Goal: Task Accomplishment & Management: Use online tool/utility

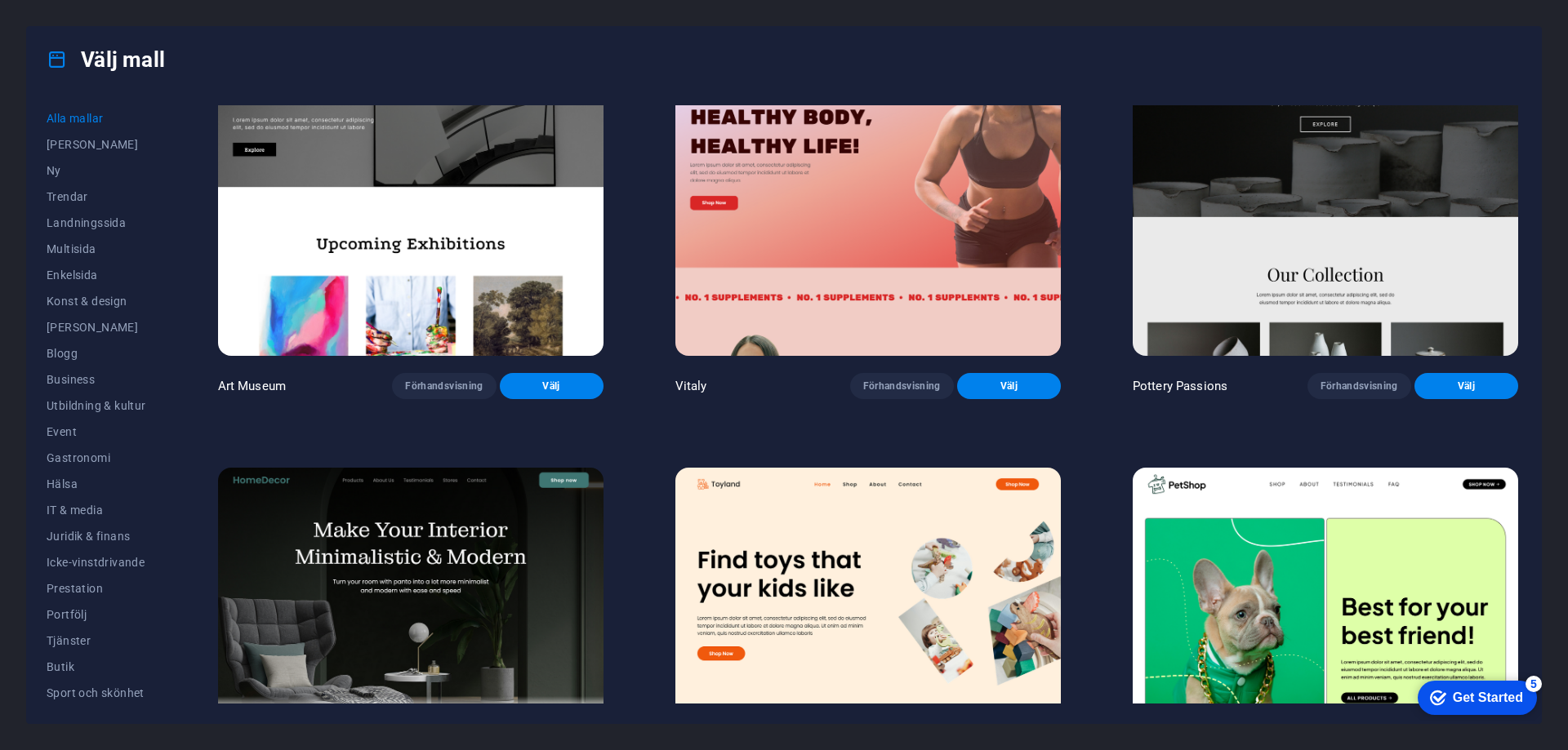
scroll to position [816, 0]
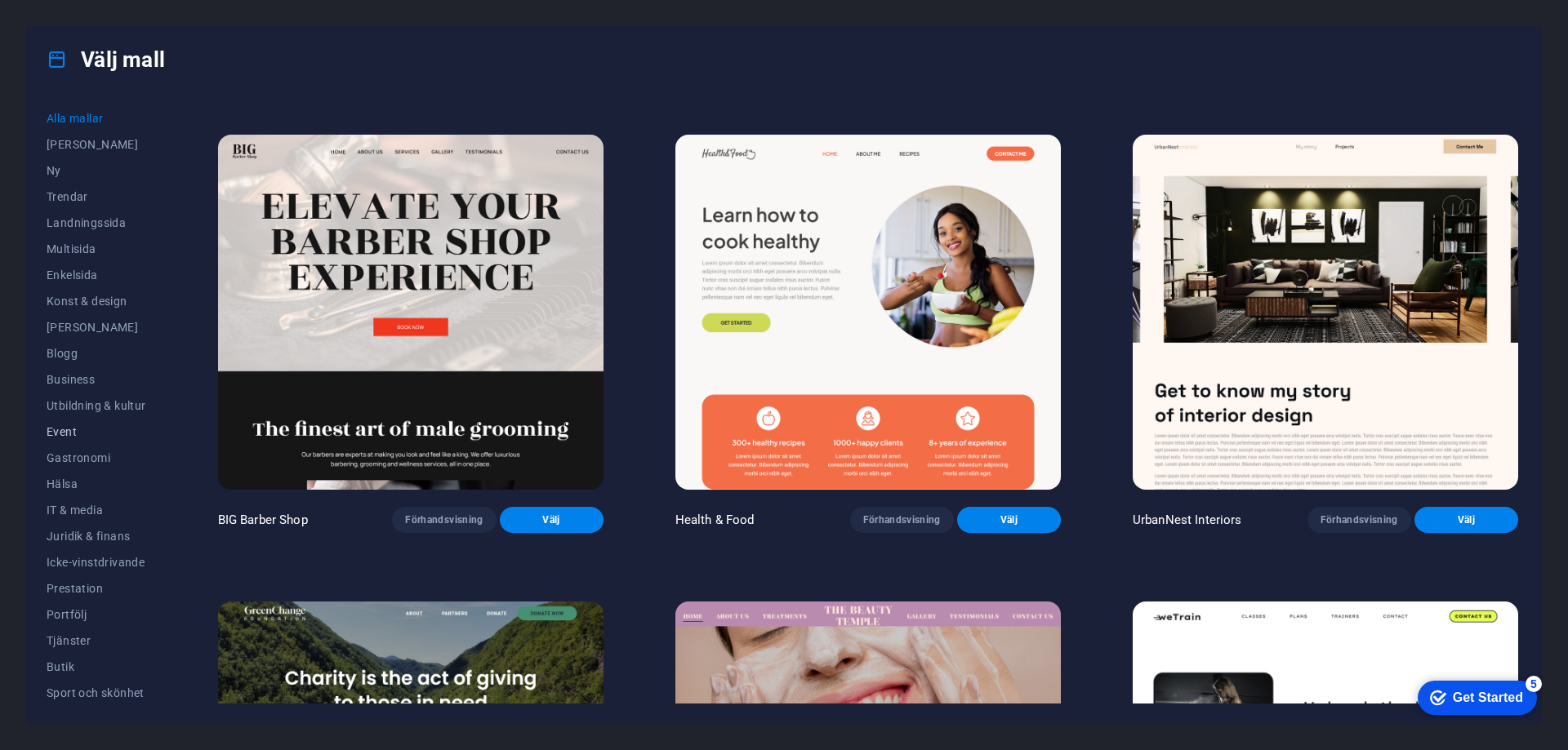
click at [61, 438] on button "Event" at bounding box center [96, 432] width 100 height 27
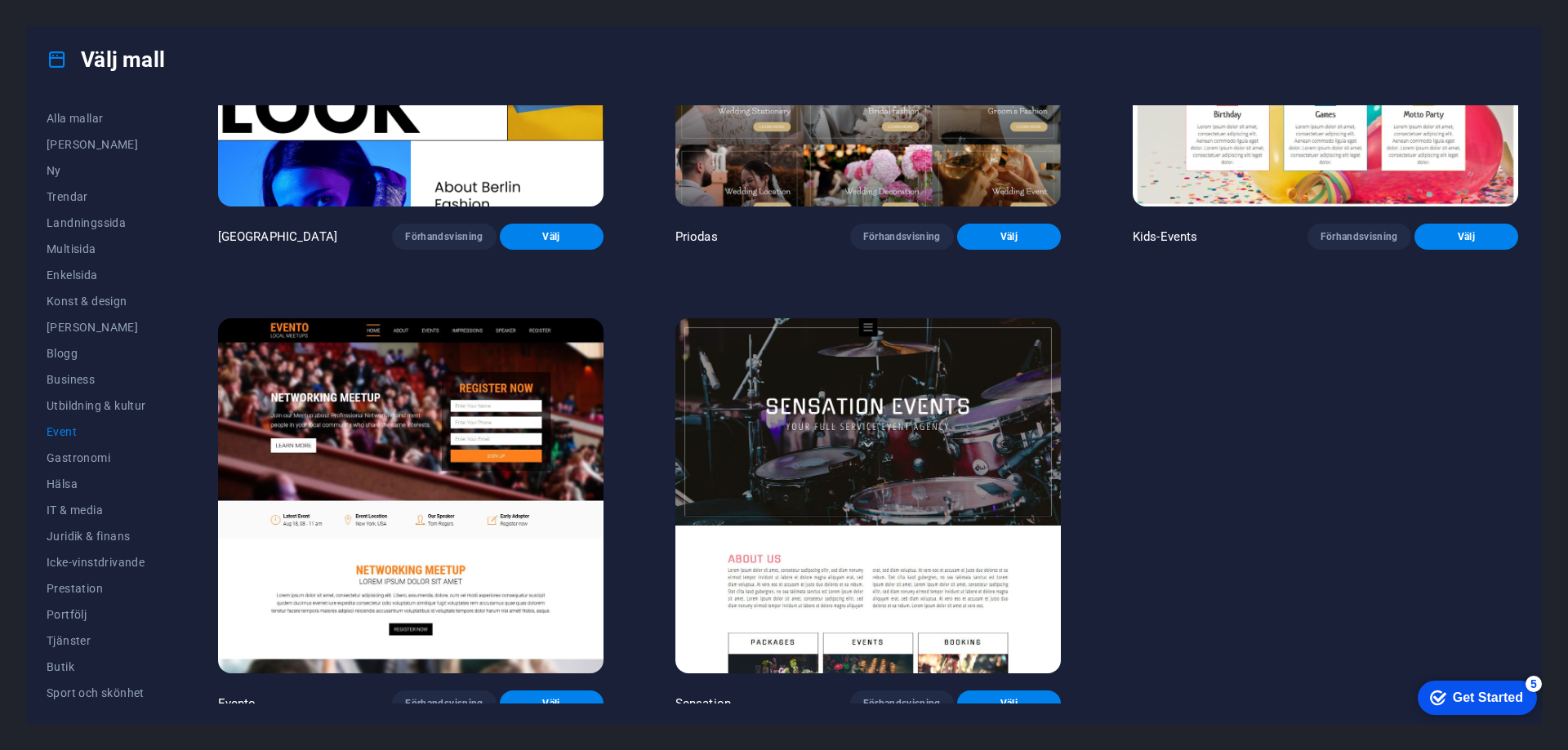
scroll to position [731, 0]
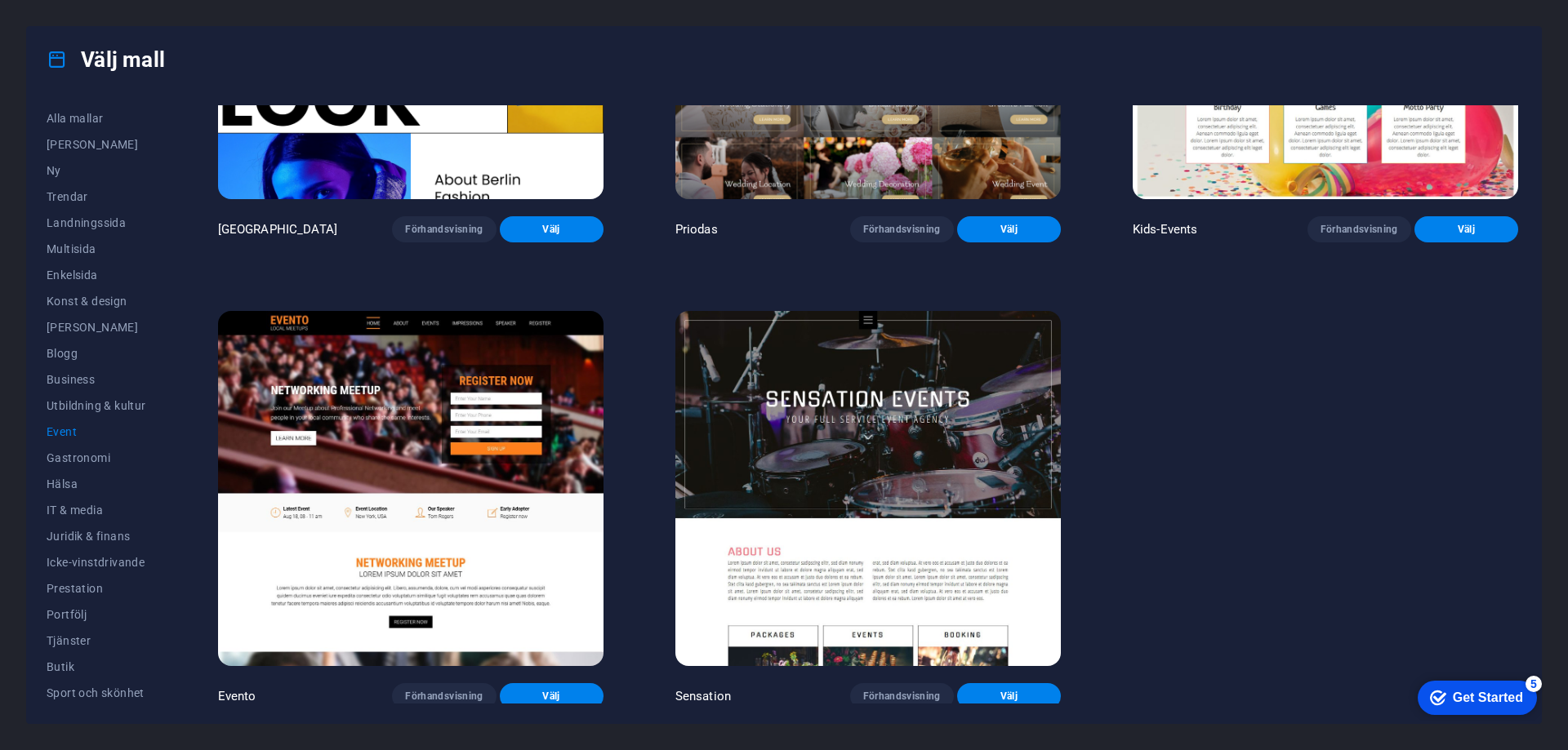
click at [65, 427] on span "Event" at bounding box center [96, 432] width 100 height 13
click at [94, 506] on span "IT & media" at bounding box center [96, 510] width 100 height 13
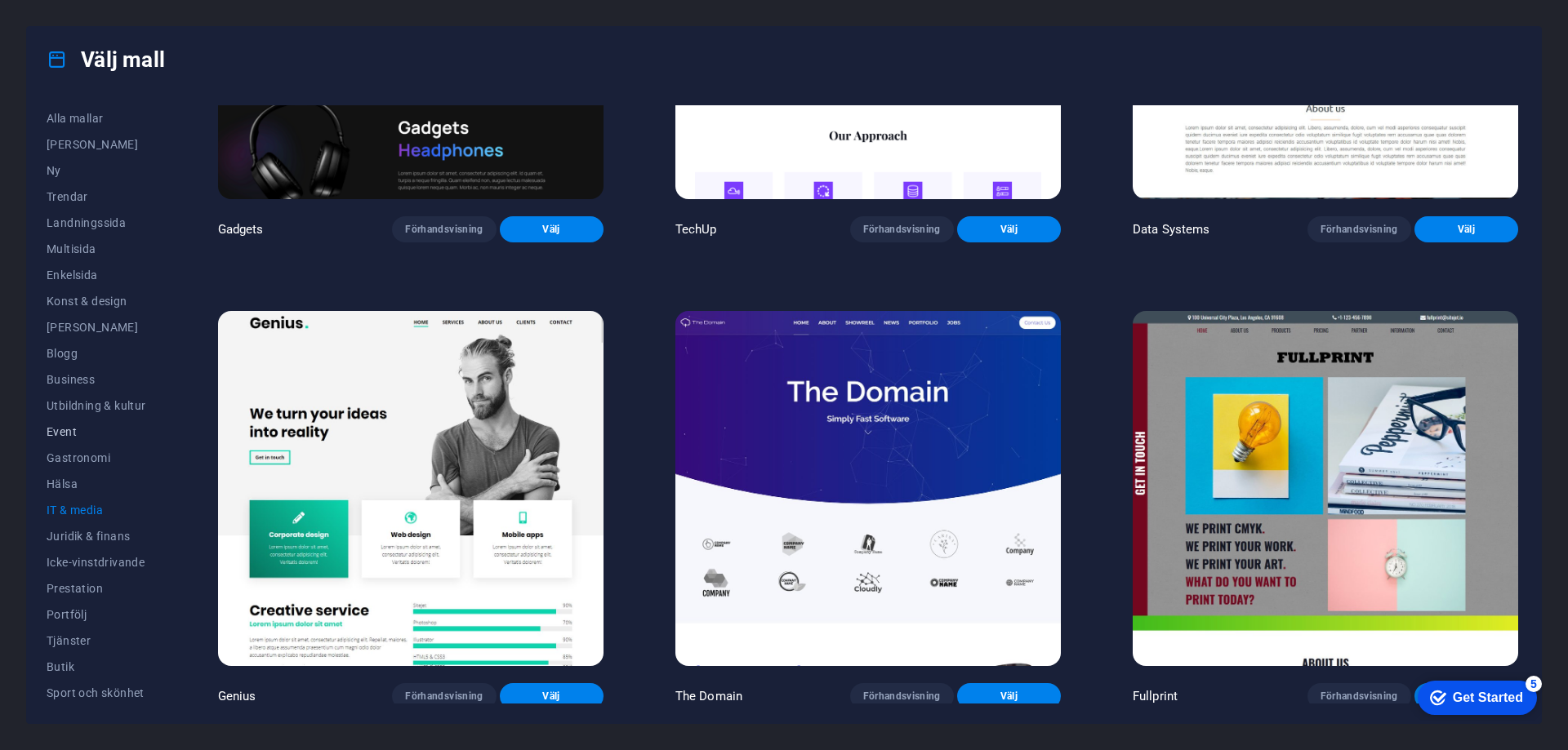
click at [65, 433] on span "Event" at bounding box center [96, 432] width 100 height 13
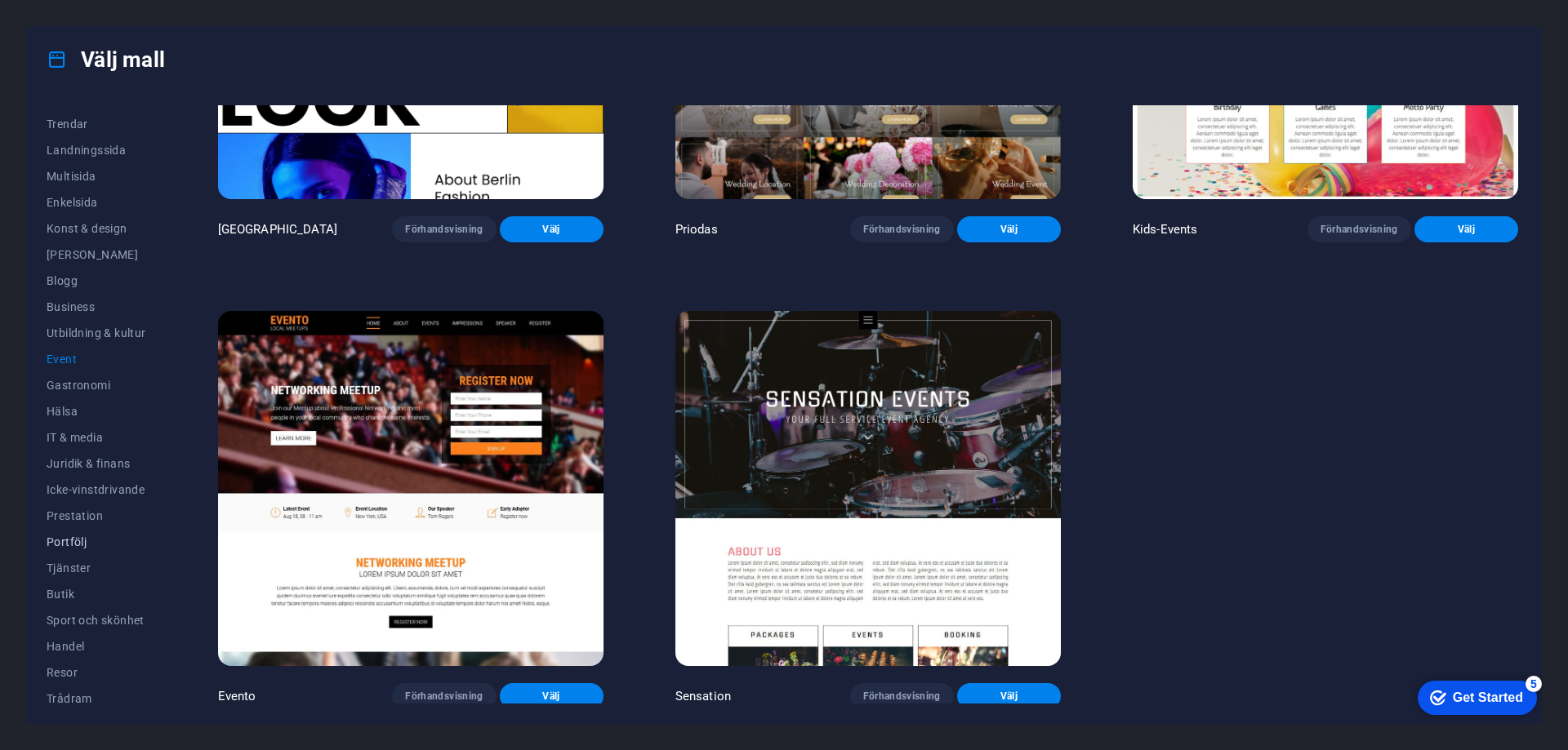
scroll to position [80, 0]
click at [89, 508] on span "Prestation" at bounding box center [96, 508] width 100 height 13
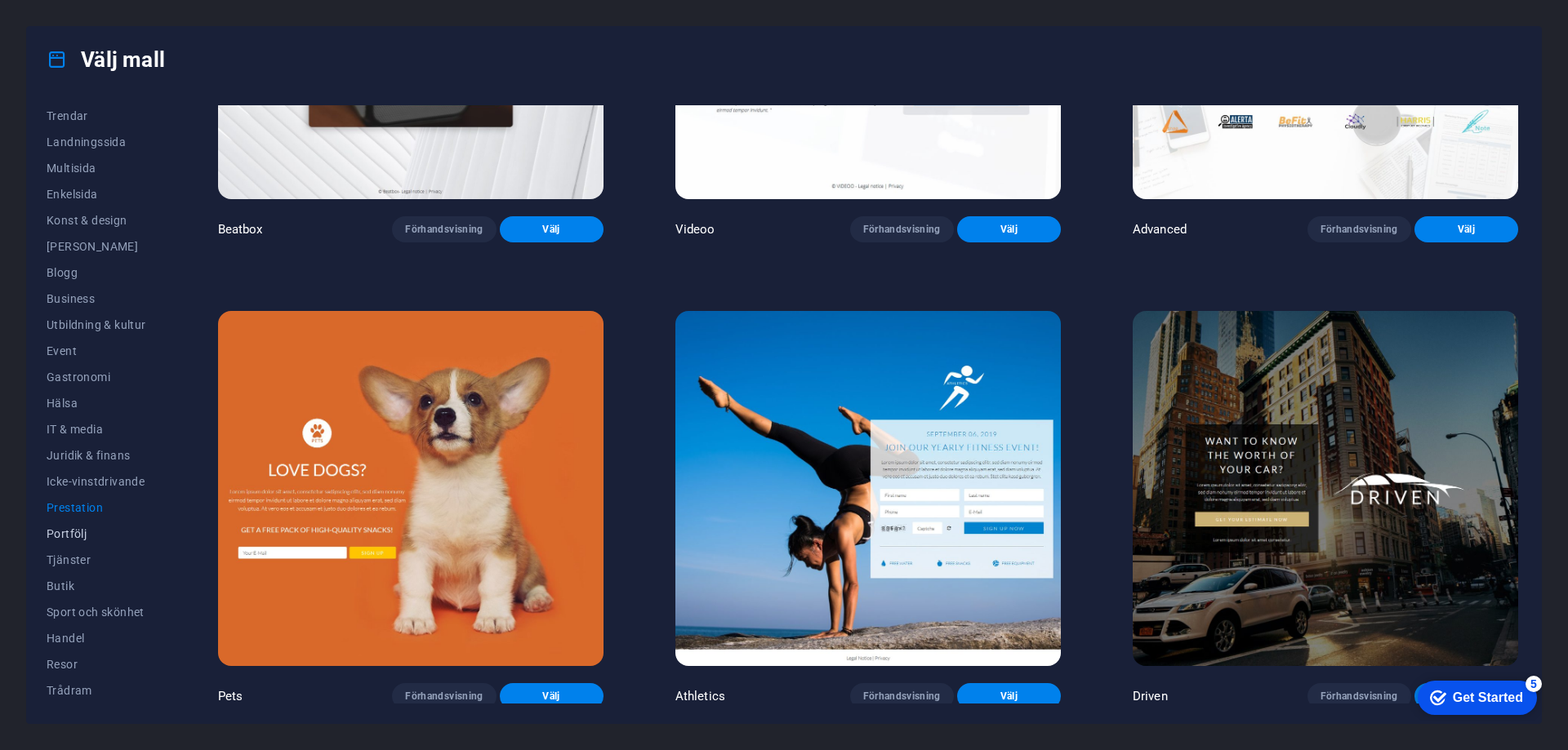
click at [85, 534] on span "Portfölj" at bounding box center [96, 534] width 100 height 13
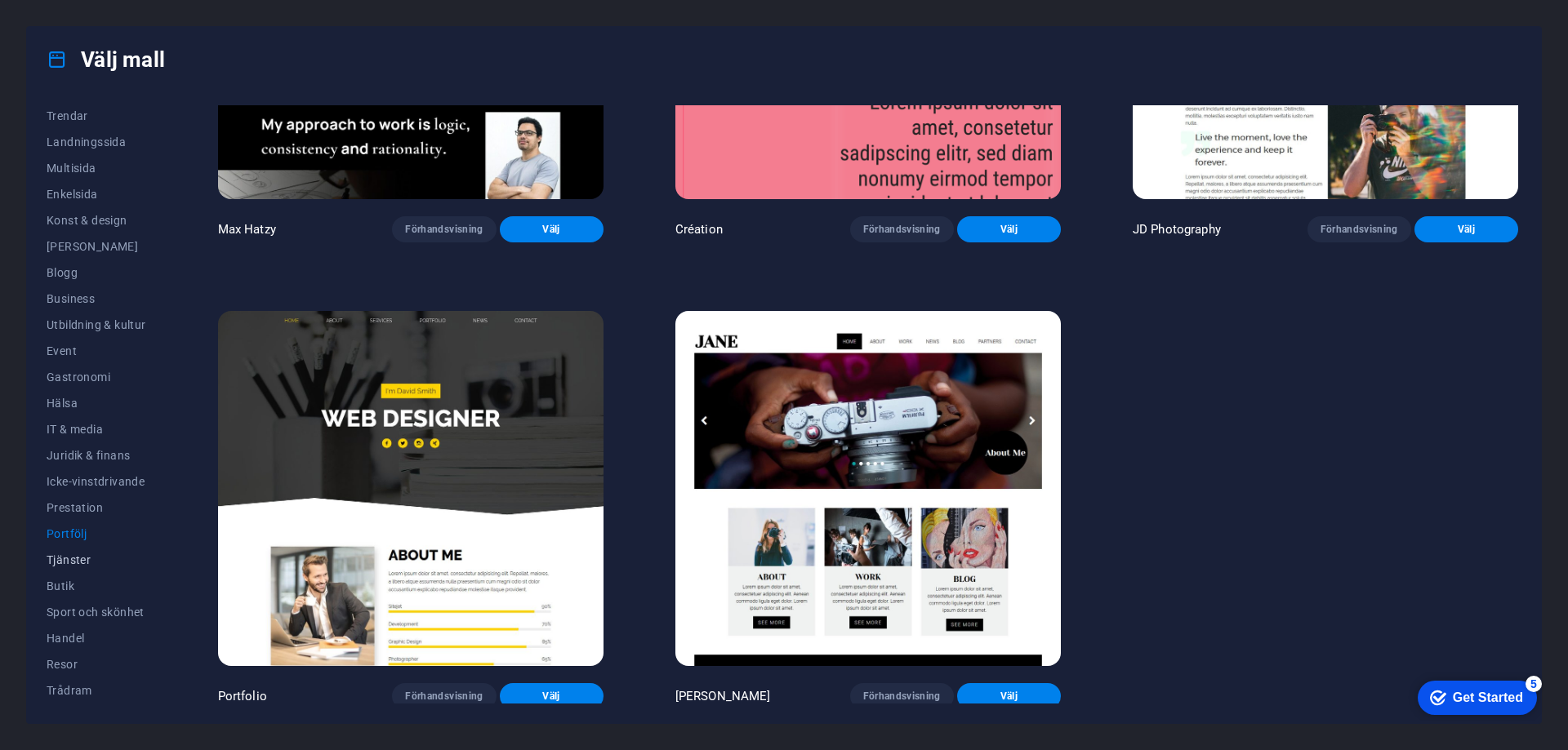
click at [85, 559] on span "Tjänster" at bounding box center [96, 560] width 100 height 13
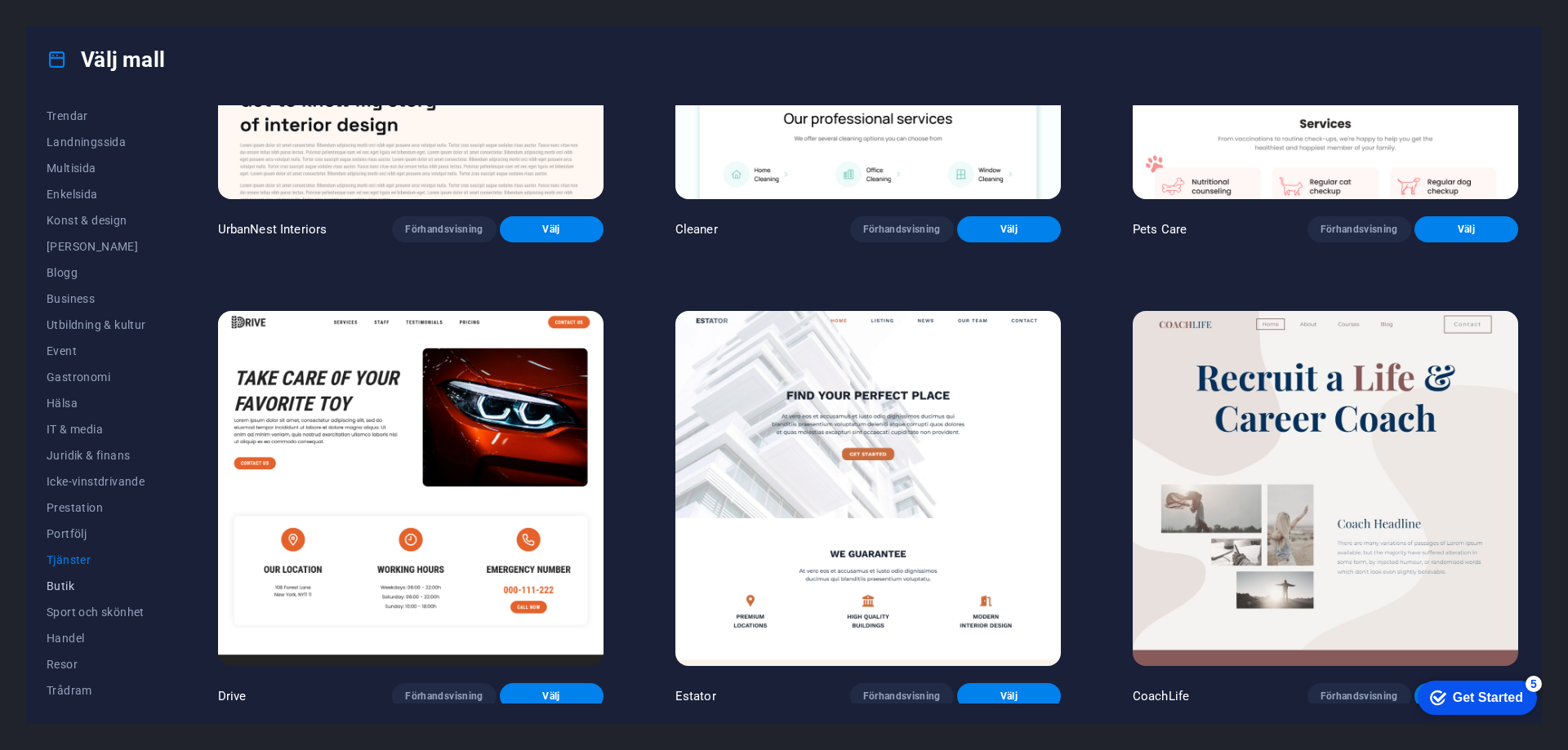
click at [66, 585] on span "Butik" at bounding box center [96, 586] width 100 height 13
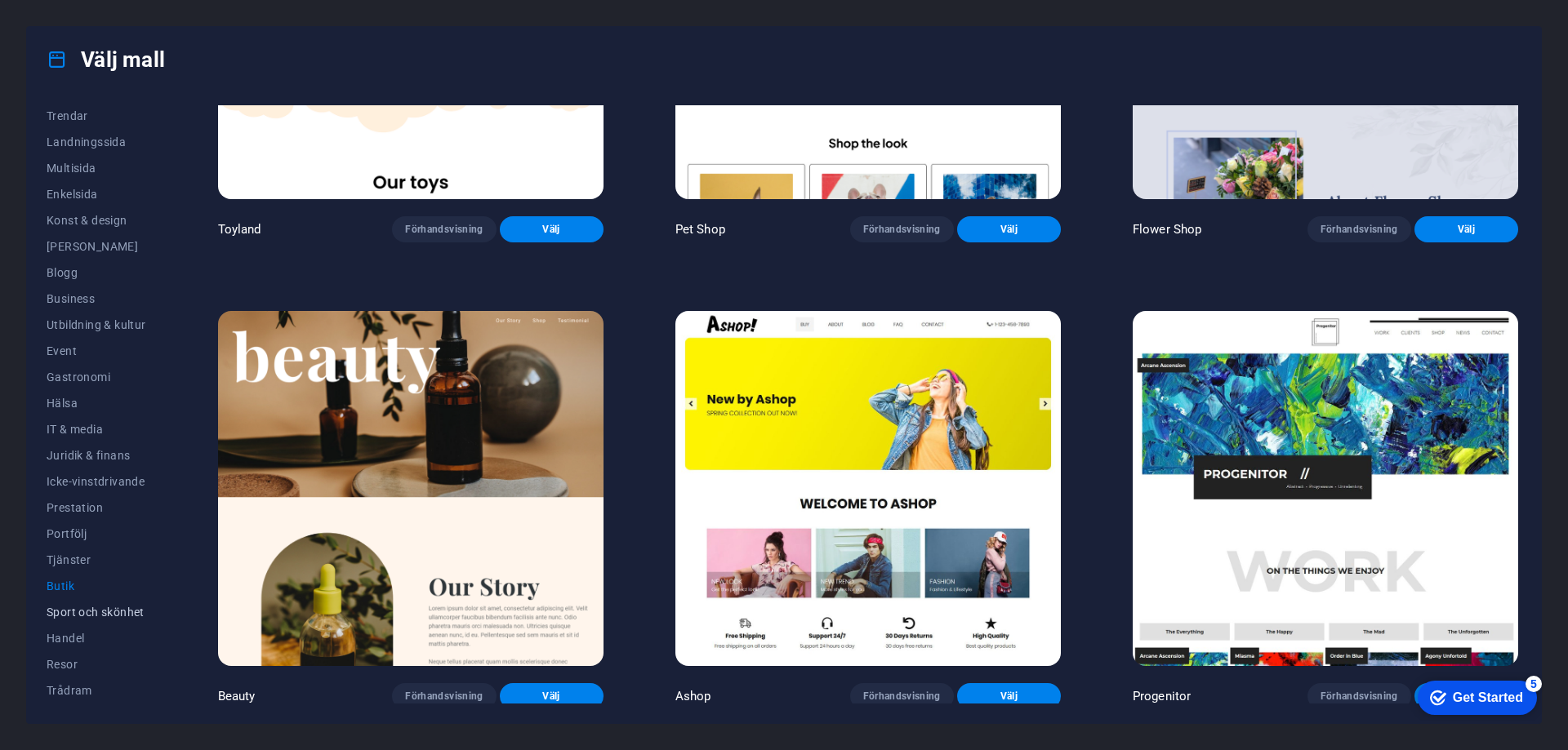
click at [76, 610] on span "Sport och skönhet" at bounding box center [96, 612] width 100 height 13
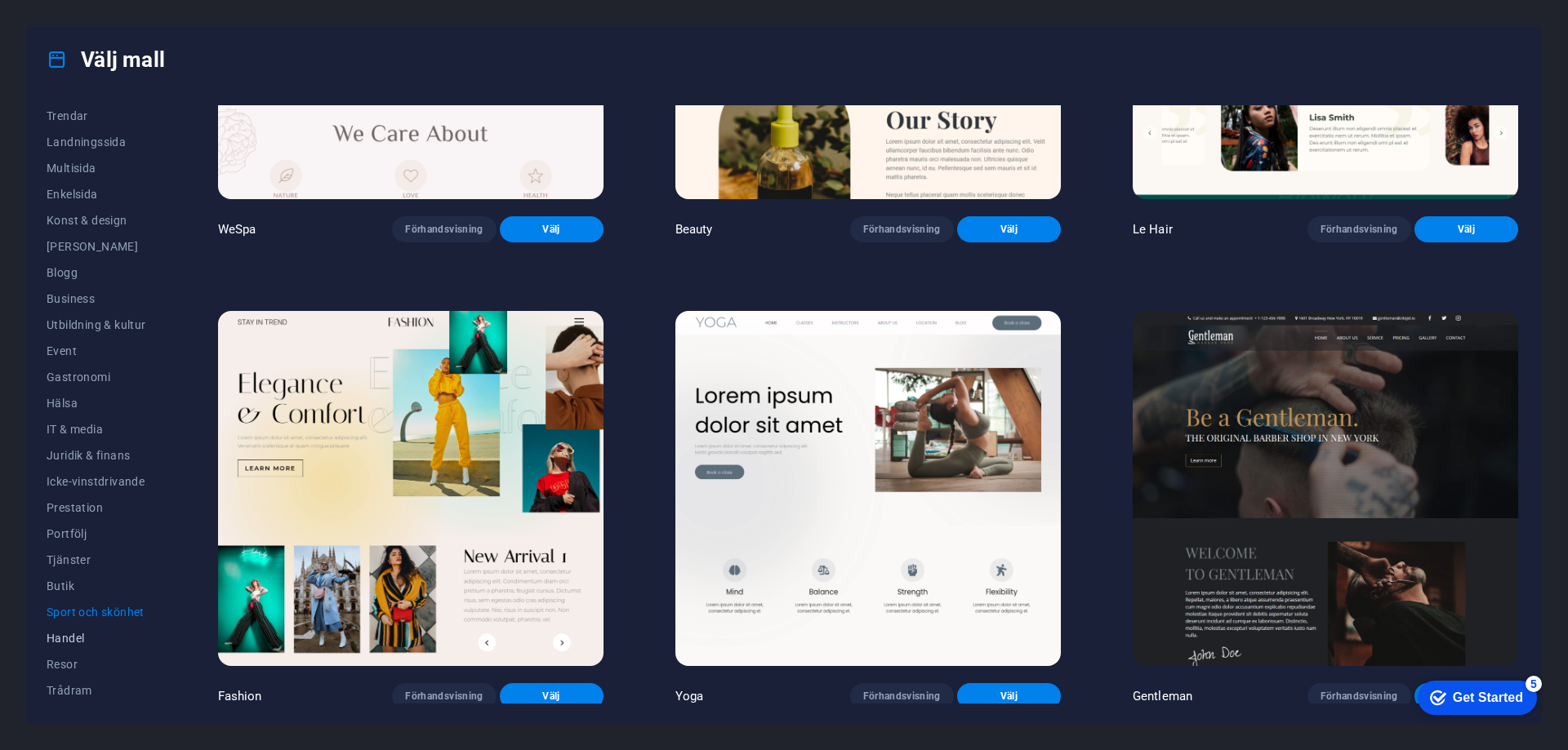
click at [81, 635] on span "Handel" at bounding box center [96, 638] width 100 height 13
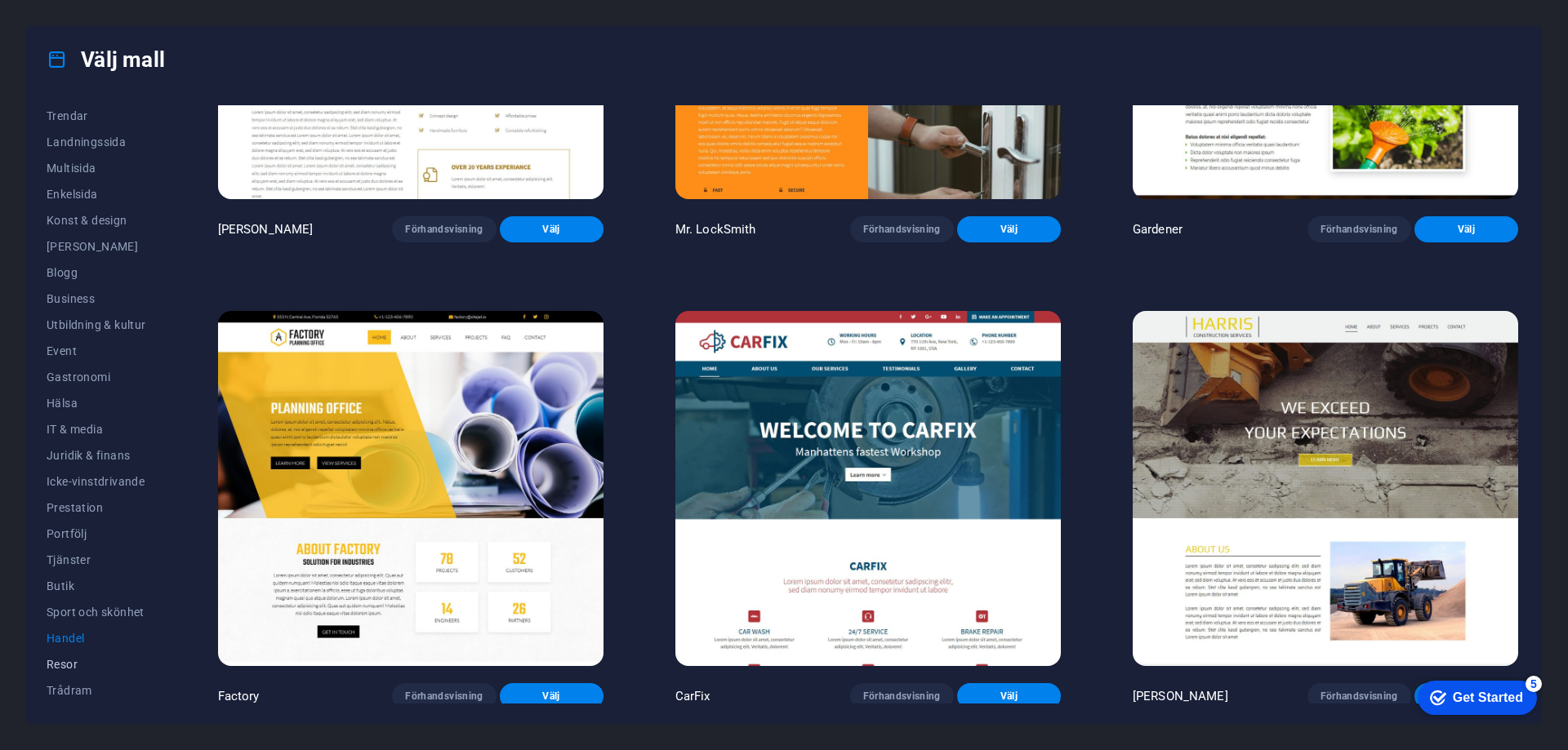
click at [80, 665] on span "Resor" at bounding box center [96, 665] width 100 height 13
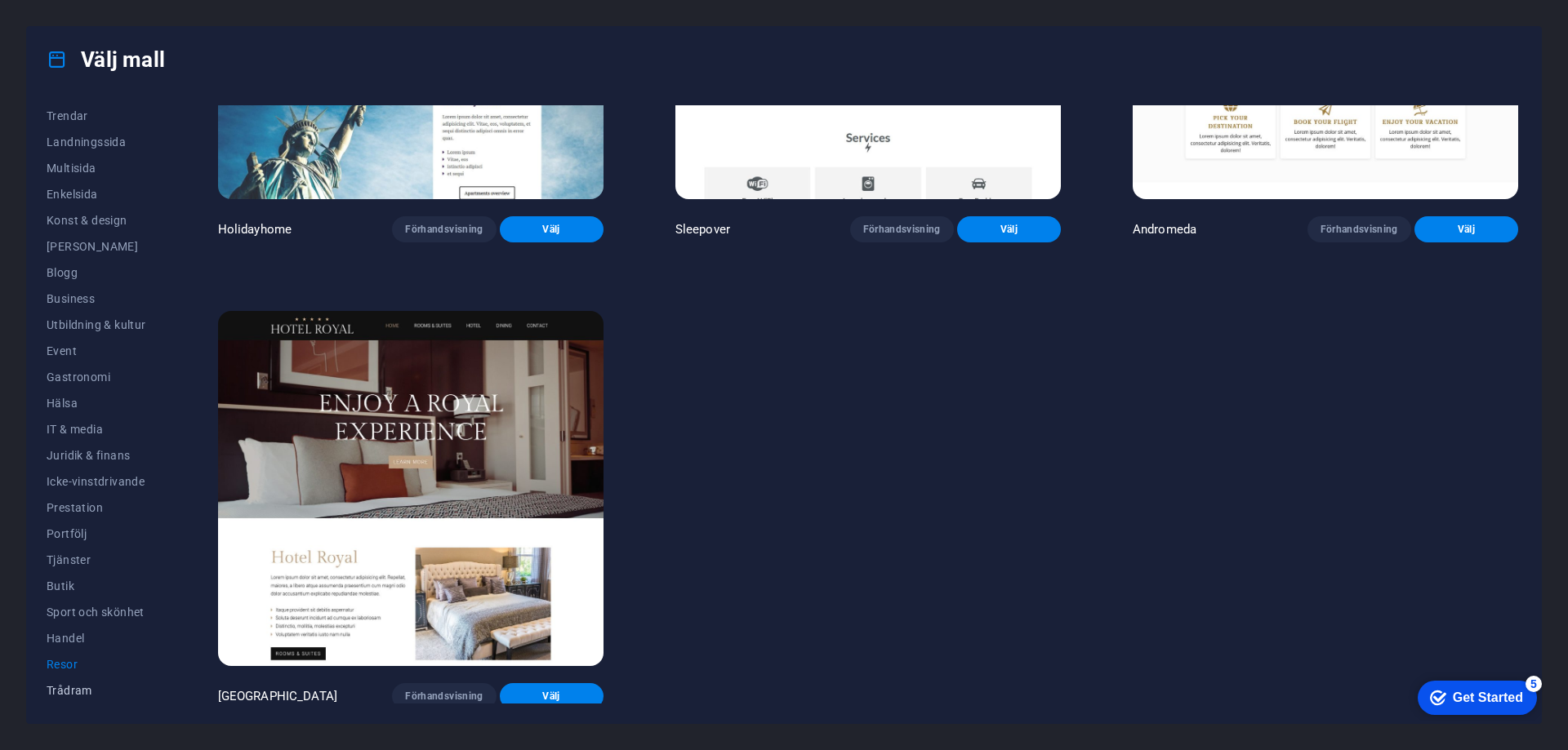
click at [76, 693] on span "Trådram" at bounding box center [96, 690] width 100 height 13
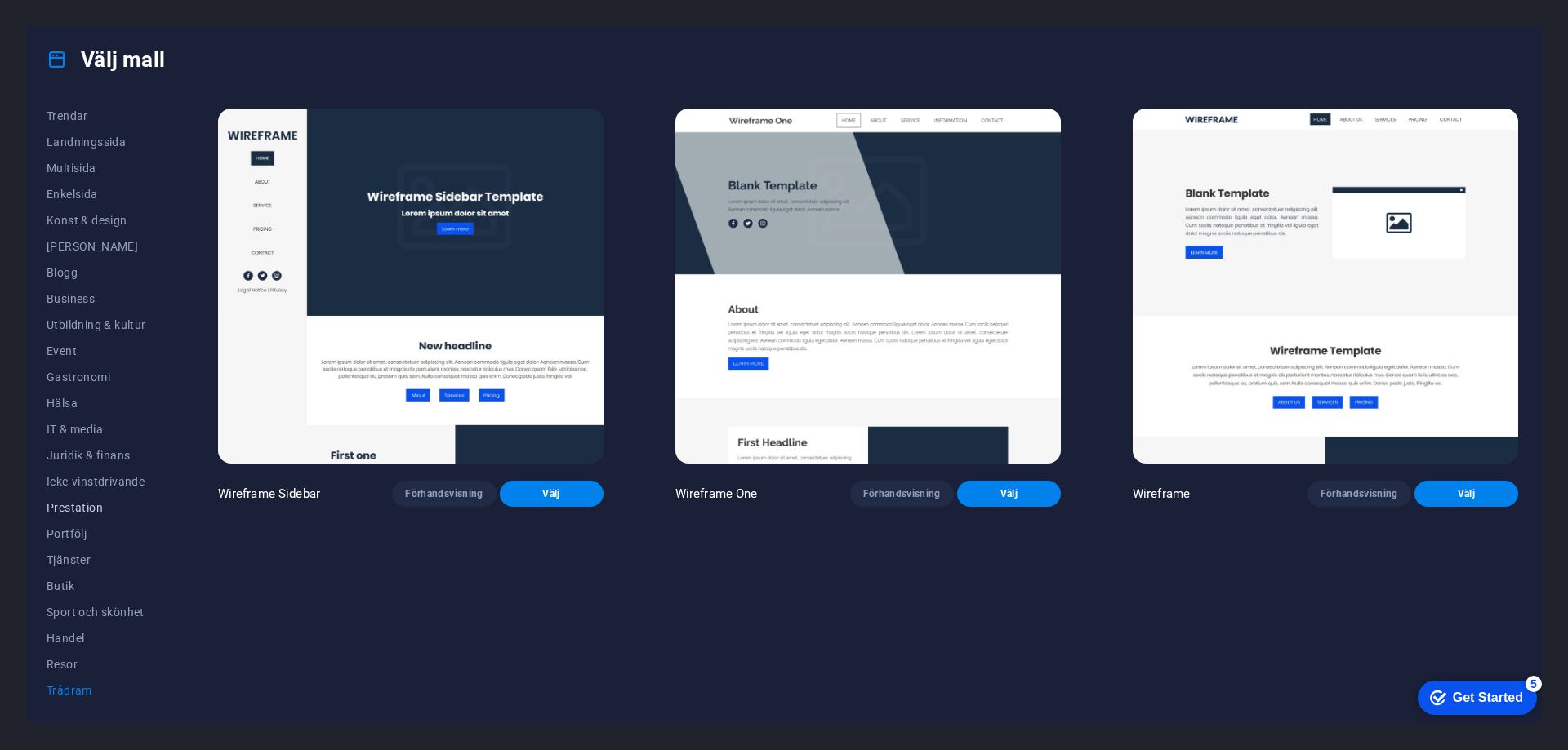
click at [75, 510] on span "Prestation" at bounding box center [96, 508] width 100 height 13
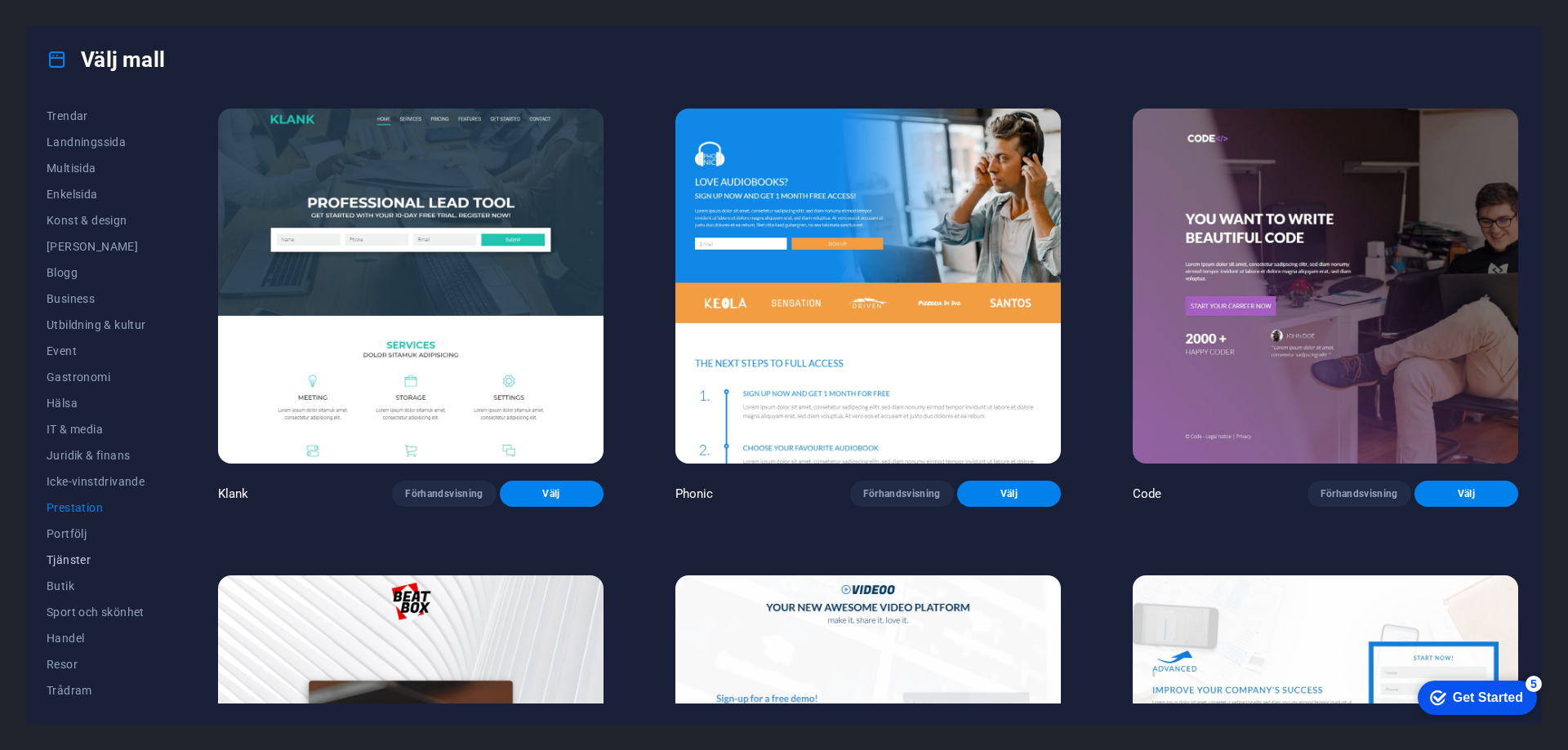
click at [80, 556] on span "Tjänster" at bounding box center [96, 560] width 100 height 13
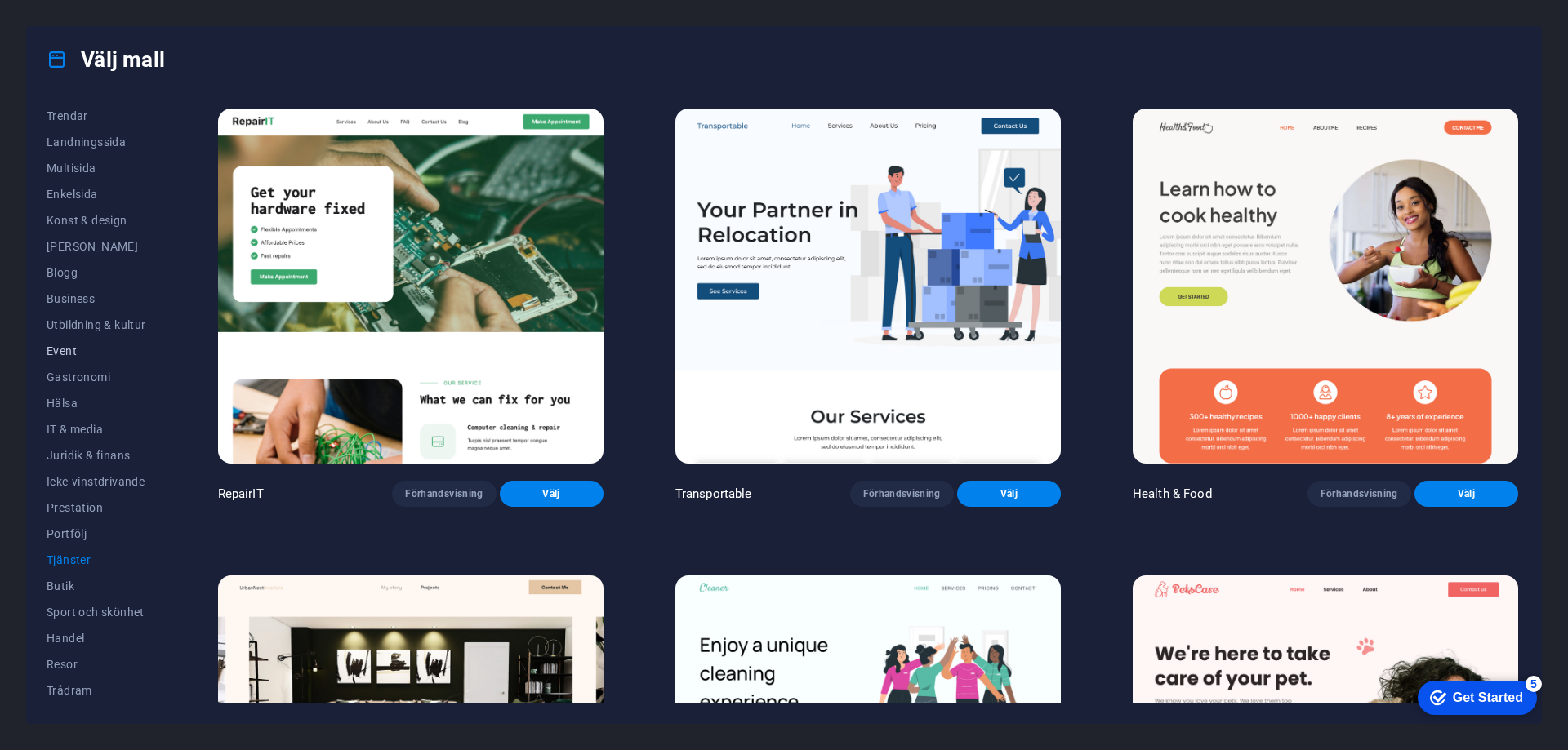
click at [77, 350] on span "Event" at bounding box center [96, 351] width 100 height 13
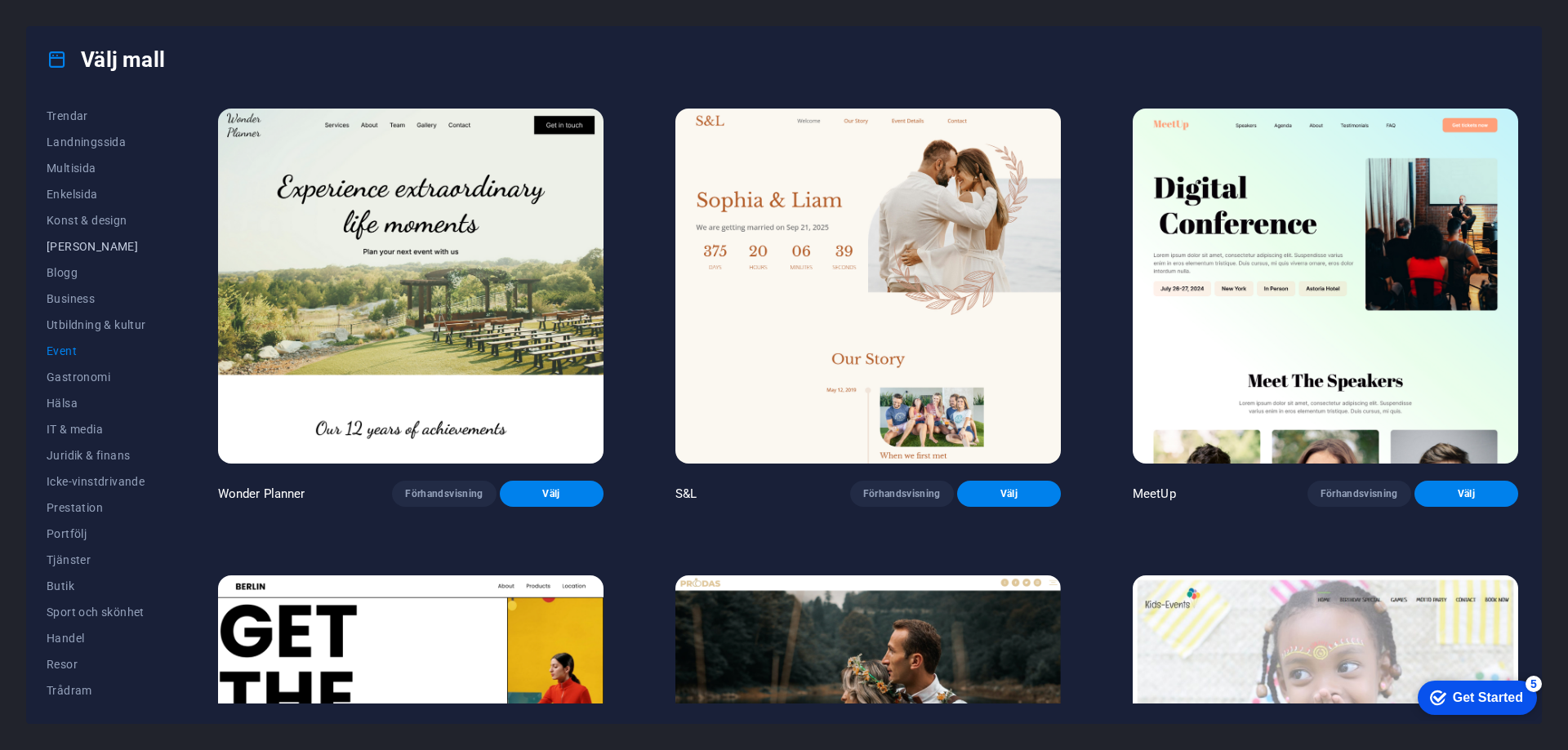
click at [61, 240] on span "Tom" at bounding box center [96, 247] width 100 height 13
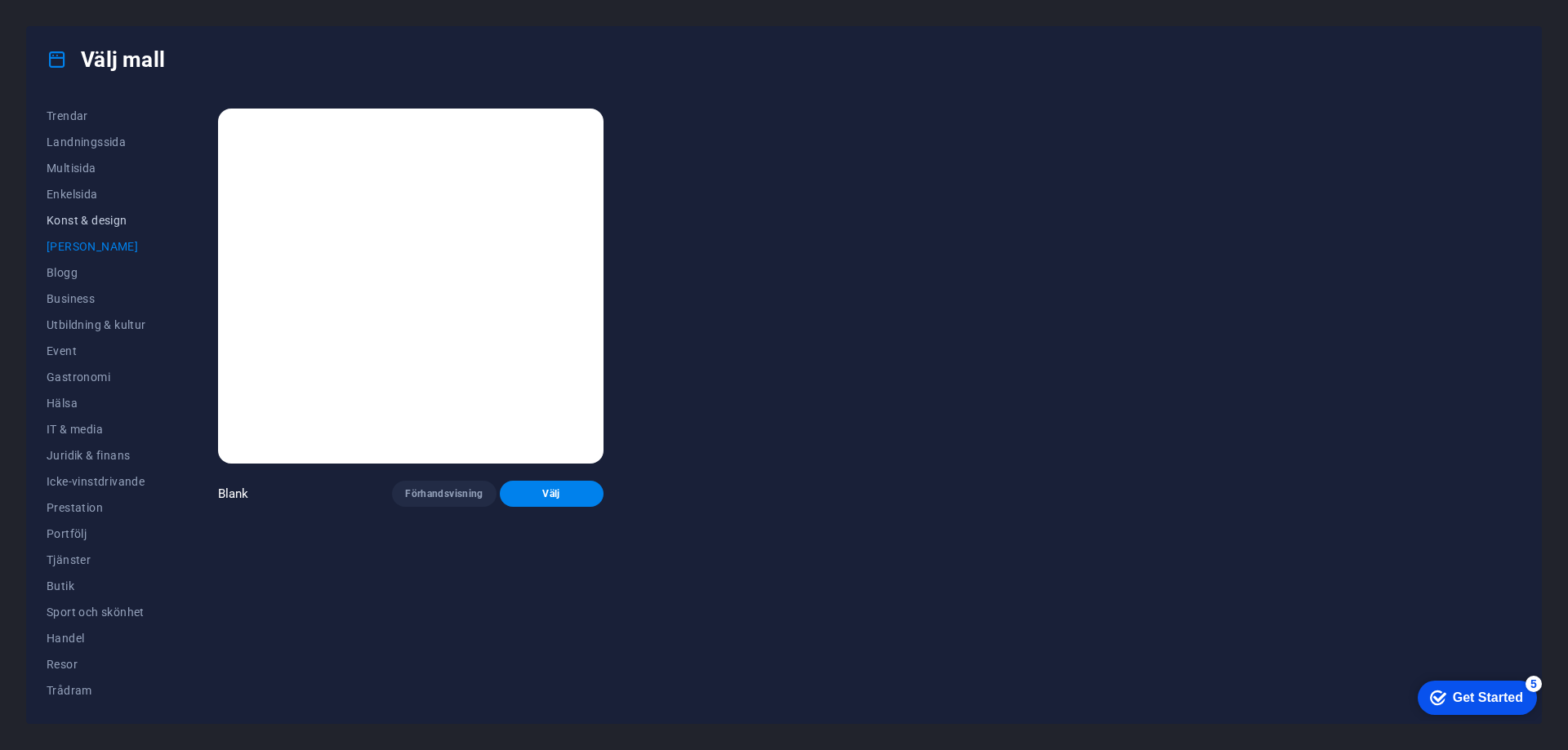
click at [75, 217] on span "Konst & design" at bounding box center [96, 220] width 100 height 13
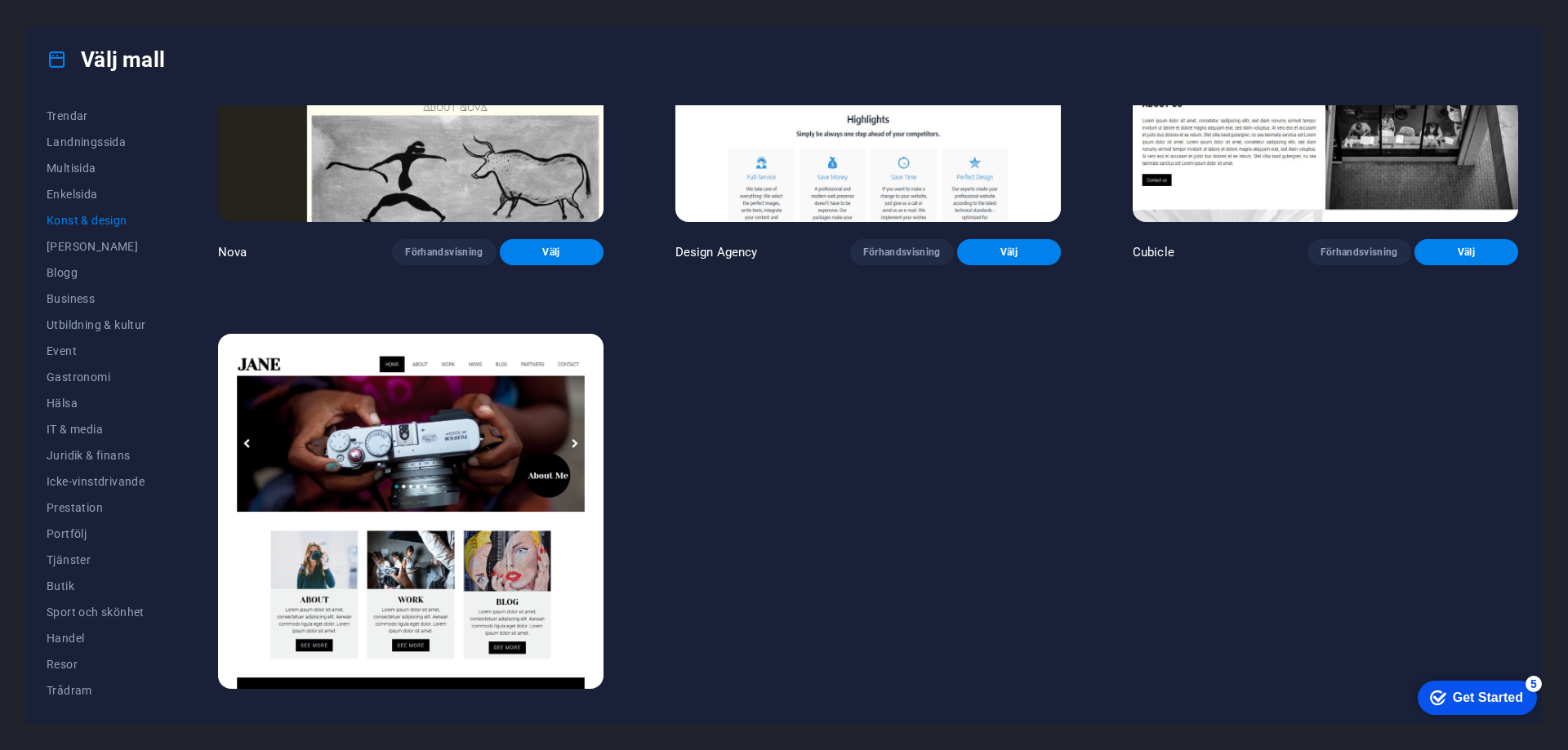
scroll to position [2125, 0]
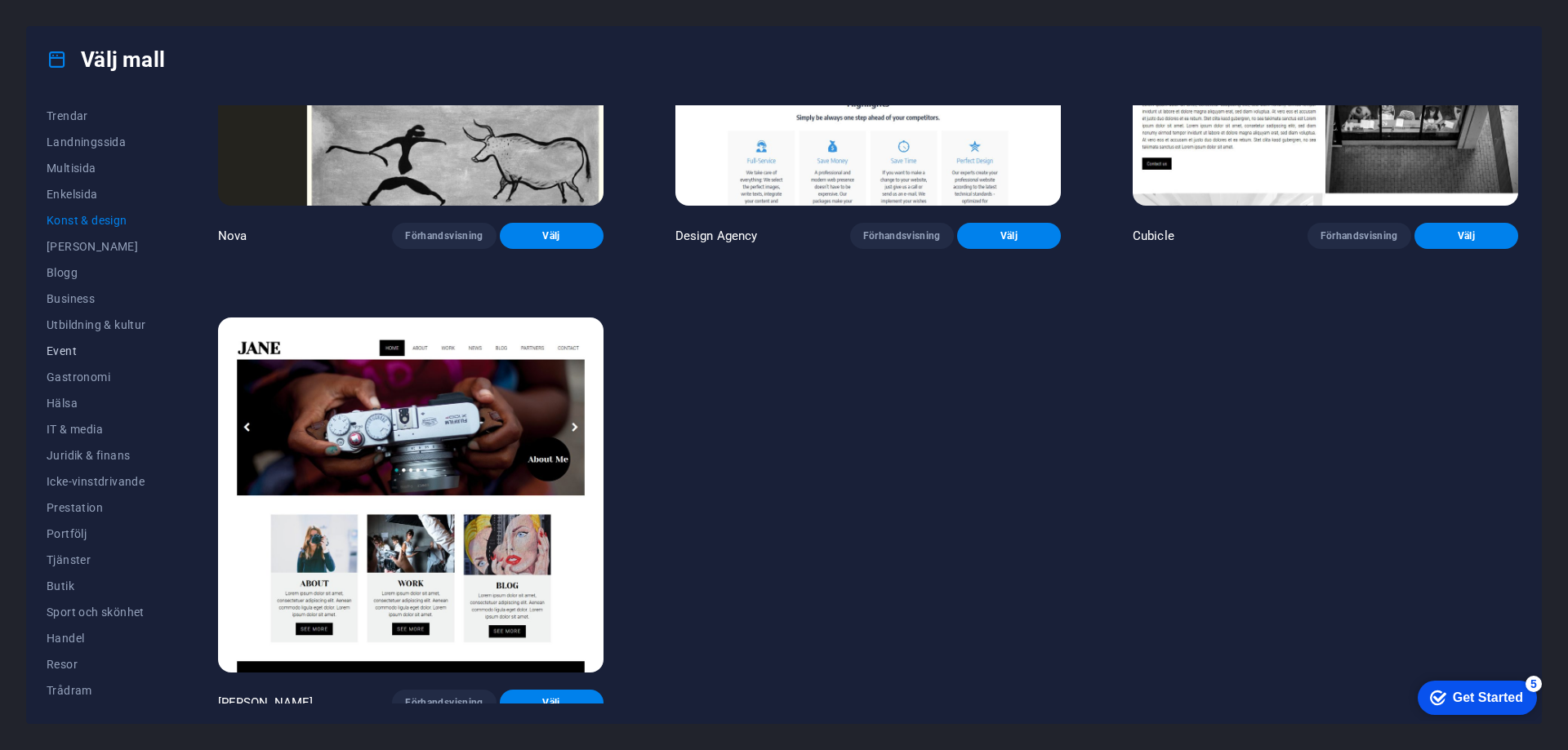
click at [68, 356] on span "Event" at bounding box center [96, 351] width 100 height 13
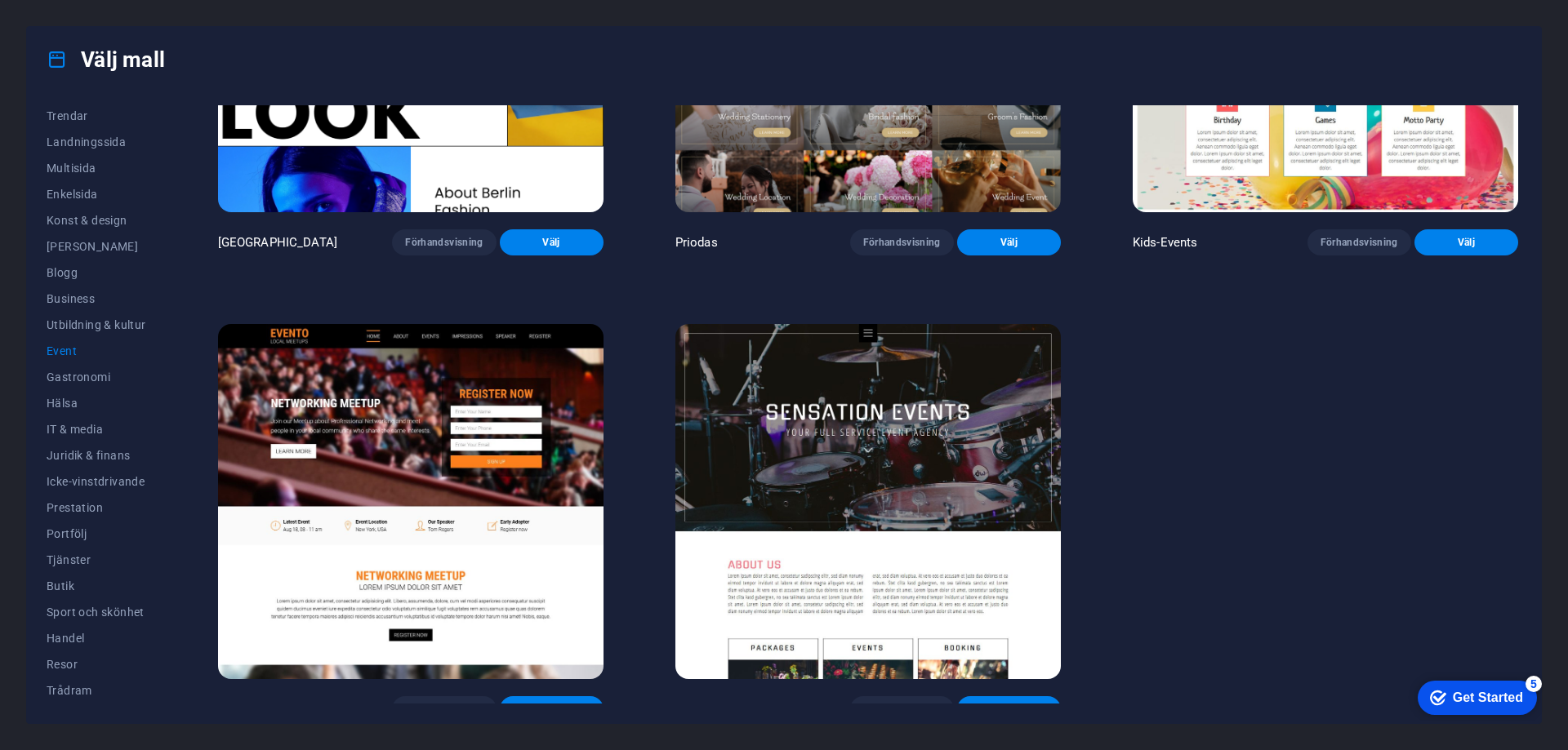
scroll to position [731, 0]
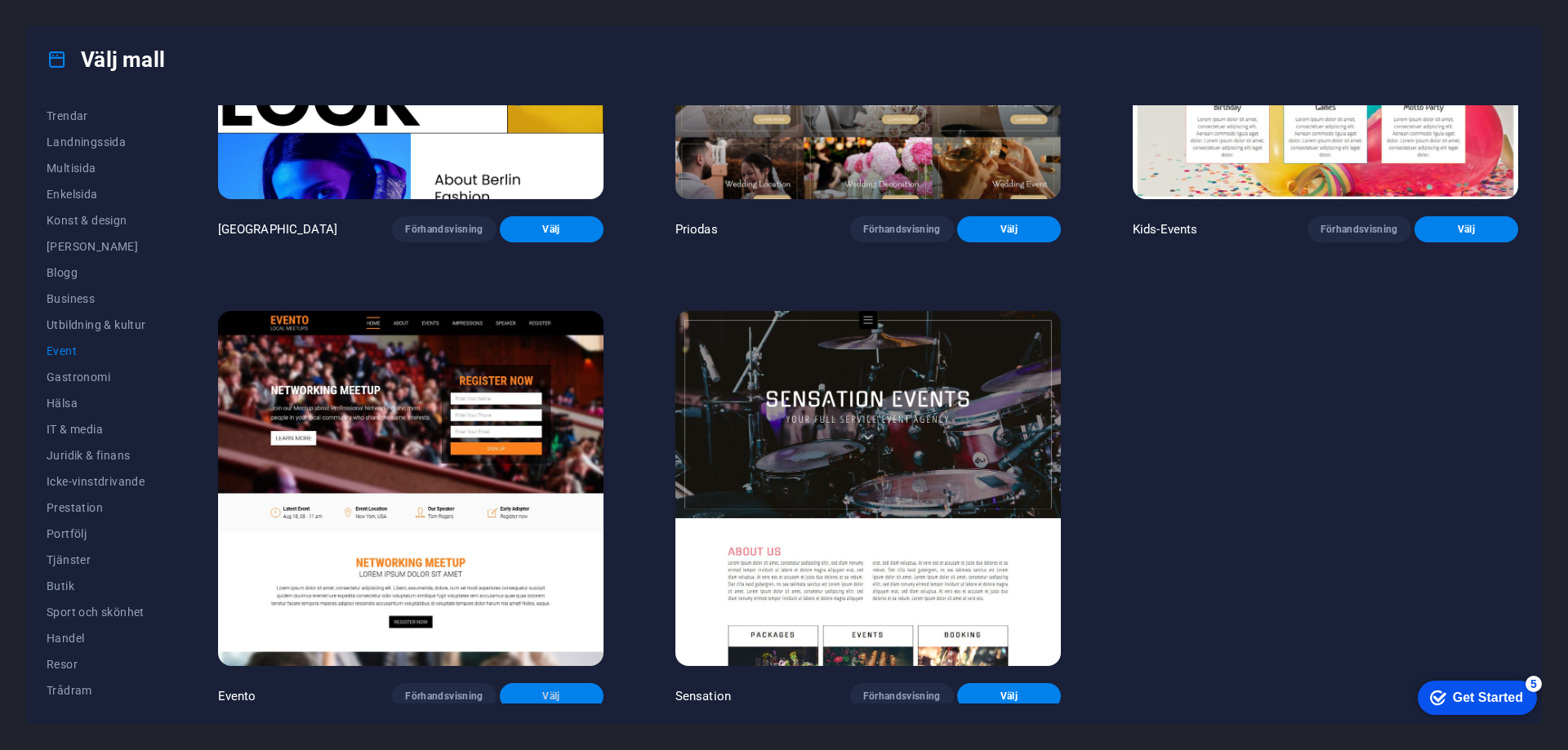
click at [537, 697] on button "Välj" at bounding box center [551, 696] width 104 height 27
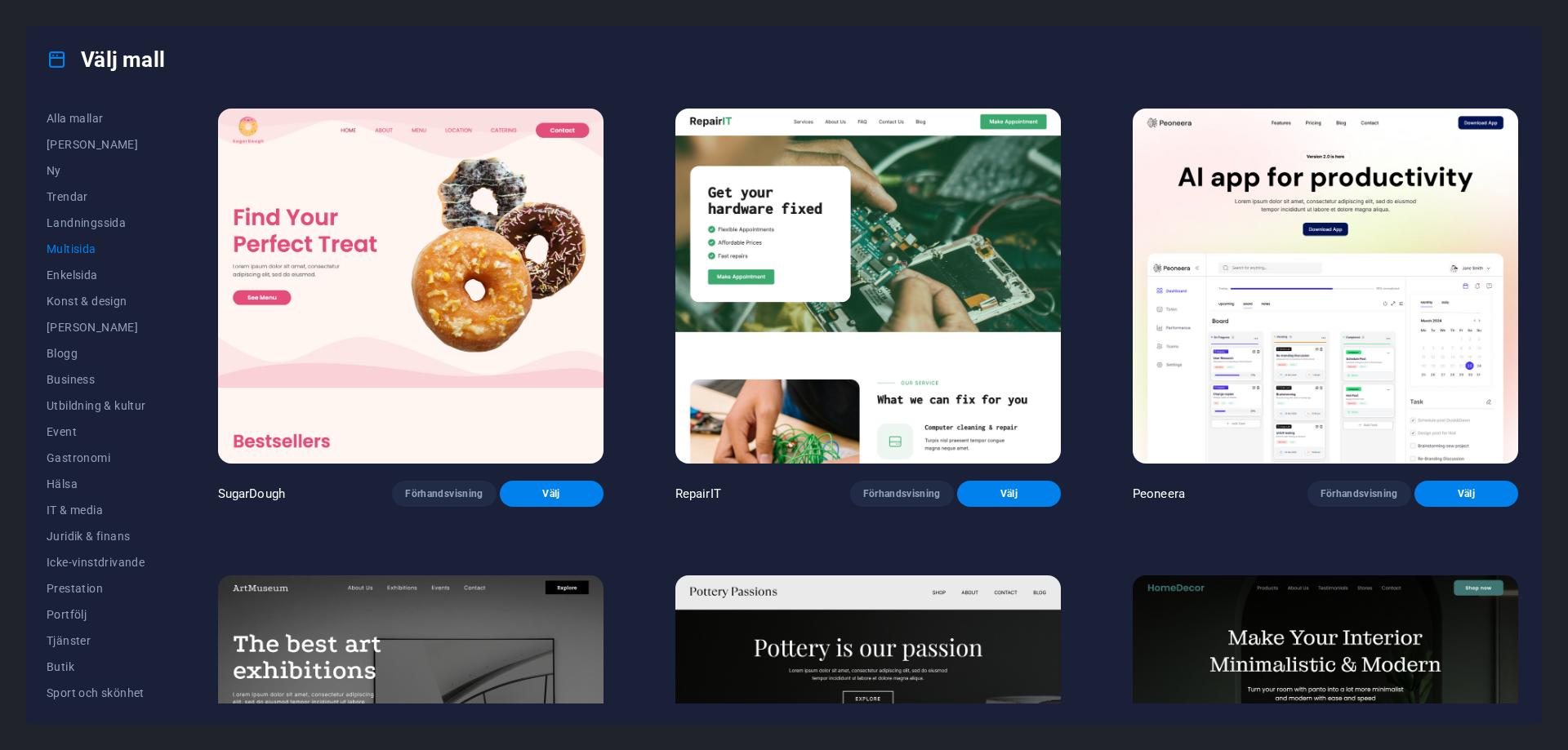
scroll to position [10493, 0]
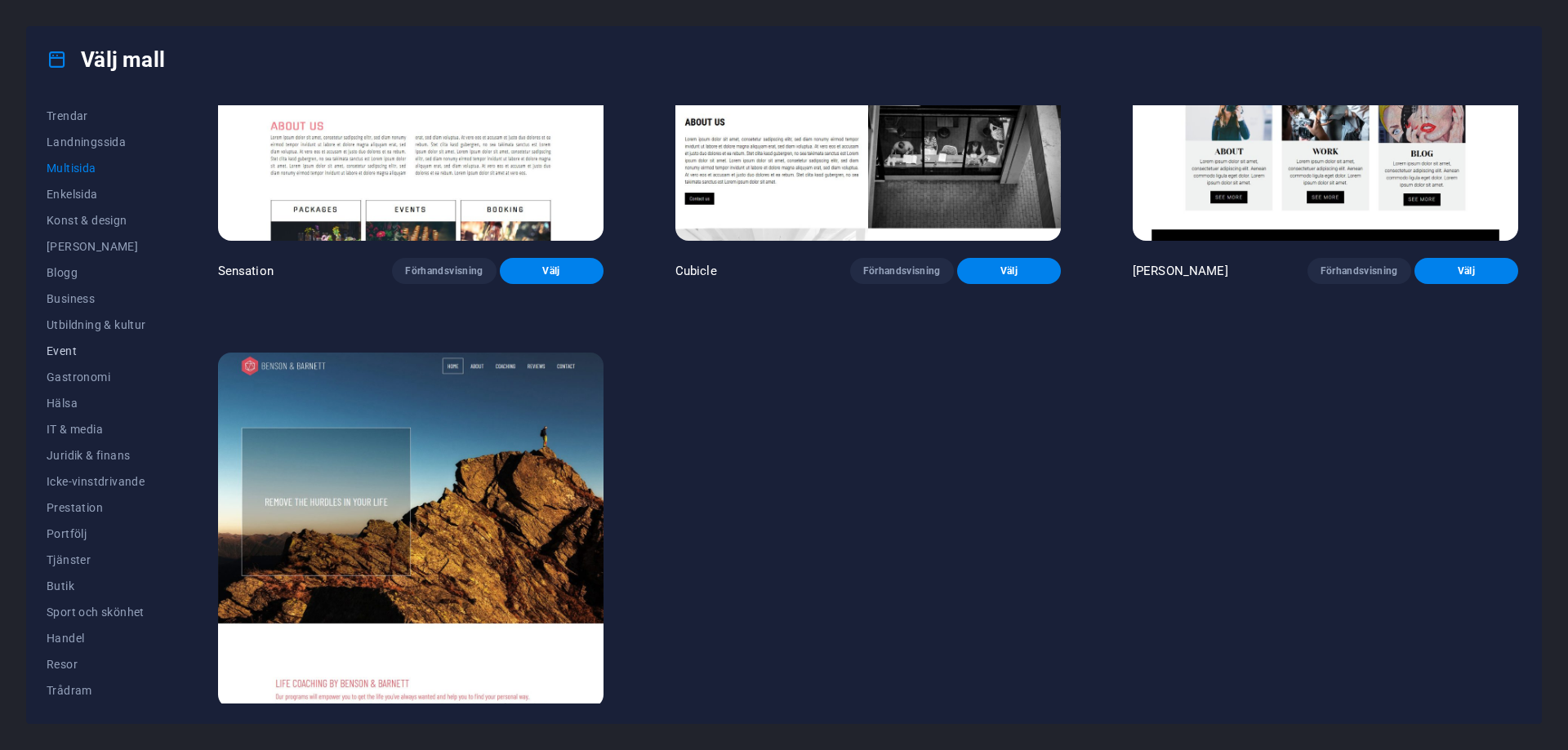
click at [75, 351] on span "Event" at bounding box center [96, 351] width 100 height 13
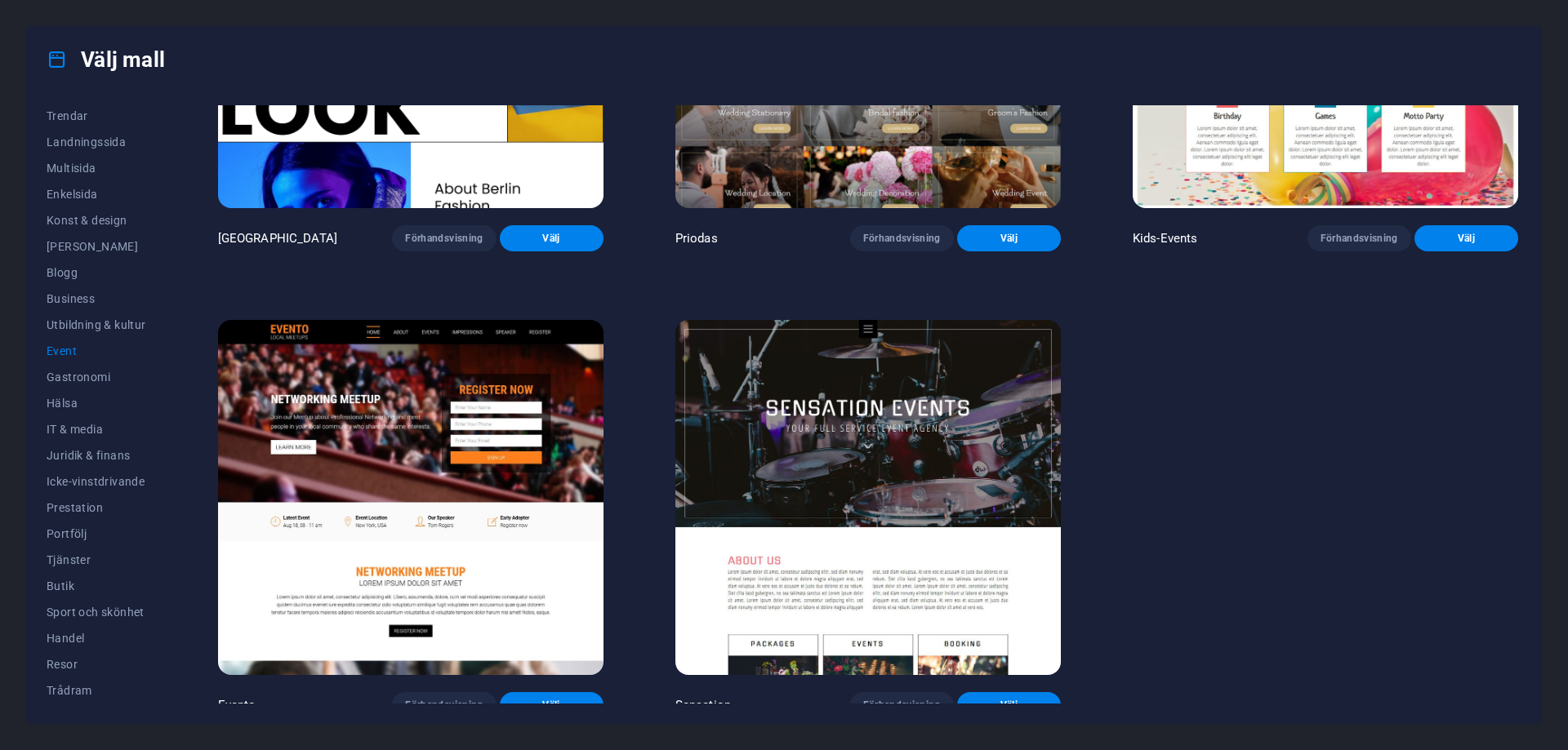
scroll to position [731, 0]
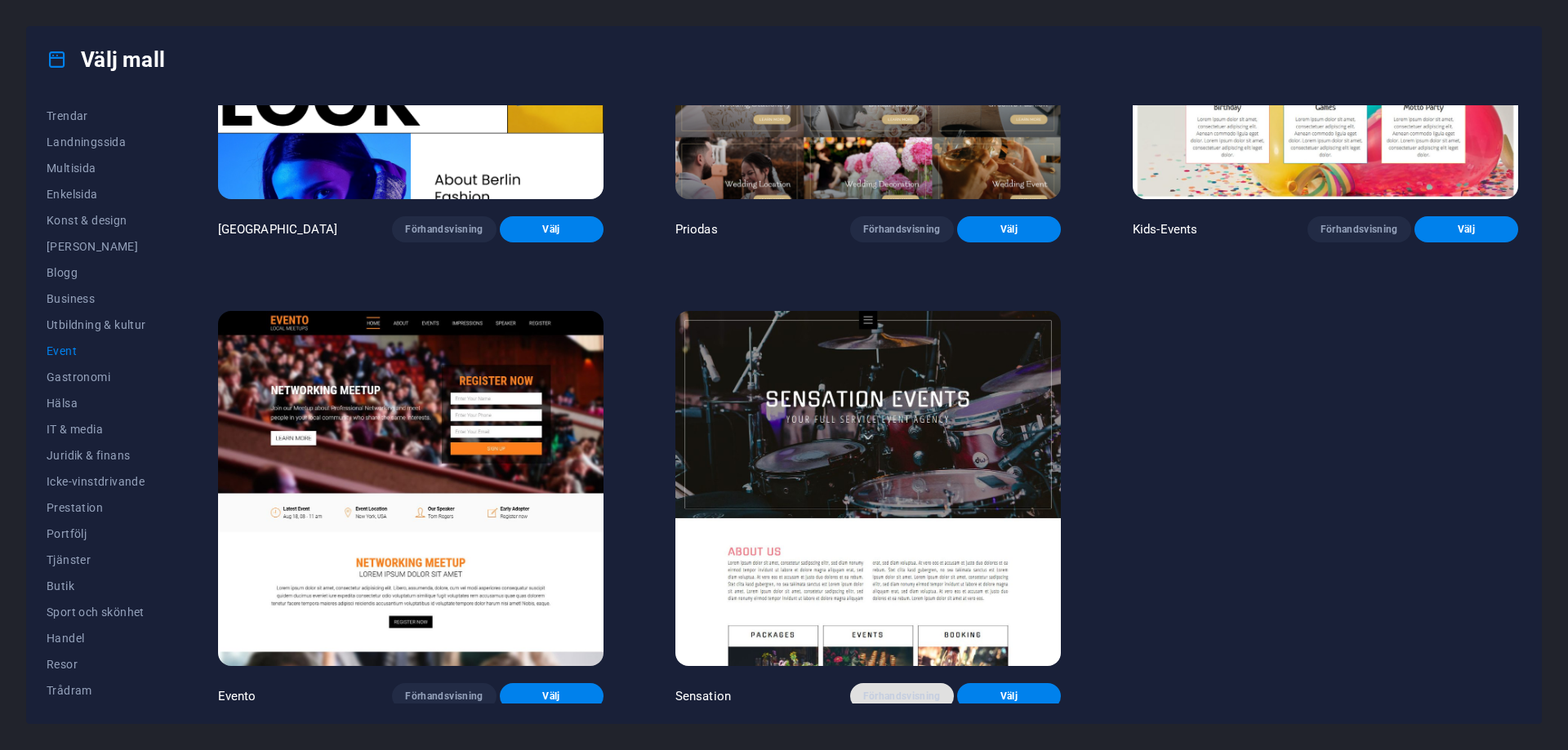
click at [888, 694] on span "Förhandsvisning" at bounding box center [902, 696] width 78 height 13
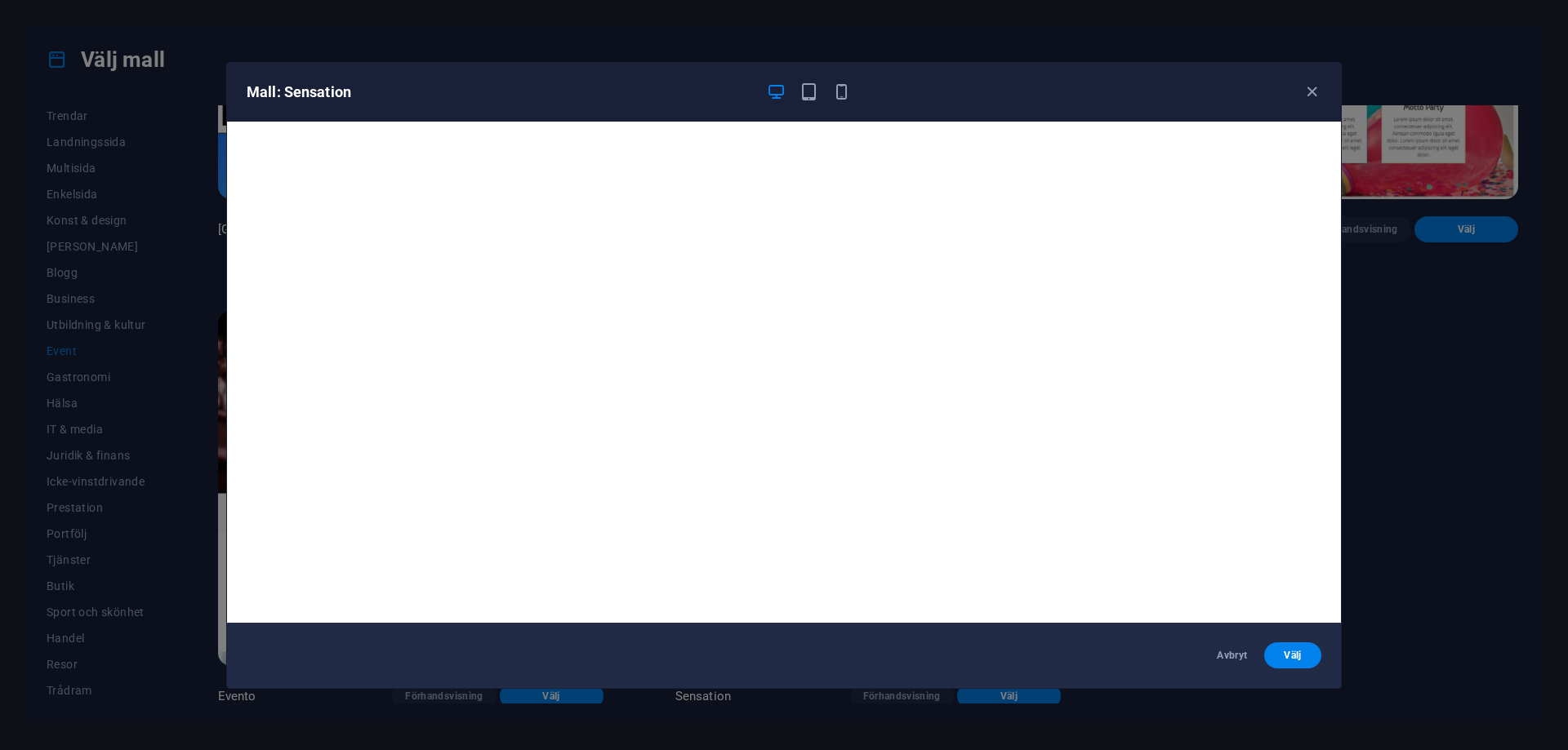
click at [1383, 348] on div "Mall: Sensation Avbryt Välj" at bounding box center [784, 375] width 1568 height 750
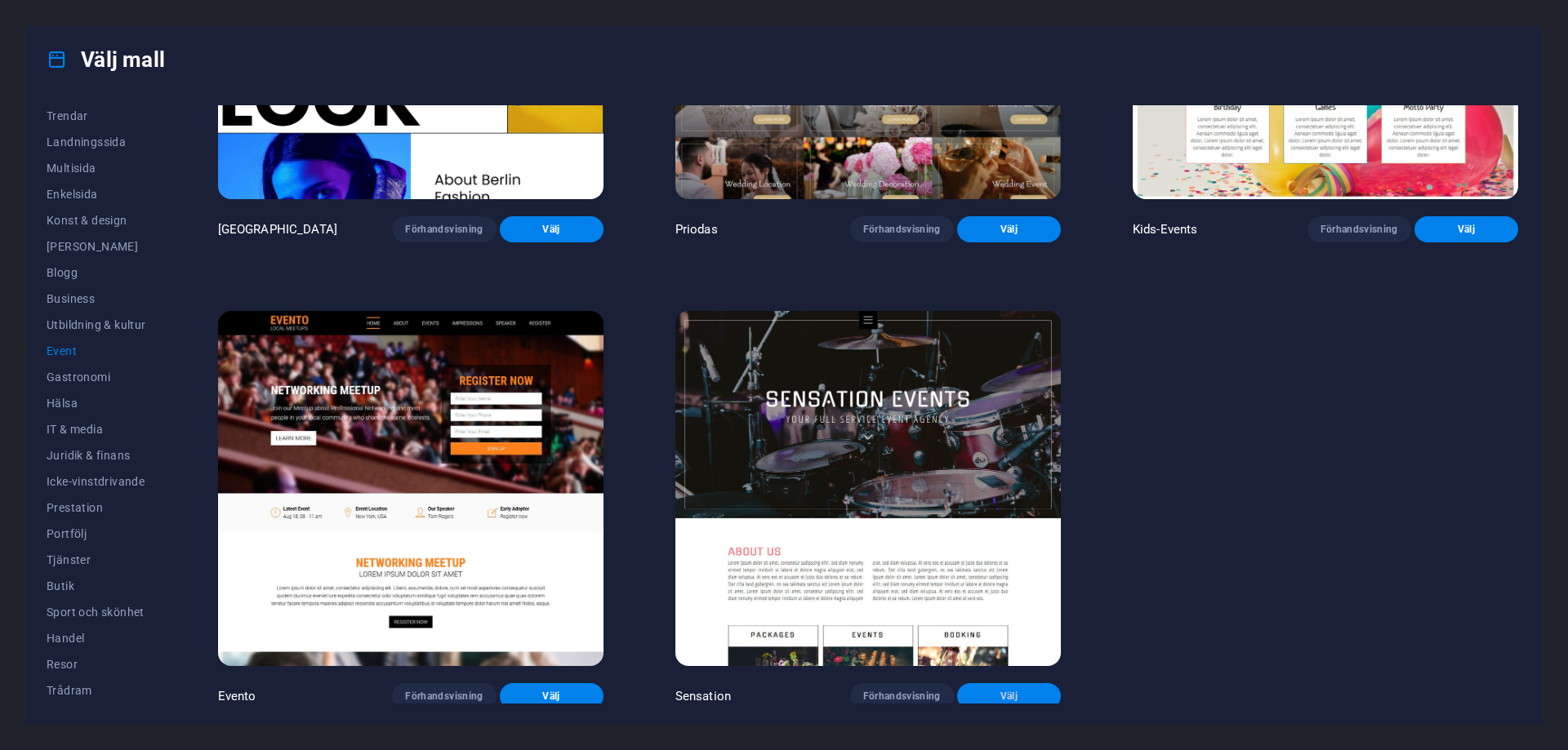
click at [985, 690] on span "Välj" at bounding box center [1009, 696] width 78 height 13
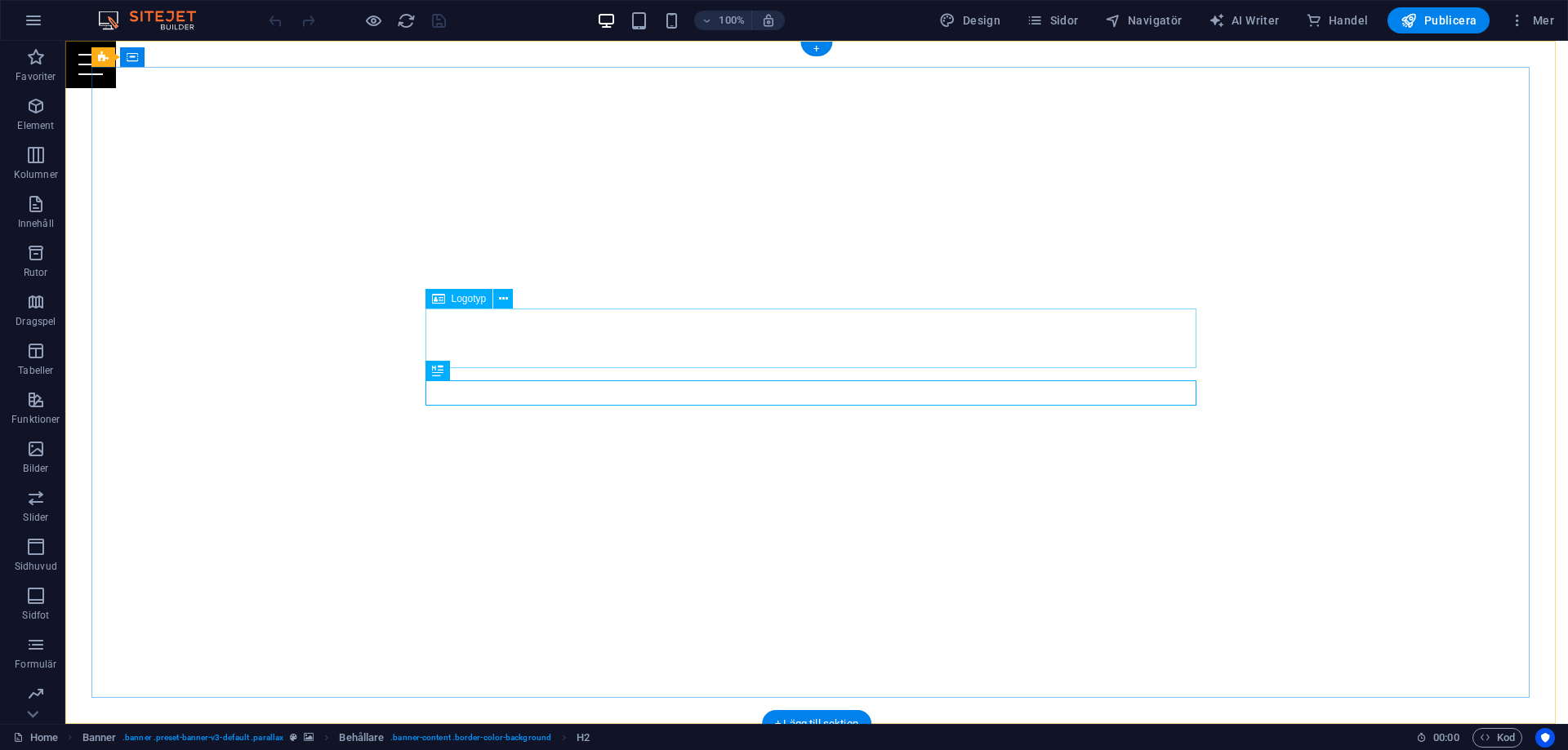
select select "px"
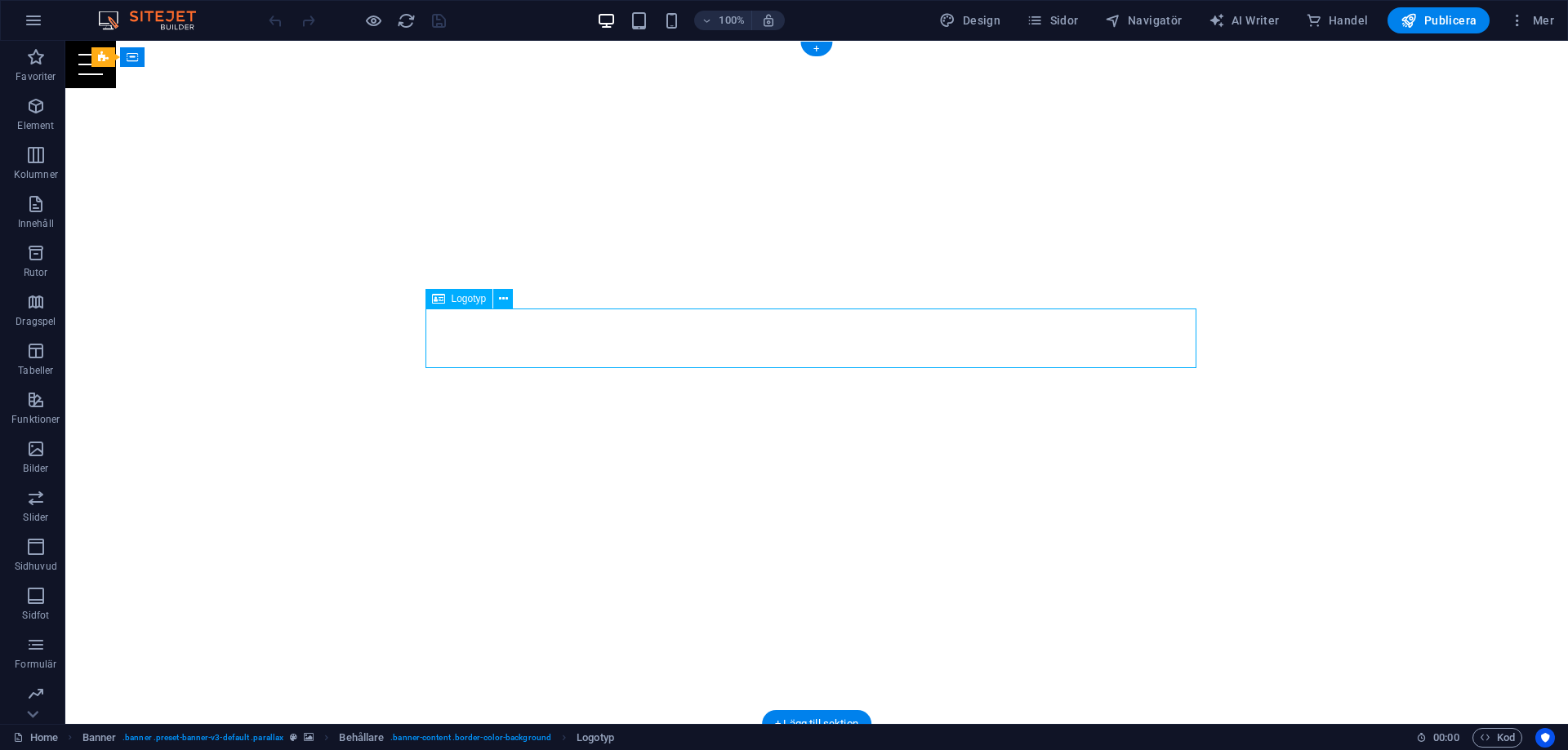
select select "px"
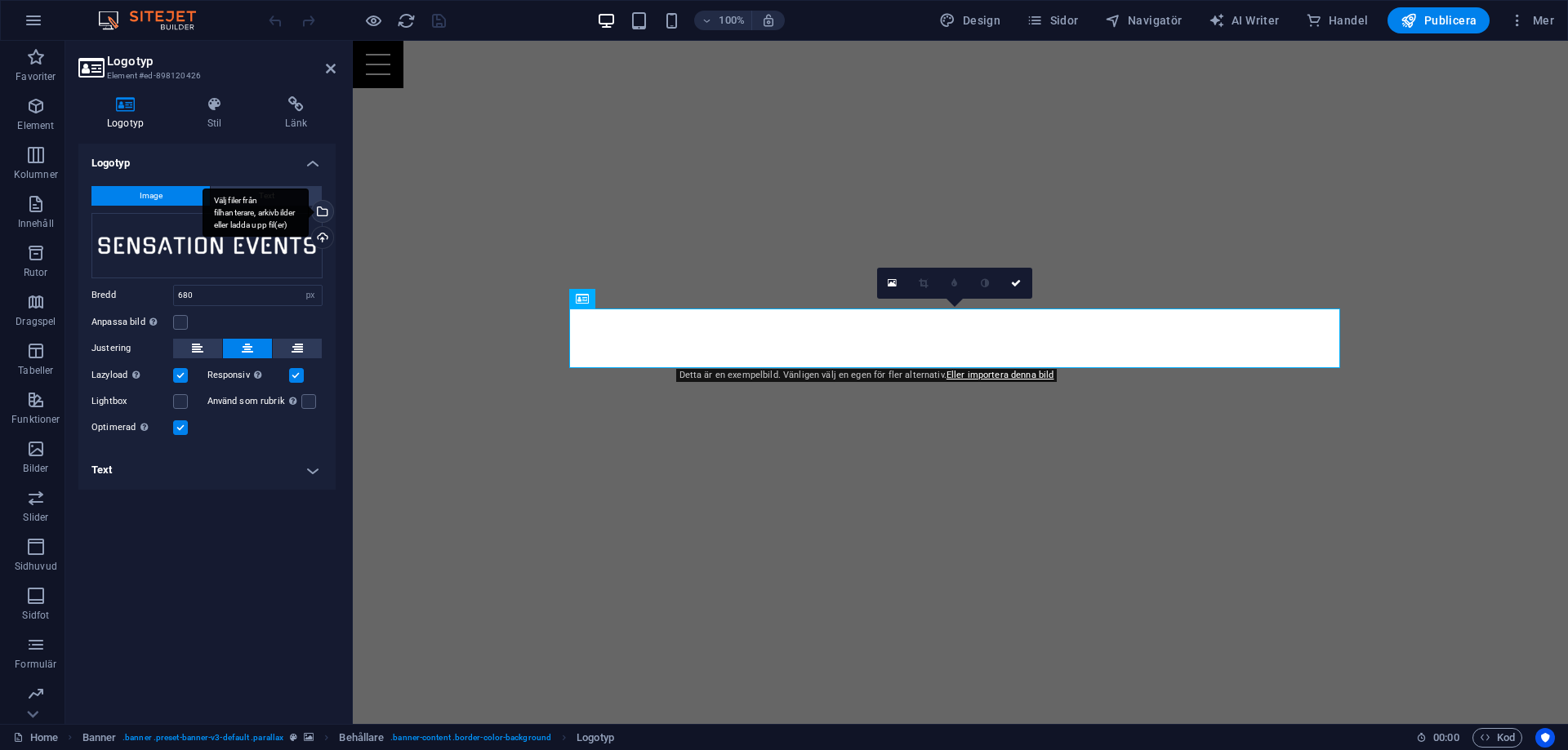
click at [264, 230] on div "Välj filer från filhanterare, arkivbilder eller ladda upp fil(er)" at bounding box center [255, 212] width 106 height 49
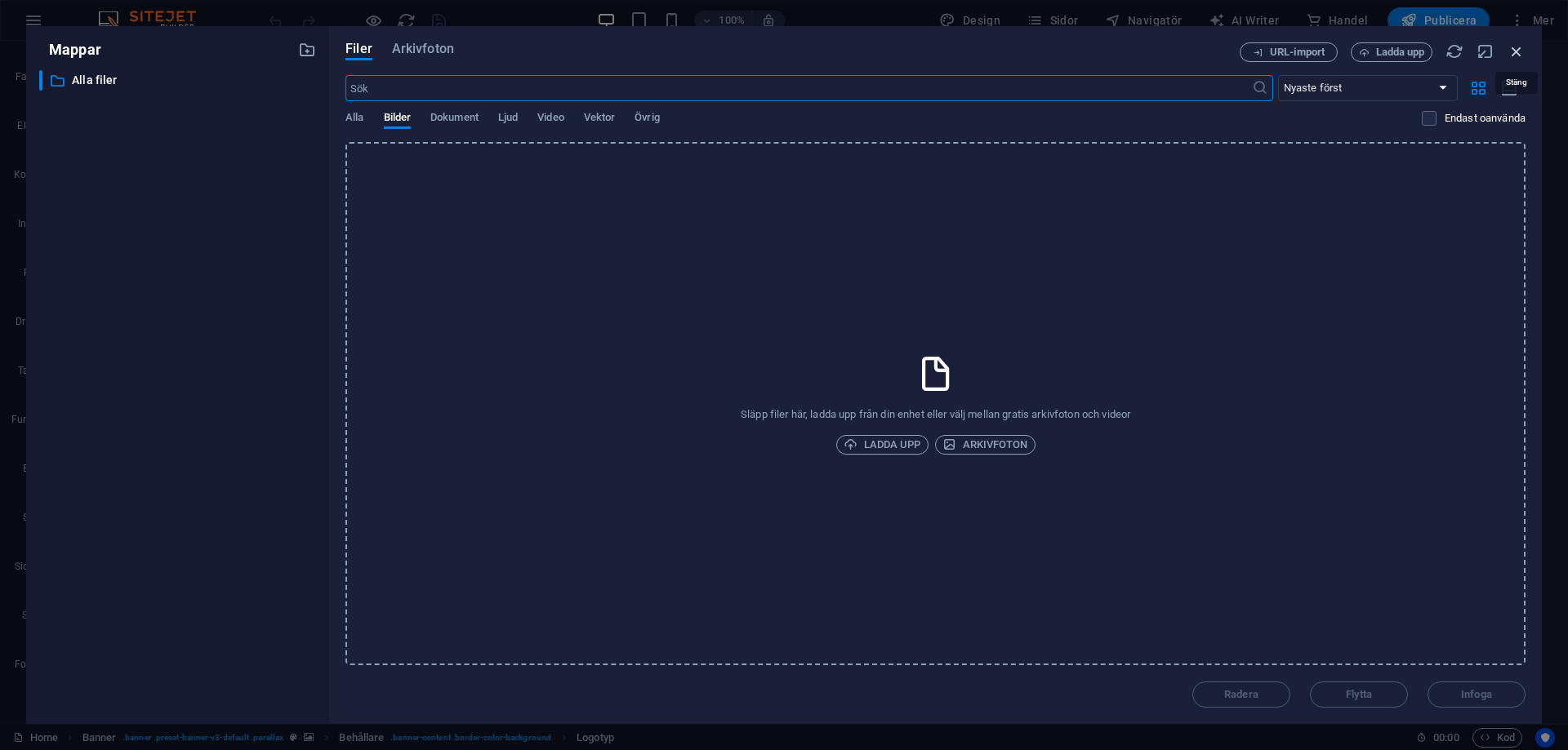
click at [1513, 47] on icon "button" at bounding box center [1517, 51] width 18 height 18
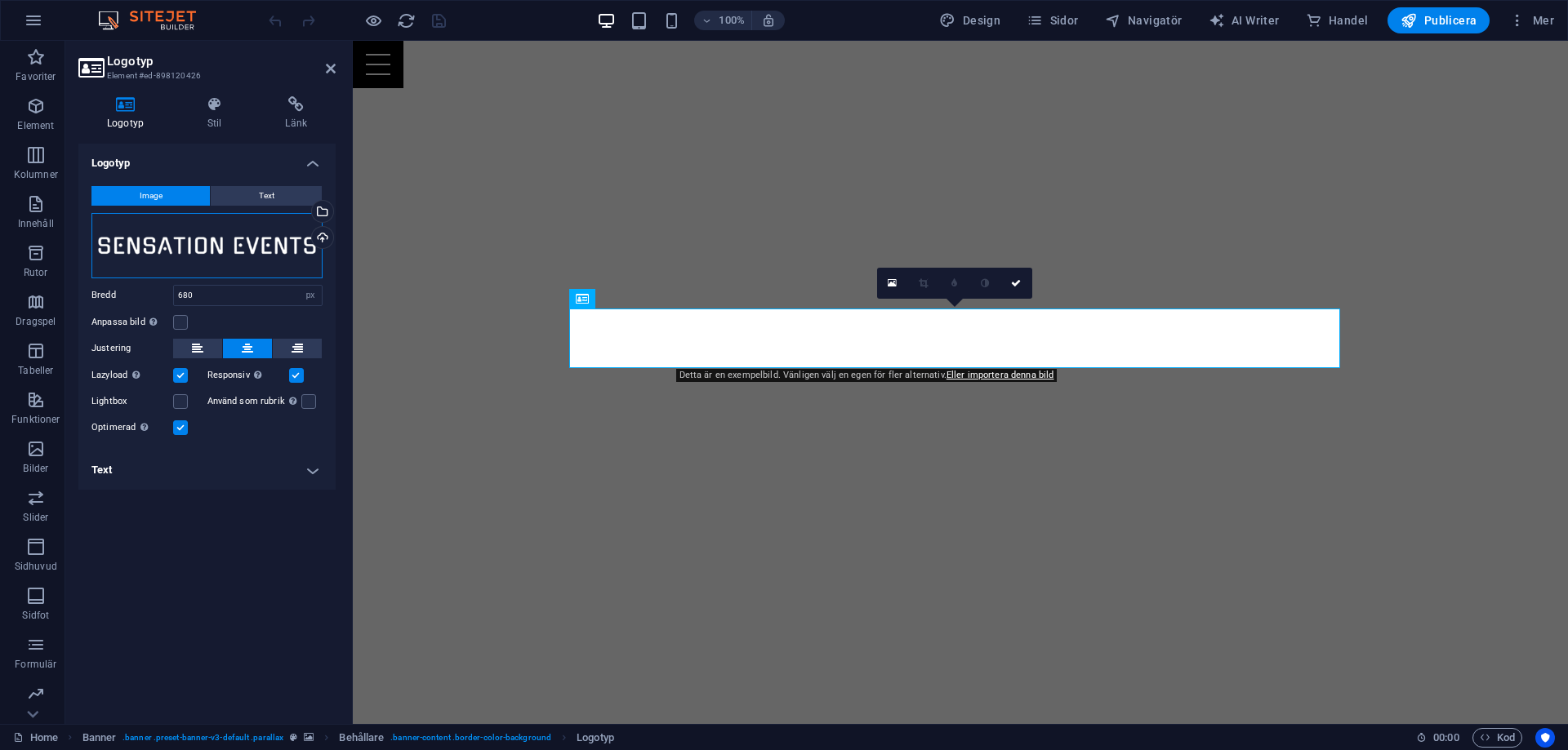
click at [199, 240] on div "Dra filer hit, klicka för att välja filer eller välj filer från Filer eller vår…" at bounding box center [206, 245] width 231 height 65
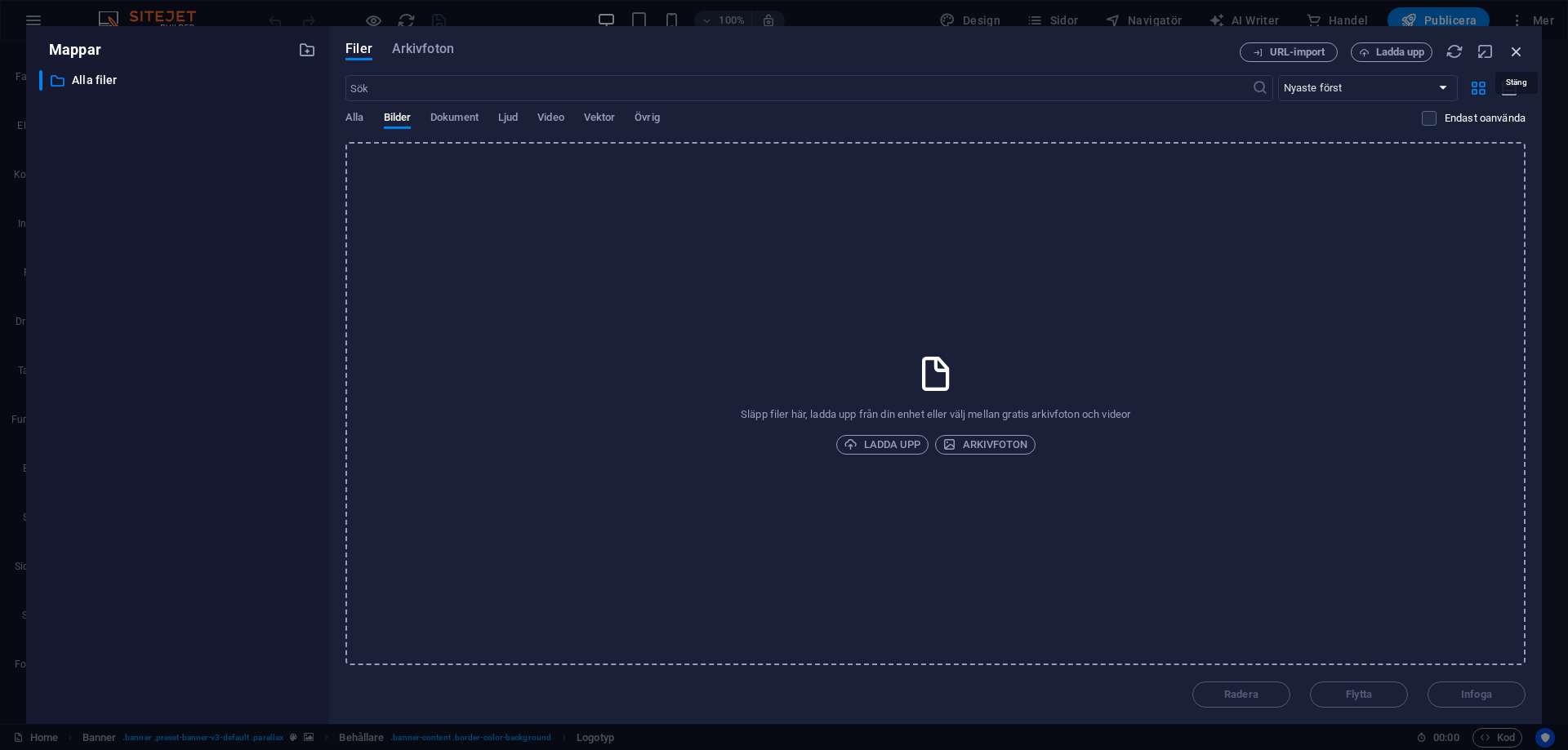
drag, startPoint x: 1521, startPoint y: 56, endPoint x: 609, endPoint y: 76, distance: 912.2
click at [1521, 56] on icon "button" at bounding box center [1517, 51] width 18 height 18
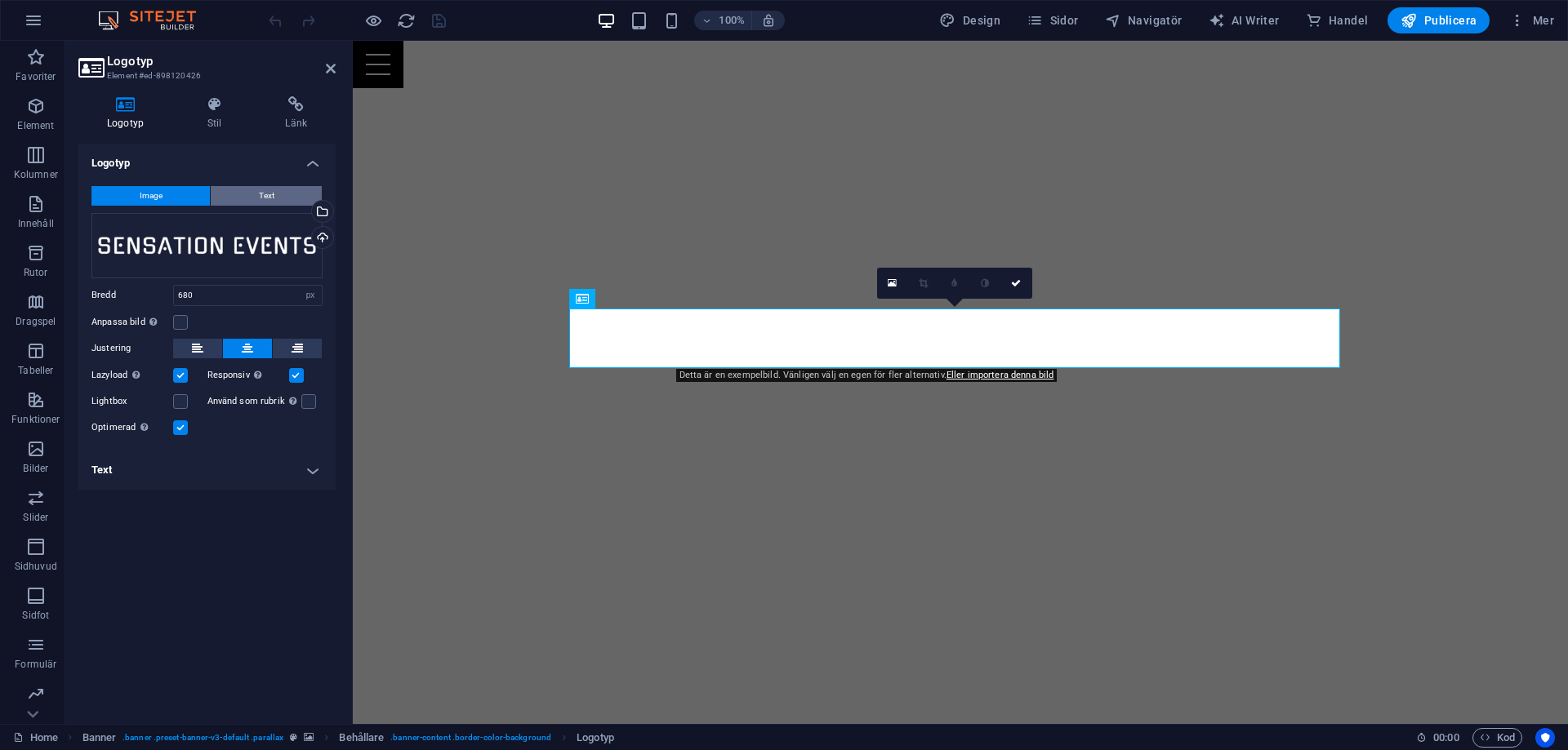
click at [274, 197] on span "Text" at bounding box center [266, 196] width 16 height 20
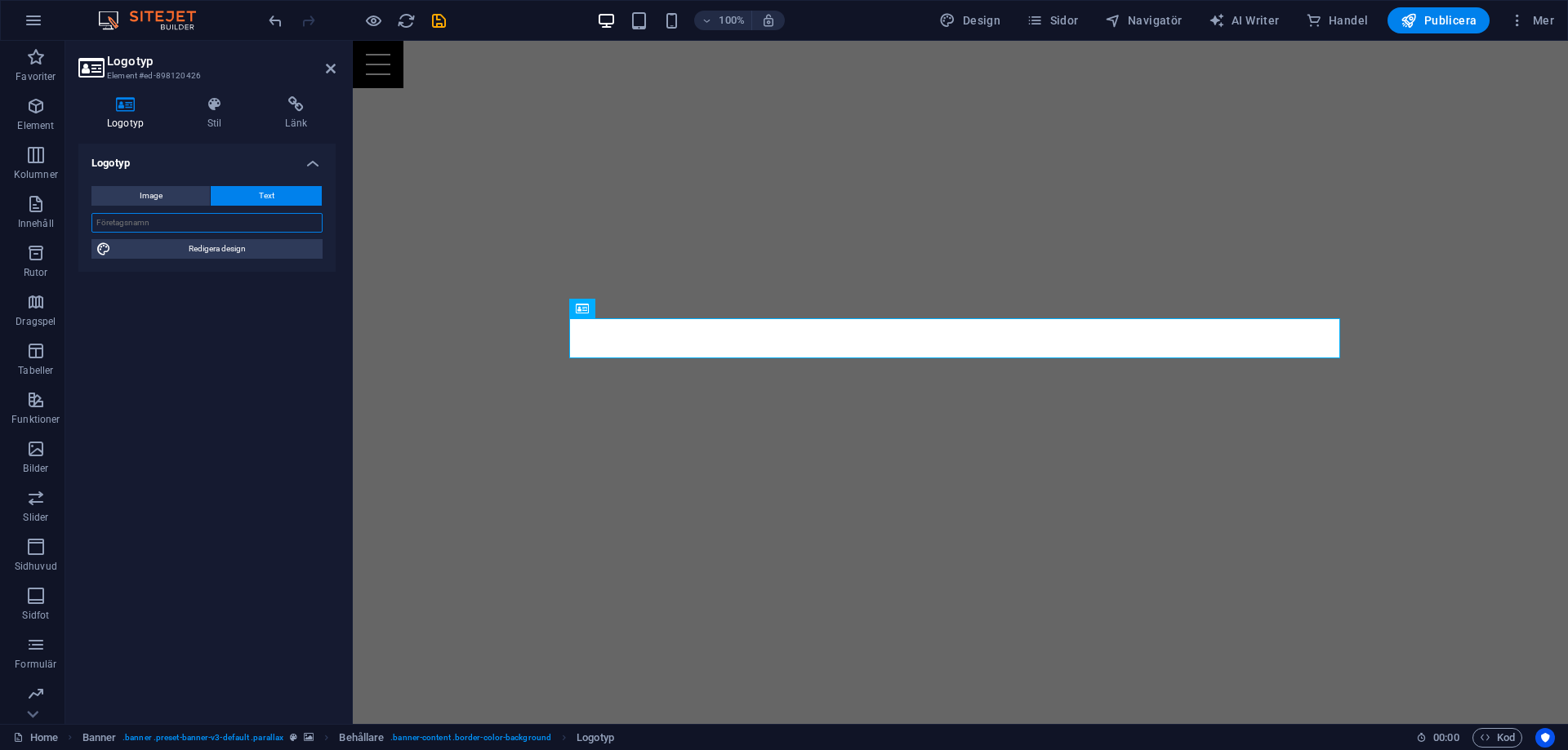
click at [229, 223] on input "text" at bounding box center [206, 223] width 231 height 20
type input "M"
type input "MESK - Medicinarspexet"
click at [225, 253] on span "Redigera design" at bounding box center [216, 249] width 201 height 20
select select "px"
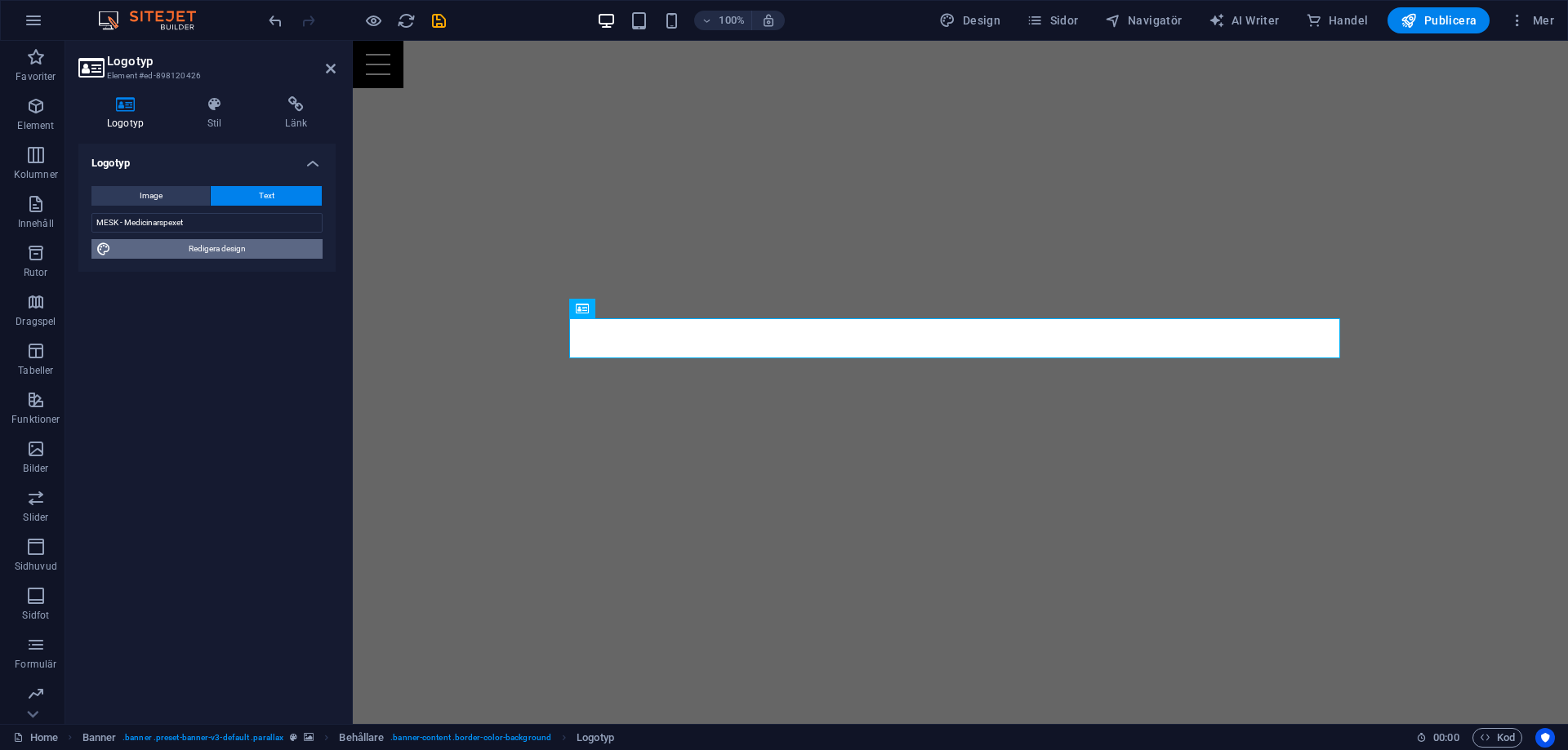
select select "400"
select select "px"
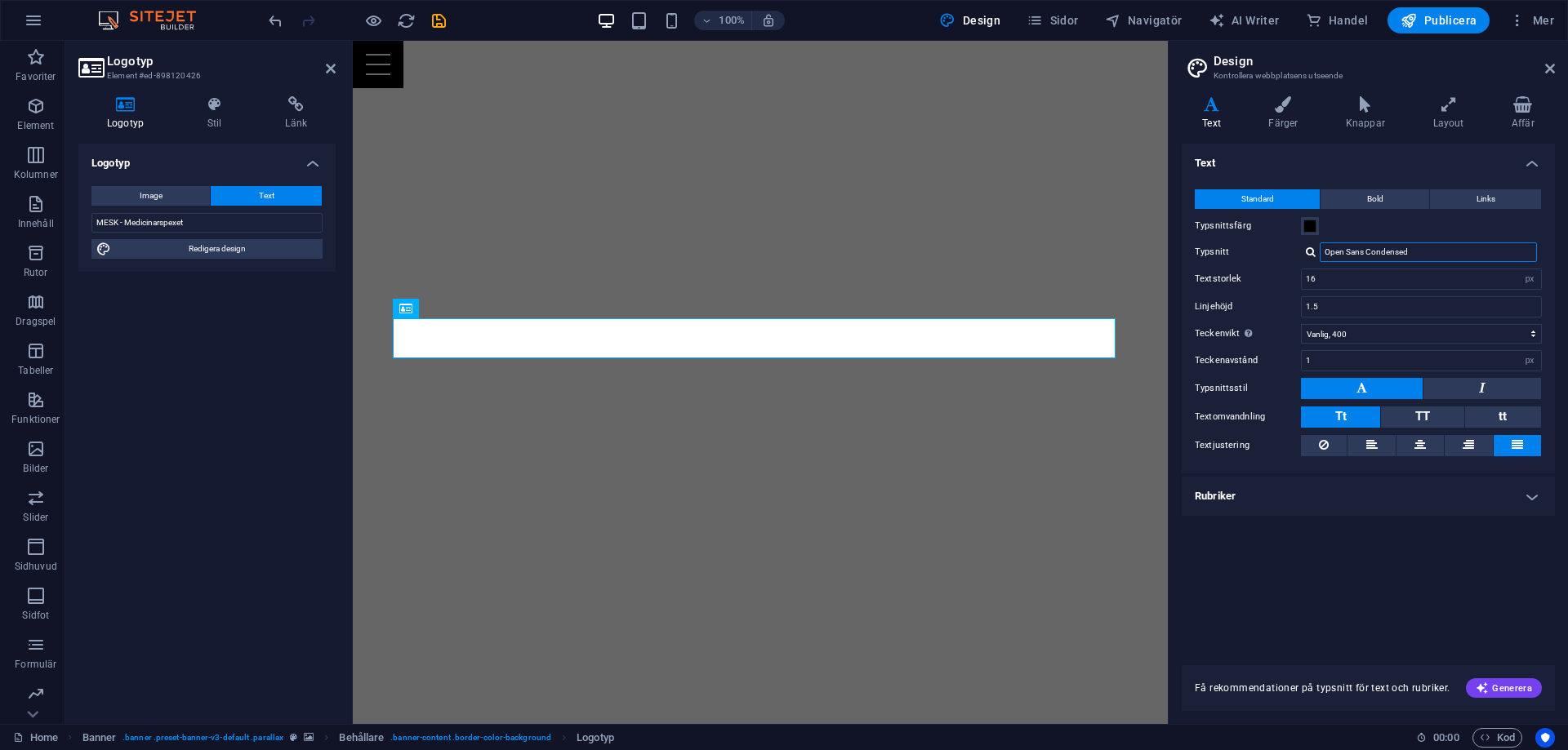
click at [1459, 242] on input "Open Sans Condensed" at bounding box center [1428, 252] width 217 height 20
click at [1303, 255] on div "Open Sans Condensed" at bounding box center [1421, 252] width 241 height 20
click at [1312, 256] on div at bounding box center [1311, 251] width 10 height 11
click at [1414, 250] on input "Open Sans Condensed" at bounding box center [1428, 252] width 217 height 20
click at [1303, 252] on div "Open Sans Condensed Gugi Open Sans Condensed Hantera typsnitt →" at bounding box center [1421, 252] width 241 height 20
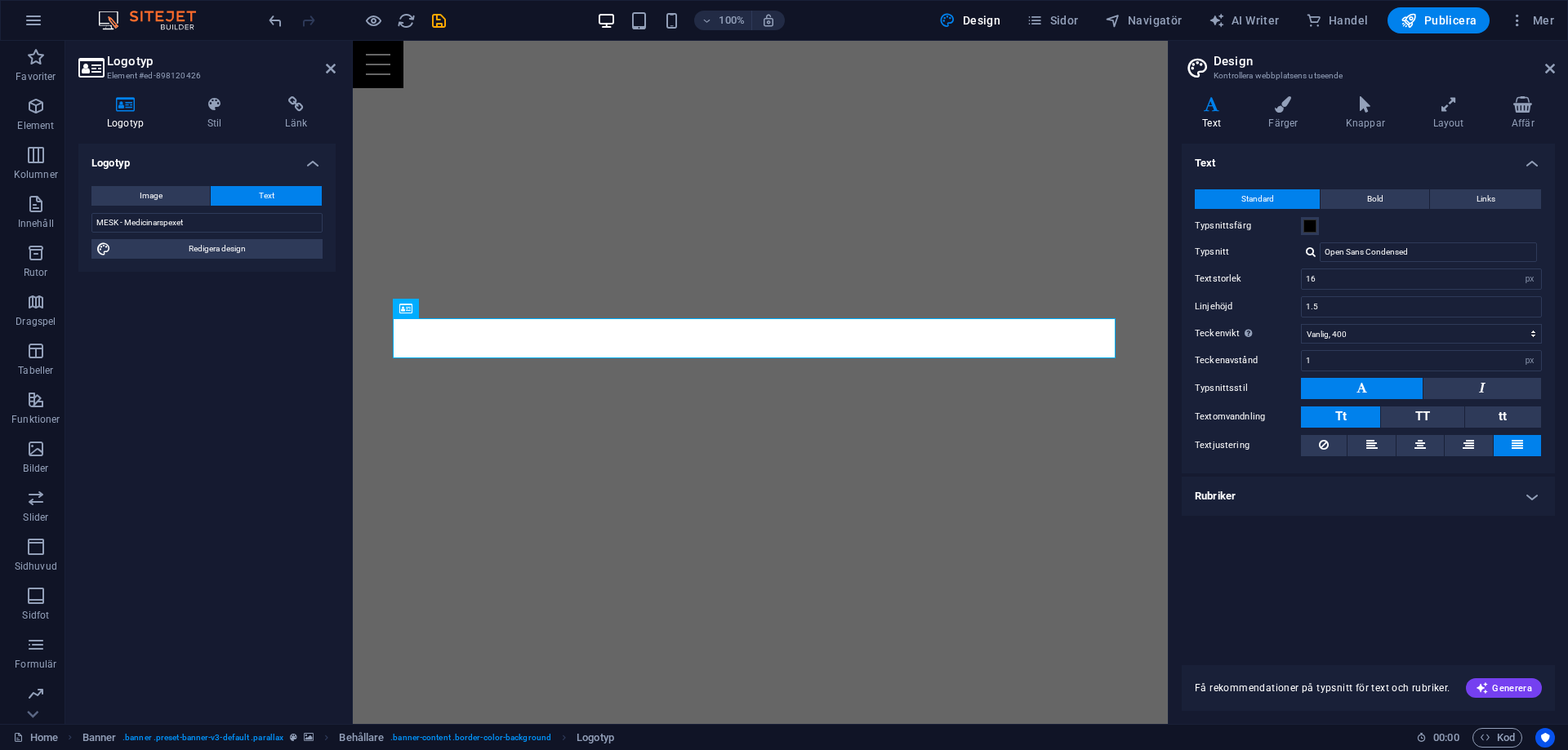
click at [1306, 252] on div at bounding box center [1311, 251] width 10 height 11
click at [1362, 266] on div "Gugi" at bounding box center [1431, 273] width 216 height 17
drag, startPoint x: 1713, startPoint y: 296, endPoint x: 1532, endPoint y: 310, distance: 181.5
click at [1356, 256] on input "Gugi" at bounding box center [1428, 252] width 217 height 20
click at [1352, 256] on input "Gugi" at bounding box center [1428, 252] width 217 height 20
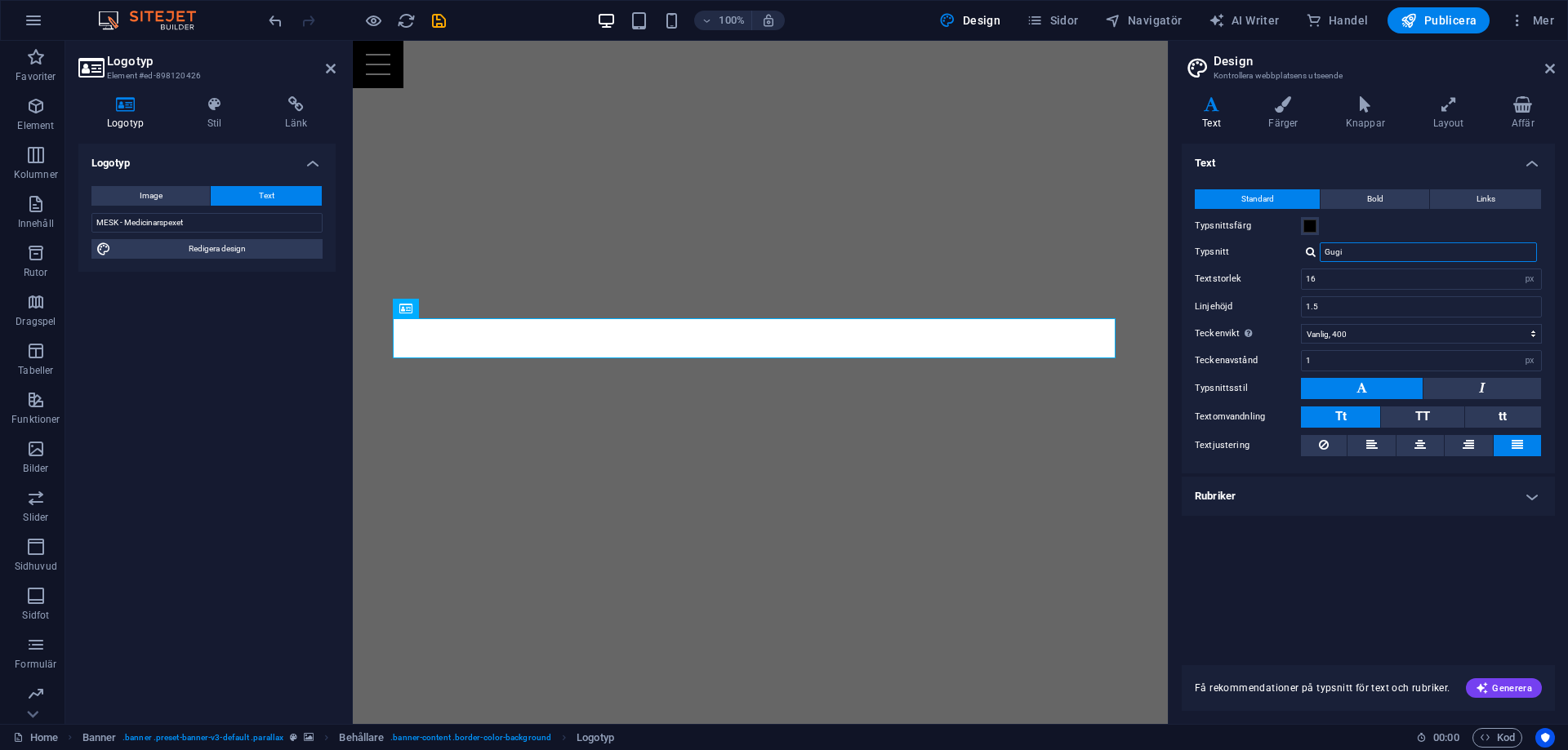
click at [1352, 256] on input "Gugi" at bounding box center [1428, 252] width 217 height 20
type input "Garamond"
click at [1415, 278] on div "Hantera typsnitt →" at bounding box center [1431, 273] width 216 height 17
select select "popularity"
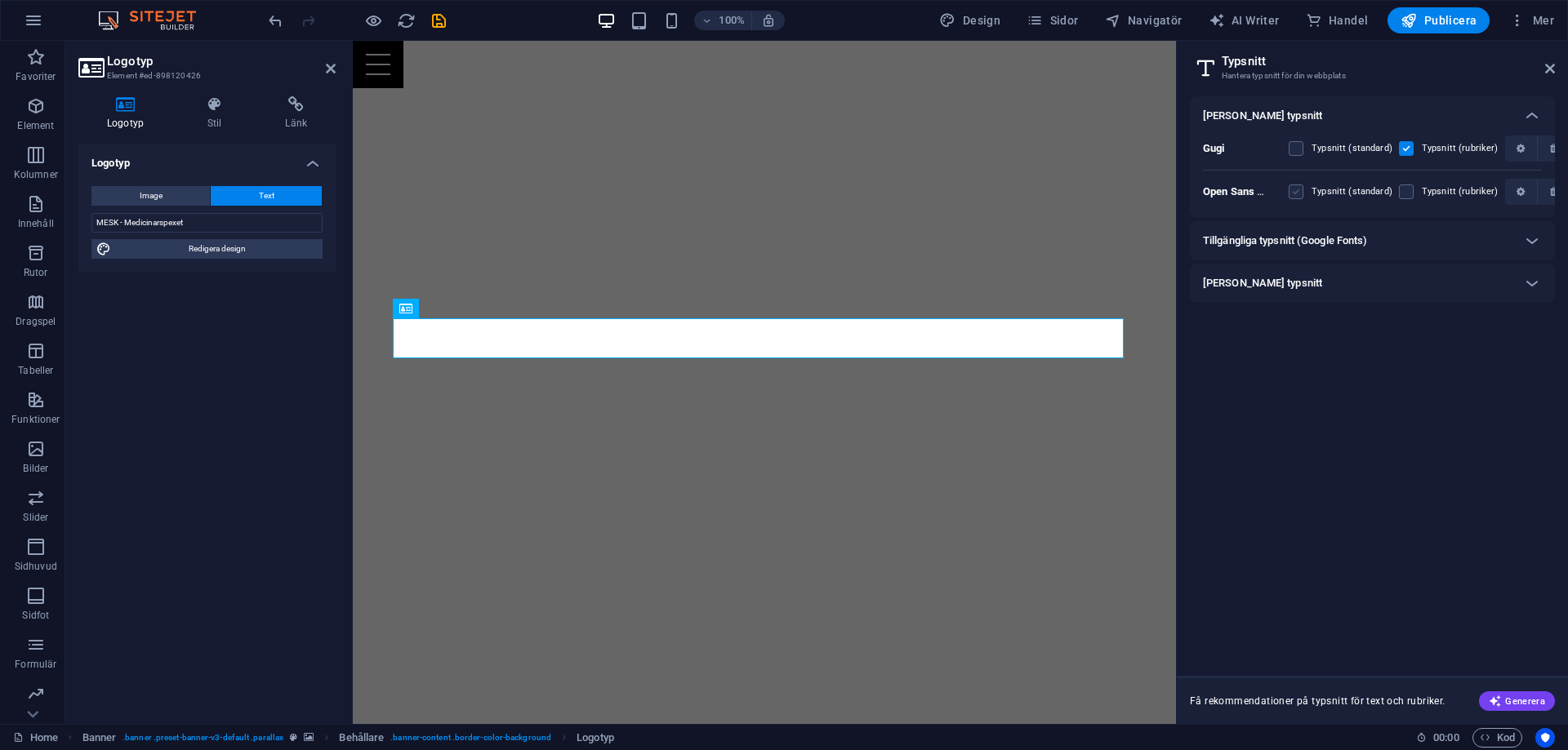
click at [1296, 190] on label at bounding box center [1296, 192] width 15 height 15
click at [0, 0] on Condensed "checkbox" at bounding box center [0, 0] width 0 height 0
click at [1405, 150] on label at bounding box center [1406, 148] width 15 height 15
click at [0, 0] on input "checkbox" at bounding box center [0, 0] width 0 height 0
drag, startPoint x: 1546, startPoint y: 68, endPoint x: 1198, endPoint y: 51, distance: 348.4
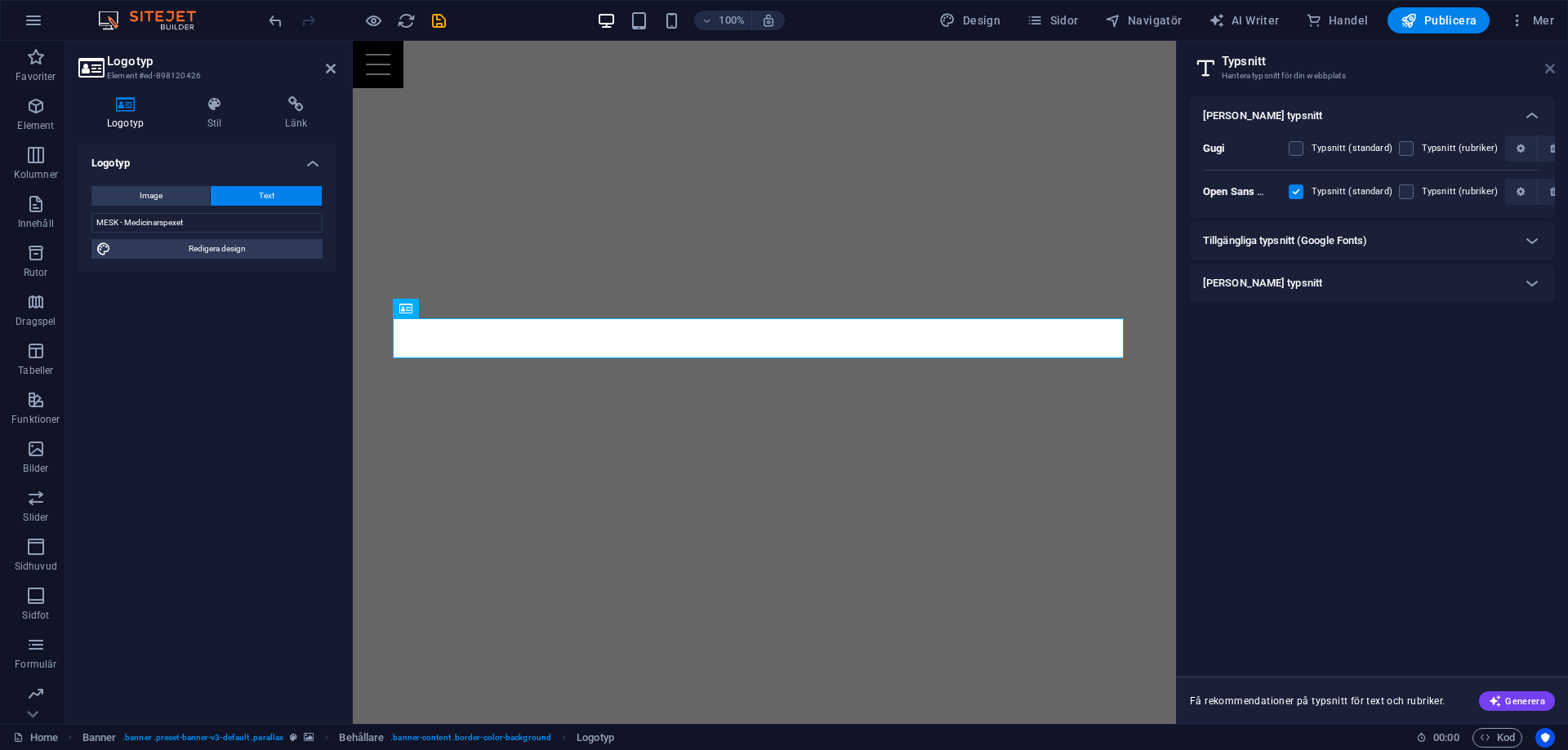
click at [1546, 68] on icon at bounding box center [1550, 69] width 10 height 13
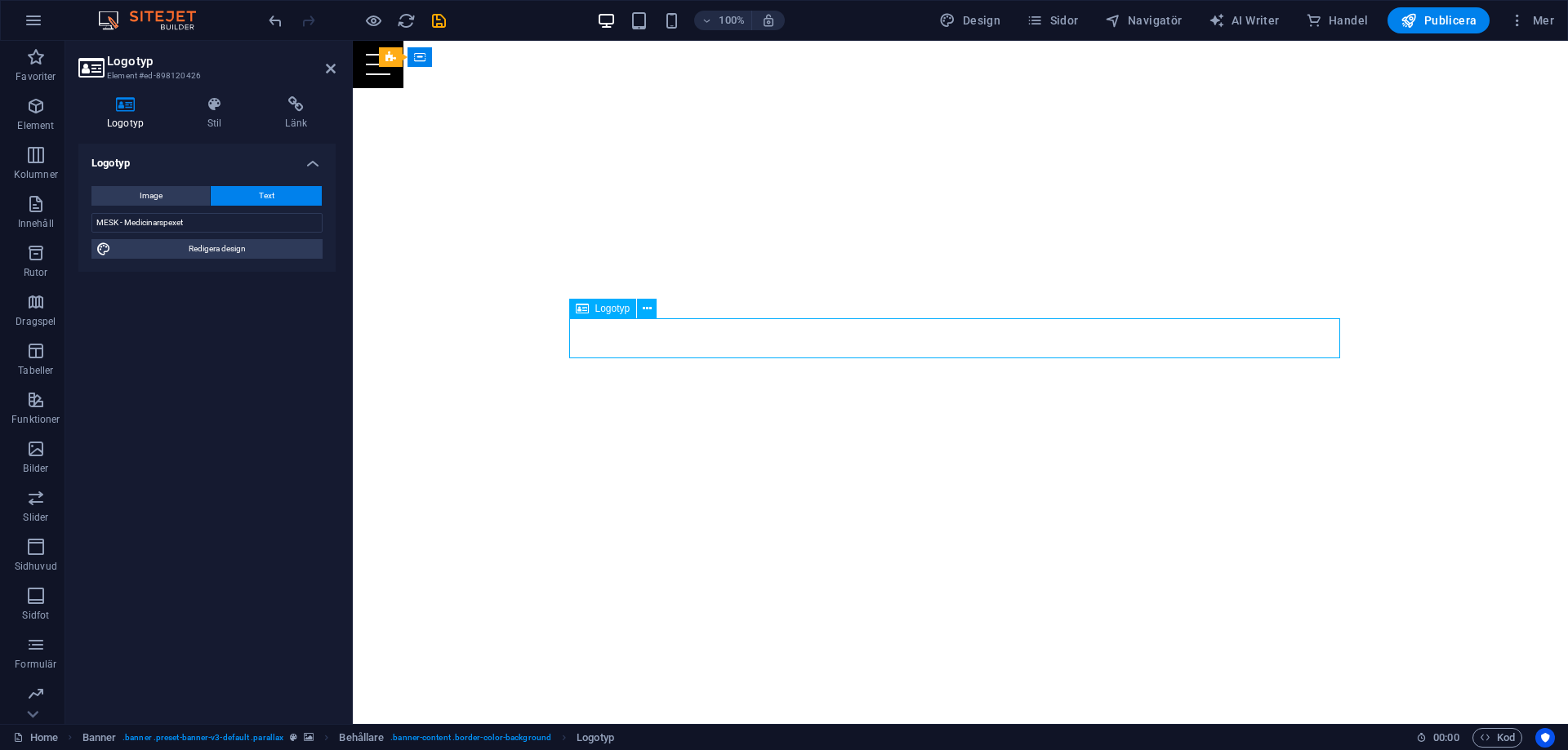
drag, startPoint x: 1012, startPoint y: 345, endPoint x: 830, endPoint y: 321, distance: 183.6
click at [211, 246] on span "Redigera design" at bounding box center [216, 249] width 201 height 20
select select "px"
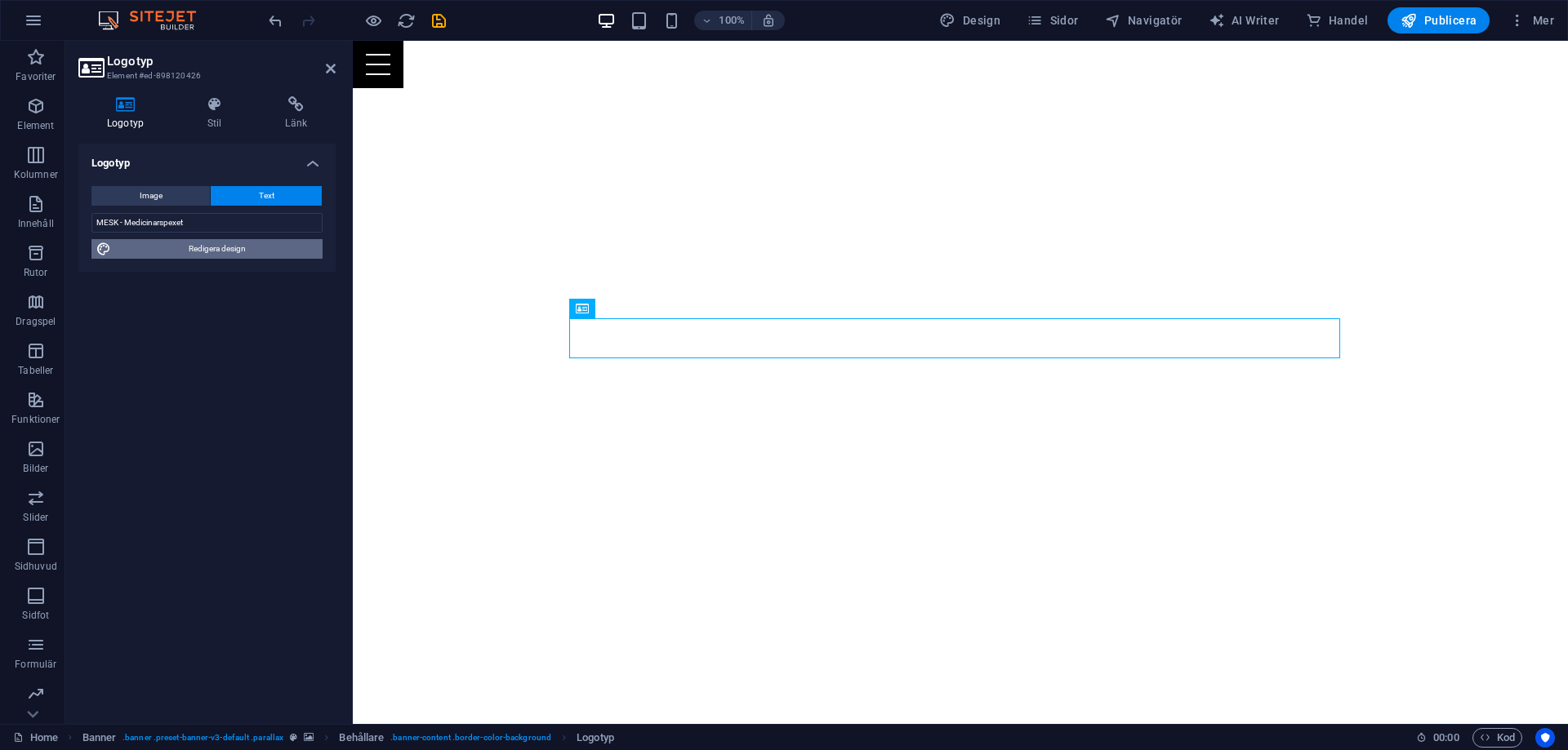
select select "400"
select select "px"
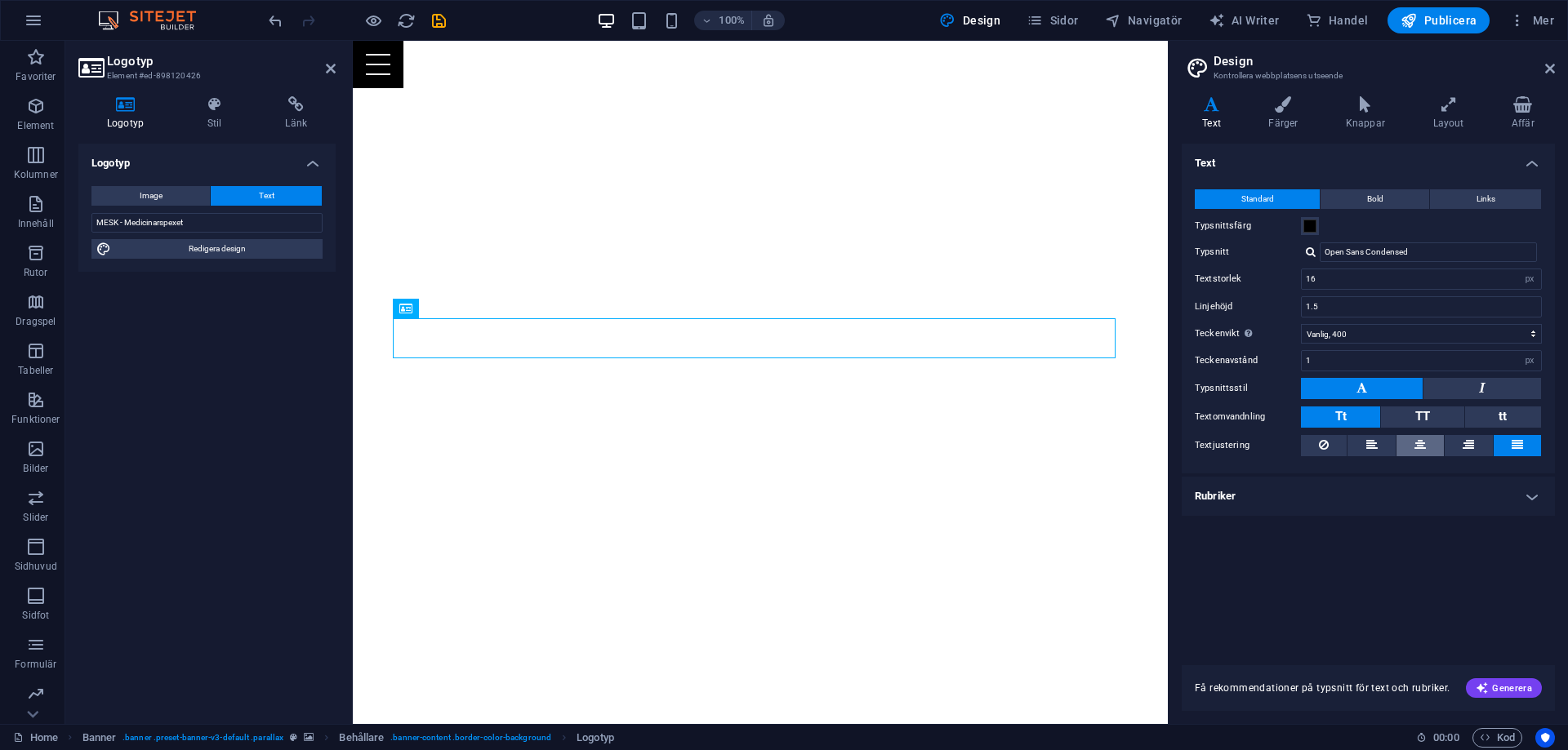
click at [1429, 449] on button at bounding box center [1420, 446] width 47 height 22
click at [1427, 423] on span "TT" at bounding box center [1423, 417] width 15 height 22
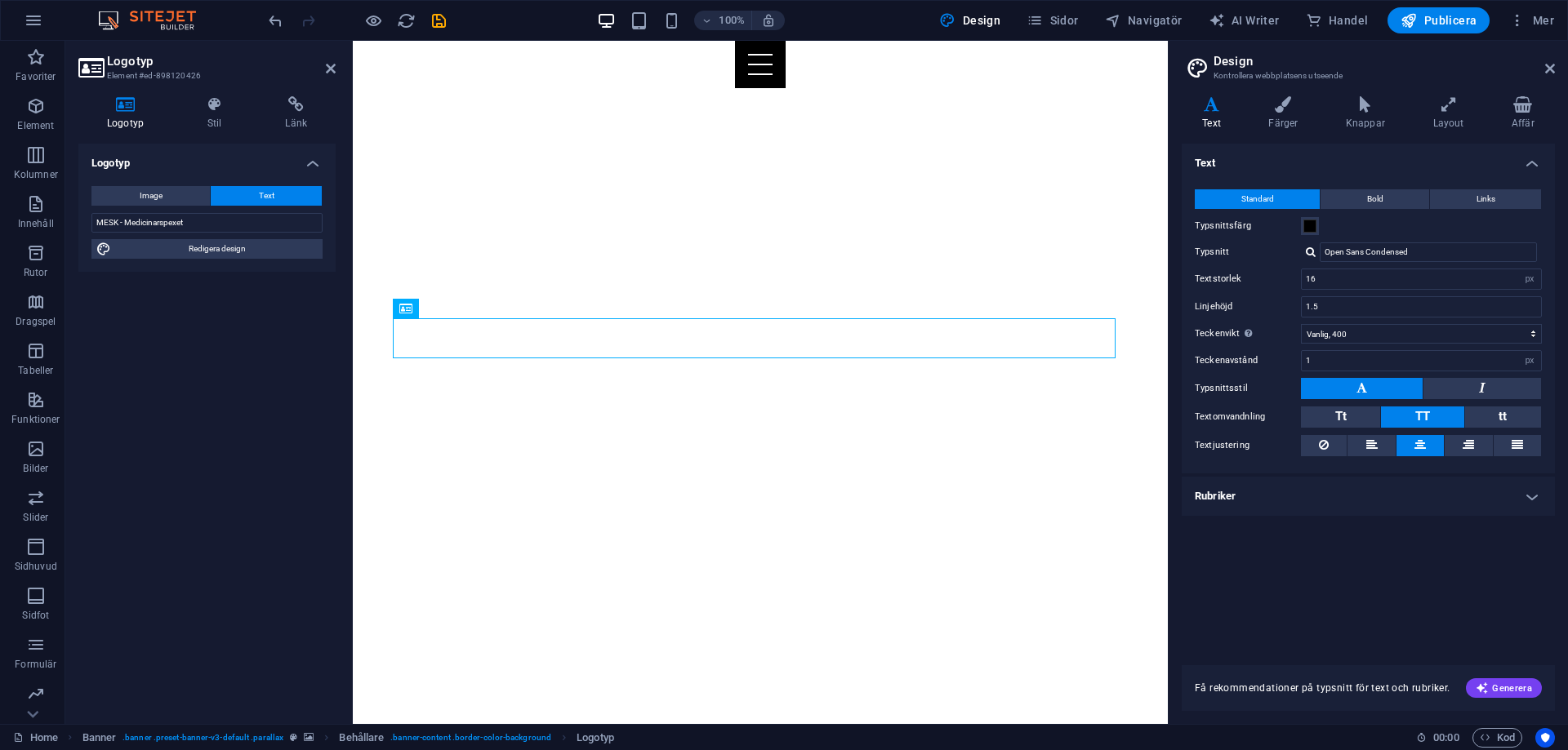
click at [1420, 407] on span "TT" at bounding box center [1423, 417] width 15 height 22
click at [1329, 417] on button "Tt" at bounding box center [1341, 417] width 80 height 22
click at [1383, 193] on button "Bold" at bounding box center [1374, 199] width 109 height 20
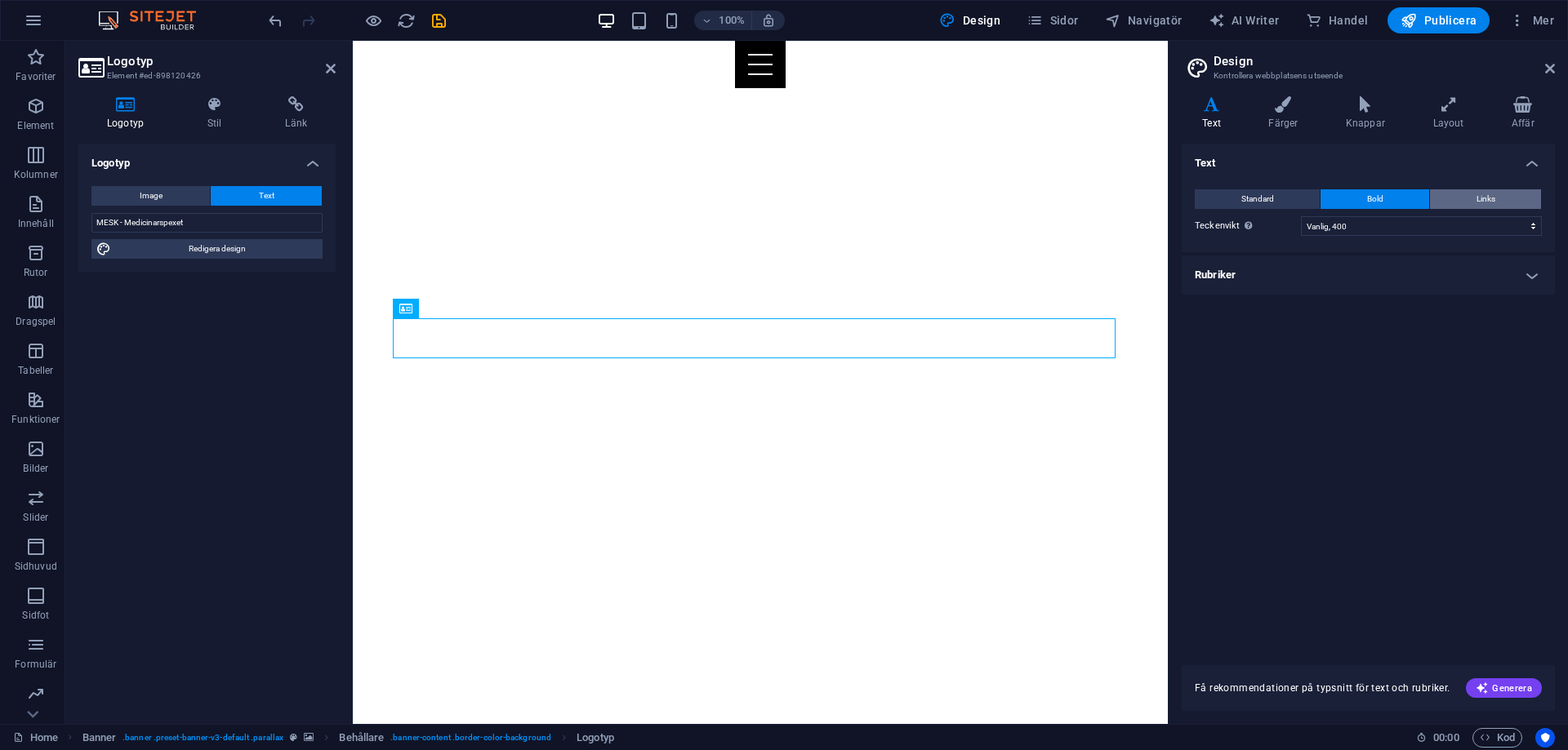
click at [1465, 191] on button "Links" at bounding box center [1485, 199] width 111 height 20
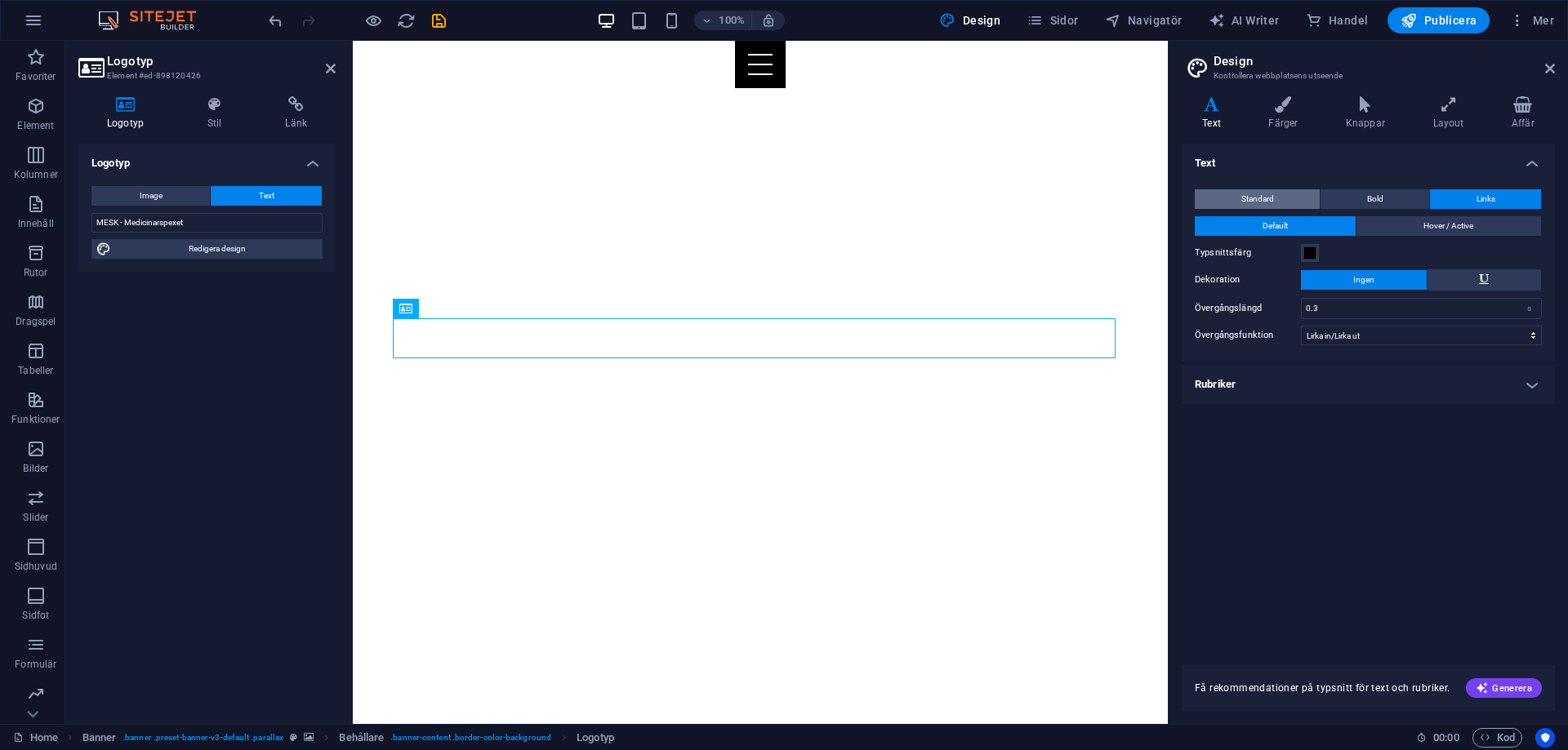
click at [1269, 200] on span "Standard" at bounding box center [1257, 199] width 32 height 20
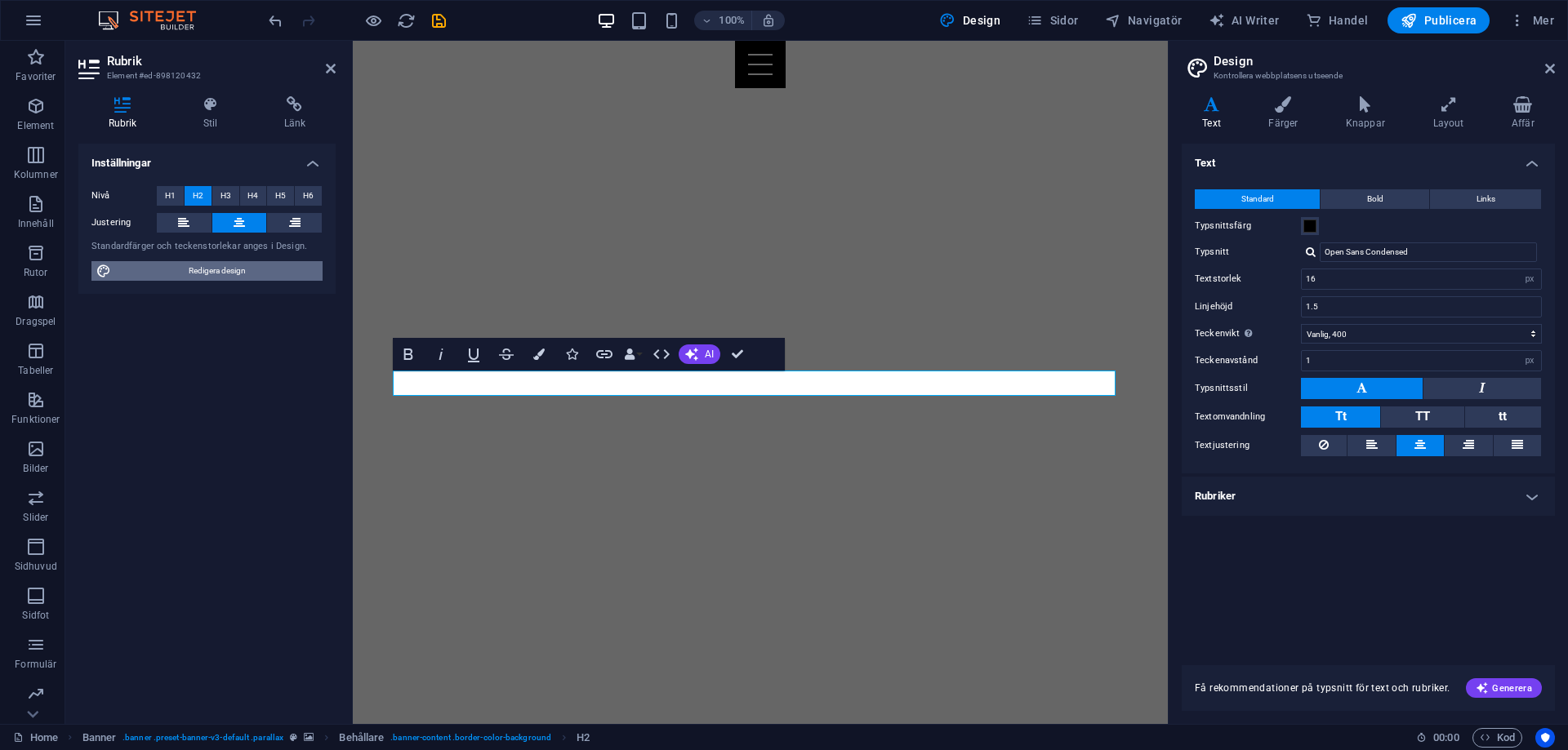
click at [234, 279] on span "Redigera design" at bounding box center [216, 271] width 201 height 20
click at [195, 403] on div "Inställningar Nivå H1 H2 H3 H4 H5 H6 Justering Standardfärger och teckenstorlek…" at bounding box center [207, 427] width 257 height 567
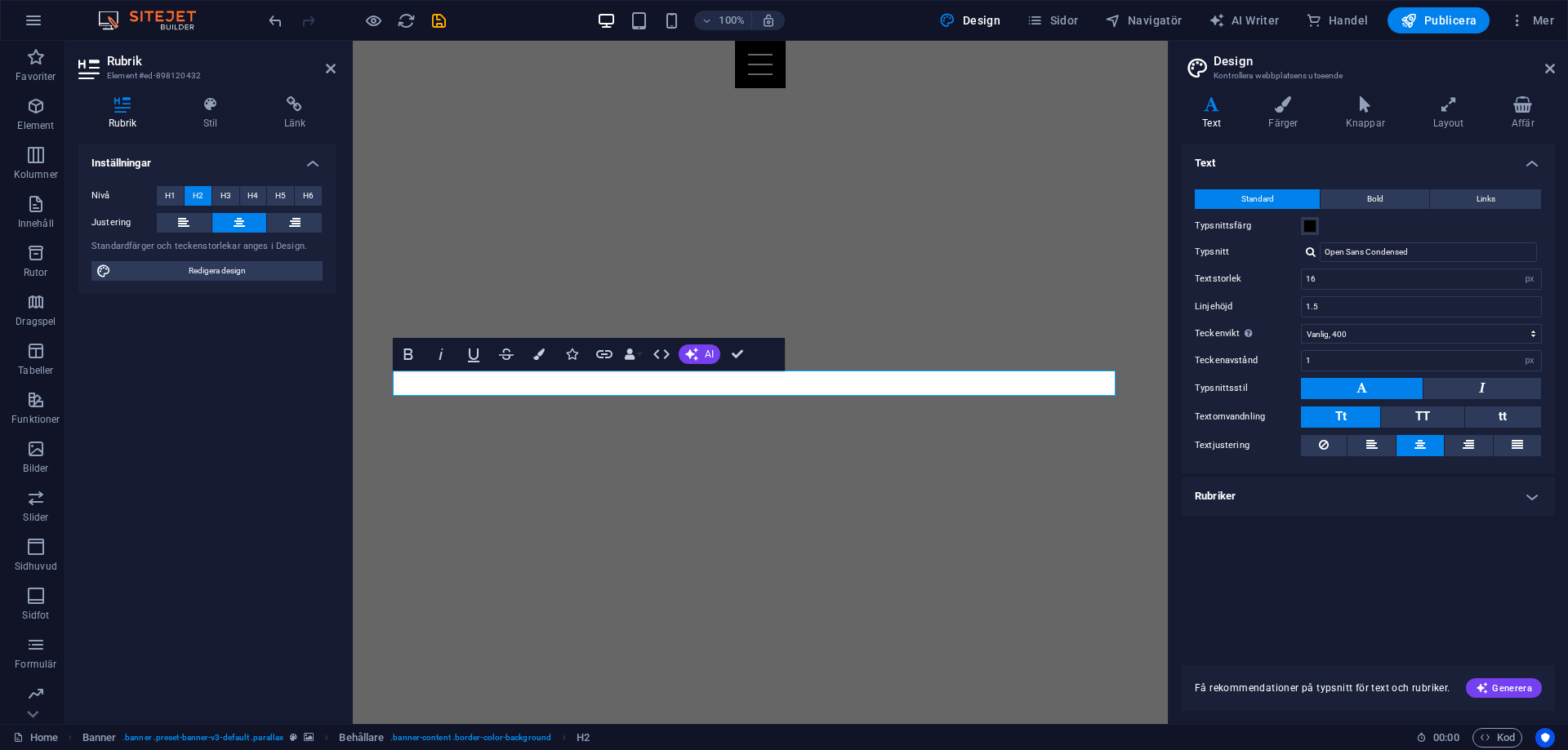
click at [1318, 631] on div "Text Standard Bold Links Typsnittsfärg Typsnitt Open Sans Condensed Textstorlek…" at bounding box center [1368, 394] width 373 height 502
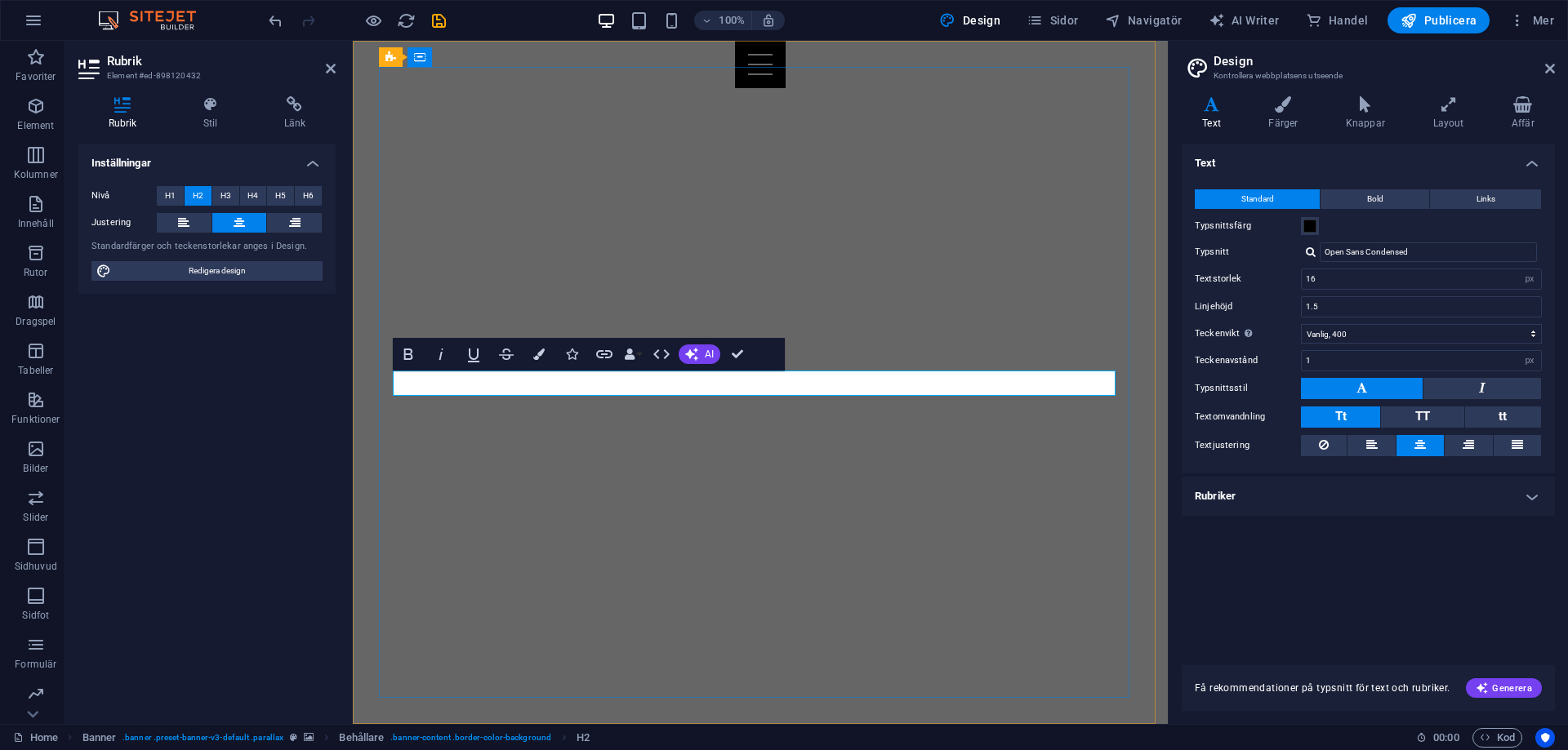
click at [1396, 627] on div "Text Standard Bold Links Typsnittsfärg Typsnitt Open Sans Condensed Textstorlek…" at bounding box center [1368, 394] width 373 height 502
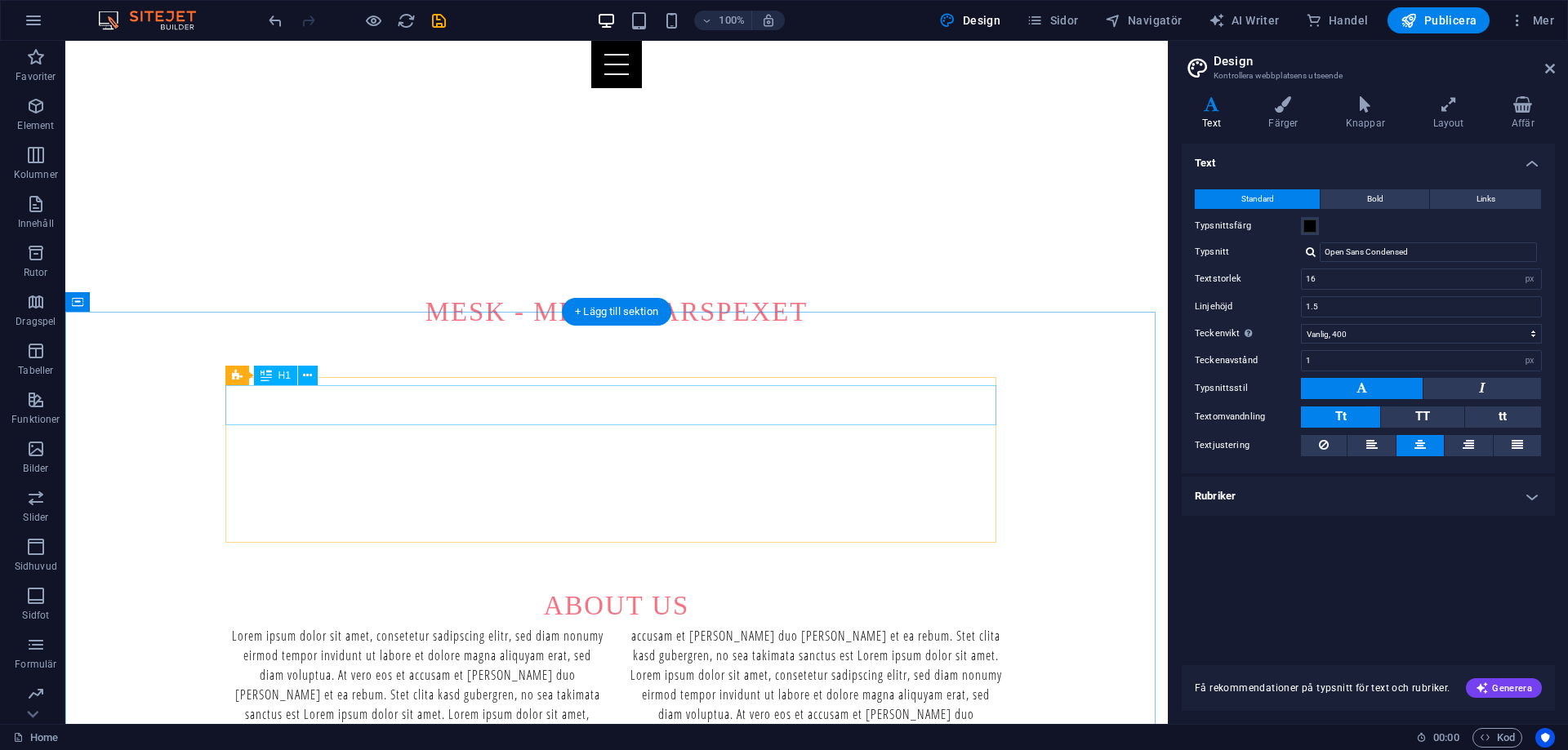
scroll to position [571, 0]
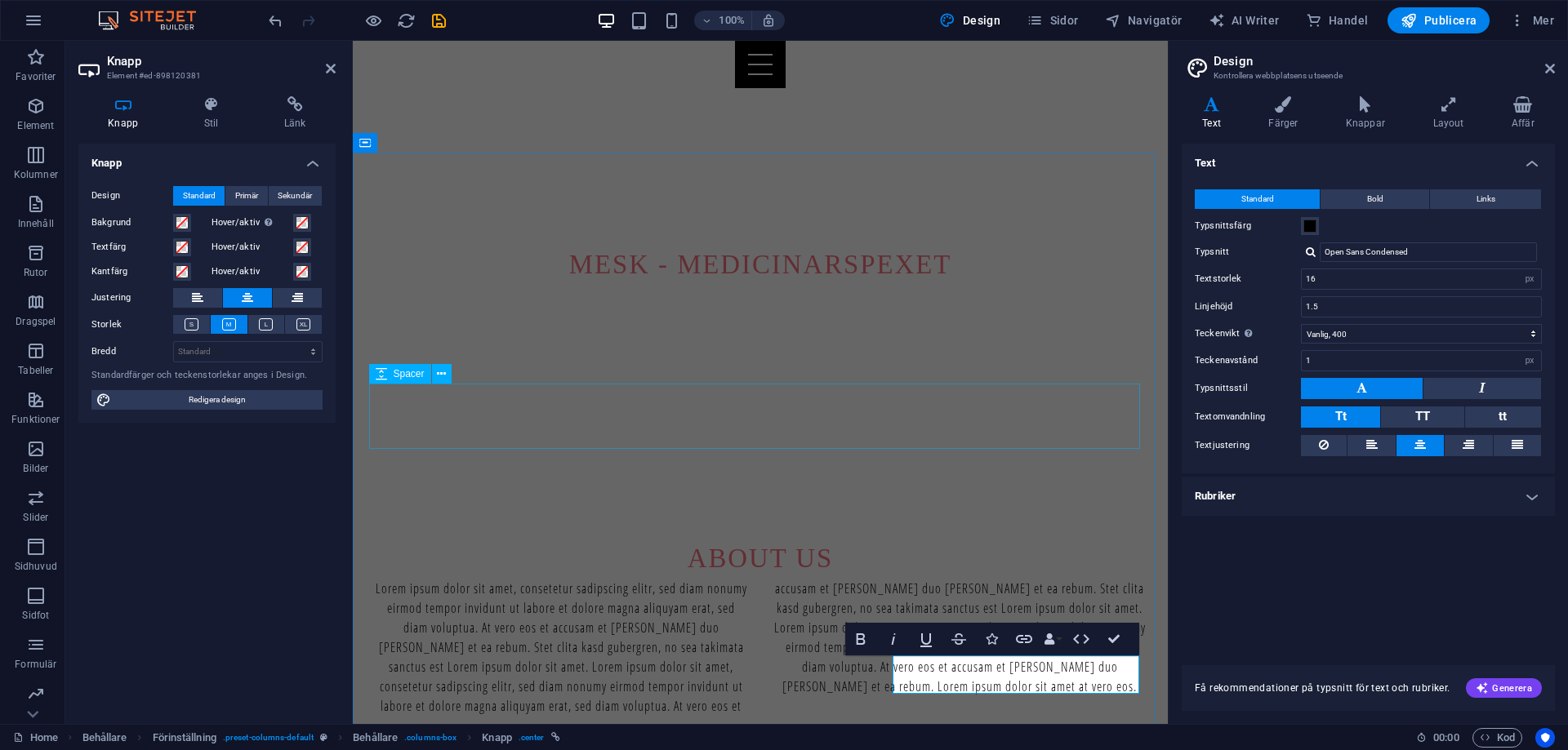
click at [925, 716] on div at bounding box center [760, 748] width 771 height 65
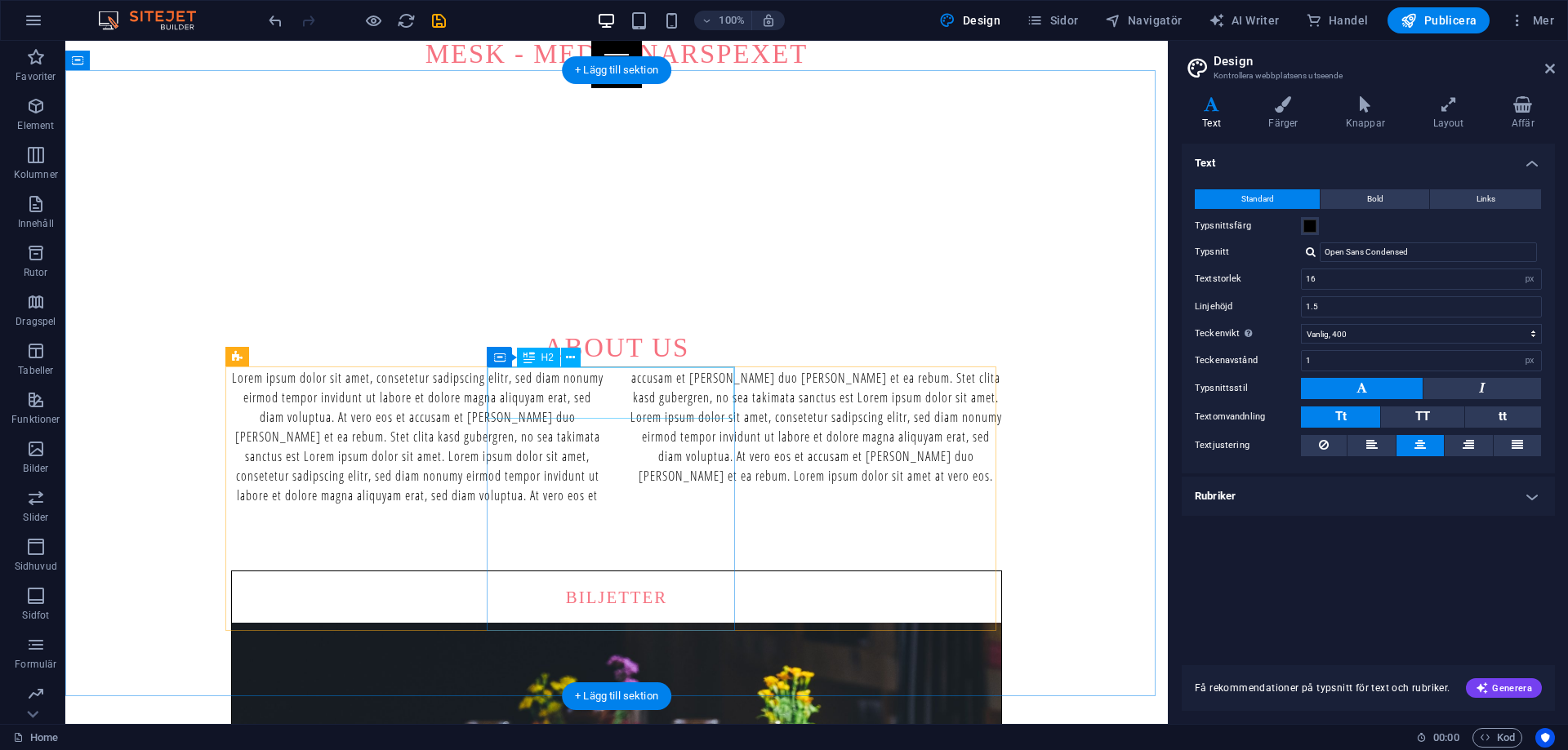
scroll to position [836, 0]
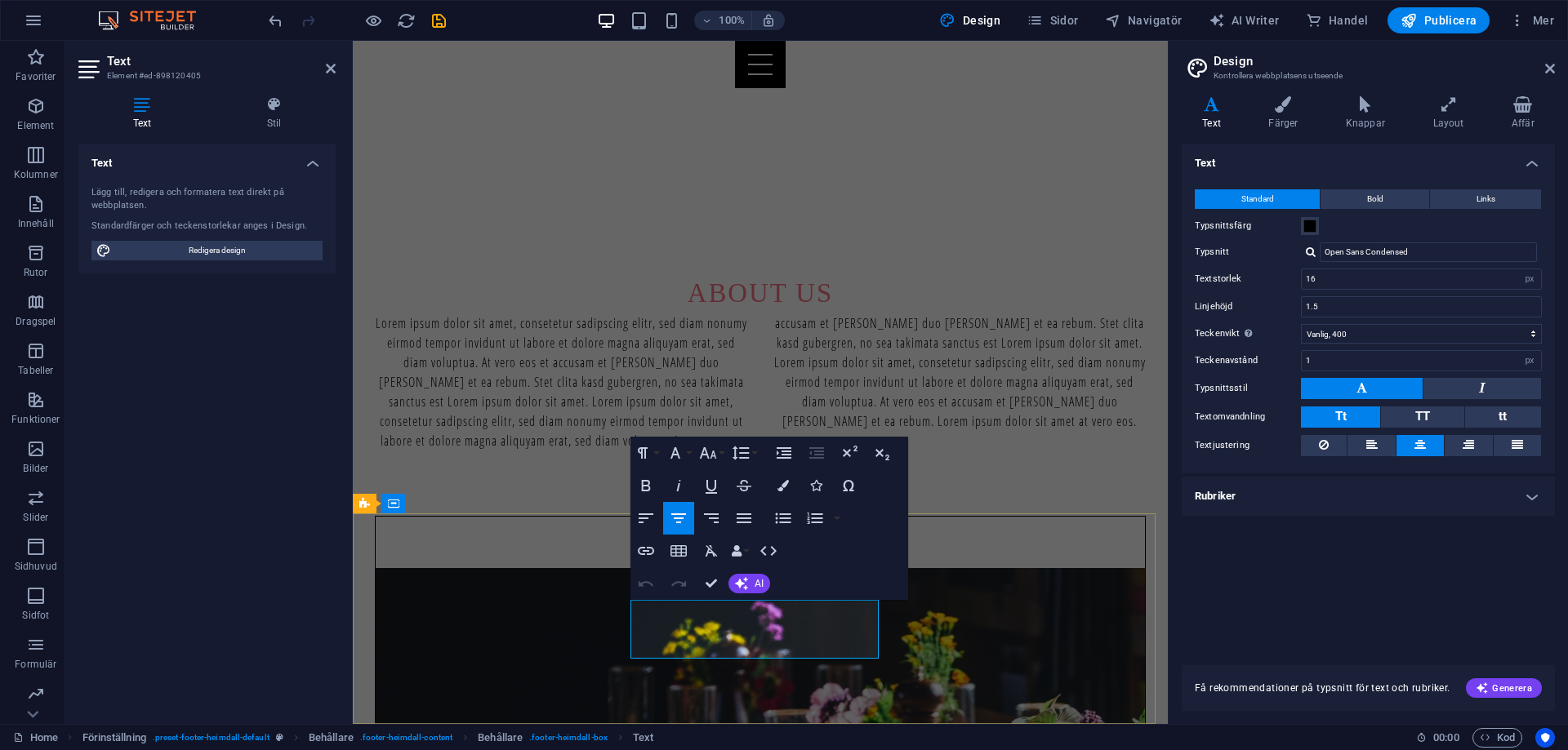
click at [1474, 206] on button "Links" at bounding box center [1485, 199] width 111 height 20
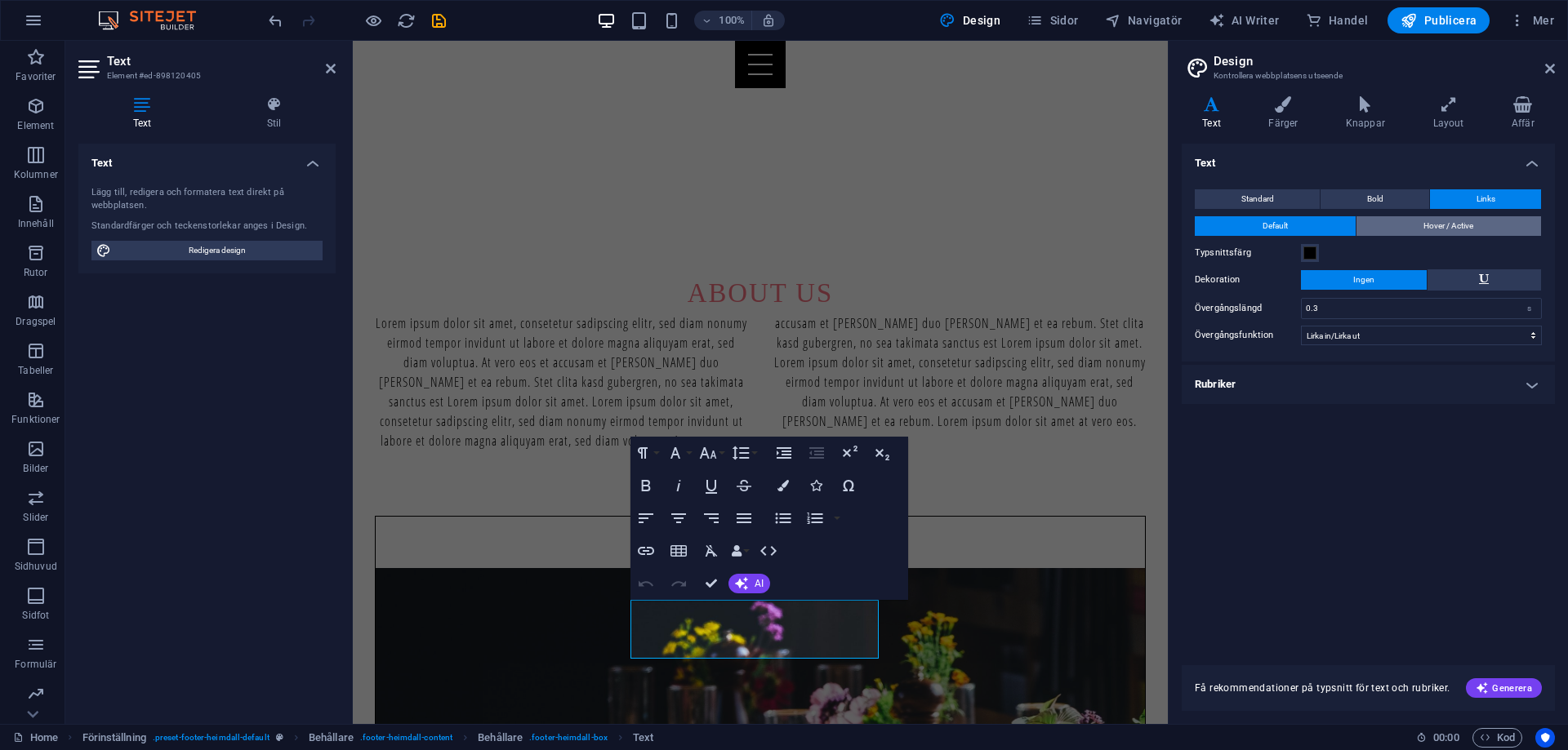
click at [1424, 230] on span "Hover / Active" at bounding box center [1449, 226] width 50 height 20
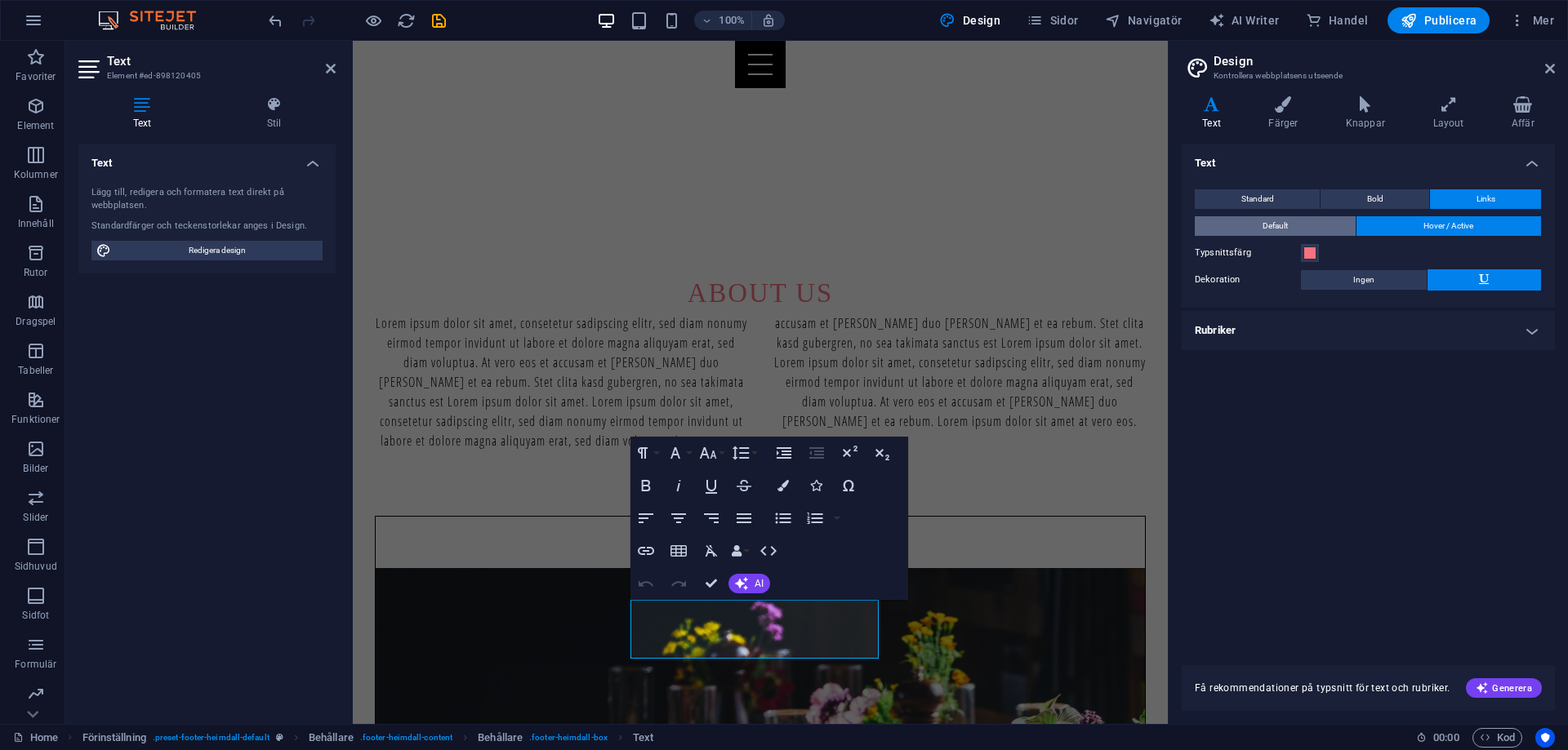
click at [1317, 230] on button "Default" at bounding box center [1275, 226] width 161 height 20
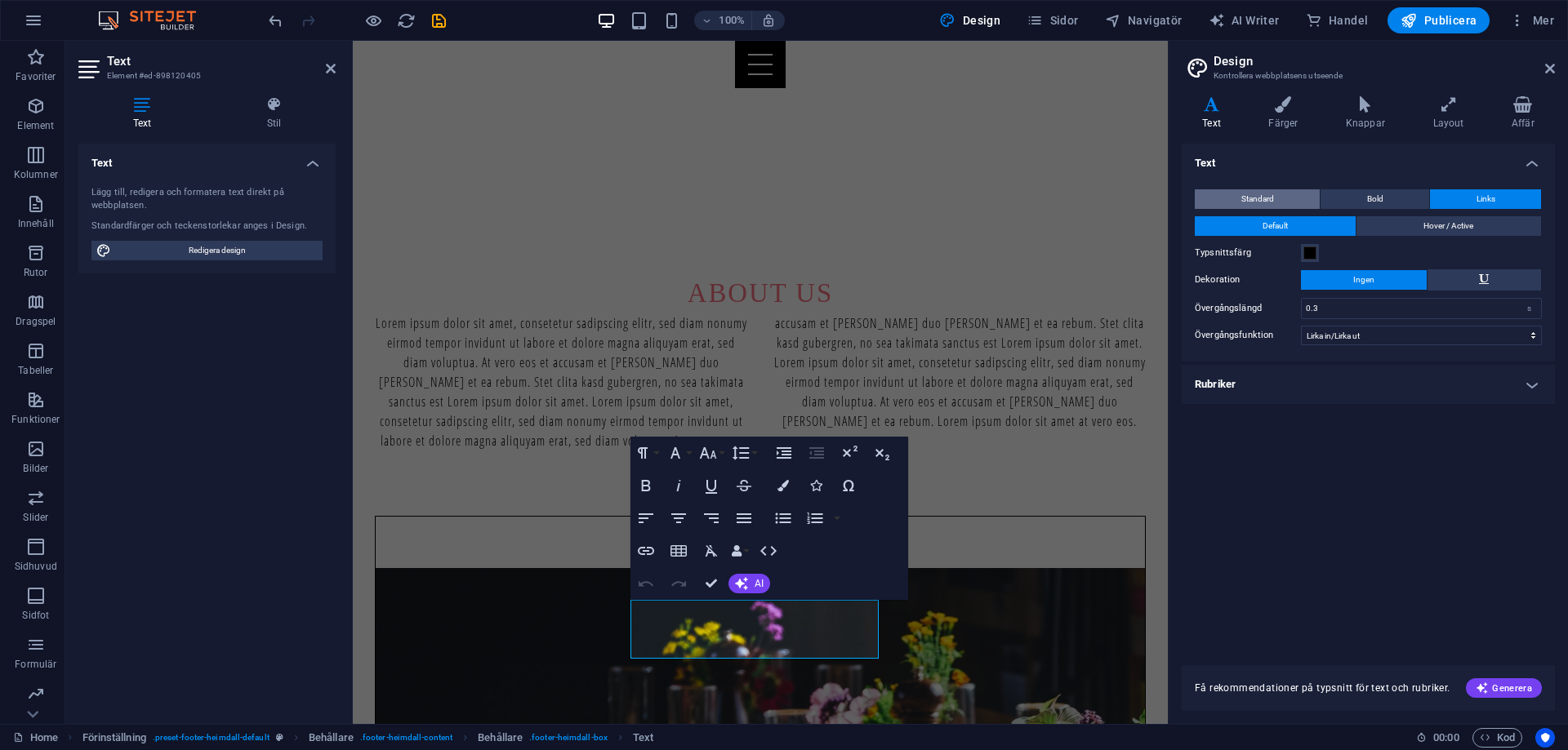
click at [1284, 200] on button "Standard" at bounding box center [1257, 199] width 125 height 20
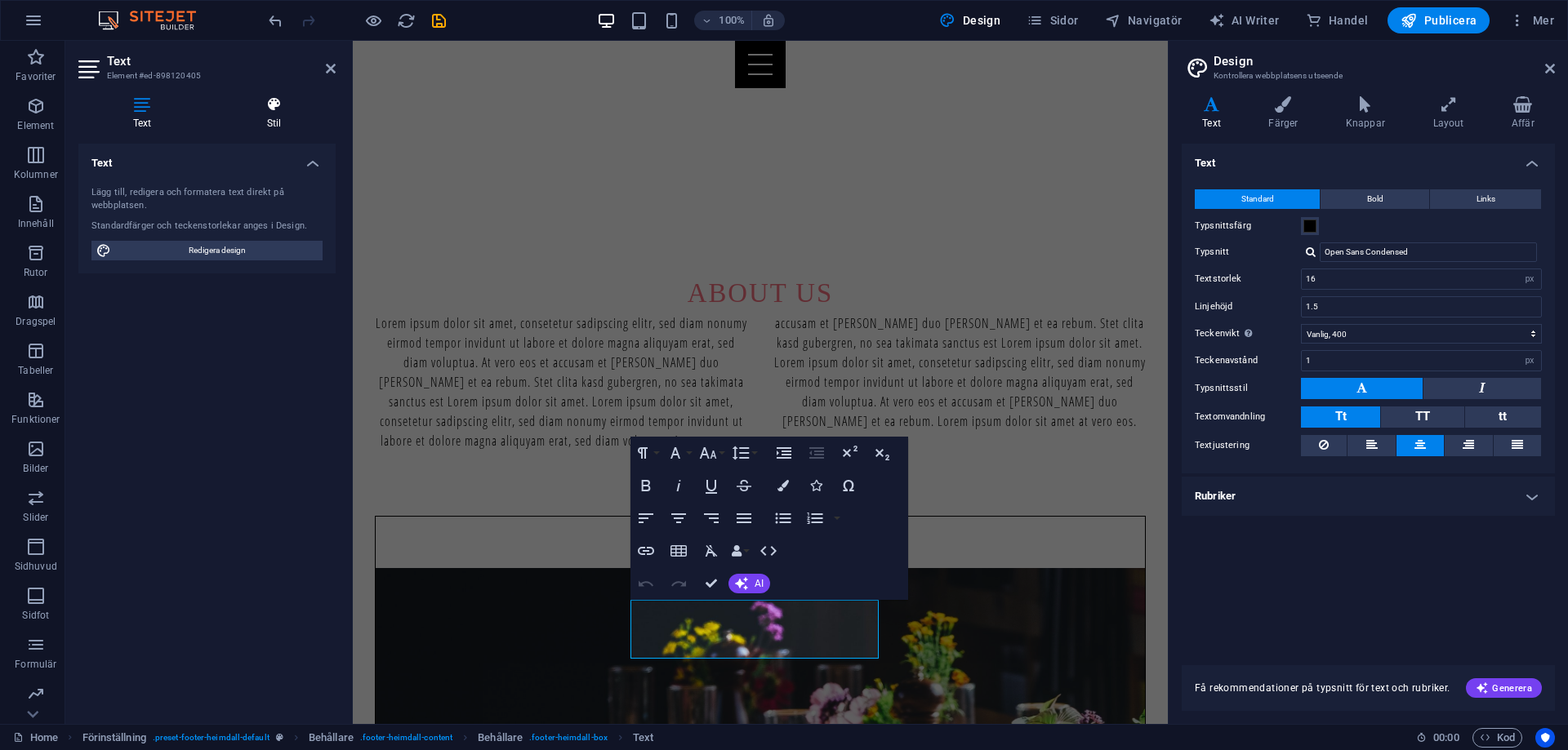
click at [286, 113] on h4 "Stil" at bounding box center [274, 113] width 124 height 34
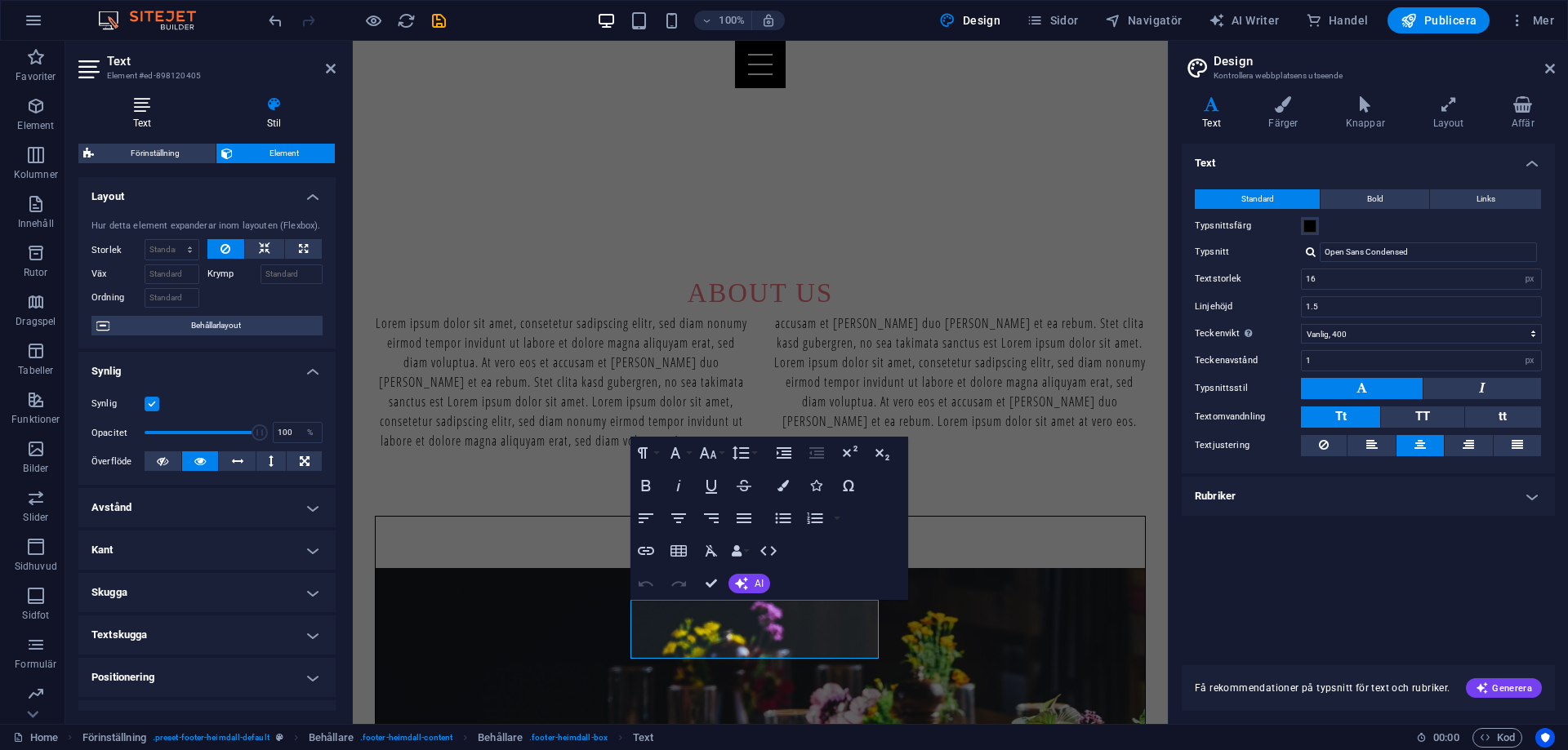
click at [111, 101] on icon at bounding box center [143, 104] width 128 height 17
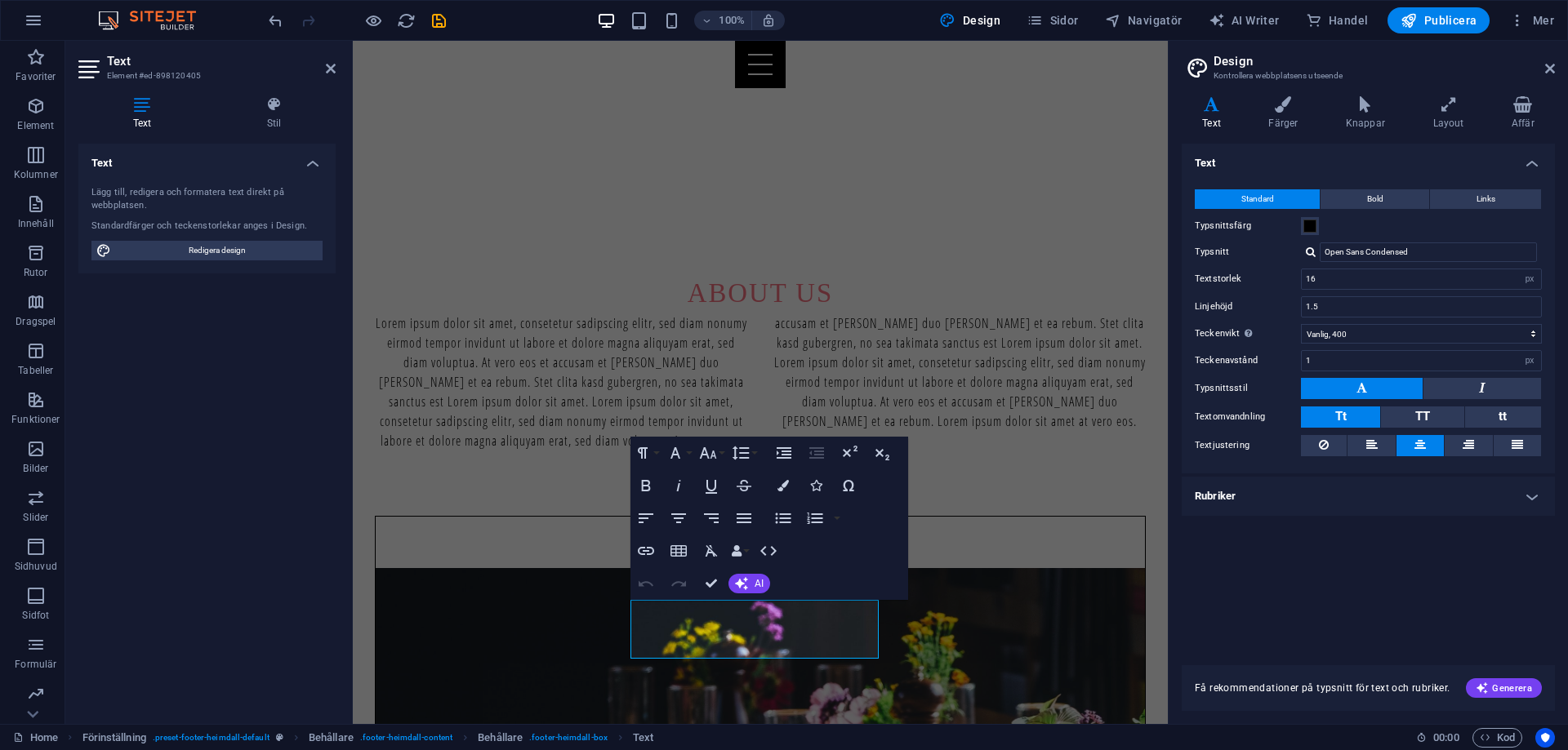
click at [336, 60] on aside "Text Element #ed-898120405 Text Stil Text Lägg till, redigera och formatera tex…" at bounding box center [209, 382] width 288 height 683
click at [333, 65] on icon at bounding box center [331, 69] width 10 height 13
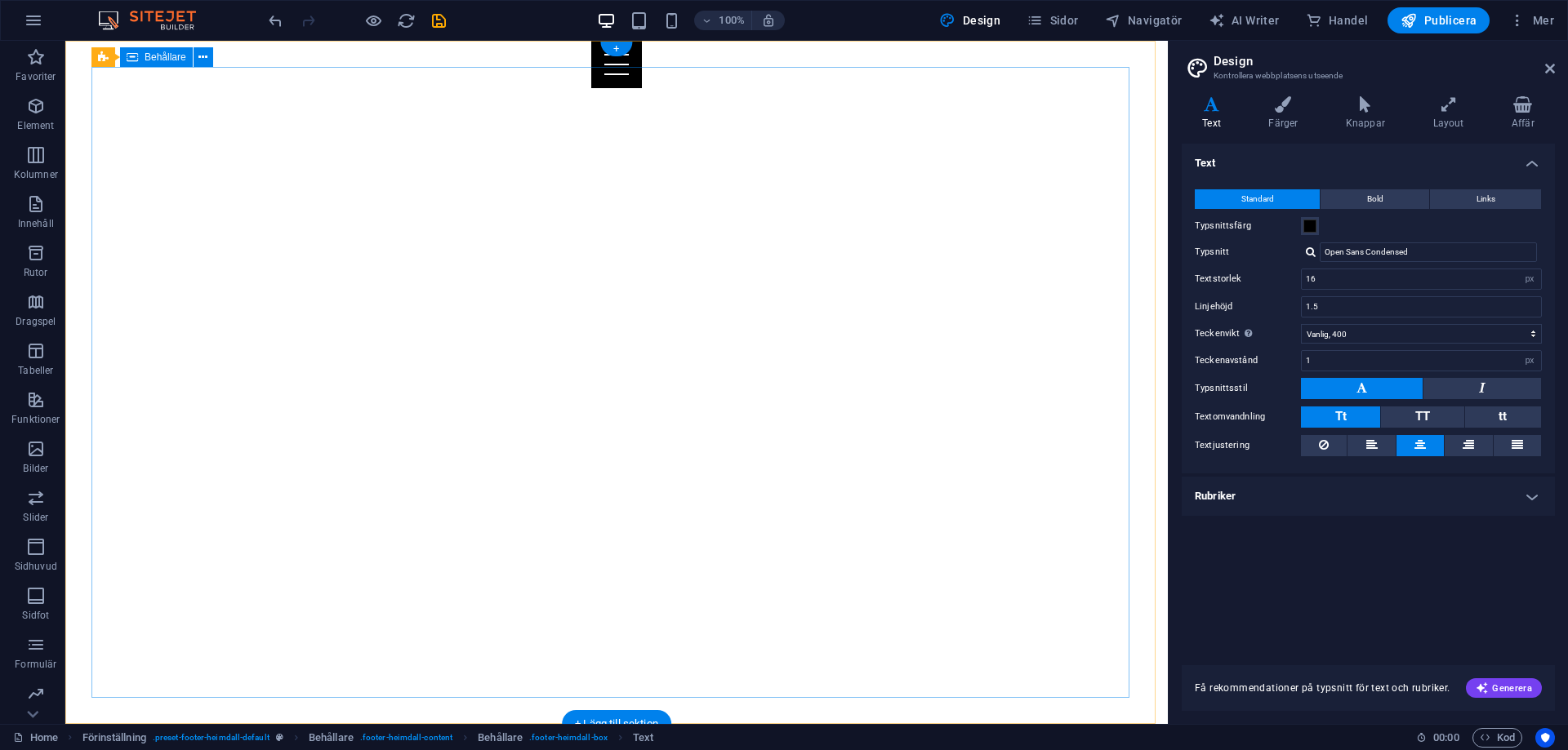
scroll to position [0, 0]
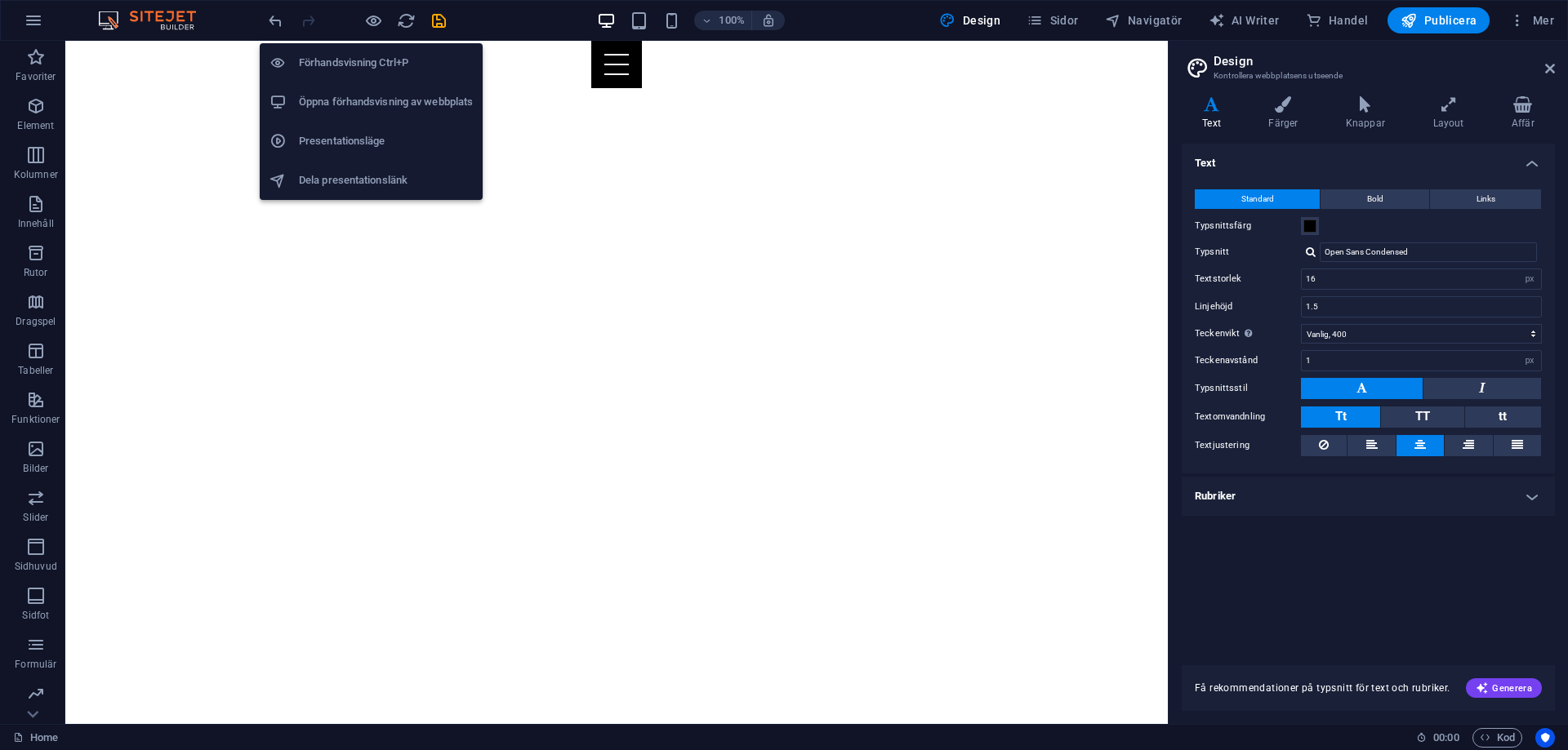
click at [381, 58] on h6 "Förhandsvisning Ctrl+P" at bounding box center [386, 63] width 174 height 20
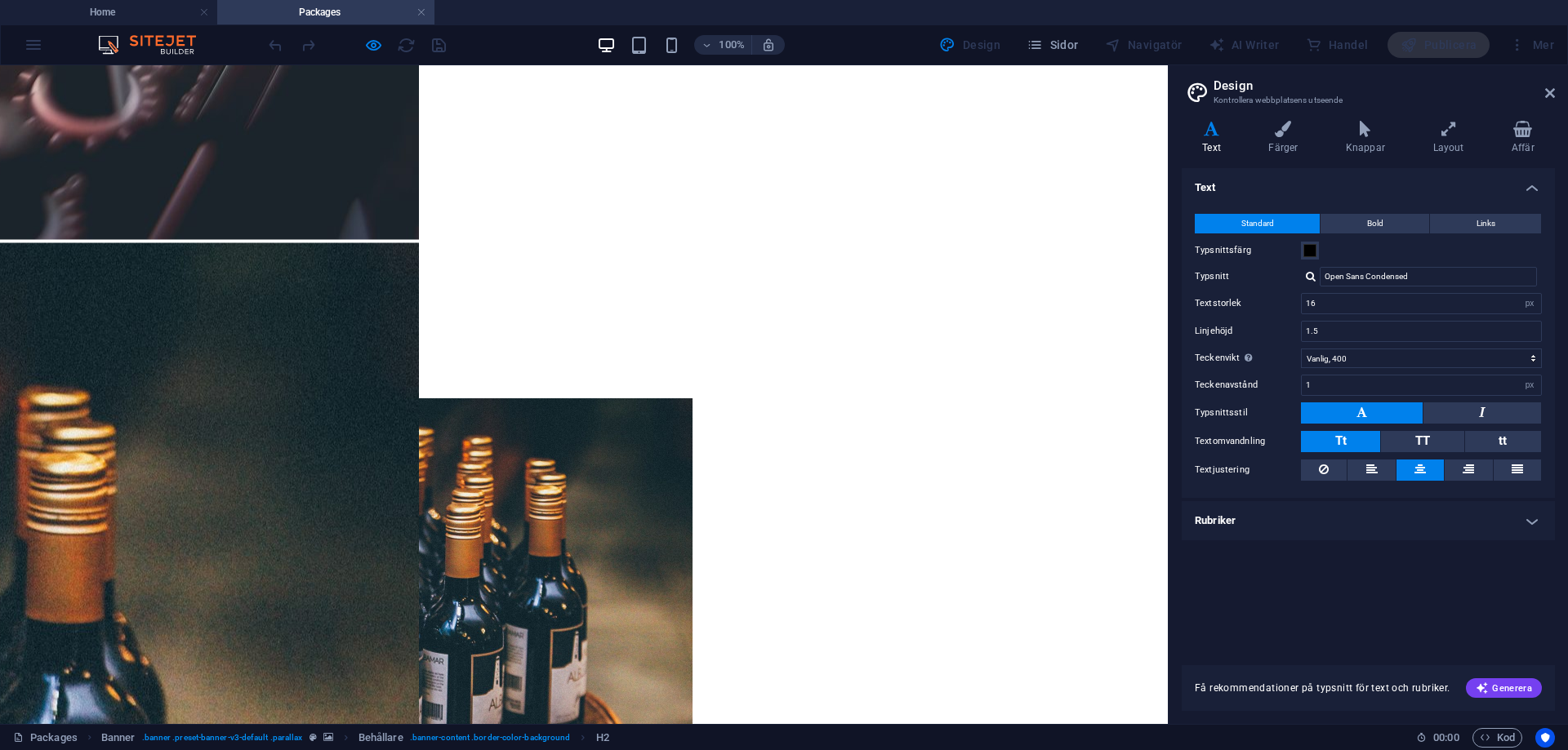
scroll to position [1079, 0]
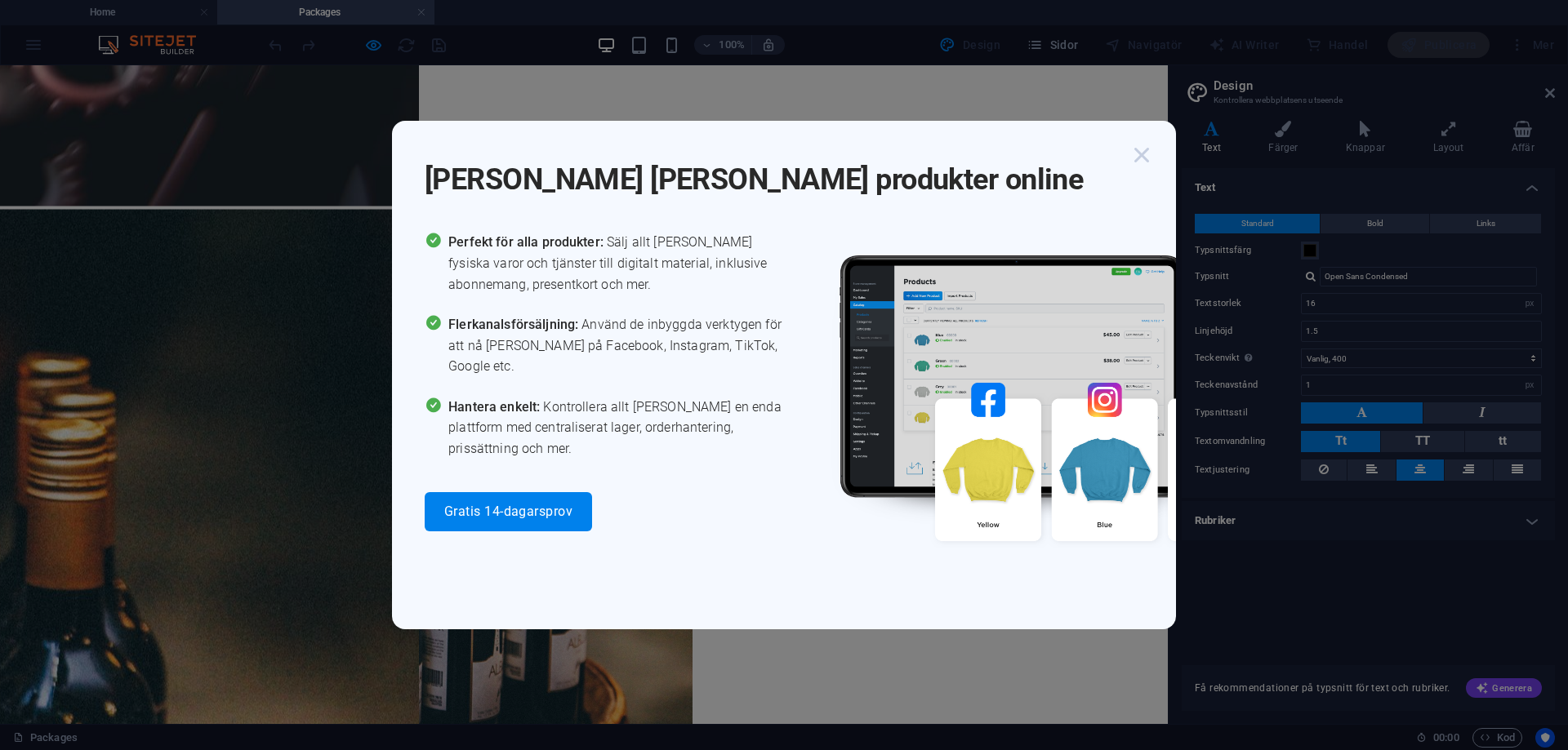
click at [1152, 156] on icon "button" at bounding box center [1141, 154] width 29 height 29
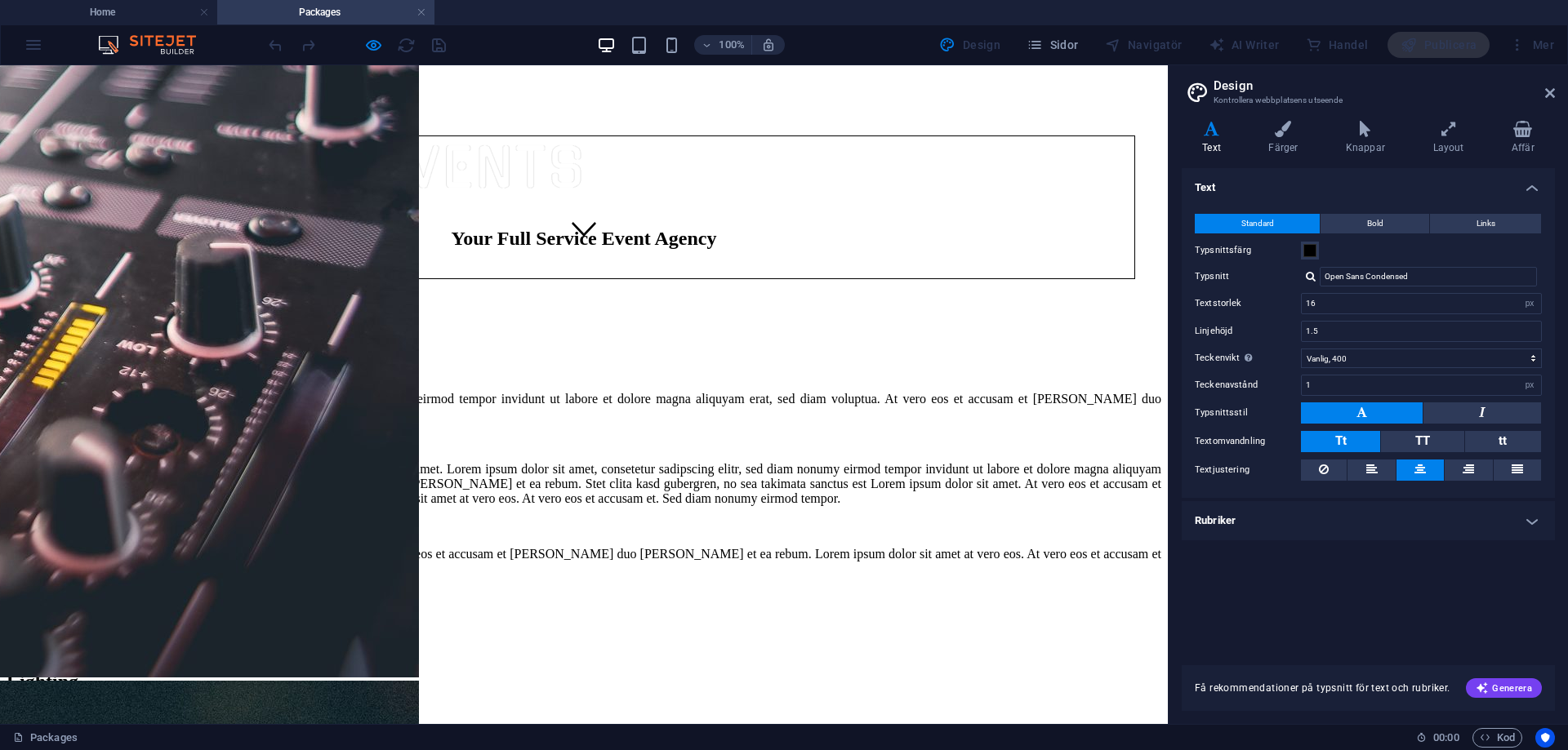
scroll to position [345, 0]
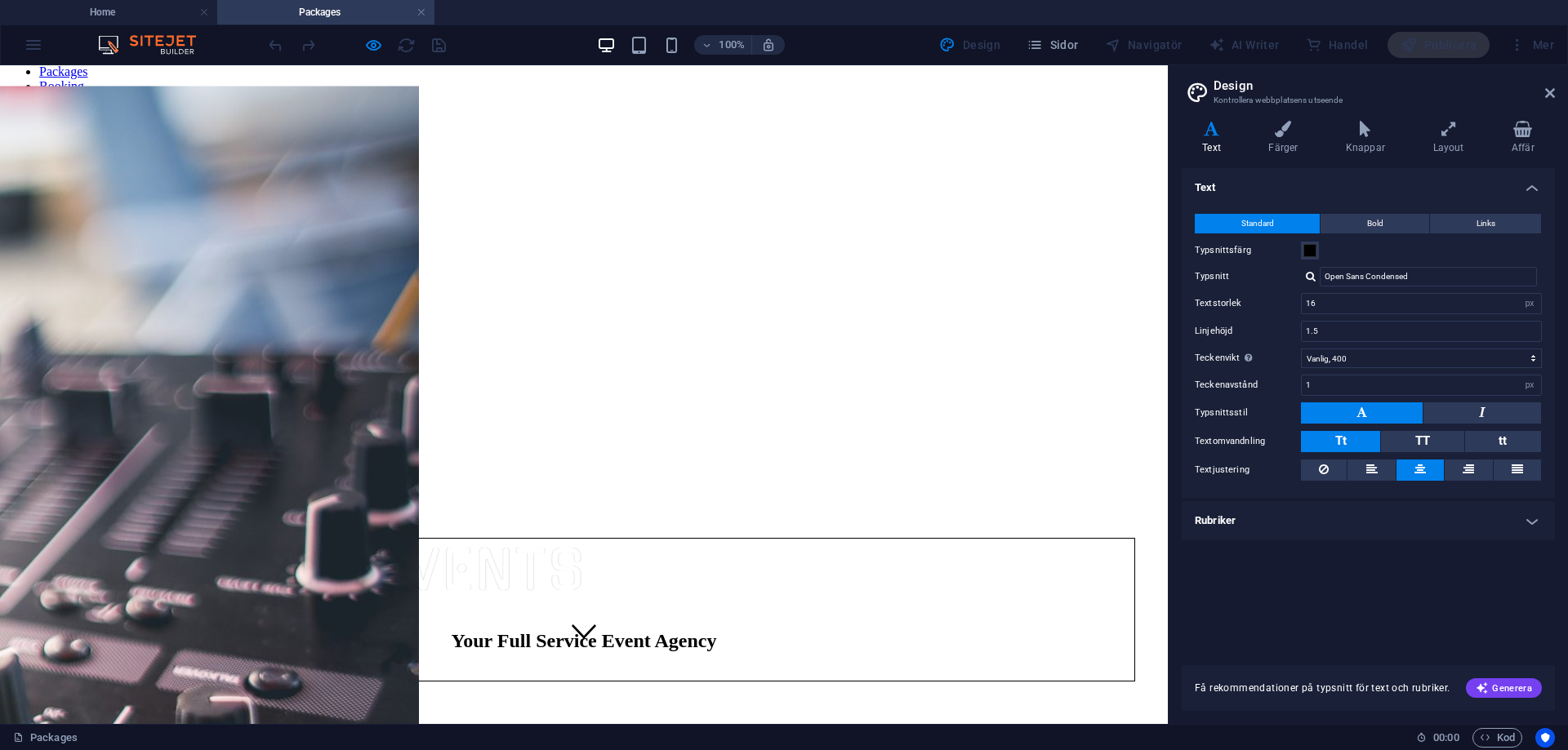
scroll to position [0, 0]
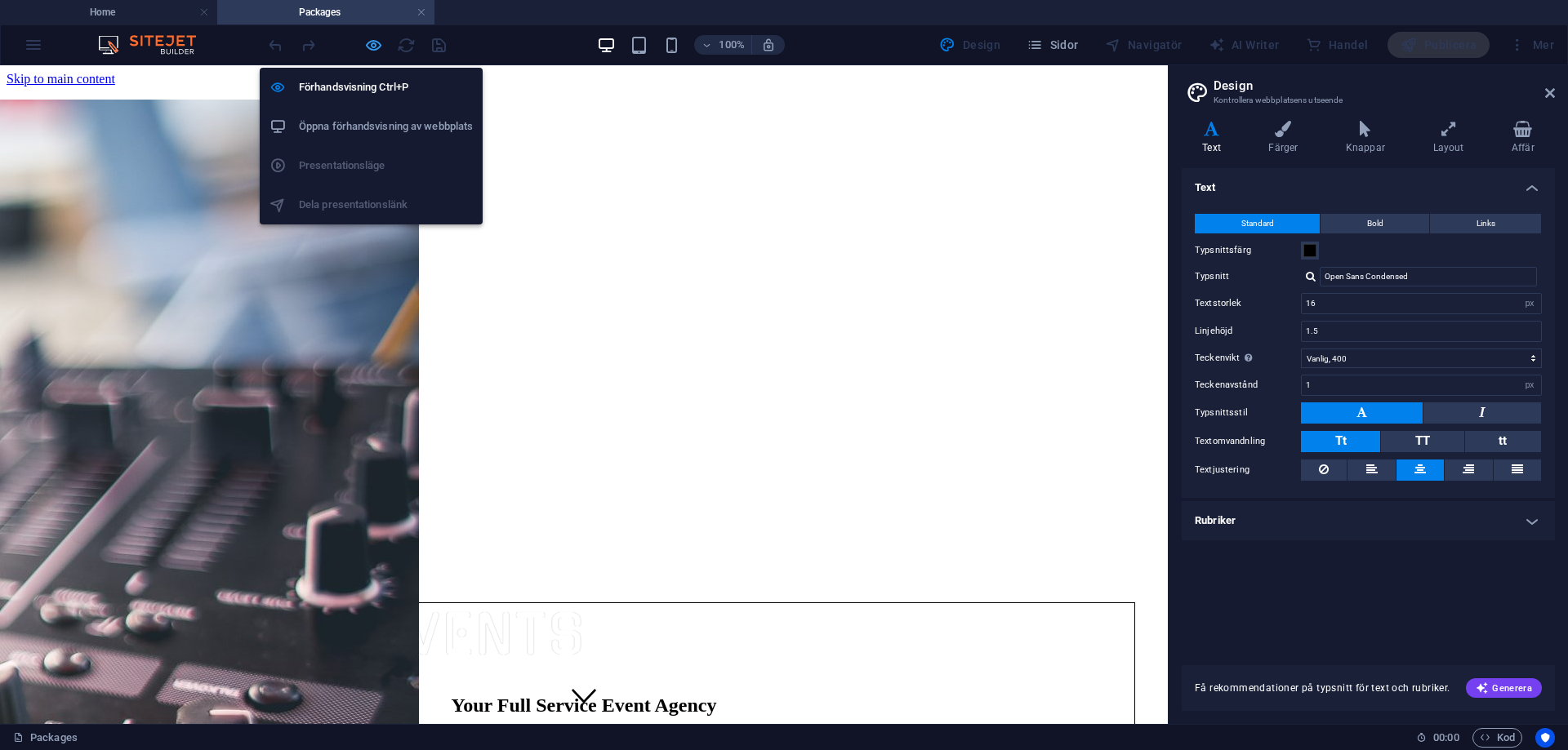
click at [370, 37] on icon "button" at bounding box center [373, 45] width 19 height 19
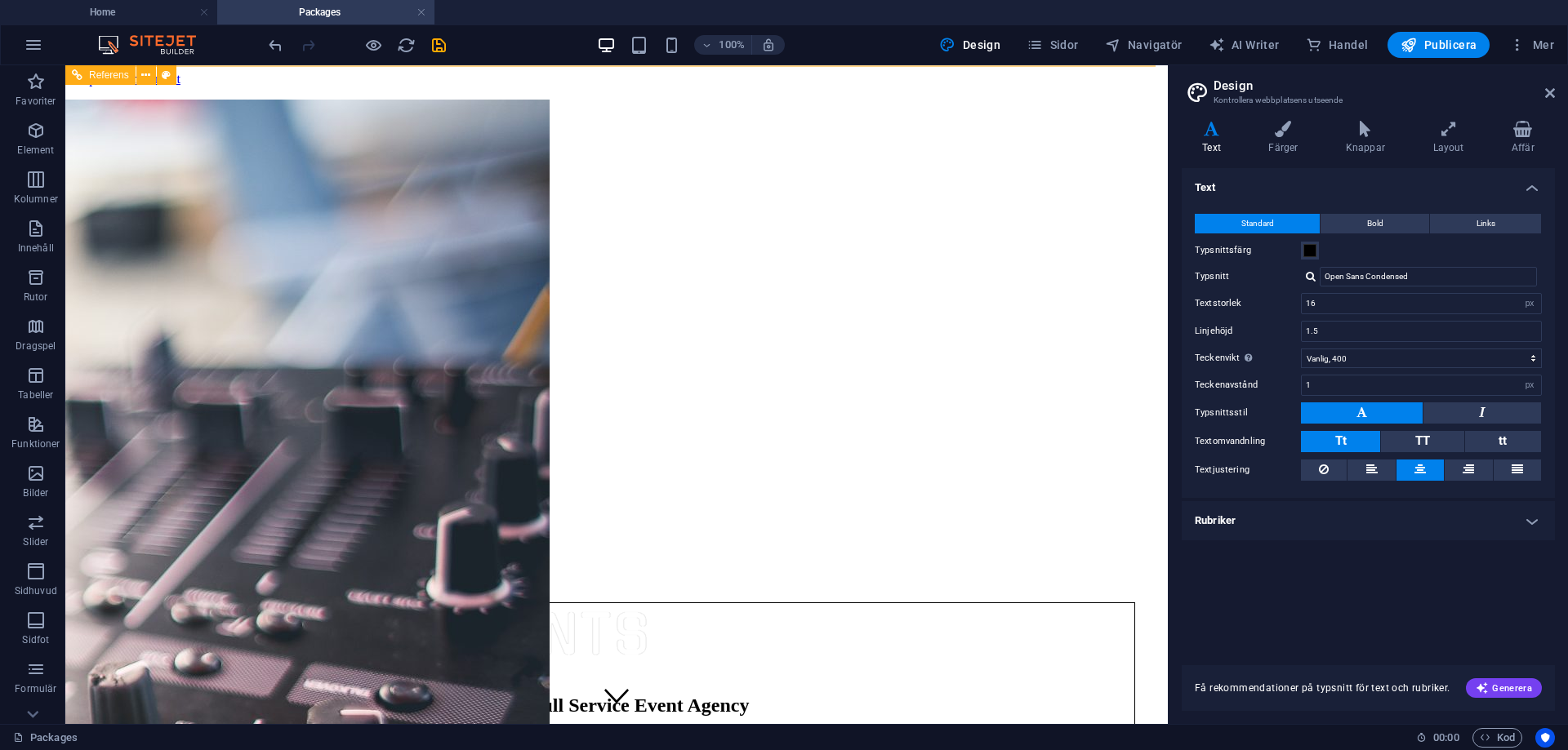
click at [619, 172] on div at bounding box center [617, 179] width 1090 height 15
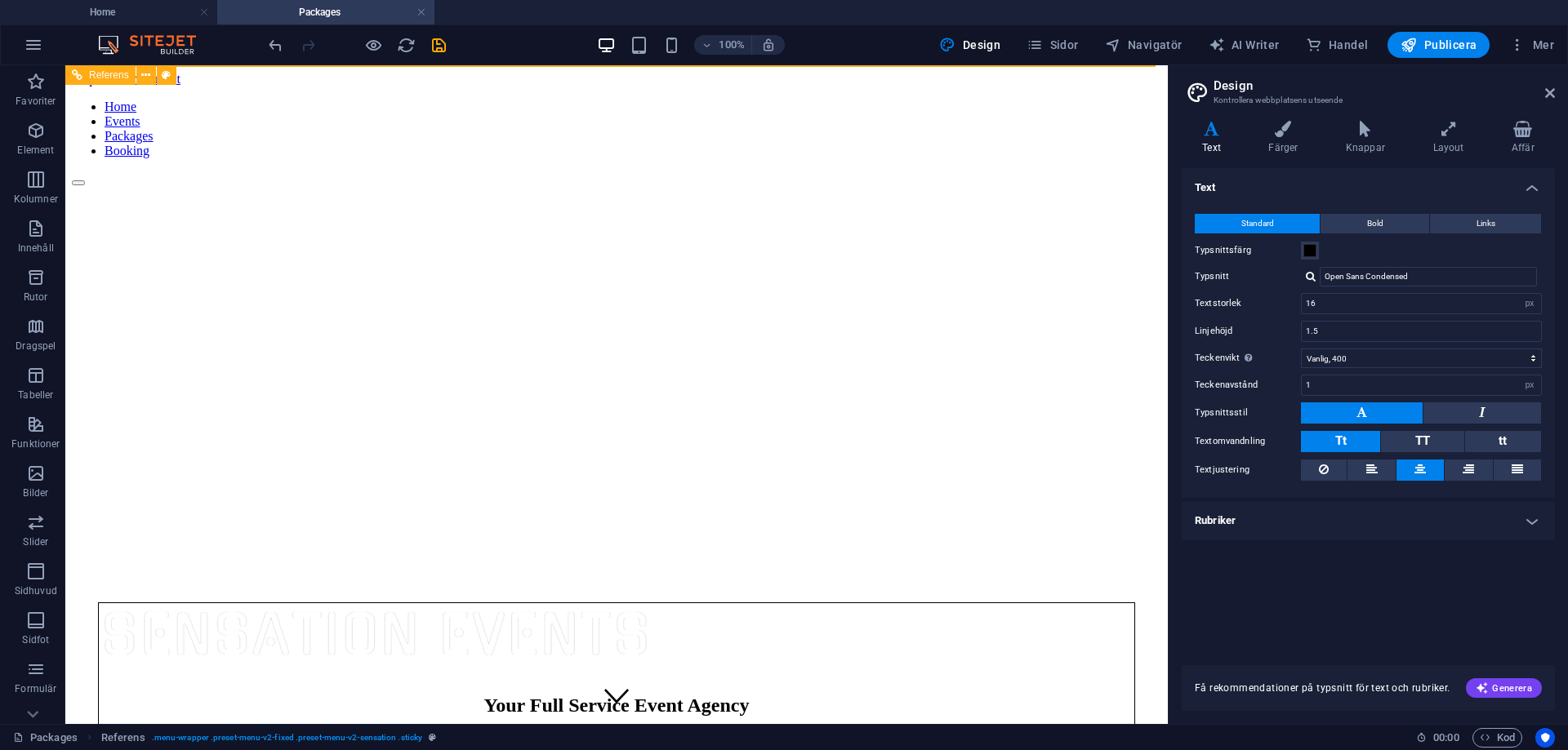
click at [615, 158] on nav "Home Events Packages Booking" at bounding box center [617, 128] width 1090 height 59
click at [164, 80] on icon at bounding box center [166, 75] width 9 height 17
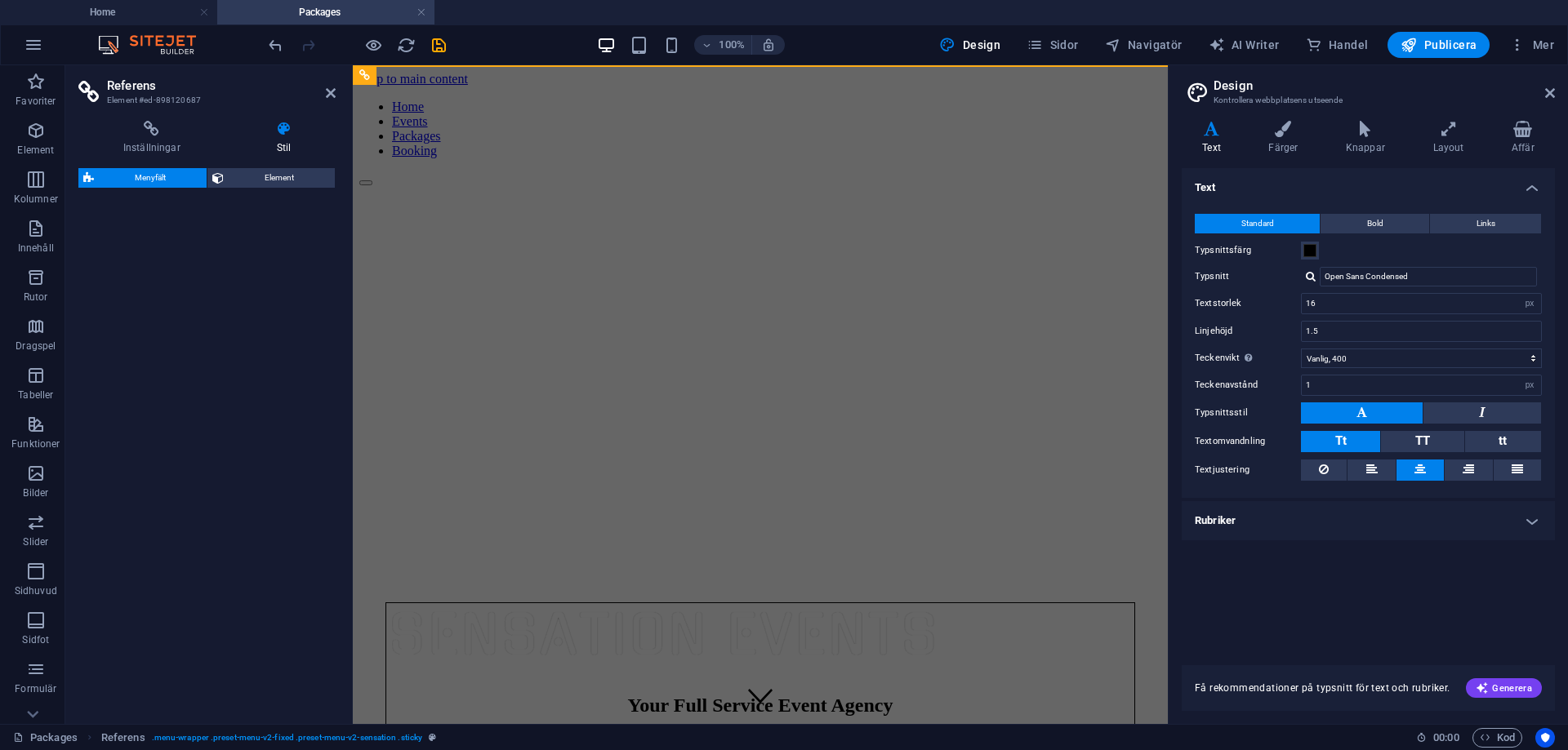
select select "rem"
select select
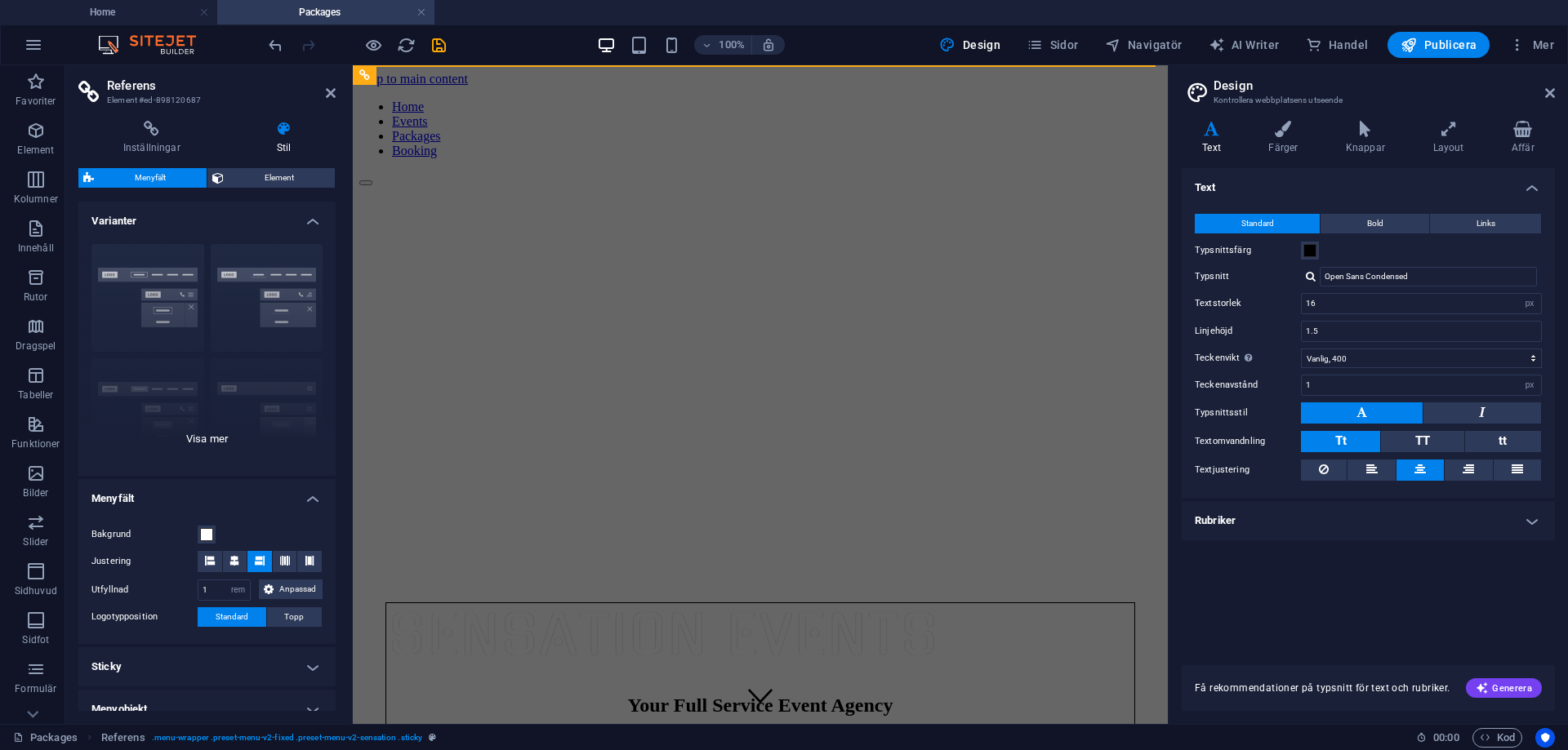
click at [182, 305] on div "Kant Centrerad Standard Fixerad Loki Utlösare Bred XXL" at bounding box center [207, 353] width 257 height 244
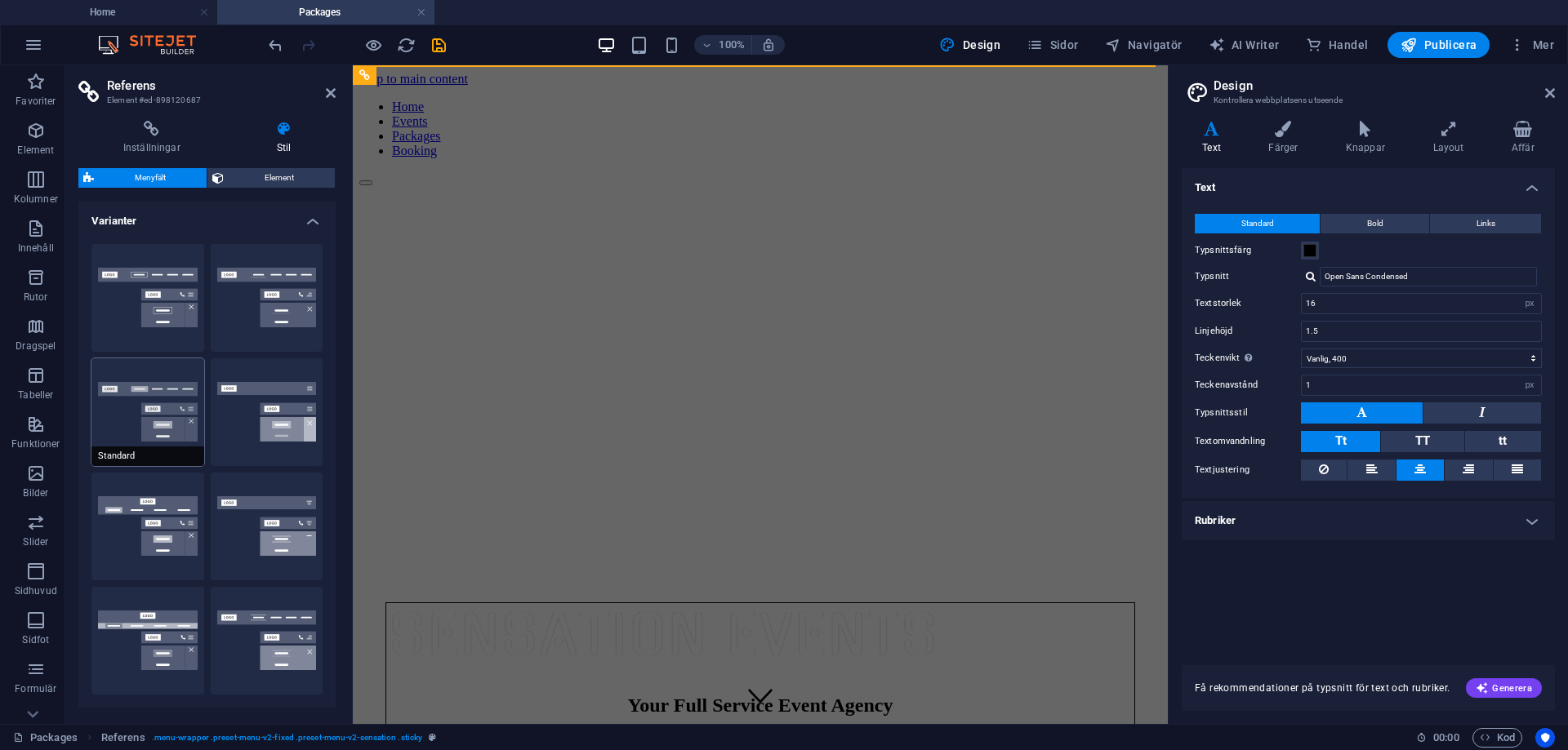
click at [183, 431] on button "Standard" at bounding box center [148, 412] width 113 height 108
click at [256, 430] on button "Fixerad" at bounding box center [267, 412] width 113 height 108
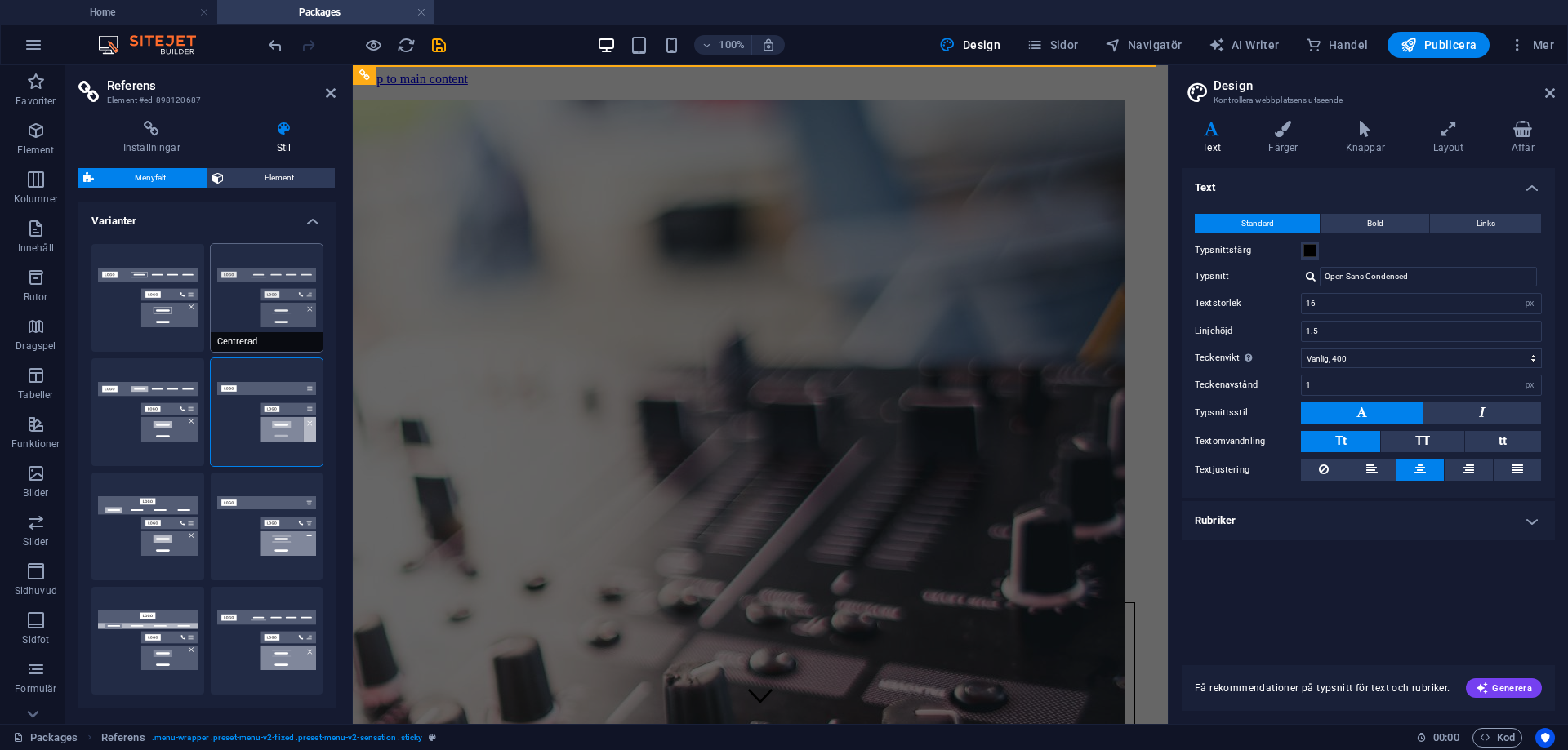
click at [262, 291] on button "Centrerad" at bounding box center [267, 298] width 113 height 108
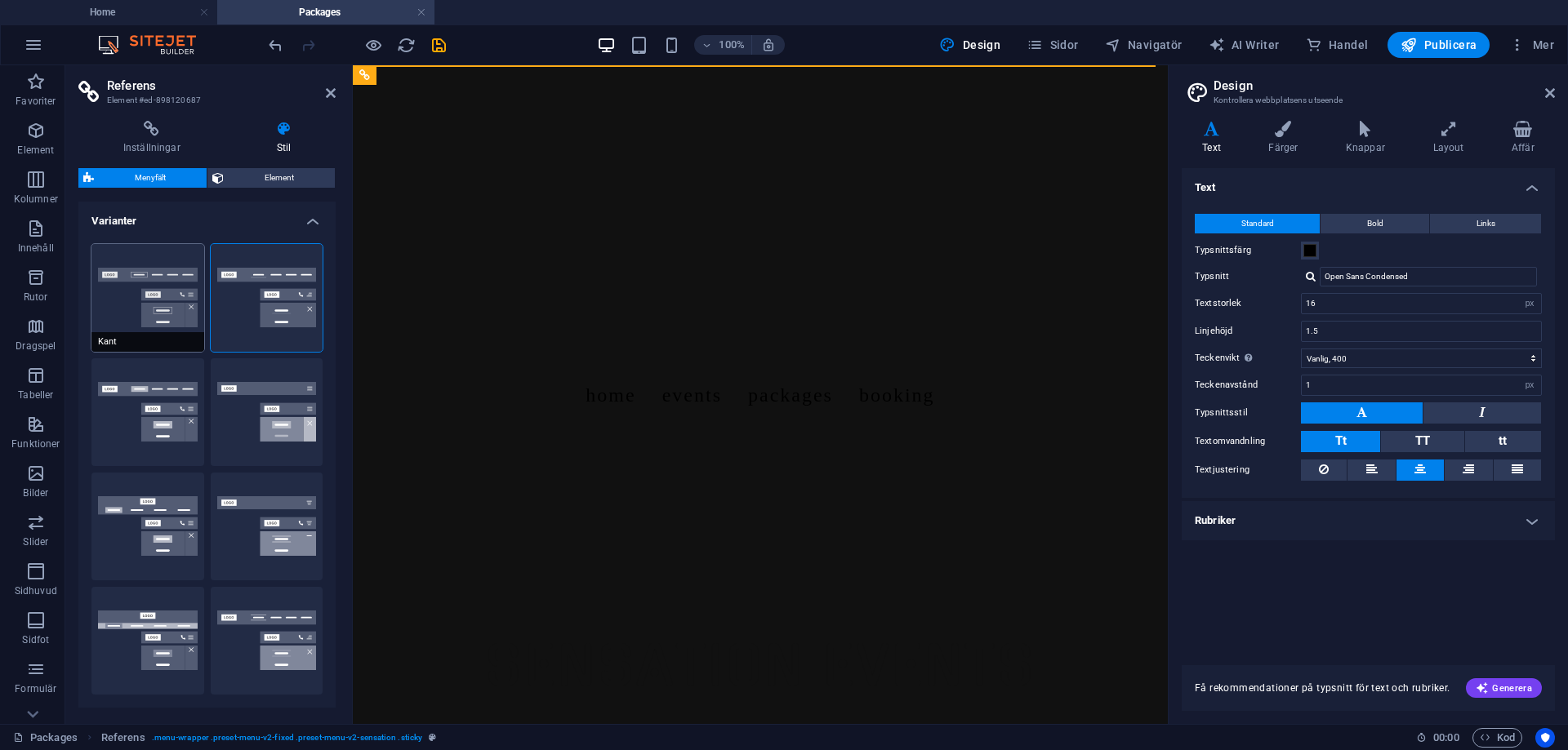
click at [129, 306] on button "Kant" at bounding box center [148, 298] width 113 height 108
click at [136, 397] on button "Standard" at bounding box center [148, 412] width 113 height 108
click at [236, 452] on span "Fixerad" at bounding box center [267, 457] width 113 height 20
click at [204, 554] on div "Kant Centrerad Standard Fixerad Loki Utlösare Bred XXL" at bounding box center [207, 469] width 257 height 477
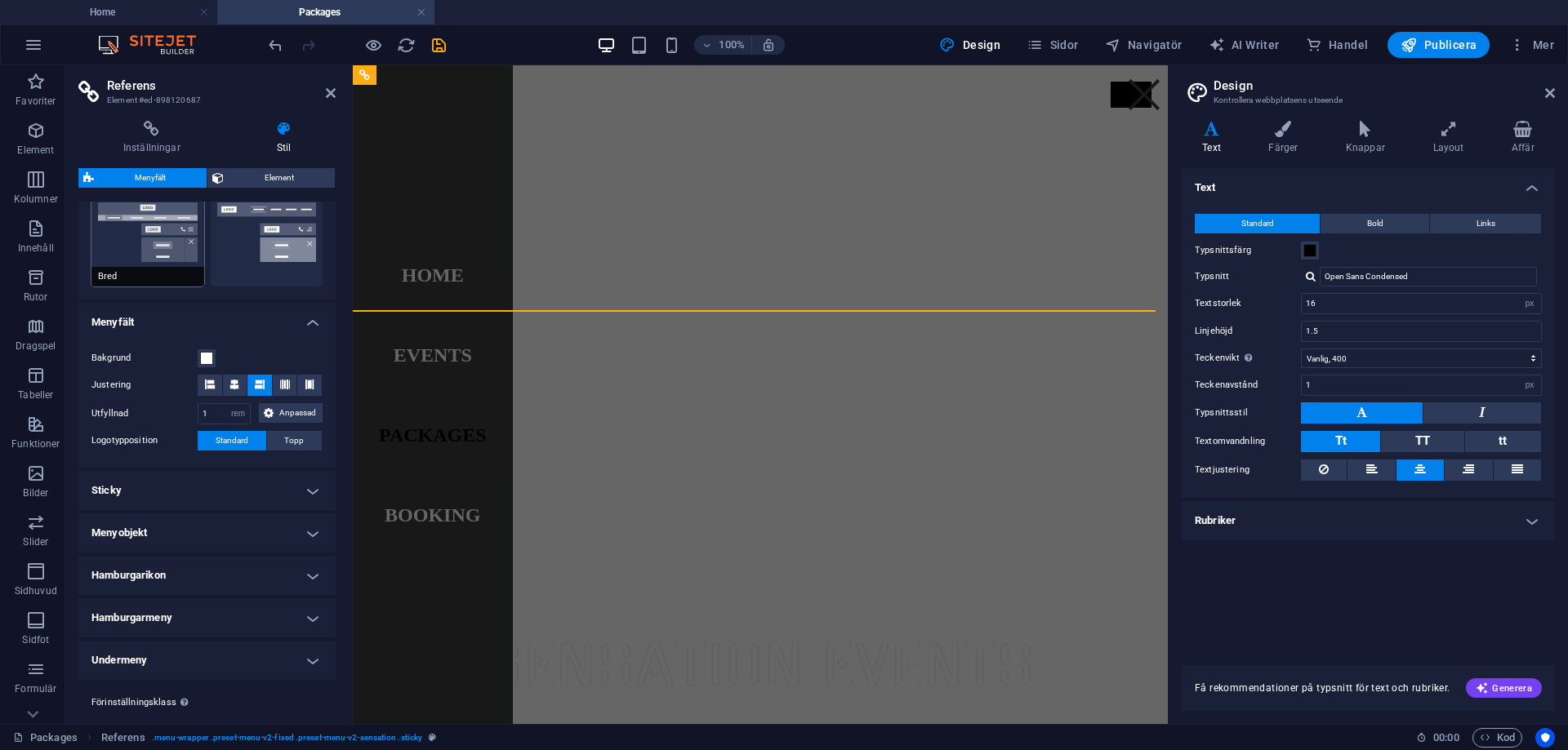
click at [175, 278] on span "Bred" at bounding box center [148, 277] width 113 height 20
type input "0"
type input "2"
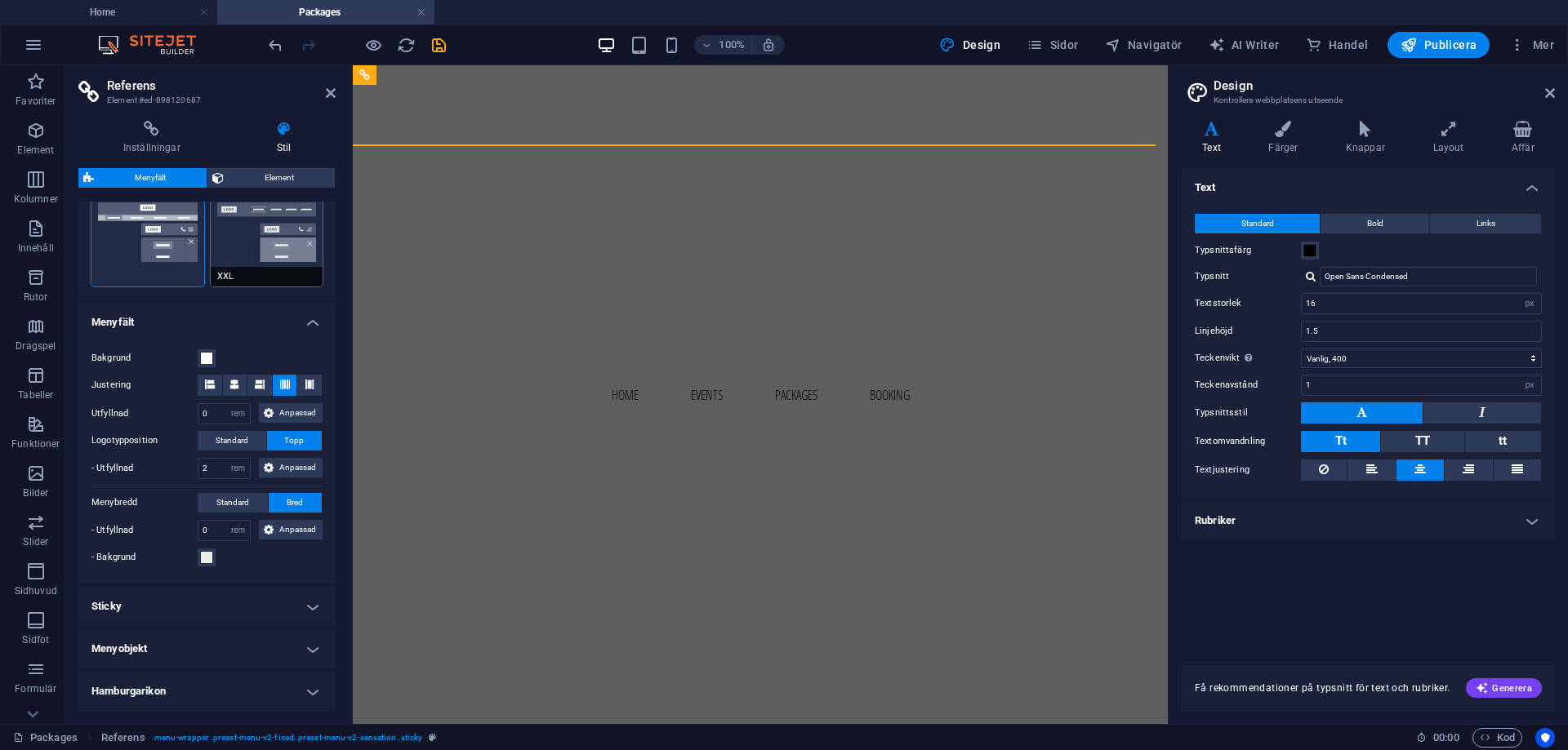
click at [242, 270] on span "XXL" at bounding box center [267, 277] width 113 height 20
type input "1"
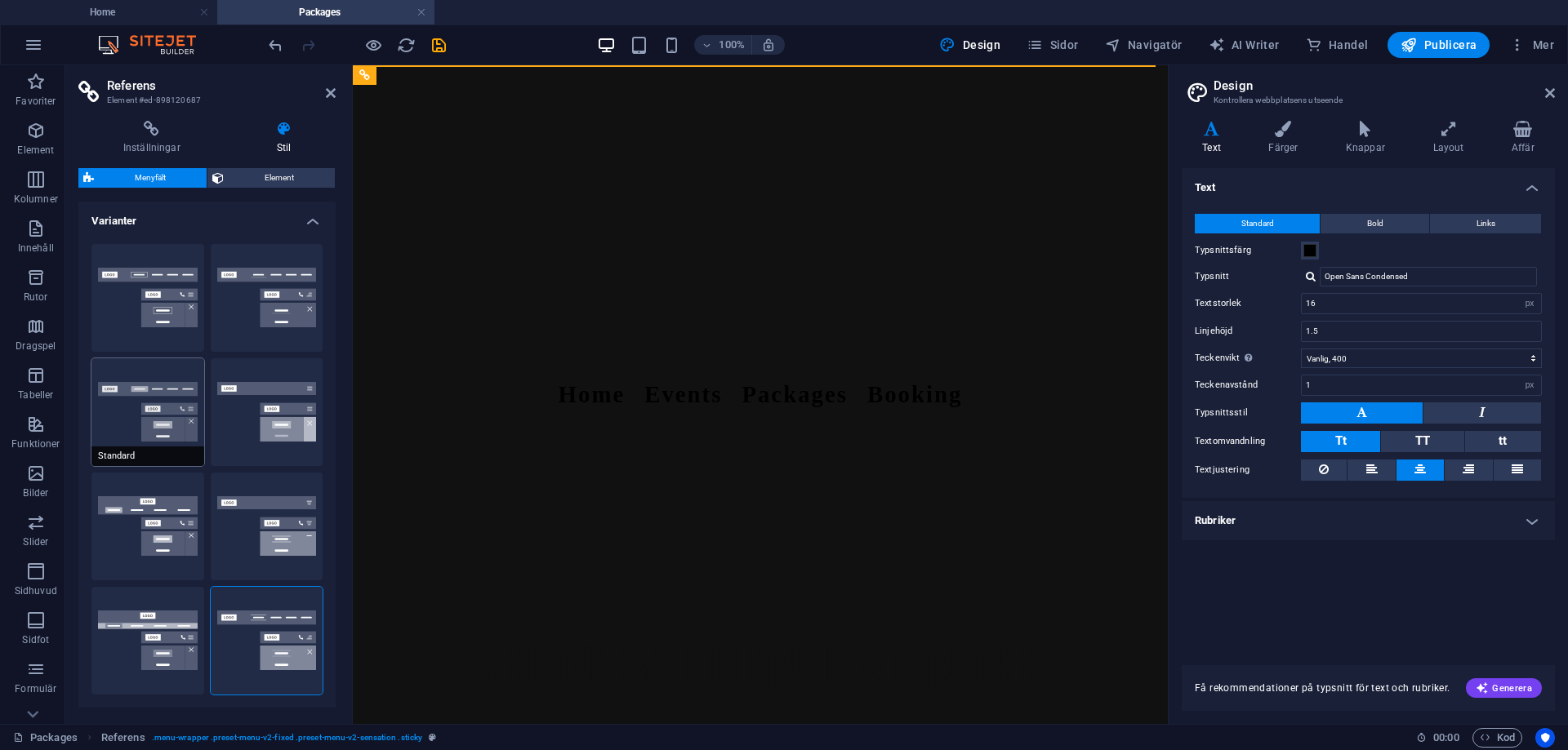
click at [152, 409] on button "Standard" at bounding box center [148, 412] width 113 height 108
click at [278, 397] on button "Fixerad" at bounding box center [267, 412] width 113 height 108
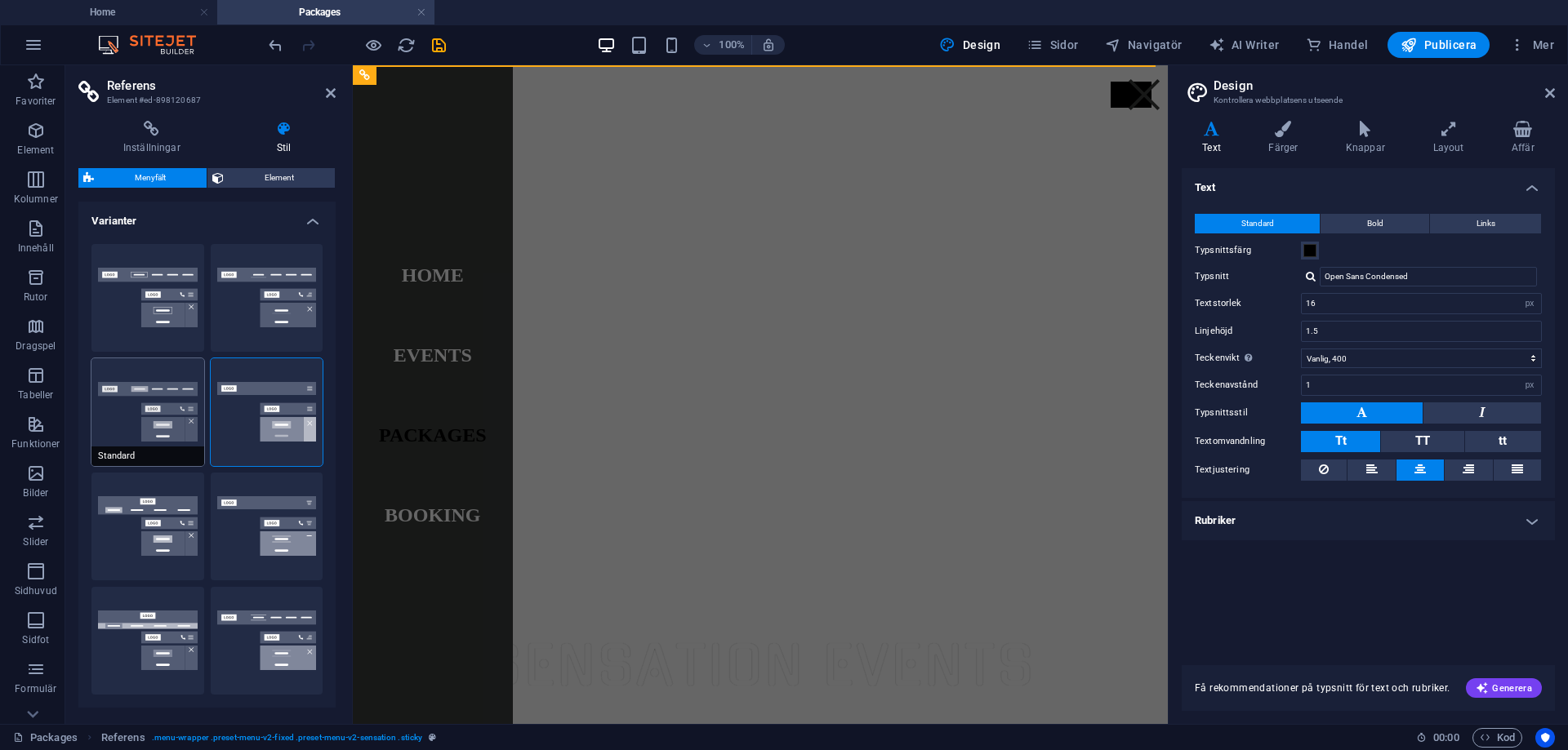
click at [148, 394] on button "Standard" at bounding box center [148, 412] width 113 height 108
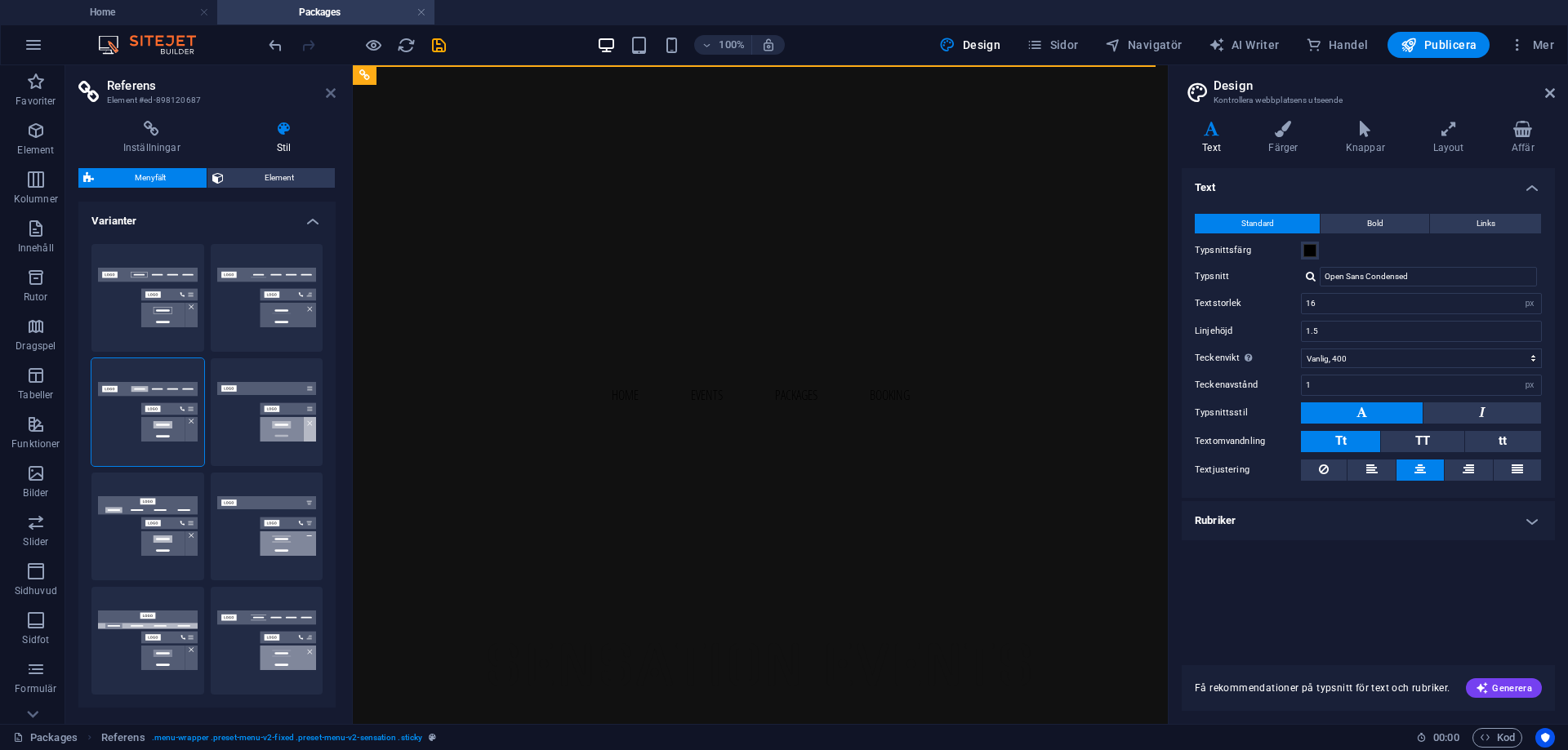
click at [335, 94] on icon at bounding box center [331, 93] width 10 height 13
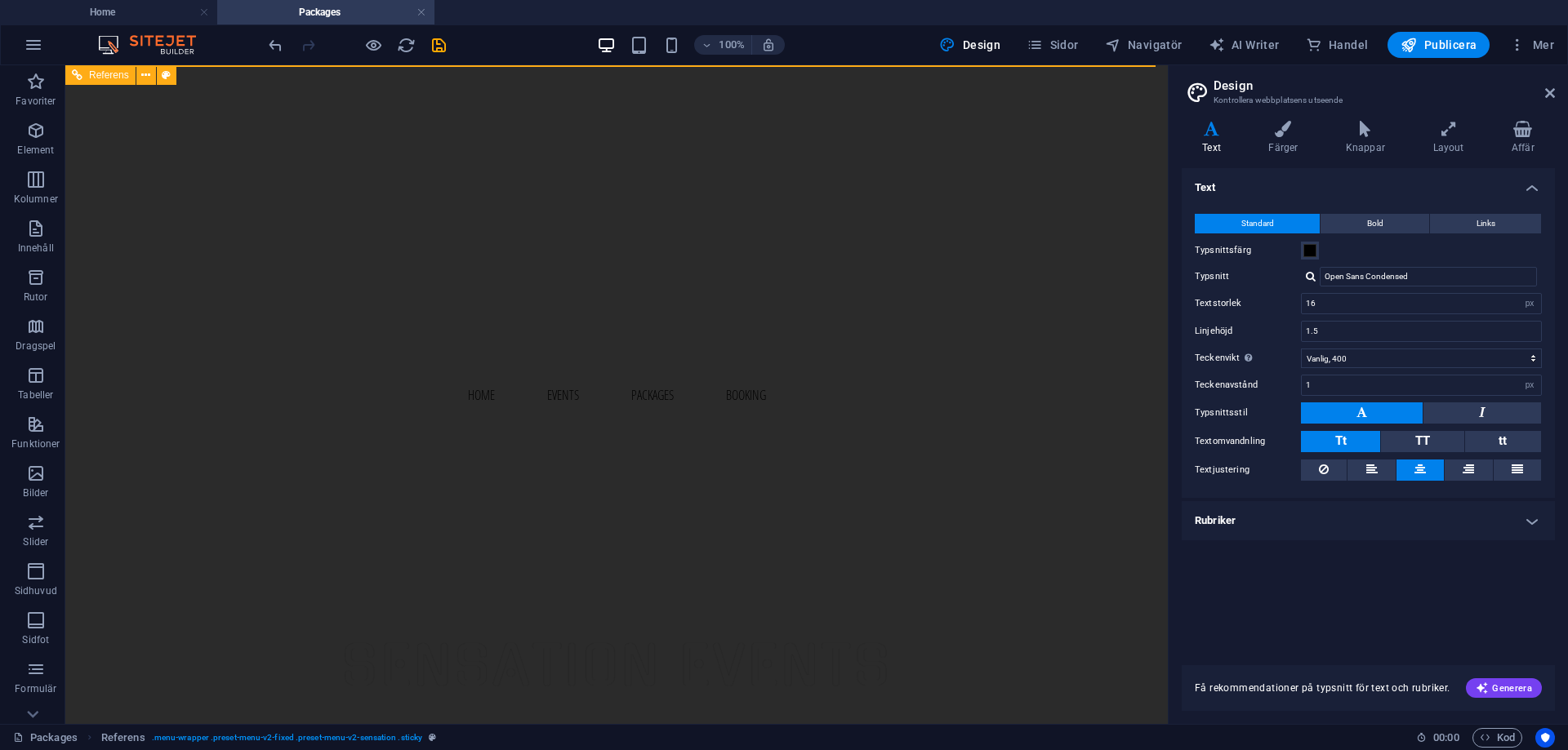
click at [622, 443] on nav "Home Events Packages Booking" at bounding box center [617, 394] width 1103 height 659
click at [172, 79] on button at bounding box center [167, 75] width 20 height 20
select select "rem"
select select
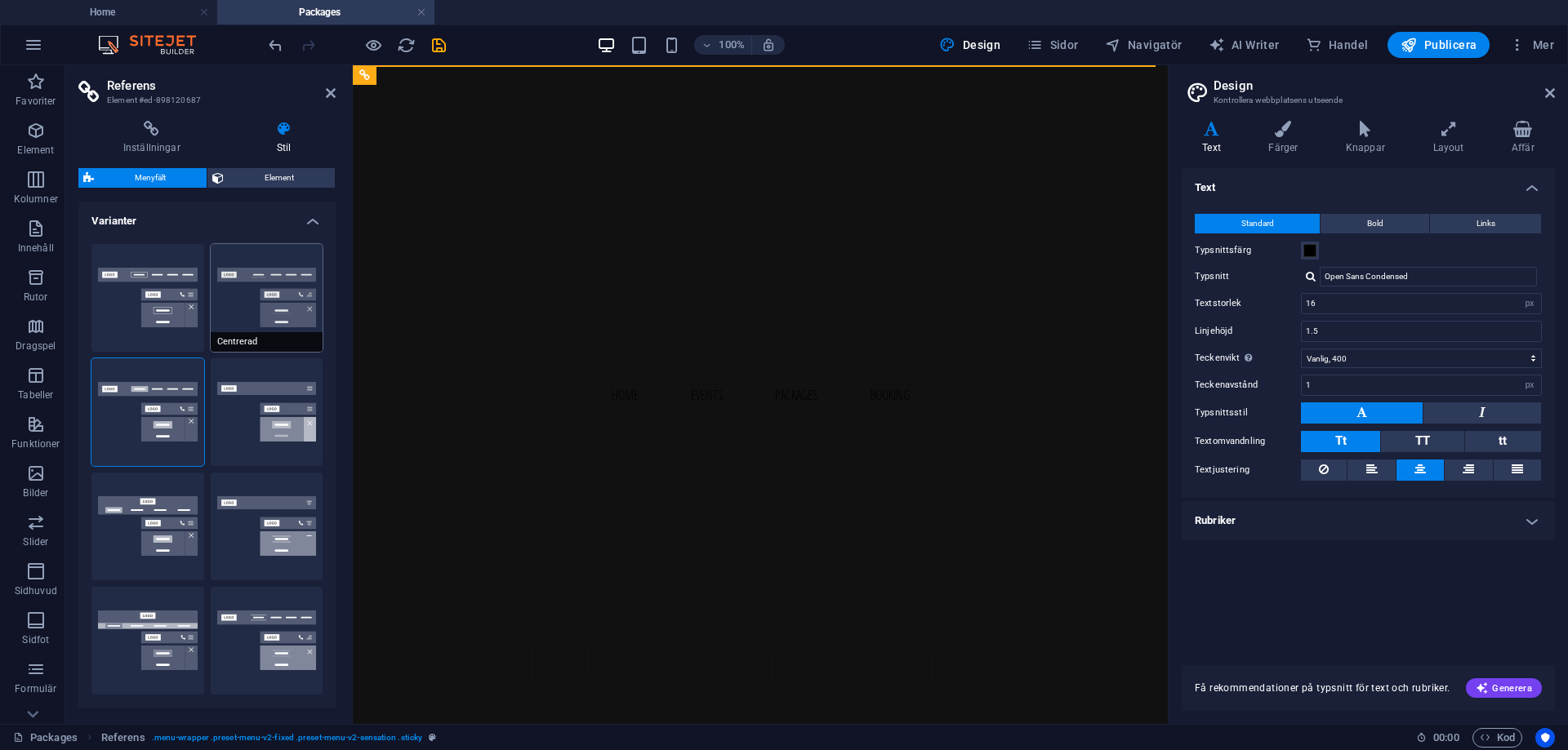
click at [257, 332] on button "Centrerad" at bounding box center [267, 298] width 113 height 108
click at [162, 309] on button "Kant" at bounding box center [148, 298] width 113 height 108
click at [312, 225] on h4 "Varianter" at bounding box center [207, 215] width 257 height 29
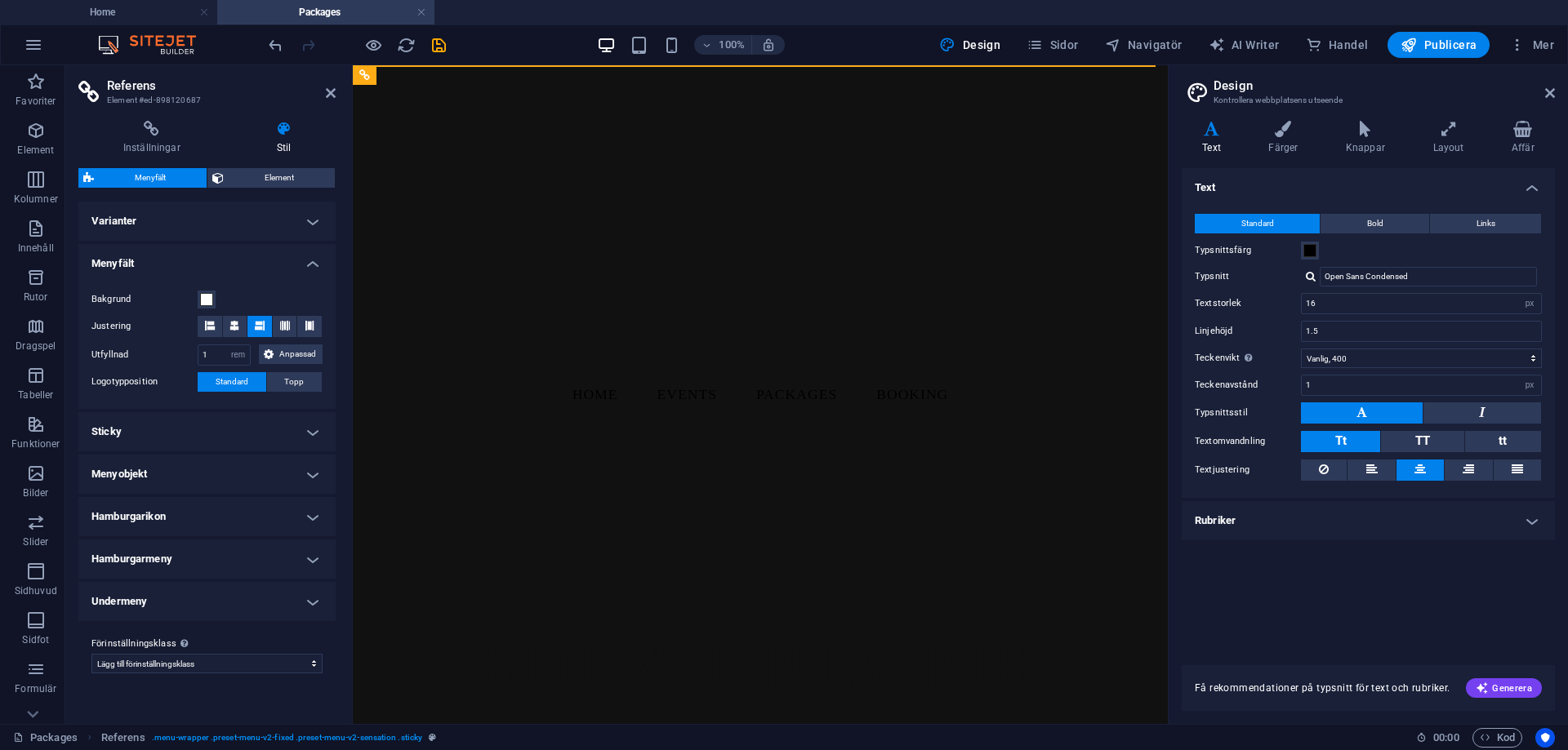
click at [297, 268] on h4 "Menyfält" at bounding box center [207, 258] width 257 height 29
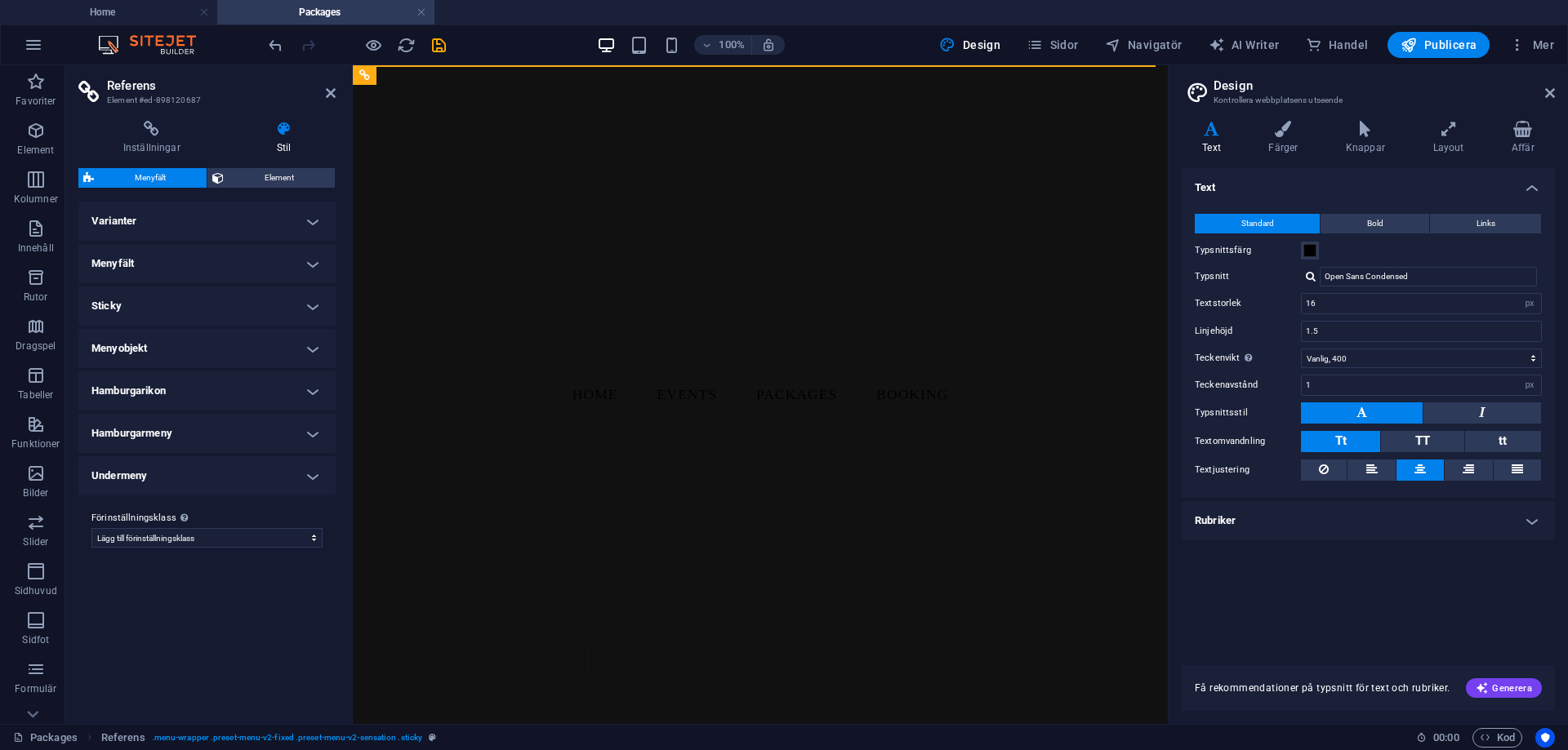
click at [323, 102] on header "Referens Element #ed-898120687" at bounding box center [207, 86] width 257 height 42
click at [328, 94] on icon at bounding box center [331, 93] width 10 height 13
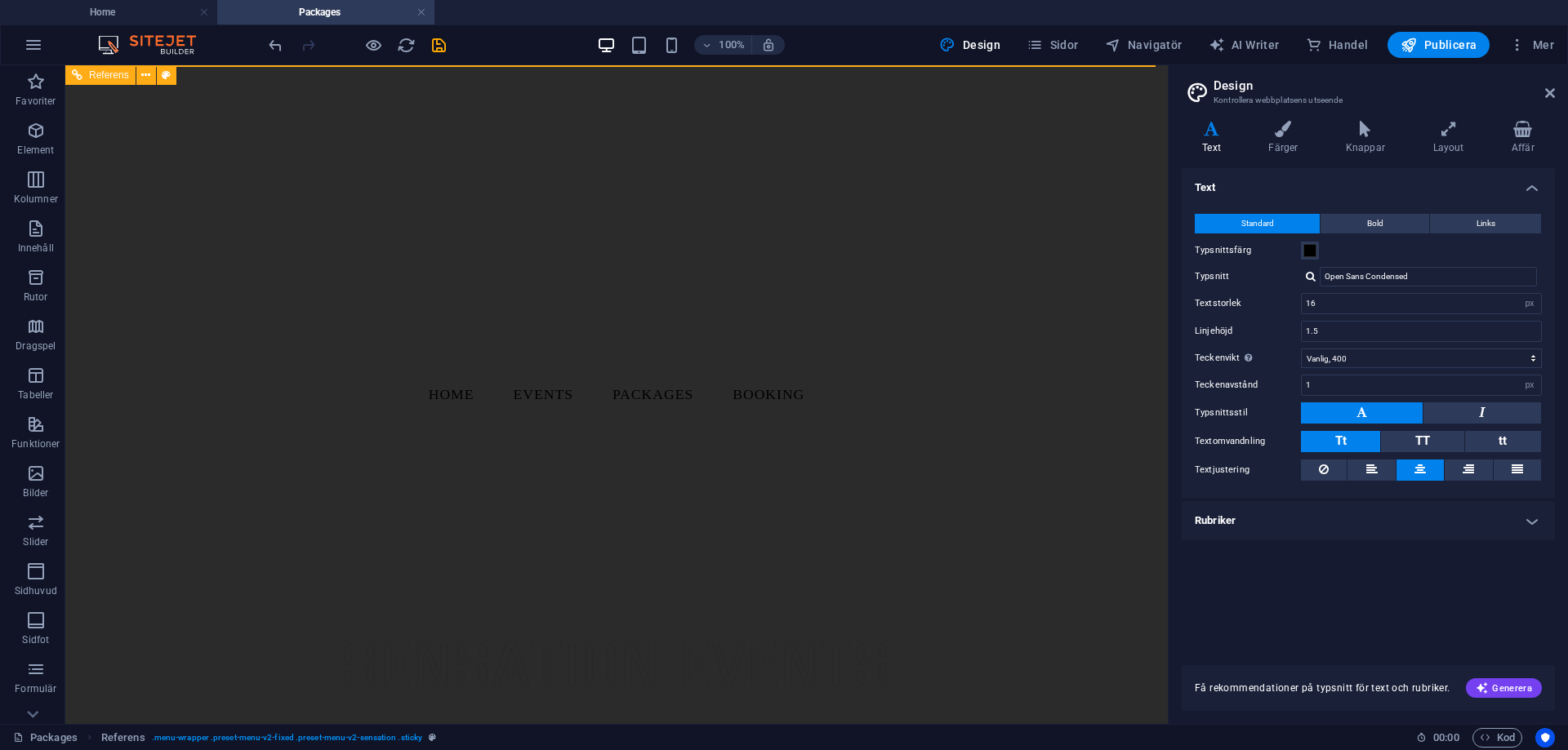
click at [657, 516] on nav "Home Events Packages Booking" at bounding box center [617, 394] width 1103 height 659
select select
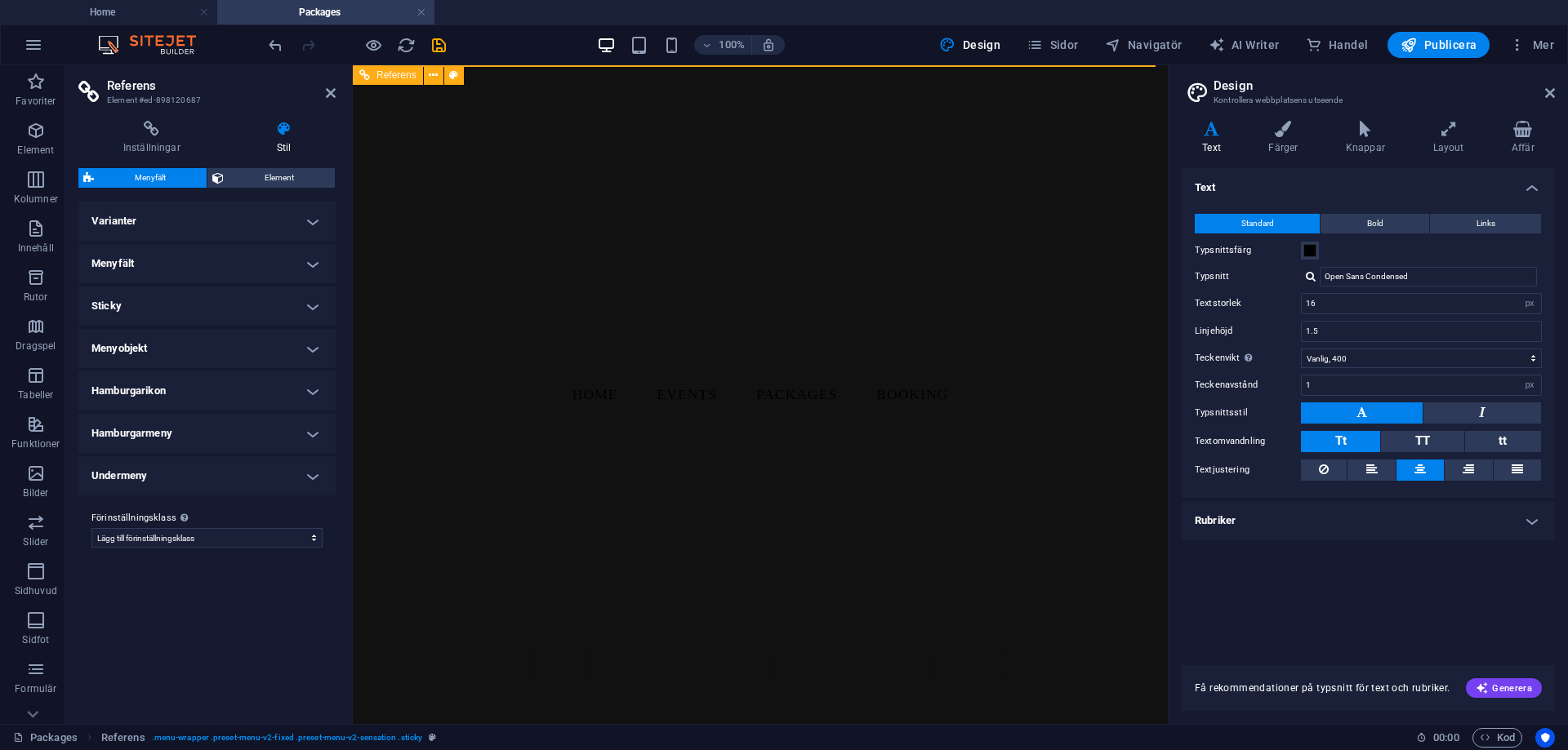
click at [495, 229] on nav "Home Events Packages Booking" at bounding box center [760, 394] width 815 height 659
click at [323, 86] on h2 "Referens" at bounding box center [221, 86] width 229 height 15
click at [331, 90] on icon at bounding box center [331, 93] width 10 height 13
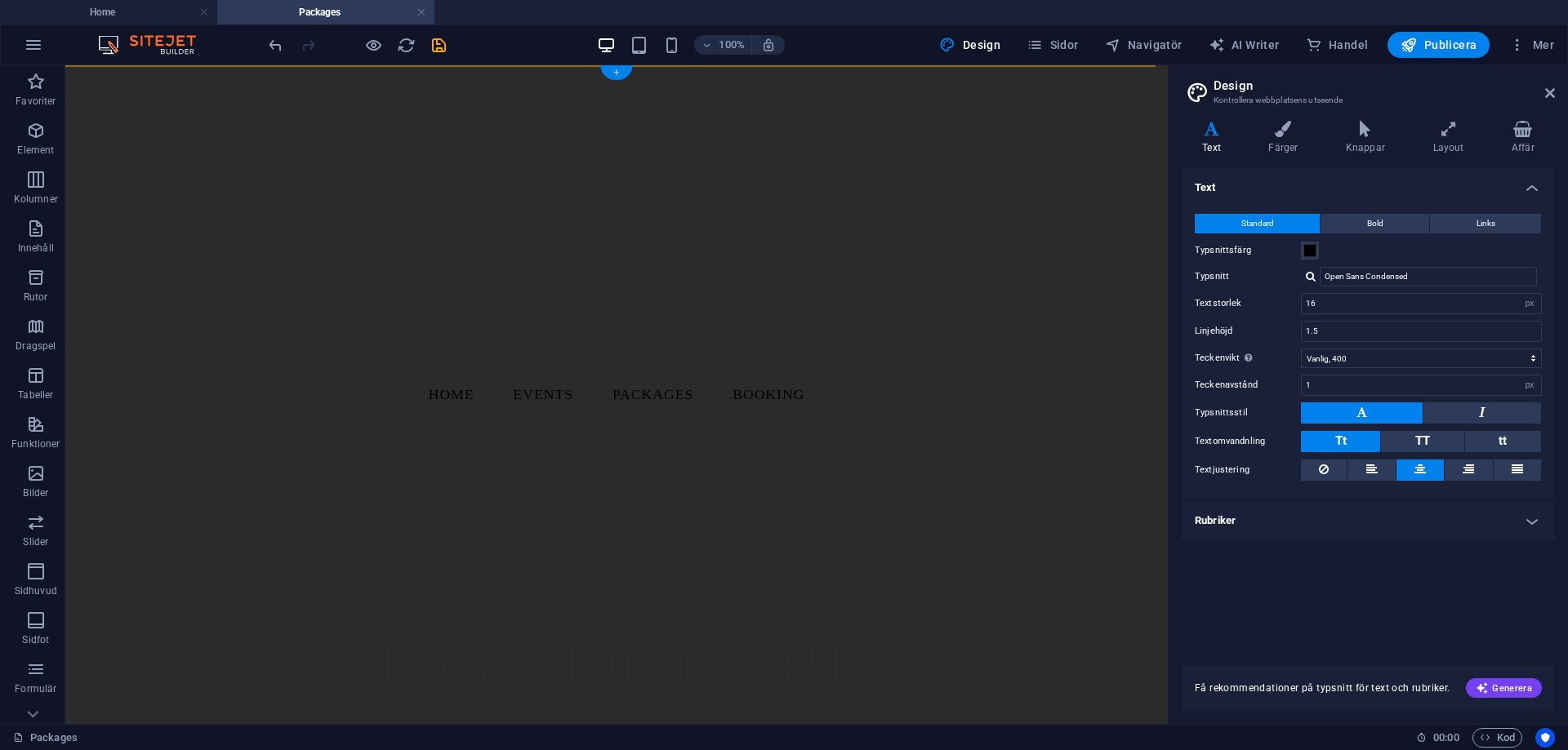
click at [619, 74] on div "+" at bounding box center [616, 73] width 32 height 15
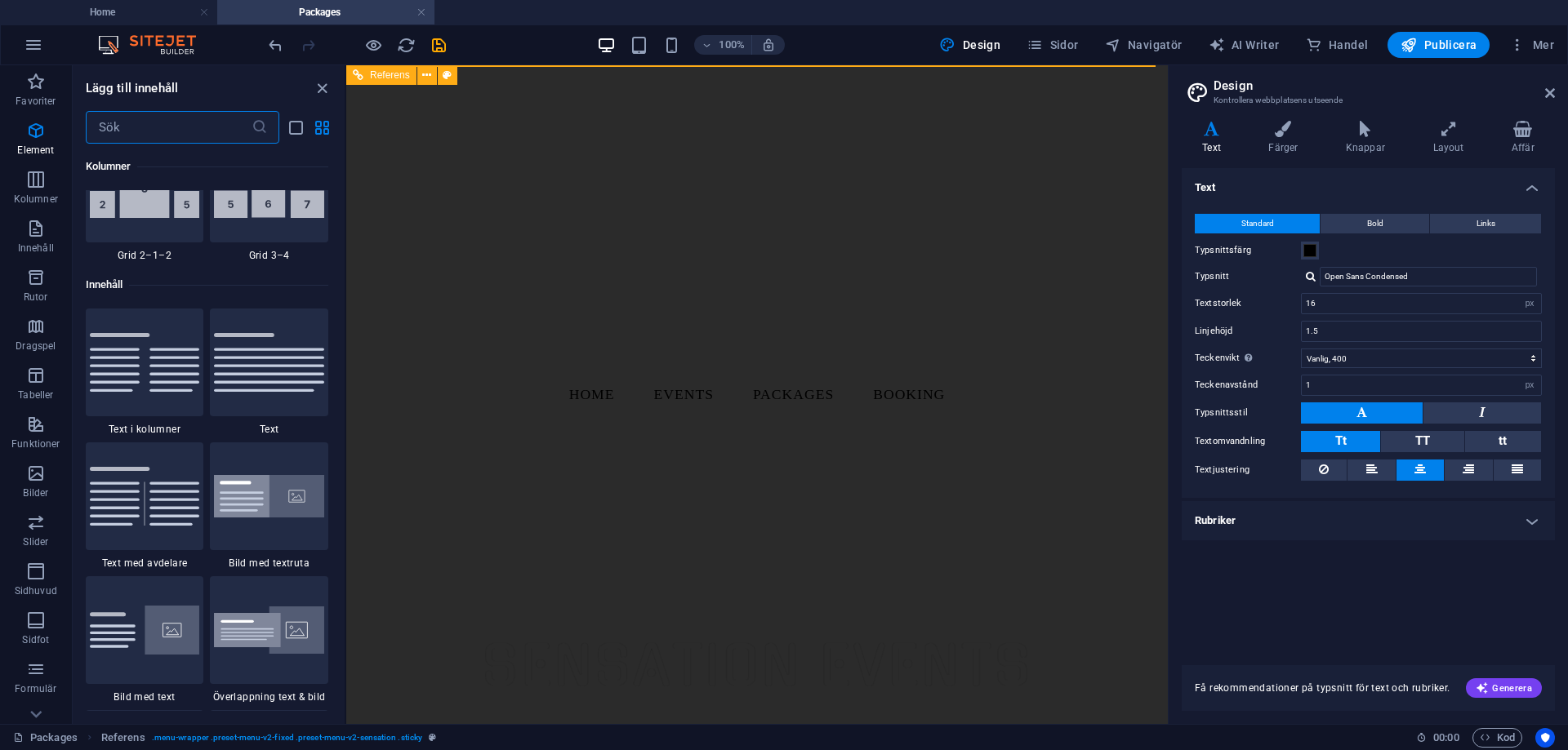
scroll to position [2856, 0]
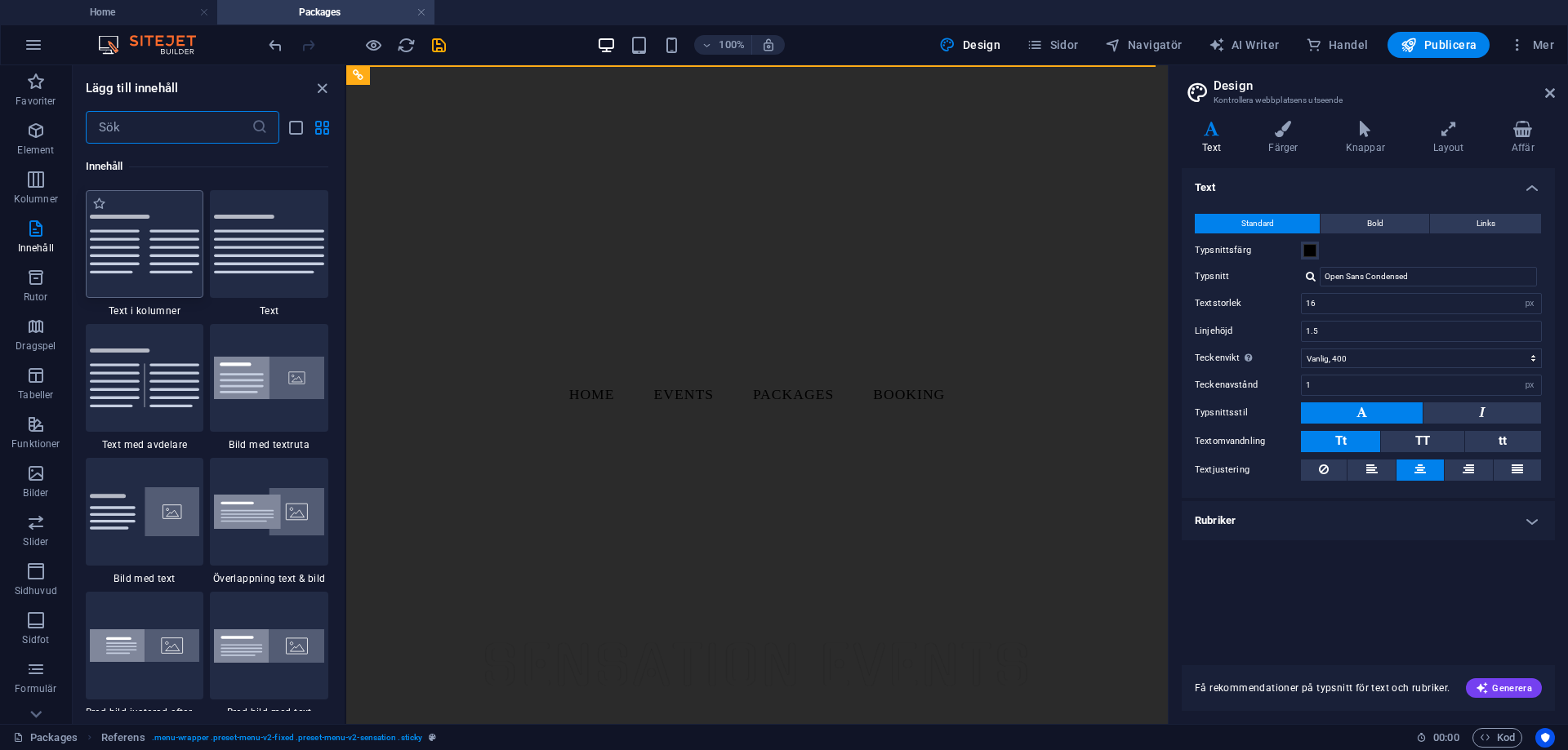
click at [173, 242] on img at bounding box center [144, 244] width 110 height 59
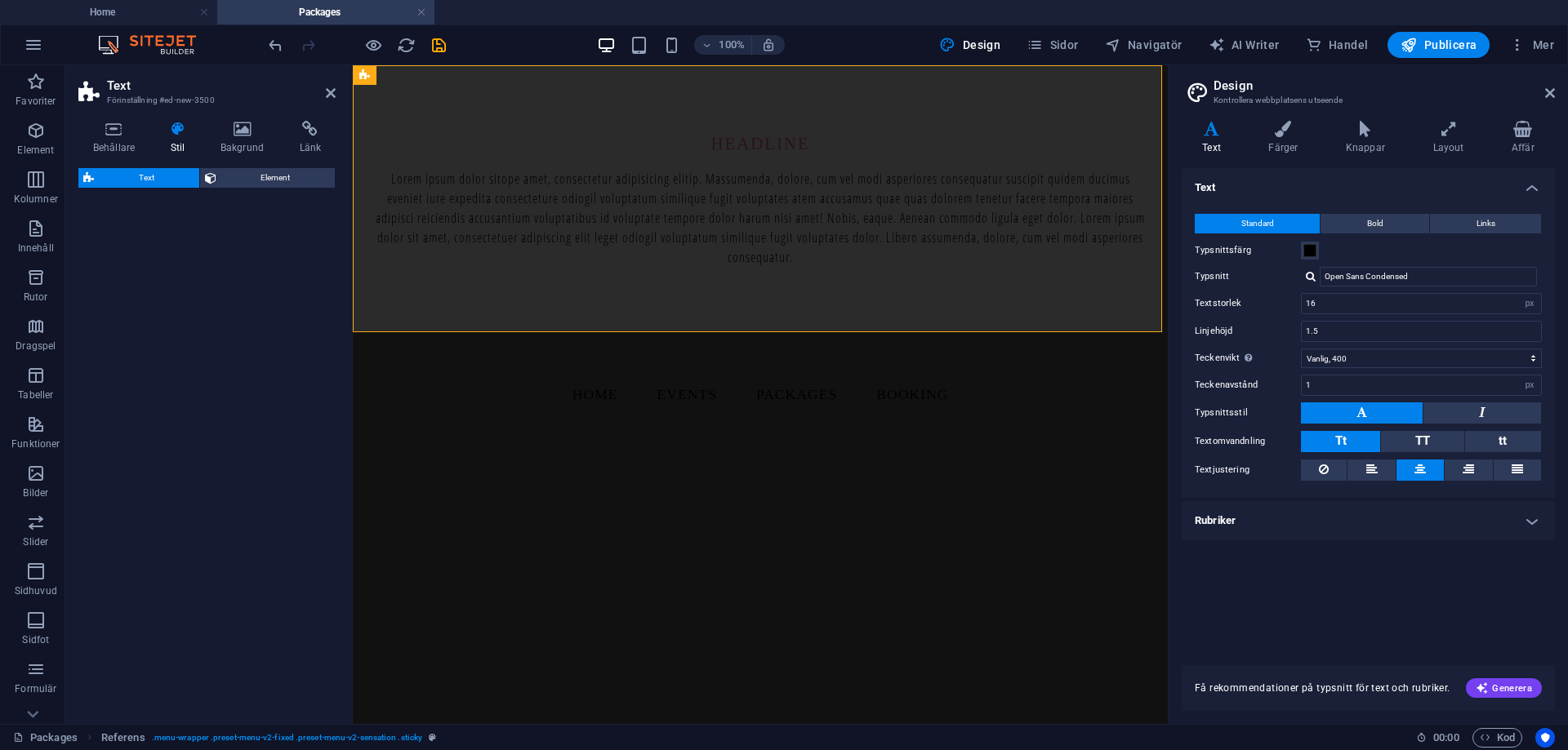
select select "rem"
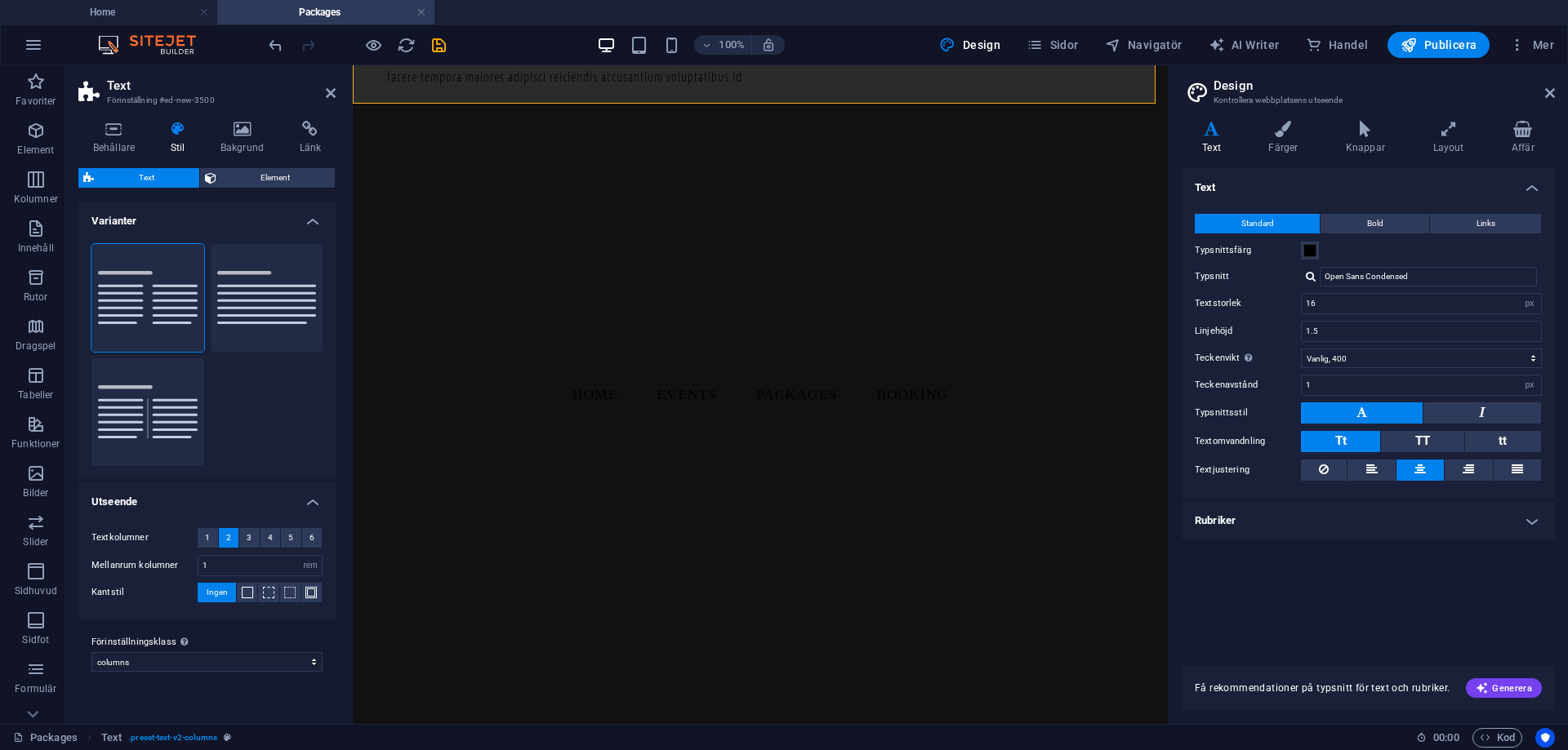
scroll to position [244, 0]
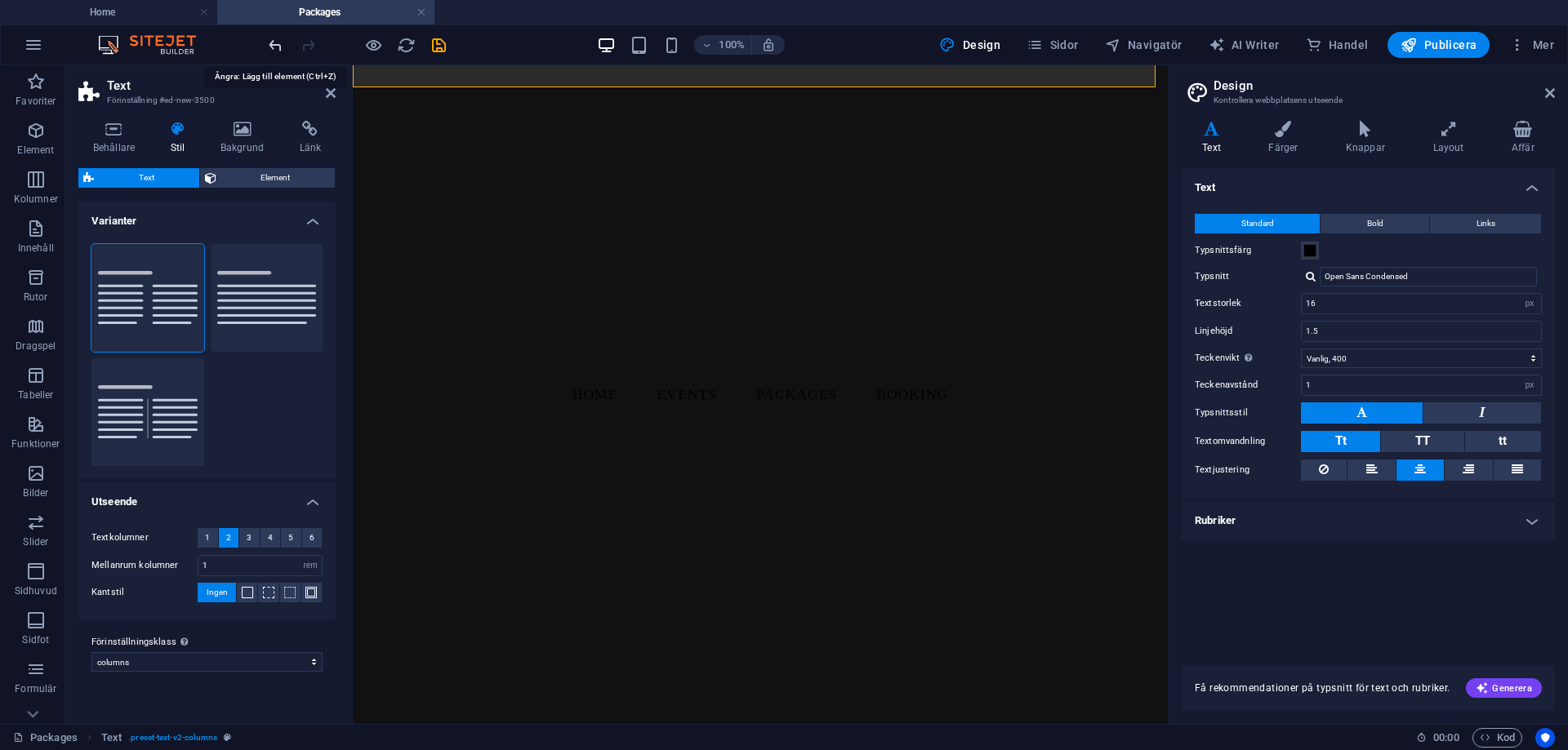
click at [274, 45] on icon "undo" at bounding box center [275, 45] width 19 height 19
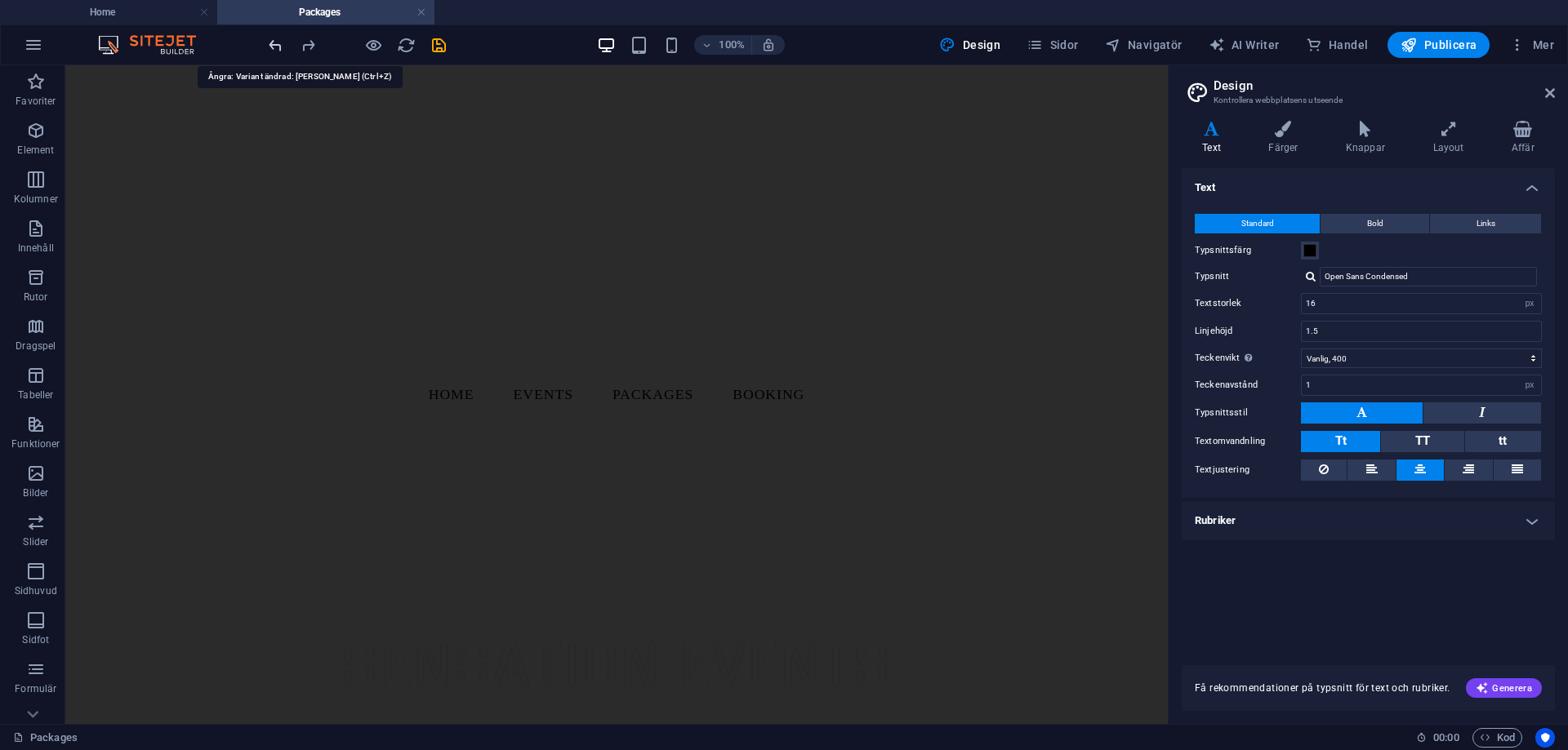
click at [274, 45] on icon "undo" at bounding box center [275, 45] width 19 height 19
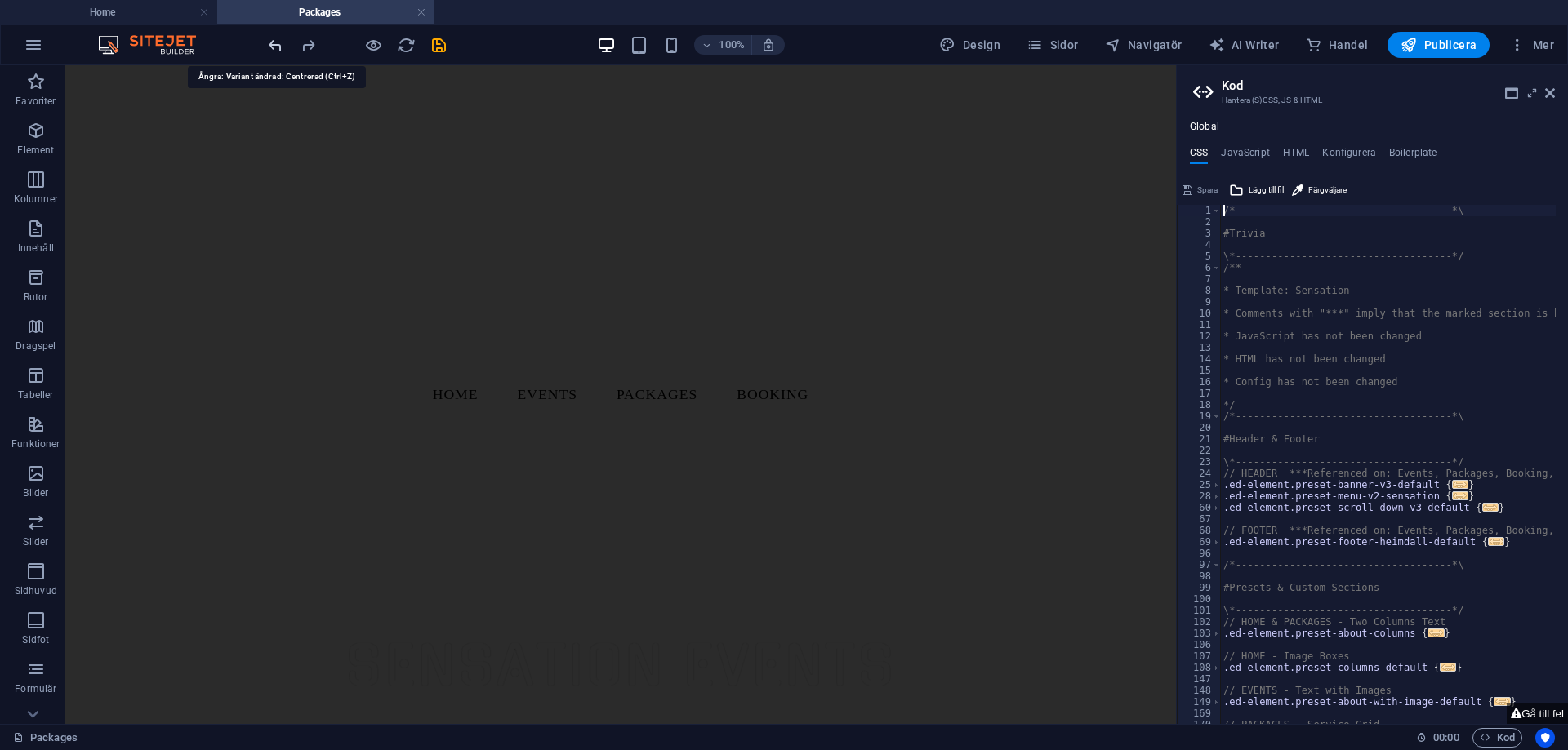
click at [274, 45] on icon "undo" at bounding box center [275, 45] width 19 height 19
click at [274, 44] on icon "undo" at bounding box center [275, 45] width 19 height 19
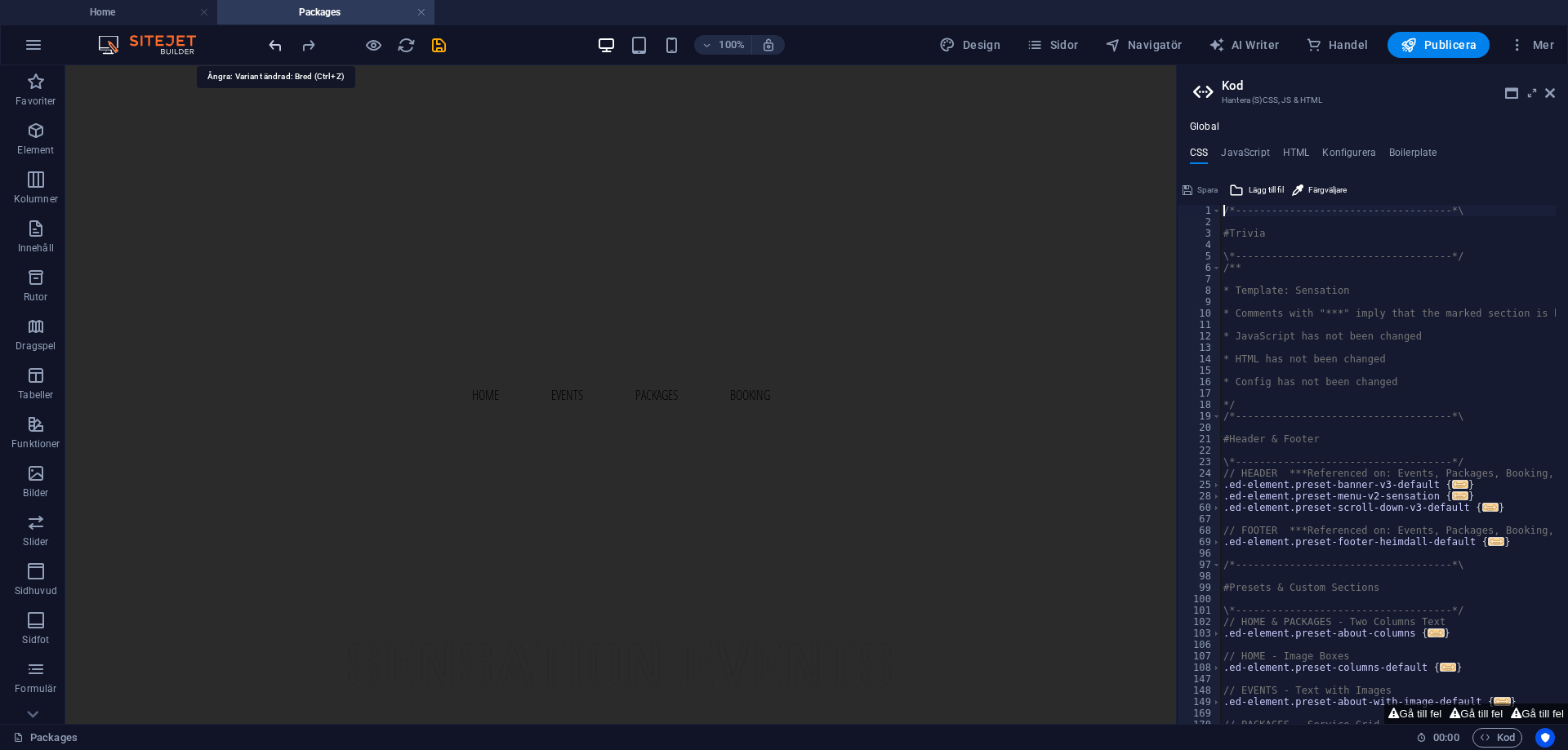
click at [274, 44] on icon "undo" at bounding box center [275, 45] width 19 height 19
click at [274, 44] on icon "undo" at bounding box center [275, 45] width 19 height 19
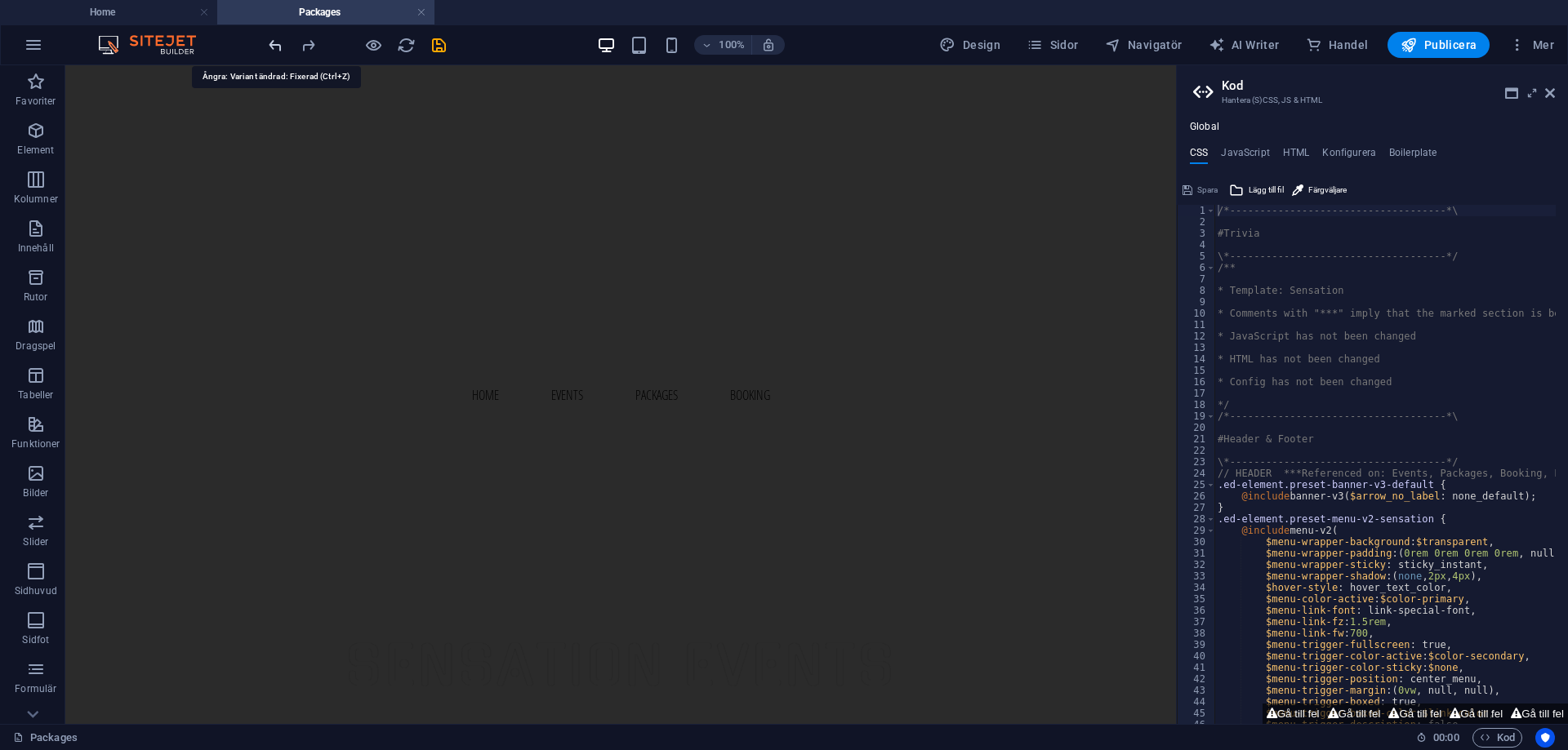
click at [274, 44] on icon "undo" at bounding box center [275, 45] width 19 height 19
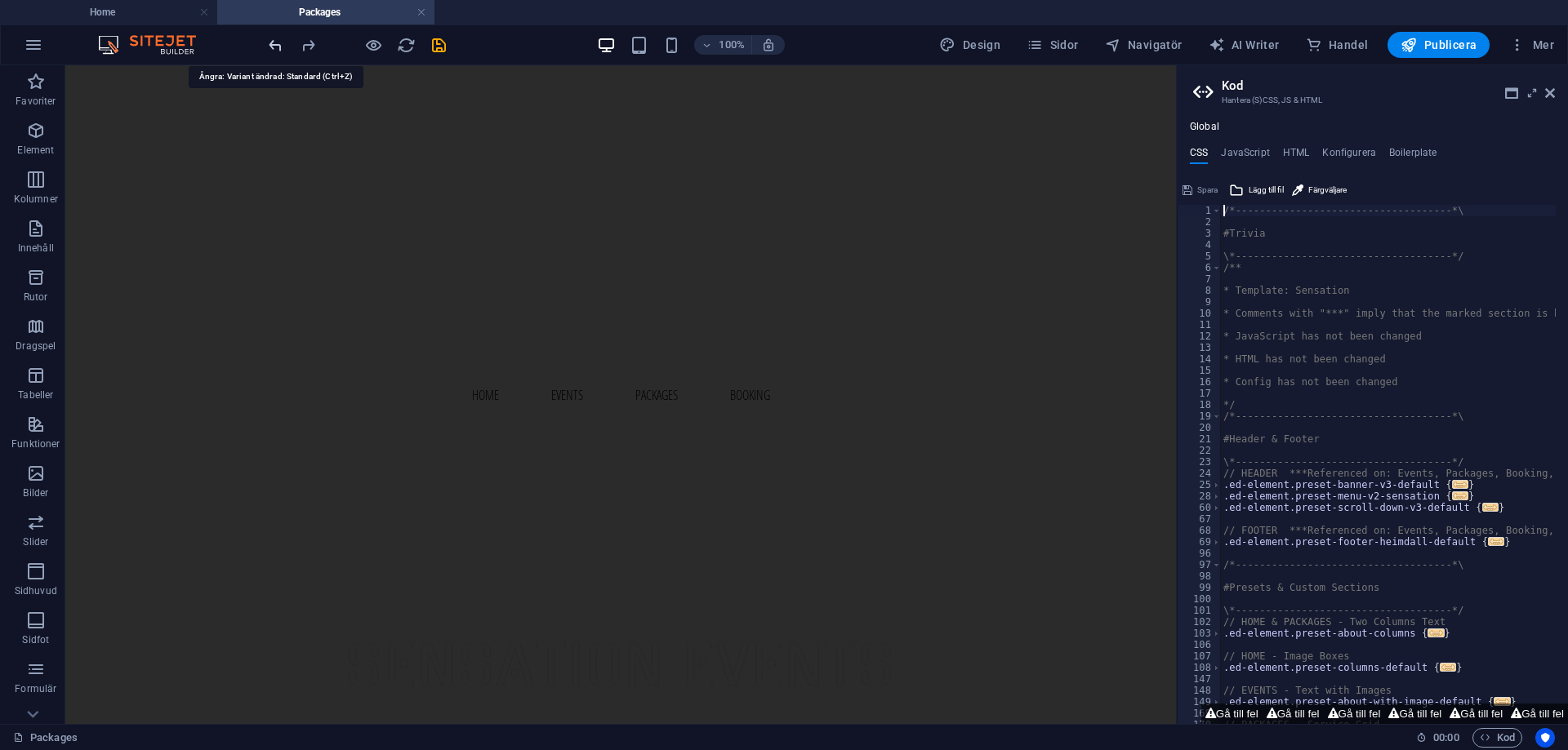
click at [274, 44] on icon "undo" at bounding box center [275, 45] width 19 height 19
click at [274, 44] on div at bounding box center [357, 45] width 183 height 27
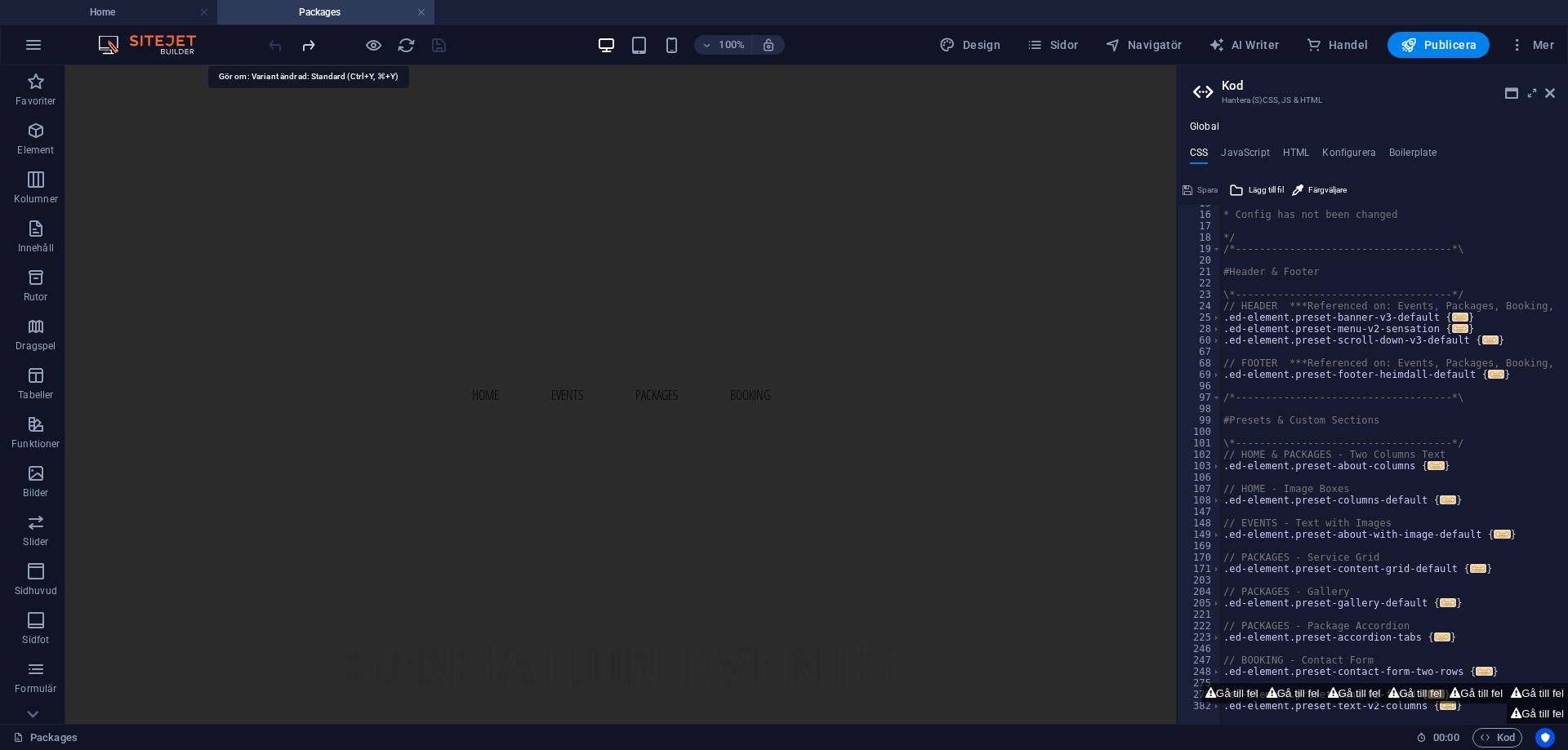
click at [314, 40] on icon "redo" at bounding box center [308, 45] width 19 height 19
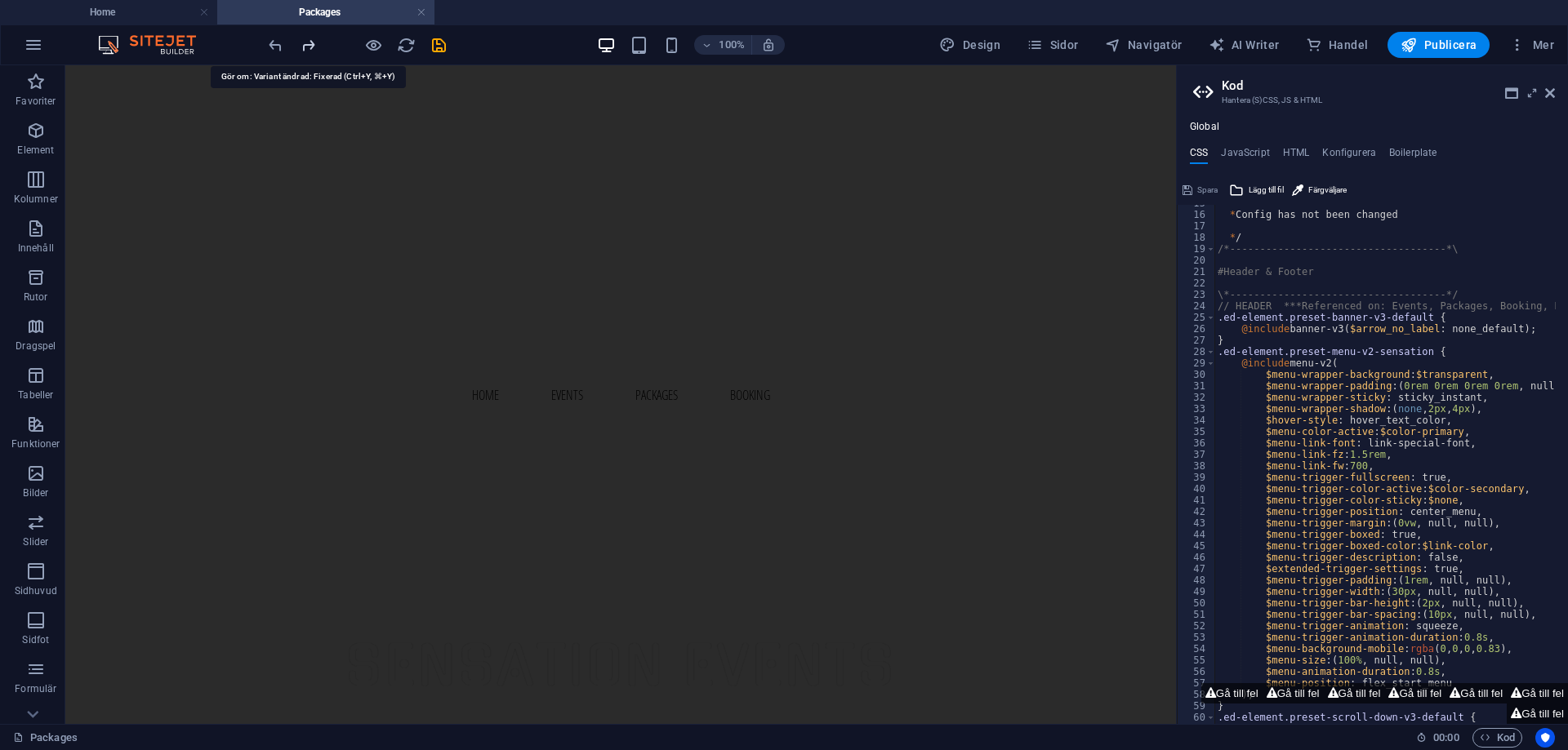
click at [314, 40] on icon "redo" at bounding box center [308, 45] width 19 height 19
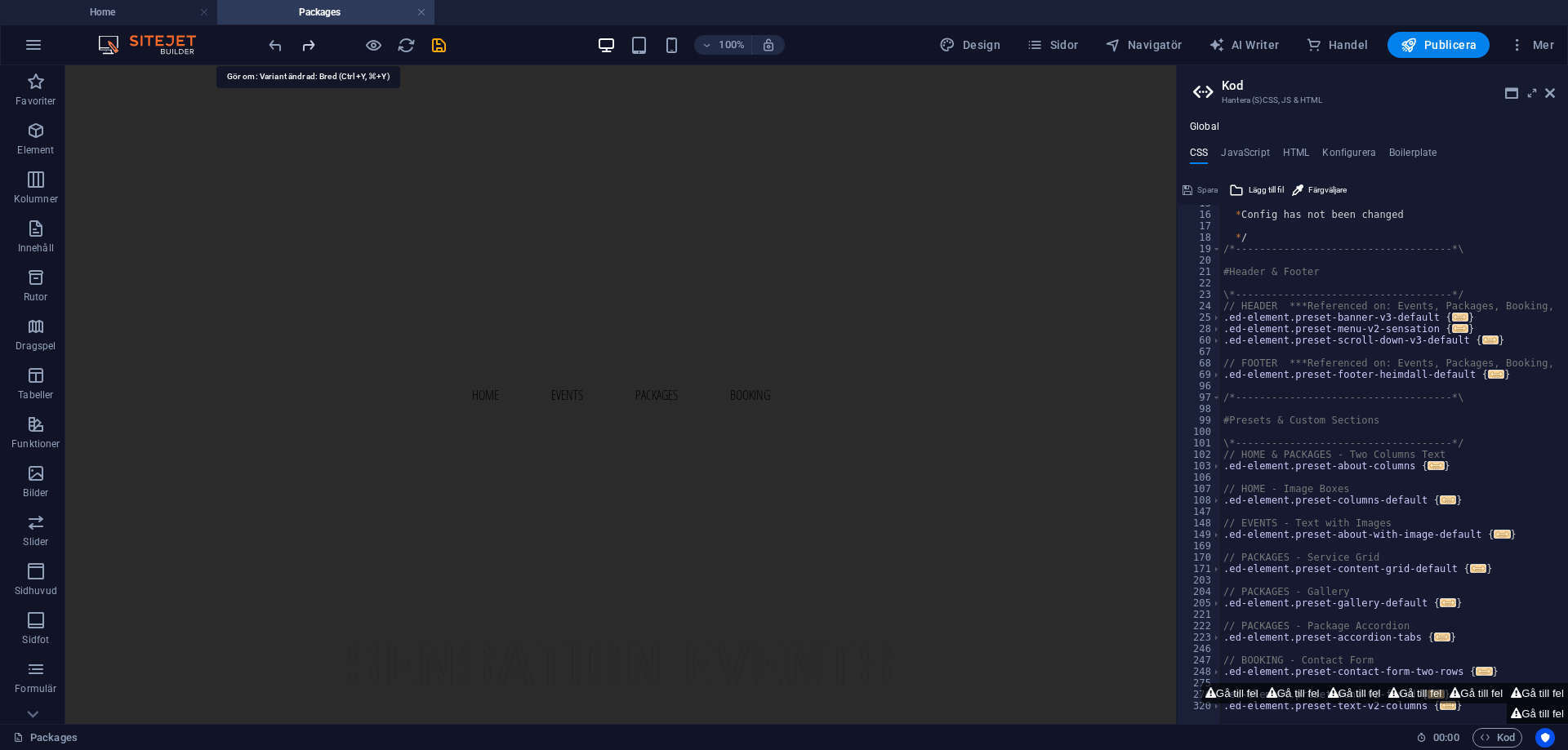
click at [314, 40] on icon "redo" at bounding box center [308, 45] width 19 height 19
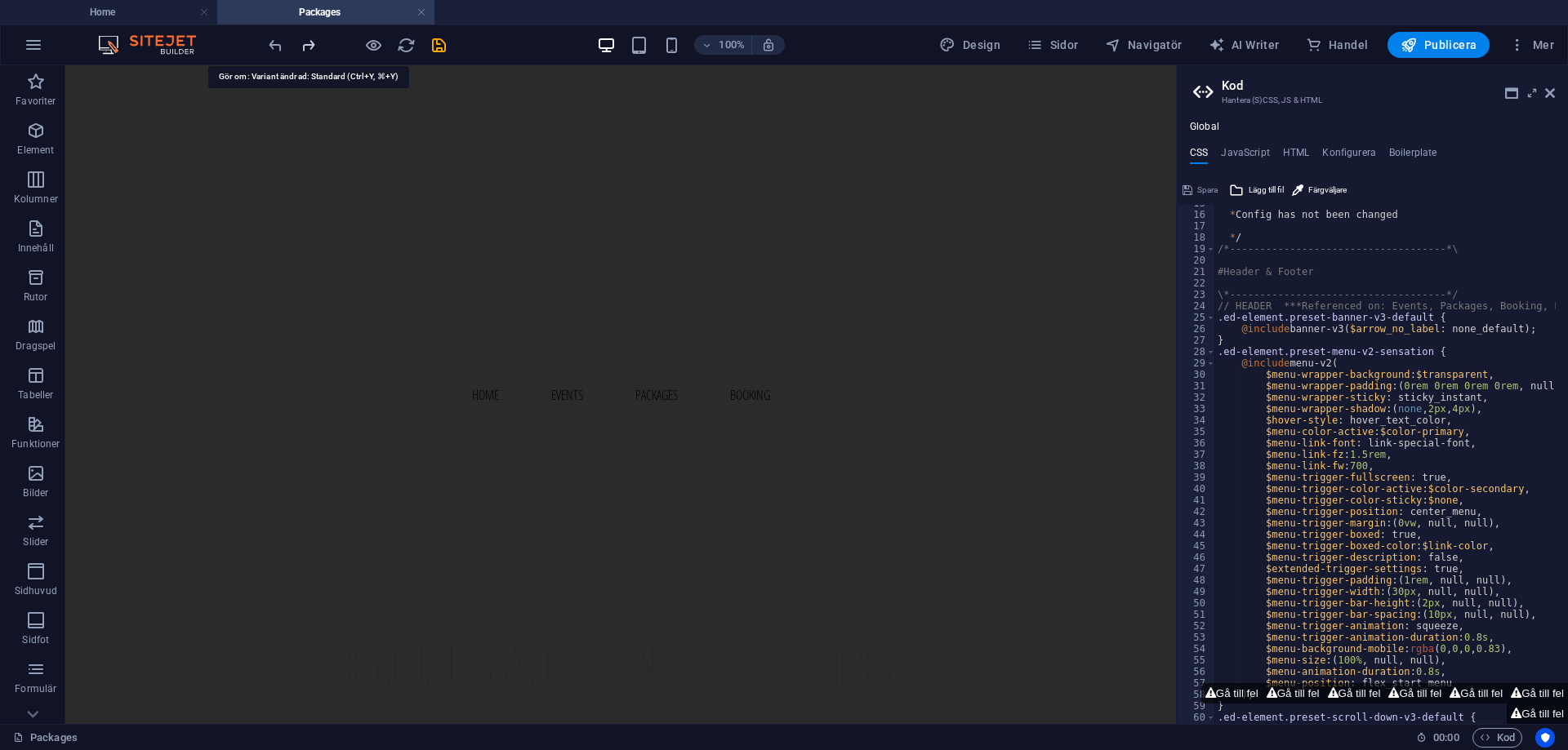
click at [314, 40] on icon "redo" at bounding box center [308, 45] width 19 height 19
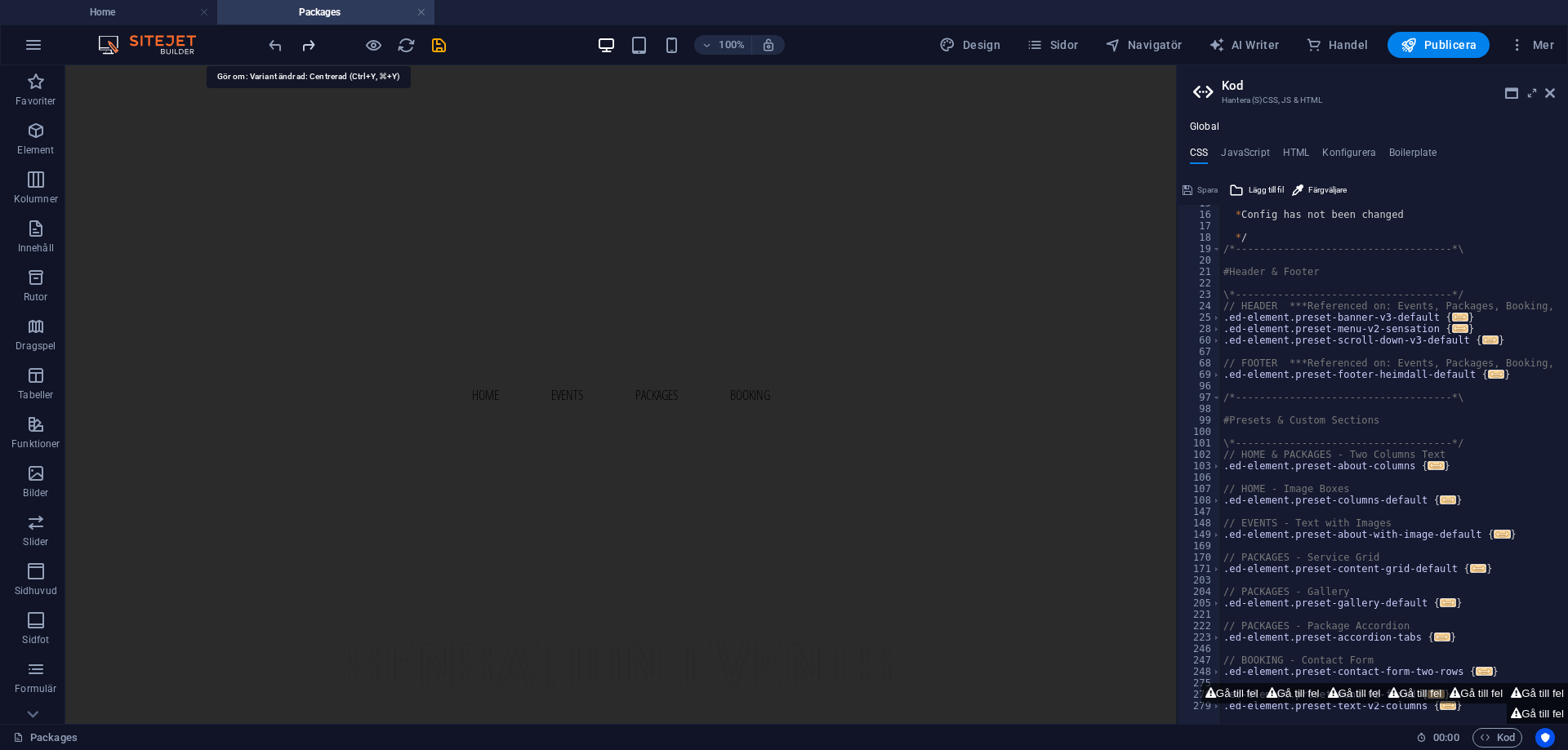
click at [314, 40] on icon "redo" at bounding box center [308, 45] width 19 height 19
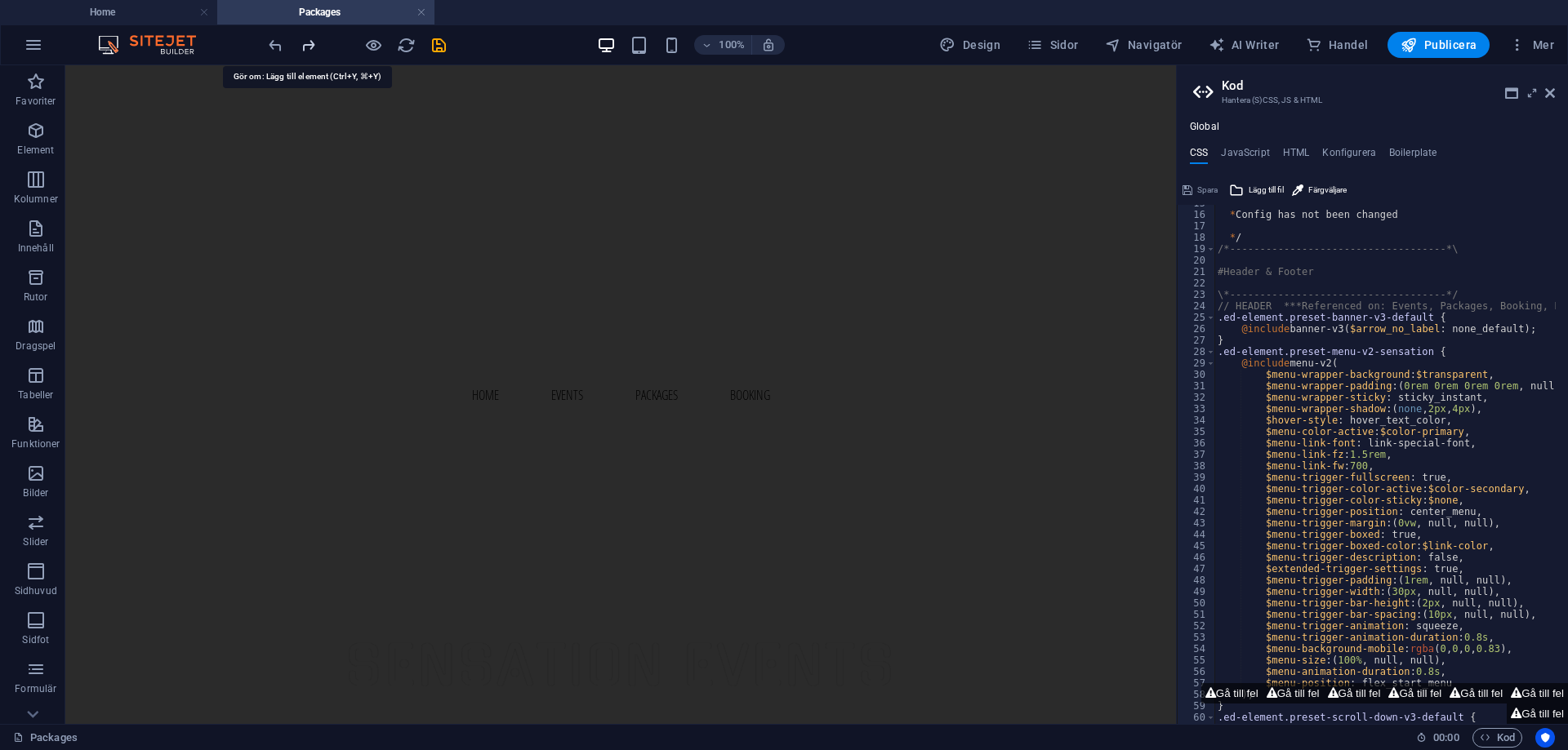
click at [314, 40] on icon "redo" at bounding box center [308, 45] width 19 height 19
click at [314, 40] on div at bounding box center [357, 45] width 183 height 27
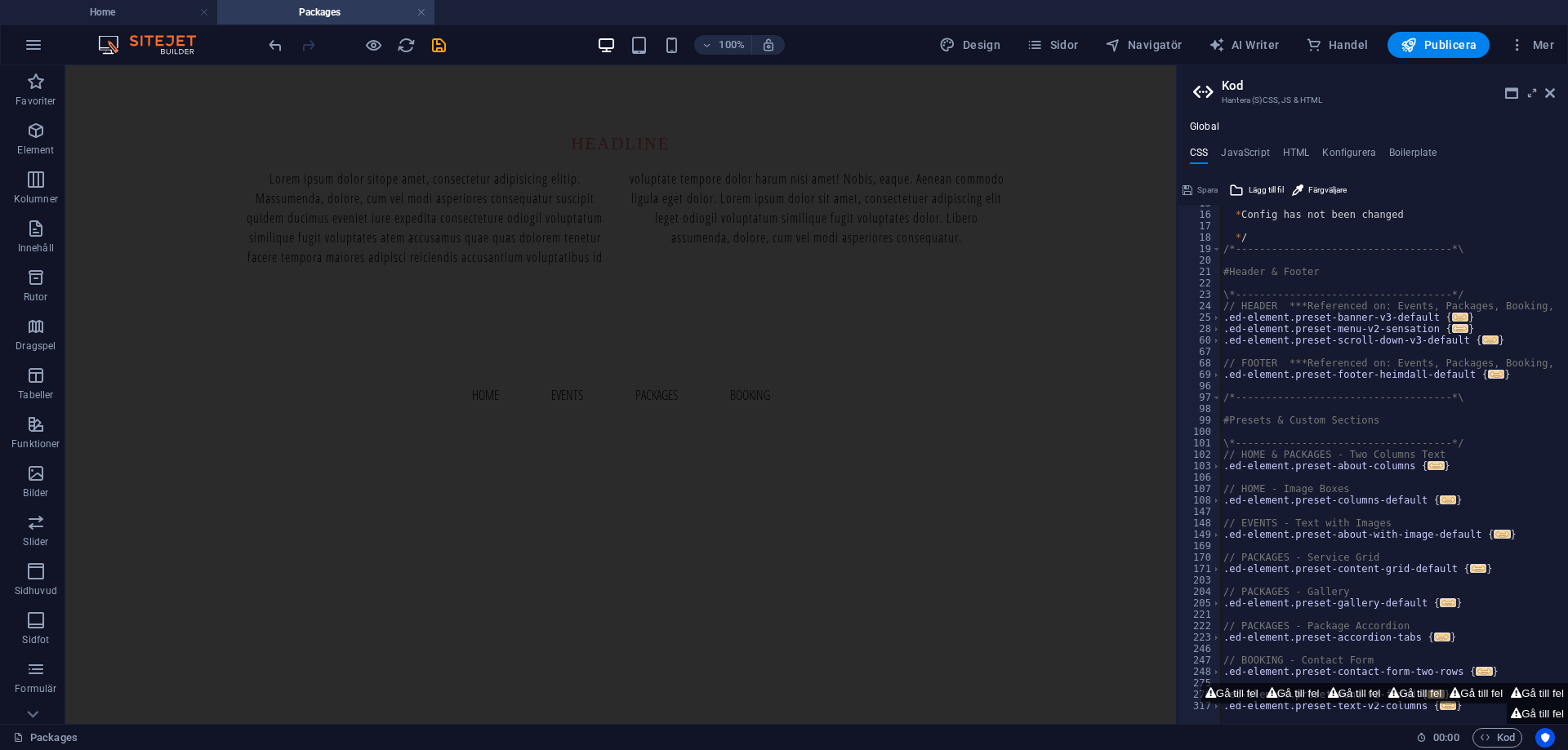
click at [314, 40] on div at bounding box center [357, 45] width 183 height 27
click at [1235, 152] on h4 "JavaScript" at bounding box center [1245, 156] width 48 height 18
type textarea "/* JS for preset "Menu V2" */"
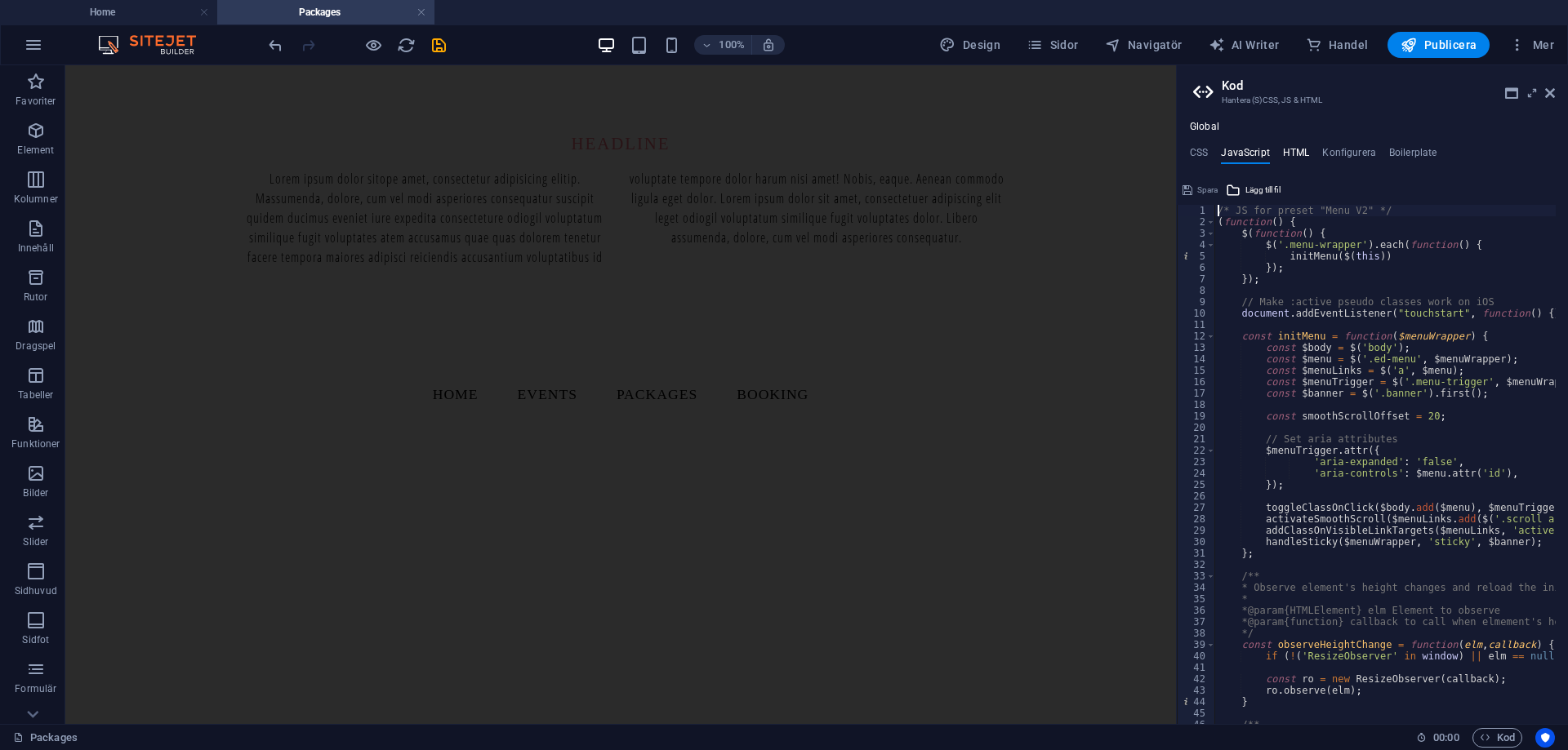
click at [1304, 156] on h4 "HTML" at bounding box center [1296, 156] width 27 height 18
type textarea "<a href="#main-content" class="wv-link-content button">Skip to main content</a>"
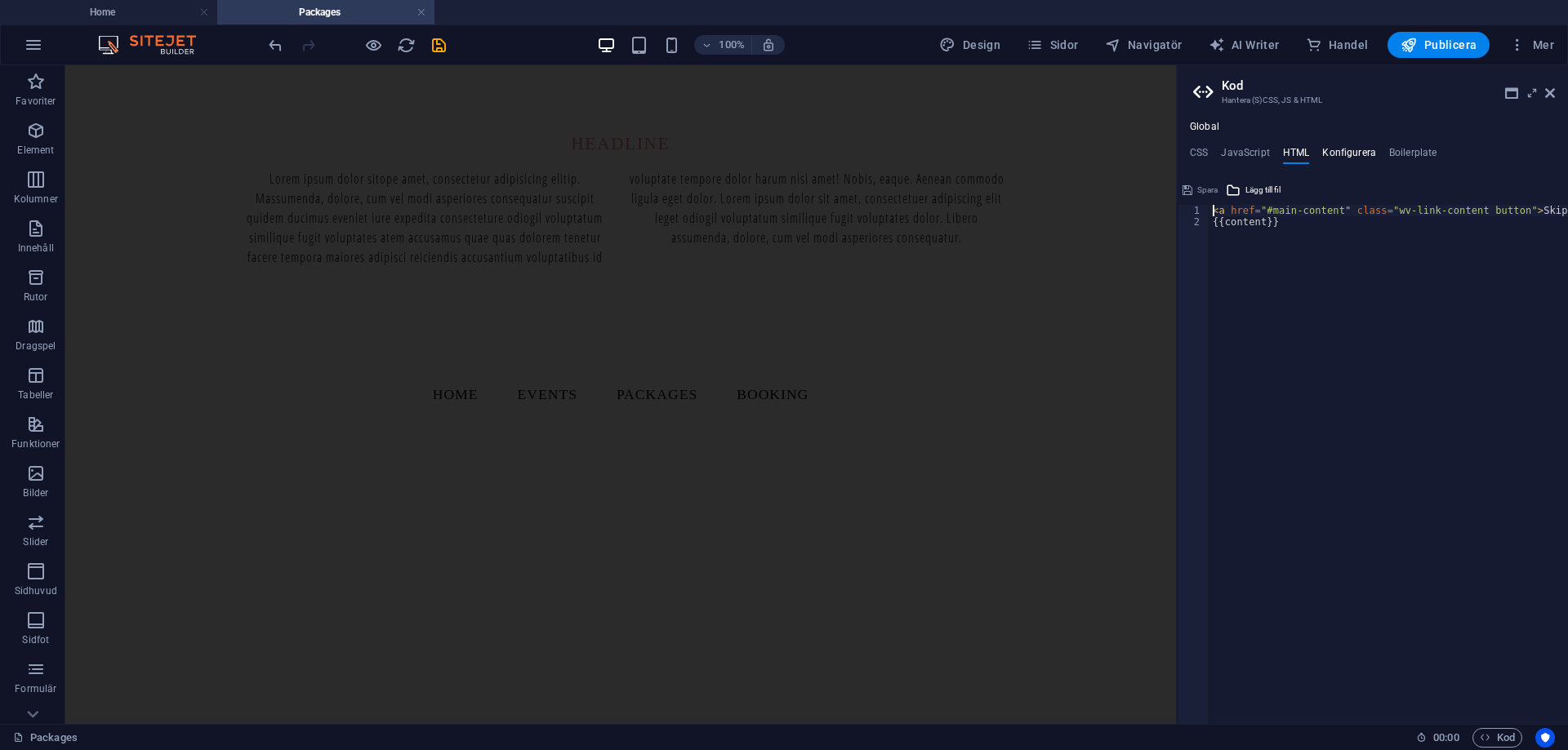
click at [1362, 149] on h4 "Konfigurera" at bounding box center [1348, 156] width 54 height 18
type textarea "$color-background: #ffffff;"
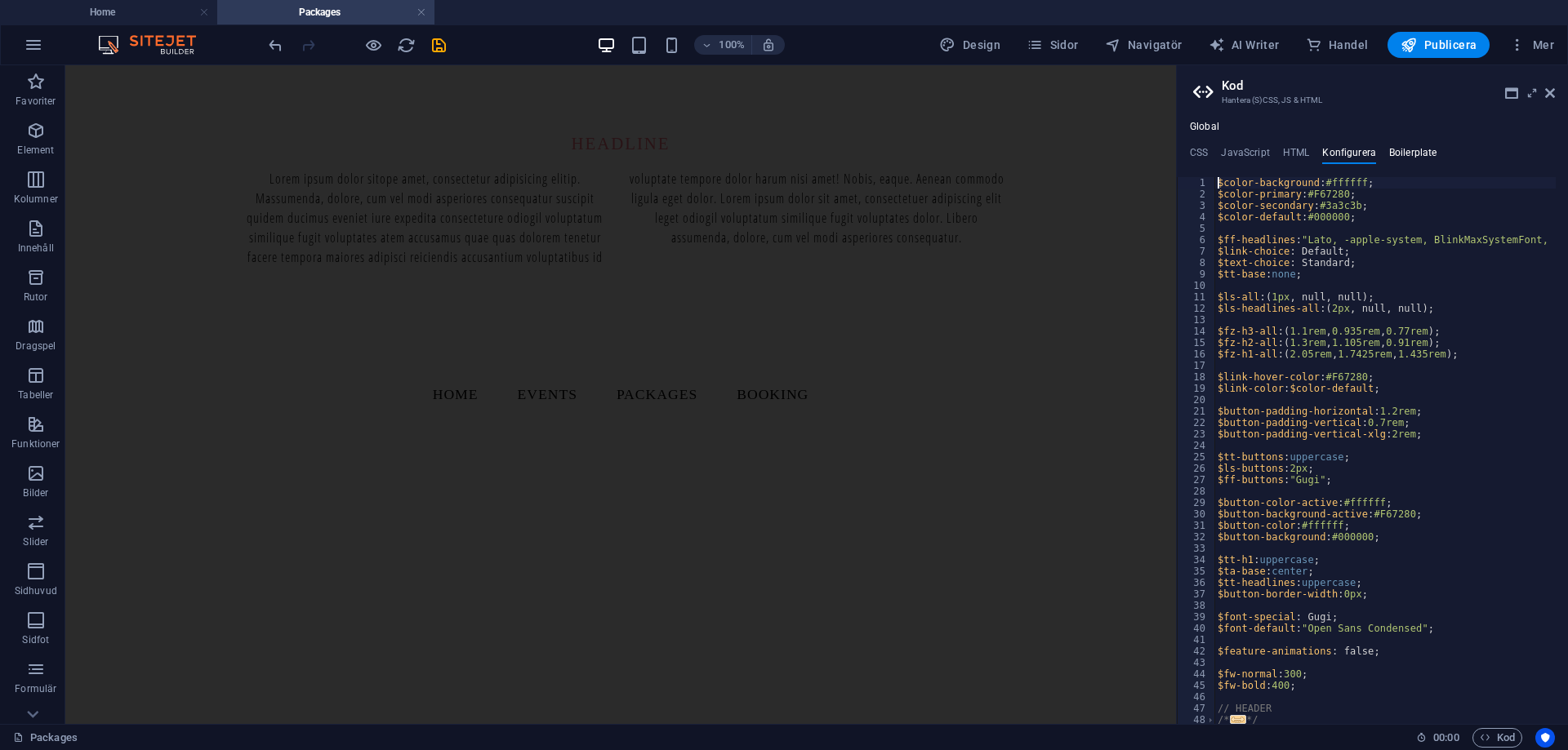
click at [1425, 158] on h4 "Boilerplate" at bounding box center [1413, 156] width 48 height 18
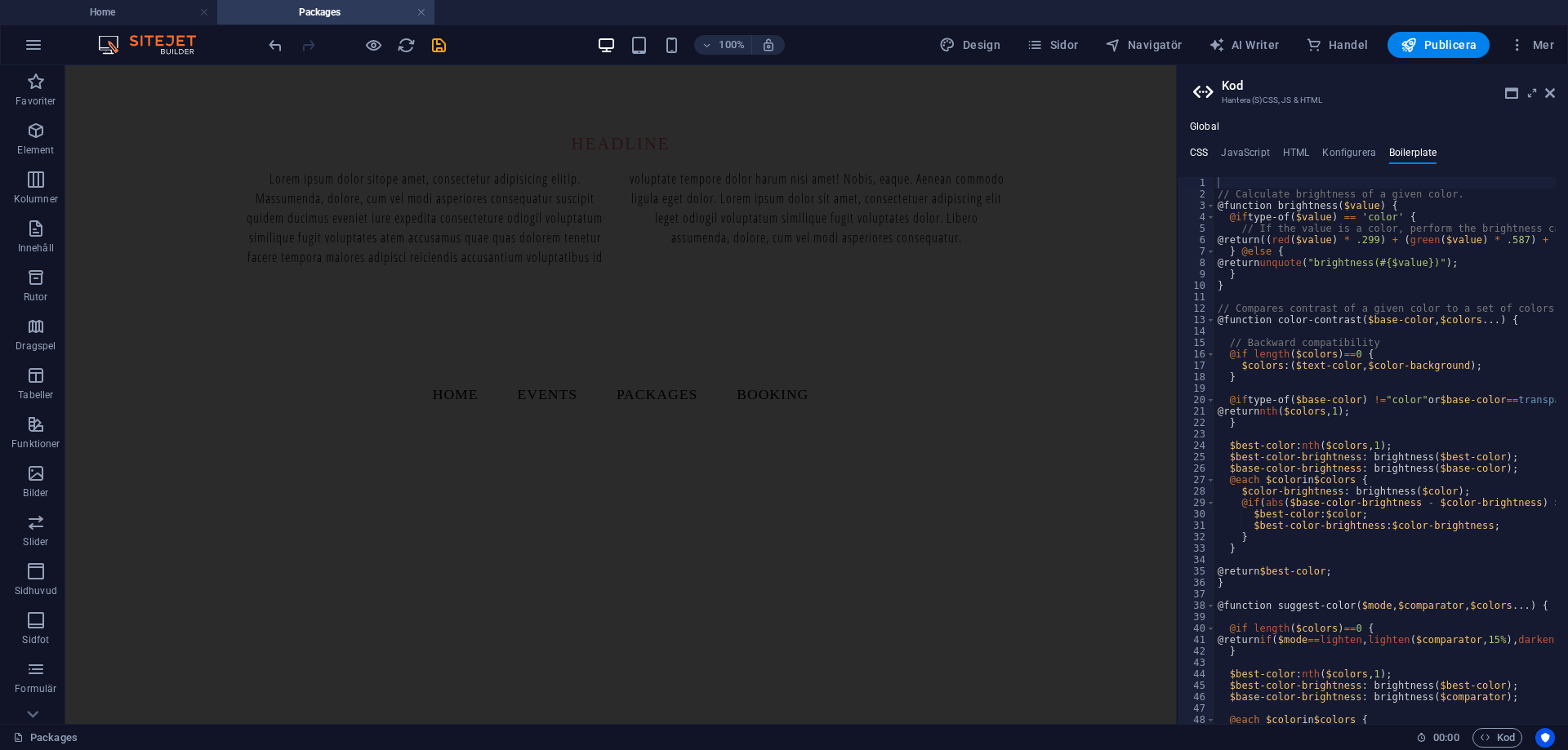
click at [1204, 149] on h4 "CSS" at bounding box center [1199, 156] width 18 height 18
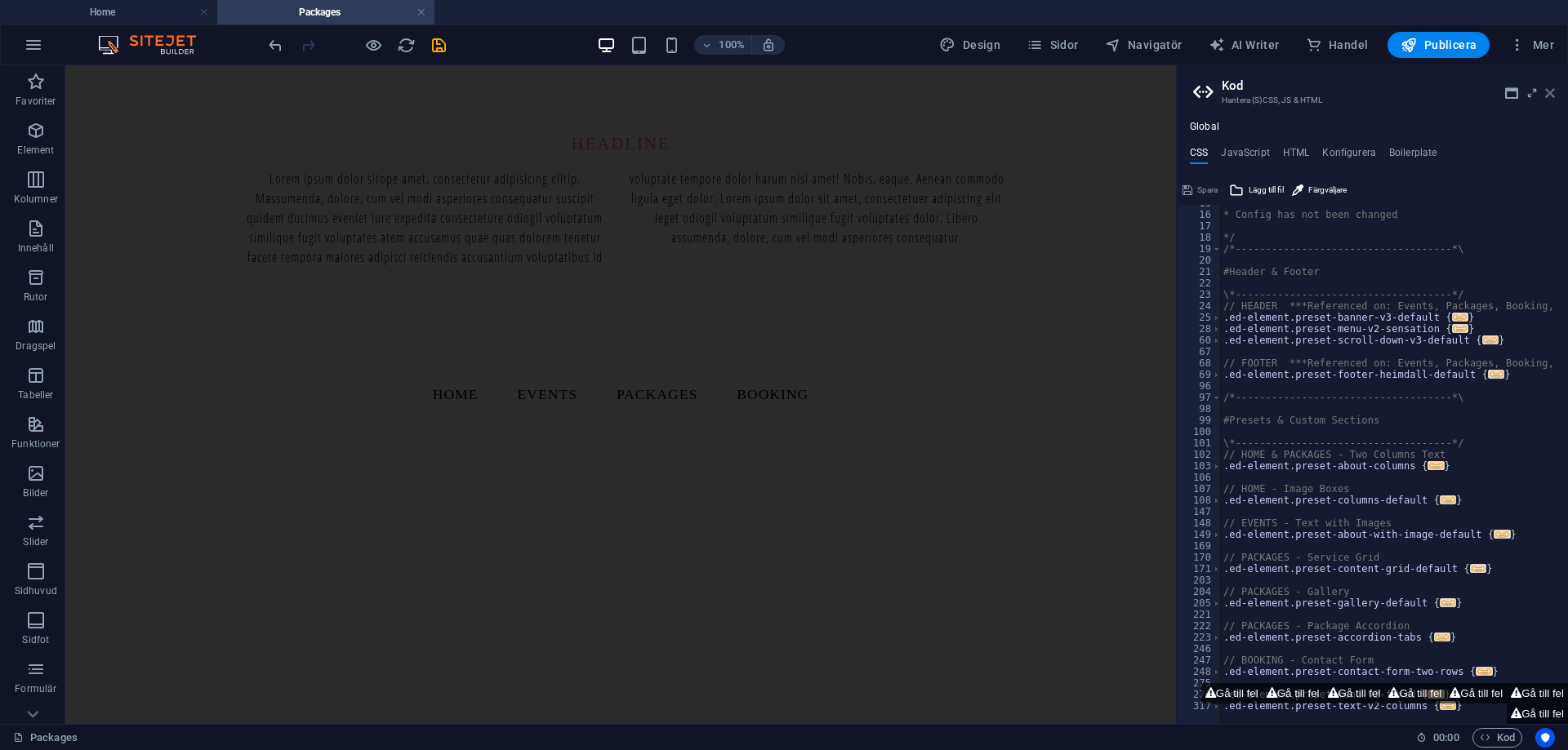
click at [1552, 93] on icon at bounding box center [1550, 93] width 10 height 13
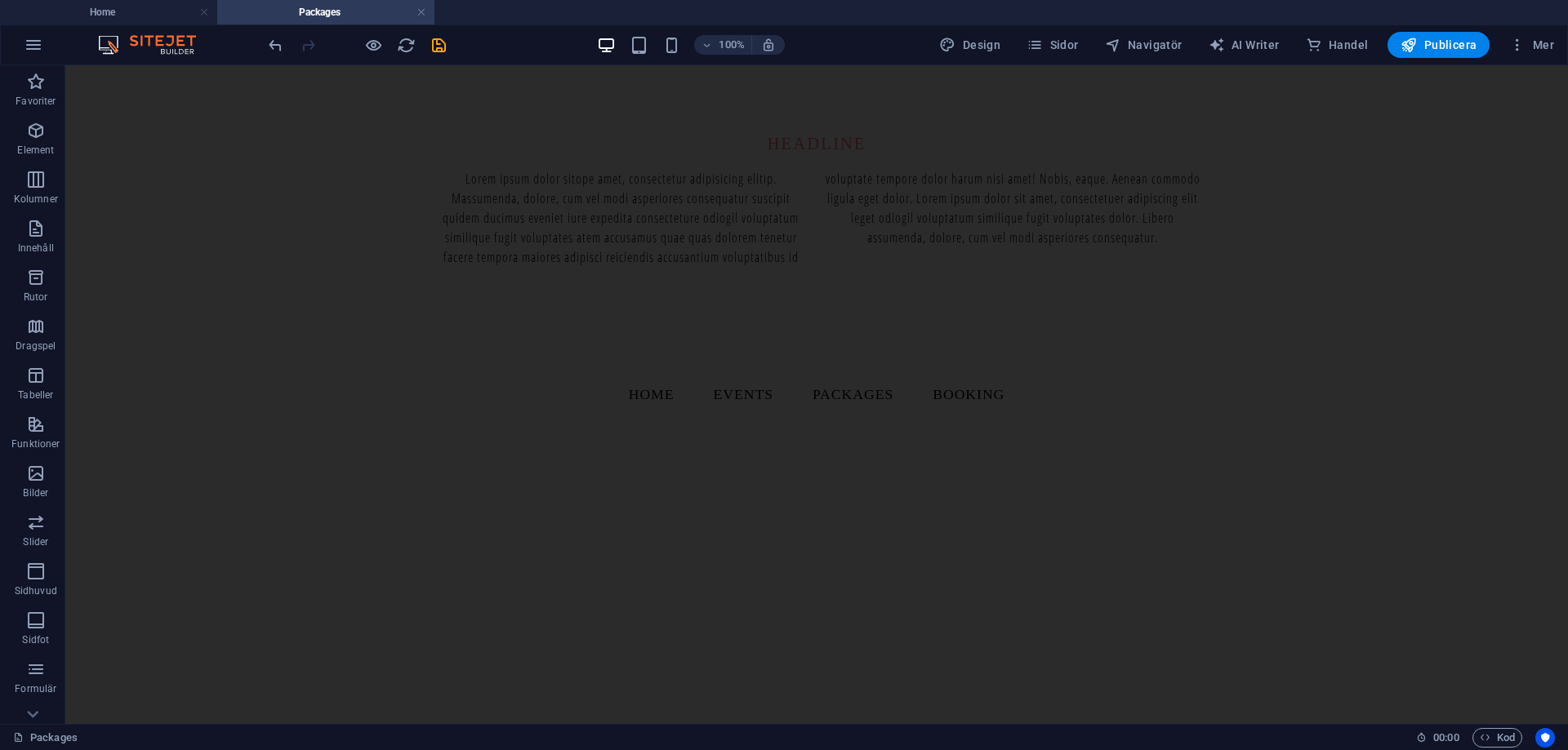
click at [161, 40] on img at bounding box center [155, 45] width 123 height 20
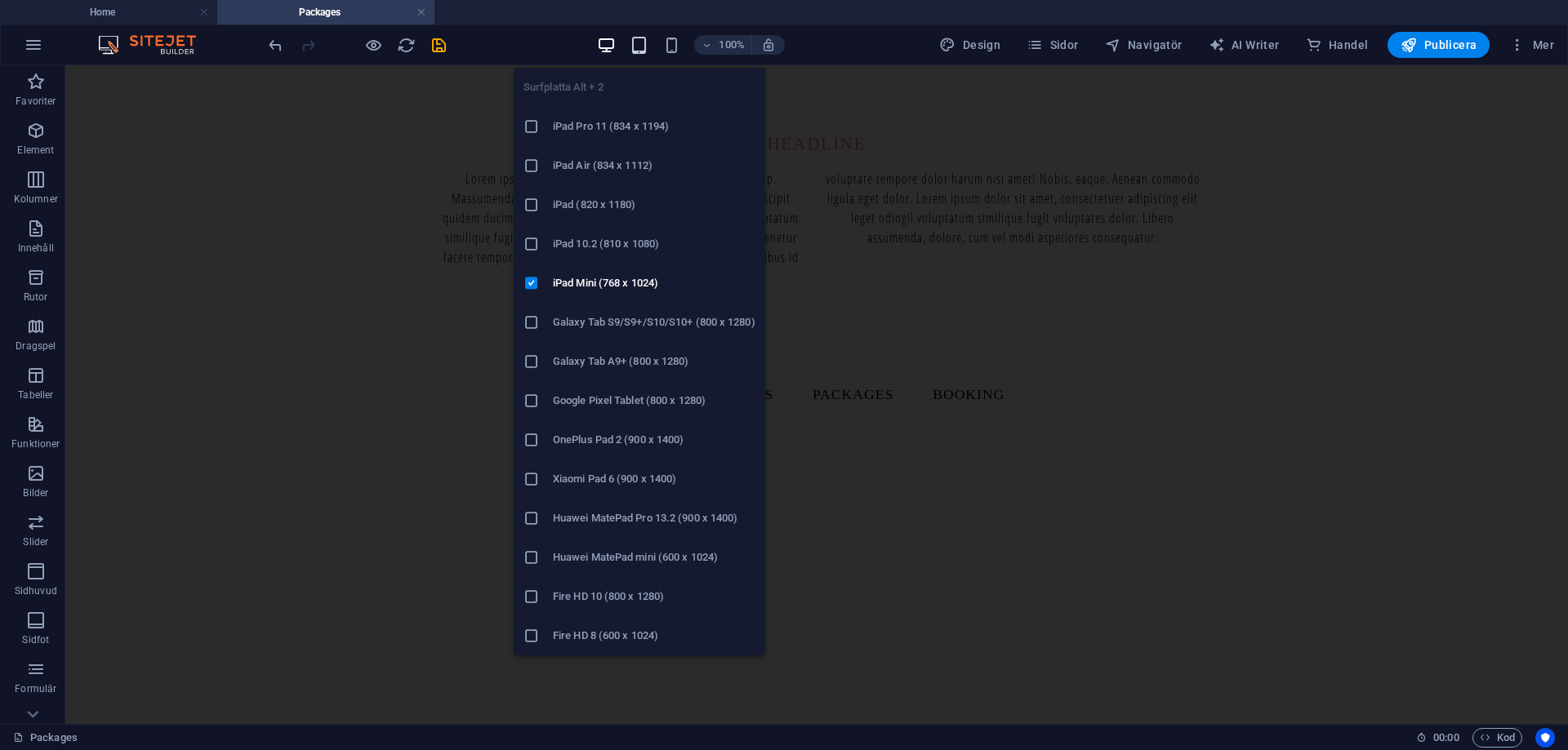
click at [638, 43] on icon "button" at bounding box center [638, 45] width 19 height 19
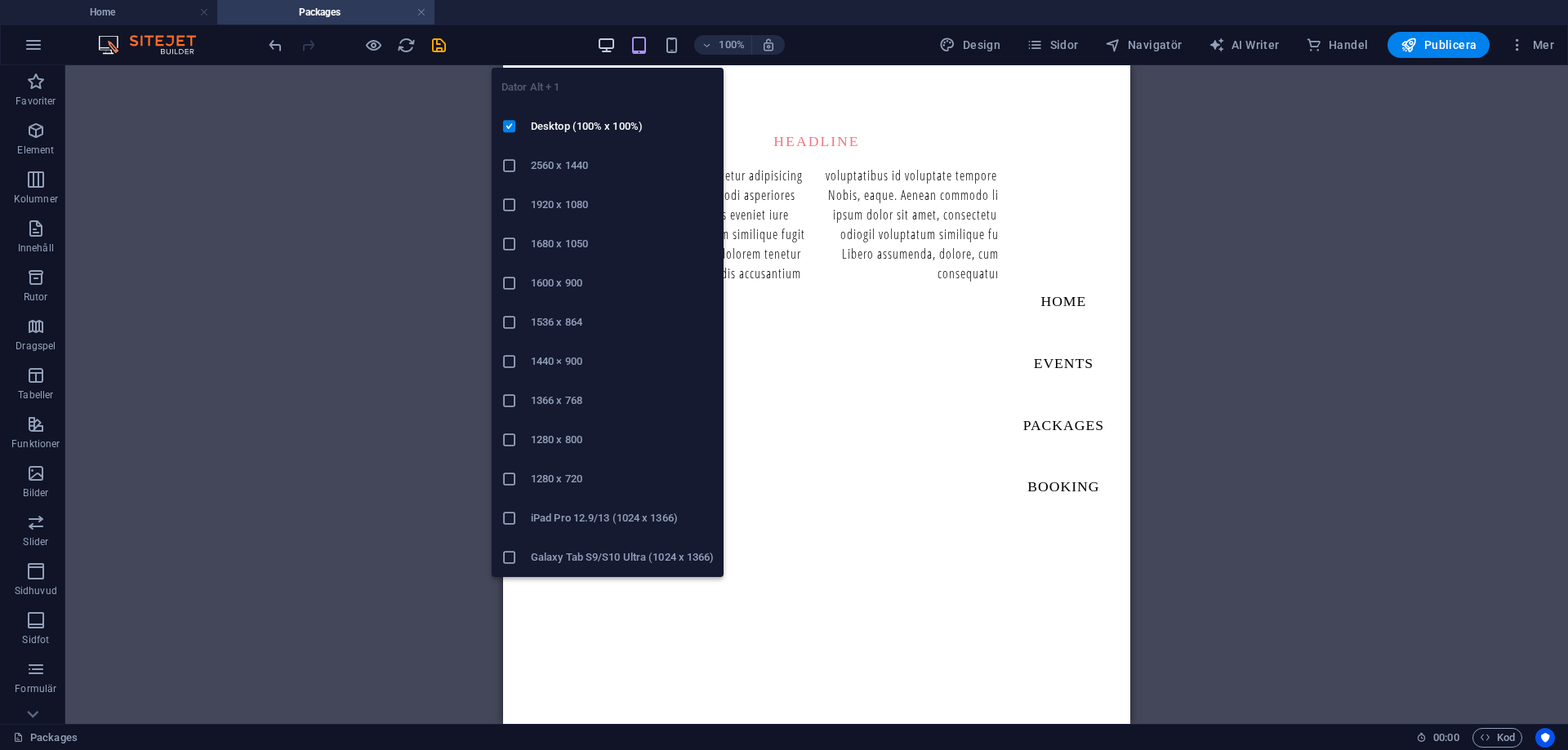
click at [616, 40] on icon "button" at bounding box center [606, 45] width 19 height 19
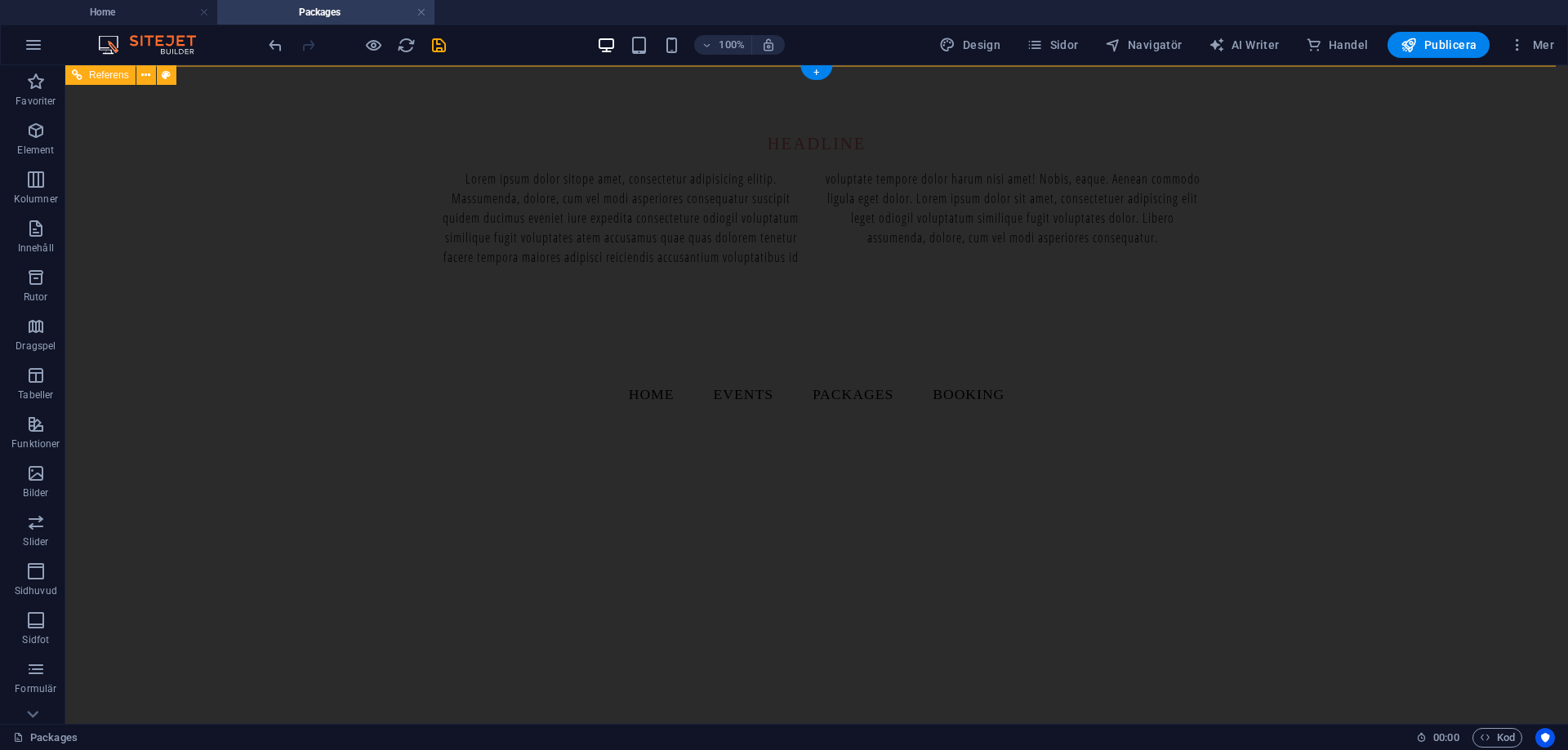
click at [1357, 191] on nav "Home Events Packages Booking" at bounding box center [817, 394] width 1502 height 659
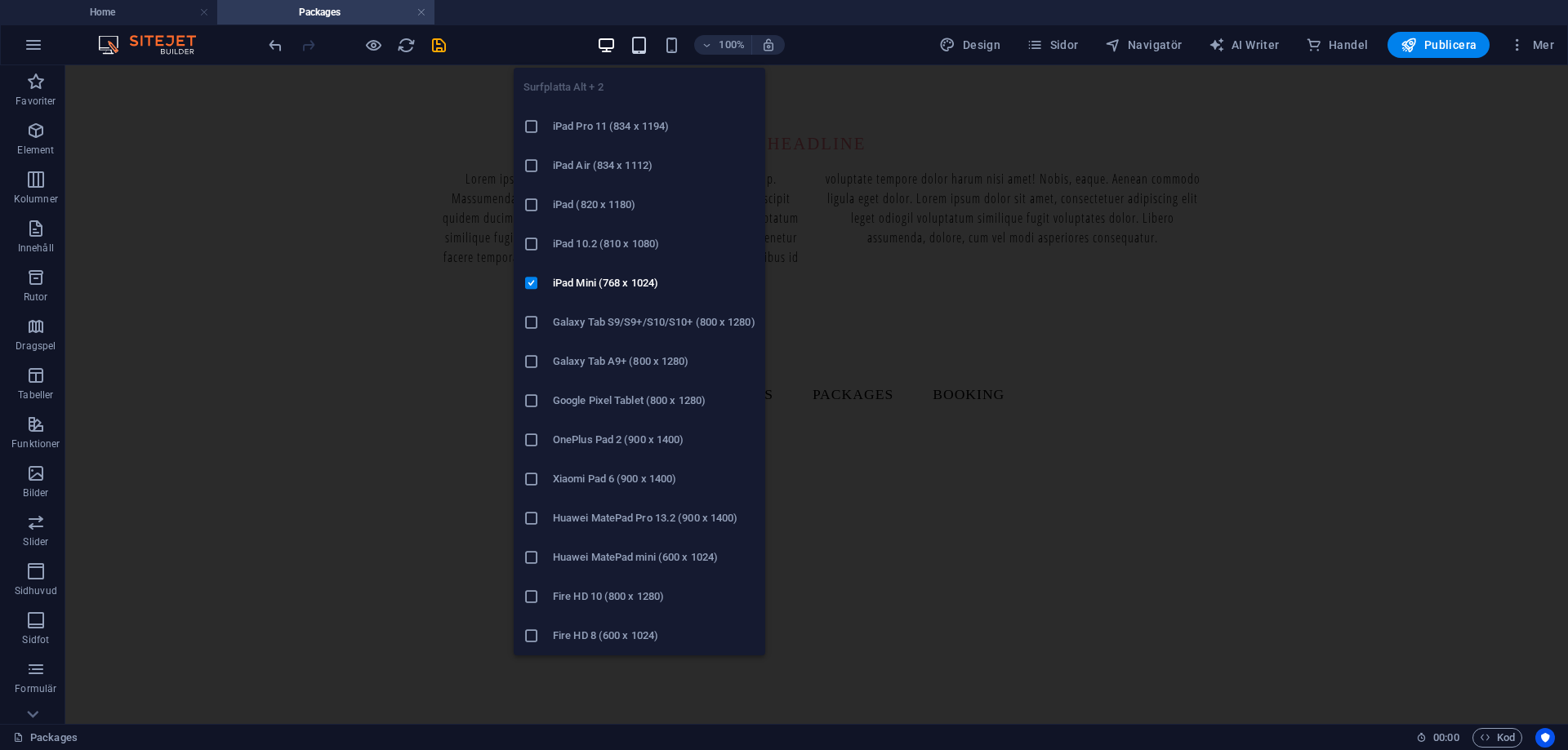
click at [638, 39] on icon "button" at bounding box center [638, 45] width 19 height 19
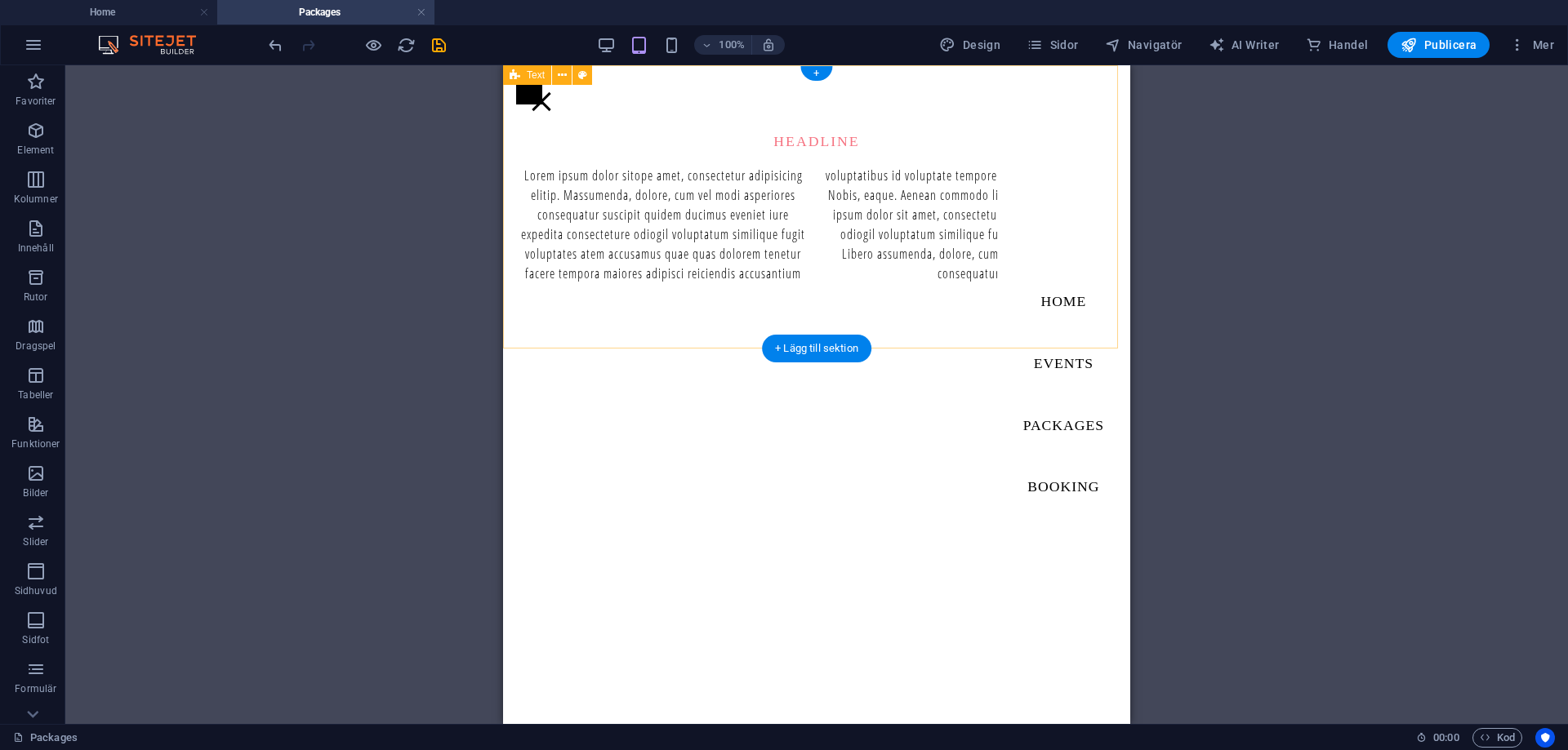
click at [833, 94] on div "Headline Lorem ipsum dolor sitope amet, consectetur adipisicing elitip. Massume…" at bounding box center [817, 207] width 627 height 283
click at [828, 93] on div "Headline Lorem ipsum dolor sitope amet, consectetur adipisicing elitip. Massume…" at bounding box center [817, 207] width 627 height 283
click at [542, 90] on div at bounding box center [529, 92] width 27 height 27
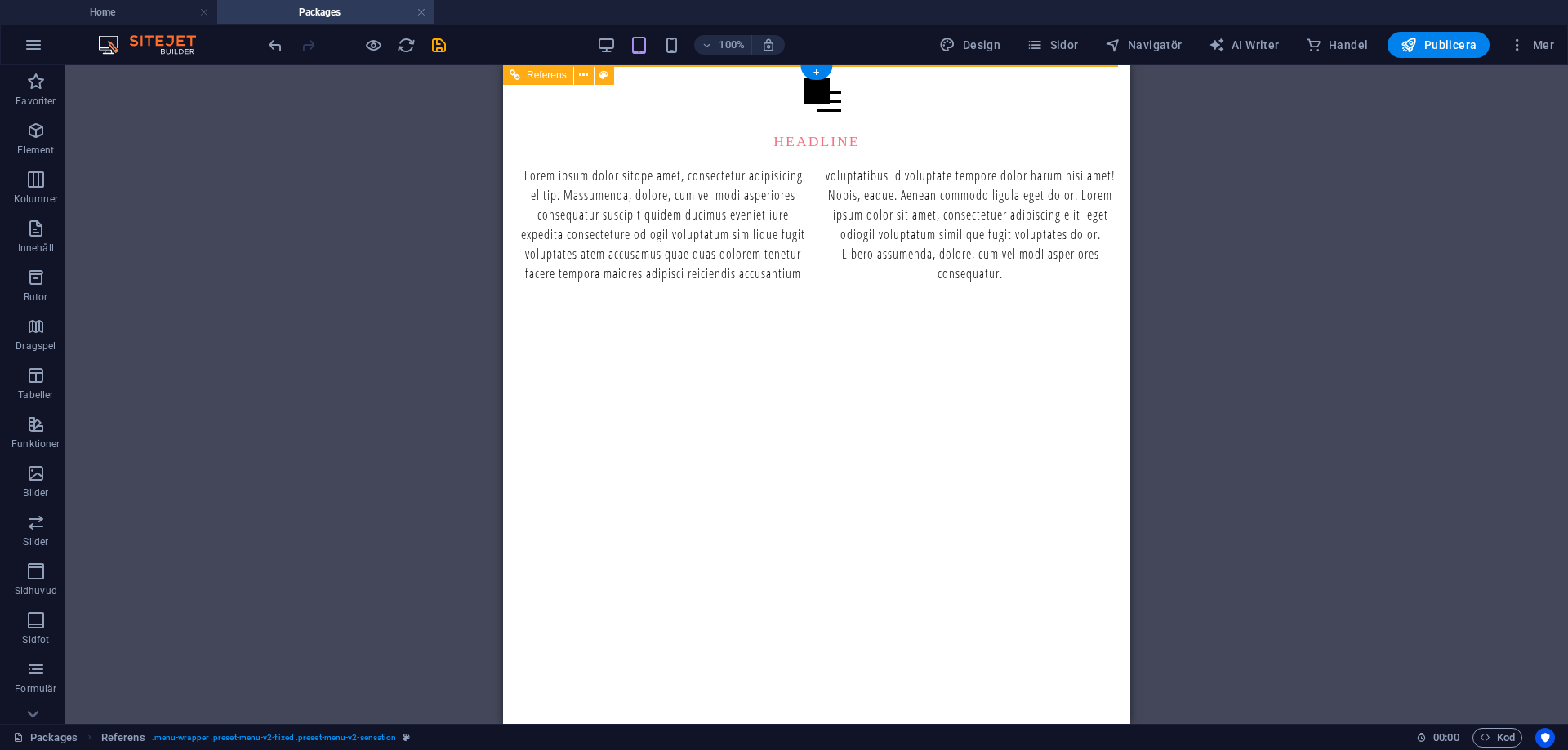
click at [829, 100] on div at bounding box center [816, 92] width 601 height 27
click at [833, 102] on div at bounding box center [816, 92] width 601 height 27
click at [610, 41] on icon "button" at bounding box center [606, 45] width 19 height 19
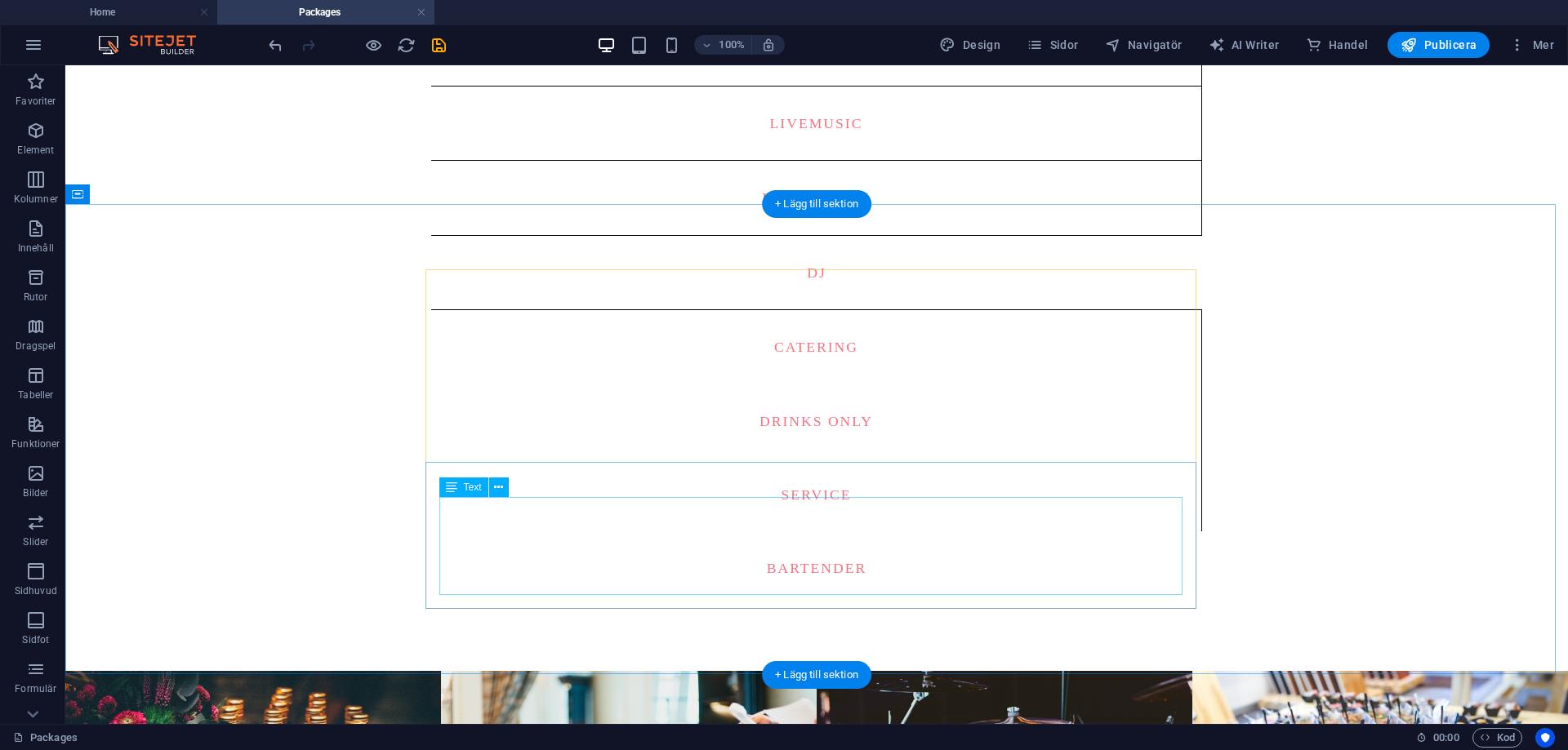
scroll to position [1469, 0]
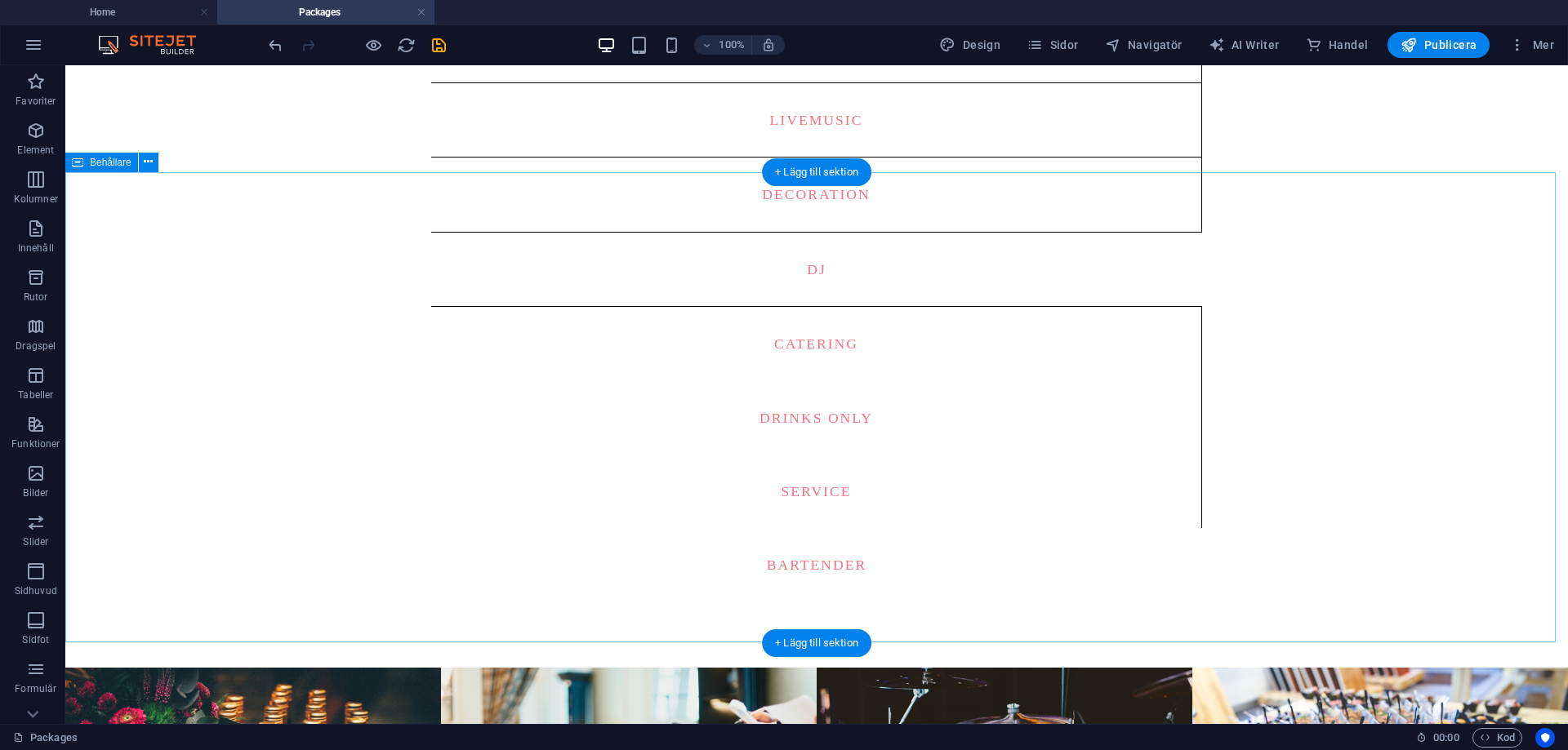
drag, startPoint x: 1224, startPoint y: 487, endPoint x: 1232, endPoint y: 332, distance: 155.2
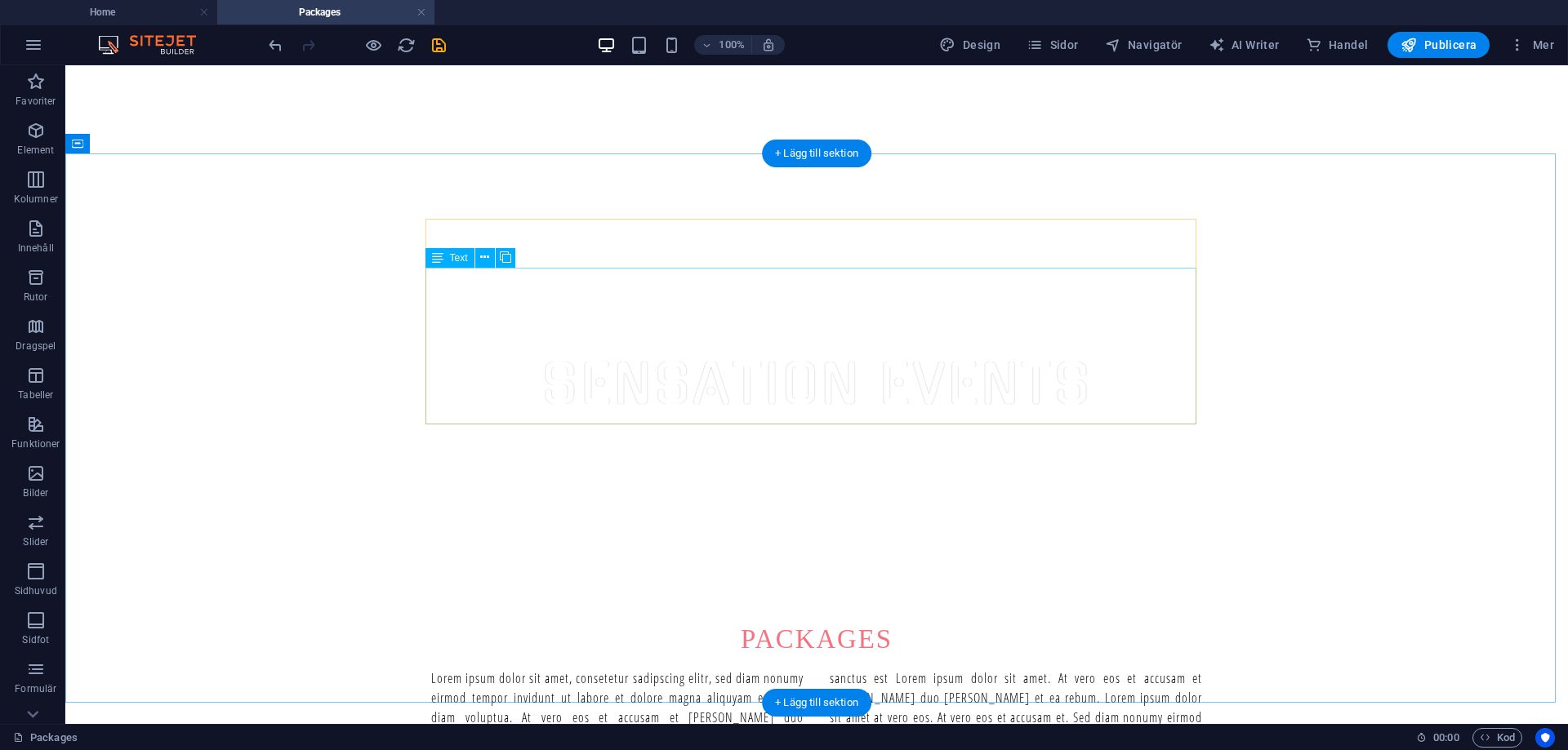
scroll to position [571, 0]
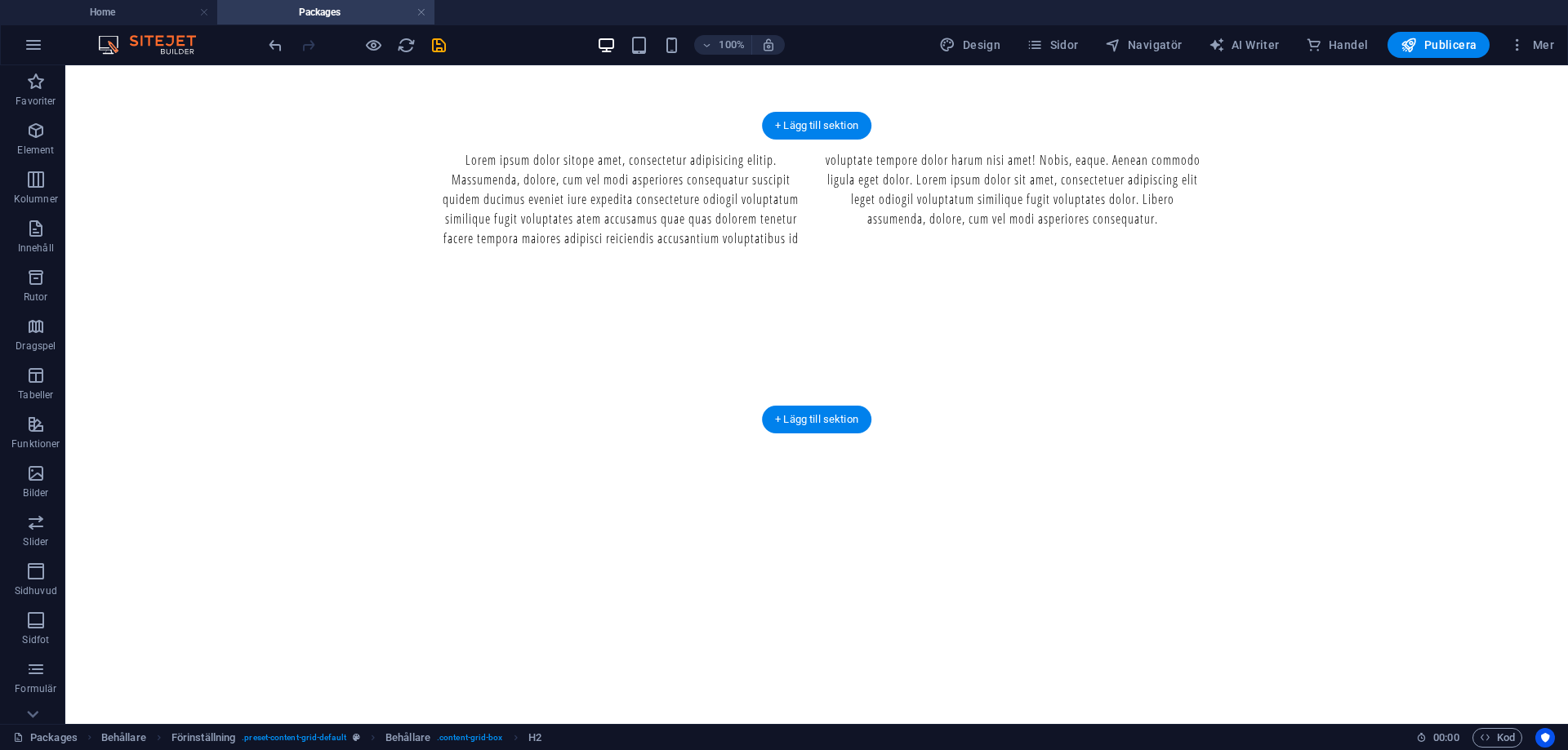
scroll to position [0, 0]
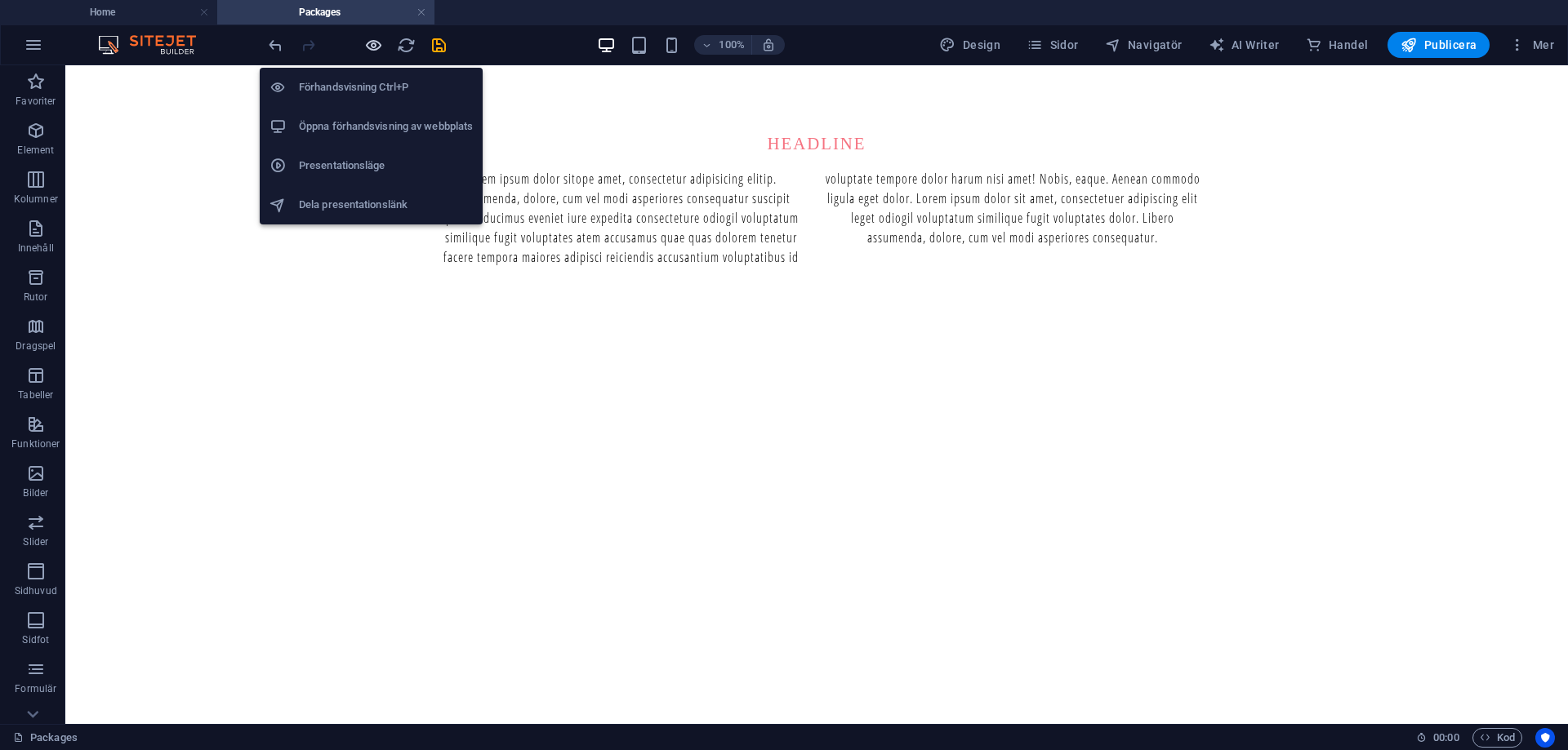
click at [377, 36] on icon "button" at bounding box center [373, 45] width 19 height 19
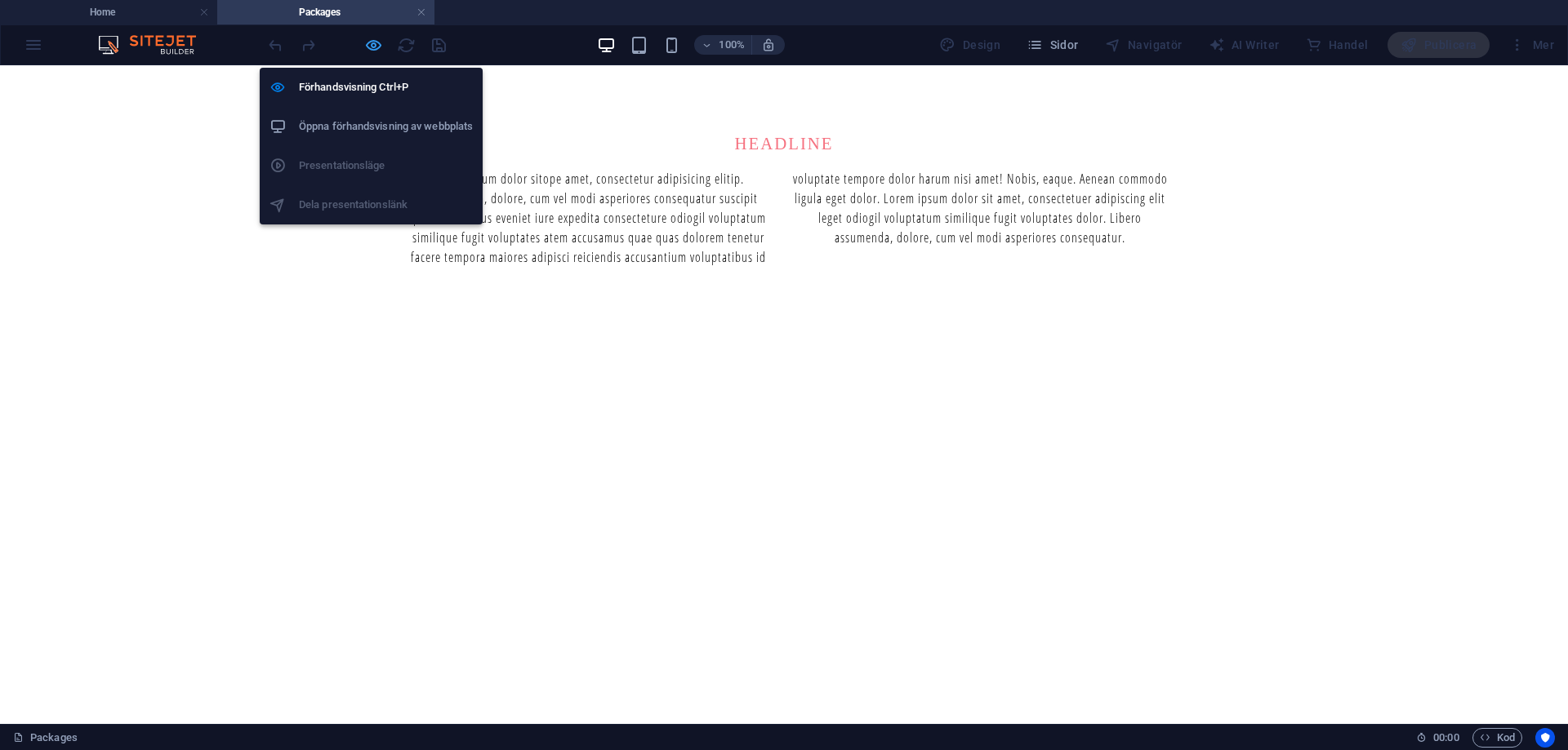
click at [373, 41] on icon "button" at bounding box center [373, 45] width 19 height 19
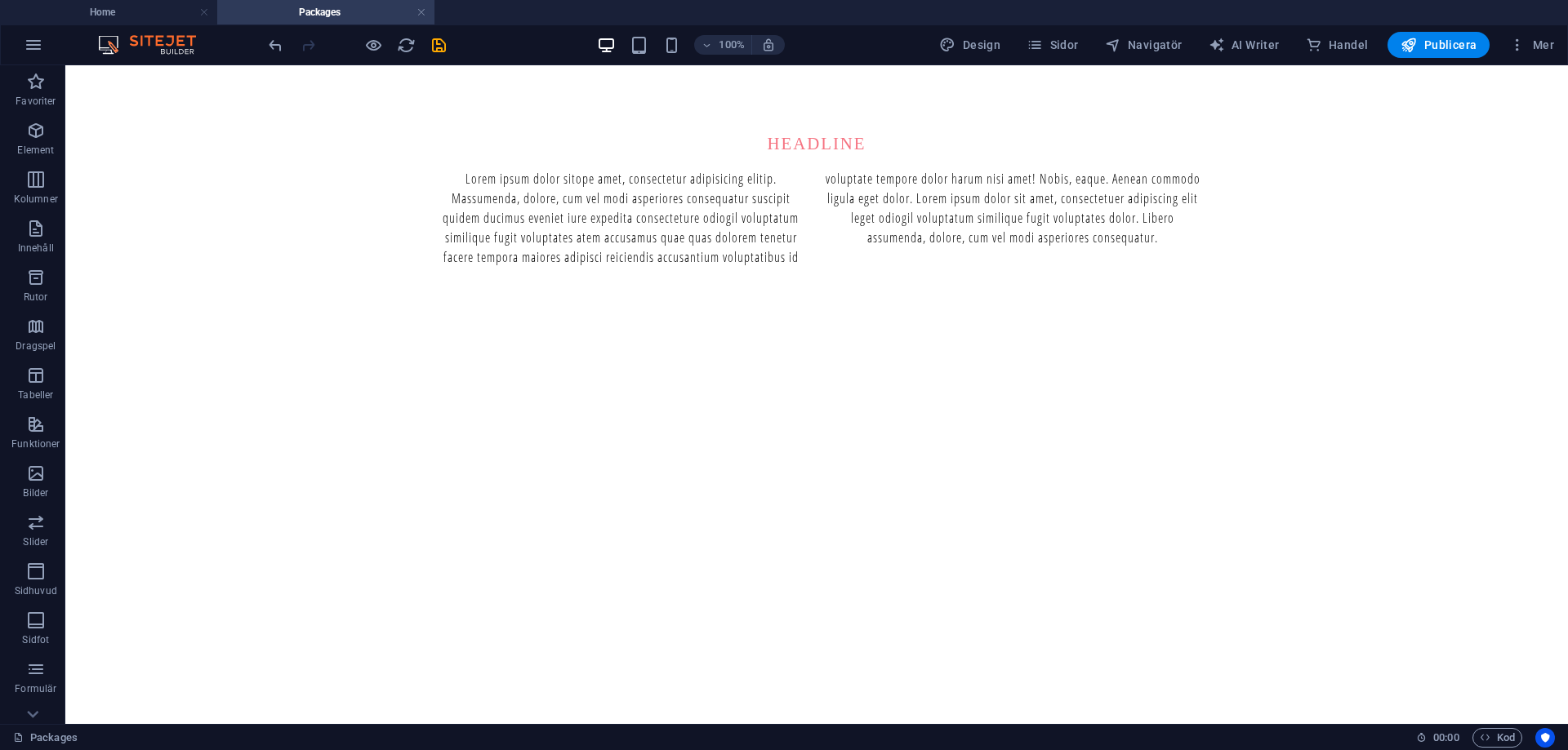
click at [105, 46] on img at bounding box center [155, 45] width 123 height 20
click at [141, 19] on h4 "Home" at bounding box center [109, 12] width 217 height 18
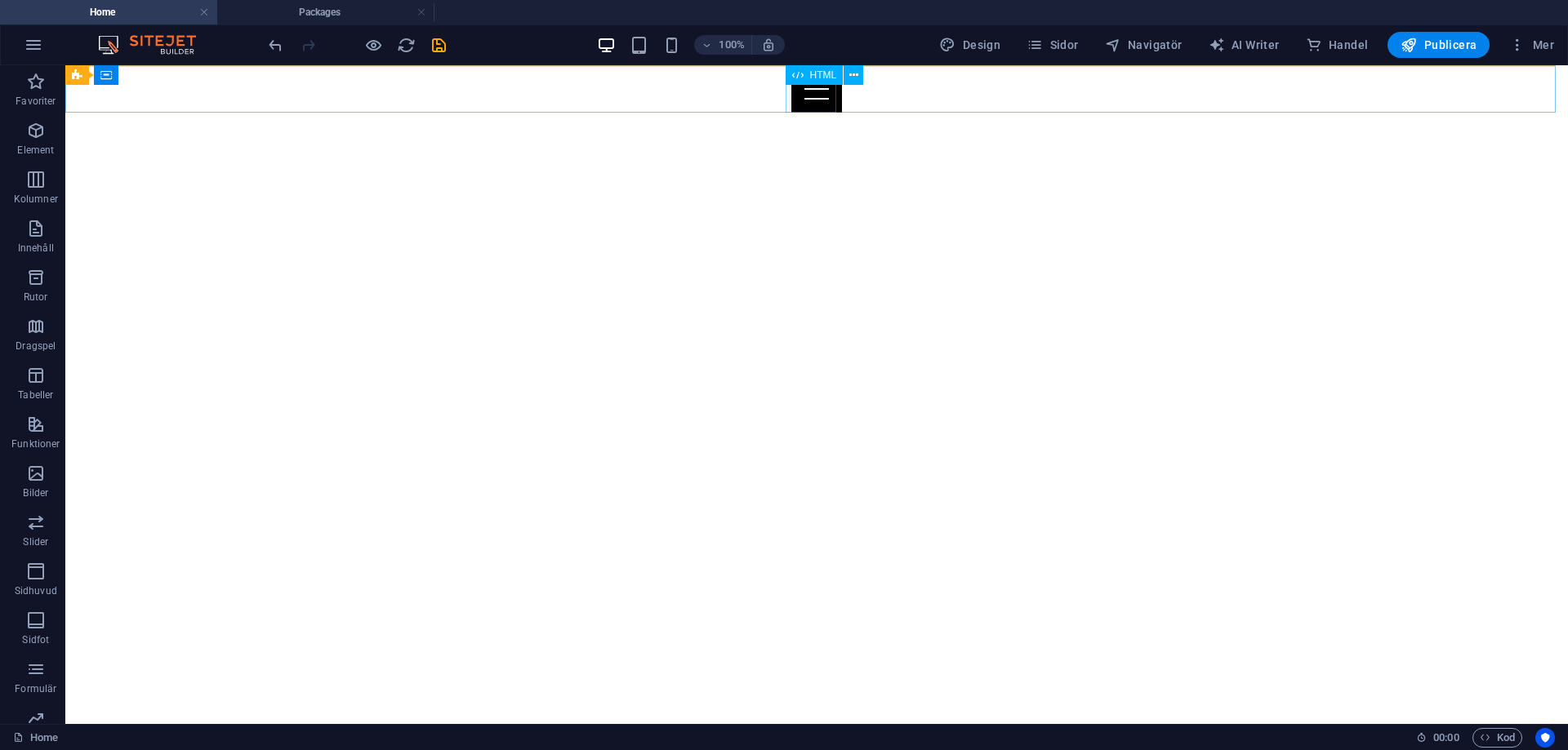
click at [808, 92] on div at bounding box center [817, 89] width 1502 height 47
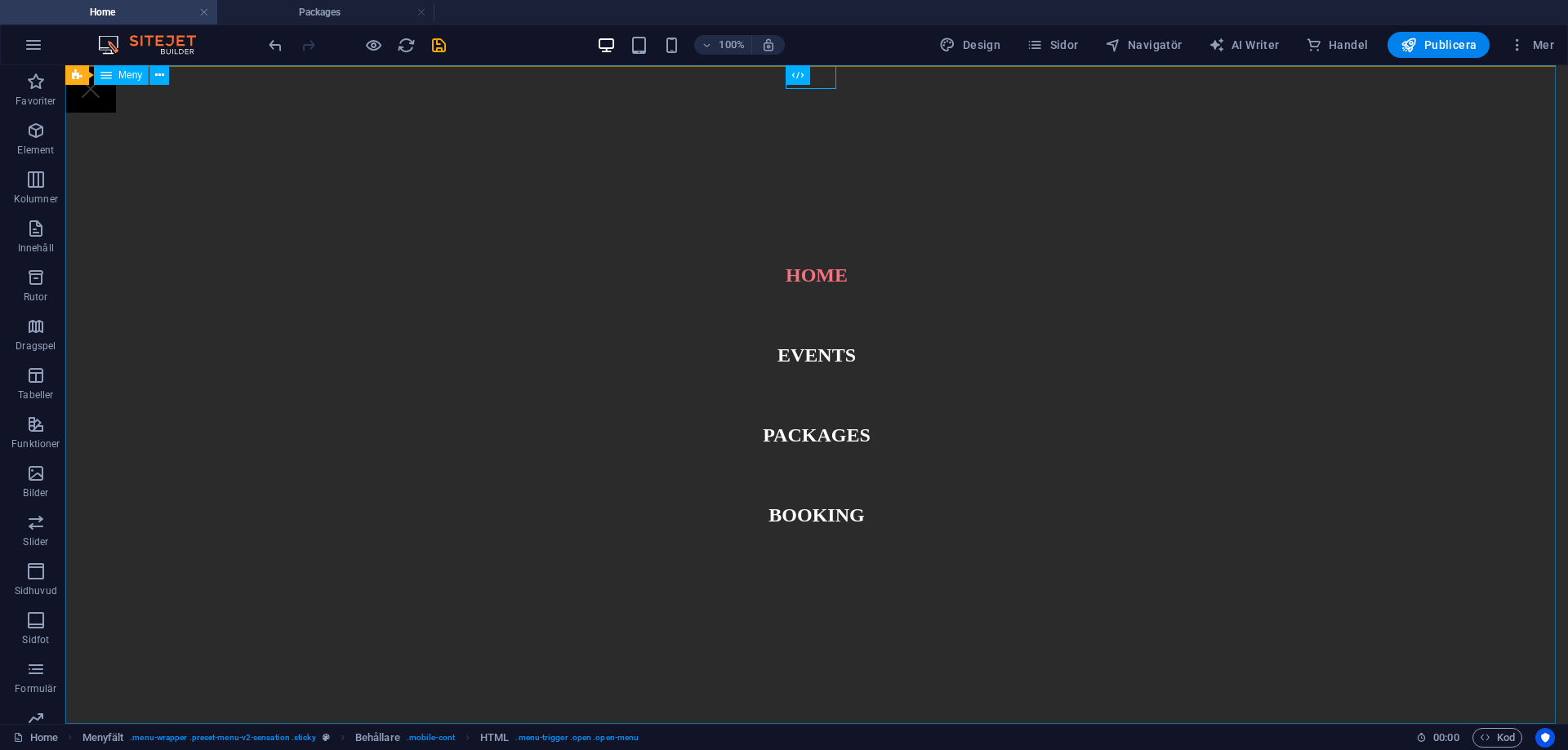
click at [823, 360] on nav "Home Events Packages Booking" at bounding box center [817, 394] width 1502 height 659
click at [823, 272] on nav "Home Events Packages Booking" at bounding box center [817, 394] width 1502 height 659
click at [114, 74] on div "Meny" at bounding box center [121, 75] width 55 height 20
click at [158, 76] on icon at bounding box center [159, 75] width 9 height 17
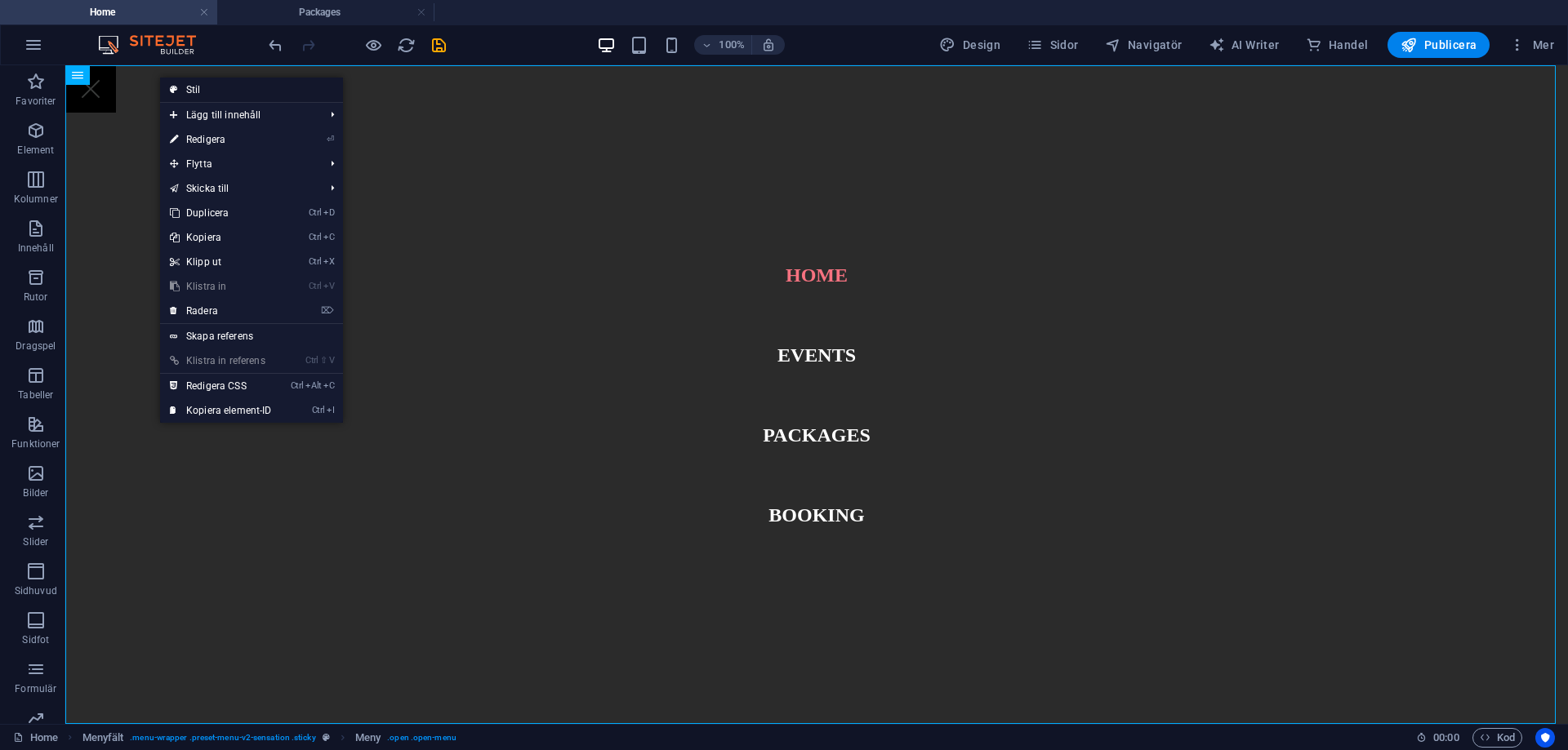
drag, startPoint x: 210, startPoint y: 87, endPoint x: 309, endPoint y: 242, distance: 183.9
click at [210, 87] on link "Stil" at bounding box center [251, 90] width 183 height 25
select select "rem"
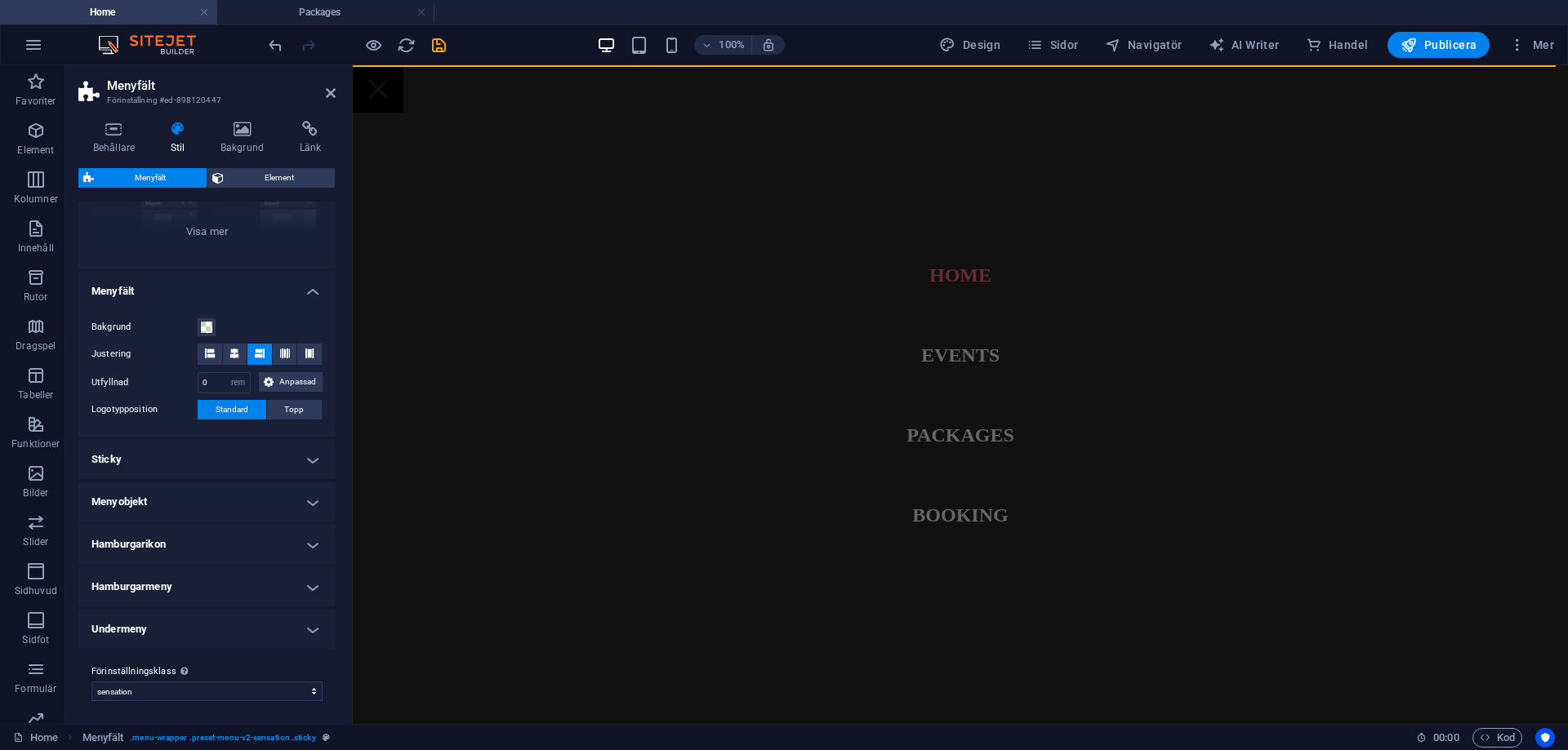
scroll to position [210, 0]
click at [333, 93] on icon at bounding box center [331, 93] width 10 height 13
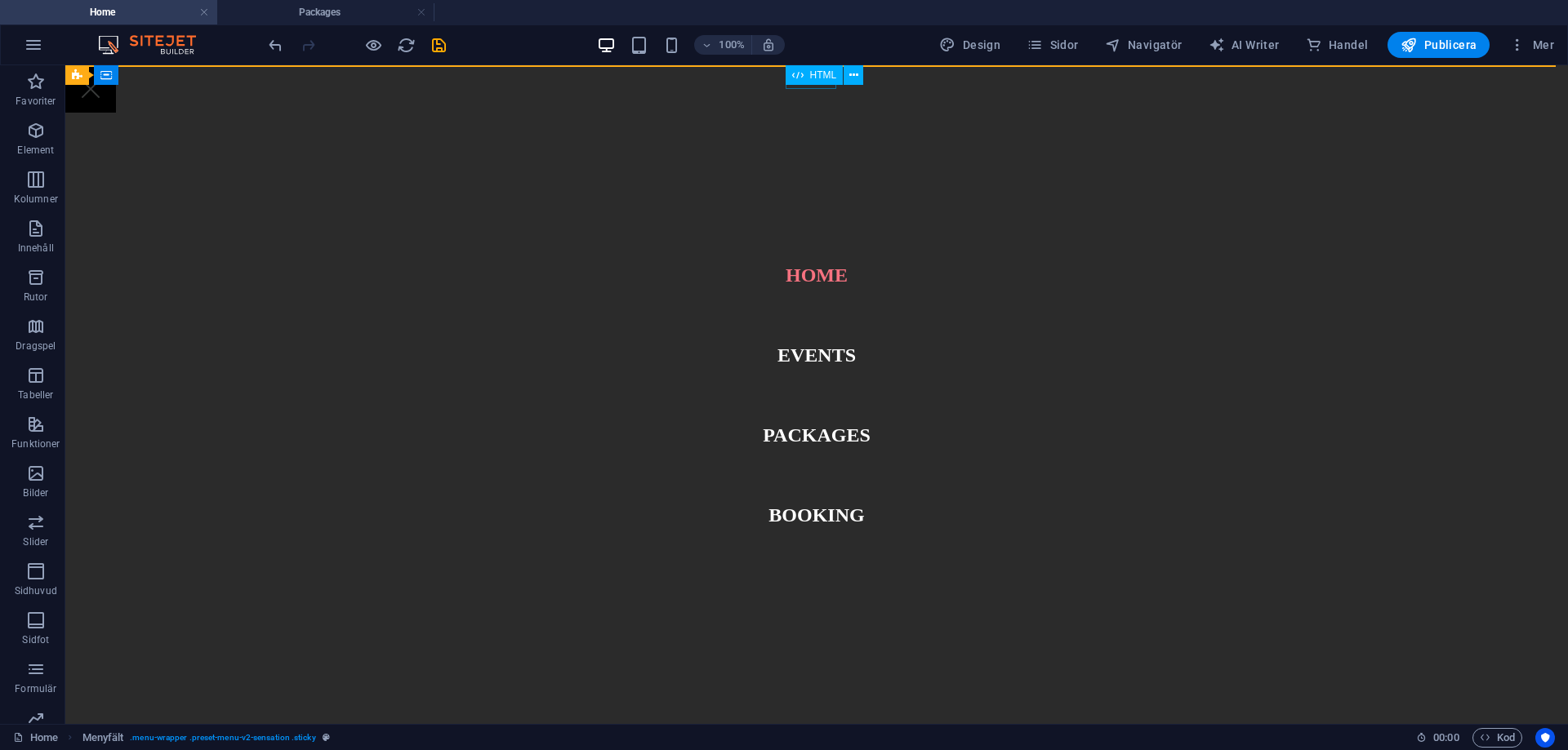
click at [116, 85] on div at bounding box center [90, 89] width 51 height 47
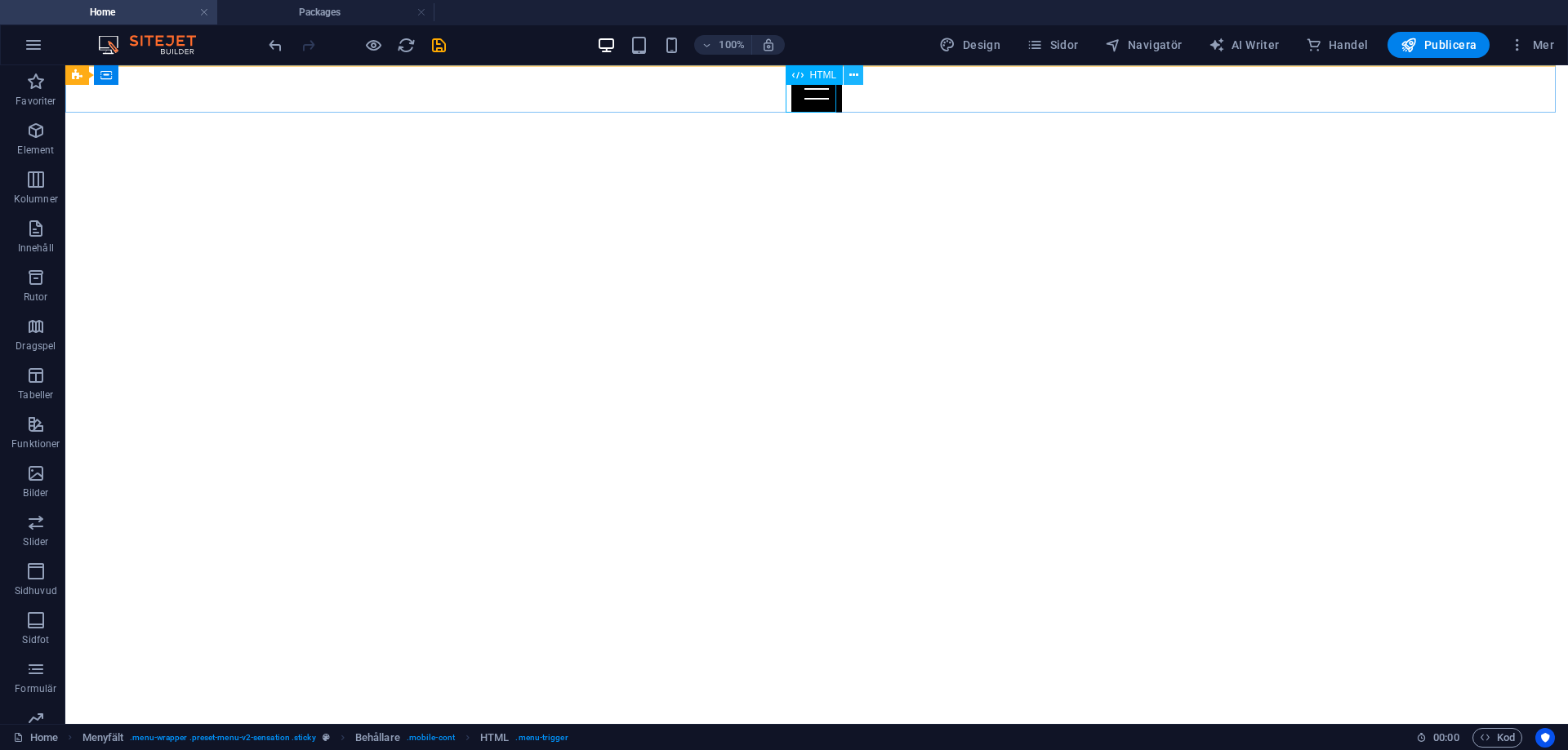
click at [850, 75] on icon at bounding box center [853, 75] width 9 height 17
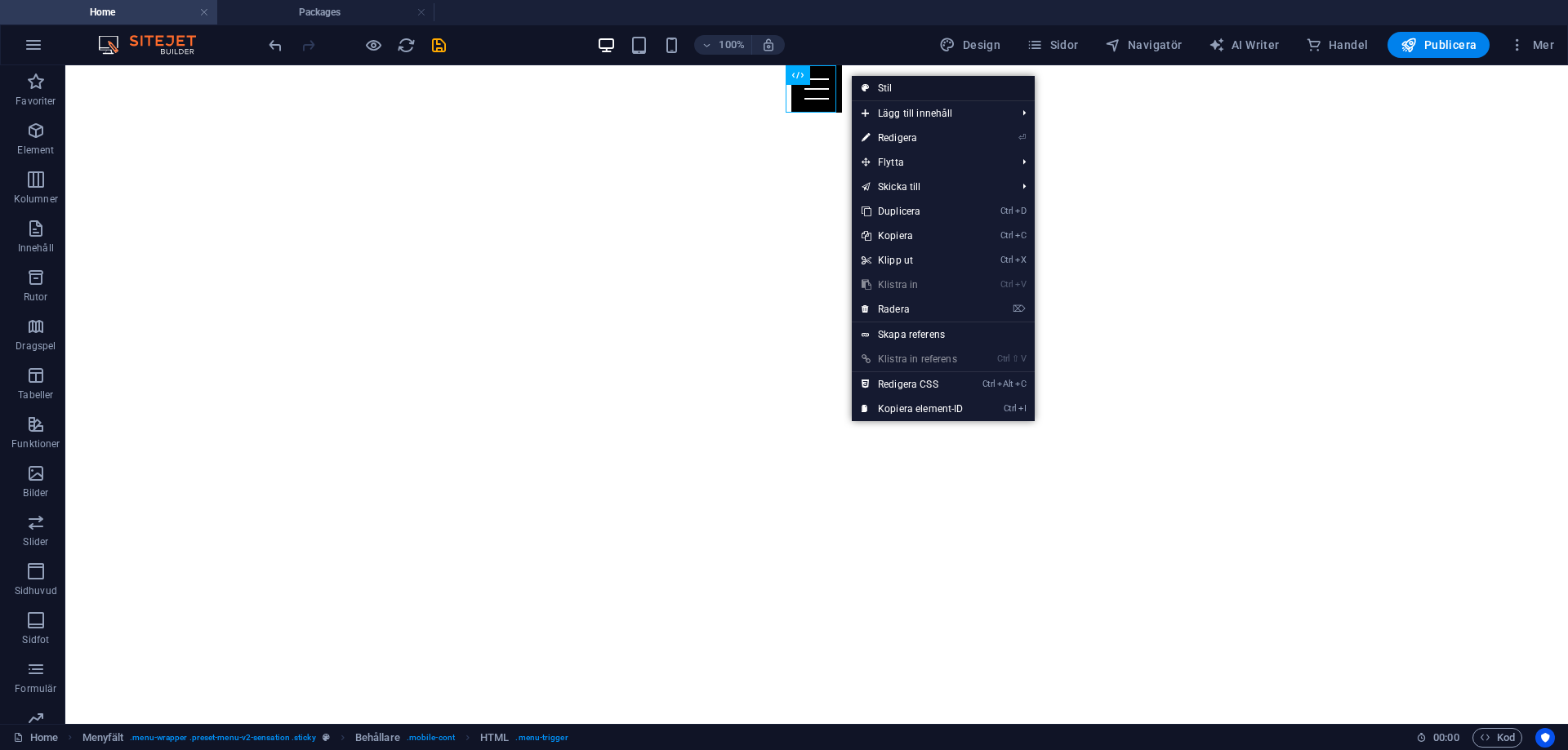
click at [859, 79] on link "Stil" at bounding box center [943, 89] width 183 height 25
select select "rem"
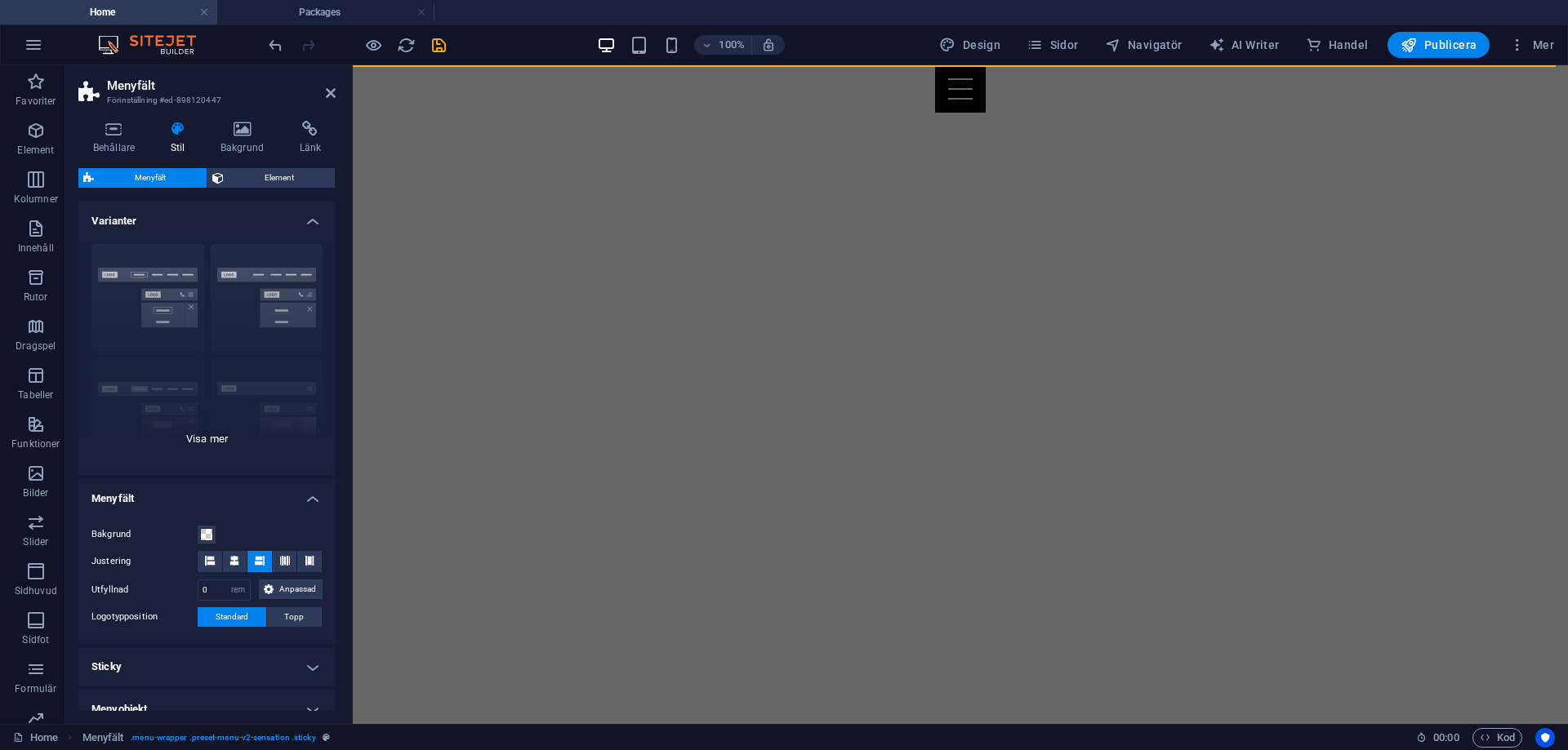
click at [185, 304] on div "Kant Centrerad Standard Fixerad Loki Utlösare Bred XXL" at bounding box center [207, 353] width 257 height 244
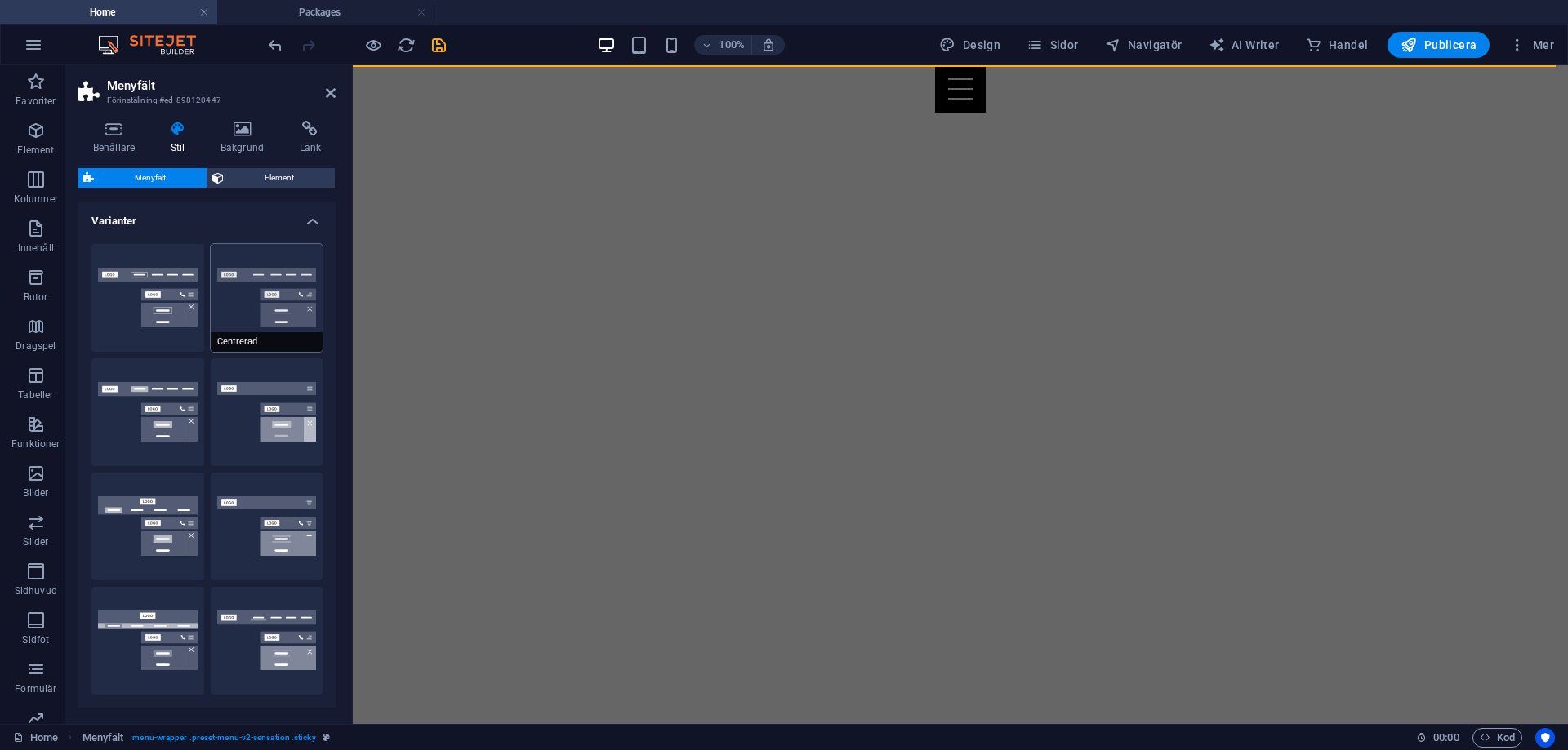
click at [279, 314] on button "Centrerad" at bounding box center [267, 298] width 113 height 108
type input "1"
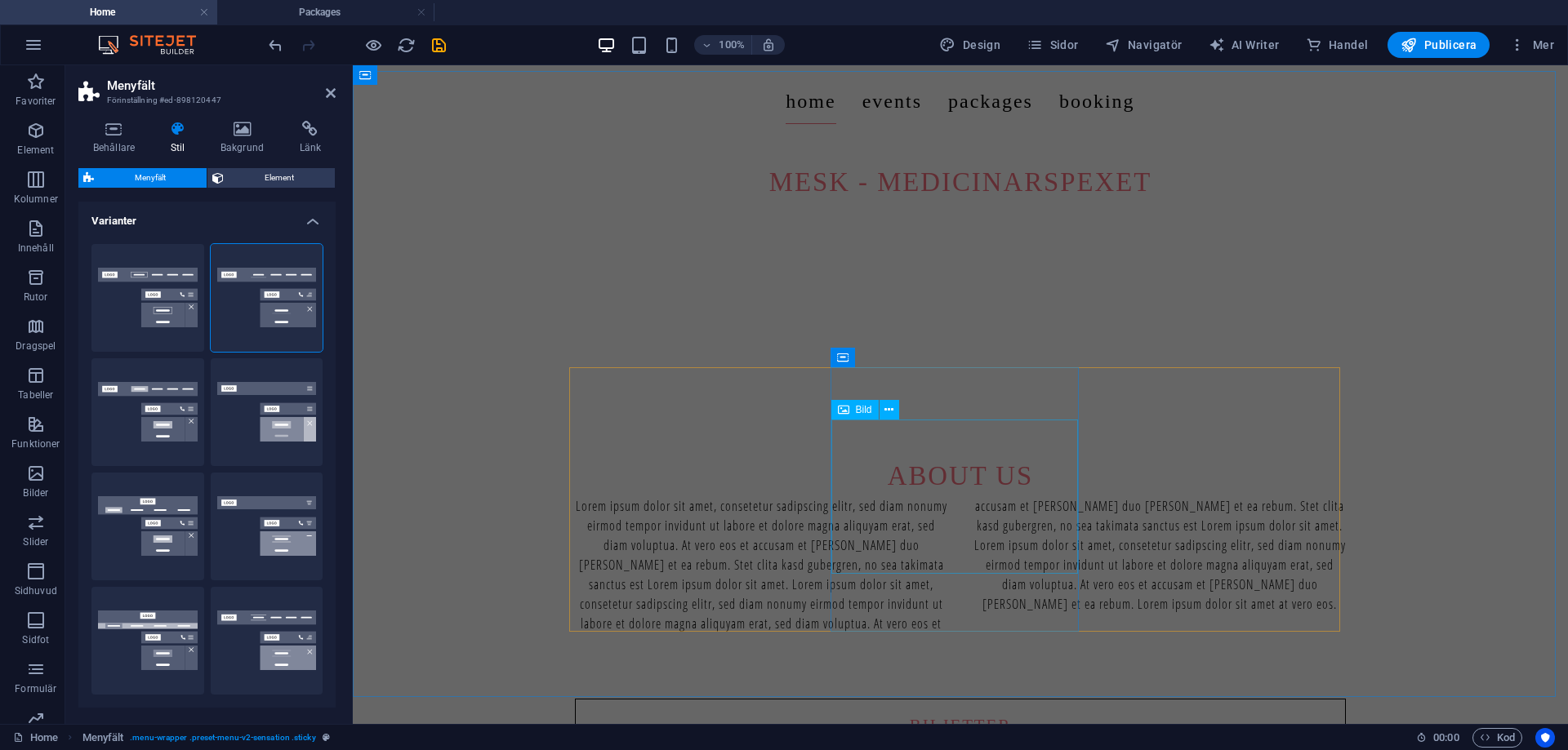
scroll to position [653, 0]
click at [174, 400] on button "Standard" at bounding box center [148, 412] width 113 height 108
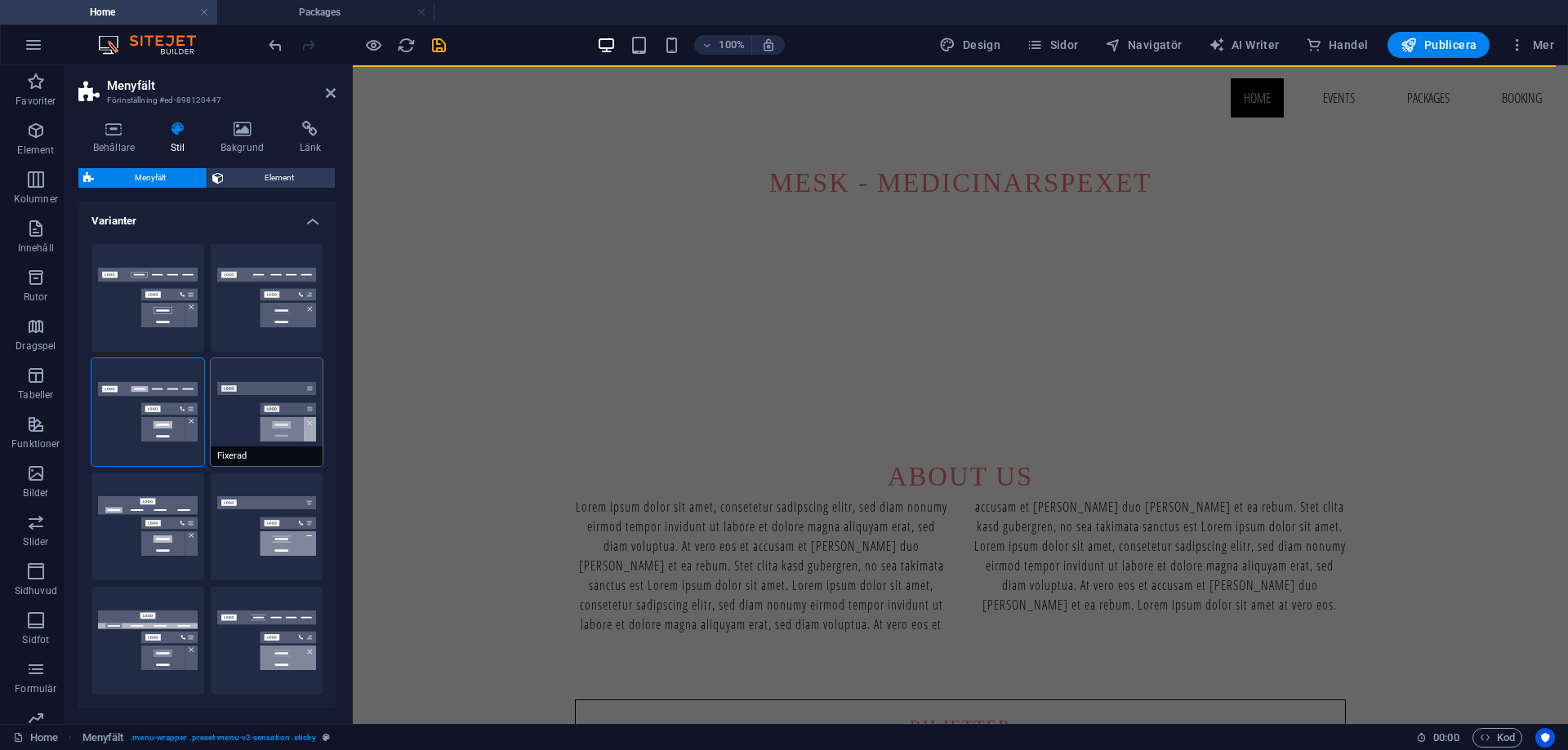
click at [233, 409] on button "Fixerad" at bounding box center [267, 412] width 113 height 108
click at [329, 104] on header "Menyfält Förinställning #ed-898120447" at bounding box center [207, 86] width 257 height 42
click at [329, 101] on header "Menyfält Förinställning #ed-898120447" at bounding box center [207, 86] width 257 height 42
click at [329, 94] on icon at bounding box center [331, 93] width 10 height 13
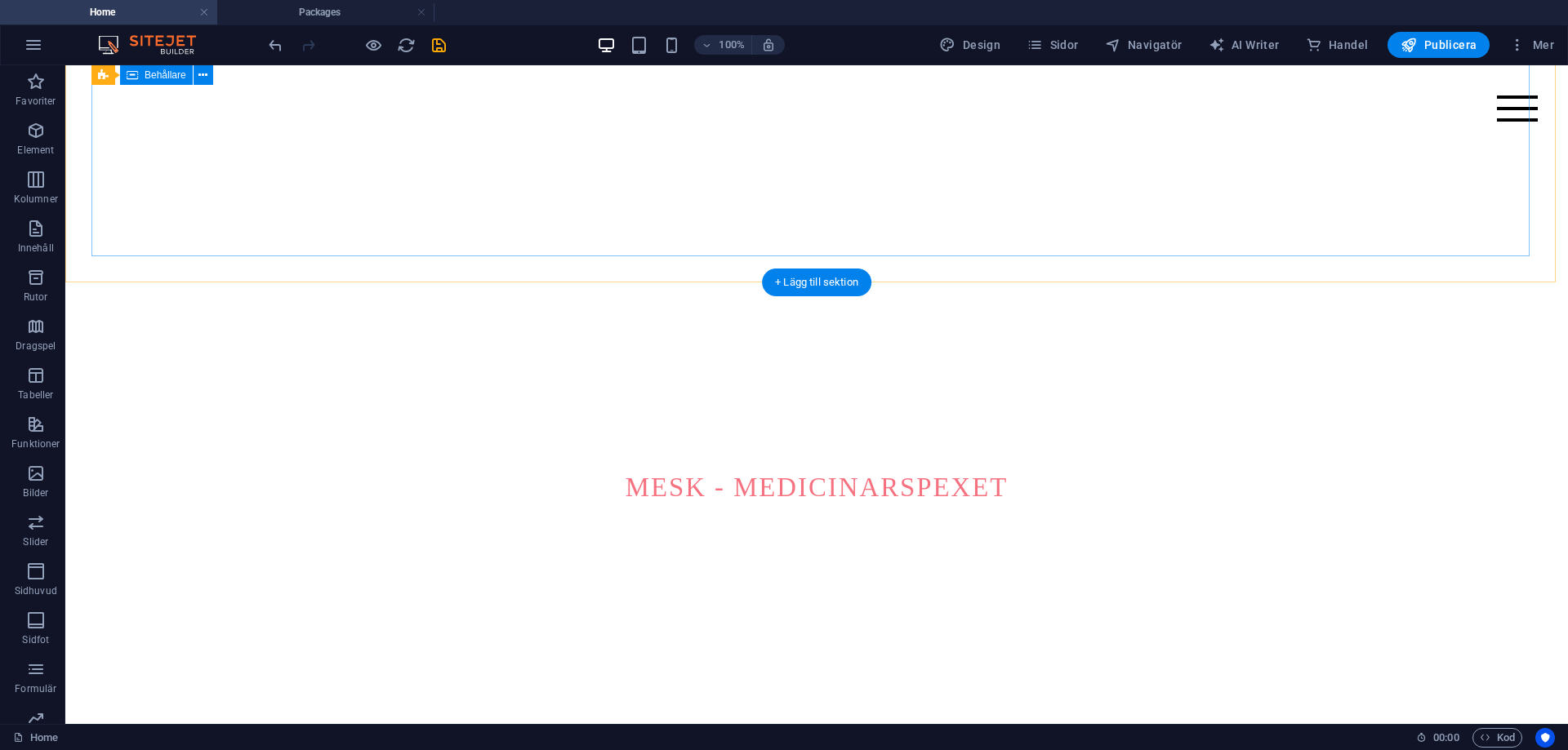
scroll to position [327, 0]
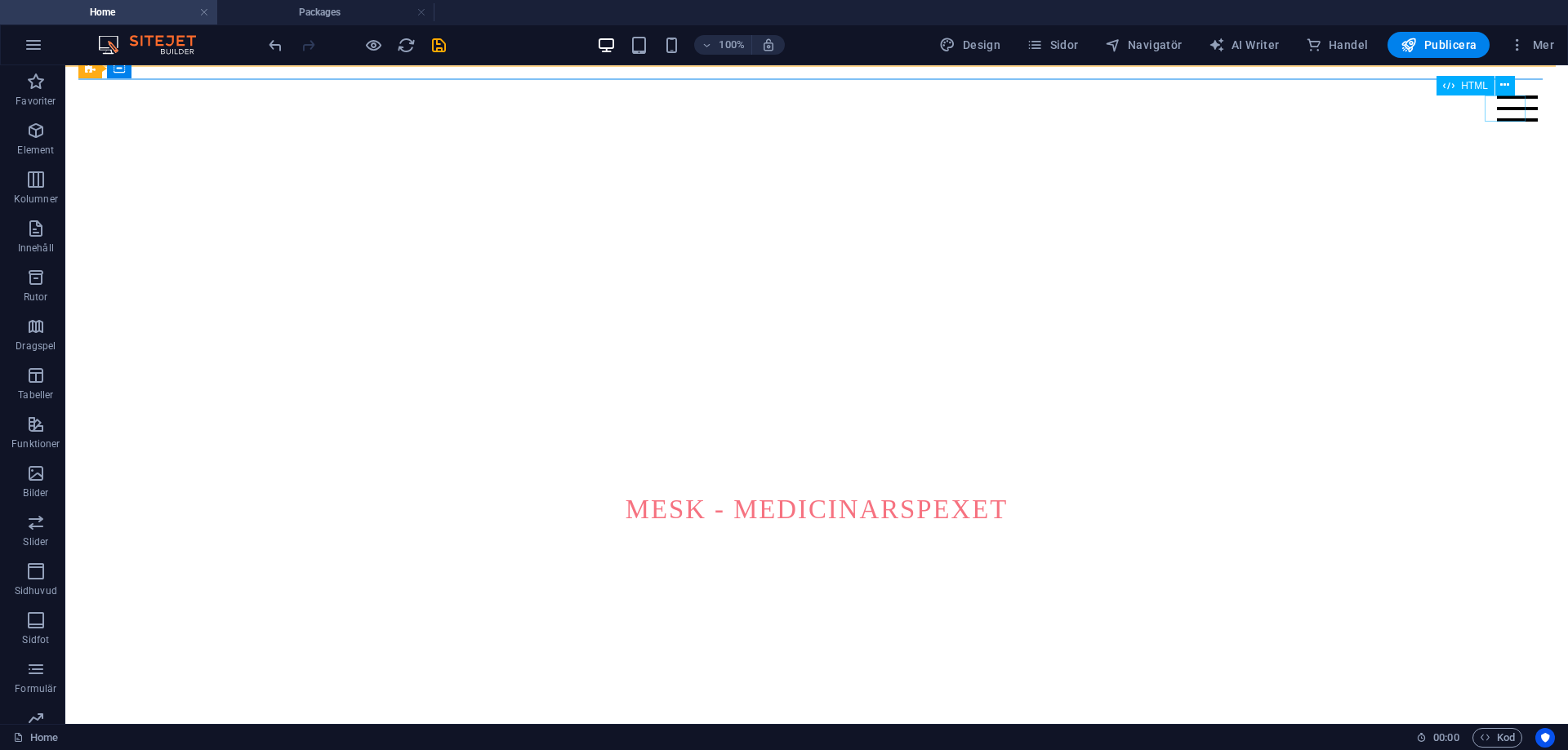
click at [1497, 111] on div at bounding box center [1517, 109] width 41 height 27
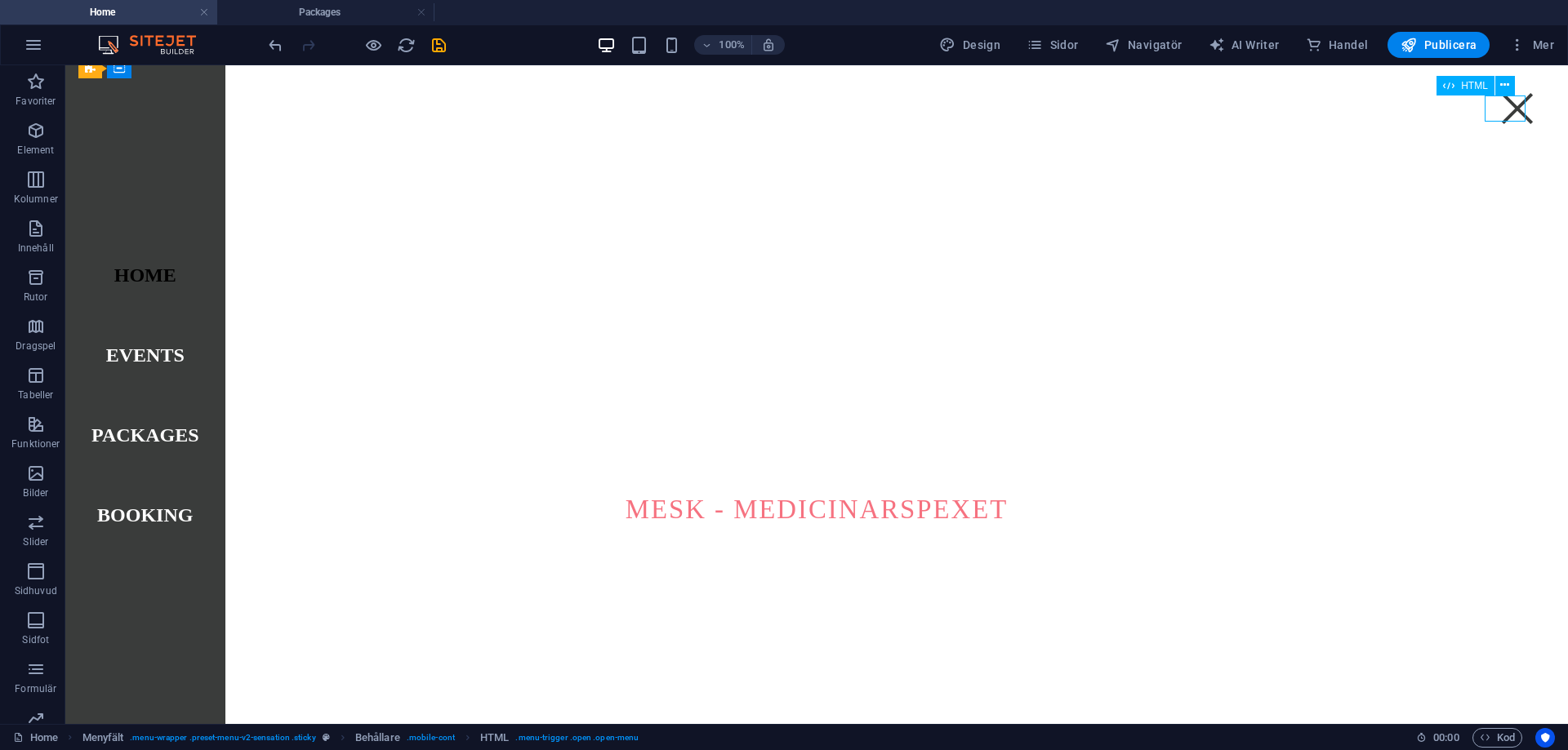
click at [1497, 111] on div at bounding box center [1517, 109] width 41 height 27
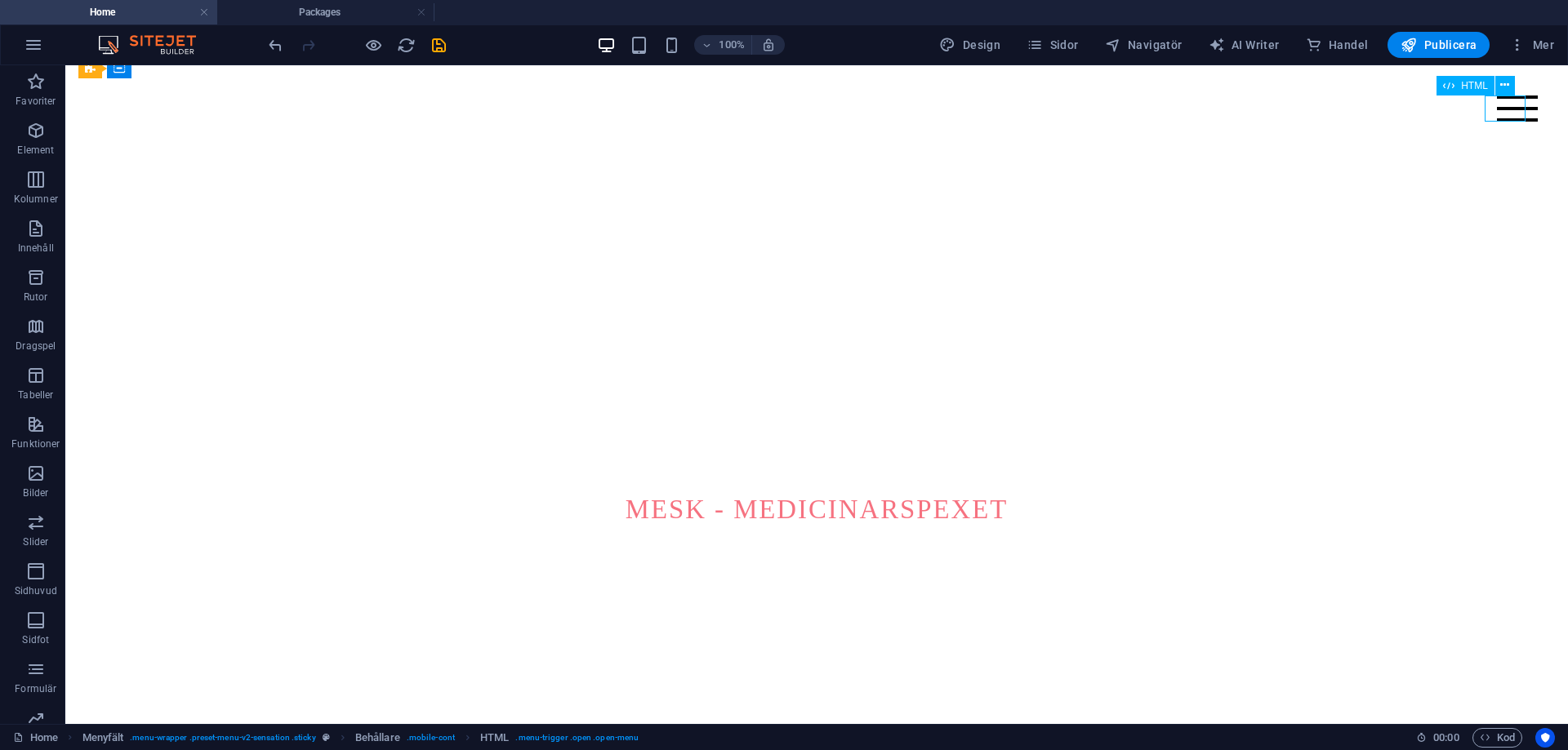
click at [1497, 110] on div at bounding box center [1517, 109] width 41 height 27
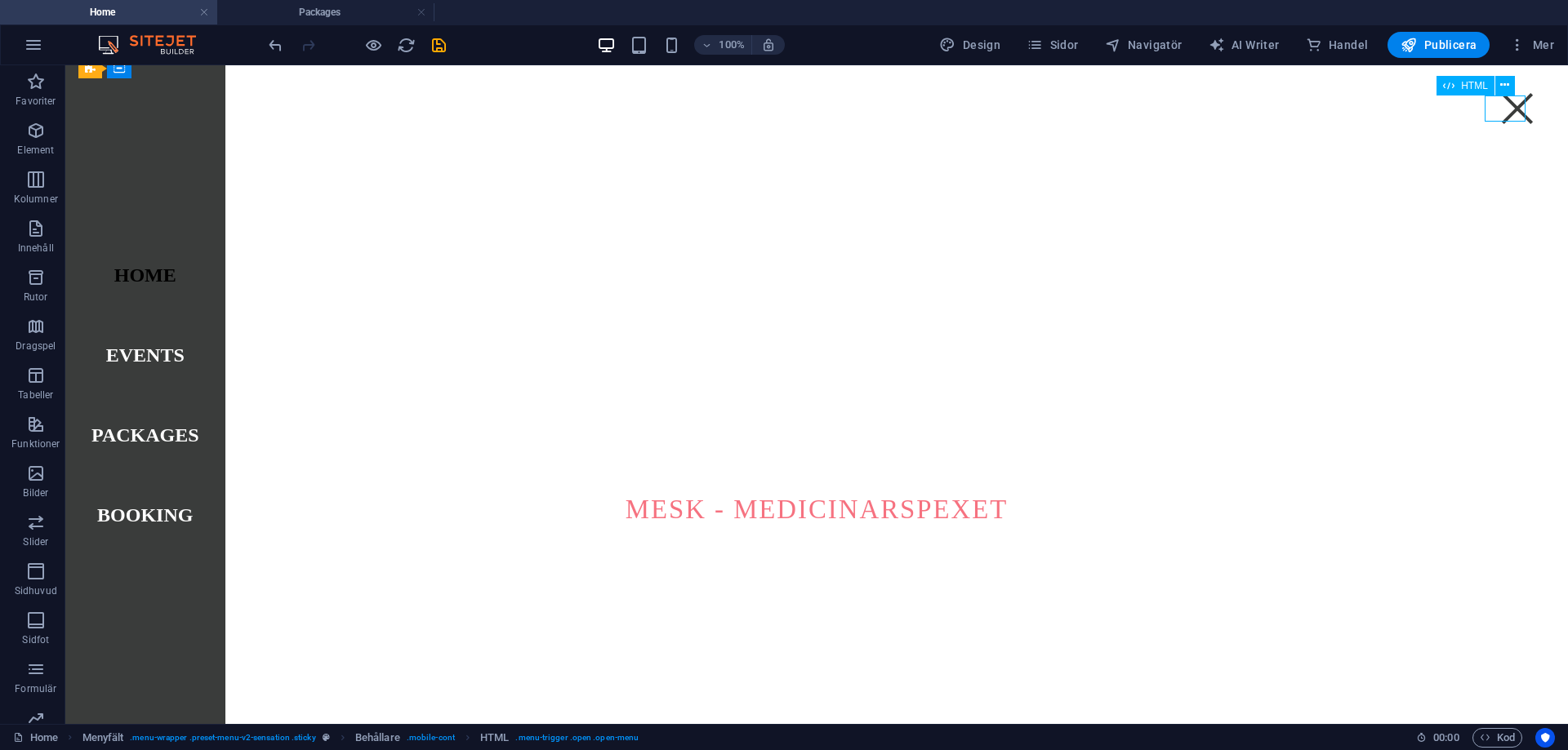
click at [1497, 110] on div at bounding box center [1517, 109] width 41 height 27
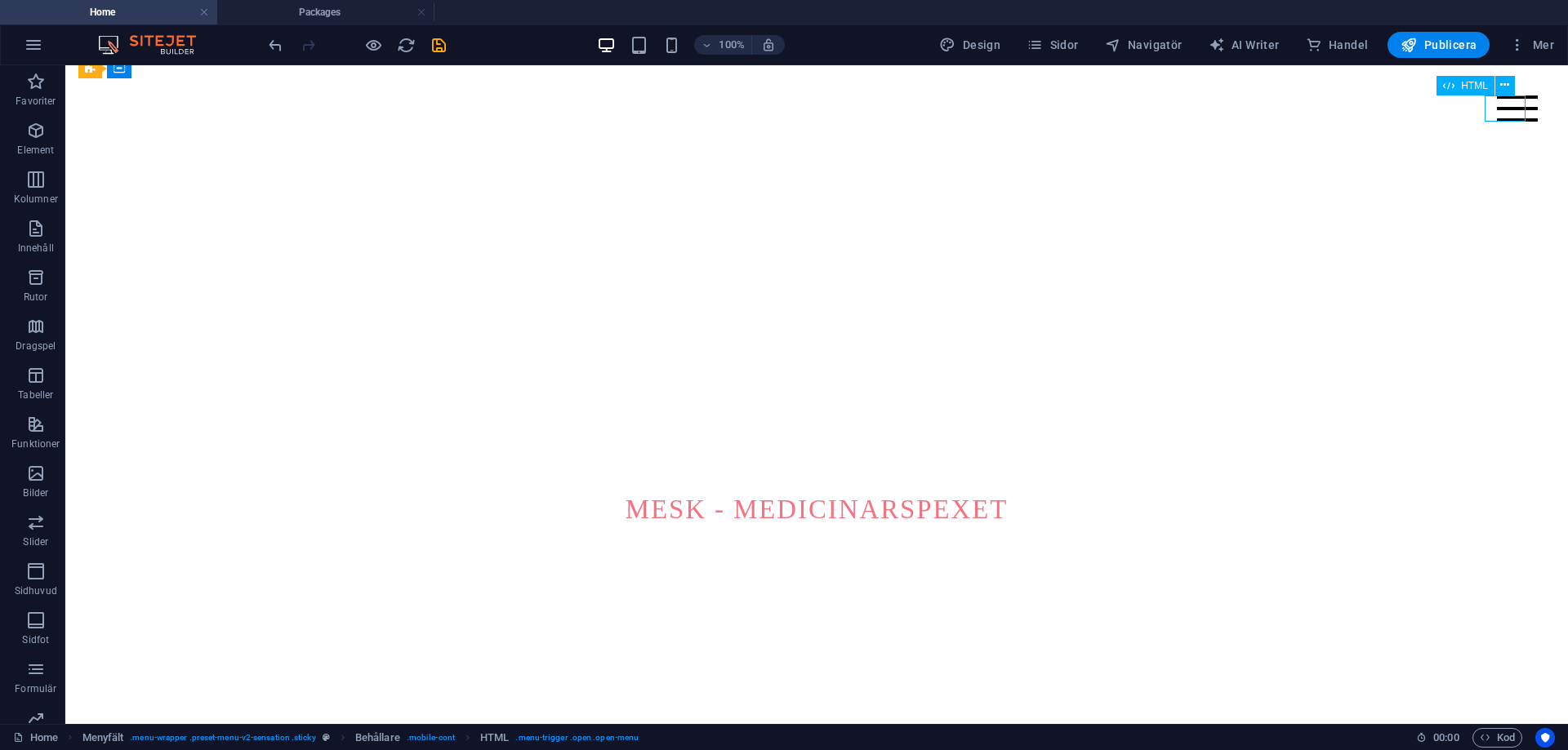
click at [1497, 110] on div at bounding box center [1517, 109] width 41 height 27
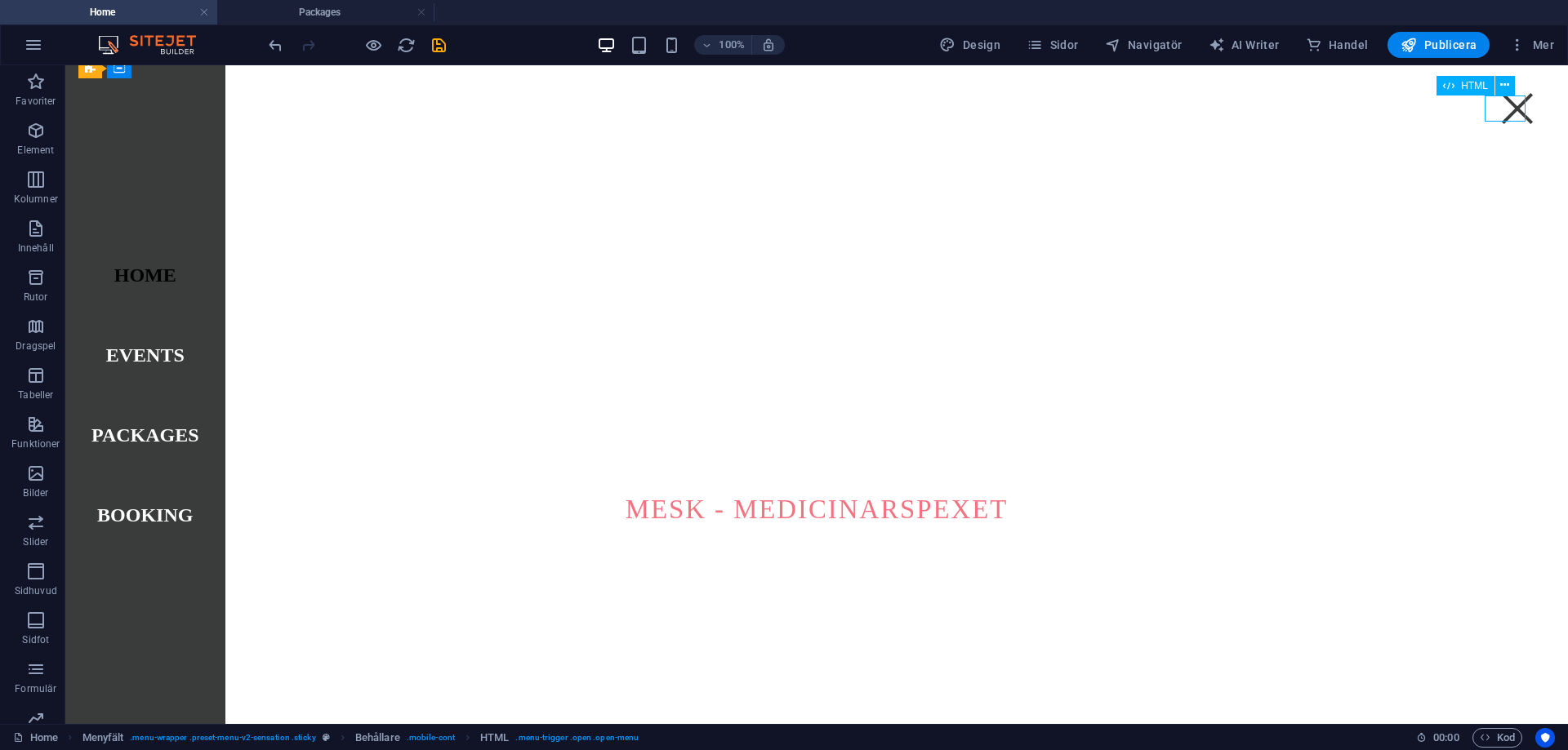
click at [1497, 110] on div at bounding box center [1517, 109] width 41 height 27
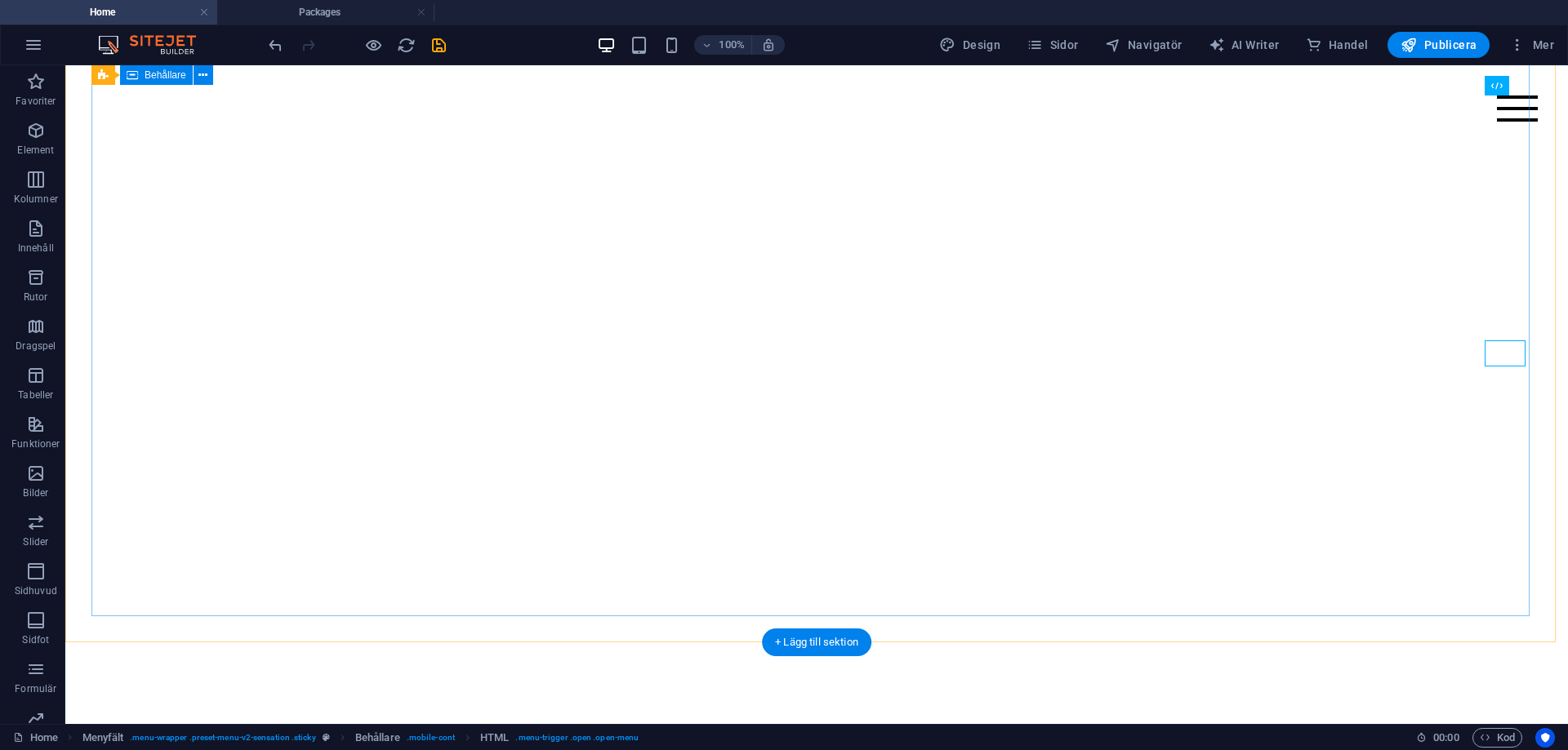
scroll to position [0, 0]
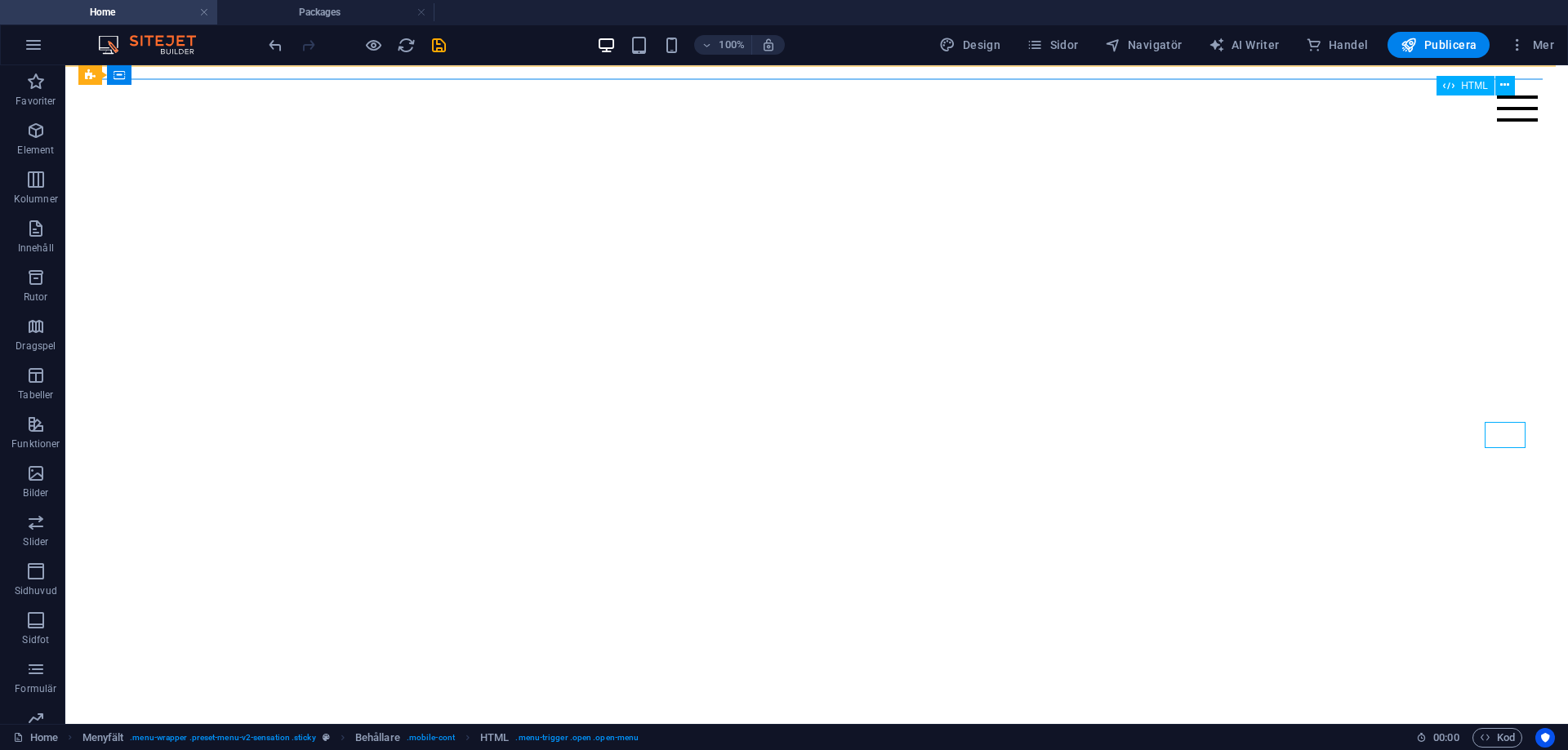
click at [1510, 112] on div at bounding box center [1517, 109] width 41 height 27
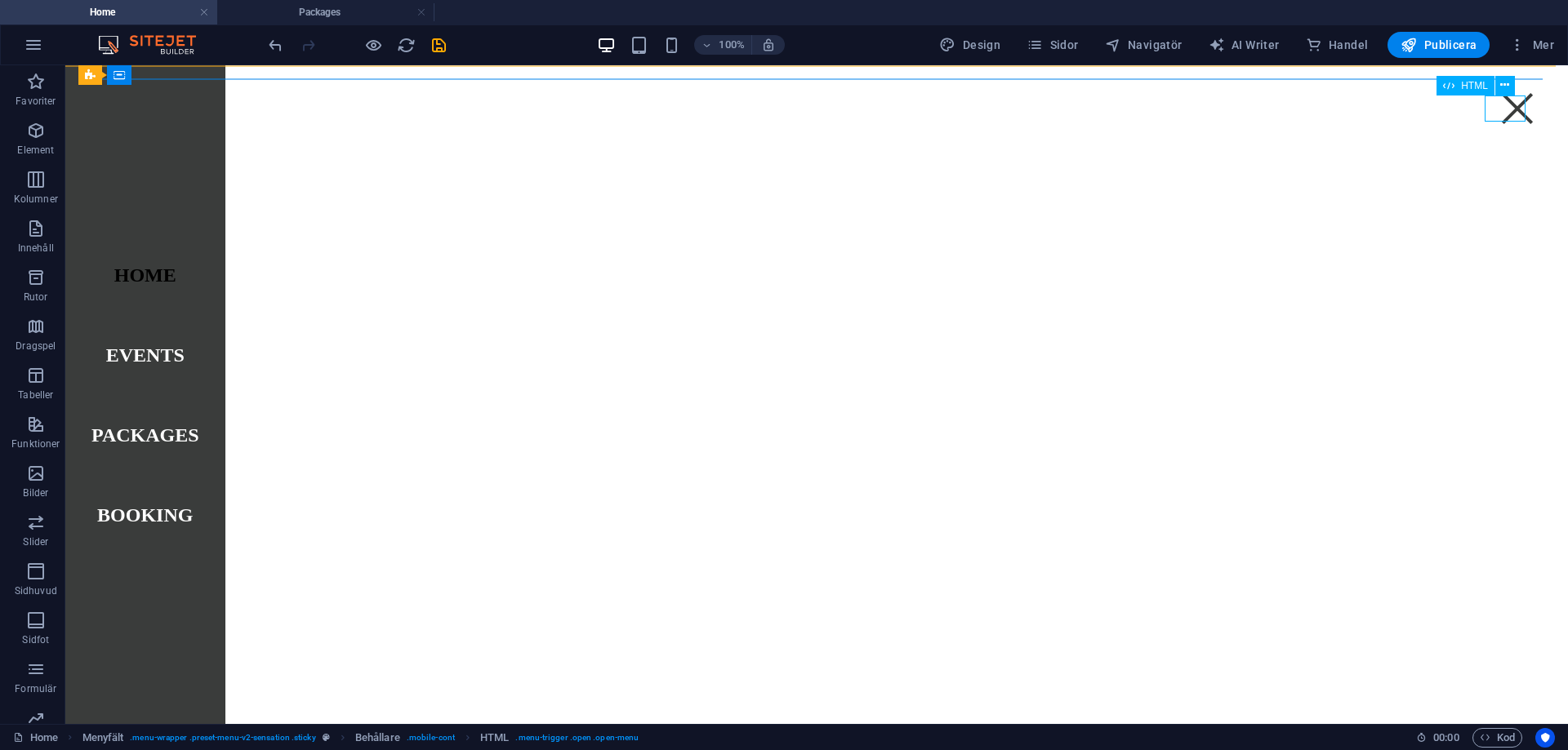
click at [1510, 112] on div at bounding box center [1517, 109] width 41 height 27
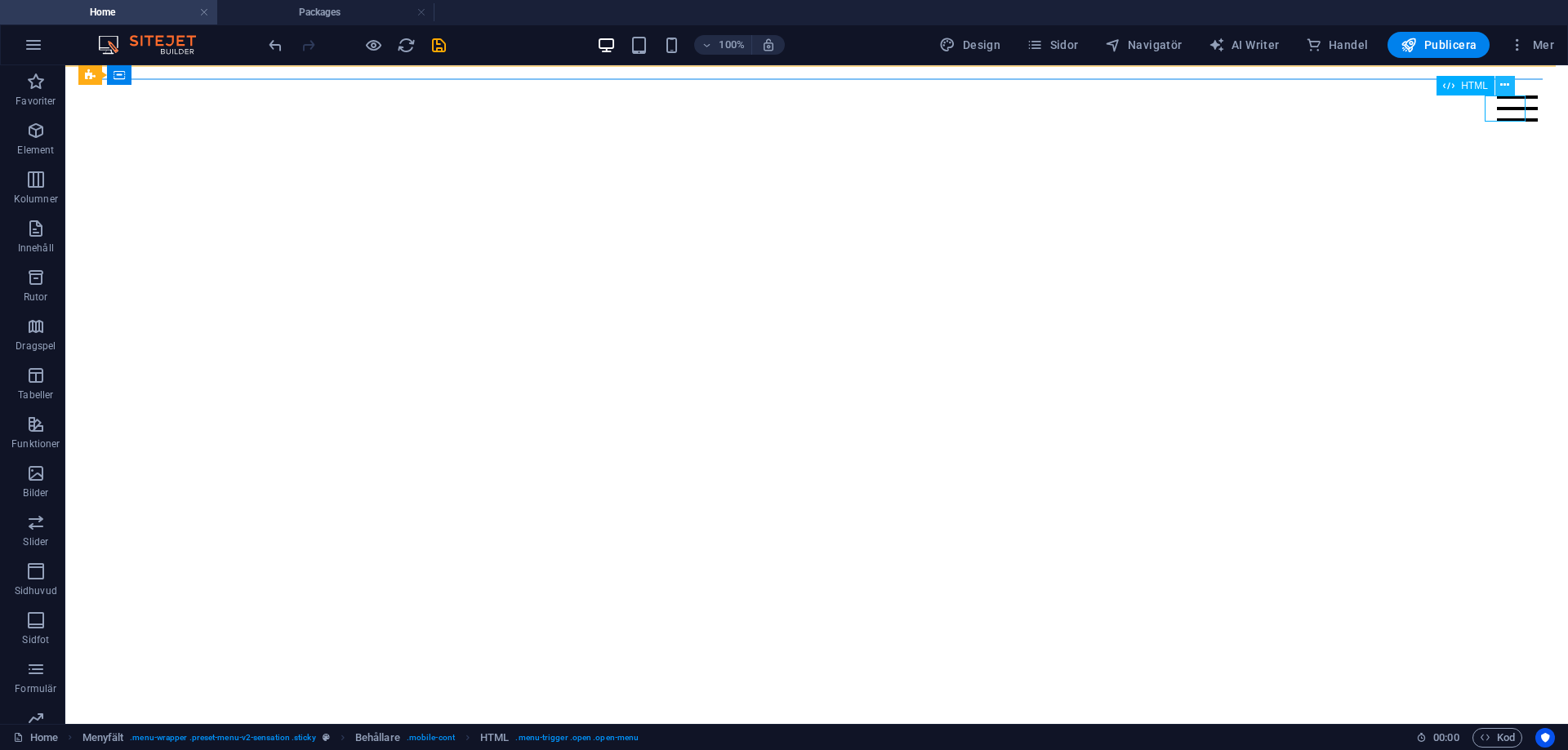
click at [1508, 83] on icon at bounding box center [1504, 85] width 9 height 17
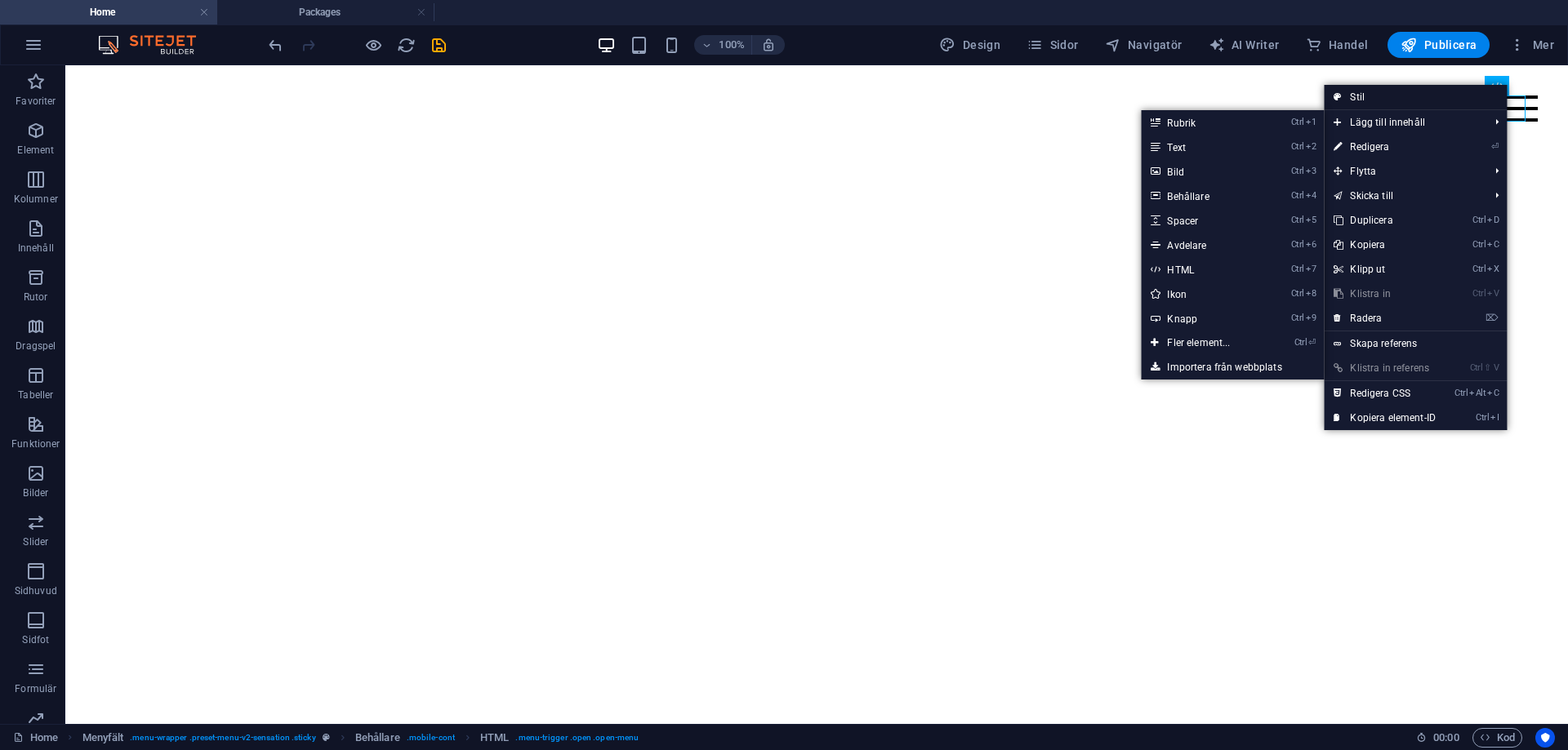
click at [1368, 104] on link "Stil" at bounding box center [1415, 97] width 183 height 25
select select "rem"
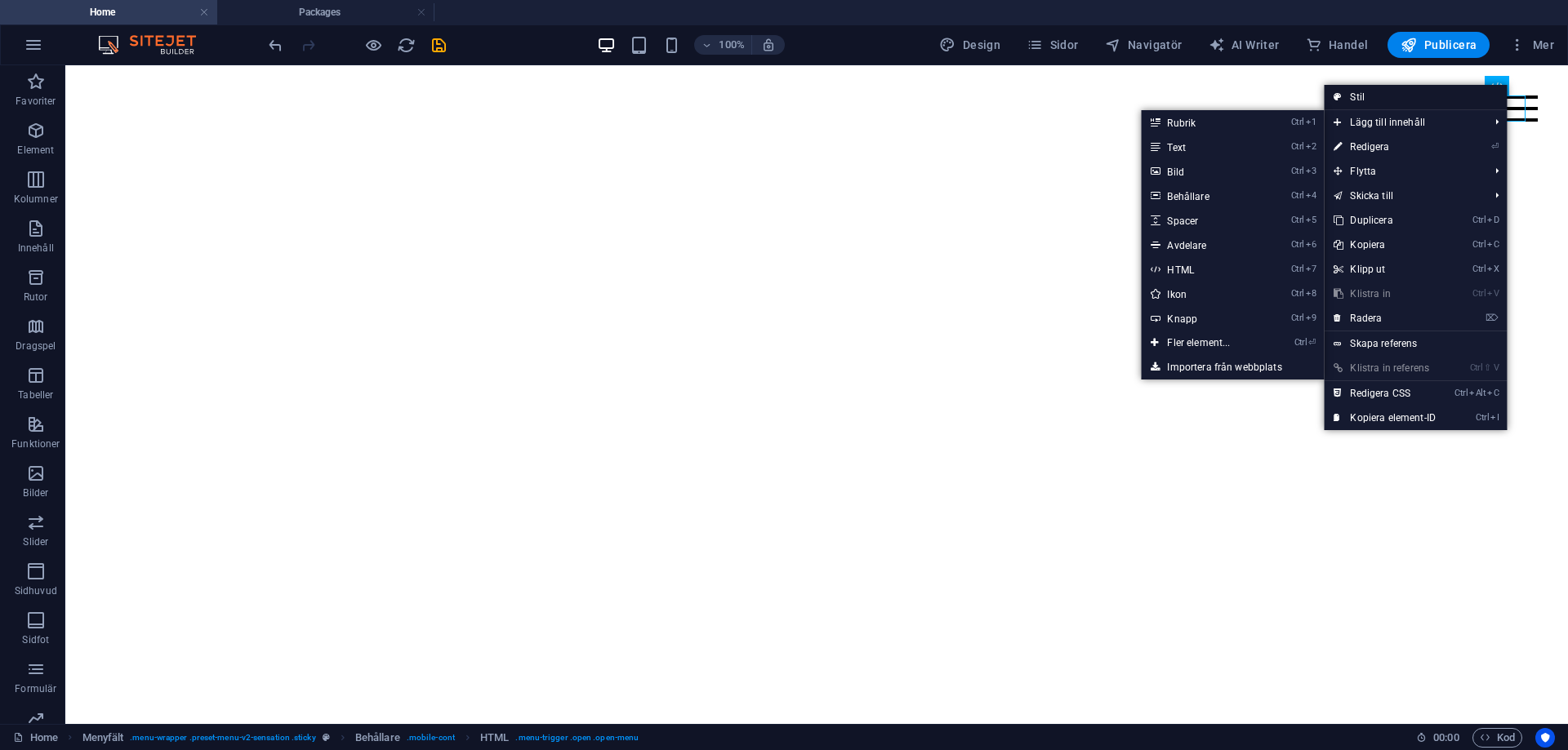
select select "rem"
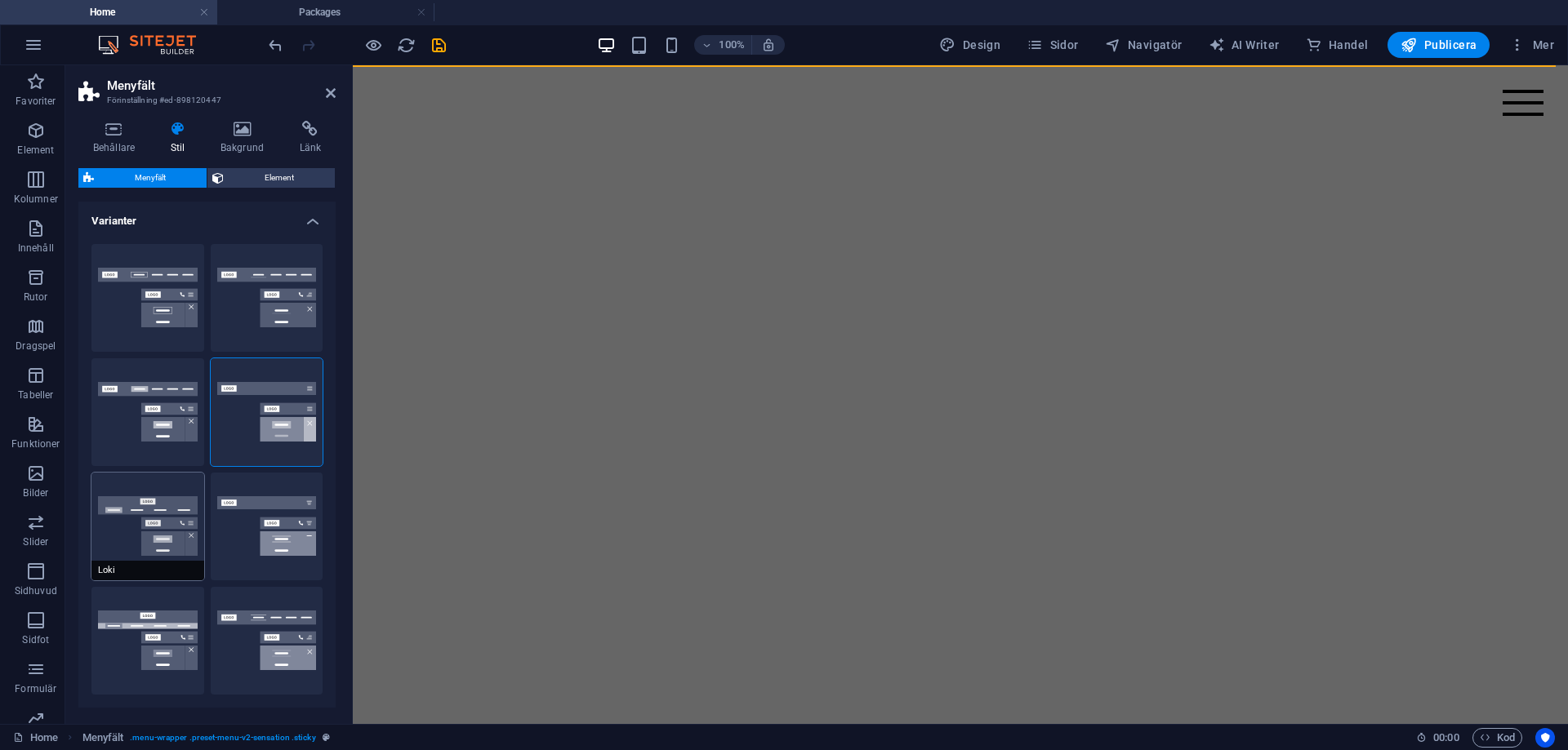
click at [165, 525] on button "Loki" at bounding box center [148, 526] width 113 height 108
type input "0"
select select "DISABLED_OPTION_VALUE"
type input "2"
type input "1"
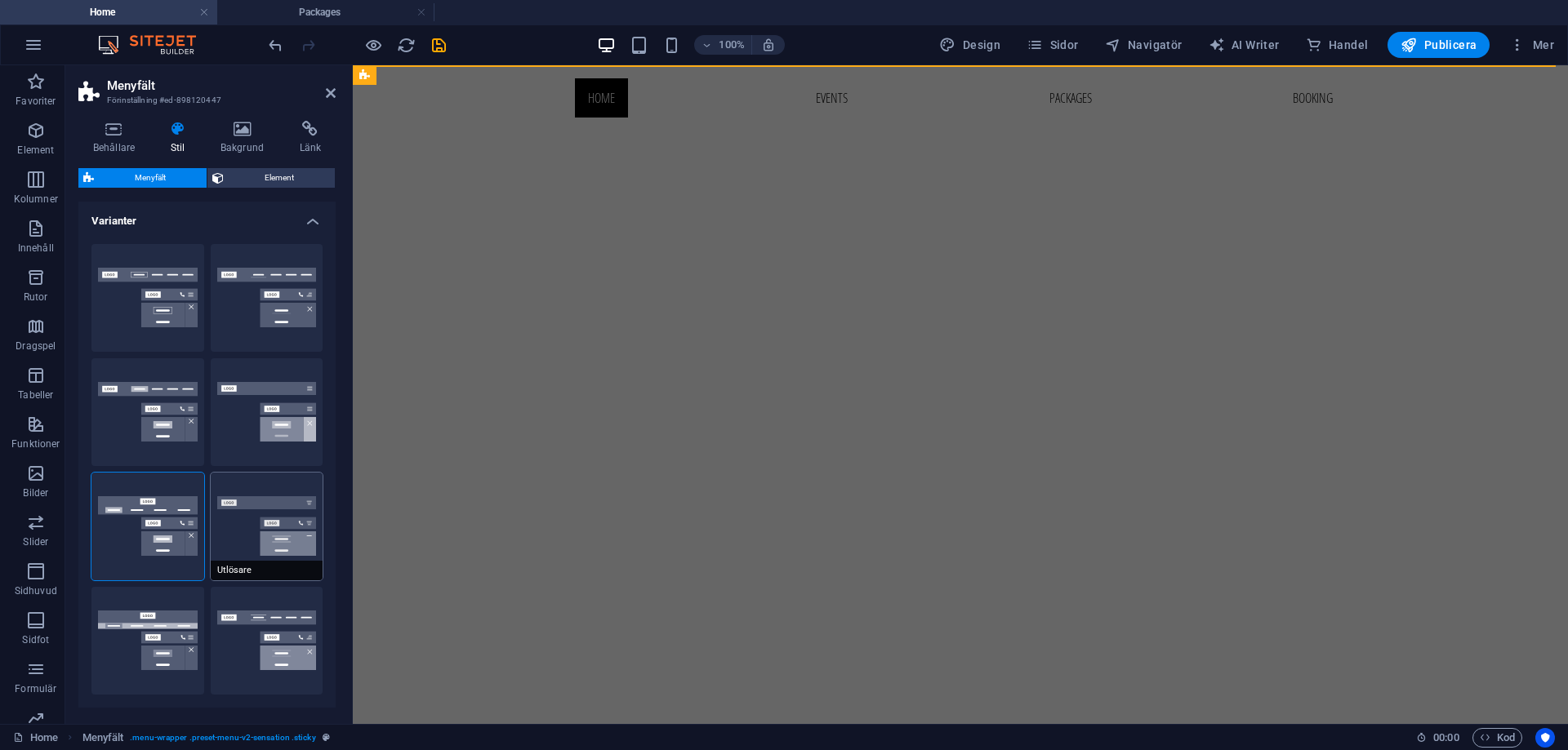
click at [267, 528] on button "Utlösare" at bounding box center [267, 526] width 113 height 108
type input "1"
click at [332, 89] on icon at bounding box center [331, 93] width 10 height 13
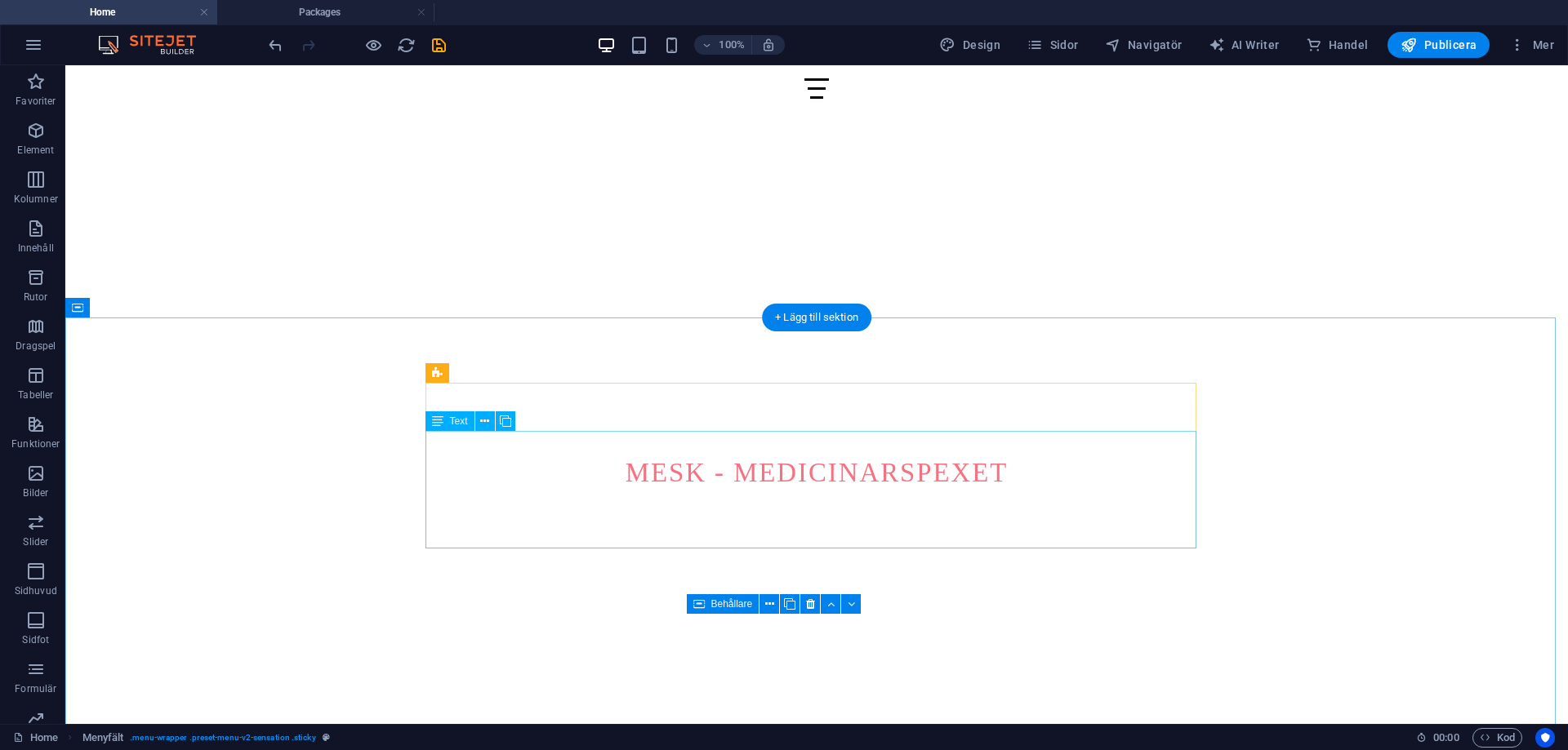
scroll to position [490, 0]
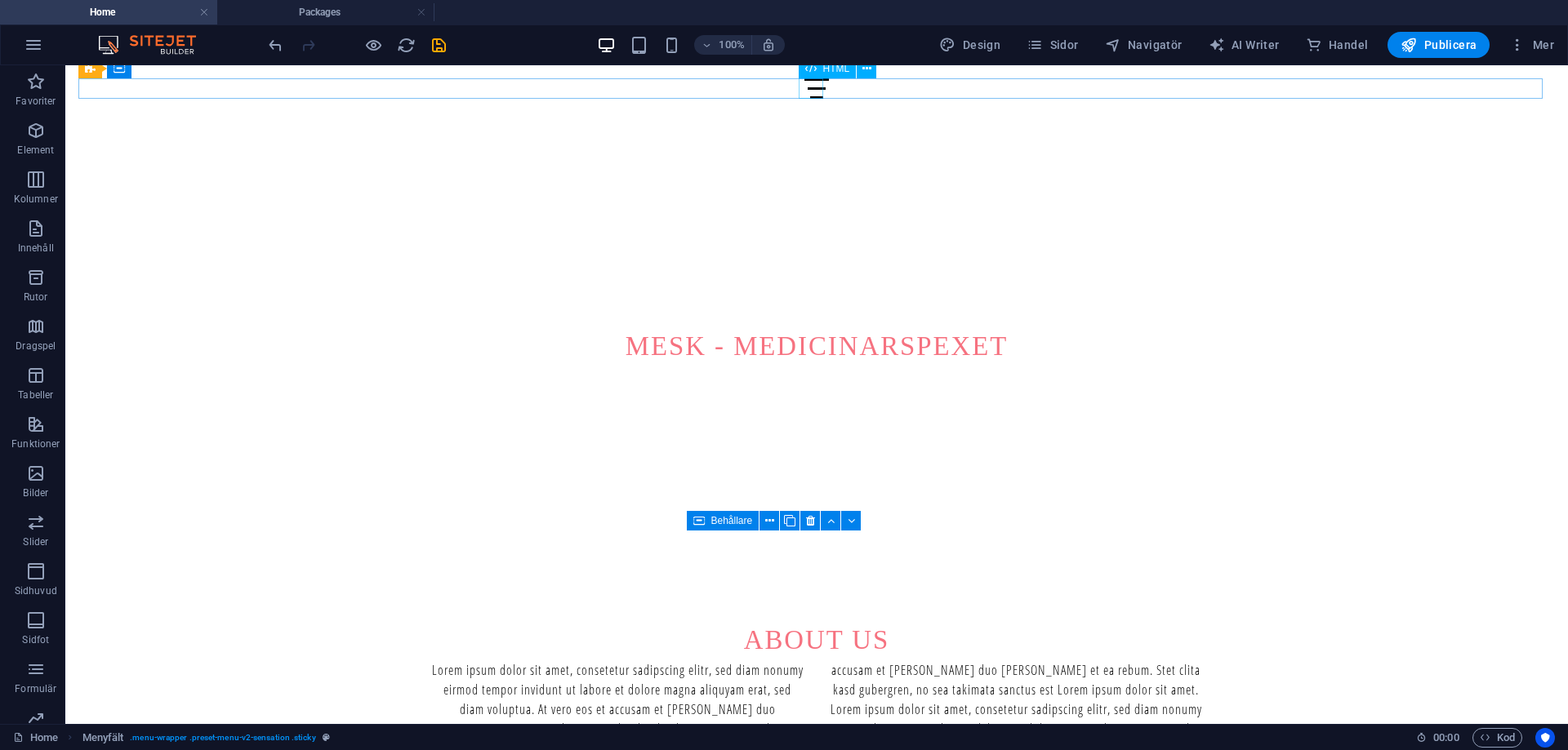
click at [811, 86] on div at bounding box center [817, 89] width 1477 height 21
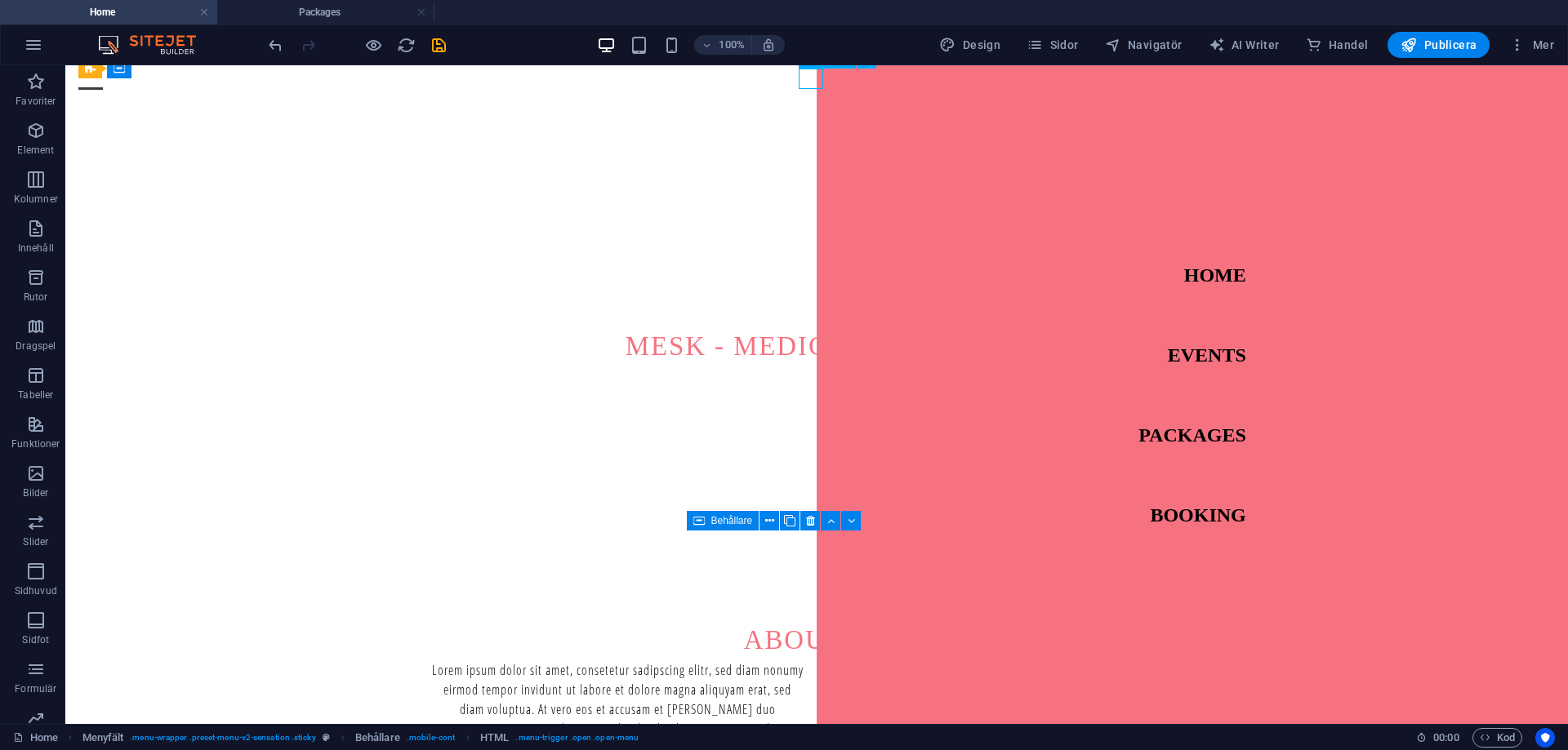
click at [103, 86] on div at bounding box center [91, 89] width 25 height 21
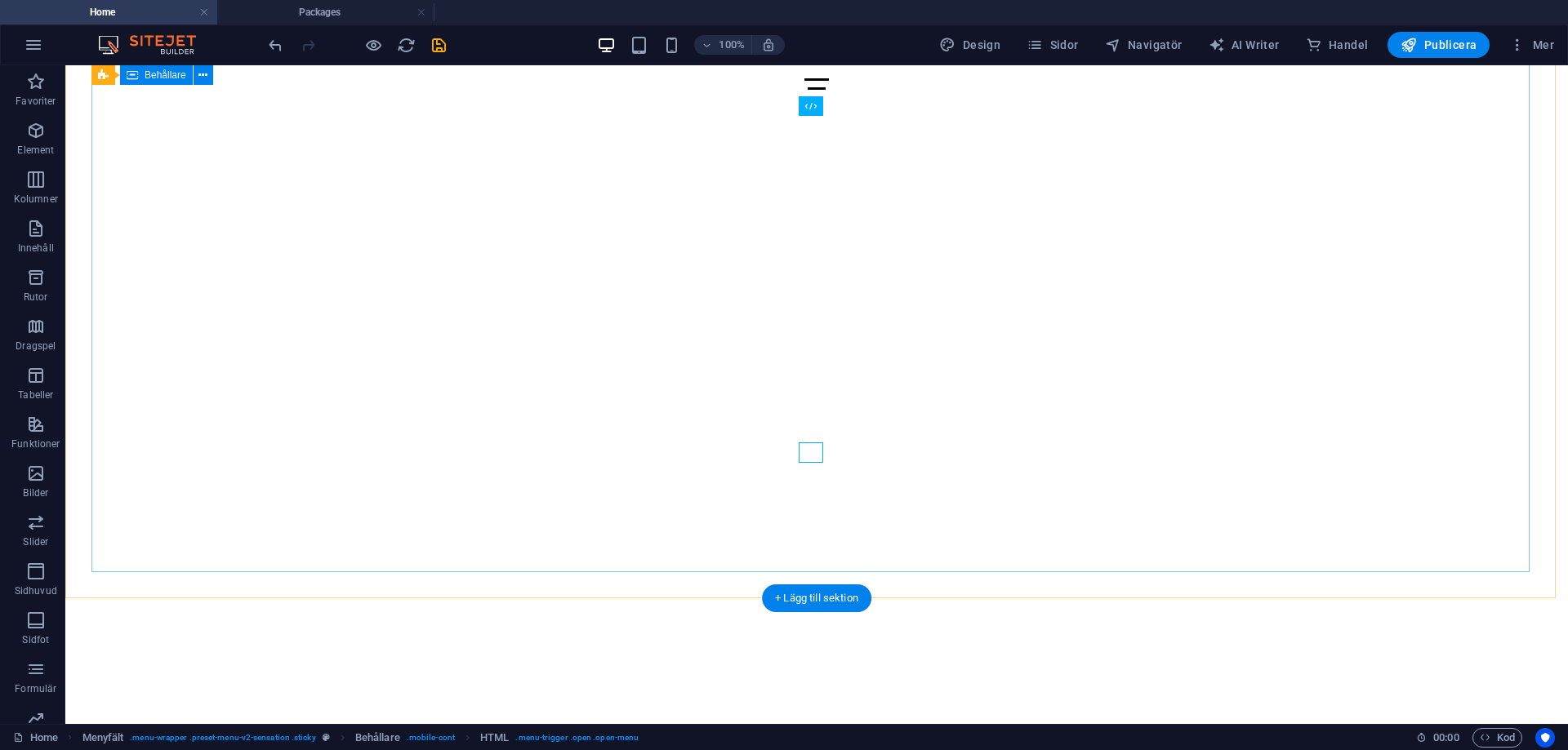
scroll to position [0, 0]
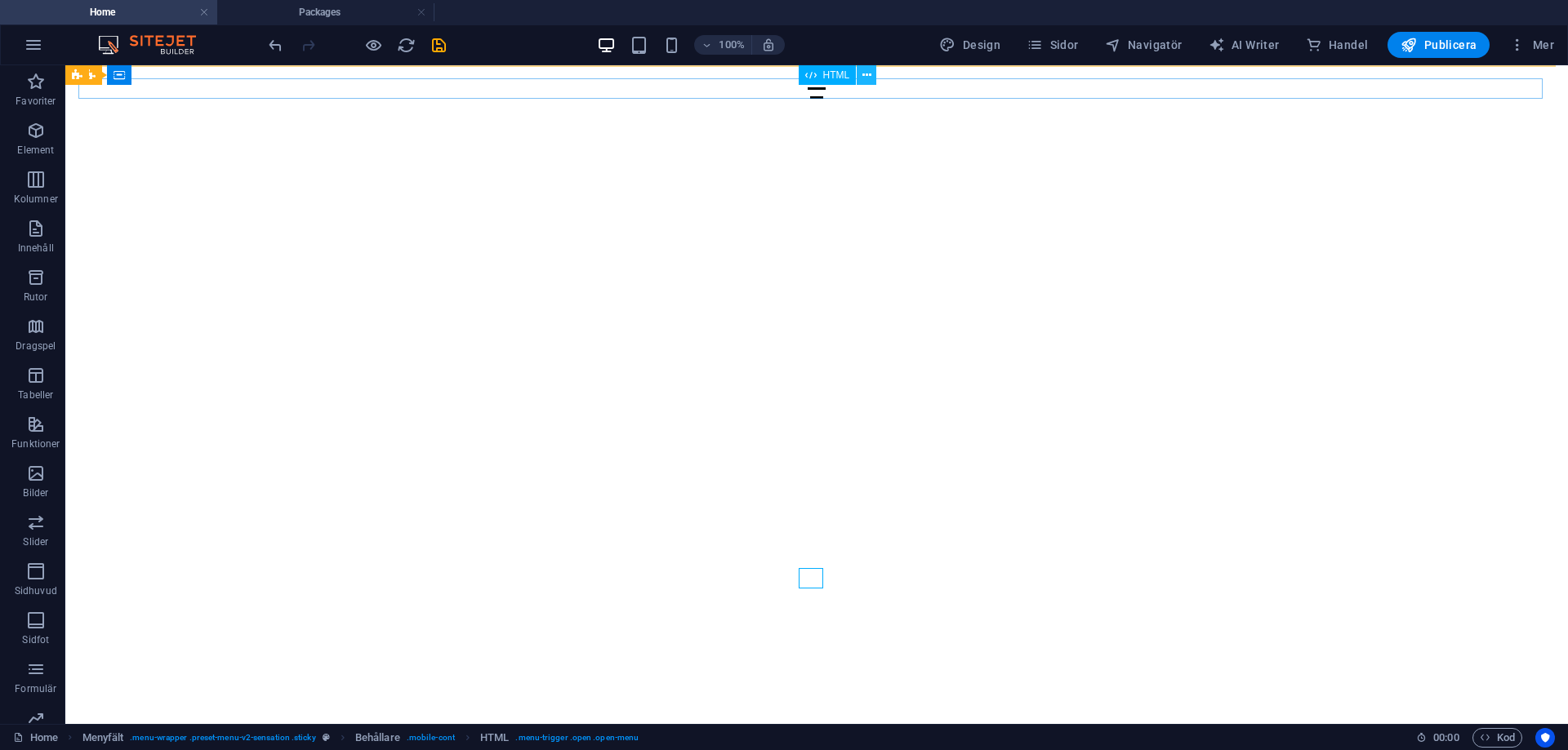
click at [861, 78] on button at bounding box center [867, 75] width 20 height 20
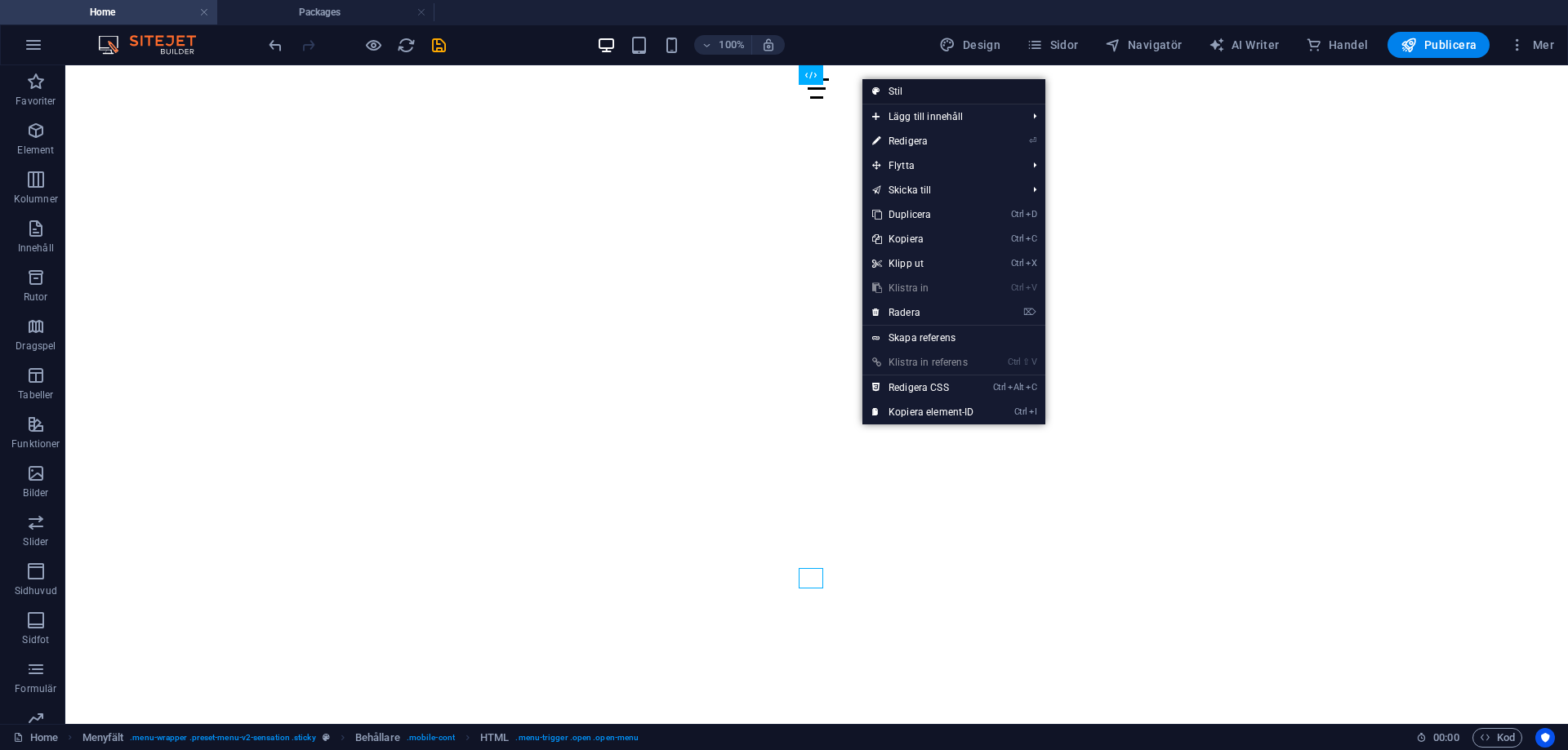
drag, startPoint x: 893, startPoint y: 87, endPoint x: 538, endPoint y: 27, distance: 360.0
click at [893, 87] on link "Stil" at bounding box center [954, 92] width 183 height 25
select select "rem"
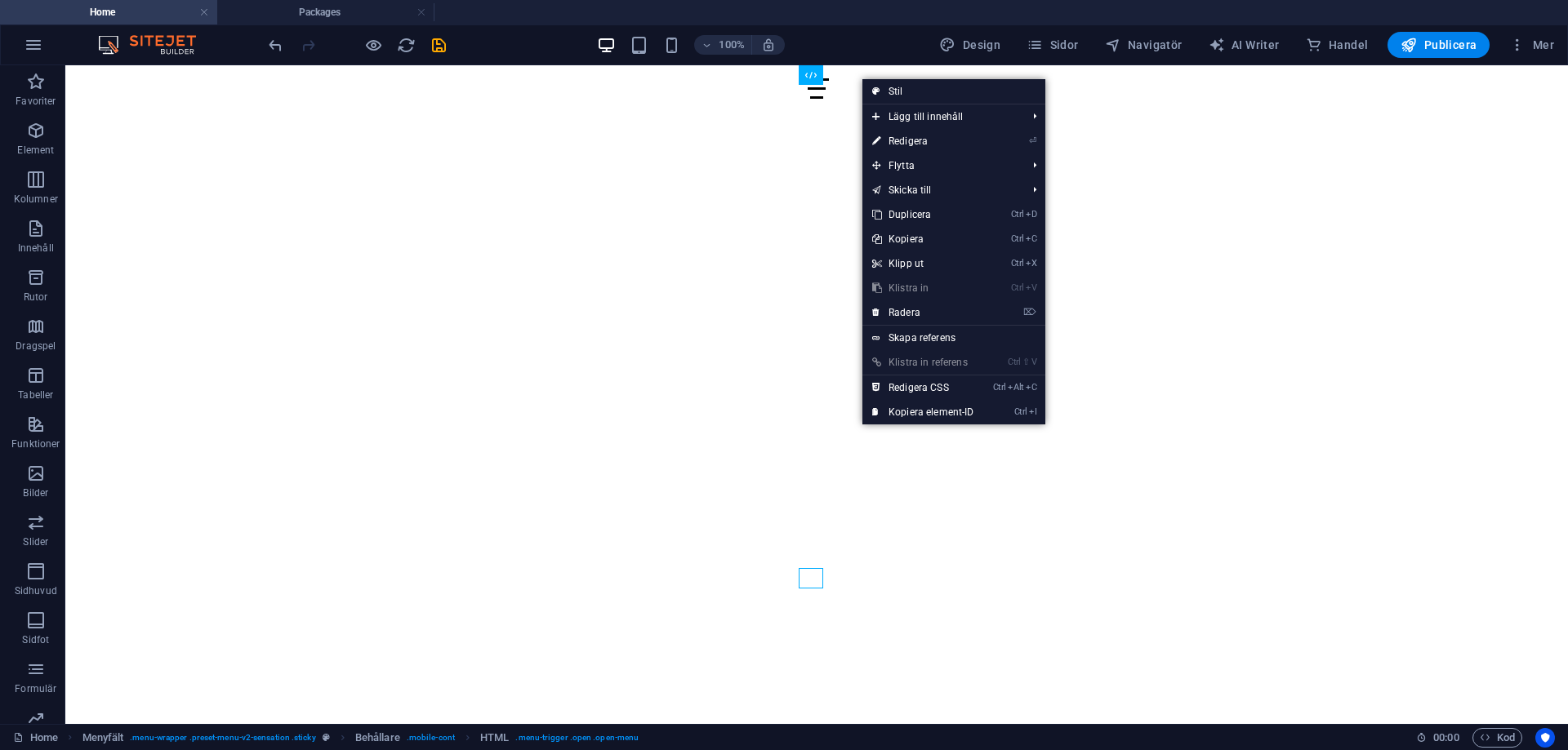
select select "rem"
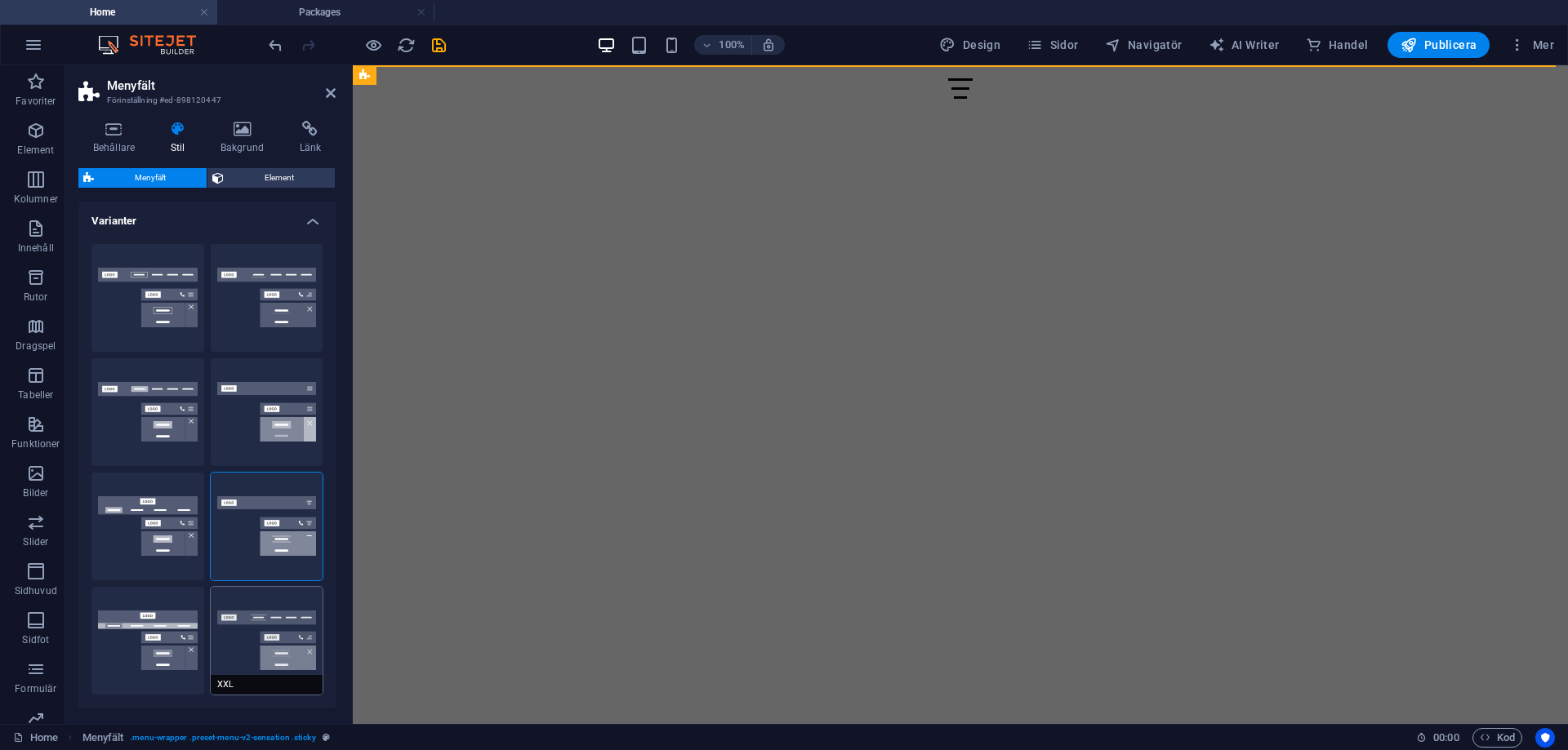
click at [240, 641] on button "XXL" at bounding box center [267, 641] width 113 height 108
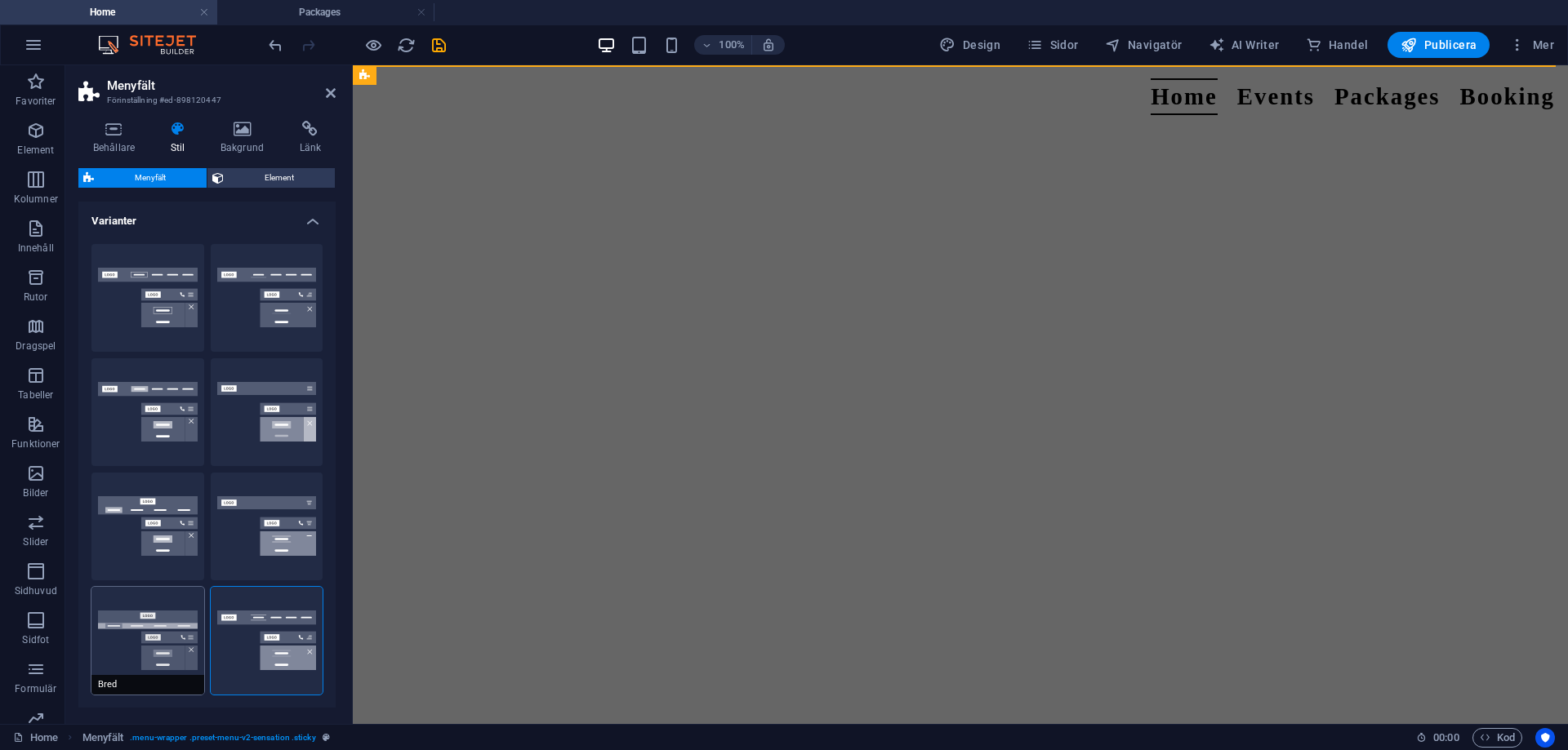
click at [153, 648] on button "Bred" at bounding box center [148, 641] width 113 height 108
type input "0"
type input "2"
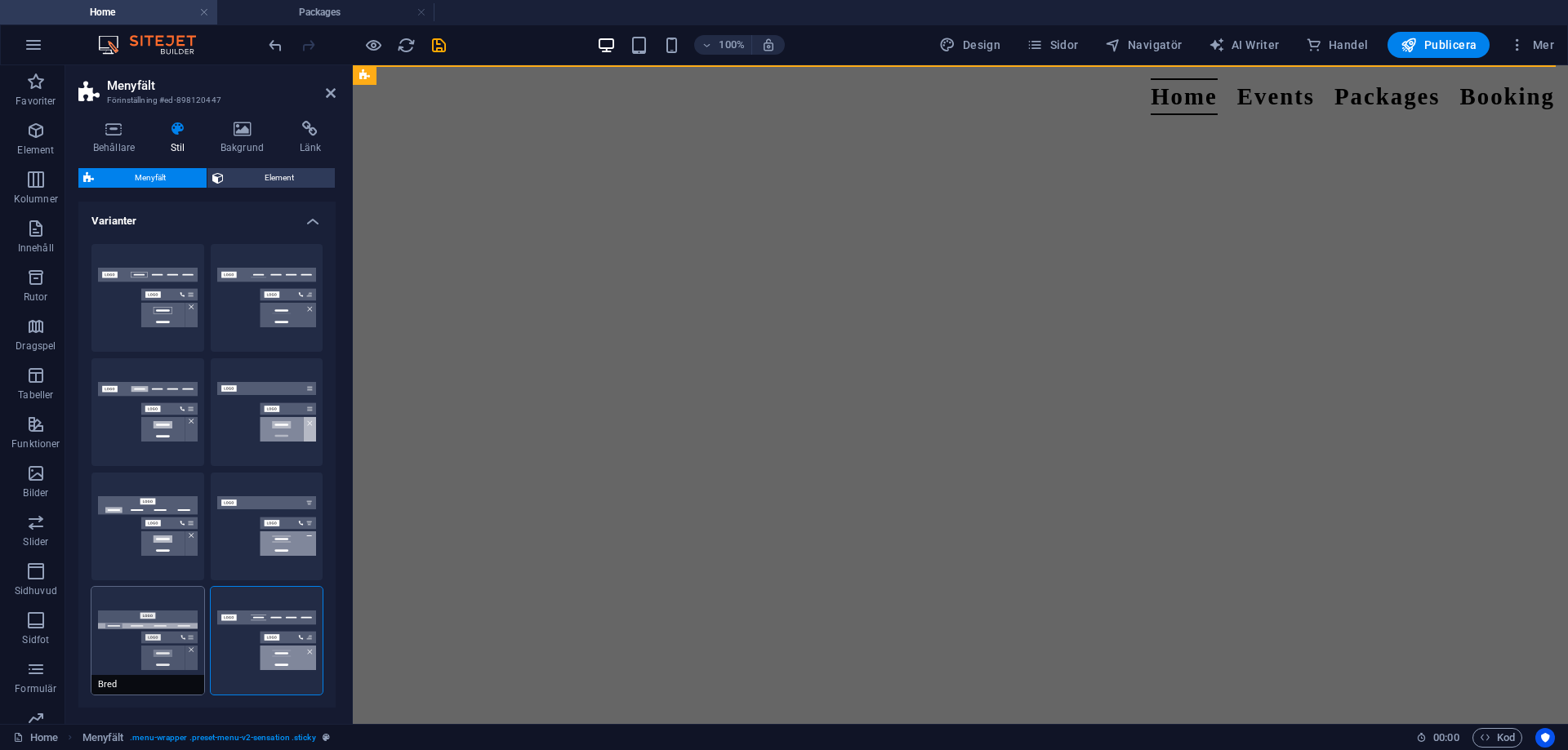
type input "2"
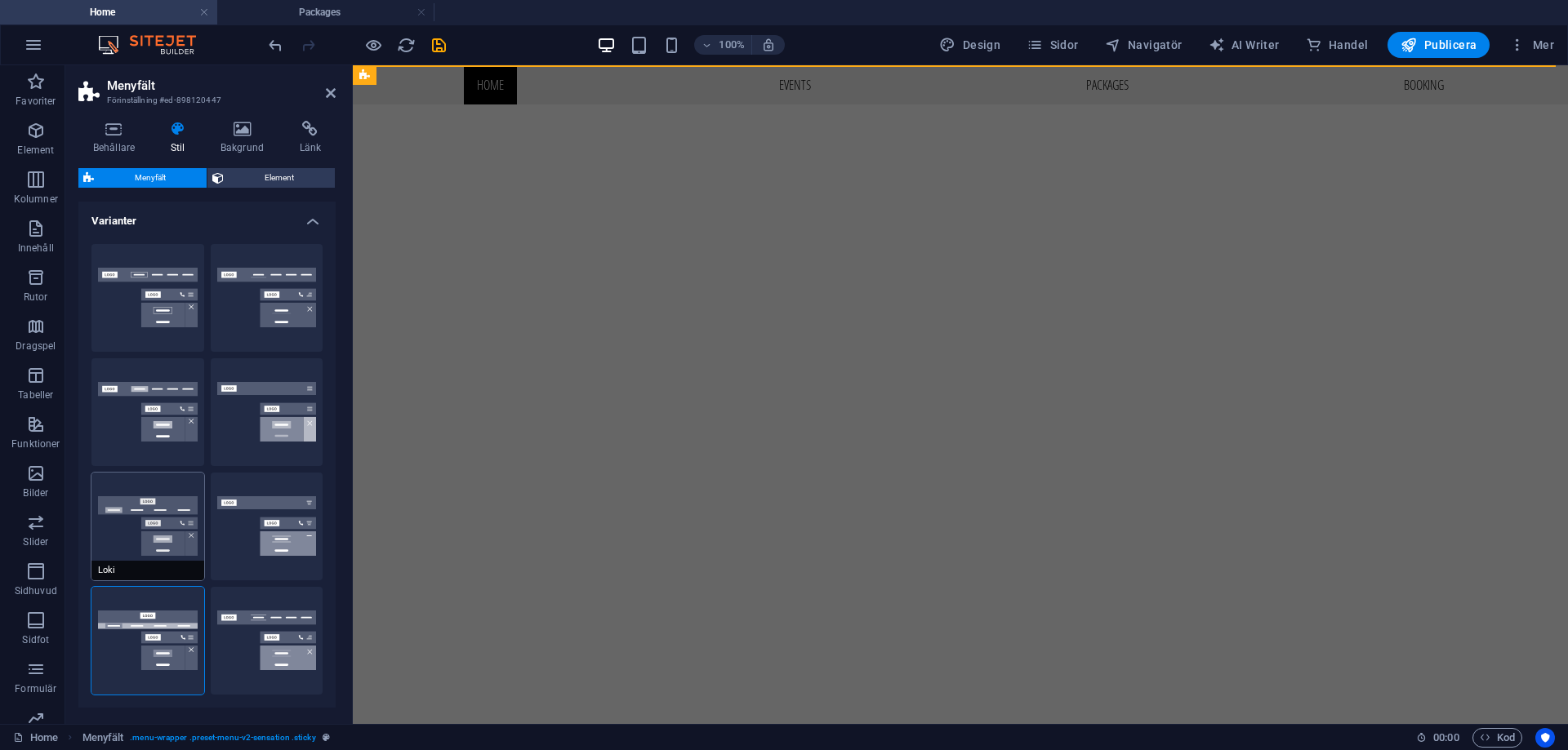
click at [162, 506] on button "Loki" at bounding box center [148, 526] width 113 height 108
type input "0"
select select "DISABLED_OPTION_VALUE"
type input "1"
type input "2"
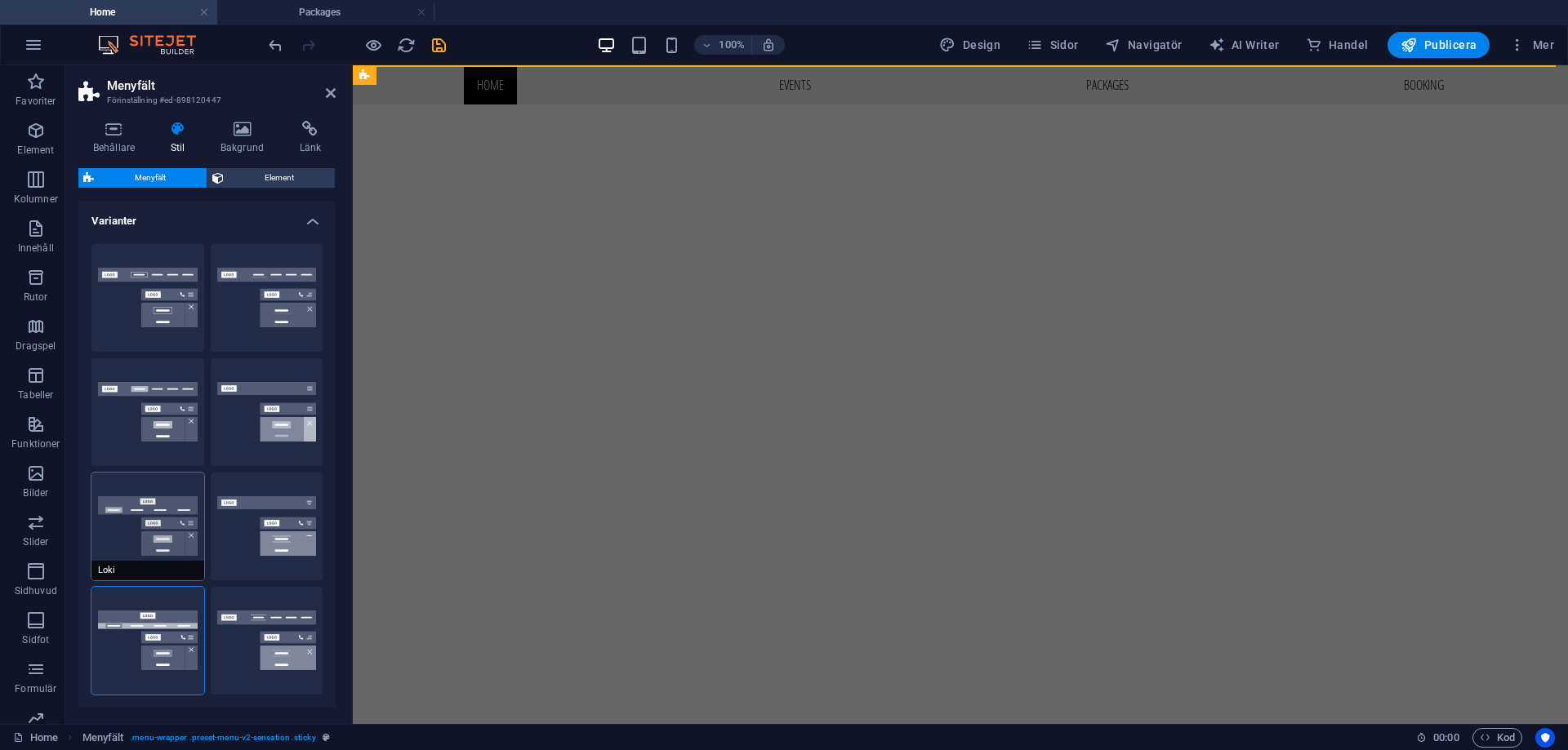
type input "1"
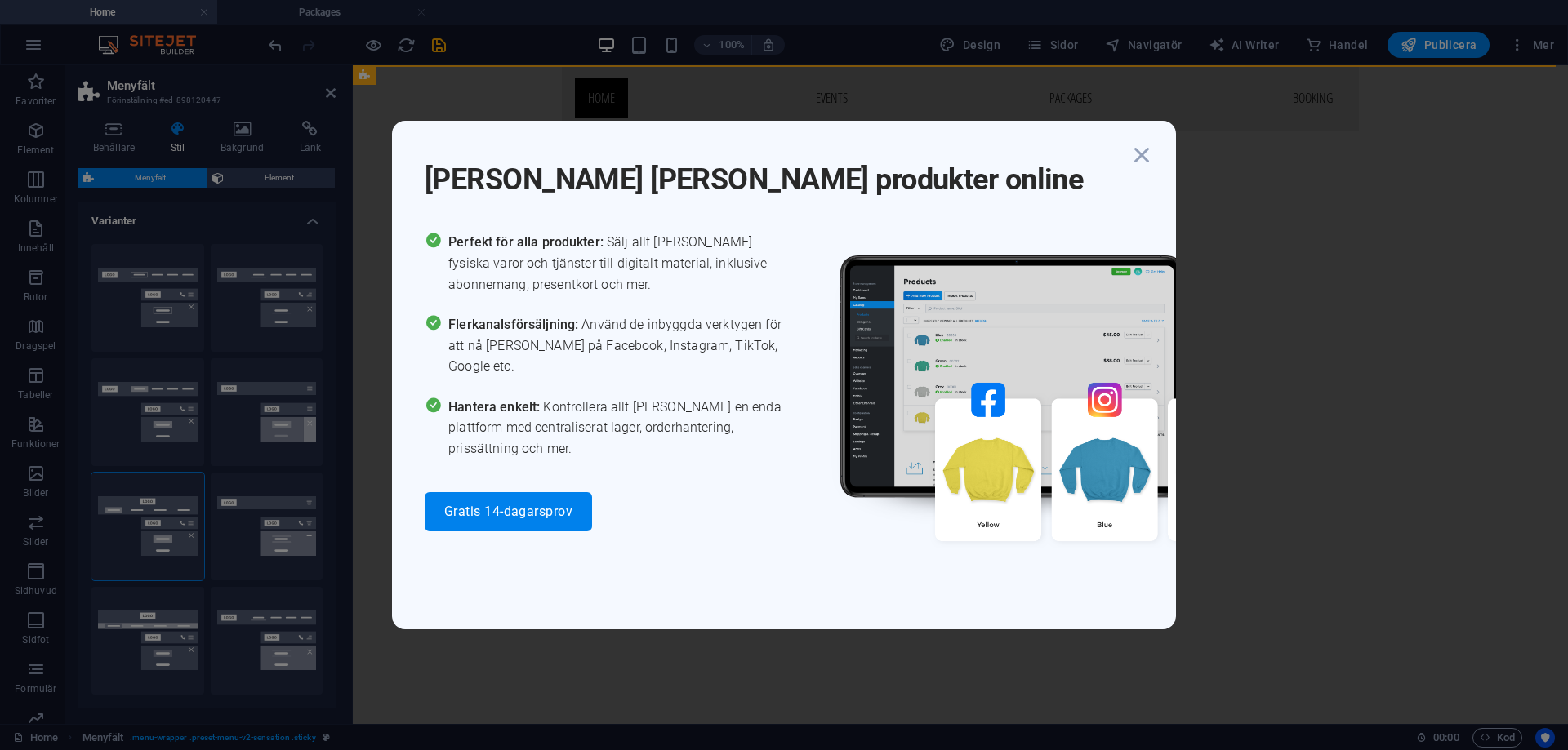
click at [1141, 139] on div "Börja sälja dina produkter online Perfekt för alla produkter: Sälj allt från fy…" at bounding box center [784, 375] width 784 height 508
click at [1129, 144] on icon "button" at bounding box center [1141, 154] width 29 height 29
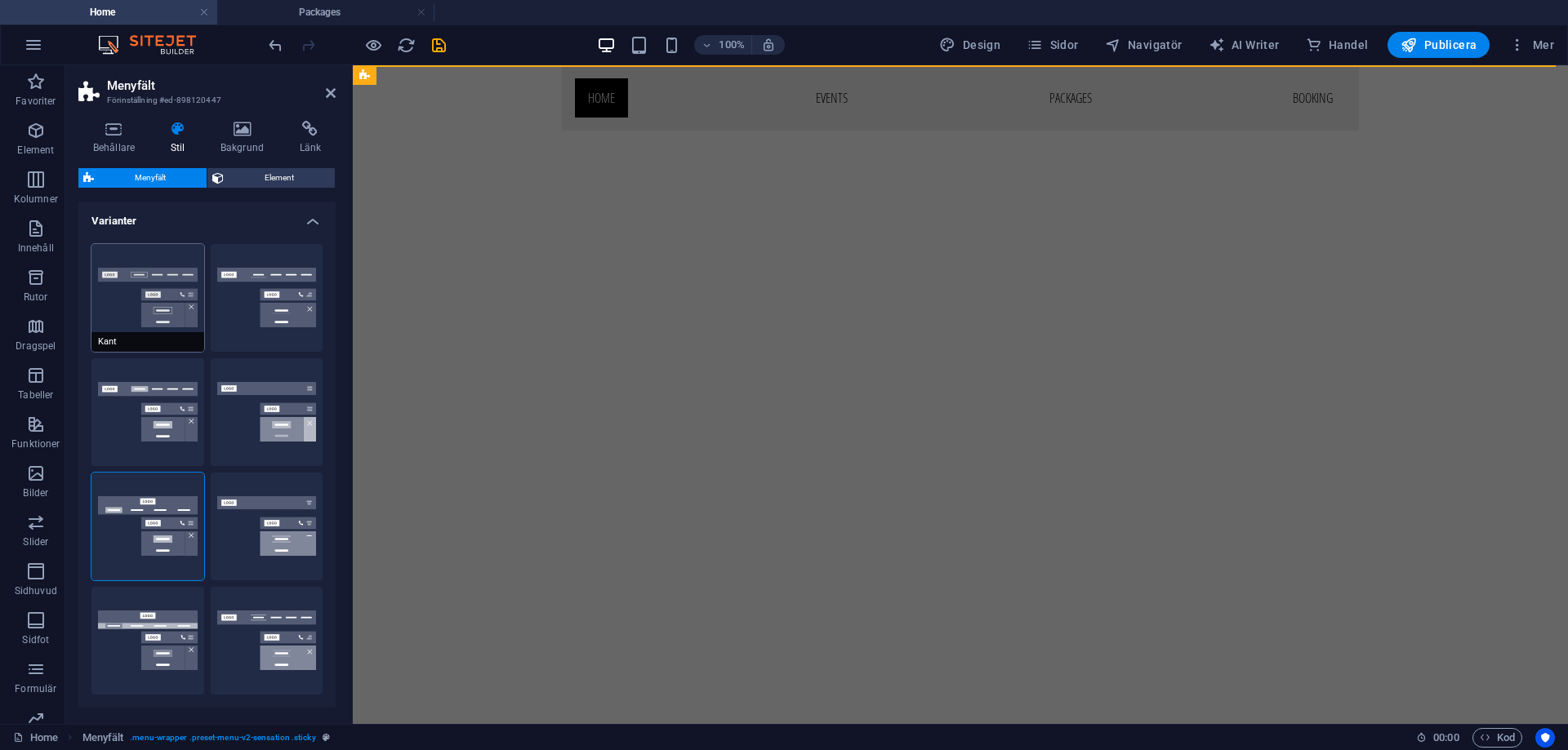
click at [153, 306] on button "Kant" at bounding box center [148, 298] width 113 height 108
type input "1"
click at [239, 316] on button "Centrerad" at bounding box center [267, 298] width 113 height 108
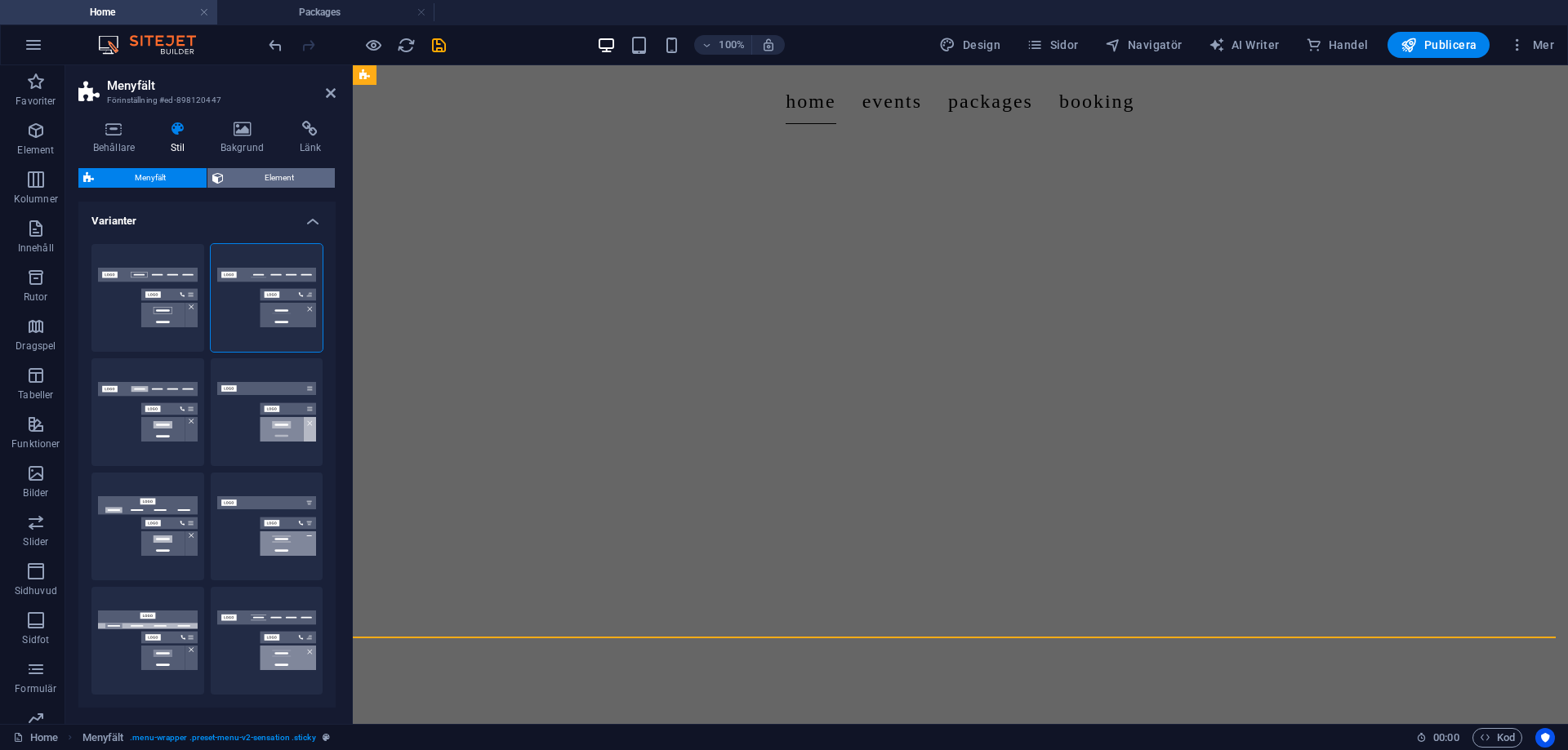
click at [242, 180] on span "Element" at bounding box center [279, 178] width 101 height 20
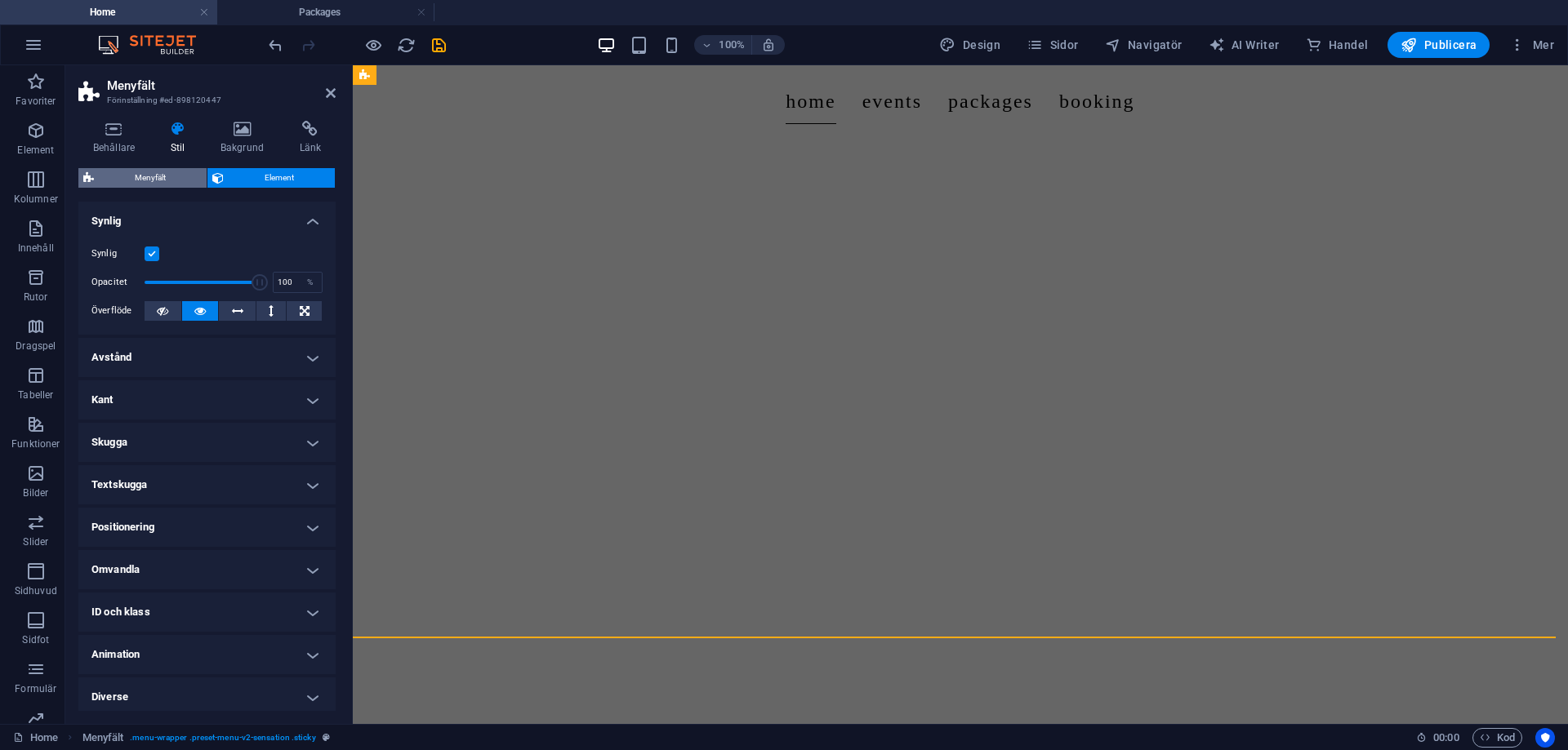
click at [171, 175] on span "Menyfält" at bounding box center [150, 178] width 103 height 20
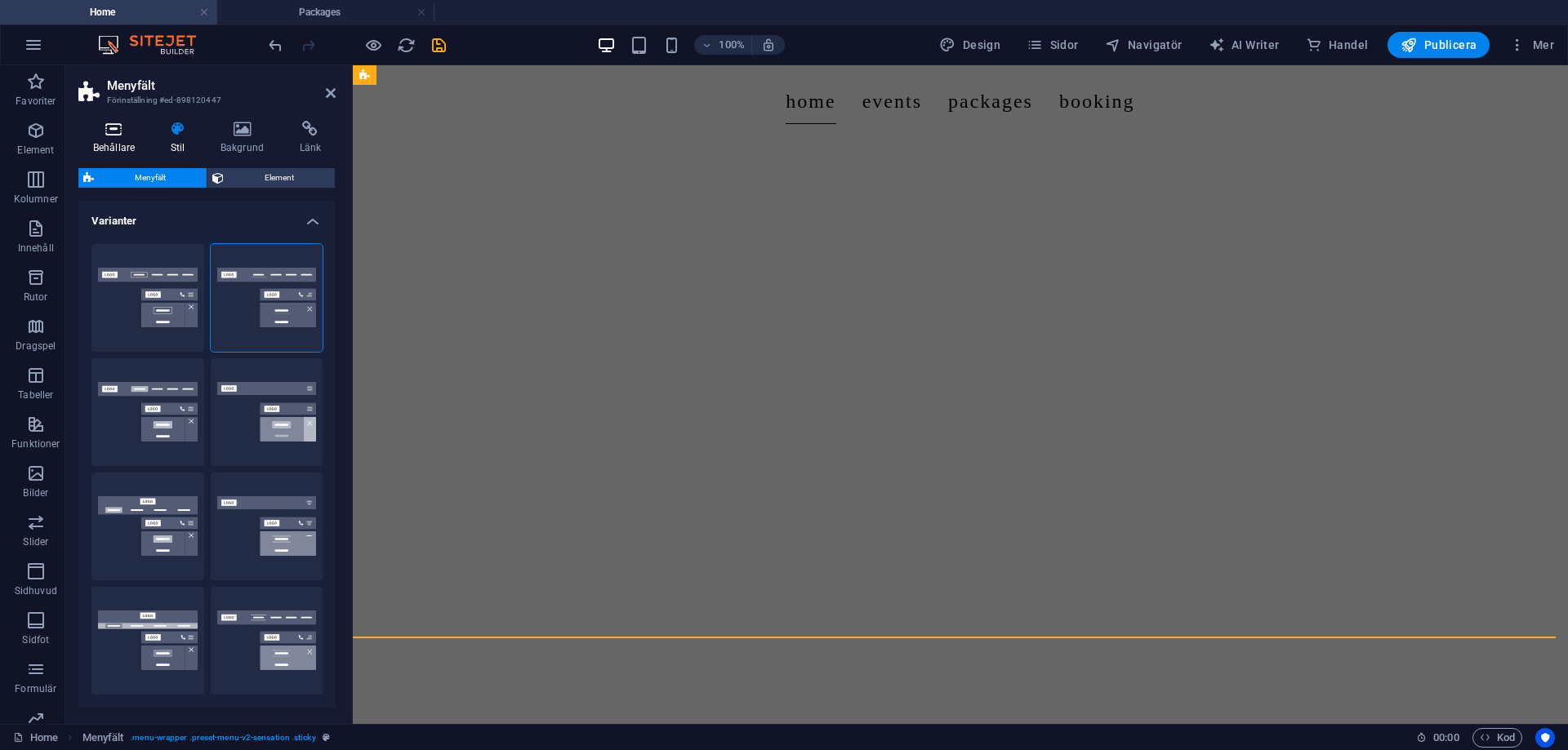
click at [136, 143] on h4 "Behållare" at bounding box center [118, 138] width 78 height 34
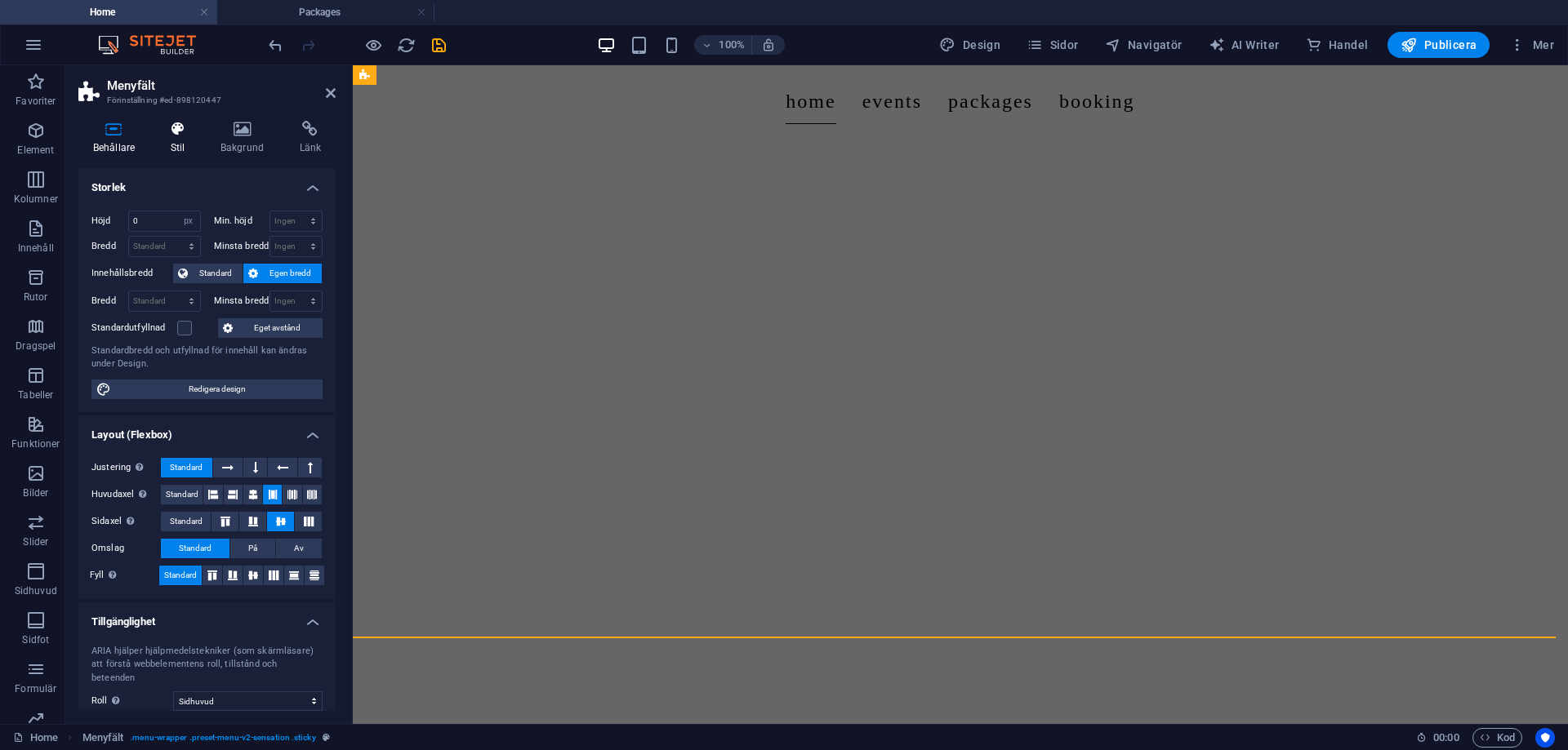
click at [173, 135] on icon at bounding box center [177, 129] width 43 height 17
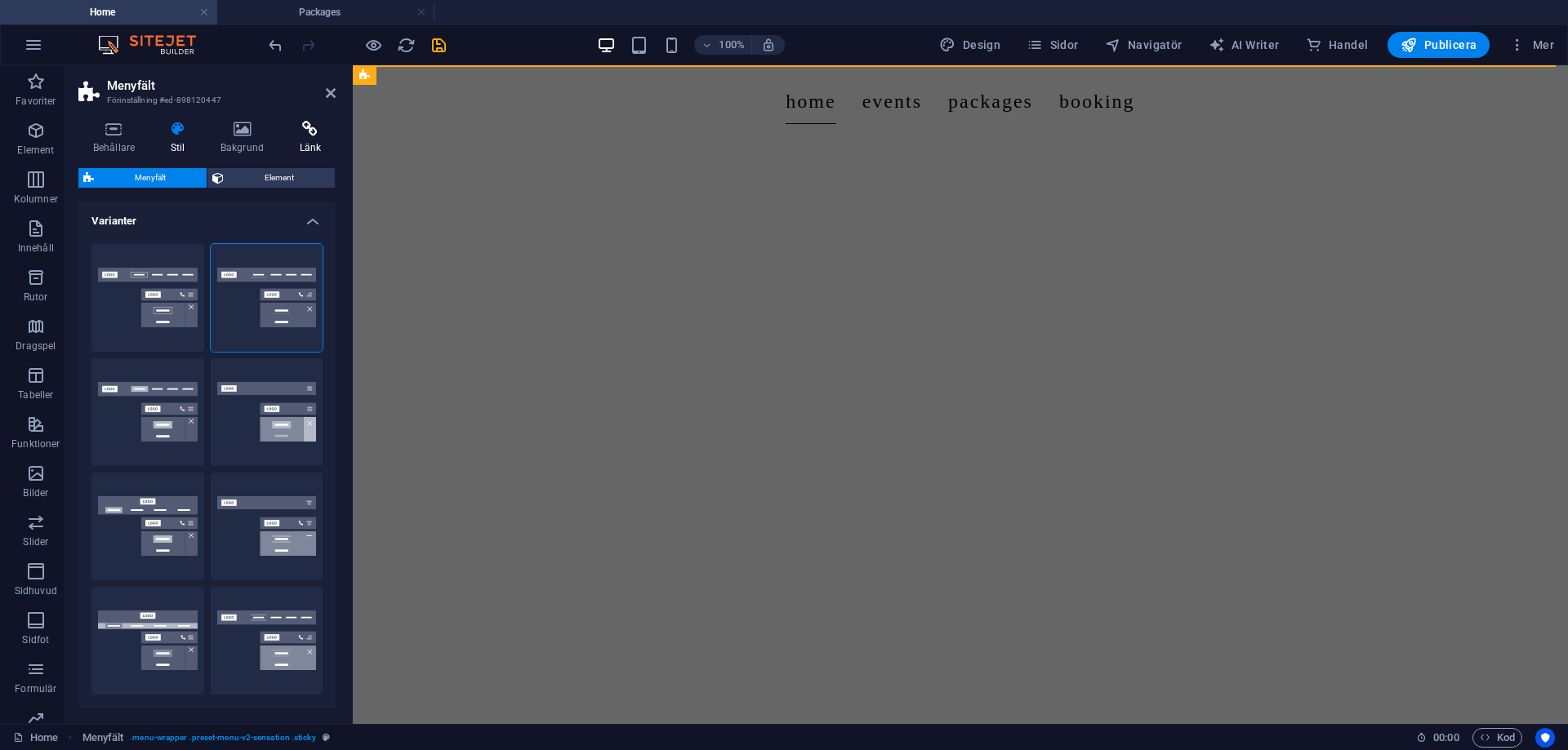
click at [289, 135] on icon at bounding box center [310, 129] width 51 height 17
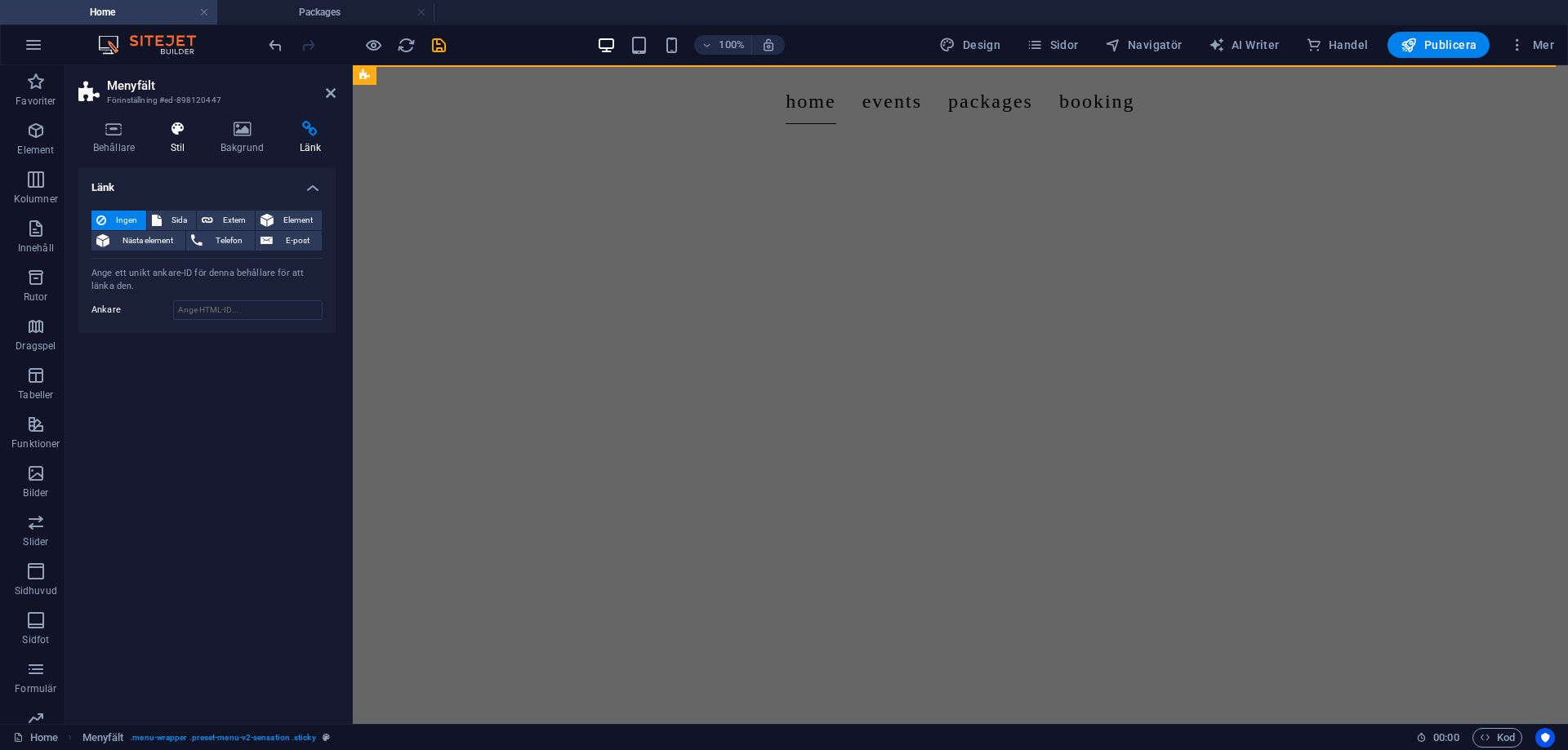
click at [196, 128] on icon at bounding box center [177, 129] width 43 height 17
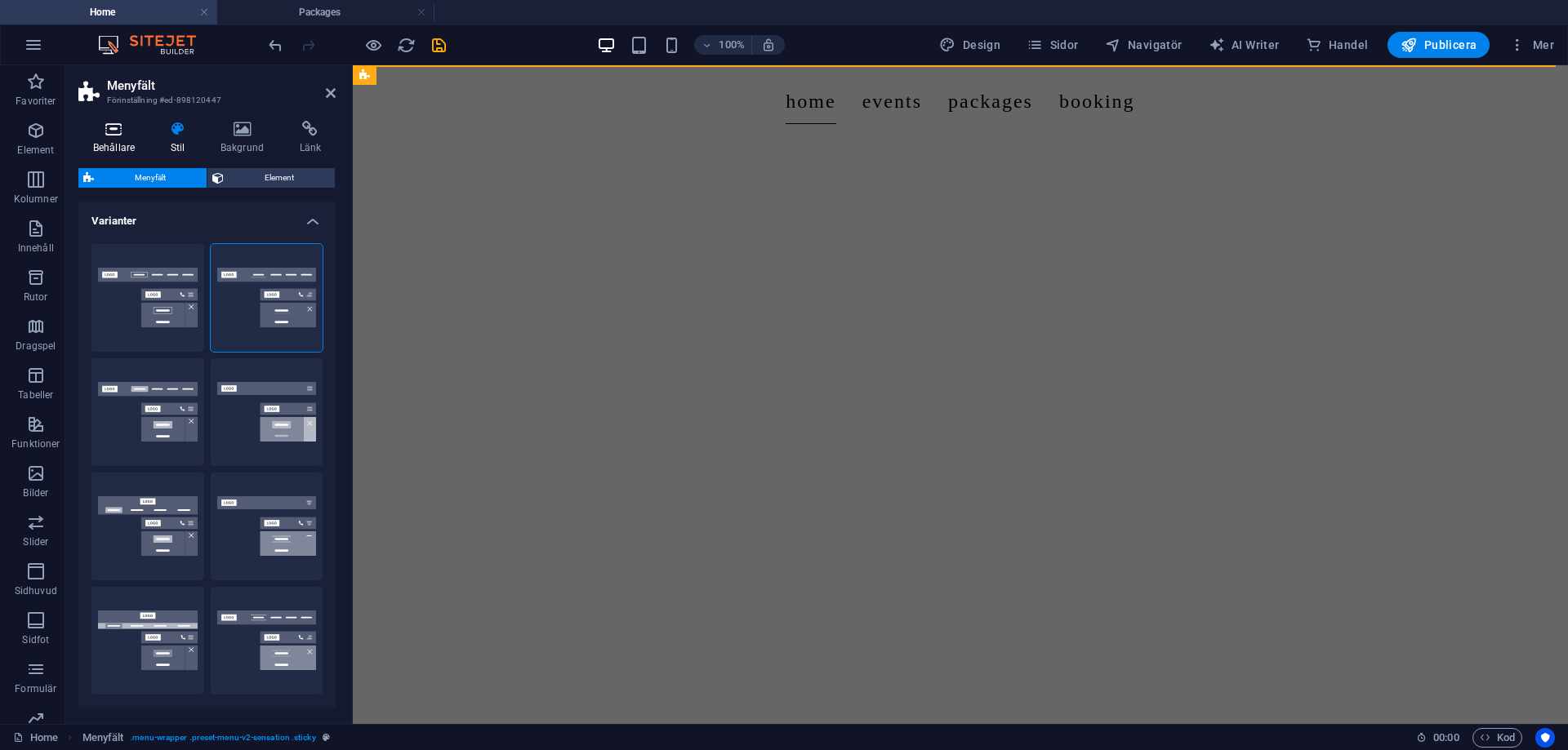
click at [116, 125] on icon at bounding box center [114, 129] width 71 height 17
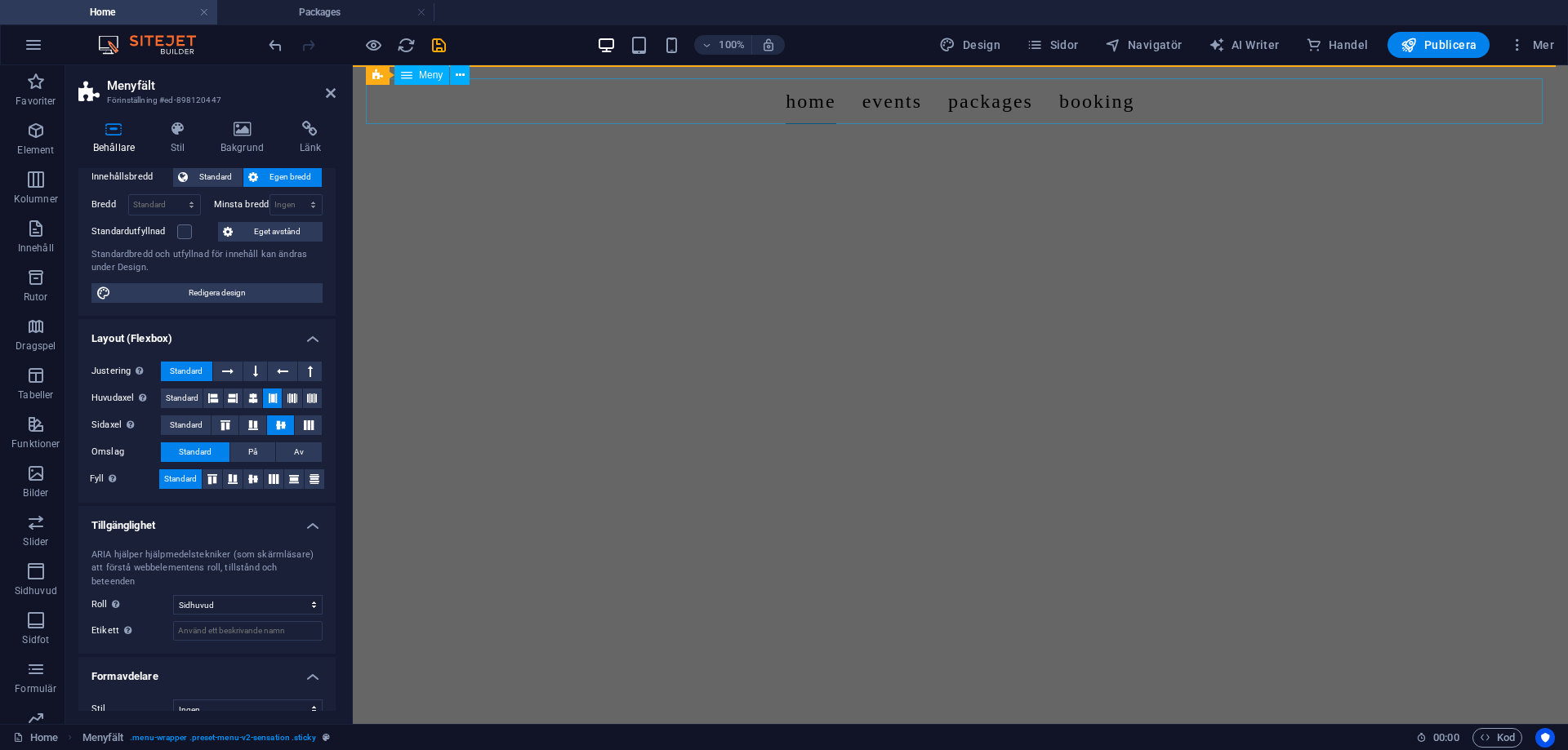
scroll to position [104, 0]
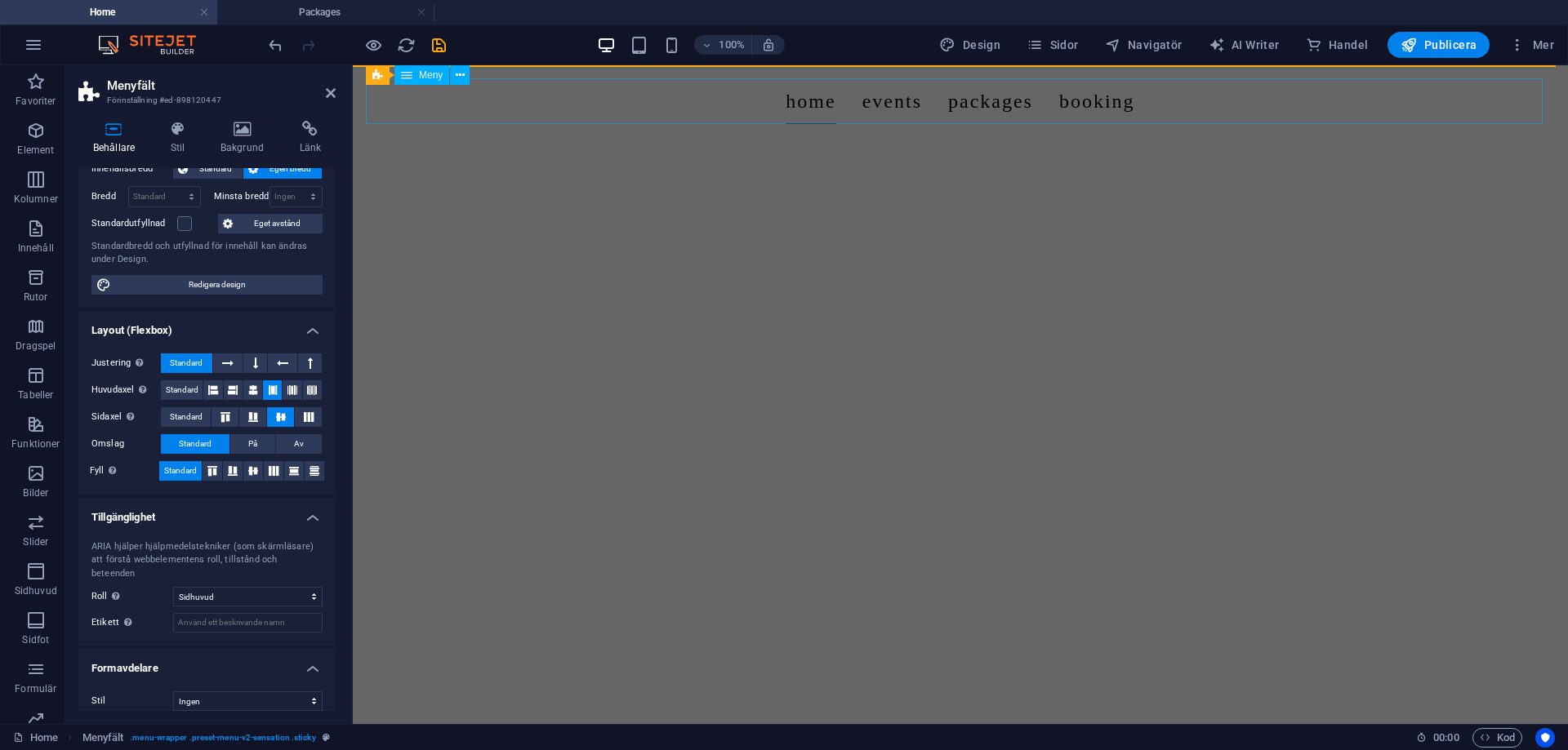
click at [799, 106] on nav "Home Events Packages Booking" at bounding box center [960, 101] width 1189 height 46
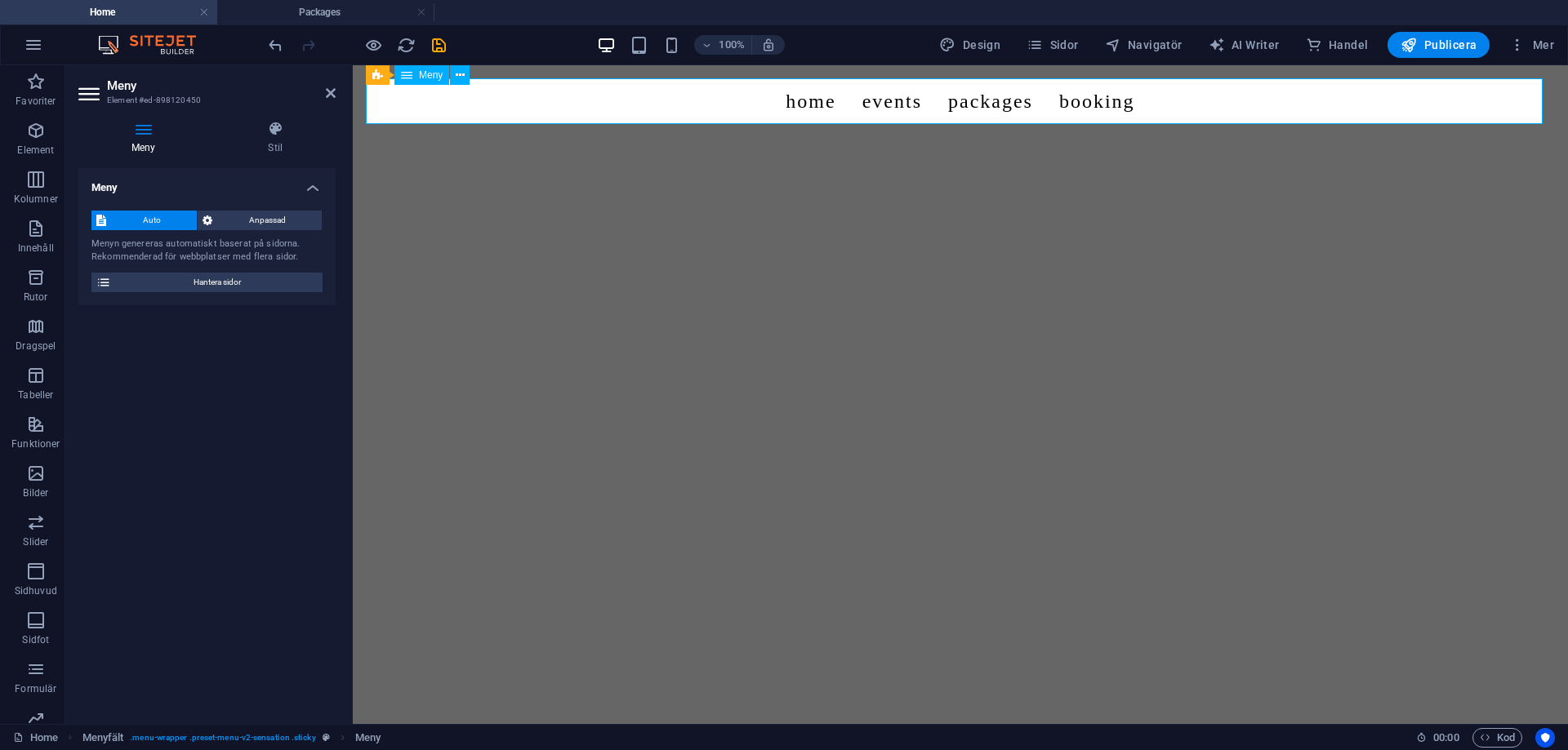
click at [802, 106] on nav "Home Events Packages Booking" at bounding box center [960, 101] width 1189 height 46
click at [276, 138] on h4 "Stil" at bounding box center [276, 138] width 121 height 34
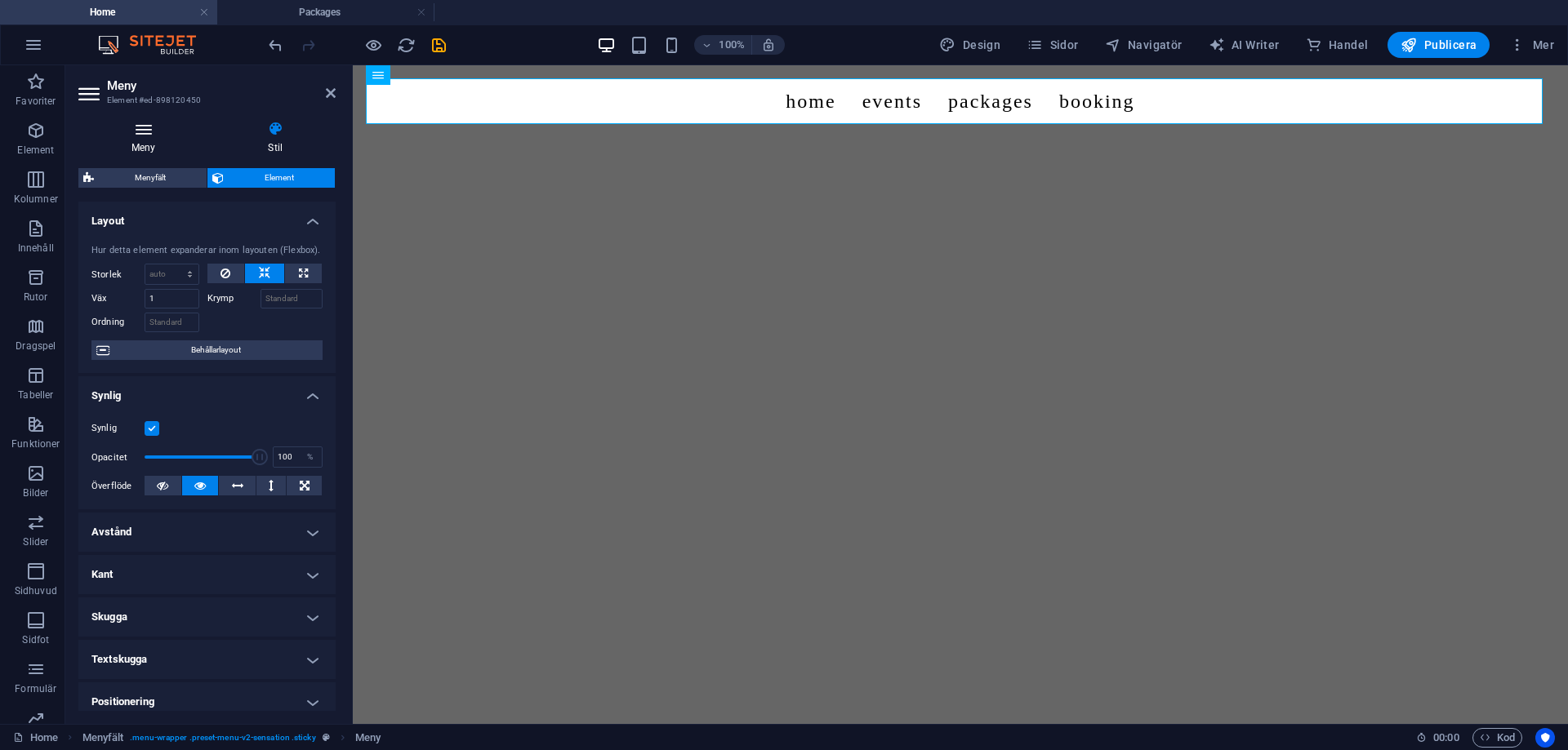
click at [176, 138] on h4 "Meny" at bounding box center [147, 138] width 137 height 34
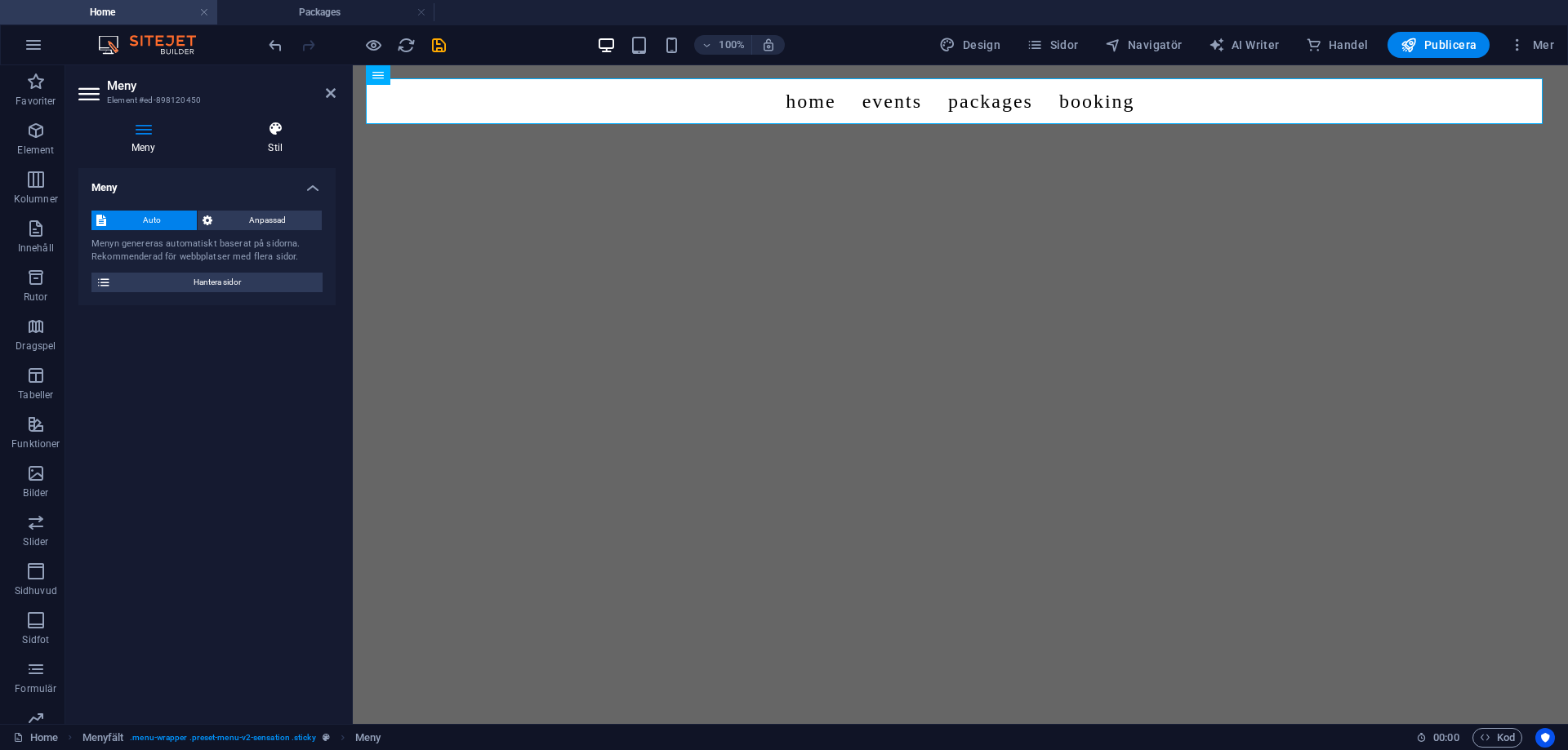
click at [273, 132] on icon at bounding box center [276, 129] width 121 height 17
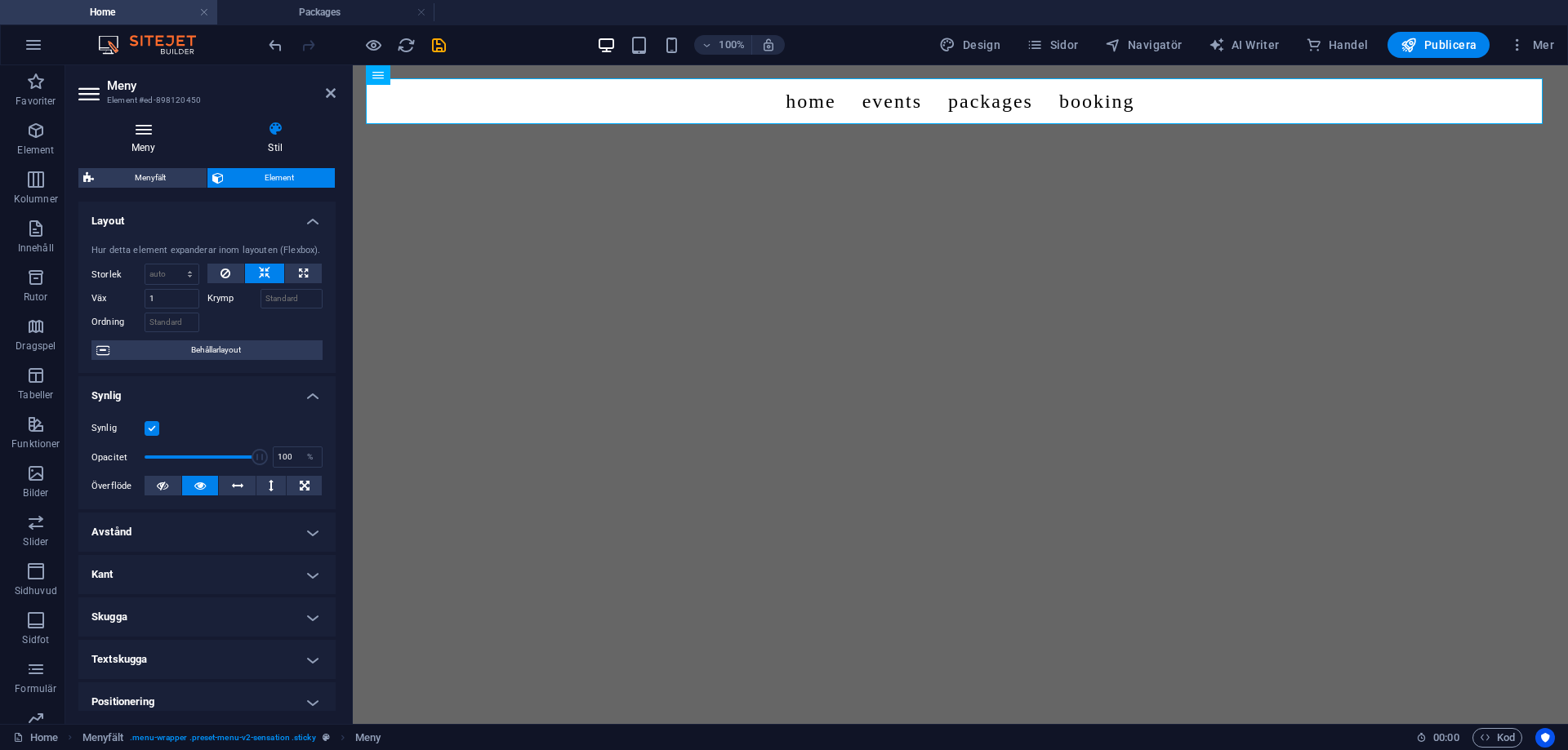
click at [161, 136] on icon at bounding box center [144, 129] width 131 height 17
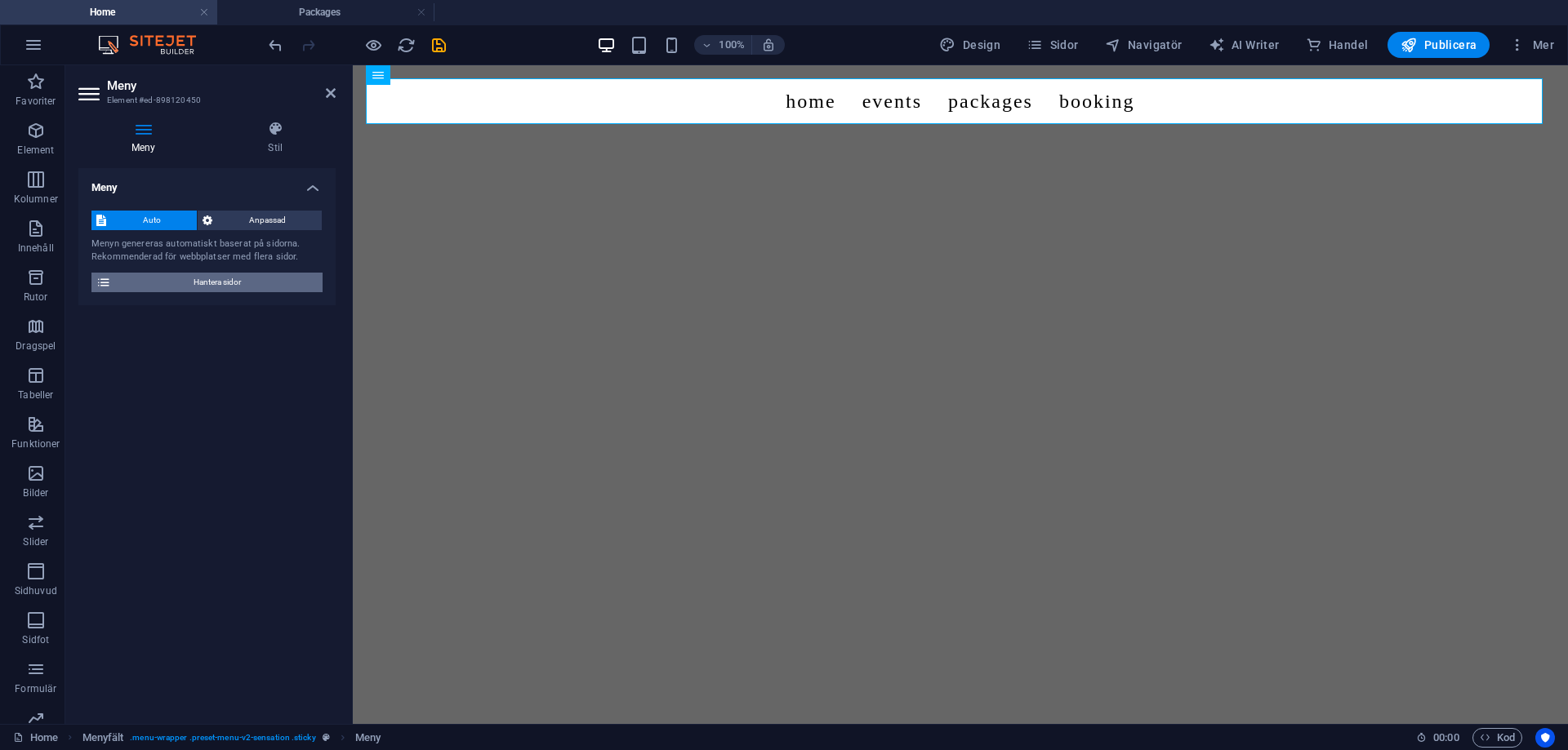
click at [222, 292] on span "Hantera sidor" at bounding box center [216, 283] width 201 height 20
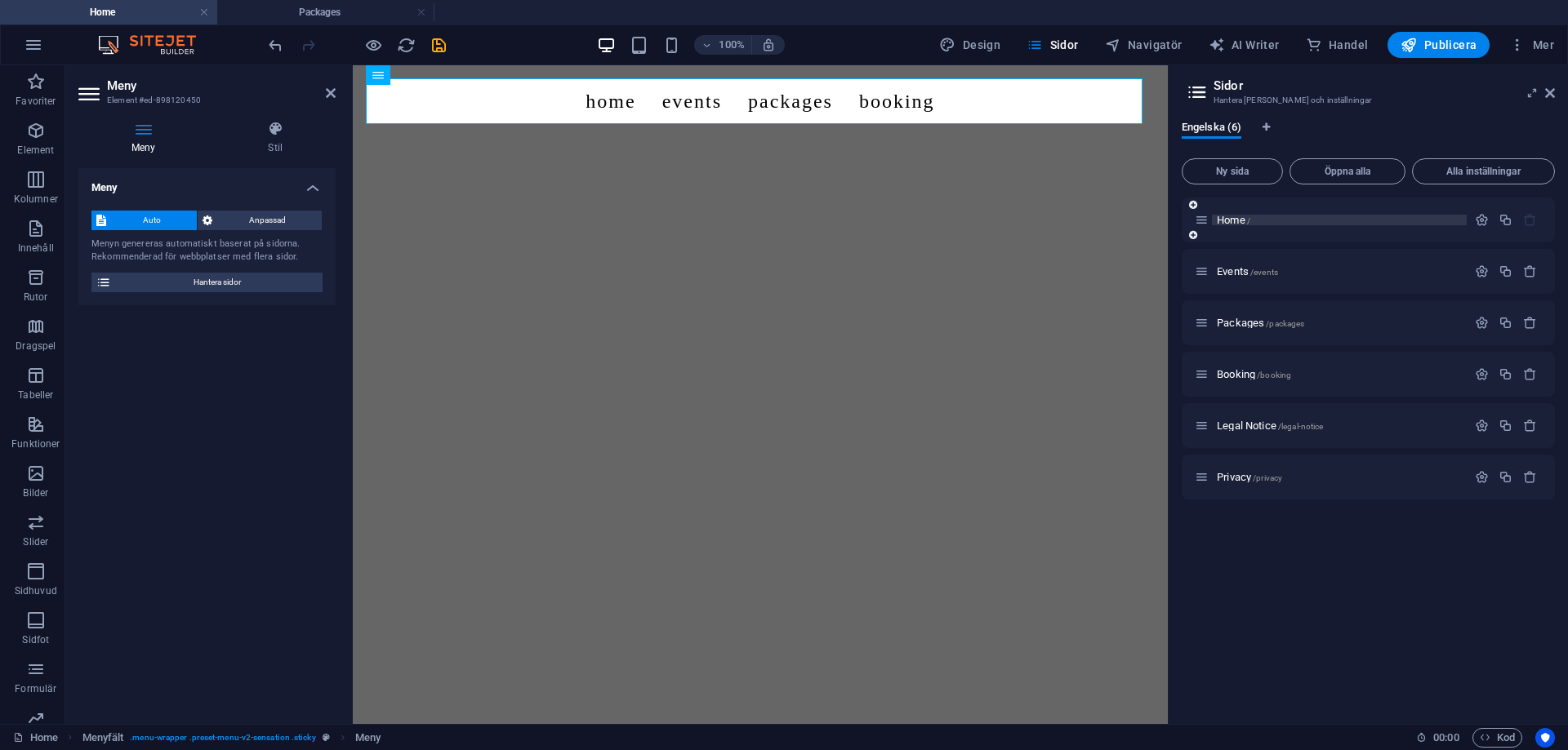
click at [1258, 217] on p "Home /" at bounding box center [1338, 220] width 245 height 11
click at [1253, 220] on p "Home /" at bounding box center [1338, 220] width 245 height 11
click at [1483, 221] on icon "button" at bounding box center [1482, 220] width 14 height 14
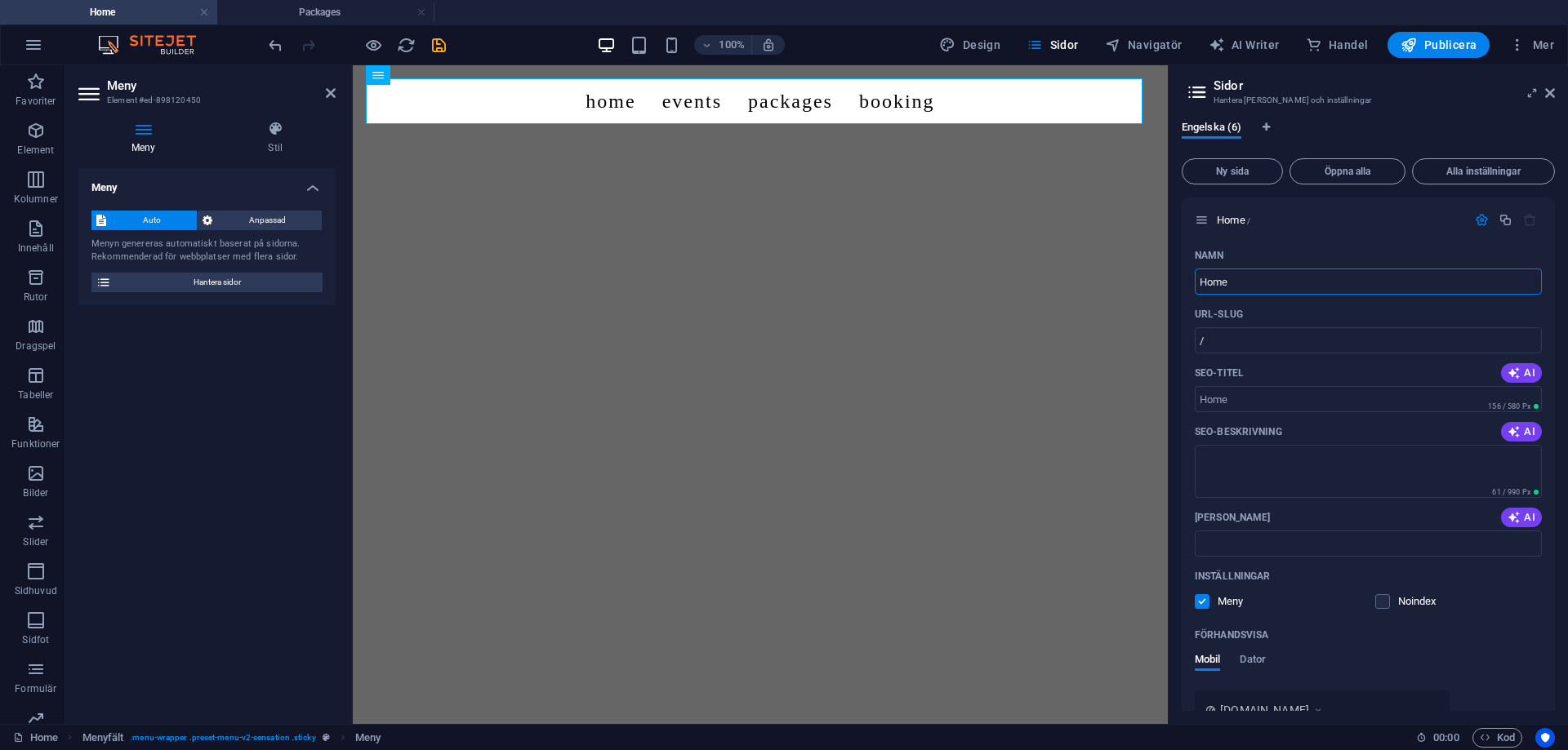
drag, startPoint x: 1628, startPoint y: 350, endPoint x: 695, endPoint y: 288, distance: 935.1
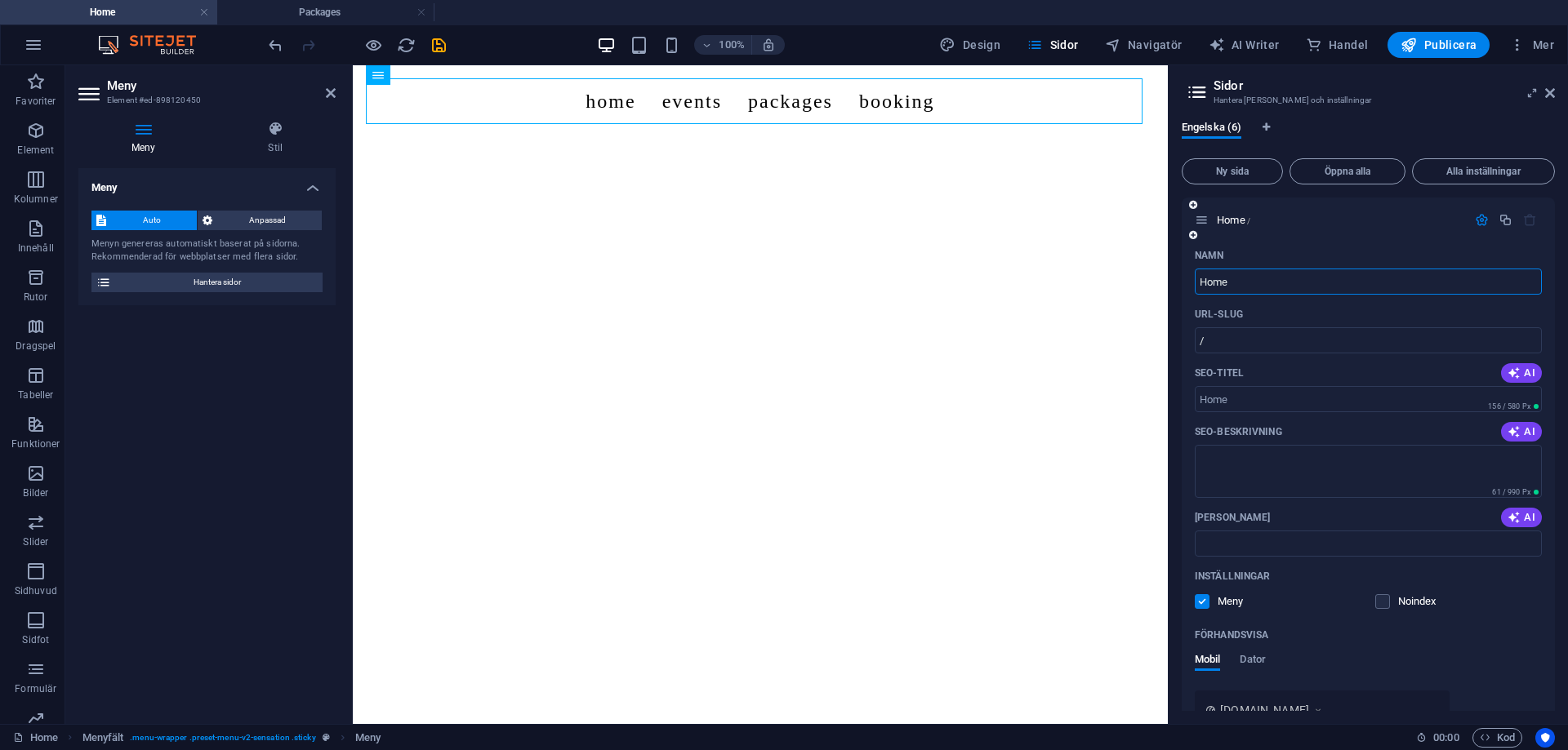
click at [1263, 284] on input "Home" at bounding box center [1368, 282] width 347 height 27
type input "H"
type input "hem"
type input "/hem"
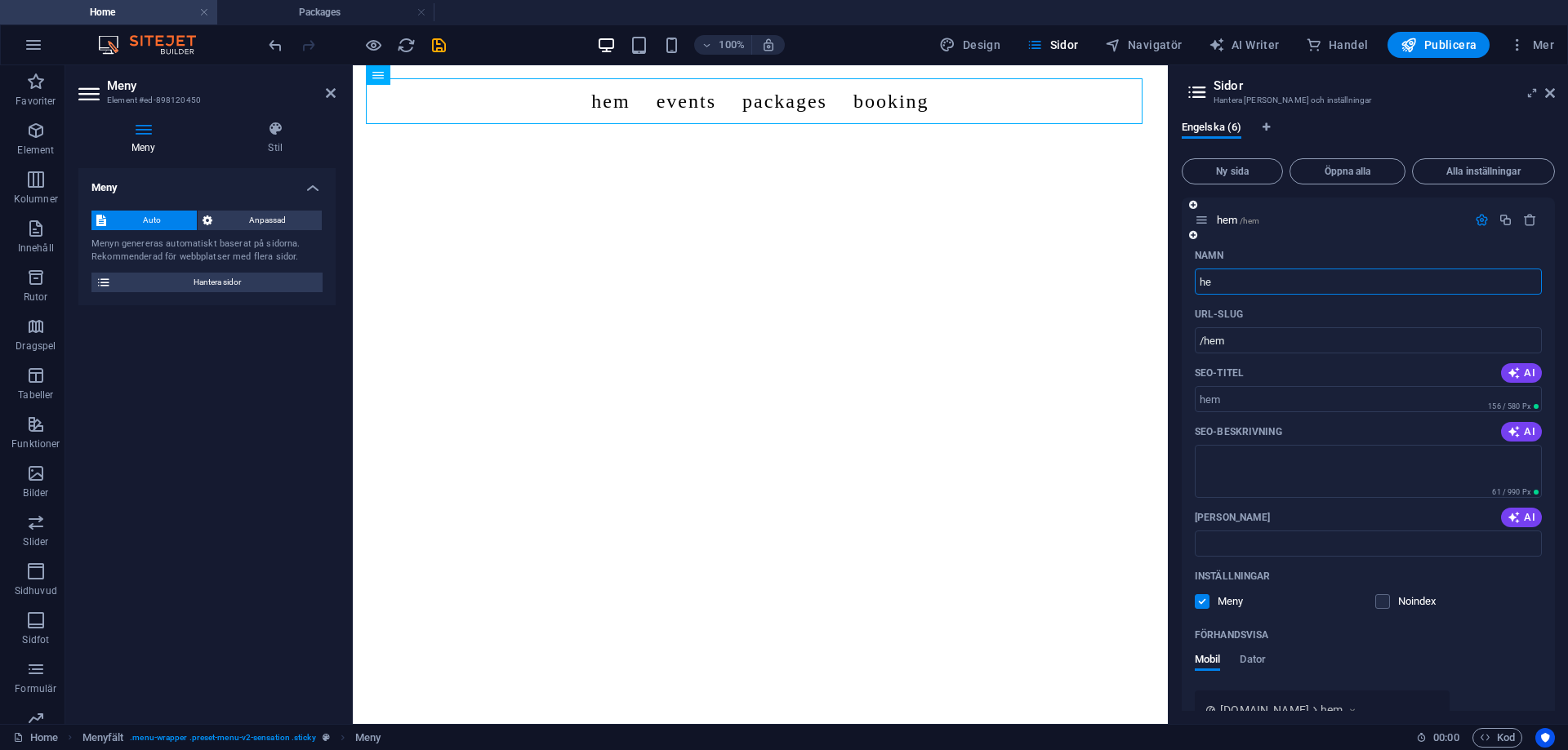
type input "h"
type input "/h"
type input "/"
type input "Hem"
type input "/hem"
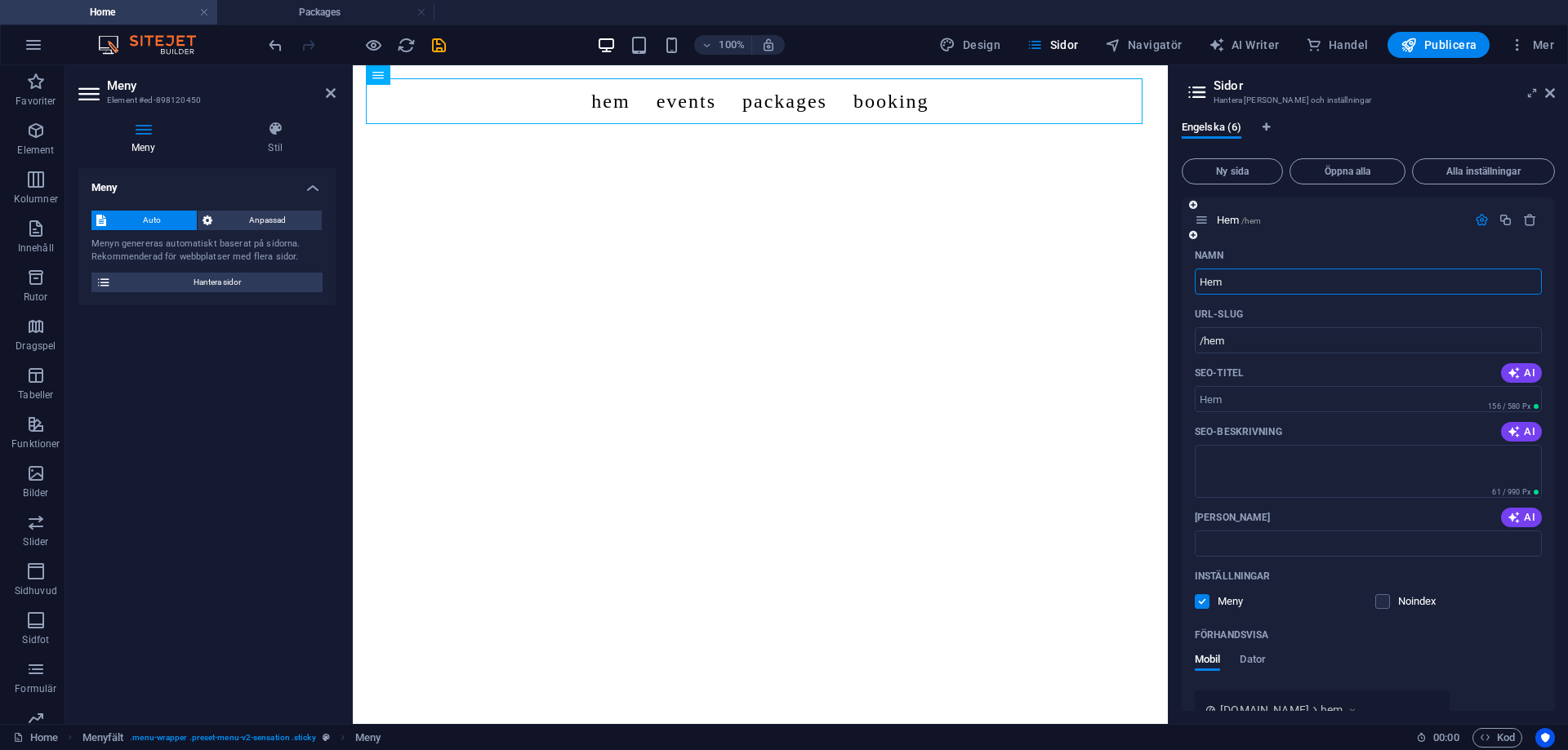
type input "Hem"
click at [1343, 241] on div "Hem /hem" at bounding box center [1368, 220] width 373 height 45
click at [680, 100] on nav "Hem Events Packages Booking" at bounding box center [760, 101] width 789 height 46
click at [687, 103] on nav "Hem Events Packages Booking" at bounding box center [760, 101] width 789 height 46
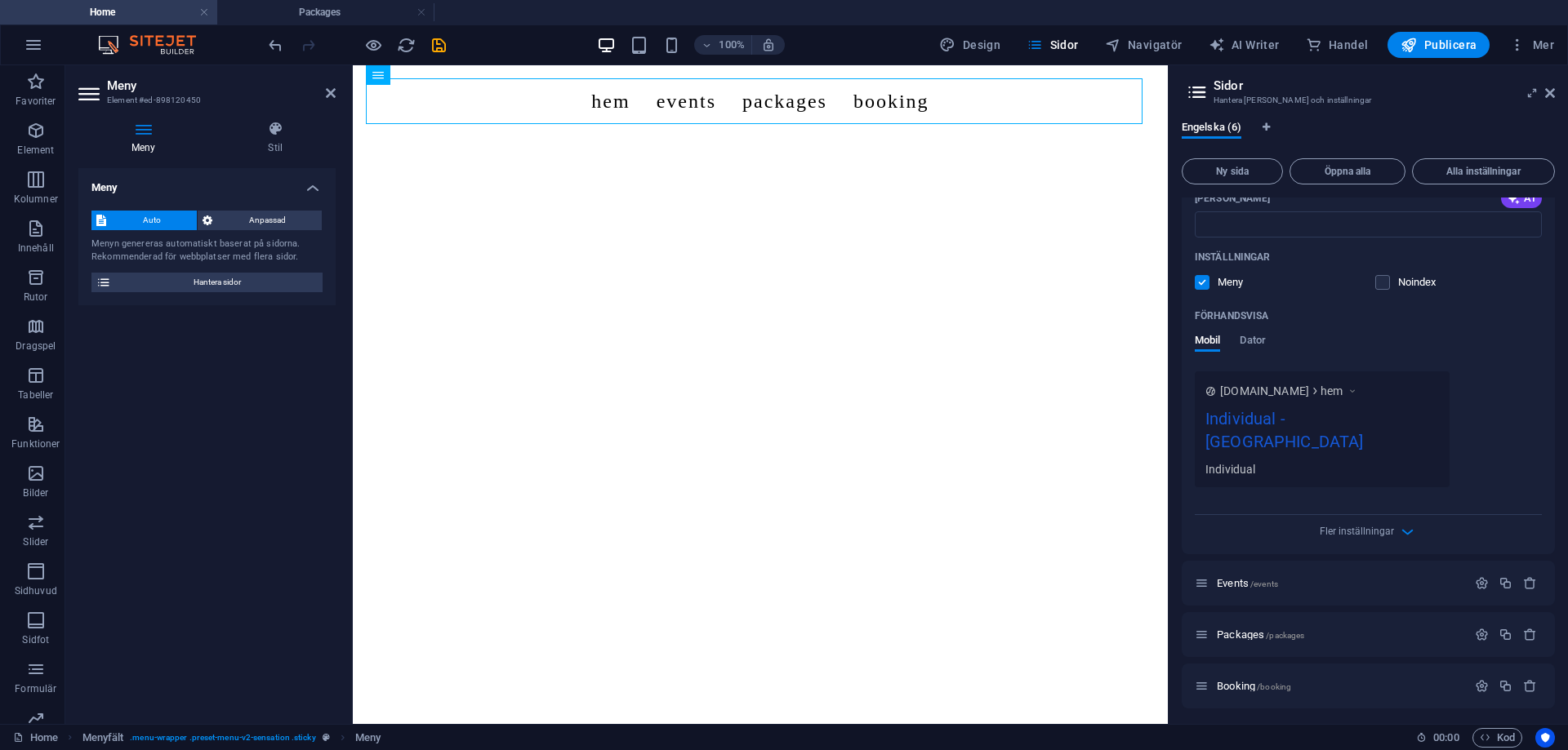
scroll to position [327, 0]
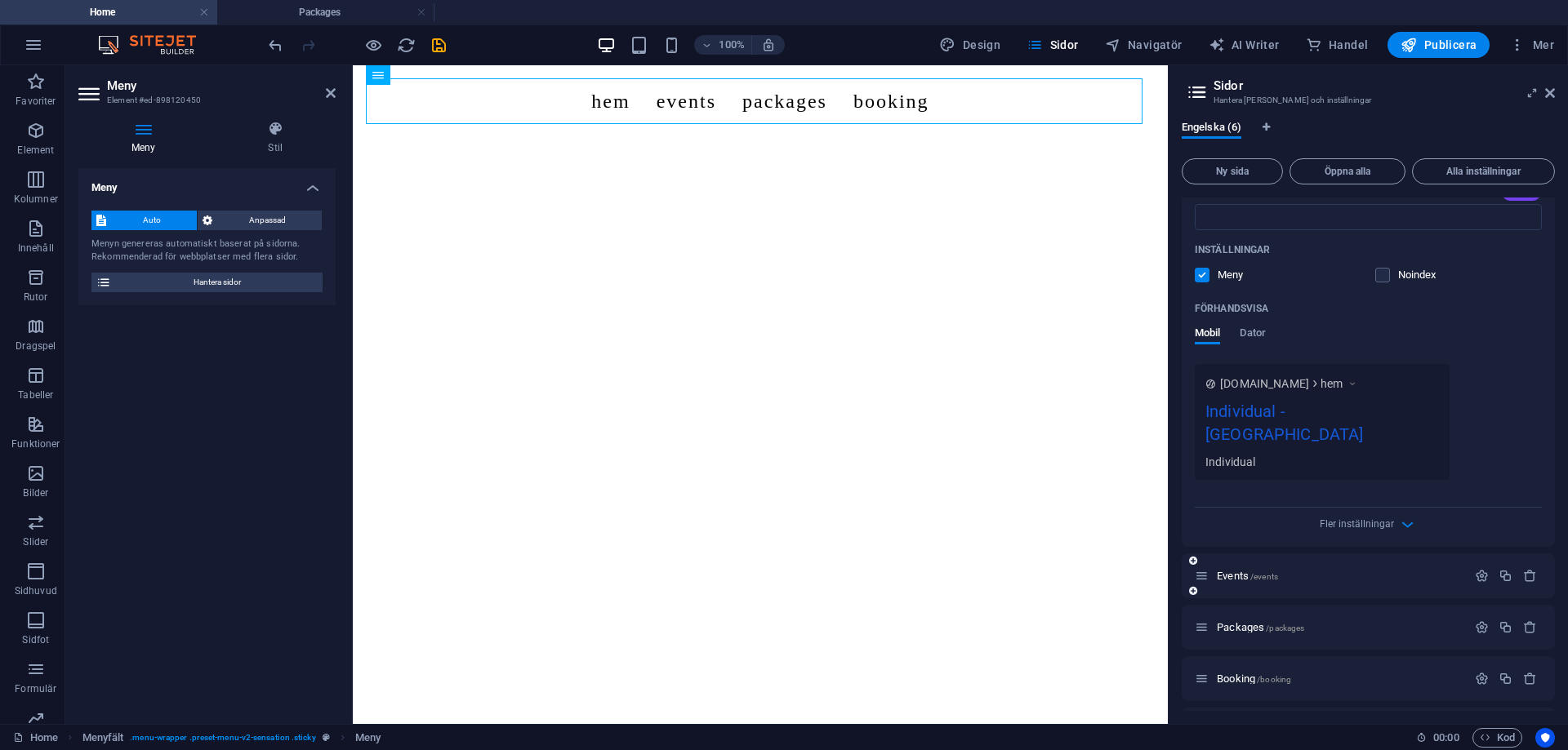
click at [1309, 566] on div "Events /events" at bounding box center [1331, 575] width 272 height 19
click at [1288, 570] on p "Events /events" at bounding box center [1338, 575] width 245 height 11
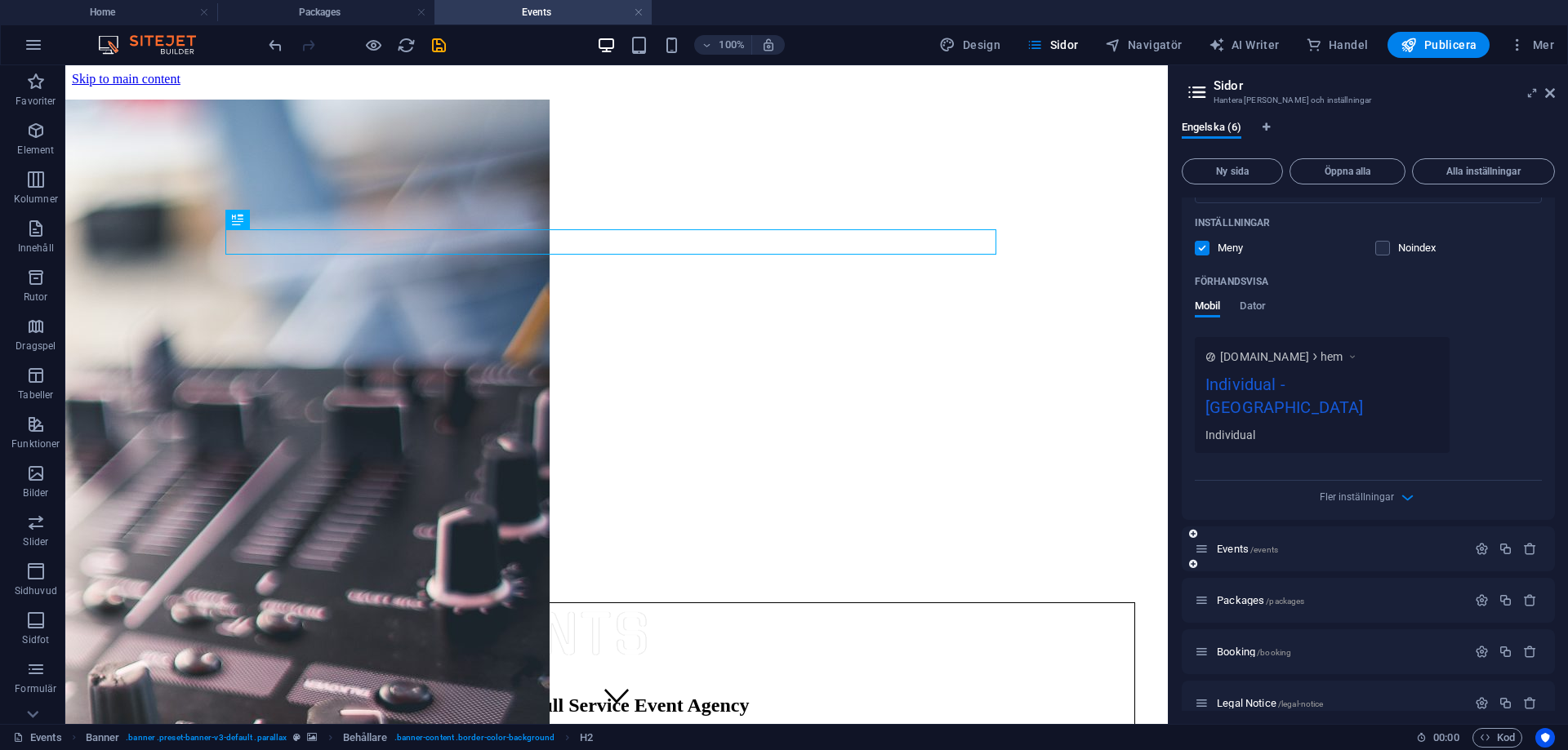
scroll to position [404, 0]
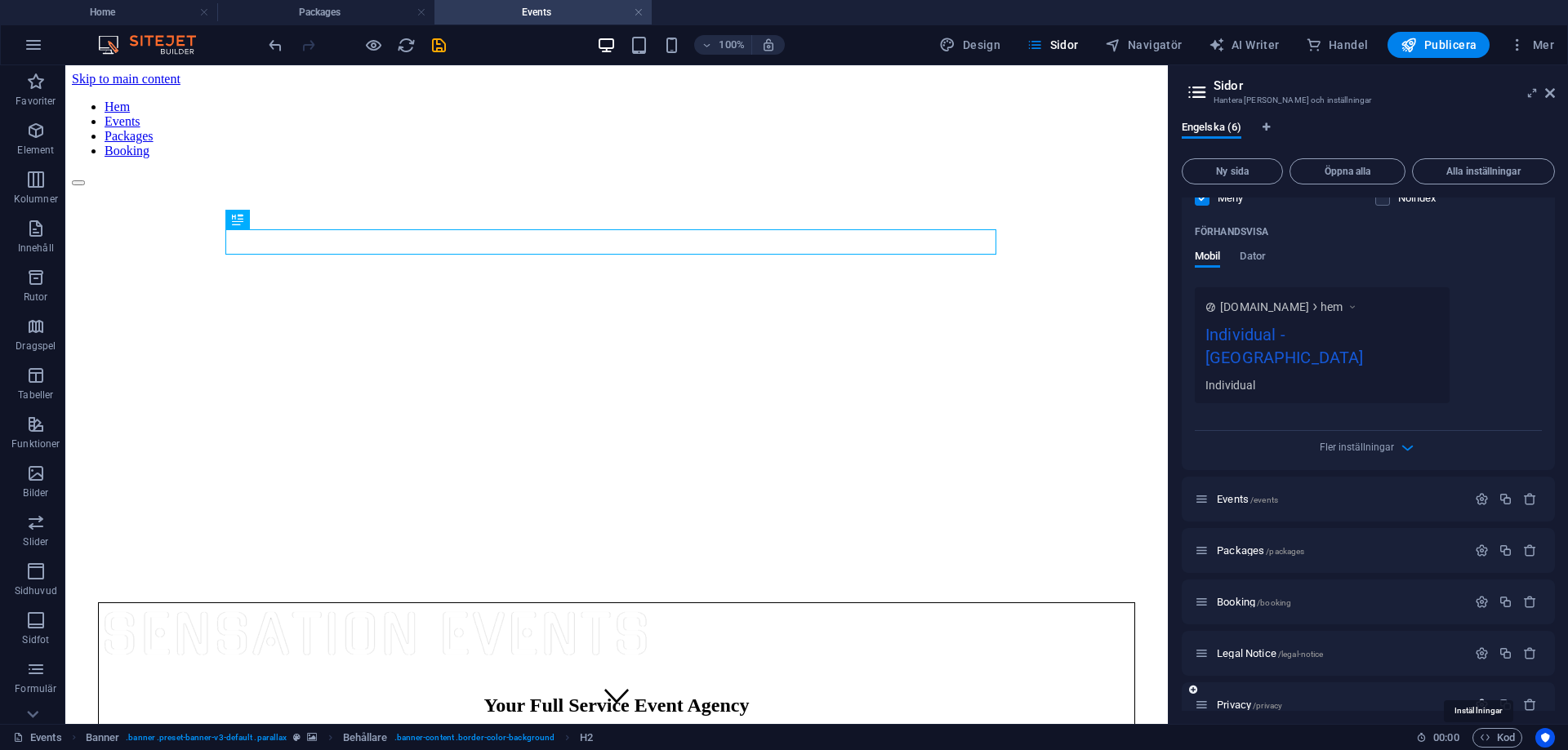
click at [1479, 698] on icon "button" at bounding box center [1482, 704] width 14 height 14
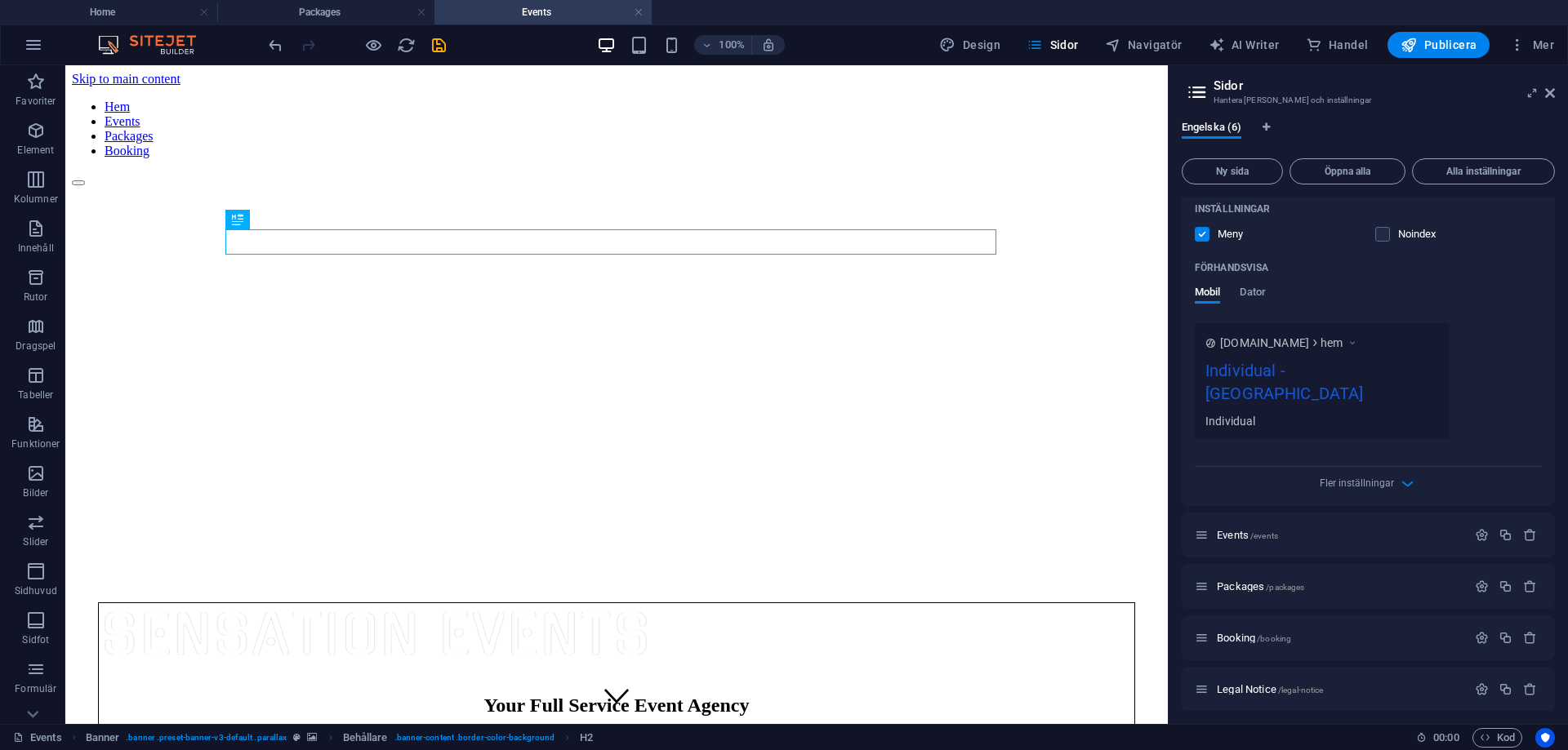
scroll to position [366, 0]
click at [618, 172] on div at bounding box center [617, 179] width 1090 height 15
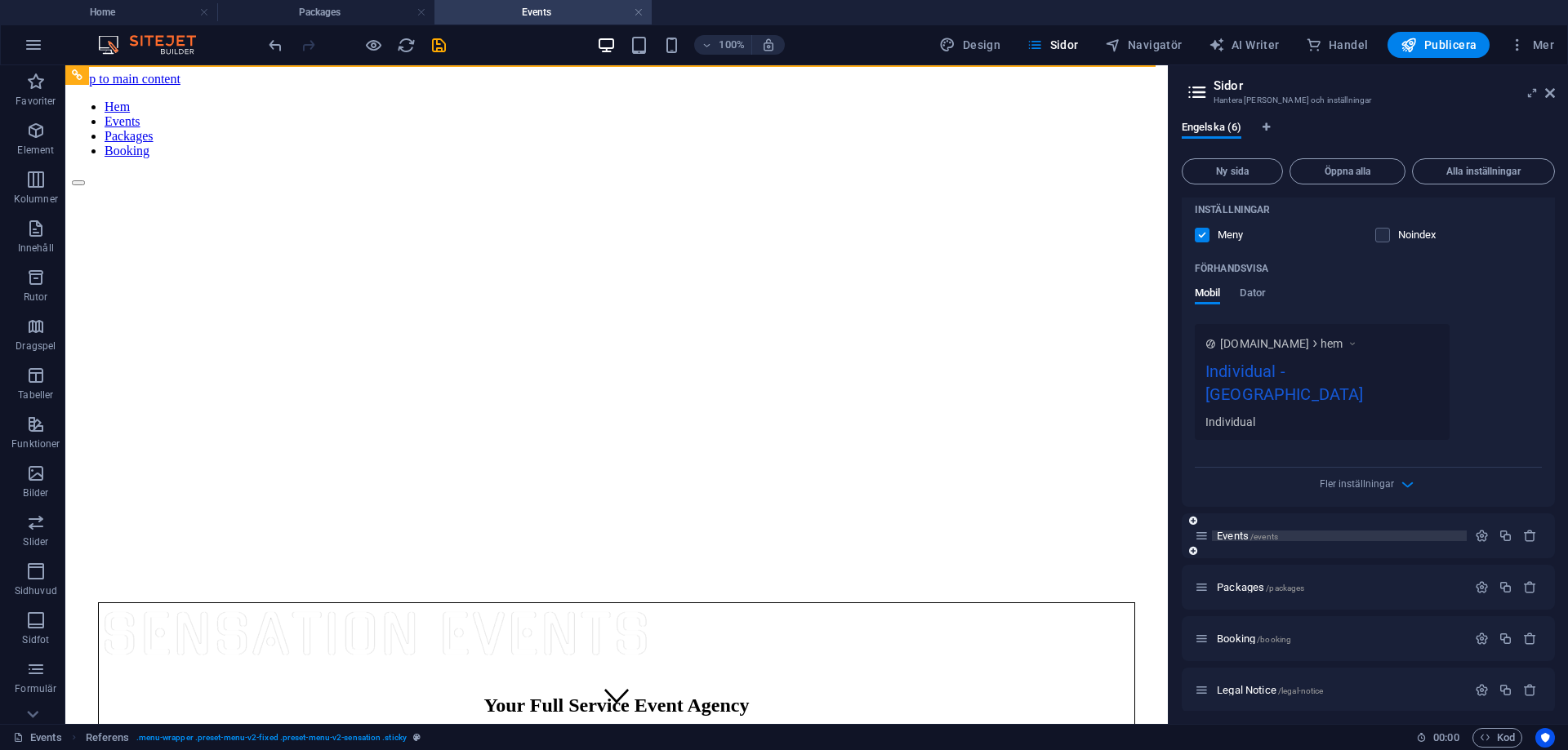
click at [1244, 530] on span "Events /events" at bounding box center [1247, 535] width 61 height 12
click at [1247, 530] on span "Events /events" at bounding box center [1247, 535] width 61 height 12
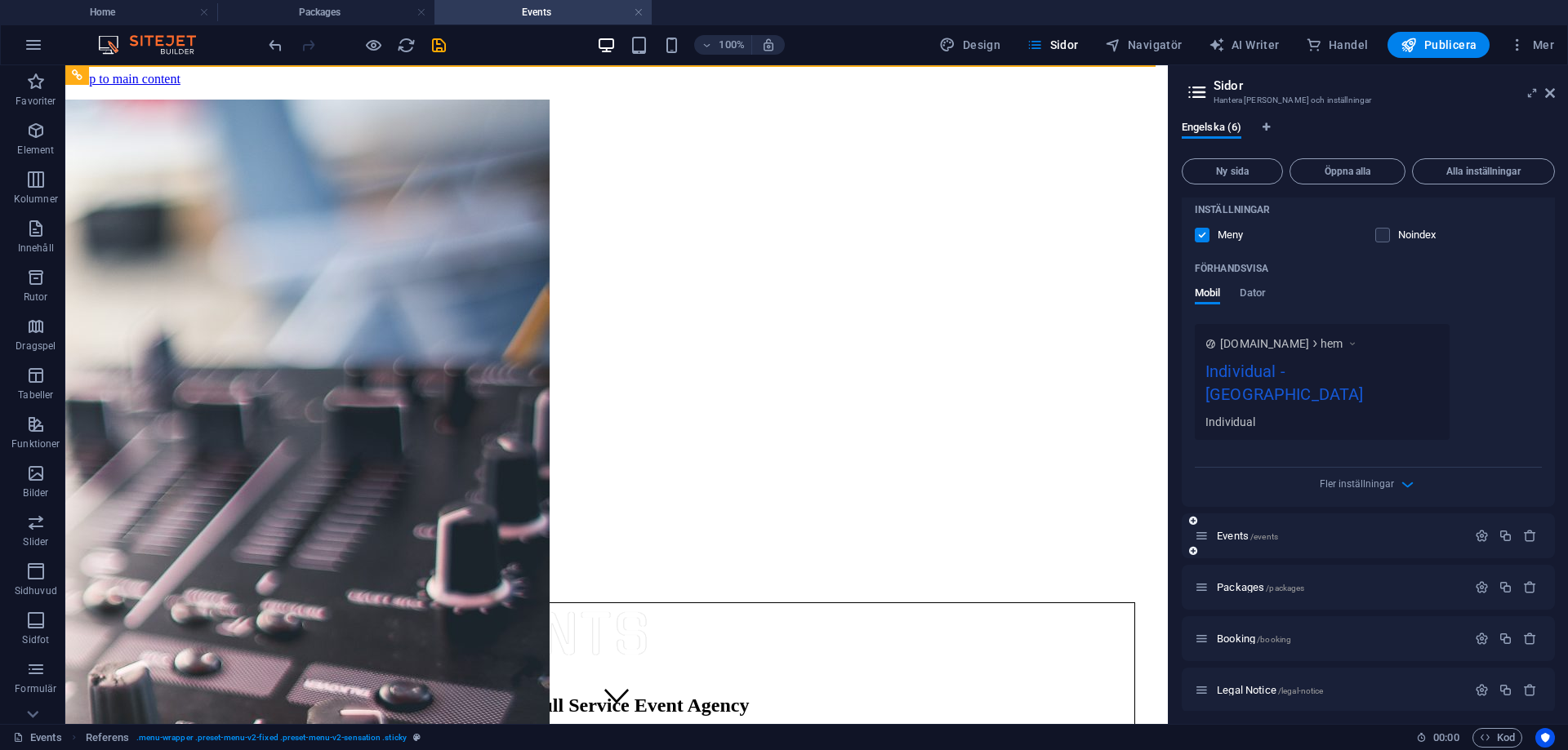
click at [1206, 529] on icon at bounding box center [1201, 535] width 14 height 14
click at [1456, 530] on p "Events /events" at bounding box center [1338, 535] width 245 height 11
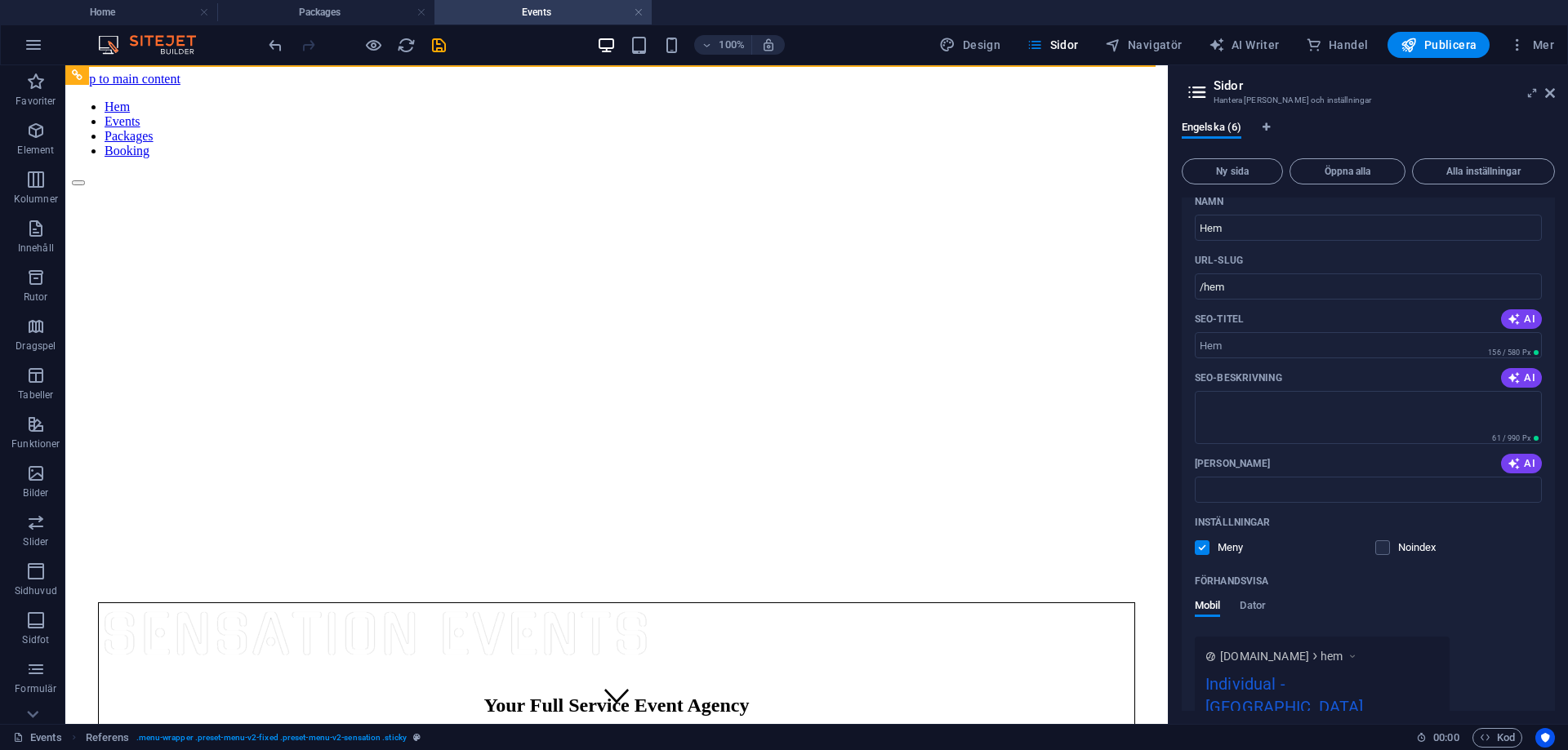
scroll to position [0, 0]
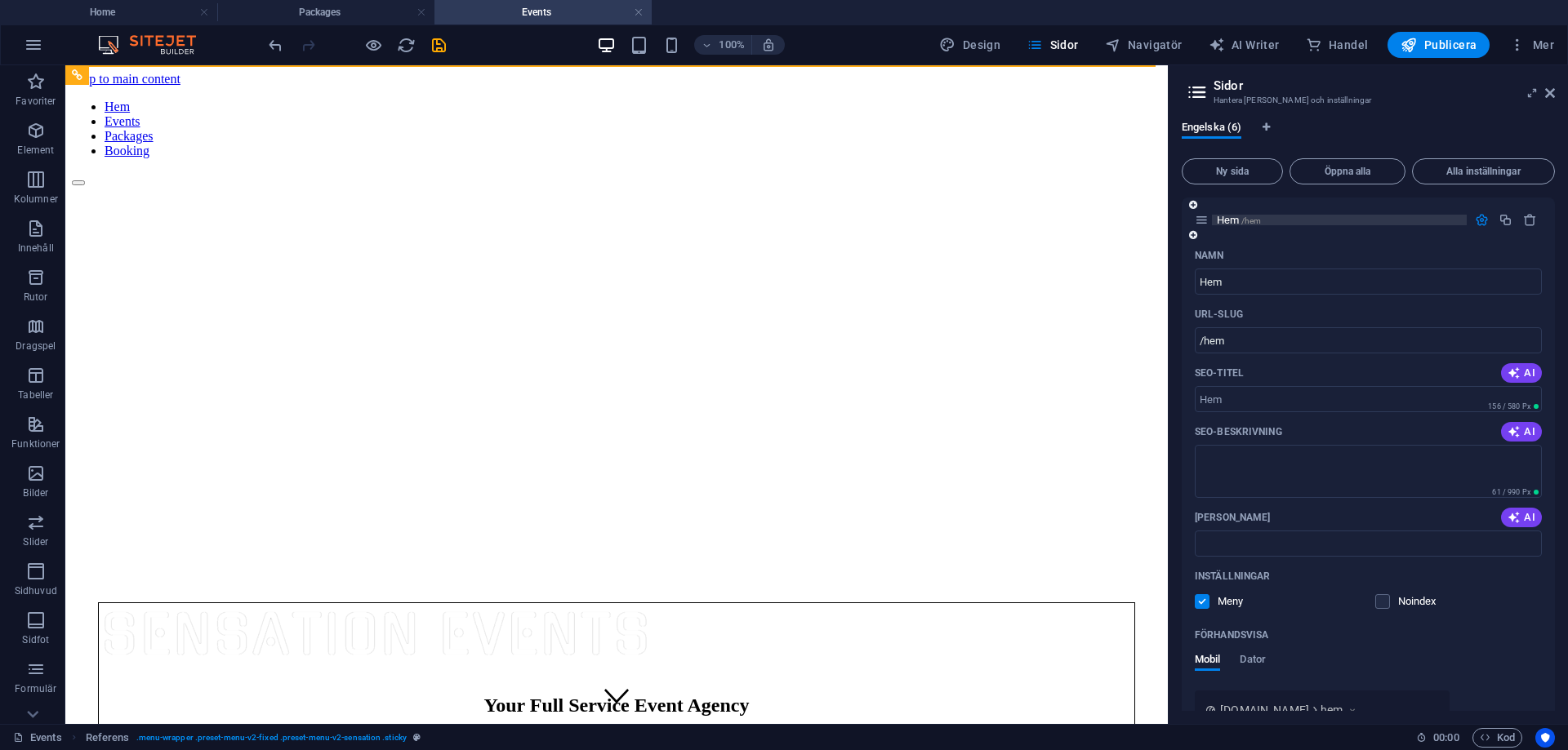
click at [1211, 219] on div "Hem /hem" at bounding box center [1338, 220] width 255 height 11
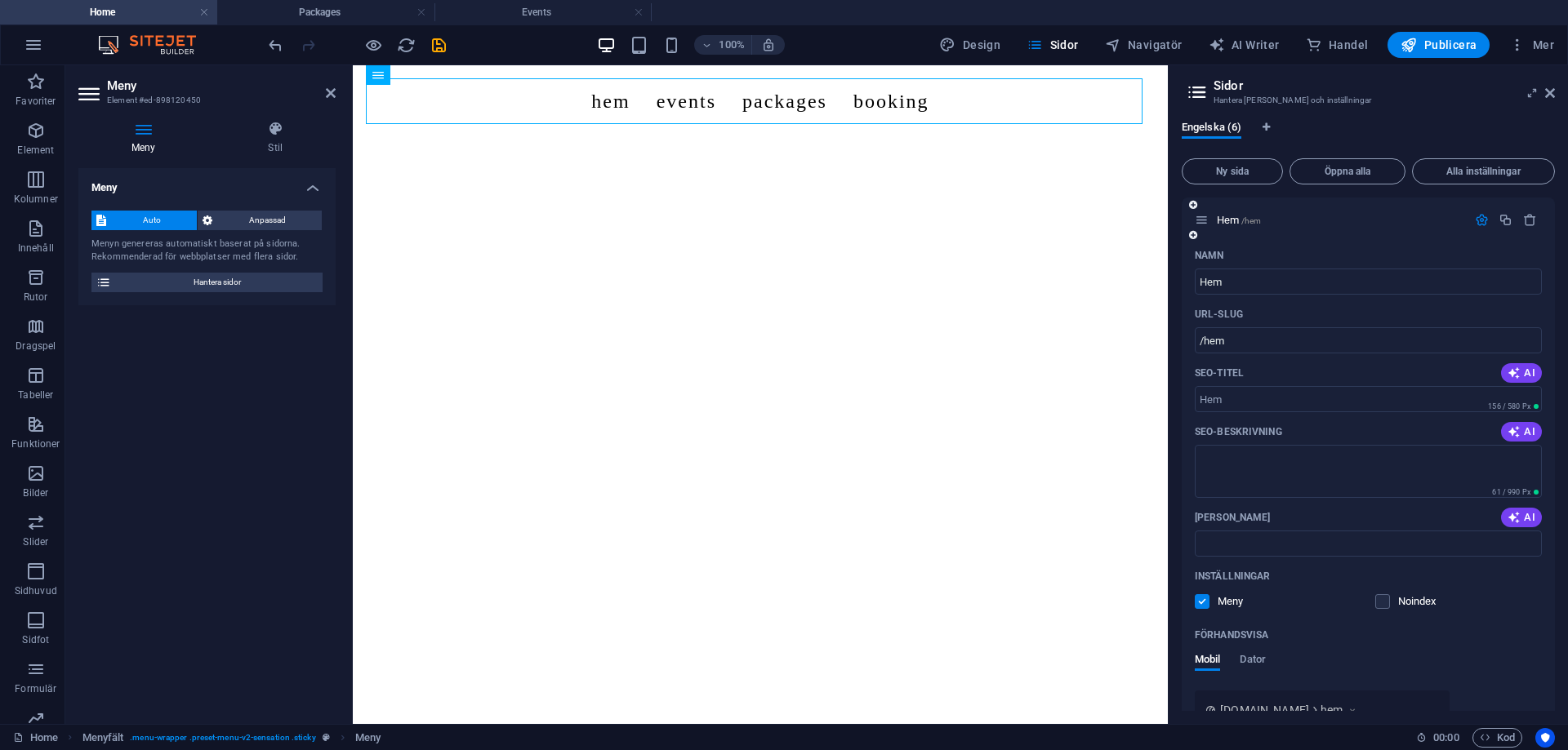
click at [1210, 218] on div "Hem /hem" at bounding box center [1331, 220] width 272 height 19
click at [1228, 221] on span "Hem /hem" at bounding box center [1238, 220] width 44 height 12
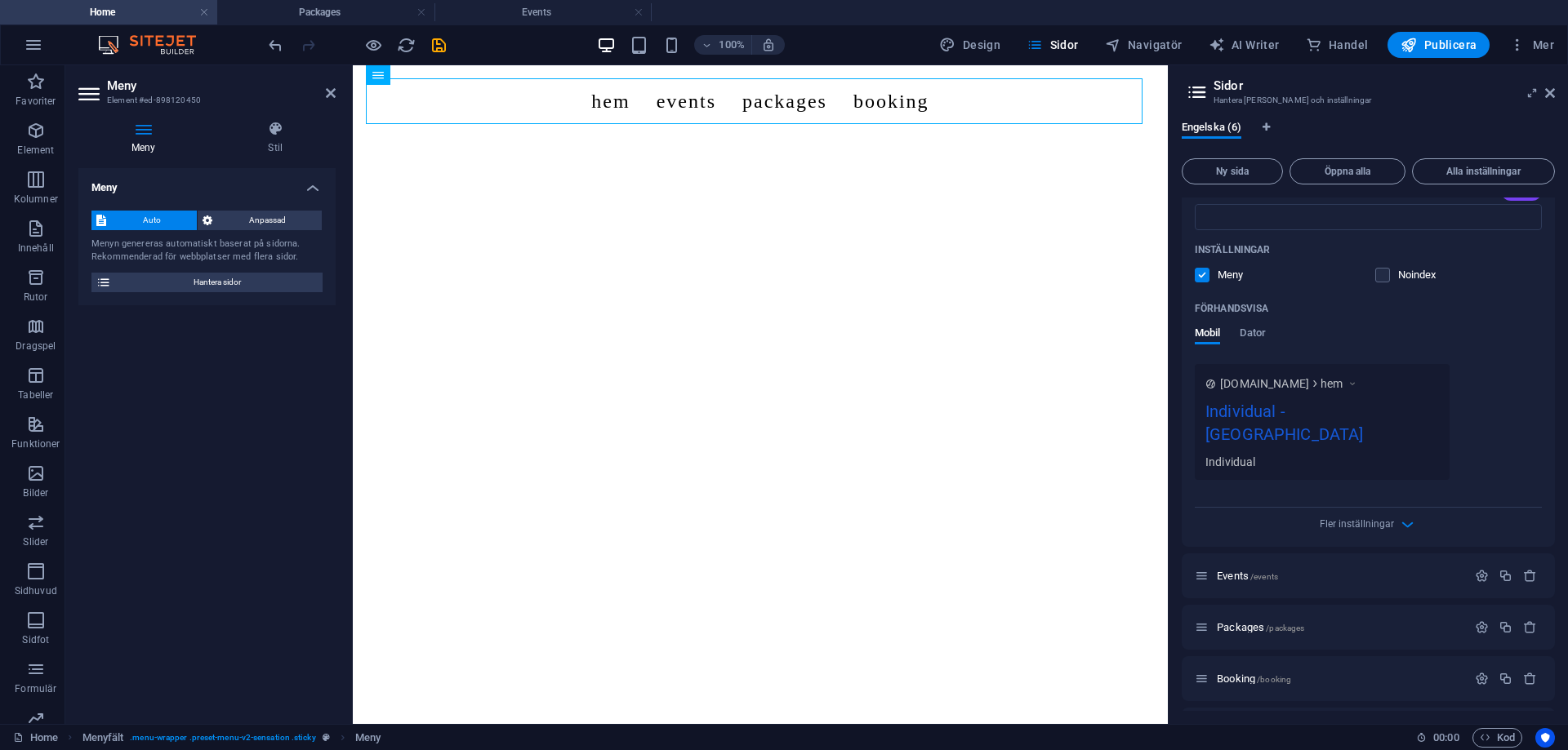
scroll to position [408, 0]
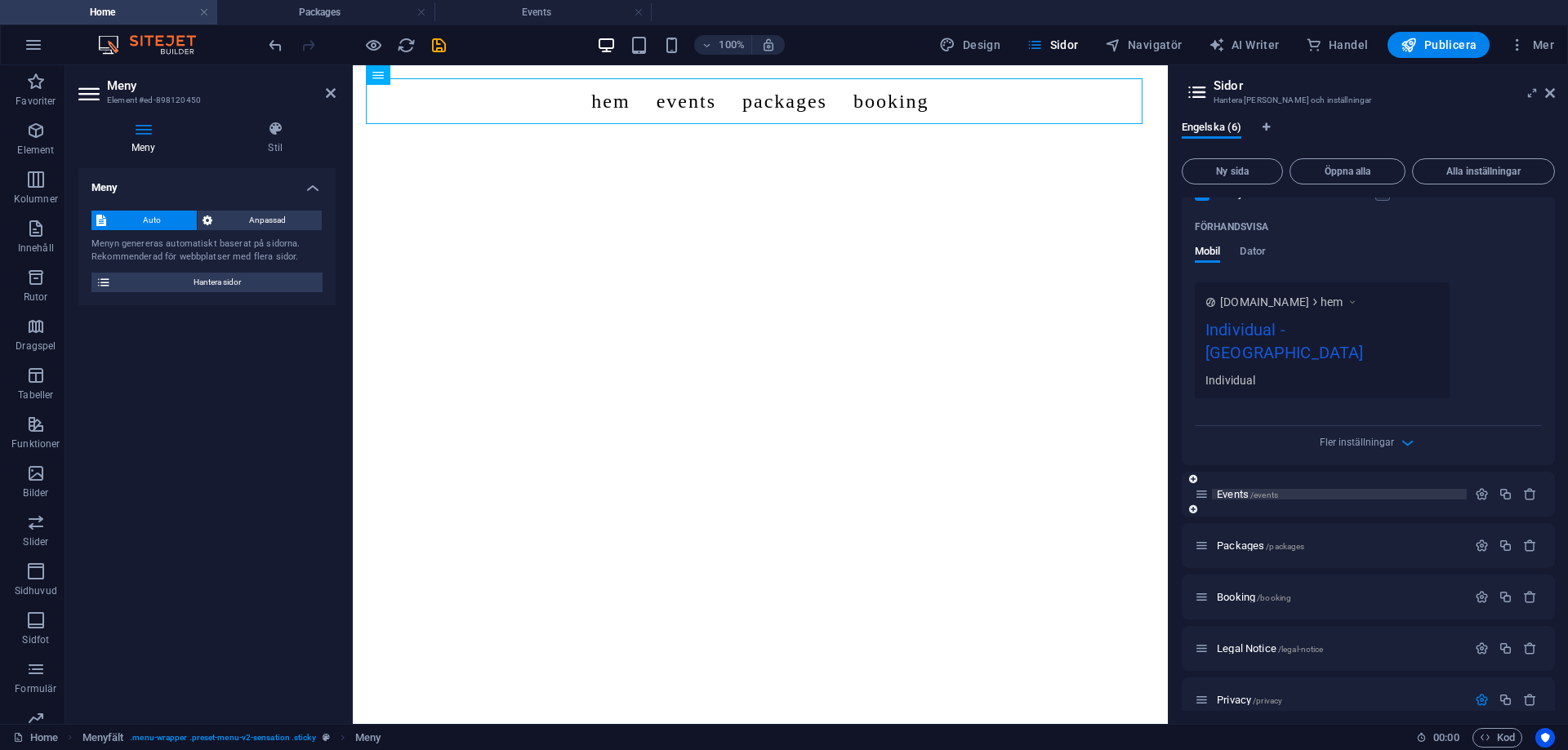
click at [1288, 489] on p "Events /events" at bounding box center [1338, 494] width 245 height 11
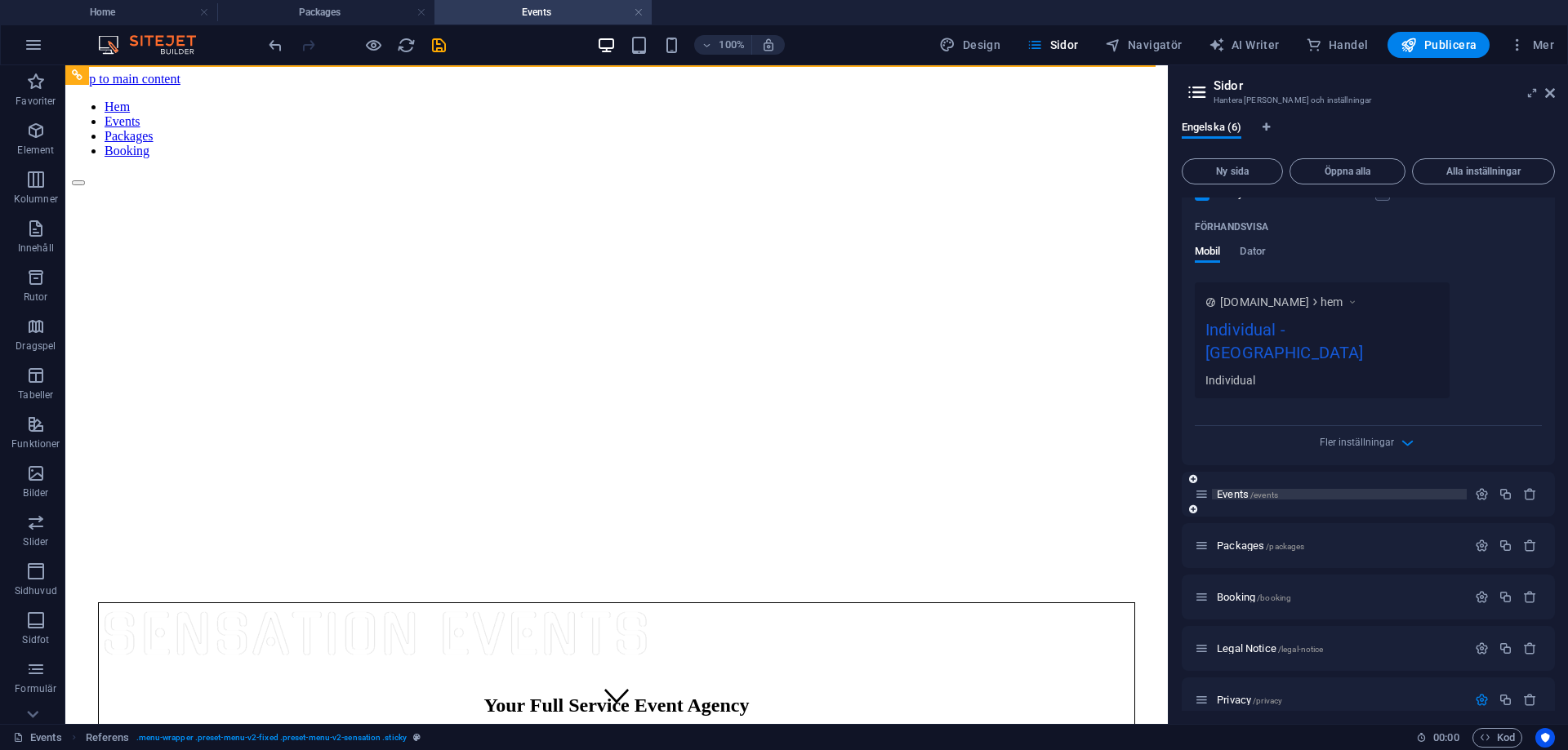
click at [1288, 489] on p "Events /events" at bounding box center [1338, 494] width 245 height 11
click at [1289, 489] on p "Events /events" at bounding box center [1338, 494] width 245 height 11
click at [1244, 488] on span "Events /events" at bounding box center [1247, 494] width 61 height 12
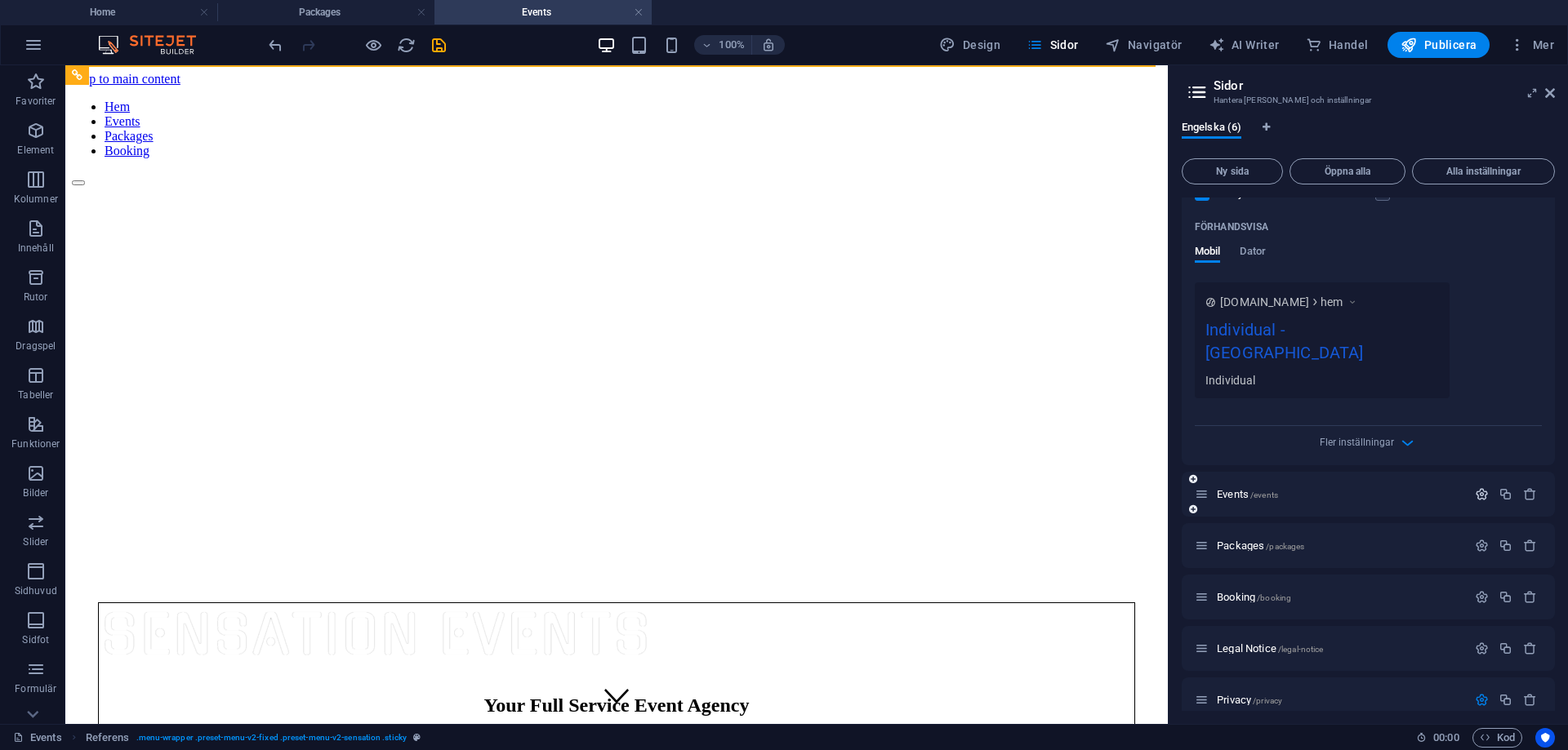
click at [1478, 487] on icon "button" at bounding box center [1482, 494] width 14 height 14
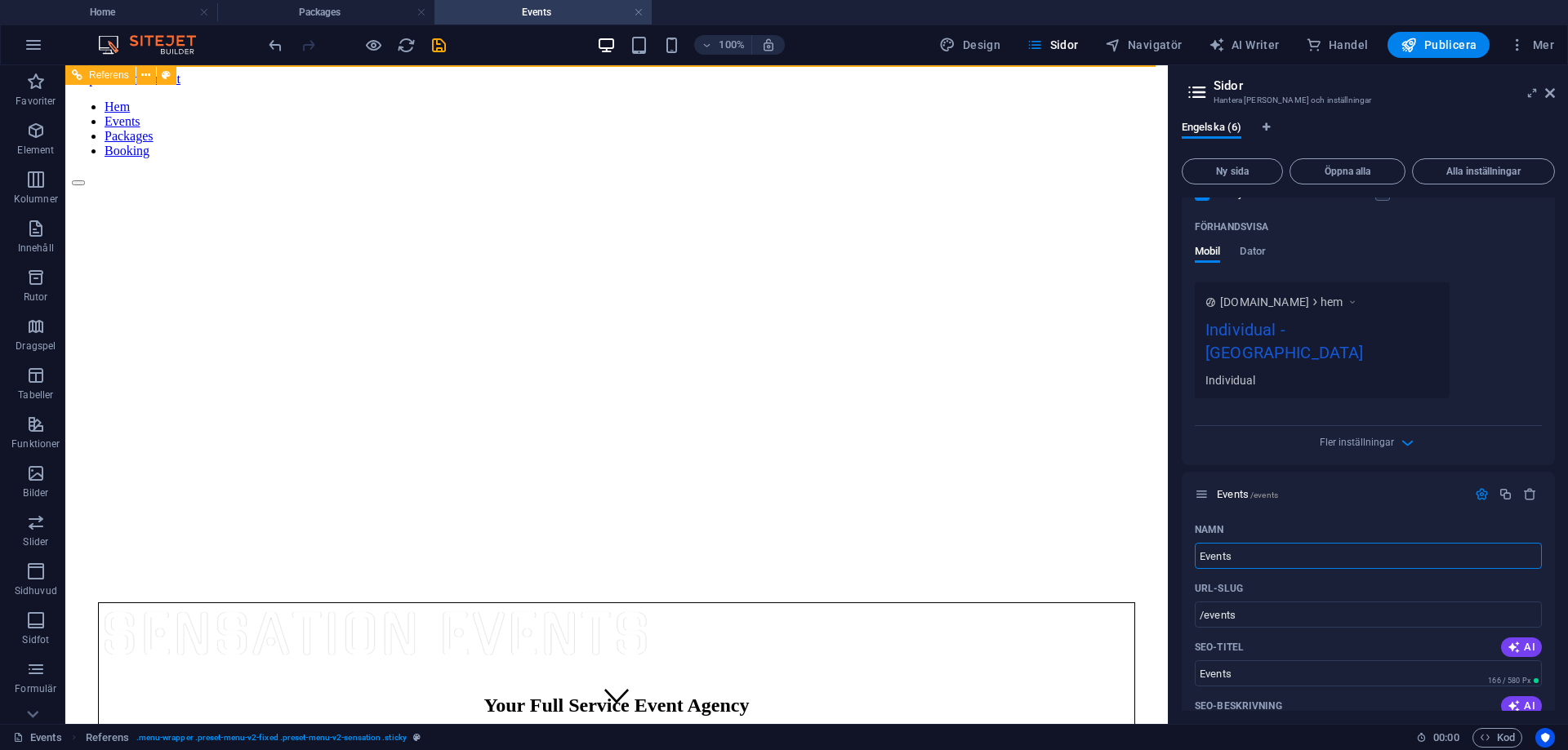
drag, startPoint x: 1071, startPoint y: 558, endPoint x: 1044, endPoint y: 558, distance: 27.0
click at [1256, 543] on input "Events" at bounding box center [1368, 556] width 347 height 27
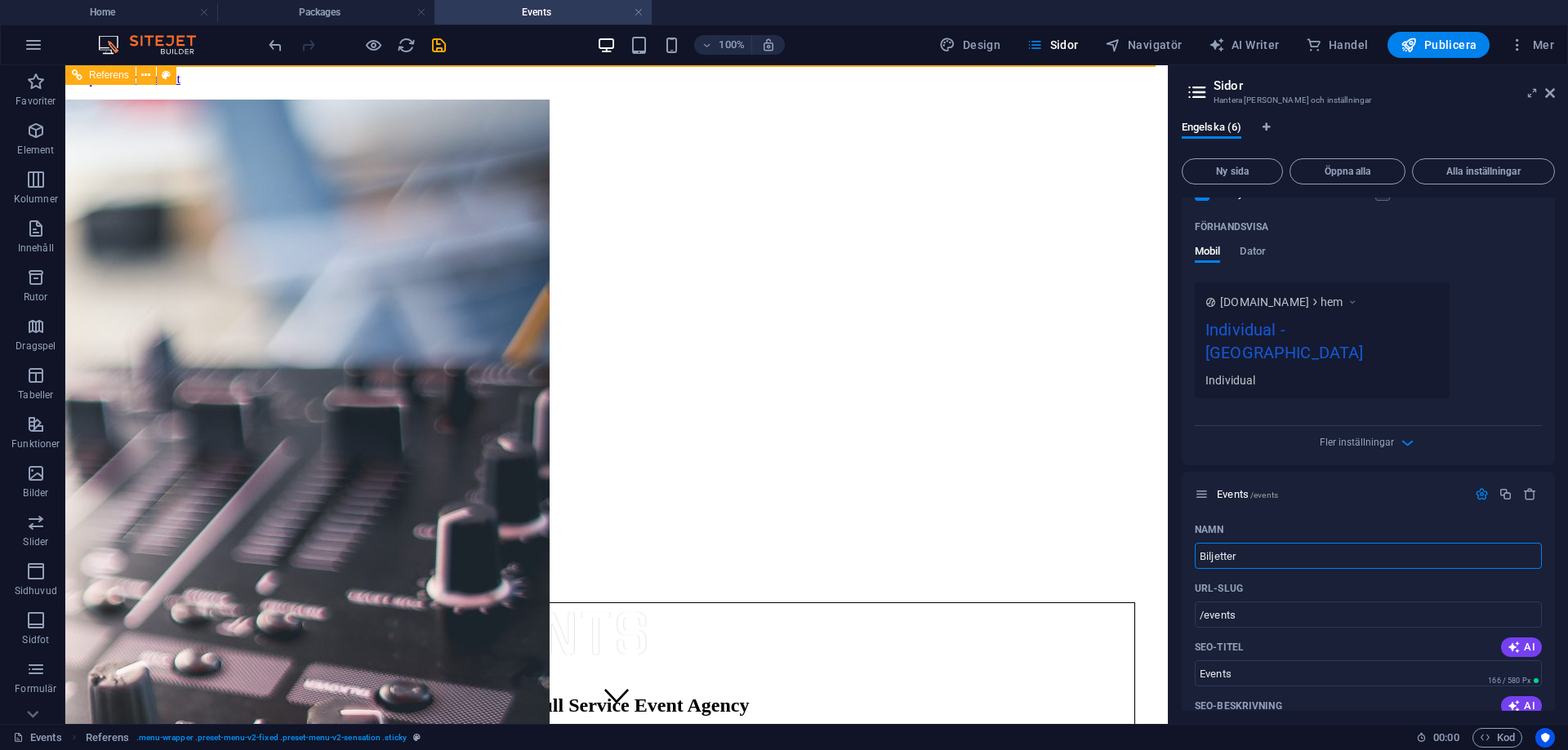
type input "Biljetter"
type input "/biljetter"
type input "Biljetter"
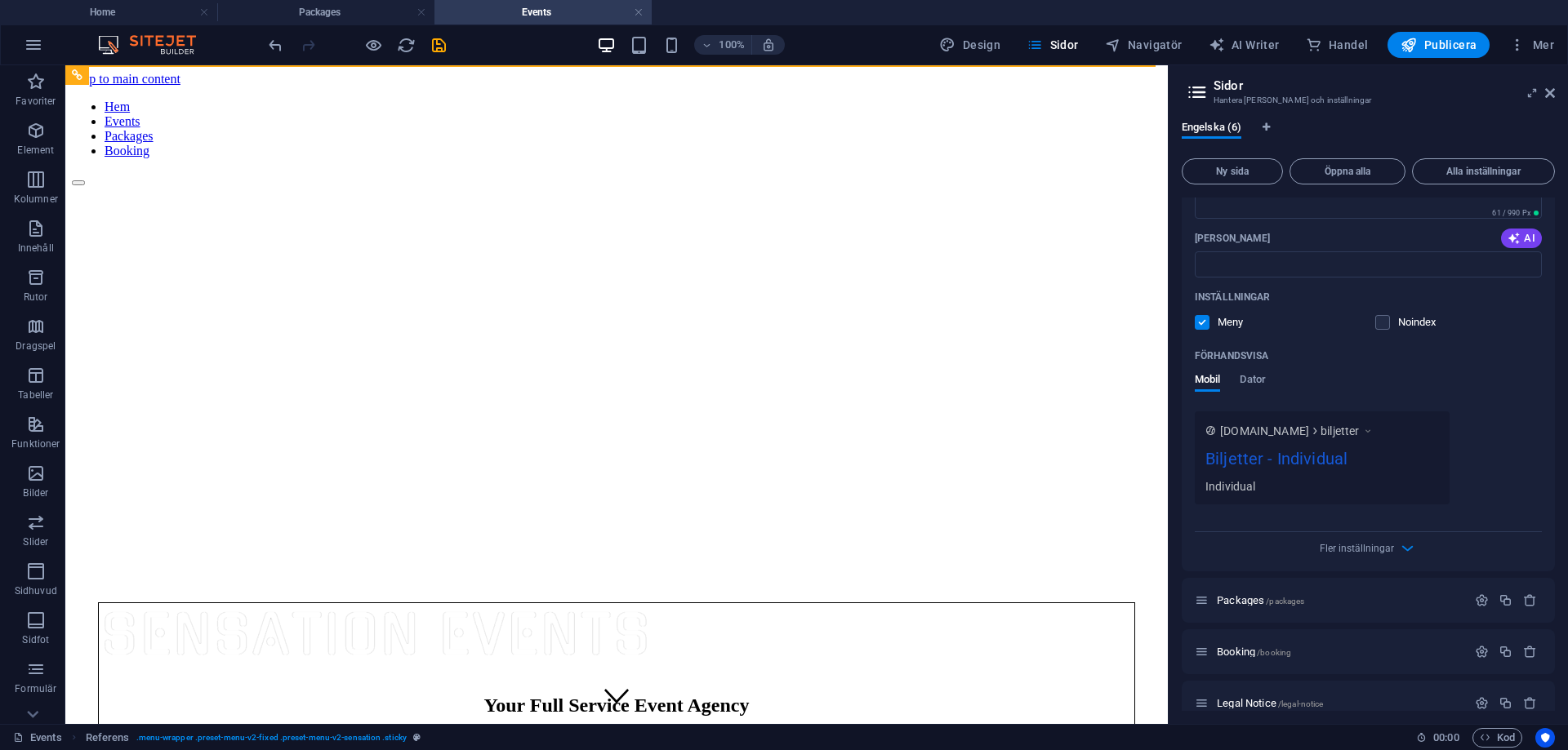
scroll to position [980, 0]
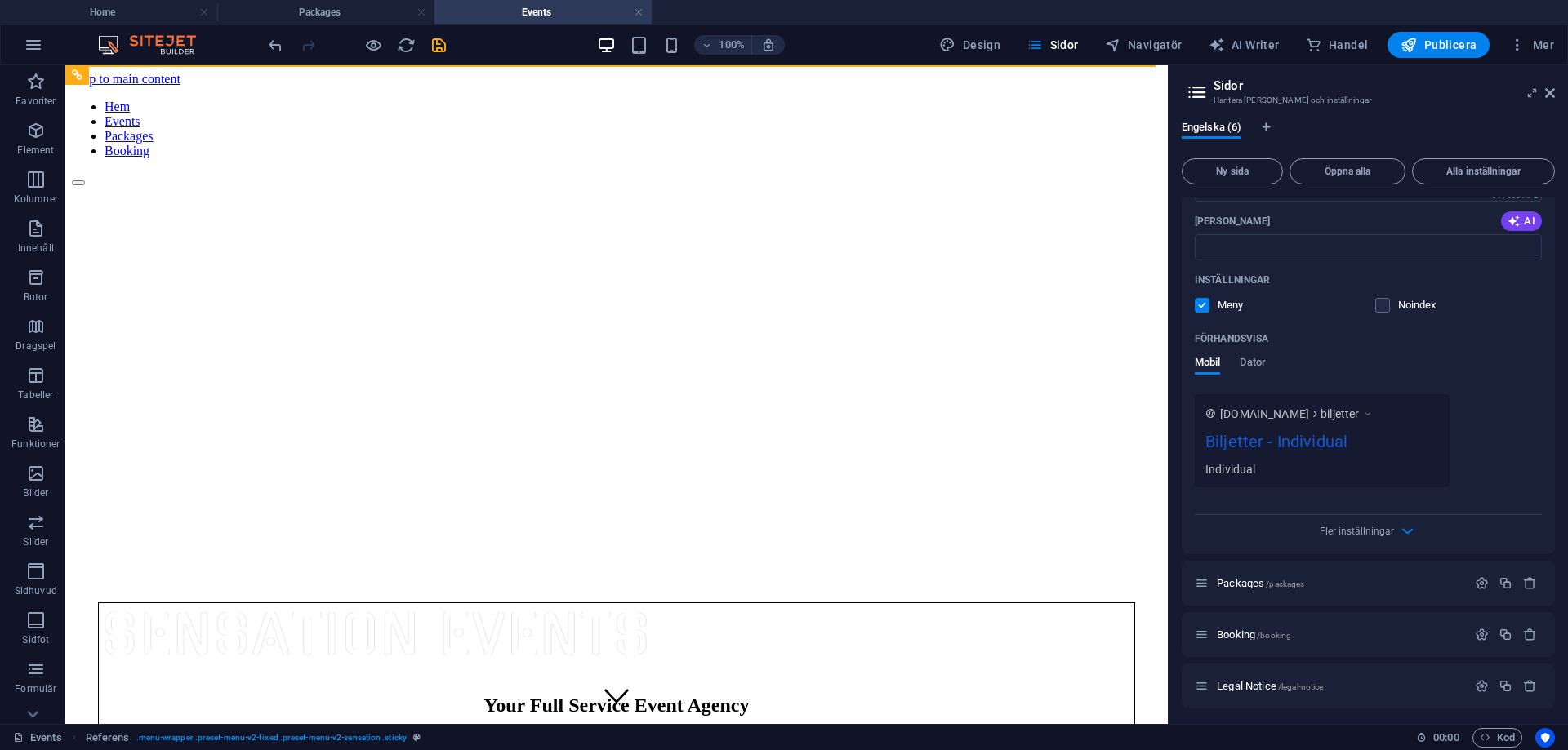
type input "Biljetter"
click at [1500, 439] on div "www.example.com biljetter Biljetter - Individual Individual" at bounding box center [1368, 441] width 347 height 93
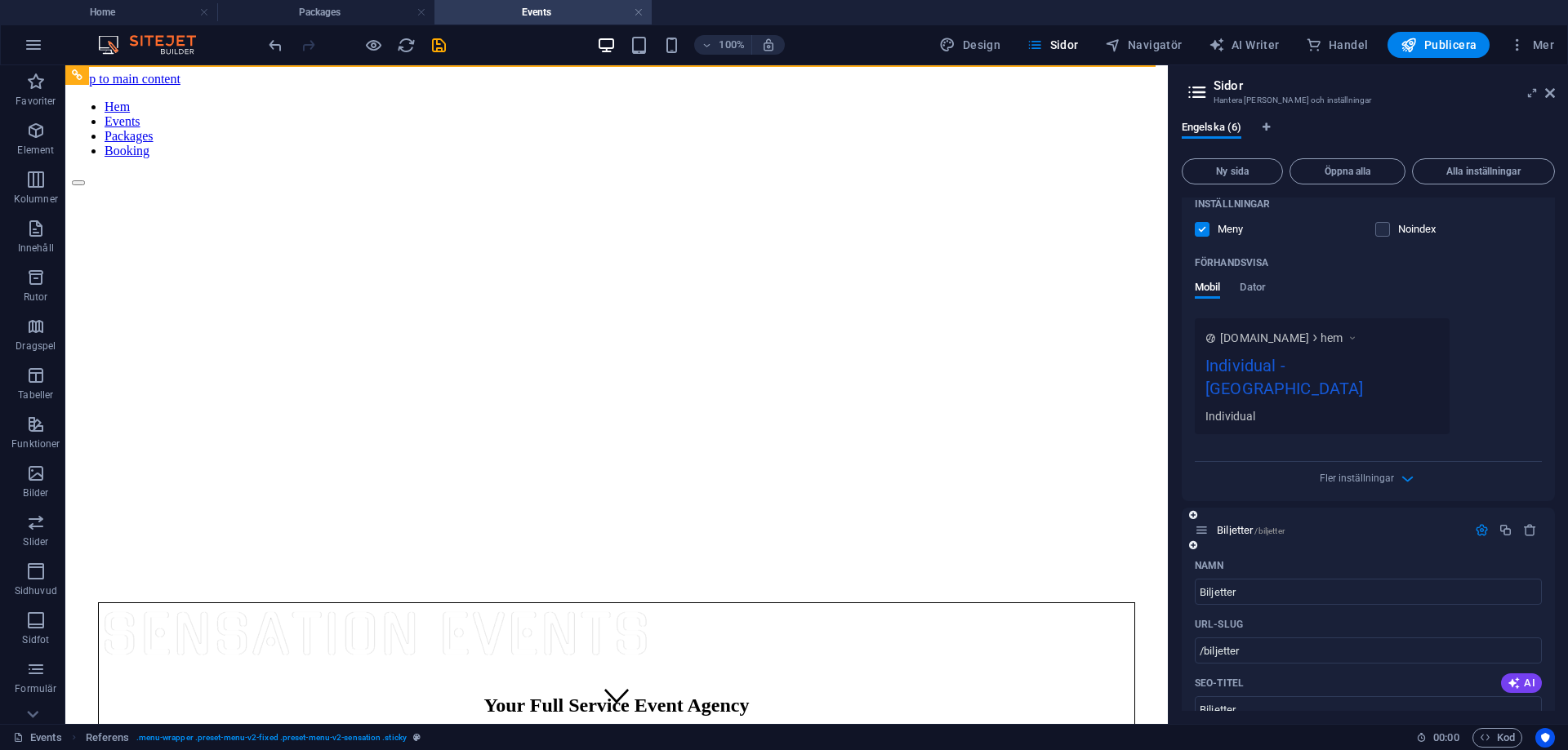
scroll to position [490, 0]
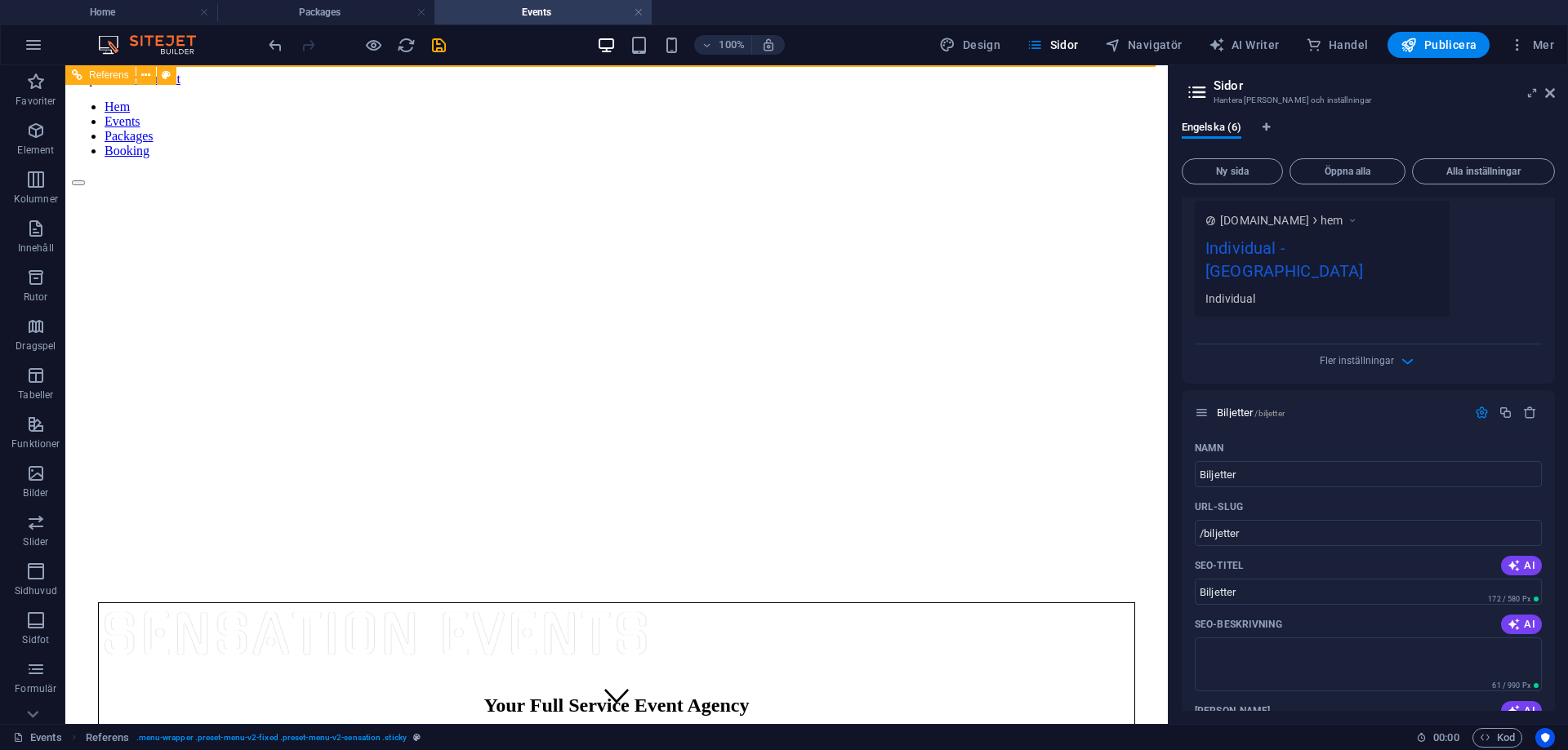
click at [609, 158] on nav "Hem Events Packages Booking" at bounding box center [617, 128] width 1090 height 59
click at [608, 158] on nav "Hem Events Packages Booking" at bounding box center [617, 128] width 1090 height 59
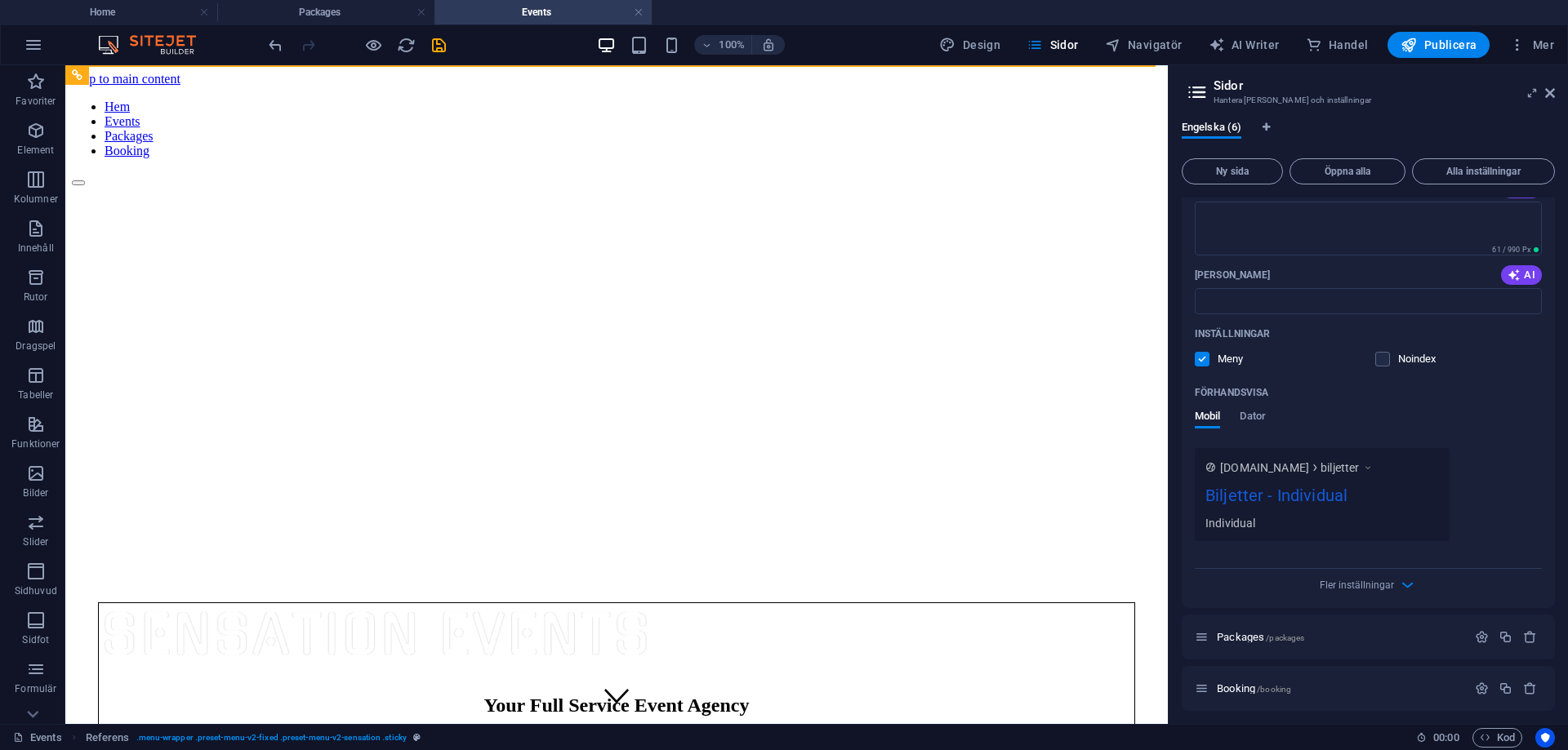
scroll to position [980, 0]
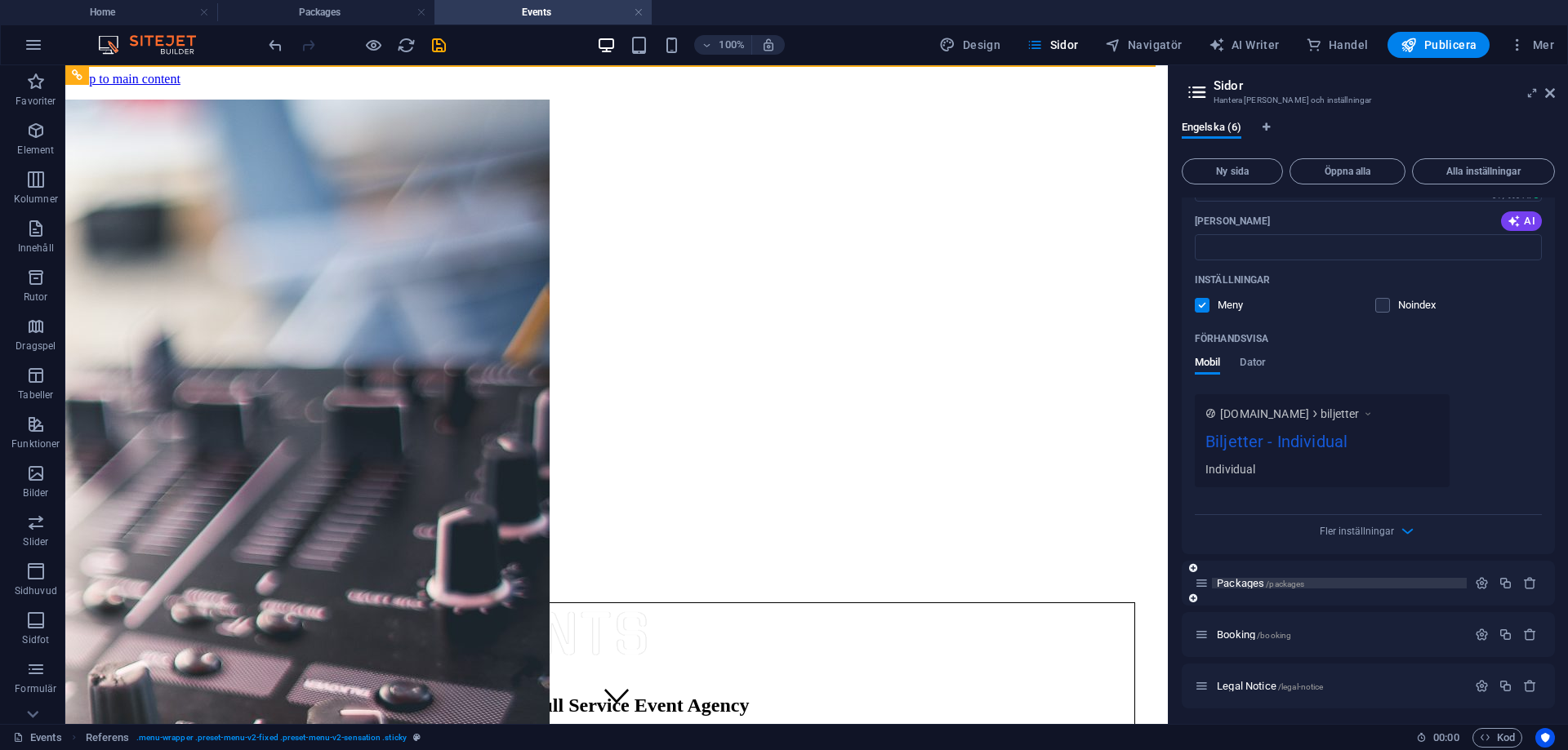
click at [1285, 579] on span "/packages" at bounding box center [1284, 583] width 38 height 9
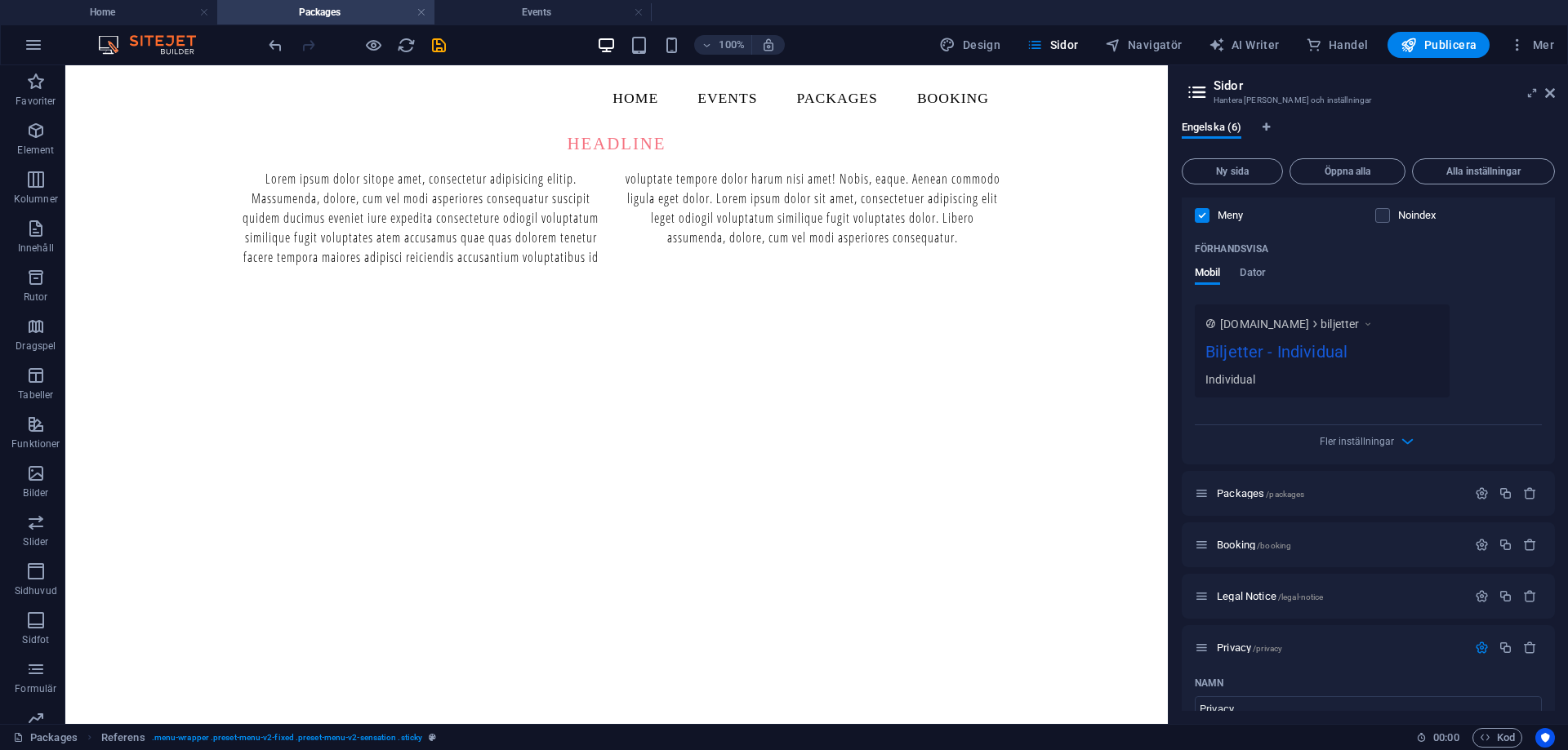
scroll to position [1061, 0]
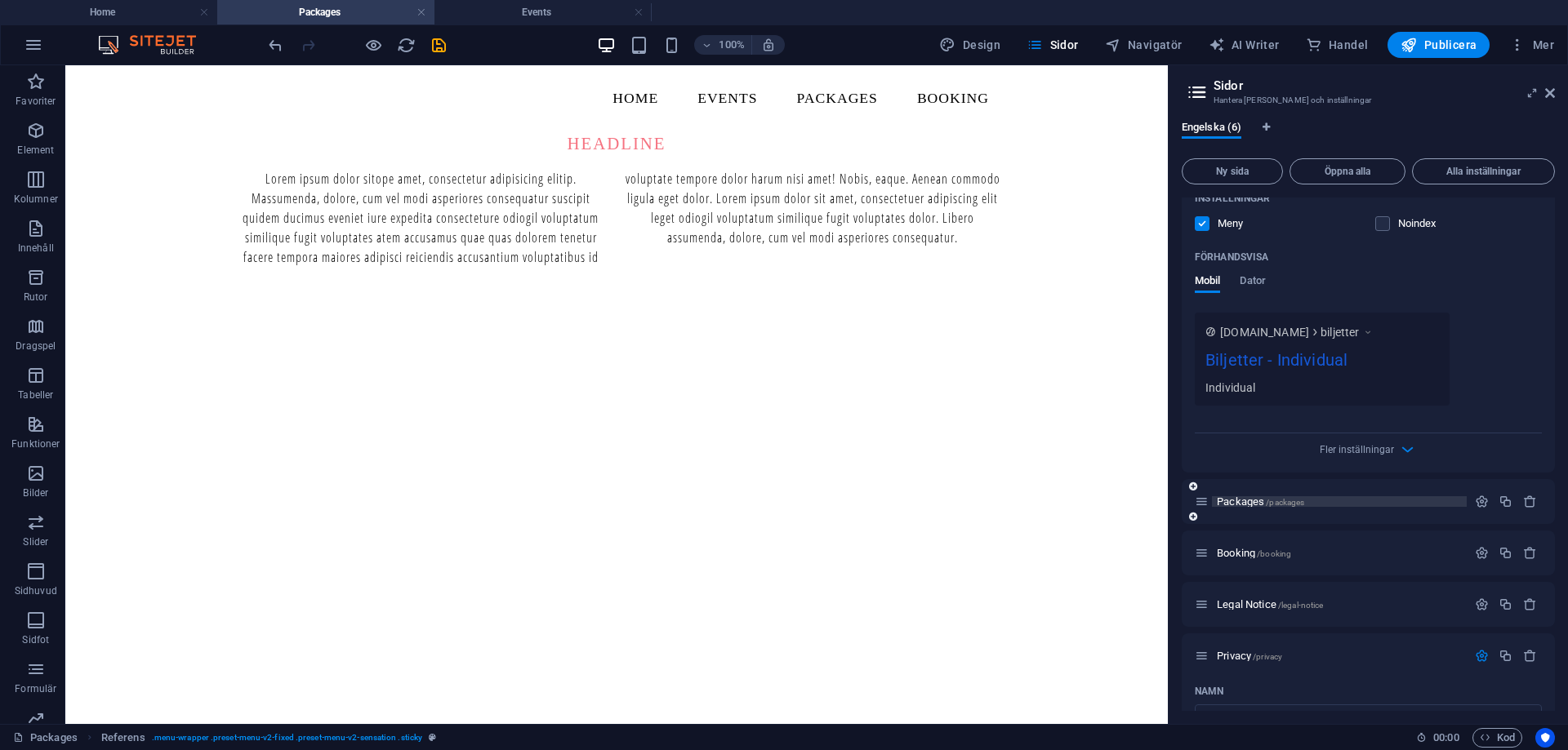
click at [1260, 496] on span "Packages /packages" at bounding box center [1260, 501] width 87 height 12
click at [1478, 495] on icon "button" at bounding box center [1482, 501] width 14 height 14
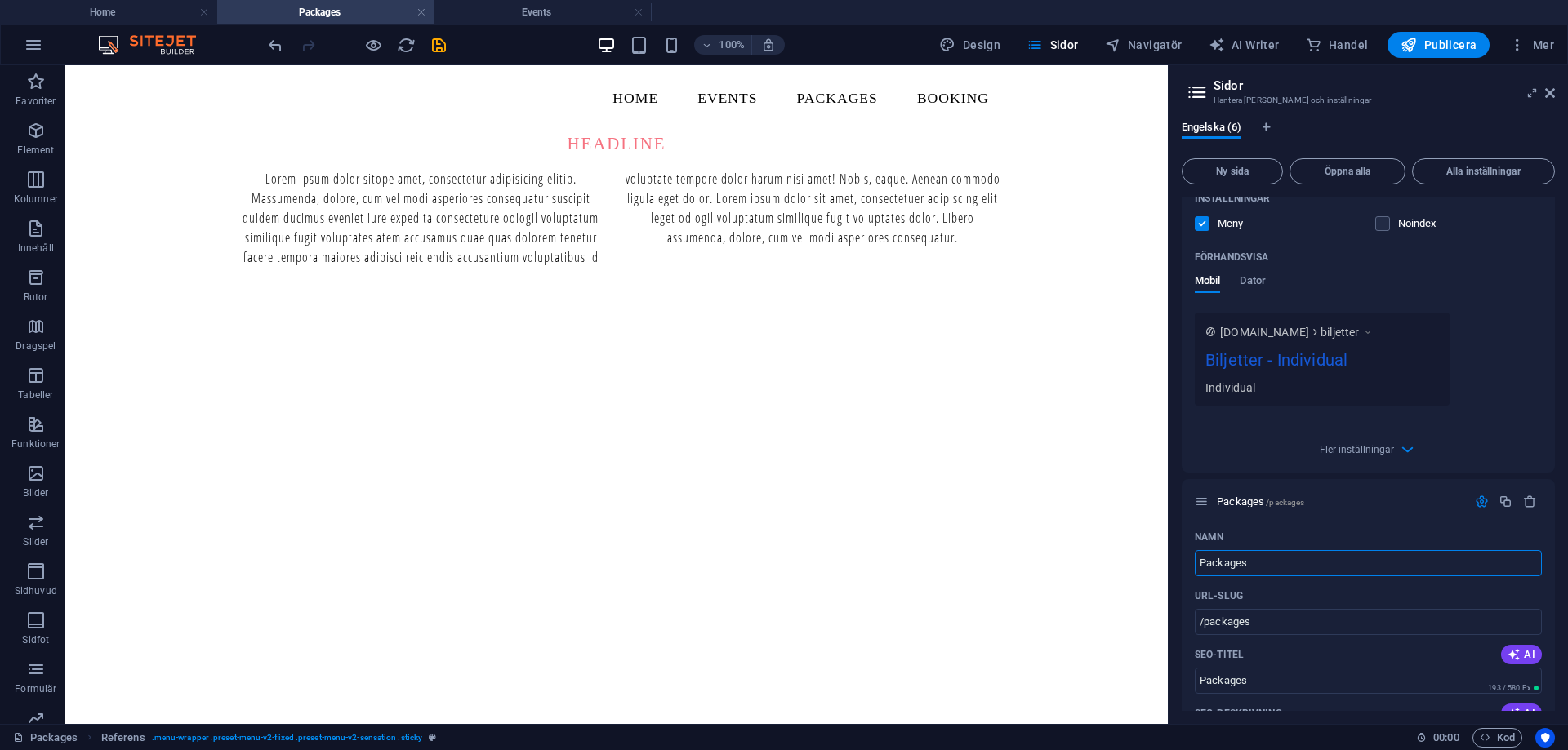
drag, startPoint x: 1381, startPoint y: 593, endPoint x: 970, endPoint y: 528, distance: 416.1
click at [1285, 550] on input "Packages" at bounding box center [1368, 564] width 347 height 27
type input "B"
type input "/b"
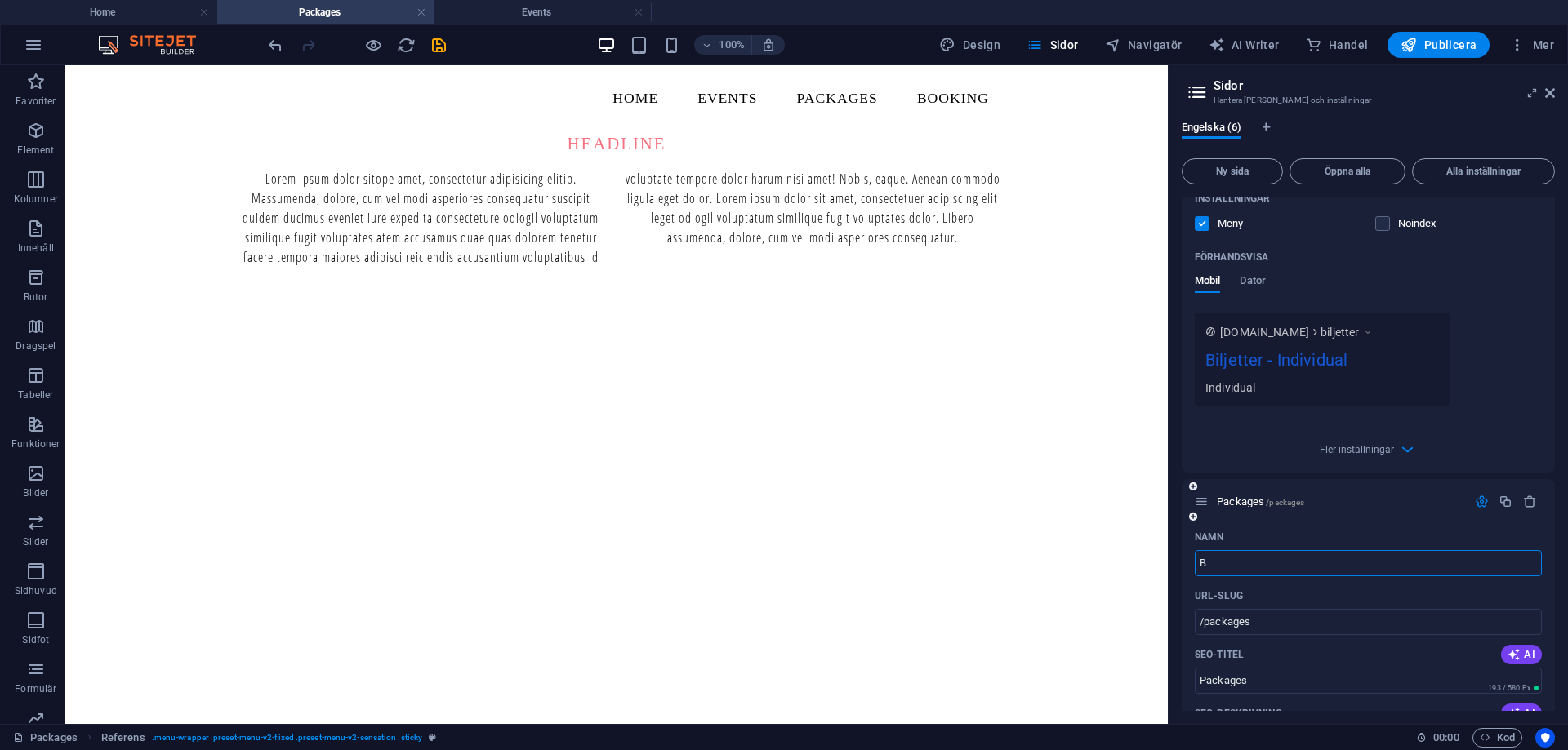
type input "B"
type input "Me"
type input "/"
type input "Medlemsskap"
type input "/medlemsskap"
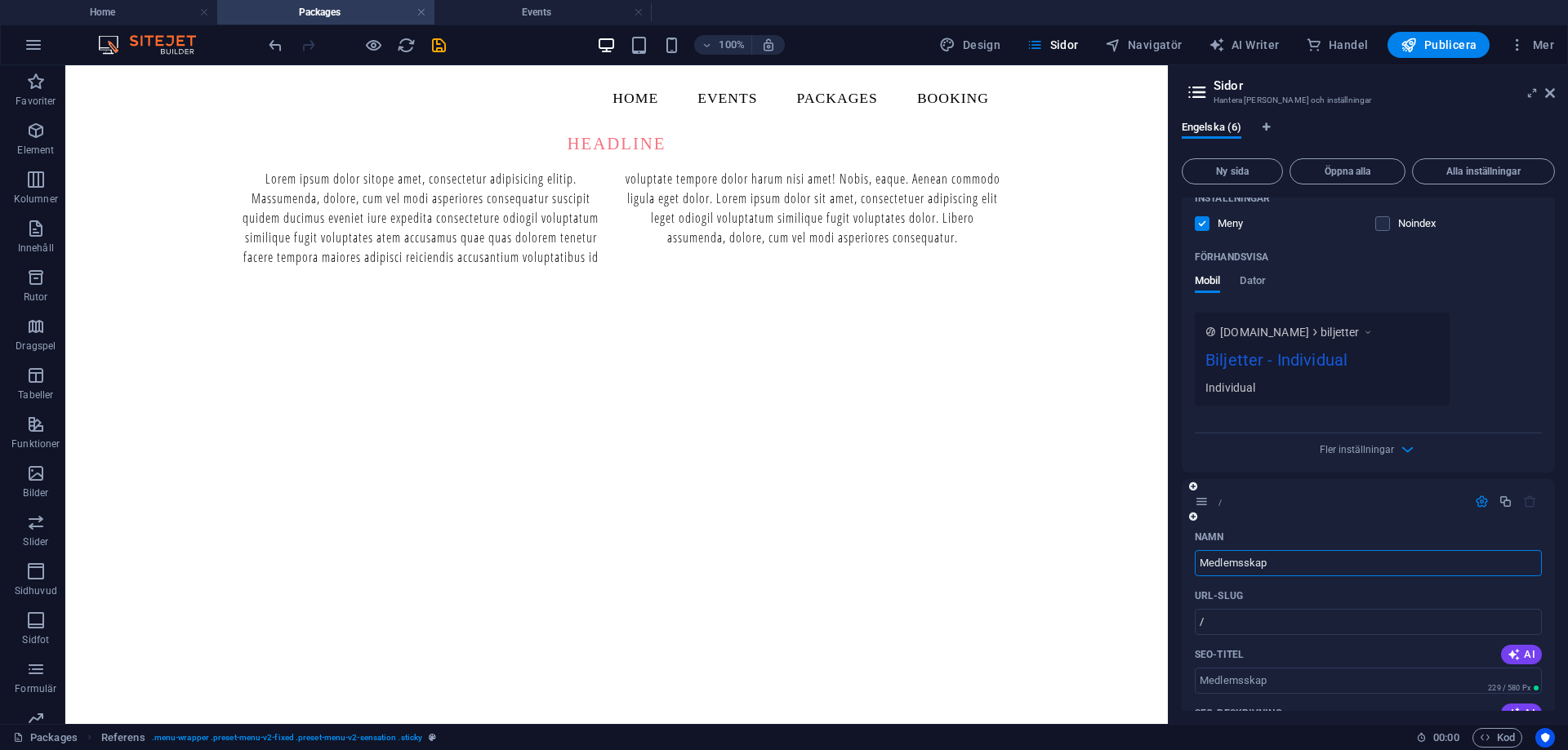
type input "Medlemsskap"
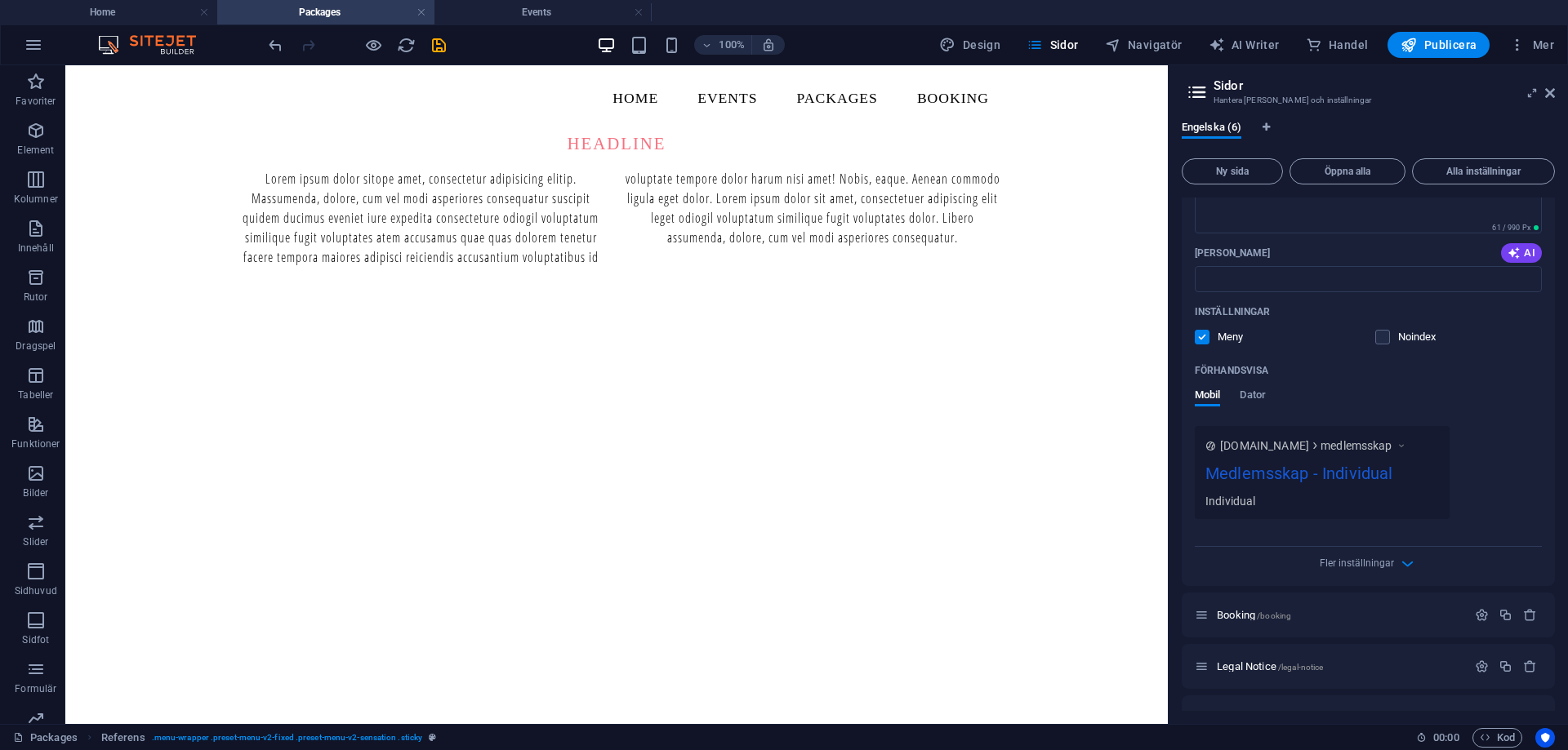
scroll to position [1633, 0]
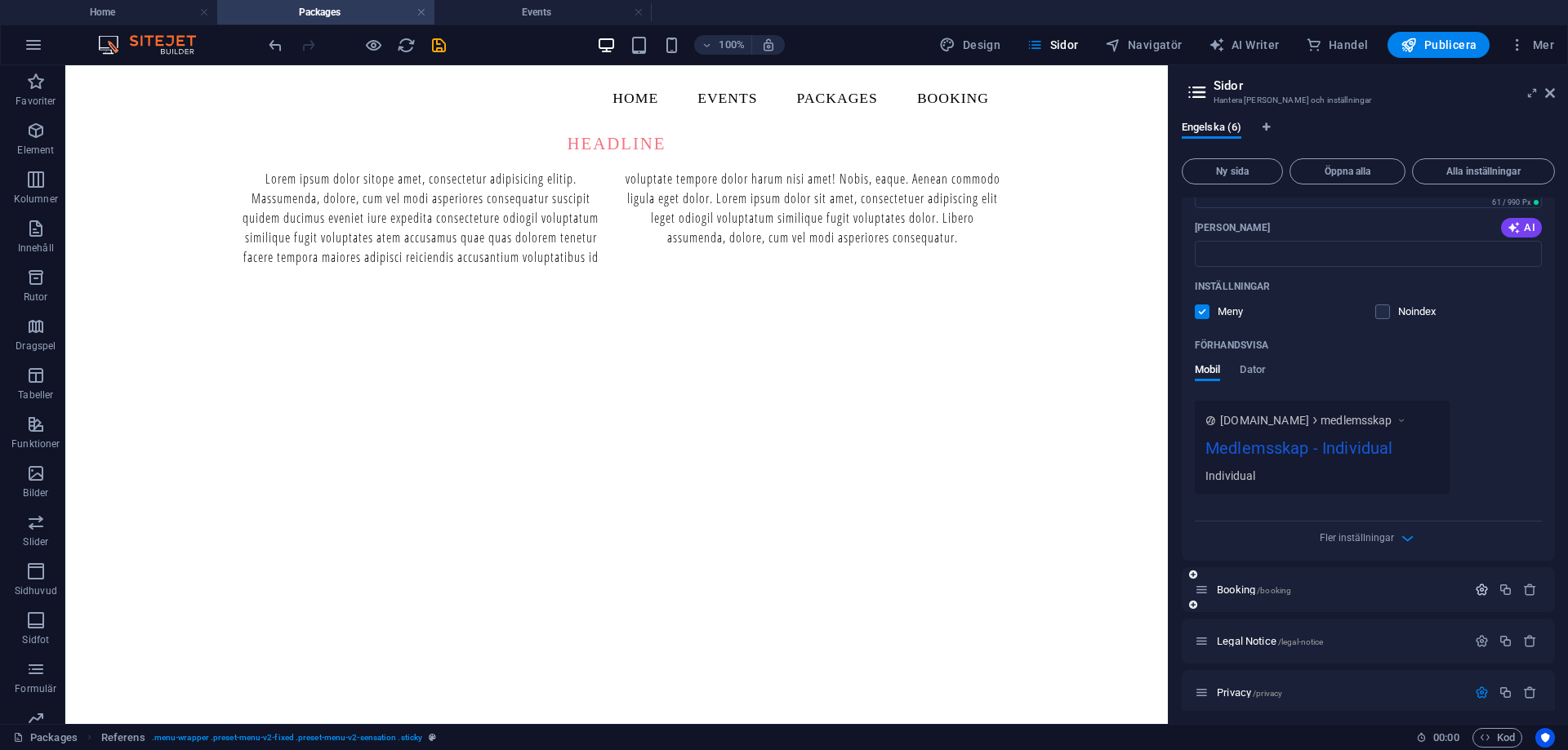
type input "Medlemsskap"
click at [1476, 583] on icon "button" at bounding box center [1482, 589] width 14 height 14
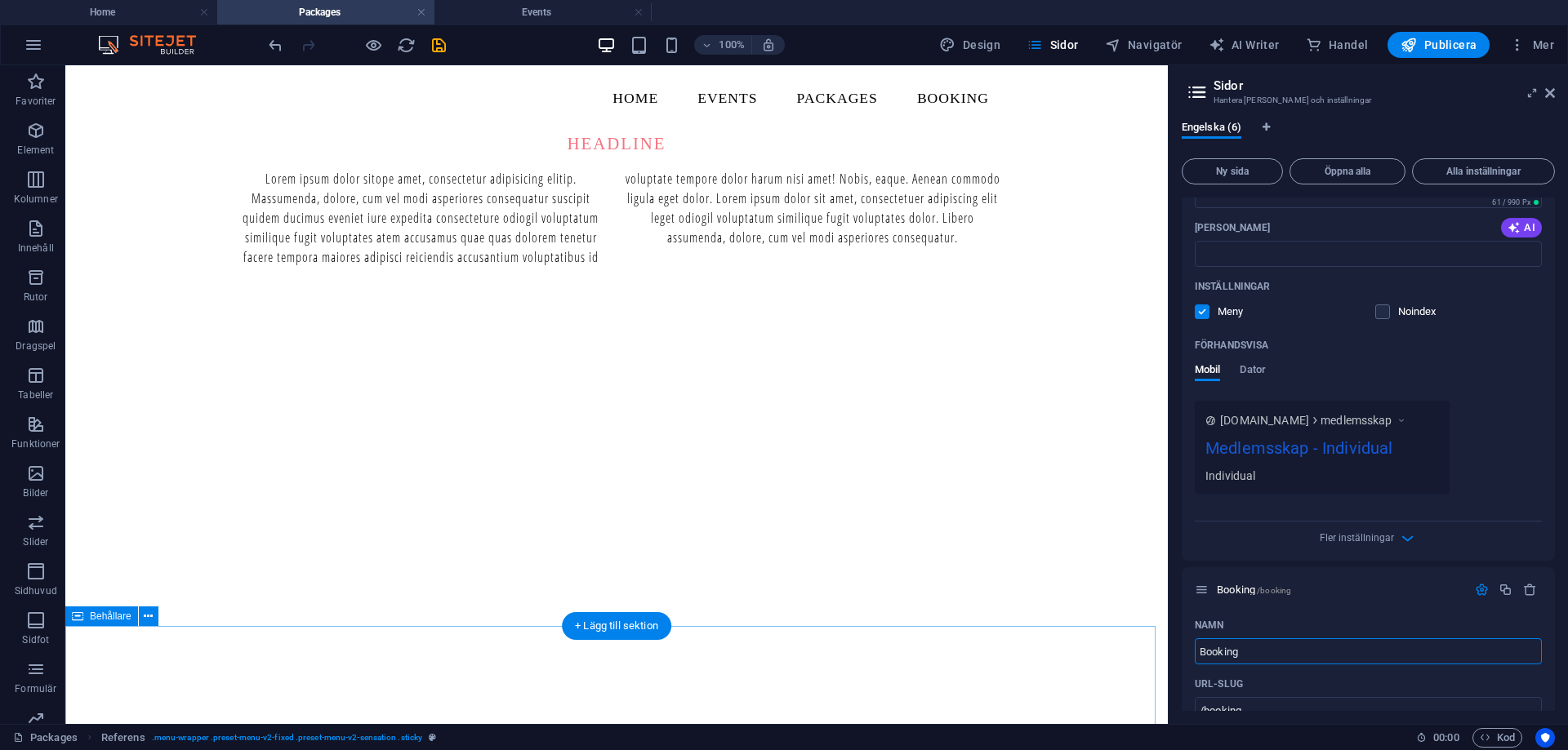
drag, startPoint x: 1367, startPoint y: 688, endPoint x: 1028, endPoint y: 657, distance: 340.4
type input "His"
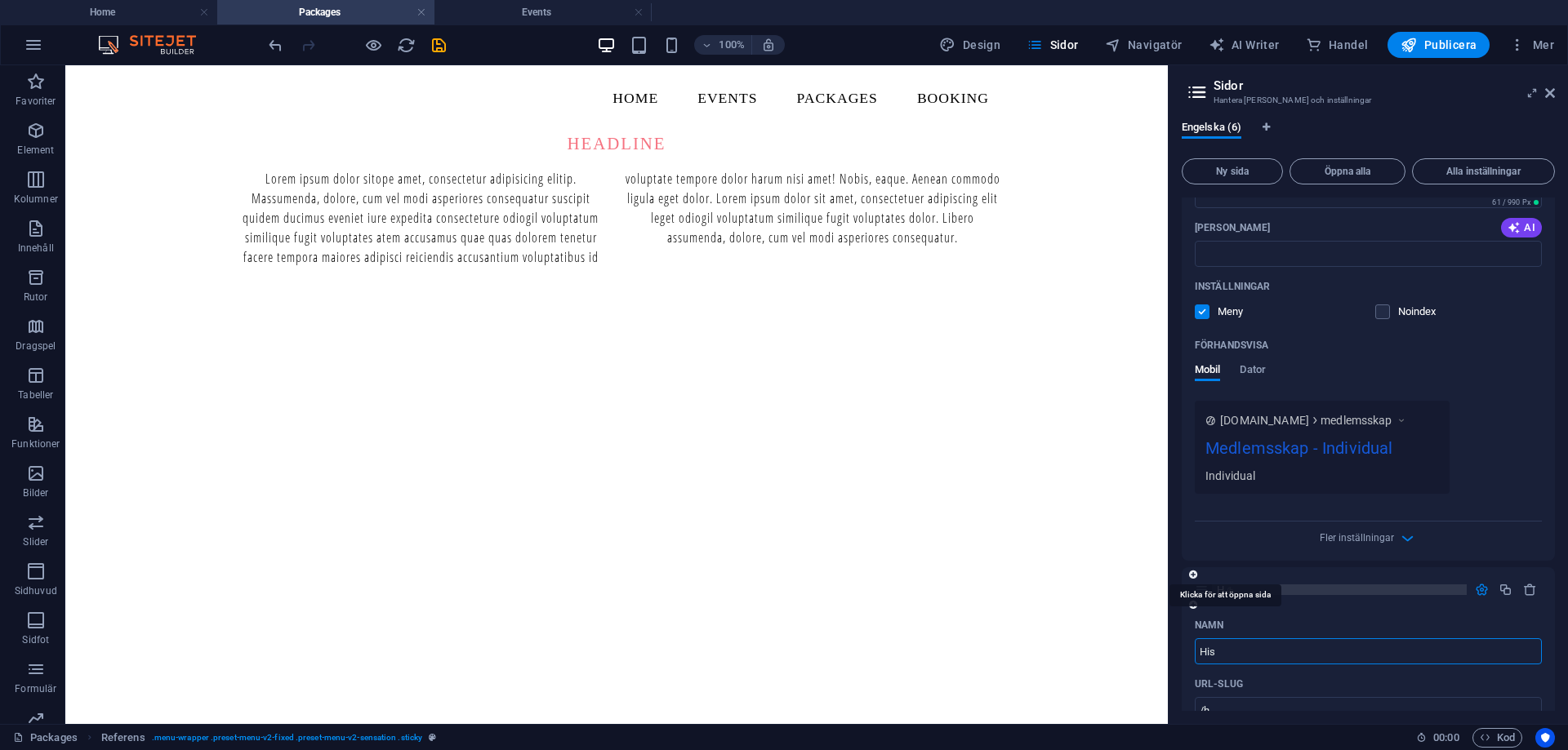
type input "/h"
type input "H"
type input "Hist"
type input "/his"
type input "His"
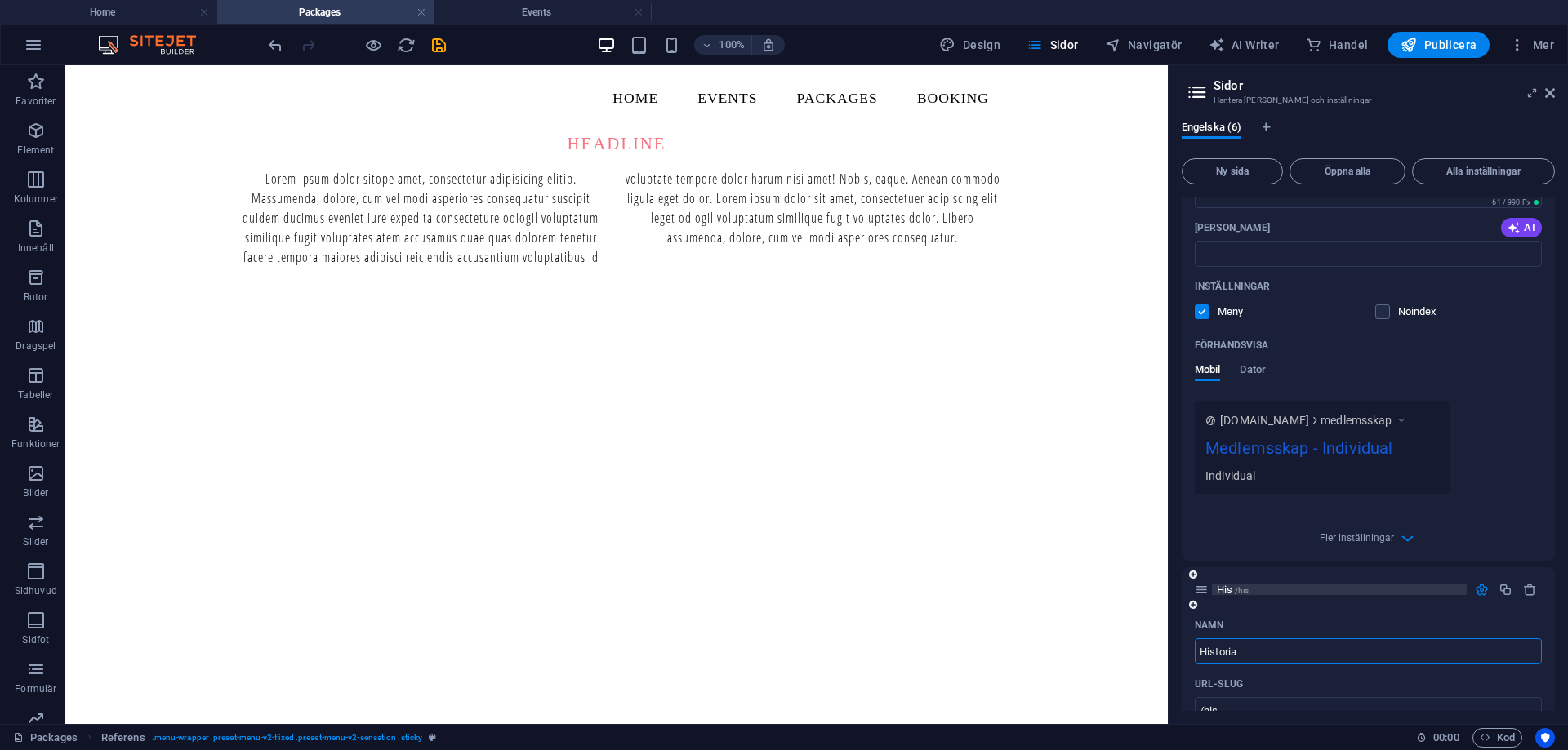
type input "Historia"
type input "/historia"
type input "Historia"
click at [1291, 567] on div "Historia /historia" at bounding box center [1368, 589] width 373 height 45
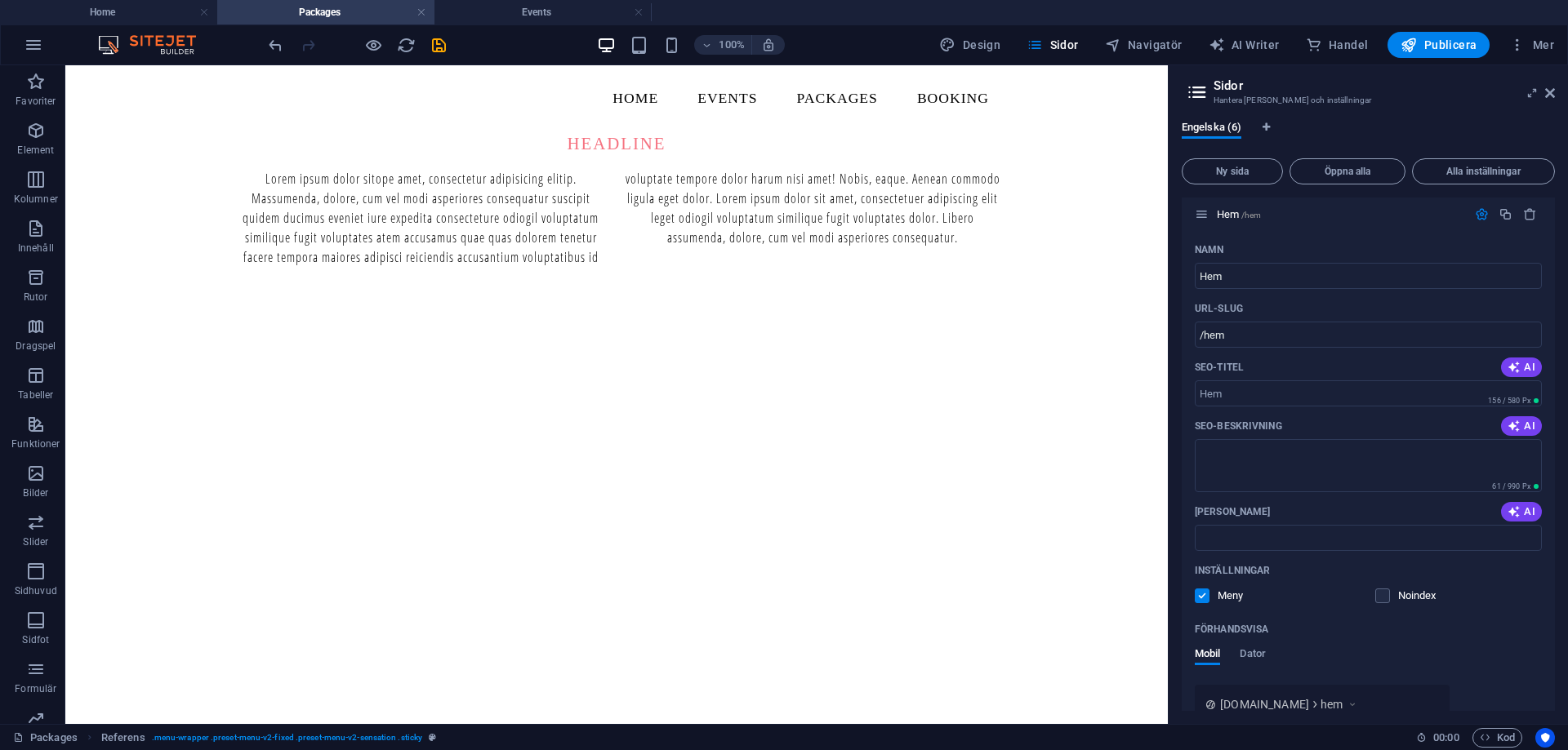
scroll to position [0, 0]
click at [1502, 104] on h3 "Hantera [PERSON_NAME] och inställningar" at bounding box center [1367, 100] width 308 height 15
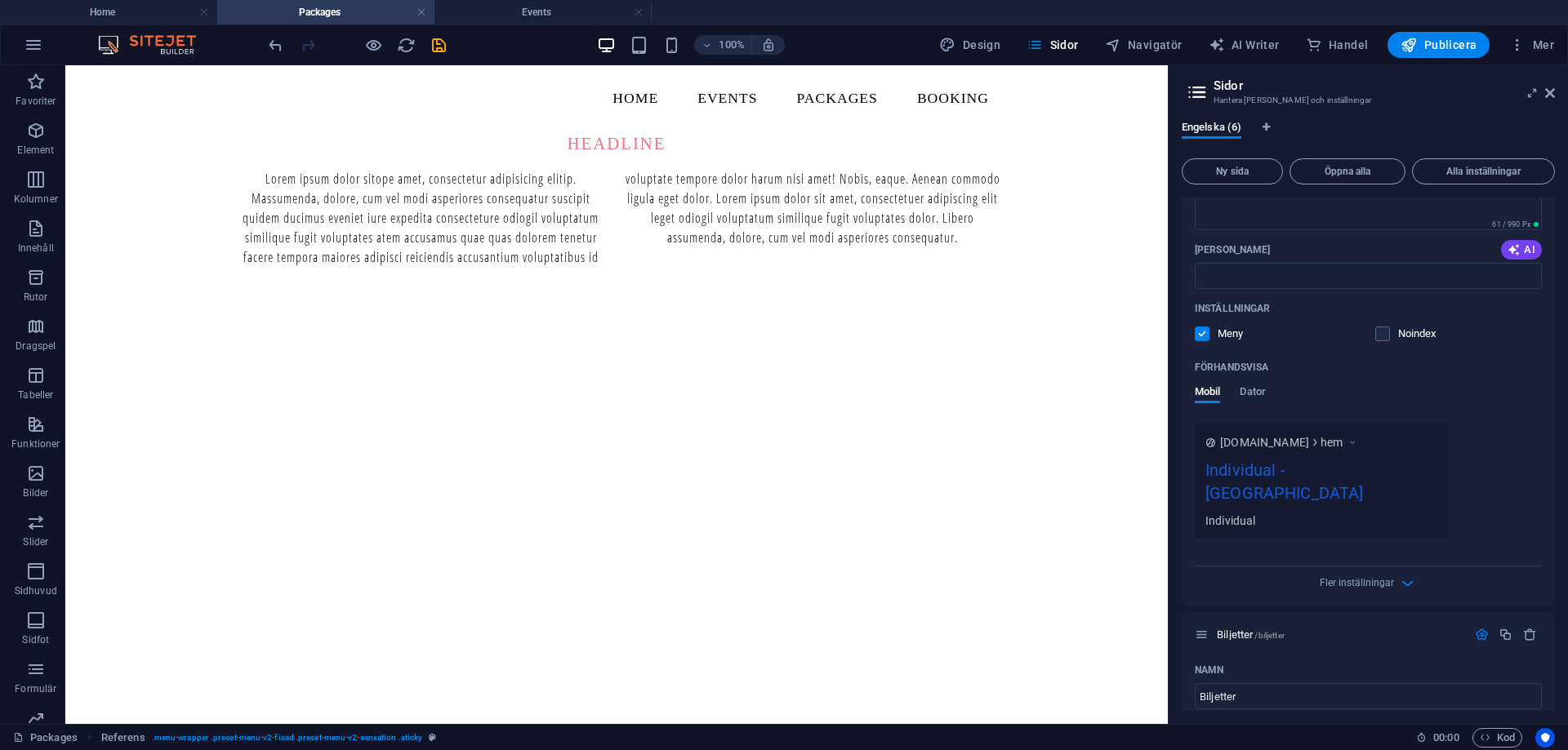
scroll to position [327, 0]
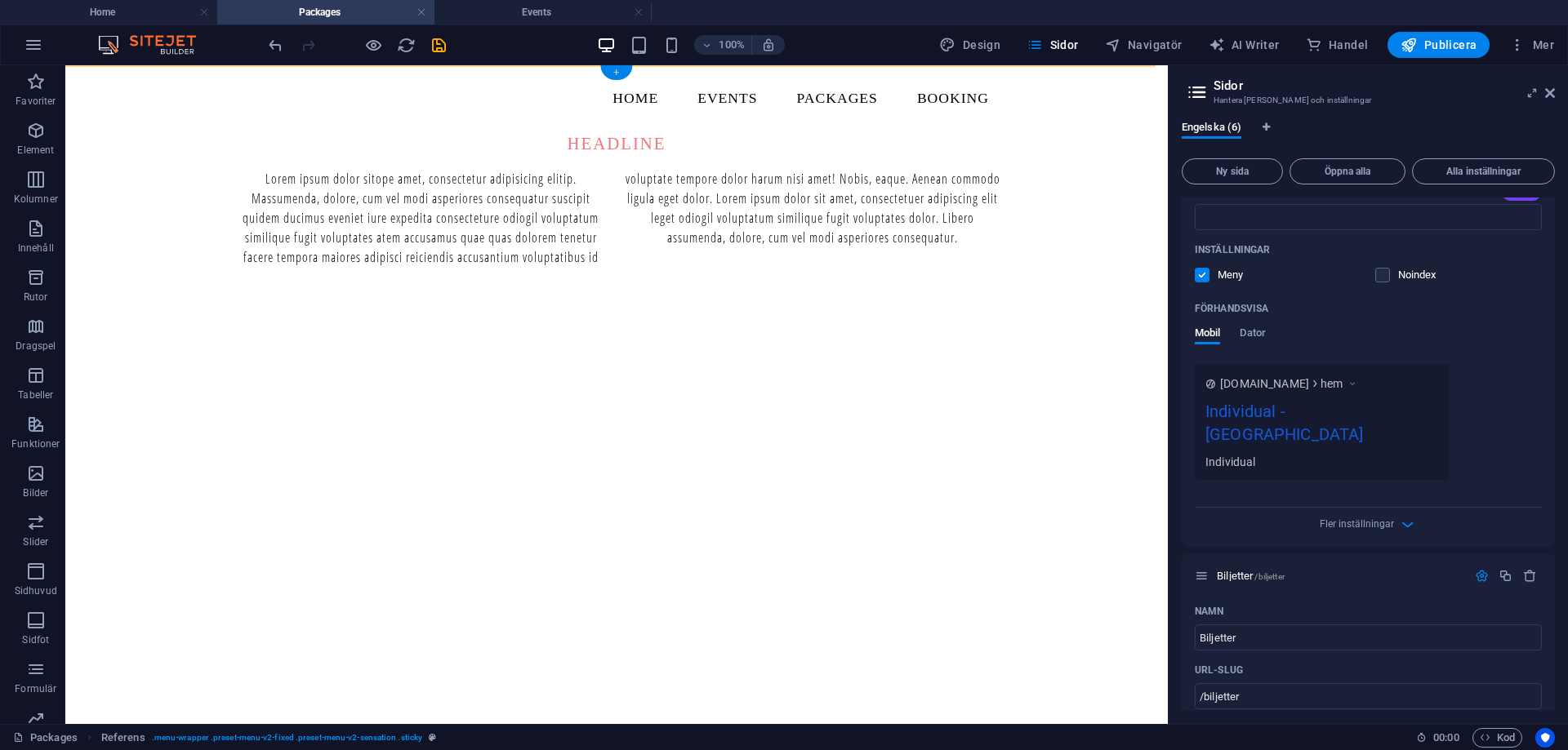
click at [620, 73] on div "+" at bounding box center [616, 73] width 32 height 15
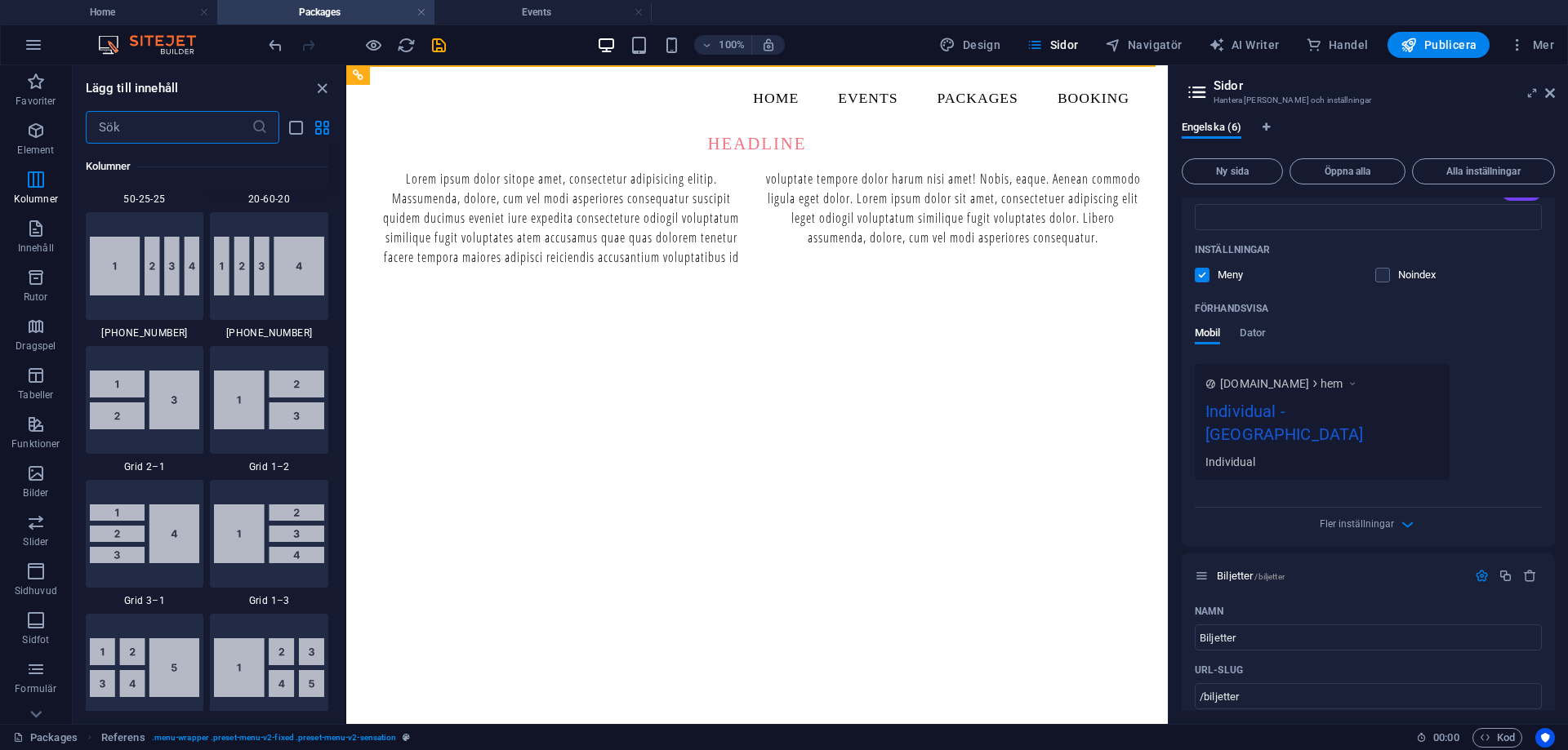
scroll to position [1795, 0]
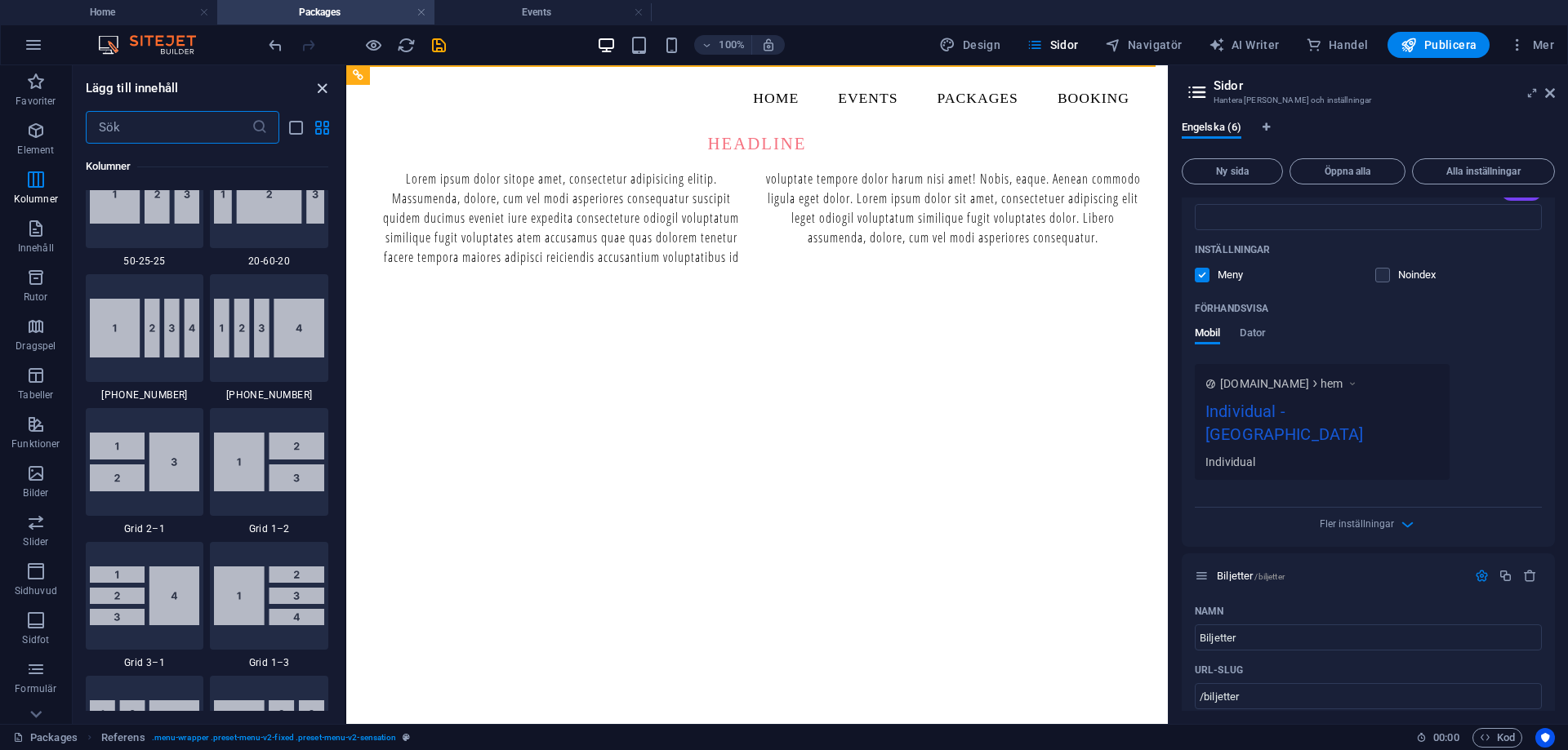
click at [317, 88] on icon "close panel" at bounding box center [322, 89] width 19 height 19
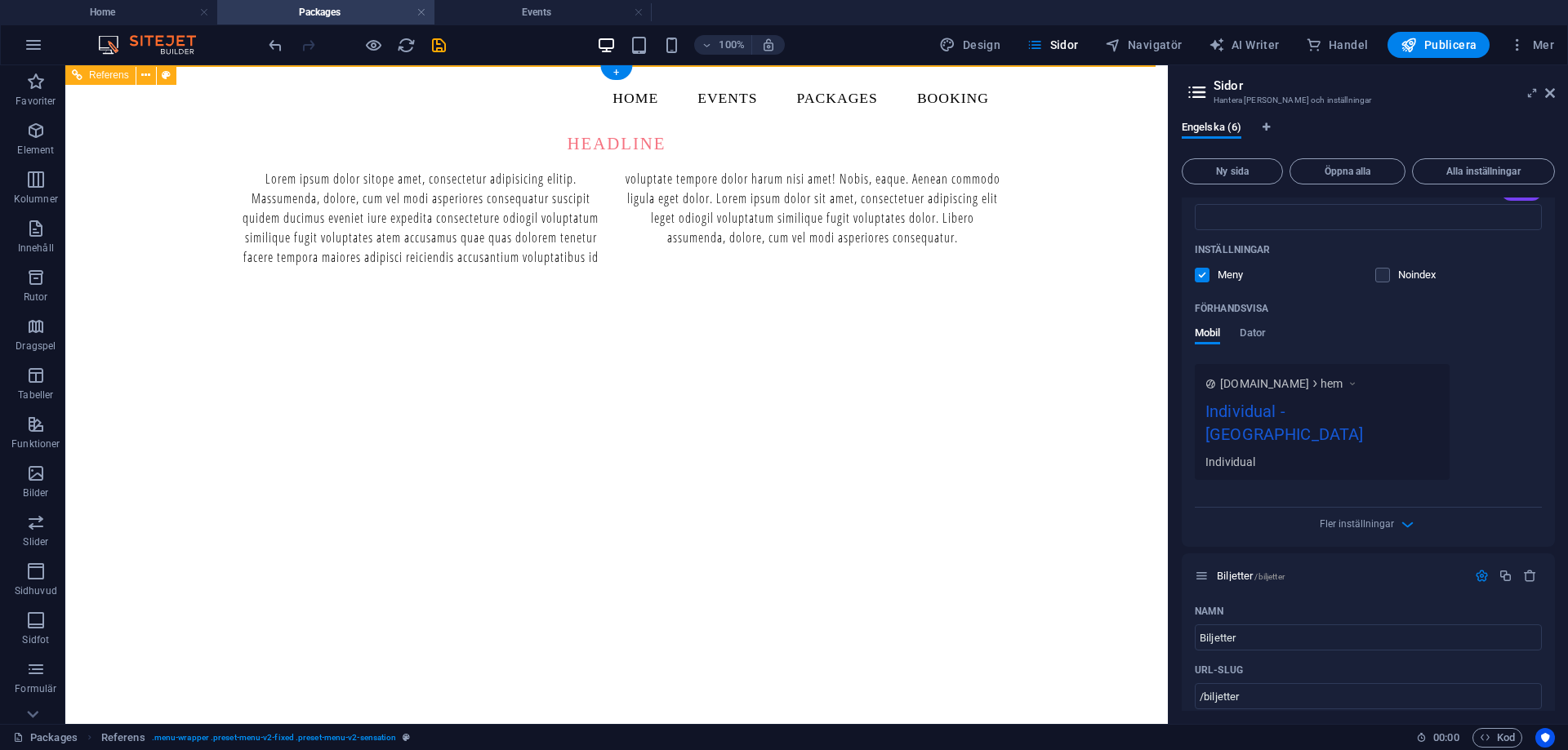
click at [648, 100] on nav "Home Events Packages Booking" at bounding box center [617, 99] width 771 height 41
click at [688, 98] on nav "Home Events Packages Booking" at bounding box center [617, 99] width 771 height 41
click at [716, 88] on nav "Home Events Packages Booking" at bounding box center [617, 99] width 771 height 41
click at [728, 94] on nav "Home Events Packages Booking" at bounding box center [617, 99] width 771 height 41
drag, startPoint x: 728, startPoint y: 94, endPoint x: 442, endPoint y: 94, distance: 286.0
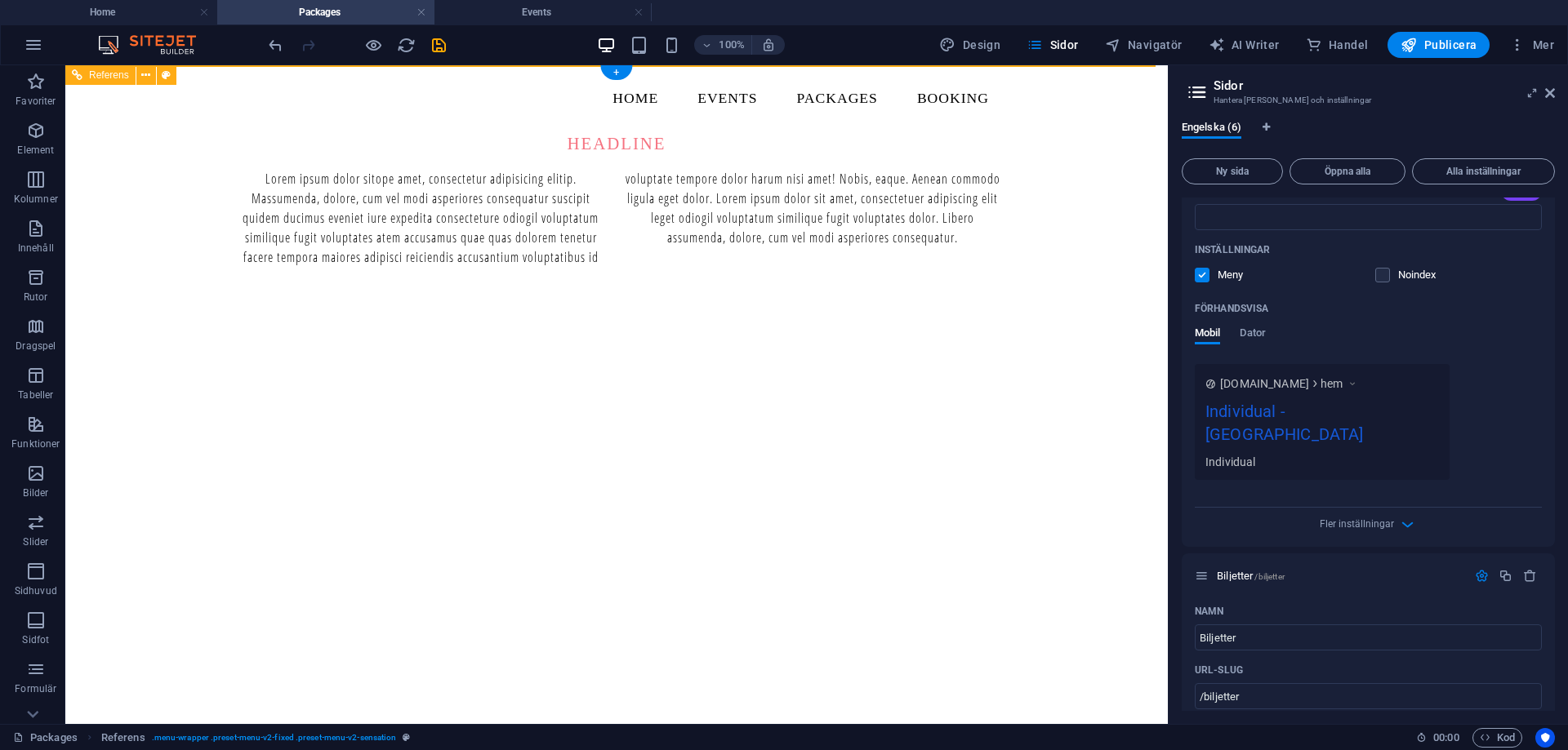
click at [729, 94] on nav "Home Events Packages Booking" at bounding box center [617, 99] width 771 height 41
click at [442, 94] on nav "Home Events Packages Booking" at bounding box center [617, 99] width 771 height 41
select select
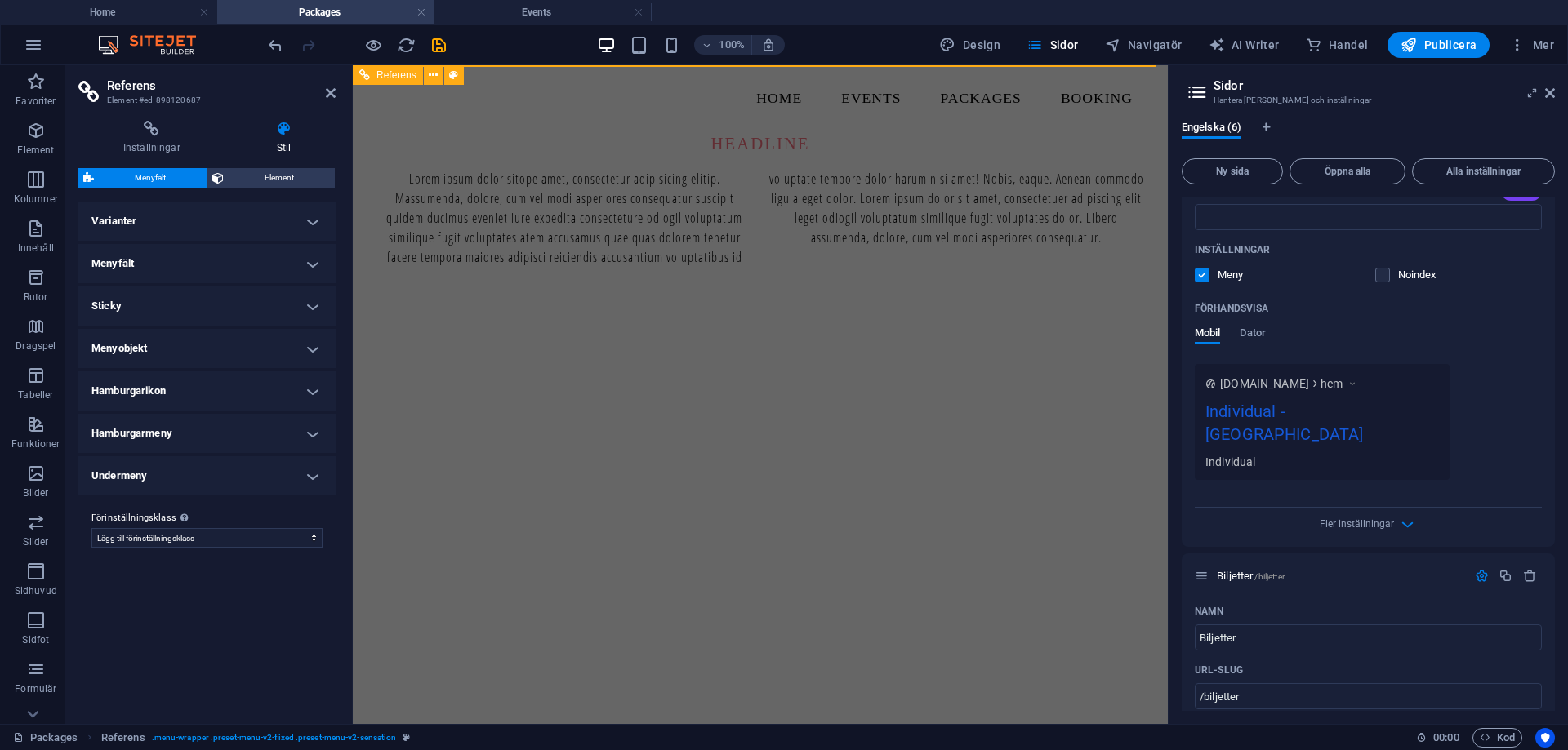
click at [866, 104] on nav "Home Events Packages Booking" at bounding box center [760, 99] width 771 height 41
click at [228, 175] on button "Element" at bounding box center [271, 178] width 128 height 20
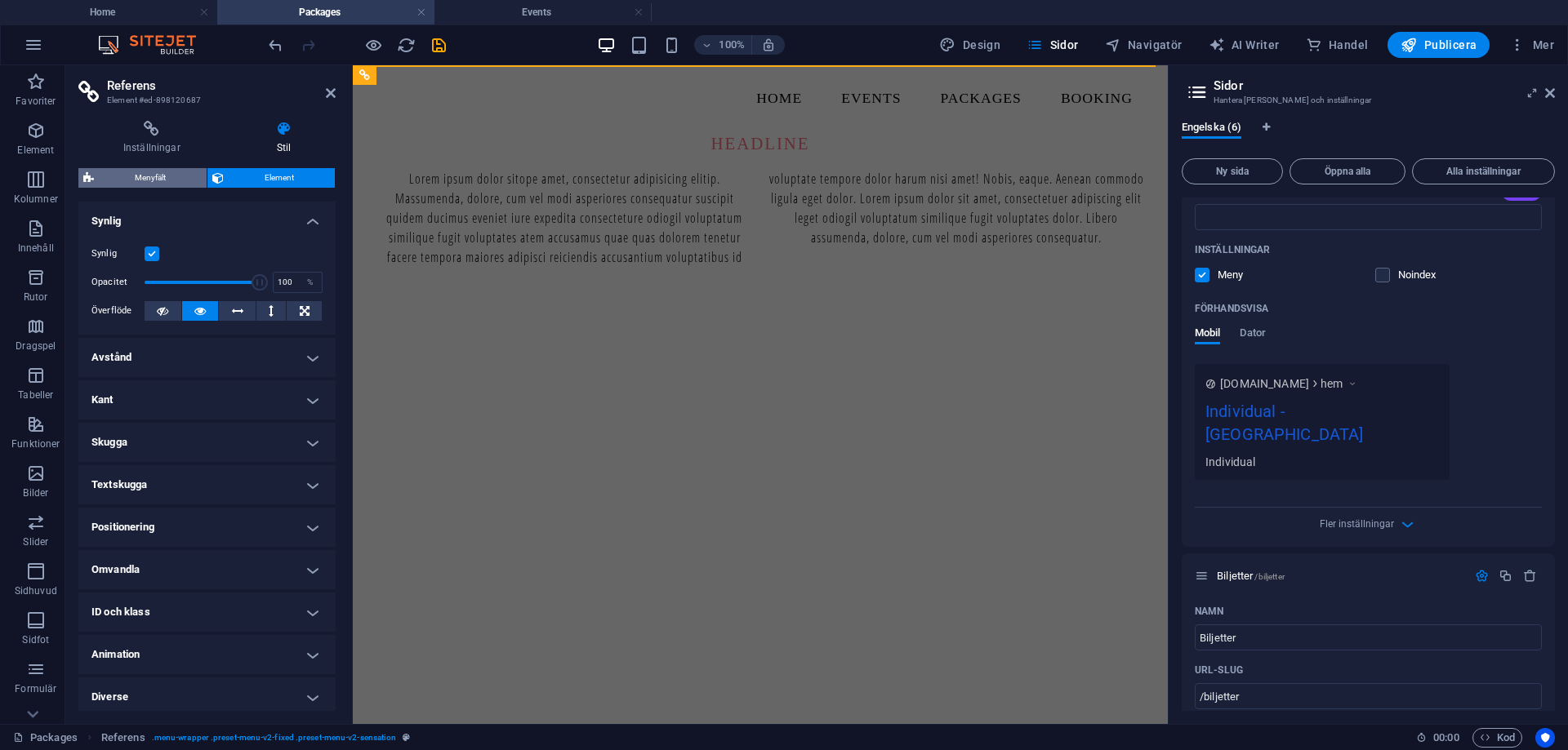
click at [180, 179] on span "Menyfält" at bounding box center [150, 178] width 103 height 20
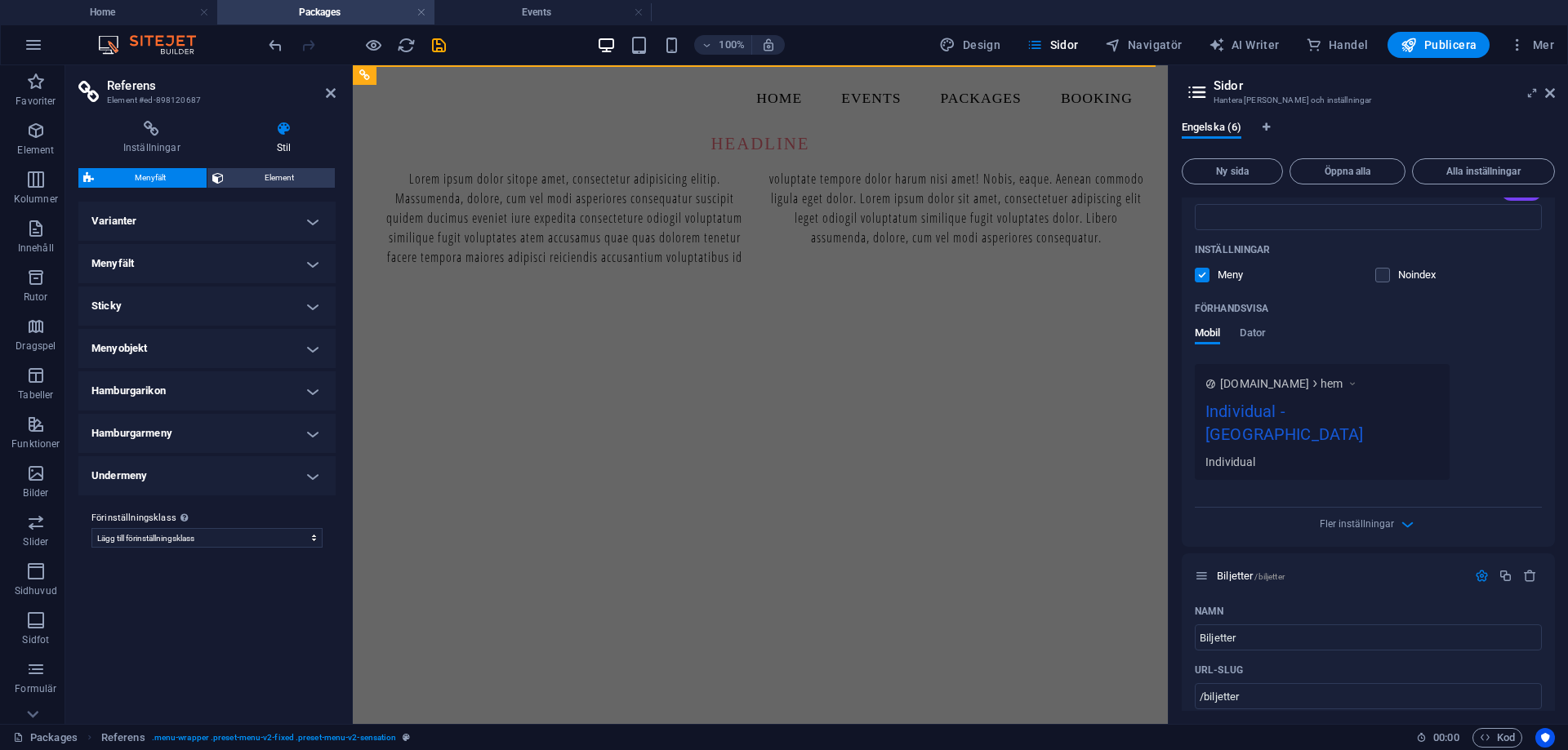
click at [178, 229] on h4 "Varianter" at bounding box center [207, 220] width 257 height 39
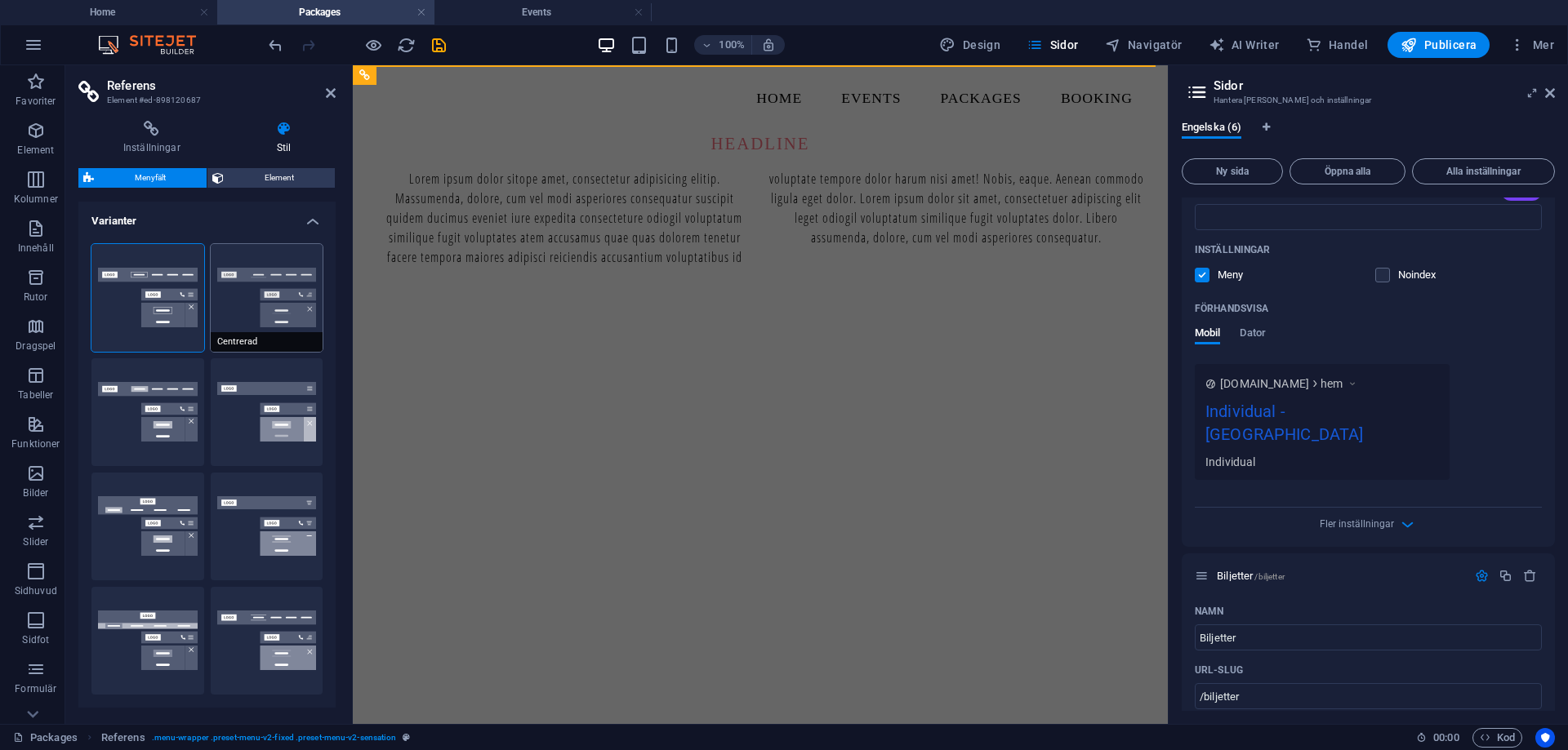
click at [268, 295] on button "Centrerad" at bounding box center [267, 298] width 113 height 108
click at [165, 300] on button "Kant" at bounding box center [148, 298] width 113 height 108
click at [255, 304] on button "Centrerad" at bounding box center [267, 298] width 113 height 108
click at [189, 310] on button "Kant" at bounding box center [148, 298] width 113 height 108
click at [264, 283] on button "Centrerad" at bounding box center [267, 298] width 113 height 108
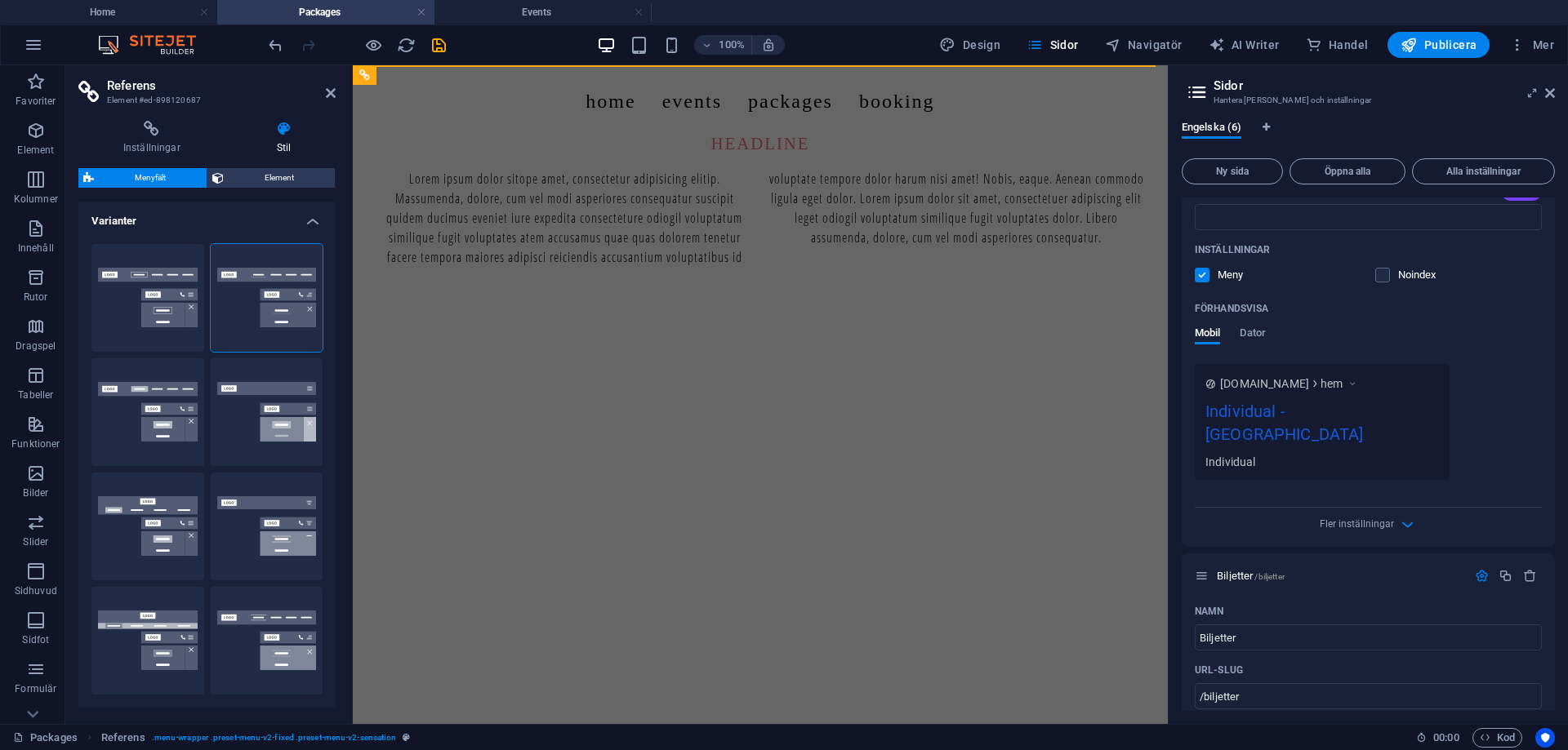
click at [288, 131] on icon at bounding box center [284, 129] width 104 height 17
click at [270, 178] on span "Element" at bounding box center [279, 178] width 101 height 20
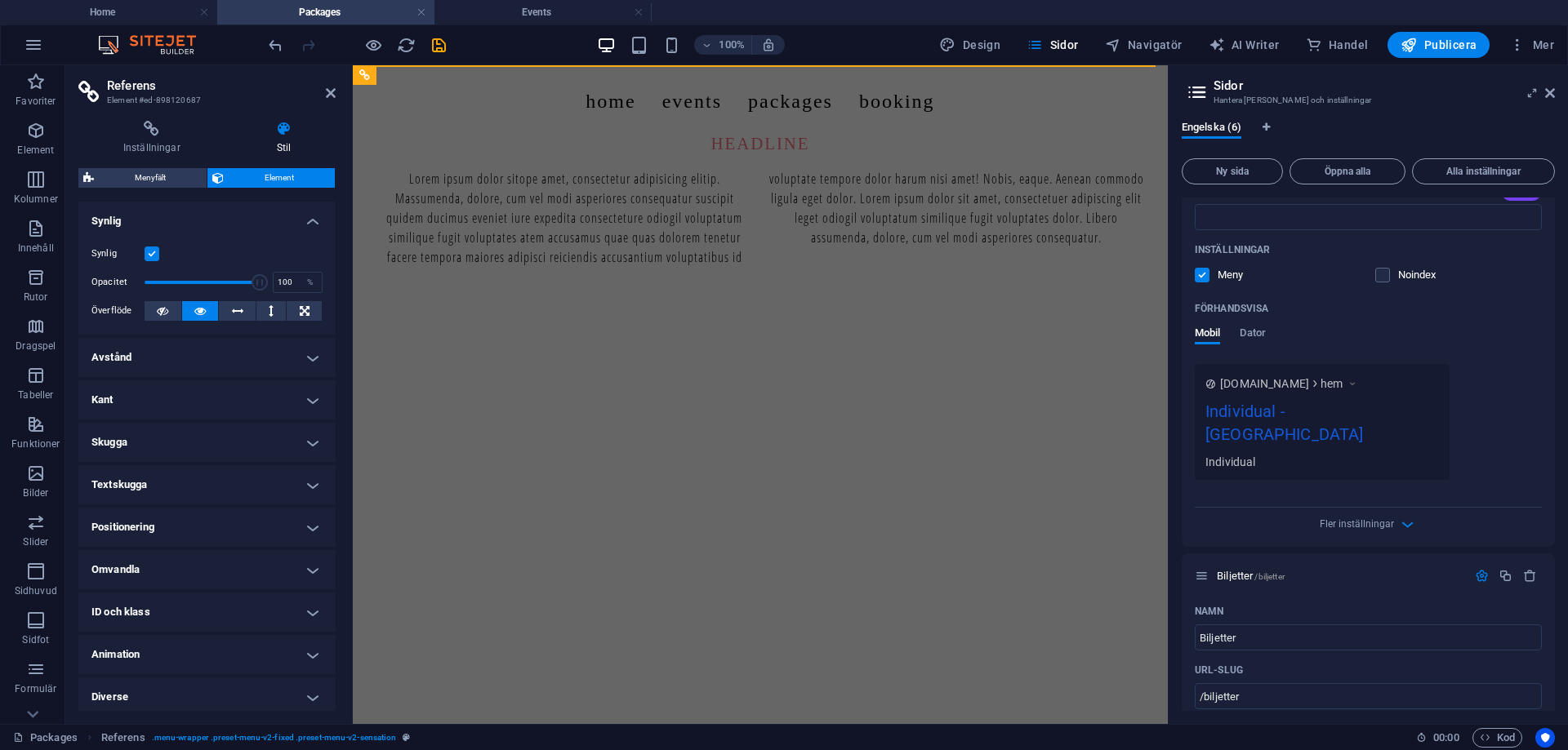
scroll to position [6, 0]
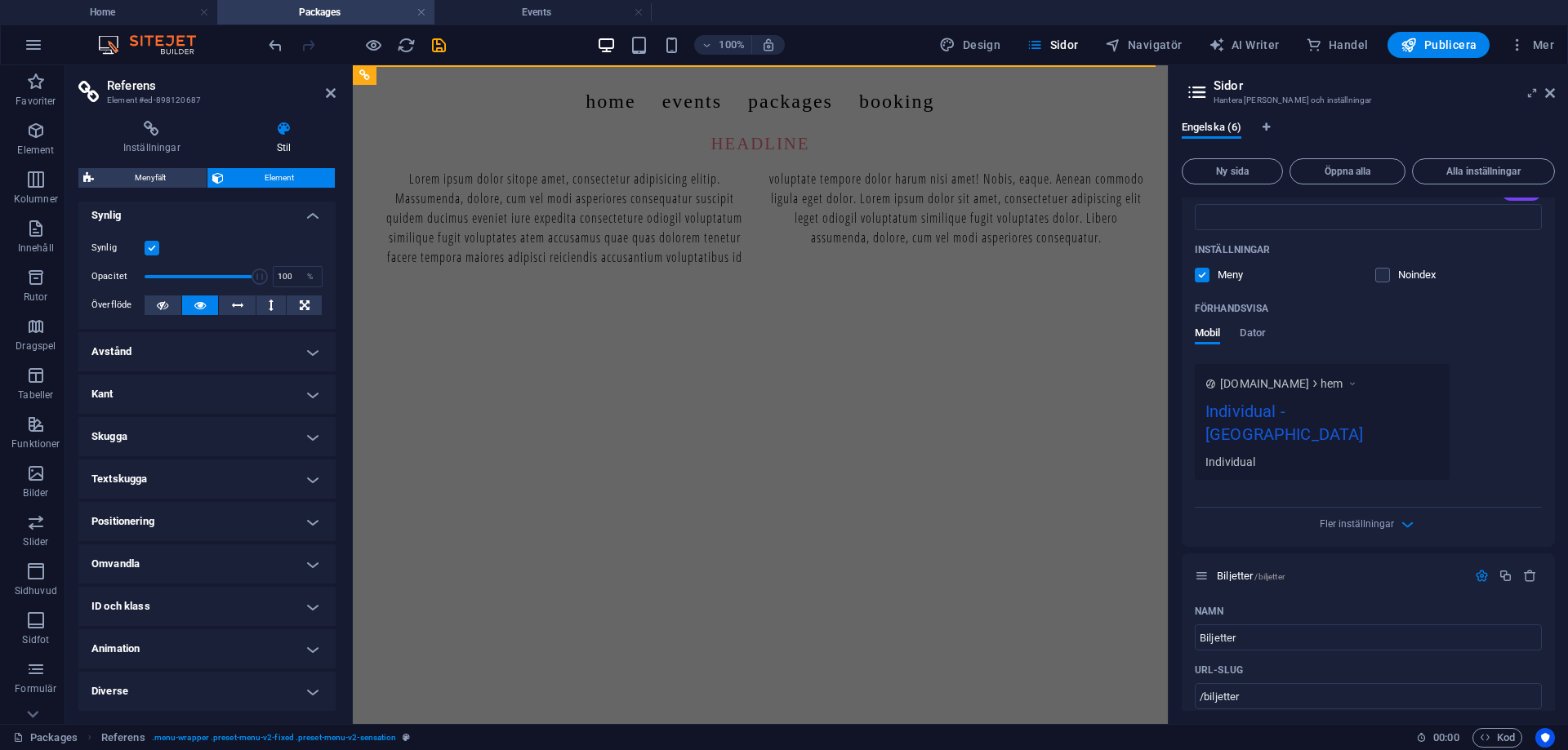
click at [182, 608] on h4 "ID och klass" at bounding box center [207, 606] width 257 height 39
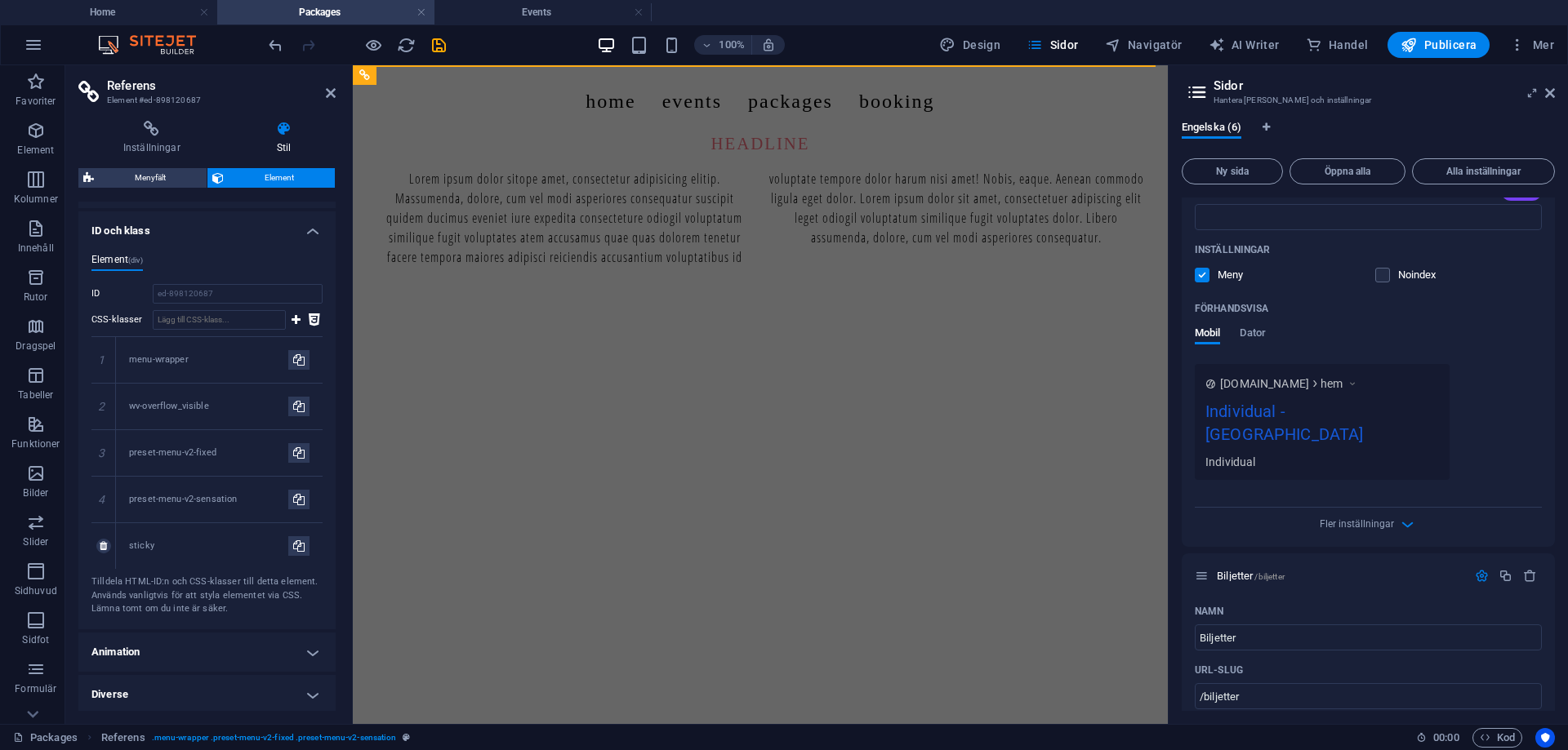
scroll to position [385, 0]
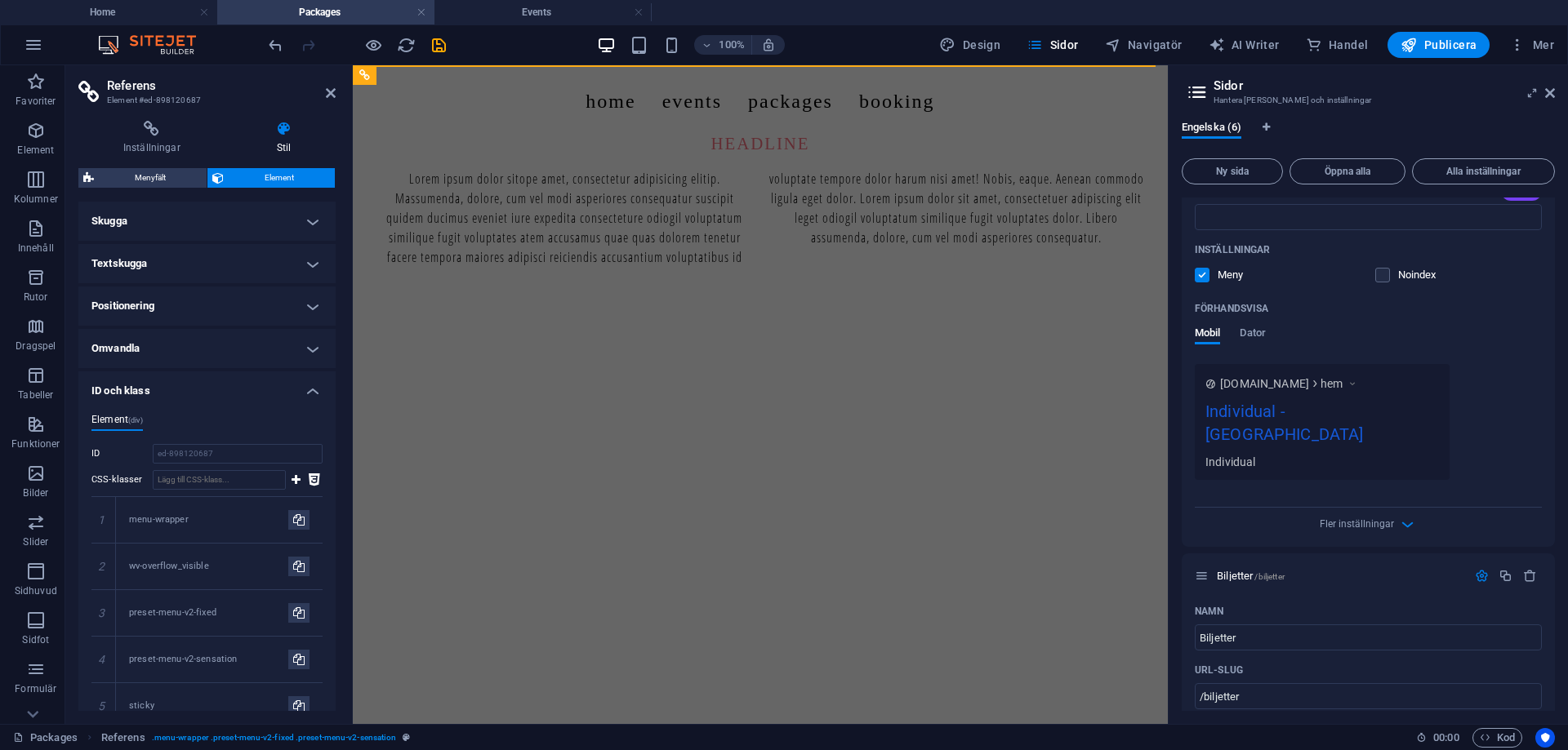
click at [181, 418] on ul "Element (div)" at bounding box center [206, 423] width 231 height 18
click at [297, 380] on h4 "ID och klass" at bounding box center [207, 385] width 257 height 29
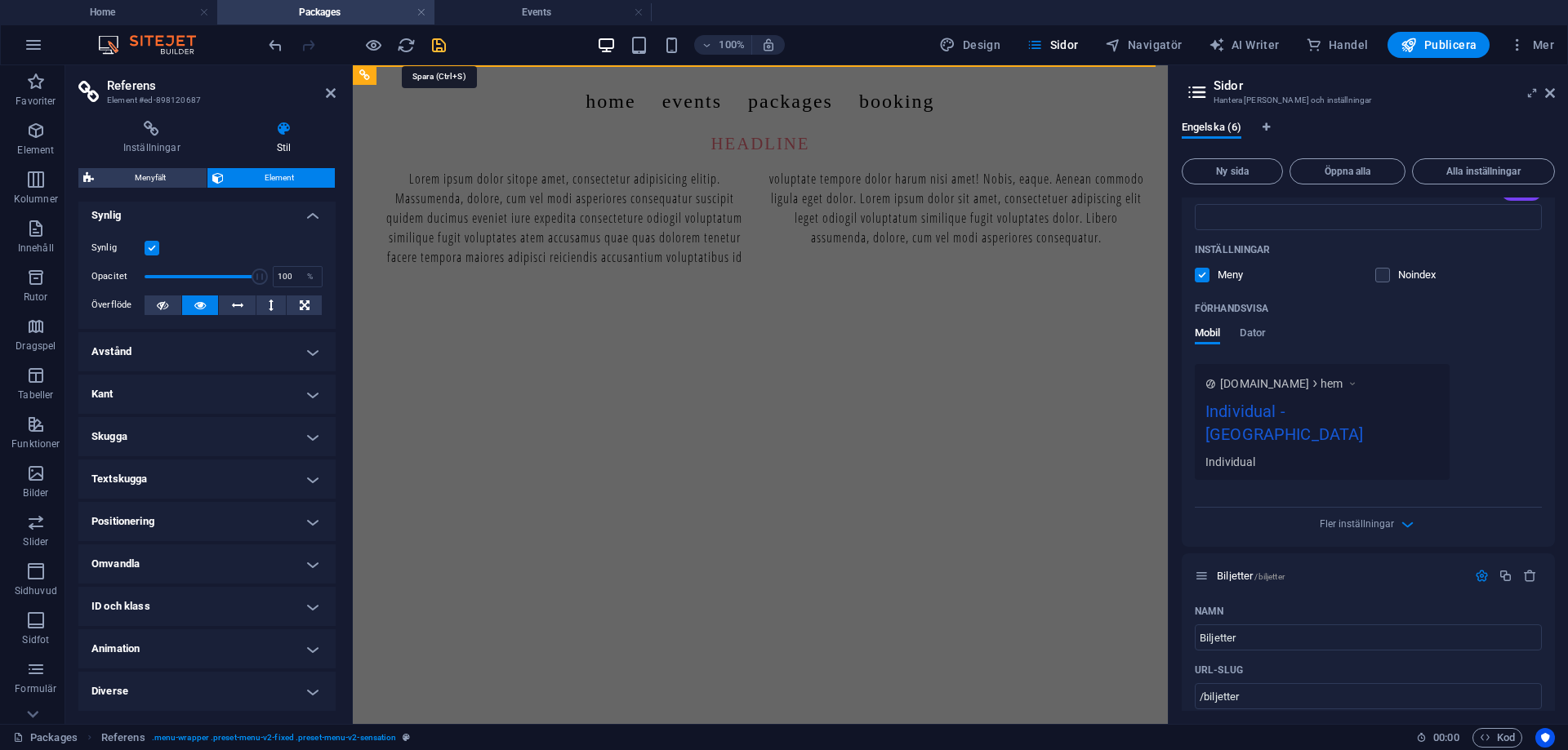
click at [446, 46] on icon "save" at bounding box center [439, 45] width 19 height 19
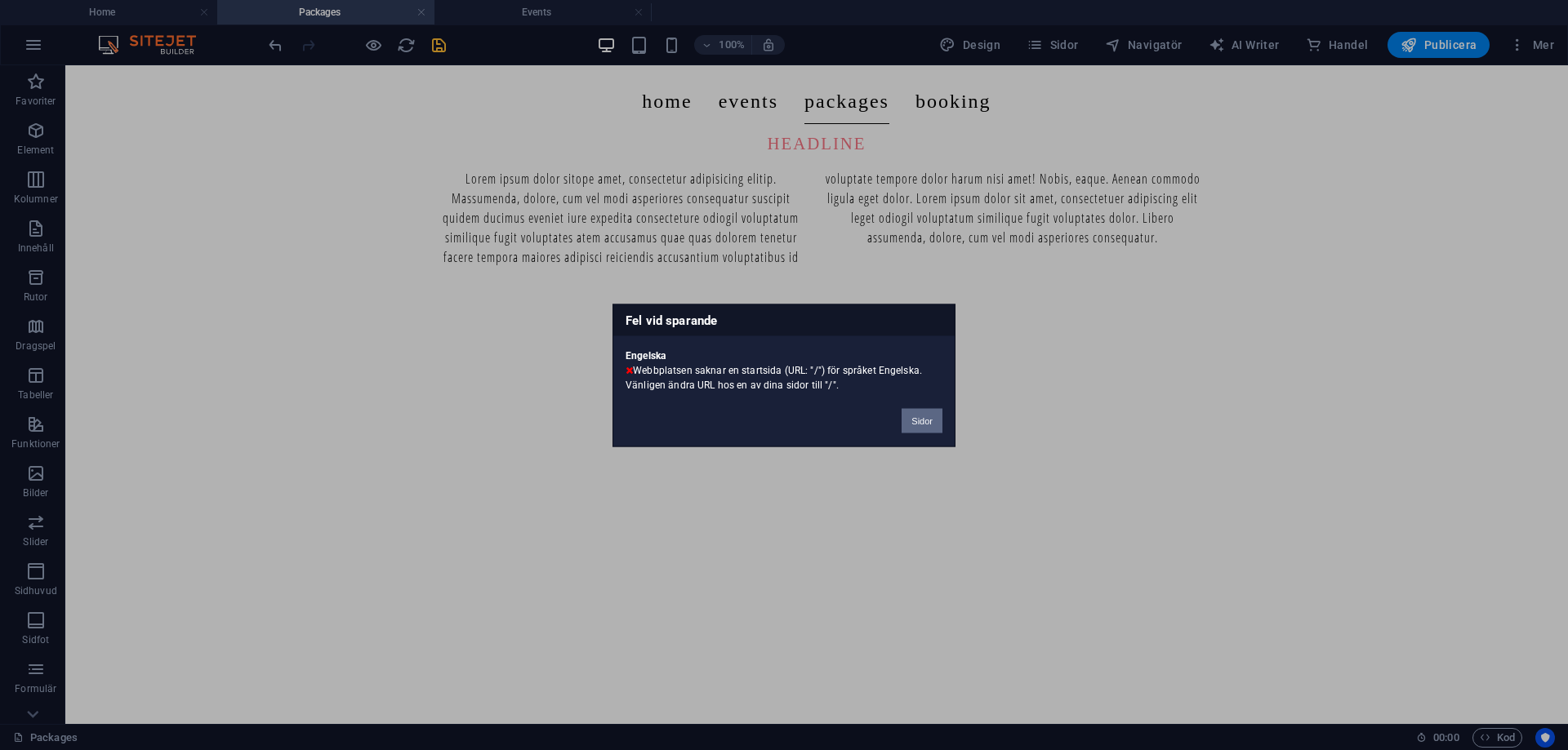
click at [912, 419] on button "Sidor" at bounding box center [921, 420] width 41 height 25
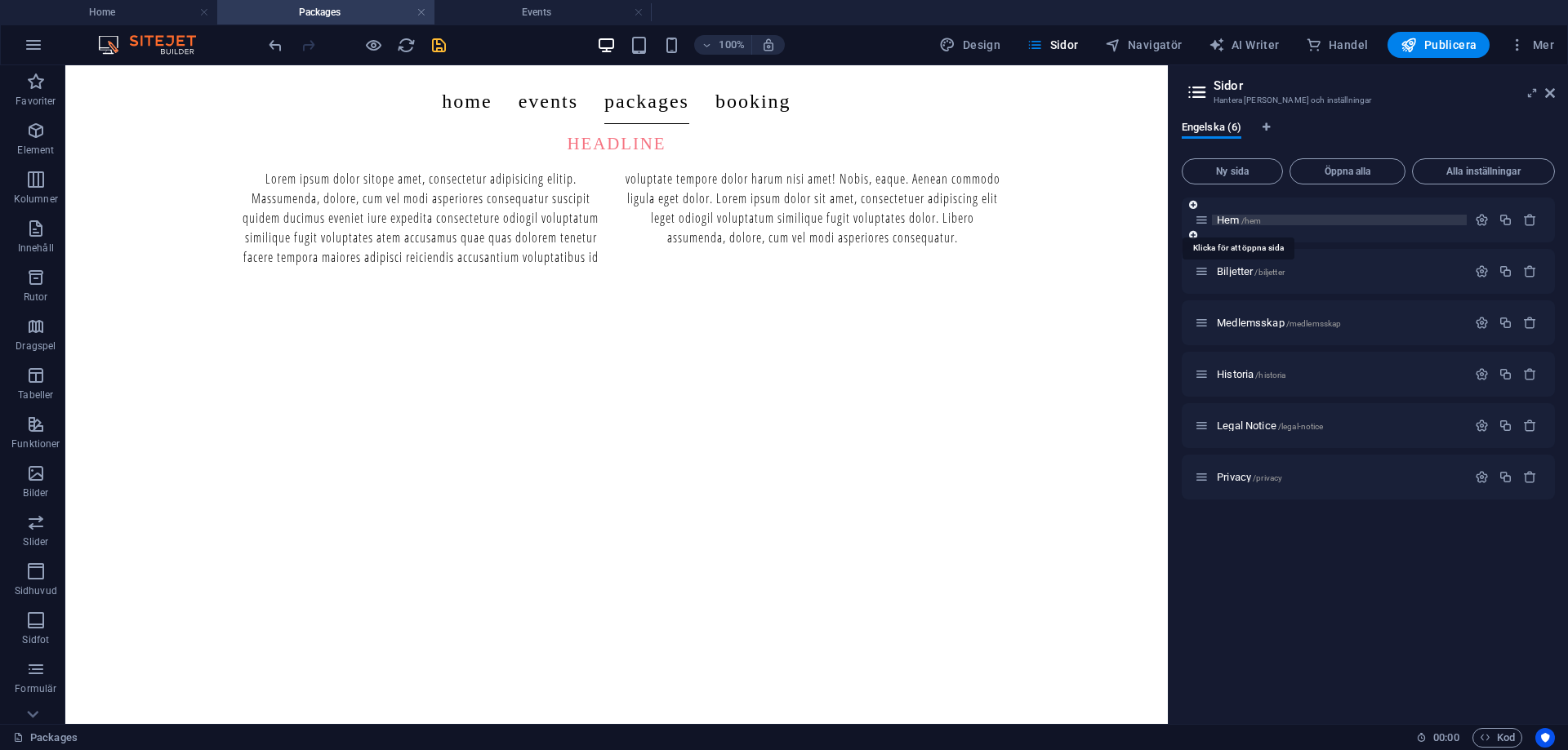
click at [1241, 216] on span "/hem" at bounding box center [1251, 220] width 21 height 9
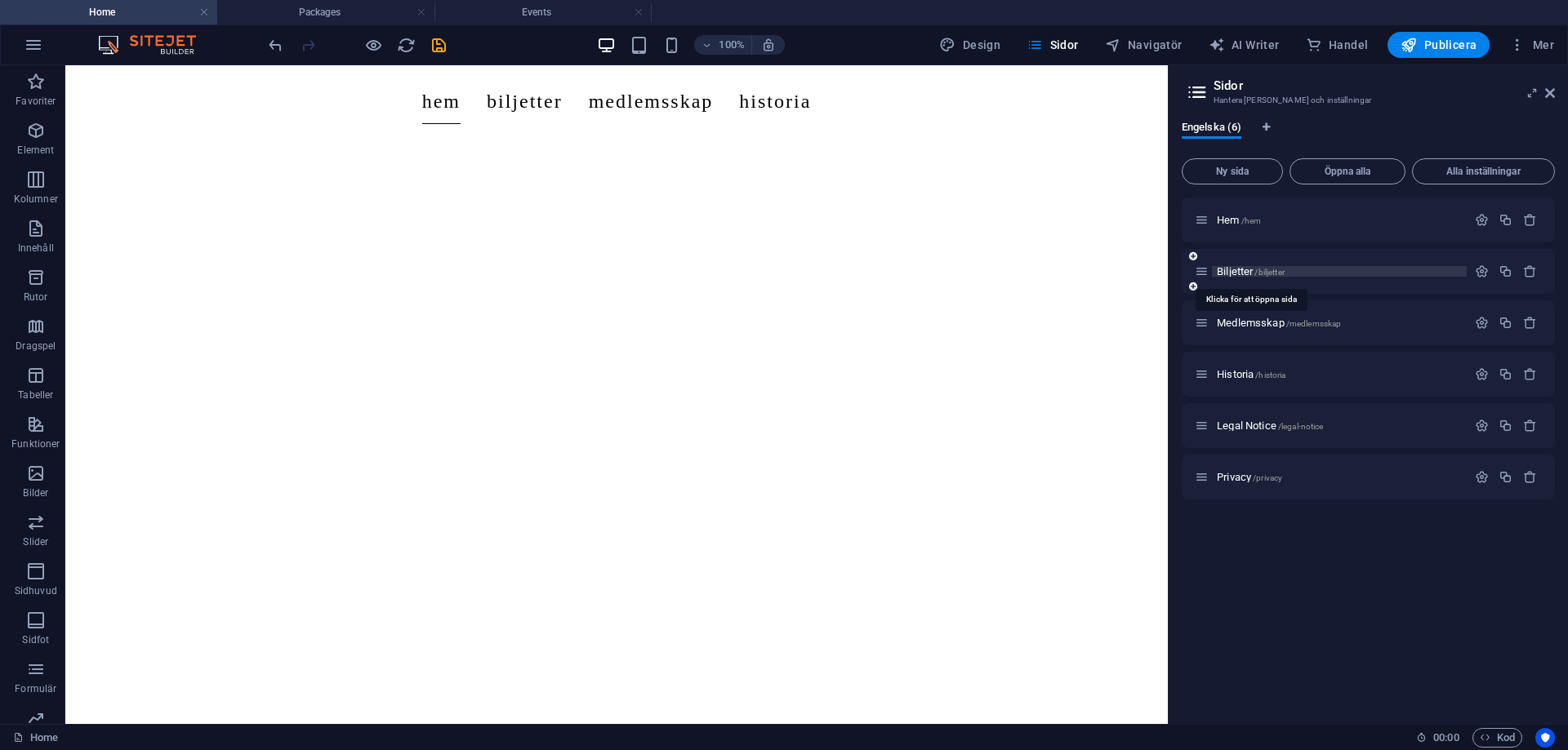
click at [1250, 276] on span "Biljetter /biljetter" at bounding box center [1250, 271] width 68 height 12
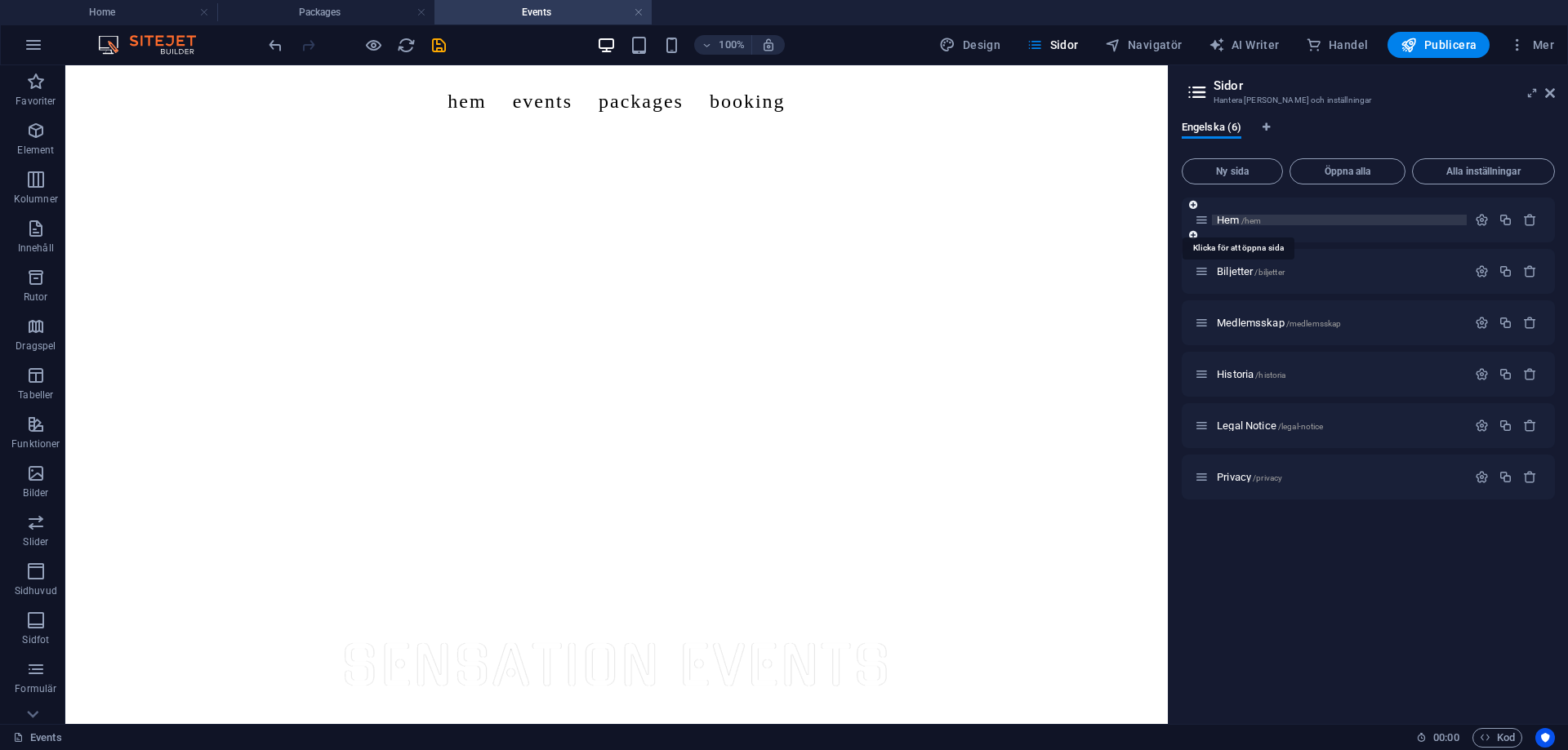
click at [1248, 225] on span "/hem" at bounding box center [1251, 220] width 21 height 9
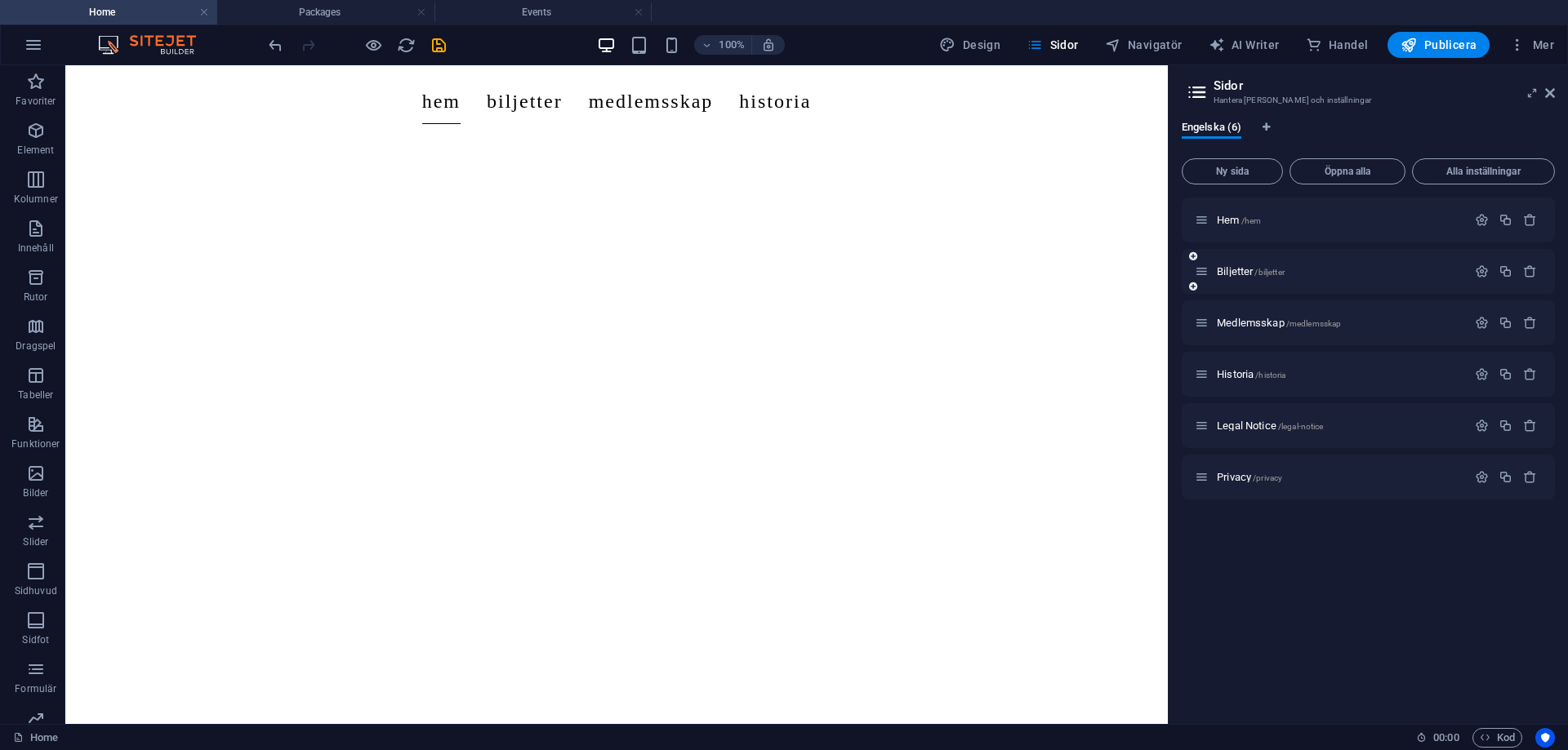
click at [1252, 264] on div "Biljetter /biljetter" at bounding box center [1331, 271] width 272 height 19
click at [1252, 271] on span "Biljetter /biljetter" at bounding box center [1250, 271] width 68 height 12
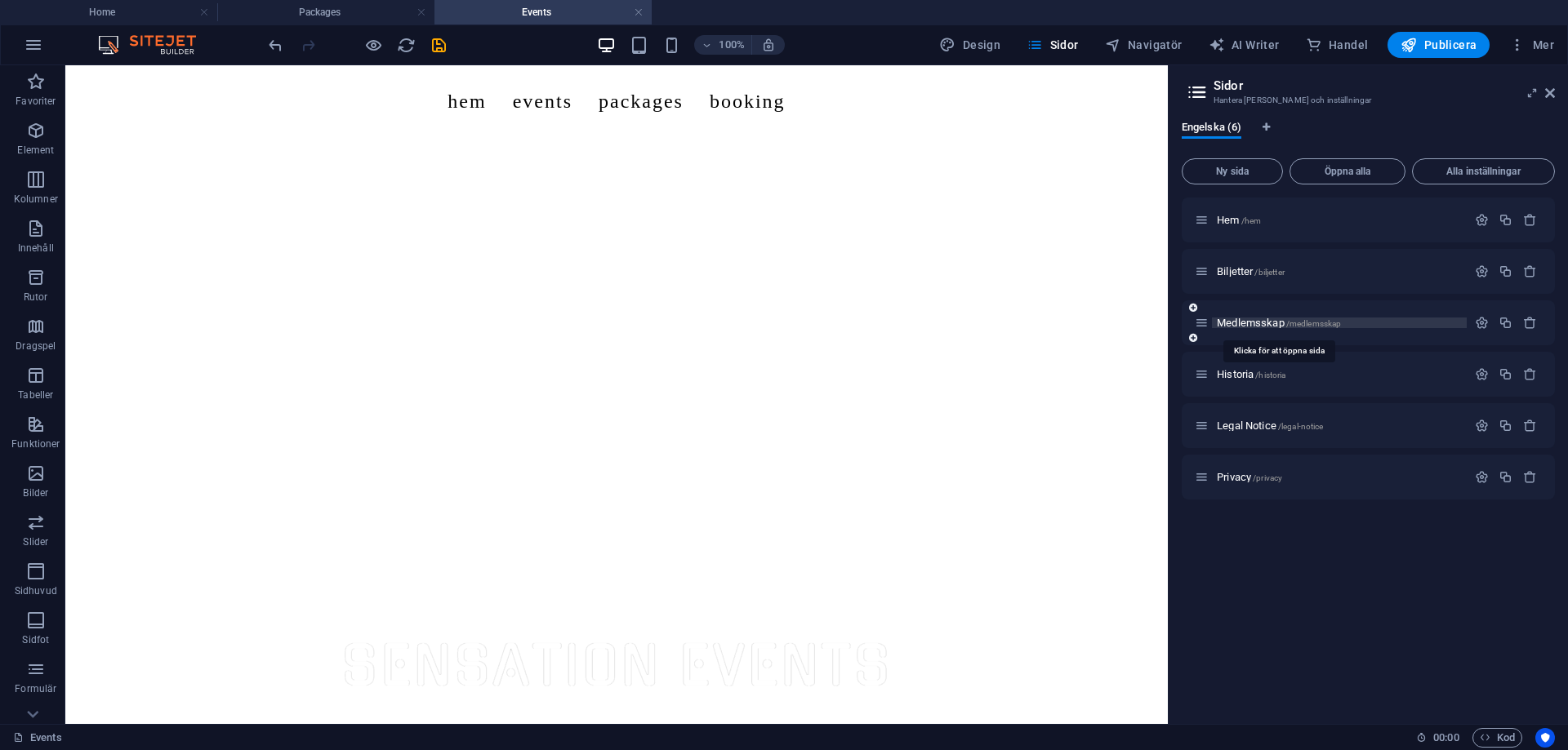
click at [1255, 320] on span "Medlemsskap /medlemsskap" at bounding box center [1279, 322] width 124 height 12
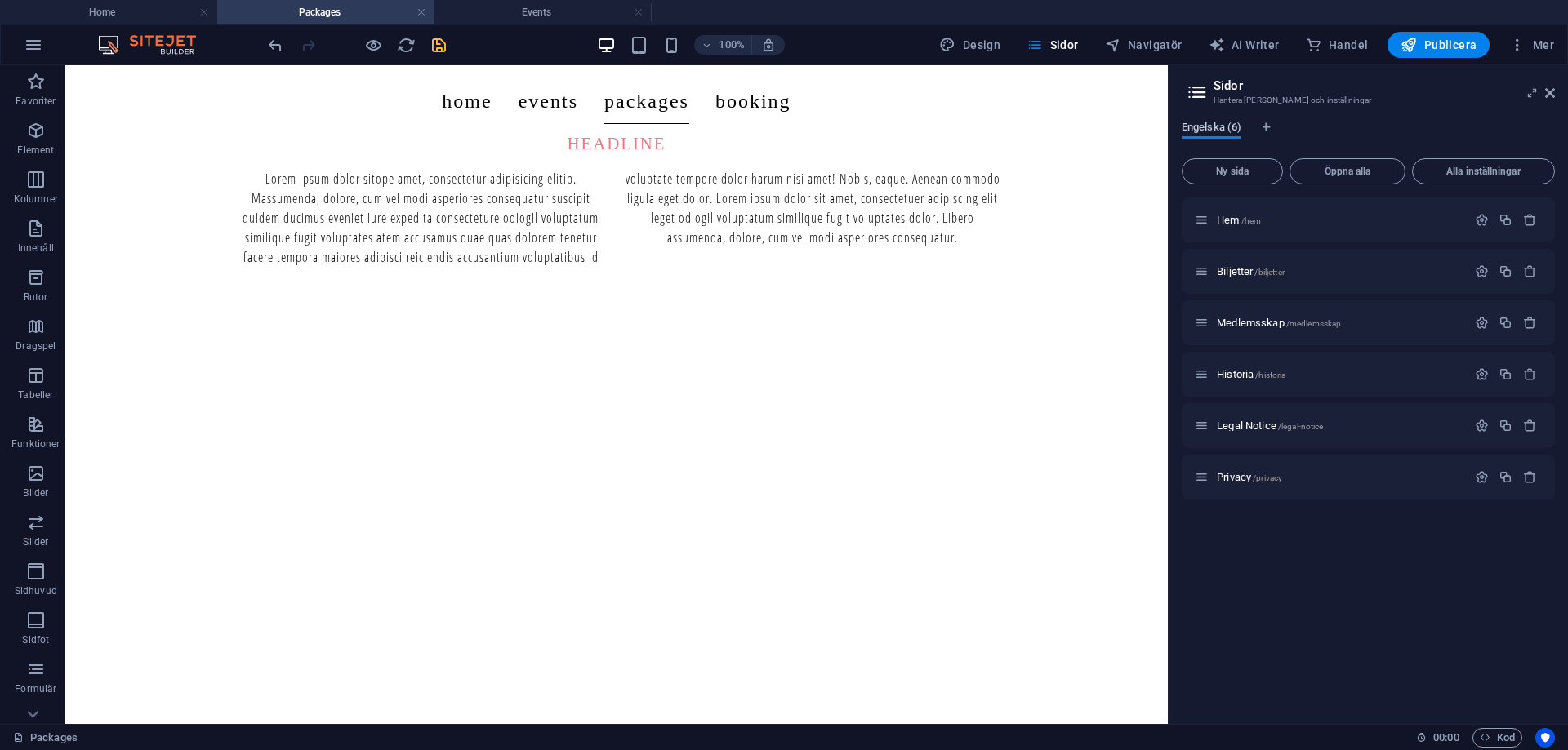
click at [1231, 129] on span "Engelska (6)" at bounding box center [1211, 129] width 60 height 23
click at [1265, 128] on icon "Språkflikar" at bounding box center [1266, 128] width 7 height 10
select select "36"
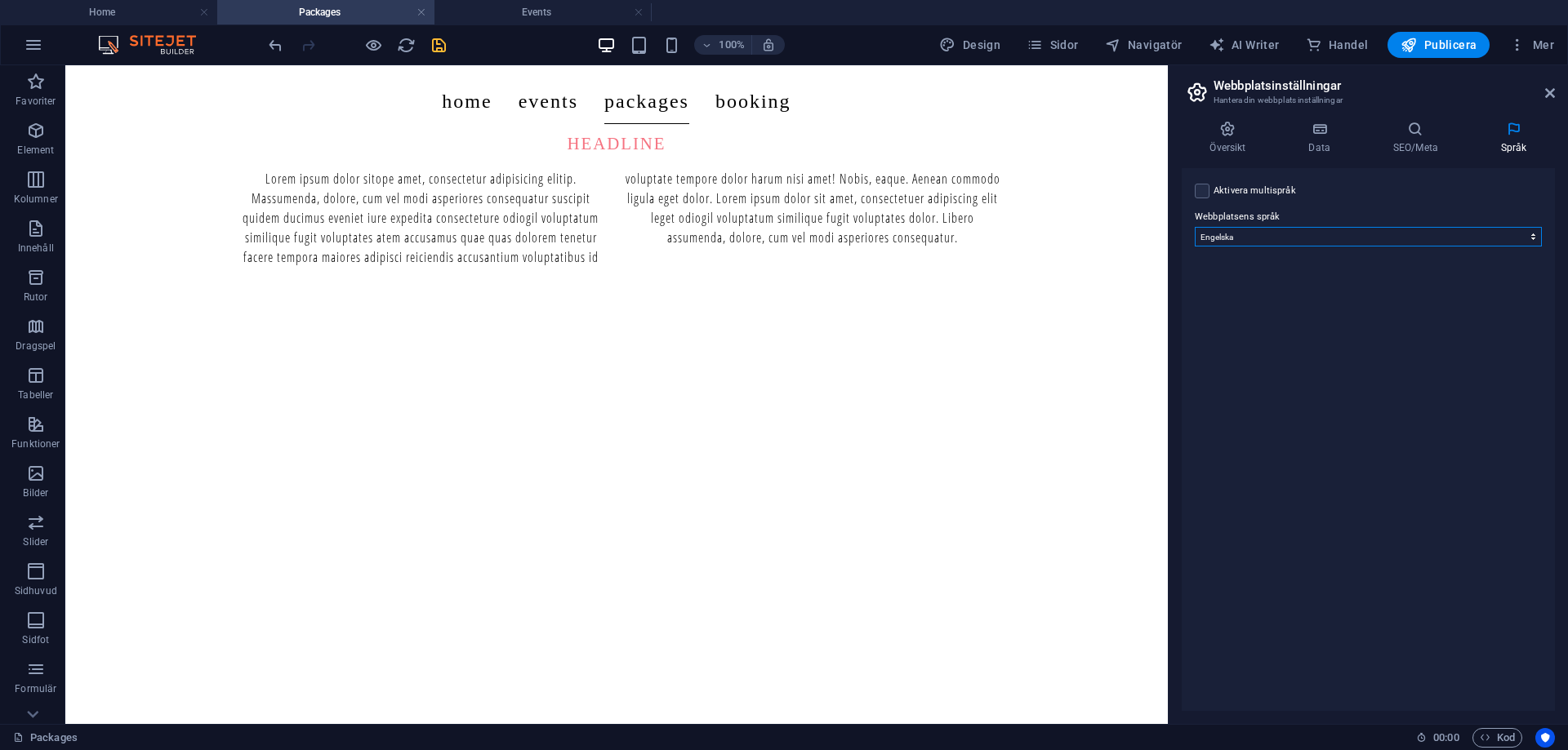
click at [1234, 228] on select "Abkhazian Afar Afrikaans Akan Albanian Amharic Arabiska Aragonese Armenian Assa…" at bounding box center [1368, 237] width 347 height 20
click at [1239, 240] on select "Abkhazian Afar Afrikaans Akan Albanian Amharic Arabiska Aragonese Armenian Assa…" at bounding box center [1368, 237] width 347 height 20
drag, startPoint x: 1552, startPoint y: 94, endPoint x: 1393, endPoint y: 51, distance: 164.7
click at [1552, 94] on icon at bounding box center [1550, 93] width 10 height 13
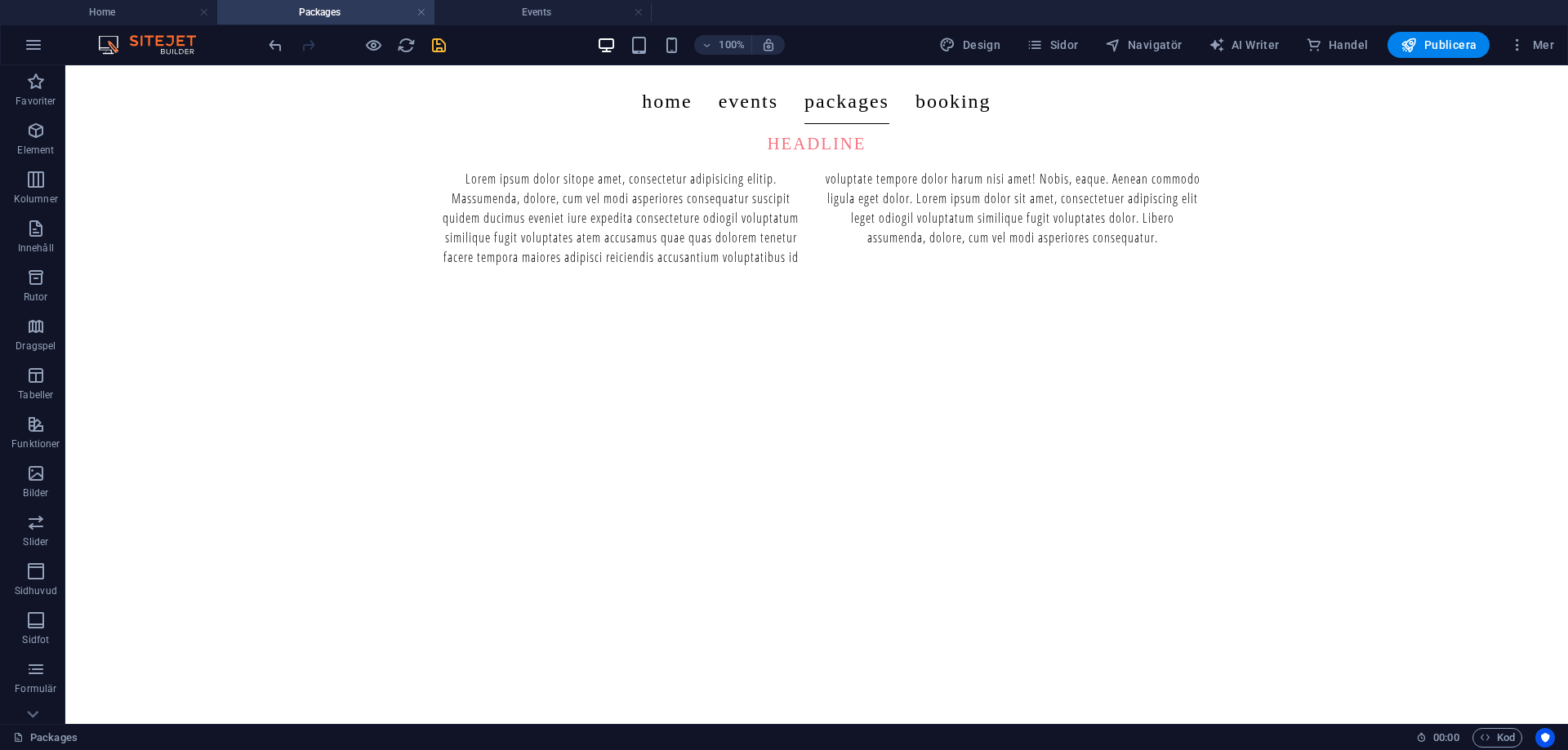
click at [449, 42] on div "100% Design Sidor Navigatör AI Writer Handel Publicera Mer" at bounding box center [913, 45] width 1295 height 27
click at [437, 39] on icon "save" at bounding box center [439, 45] width 19 height 19
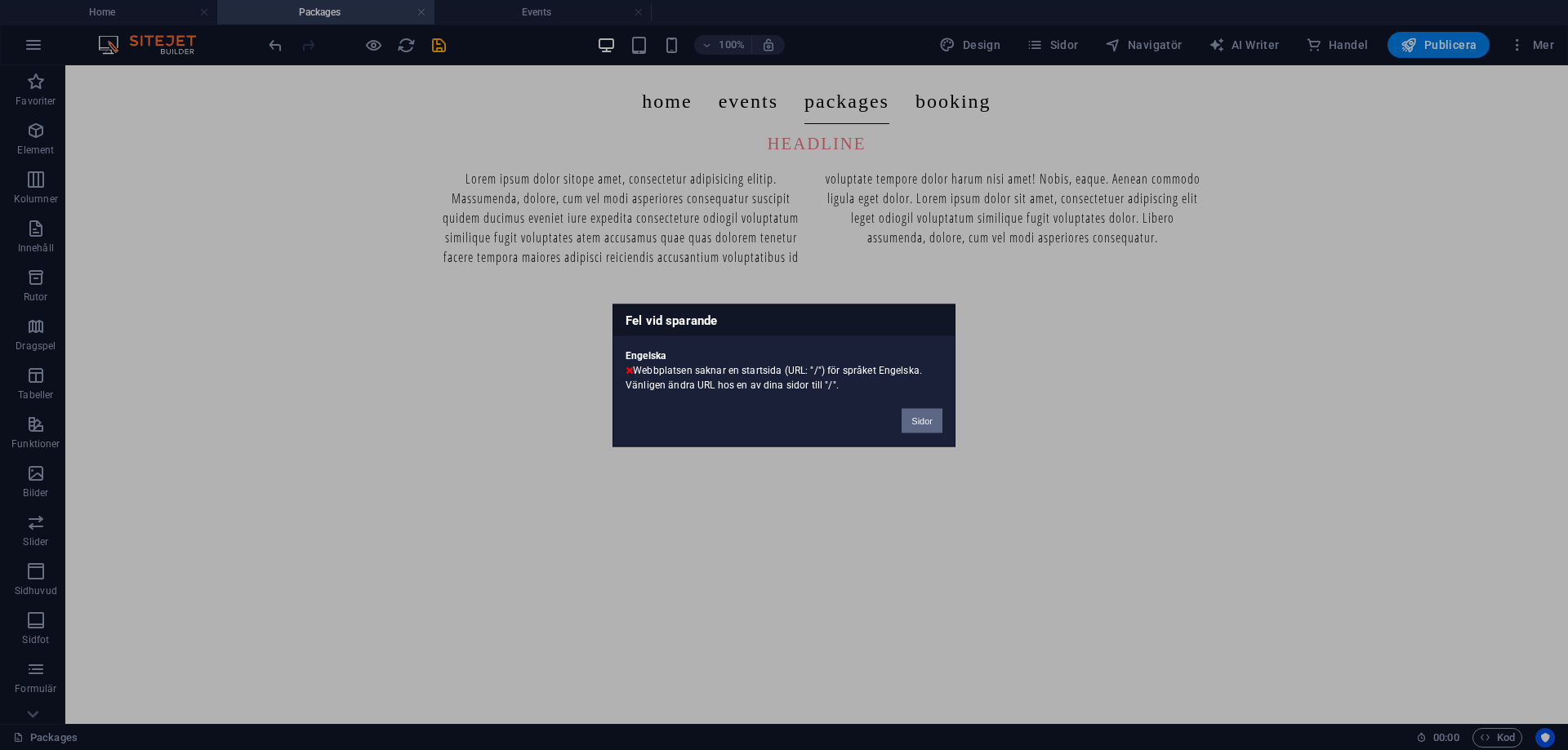
click at [912, 418] on button "Sidor" at bounding box center [921, 420] width 41 height 25
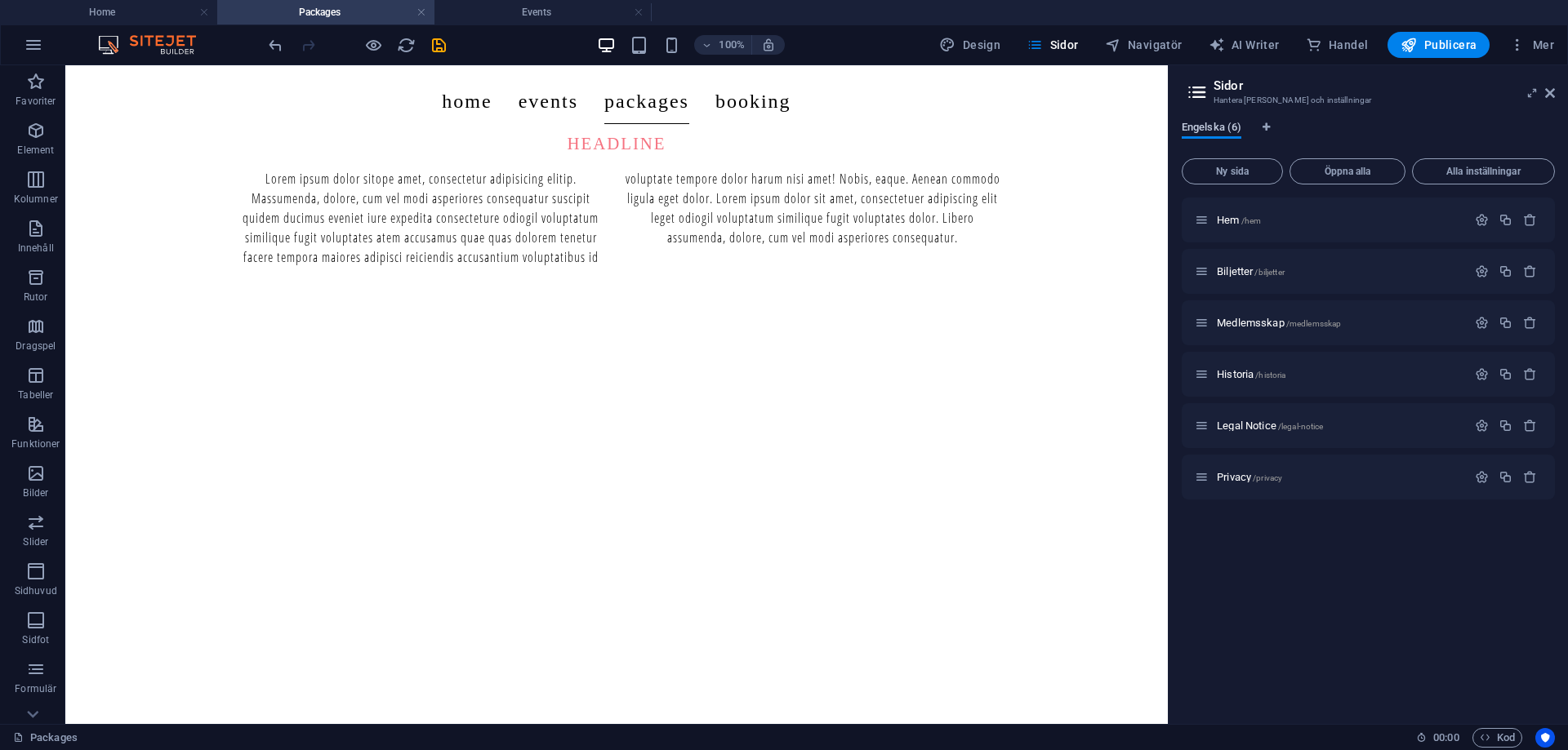
click at [1229, 129] on span "Engelska (6)" at bounding box center [1211, 129] width 60 height 23
click at [1229, 128] on span "Engelska (6)" at bounding box center [1211, 129] width 60 height 23
click at [1265, 132] on icon "Språkflikar" at bounding box center [1266, 128] width 7 height 10
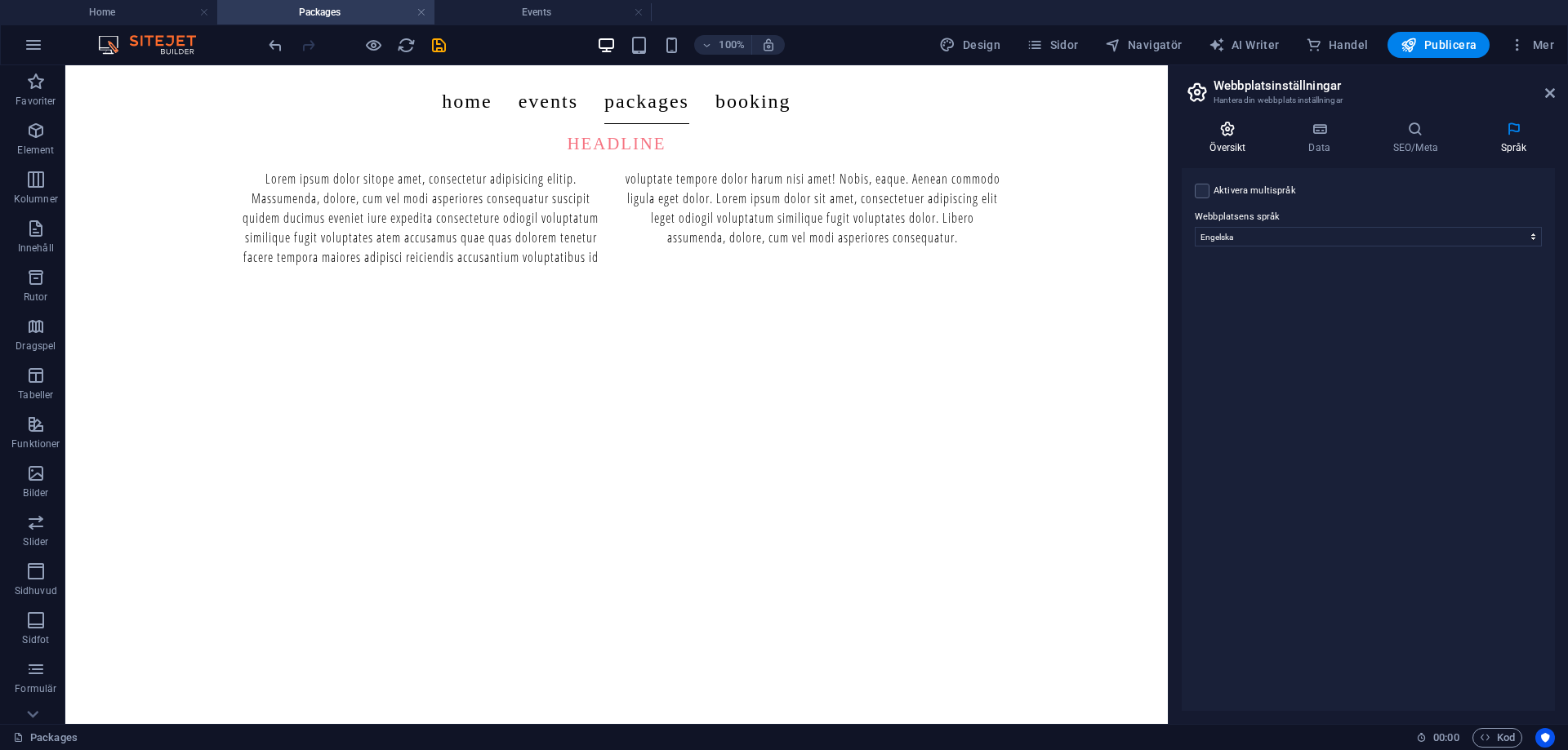
click at [1241, 147] on h4 "Översikt" at bounding box center [1231, 138] width 99 height 34
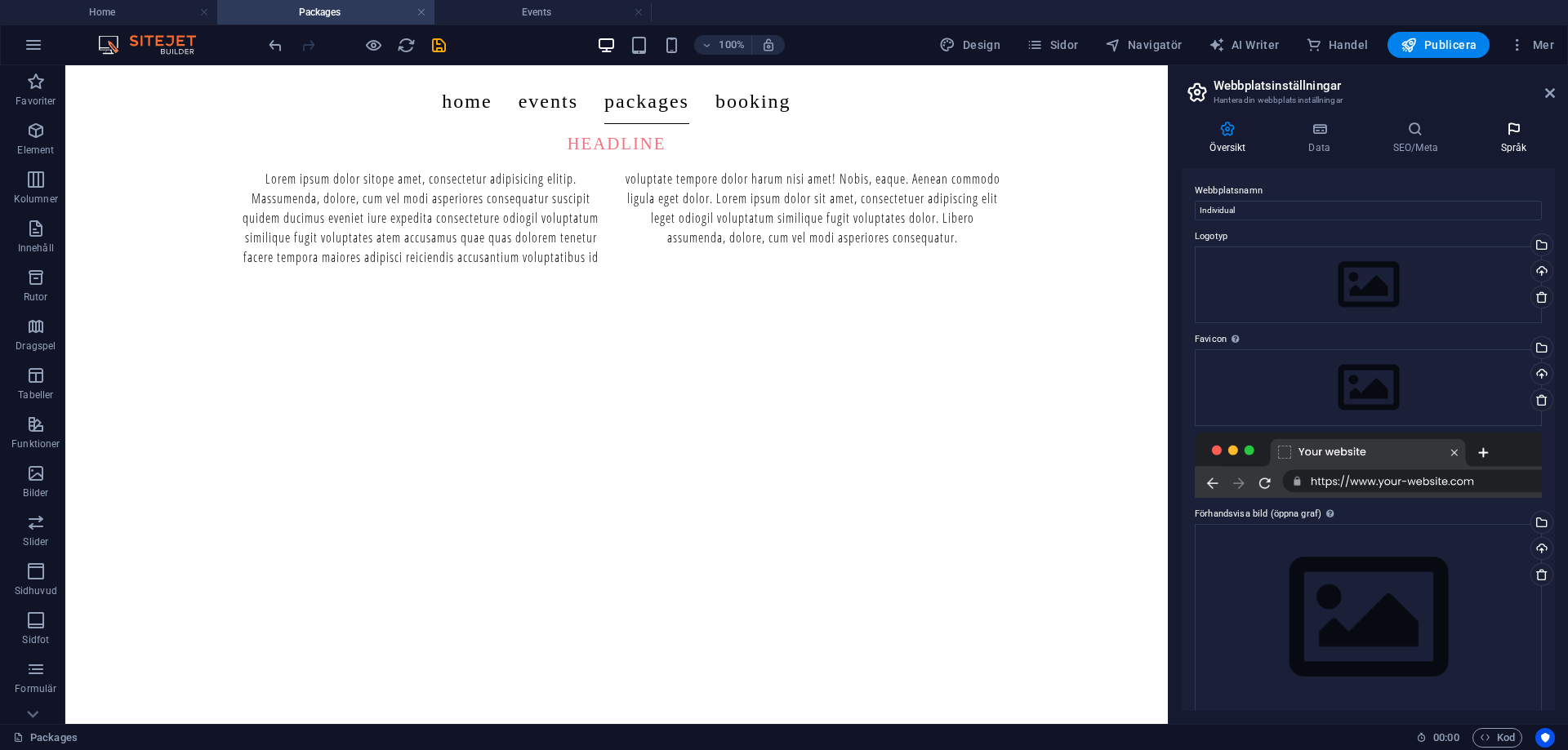
click at [1504, 140] on h4 "Språk" at bounding box center [1513, 138] width 82 height 34
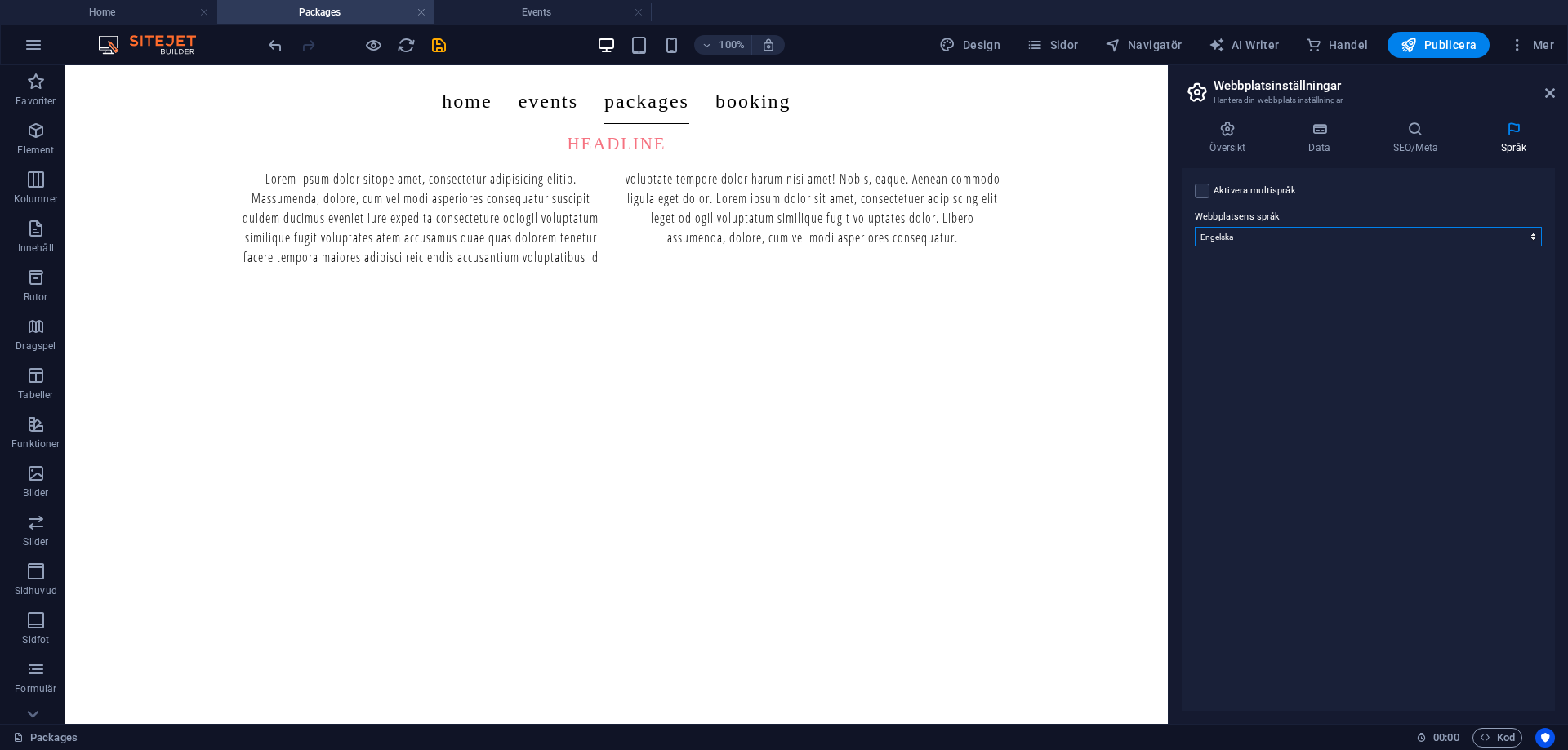
click at [1328, 227] on select "Abkhazian Afar Afrikaans Akan Albanian Amharic Arabiska Aragonese Armenian Assa…" at bounding box center [1368, 237] width 347 height 20
select select "149"
click at [1195, 227] on select "Abkhazian Afar Afrikaans Akan Albanian Amharic Arabiska Aragonese Armenian Assa…" at bounding box center [1368, 237] width 347 height 20
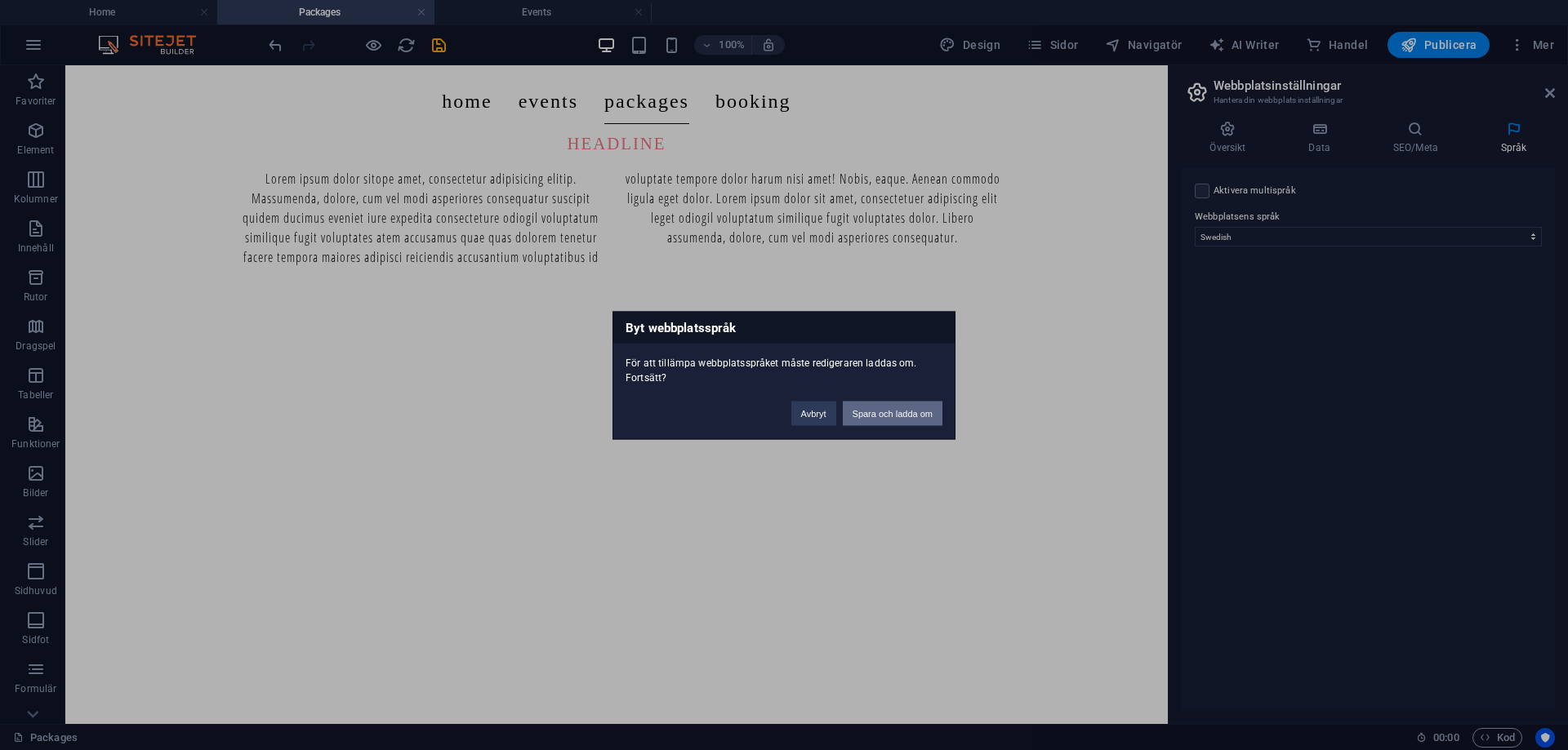
click at [887, 418] on button "Spara och ladda om" at bounding box center [892, 414] width 100 height 25
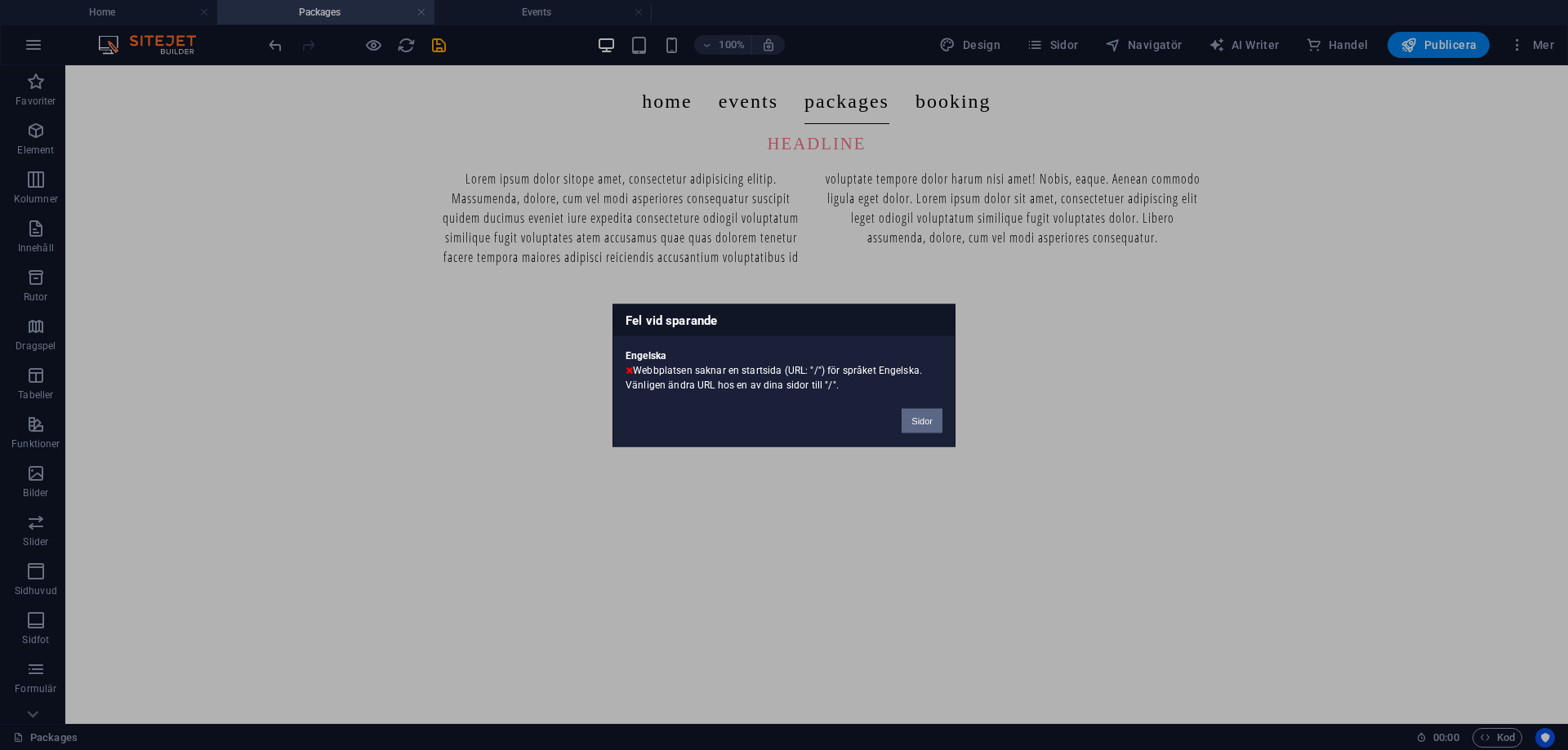
click at [920, 419] on button "Sidor" at bounding box center [921, 420] width 41 height 25
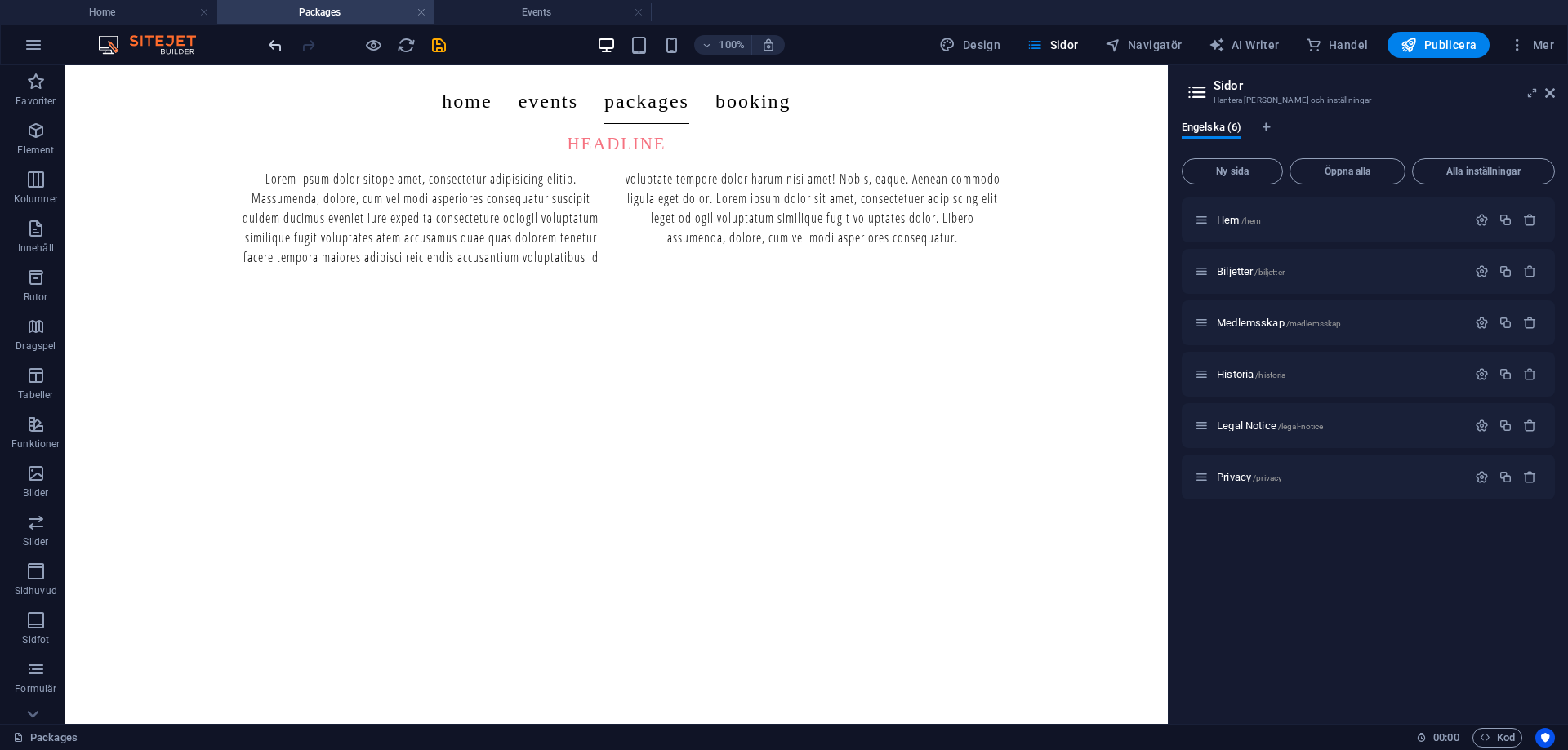
click at [278, 37] on icon "undo" at bounding box center [275, 45] width 19 height 19
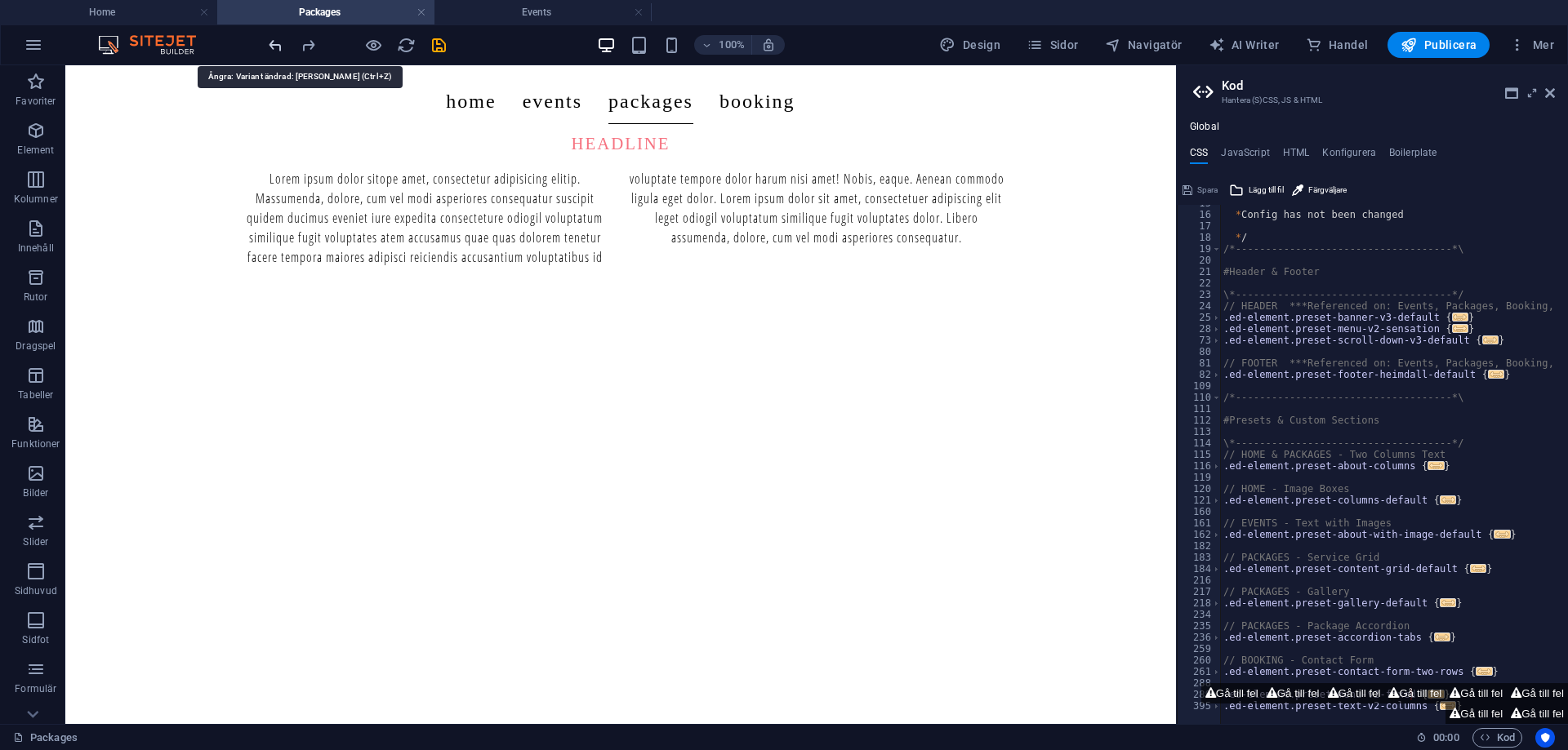
click at [278, 45] on icon "undo" at bounding box center [275, 45] width 19 height 19
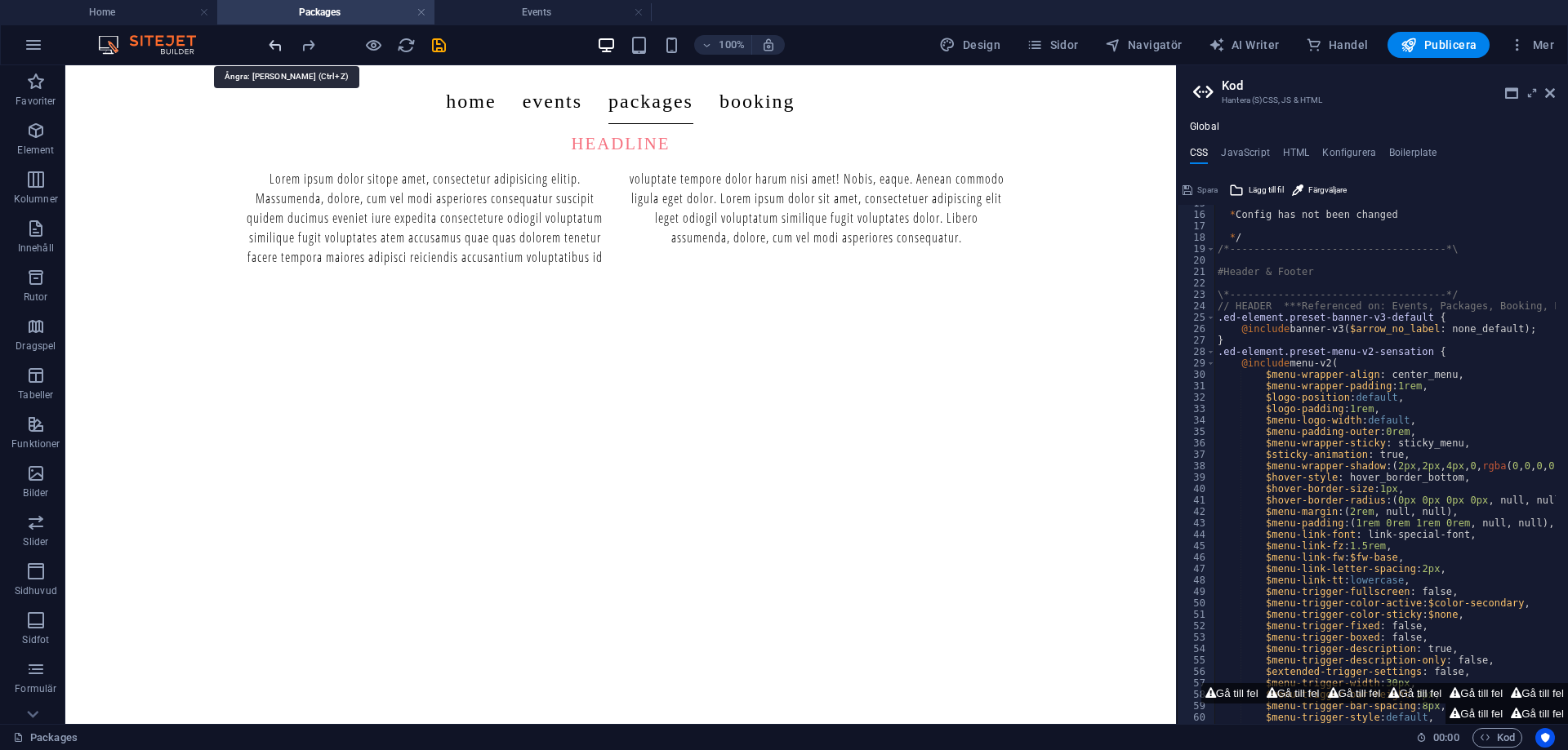
click at [278, 45] on icon "undo" at bounding box center [275, 45] width 19 height 19
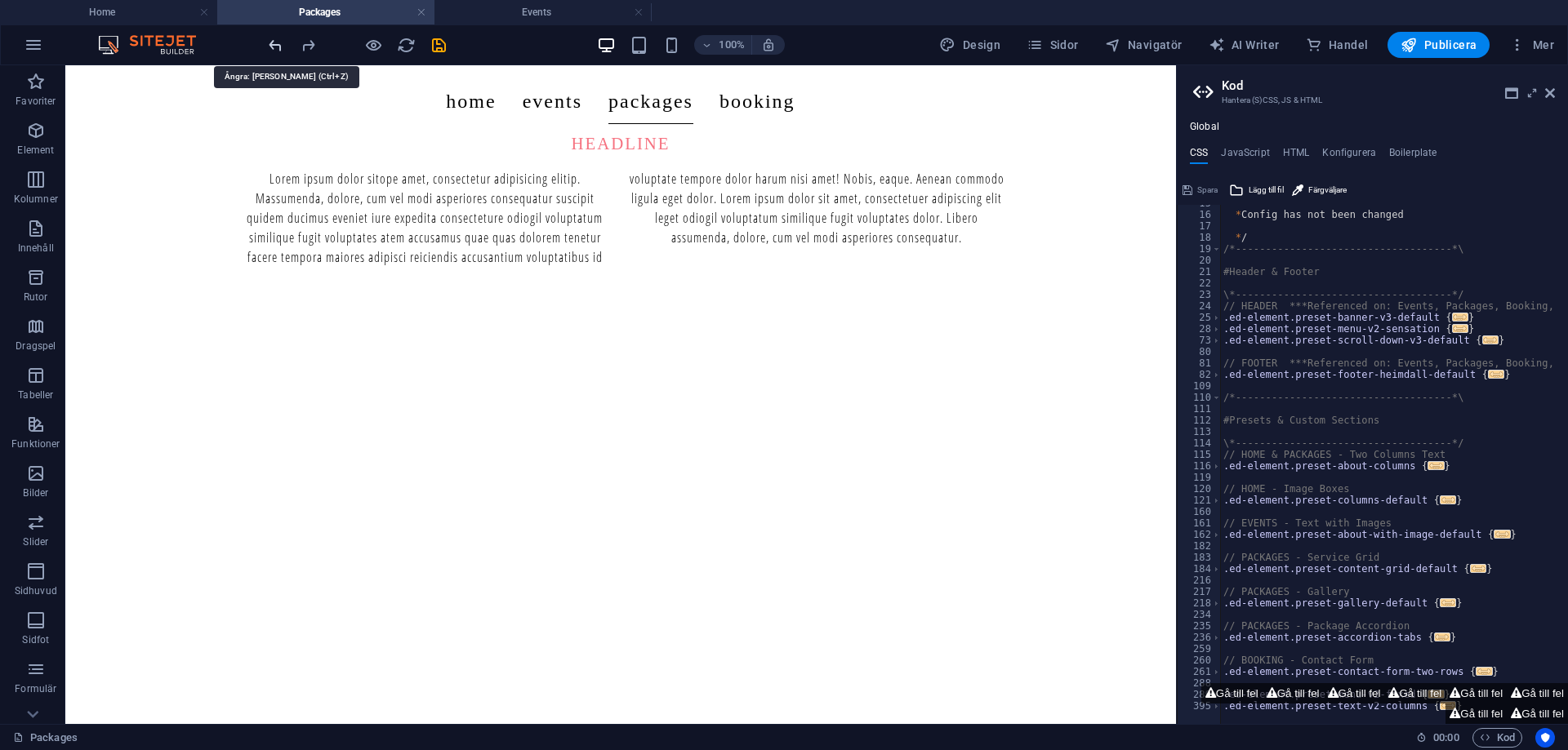
click at [278, 45] on icon "undo" at bounding box center [275, 45] width 19 height 19
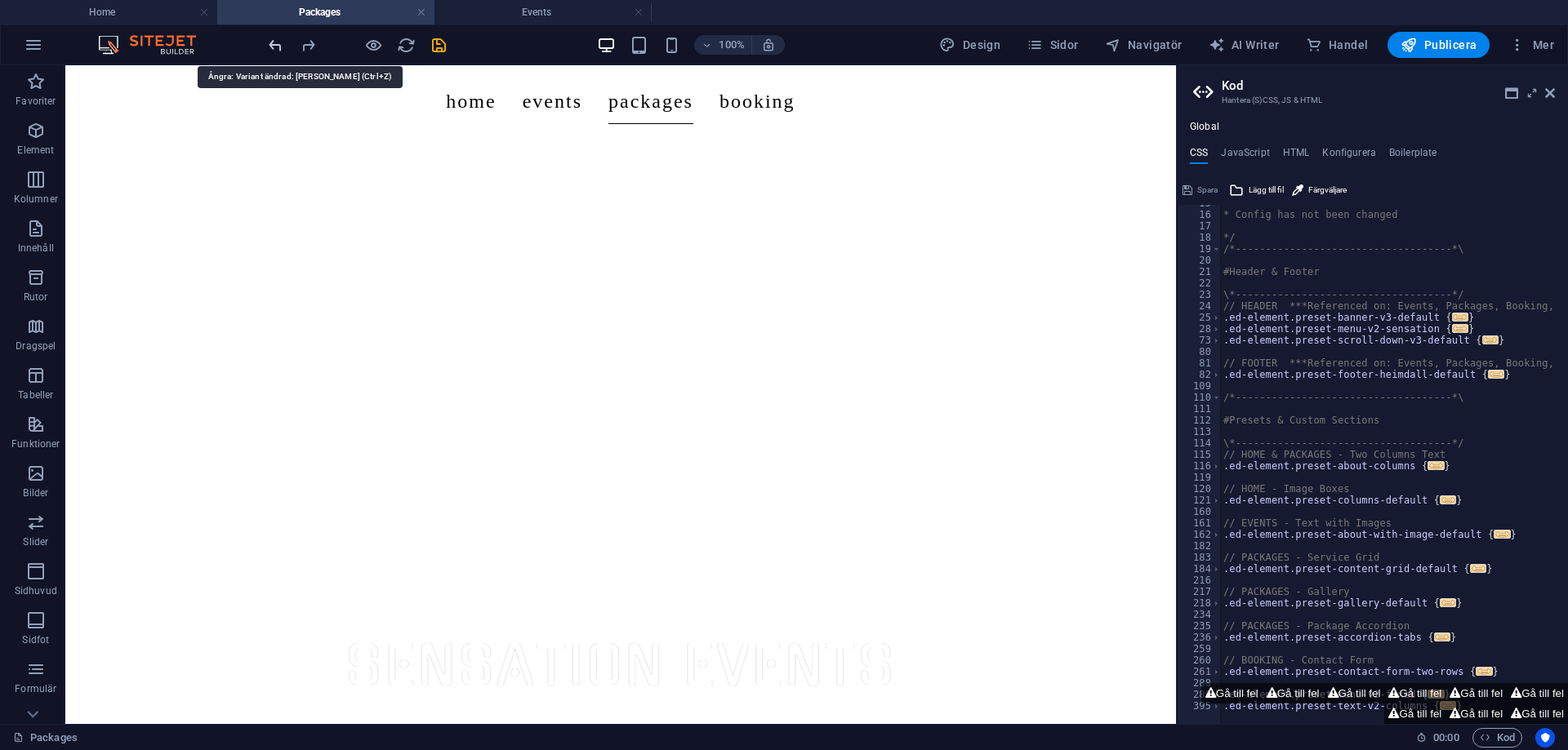
click at [278, 45] on icon "undo" at bounding box center [275, 45] width 19 height 19
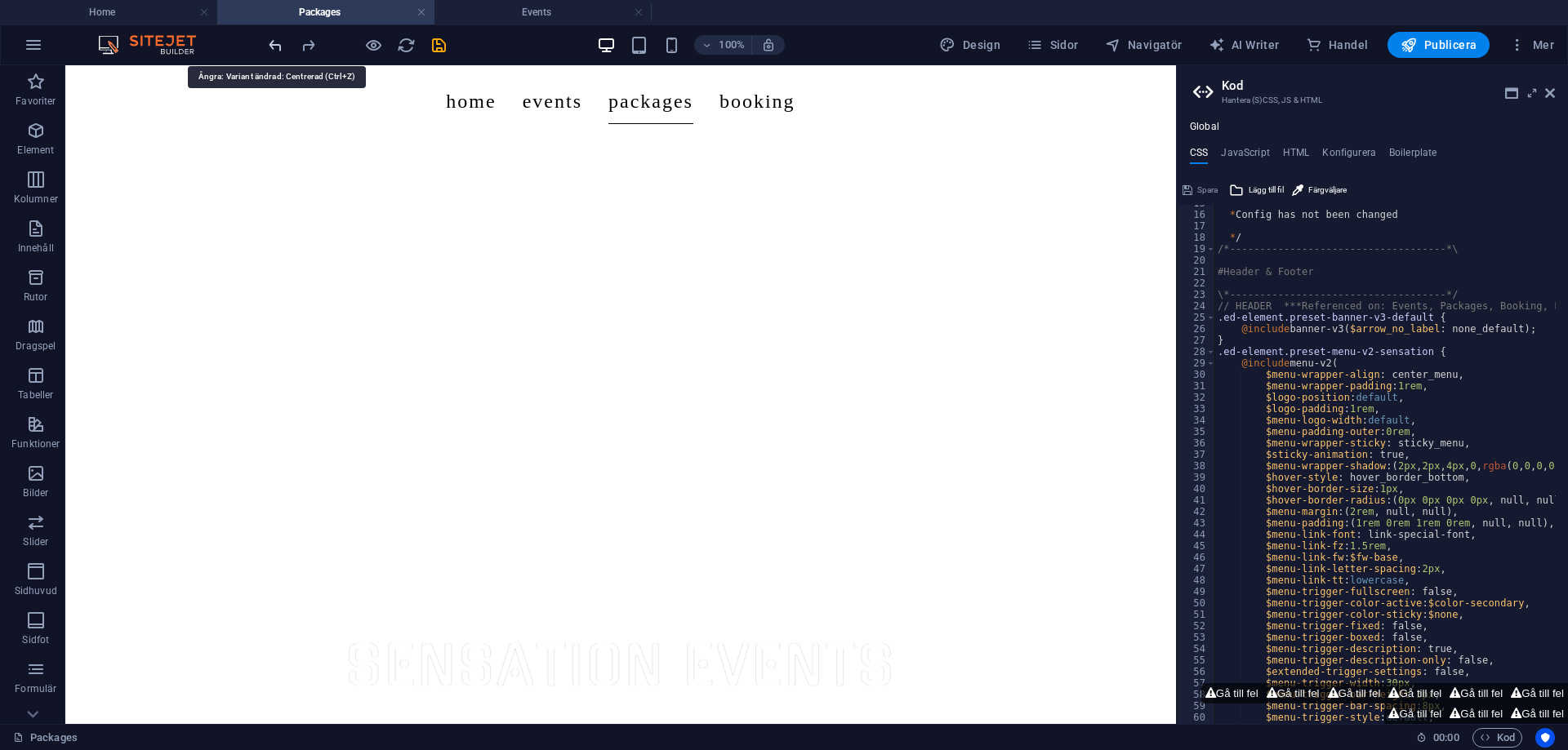
click at [278, 45] on icon "undo" at bounding box center [275, 45] width 19 height 19
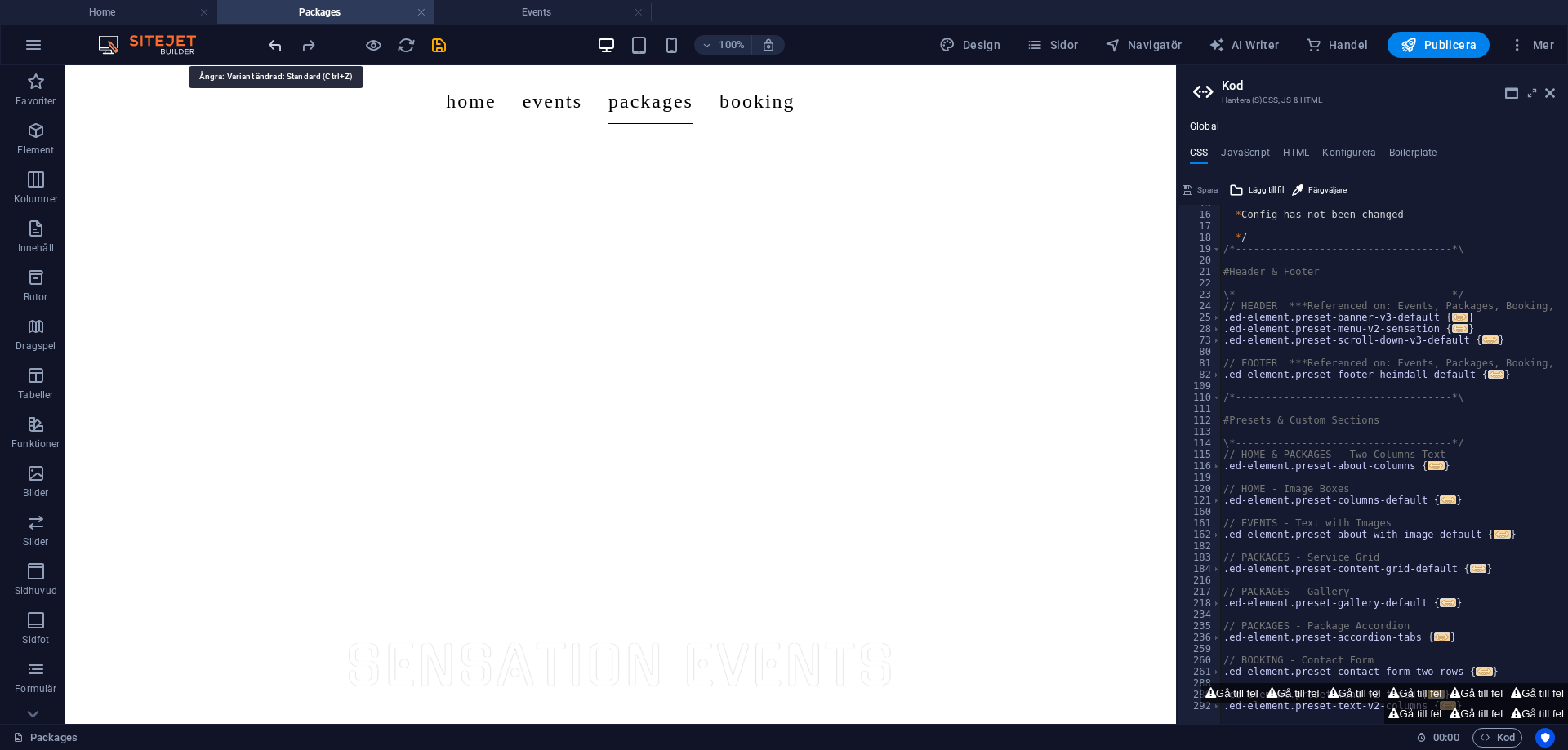
click at [278, 45] on icon "undo" at bounding box center [275, 45] width 19 height 19
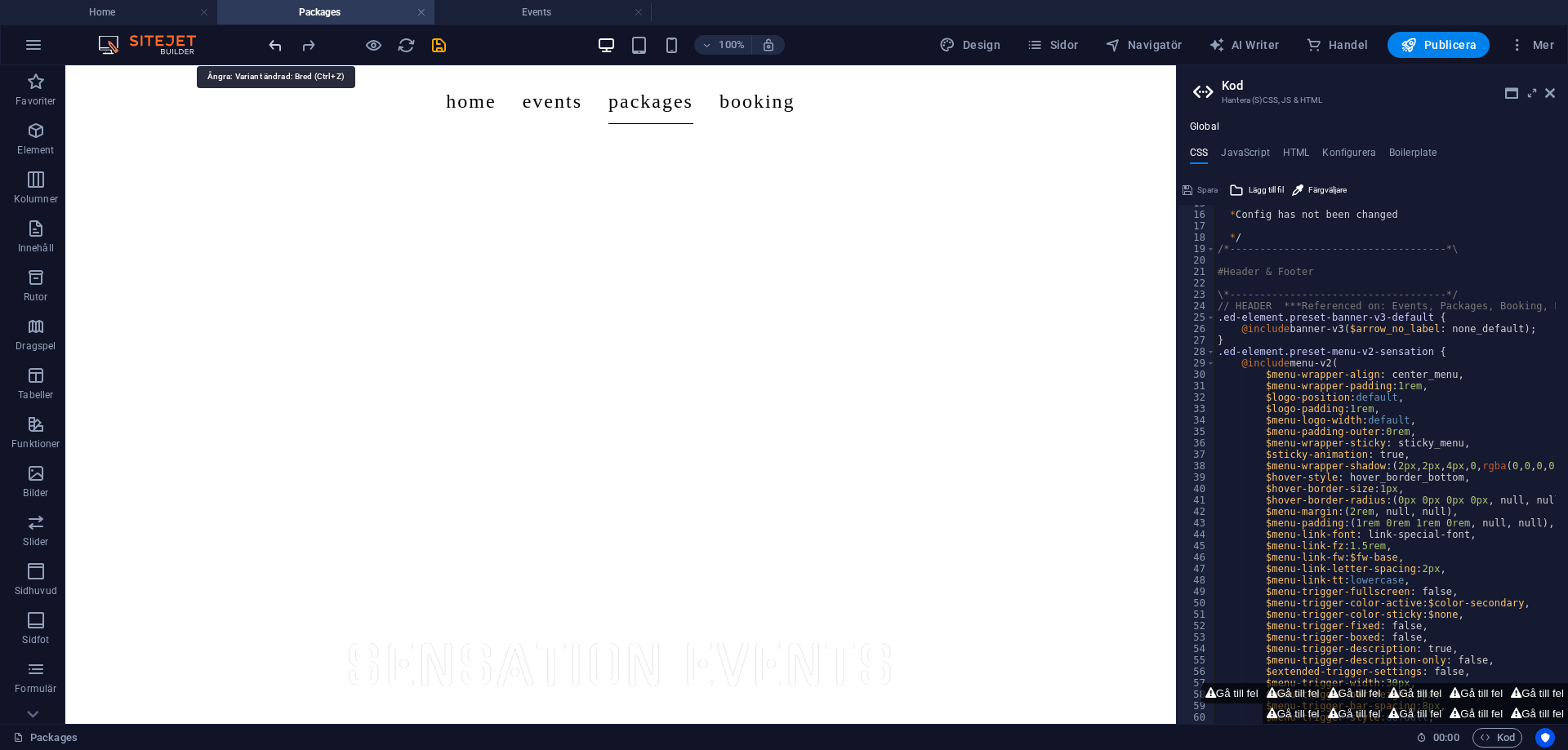
click at [278, 45] on icon "undo" at bounding box center [275, 45] width 19 height 19
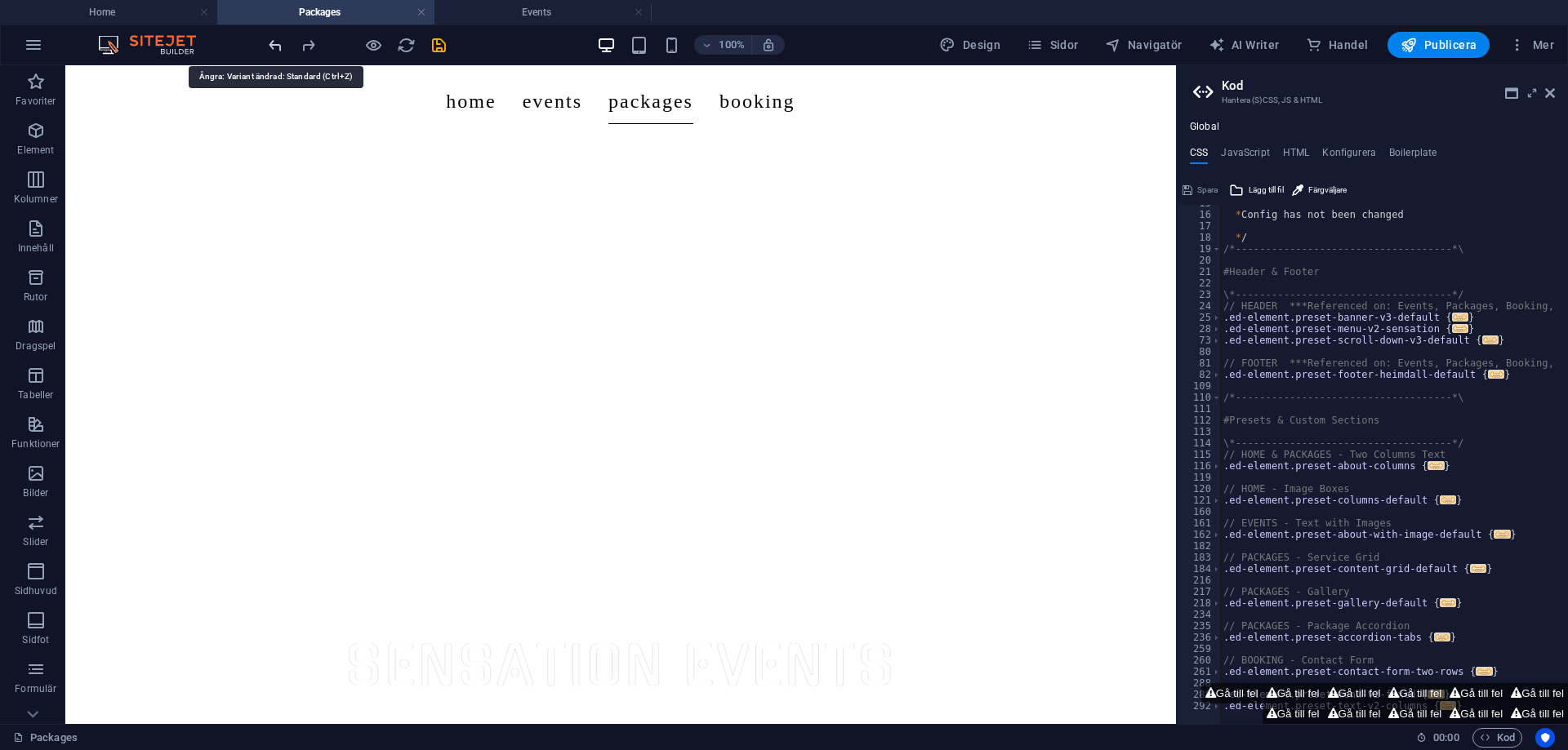
click at [278, 45] on icon "undo" at bounding box center [275, 45] width 19 height 19
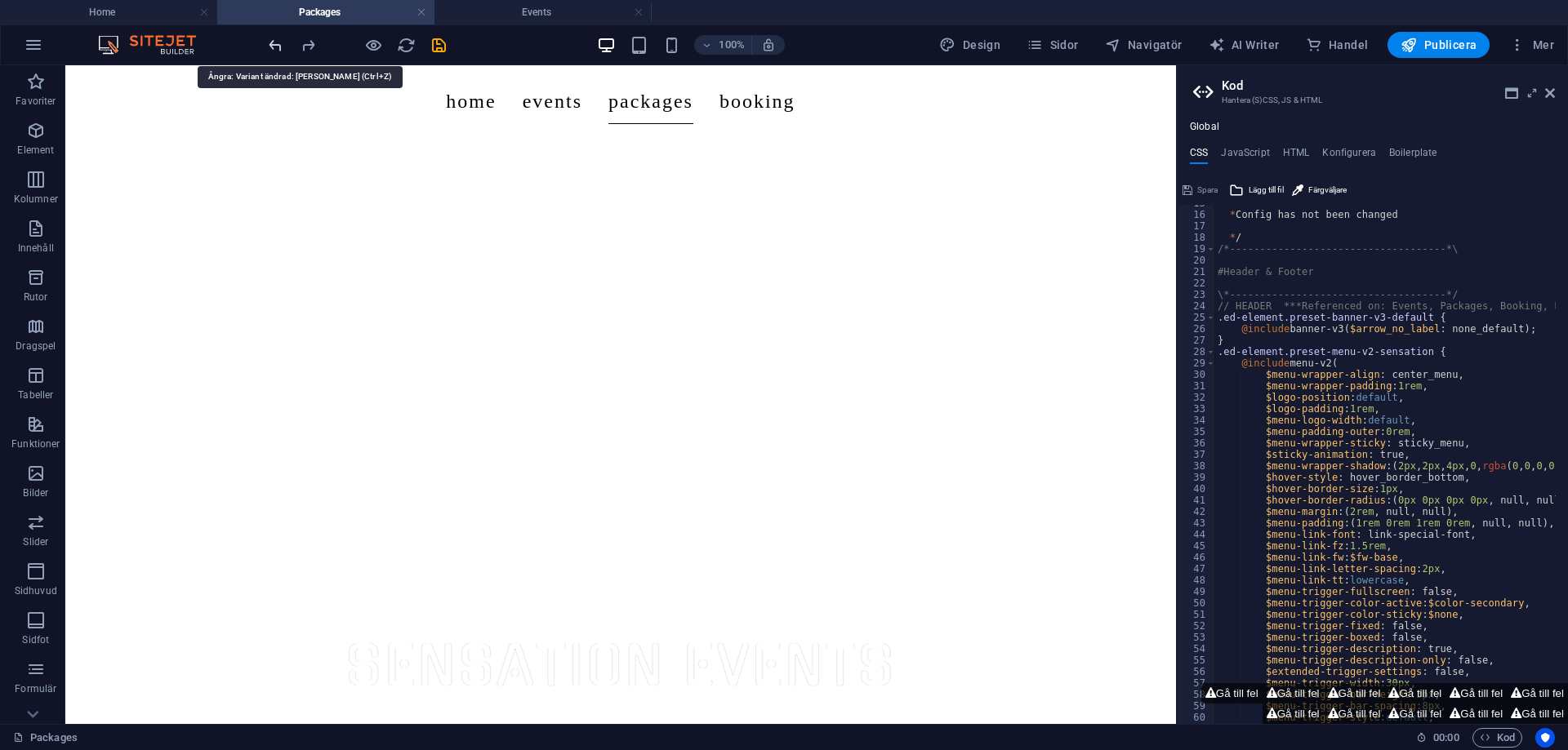
click at [278, 45] on icon "undo" at bounding box center [275, 45] width 19 height 19
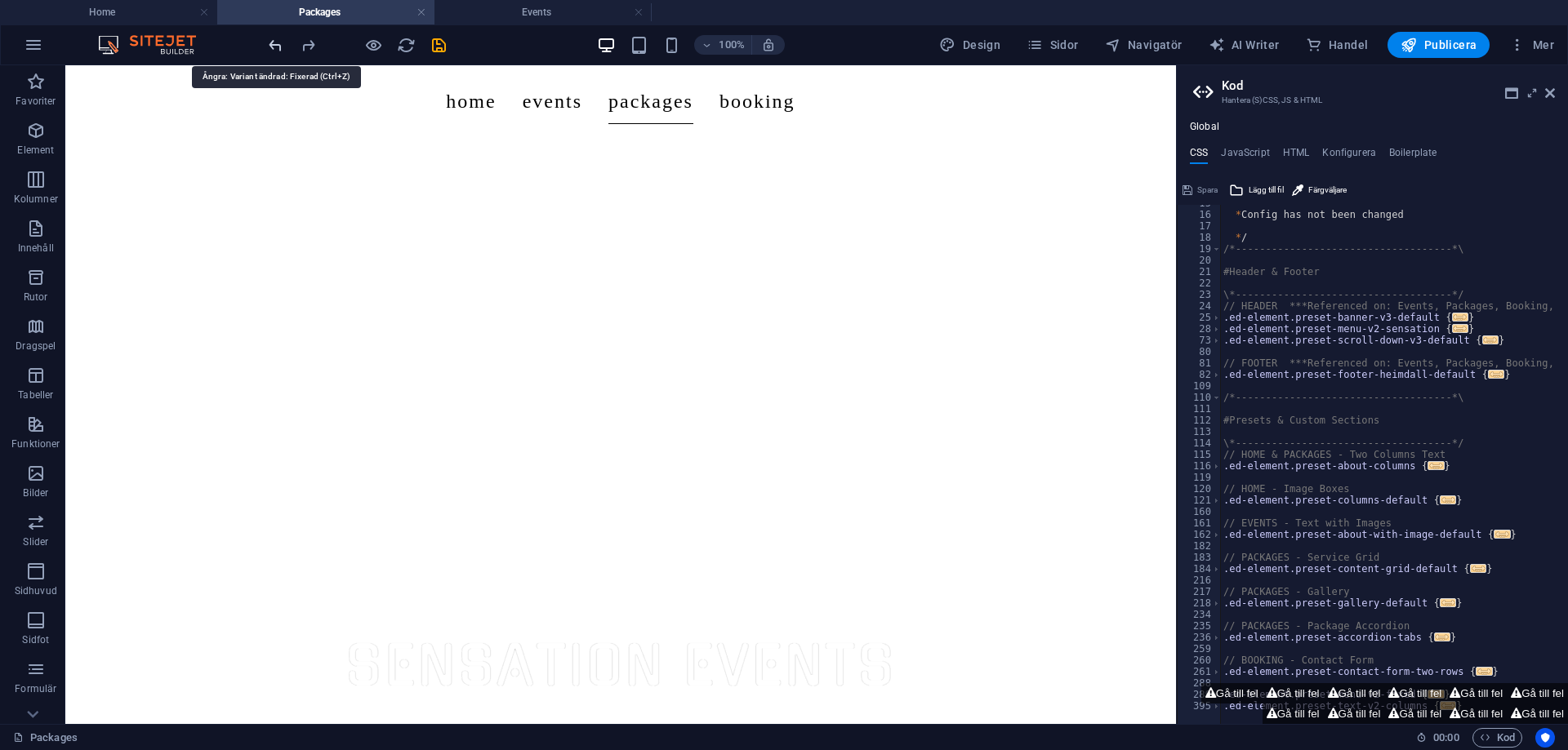
click at [278, 45] on icon "undo" at bounding box center [275, 45] width 19 height 19
click at [278, 45] on div at bounding box center [357, 45] width 183 height 27
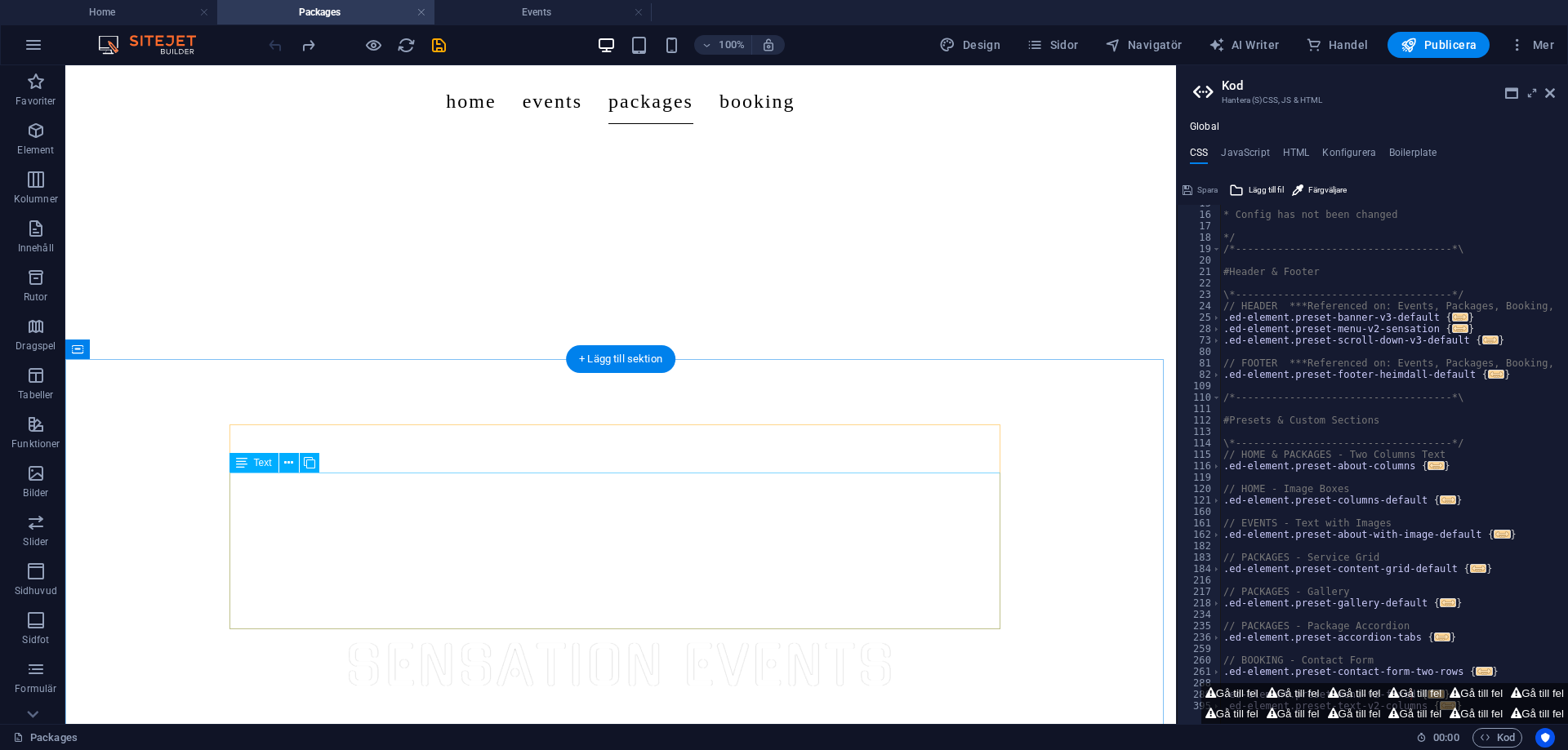
drag, startPoint x: 619, startPoint y: 491, endPoint x: 617, endPoint y: 472, distance: 19.1
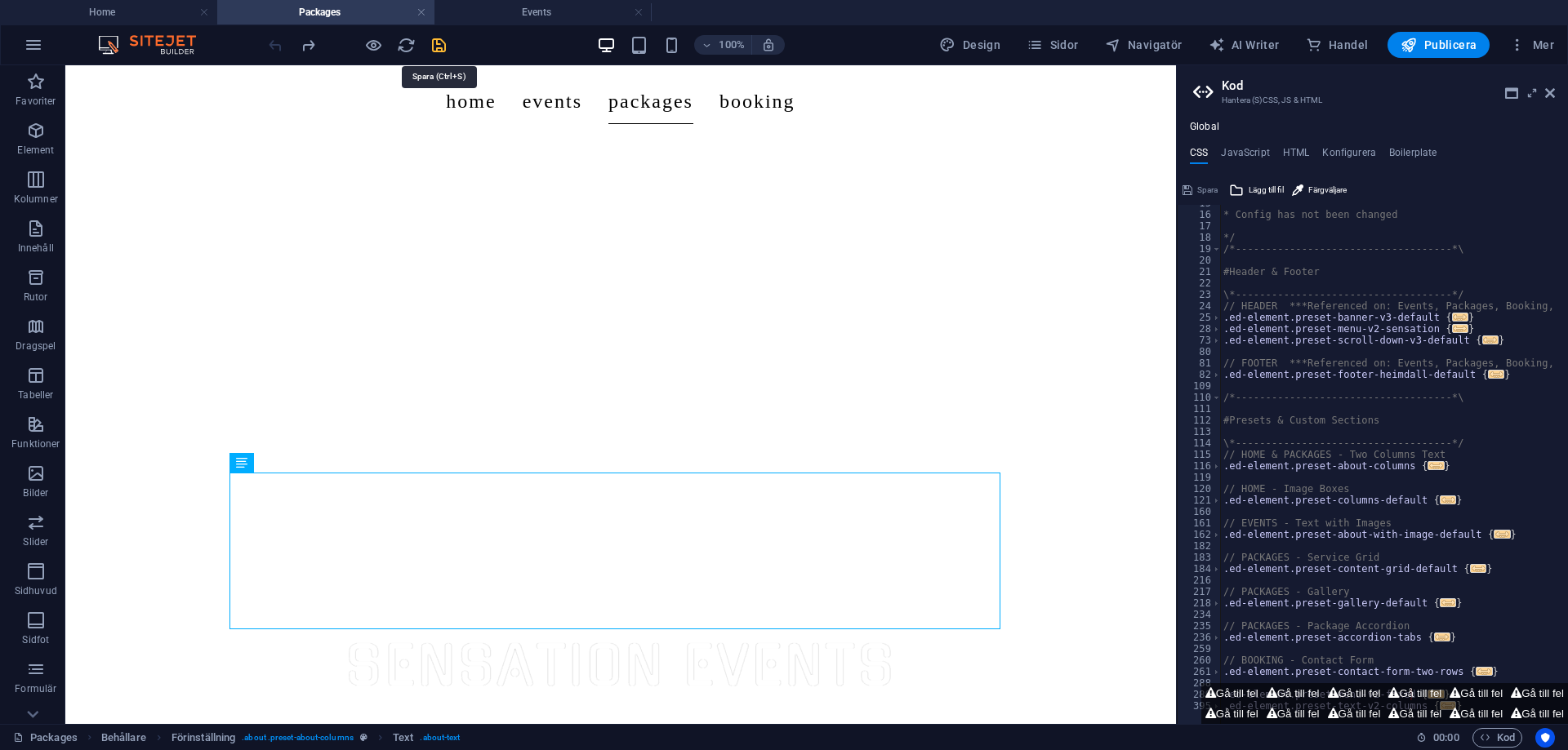
click at [434, 51] on icon "save" at bounding box center [439, 45] width 19 height 19
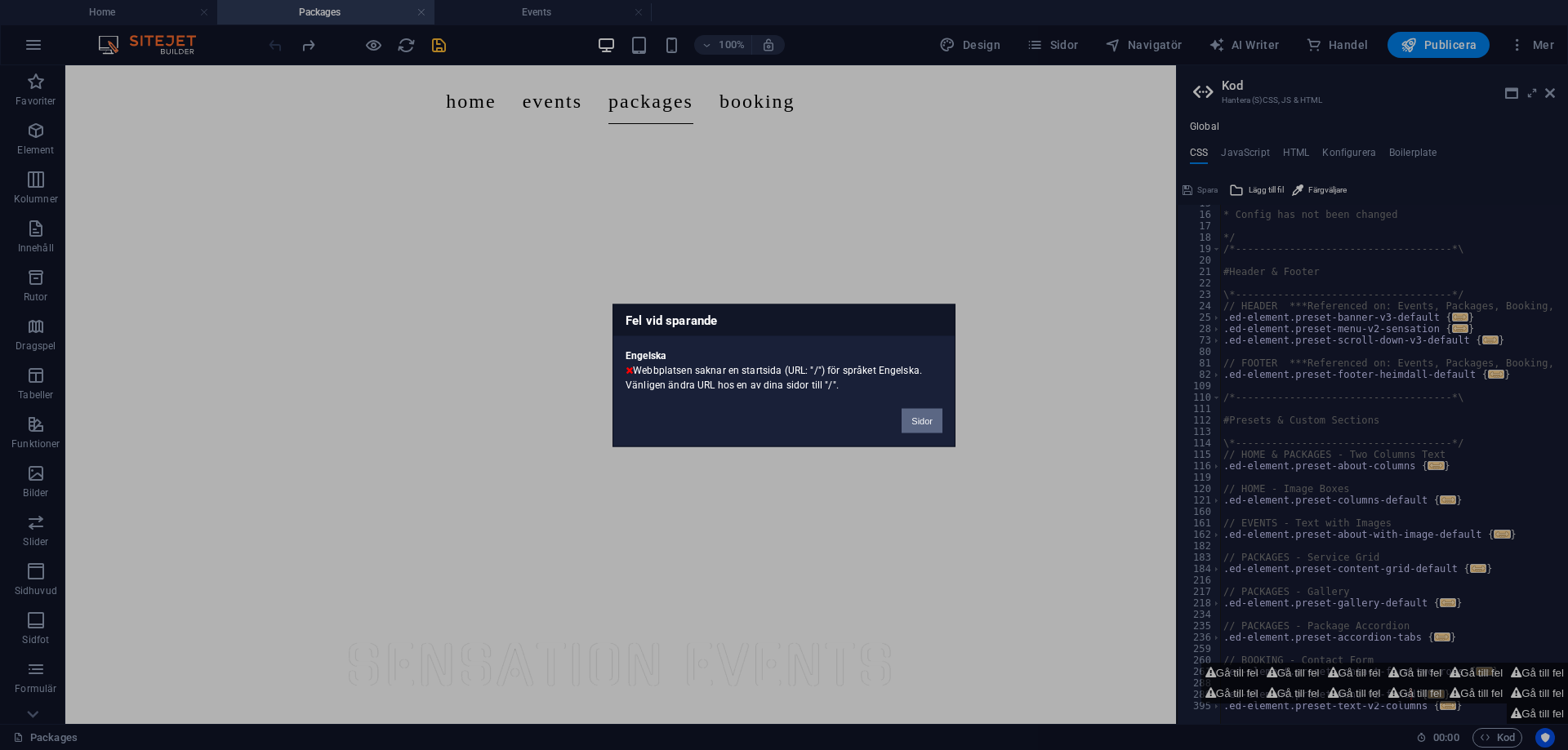
click at [906, 418] on button "Sidor" at bounding box center [921, 420] width 41 height 25
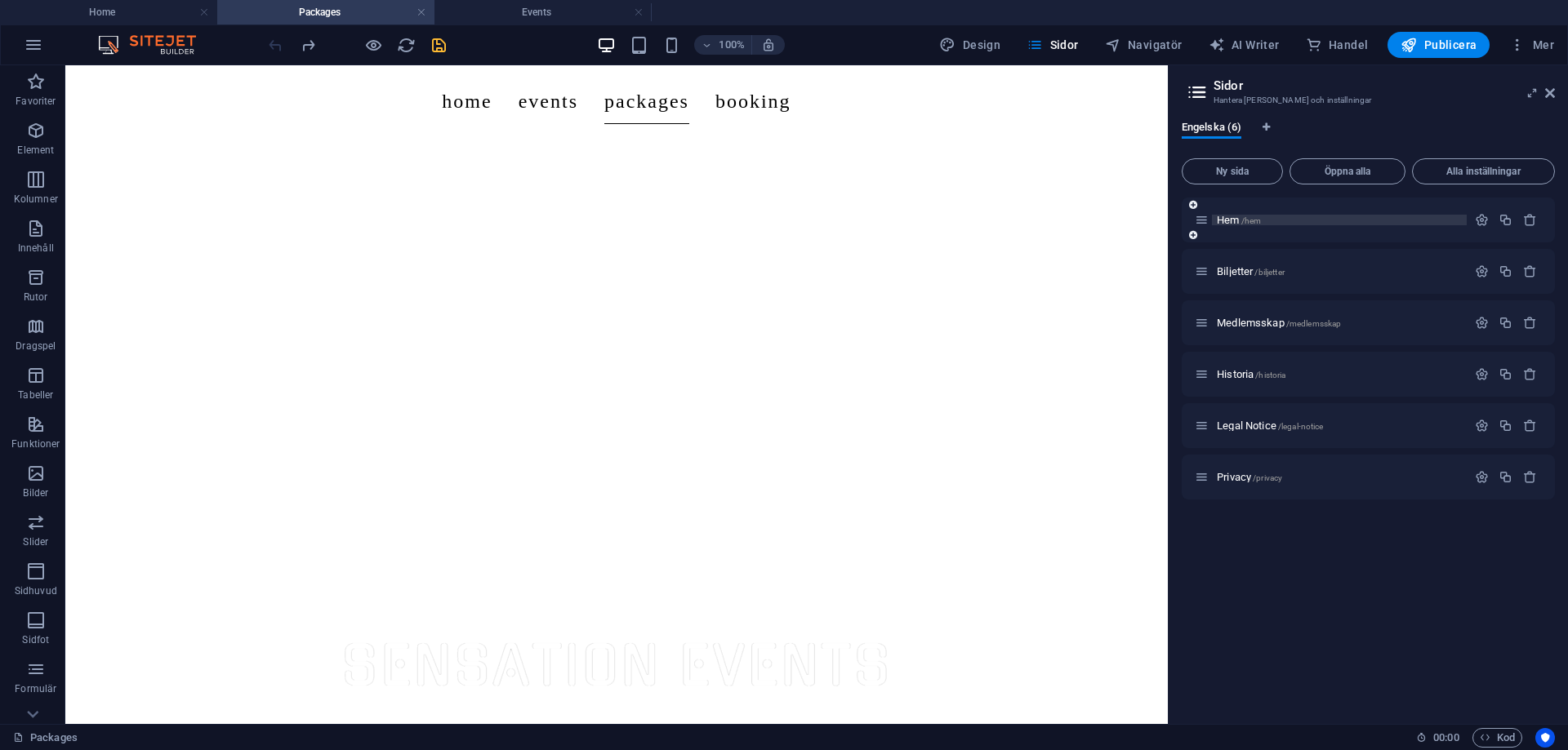
click at [1224, 222] on span "Hem /hem" at bounding box center [1238, 220] width 44 height 12
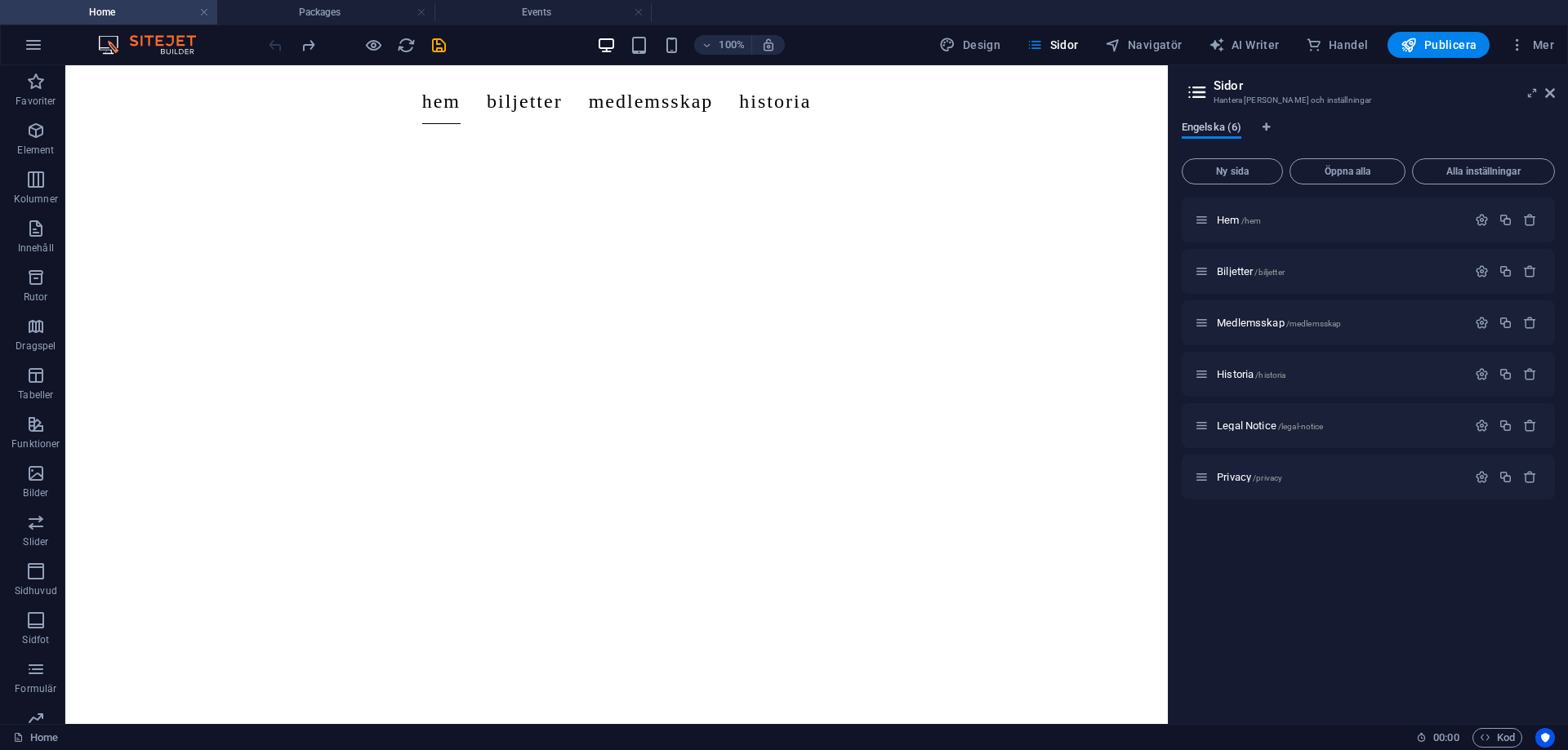
click at [1223, 128] on span "Engelska (6)" at bounding box center [1211, 129] width 60 height 23
click at [1445, 177] on button "Alla inställningar" at bounding box center [1483, 172] width 143 height 27
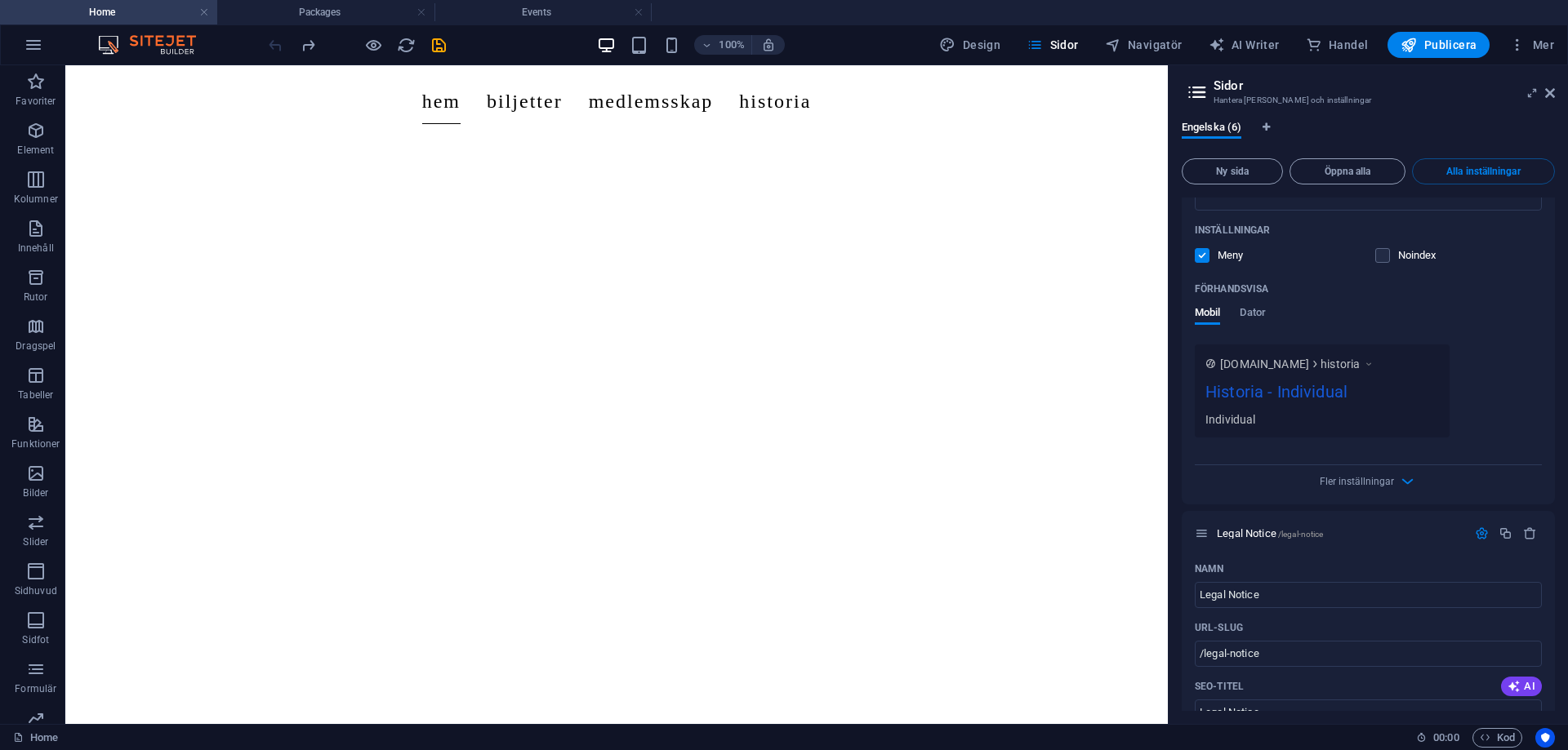
scroll to position [2303, 0]
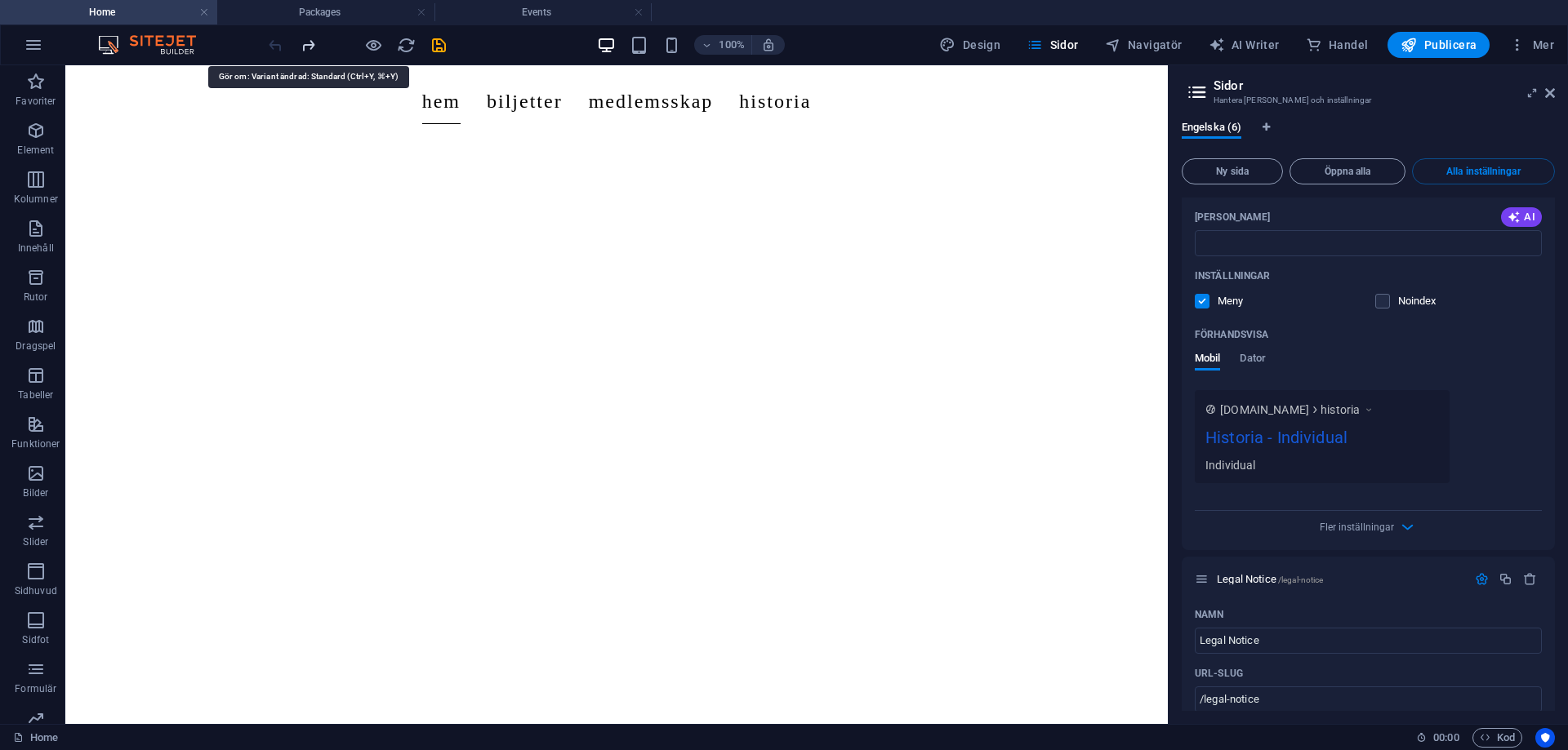
click at [310, 51] on icon "redo" at bounding box center [308, 45] width 19 height 19
click at [310, 50] on icon "redo" at bounding box center [308, 45] width 19 height 19
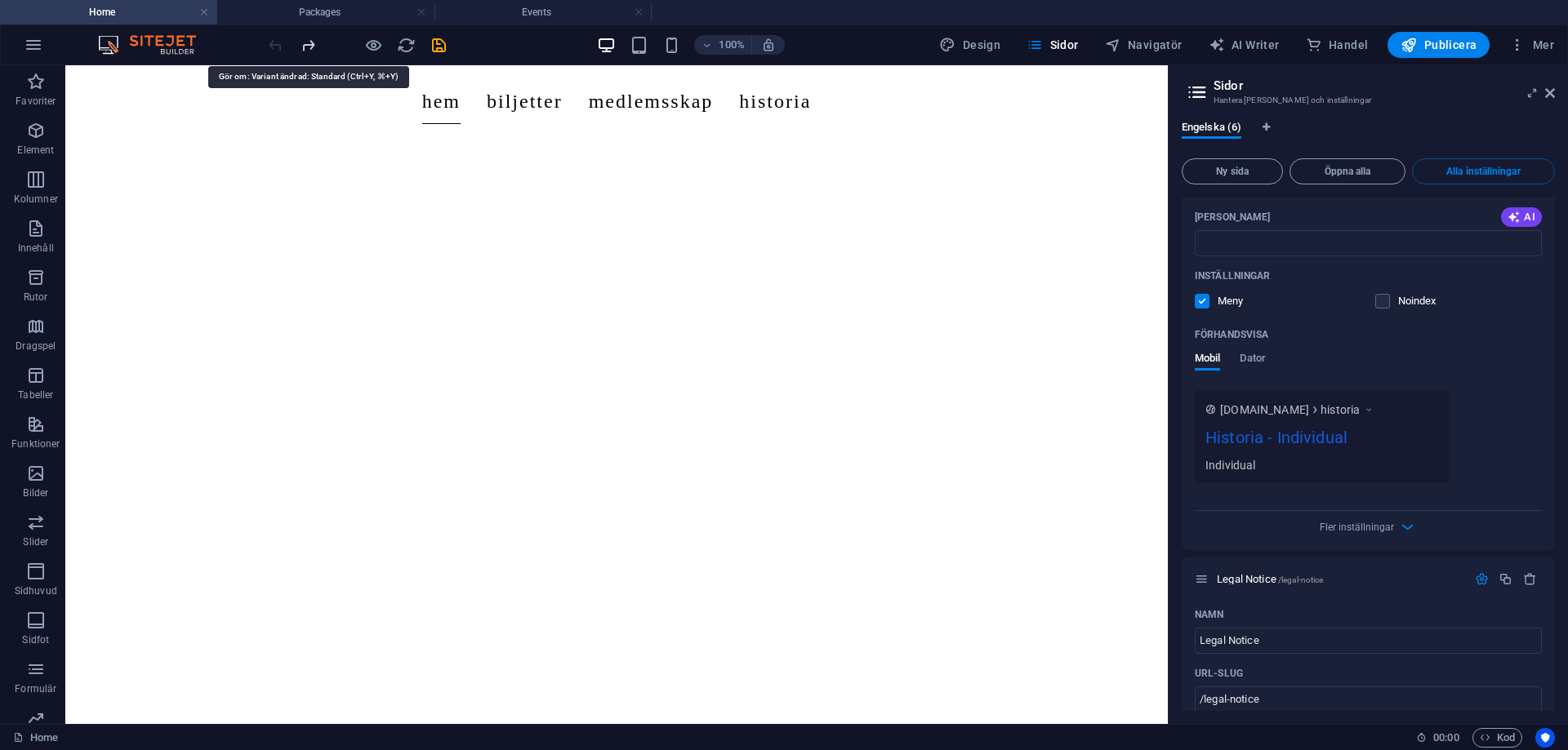
click at [309, 46] on icon "redo" at bounding box center [308, 45] width 19 height 19
click at [442, 46] on icon "save" at bounding box center [439, 45] width 19 height 19
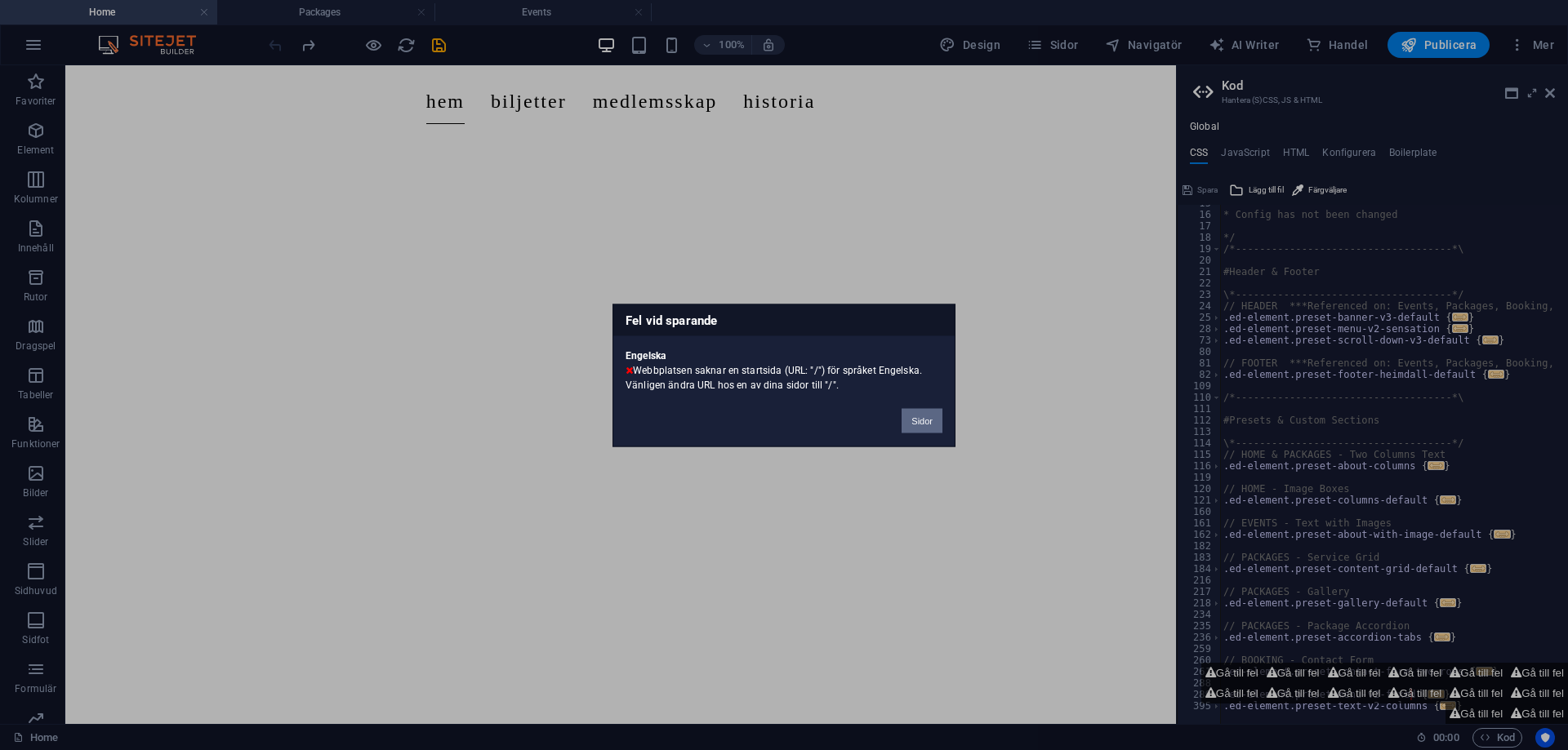
click at [930, 419] on button "Sidor" at bounding box center [921, 420] width 41 height 25
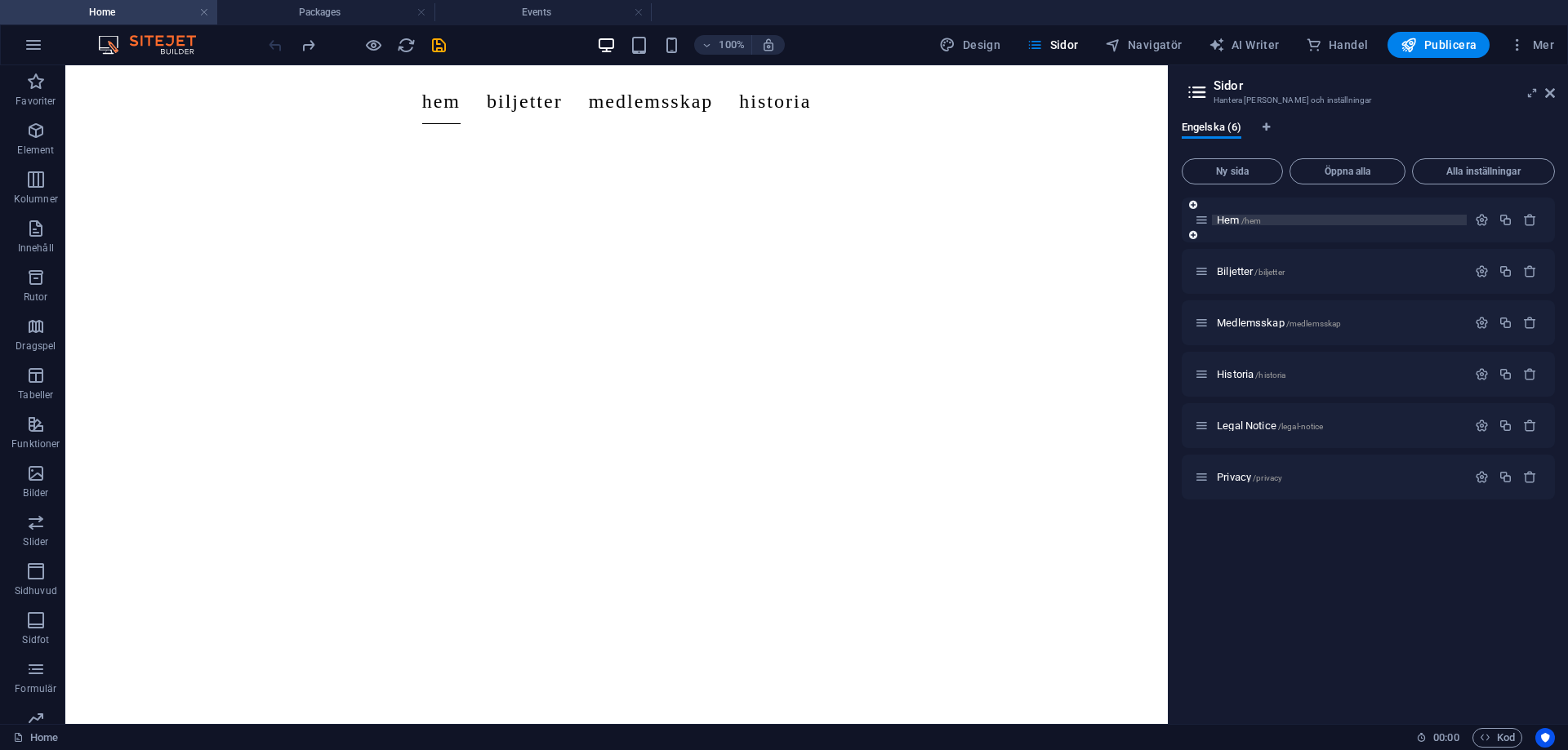
click at [1244, 221] on span "/hem" at bounding box center [1251, 220] width 21 height 9
click at [1347, 174] on span "Öppna alla" at bounding box center [1347, 172] width 101 height 10
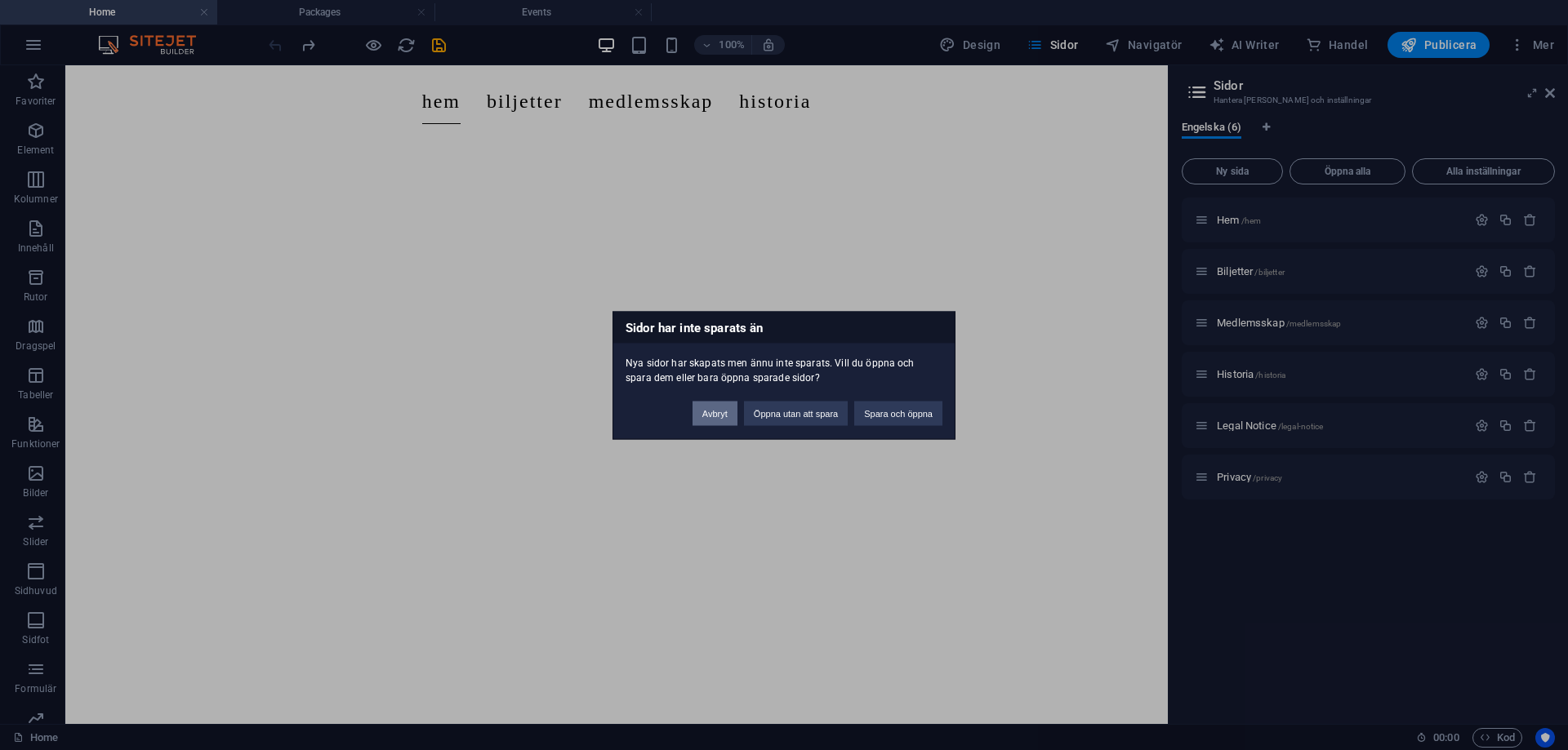
drag, startPoint x: 726, startPoint y: 414, endPoint x: 1095, endPoint y: 249, distance: 404.2
click at [726, 414] on button "Avbryt" at bounding box center [715, 414] width 45 height 25
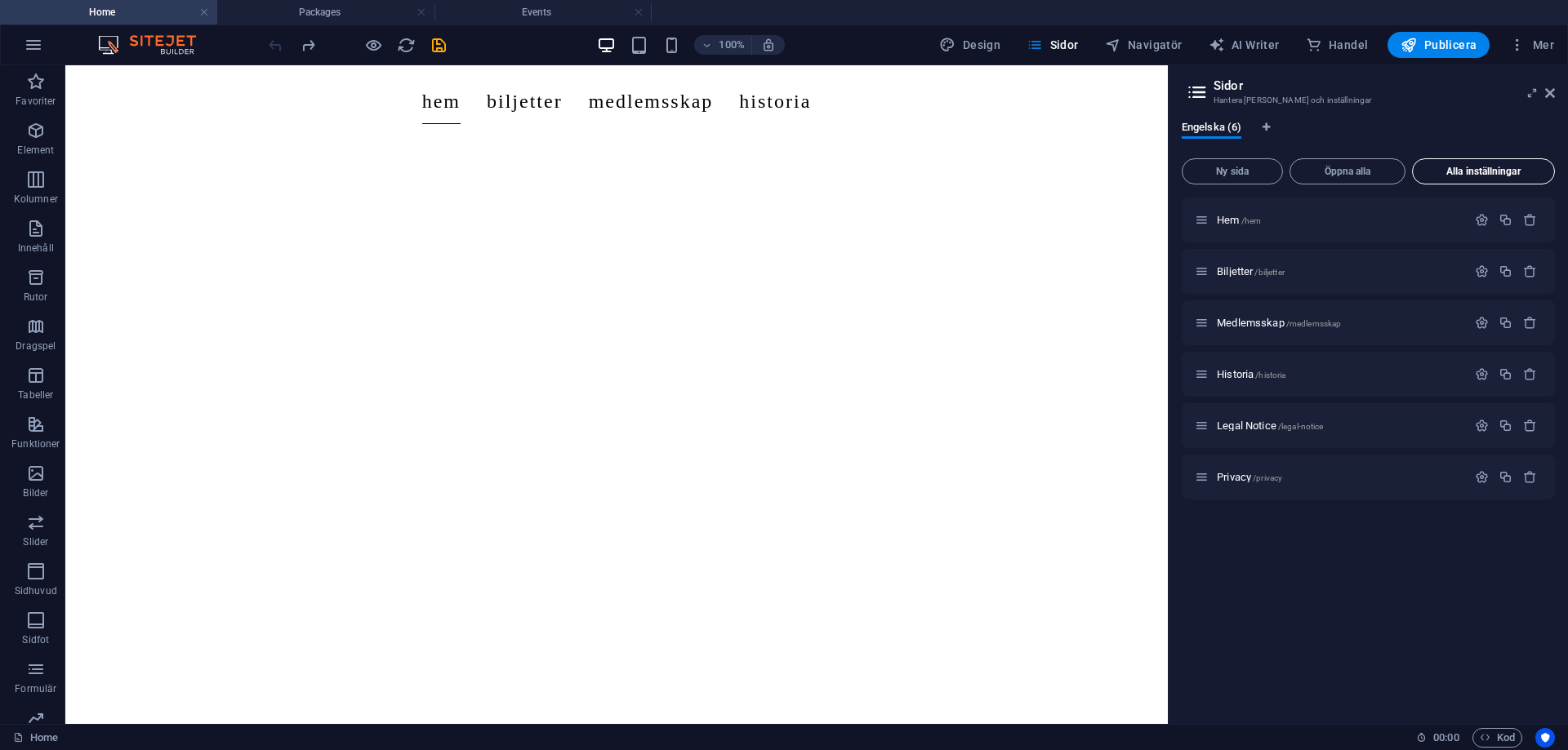
click at [1513, 181] on button "Alla inställningar" at bounding box center [1483, 172] width 143 height 27
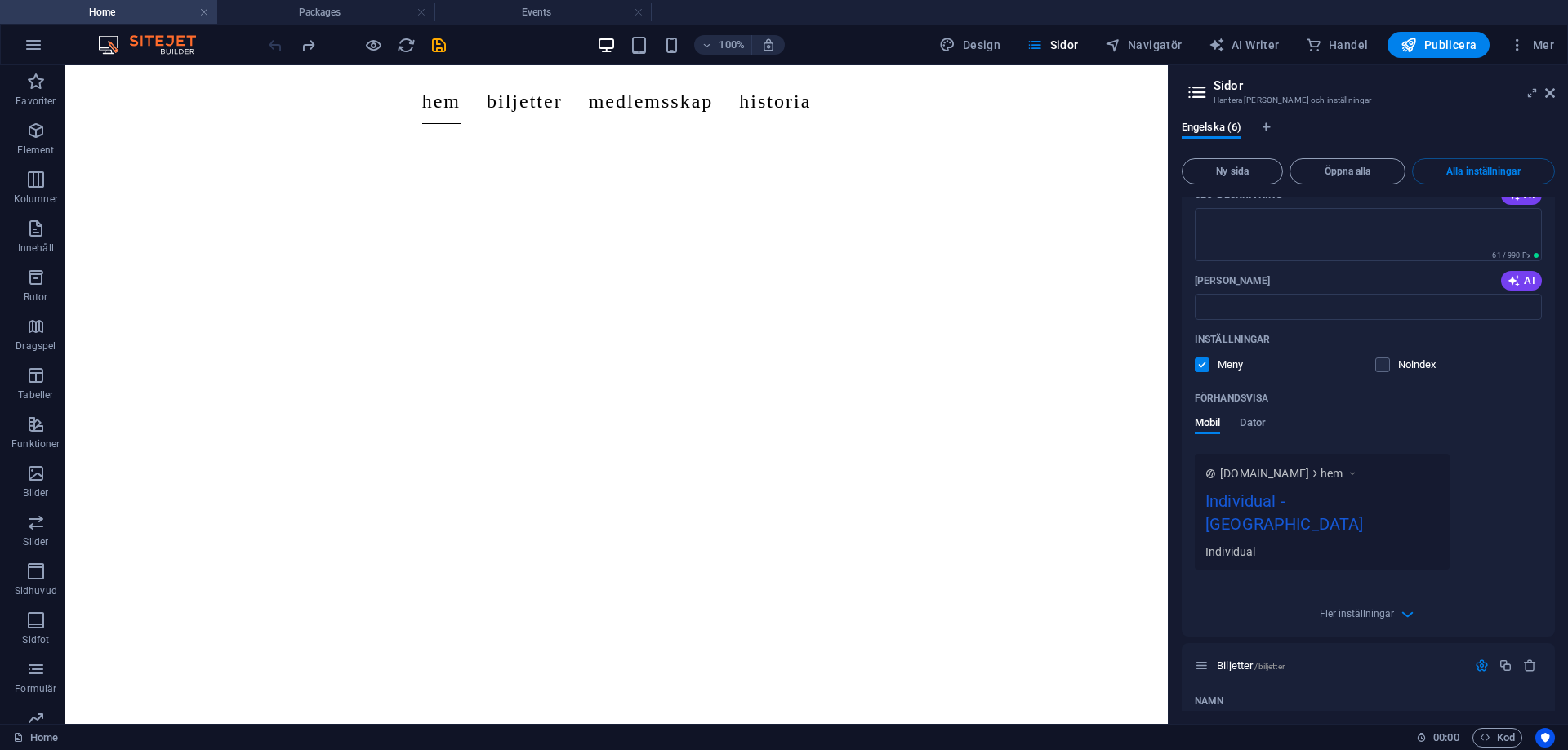
scroll to position [244, 0]
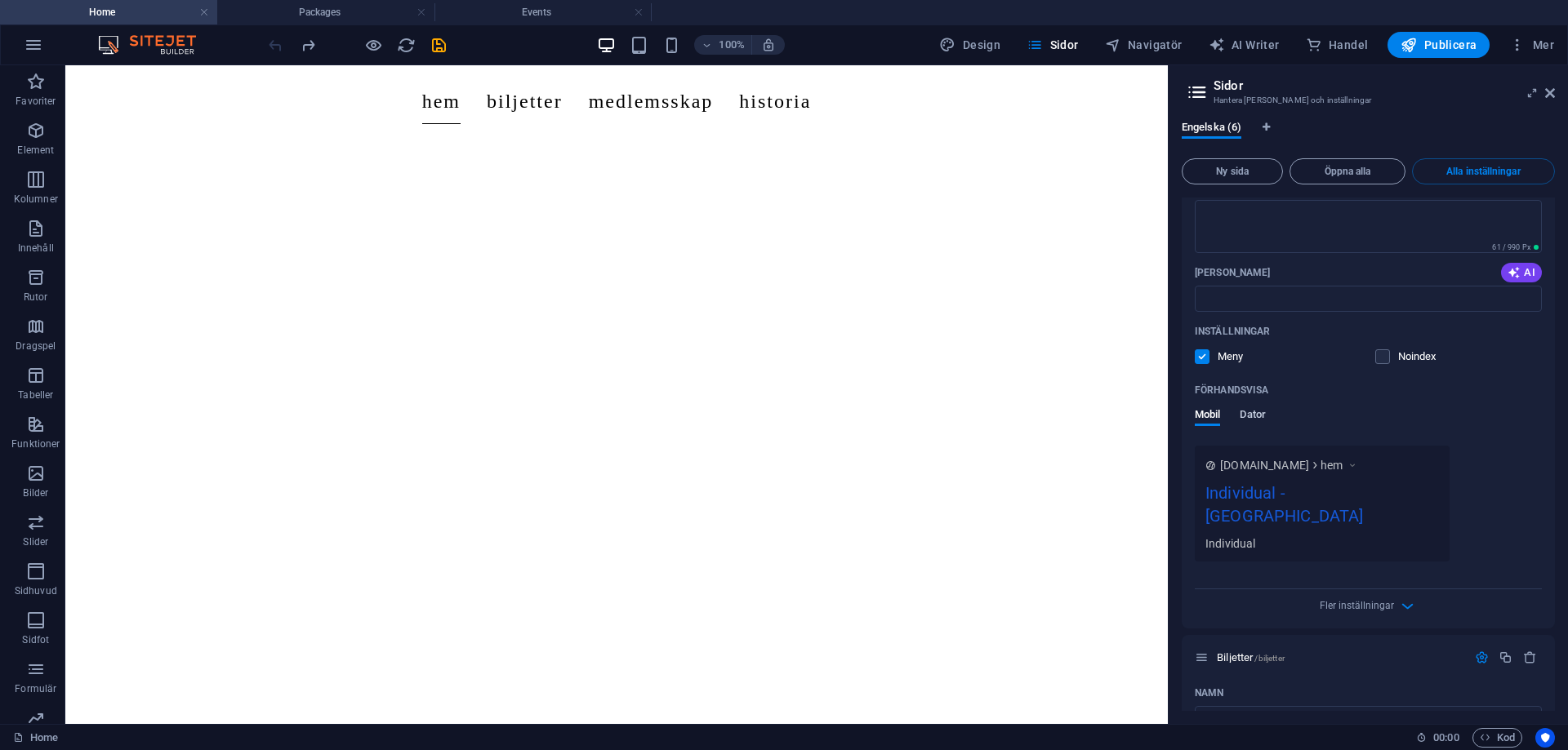
click at [1263, 416] on span "Dator" at bounding box center [1252, 416] width 26 height 23
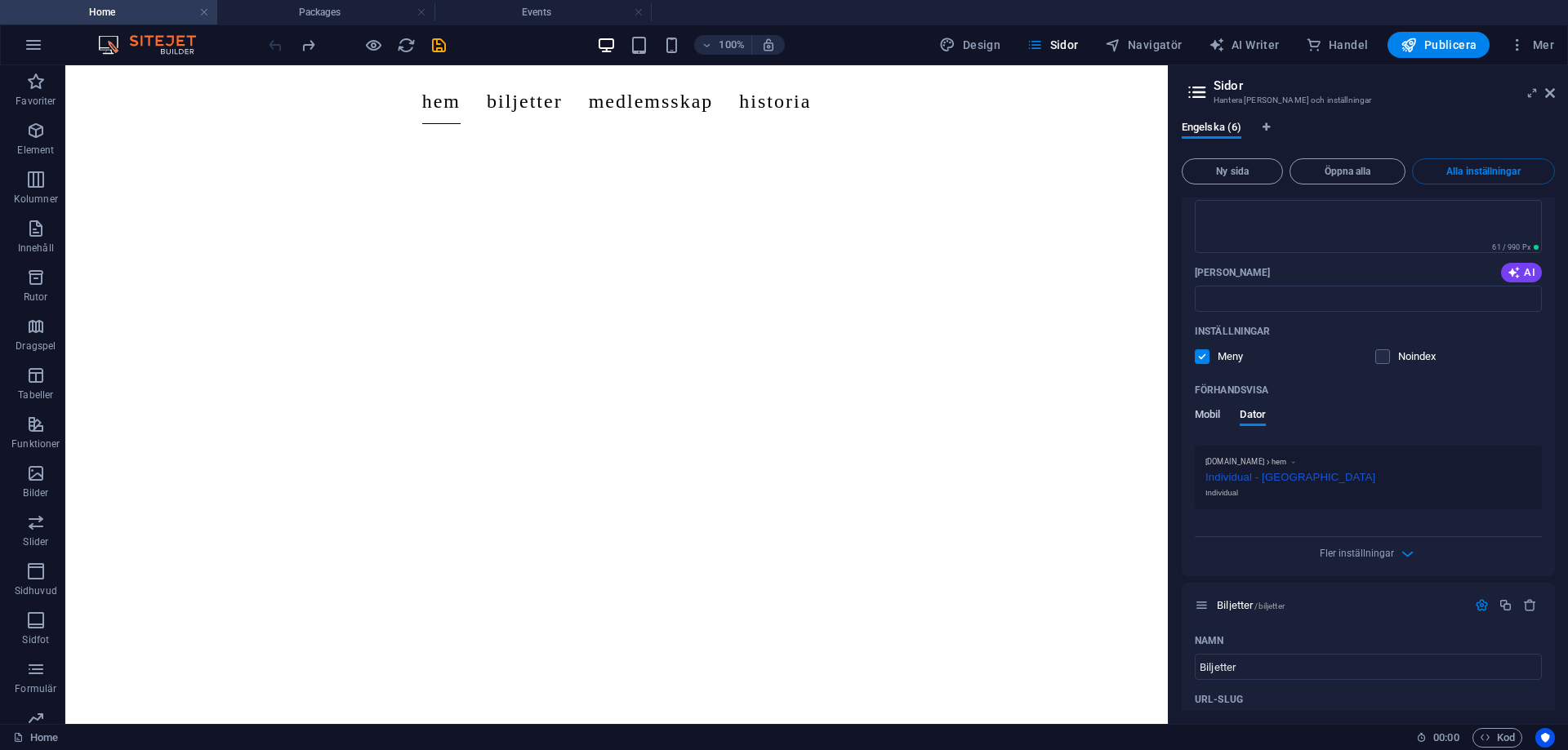
click at [1211, 419] on span "Mobil" at bounding box center [1207, 416] width 26 height 23
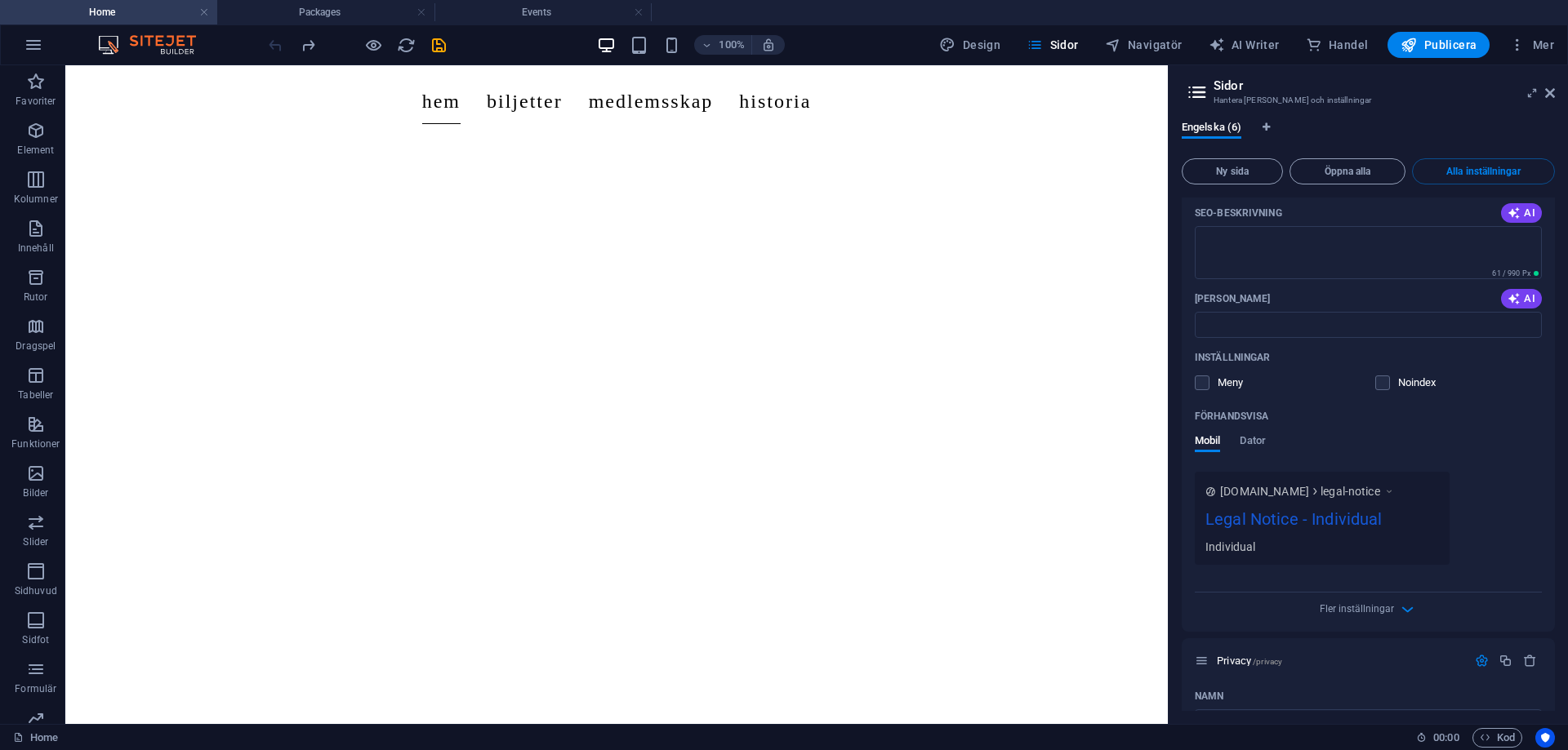
scroll to position [2875, 0]
click at [442, 54] on div at bounding box center [357, 45] width 183 height 27
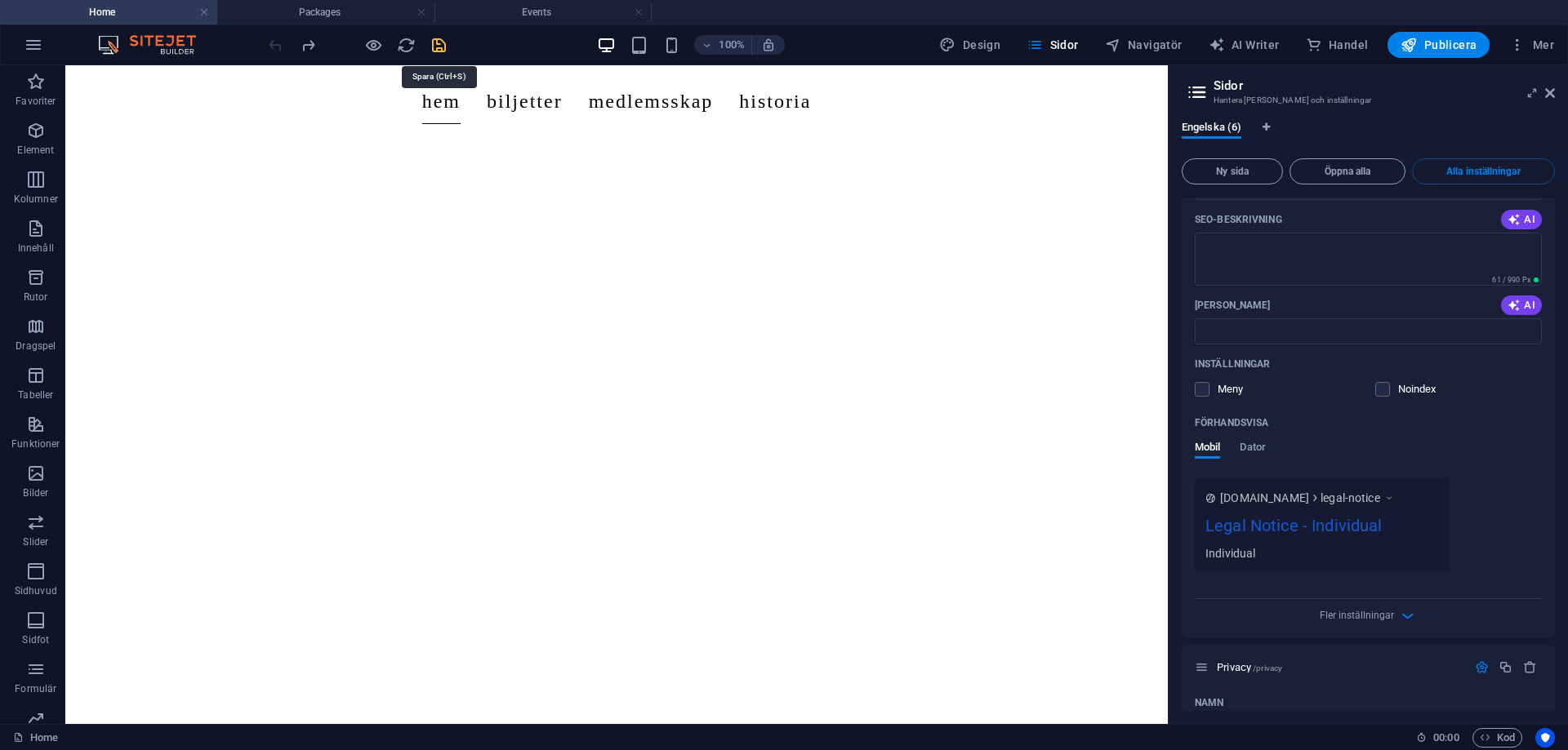
click at [439, 48] on icon "save" at bounding box center [439, 45] width 19 height 19
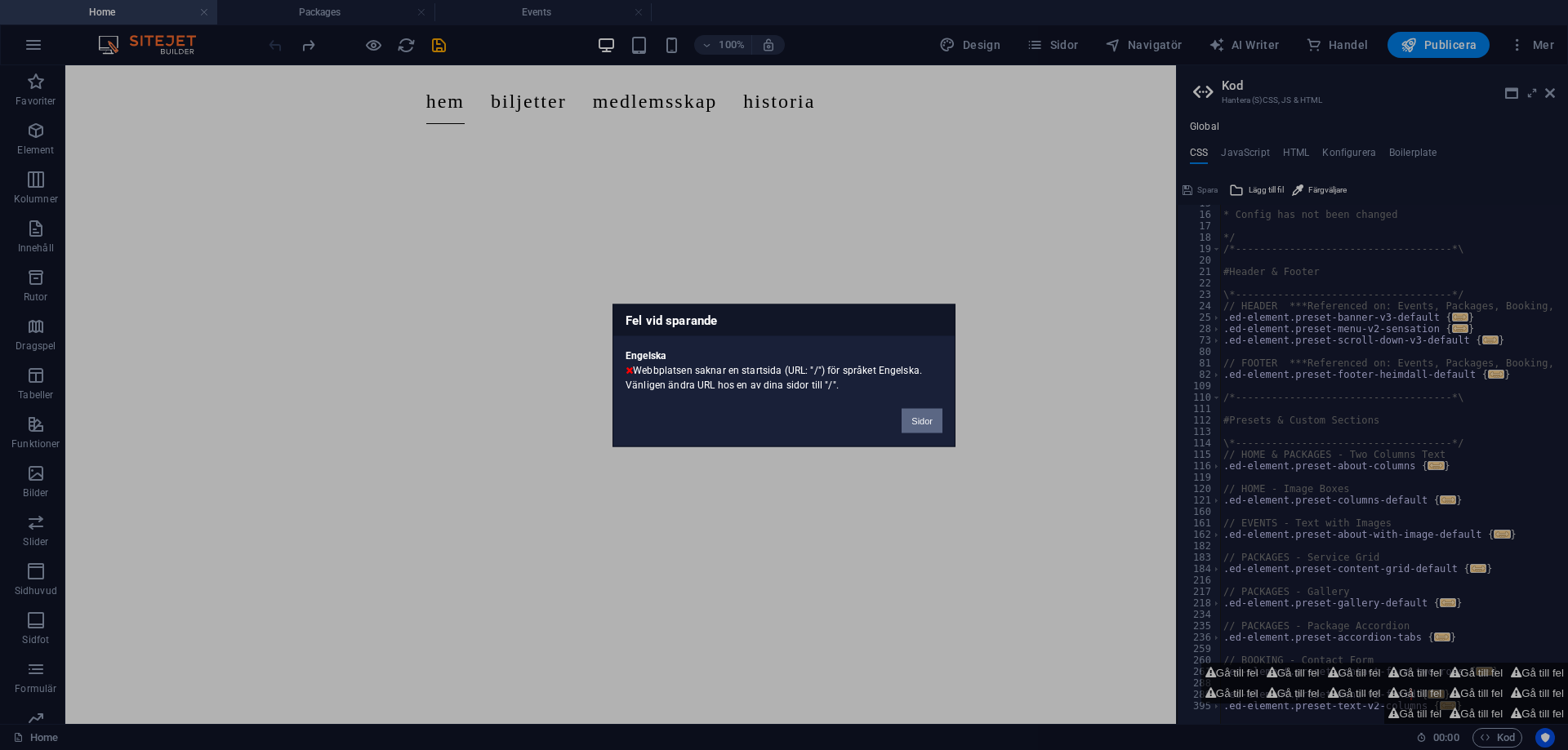
click at [921, 419] on button "Sidor" at bounding box center [921, 420] width 41 height 25
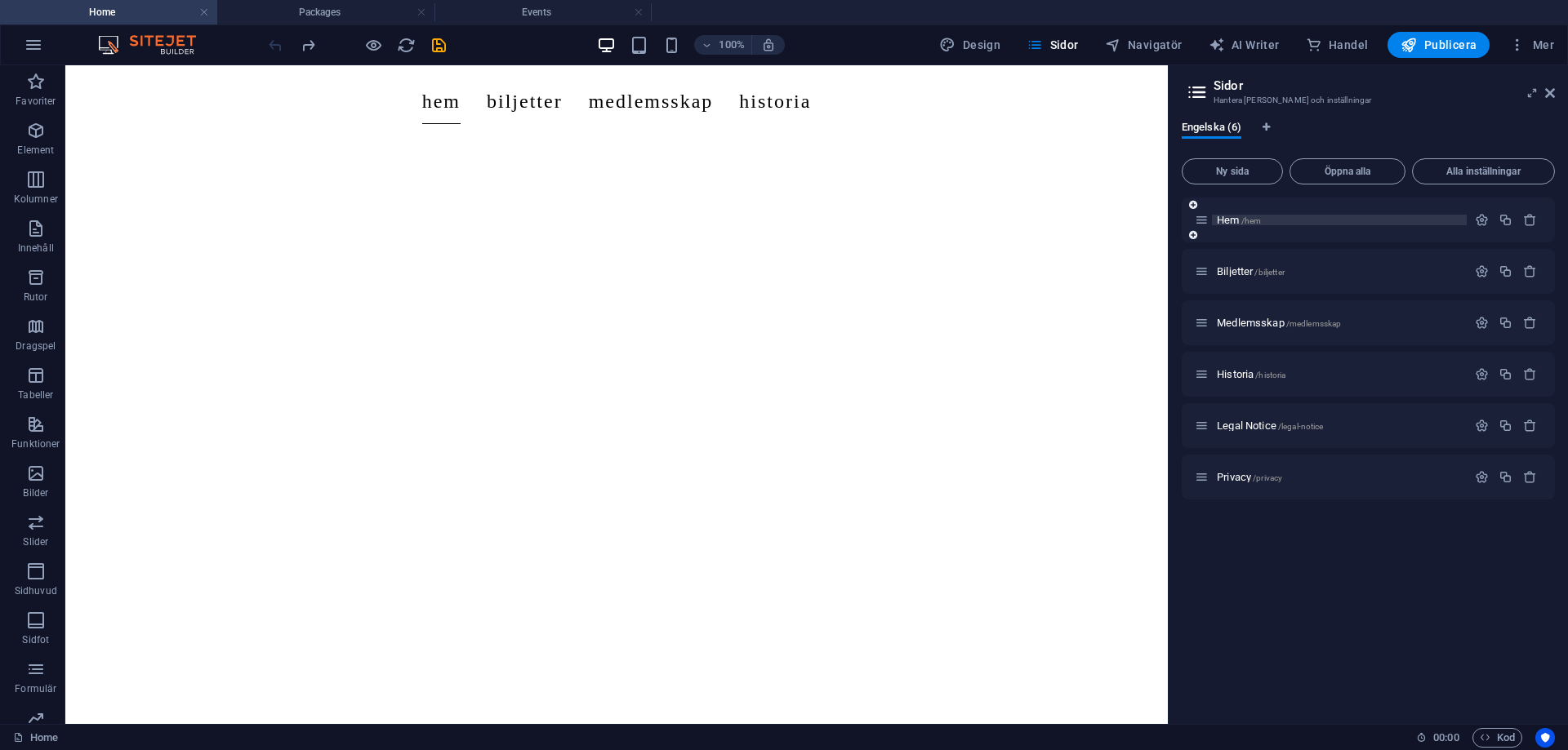
click at [1247, 224] on span "/hem" at bounding box center [1251, 220] width 21 height 9
click at [1240, 225] on span "Hem /hem" at bounding box center [1238, 220] width 44 height 12
click at [1226, 134] on span "Engelska (6)" at bounding box center [1211, 129] width 60 height 23
click at [1434, 172] on span "Alla inställningar" at bounding box center [1483, 172] width 129 height 10
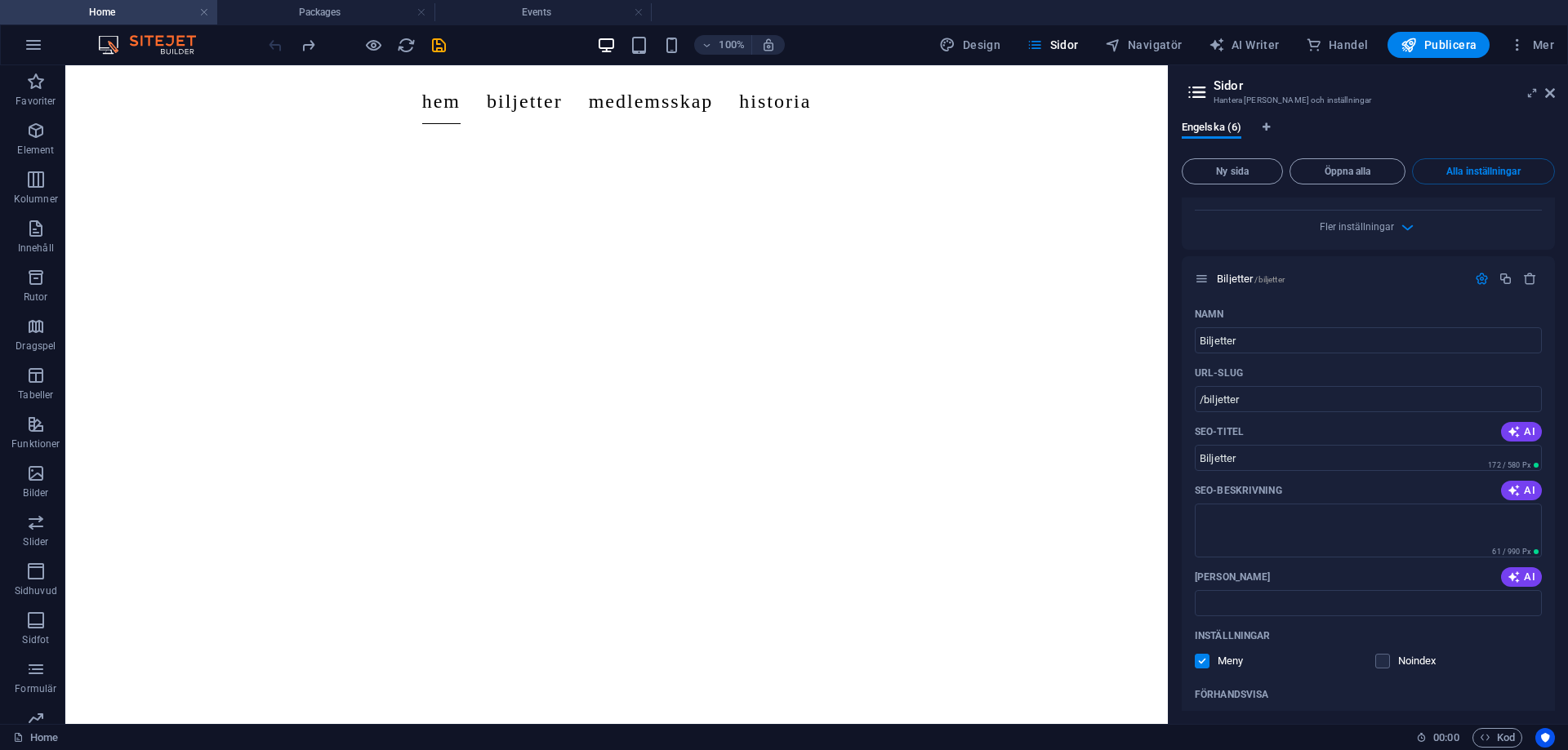
scroll to position [0, 0]
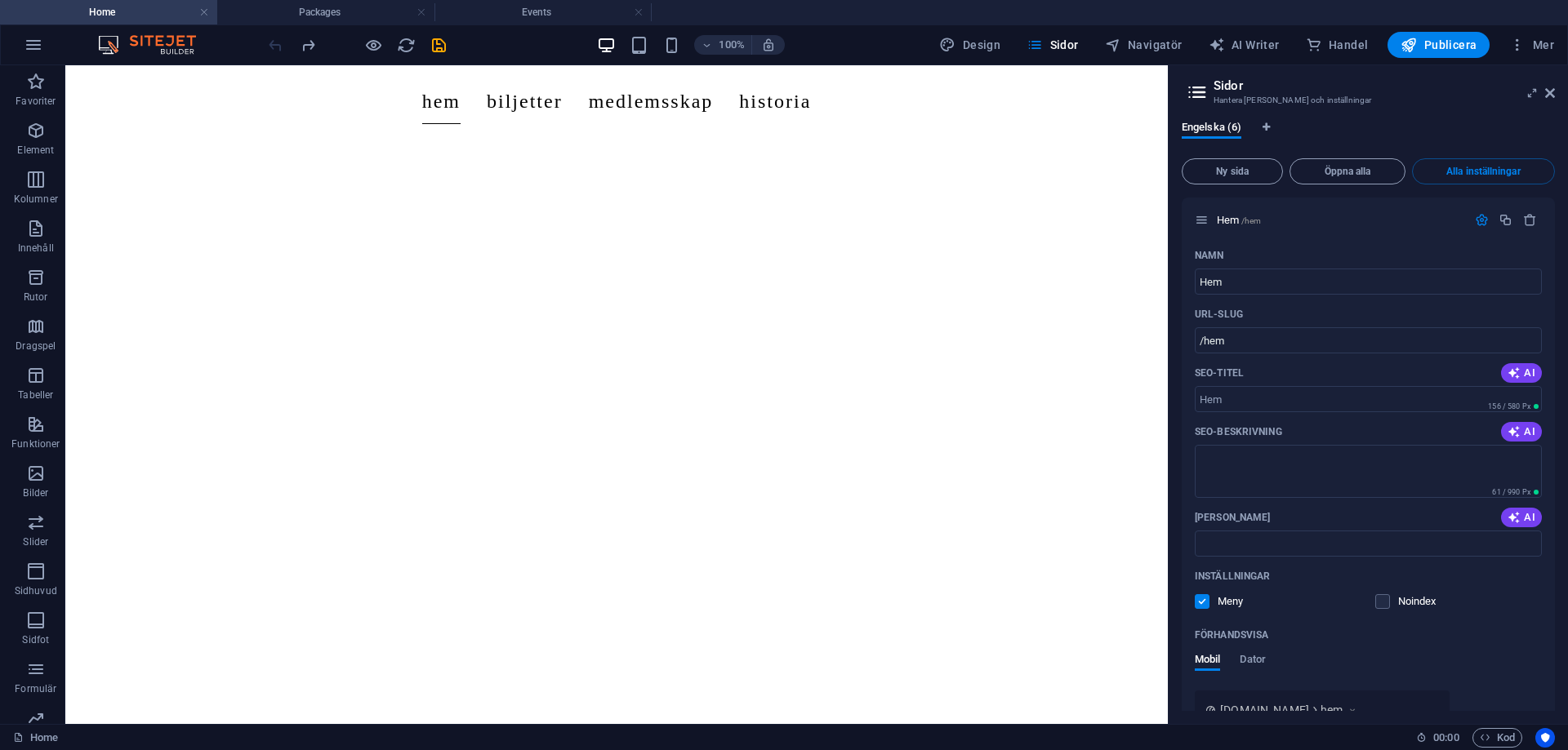
drag, startPoint x: 1555, startPoint y: 232, endPoint x: 1552, endPoint y: 290, distance: 58.1
click at [1563, 441] on div "Engelska (6) Ny sida Öppna alla Alla inställningar Hem /hem Namn Hem ​ URL-SLUG…" at bounding box center [1368, 416] width 400 height 617
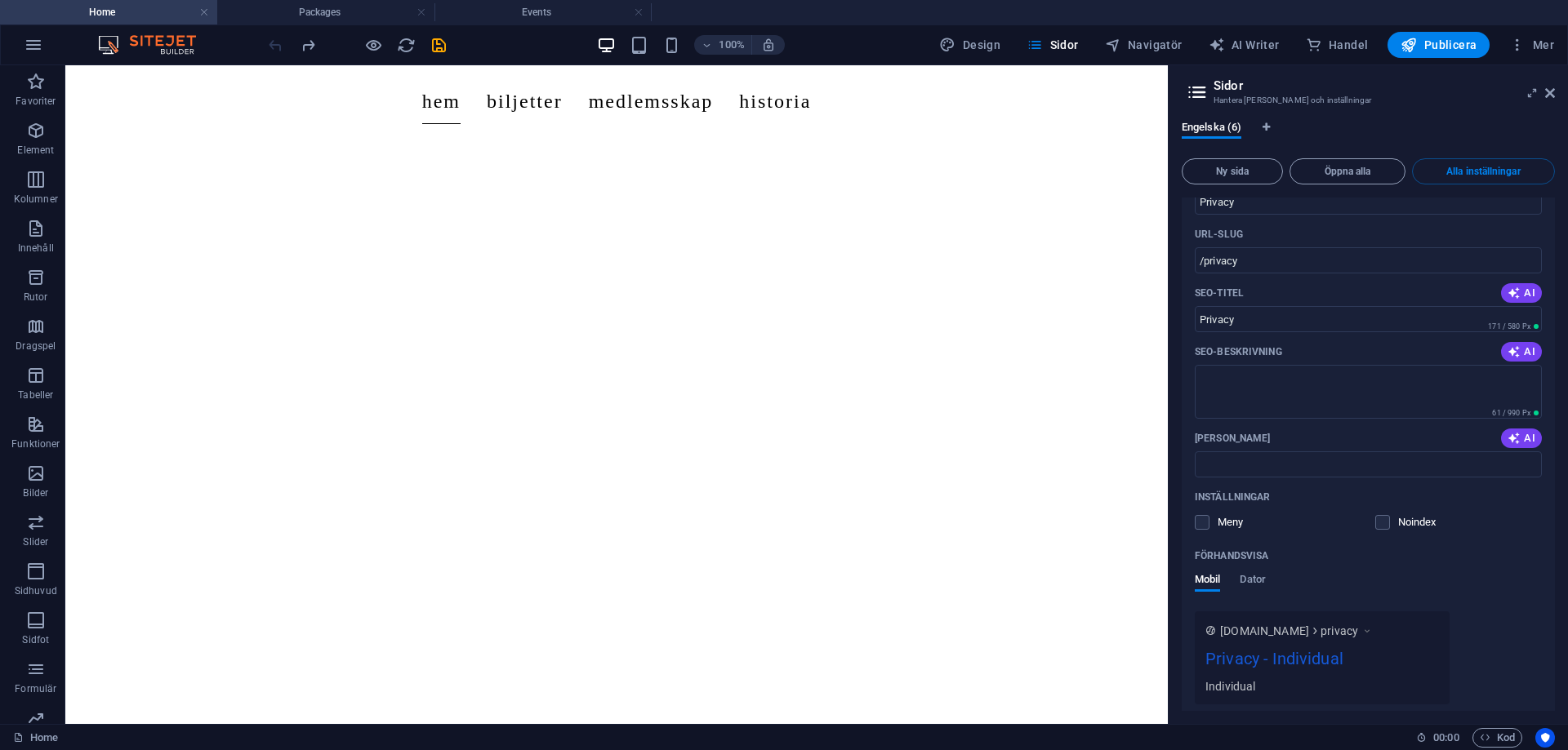
scroll to position [3446, 0]
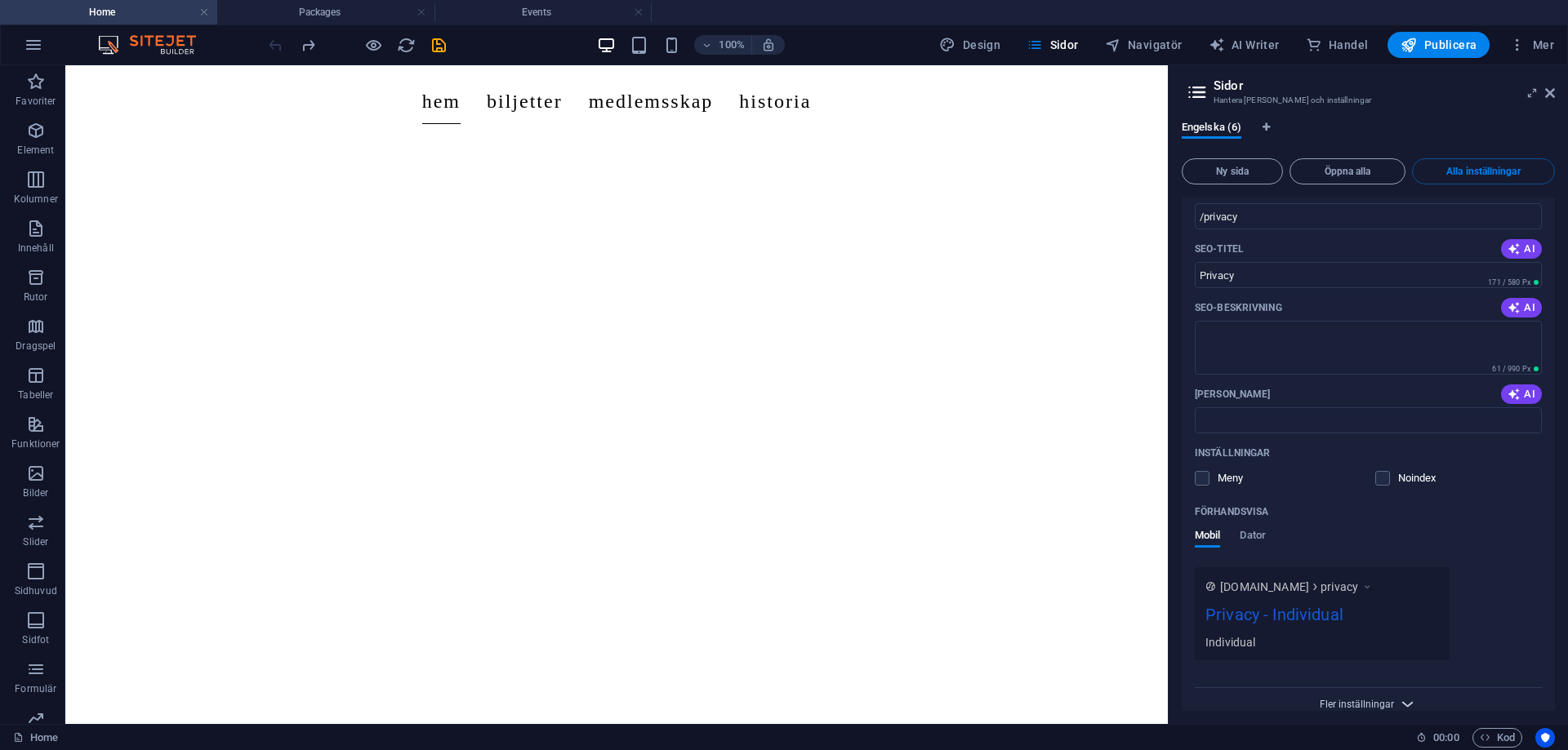
click at [1389, 699] on span "Fler inställningar" at bounding box center [1357, 704] width 75 height 12
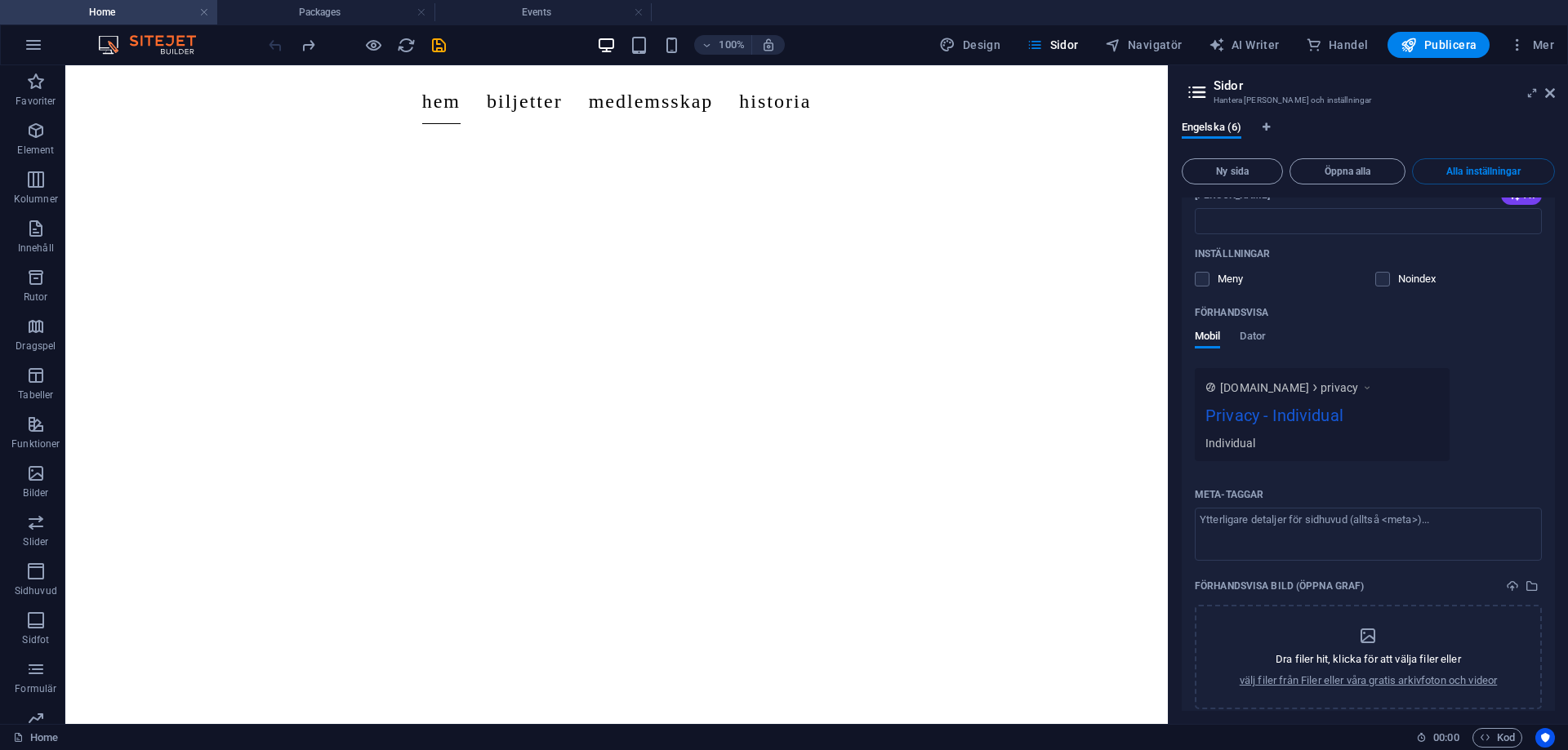
scroll to position [3680, 0]
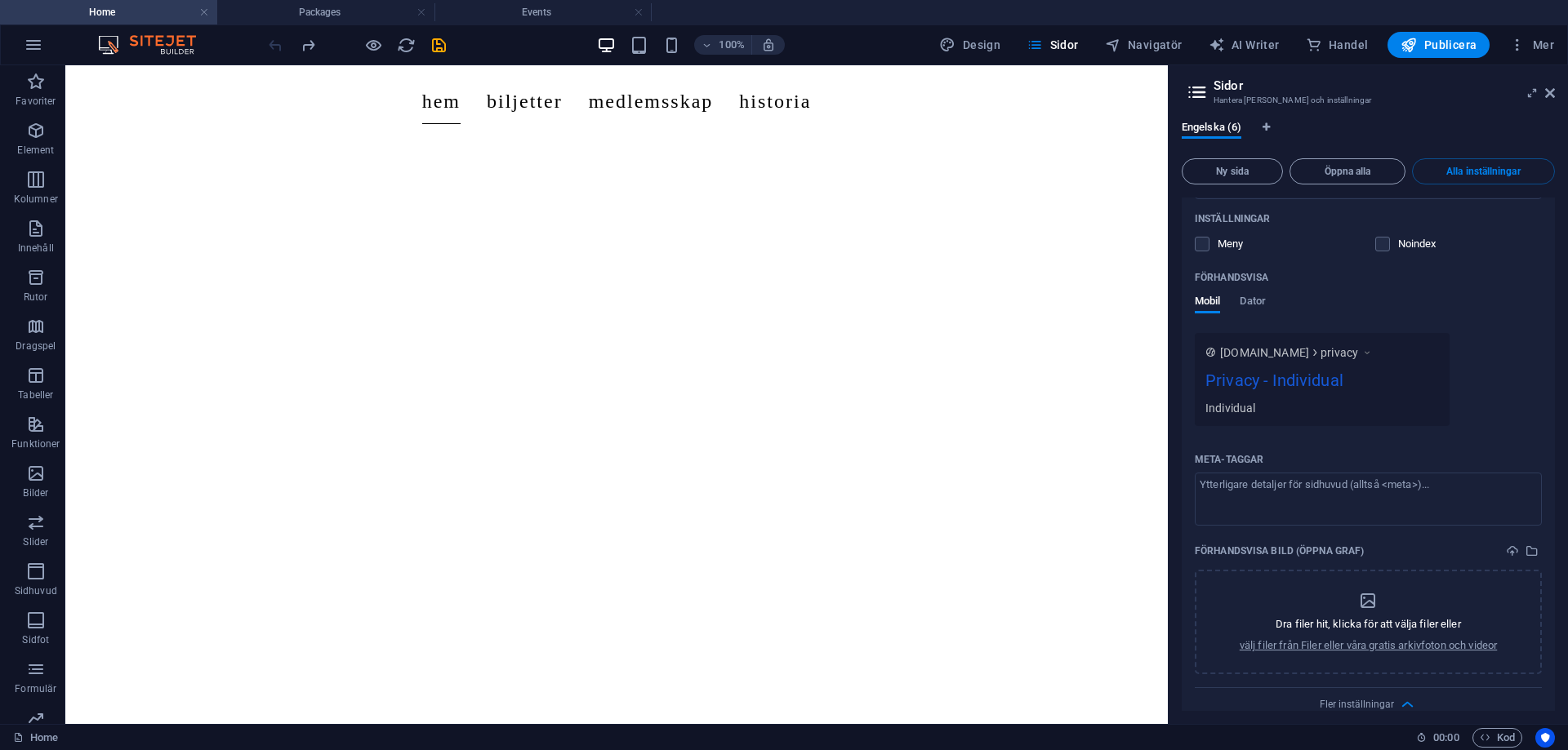
drag, startPoint x: 1556, startPoint y: 670, endPoint x: 1551, endPoint y: 619, distance: 51.2
click at [1551, 619] on div "Engelska (6) Ny sida Öppna alla Alla inställningar Hem /hem Namn Hem ​ URL-SLUG…" at bounding box center [1368, 416] width 400 height 617
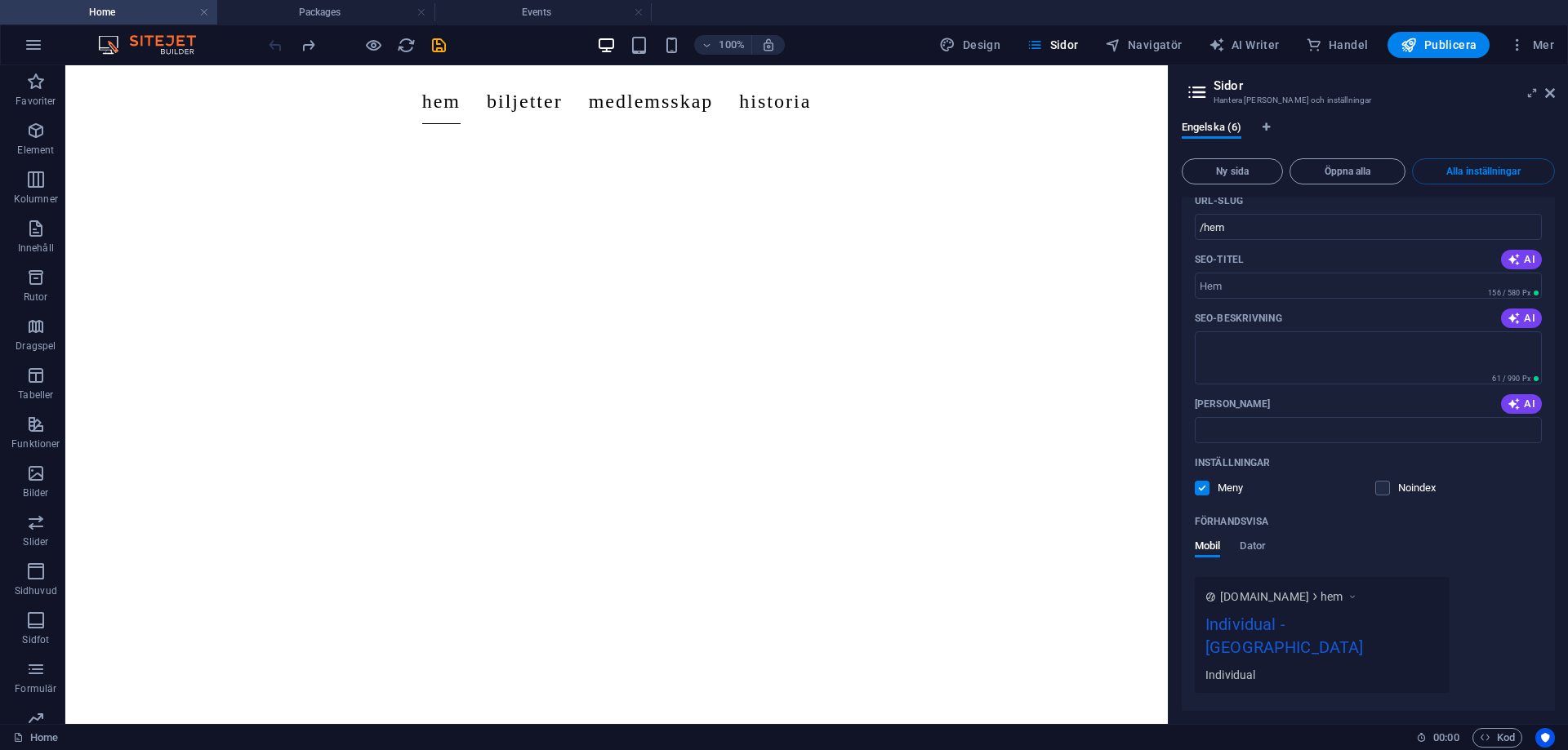
scroll to position [0, 0]
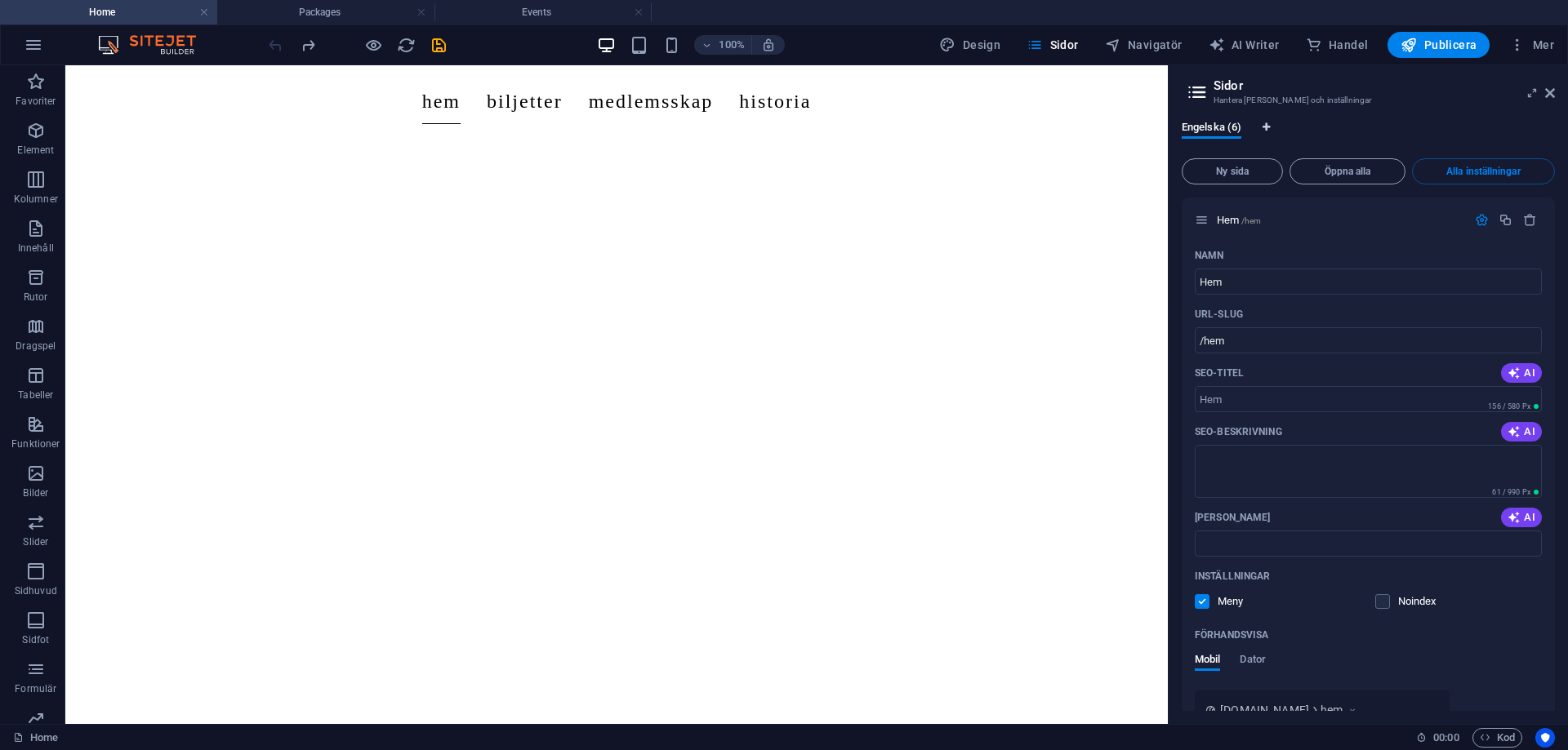
click at [1261, 127] on span "Språkflikar" at bounding box center [1266, 128] width 10 height 10
select select "36"
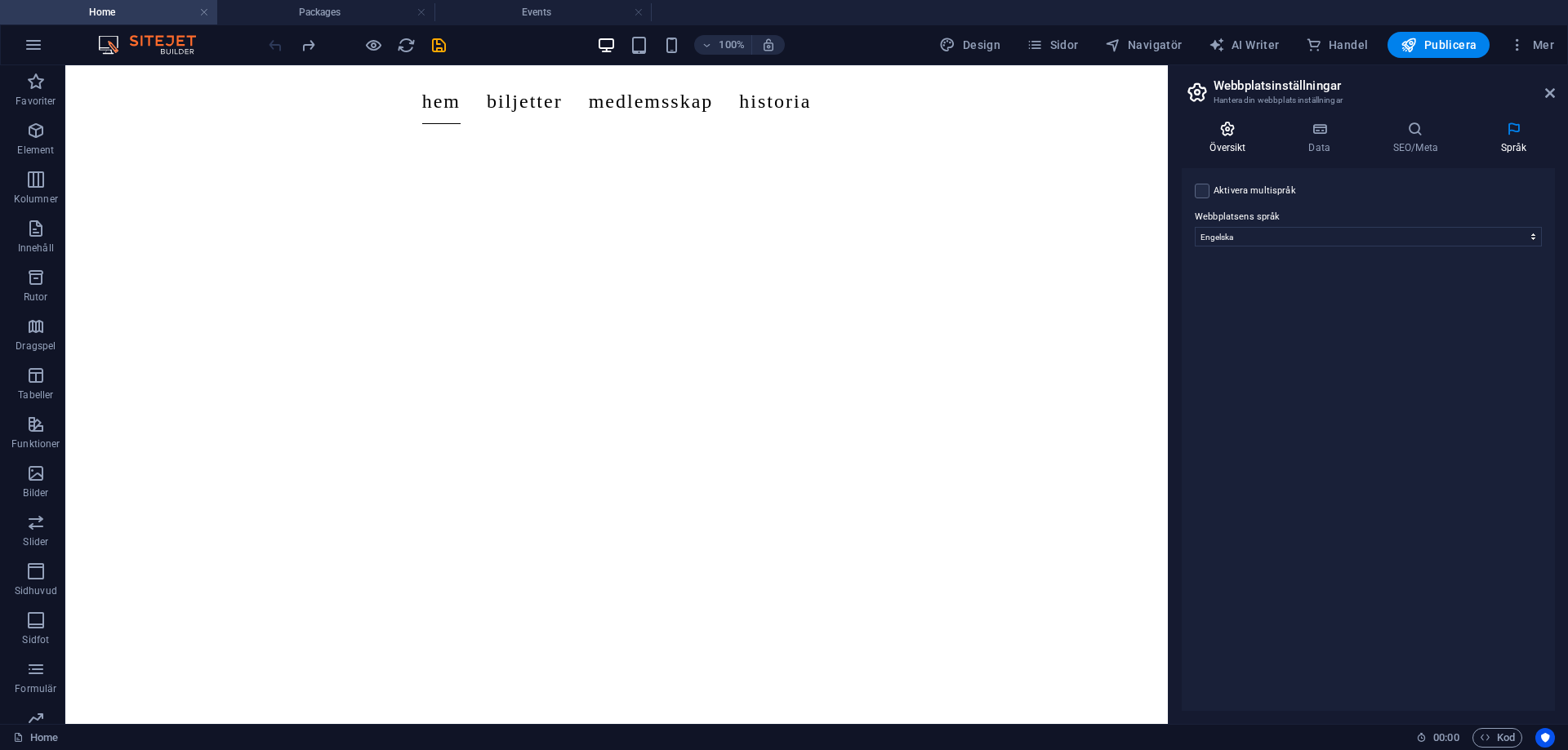
click at [1241, 143] on h4 "Översikt" at bounding box center [1231, 138] width 99 height 34
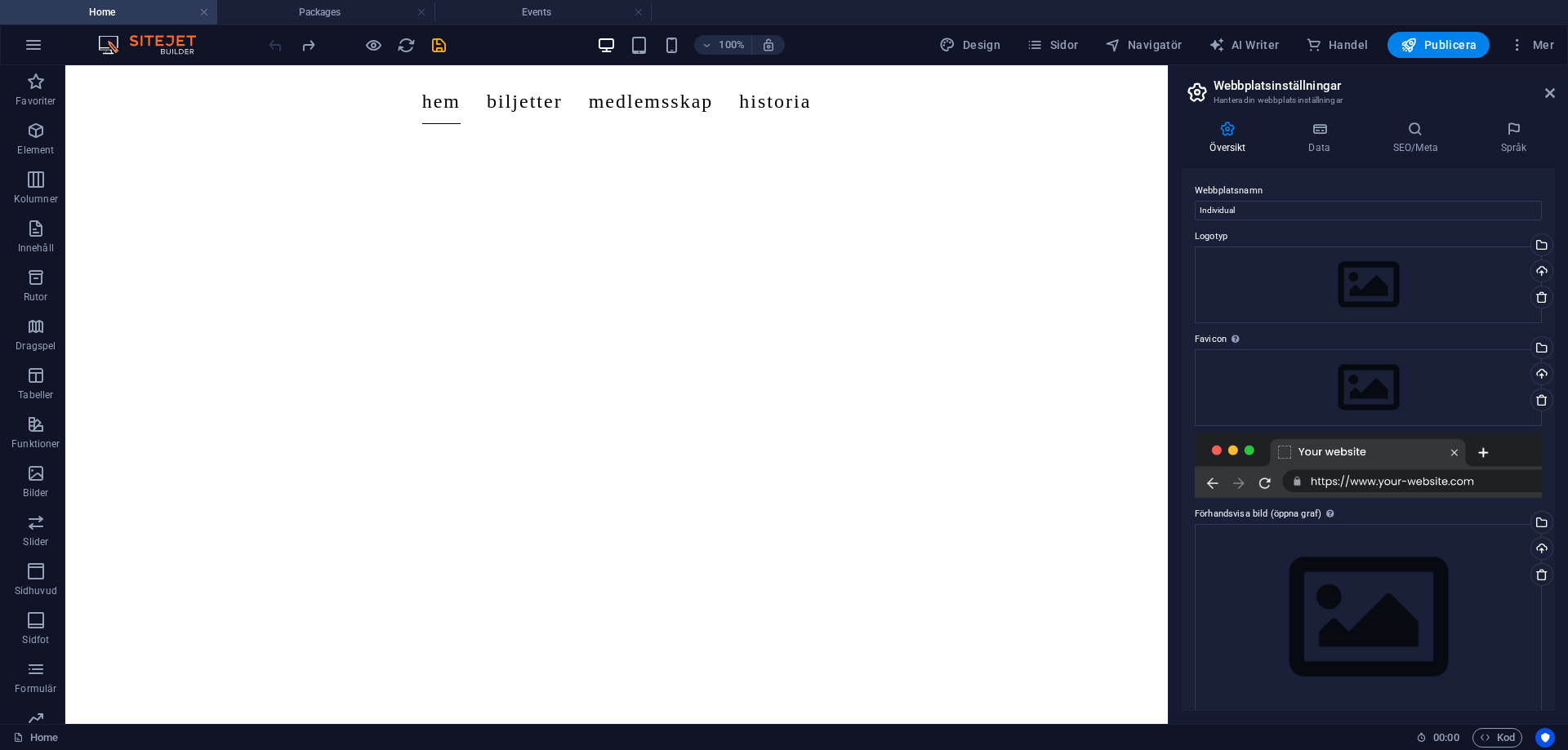
click at [1241, 143] on h4 "Översikt" at bounding box center [1231, 138] width 99 height 34
click at [1310, 134] on icon at bounding box center [1319, 129] width 78 height 17
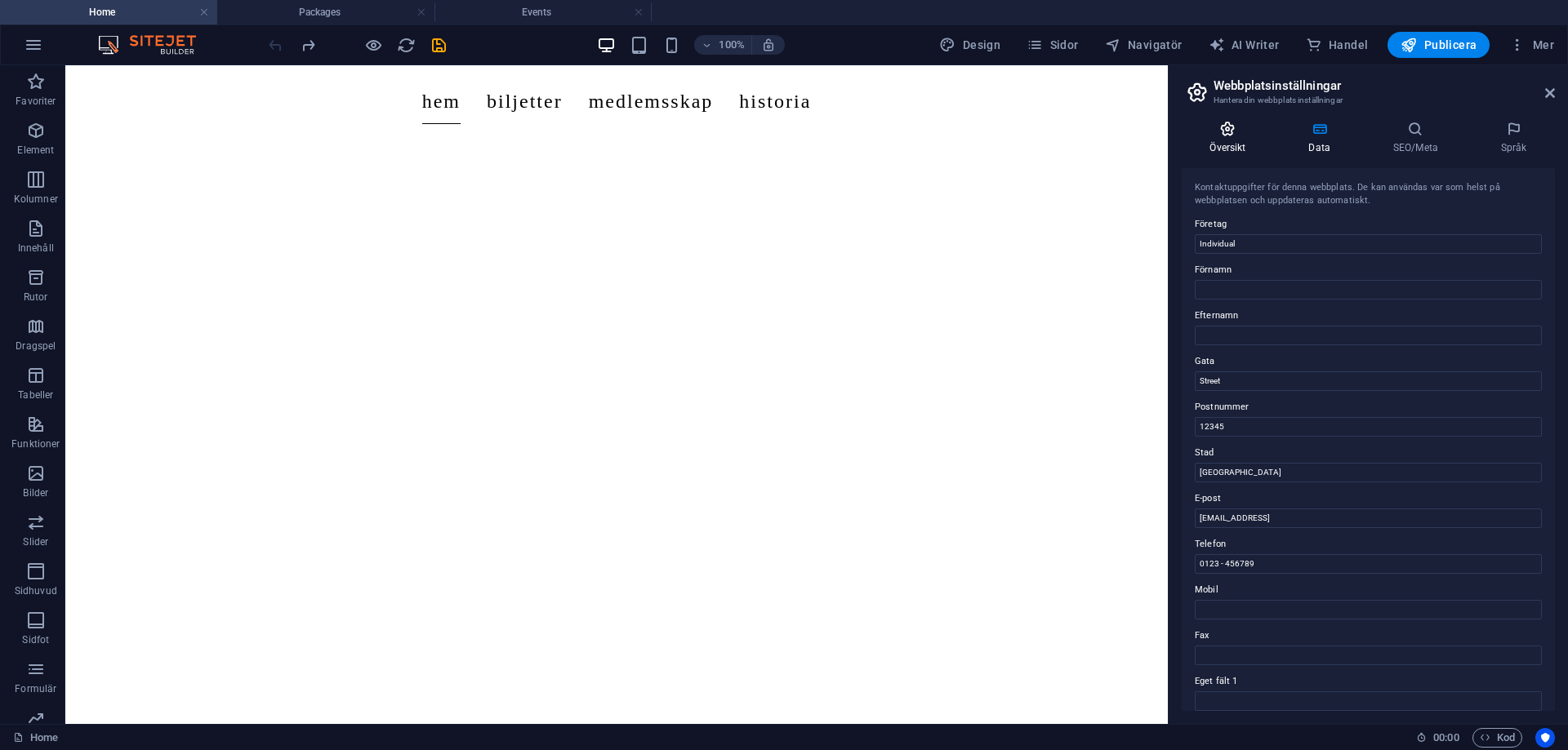
click at [1227, 138] on h4 "Översikt" at bounding box center [1231, 138] width 99 height 34
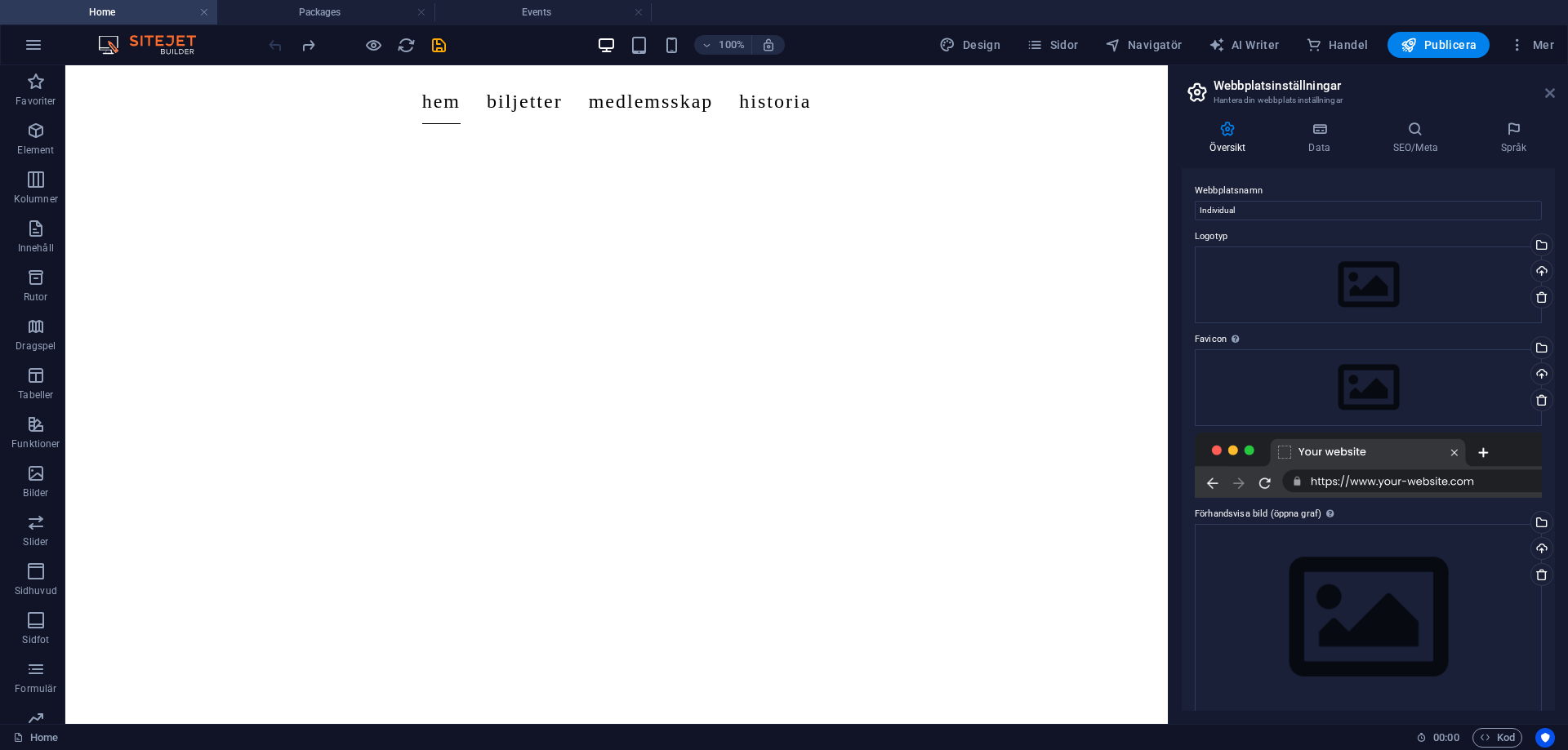
click at [1546, 91] on icon at bounding box center [1550, 93] width 10 height 13
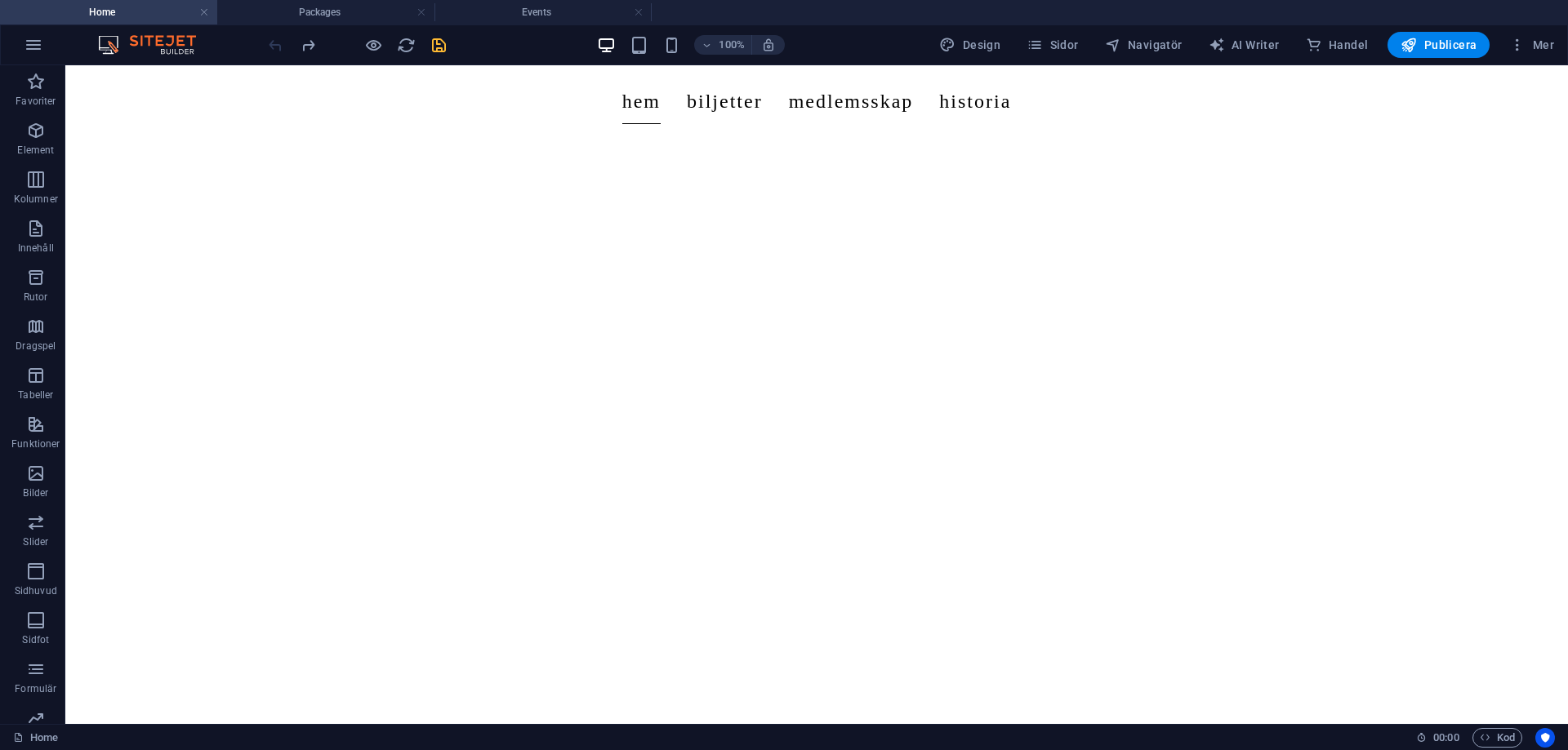
click at [447, 37] on icon "save" at bounding box center [439, 45] width 19 height 19
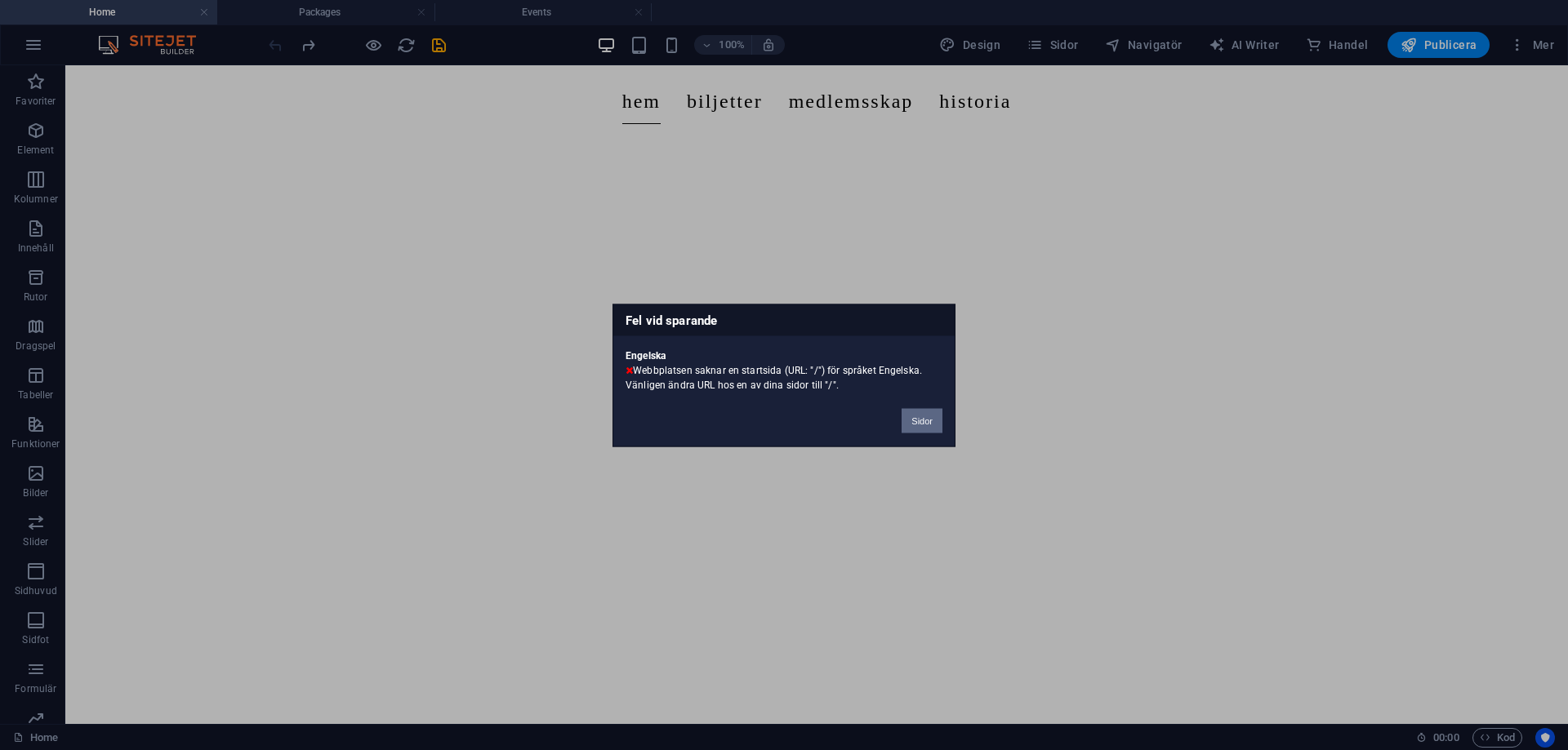
click at [924, 412] on button "Sidor" at bounding box center [921, 420] width 41 height 25
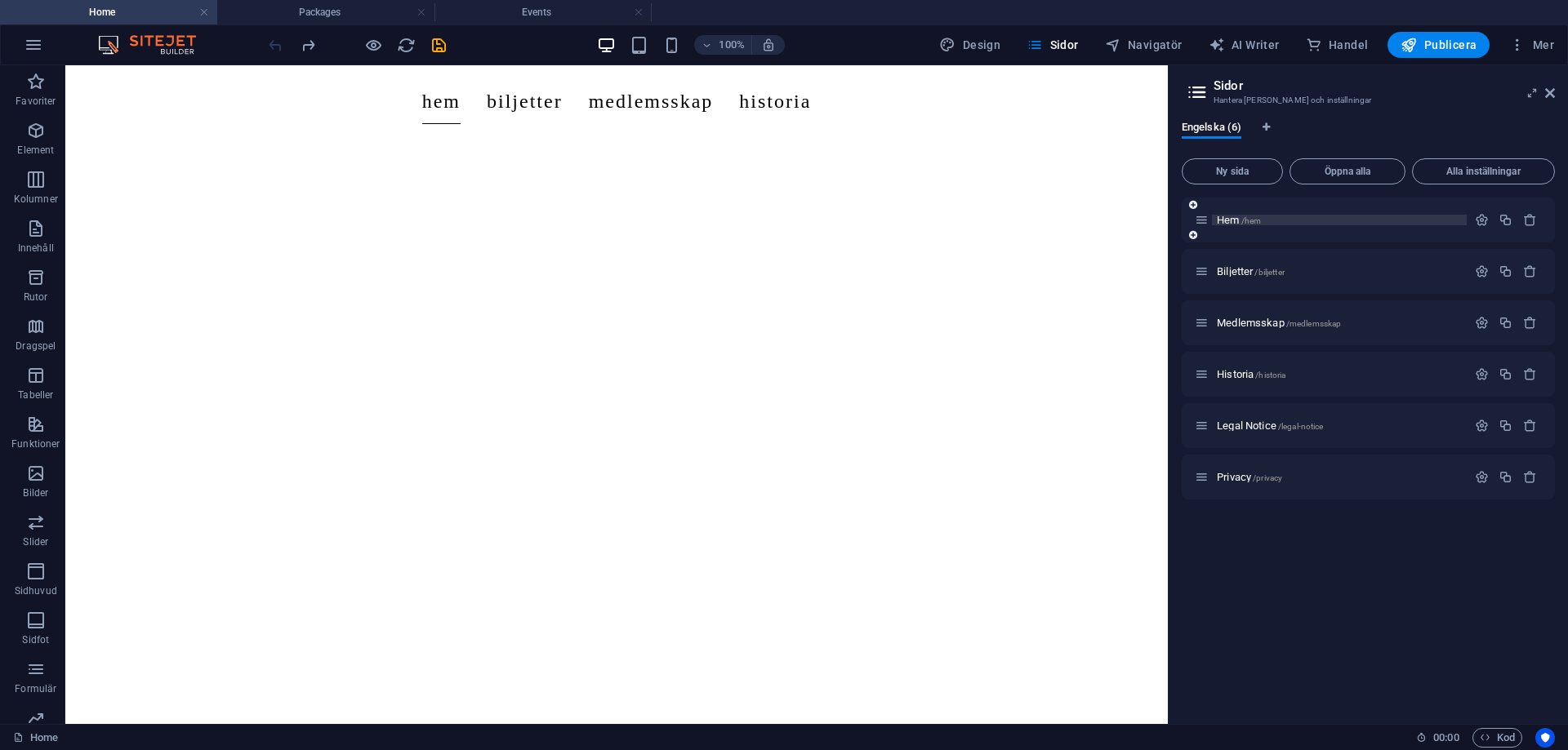
click at [1222, 224] on span "Hem /hem" at bounding box center [1238, 220] width 44 height 12
click at [1240, 218] on span "Hem /hem" at bounding box center [1238, 220] width 44 height 12
click at [1259, 217] on span "/hem" at bounding box center [1251, 220] width 21 height 9
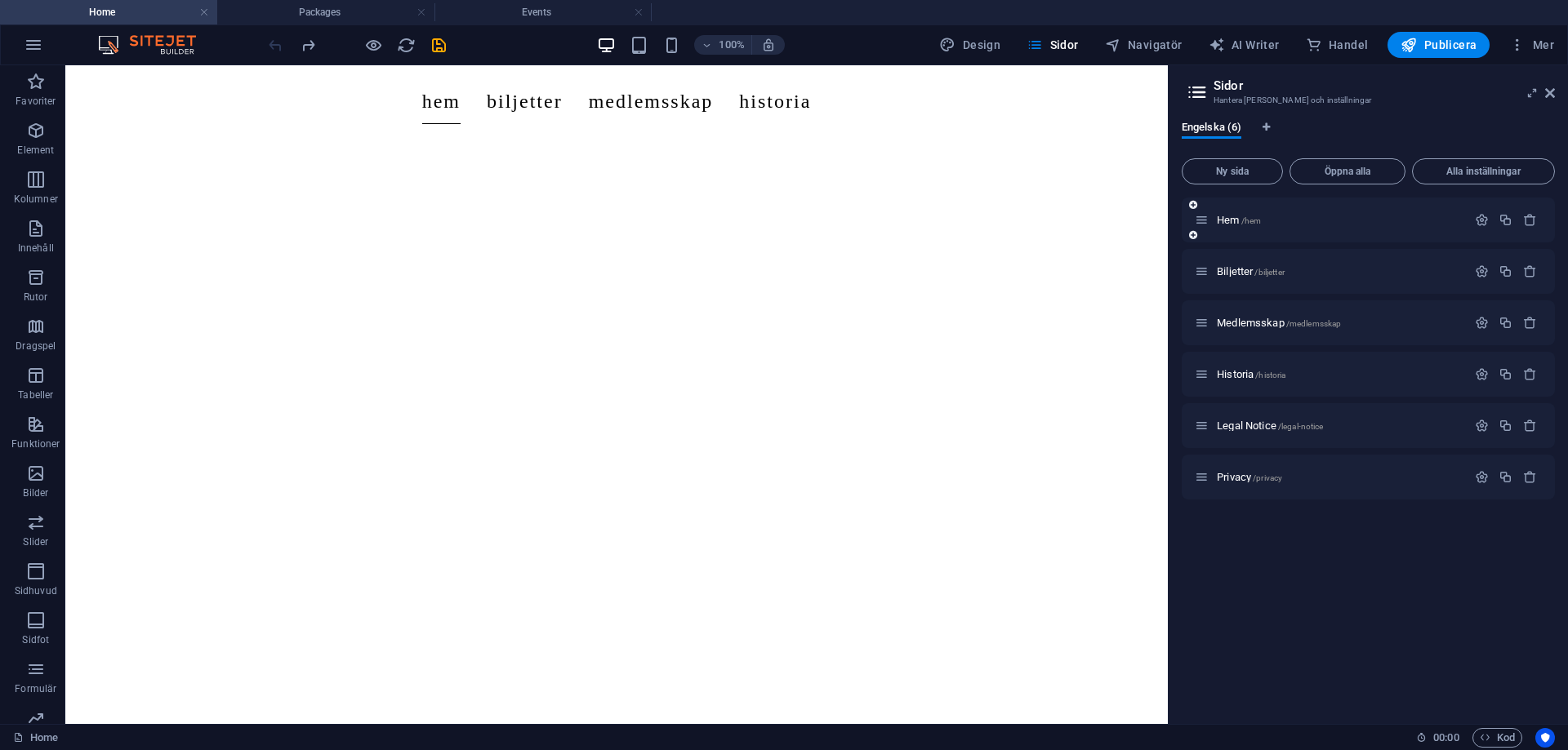
click at [1203, 225] on icon at bounding box center [1201, 220] width 14 height 14
click at [1489, 219] on button "button" at bounding box center [1482, 220] width 24 height 14
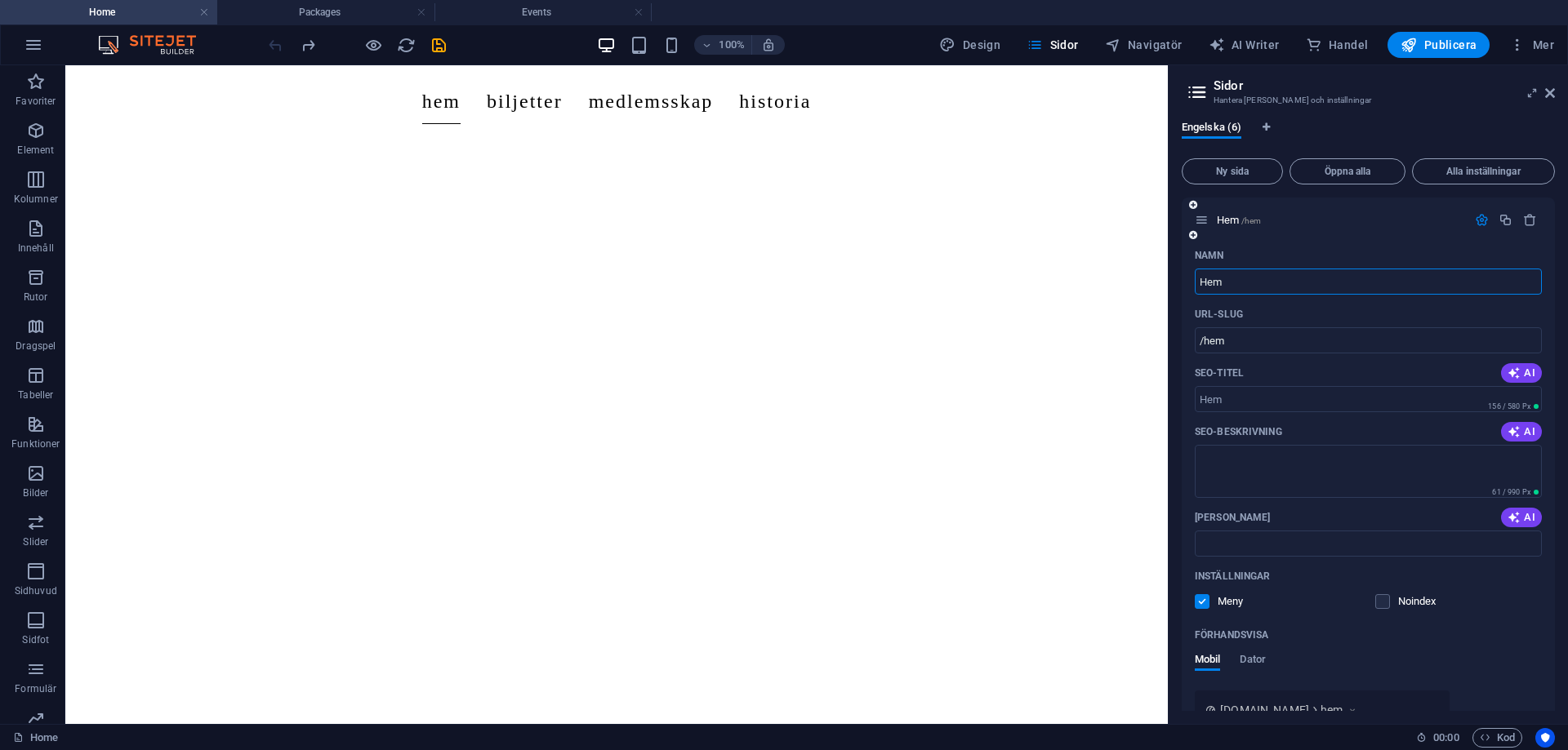
click at [1258, 284] on input "Hem" at bounding box center [1368, 282] width 347 height 27
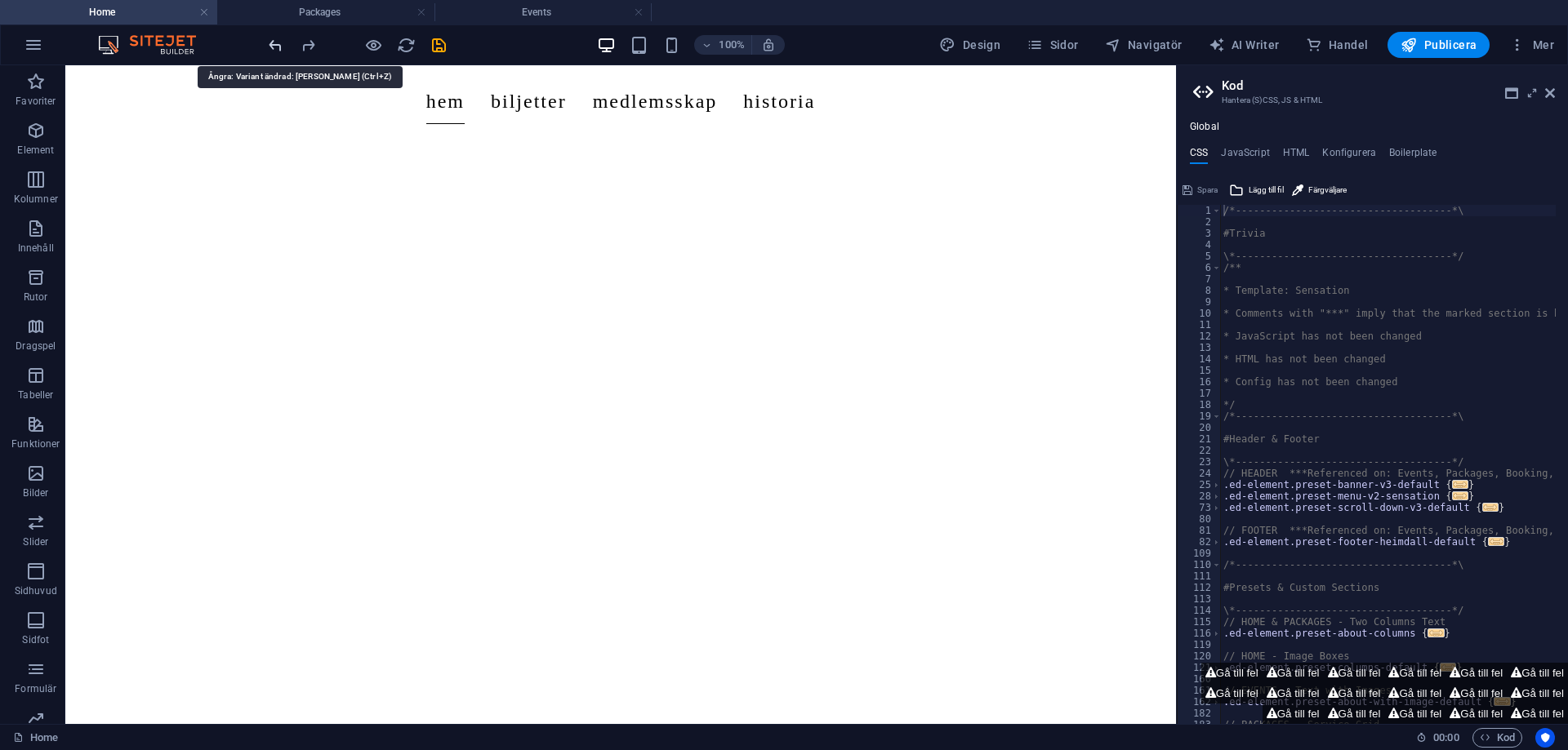
click at [281, 47] on icon "undo" at bounding box center [275, 45] width 19 height 19
click at [280, 47] on icon "undo" at bounding box center [275, 45] width 19 height 19
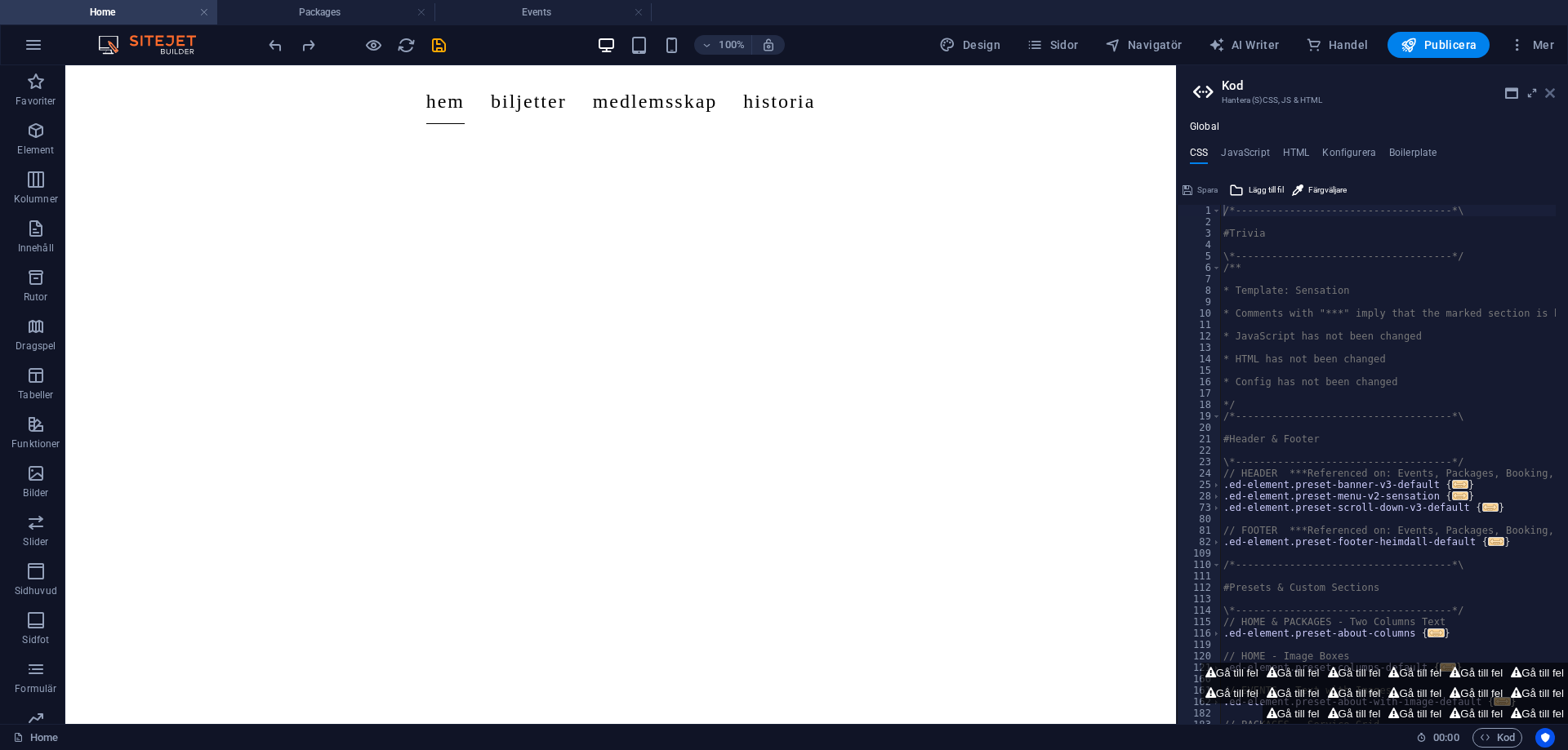
click at [1549, 90] on icon at bounding box center [1550, 93] width 10 height 13
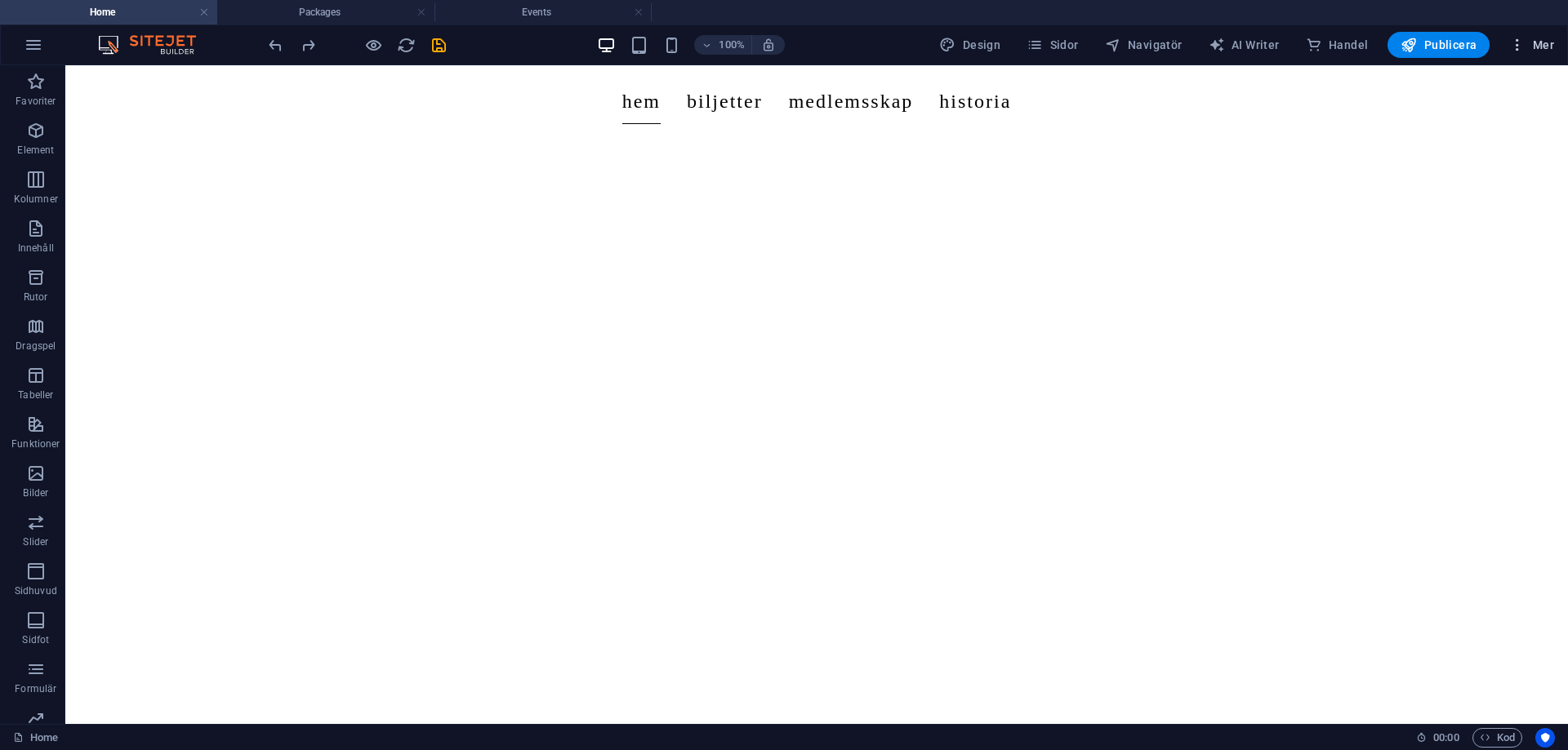
click at [1537, 46] on span "Mer" at bounding box center [1532, 45] width 45 height 17
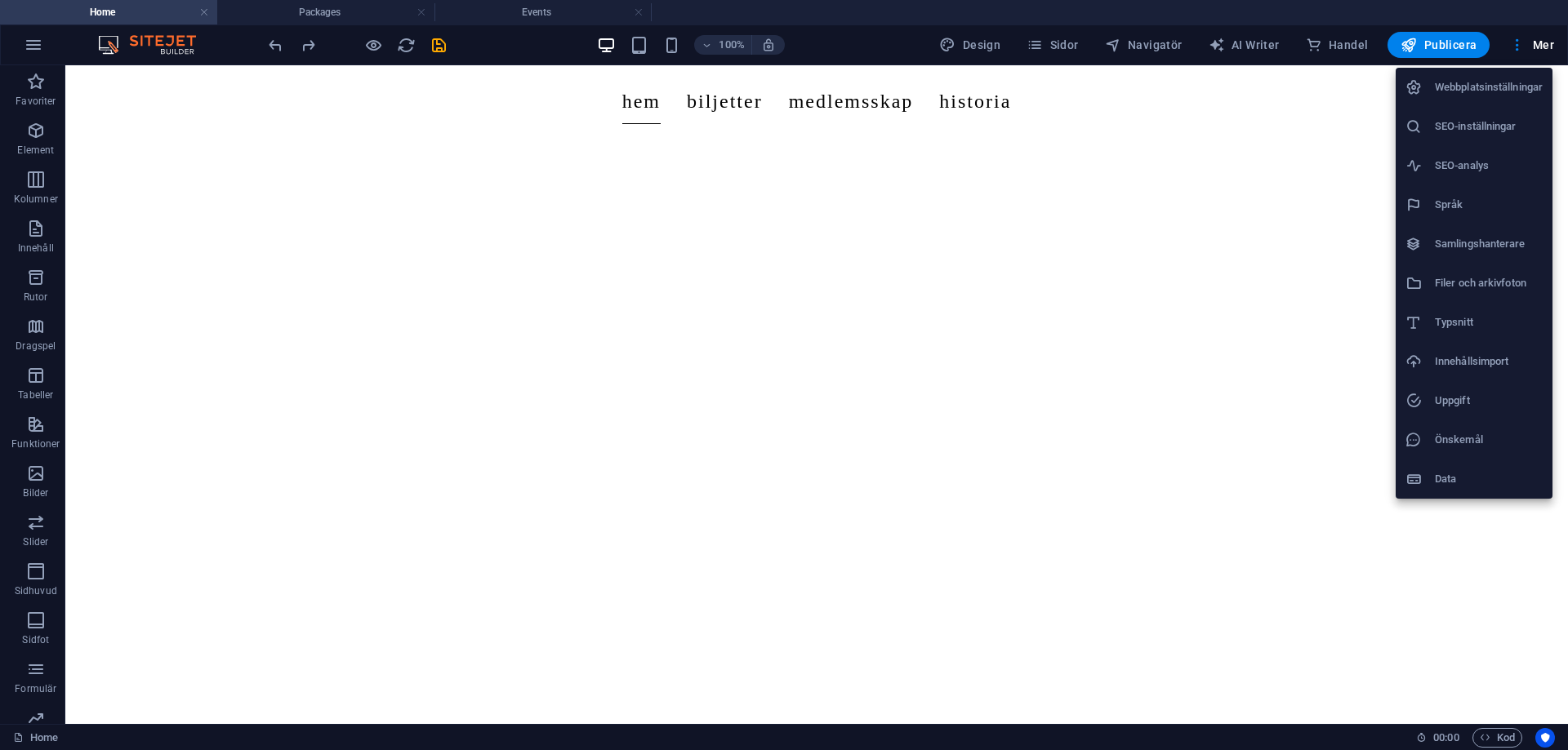
click at [1514, 84] on h6 "Webbplatsinställningar" at bounding box center [1488, 88] width 108 height 20
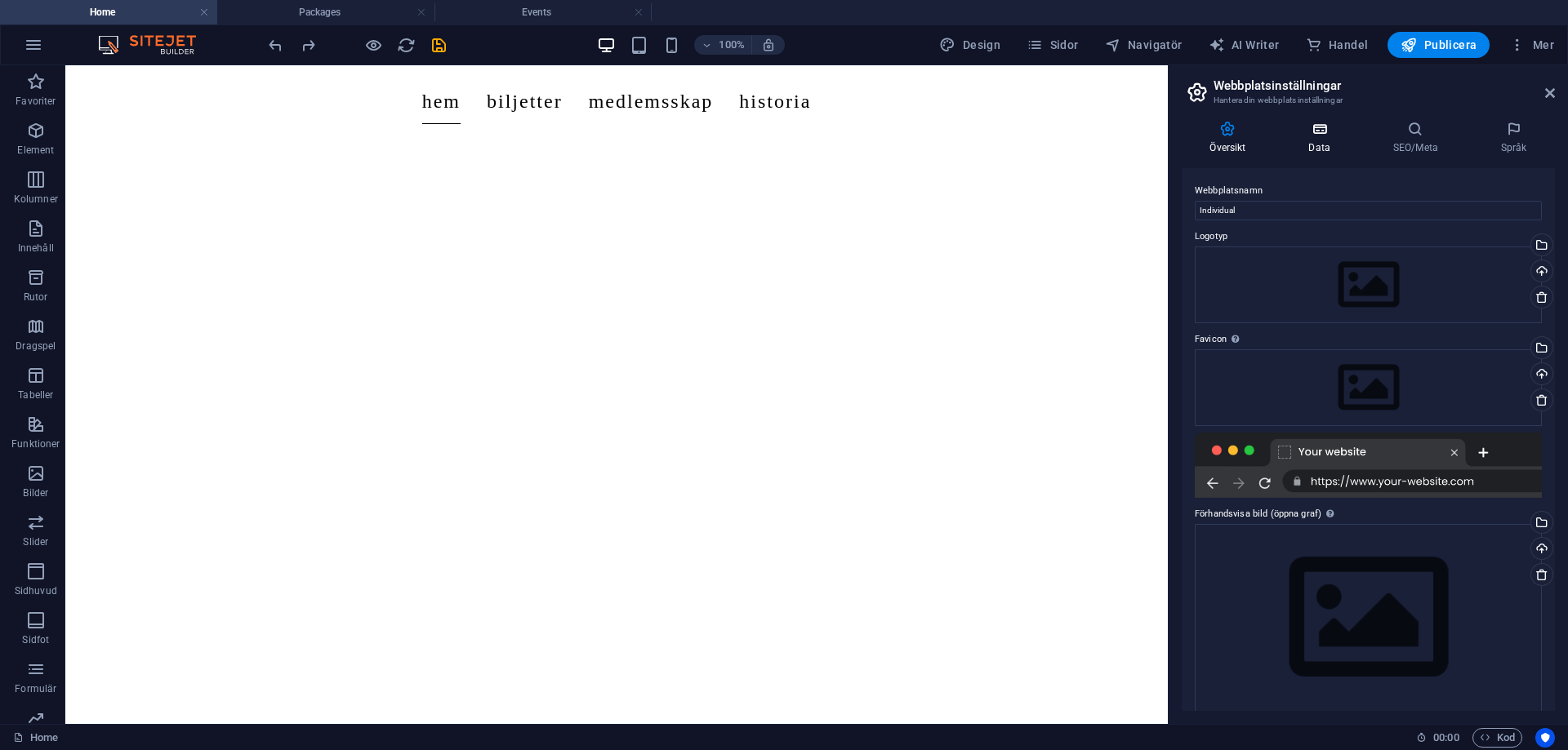
click at [1343, 131] on icon at bounding box center [1319, 129] width 78 height 17
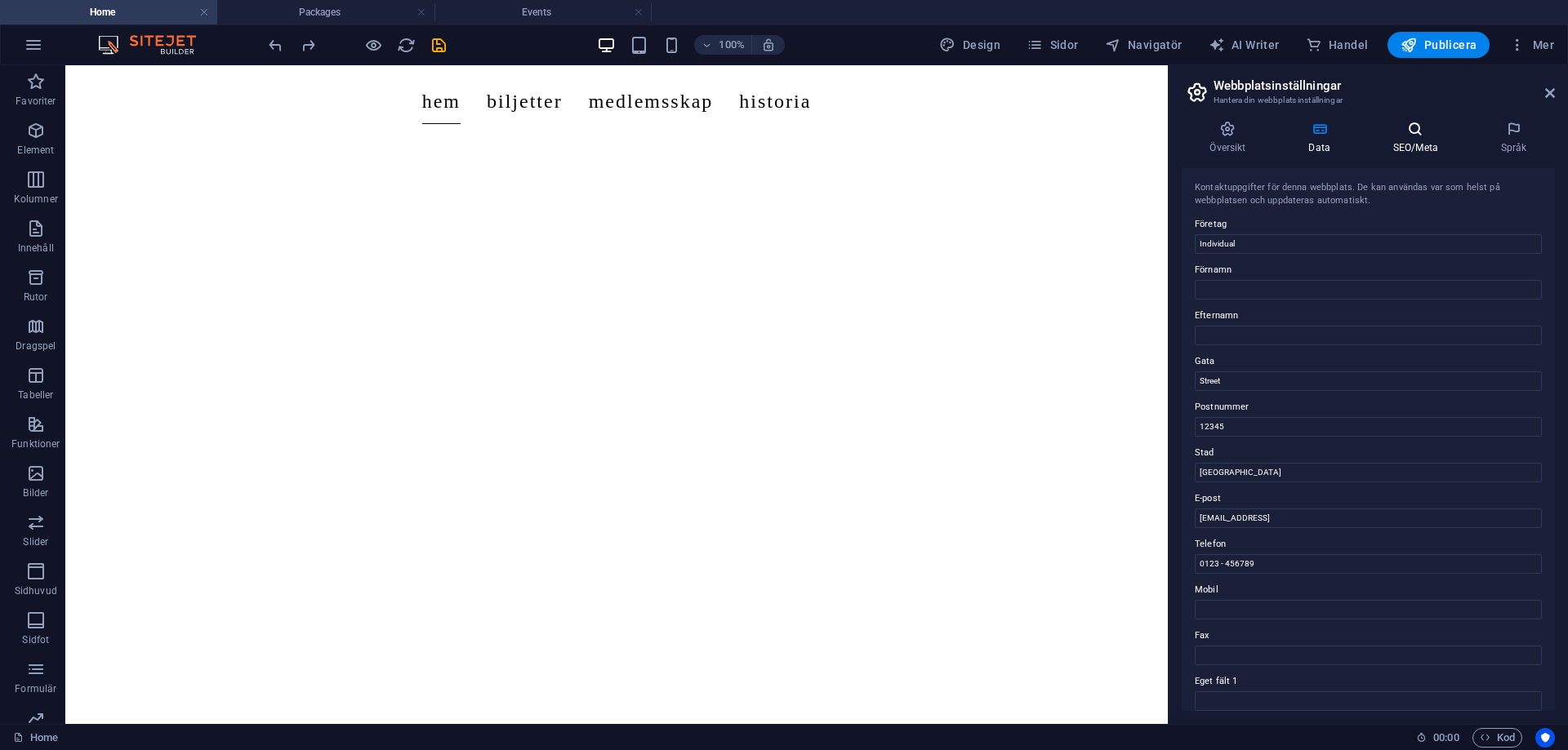
click at [1425, 134] on icon at bounding box center [1415, 129] width 101 height 17
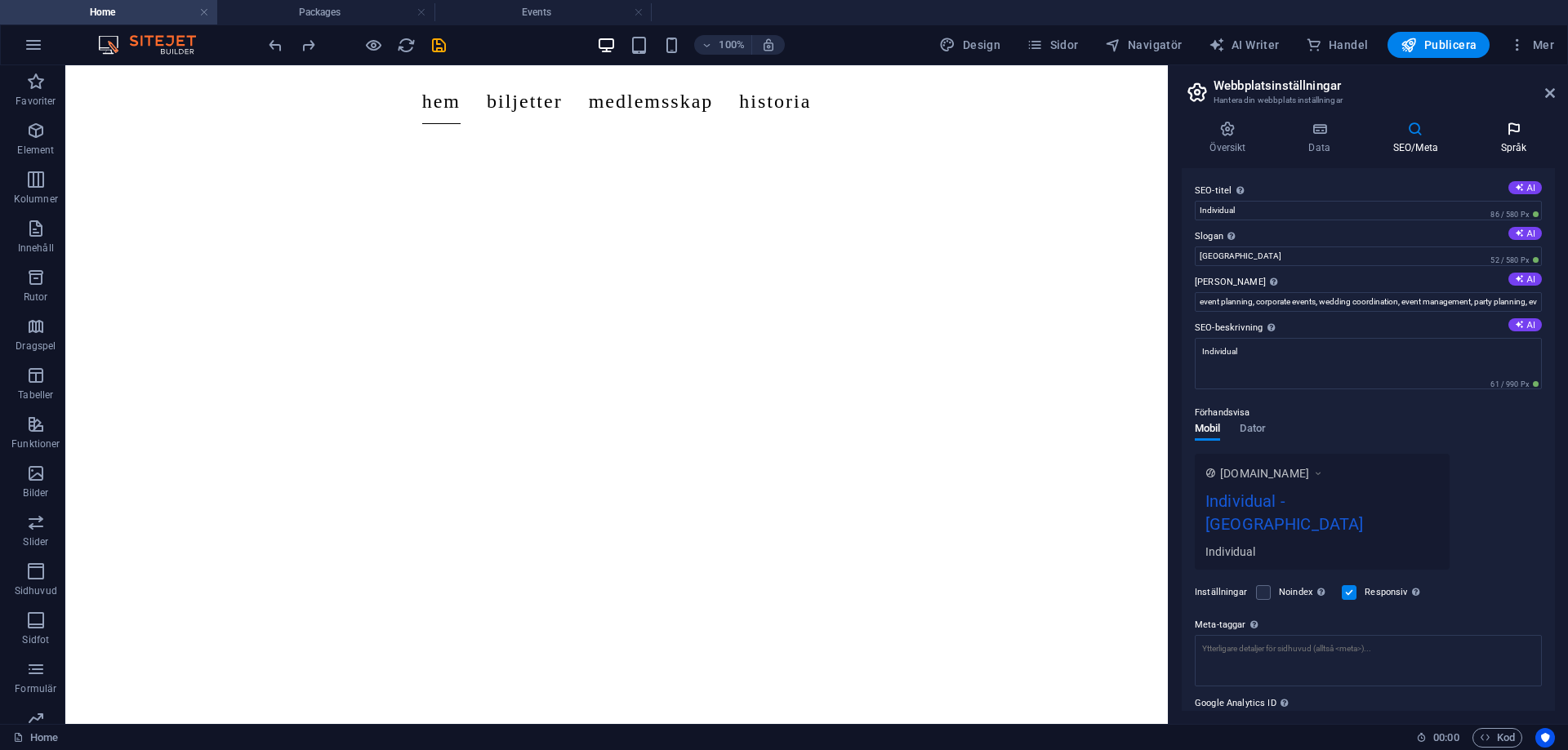
click at [1513, 134] on icon at bounding box center [1513, 129] width 82 height 17
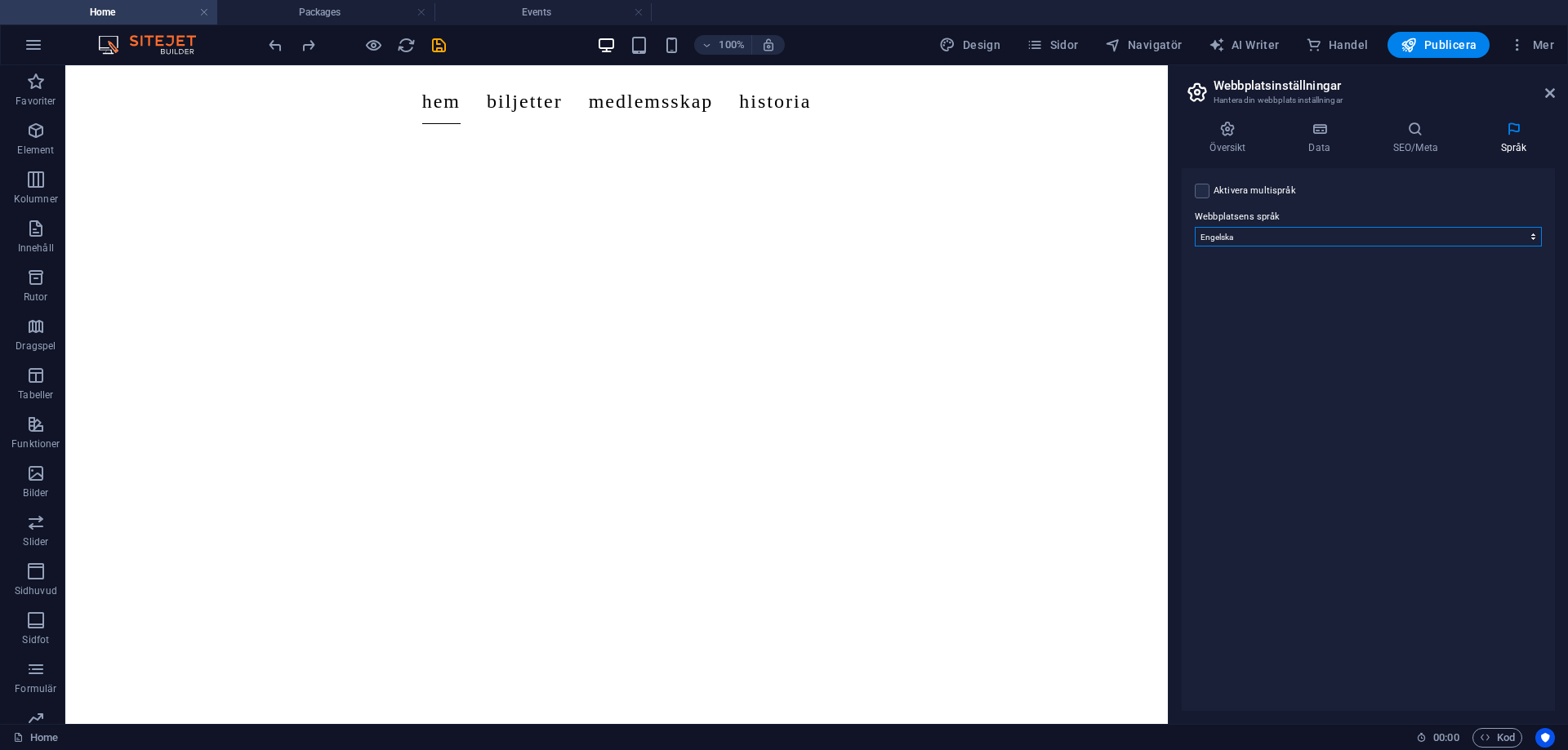
click at [1286, 231] on select "Abkhazian Afar Afrikaans Akan Albanian Amharic Arabiska Aragonese Armenian Assa…" at bounding box center [1368, 237] width 347 height 20
select select "149"
click at [1195, 227] on select "Abkhazian Afar Afrikaans Akan Albanian Amharic Arabiska Aragonese Armenian Assa…" at bounding box center [1368, 237] width 347 height 20
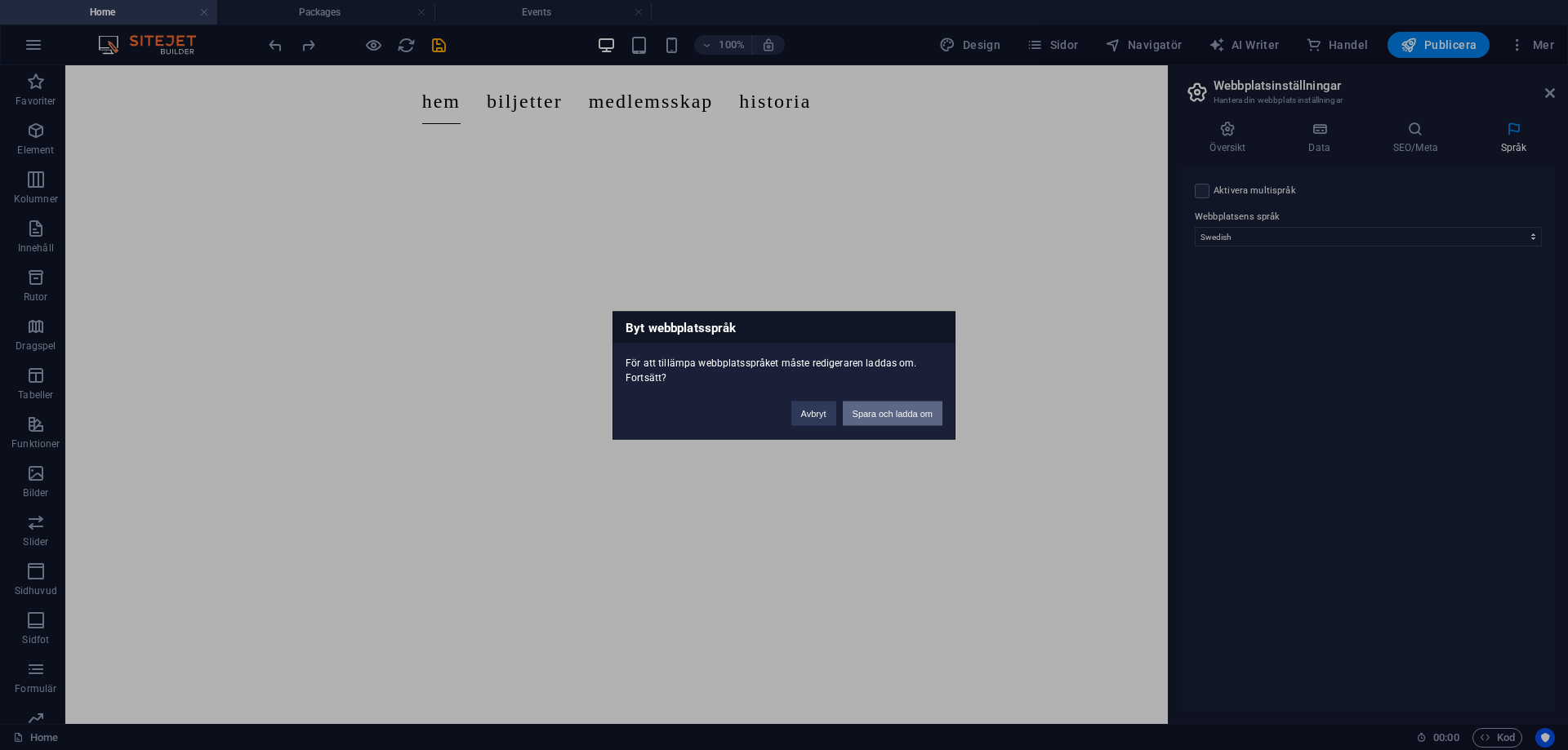
click at [882, 417] on button "Spara och ladda om" at bounding box center [892, 414] width 100 height 25
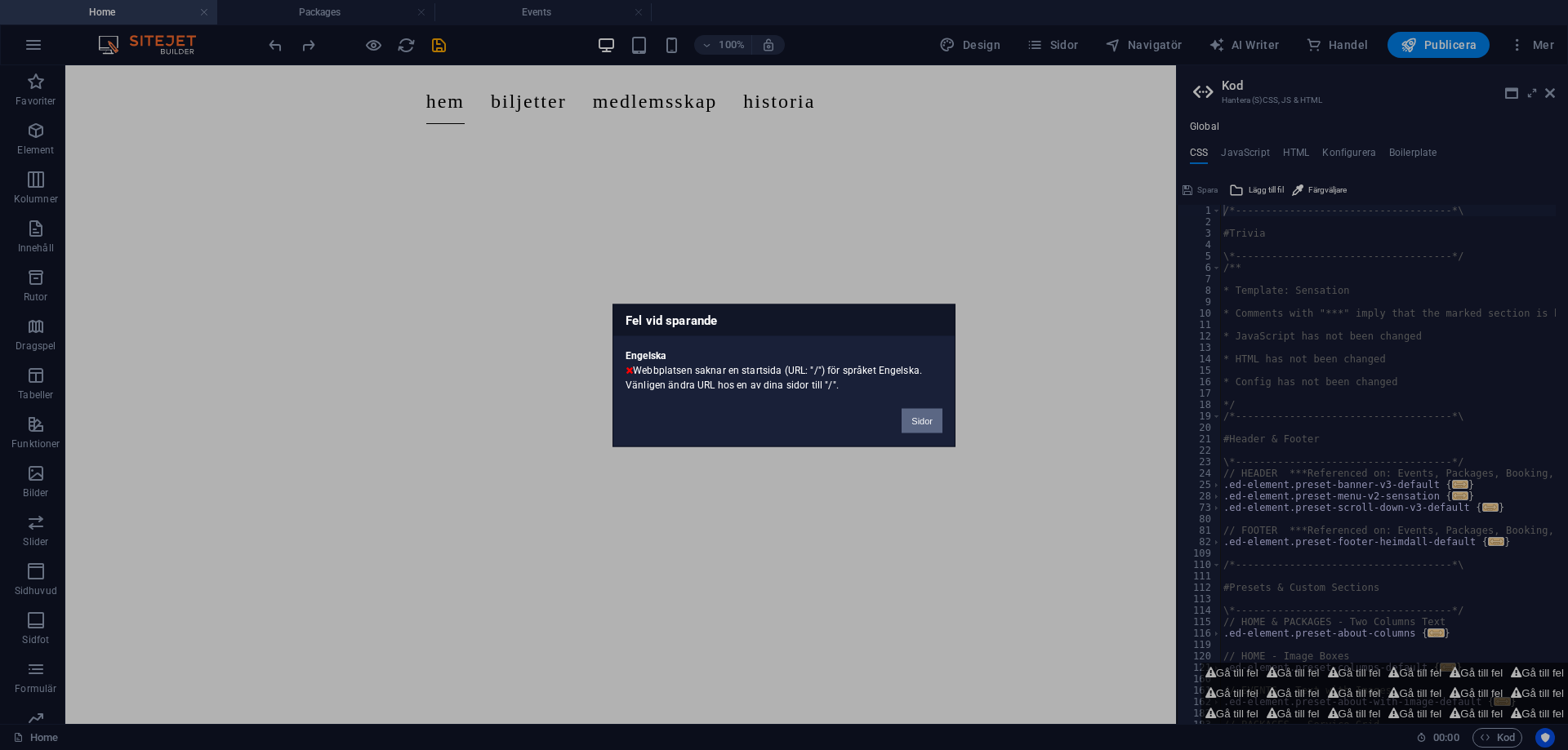
click at [918, 419] on button "Sidor" at bounding box center [921, 420] width 41 height 25
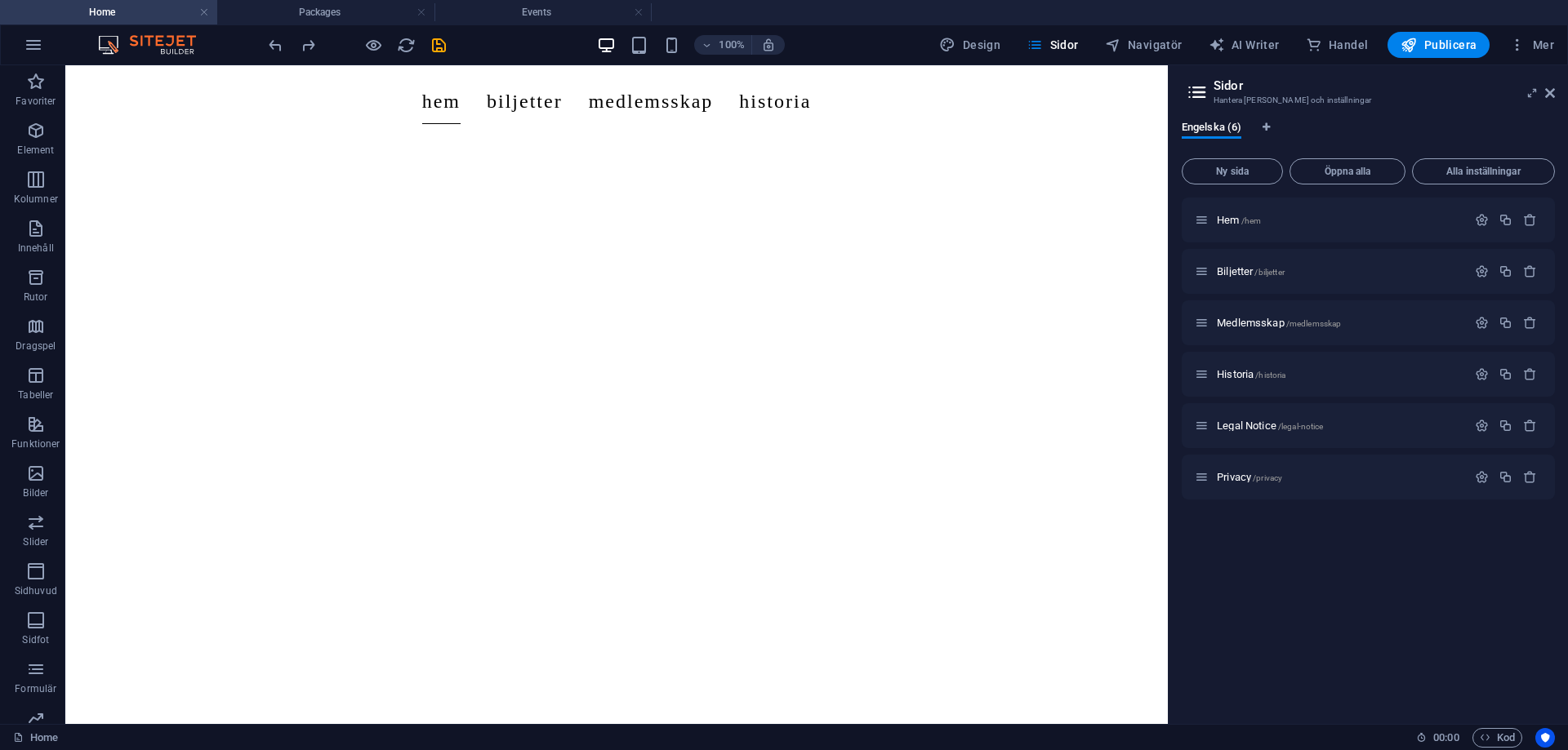
click at [1250, 546] on div "Hem /hem Biljetter /biljetter Medlemsskap /medlemsskap Historia /historia Legal…" at bounding box center [1368, 453] width 373 height 513
click at [1263, 128] on icon "Språkflikar" at bounding box center [1266, 128] width 7 height 10
select select "36"
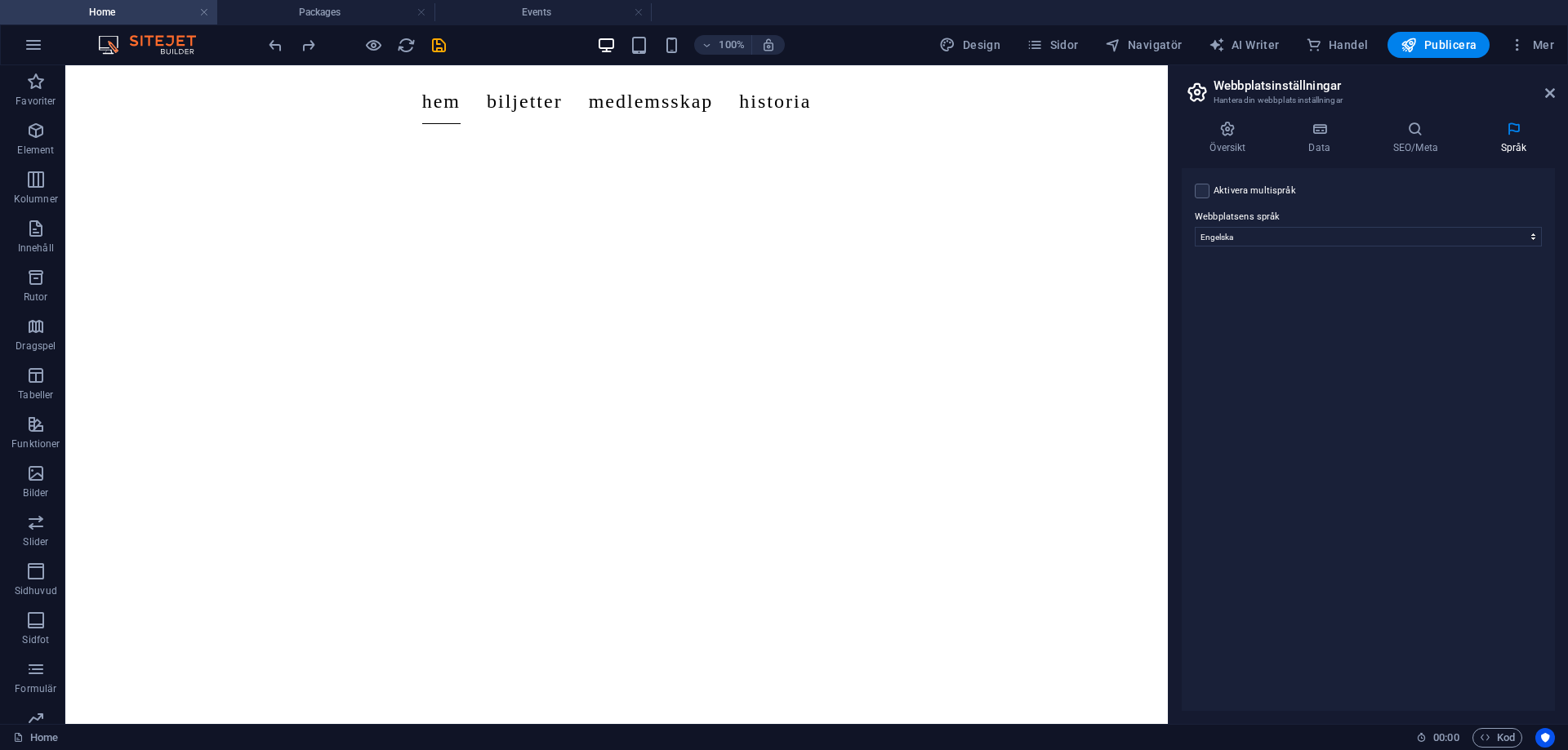
click at [1357, 344] on div "Aktivera multispråk För att inaktivera multispråk, radera alla språk tills bara…" at bounding box center [1368, 439] width 373 height 543
click at [1412, 231] on select "Abkhazian Afar Afrikaans Akan Albanian Amharic Arabiska Aragonese Armenian Assa…" at bounding box center [1368, 237] width 347 height 20
click at [1412, 232] on select "Abkhazian Afar Afrikaans Akan Albanian Amharic Arabiska Aragonese Armenian Assa…" at bounding box center [1368, 237] width 347 height 20
click at [1357, 317] on div "Aktivera multispråk För att inaktivera multispråk, radera alla språk tills bara…" at bounding box center [1368, 439] width 373 height 543
click at [1512, 149] on h4 "Språk" at bounding box center [1513, 138] width 82 height 34
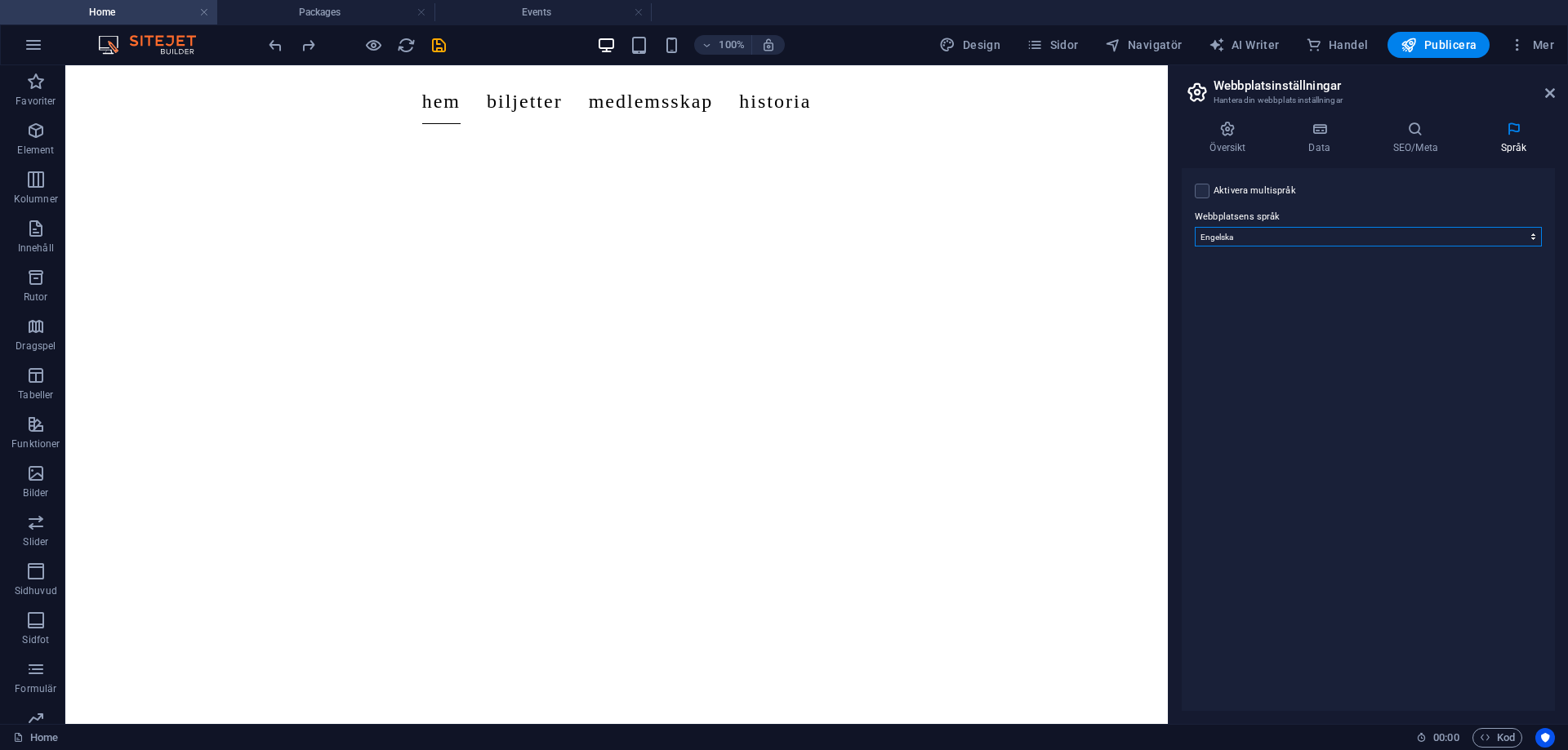
click at [1427, 235] on select "Abkhazian Afar Afrikaans Akan Albanian Amharic Arabiska Aragonese Armenian Assa…" at bounding box center [1368, 237] width 347 height 20
click at [1551, 93] on icon at bounding box center [1550, 93] width 10 height 13
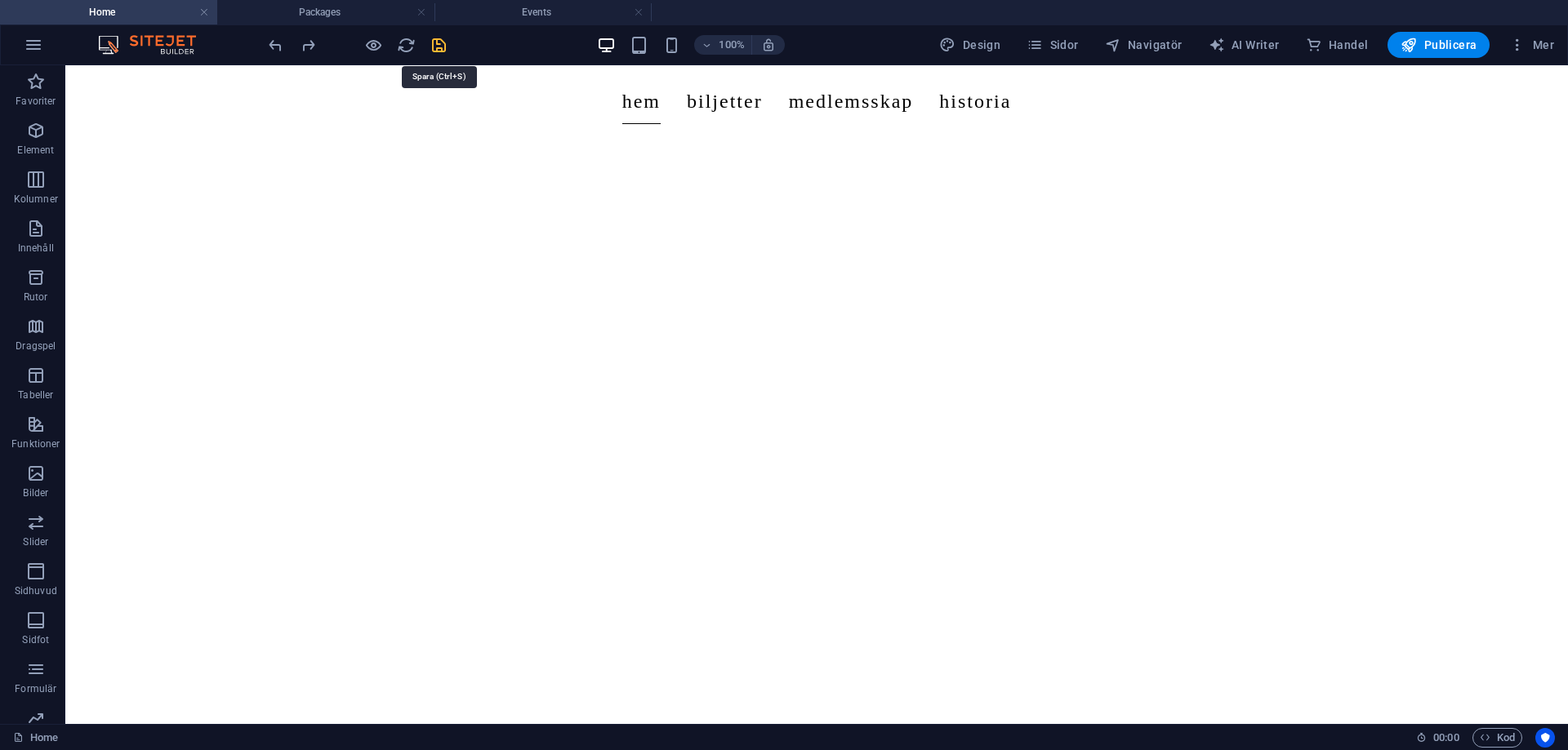
click at [447, 43] on icon "save" at bounding box center [439, 45] width 19 height 19
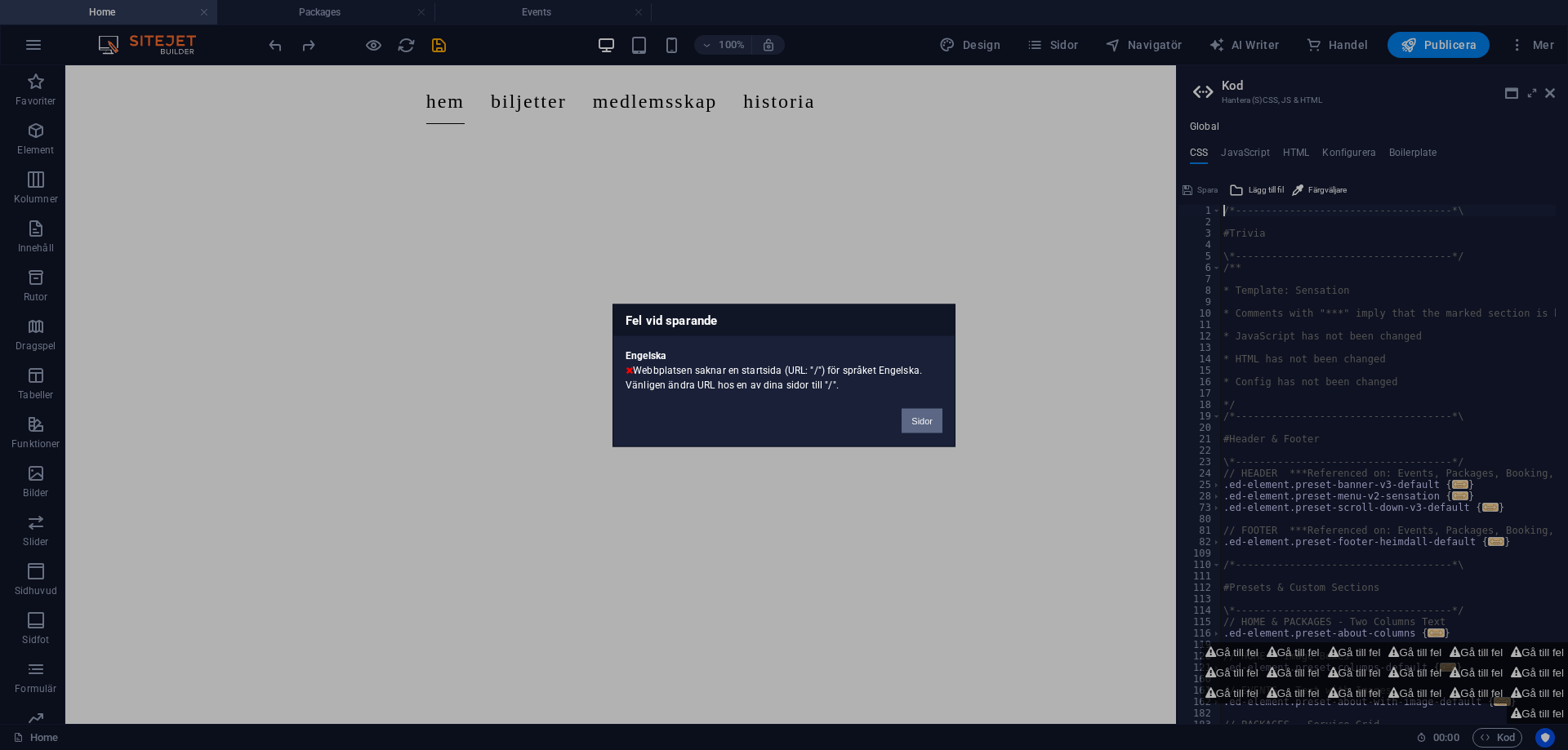
click at [918, 409] on button "Sidor" at bounding box center [921, 420] width 41 height 25
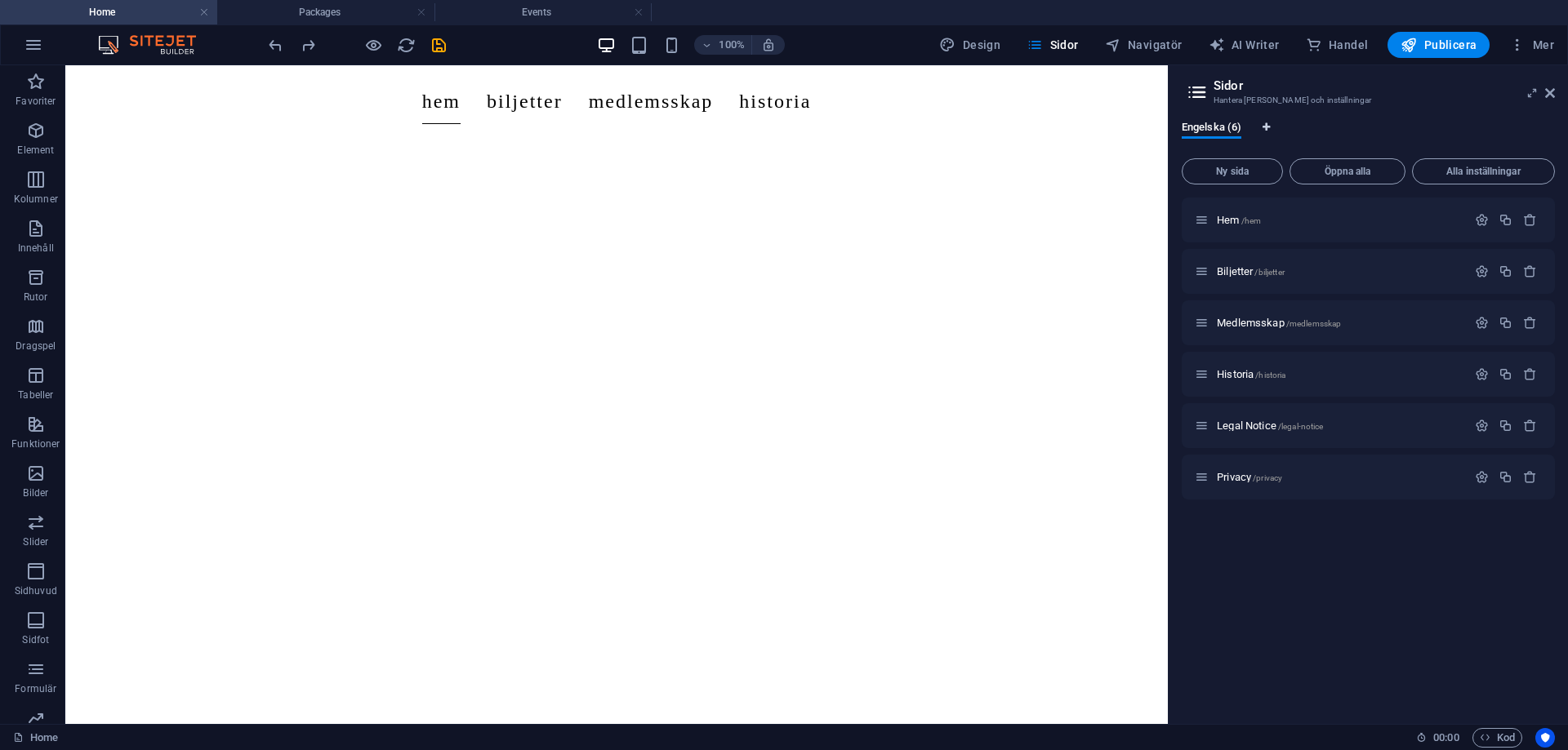
click at [1265, 136] on button "Språkflikar" at bounding box center [1266, 130] width 10 height 18
select select "36"
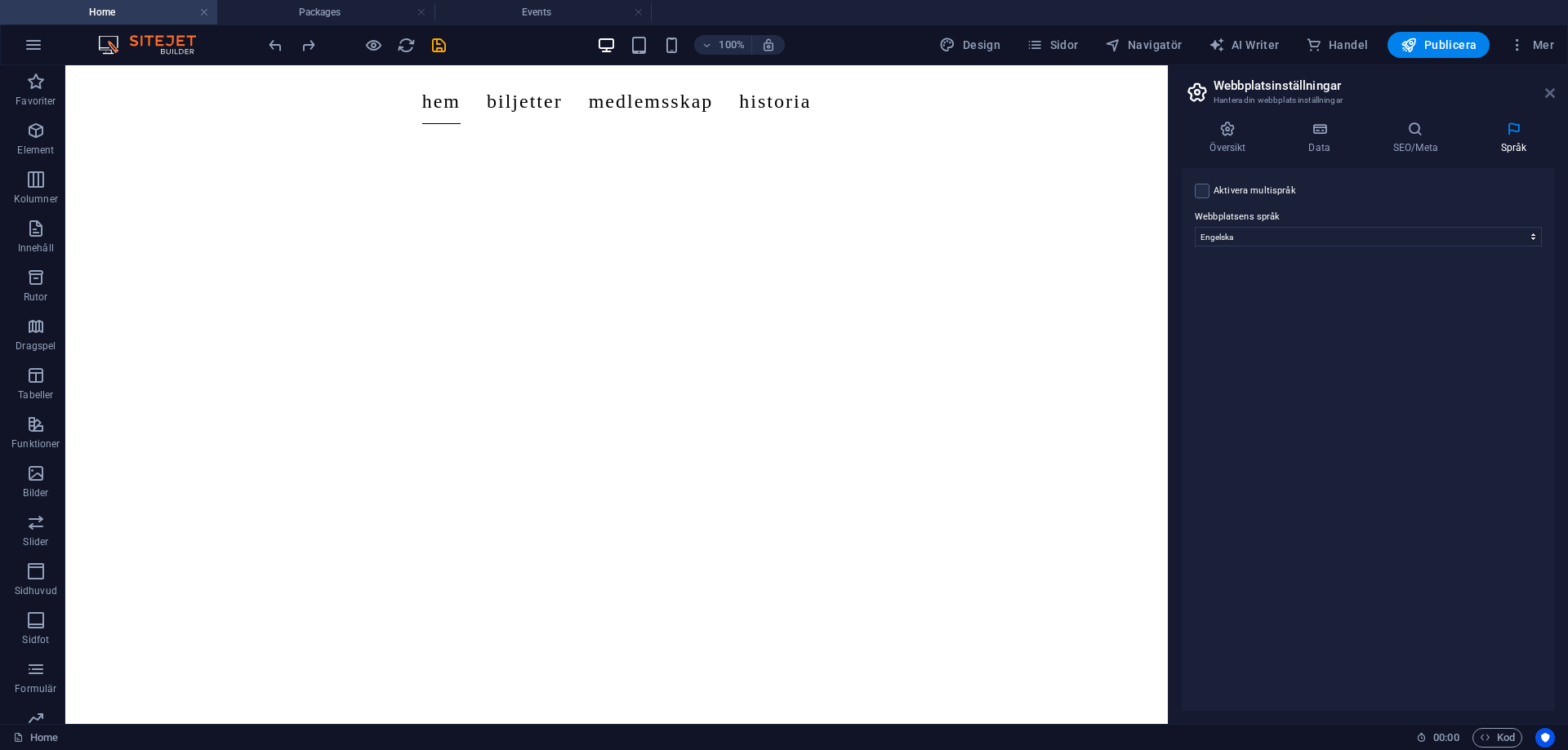
click at [1545, 94] on icon at bounding box center [1550, 93] width 10 height 13
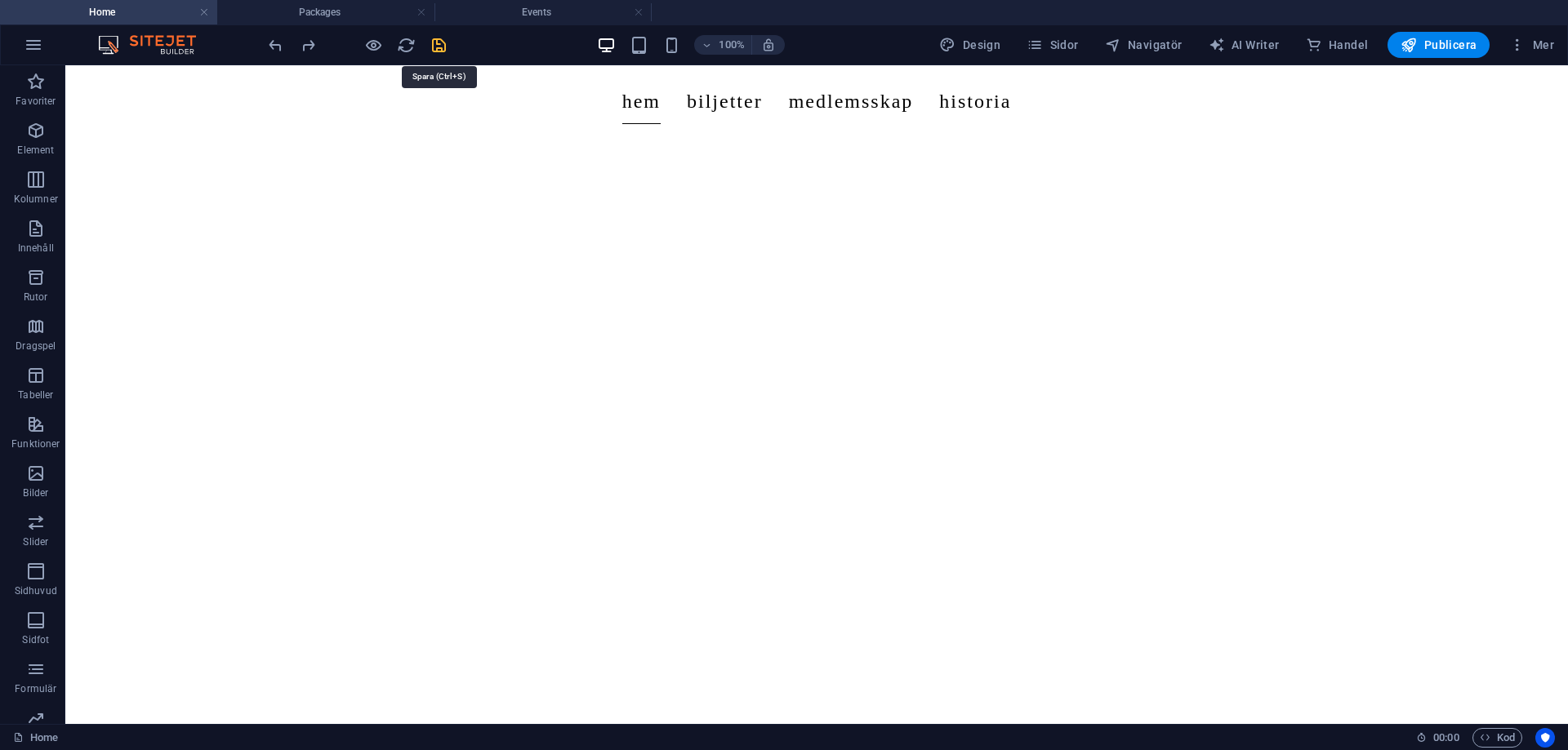
click at [434, 49] on icon "save" at bounding box center [439, 45] width 19 height 19
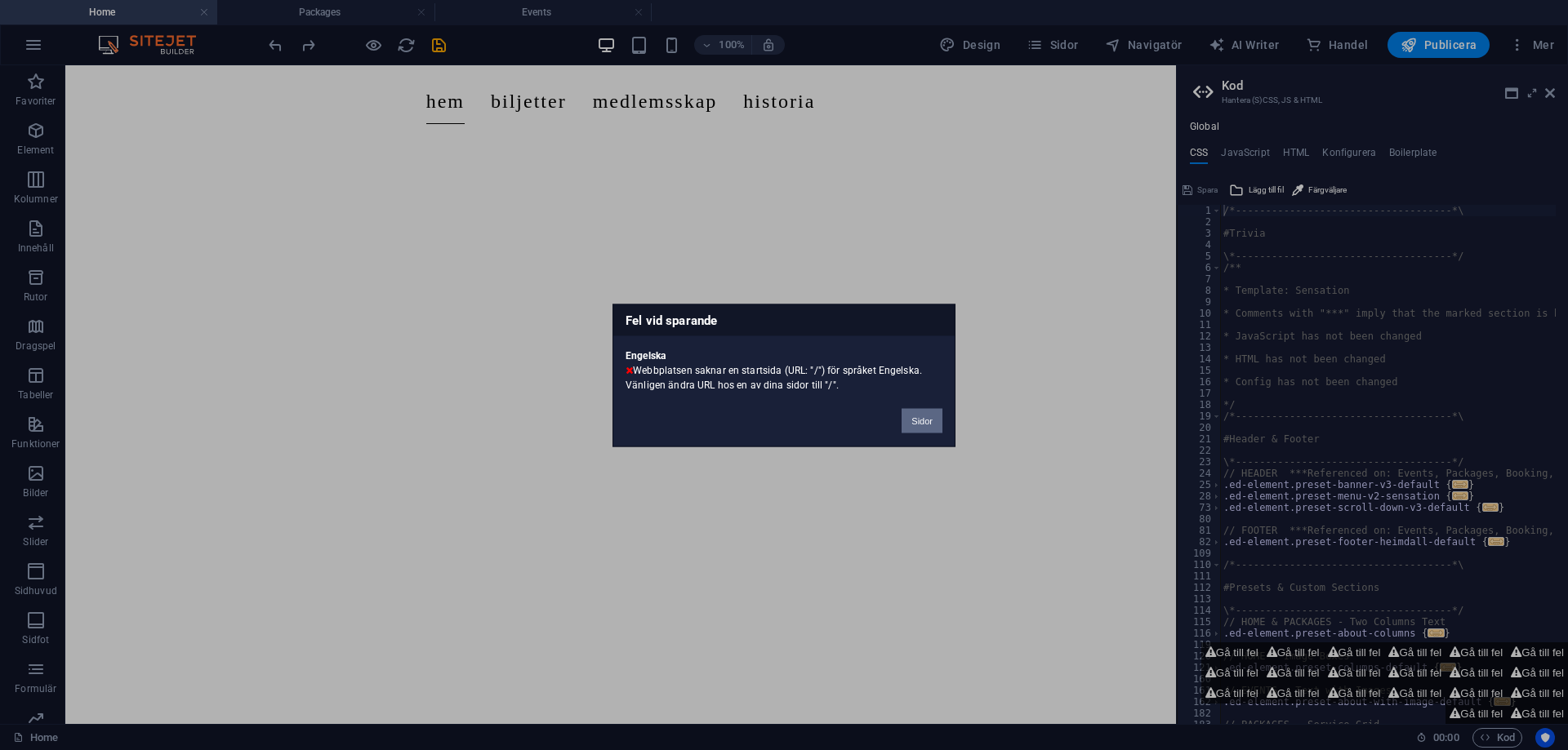
click at [910, 420] on button "Sidor" at bounding box center [921, 420] width 41 height 25
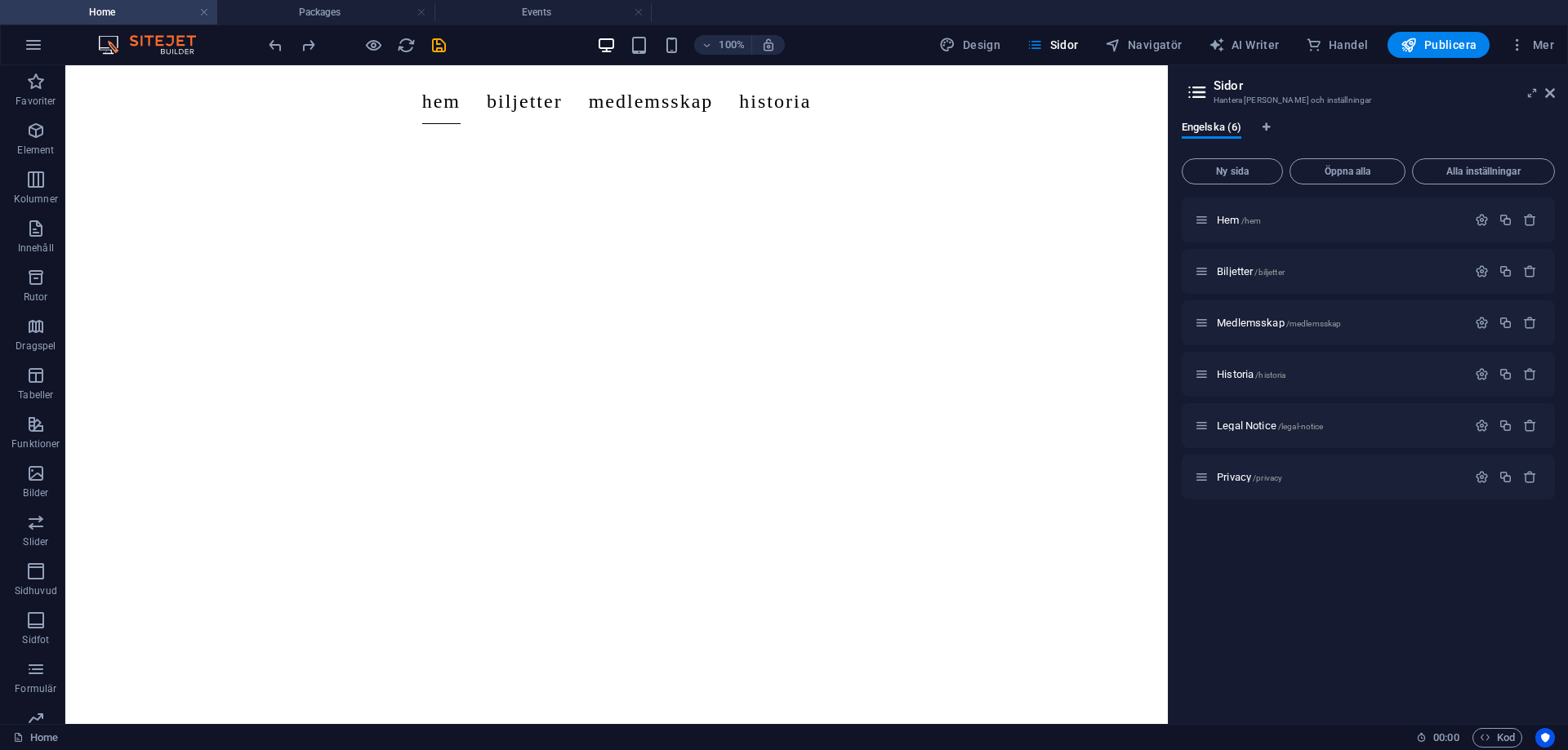
click at [1244, 528] on div "Hem /hem Biljetter /biljetter Medlemsskap /medlemsskap Historia /historia Legal…" at bounding box center [1368, 453] width 373 height 513
click at [1235, 177] on span "Ny sida" at bounding box center [1232, 172] width 86 height 10
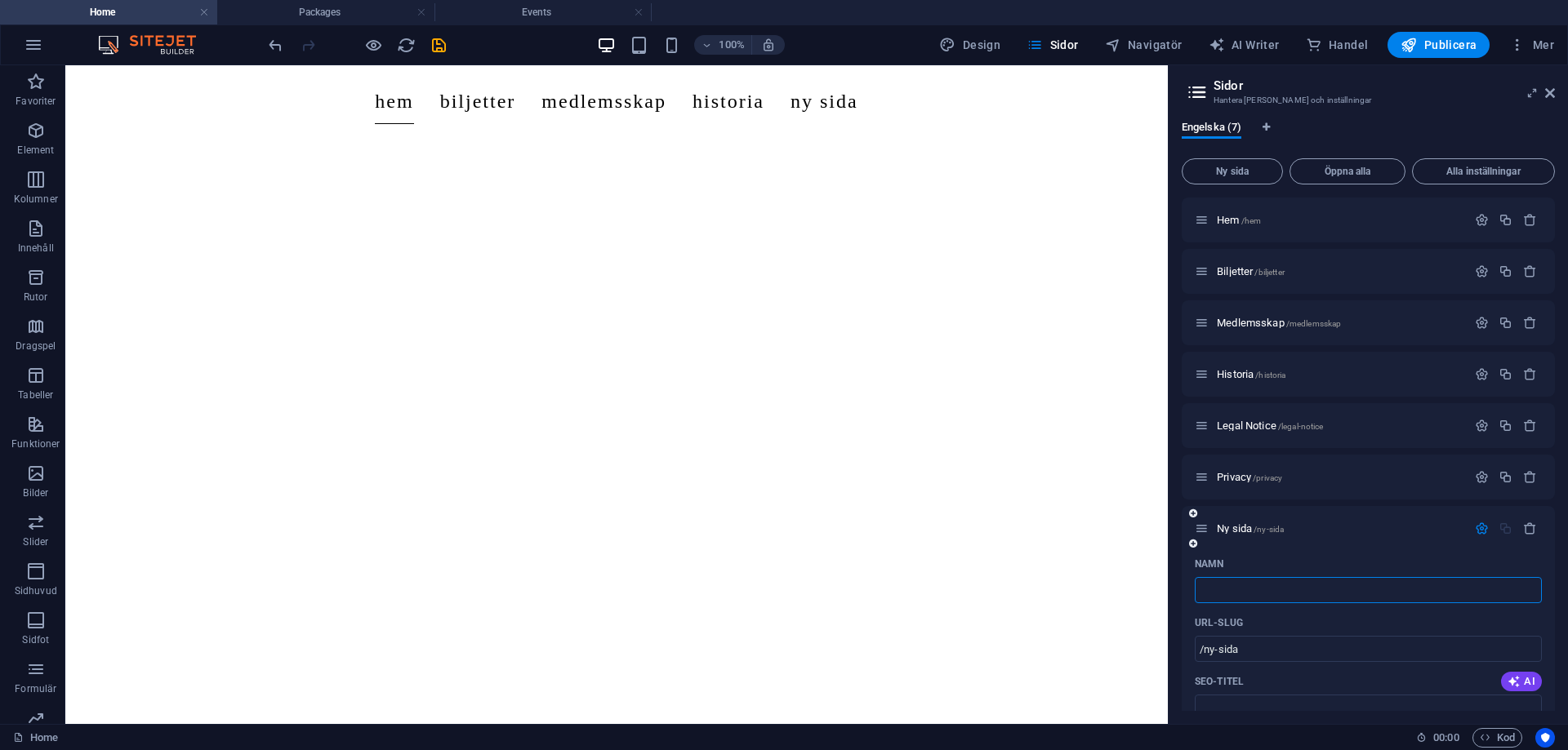
type input "/"
click at [1304, 618] on div "URL-SLUG" at bounding box center [1368, 623] width 347 height 27
click at [430, 49] on icon "save" at bounding box center [439, 45] width 19 height 19
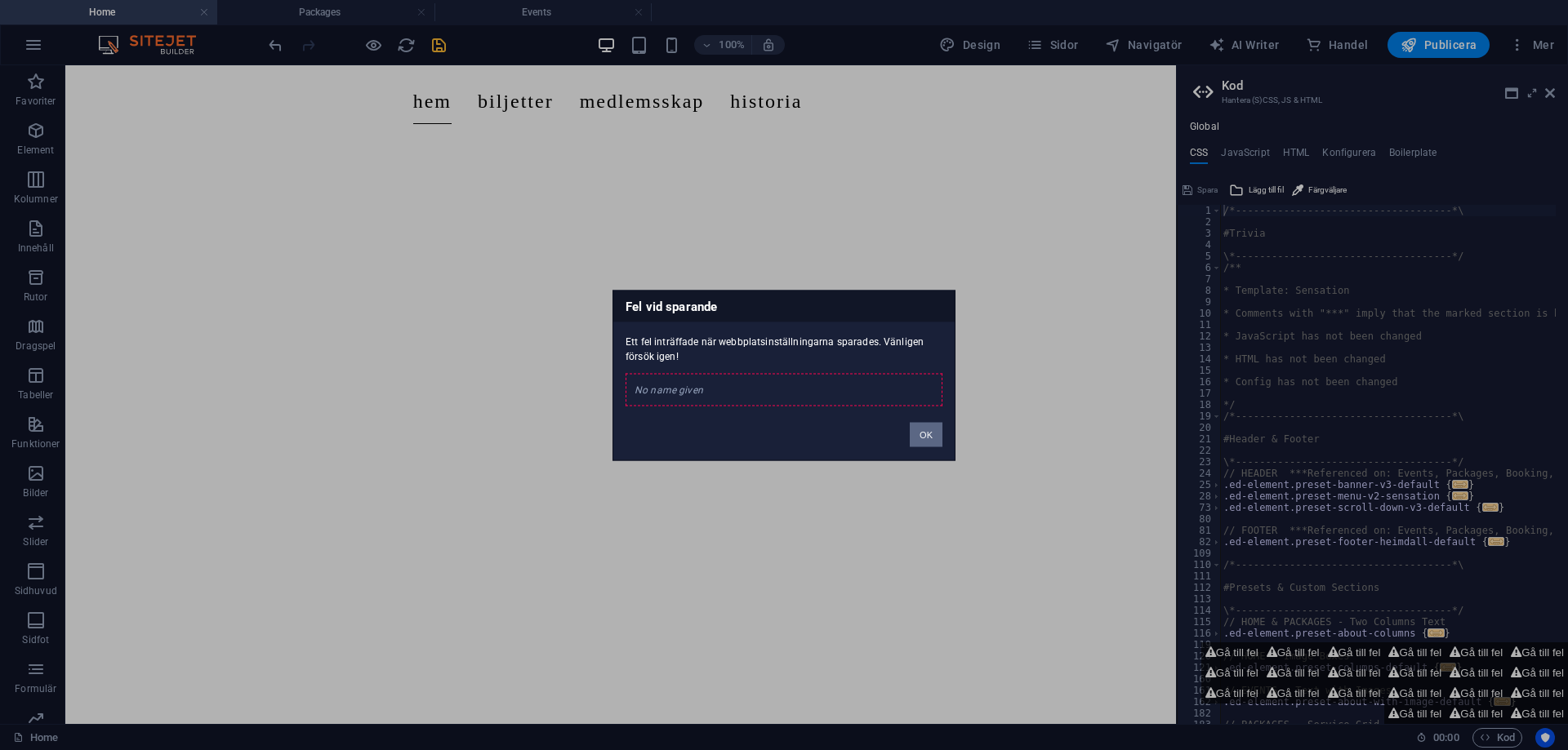
click at [916, 435] on button "OK" at bounding box center [925, 434] width 32 height 25
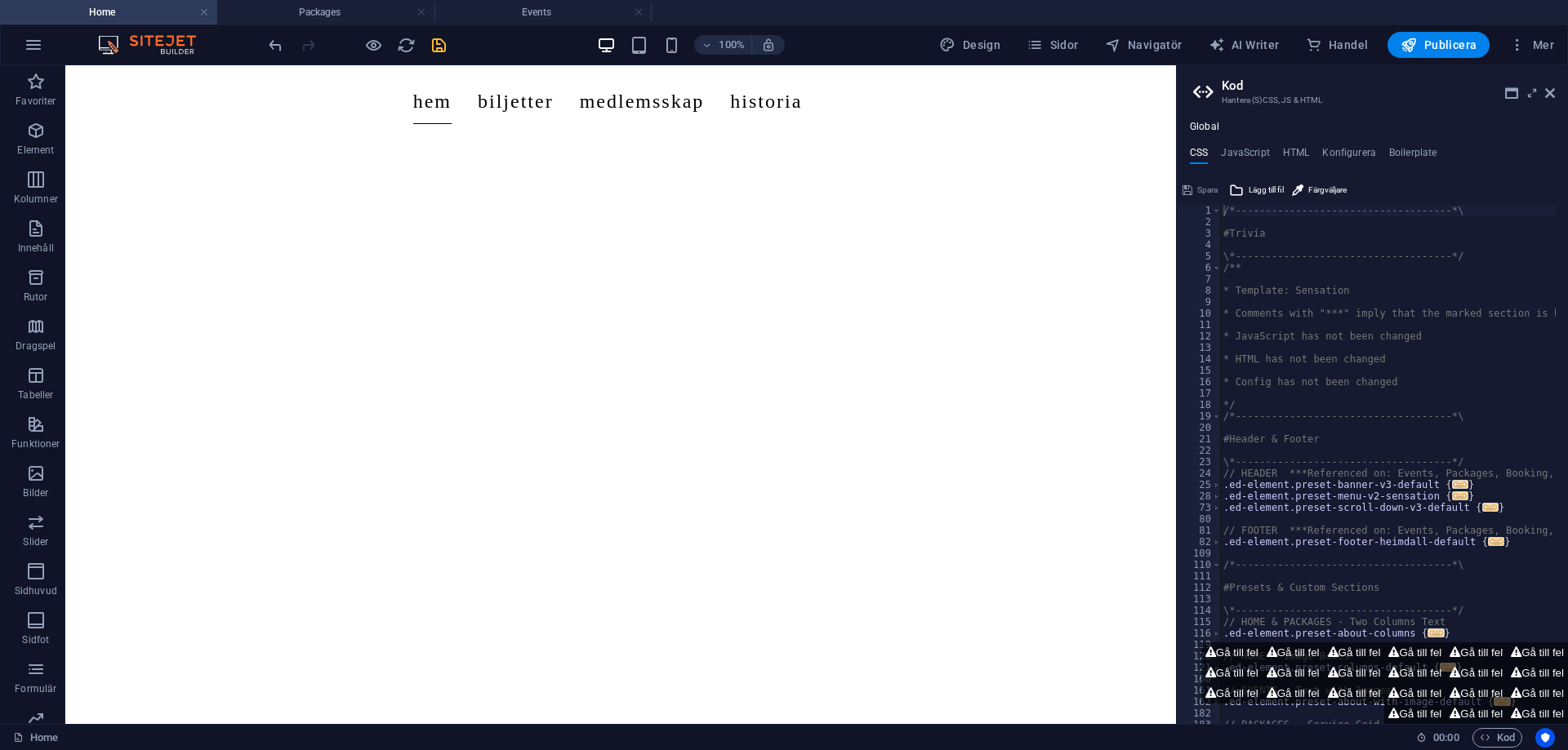
click at [1544, 102] on header "Kod Hantera (S)CSS, JS & HTML" at bounding box center [1374, 86] width 362 height 42
click at [1549, 93] on icon at bounding box center [1550, 93] width 10 height 13
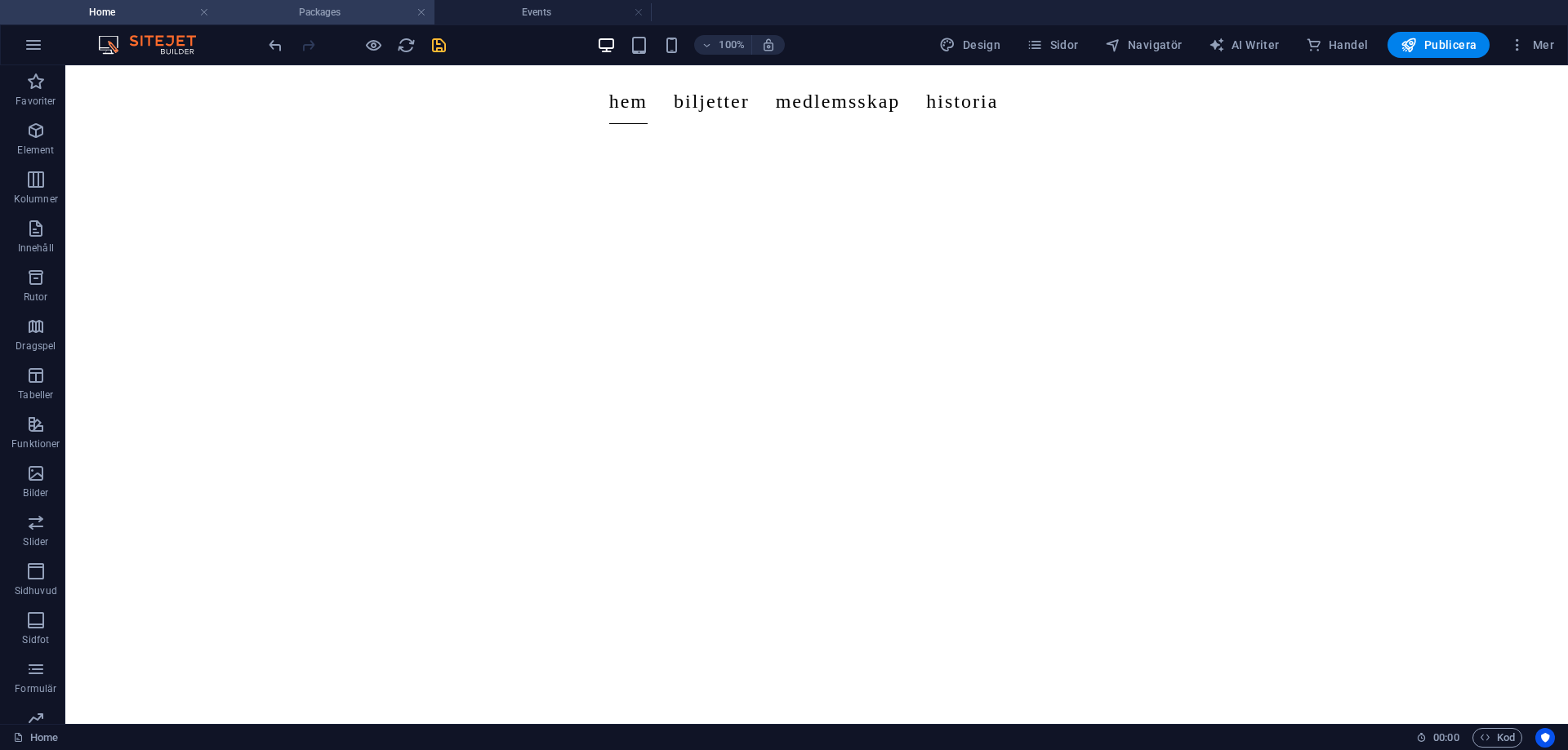
click at [346, 17] on h4 "Packages" at bounding box center [326, 12] width 217 height 18
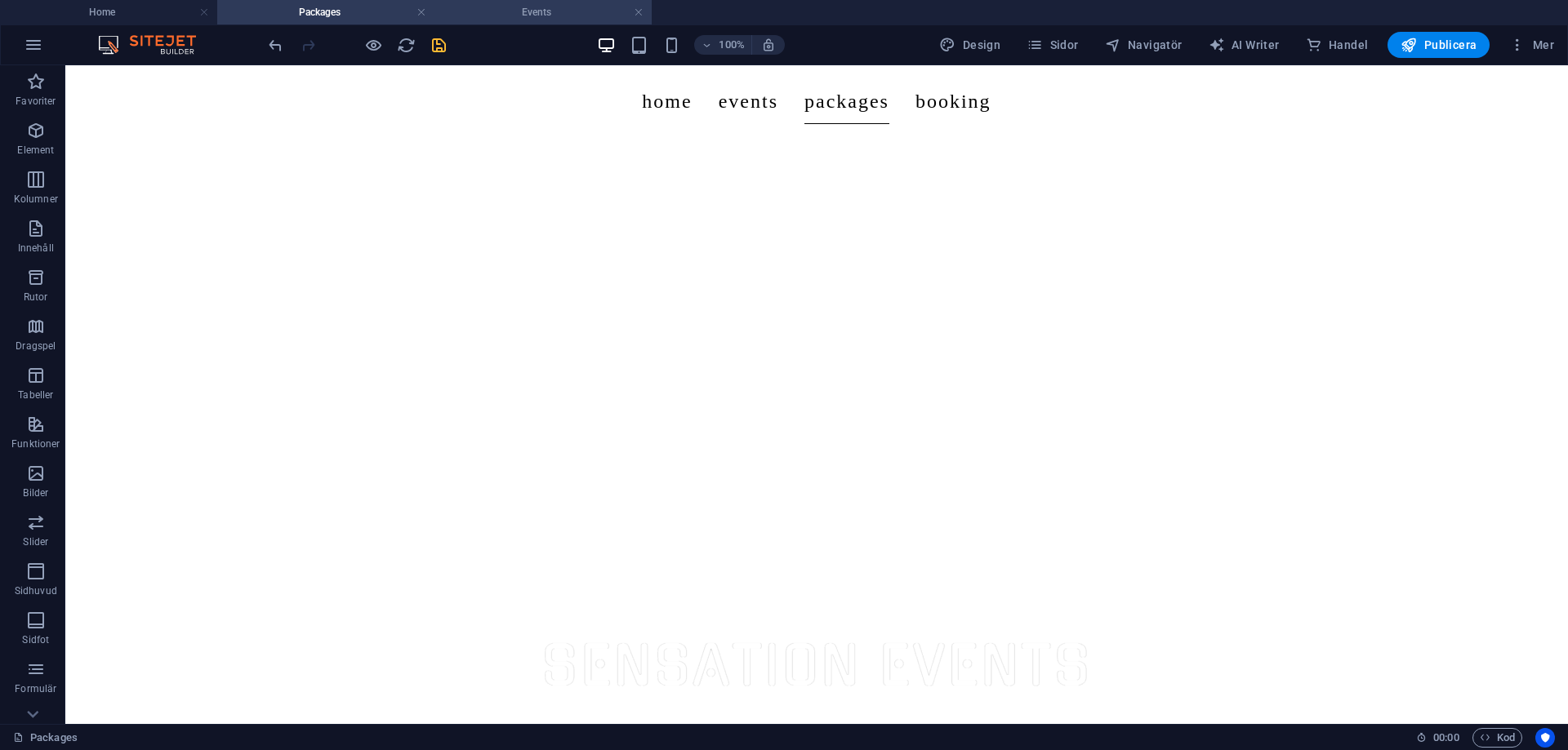
click at [516, 6] on h4 "Events" at bounding box center [543, 12] width 217 height 18
click at [205, 10] on link at bounding box center [204, 12] width 10 height 16
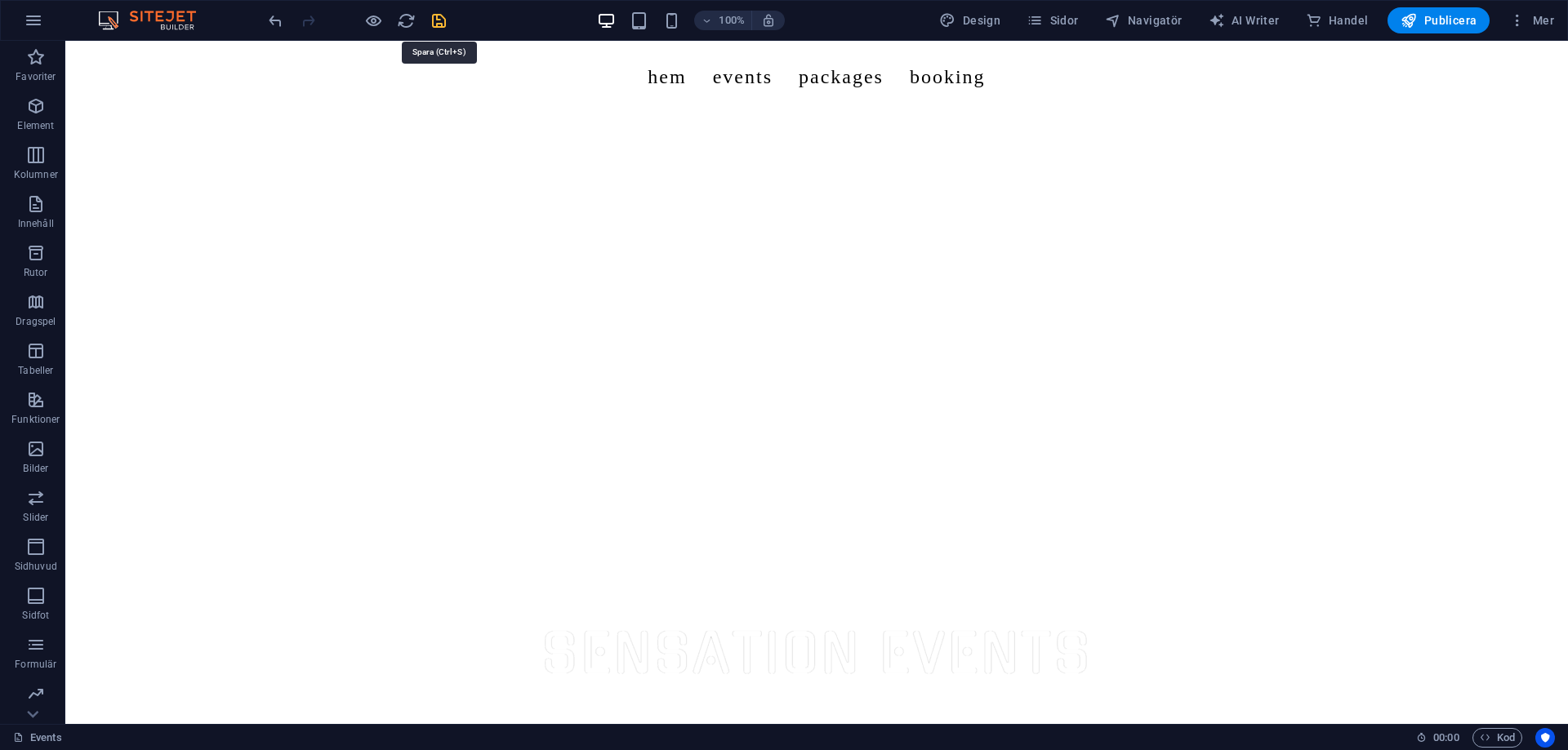
click at [440, 15] on icon "save" at bounding box center [439, 21] width 19 height 19
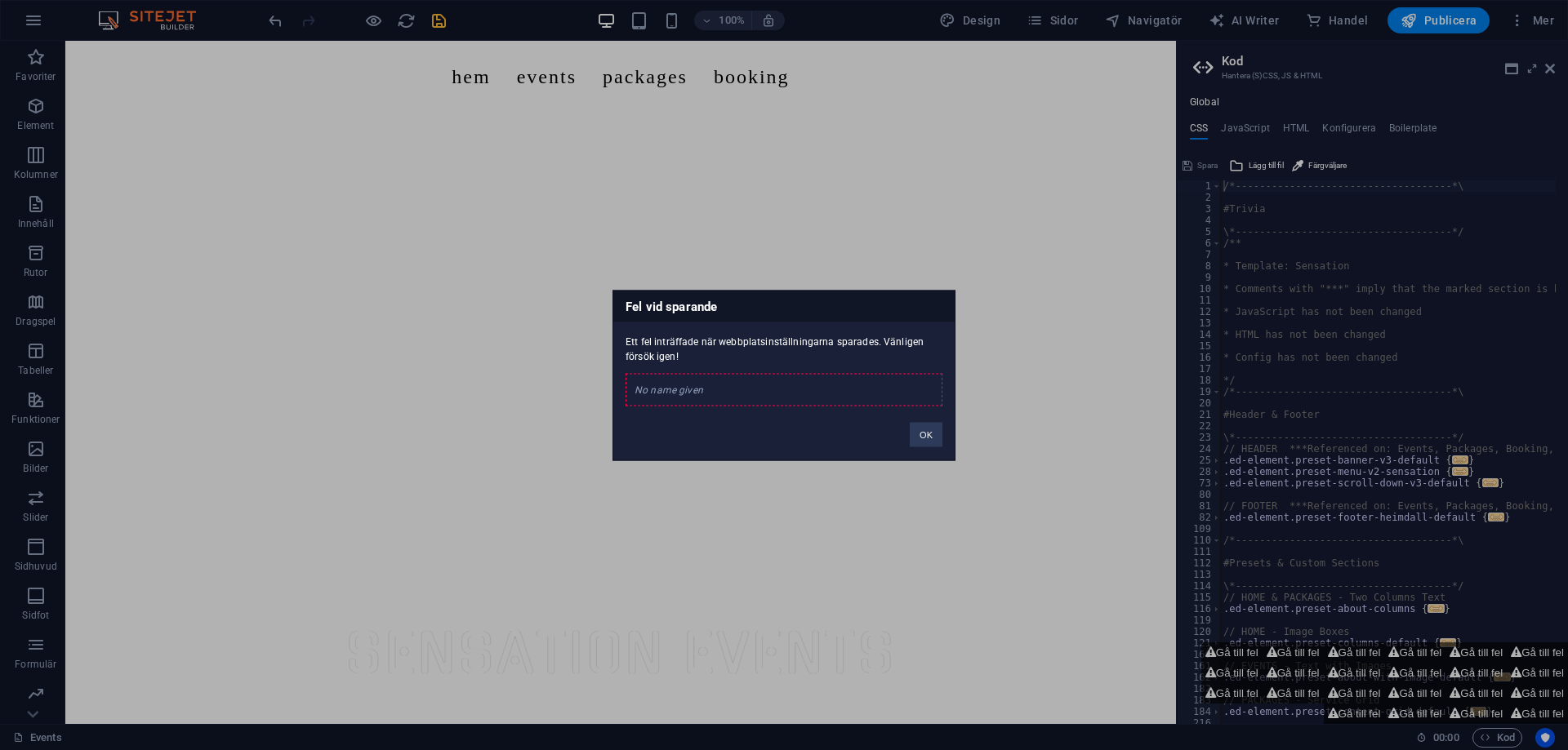
click at [731, 401] on div "No name given" at bounding box center [784, 389] width 317 height 32
click at [926, 433] on button "OK" at bounding box center [925, 434] width 32 height 25
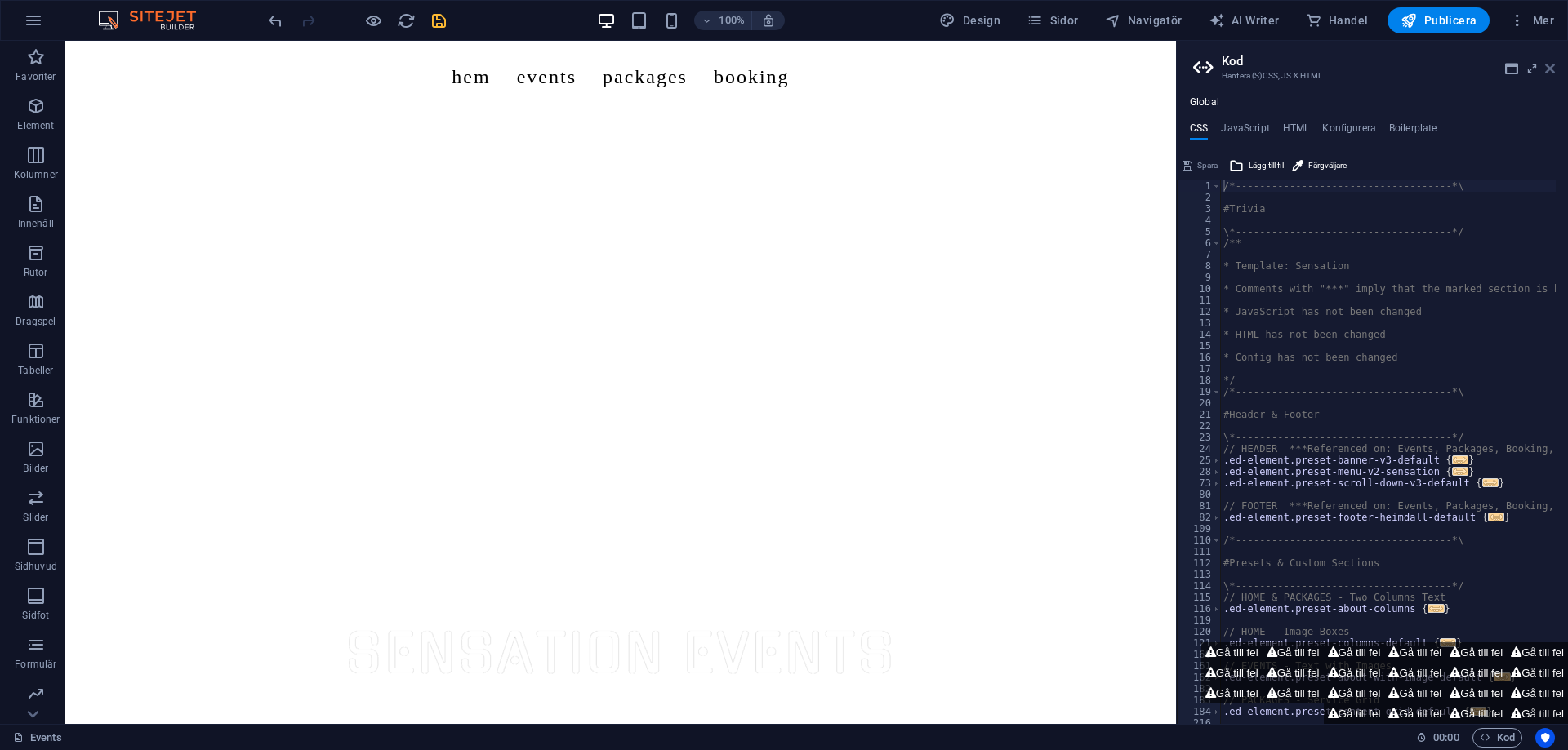
drag, startPoint x: 1546, startPoint y: 73, endPoint x: 1280, endPoint y: 2, distance: 275.3
click at [1546, 73] on icon at bounding box center [1550, 69] width 10 height 13
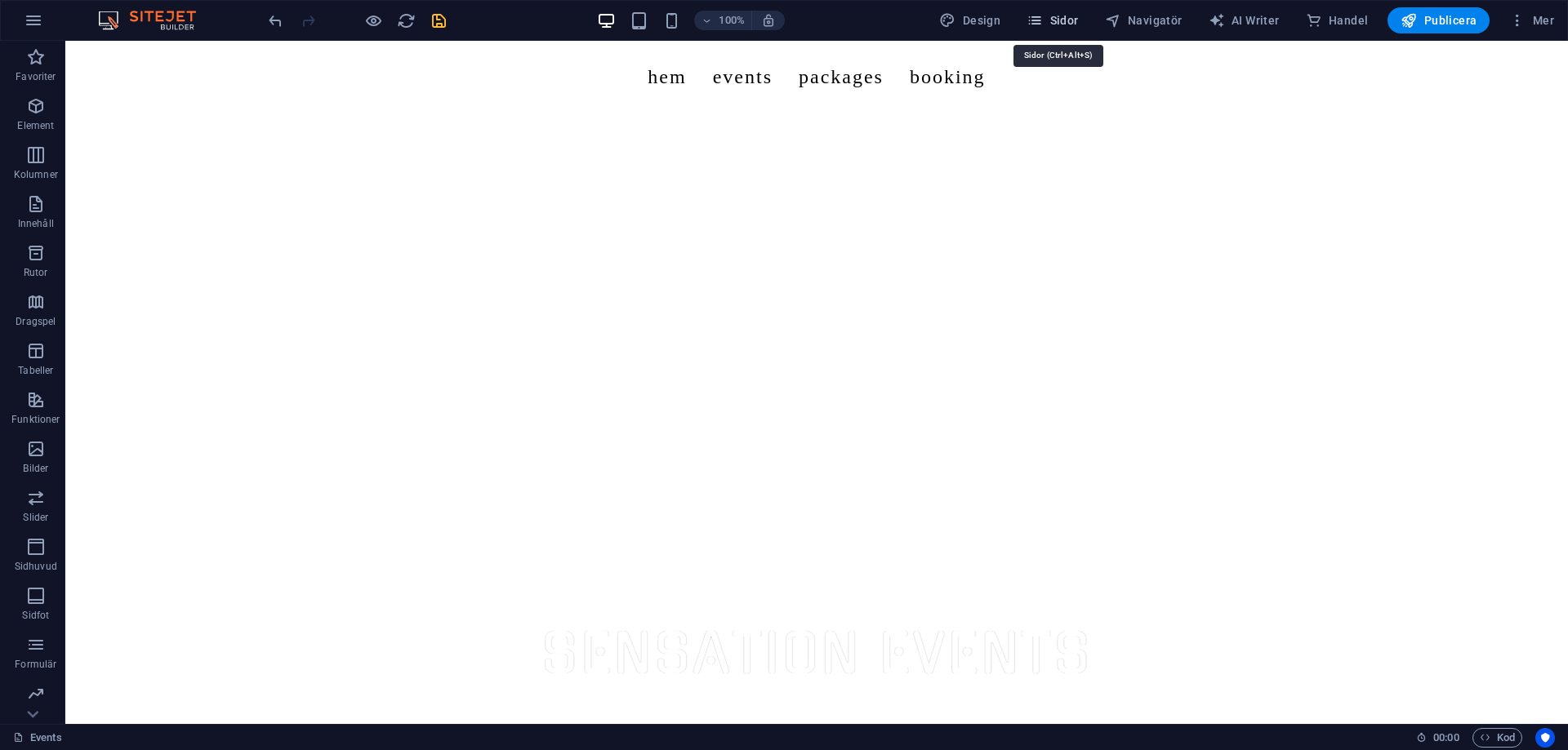
click at [1057, 28] on button "Sidor" at bounding box center [1052, 21] width 65 height 27
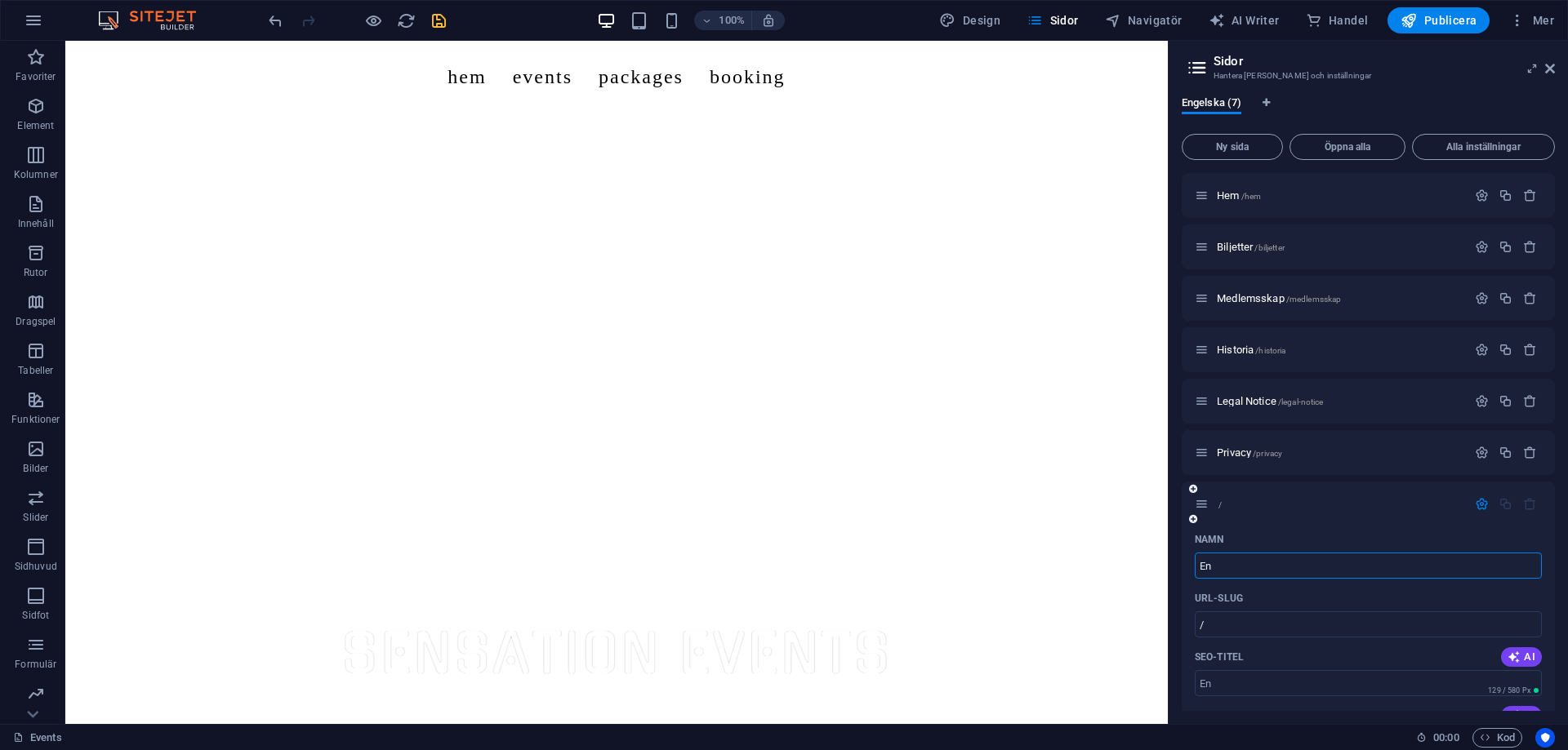
type input "En"
type input "/en"
type input "En"
type input "Eng"
type input "/eng"
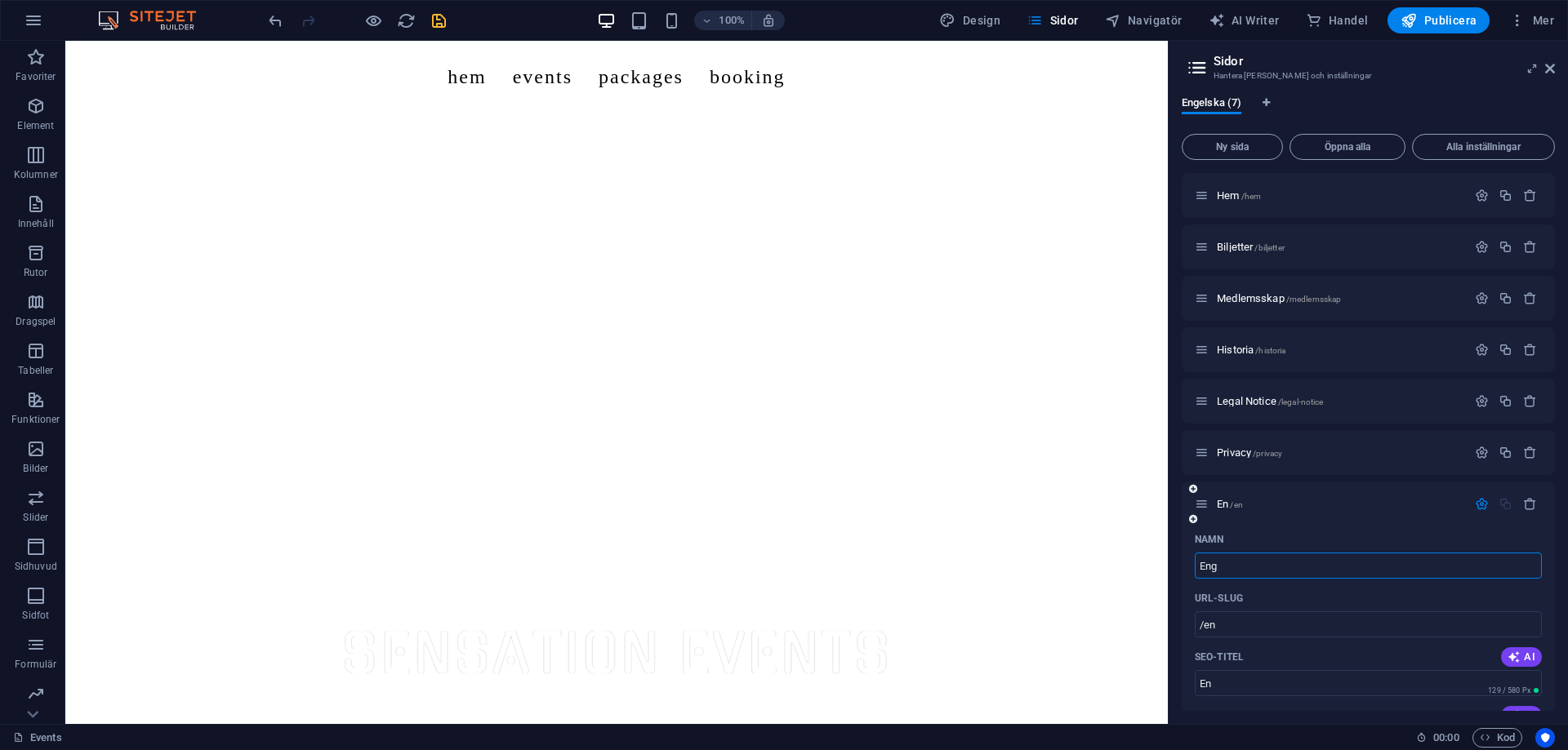
type input "Eng"
type input "E"
type input "/e"
type input "E"
type input "/"
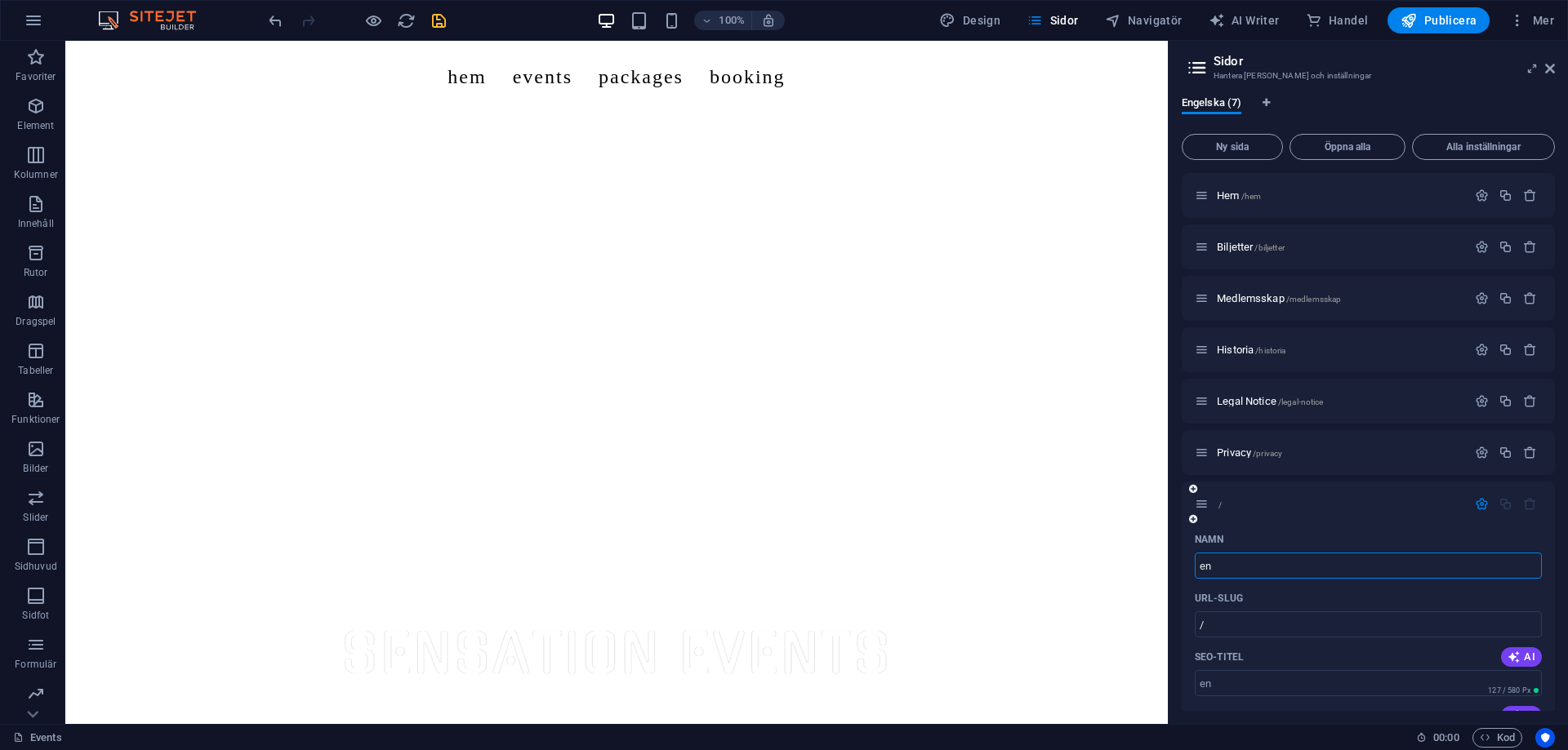
type input "en"
type input "/en"
type input "en"
click at [1320, 542] on div "Namn" at bounding box center [1368, 540] width 347 height 27
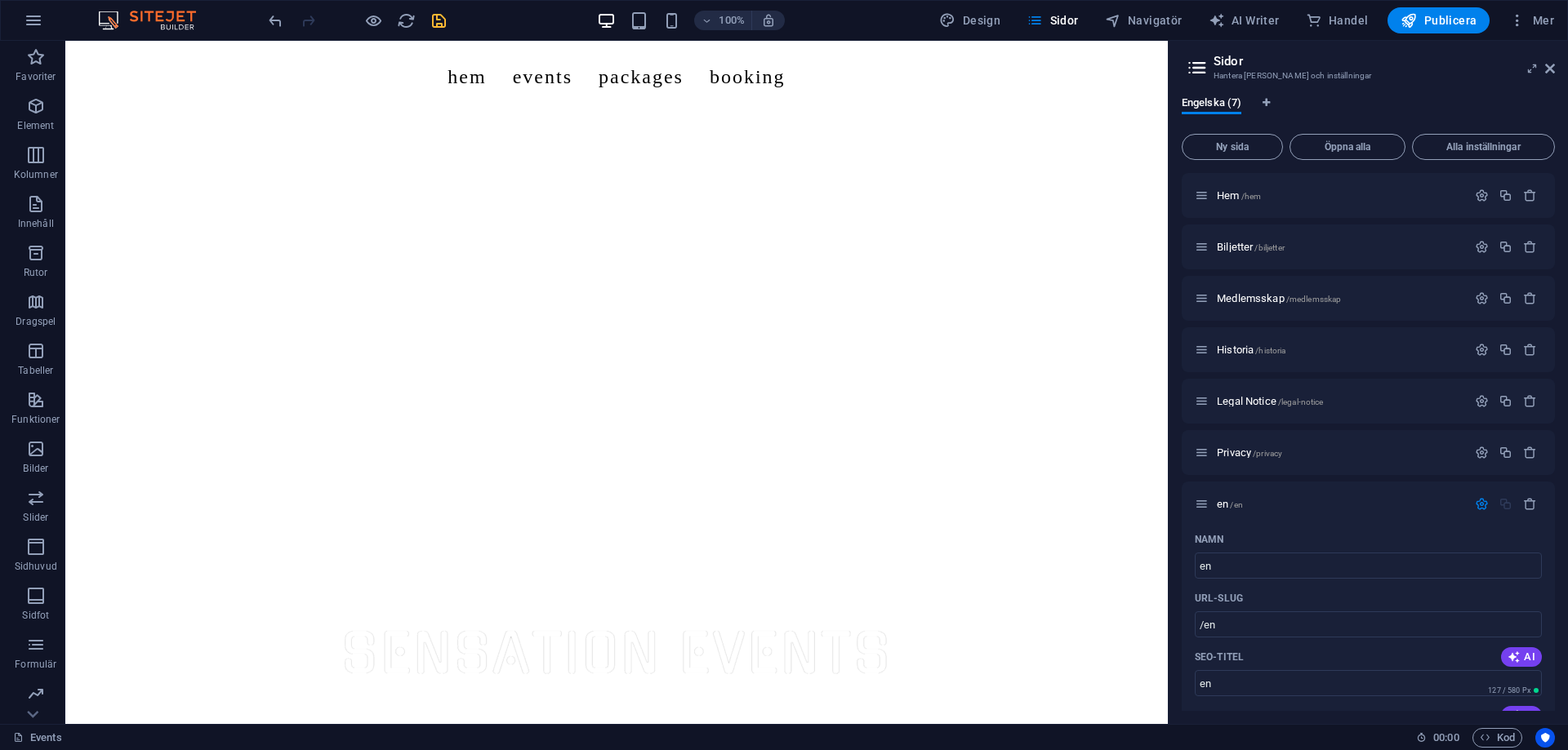
click at [433, 25] on icon "save" at bounding box center [439, 21] width 19 height 19
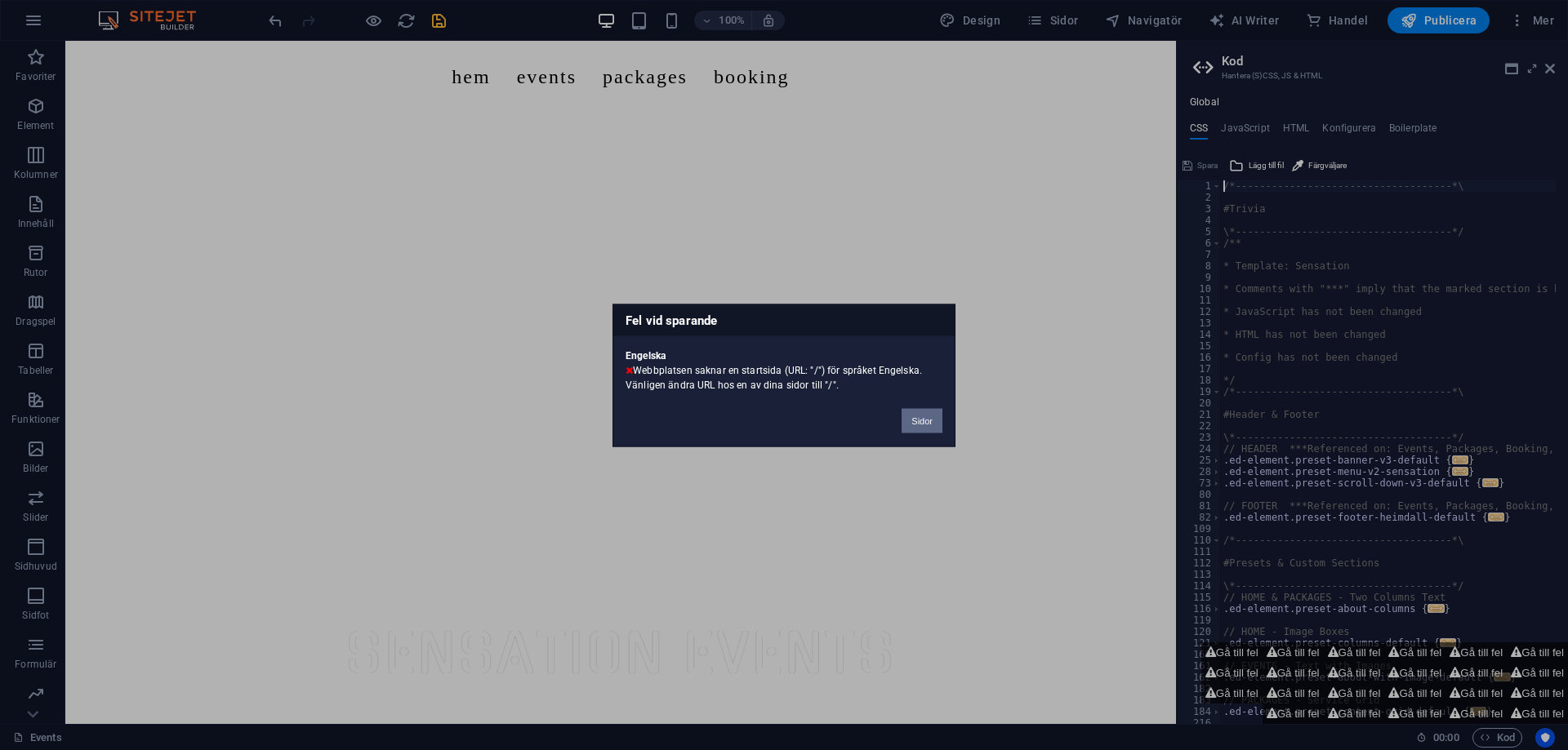
click at [923, 425] on button "Sidor" at bounding box center [921, 420] width 41 height 25
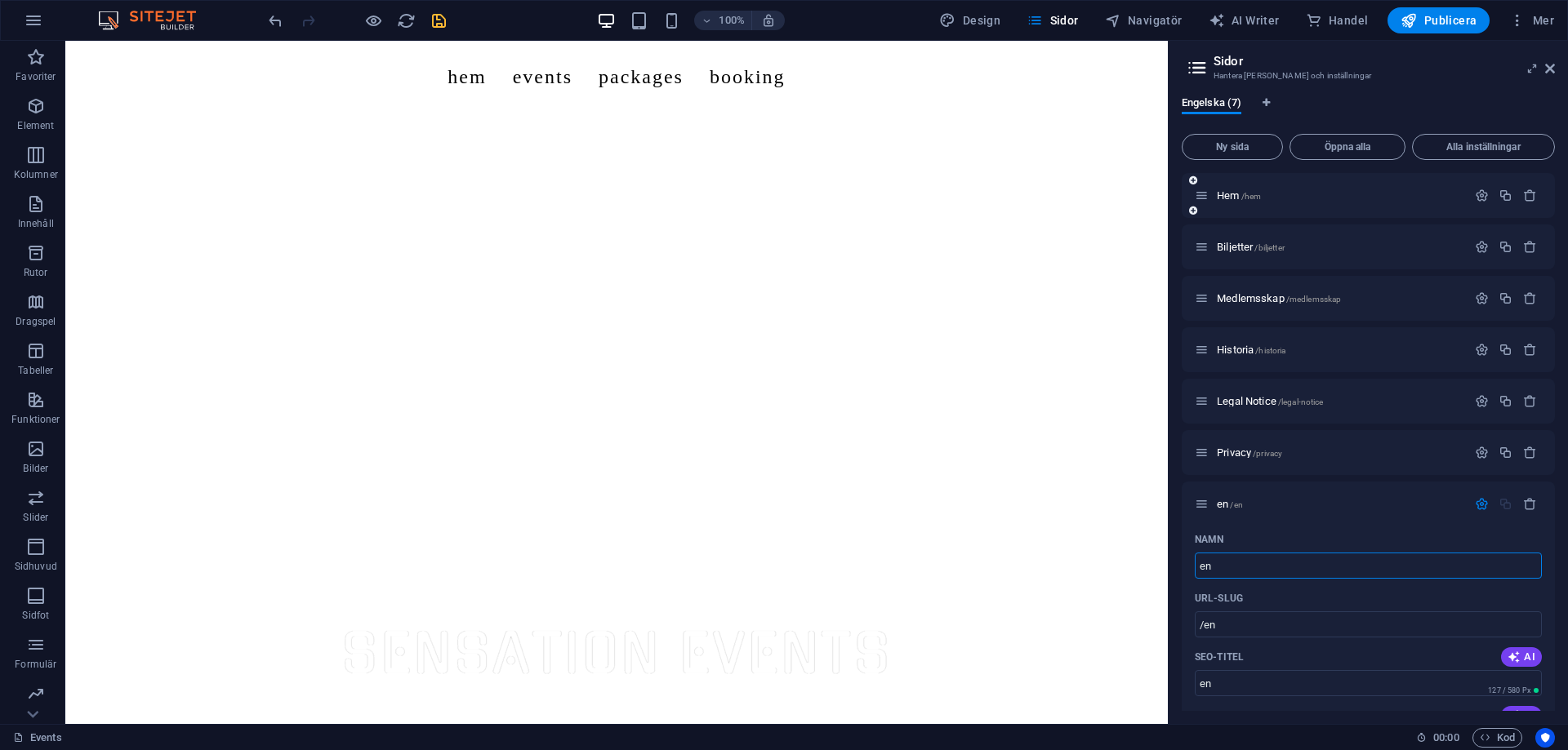
click at [1231, 201] on div "Hem /hem" at bounding box center [1331, 196] width 272 height 19
click at [1226, 192] on span "Hem /hem" at bounding box center [1238, 195] width 44 height 12
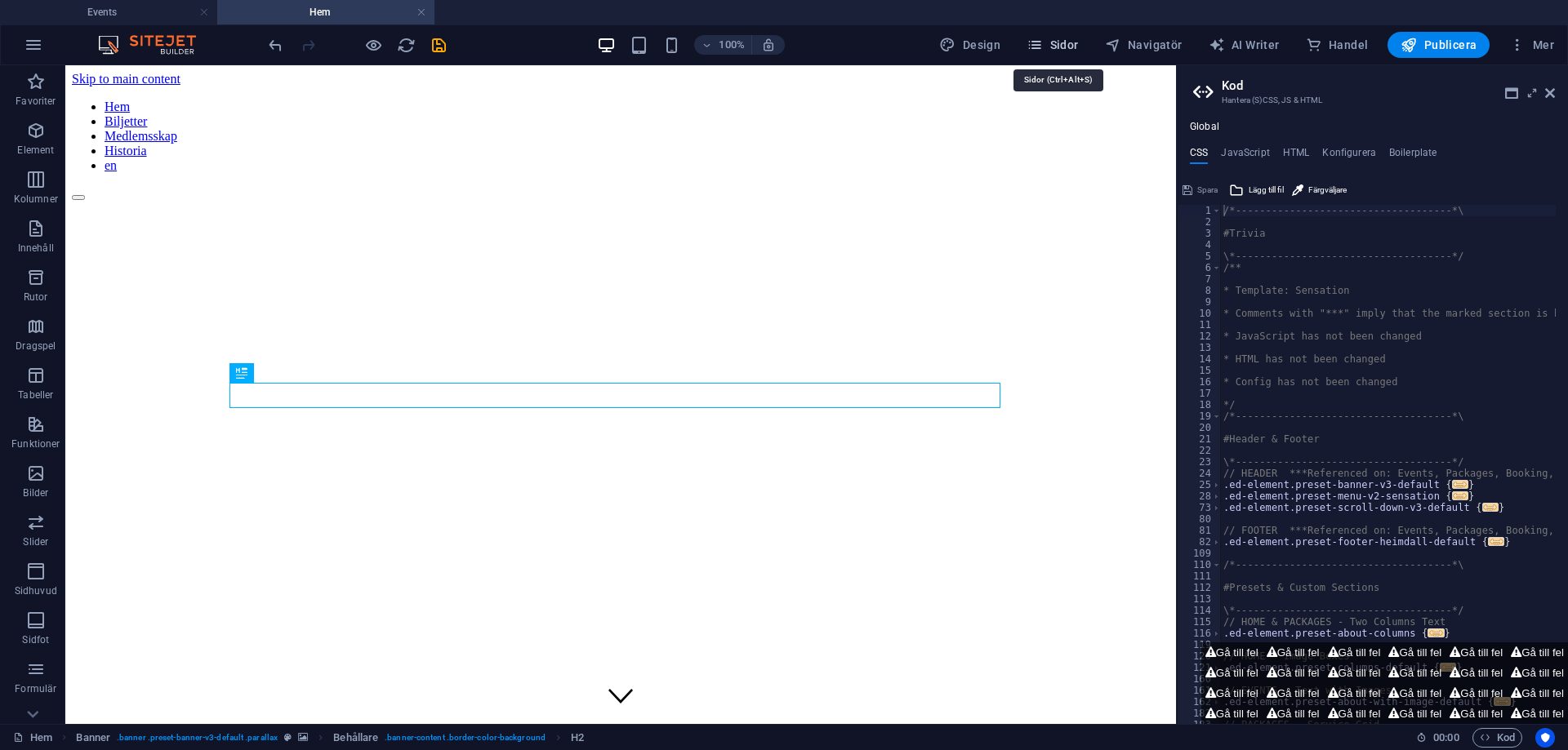
click at [1067, 48] on span "Sidor" at bounding box center [1052, 45] width 51 height 17
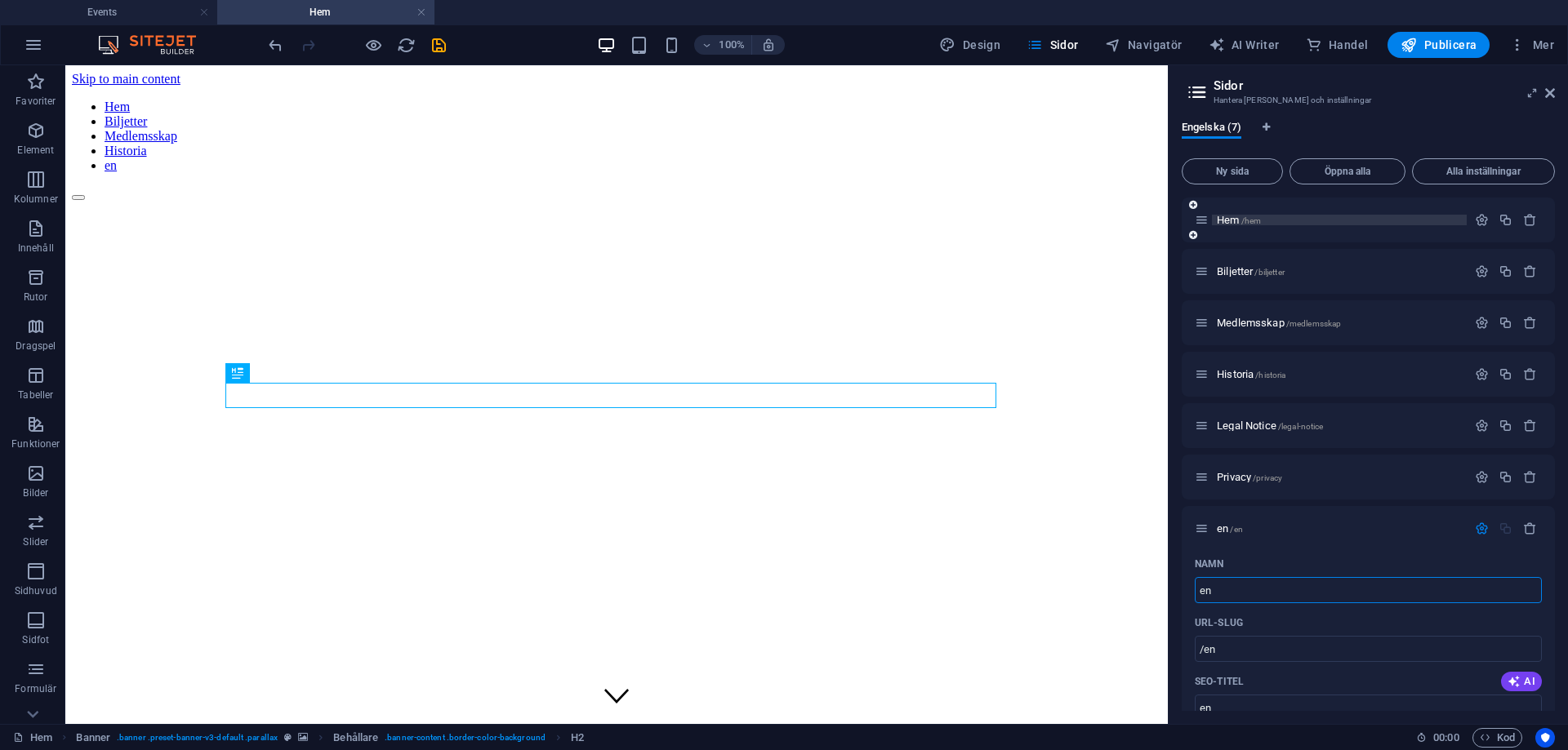
click at [1232, 223] on span "Hem /hem" at bounding box center [1238, 220] width 44 height 12
click at [1232, 222] on span "Hem /hem" at bounding box center [1238, 220] width 44 height 12
click at [1476, 219] on icon "button" at bounding box center [1482, 220] width 14 height 14
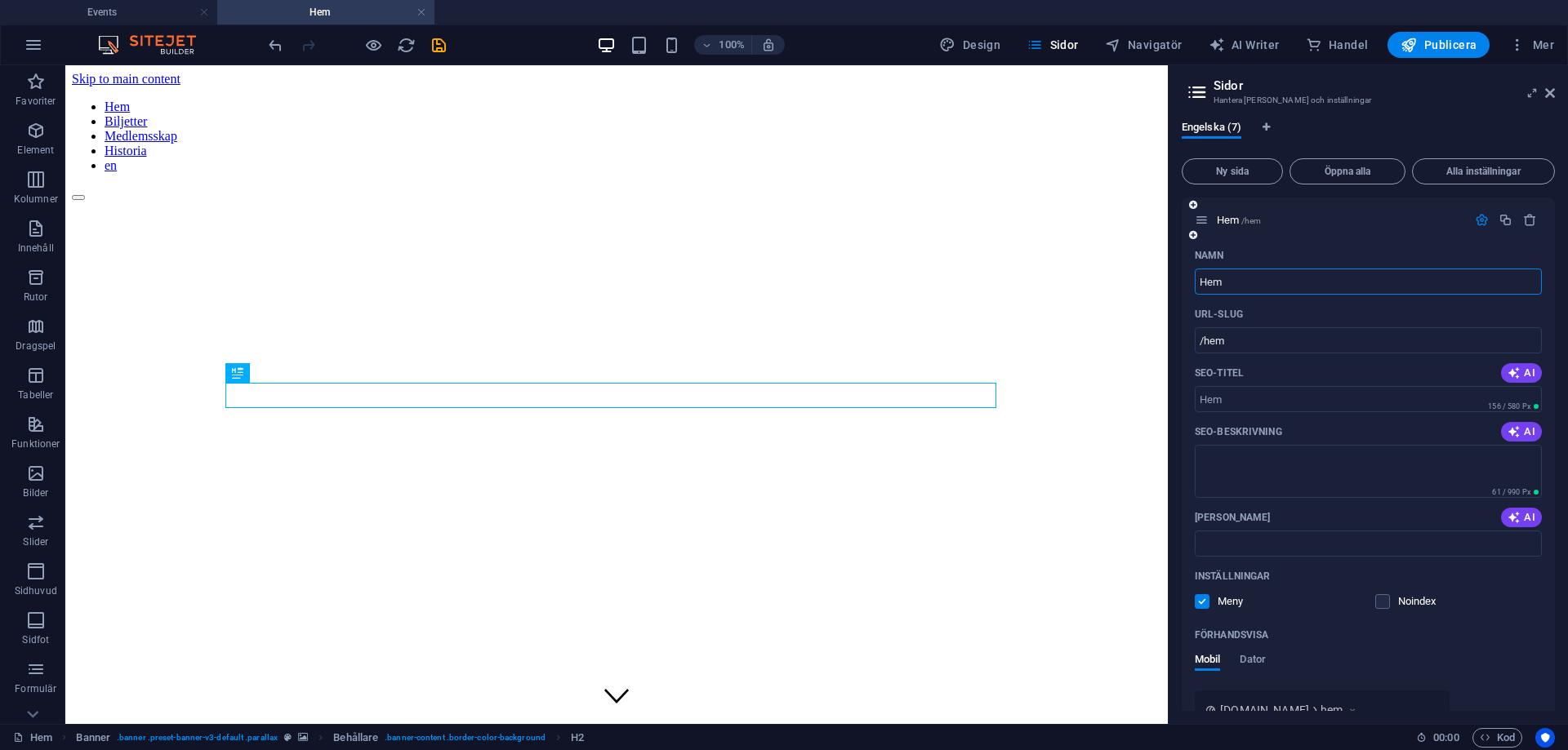
drag, startPoint x: 1245, startPoint y: 284, endPoint x: 1186, endPoint y: 285, distance: 59.0
click at [1186, 285] on div "Namn Hem ​ URL-SLUG /hem ​ SEO-titel AI ​ 156 / 580 Px SEO-beskrivning AI ​ 61 …" at bounding box center [1368, 557] width 373 height 631
type input "home"
type input "/home"
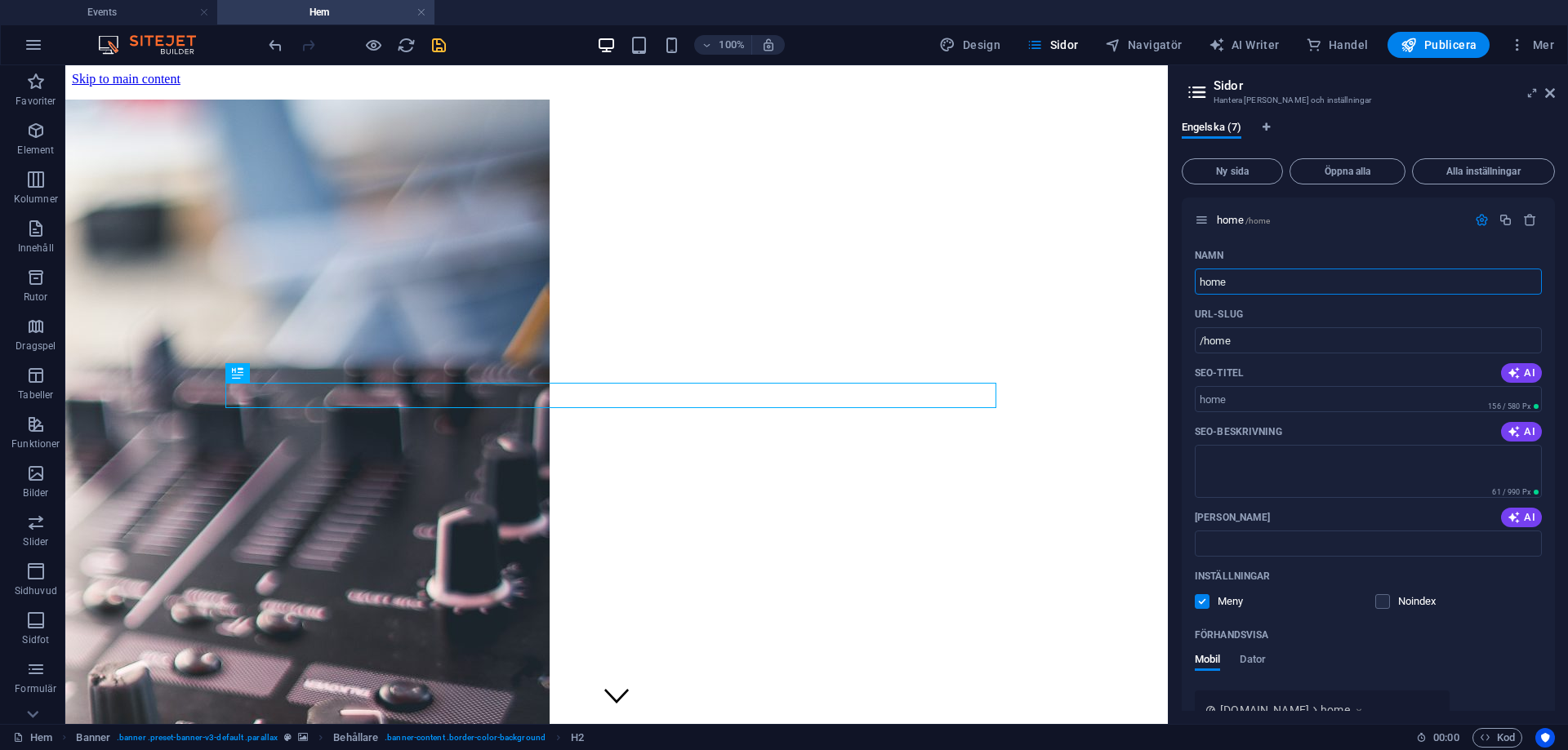
type input "home"
click at [434, 41] on icon "save" at bounding box center [439, 45] width 19 height 19
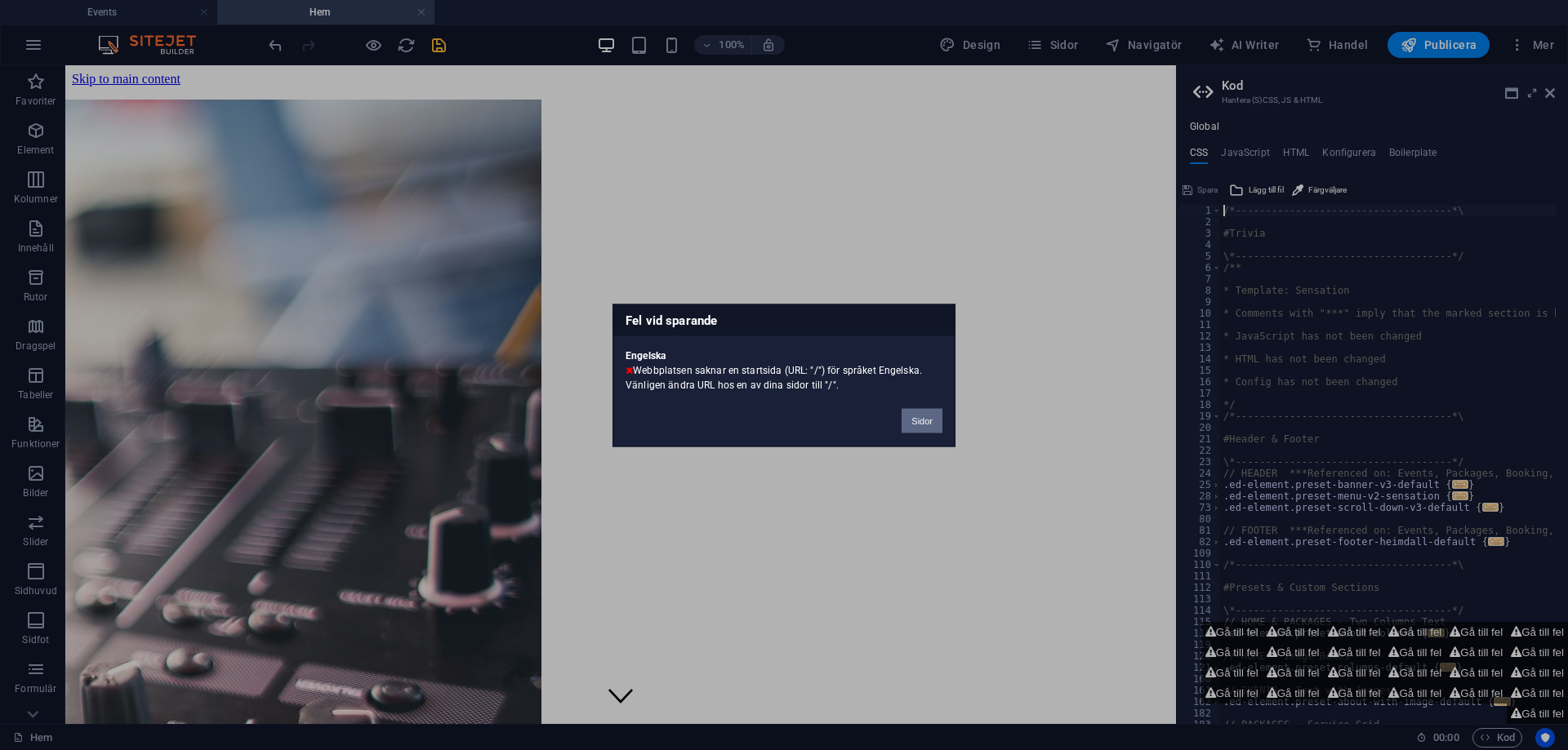
click at [916, 421] on button "Sidor" at bounding box center [921, 420] width 41 height 25
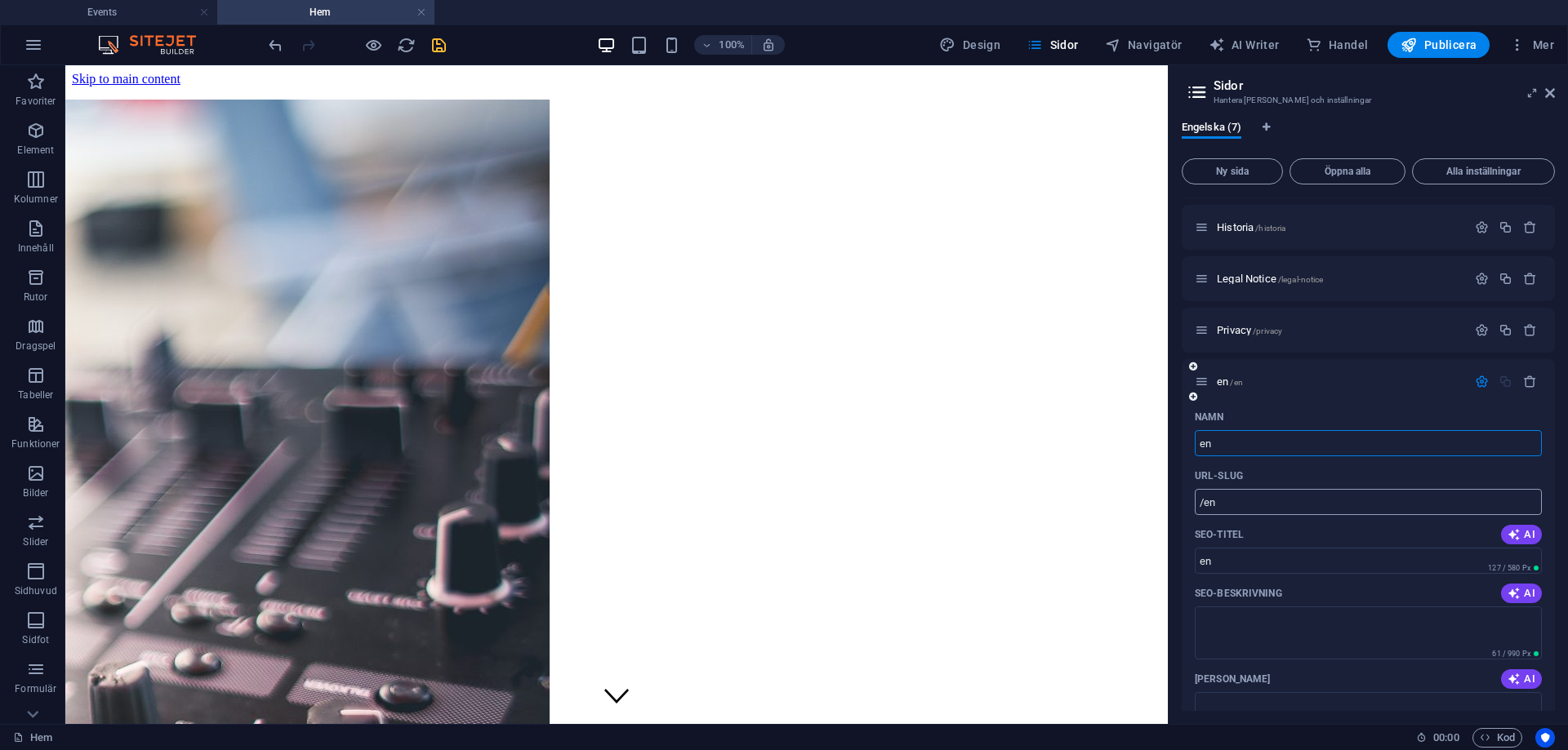
scroll to position [163, 0]
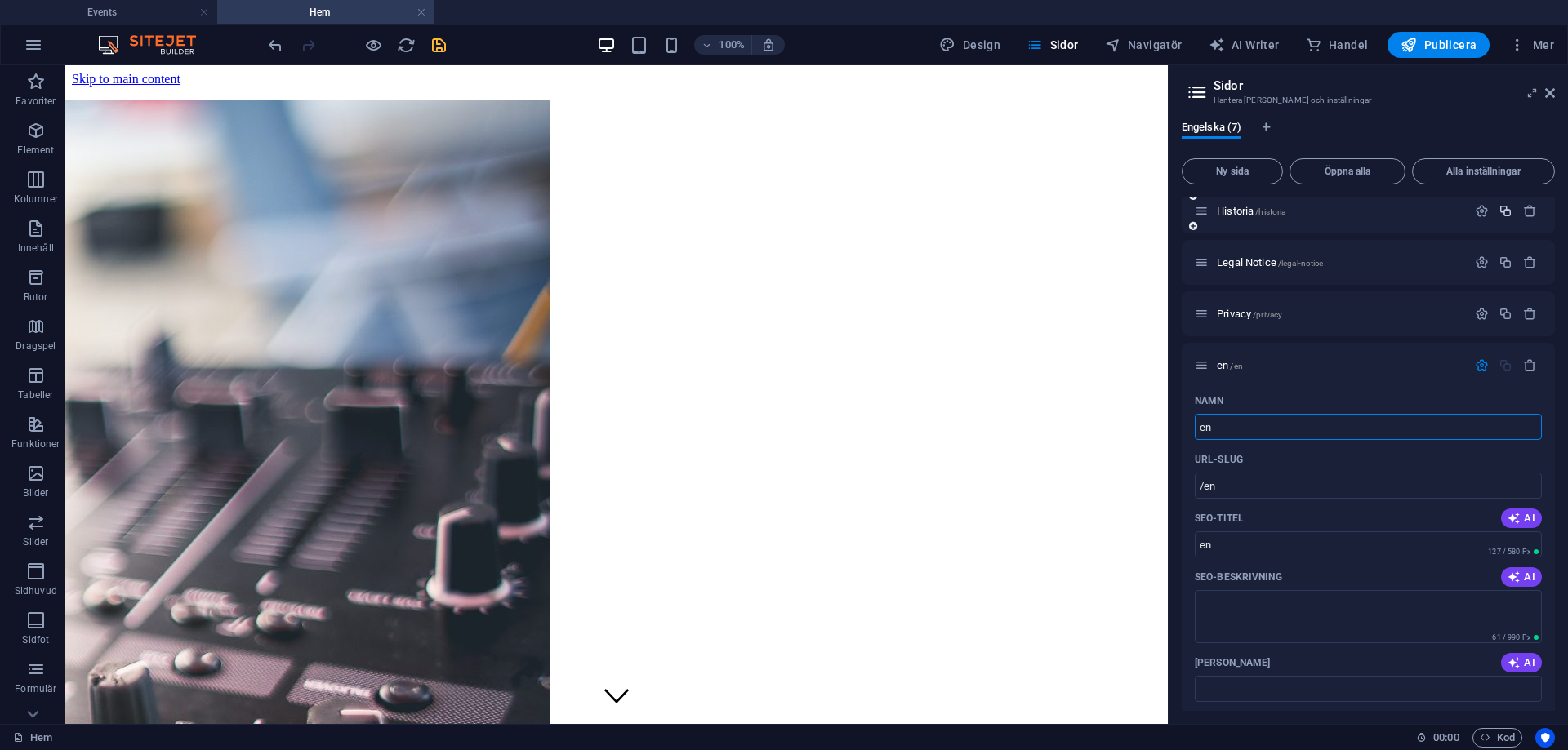
click at [1526, 370] on icon "button" at bounding box center [1530, 365] width 14 height 14
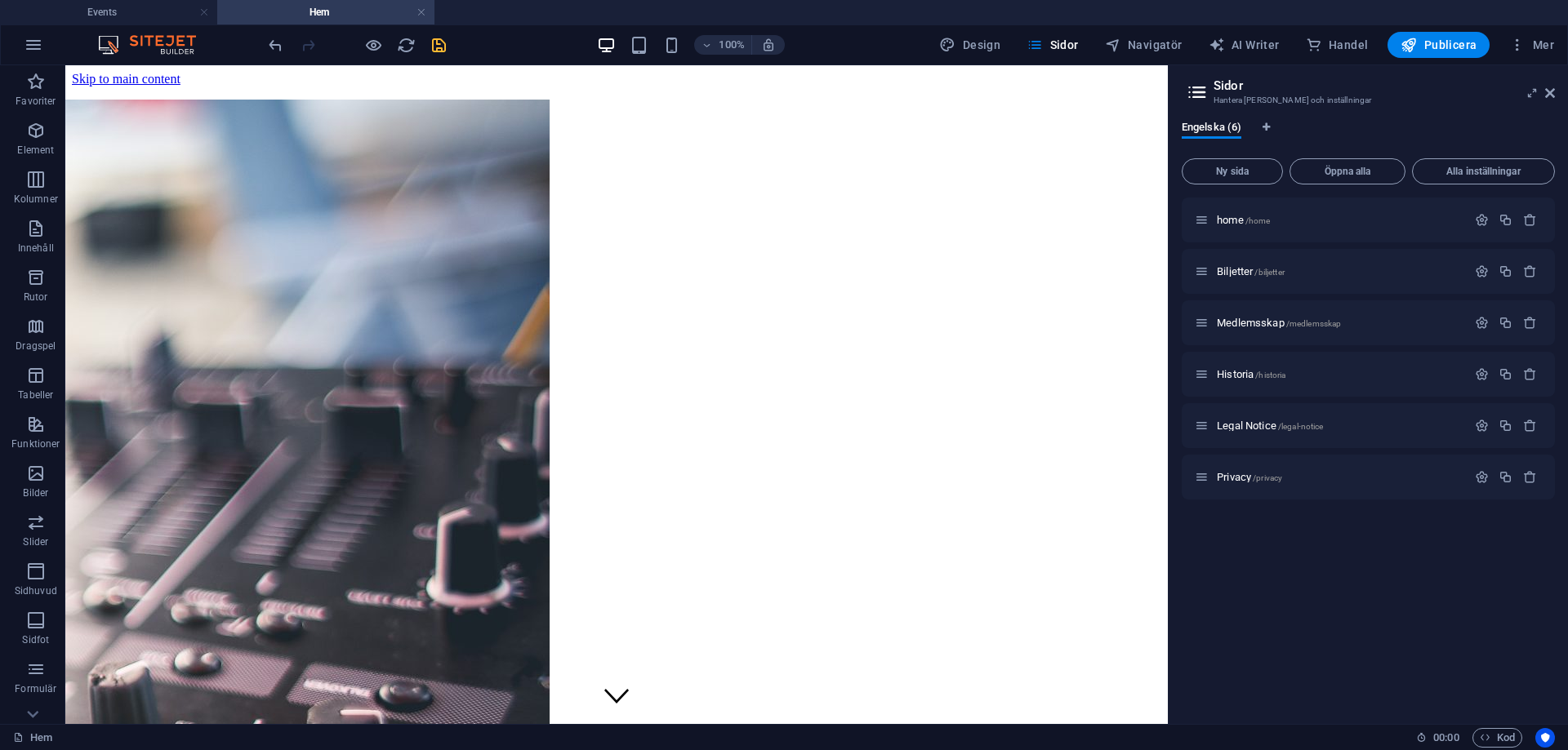
scroll to position [0, 0]
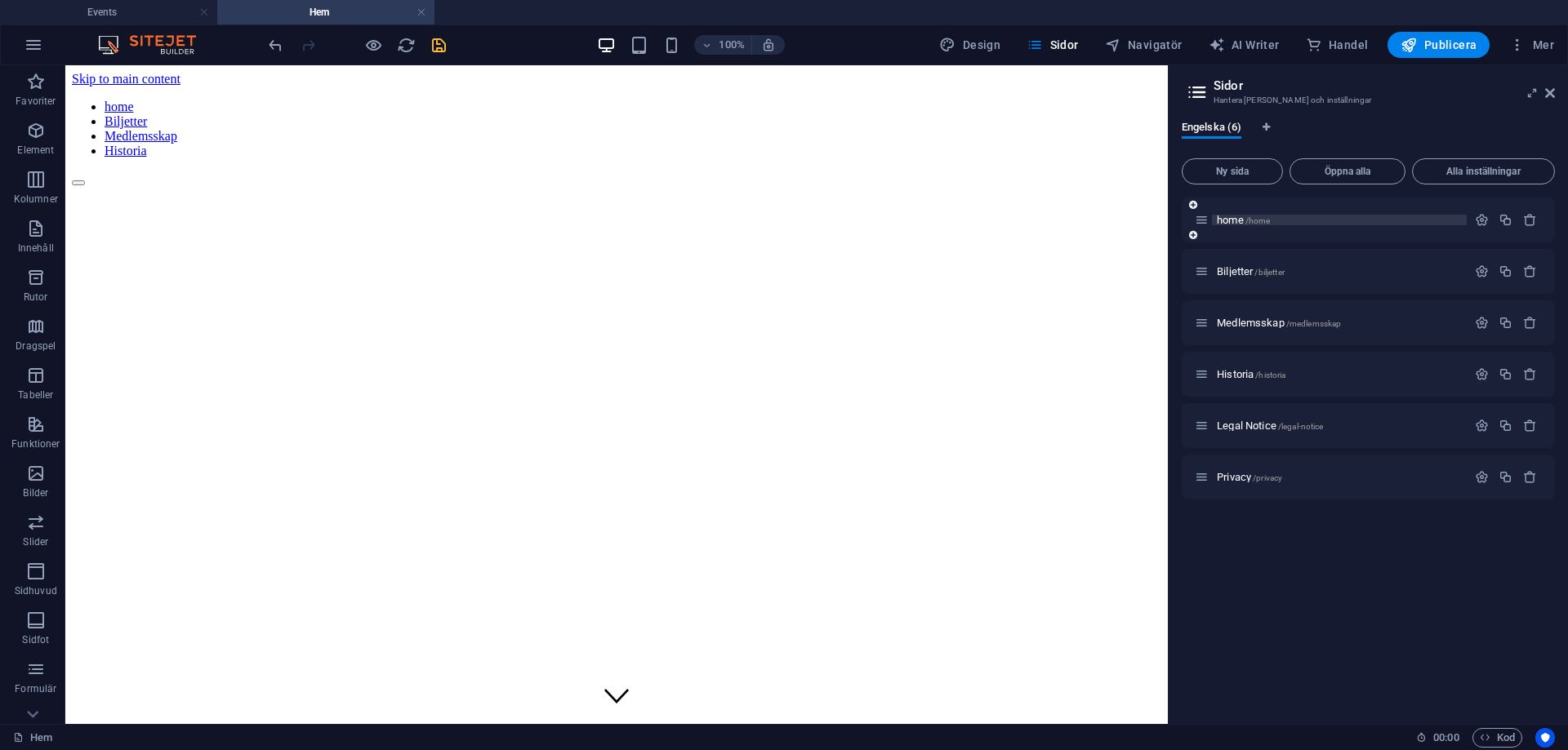
click at [1229, 223] on span "home /home" at bounding box center [1243, 220] width 53 height 12
click at [1258, 220] on span "/home" at bounding box center [1258, 220] width 26 height 9
click at [1495, 215] on button "button" at bounding box center [1505, 220] width 24 height 14
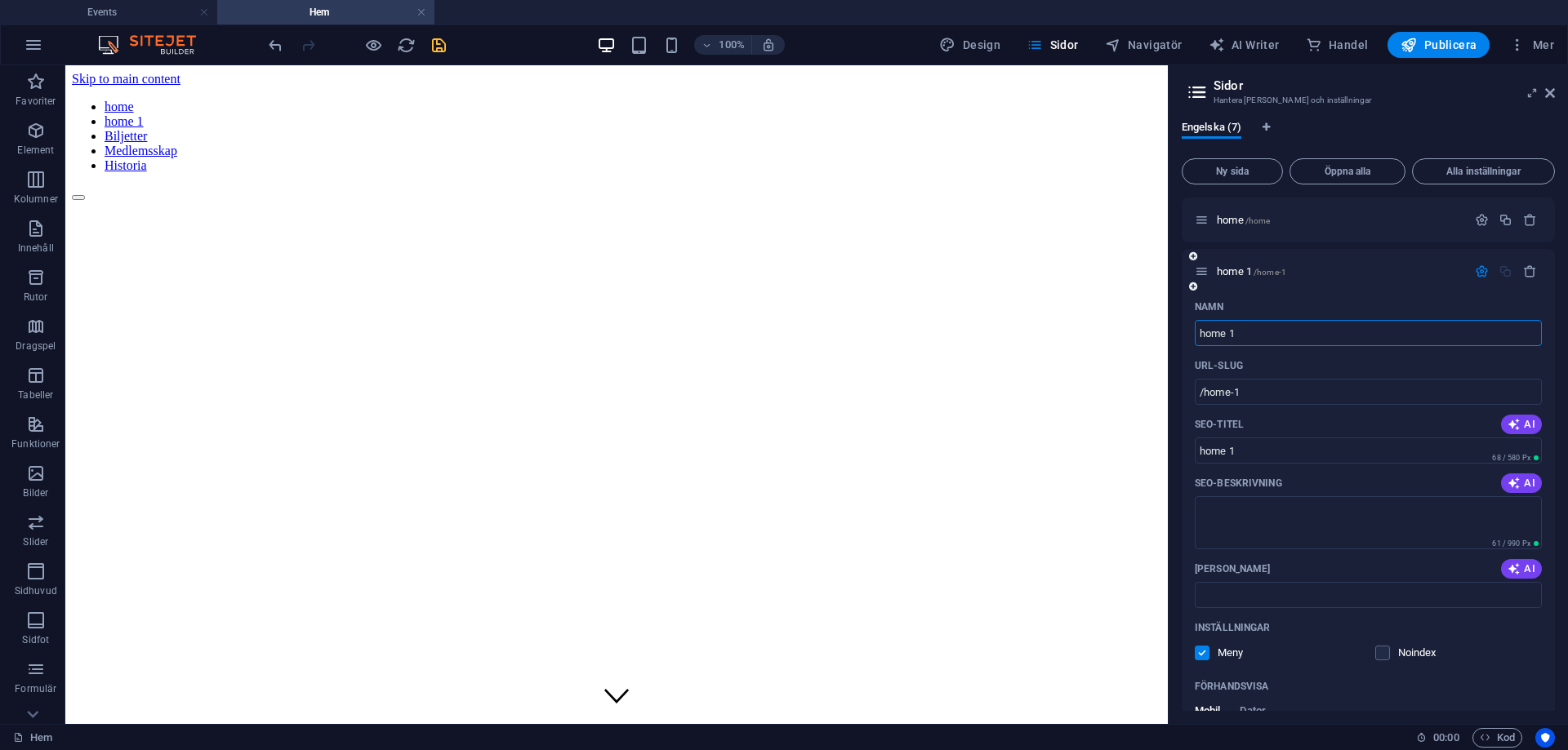
click at [1286, 335] on input "home 1" at bounding box center [1368, 333] width 347 height 27
click at [1285, 335] on input "home 1" at bounding box center [1368, 333] width 347 height 27
click at [1523, 273] on icon "button" at bounding box center [1530, 271] width 14 height 14
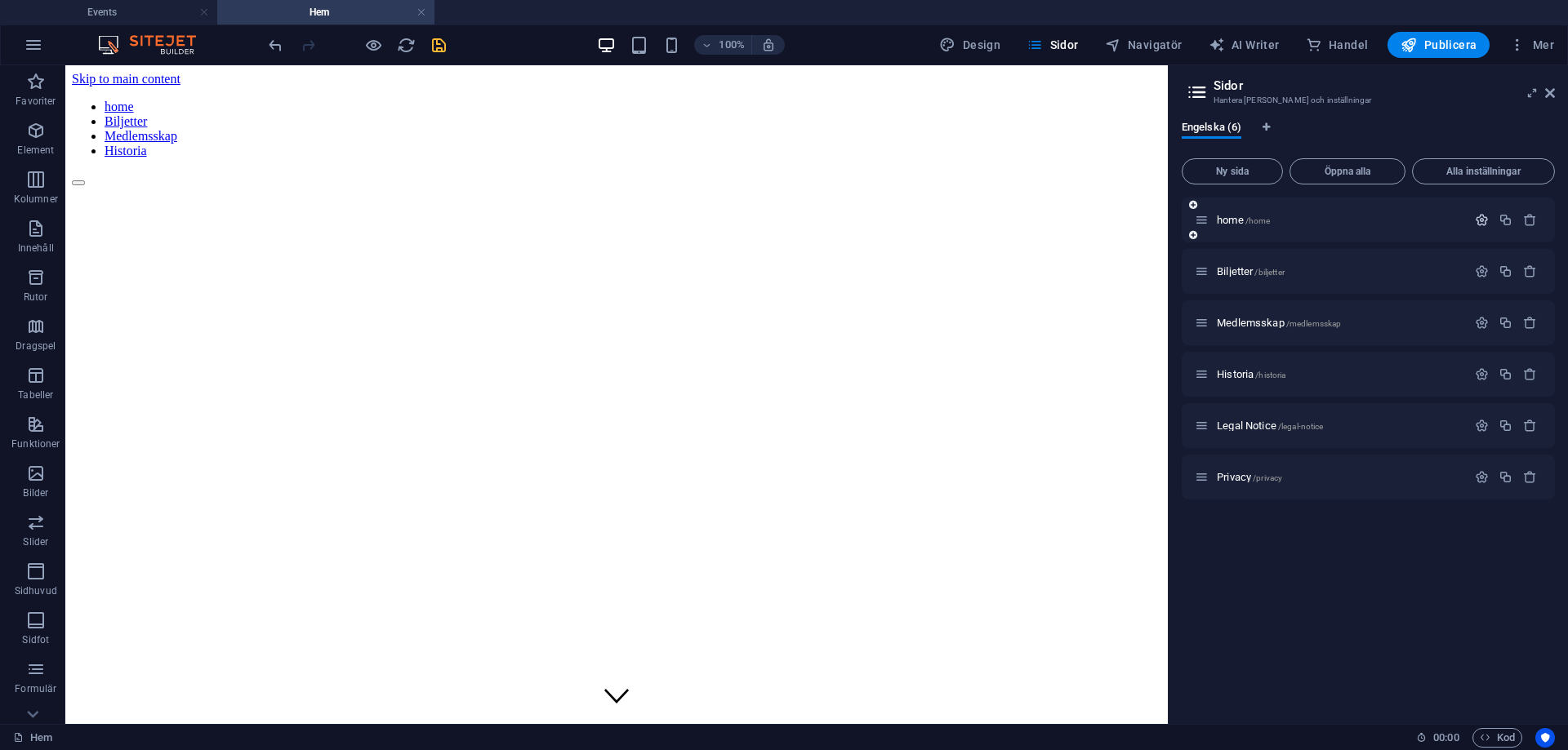
click at [1479, 221] on icon "button" at bounding box center [1482, 220] width 14 height 14
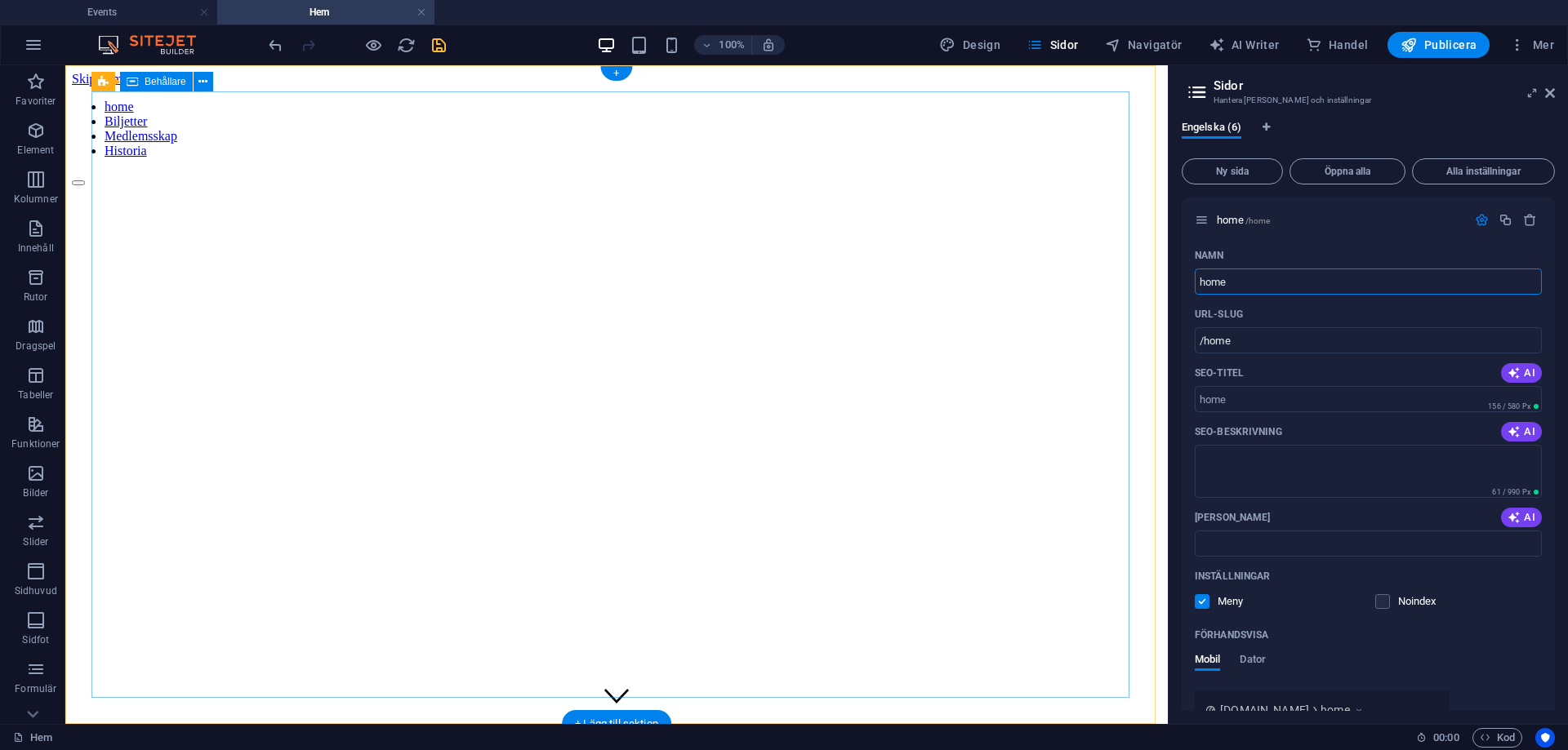
drag, startPoint x: 1350, startPoint y: 352, endPoint x: 1076, endPoint y: 302, distance: 278.5
click at [1240, 273] on input "home" at bounding box center [1368, 282] width 347 height 27
click at [1235, 272] on input "home" at bounding box center [1368, 282] width 347 height 27
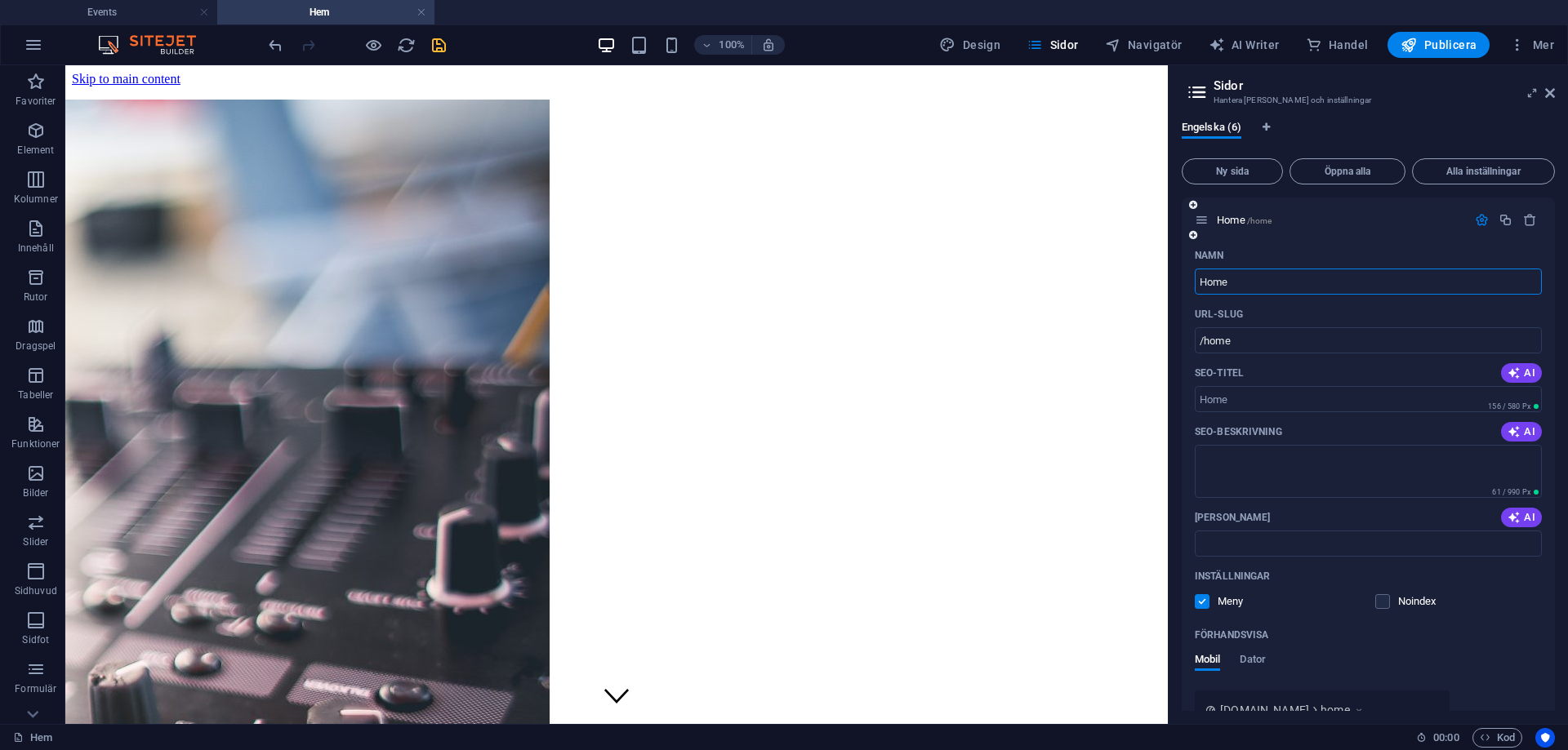
type input "Home"
click at [1469, 563] on div "Namn Home ​ URL-SLUG /home ​ SEO-titel AI ​ 156 / 580 Px SEO-beskrivning AI ​ 6…" at bounding box center [1368, 557] width 373 height 631
click at [439, 45] on icon "save" at bounding box center [439, 45] width 19 height 19
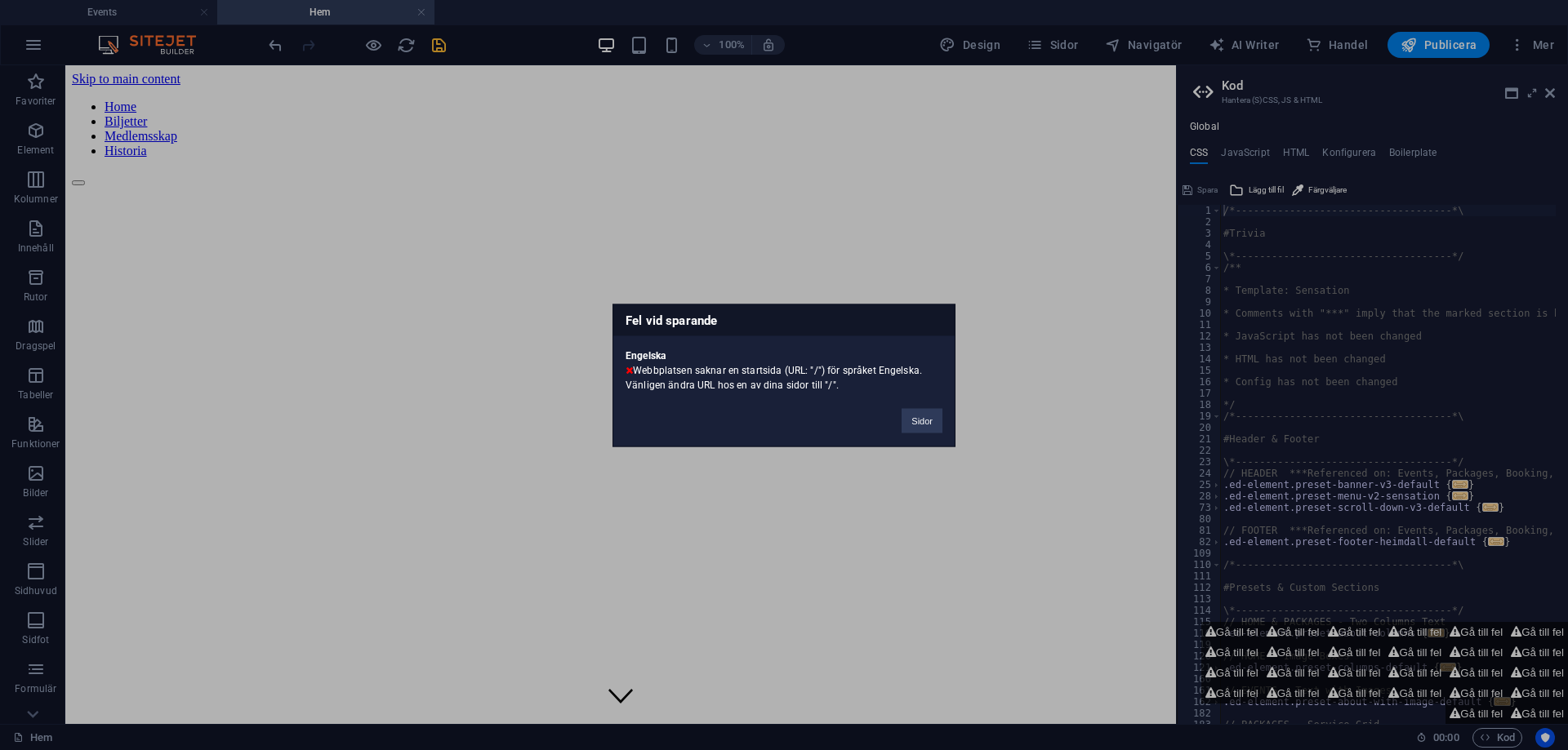
drag, startPoint x: 832, startPoint y: 384, endPoint x: 843, endPoint y: 386, distance: 11.2
click at [843, 386] on div "Engelska Webbplatsen saknar en startsida (URL: "/") för språket Engelska. Vänli…" at bounding box center [784, 364] width 342 height 56
click at [1352, 350] on div "Fel vid sparande Engelska Webbplatsen saknar en startsida (URL: "/") för språke…" at bounding box center [784, 375] width 1568 height 750
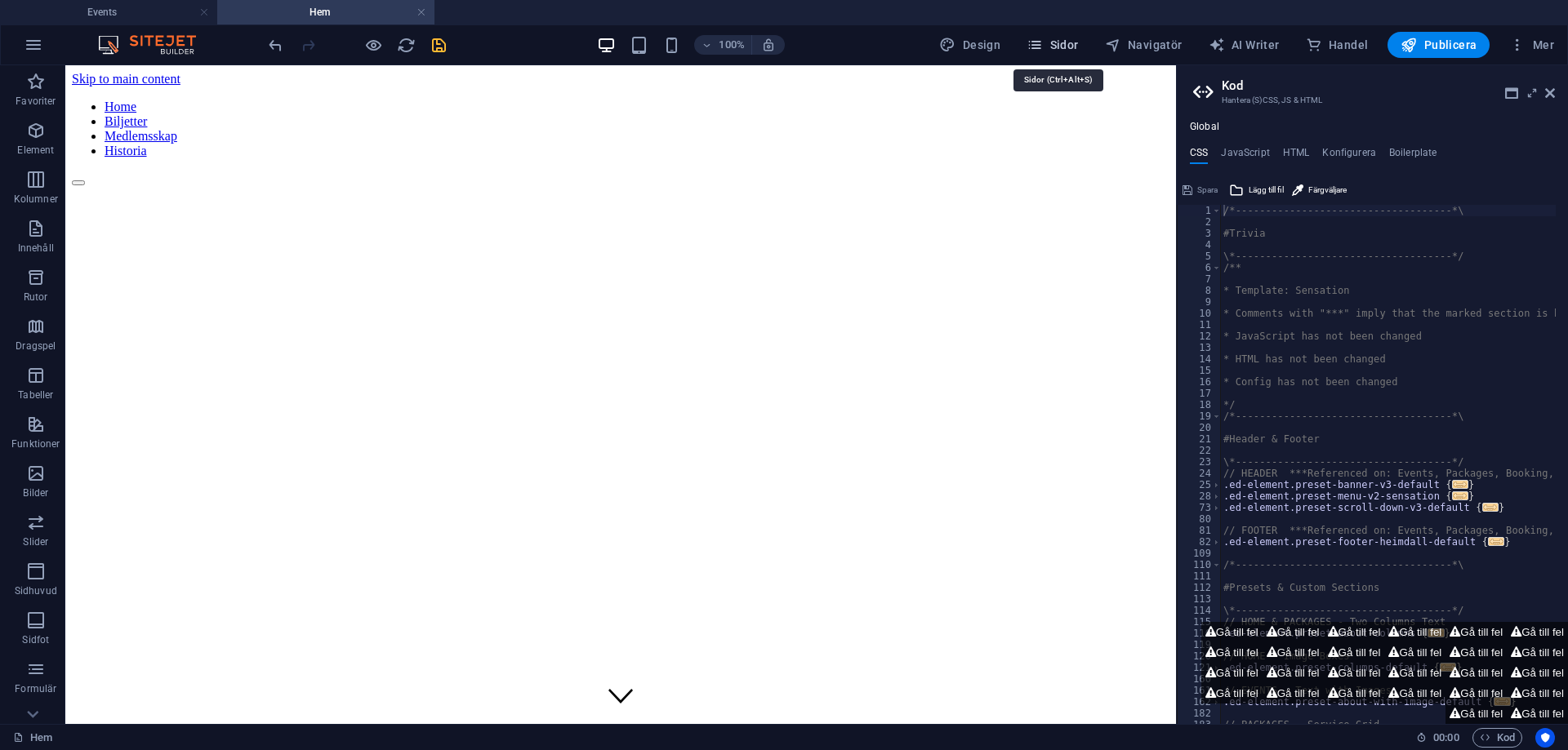
click at [1078, 46] on span "Sidor" at bounding box center [1052, 45] width 51 height 17
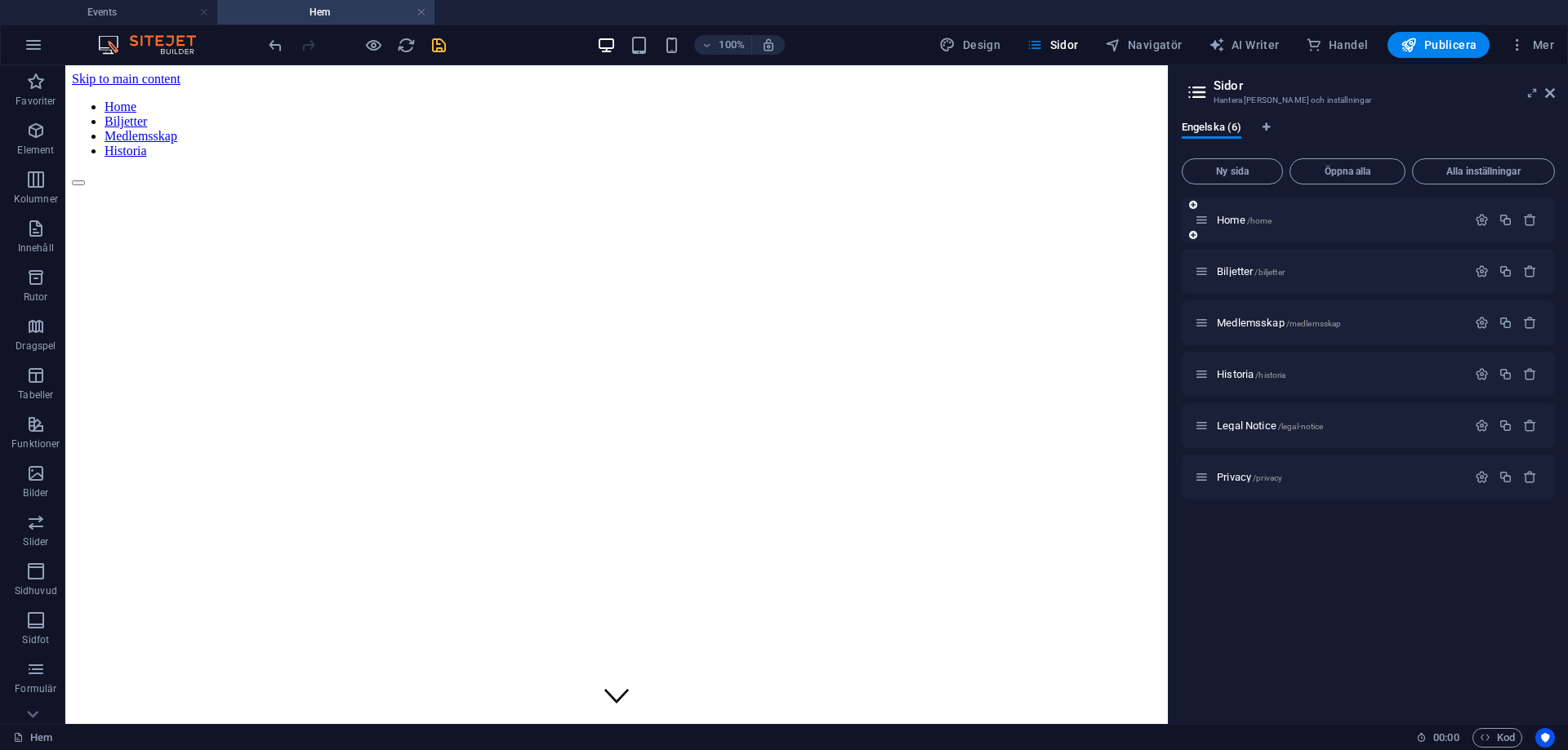
click at [1218, 210] on div "Home /home" at bounding box center [1368, 220] width 373 height 45
click at [1240, 213] on div "Home /home" at bounding box center [1331, 220] width 272 height 19
click at [1244, 215] on span "Home /home" at bounding box center [1244, 220] width 55 height 12
click at [1480, 210] on div "Home /home" at bounding box center [1368, 220] width 373 height 45
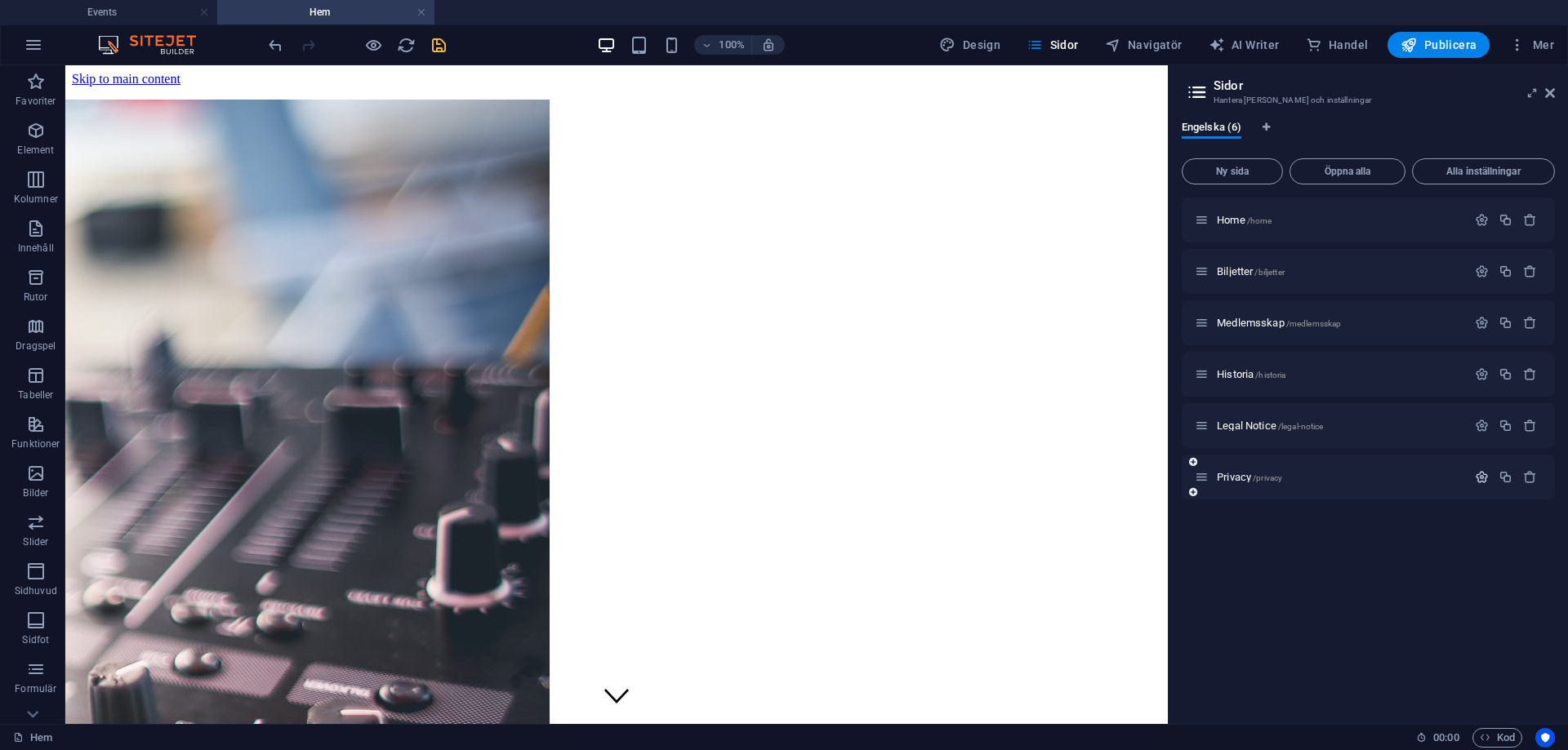
click at [1481, 483] on icon "button" at bounding box center [1482, 477] width 14 height 14
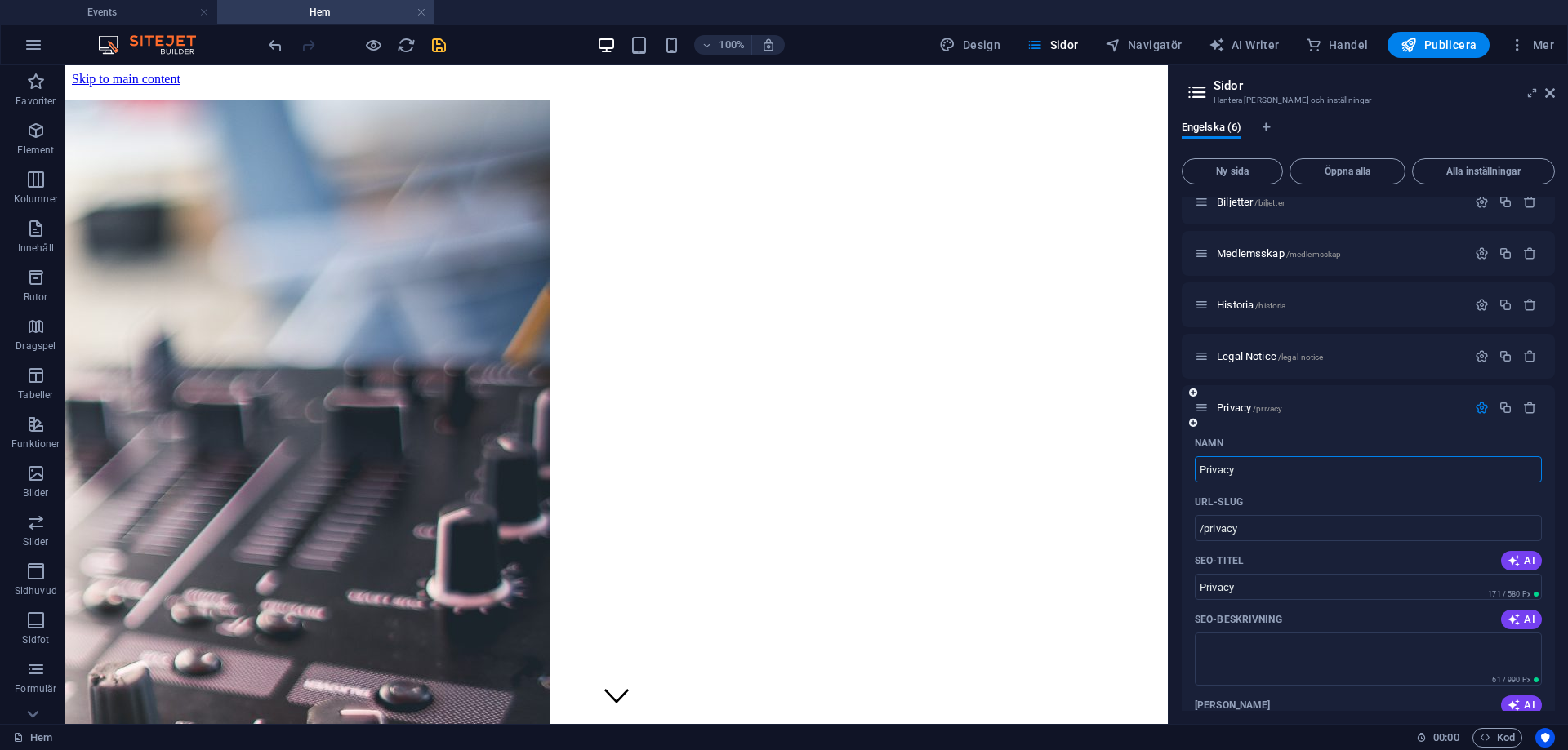
scroll to position [81, 0]
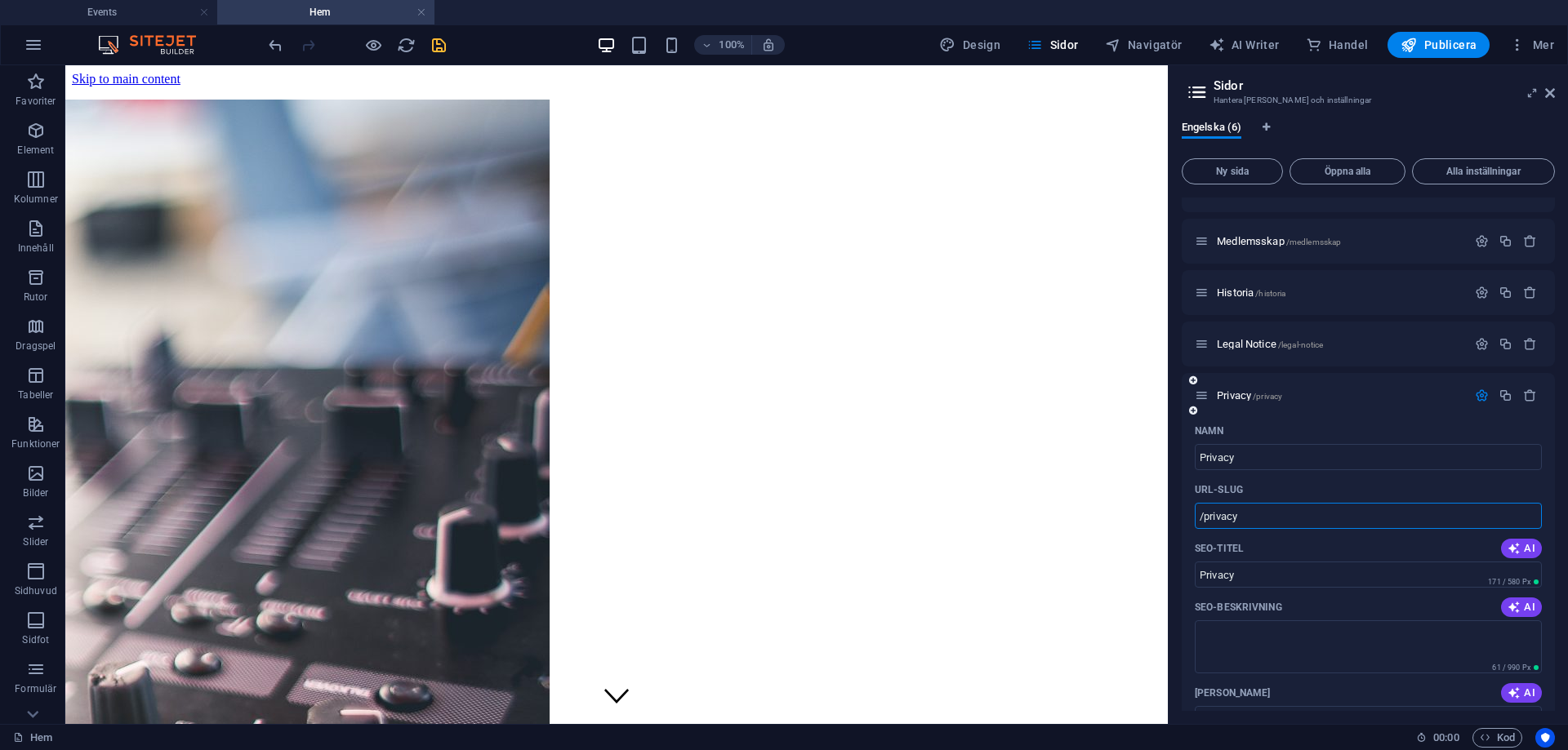
drag, startPoint x: 1290, startPoint y: 514, endPoint x: 1202, endPoint y: 512, distance: 88.0
click at [1202, 512] on input "/privacy" at bounding box center [1368, 516] width 347 height 27
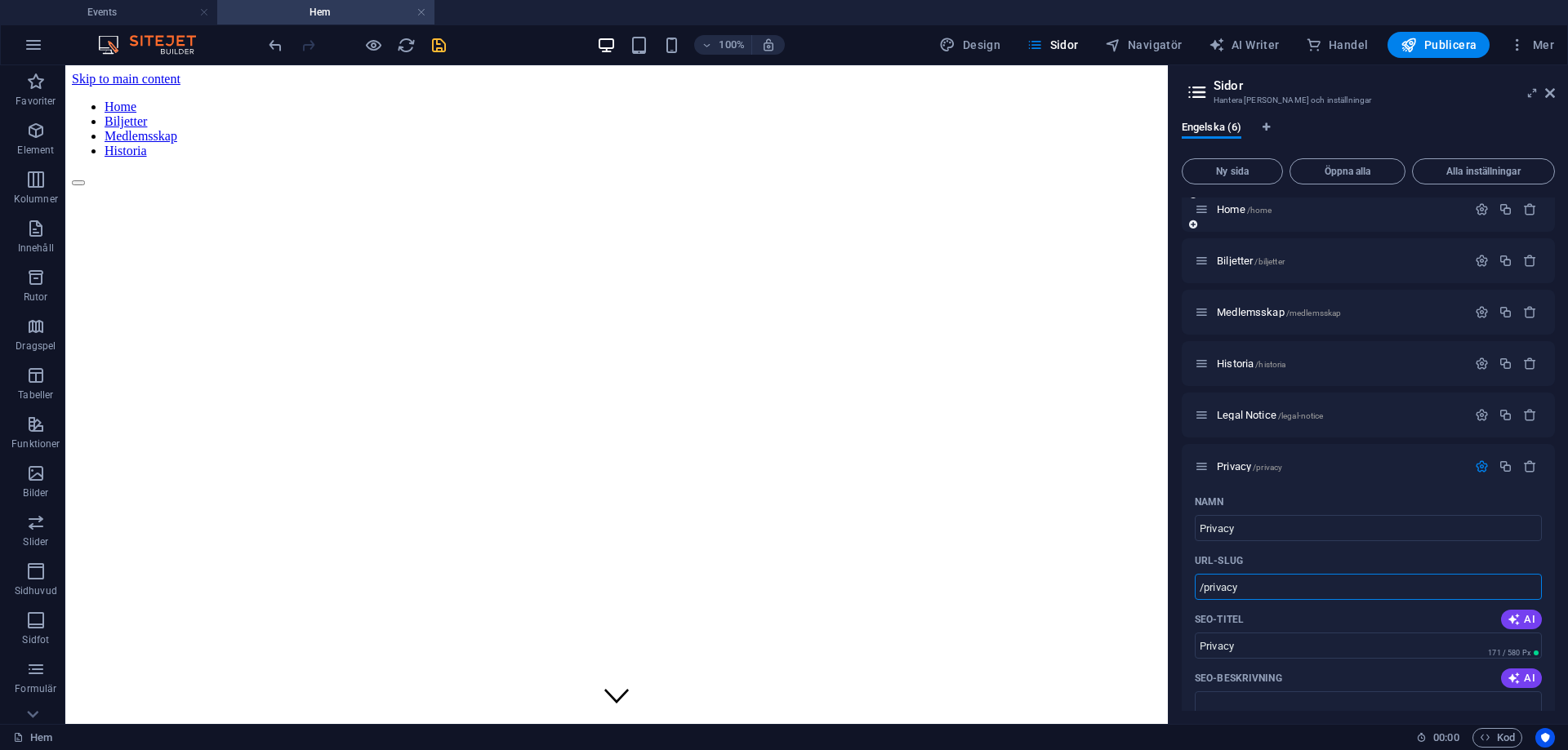
scroll to position [0, 0]
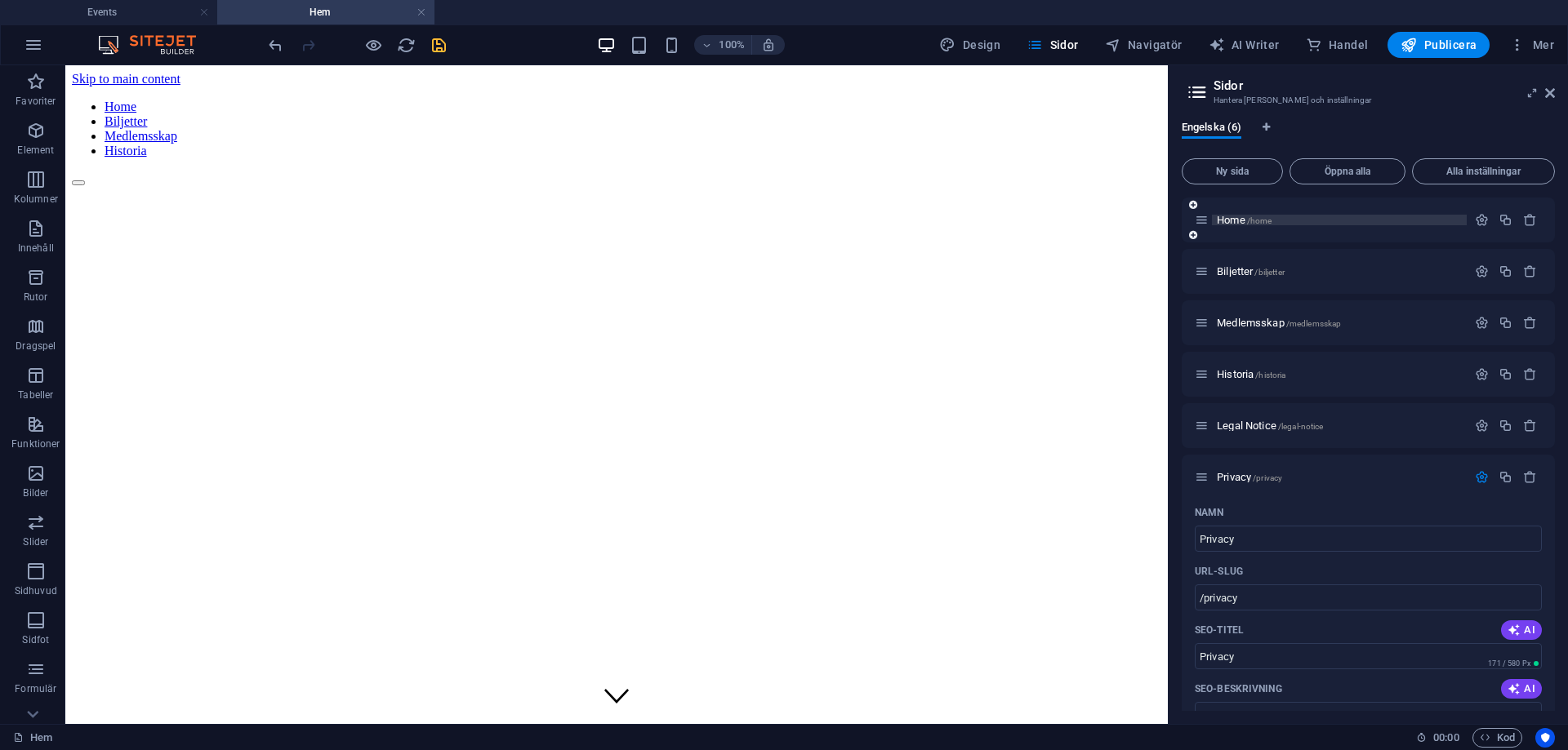
click at [1288, 220] on p "Home /home" at bounding box center [1338, 220] width 245 height 11
click at [1279, 230] on div "Home /home" at bounding box center [1368, 220] width 373 height 45
click at [1477, 220] on icon "button" at bounding box center [1482, 220] width 14 height 14
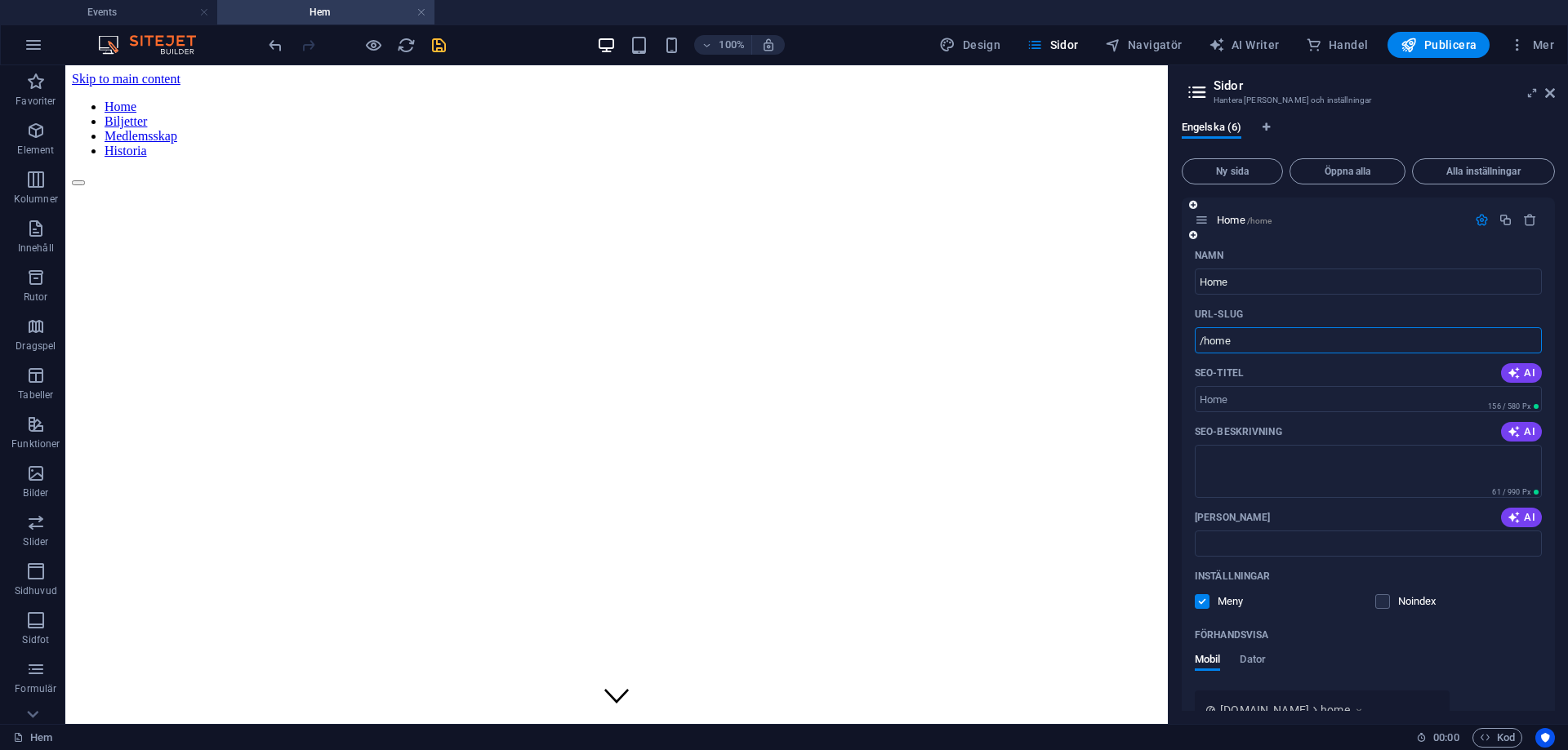
drag, startPoint x: 1236, startPoint y: 347, endPoint x: 1205, endPoint y: 350, distance: 31.1
click at [1205, 350] on input "/home" at bounding box center [1368, 341] width 347 height 27
type input "/"
click at [1381, 513] on div "SEO-nyckelord AI" at bounding box center [1368, 518] width 347 height 27
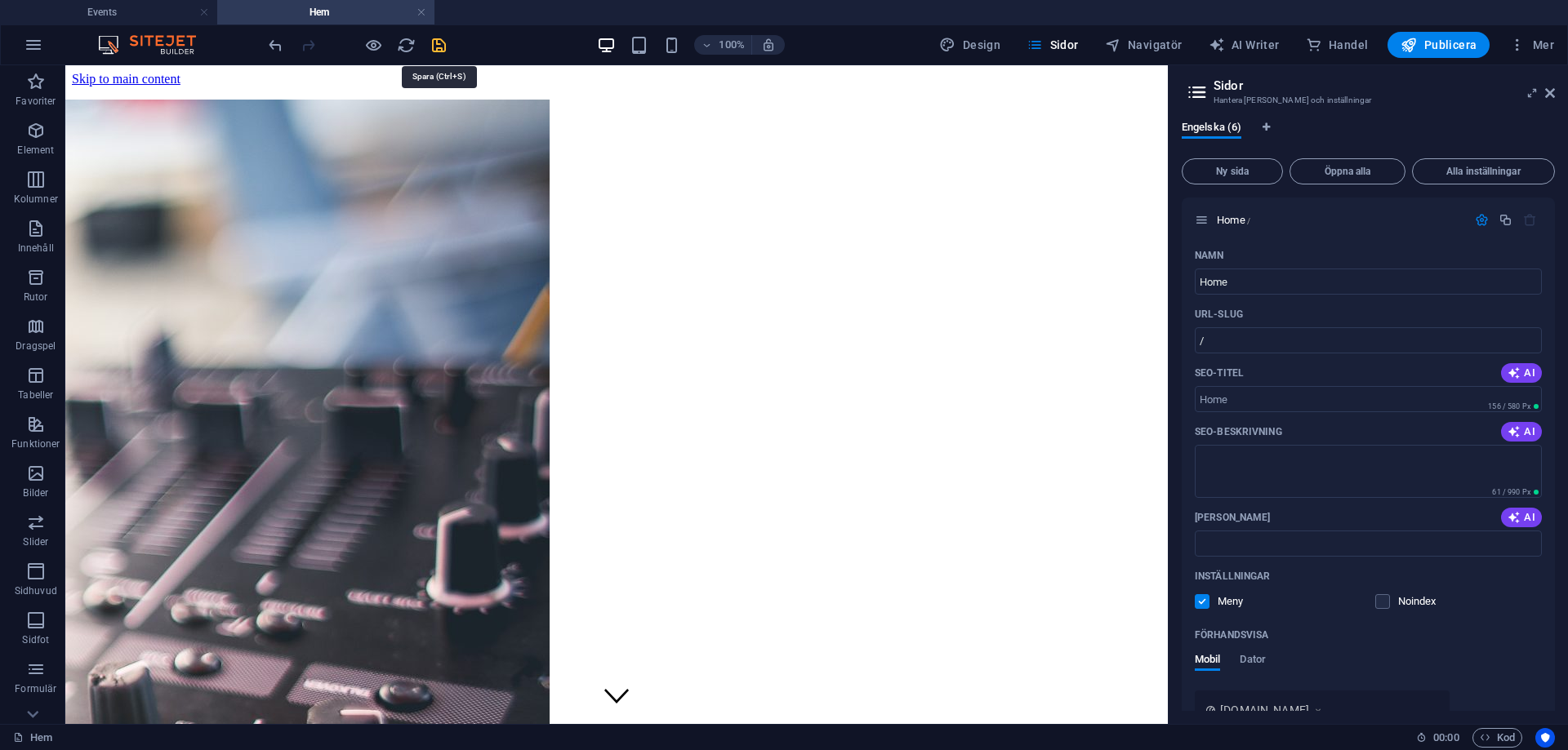
click at [442, 51] on icon "save" at bounding box center [439, 45] width 19 height 19
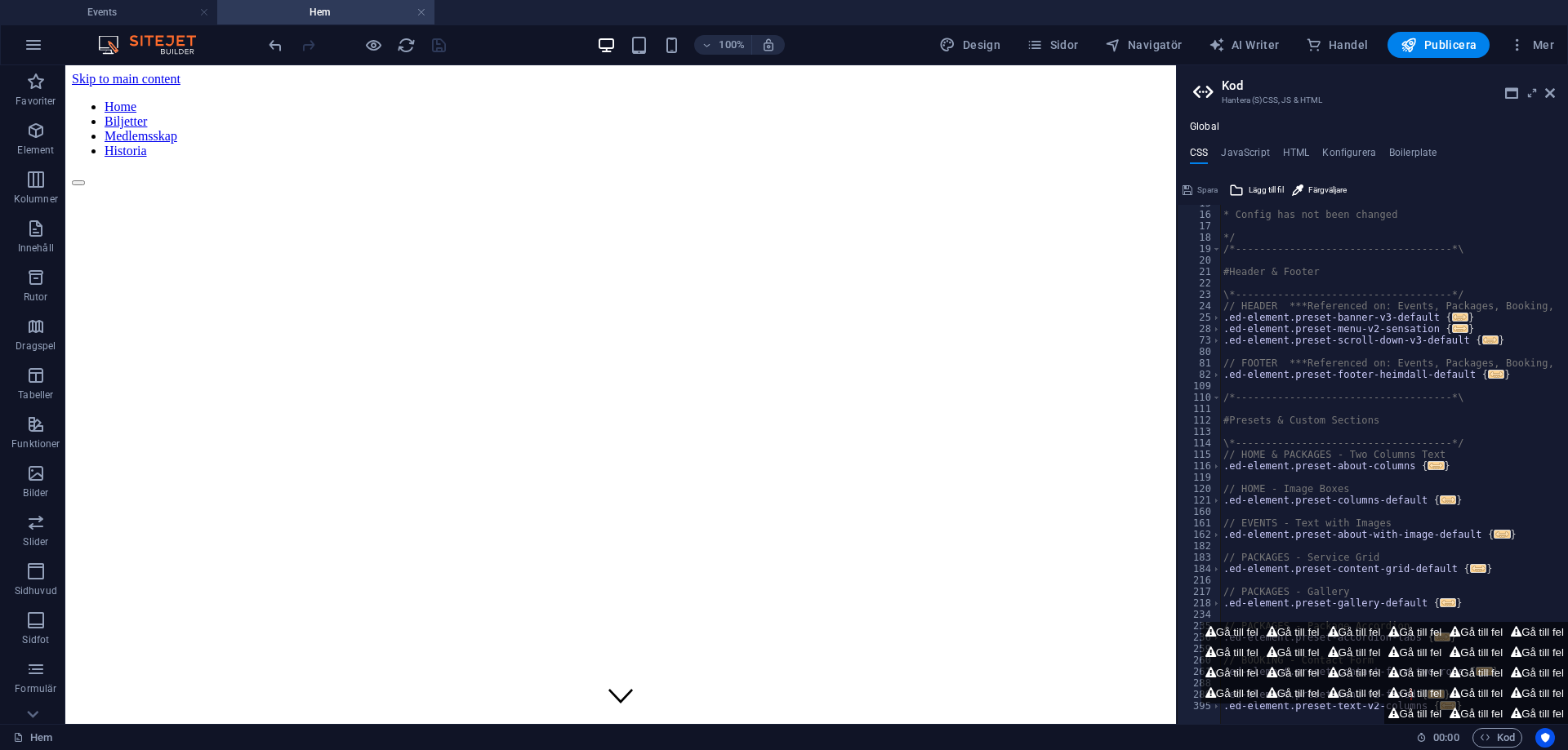
scroll to position [49, 0]
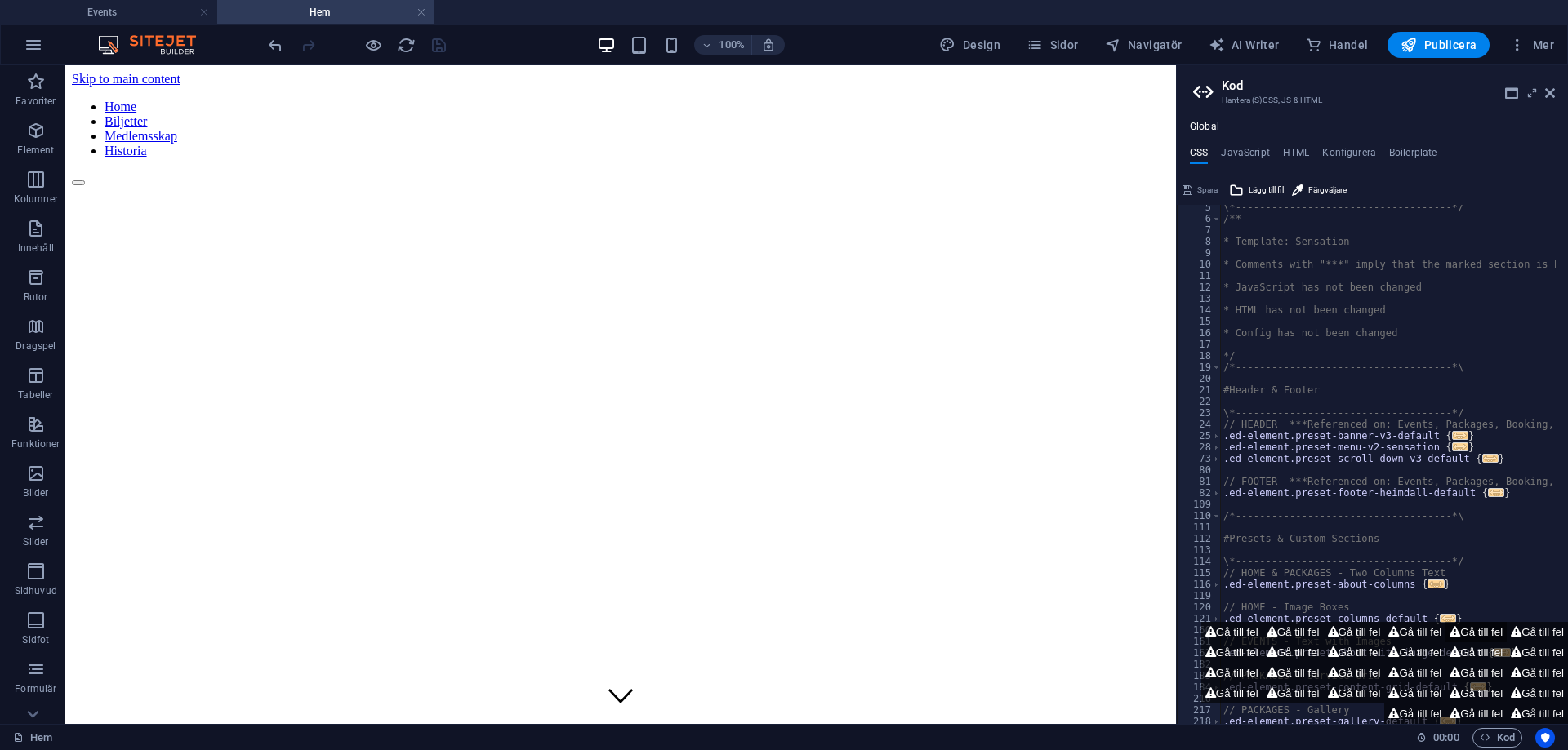
click at [1459, 636] on button "Gå till fel" at bounding box center [1476, 631] width 61 height 21
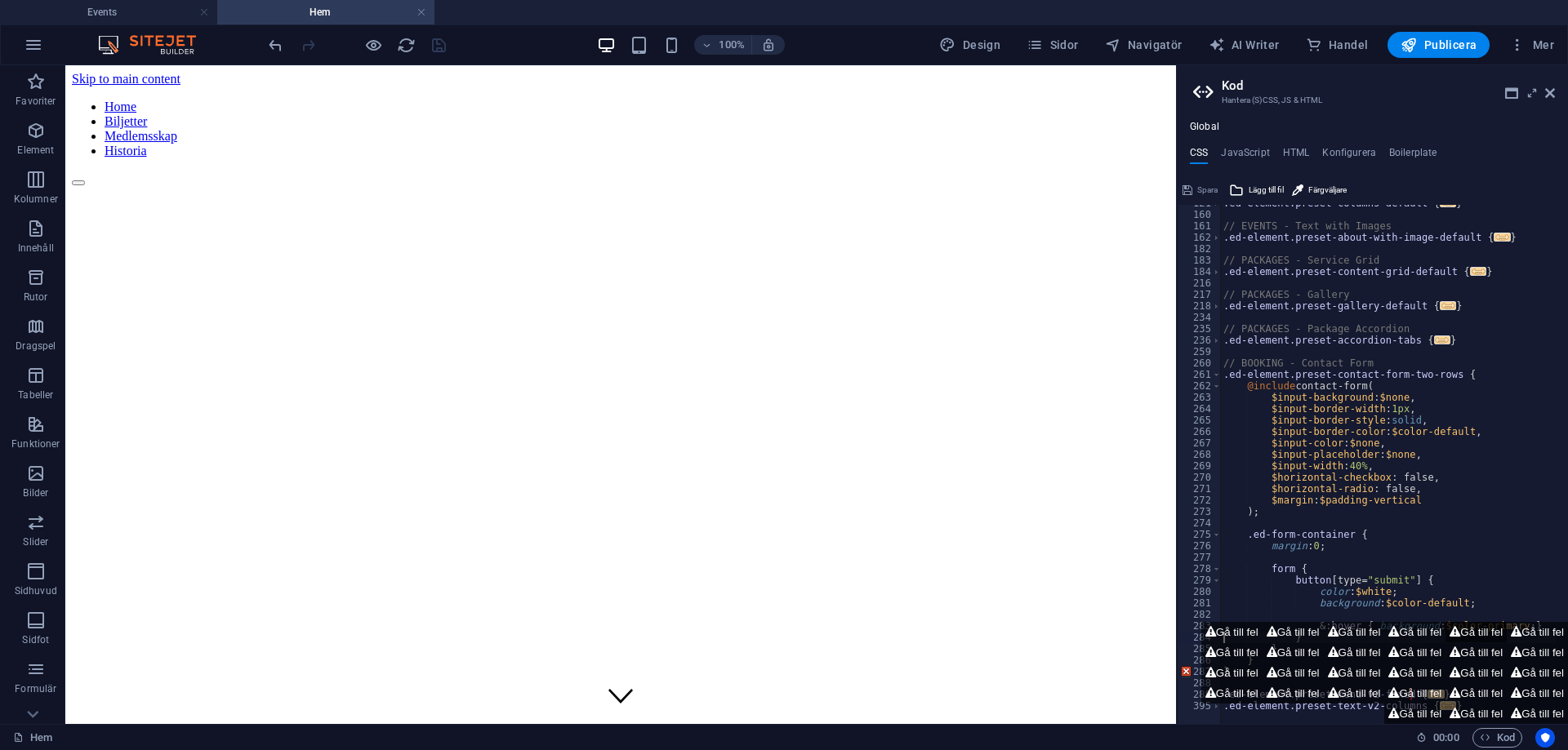
click at [1462, 628] on button "Gå till fel" at bounding box center [1476, 631] width 61 height 21
click at [1469, 667] on button "Gå till fel" at bounding box center [1476, 673] width 61 height 21
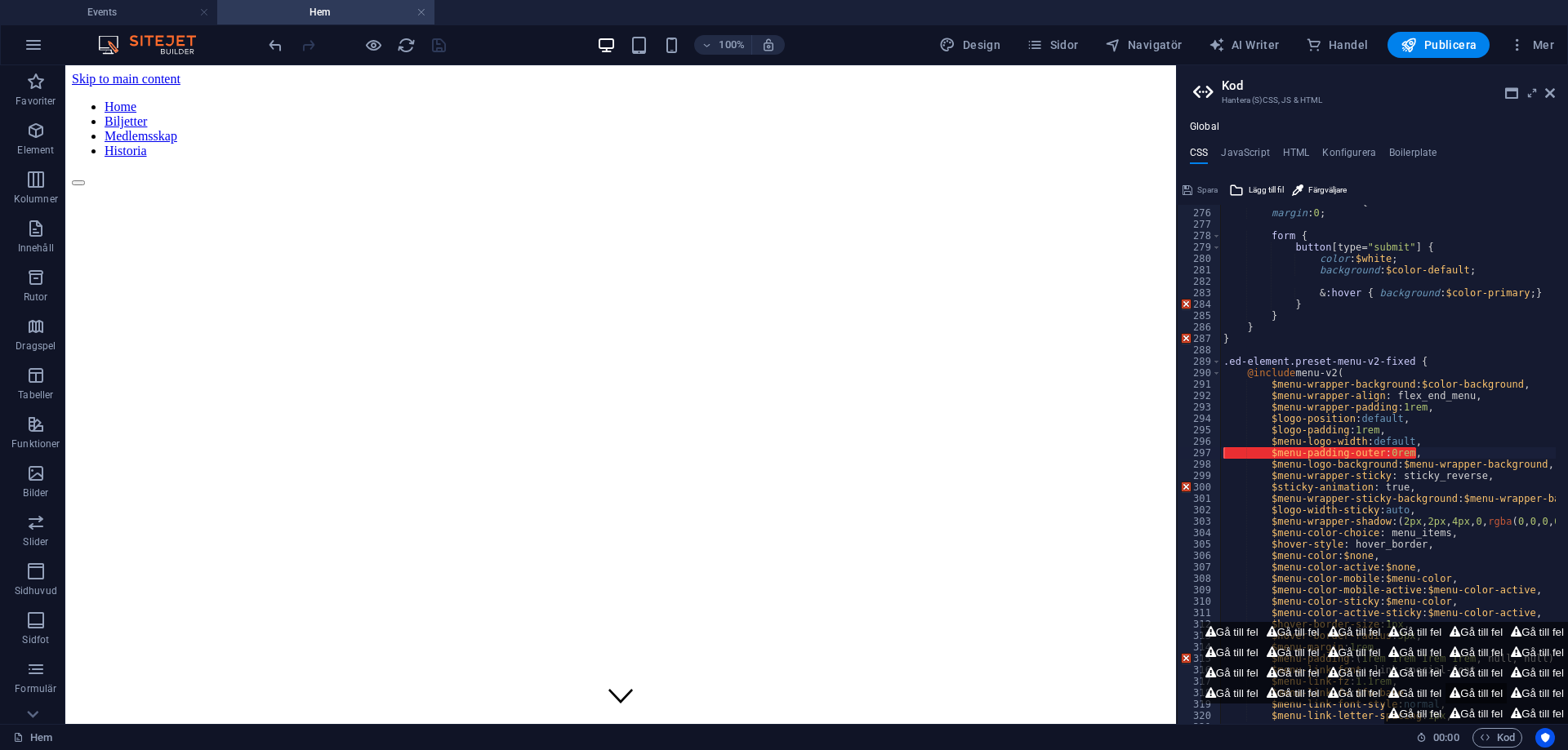
click at [1458, 690] on button "Gå till fel" at bounding box center [1476, 693] width 61 height 21
click at [1411, 684] on button "Gå till fel" at bounding box center [1415, 693] width 61 height 21
click at [1308, 671] on button "Gå till fel" at bounding box center [1294, 673] width 61 height 21
click at [1219, 641] on button "Gå till fel" at bounding box center [1232, 631] width 61 height 21
type textarea "}"
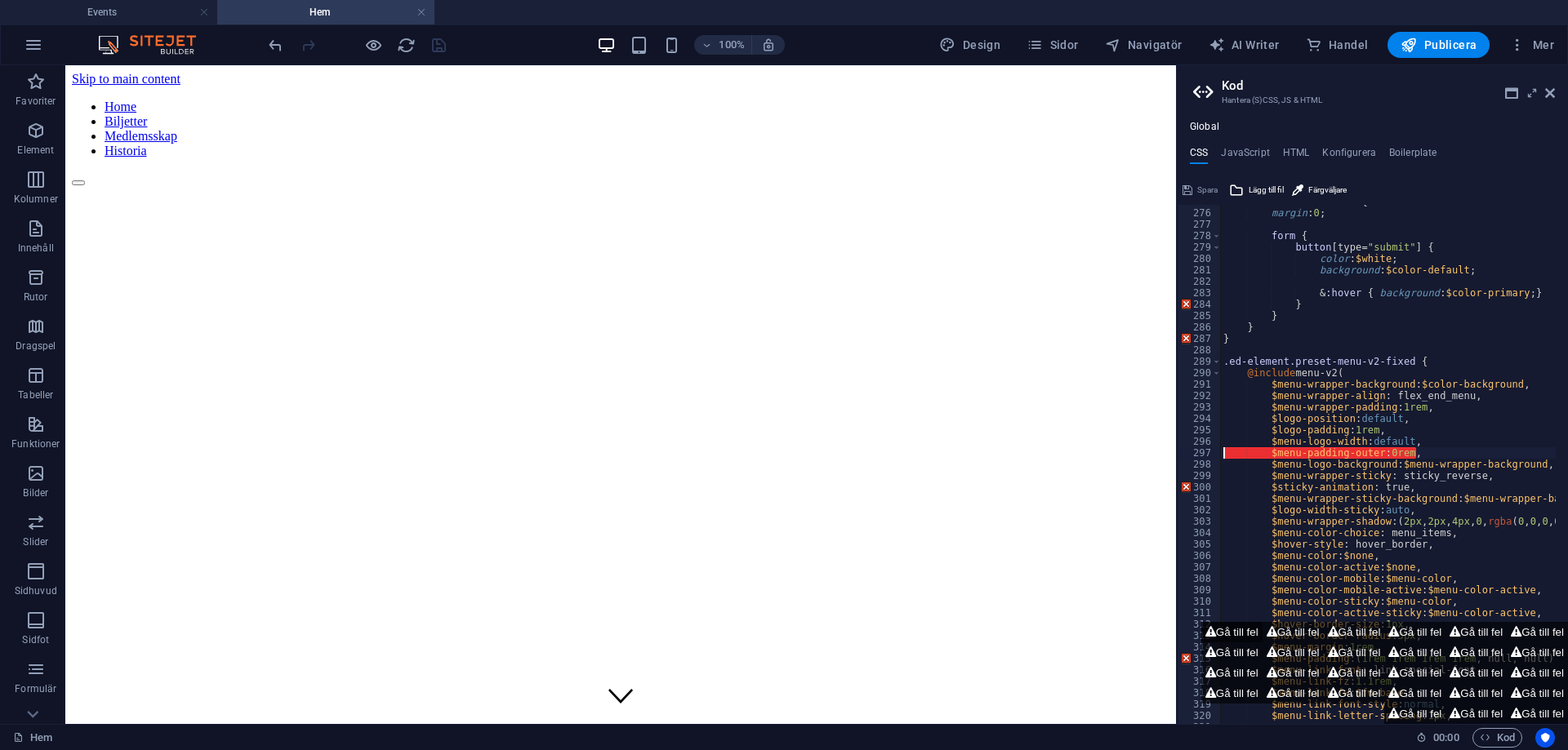
scroll to position [650, 0]
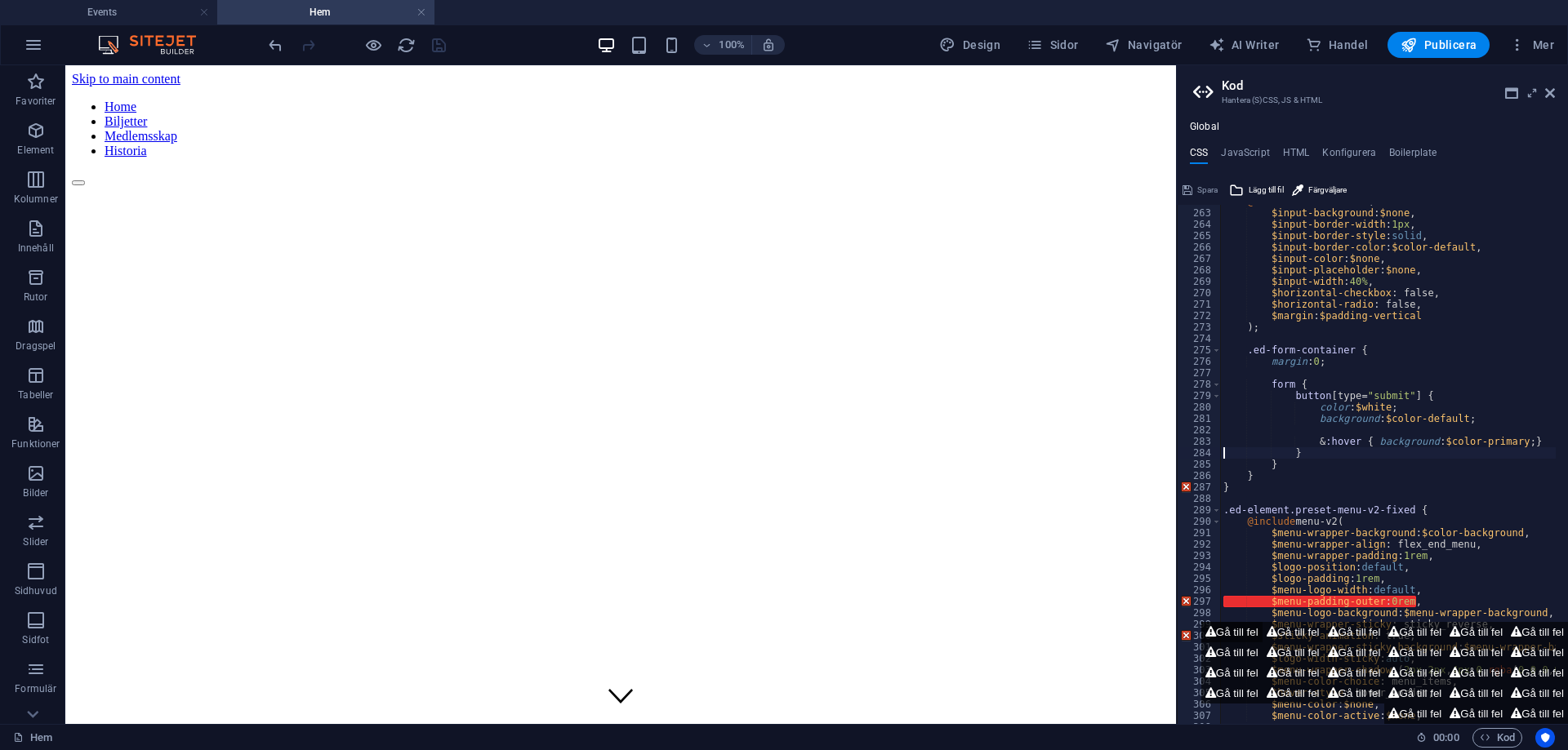
click at [1218, 639] on button "Gå till fel" at bounding box center [1232, 631] width 61 height 21
click at [1218, 627] on button "Gå till fel" at bounding box center [1232, 631] width 61 height 21
click at [1218, 627] on button "Gå till fel" at bounding box center [1232, 631] width 61 height 21
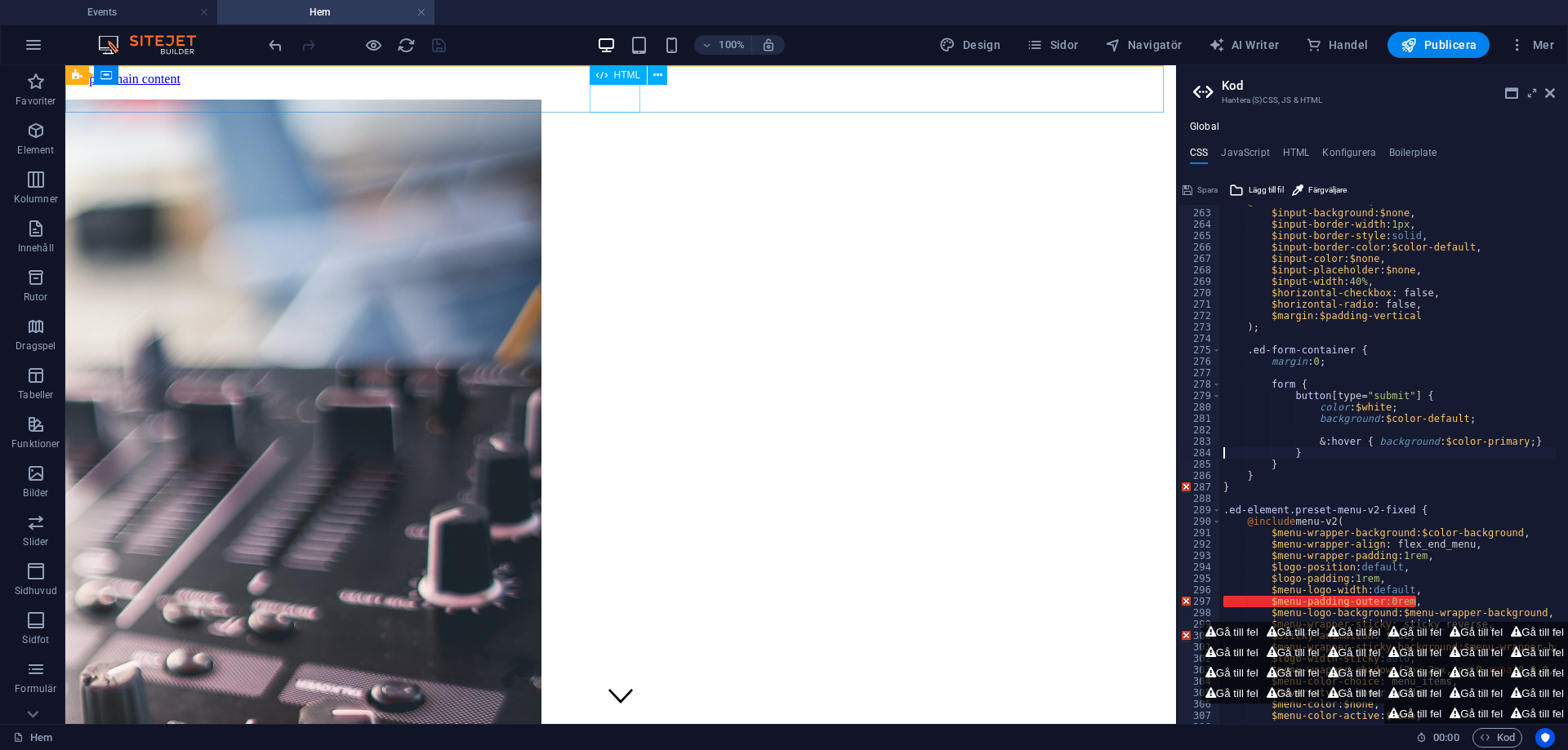
click at [615, 172] on div at bounding box center [621, 179] width 1098 height 15
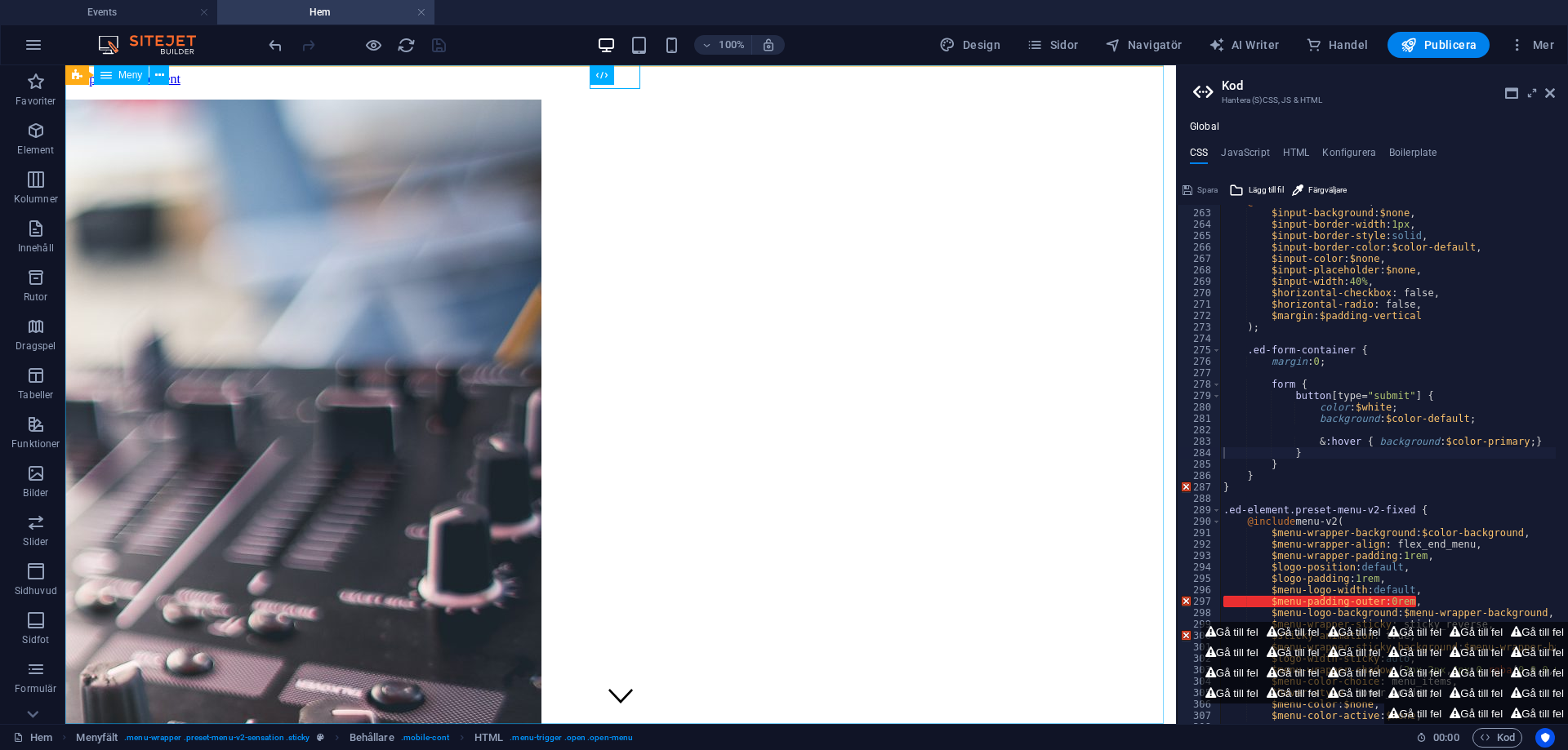
click at [135, 80] on span "Meny" at bounding box center [130, 75] width 24 height 10
click at [407, 150] on nav "Home Biljetter Medlemsskap Historia" at bounding box center [621, 128] width 1098 height 59
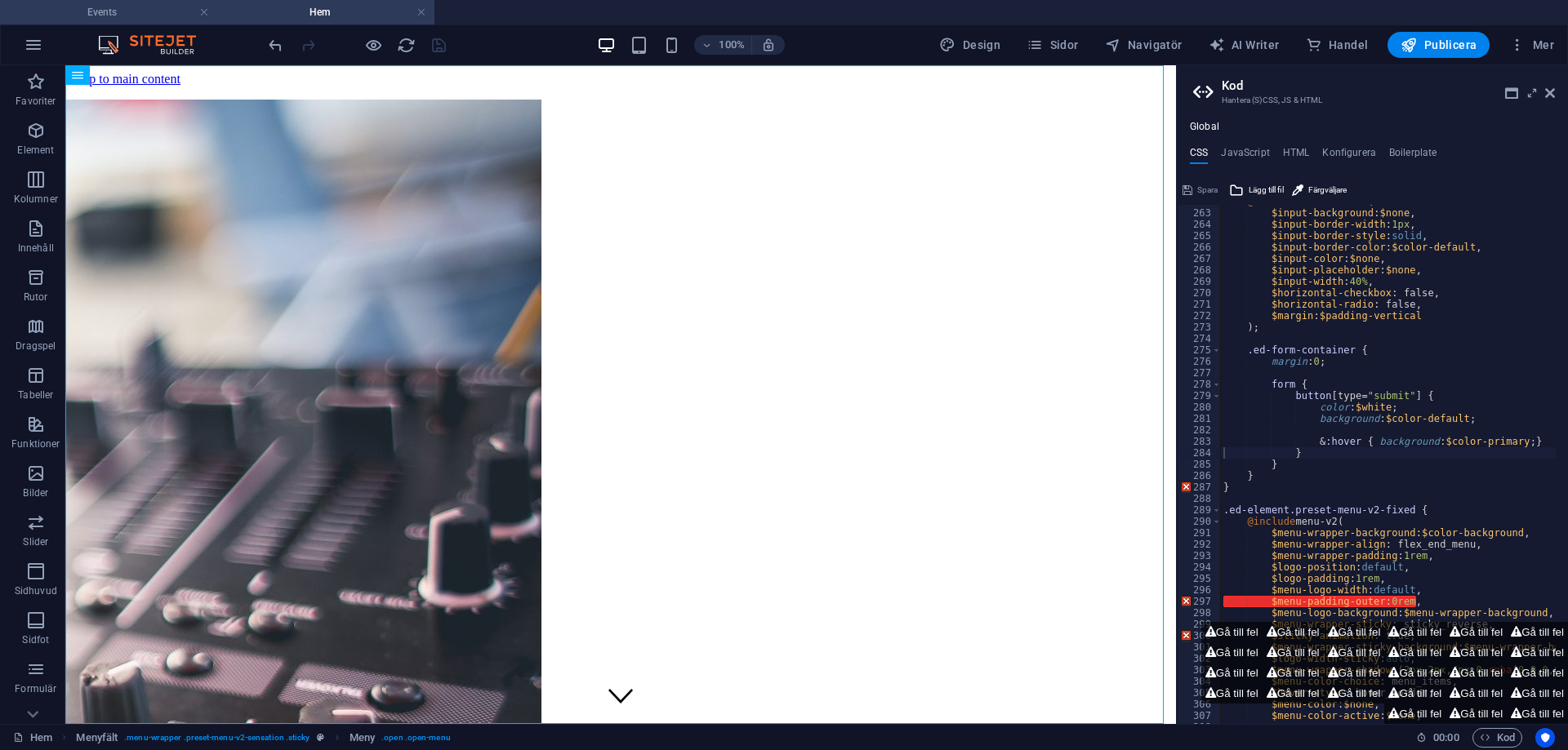
click at [100, 15] on h4 "Events" at bounding box center [109, 12] width 217 height 18
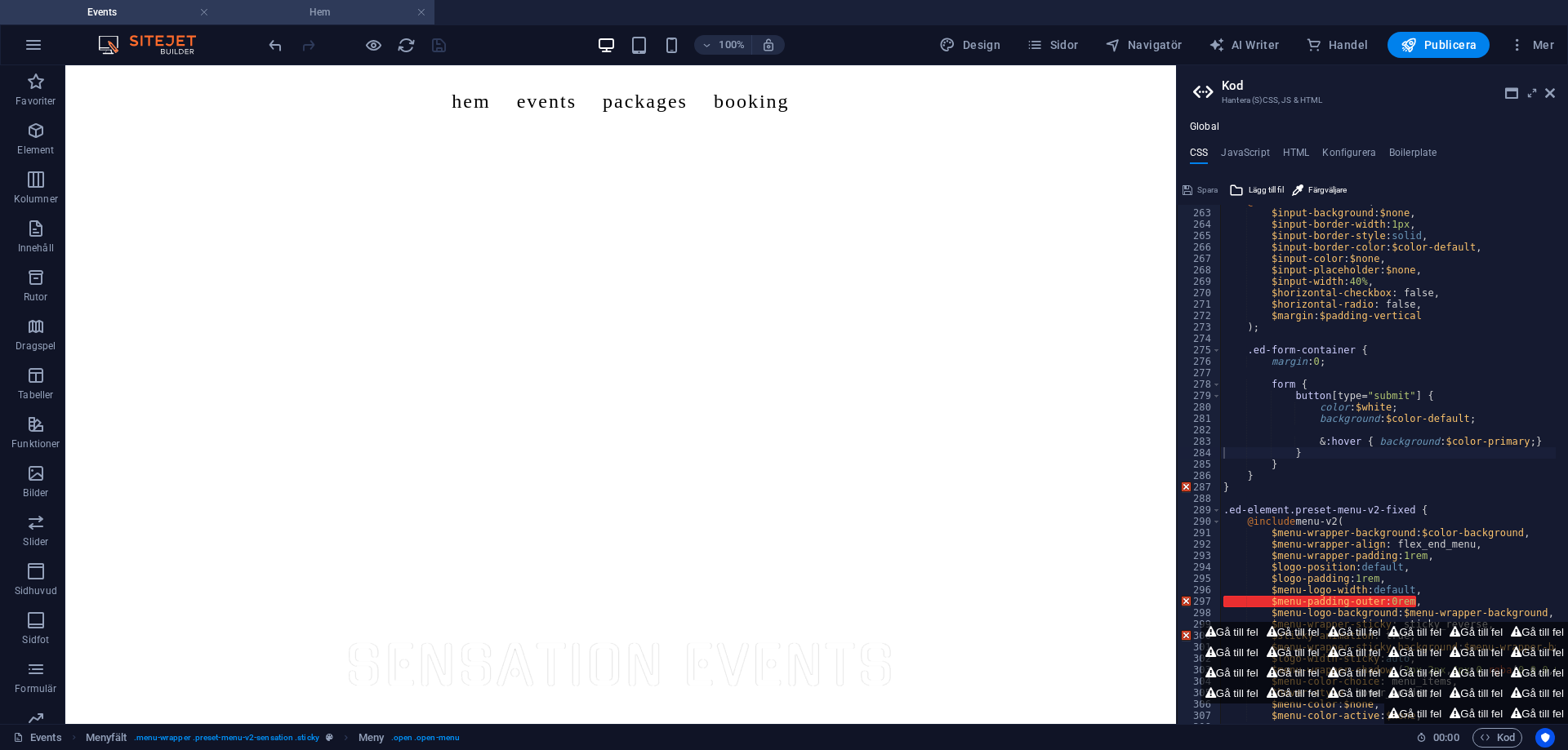
click at [288, 18] on h4 "Hem" at bounding box center [326, 12] width 217 height 18
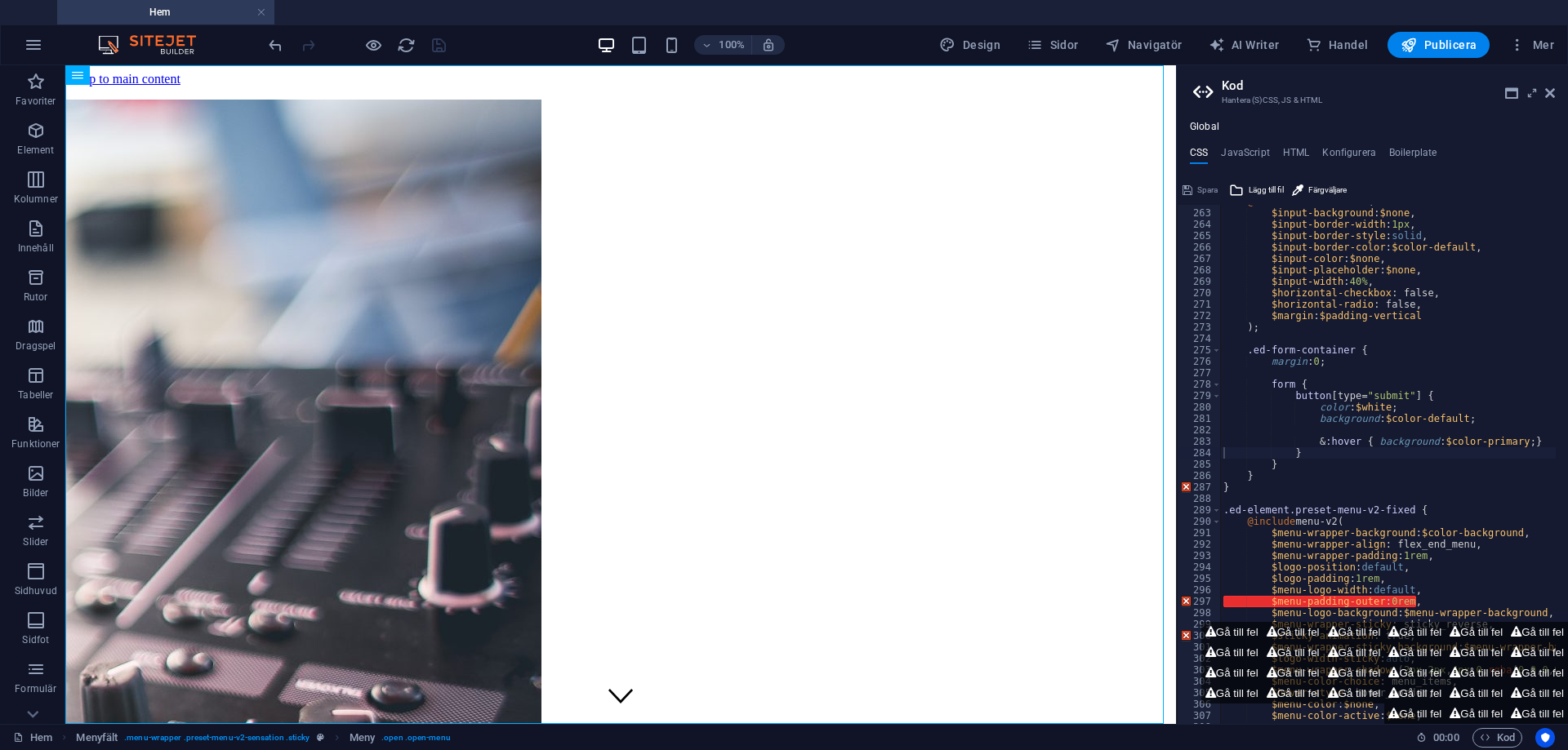
drag, startPoint x: 288, startPoint y: 18, endPoint x: 89, endPoint y: 15, distance: 199.0
click at [1542, 94] on header "Kod Hantera (S)CSS, JS & HTML" at bounding box center [1374, 86] width 362 height 42
click at [1551, 95] on icon at bounding box center [1550, 93] width 10 height 13
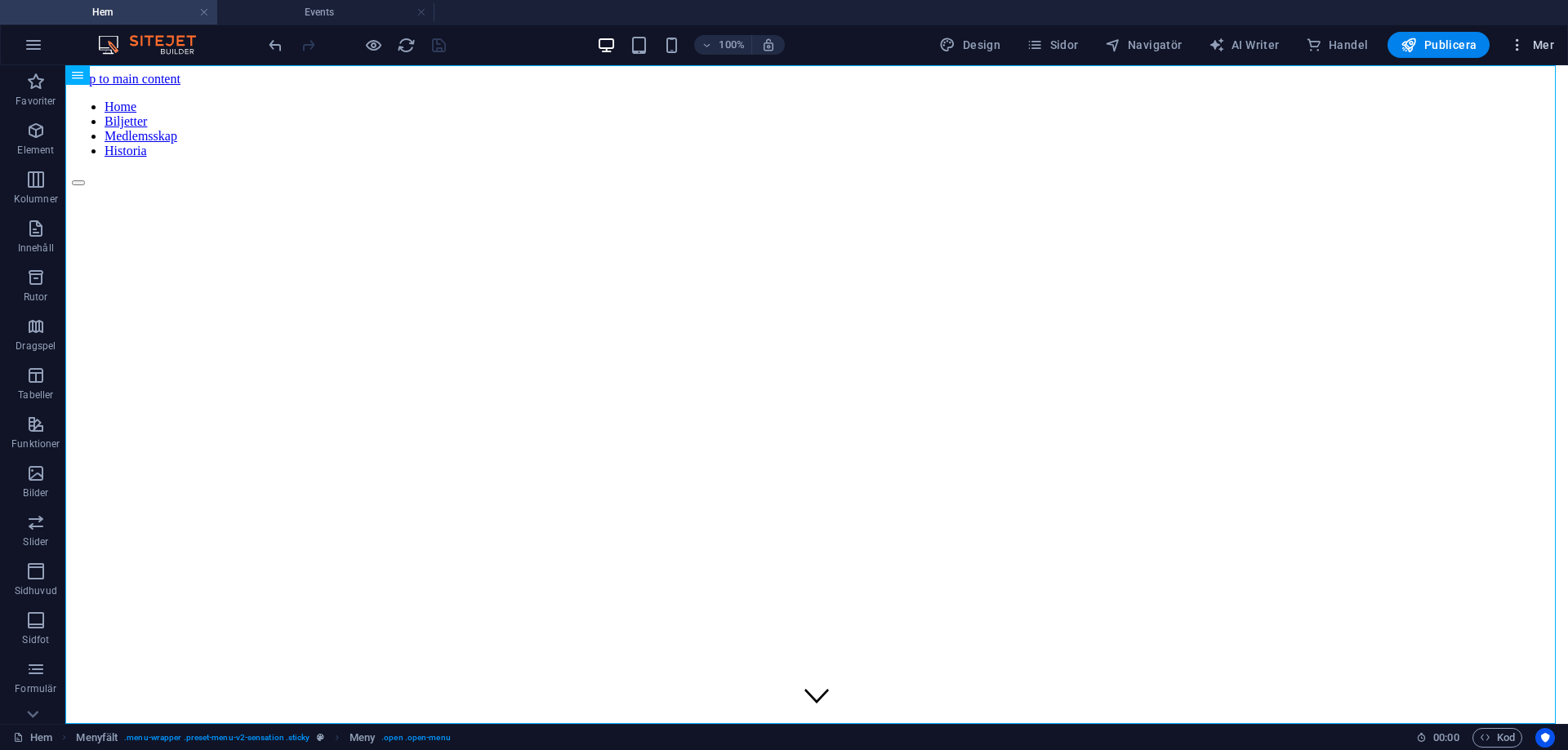
click at [1529, 46] on span "Mer" at bounding box center [1532, 45] width 45 height 17
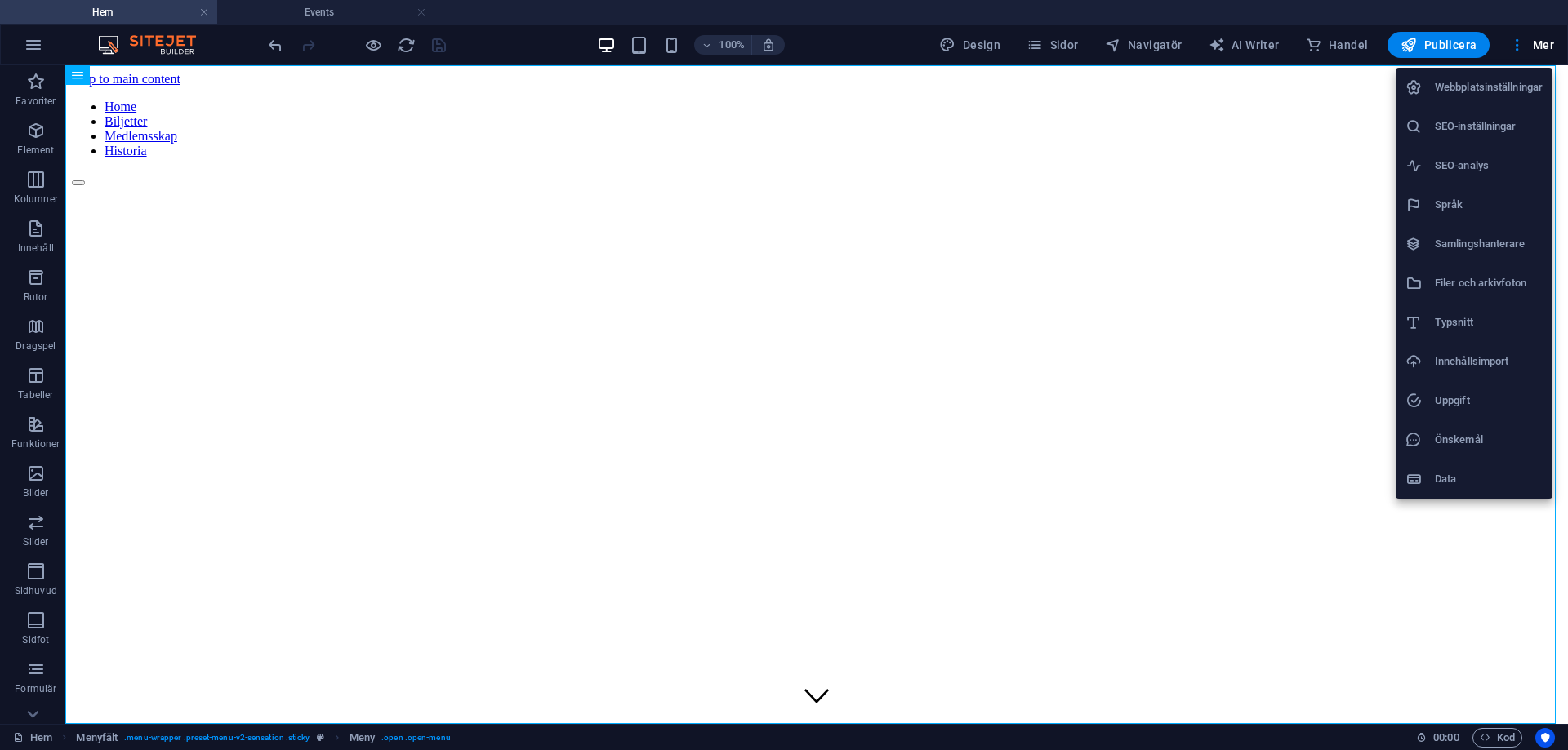
click at [1530, 46] on div at bounding box center [784, 375] width 1568 height 750
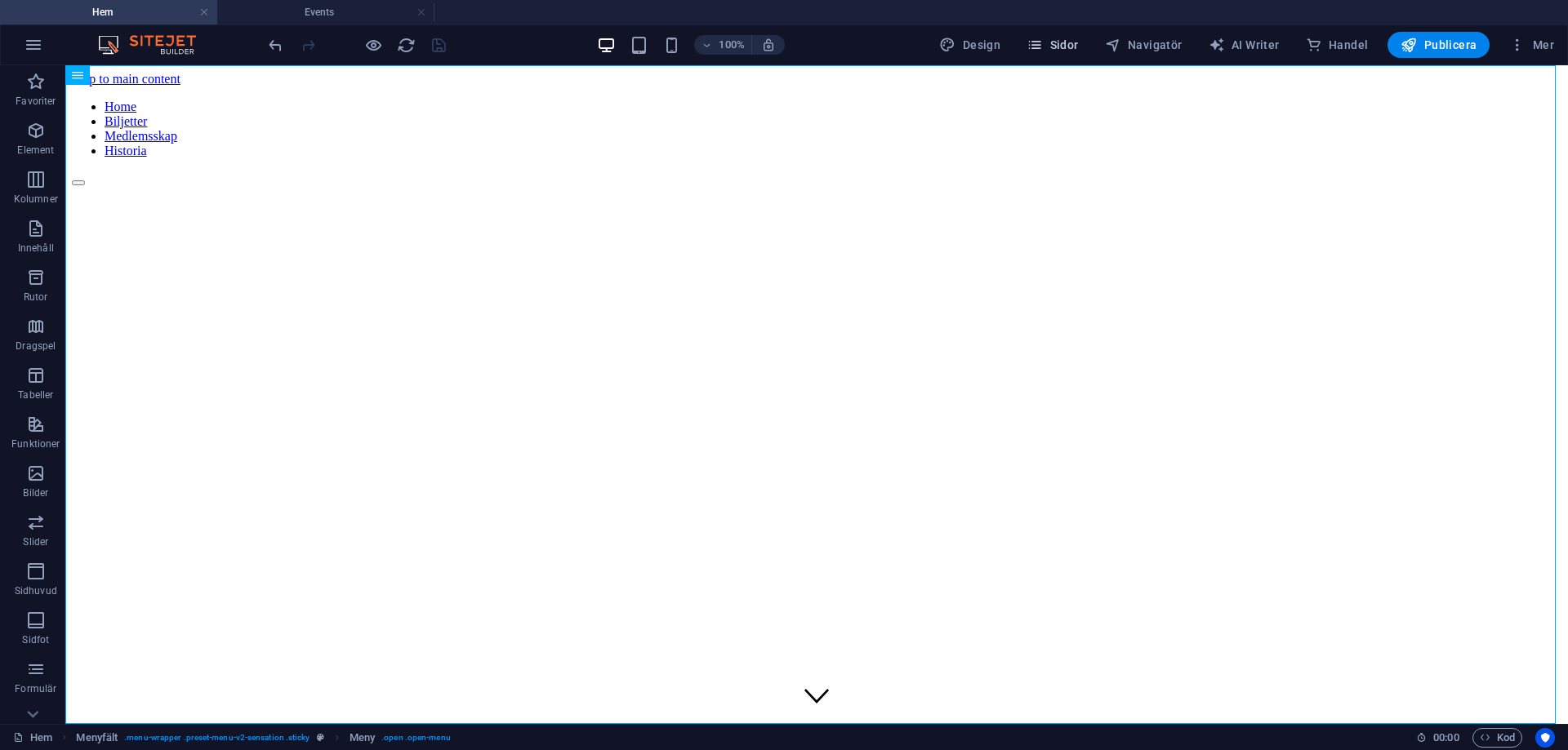
click at [1060, 36] on button "Sidor" at bounding box center [1052, 45] width 65 height 27
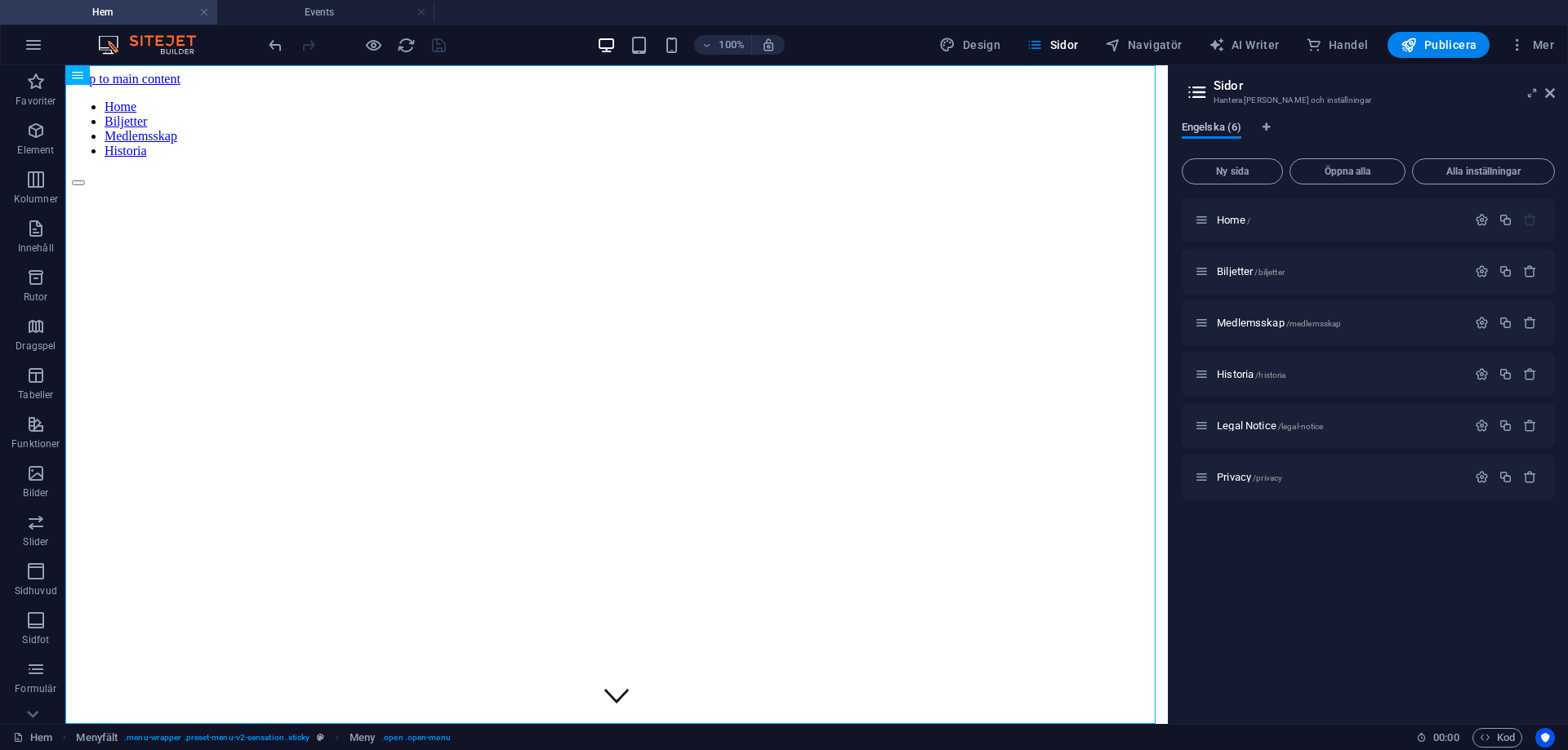
click at [1221, 124] on span "Engelska (6)" at bounding box center [1211, 129] width 60 height 23
drag, startPoint x: 1221, startPoint y: 124, endPoint x: 1203, endPoint y: 132, distance: 19.7
click at [1203, 132] on span "Engelska (6)" at bounding box center [1211, 129] width 60 height 23
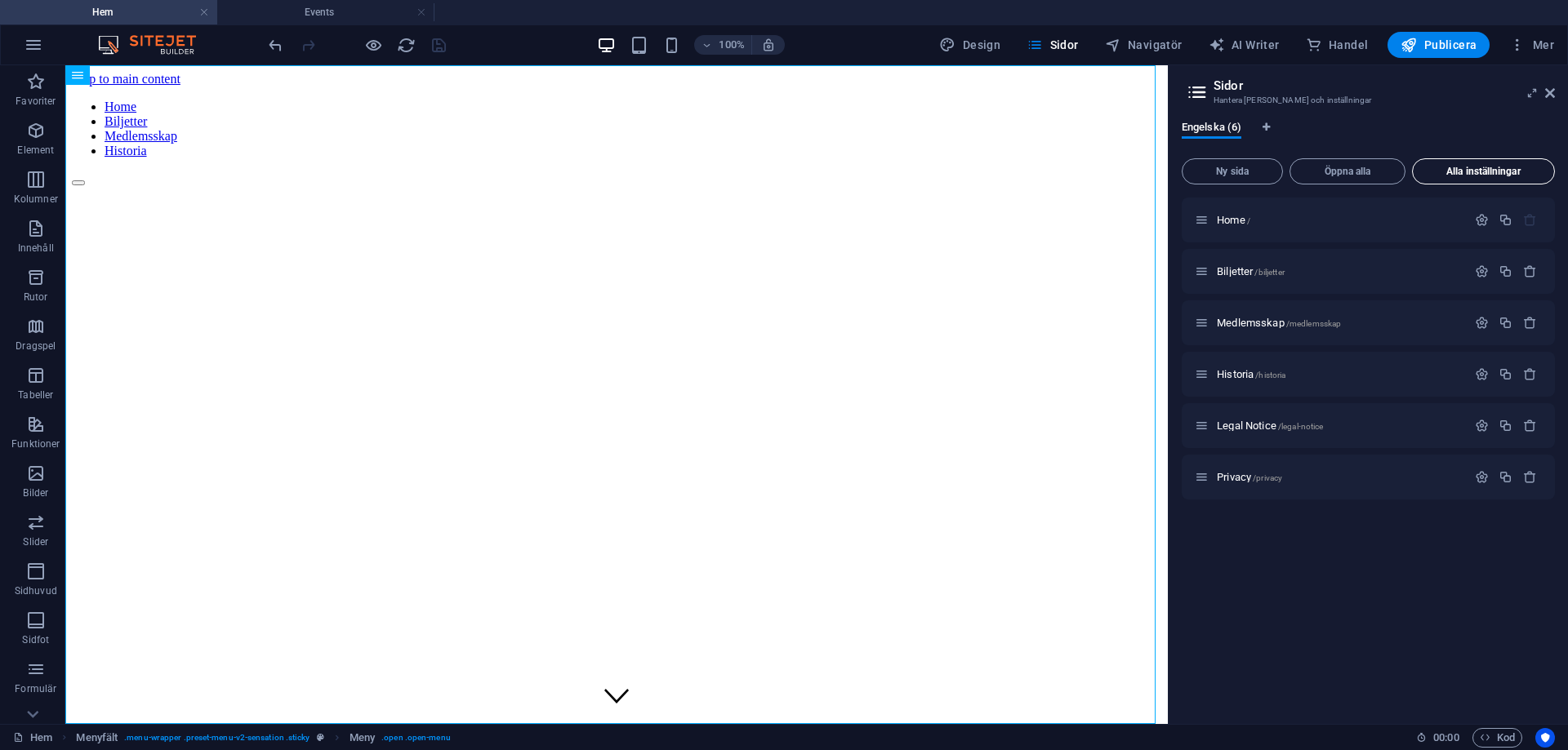
click at [1512, 181] on button "Alla inställningar" at bounding box center [1483, 172] width 143 height 27
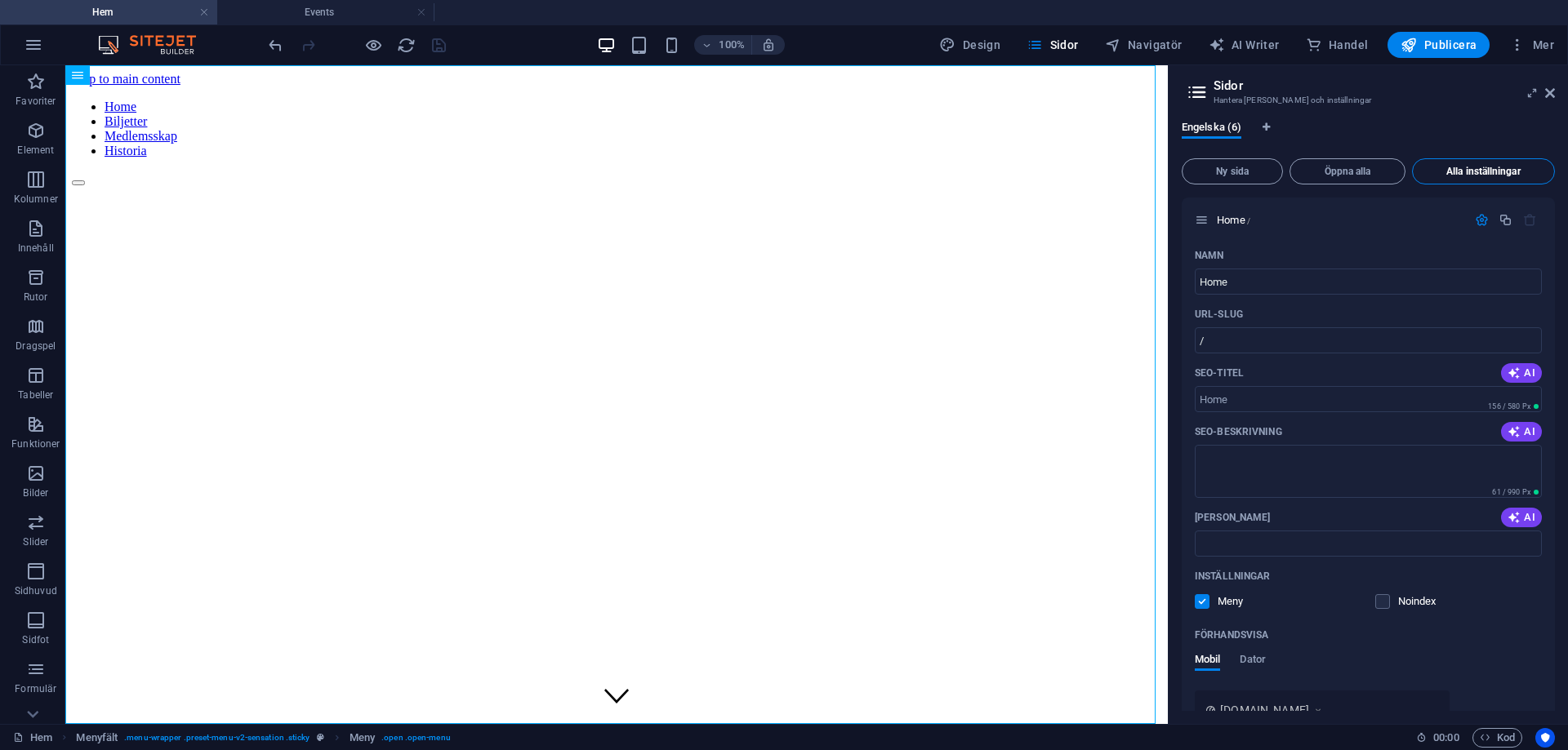
scroll to position [3127, 0]
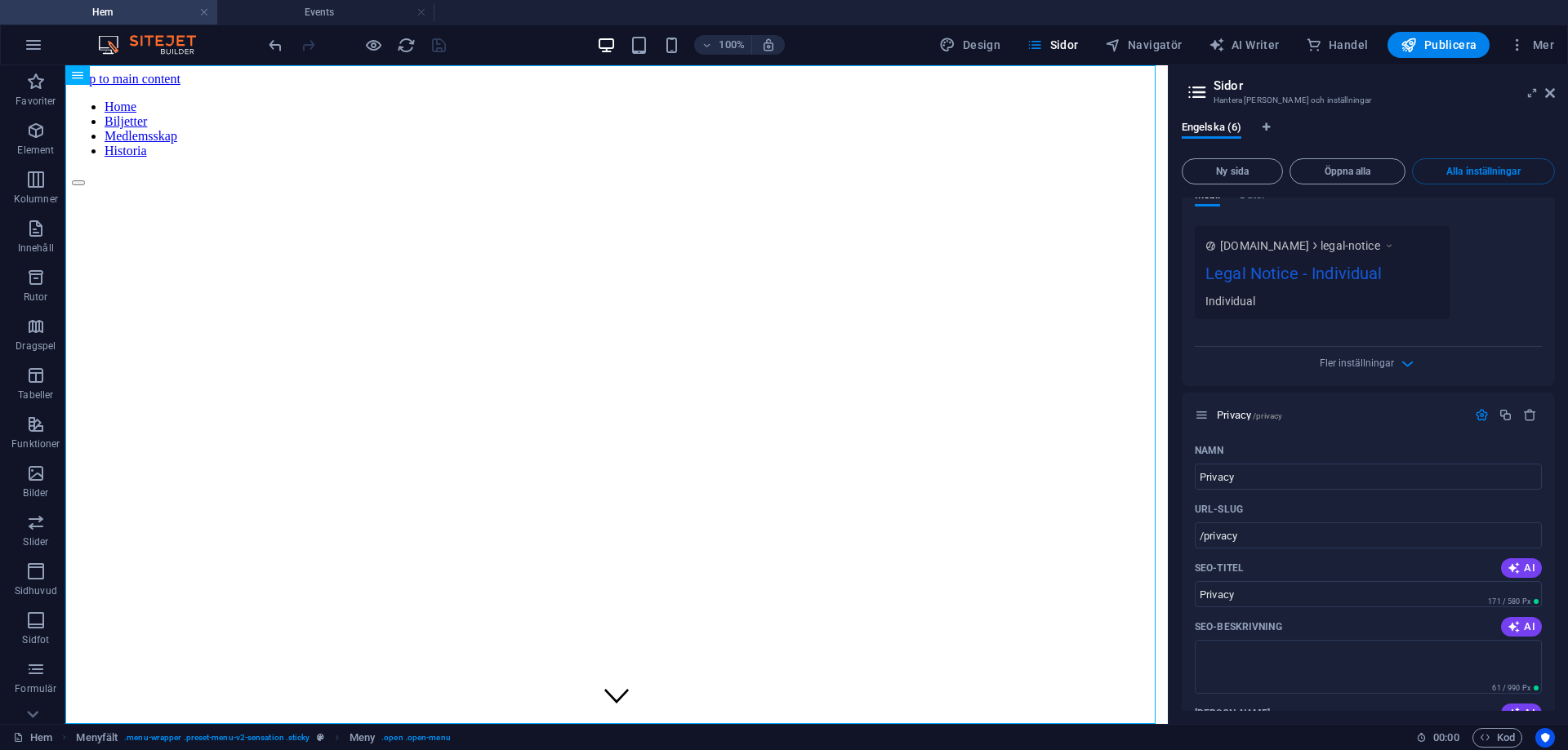
click at [1204, 89] on icon at bounding box center [1197, 92] width 25 height 23
click at [1265, 128] on icon "Språkflikar" at bounding box center [1266, 128] width 7 height 10
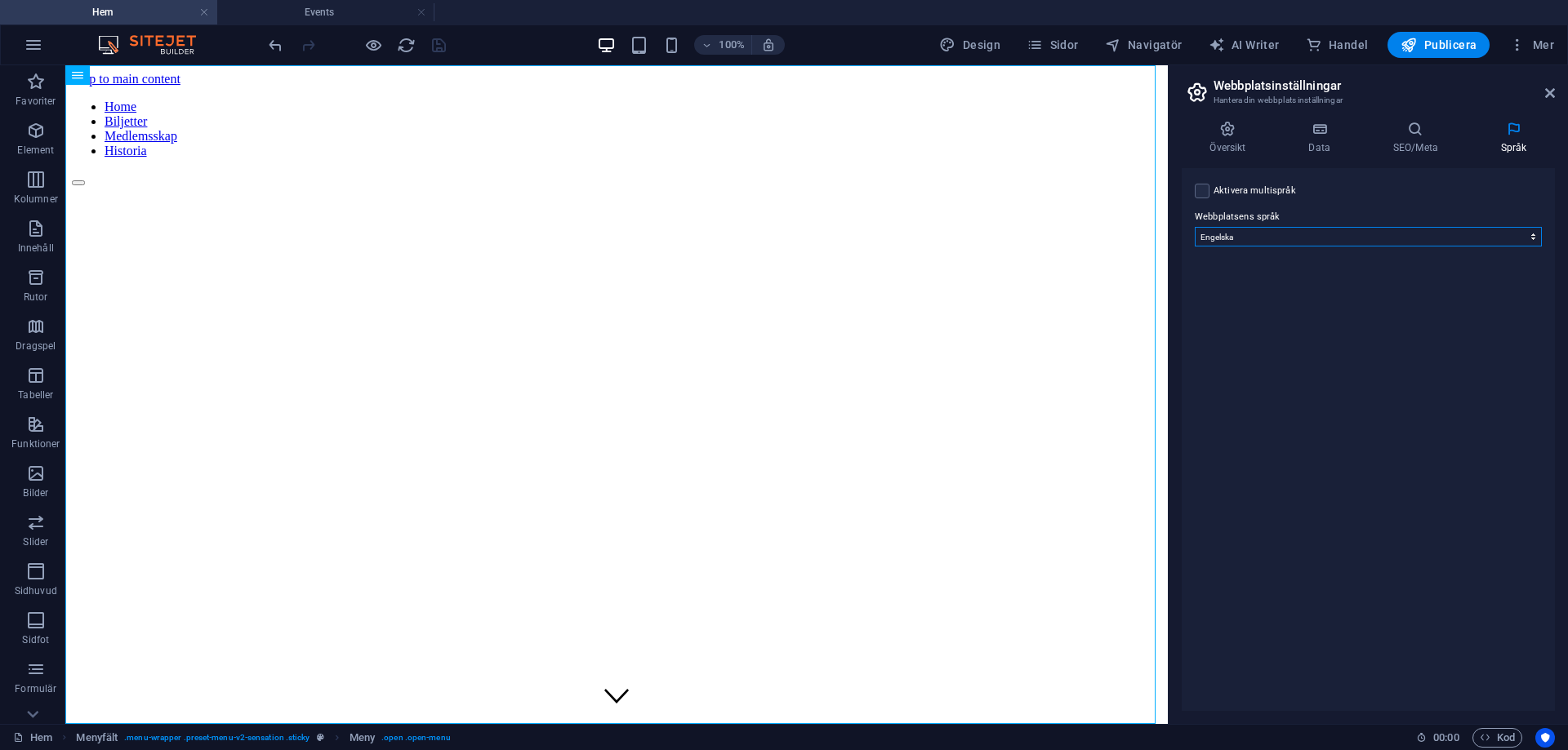
click at [1309, 240] on select "Abkhazian Afar Afrikaans Akan Albanian Amharic Arabiska Aragonese Armenian Assa…" at bounding box center [1368, 237] width 347 height 20
select select "149"
click at [1195, 227] on select "Abkhazian Afar Afrikaans Akan Albanian Amharic Arabiska Aragonese Armenian Assa…" at bounding box center [1368, 237] width 347 height 20
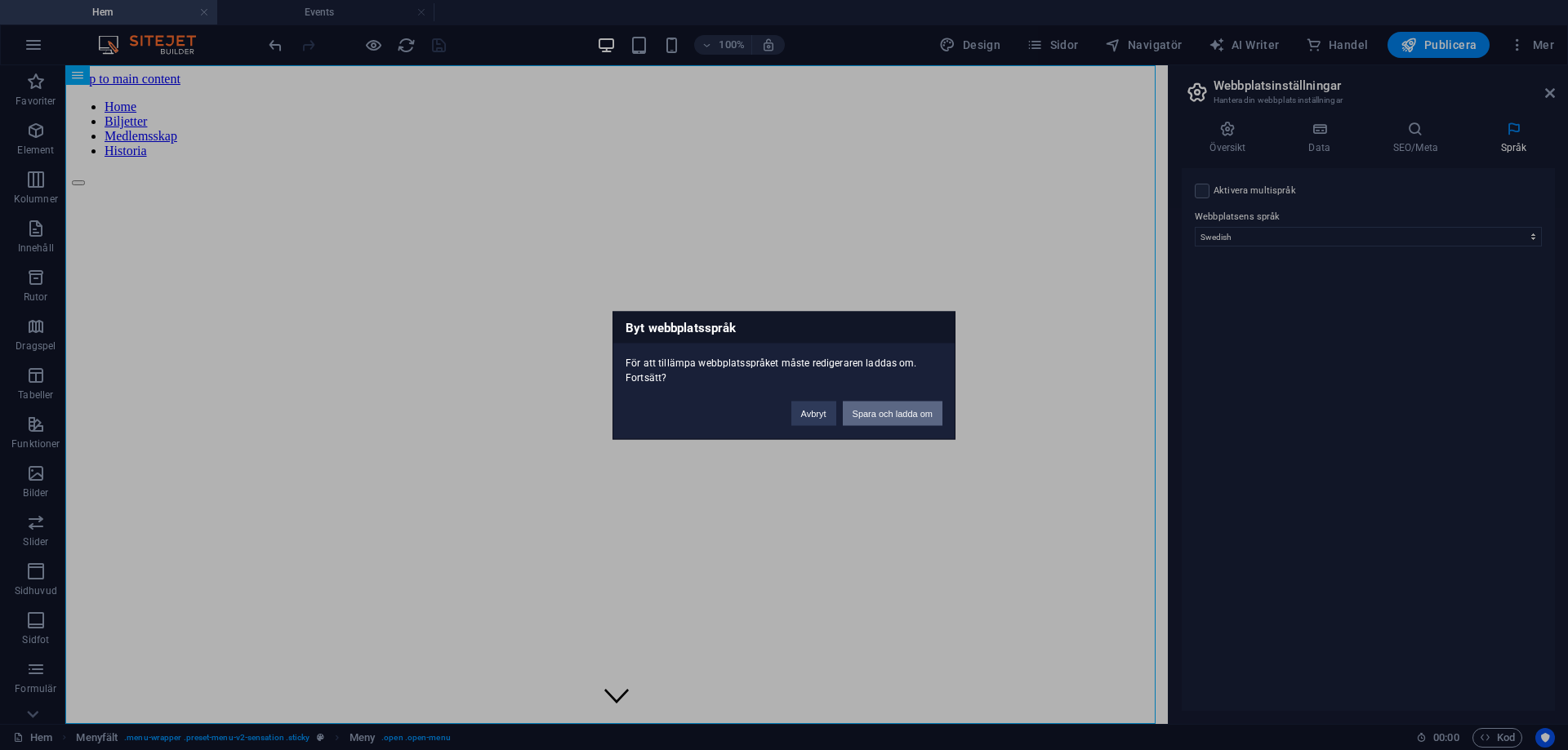
click at [863, 419] on button "Spara och ladda om" at bounding box center [892, 414] width 100 height 25
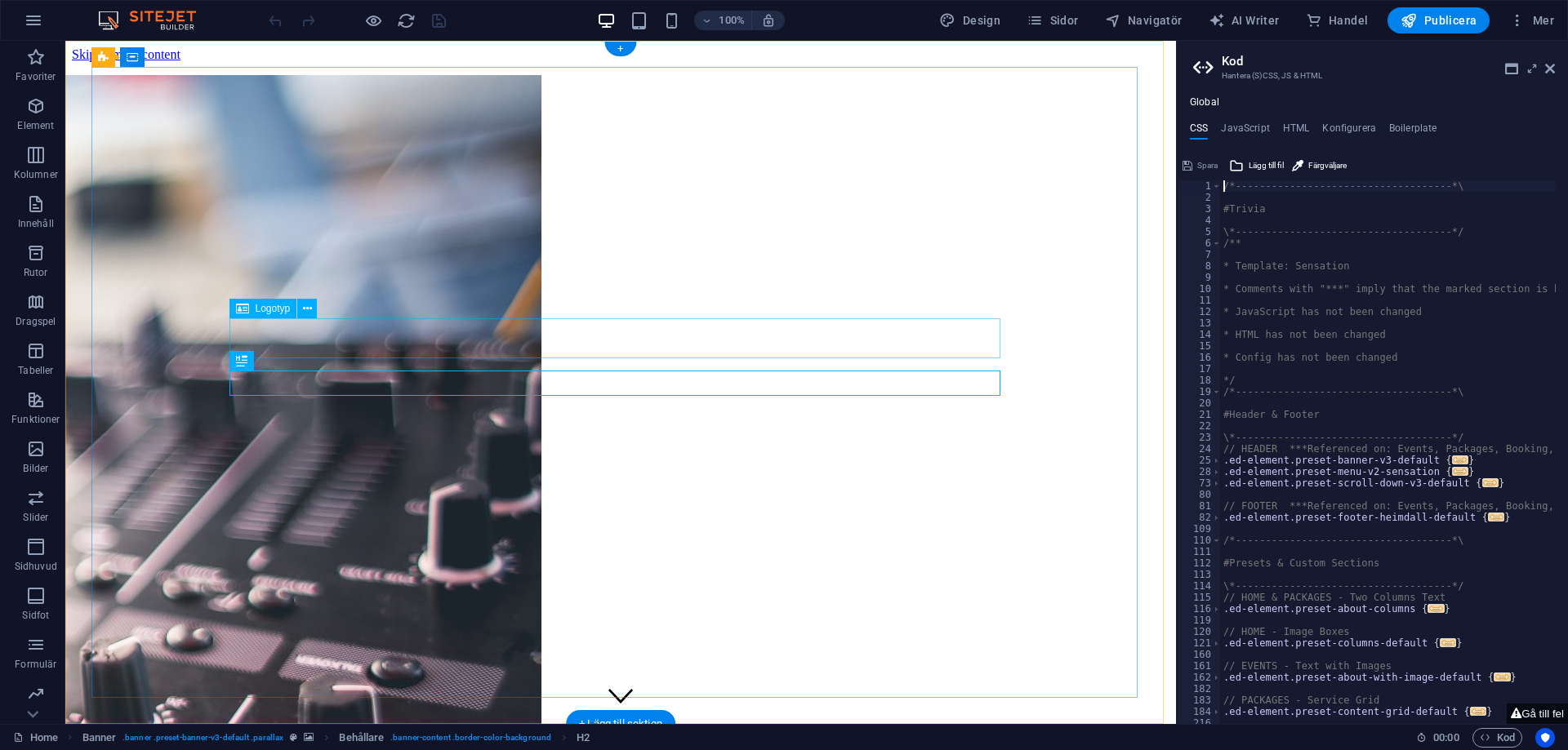
click at [1556, 70] on aside "[PERSON_NAME] (S)CSS, JS & HTML Global CSS JavaScript HTML Konfigurera Boilerpl…" at bounding box center [1371, 382] width 392 height 683
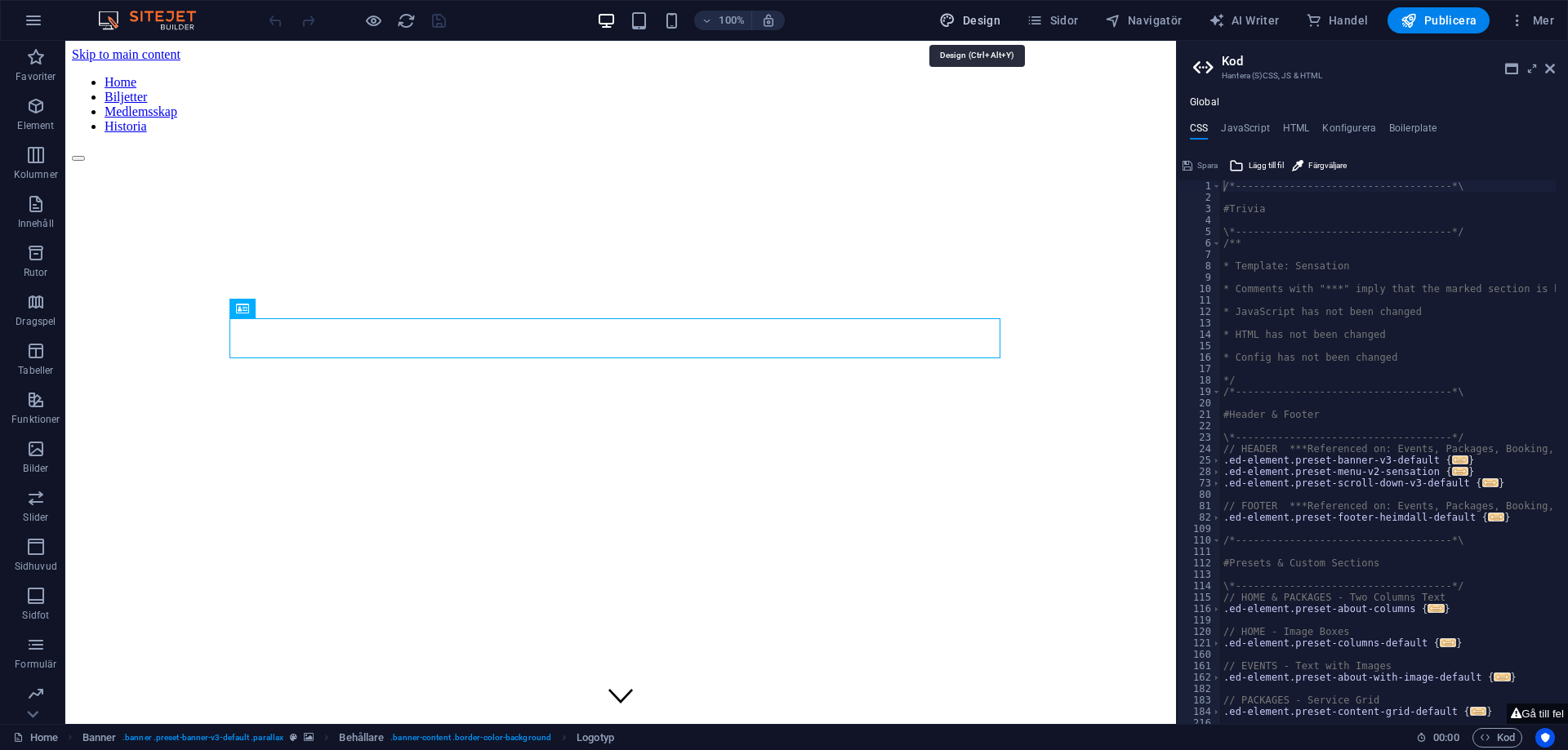
click at [994, 22] on span "Design" at bounding box center [970, 21] width 61 height 17
select select "px"
select select "400"
select select "px"
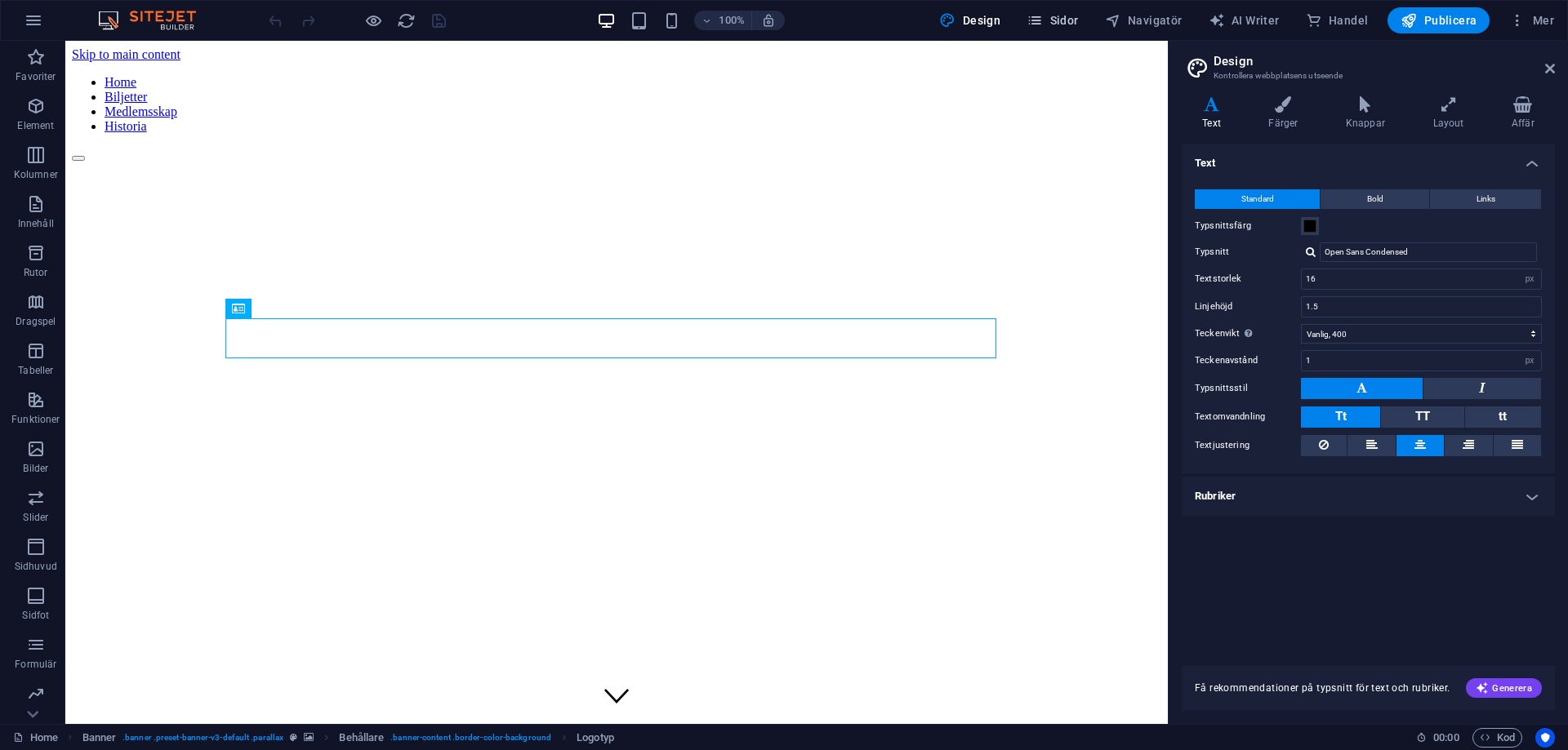
click at [1060, 20] on span "Sidor" at bounding box center [1052, 21] width 51 height 17
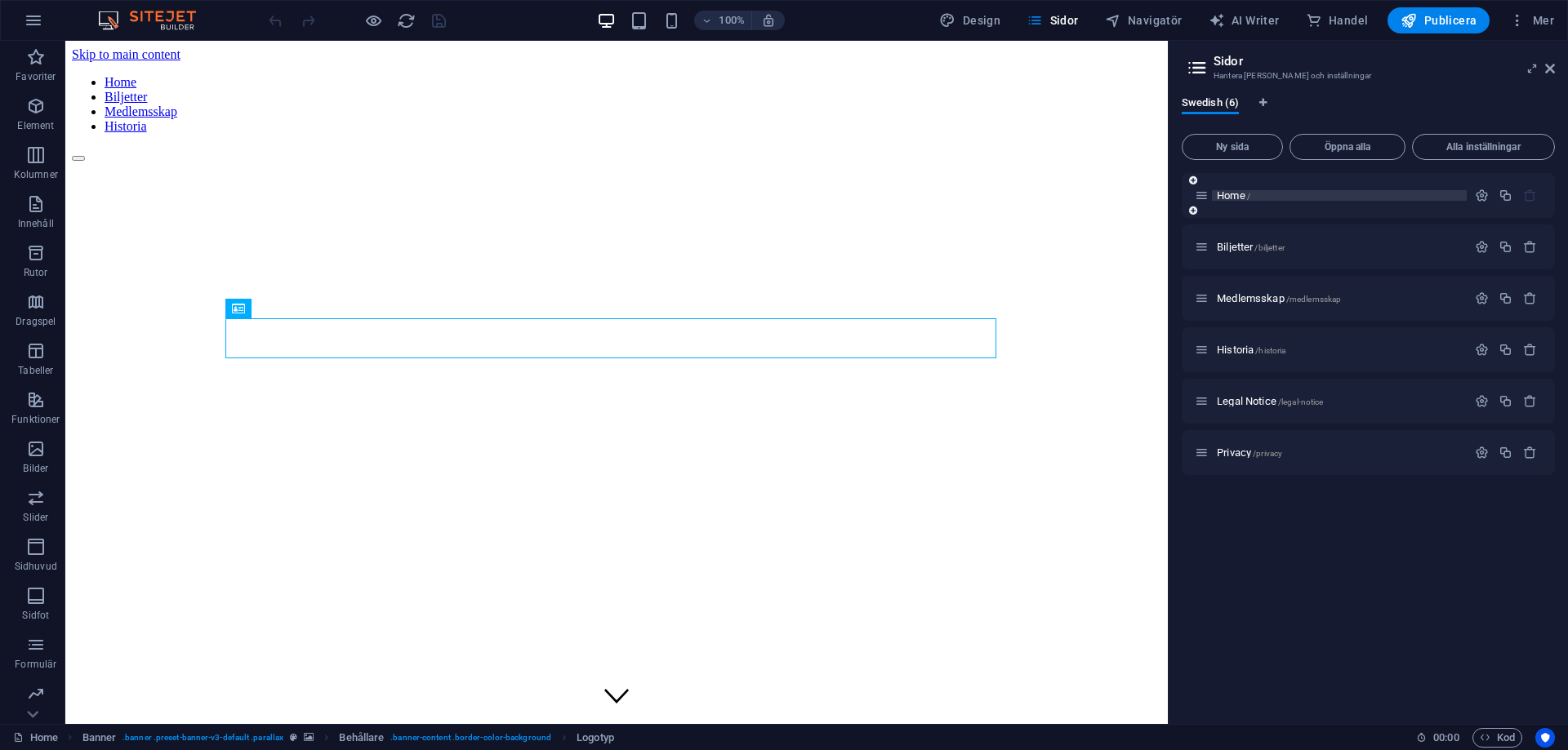
click at [1247, 191] on span "Home /" at bounding box center [1233, 195] width 33 height 12
click at [1249, 195] on span "/" at bounding box center [1249, 196] width 3 height 9
click at [1478, 195] on icon "button" at bounding box center [1482, 195] width 14 height 14
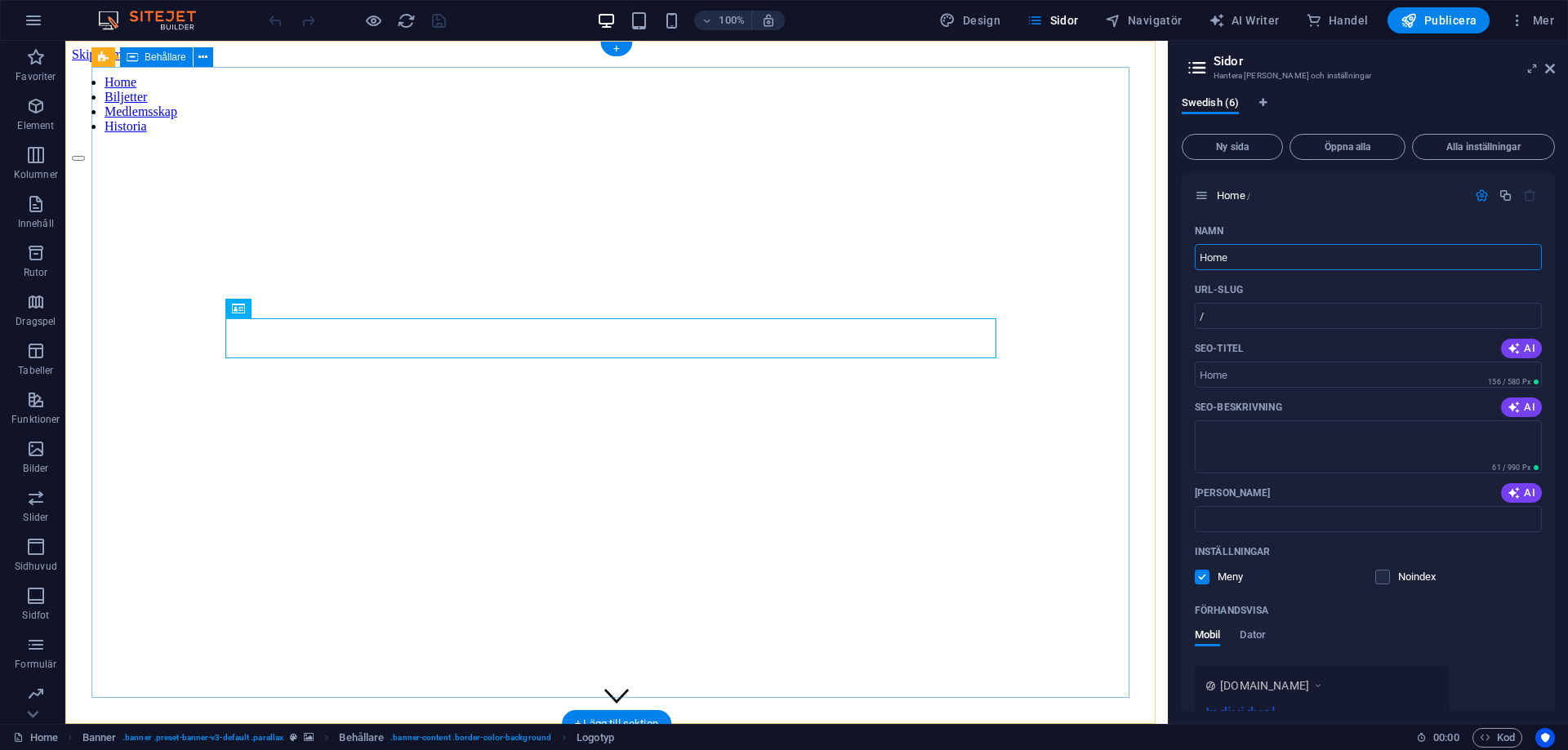
drag, startPoint x: 1233, startPoint y: 303, endPoint x: 1068, endPoint y: 259, distance: 170.8
click at [1275, 244] on input "Home" at bounding box center [1368, 257] width 347 height 27
click at [1275, 256] on input "Home" at bounding box center [1368, 257] width 347 height 27
type input "Hem"
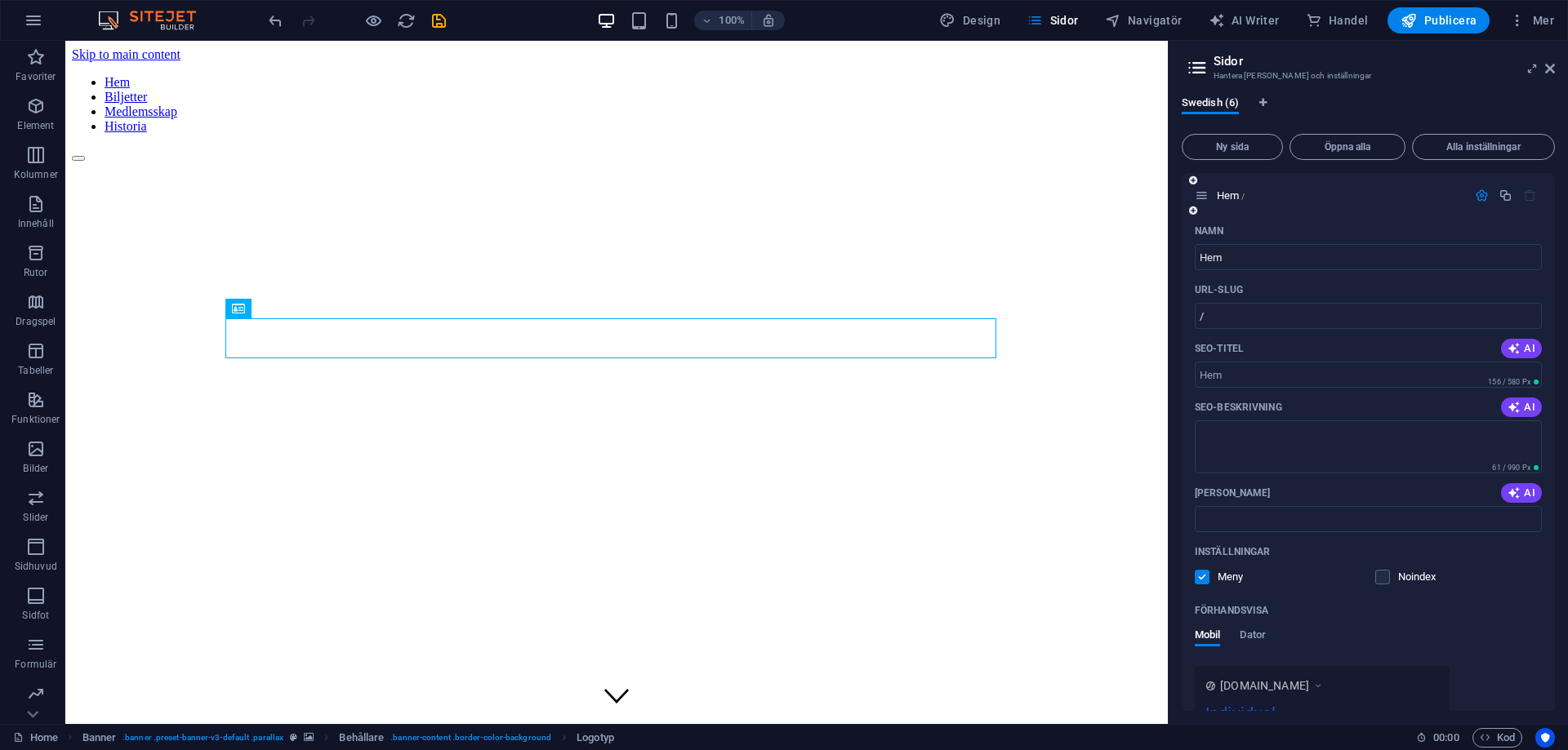
click at [1500, 564] on div "Inställningar" at bounding box center [1368, 552] width 347 height 27
click at [1235, 102] on span "Swedish (6)" at bounding box center [1210, 104] width 57 height 23
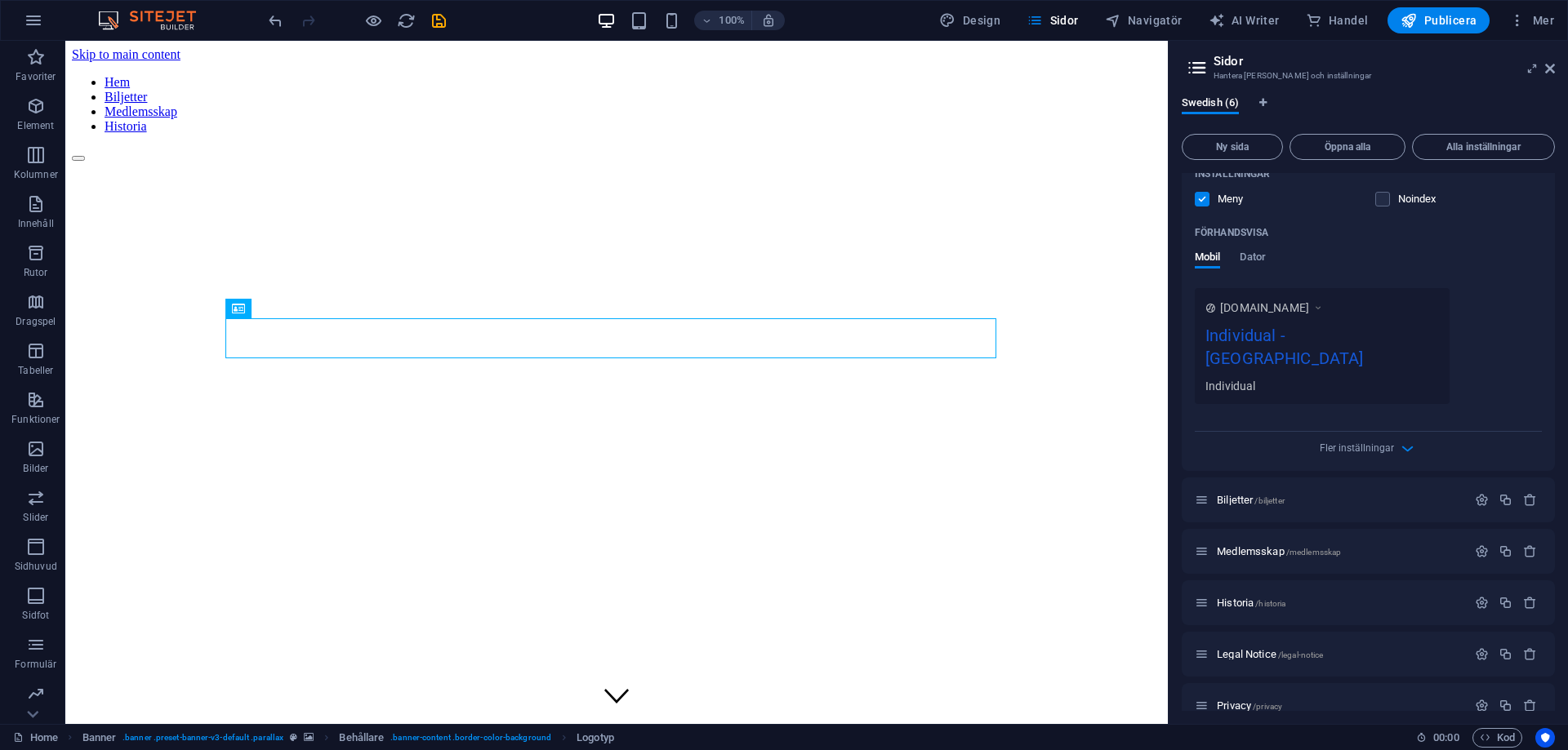
scroll to position [379, 0]
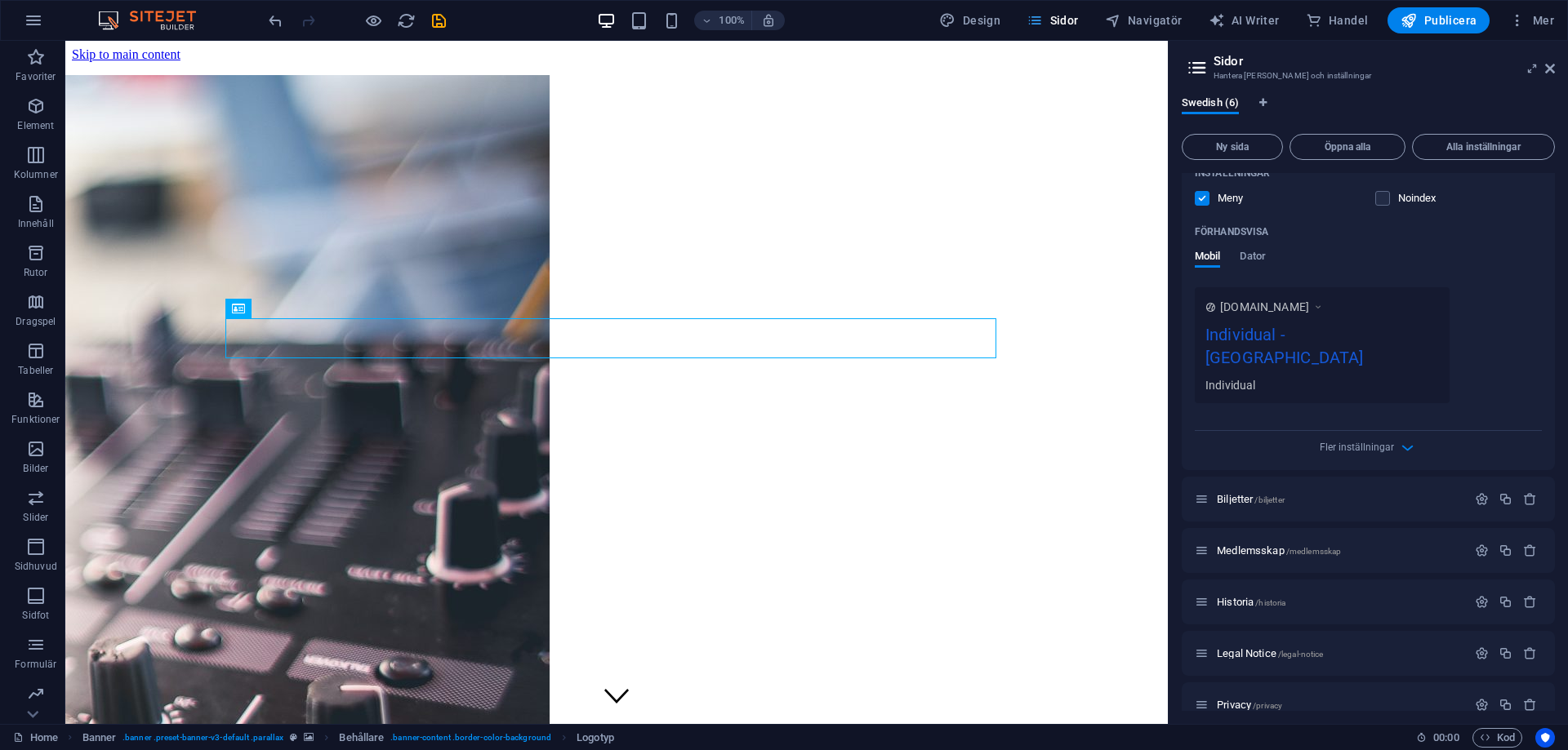
click at [1068, 14] on span "Sidor" at bounding box center [1052, 21] width 51 height 17
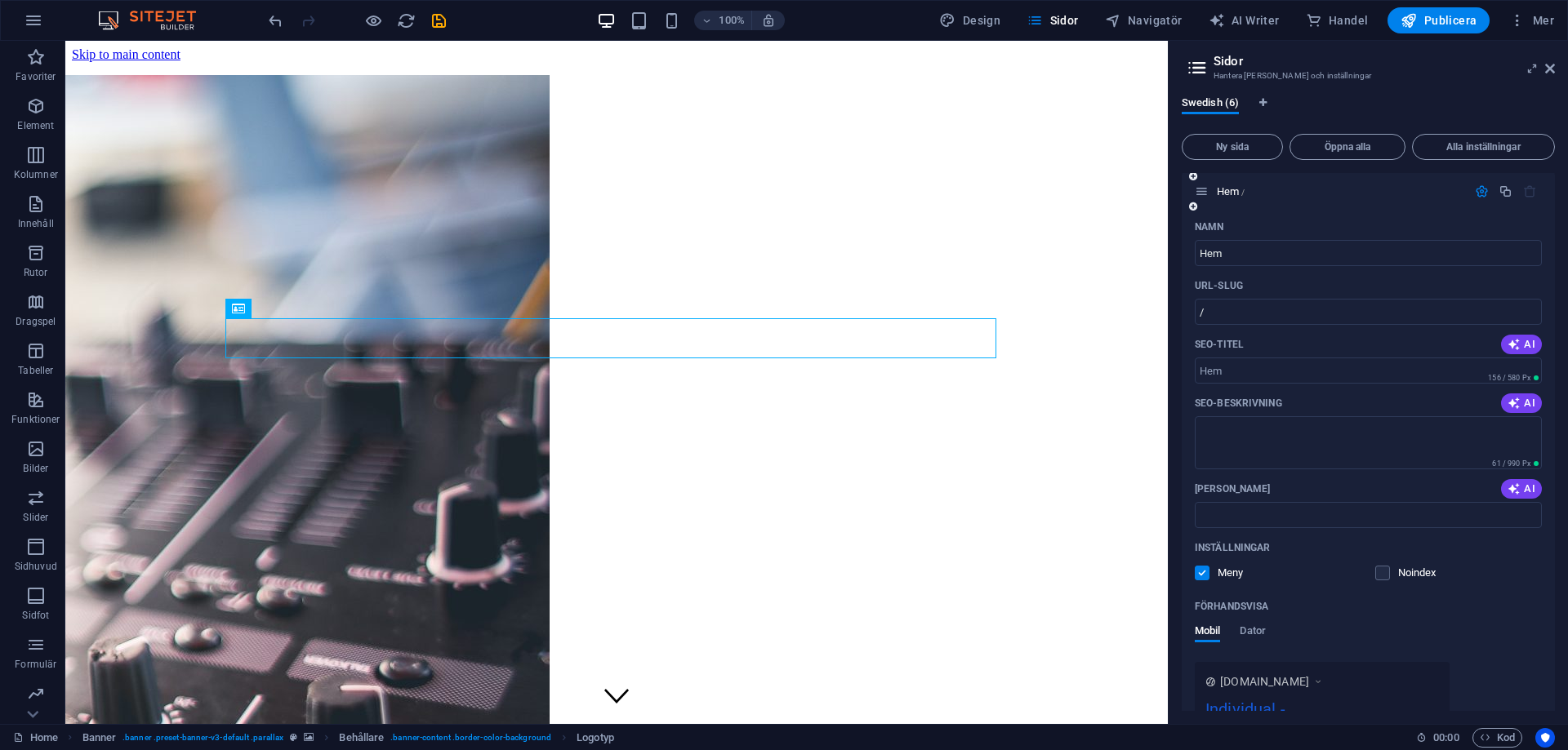
scroll to position [0, 0]
click at [437, 23] on icon "save" at bounding box center [439, 21] width 19 height 19
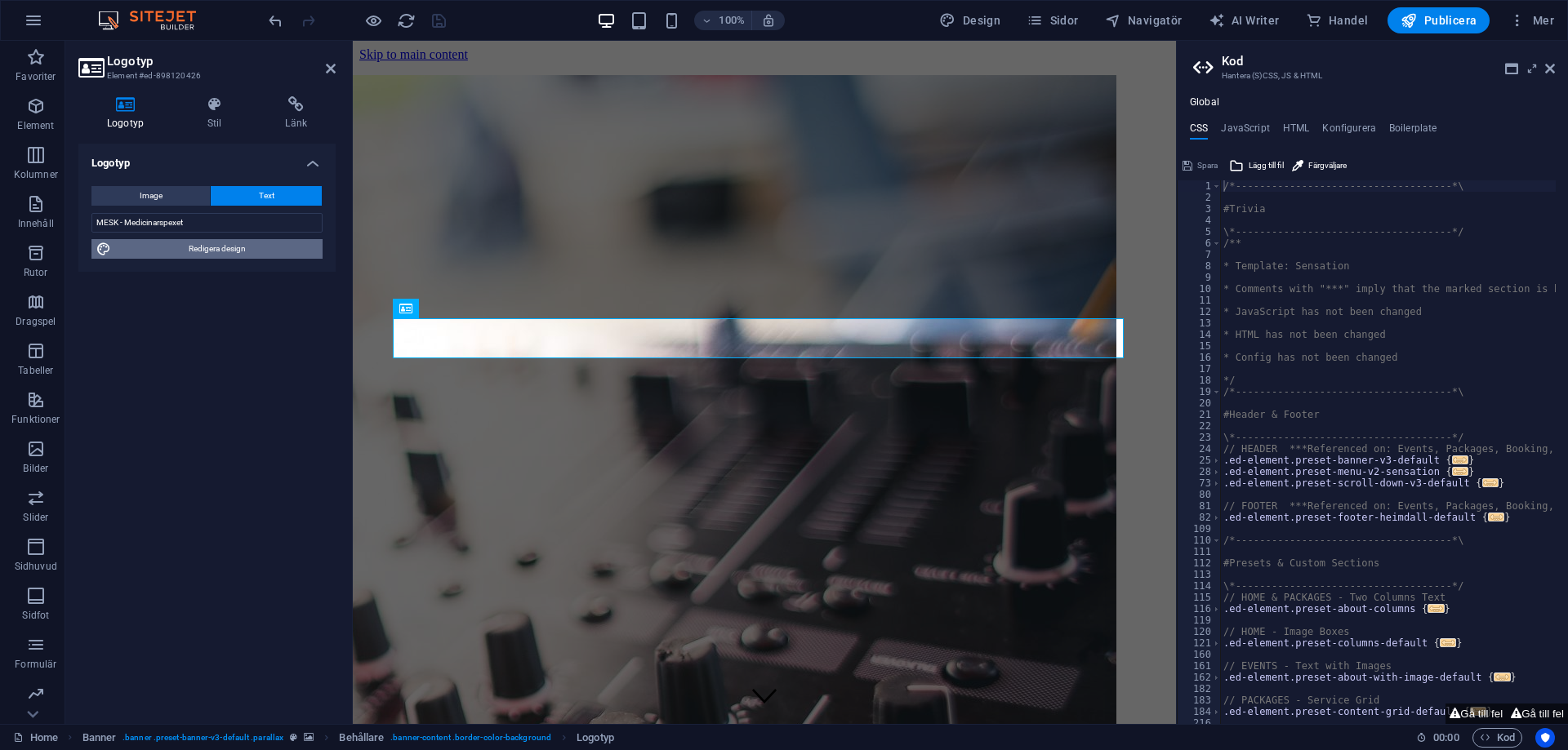
click at [192, 253] on span "Redigera design" at bounding box center [216, 249] width 201 height 20
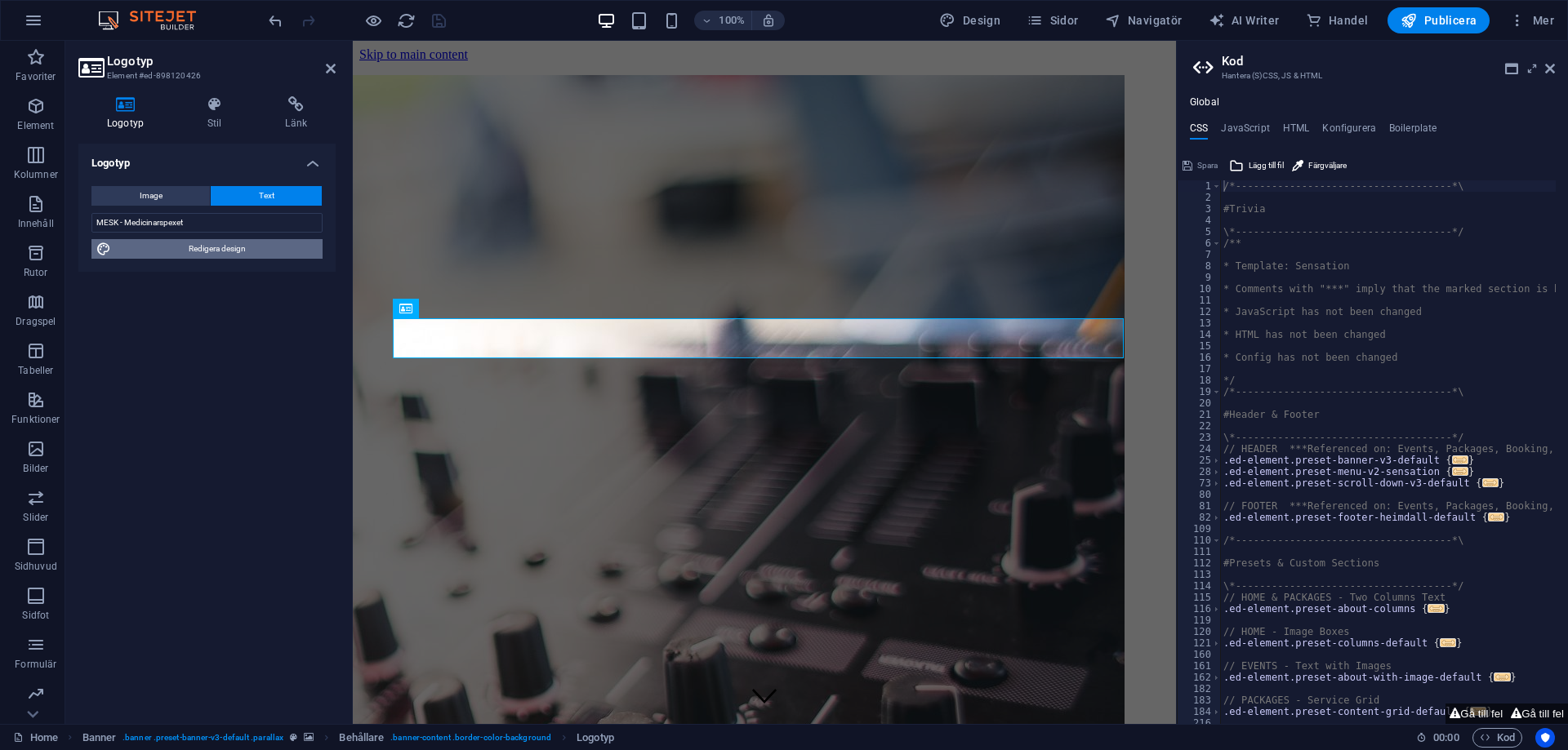
select select "px"
select select "400"
select select "px"
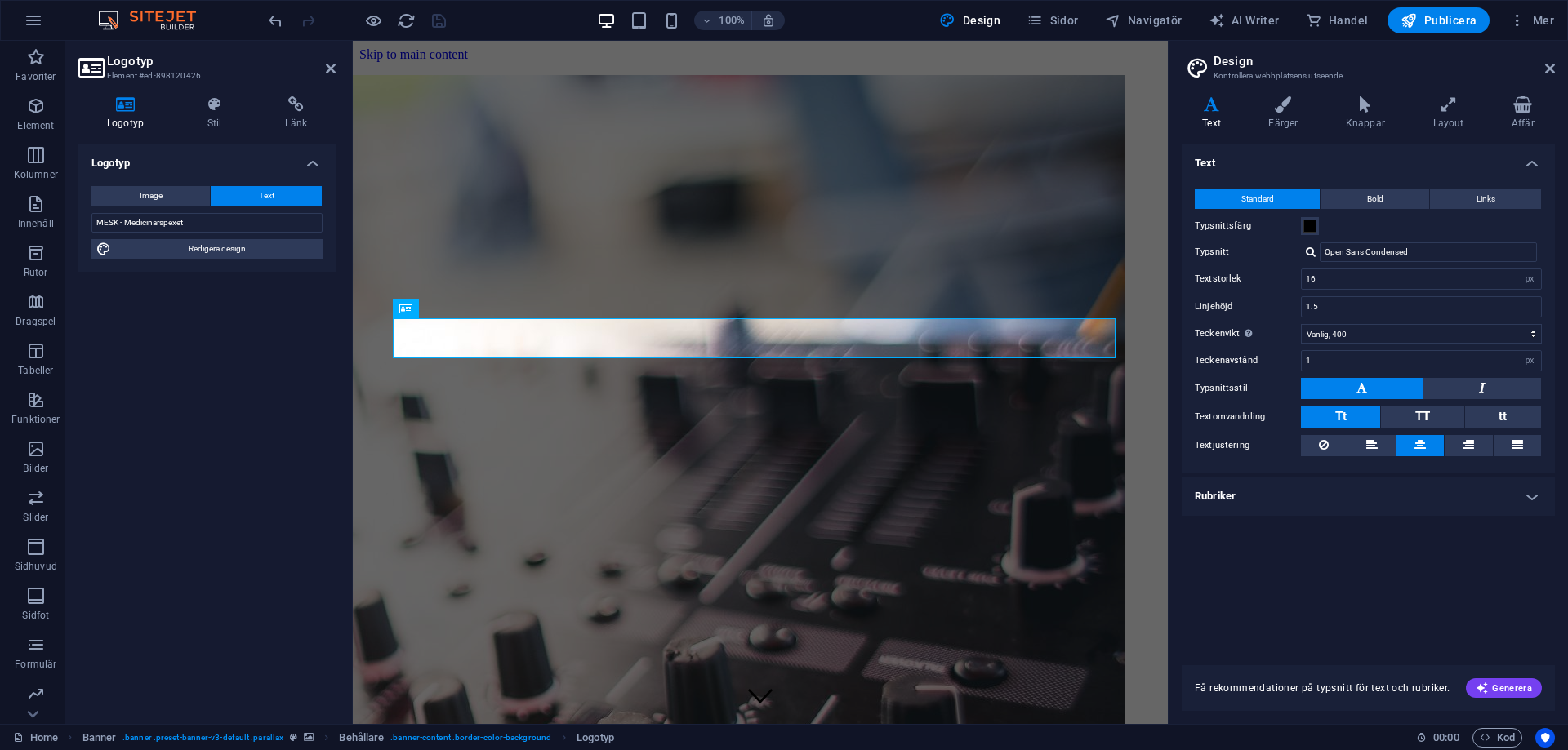
click at [1425, 446] on icon at bounding box center [1420, 445] width 12 height 20
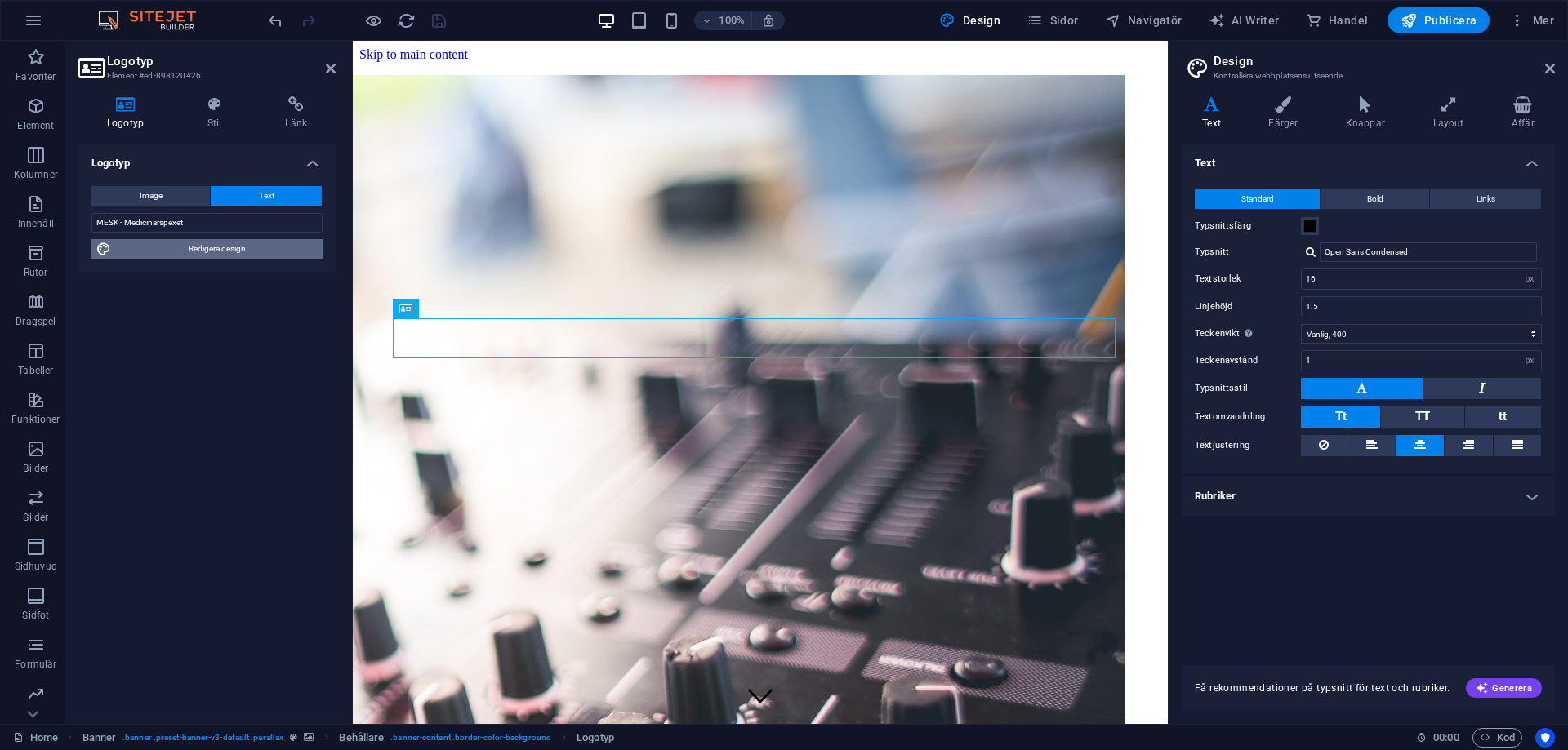
click at [270, 251] on span "Redigera design" at bounding box center [216, 249] width 201 height 20
click at [1422, 419] on span "TT" at bounding box center [1423, 416] width 15 height 15
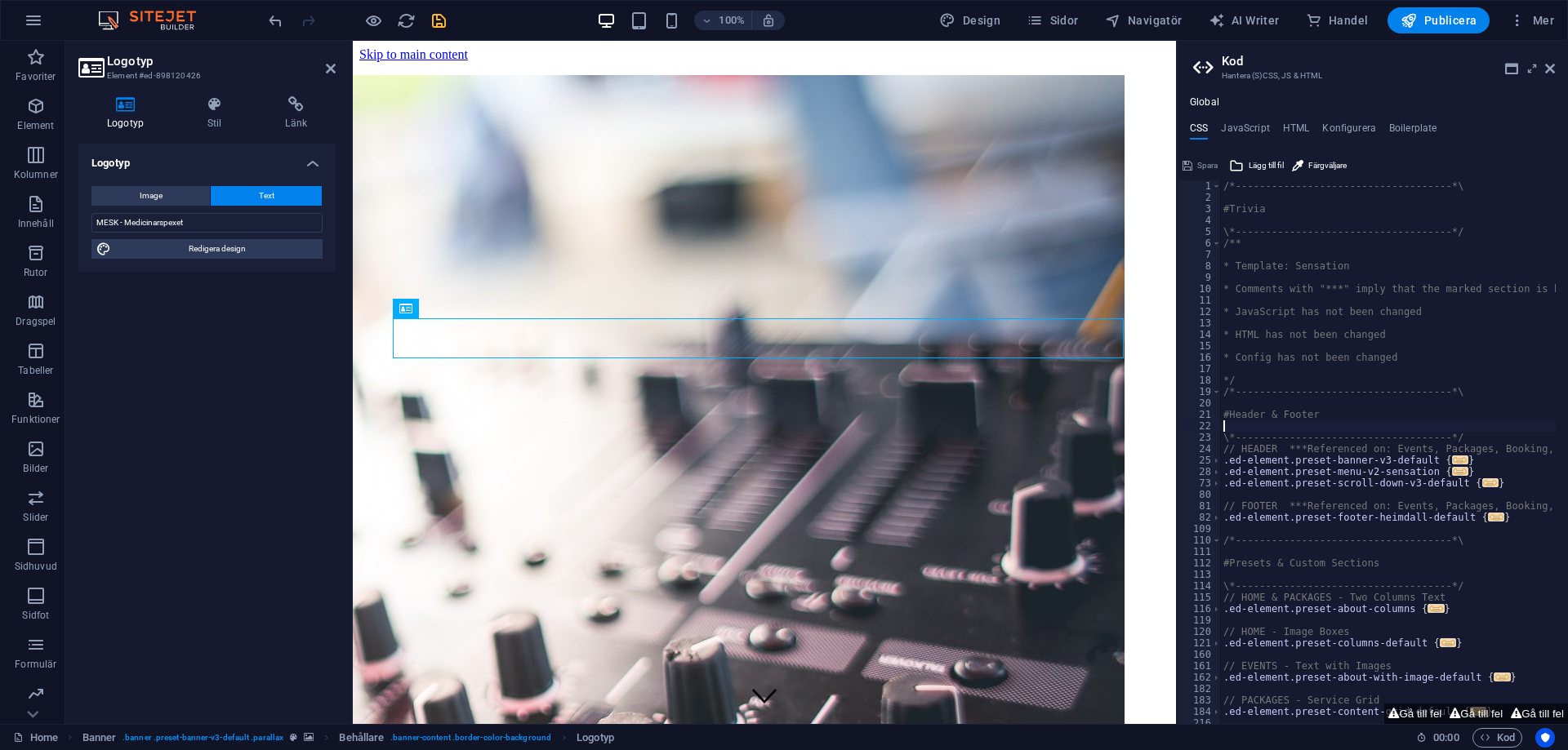
click at [1357, 421] on div "/*------------------------------------*\ #Trivia \*----------------------------…" at bounding box center [1465, 457] width 491 height 554
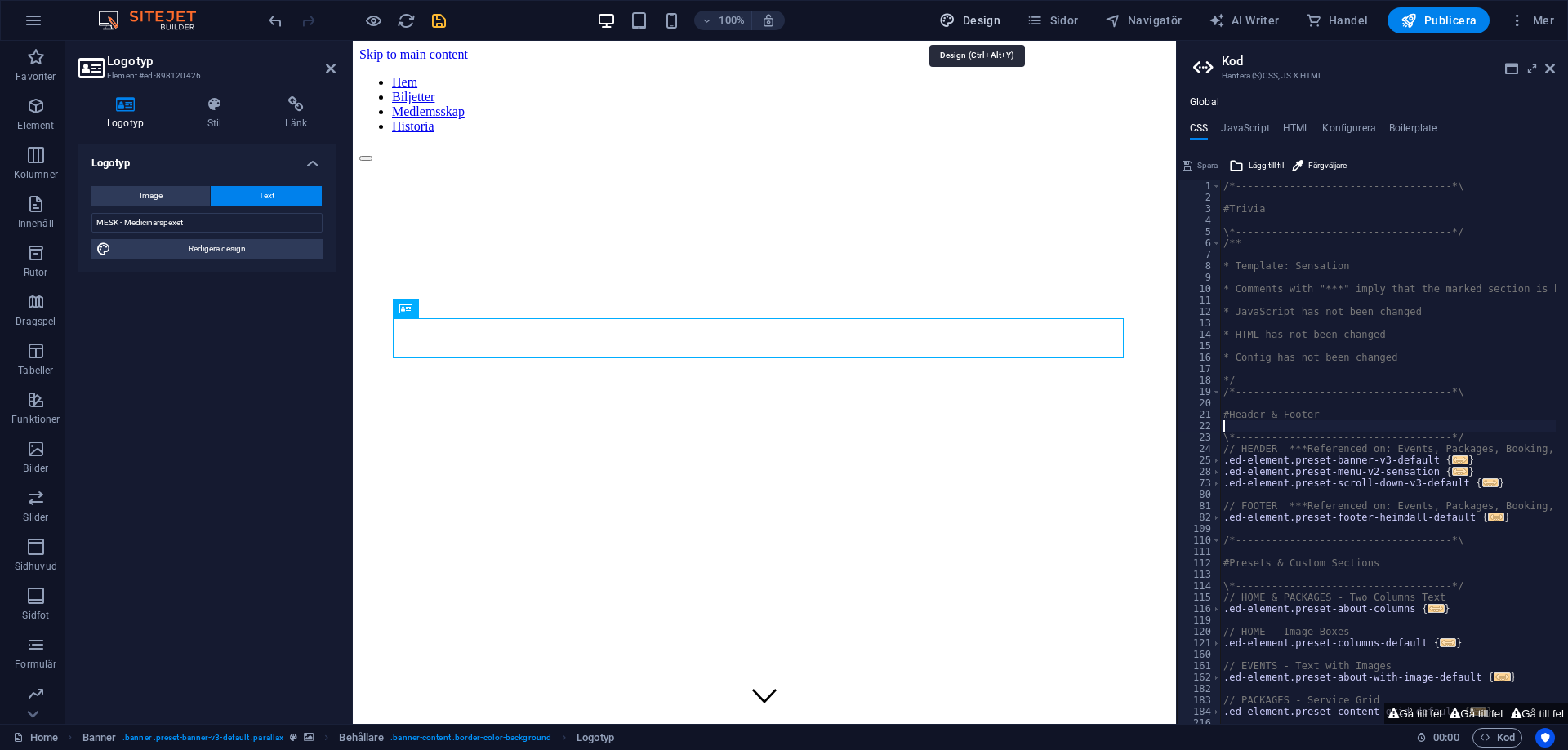
click at [953, 22] on icon "button" at bounding box center [948, 21] width 17 height 17
select select "px"
select select "400"
select select "px"
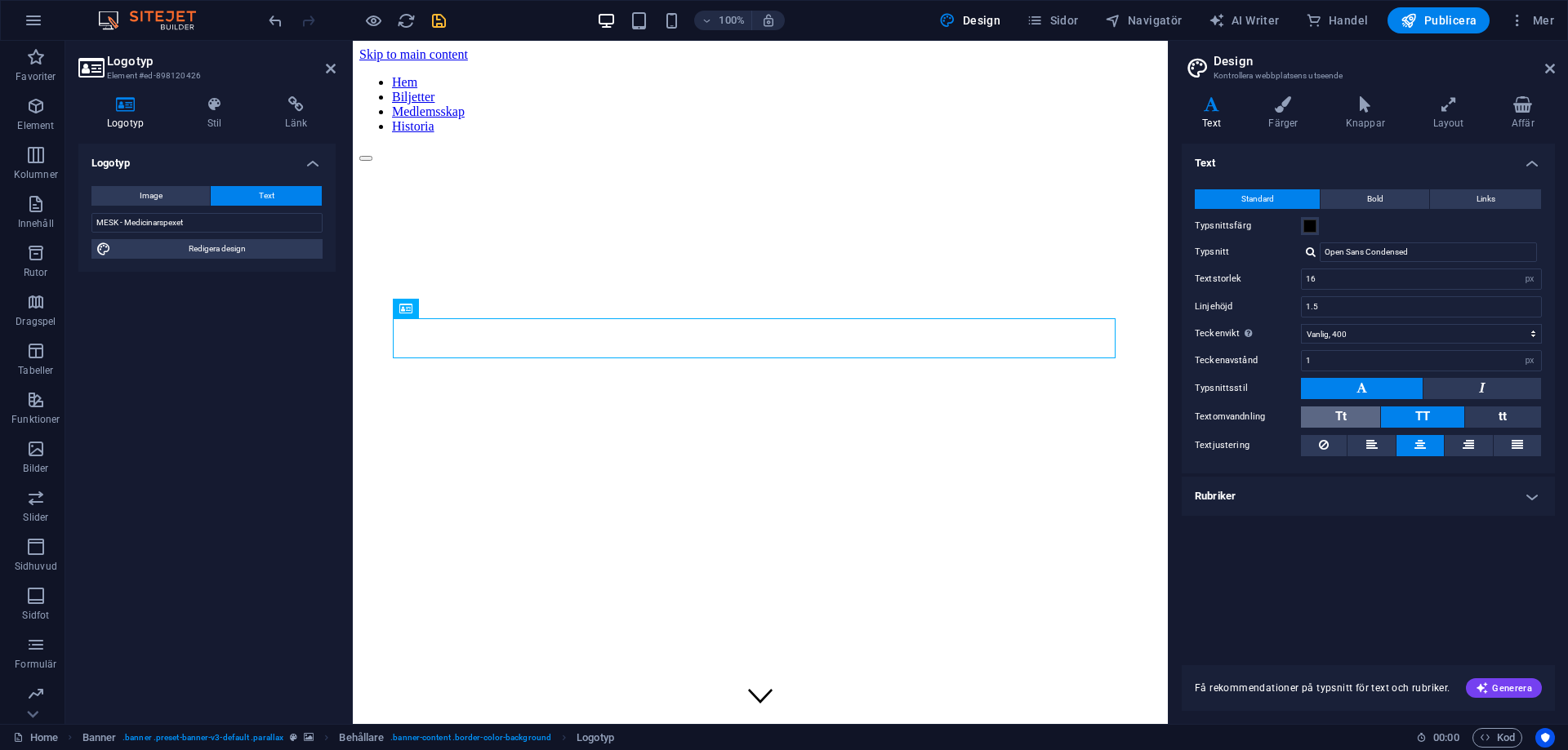
click at [1347, 418] on button "Tt" at bounding box center [1341, 417] width 80 height 22
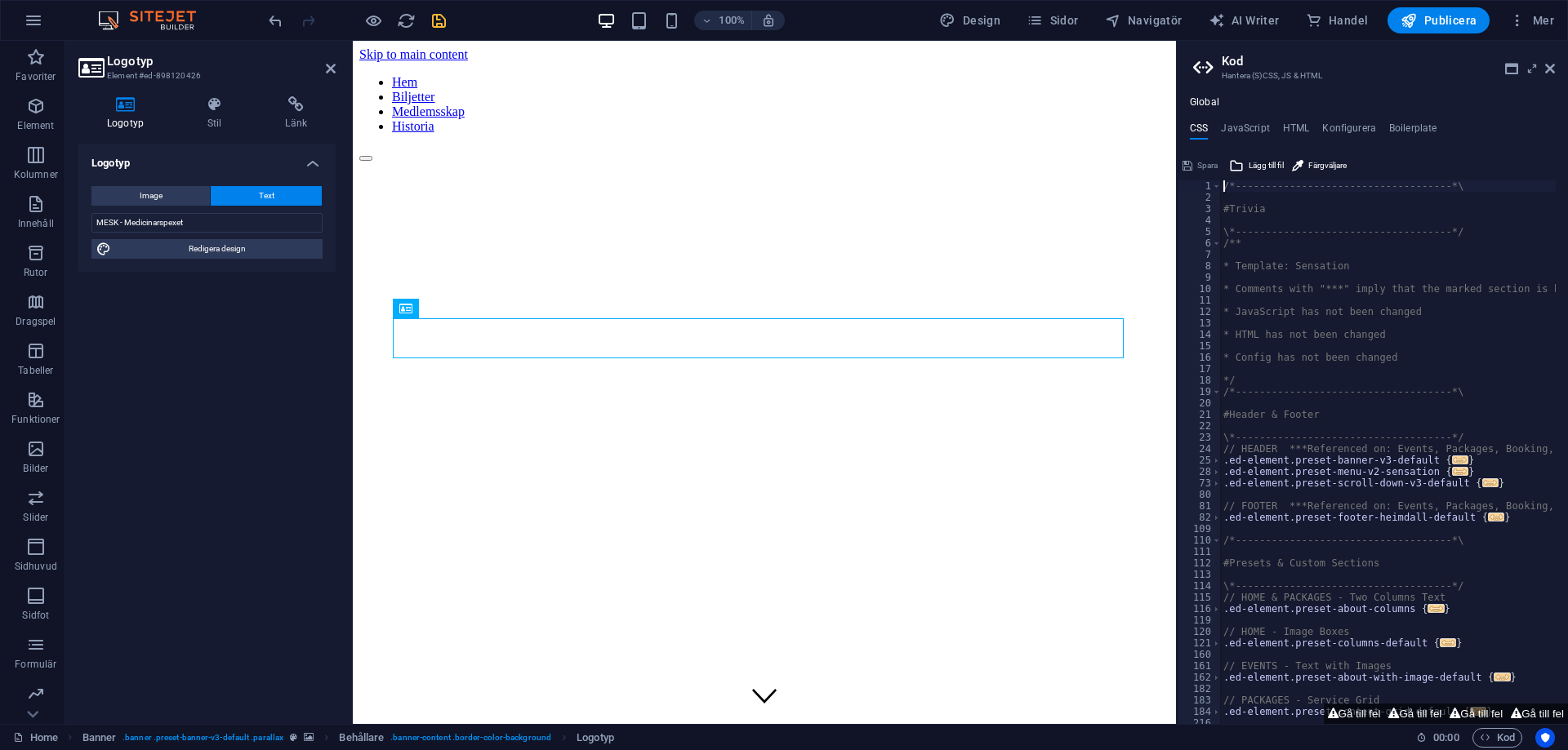
scroll to position [143, 0]
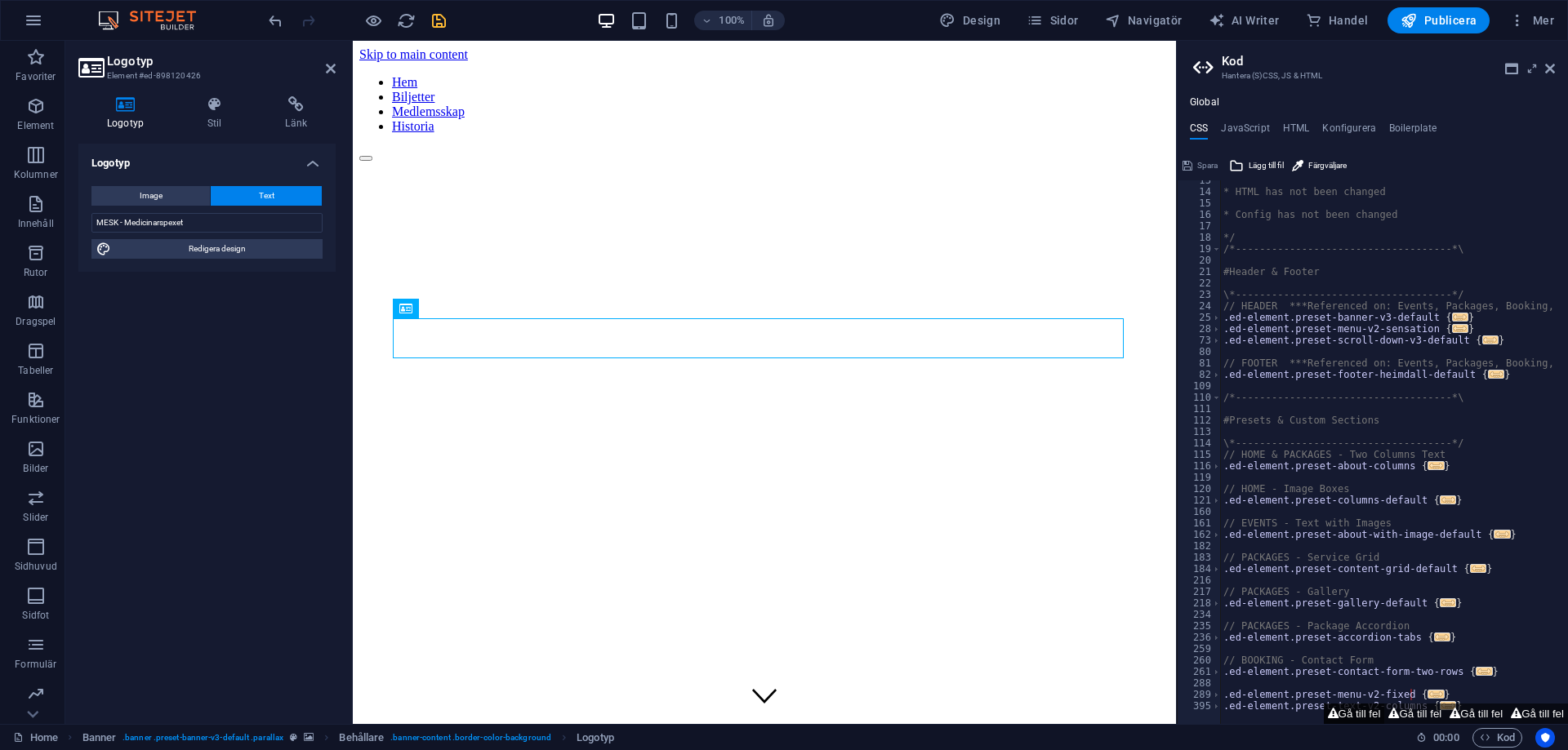
click at [1352, 706] on button "Gå till fel" at bounding box center [1354, 714] width 61 height 21
type textarea "$menu-padding-outer: 0rem,"
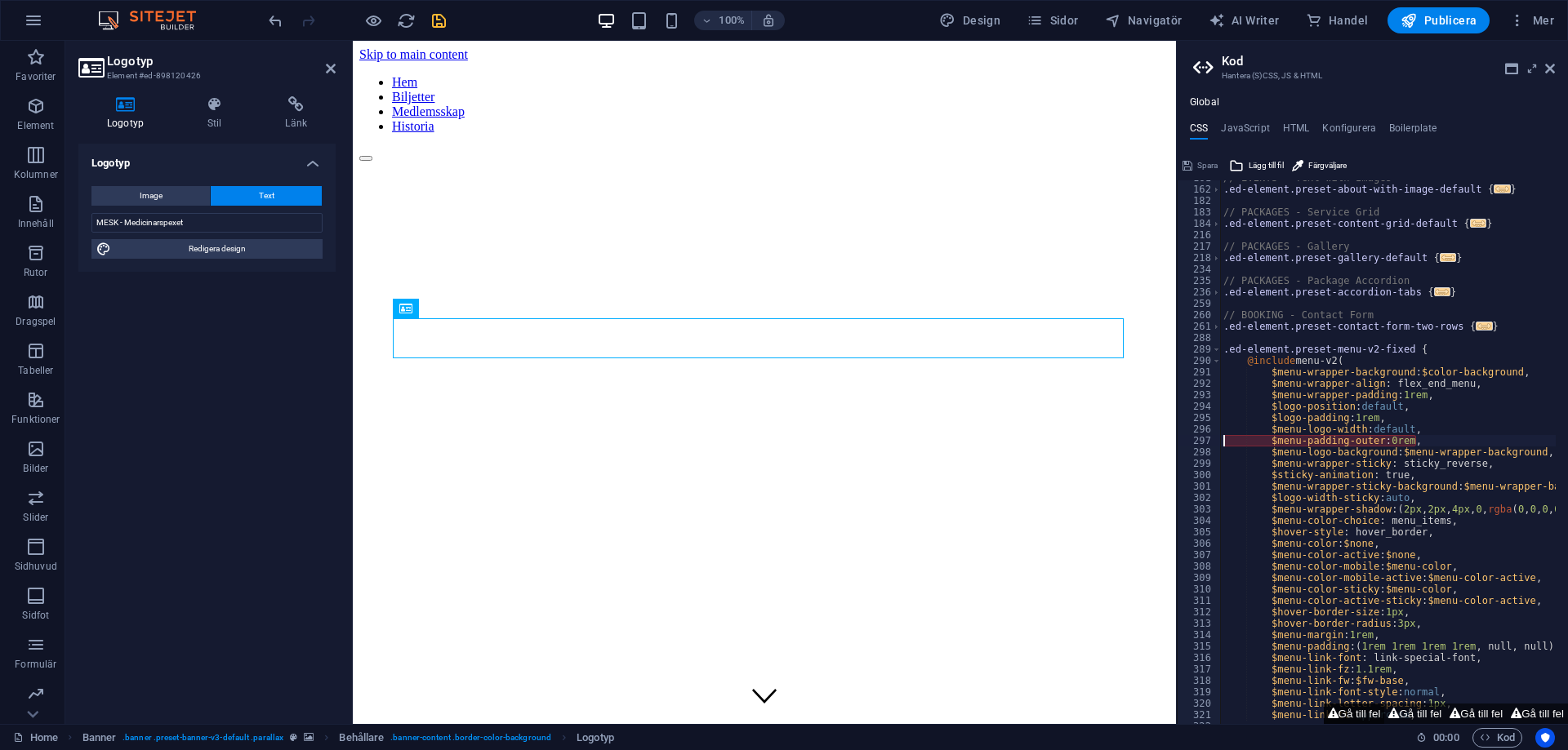
scroll to position [489, 0]
click at [1449, 716] on icon at bounding box center [1454, 714] width 11 height 11
click at [1409, 710] on button "Gå till fel" at bounding box center [1415, 714] width 61 height 21
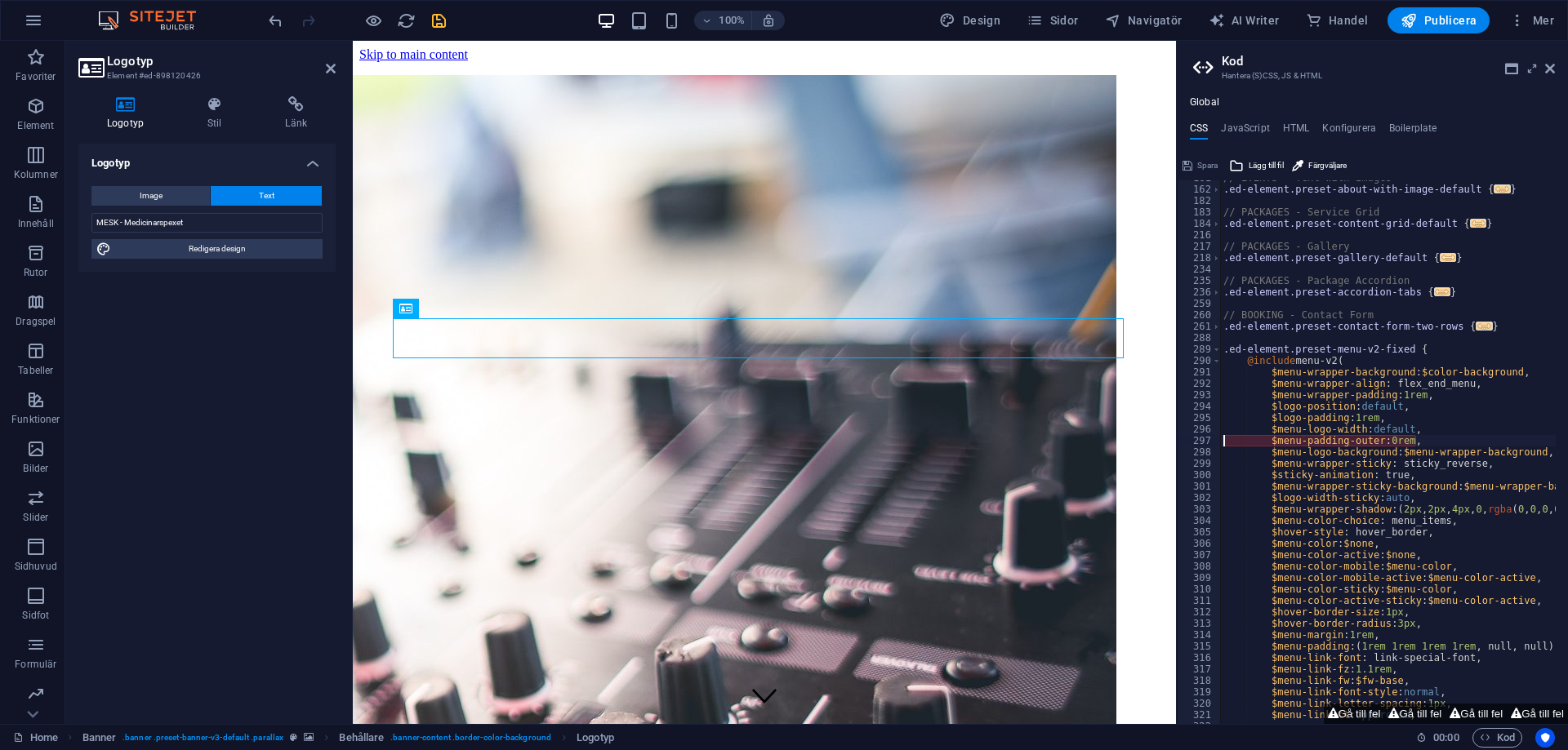
click at [1428, 443] on div "// EVENTS - Text with Images .ed-element.preset-about-with-image-default { ... …" at bounding box center [1465, 449] width 491 height 554
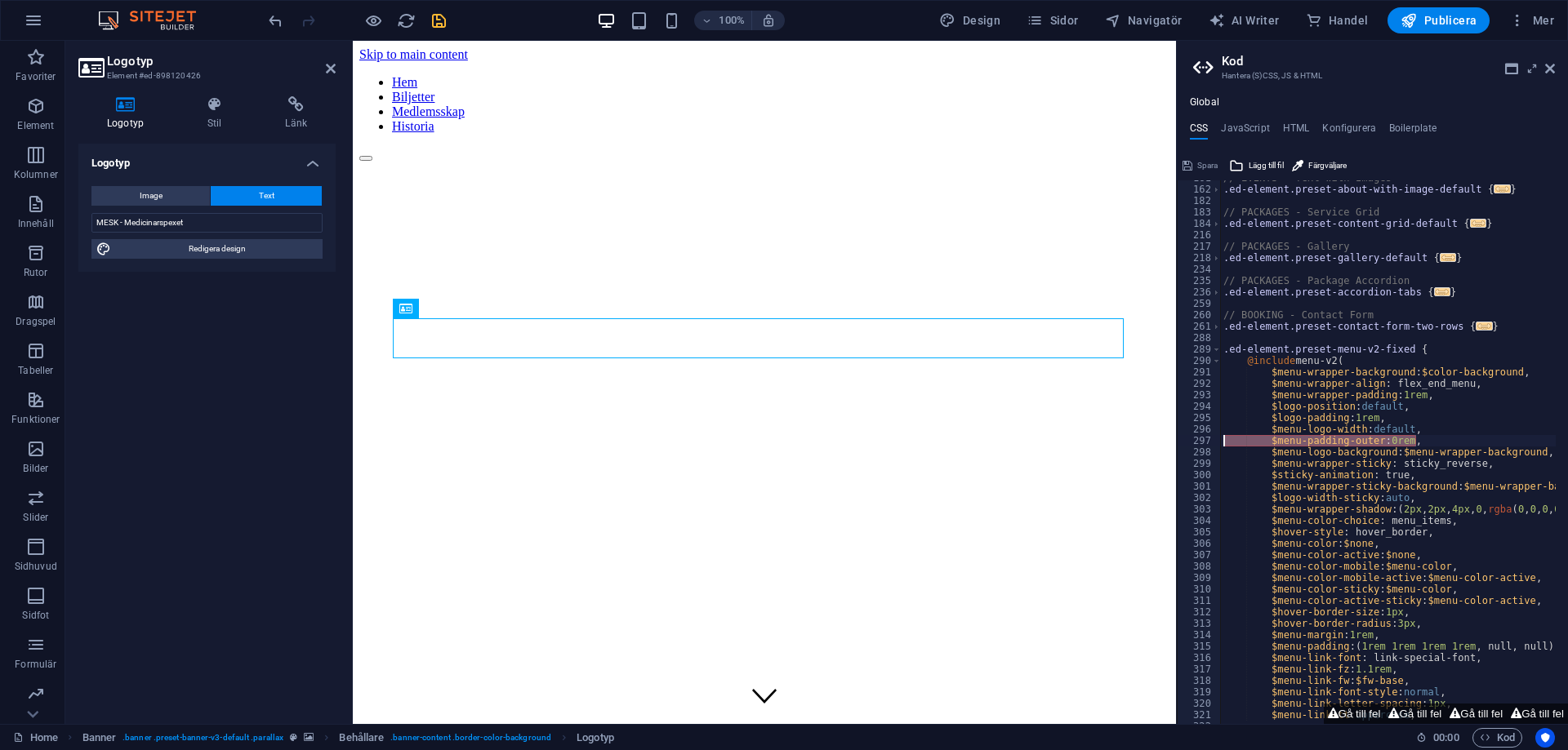
drag, startPoint x: 1425, startPoint y: 441, endPoint x: 1203, endPoint y: 446, distance: 222.1
click at [1203, 446] on div "$menu-padding-outer: 0rem, 161 162 182 183 184 216 217 218 234 235 236 259 260 …" at bounding box center [1372, 452] width 391 height 544
type textarea "$menu-logo-width: default,"
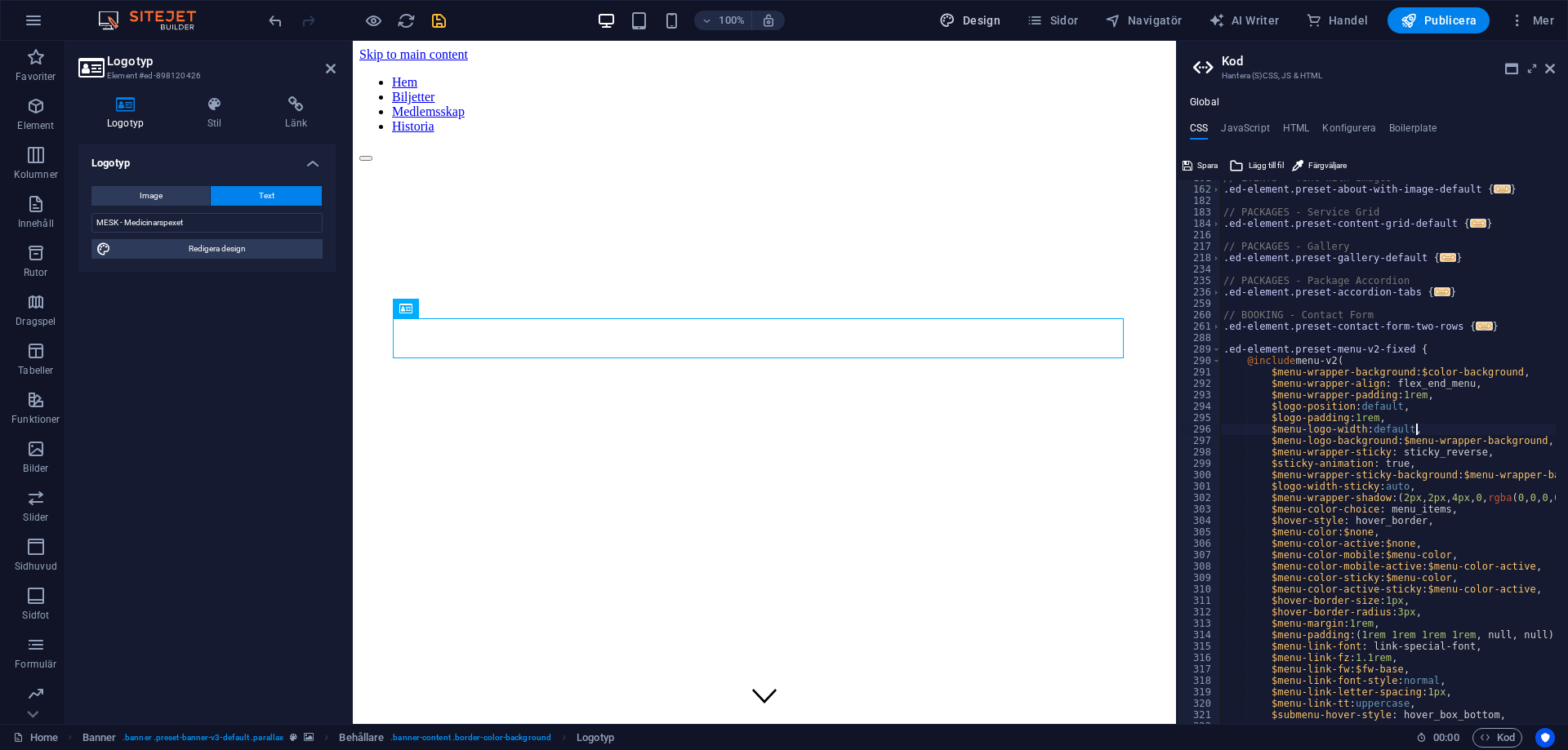
click at [955, 22] on icon "button" at bounding box center [948, 21] width 17 height 17
select select "px"
select select "400"
select select "px"
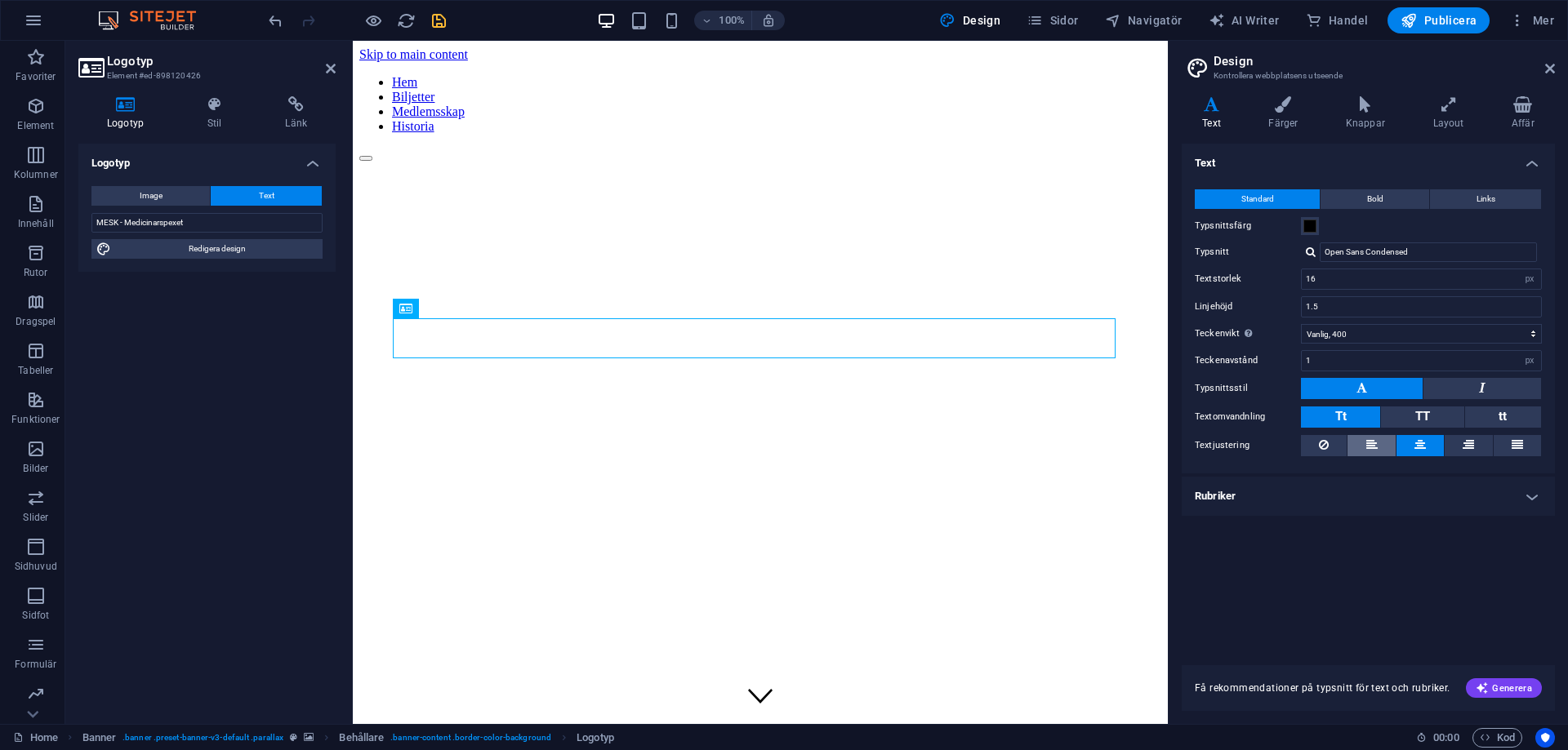
click at [1367, 446] on icon at bounding box center [1372, 445] width 12 height 20
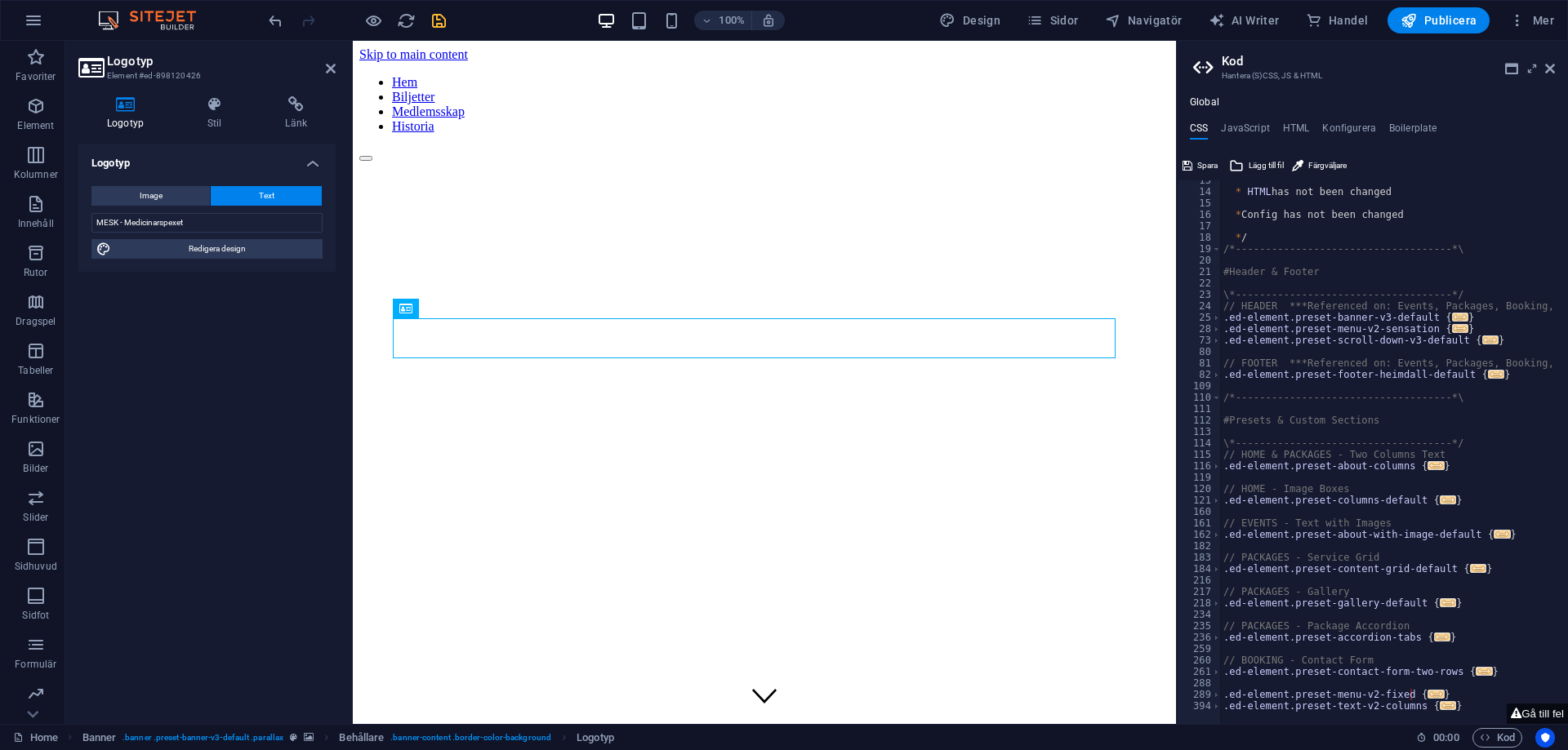
scroll to position [143, 0]
click at [1532, 713] on button "Gå till fel" at bounding box center [1537, 714] width 61 height 21
type textarea "$menu-logo-width: default,"
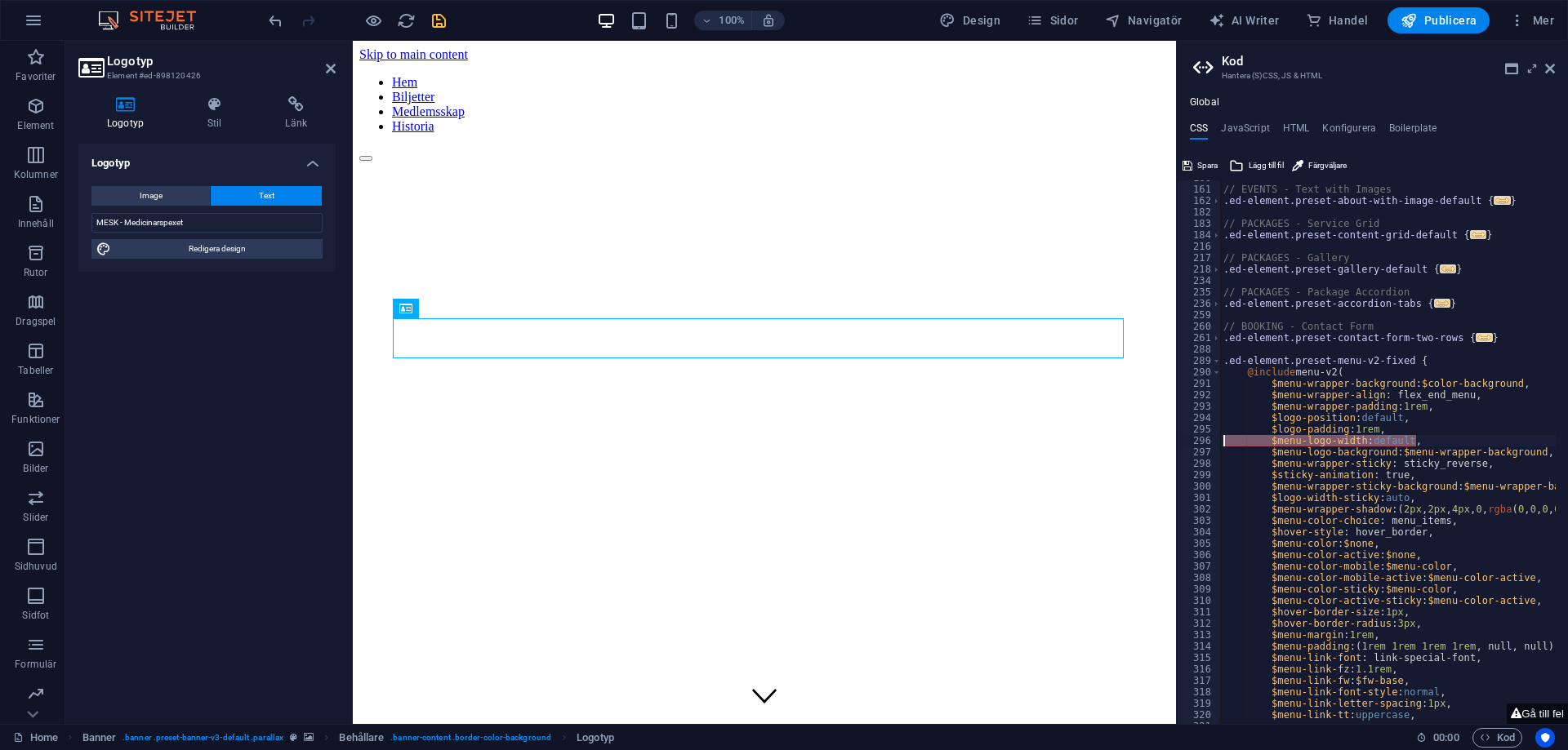
drag, startPoint x: 1418, startPoint y: 441, endPoint x: 1216, endPoint y: 442, distance: 202.0
click at [1216, 442] on div "$menu-logo-width: default, 160 161 162 182 183 184 216 217 218 234 235 236 259 …" at bounding box center [1372, 452] width 391 height 544
type textarea "$logo-padding: 1rem,"
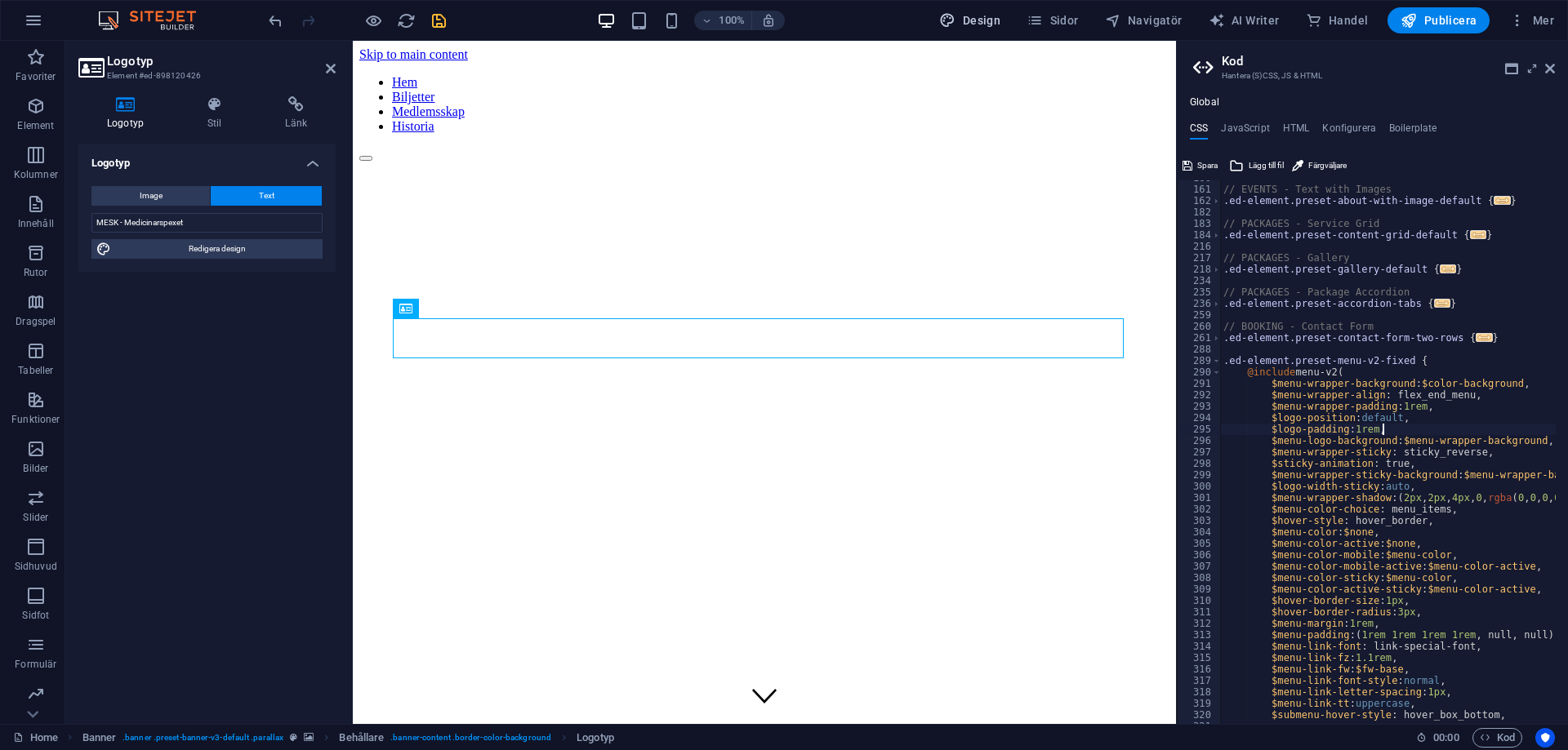
click at [988, 14] on span "Design" at bounding box center [970, 21] width 61 height 17
select select "px"
select select "400"
select select "px"
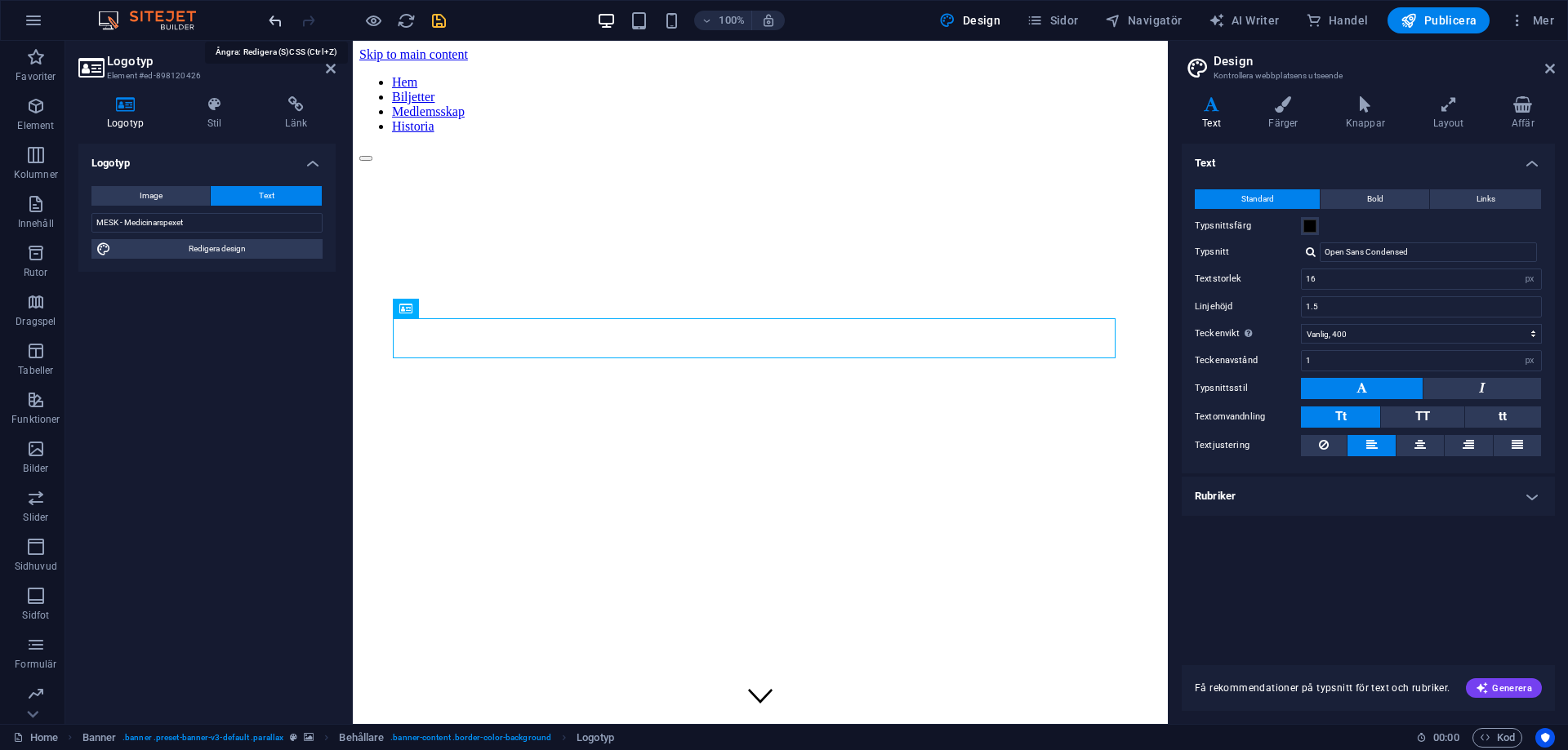
click at [282, 15] on icon "undo" at bounding box center [275, 21] width 19 height 19
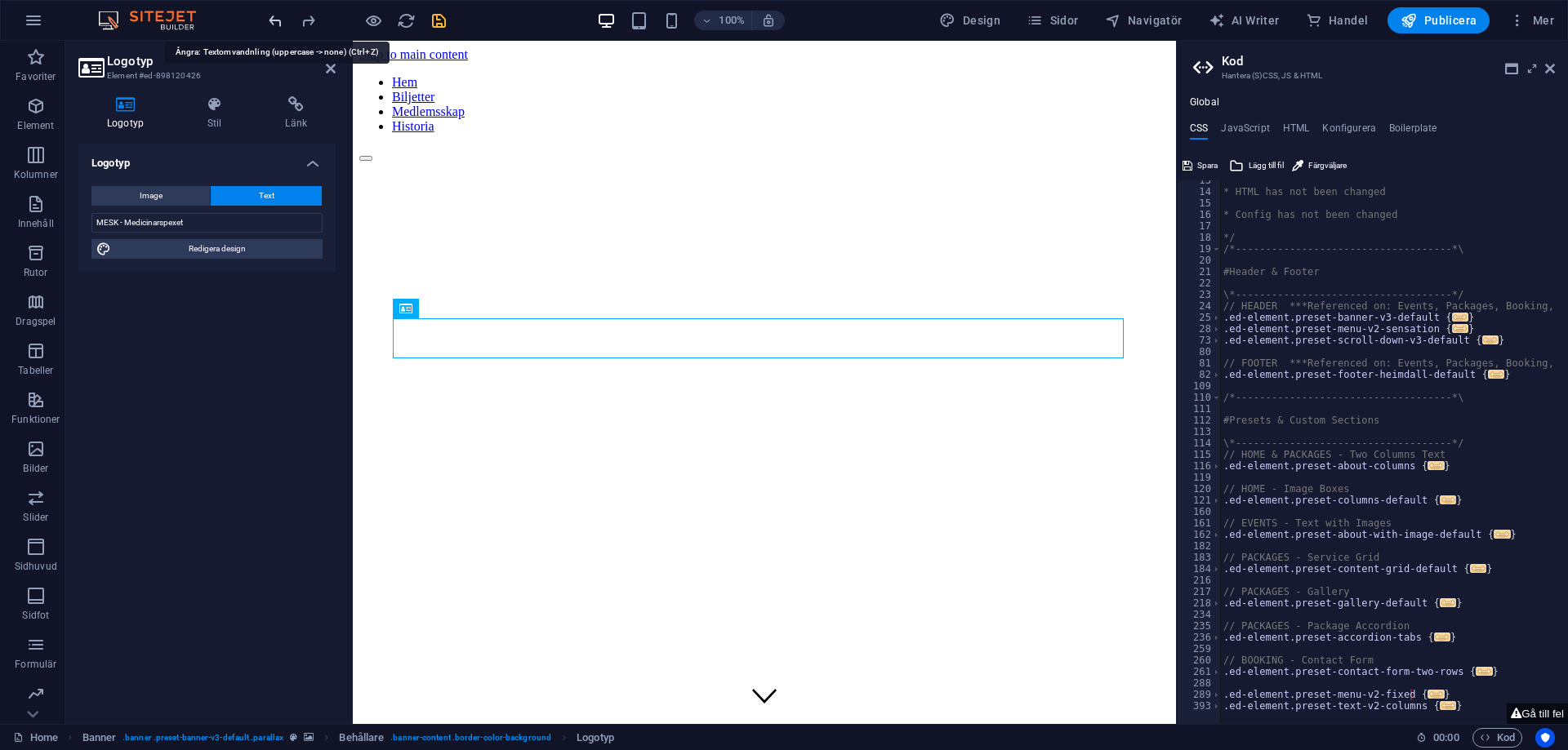
scroll to position [143, 0]
click at [277, 20] on icon "undo" at bounding box center [275, 21] width 19 height 19
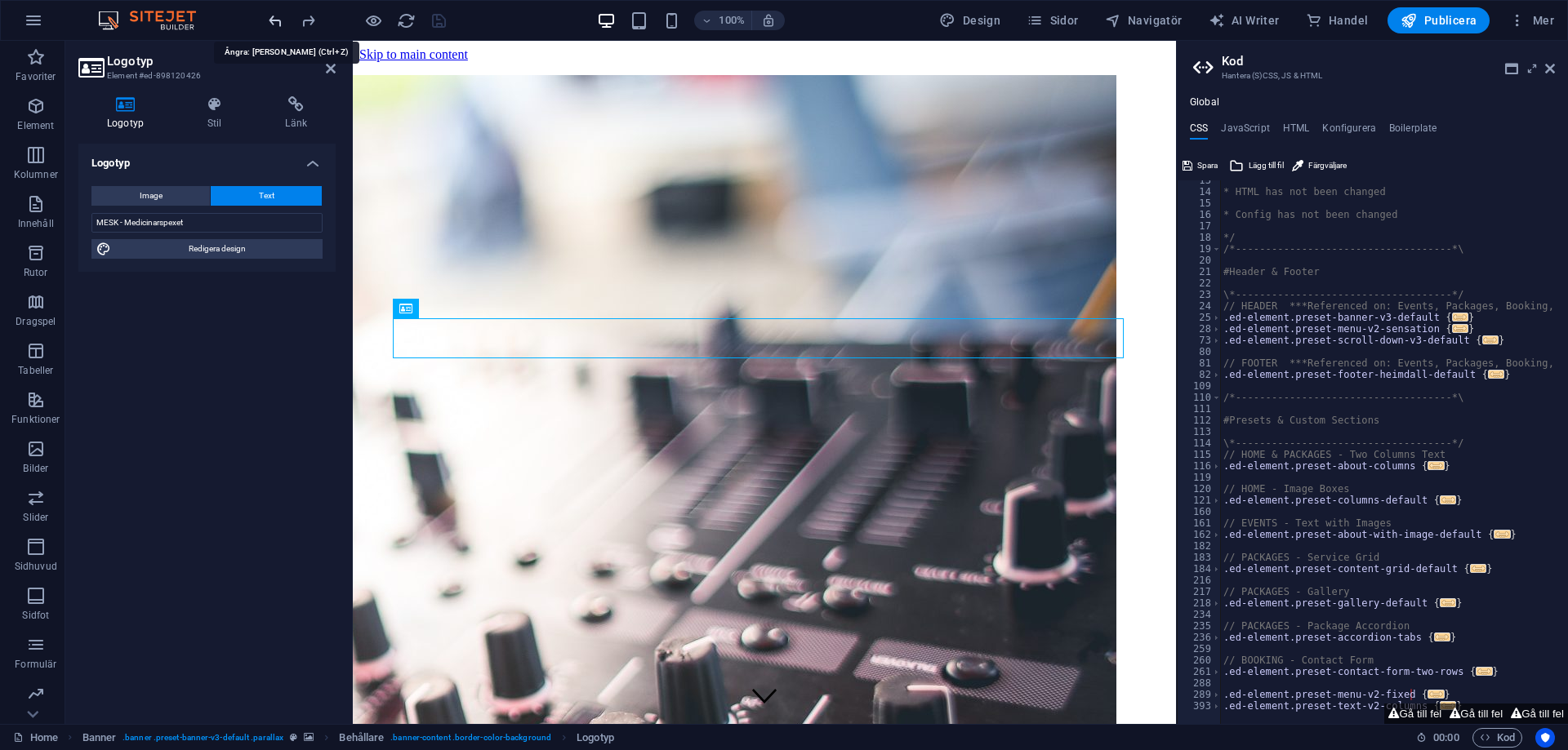
click at [277, 20] on icon "undo" at bounding box center [275, 21] width 19 height 19
click at [277, 20] on div at bounding box center [357, 21] width 183 height 27
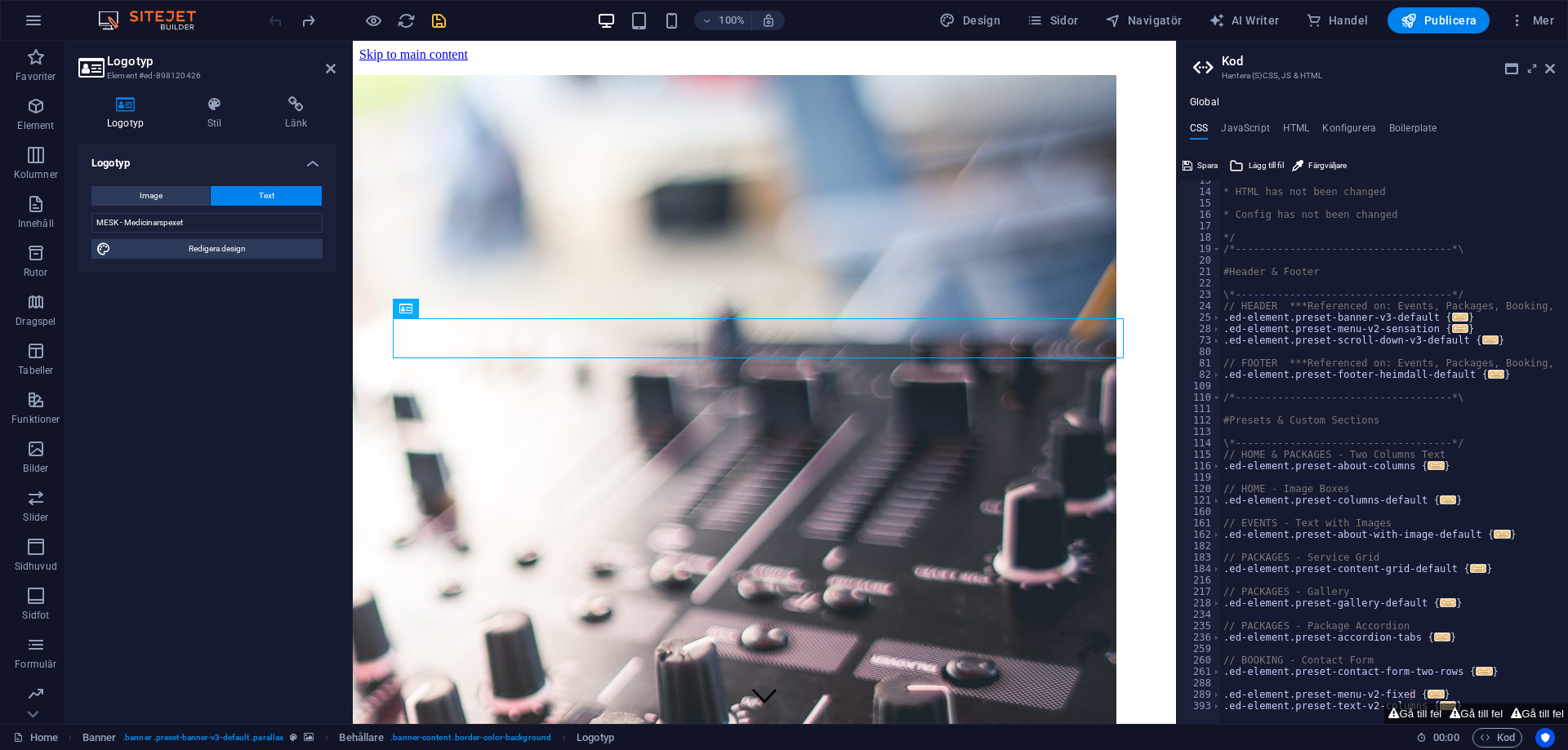
click at [277, 20] on div at bounding box center [357, 21] width 183 height 27
click at [343, 26] on div at bounding box center [341, 21] width 20 height 20
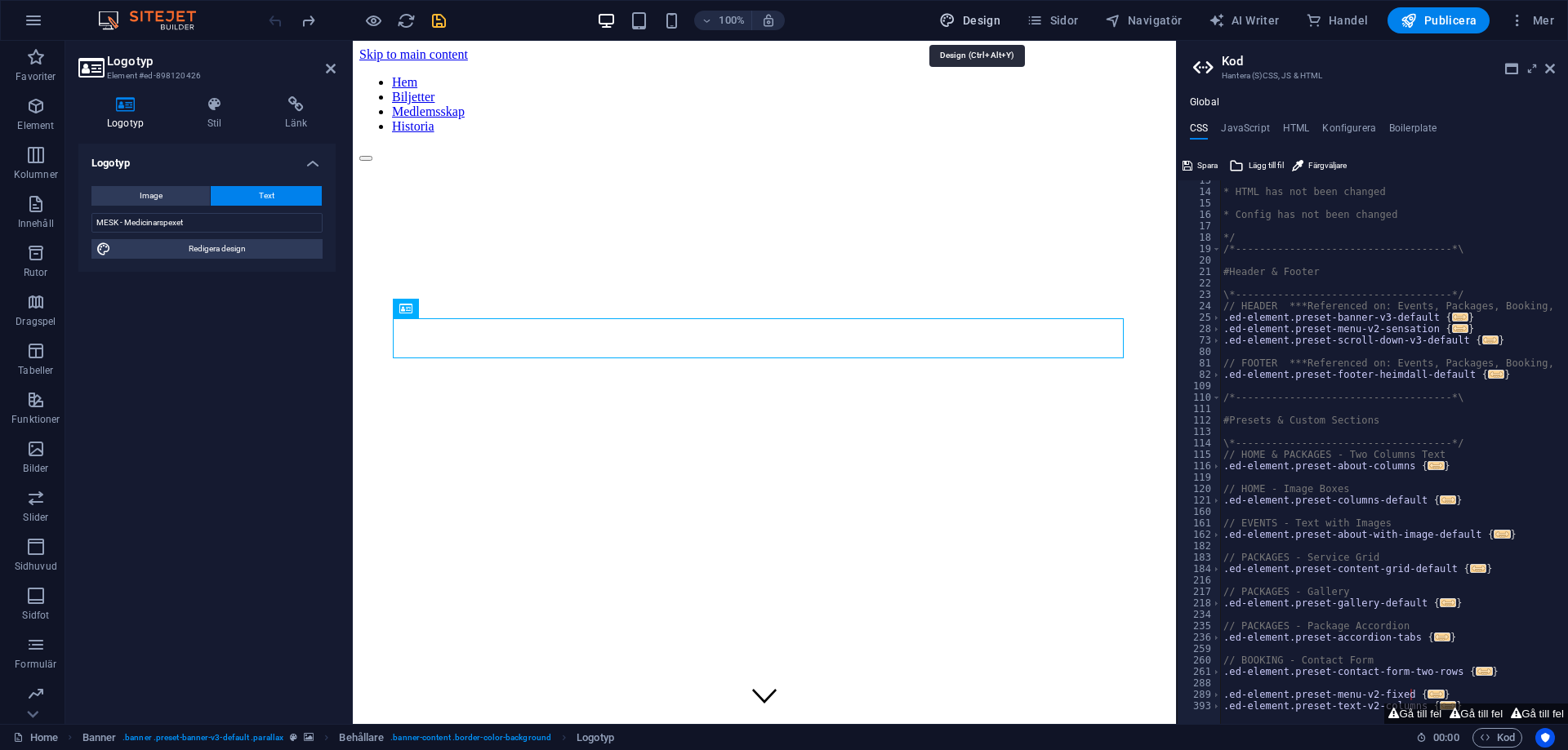
click at [1007, 17] on button "Design" at bounding box center [970, 21] width 75 height 27
select select "px"
select select "400"
select select "px"
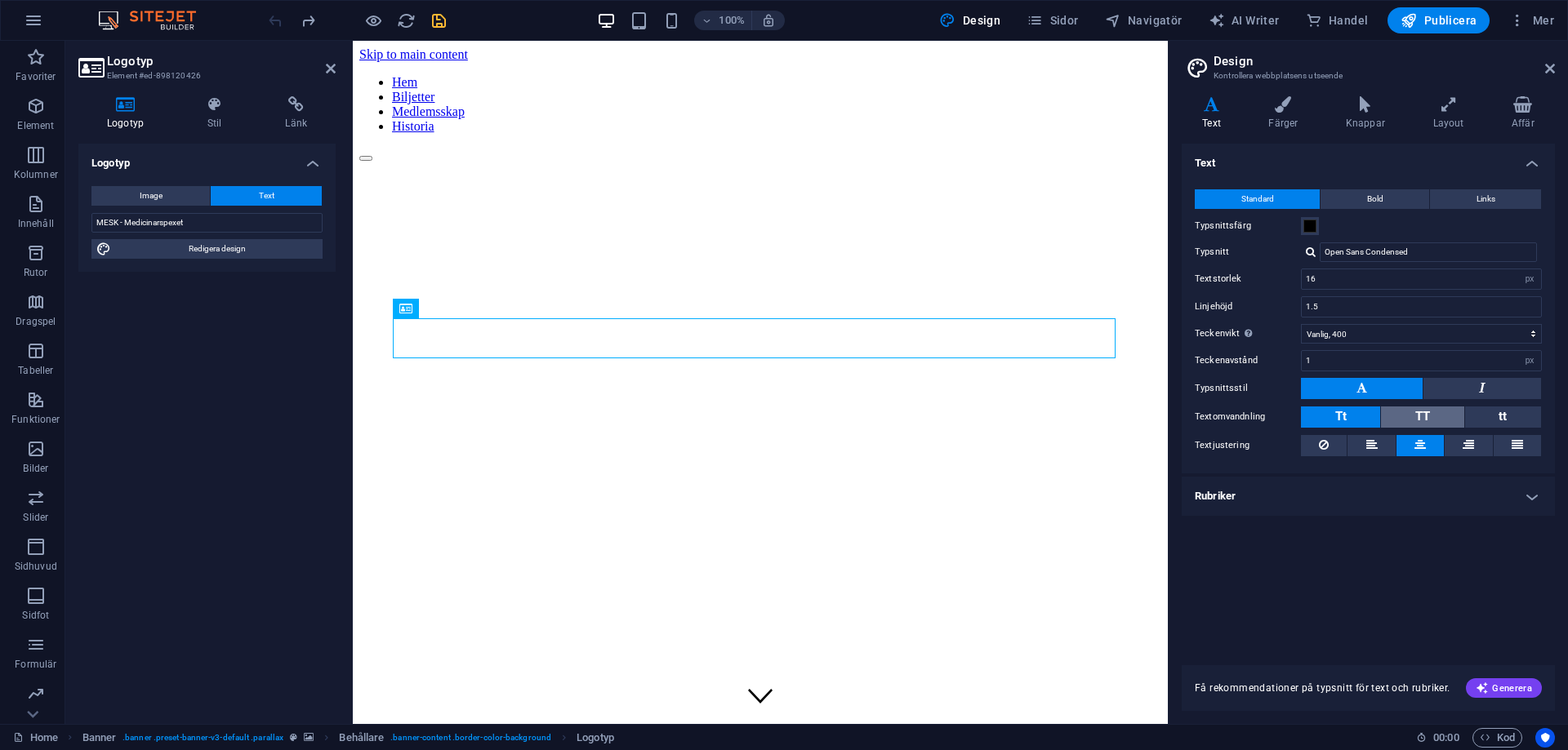
click at [1428, 407] on span "TT" at bounding box center [1423, 417] width 15 height 22
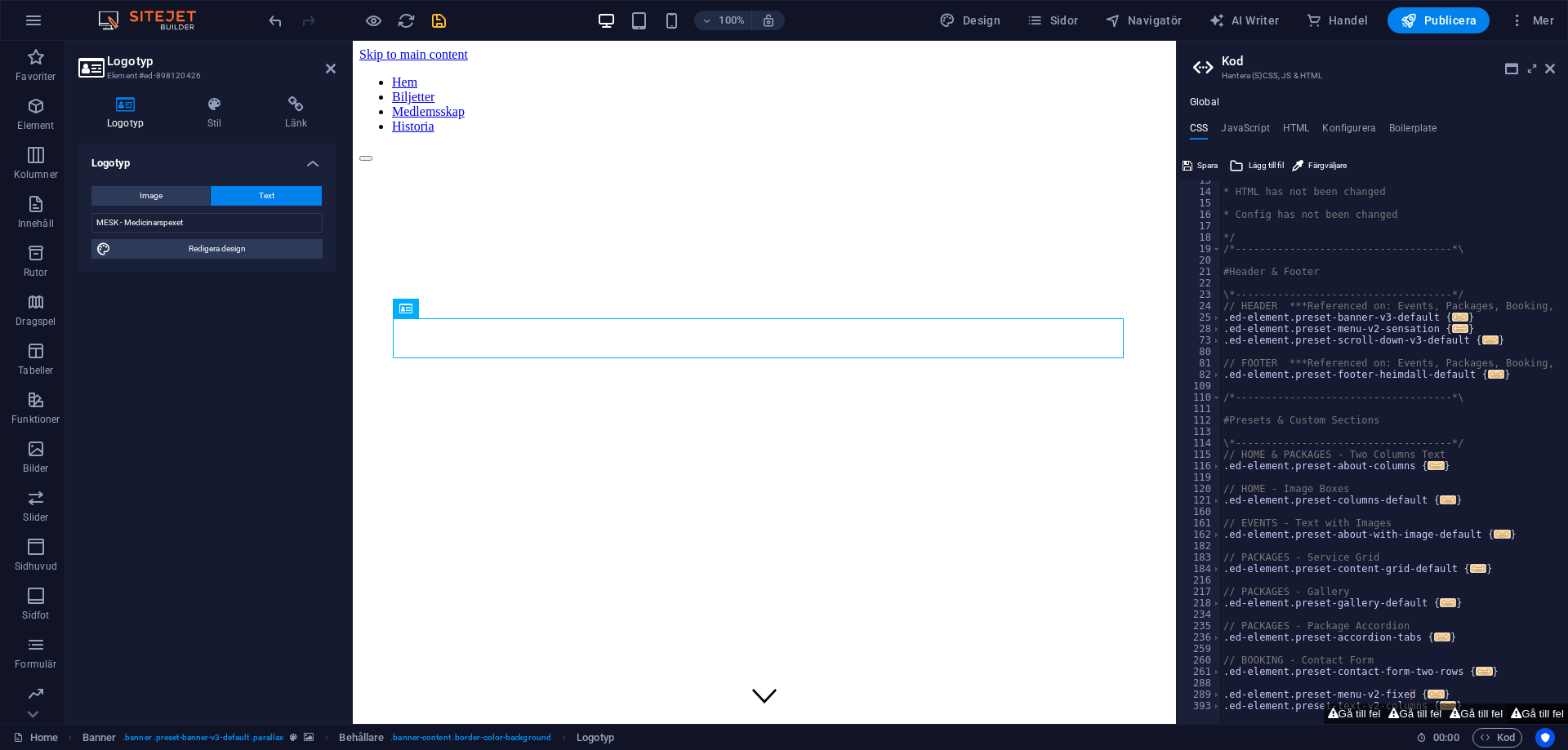
click at [1516, 715] on icon at bounding box center [1516, 714] width 11 height 11
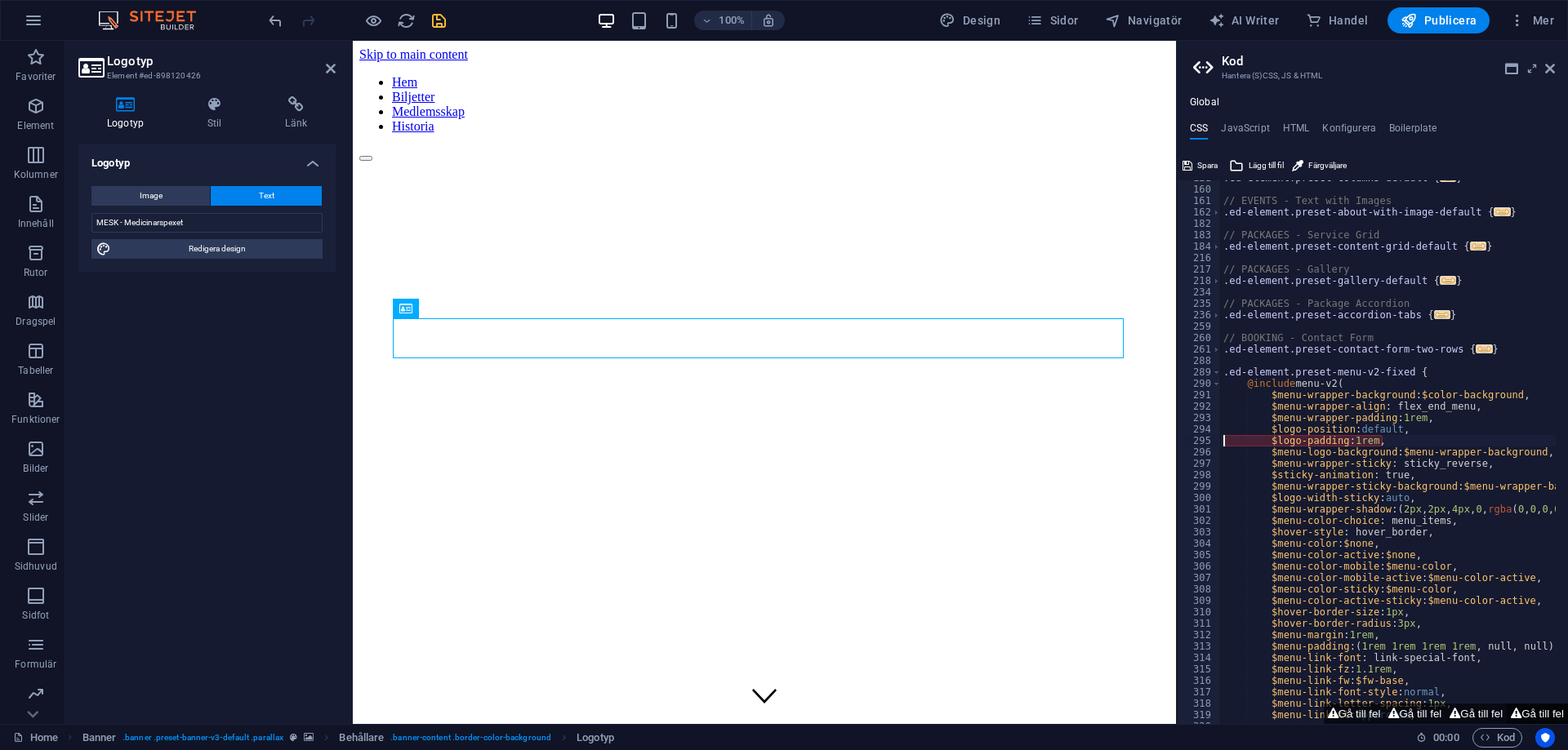
scroll to position [466, 0]
click at [1466, 718] on button "Gå till fel" at bounding box center [1476, 714] width 61 height 21
click at [1416, 717] on button "Gå till fel" at bounding box center [1415, 714] width 61 height 21
click at [1352, 719] on button "Gå till fel" at bounding box center [1354, 714] width 61 height 21
click at [1389, 440] on div ".ed-element.preset-columns-default { ... } // EVENTS - Text with Images .ed-ele…" at bounding box center [1465, 449] width 491 height 554
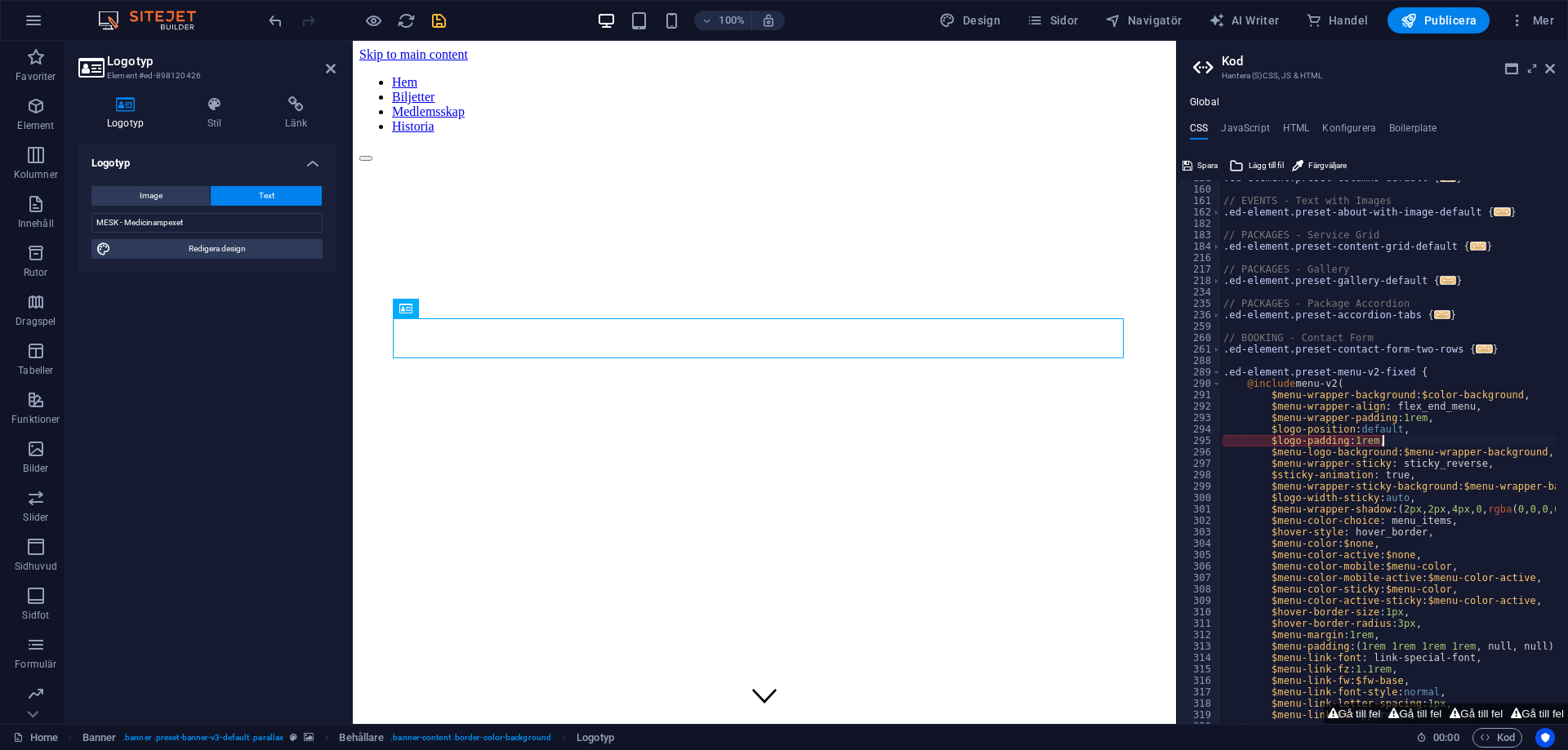
click at [1389, 440] on div ".ed-element.preset-columns-default { ... } // EVENTS - Text with Images .ed-ele…" at bounding box center [1465, 449] width 491 height 554
click at [1309, 449] on div ".ed-element.preset-columns-default { ... } // EVENTS - Text with Images .ed-ele…" at bounding box center [1465, 449] width 491 height 554
click at [1270, 443] on div ".ed-element.preset-columns-default { ... } // EVENTS - Text with Images .ed-ele…" at bounding box center [1465, 449] width 491 height 554
click at [1367, 438] on div ".ed-element.preset-columns-default { ... } // EVENTS - Text with Images .ed-ele…" at bounding box center [1465, 449] width 491 height 554
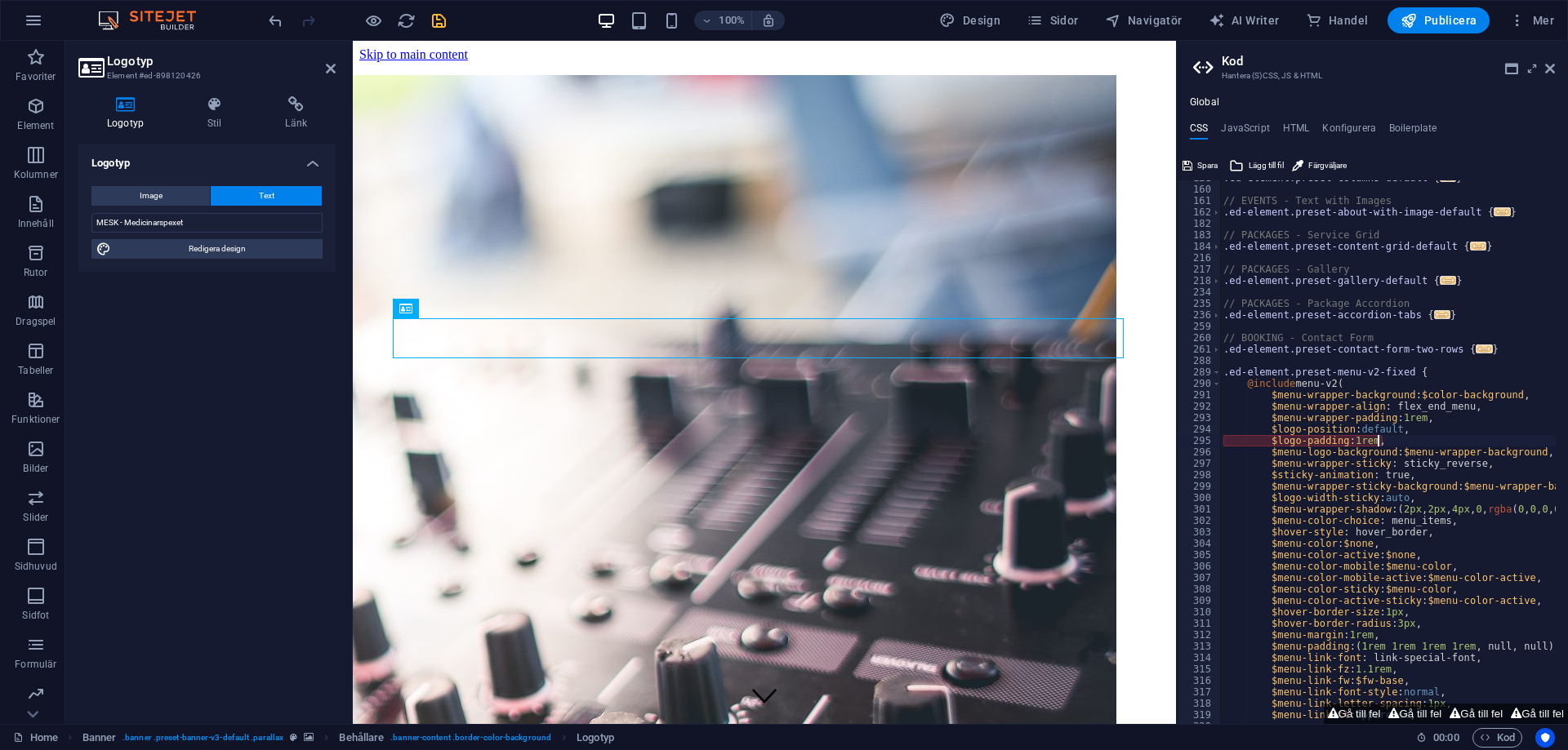
click at [1378, 444] on div ".ed-element.preset-columns-default { ... } // EVENTS - Text with Images .ed-ele…" at bounding box center [1465, 449] width 491 height 554
click at [1227, 447] on div ".ed-element.preset-columns-default { ... } // EVENTS - Text with Images .ed-ele…" at bounding box center [1465, 449] width 491 height 554
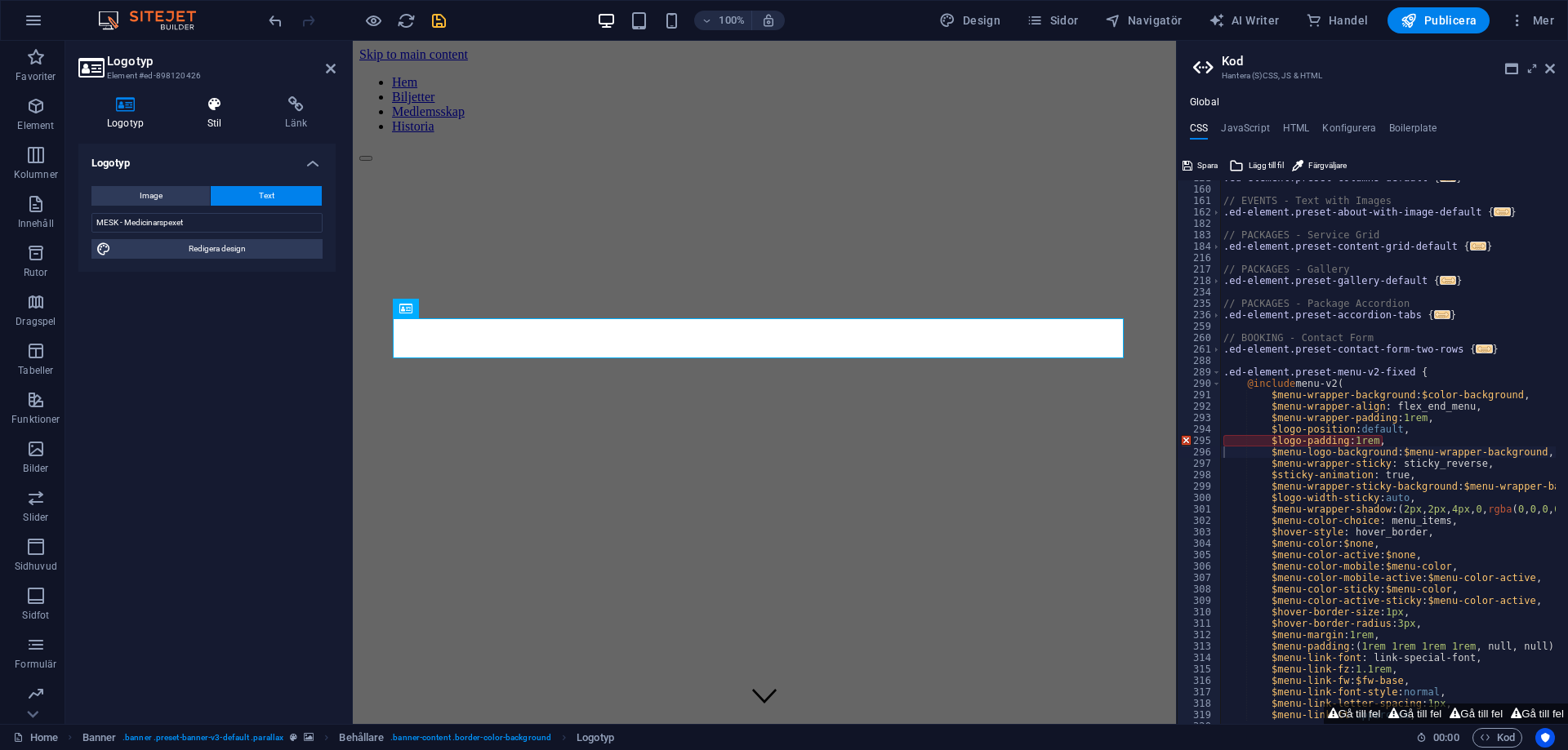
click at [231, 107] on icon at bounding box center [215, 104] width 72 height 17
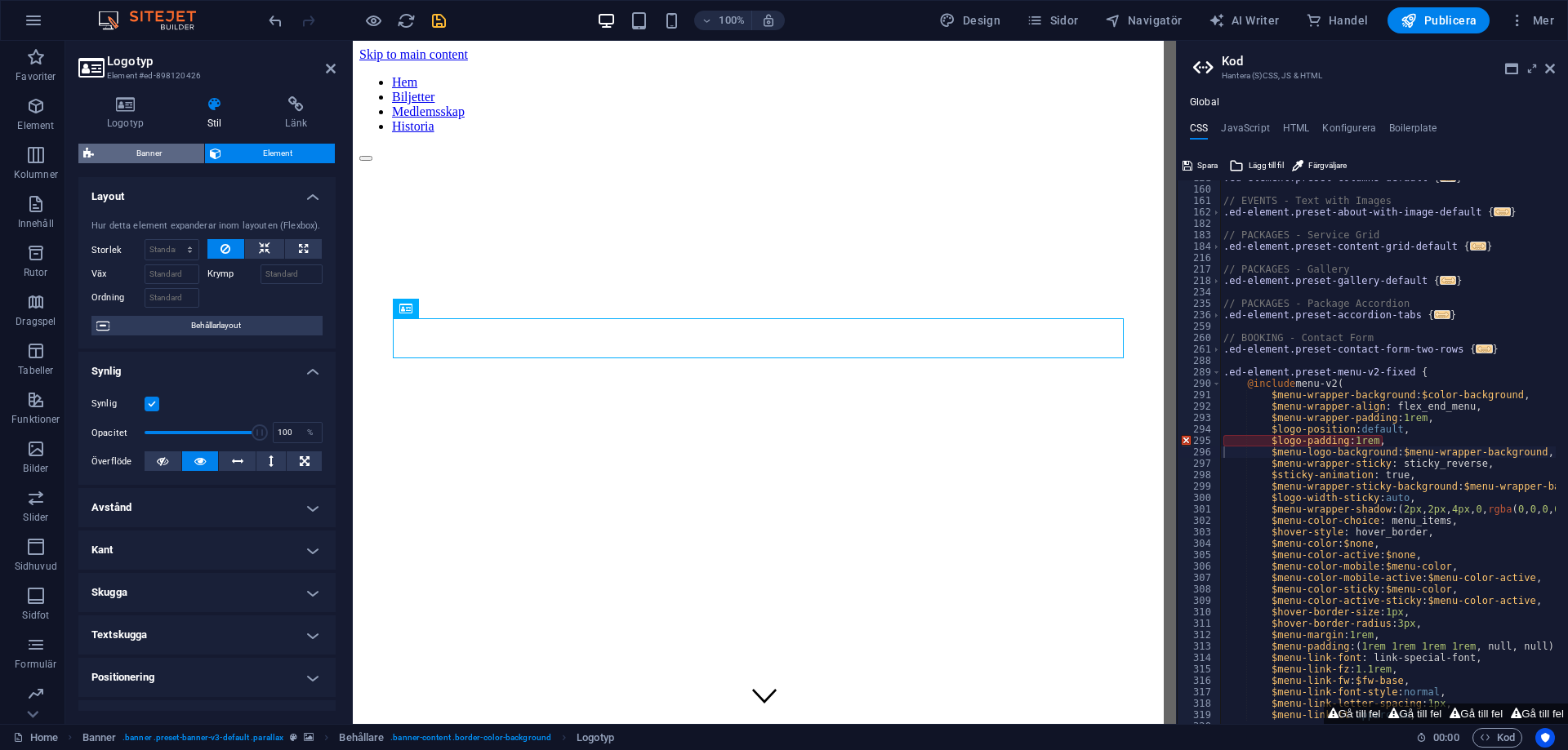
click at [140, 147] on span "Banner" at bounding box center [148, 153] width 100 height 20
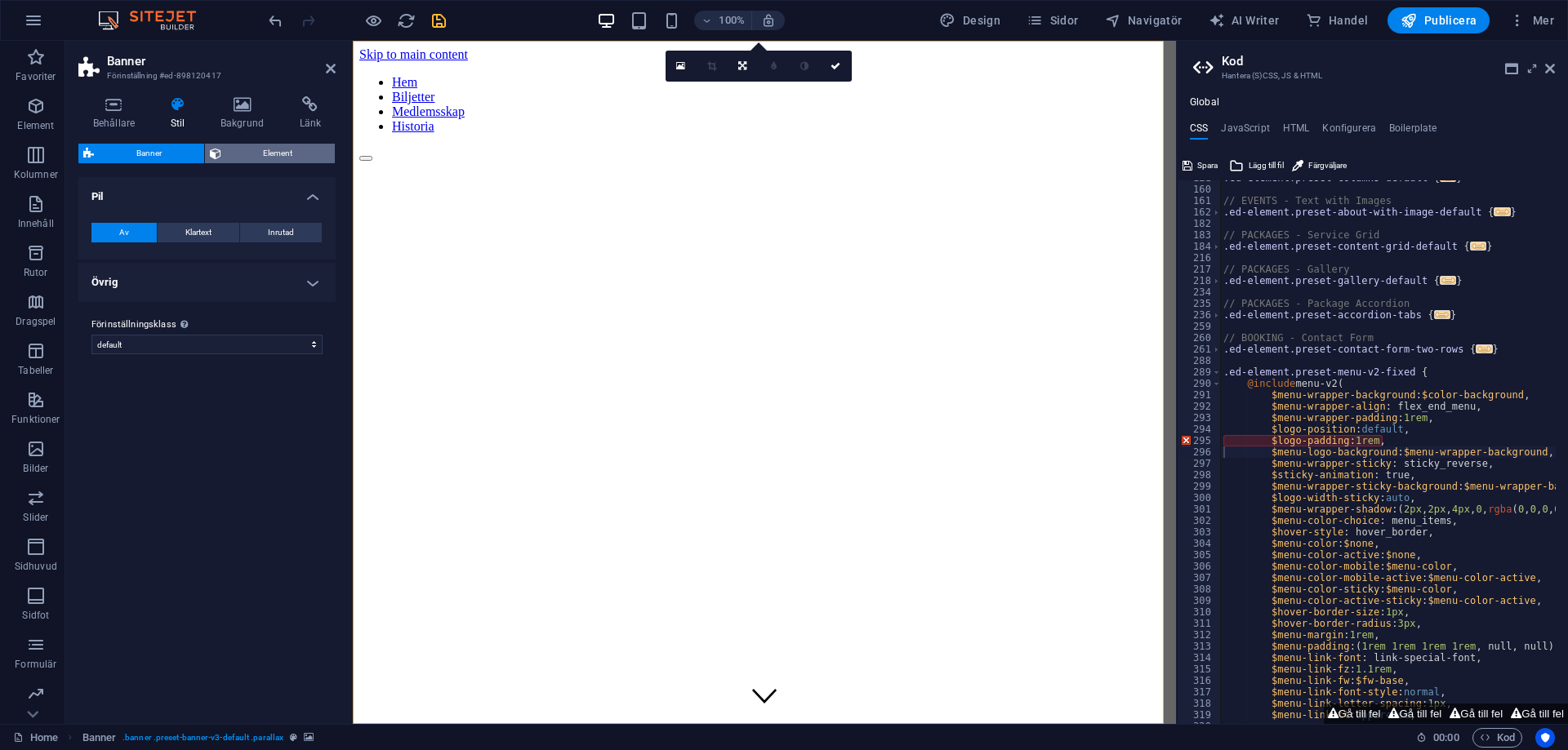
click at [252, 154] on span "Element" at bounding box center [279, 153] width 104 height 20
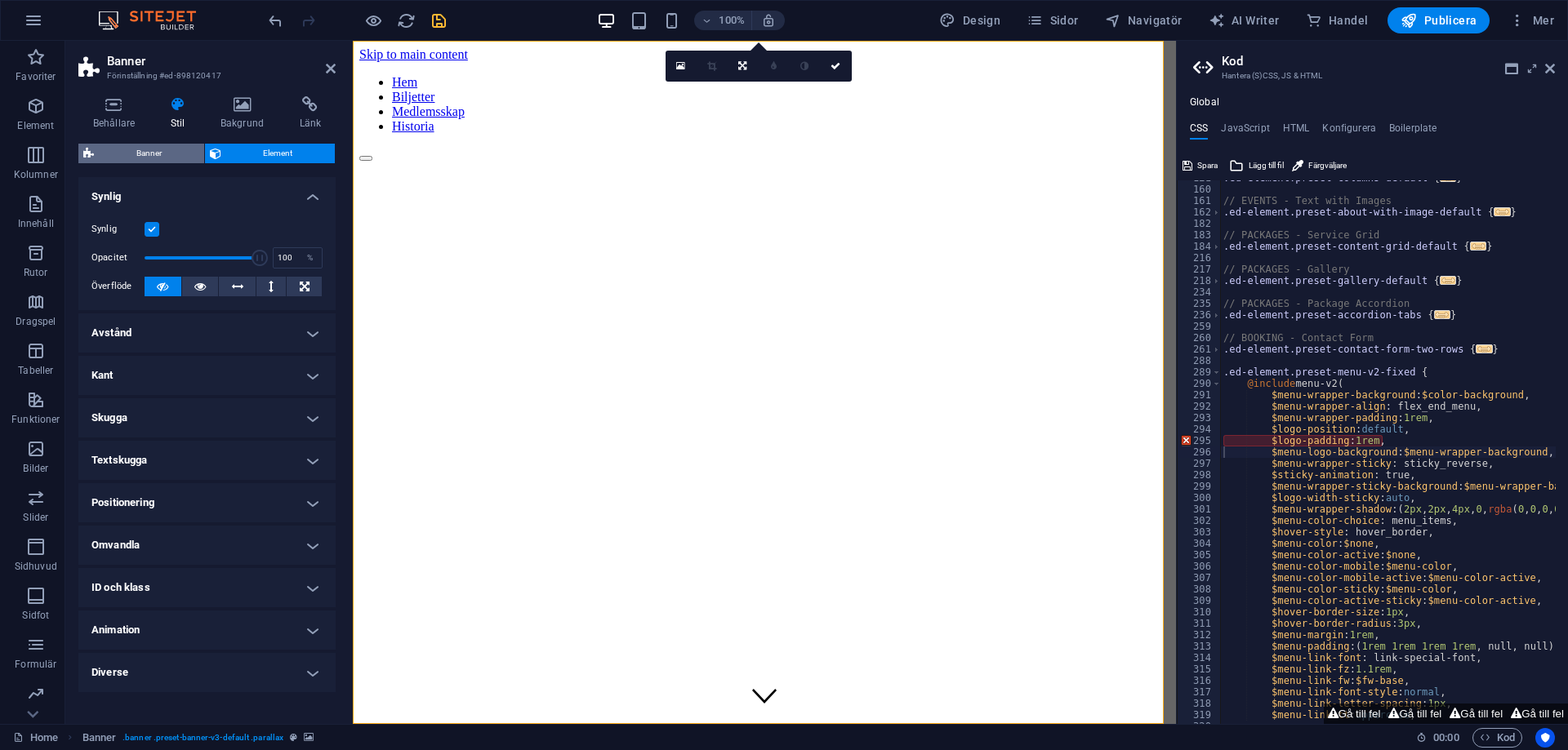
click at [177, 150] on span "Banner" at bounding box center [148, 153] width 100 height 20
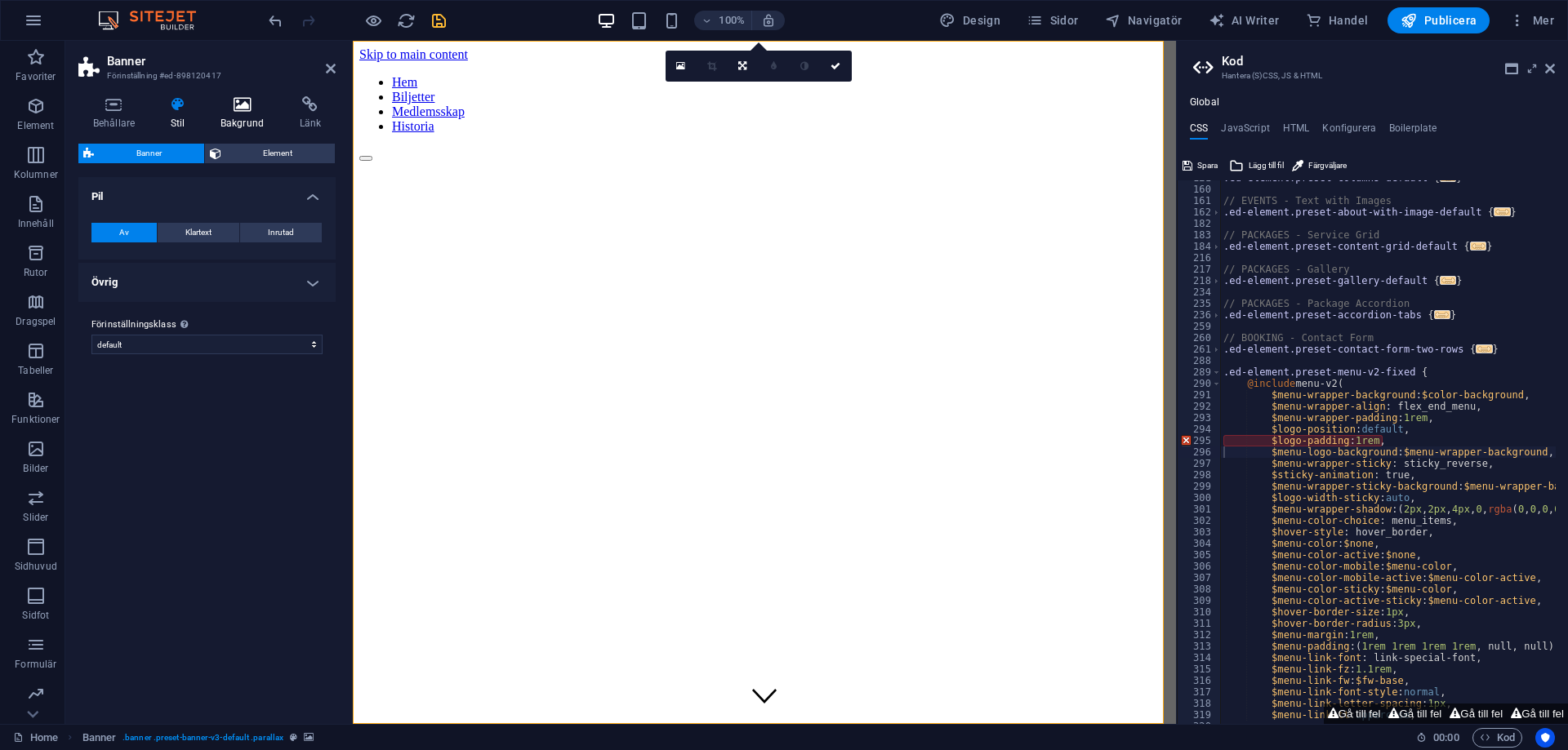
click at [228, 115] on h4 "Bakgrund" at bounding box center [245, 113] width 80 height 34
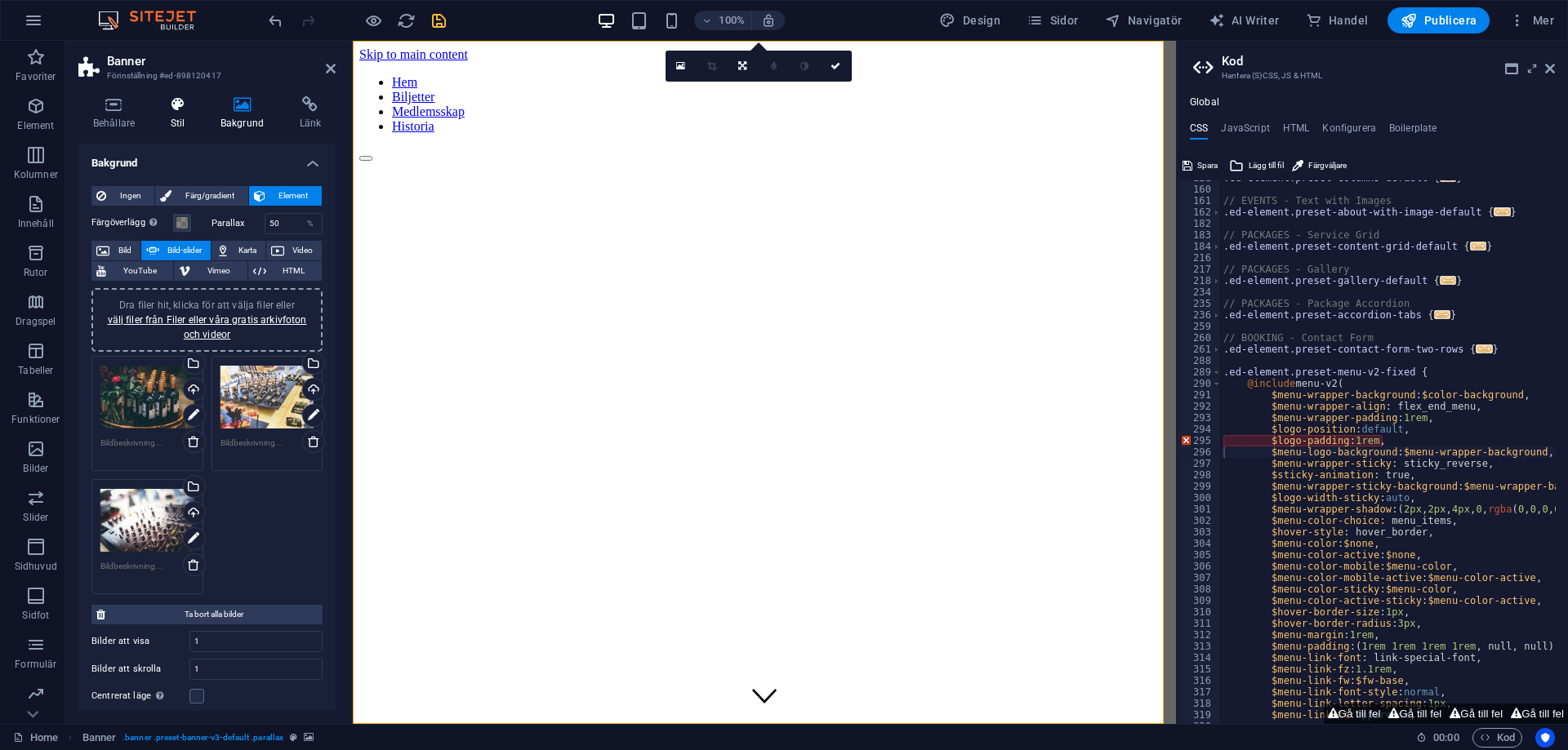
click at [187, 111] on icon at bounding box center [177, 104] width 43 height 17
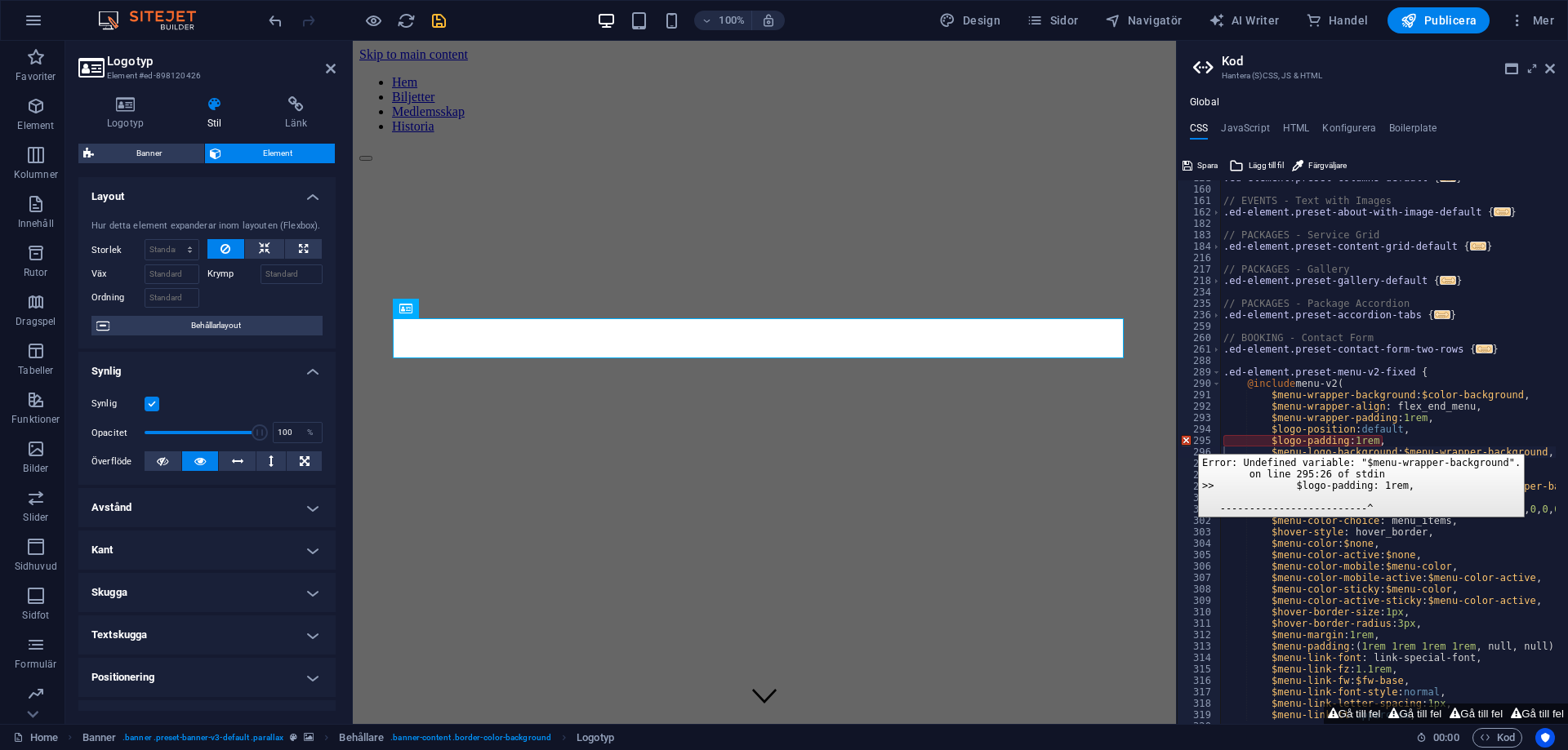
click at [1186, 442] on div "295" at bounding box center [1199, 441] width 44 height 12
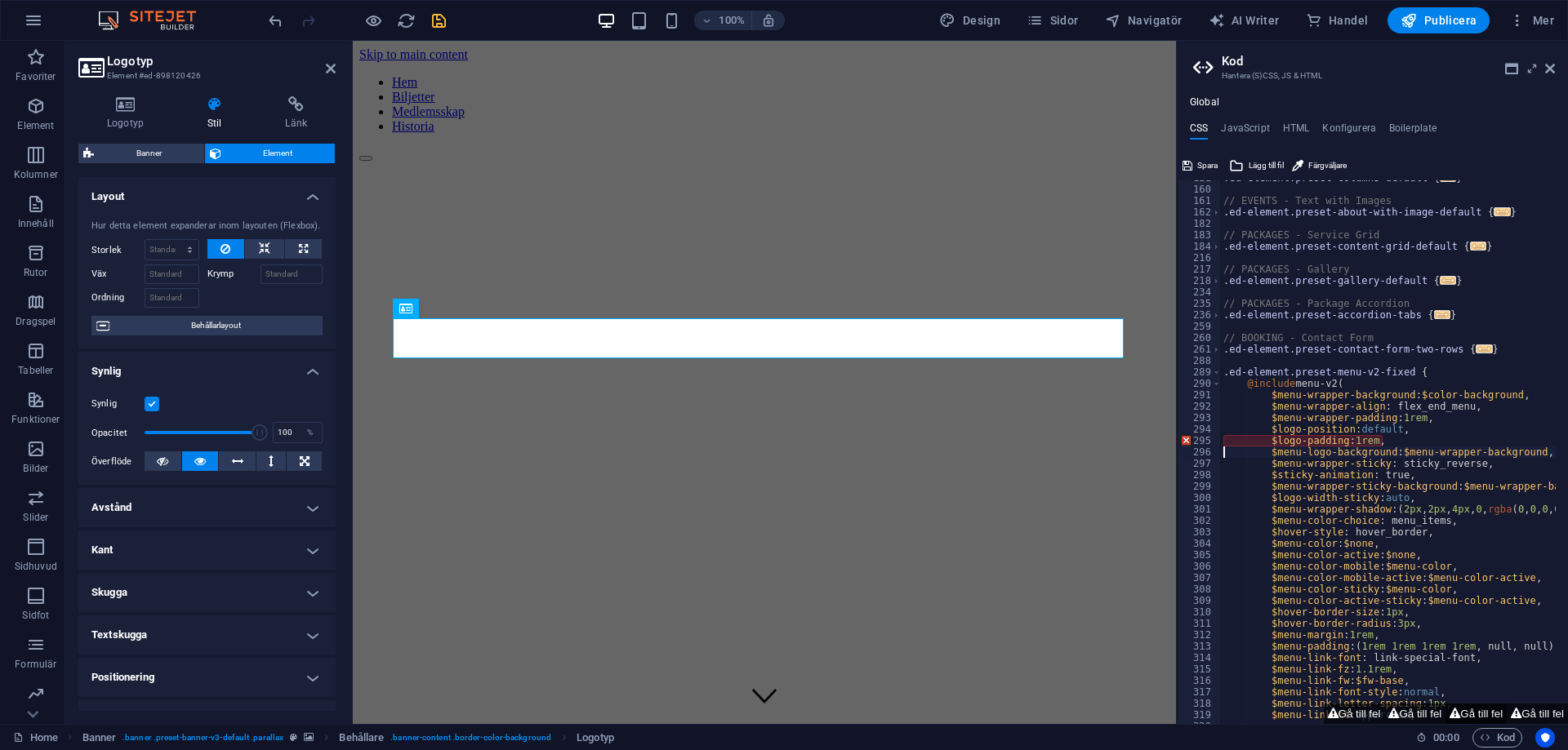
click at [1480, 713] on button "Gå till fel" at bounding box center [1476, 714] width 61 height 21
click at [1401, 444] on div ".ed-element.preset-columns-default { ... } // EVENTS - Text with Images .ed-ele…" at bounding box center [1465, 449] width 491 height 554
type textarea "$menu-logo-background: $menu-wrapper-background,"
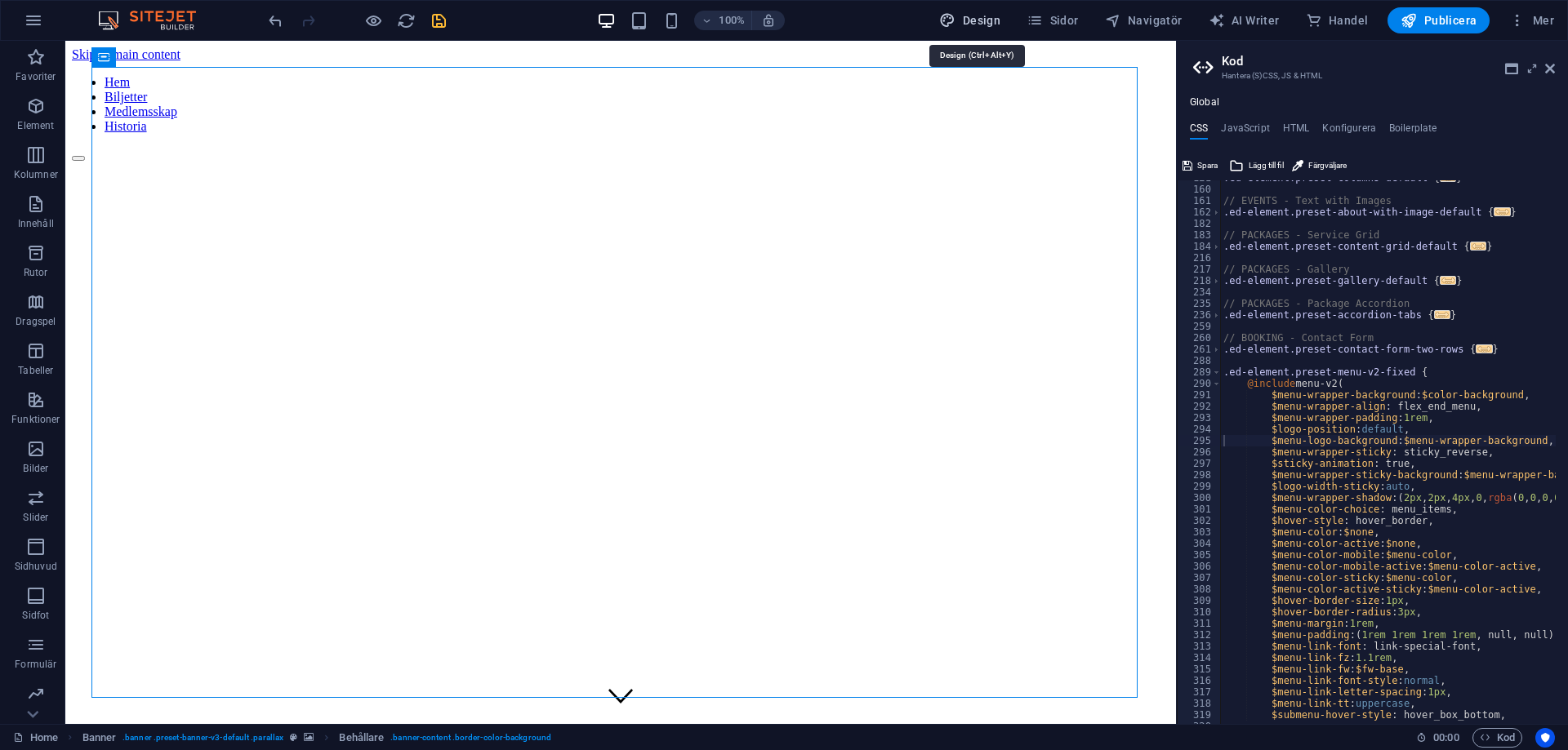
click at [997, 21] on span "Design" at bounding box center [970, 21] width 61 height 17
select select "px"
select select "400"
select select "px"
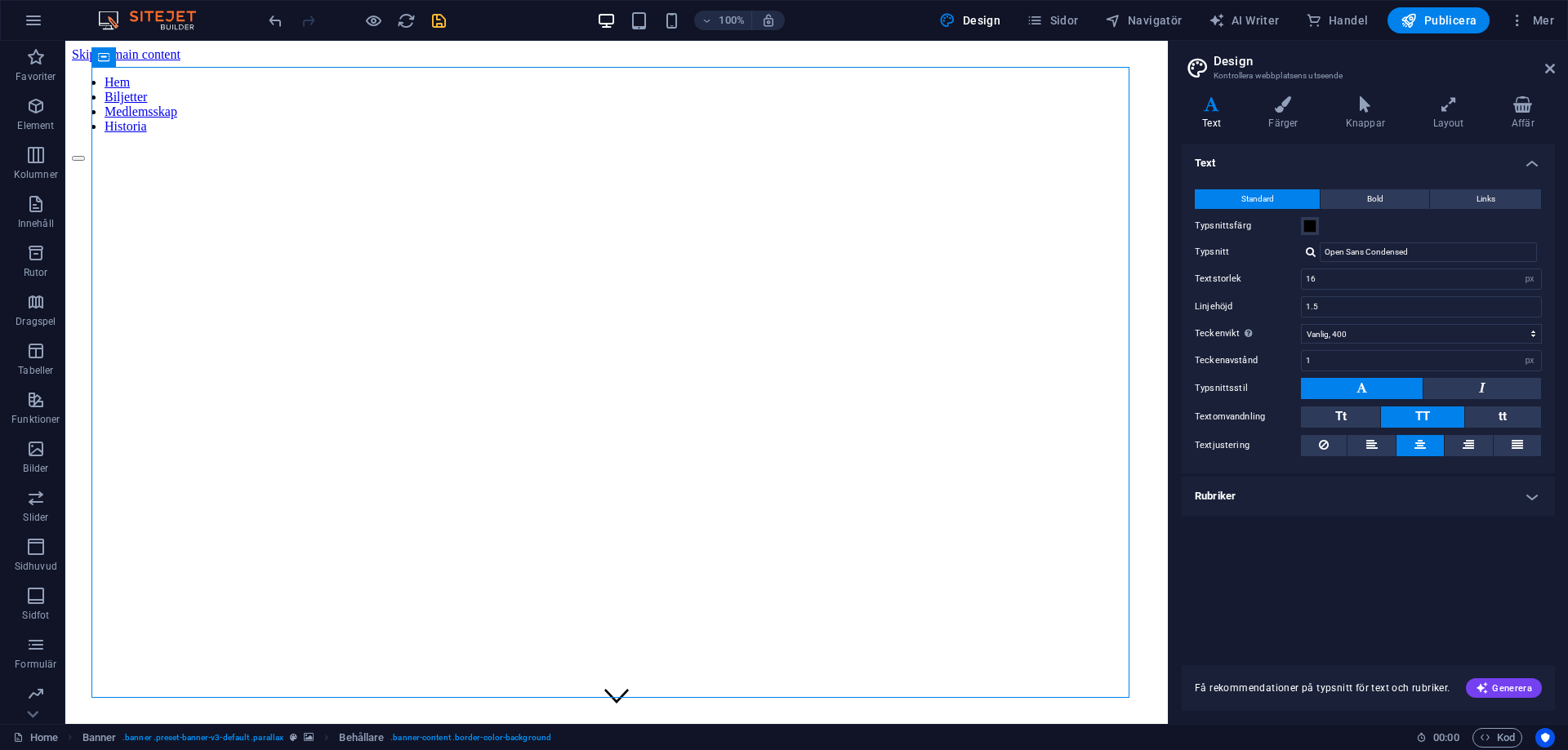
click at [1421, 439] on icon at bounding box center [1420, 445] width 12 height 20
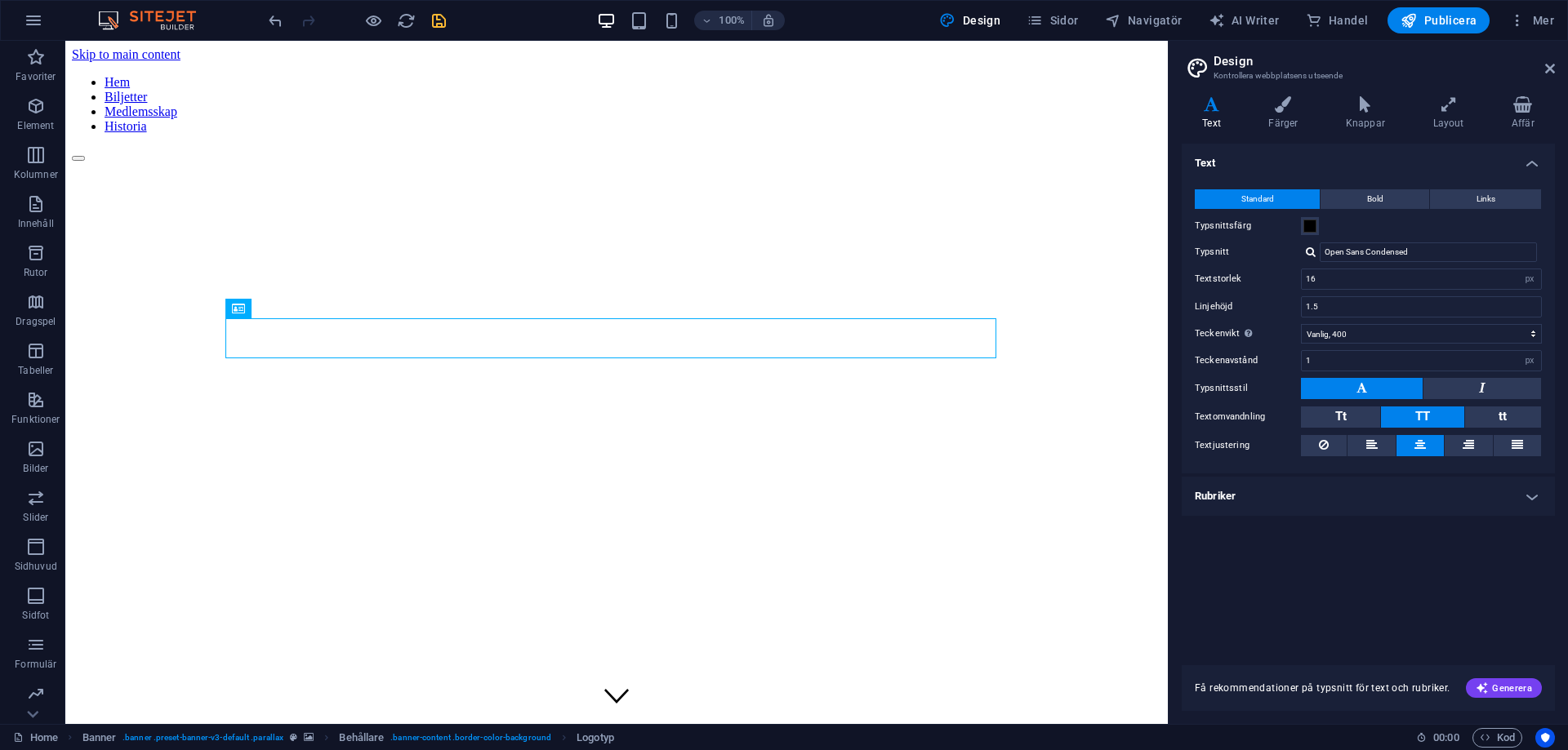
click at [1426, 453] on button at bounding box center [1420, 446] width 47 height 22
click at [1362, 449] on button at bounding box center [1371, 446] width 47 height 22
click at [1409, 444] on button at bounding box center [1420, 446] width 47 height 22
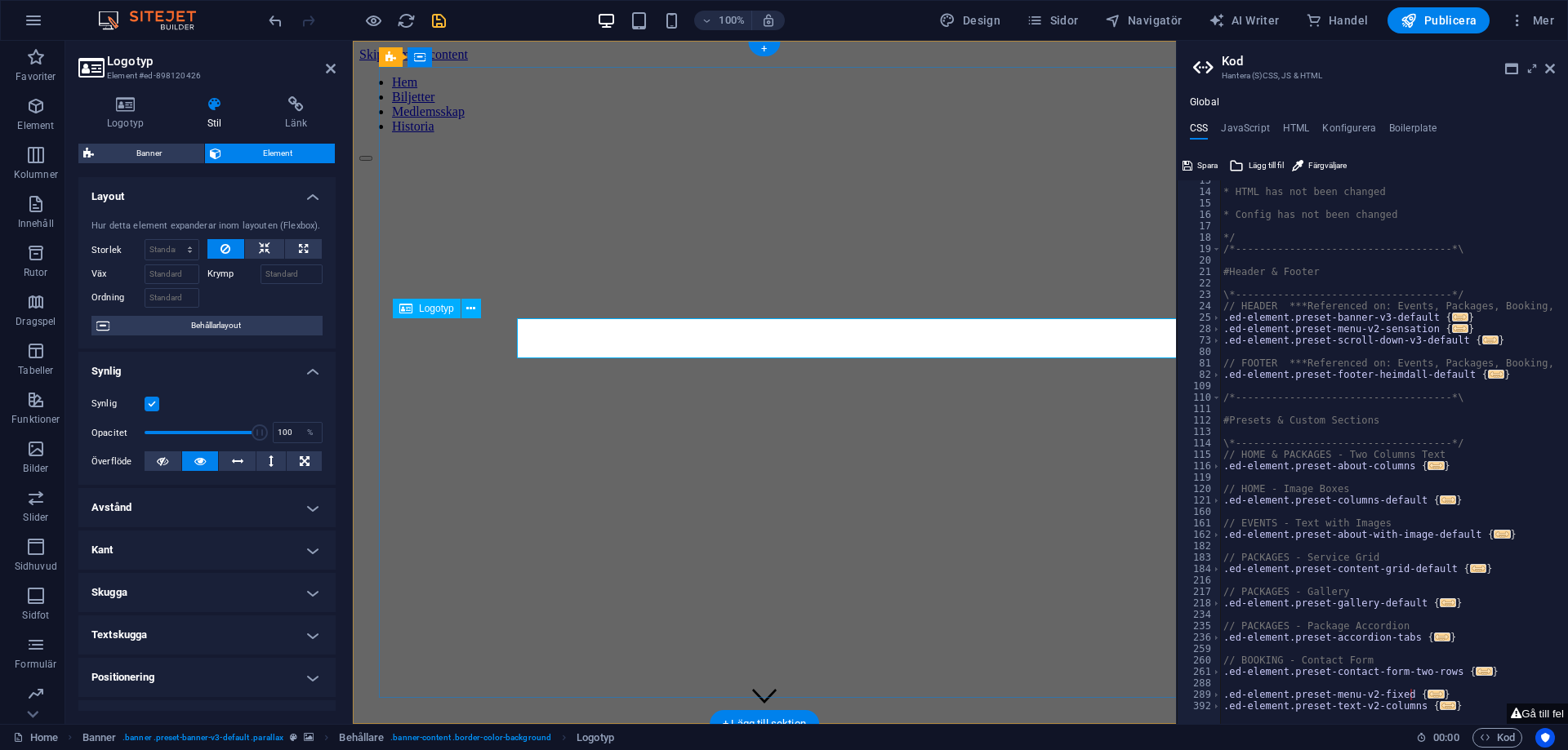
scroll to position [143, 0]
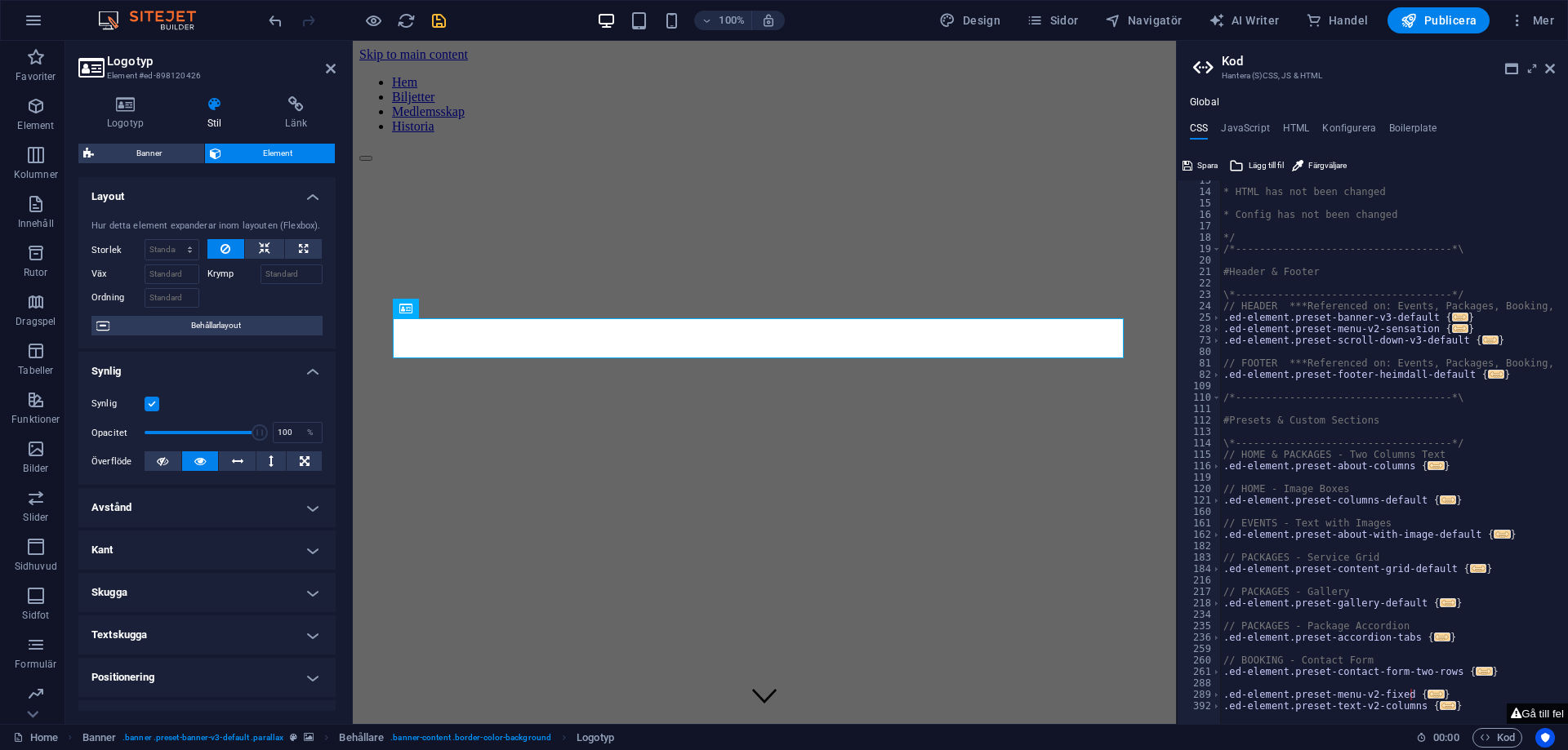
click at [1523, 719] on button "Gå till fel" at bounding box center [1537, 714] width 61 height 21
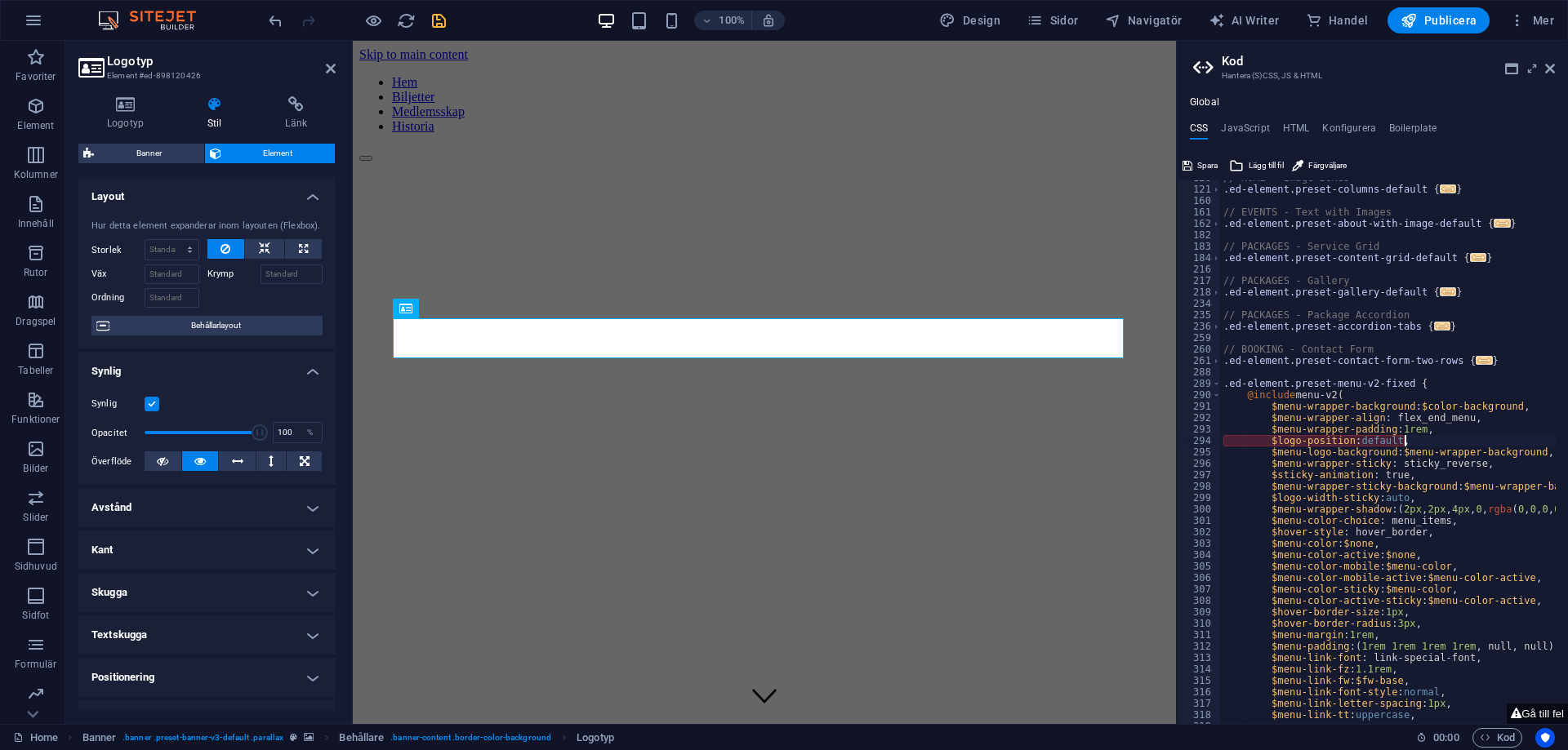
click at [1406, 441] on div "// HOME - Image Boxes .ed-element.preset-columns-default { ... } // EVENTS - Te…" at bounding box center [1465, 449] width 491 height 554
type textarea "$menu-logo-background: $menu-wrapper-background,"
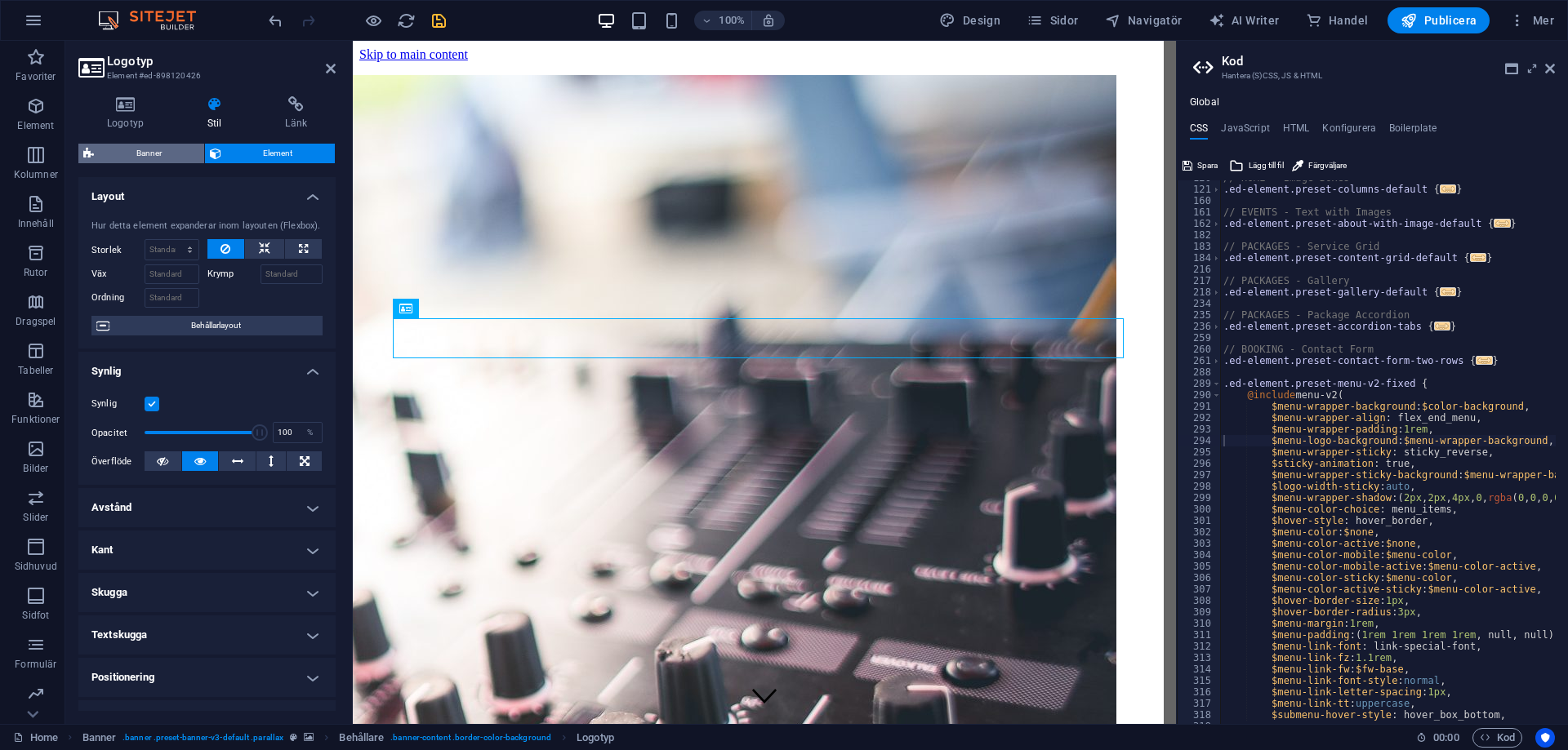
click at [161, 162] on span "Banner" at bounding box center [148, 153] width 100 height 20
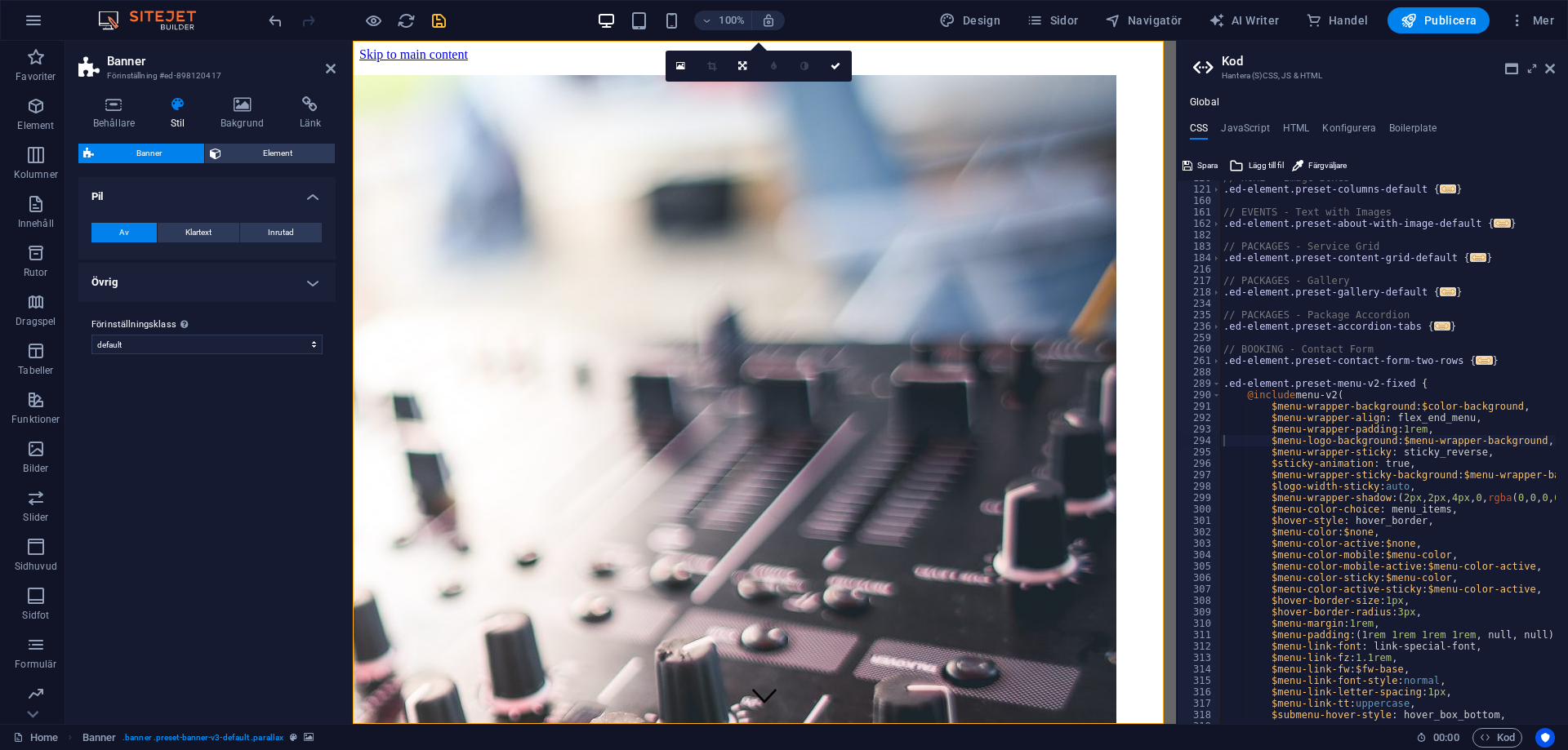
click at [183, 119] on h4 "Stil" at bounding box center [181, 113] width 50 height 34
click at [178, 124] on h4 "Stil" at bounding box center [181, 113] width 50 height 34
click at [134, 110] on icon at bounding box center [114, 104] width 71 height 17
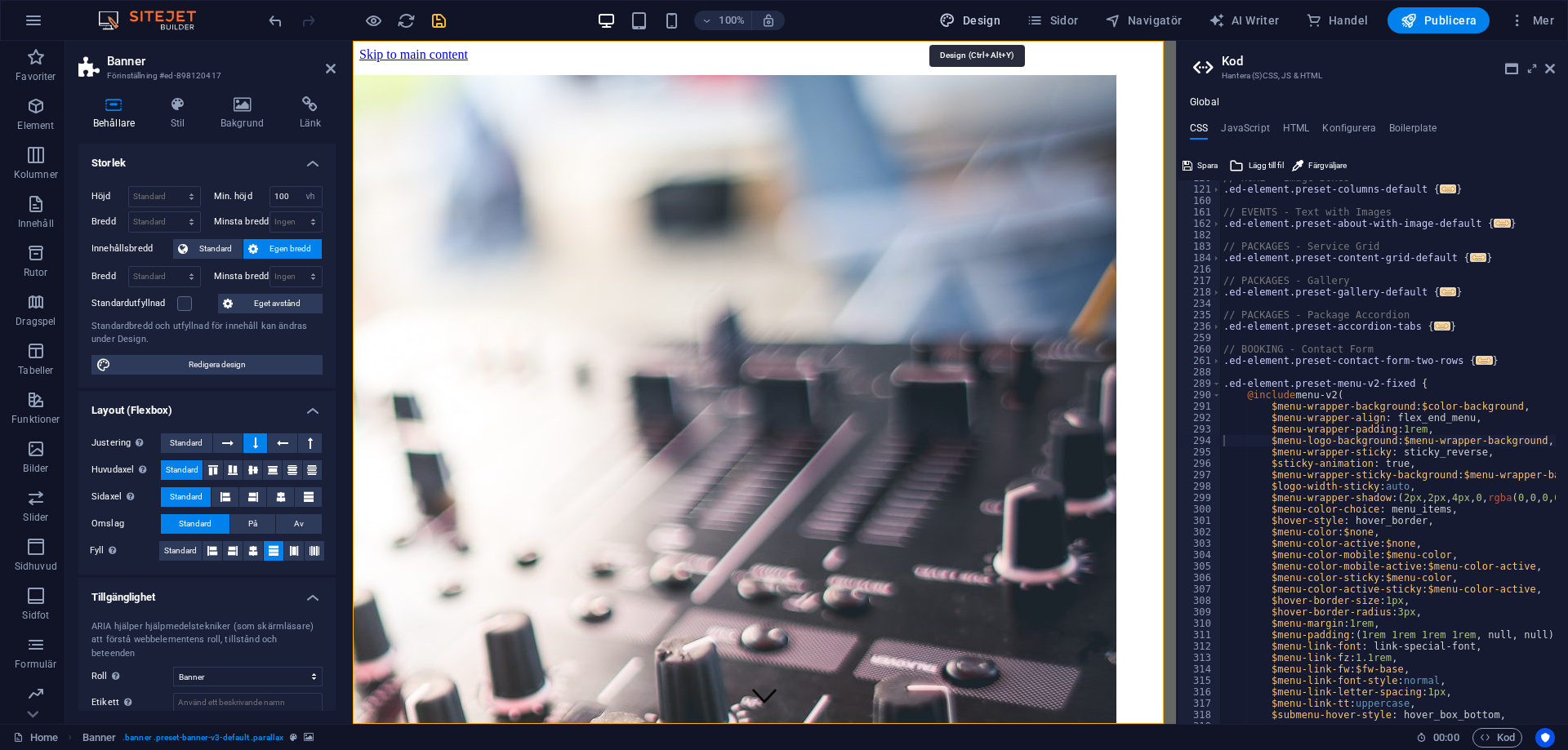
click at [952, 20] on icon "button" at bounding box center [948, 21] width 17 height 17
select select "px"
select select "400"
select select "px"
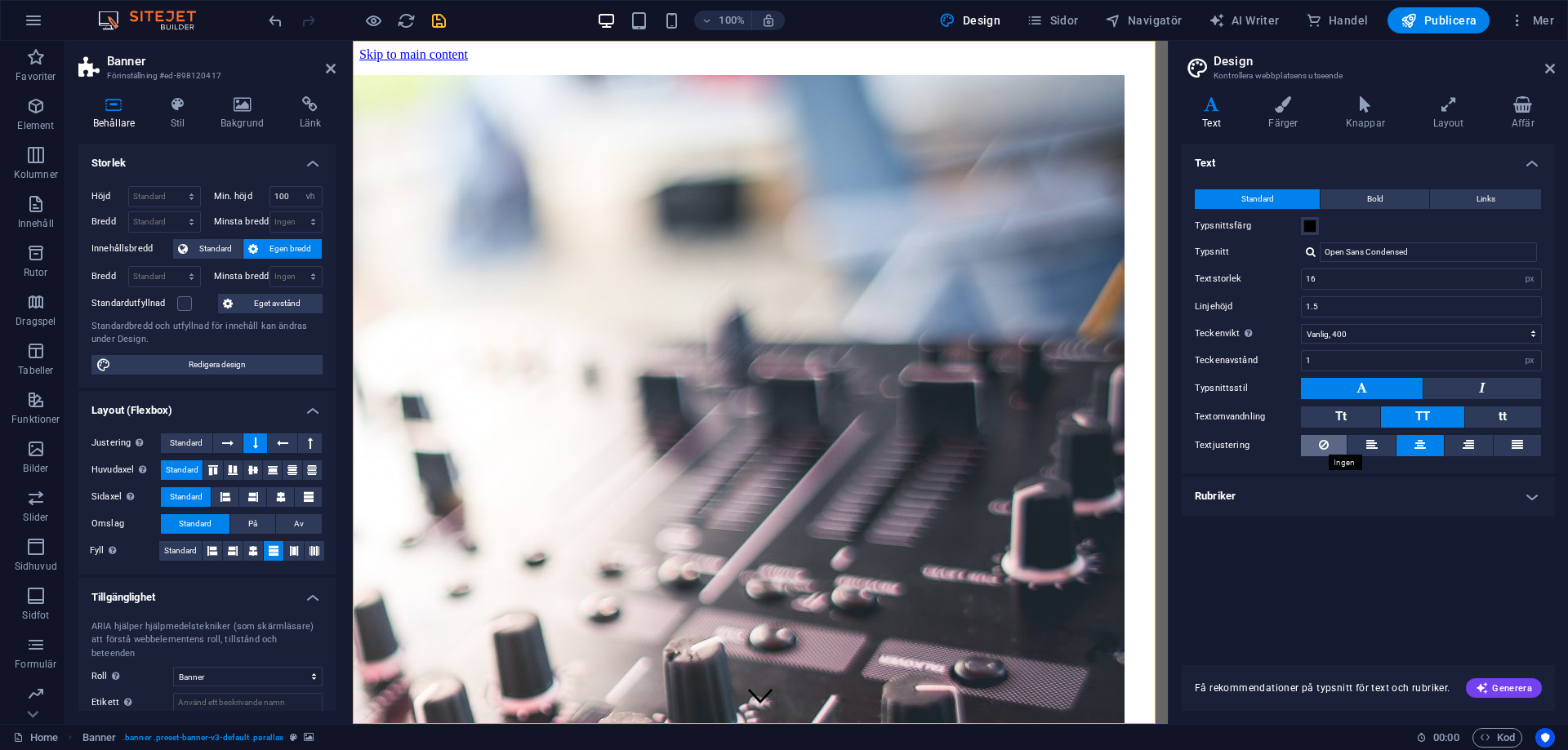
click at [1321, 445] on icon at bounding box center [1323, 445] width 10 height 20
click at [1425, 446] on button at bounding box center [1420, 446] width 47 height 22
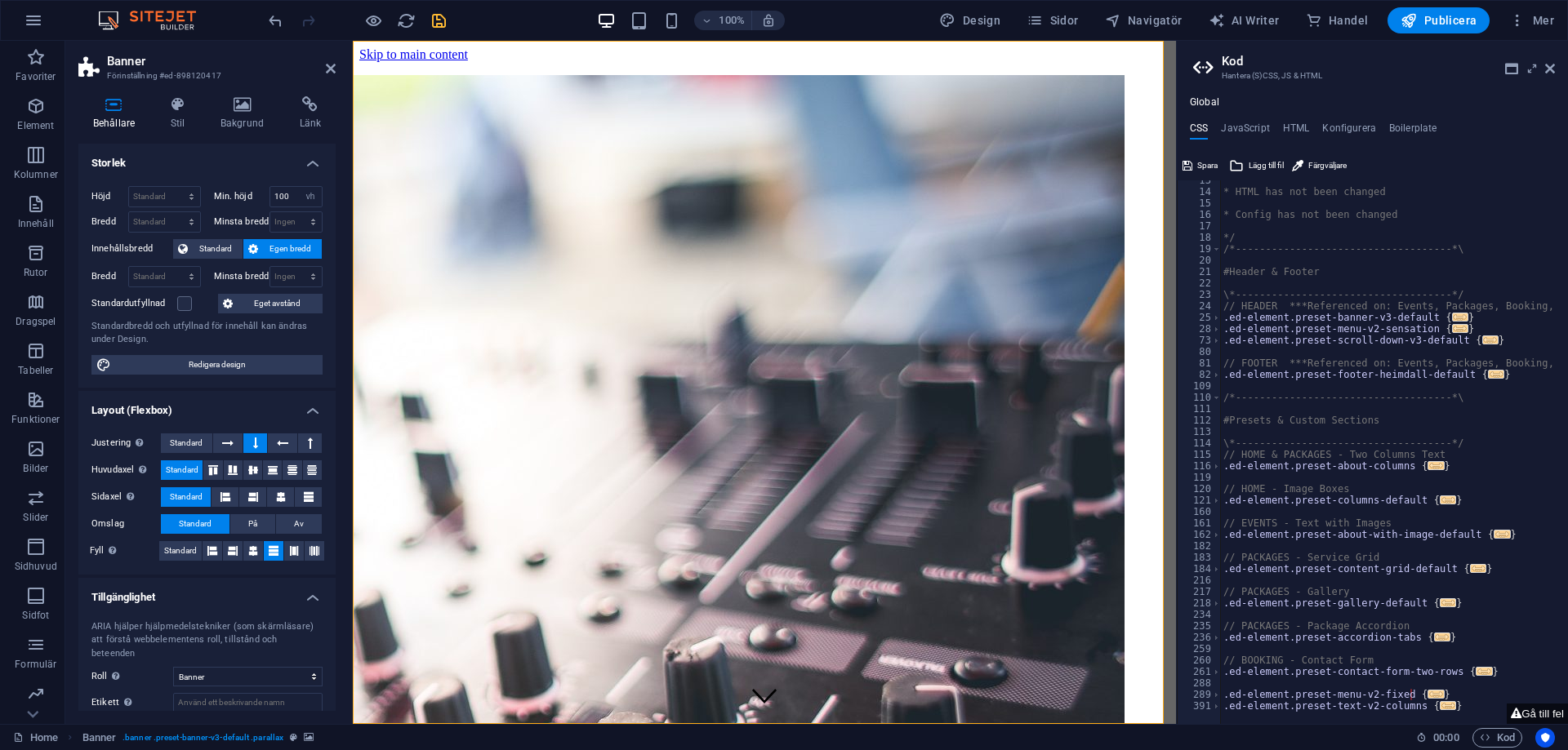
scroll to position [143, 0]
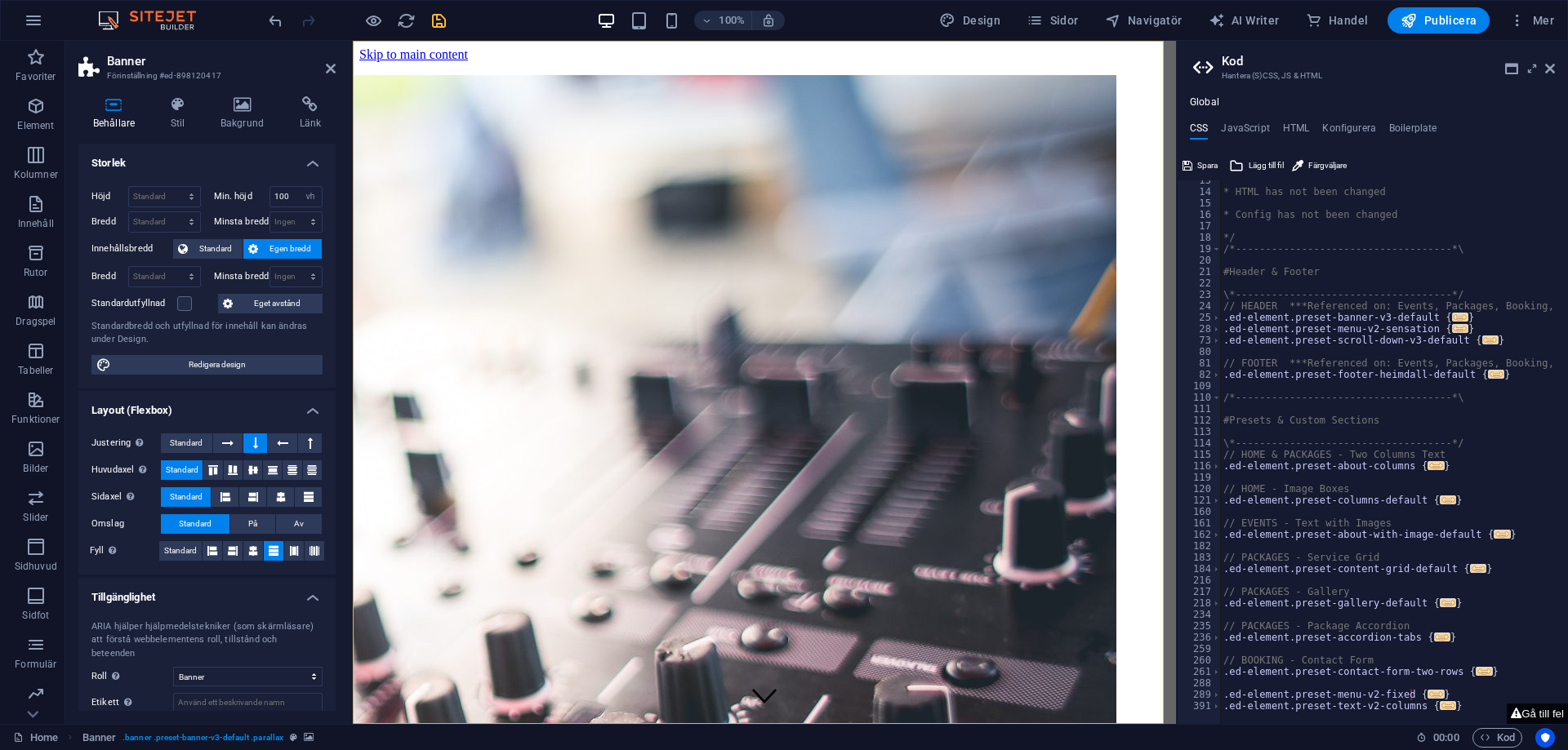
click at [1518, 714] on button "Gå till fel" at bounding box center [1537, 714] width 61 height 21
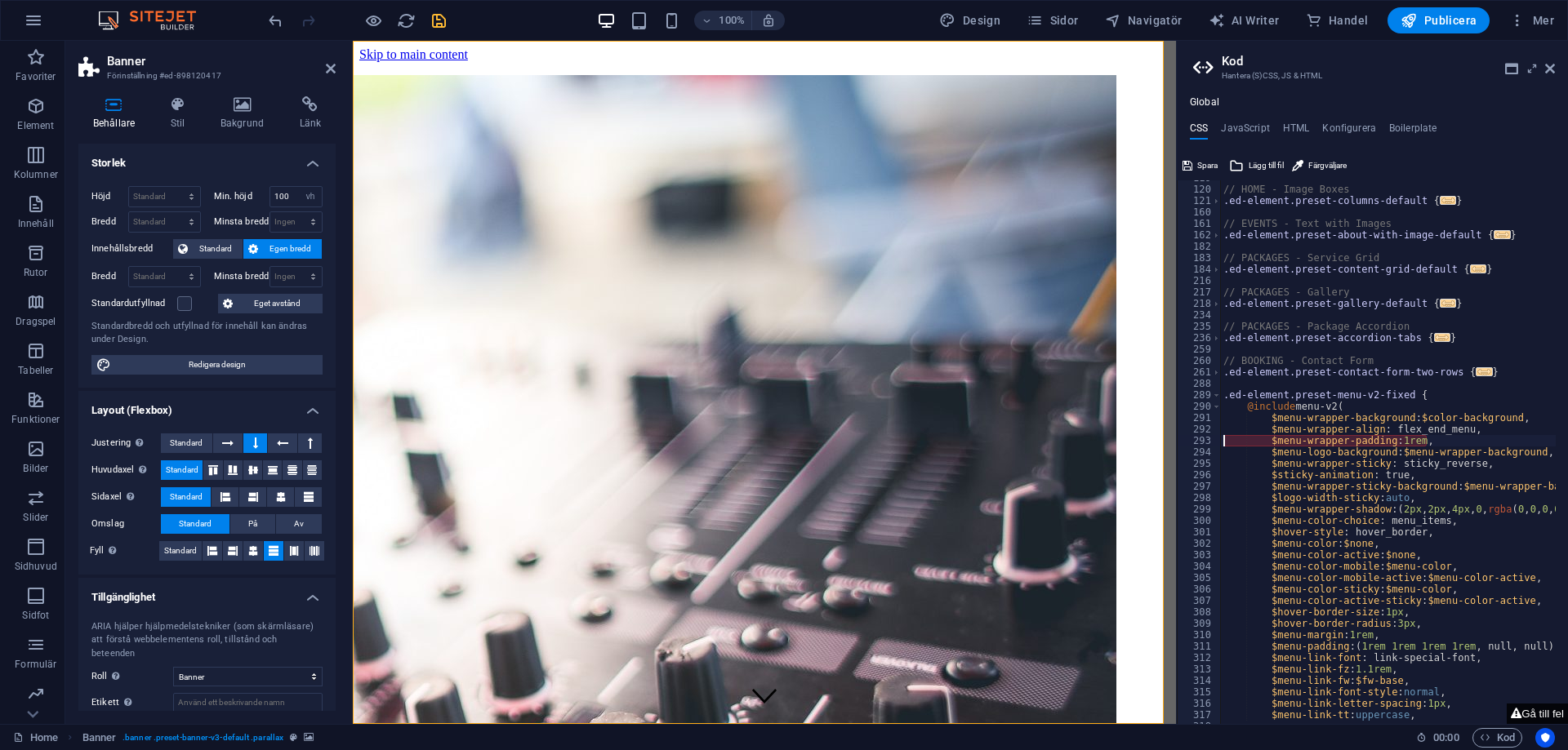
scroll to position [443, 0]
click at [1410, 442] on div "// HOME - Image Boxes .ed-element.preset-columns-default { ... } // EVENTS - Te…" at bounding box center [1465, 449] width 491 height 554
click at [1410, 443] on div "// HOME - Image Boxes .ed-element.preset-columns-default { ... } // EVENTS - Te…" at bounding box center [1465, 449] width 491 height 554
type textarea "$menu-logo-background: $menu-wrapper-background,"
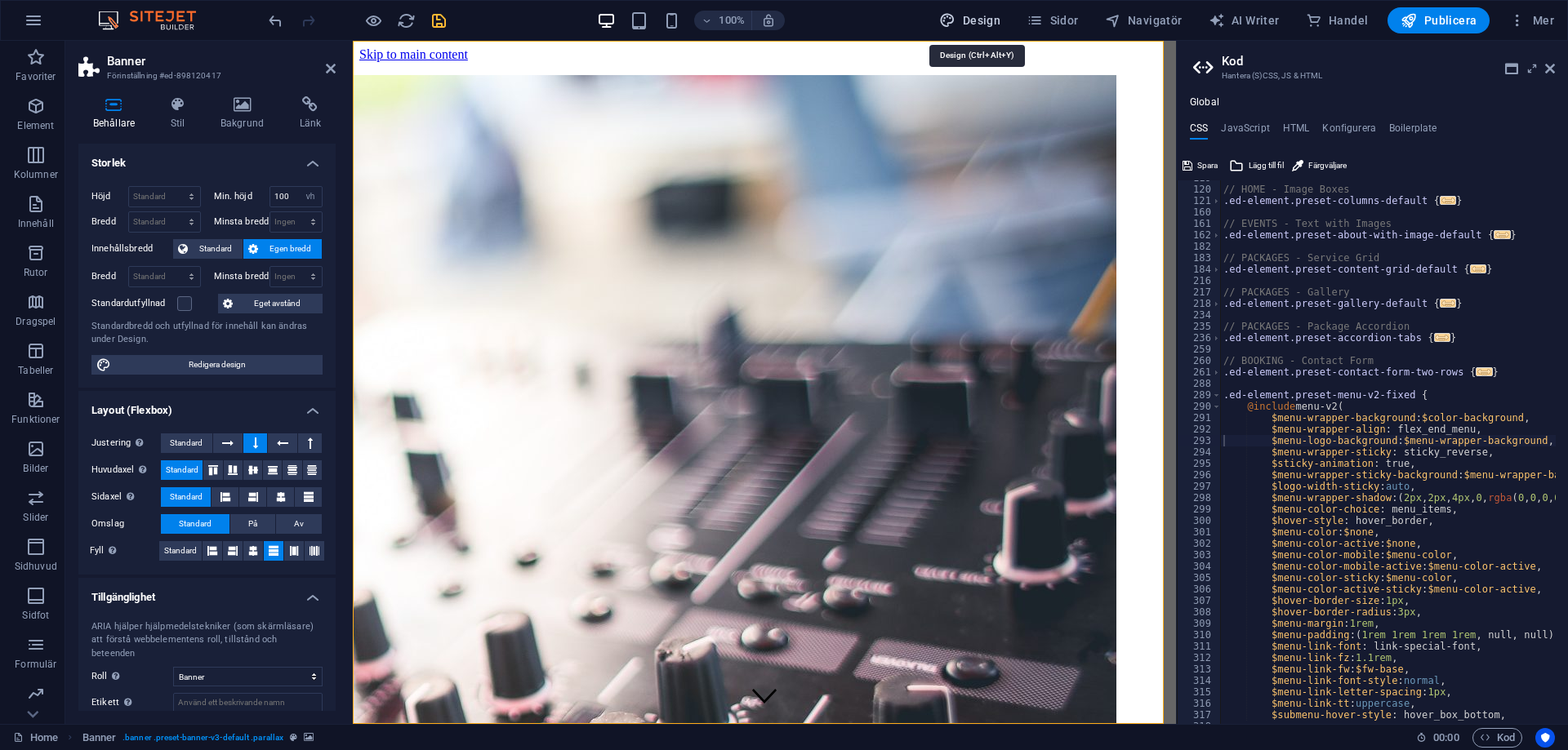
drag, startPoint x: 983, startPoint y: 17, endPoint x: 735, endPoint y: 31, distance: 248.4
click at [983, 17] on span "Design" at bounding box center [970, 21] width 61 height 17
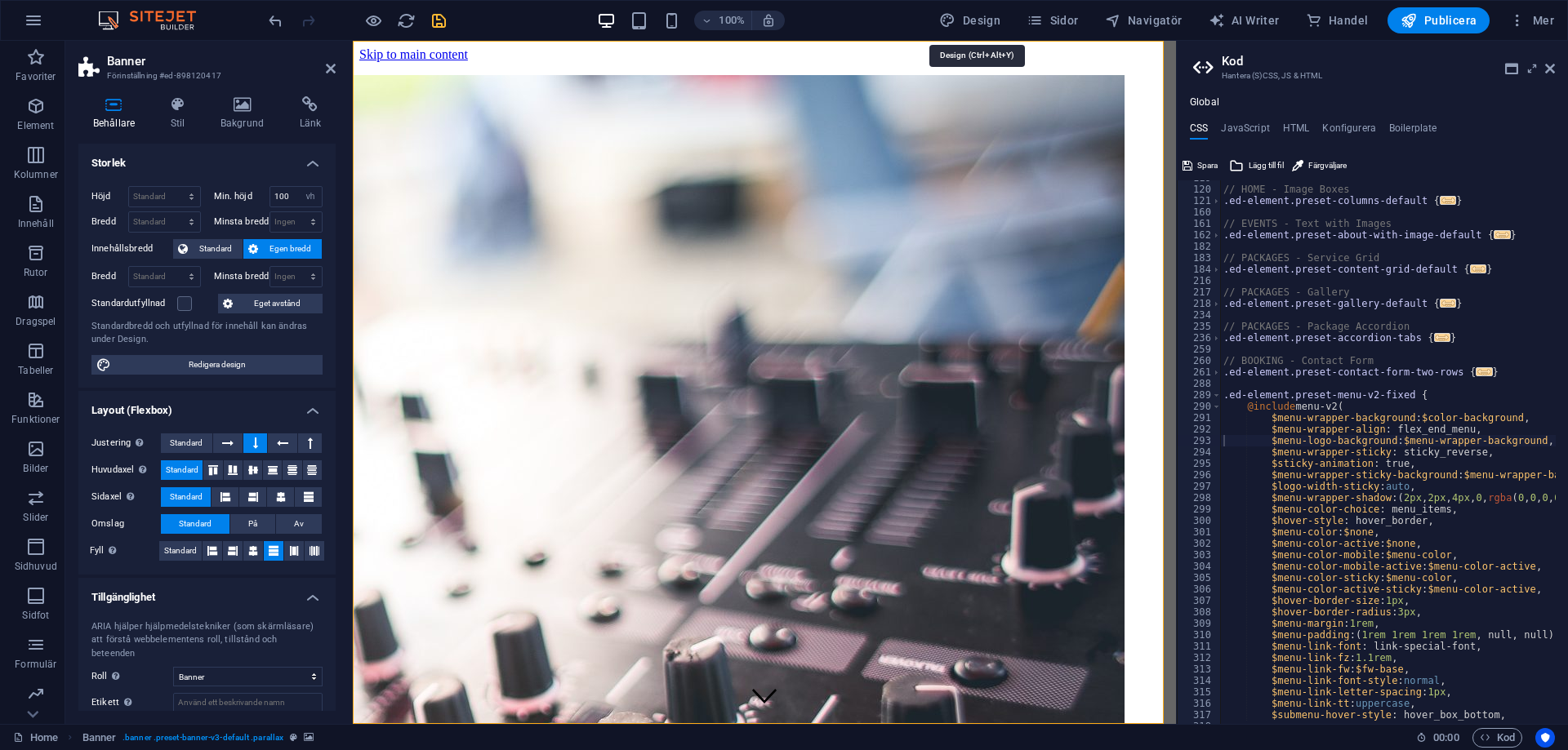
select select "px"
select select "400"
select select "px"
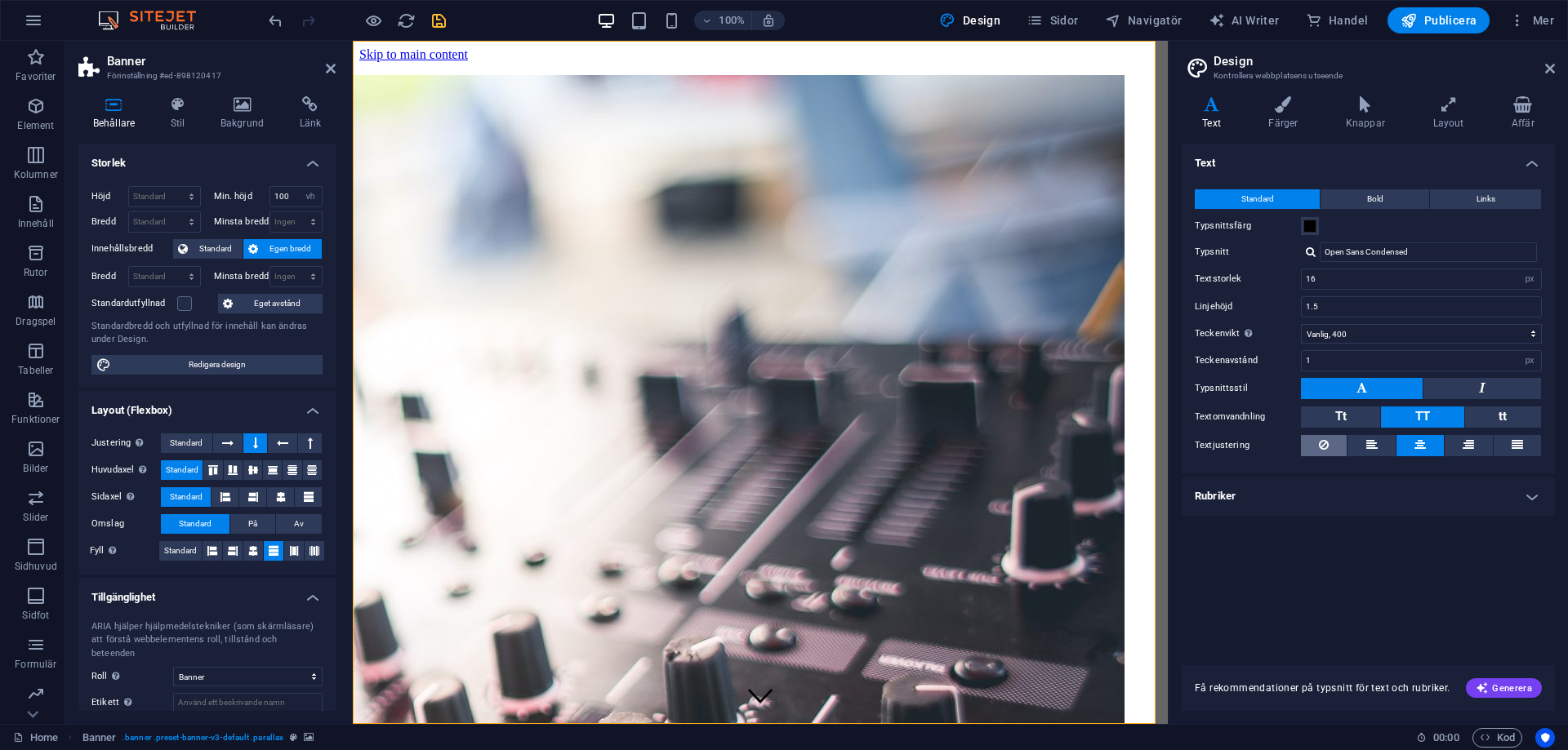
click at [1323, 447] on icon at bounding box center [1323, 445] width 10 height 20
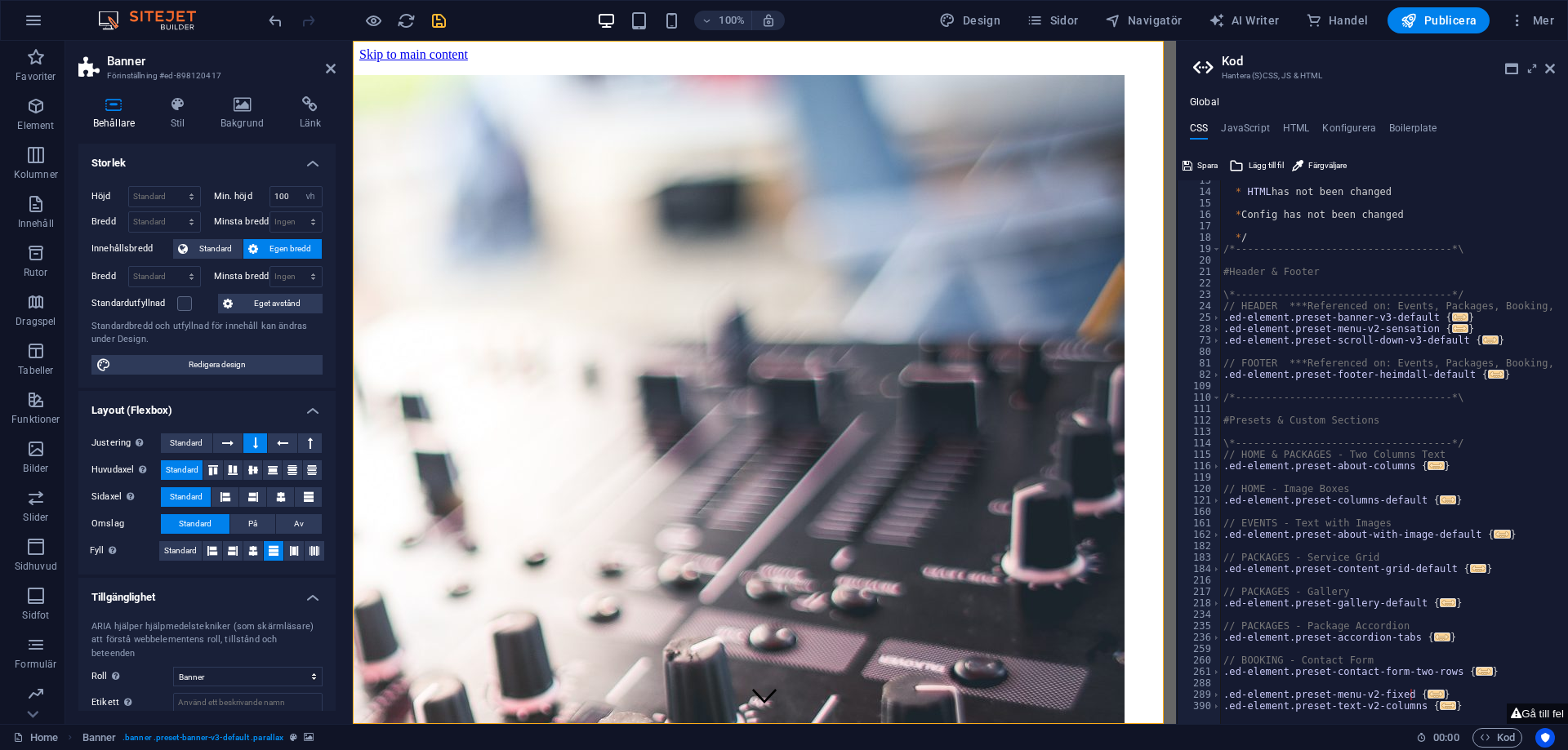
scroll to position [143, 0]
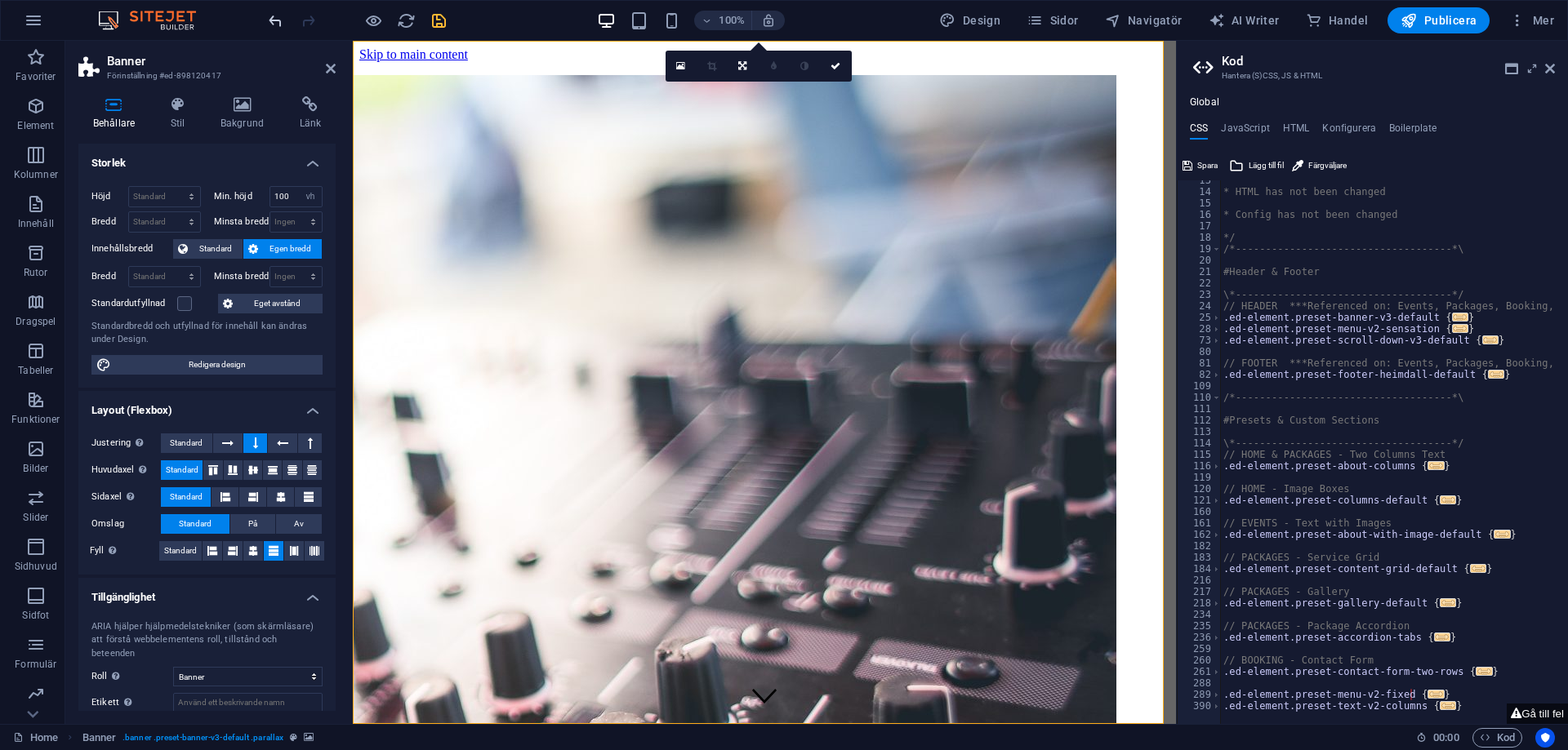
click at [284, 18] on icon "undo" at bounding box center [275, 21] width 19 height 19
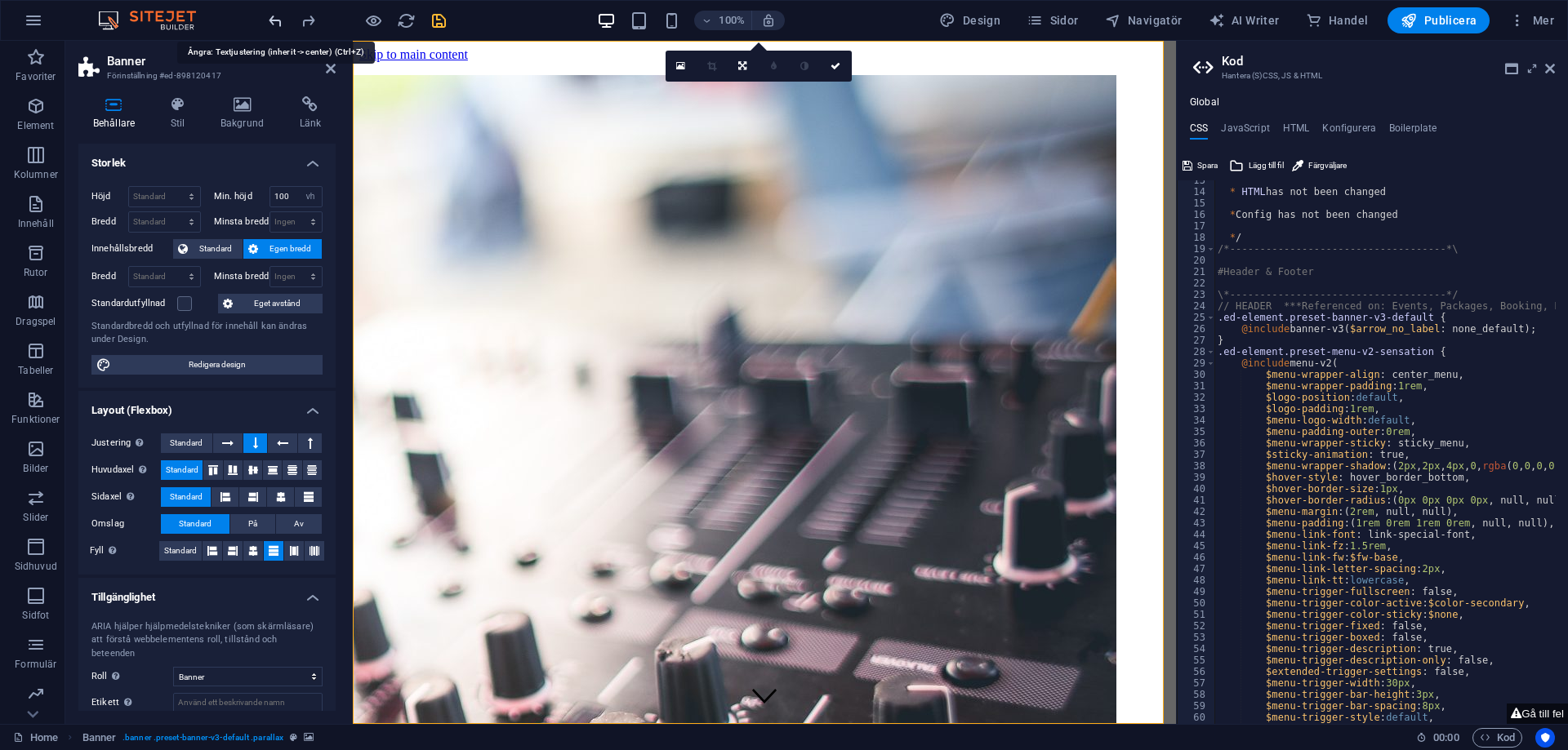
click at [284, 19] on icon "undo" at bounding box center [275, 21] width 19 height 19
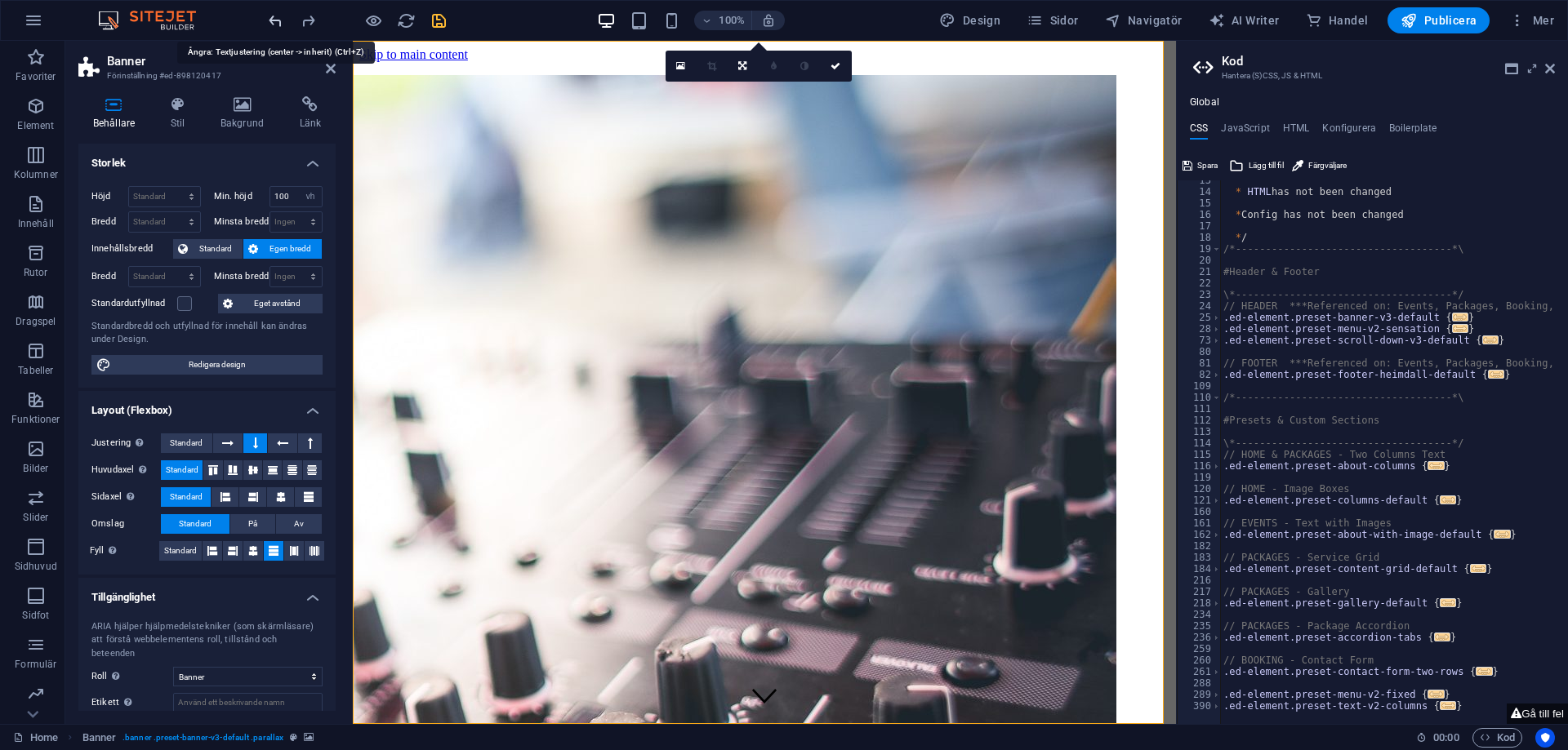
click at [283, 19] on icon "undo" at bounding box center [275, 21] width 19 height 19
click at [303, 24] on icon "redo" at bounding box center [308, 21] width 19 height 19
click at [281, 13] on icon "undo" at bounding box center [275, 21] width 19 height 19
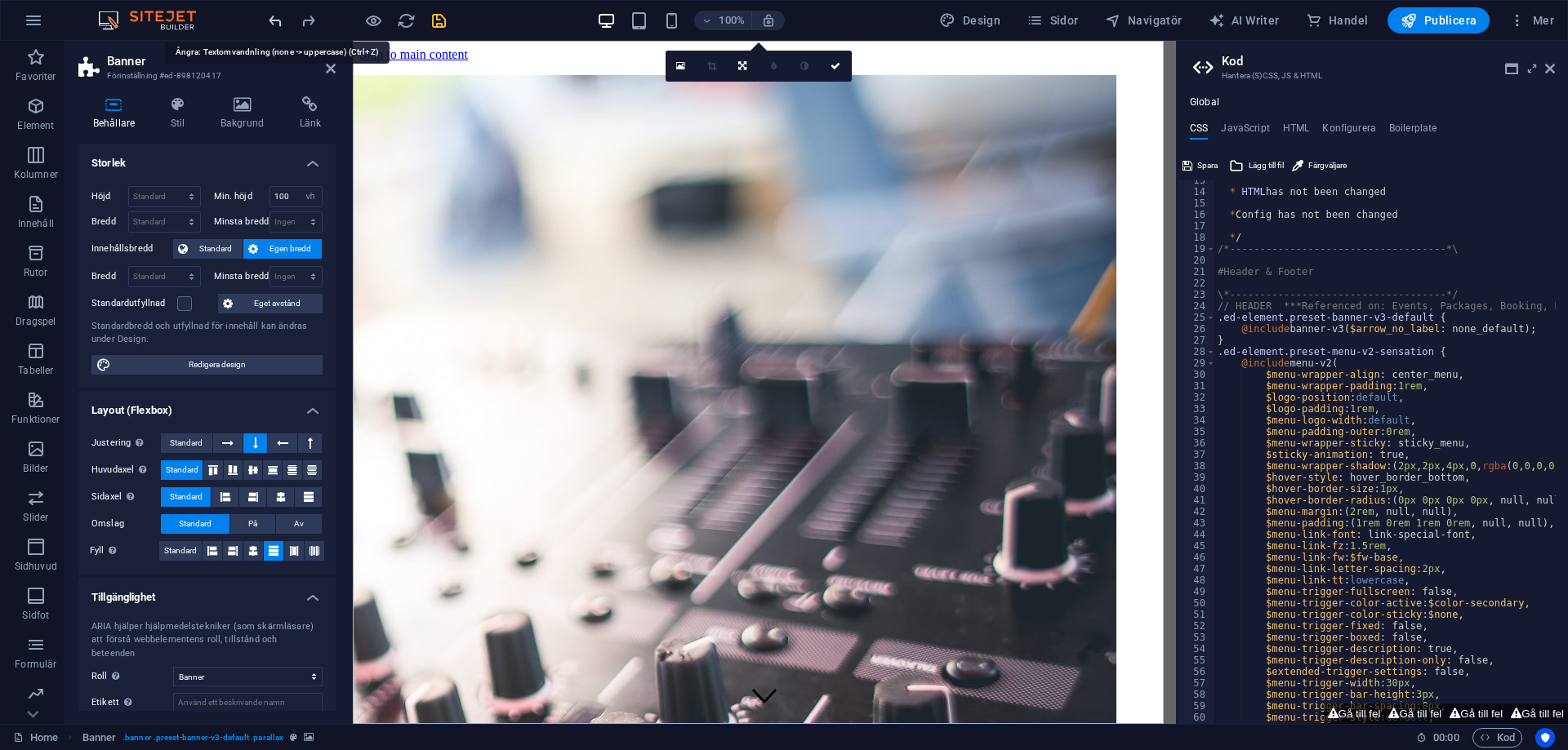
click at [281, 13] on icon "undo" at bounding box center [275, 21] width 19 height 19
click at [281, 13] on div at bounding box center [357, 21] width 183 height 27
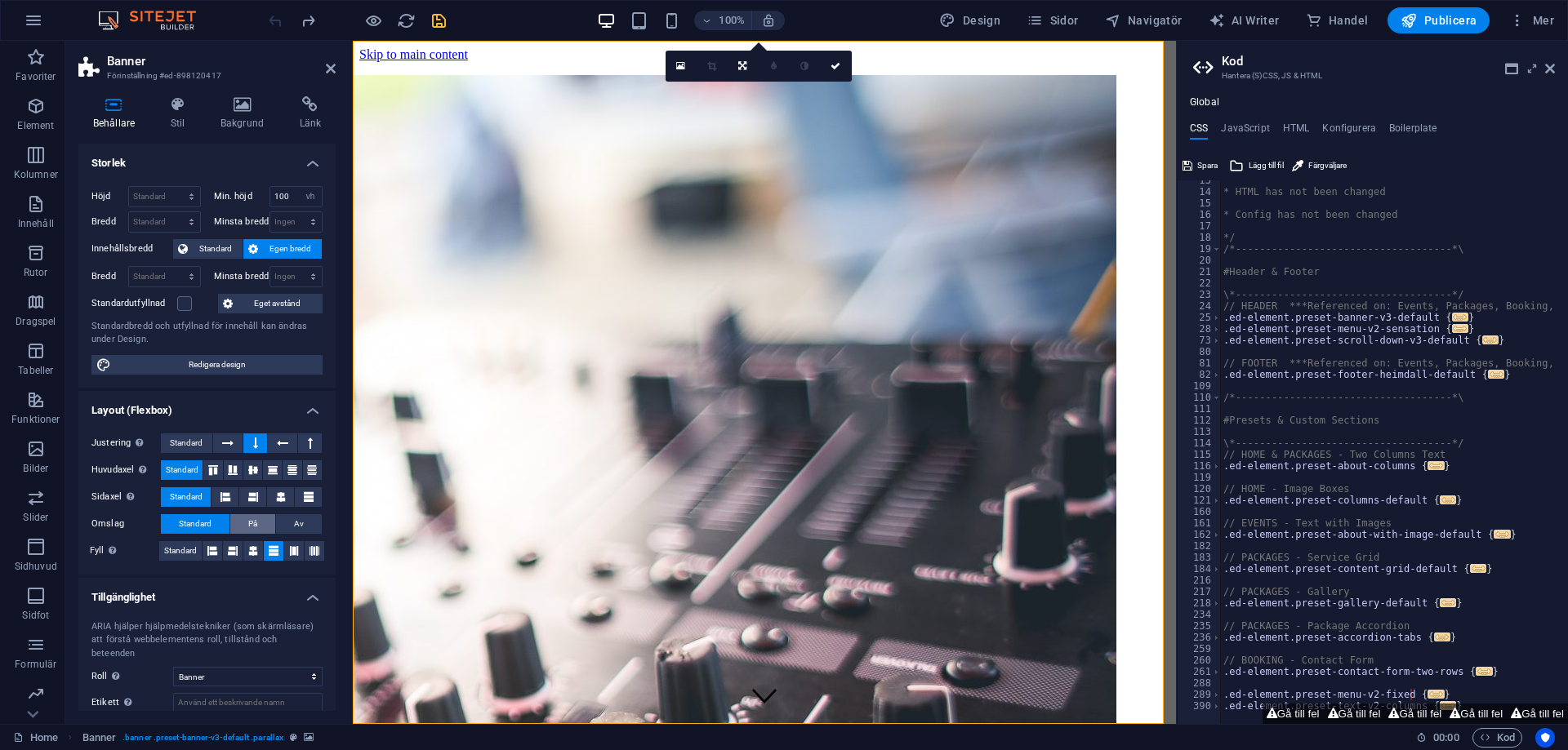
click at [248, 518] on span "På" at bounding box center [252, 524] width 9 height 20
click at [271, 521] on button "På" at bounding box center [253, 524] width 45 height 20
click at [298, 519] on span "Av" at bounding box center [299, 524] width 10 height 20
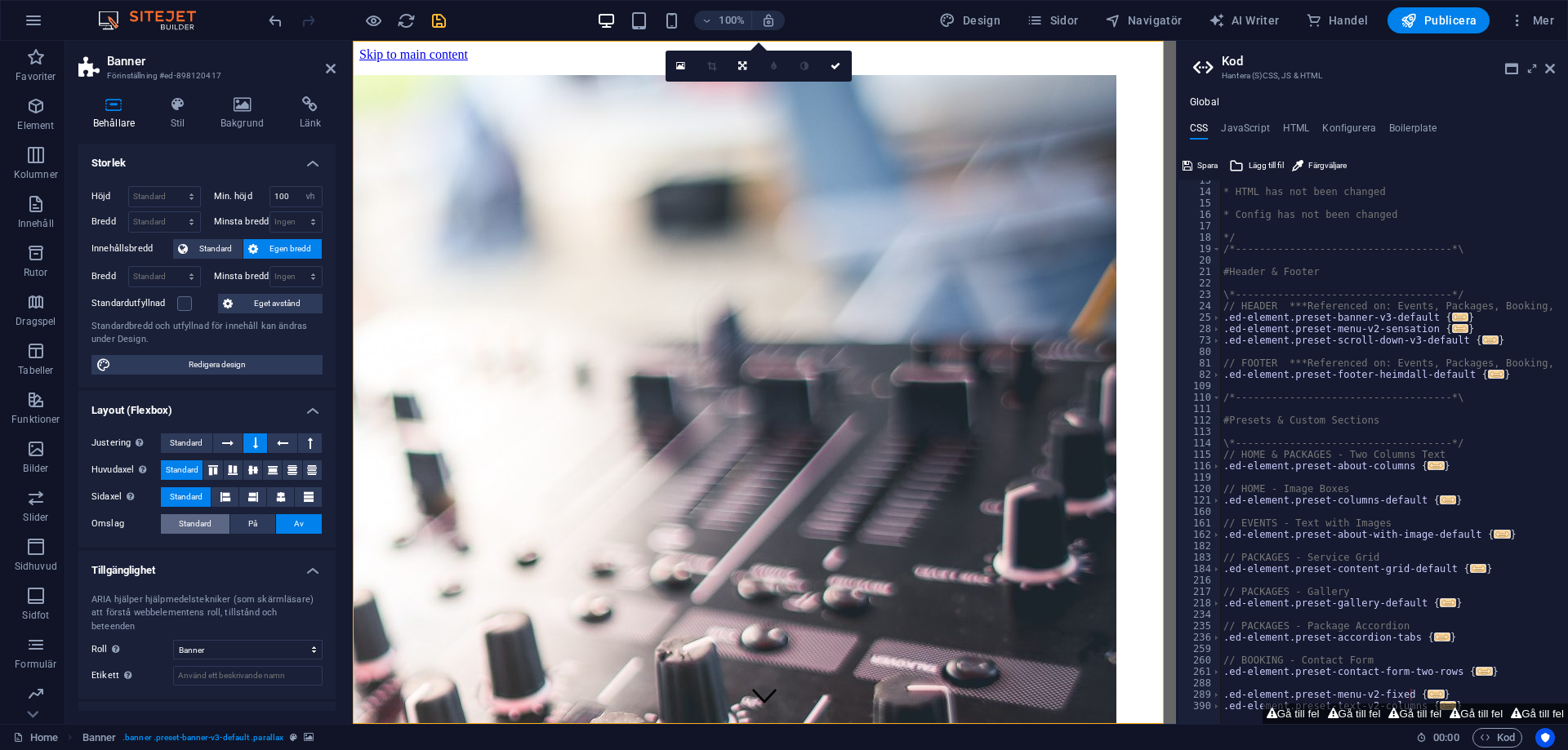
click at [225, 520] on button "Standard" at bounding box center [195, 524] width 69 height 20
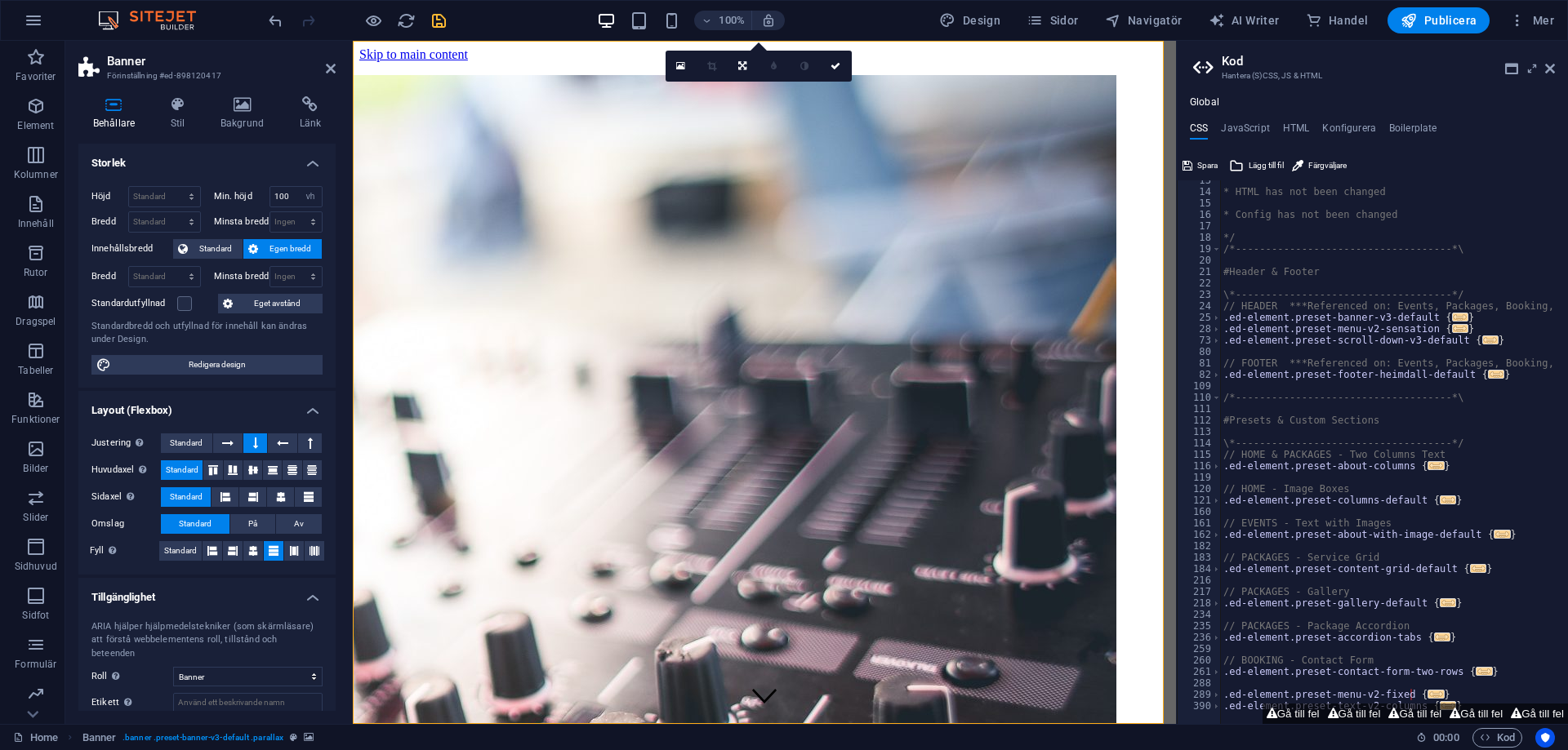
click at [192, 518] on span "Standard" at bounding box center [195, 524] width 32 height 20
click at [132, 107] on icon at bounding box center [114, 104] width 71 height 17
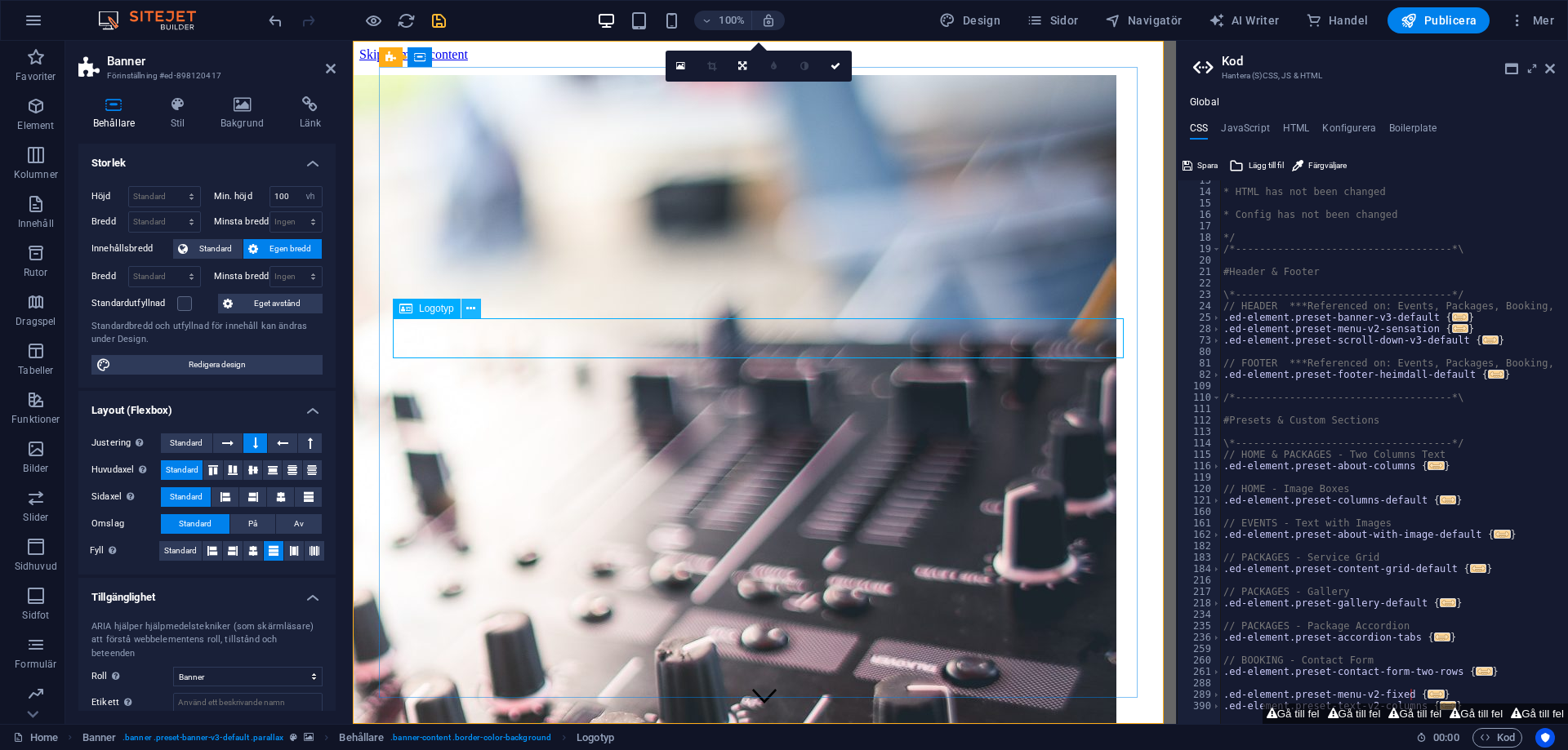
click at [470, 305] on icon at bounding box center [470, 308] width 9 height 17
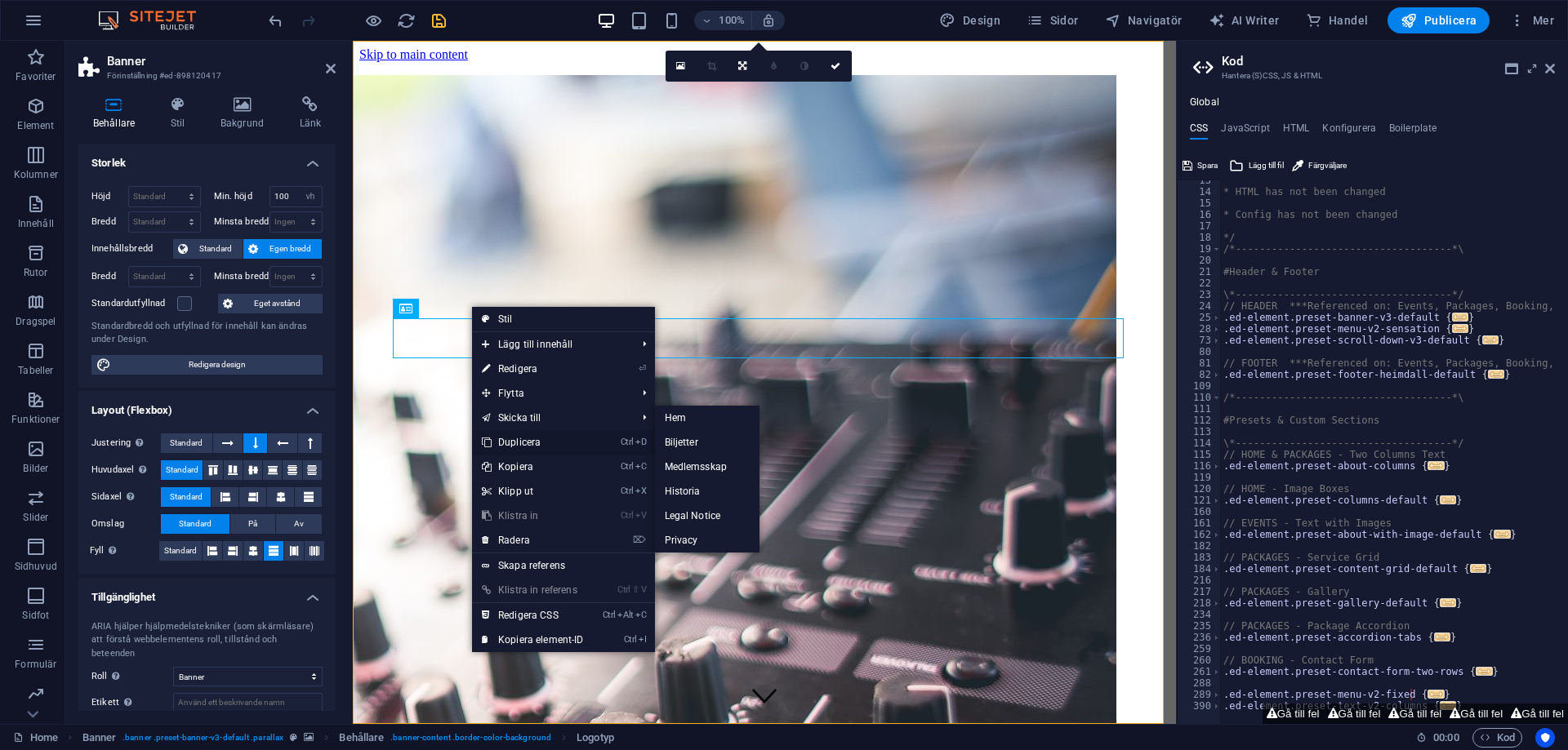
click at [536, 439] on link "Ctrl D Duplicera" at bounding box center [532, 443] width 122 height 25
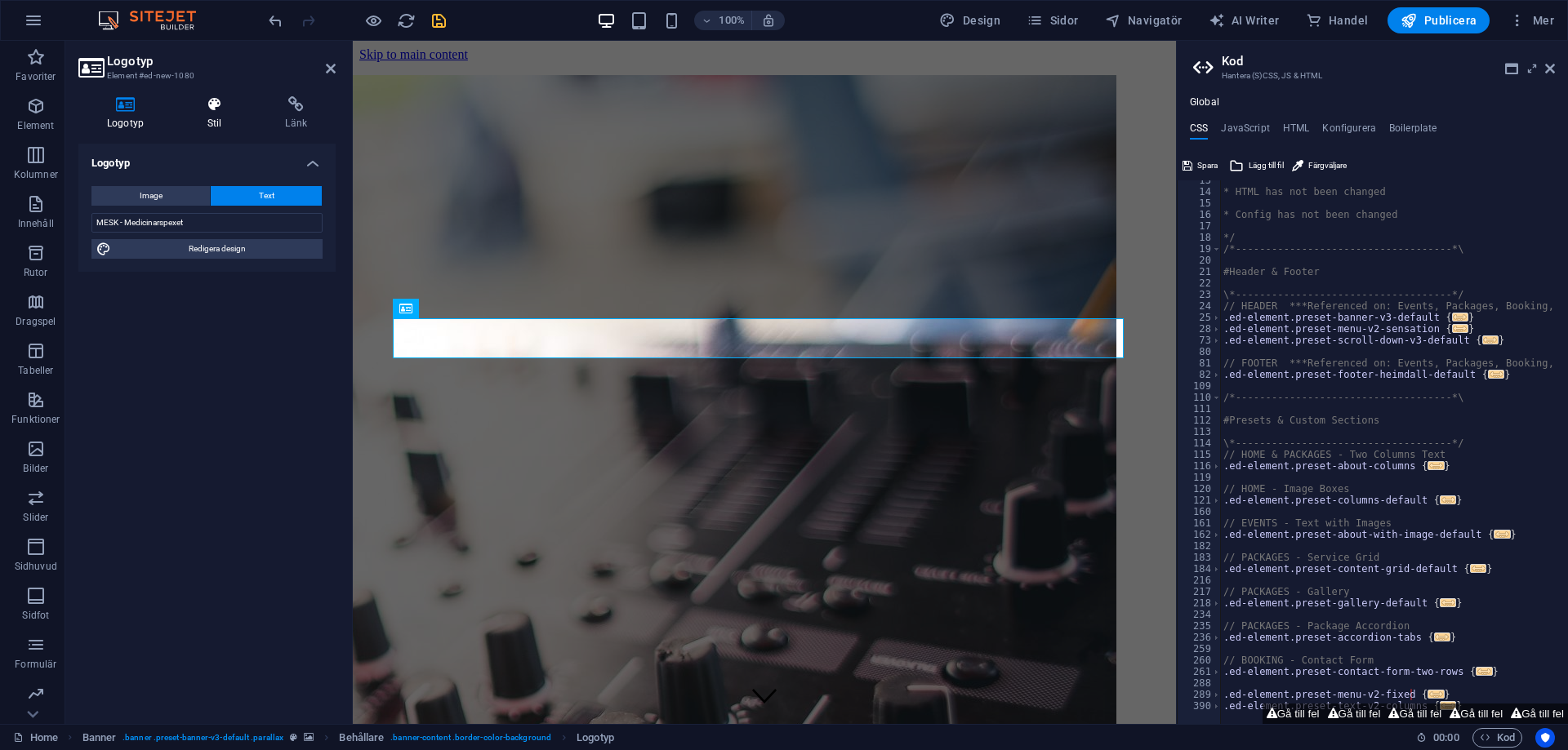
click at [220, 99] on icon at bounding box center [215, 104] width 72 height 17
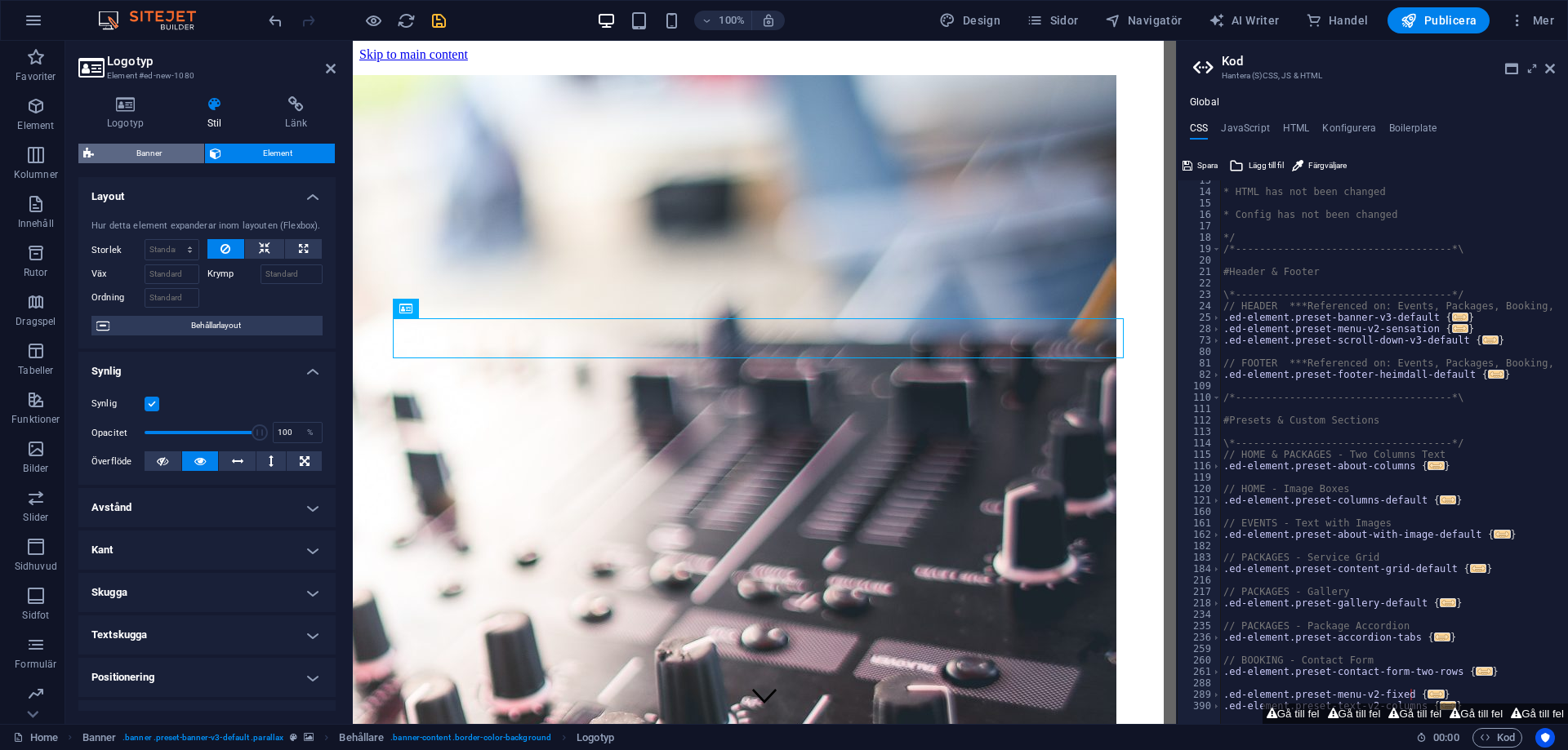
click at [162, 149] on span "Banner" at bounding box center [148, 153] width 100 height 20
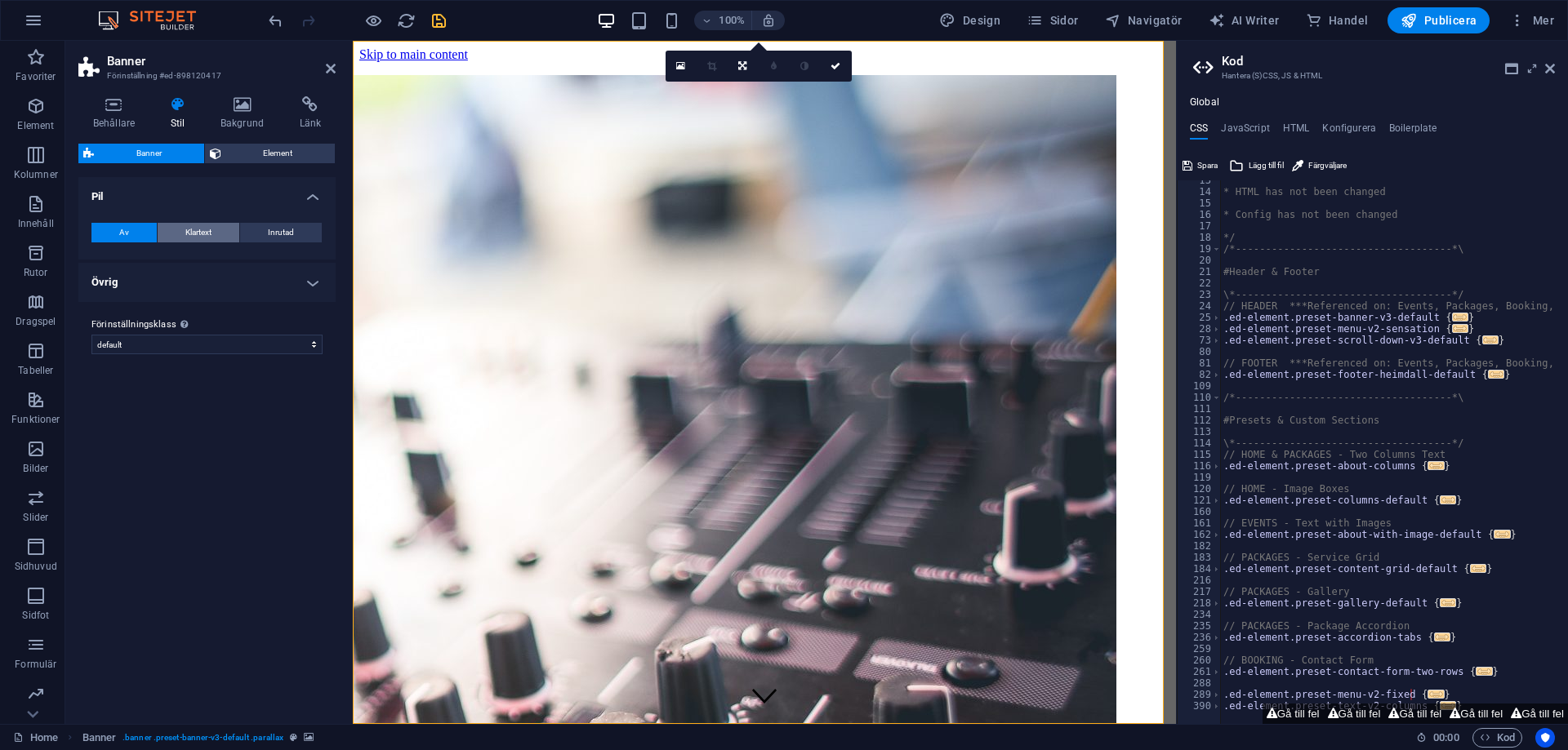
click at [222, 225] on button "Klartext" at bounding box center [198, 233] width 81 height 20
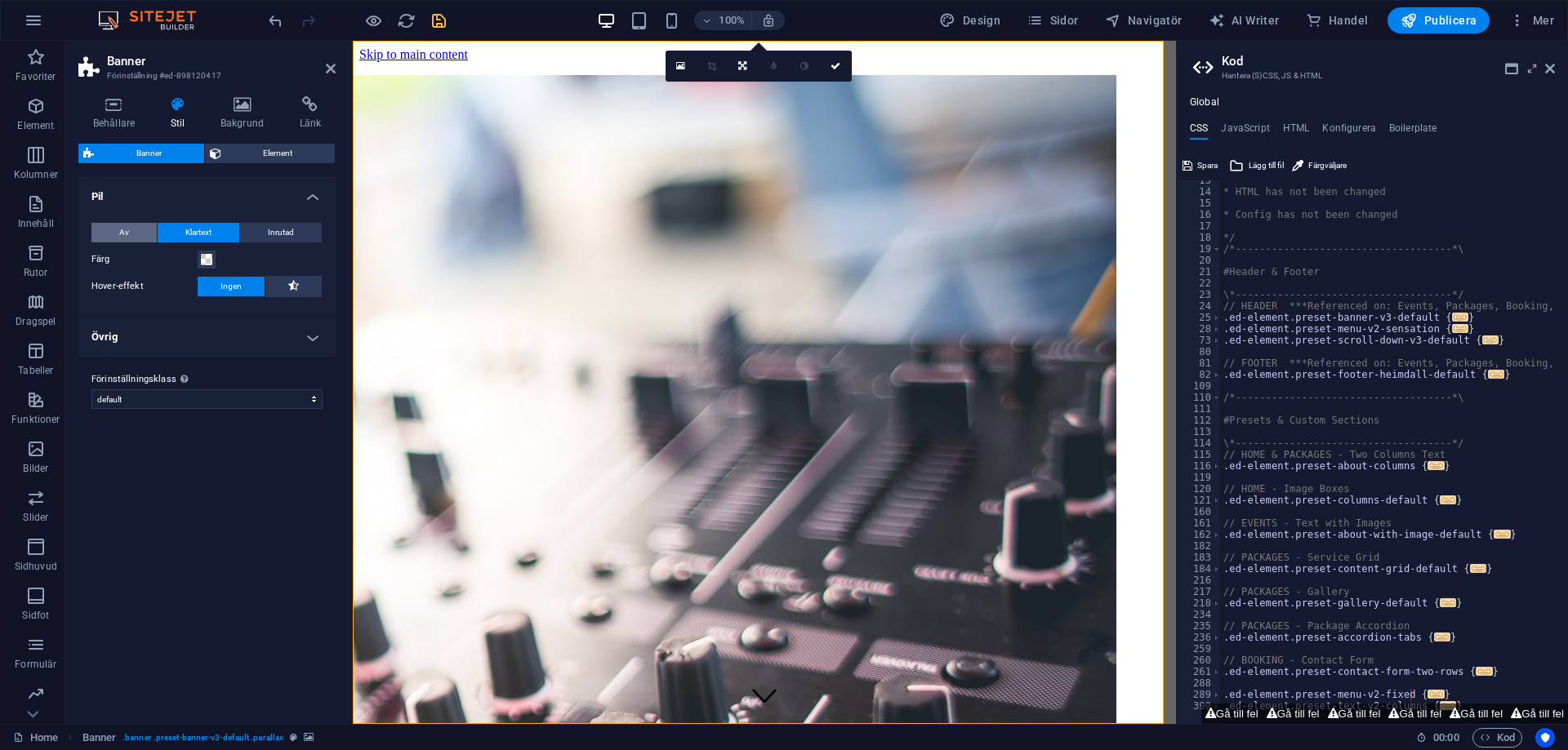
click at [134, 235] on button "Av" at bounding box center [124, 233] width 66 height 20
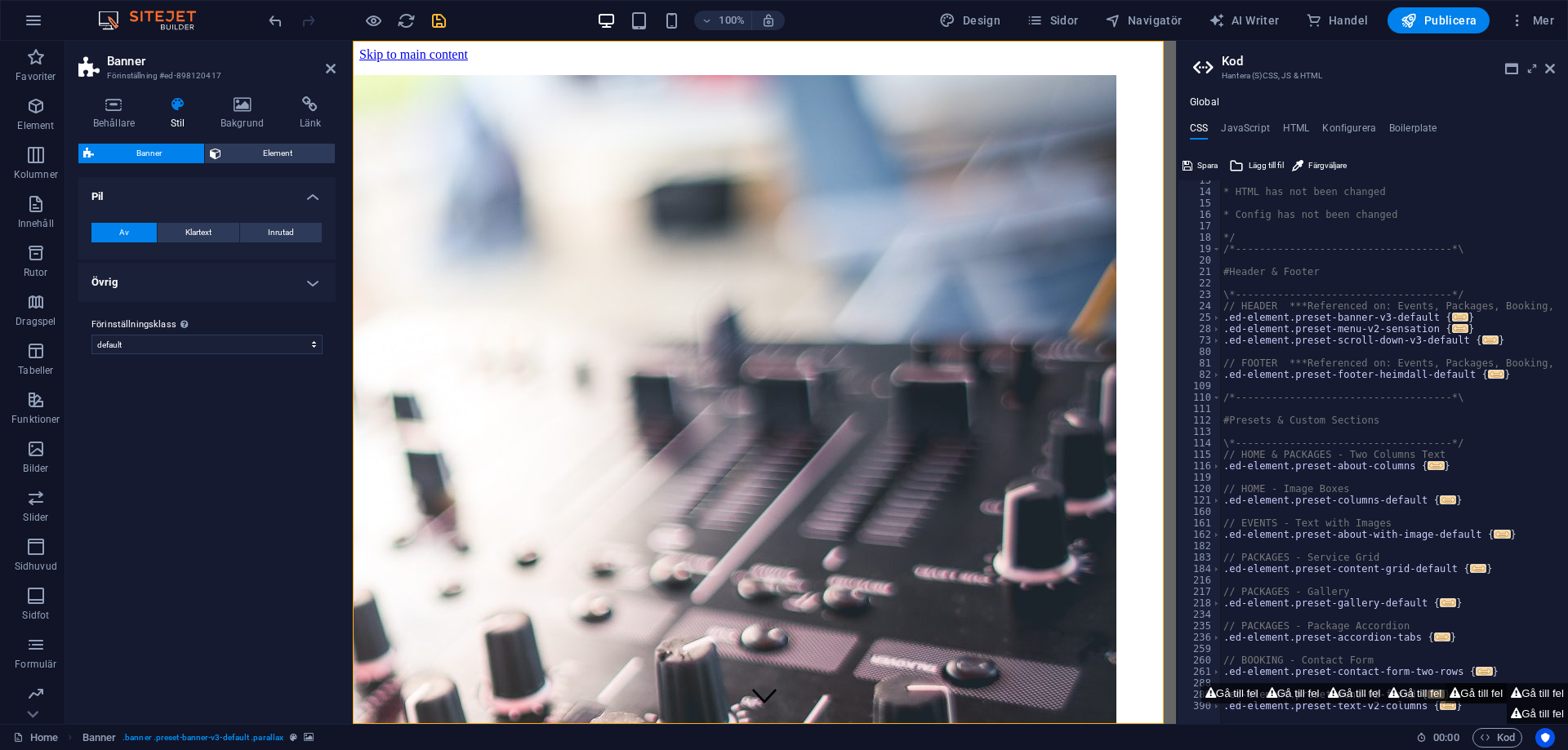
click at [1462, 698] on button "Gå till fel" at bounding box center [1476, 693] width 61 height 21
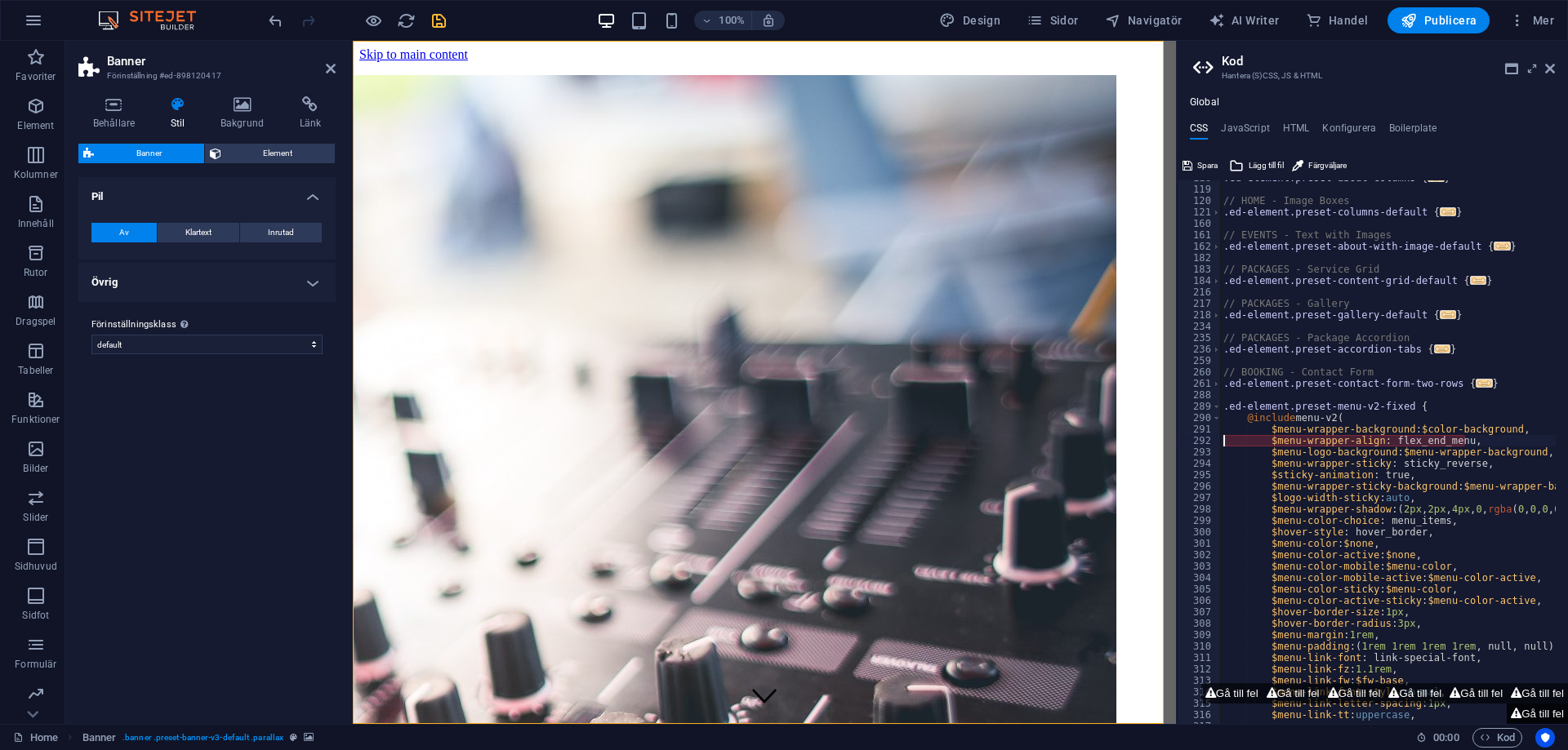
scroll to position [432, 0]
click at [1548, 706] on button "Gå till fel" at bounding box center [1537, 714] width 61 height 21
click at [1551, 709] on button "Gå till fel" at bounding box center [1537, 714] width 61 height 21
click at [1547, 707] on button "Gå till fel" at bounding box center [1537, 714] width 61 height 21
click at [1541, 696] on button "Gå till fel" at bounding box center [1537, 693] width 61 height 21
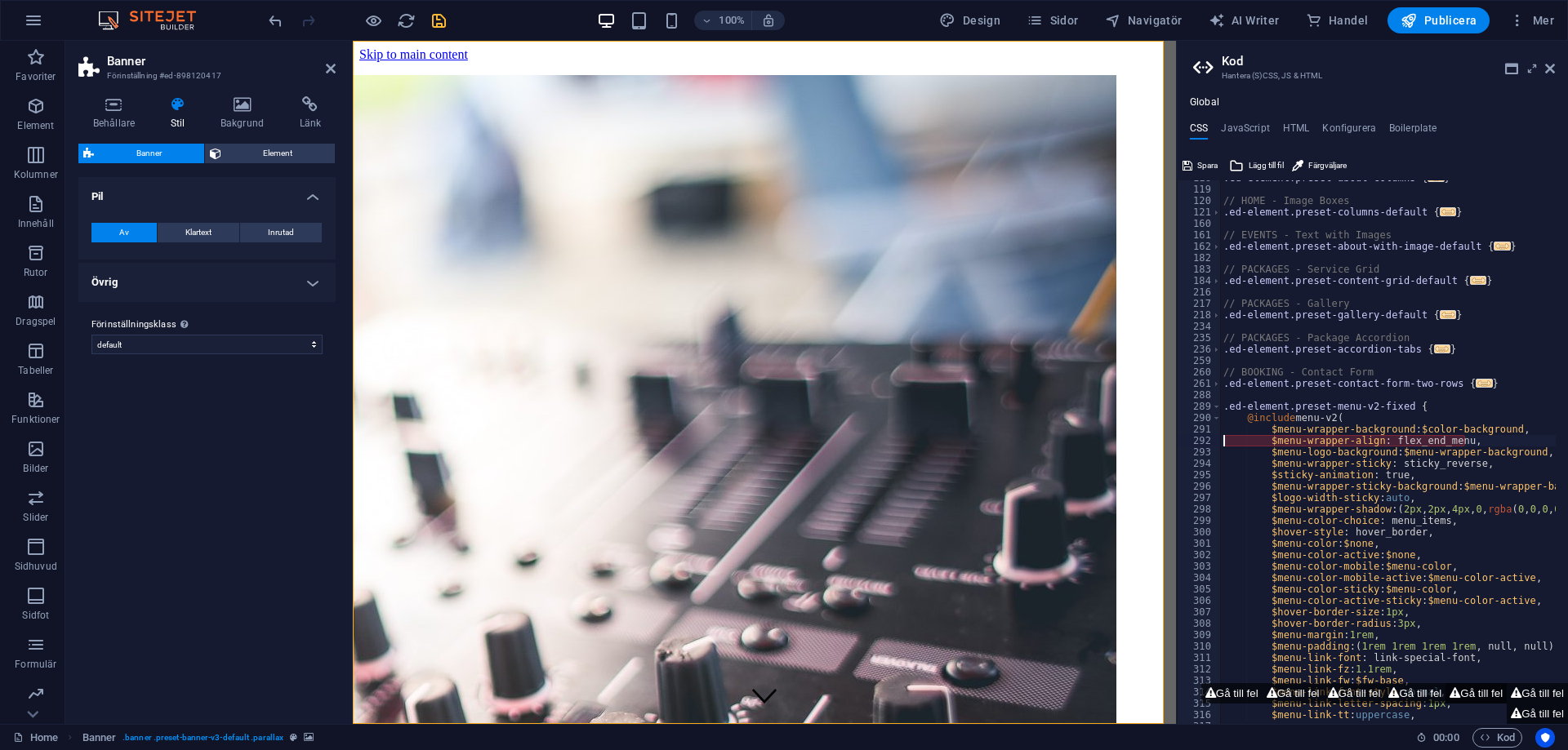
click at [1496, 686] on button "Gå till fel" at bounding box center [1476, 693] width 61 height 21
click at [1392, 685] on button "Gå till fel" at bounding box center [1415, 693] width 61 height 21
click at [1331, 689] on button "Gå till fel" at bounding box center [1354, 693] width 61 height 21
click at [1211, 688] on button "Gå till fel" at bounding box center [1232, 693] width 61 height 21
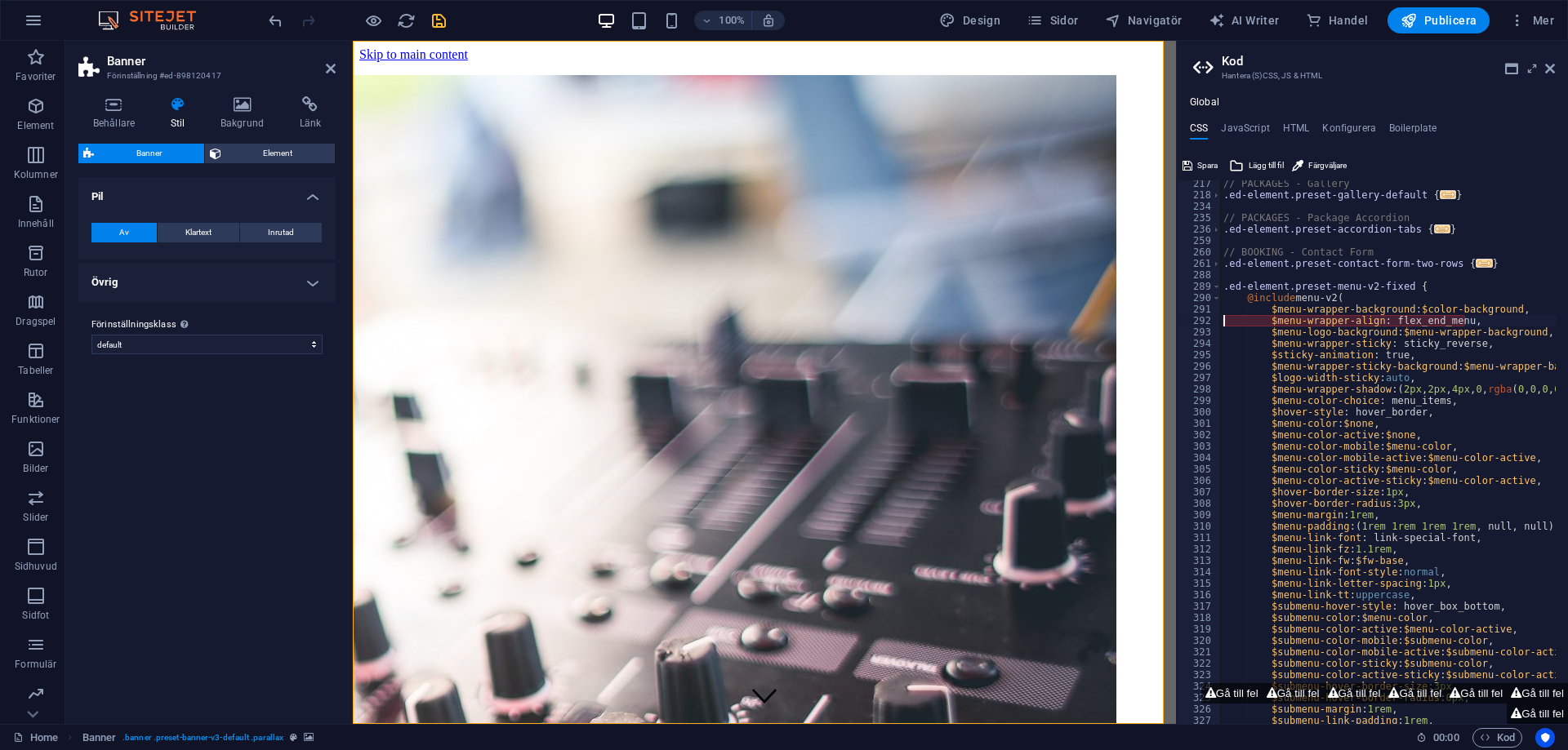
scroll to position [453, 0]
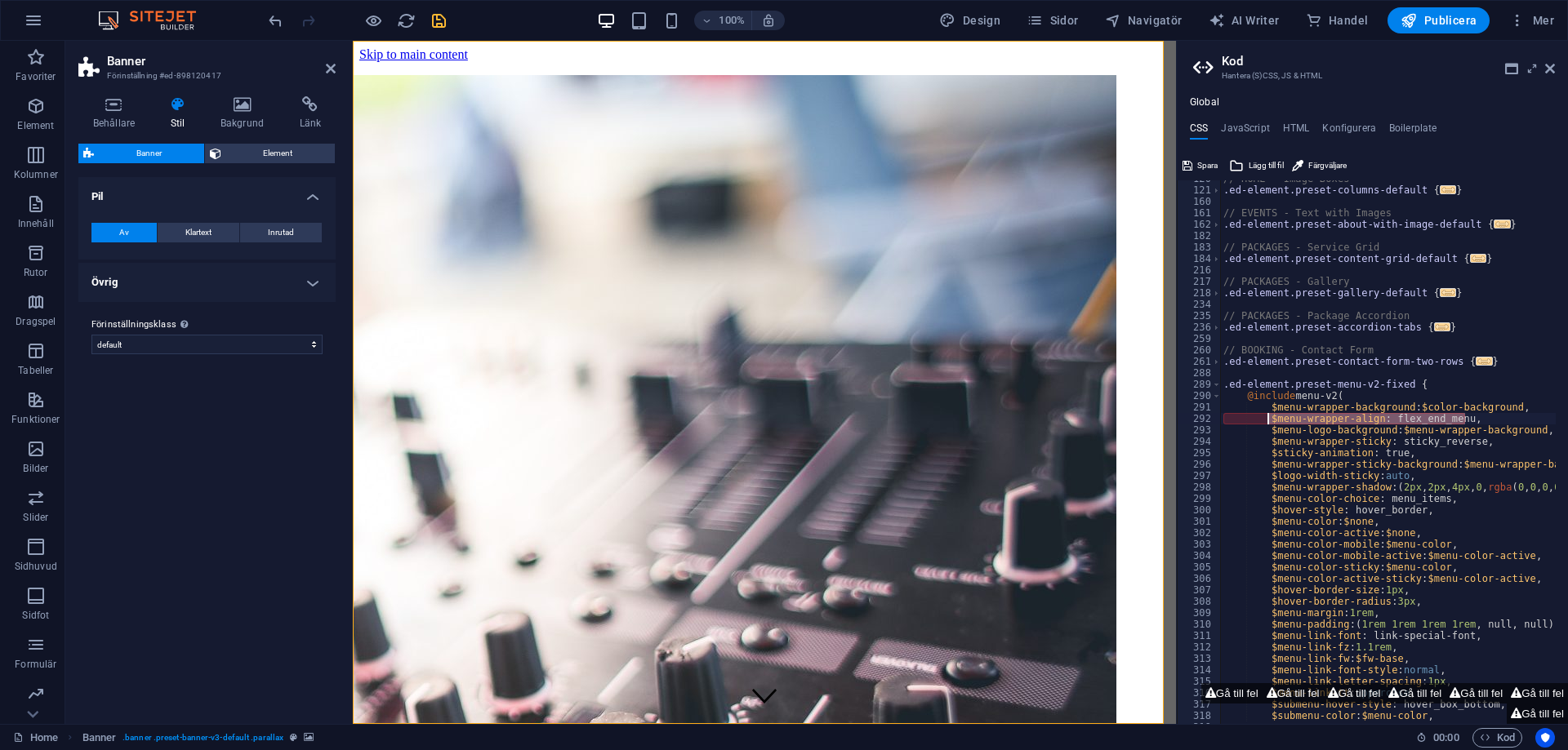
drag, startPoint x: 1468, startPoint y: 420, endPoint x: 1267, endPoint y: 415, distance: 201.1
click at [1267, 415] on div "// HOME - Image Boxes .ed-element.preset-columns-default { ... } // EVENTS - Te…" at bounding box center [1465, 450] width 491 height 554
click at [279, 20] on icon "undo" at bounding box center [275, 21] width 19 height 19
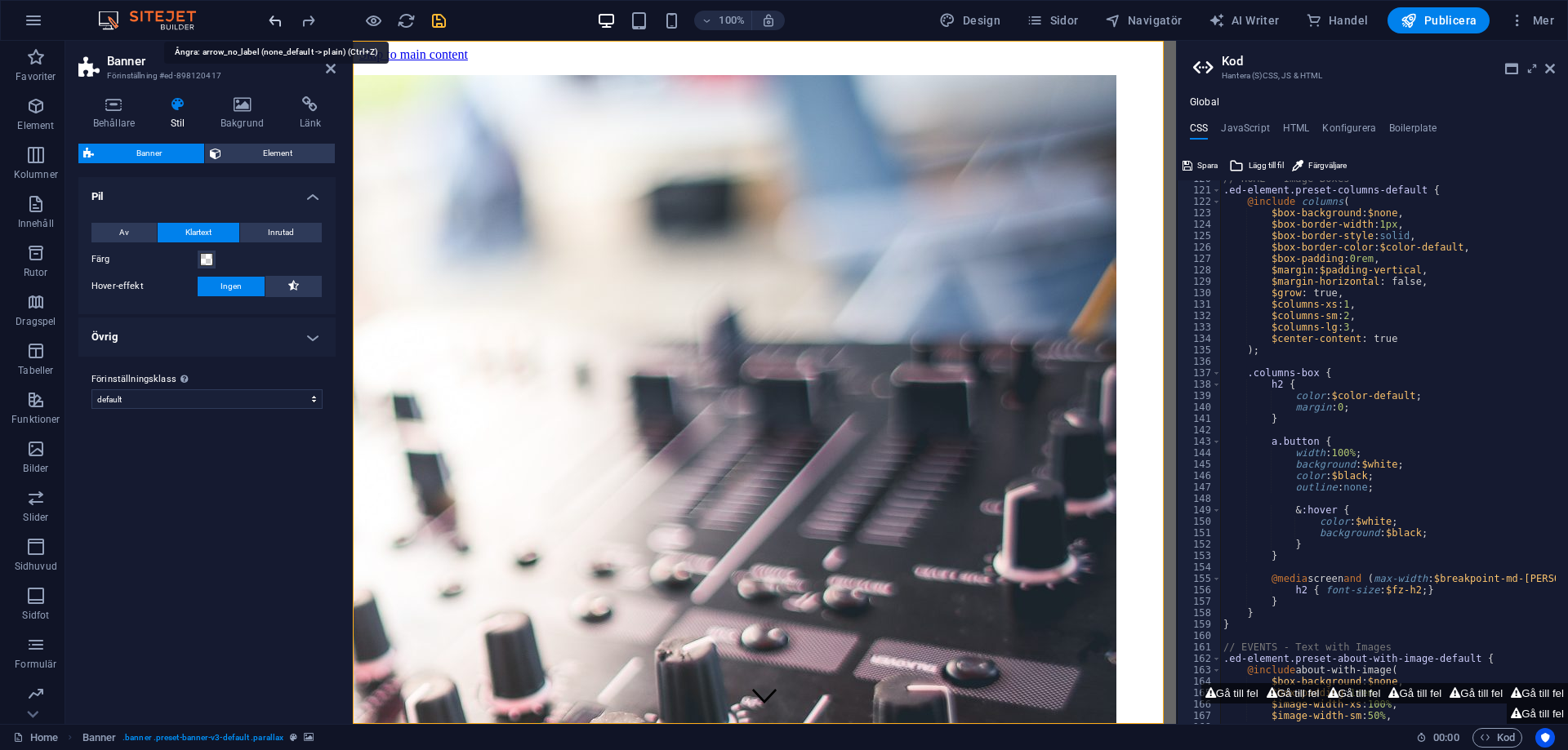
click at [279, 20] on icon "undo" at bounding box center [275, 21] width 19 height 19
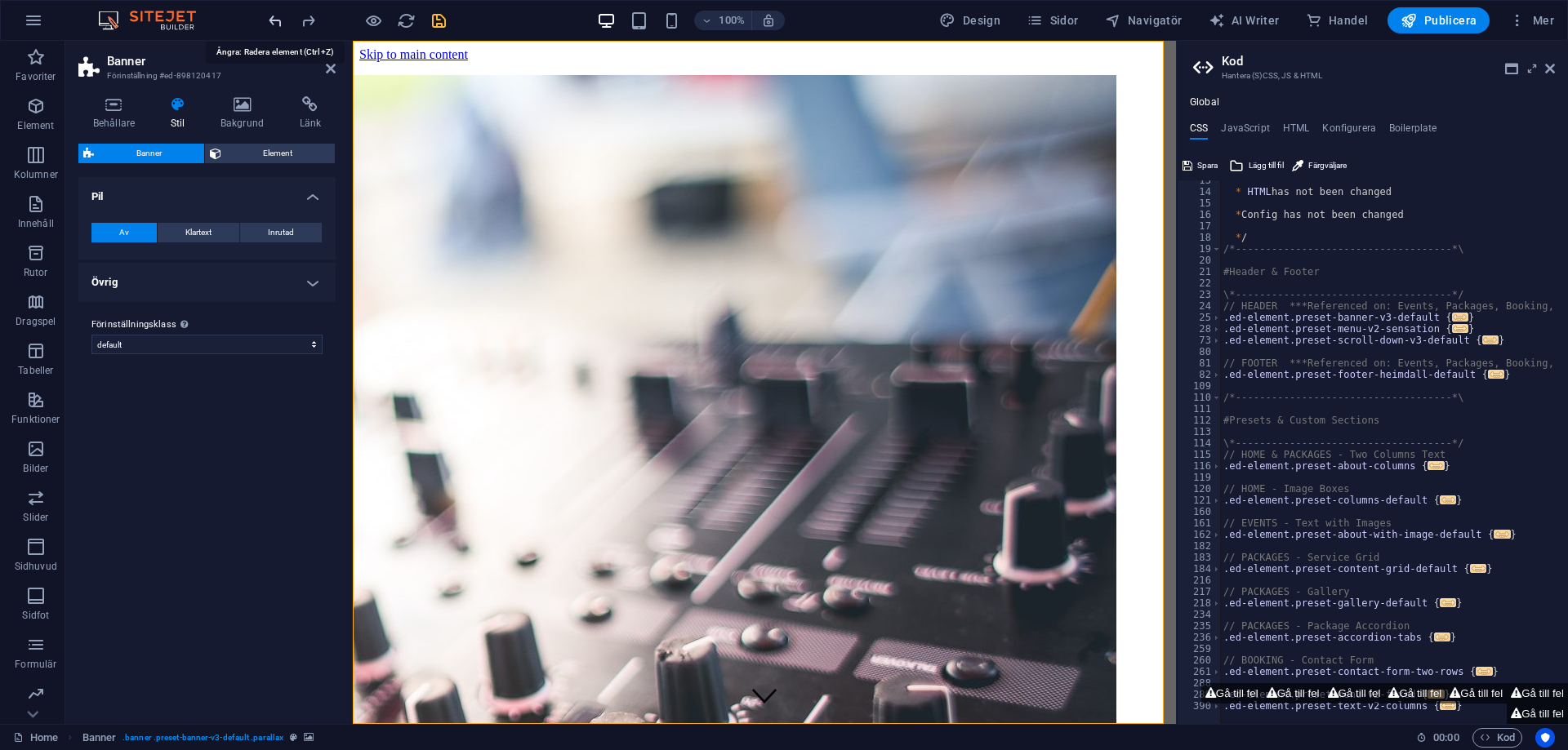
scroll to position [143, 0]
click at [279, 20] on icon "undo" at bounding box center [275, 21] width 19 height 19
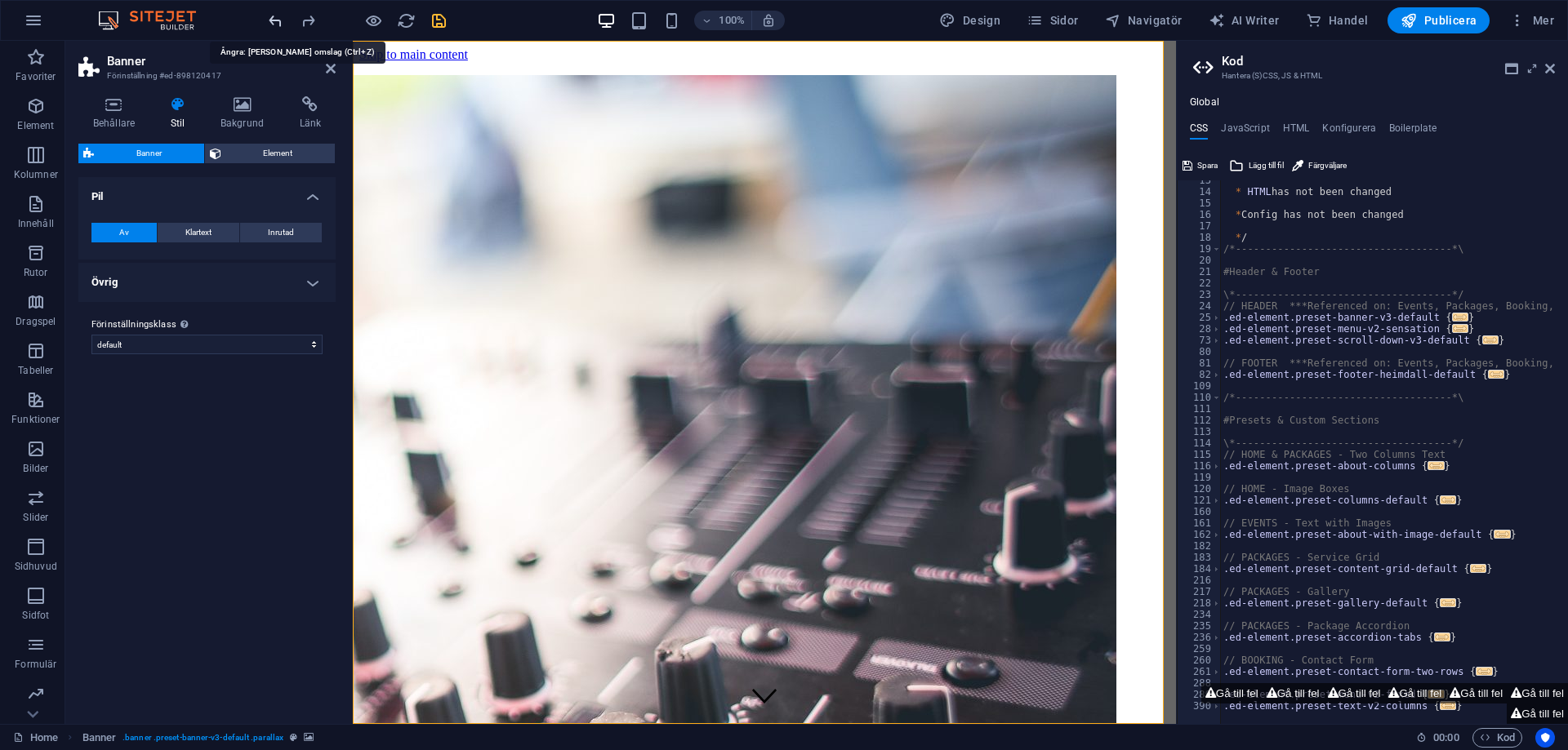
click at [279, 20] on icon "undo" at bounding box center [275, 21] width 19 height 19
click at [279, 20] on div at bounding box center [357, 21] width 183 height 27
click at [303, 23] on icon "redo" at bounding box center [308, 21] width 19 height 19
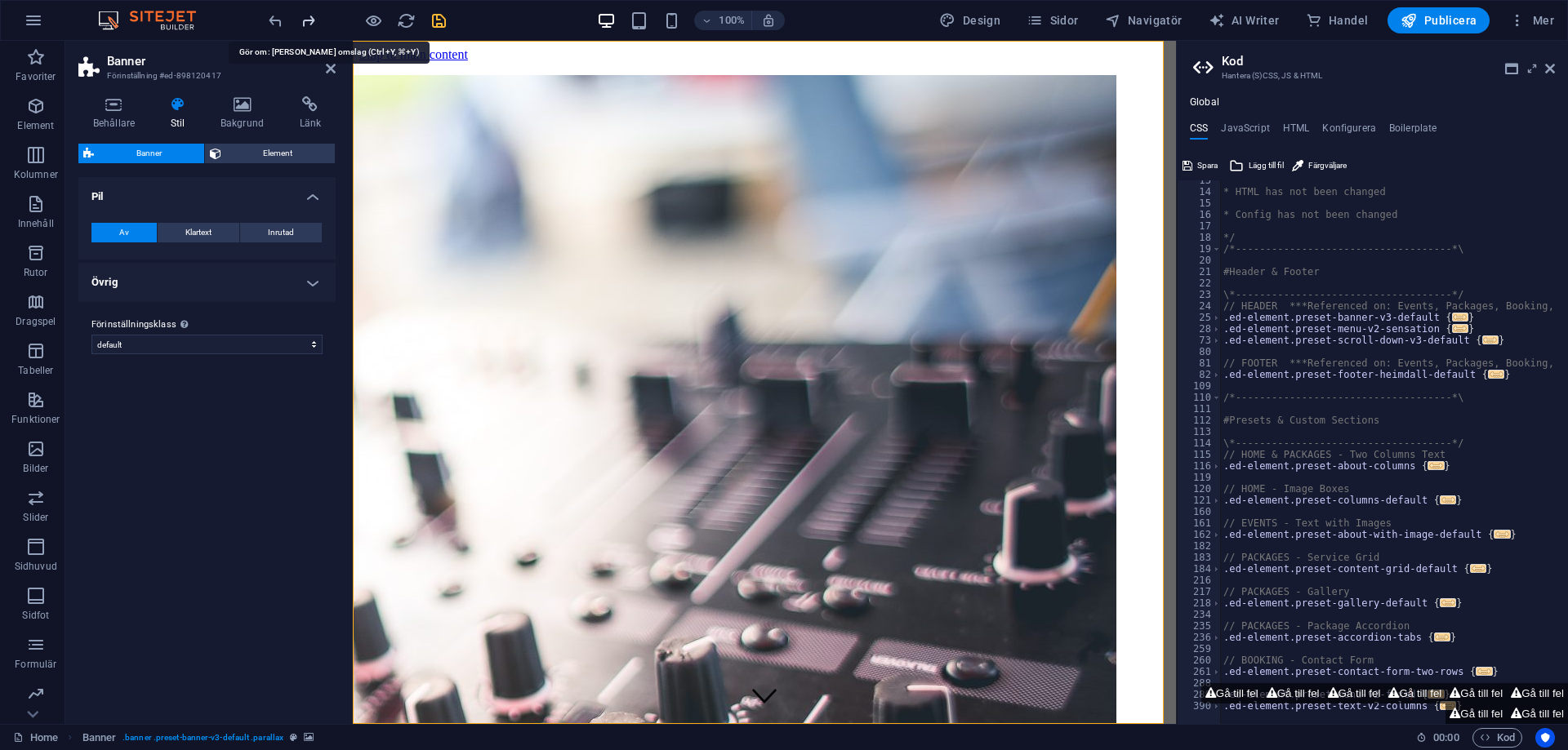
click at [303, 23] on icon "redo" at bounding box center [308, 21] width 19 height 19
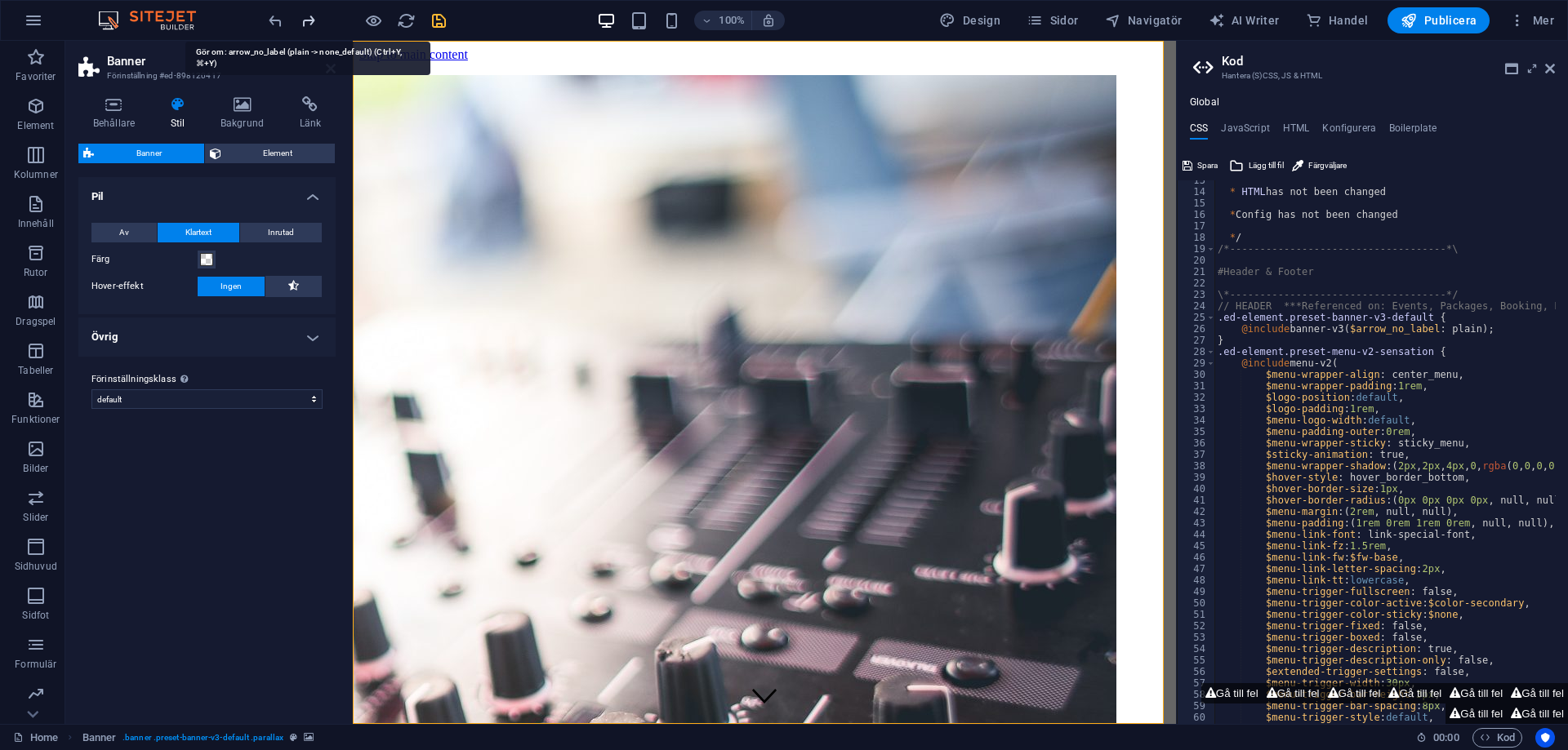
click at [303, 23] on icon "redo" at bounding box center [308, 21] width 19 height 19
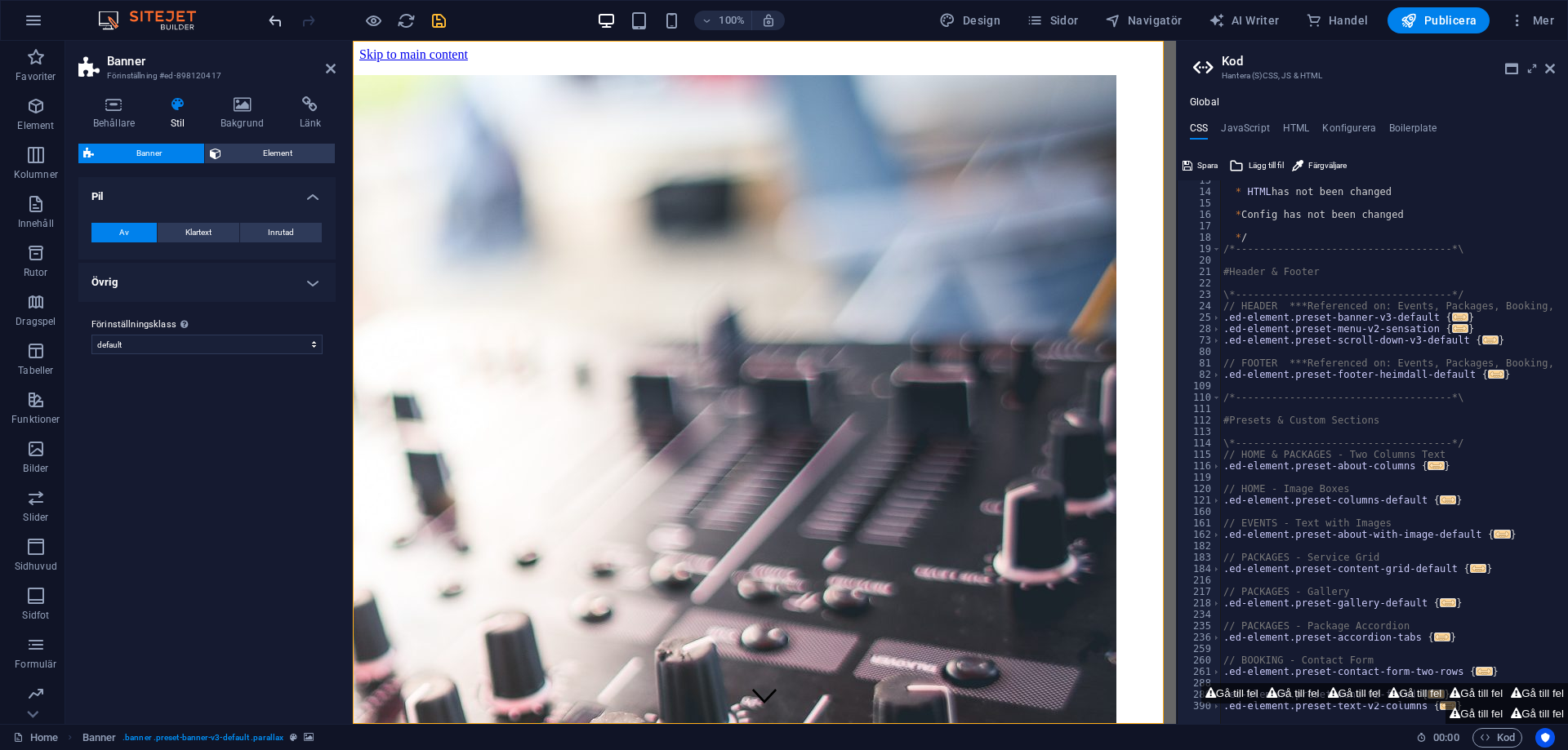
click at [286, 18] on div at bounding box center [357, 21] width 183 height 27
click at [279, 18] on icon "undo" at bounding box center [275, 21] width 19 height 19
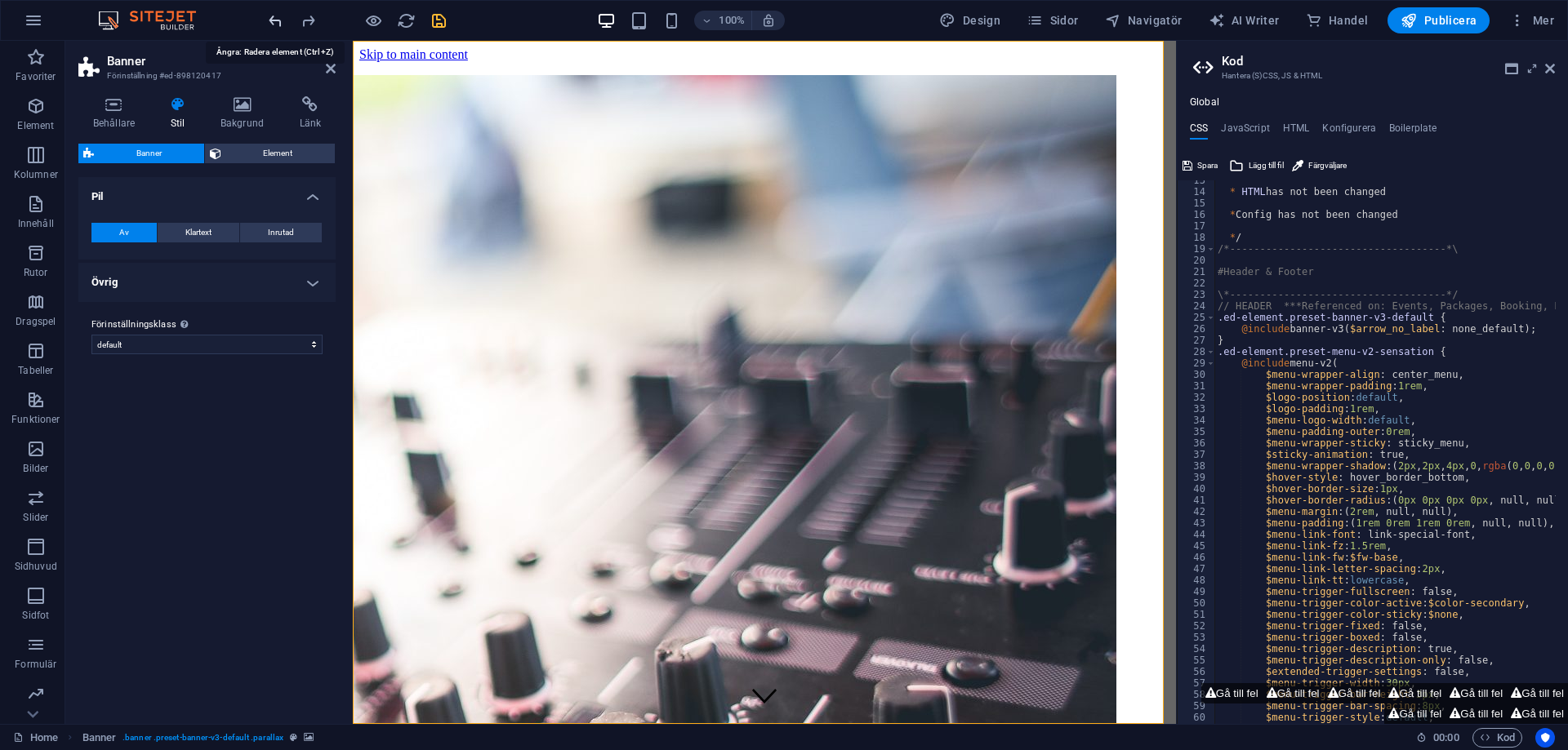
click at [279, 17] on icon "undo" at bounding box center [275, 21] width 19 height 19
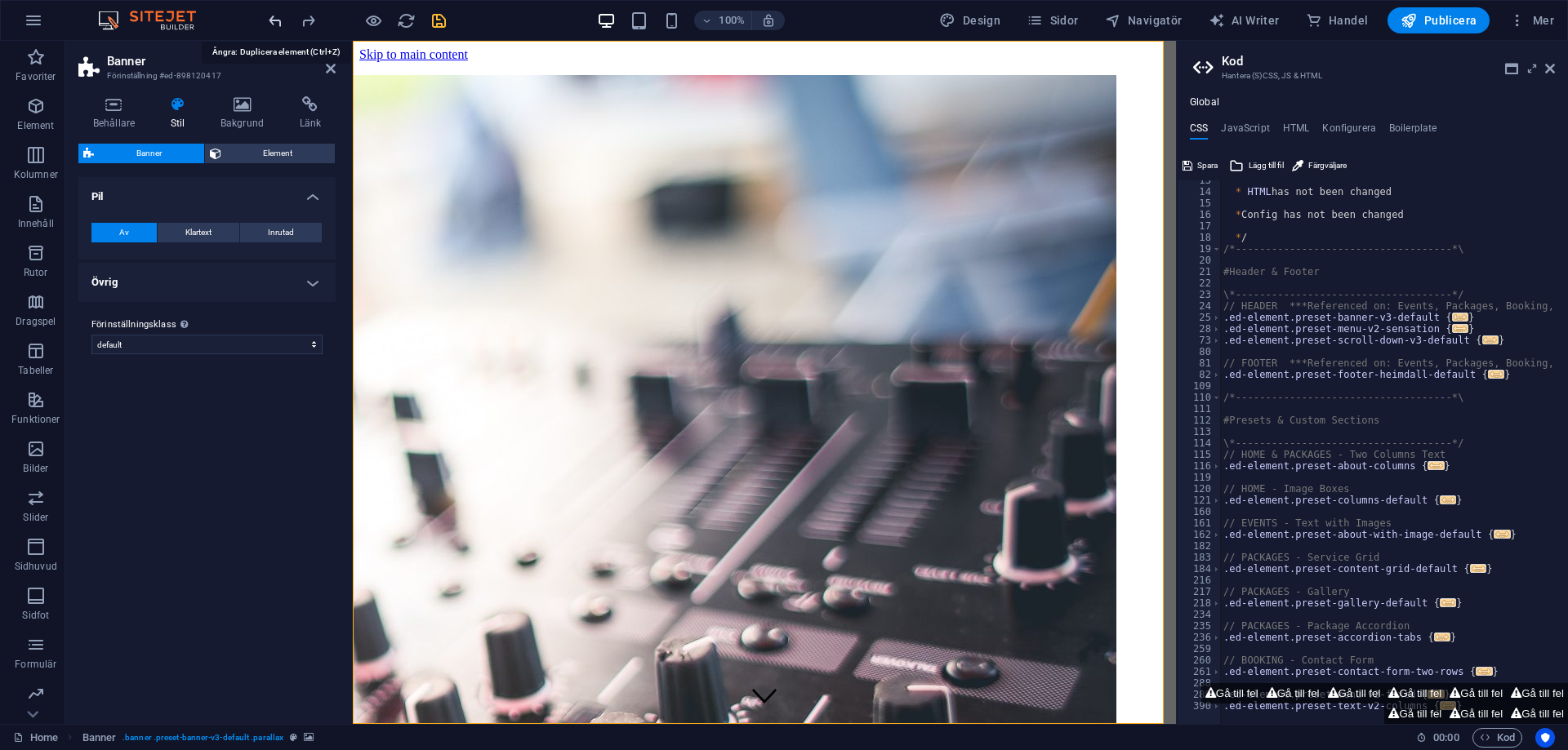
click at [279, 17] on icon "undo" at bounding box center [275, 21] width 19 height 19
click at [276, 17] on div at bounding box center [357, 21] width 183 height 27
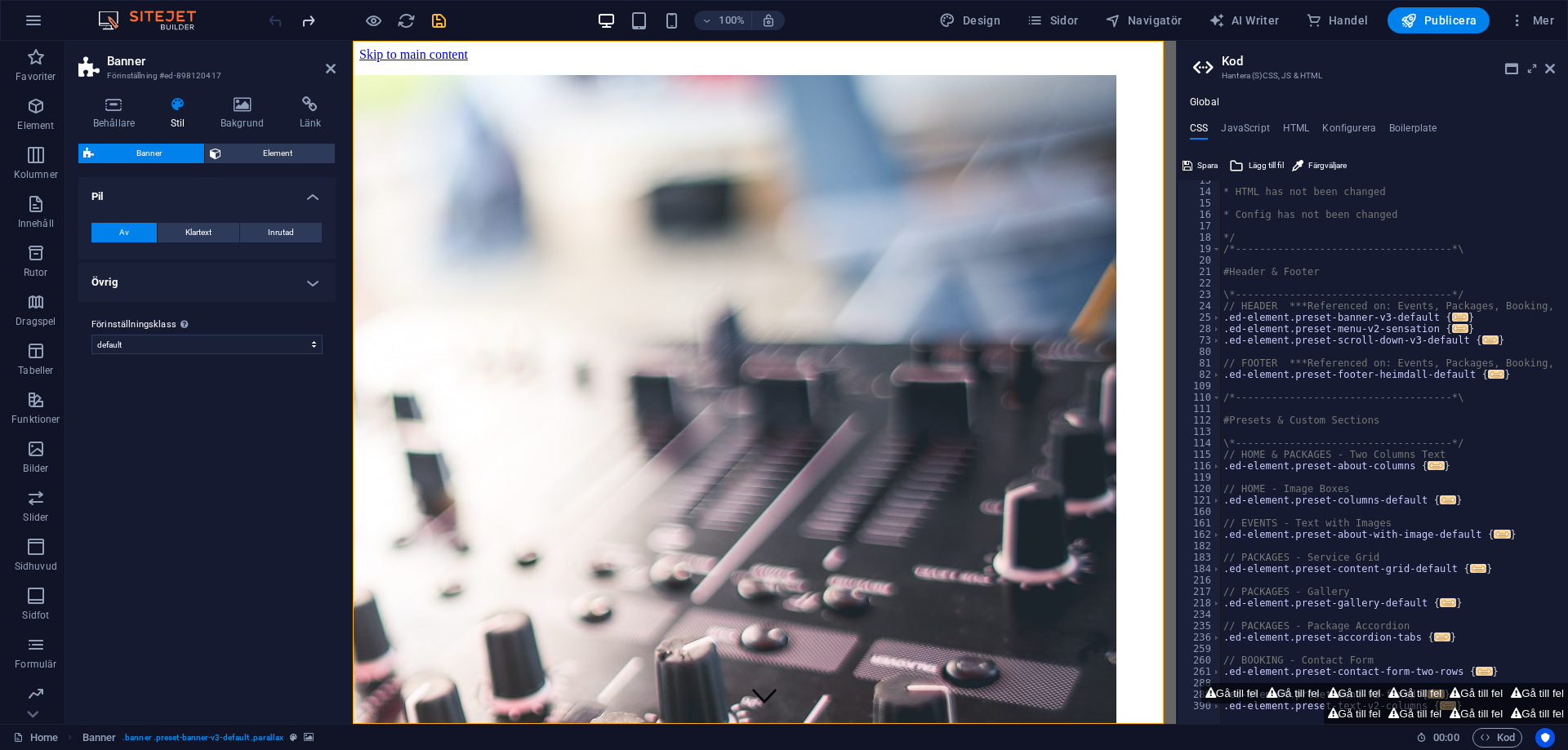
click at [303, 23] on icon "redo" at bounding box center [308, 21] width 19 height 19
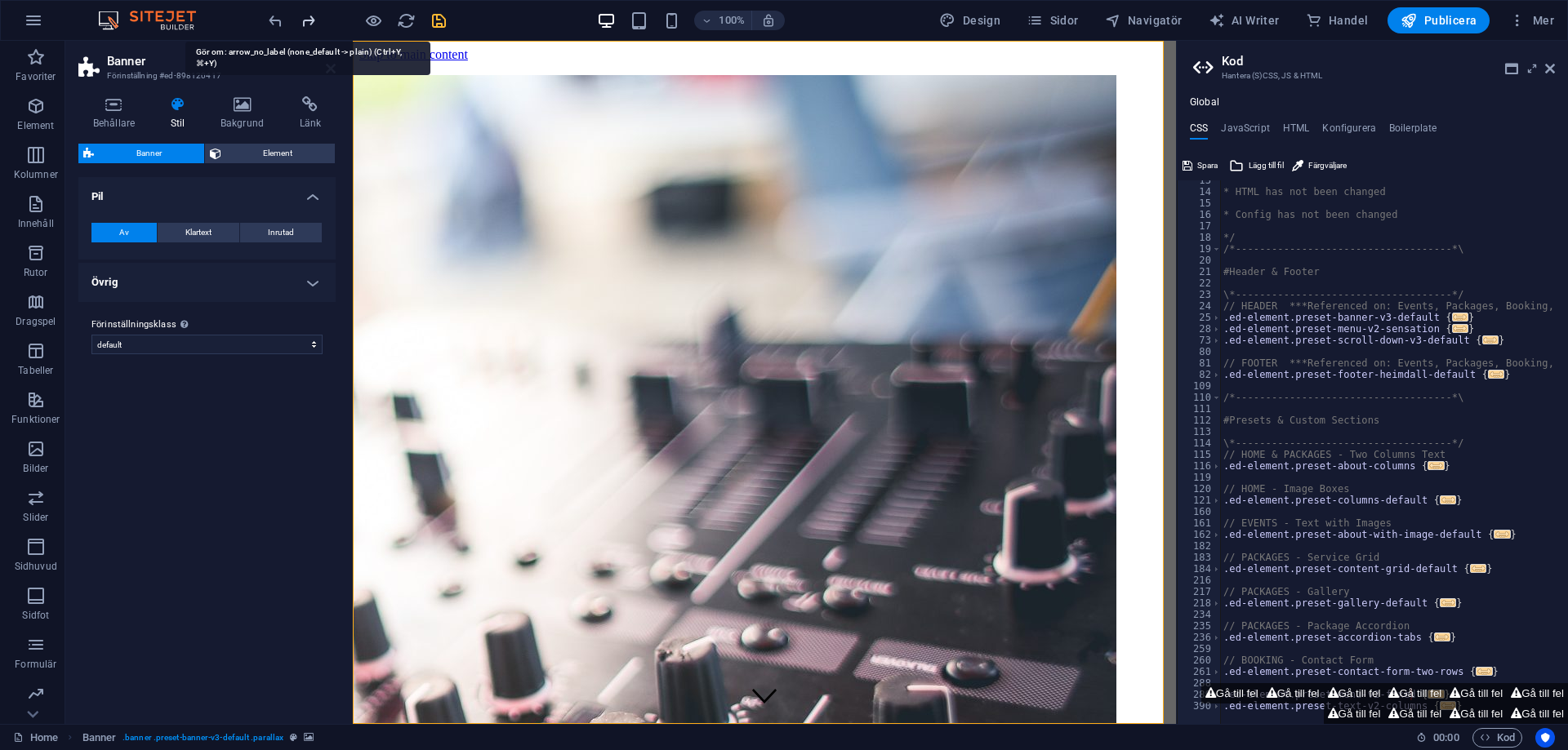
click at [303, 23] on icon "redo" at bounding box center [308, 21] width 19 height 19
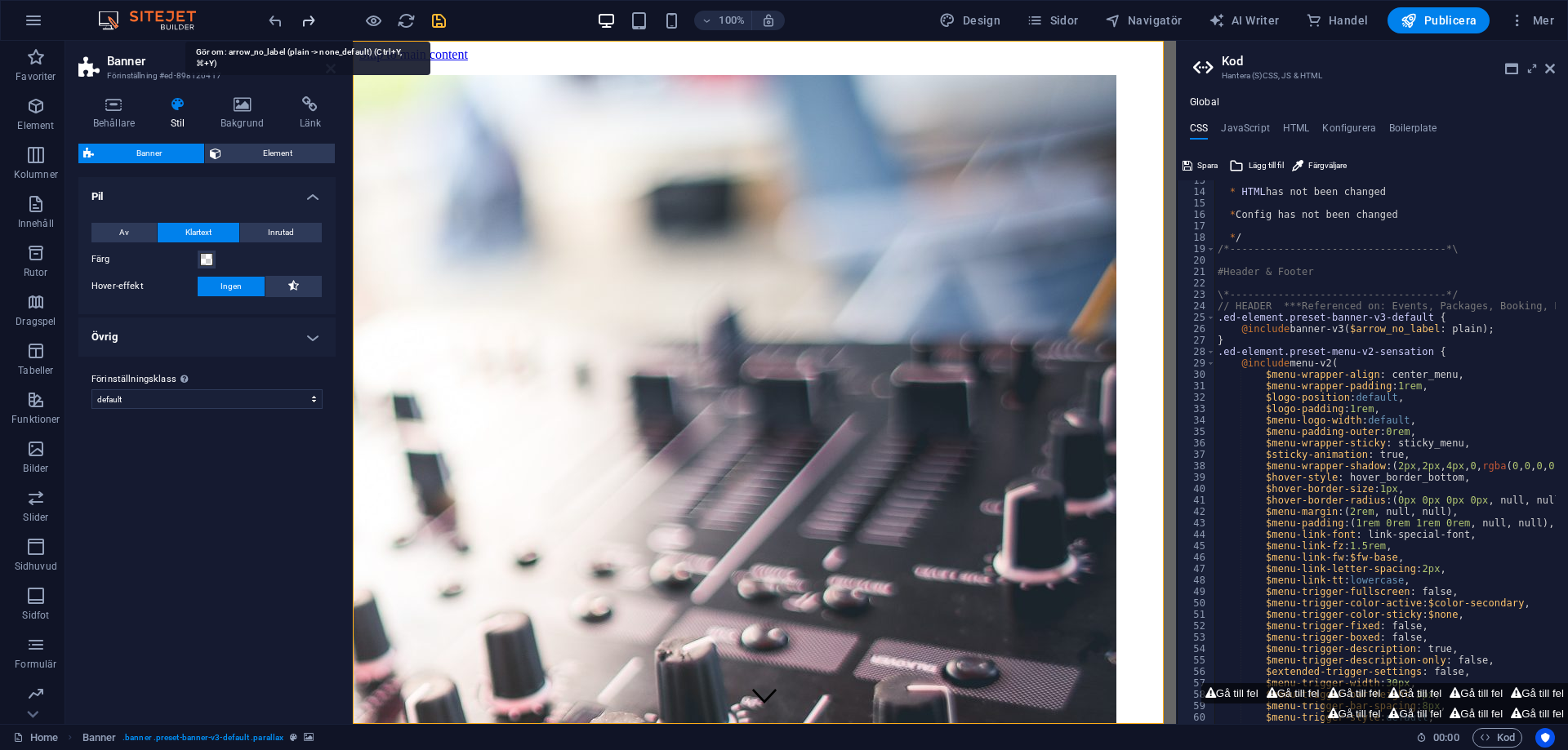
click at [303, 23] on icon "redo" at bounding box center [308, 21] width 19 height 19
click at [303, 23] on div at bounding box center [357, 21] width 183 height 27
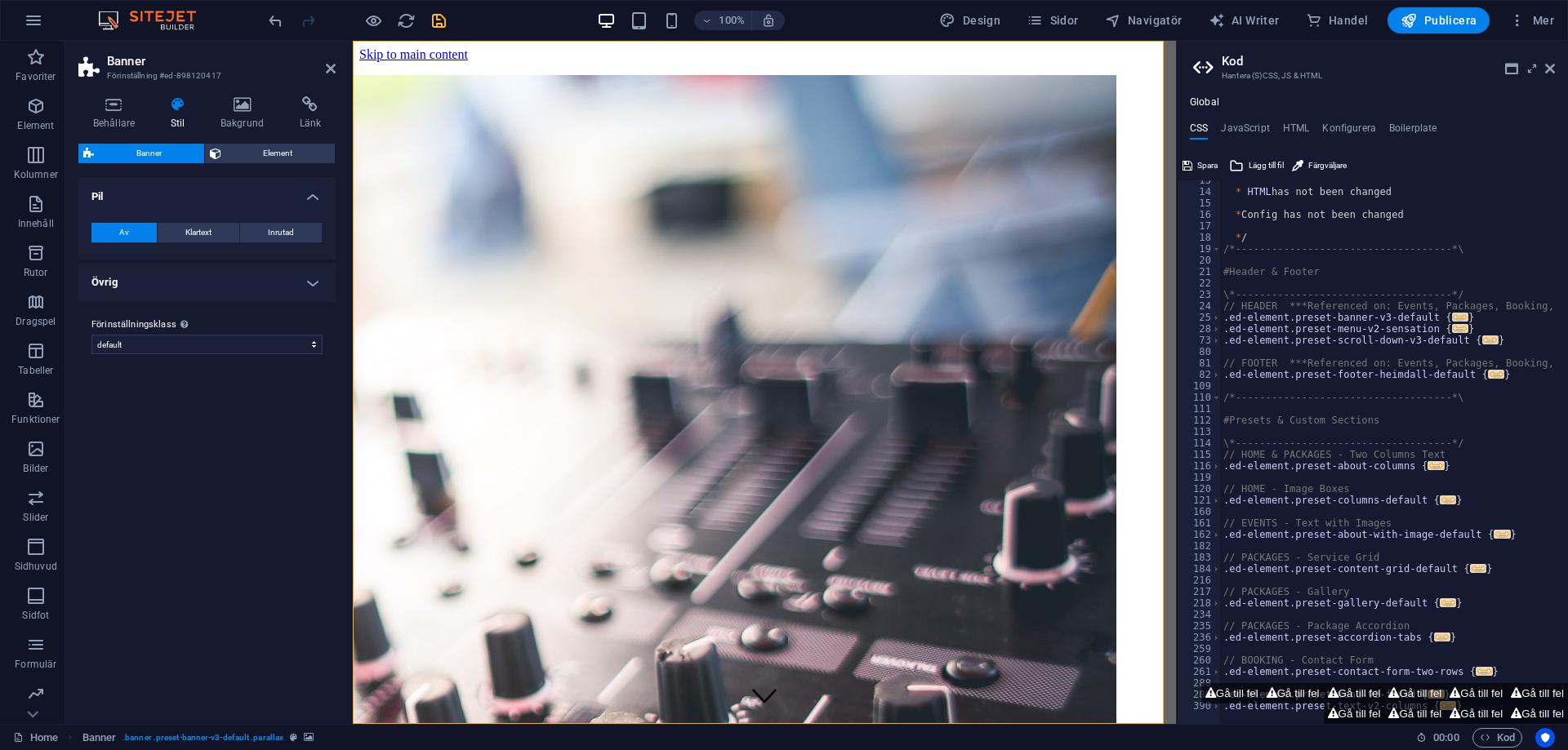
click at [303, 23] on div at bounding box center [357, 21] width 183 height 27
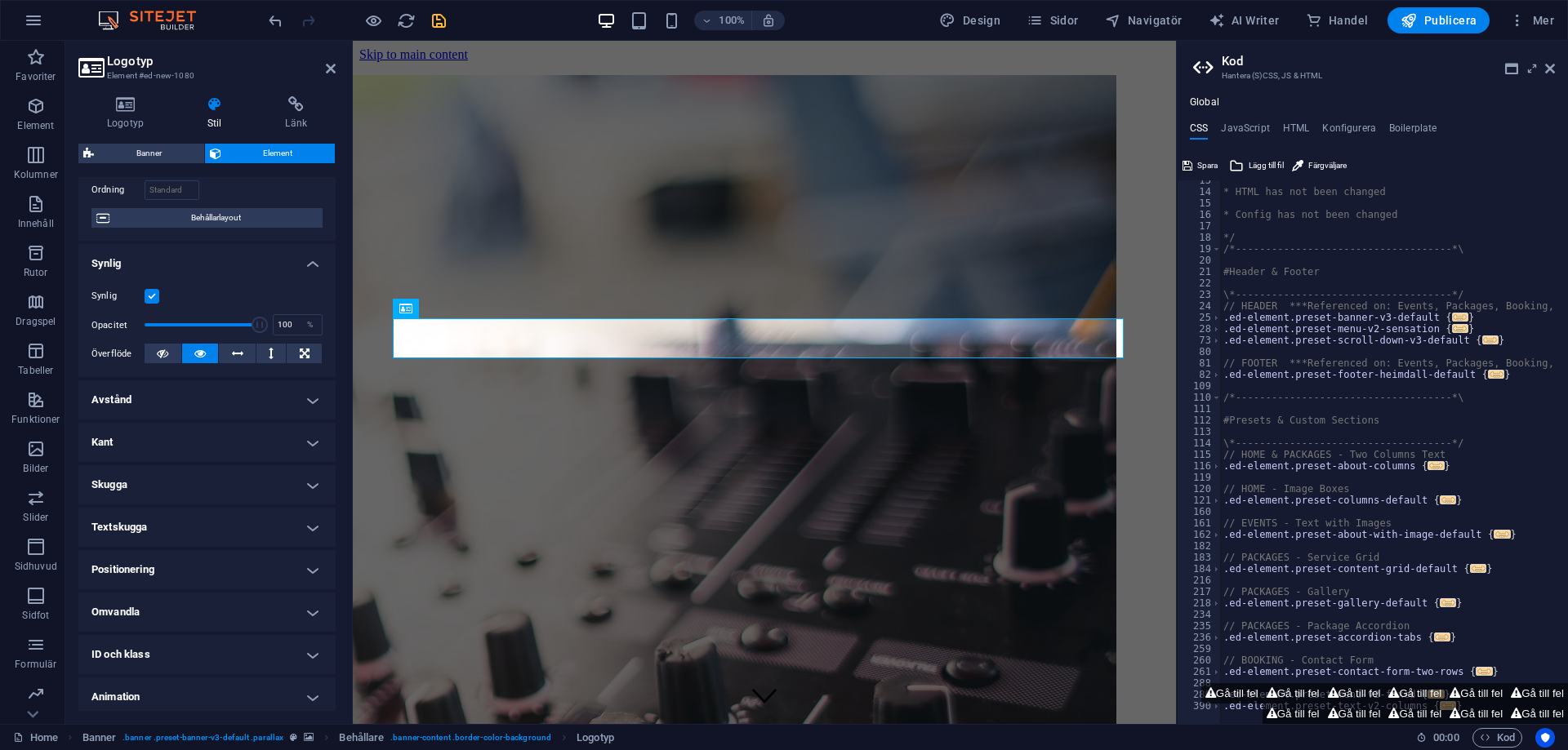
scroll to position [156, 0]
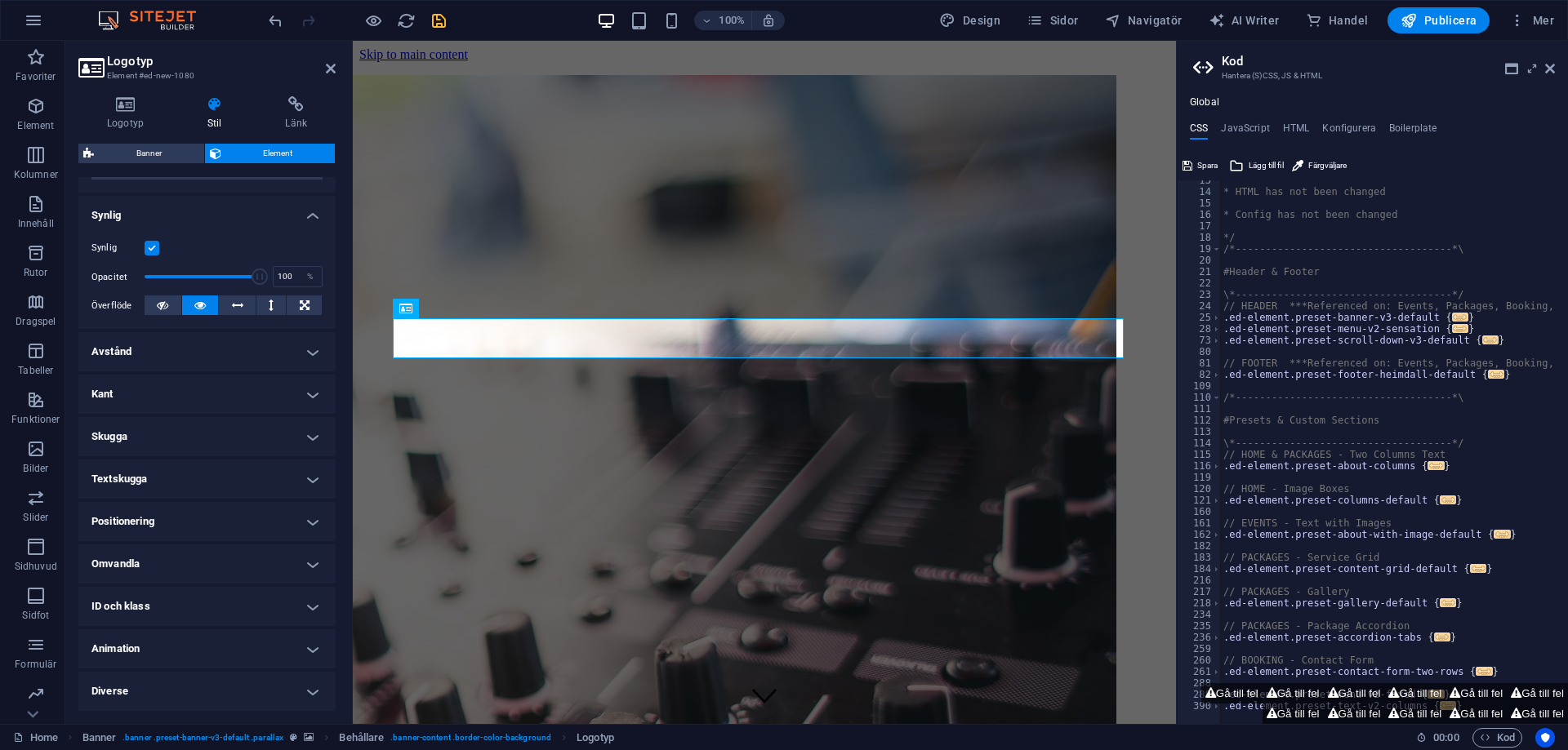
click at [212, 343] on h4 "Avstånd" at bounding box center [207, 351] width 257 height 39
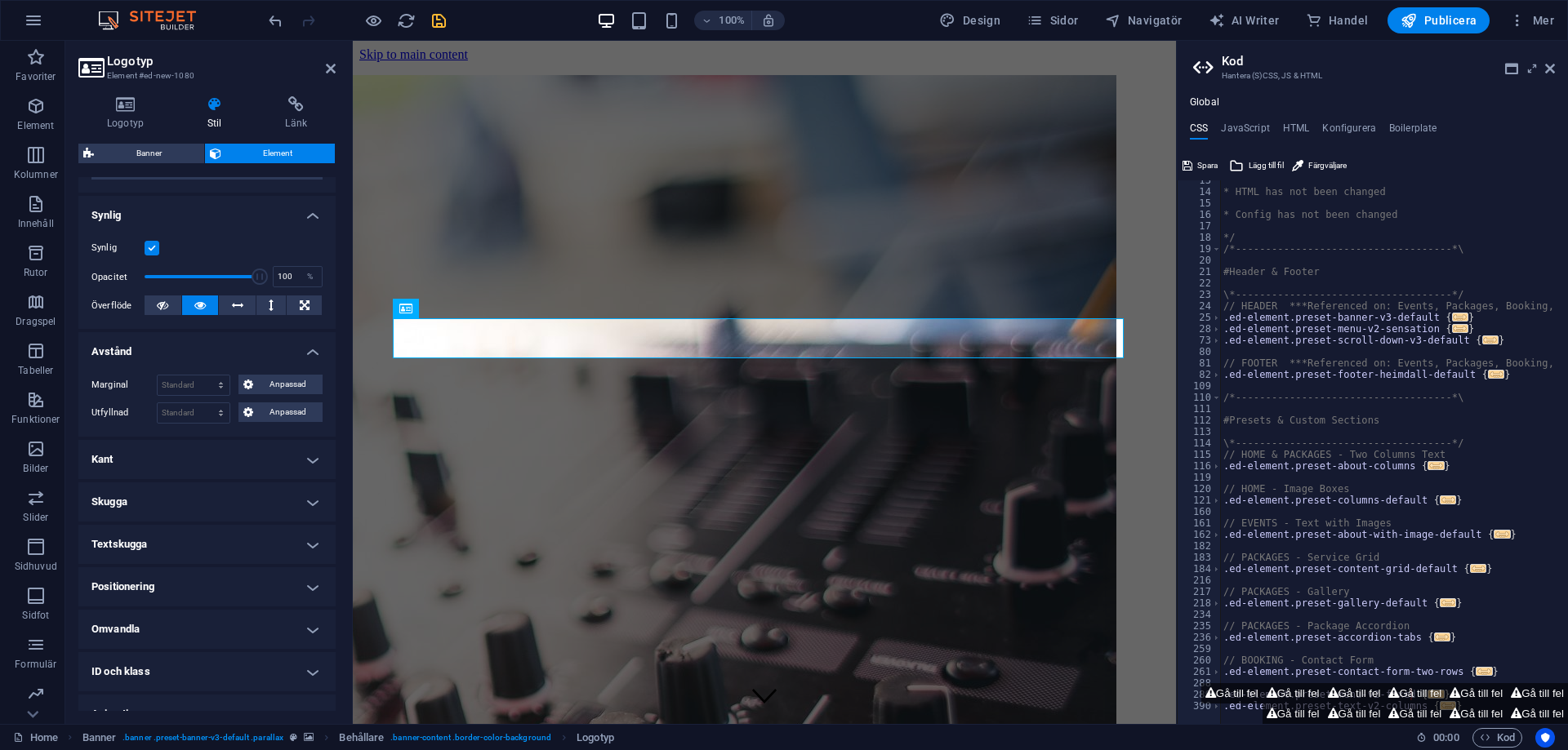
click at [198, 453] on h4 "Kant" at bounding box center [207, 459] width 257 height 39
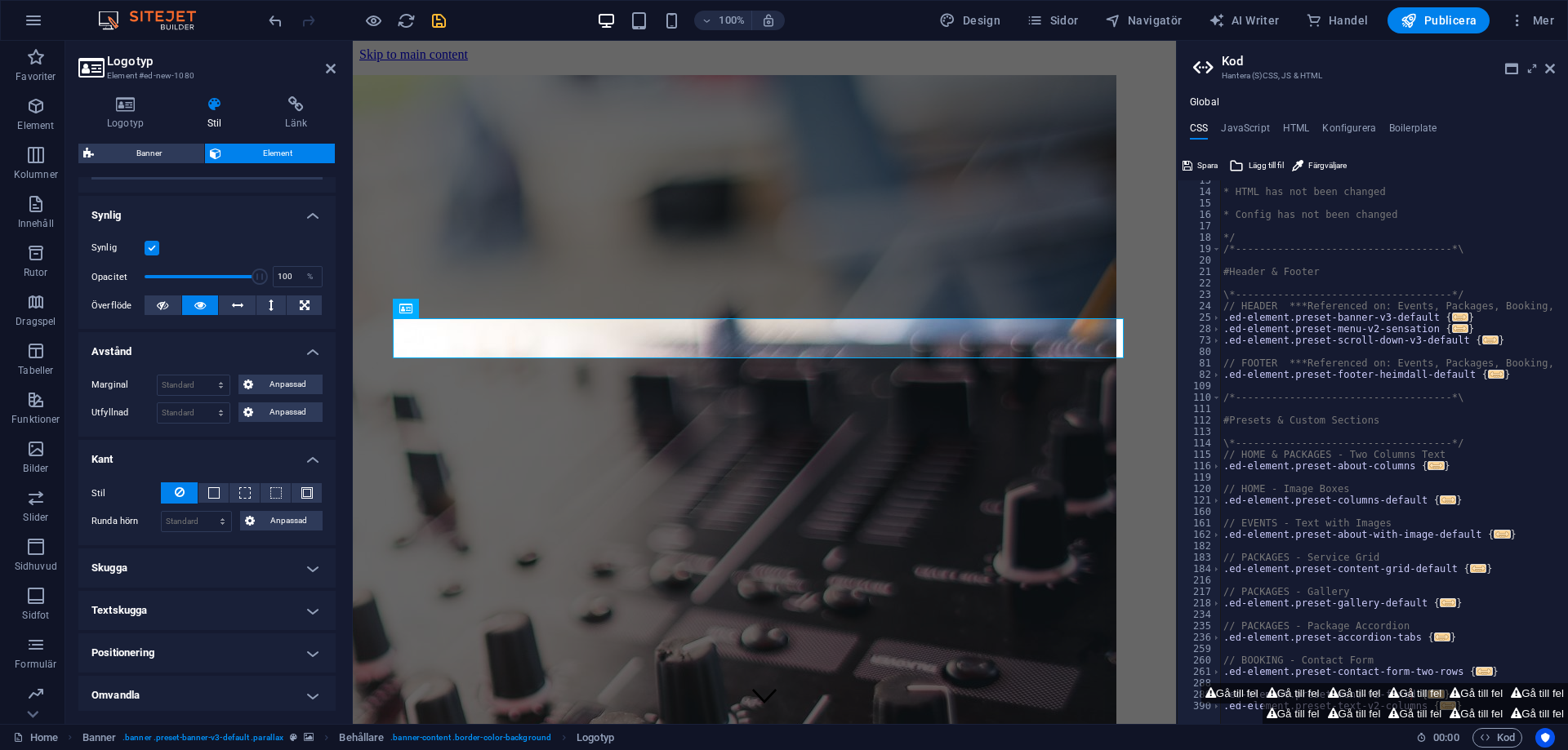
click at [198, 453] on h4 "Kant" at bounding box center [207, 454] width 257 height 29
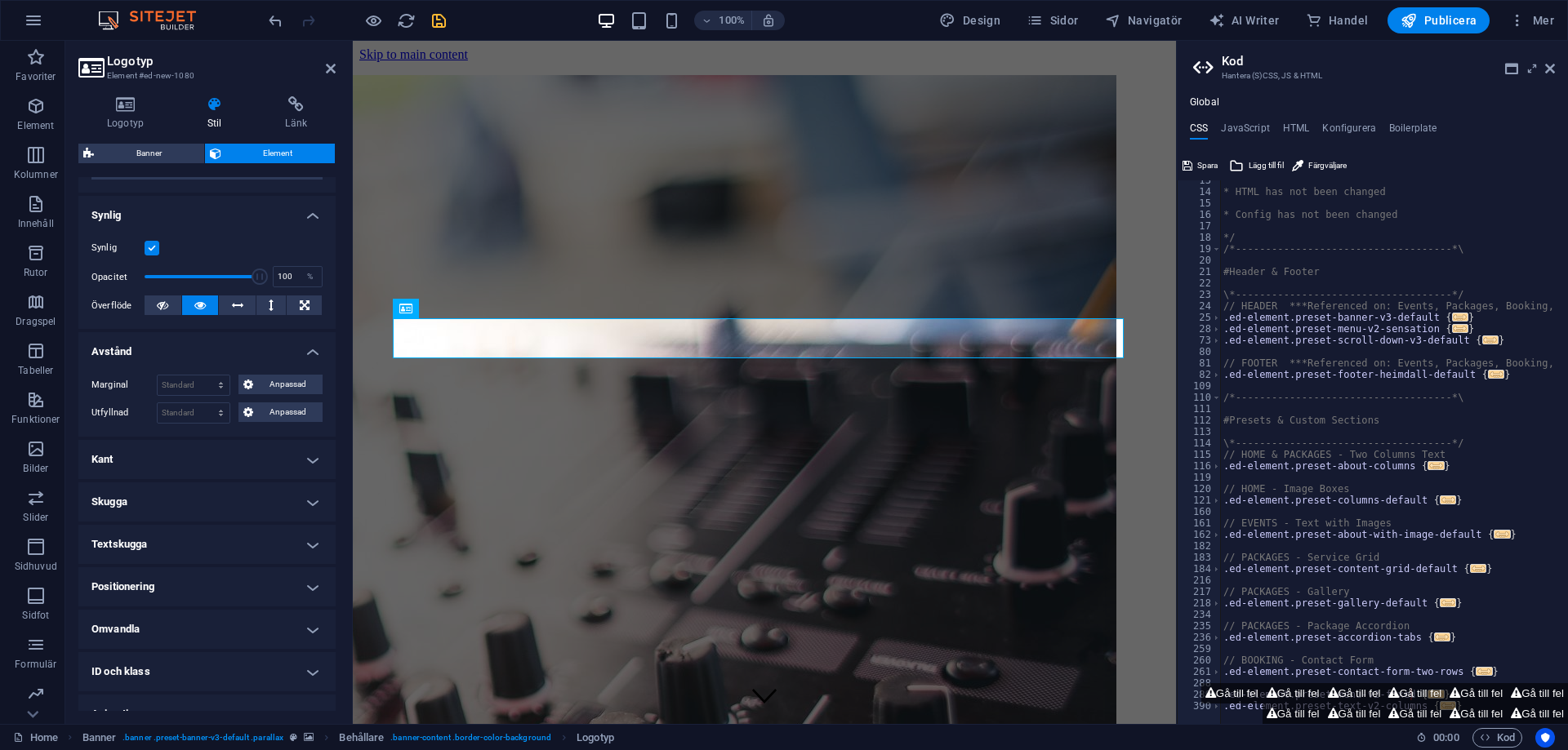
click at [142, 345] on h4 "Avstånd" at bounding box center [207, 346] width 257 height 29
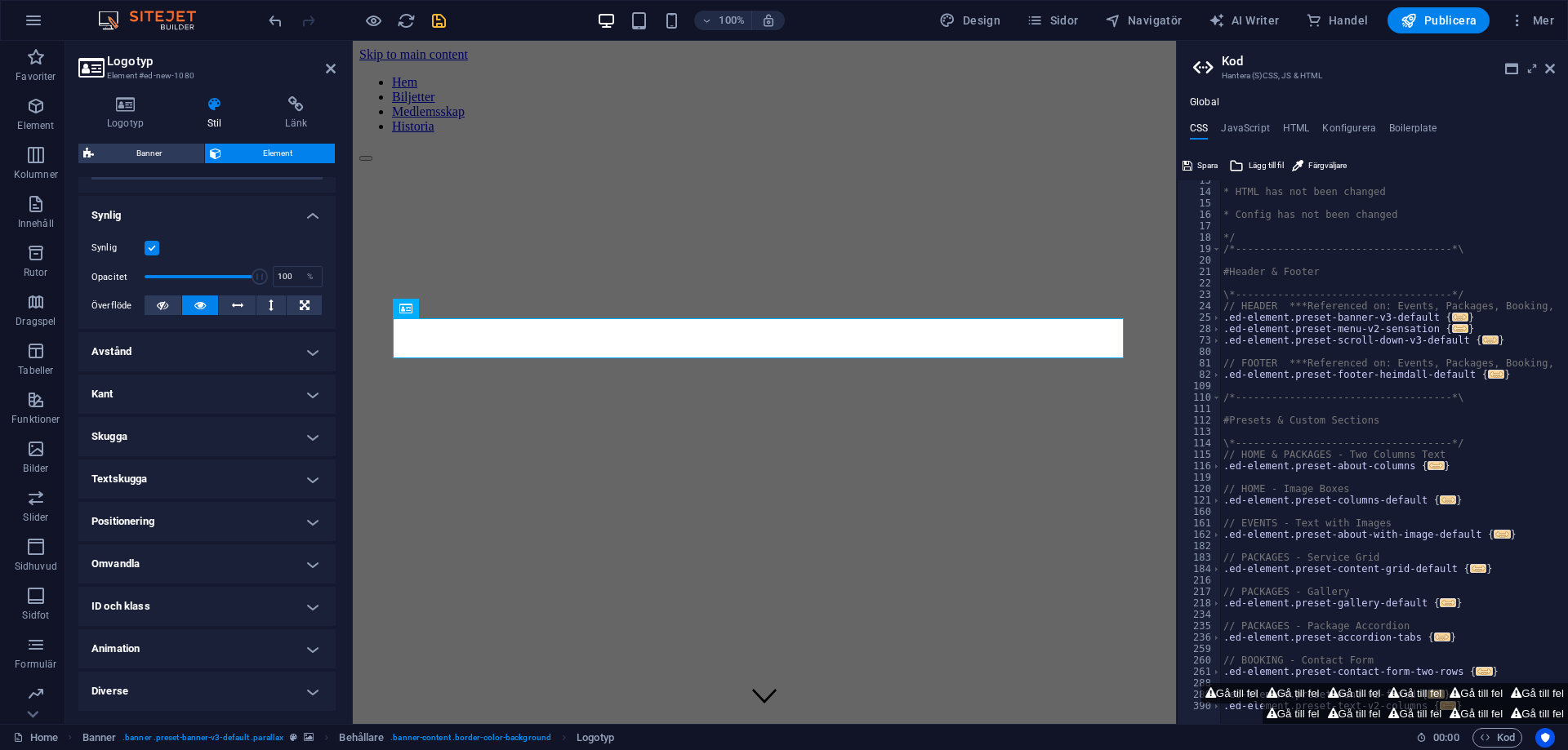
click at [177, 538] on h4 "Positionering" at bounding box center [207, 521] width 257 height 39
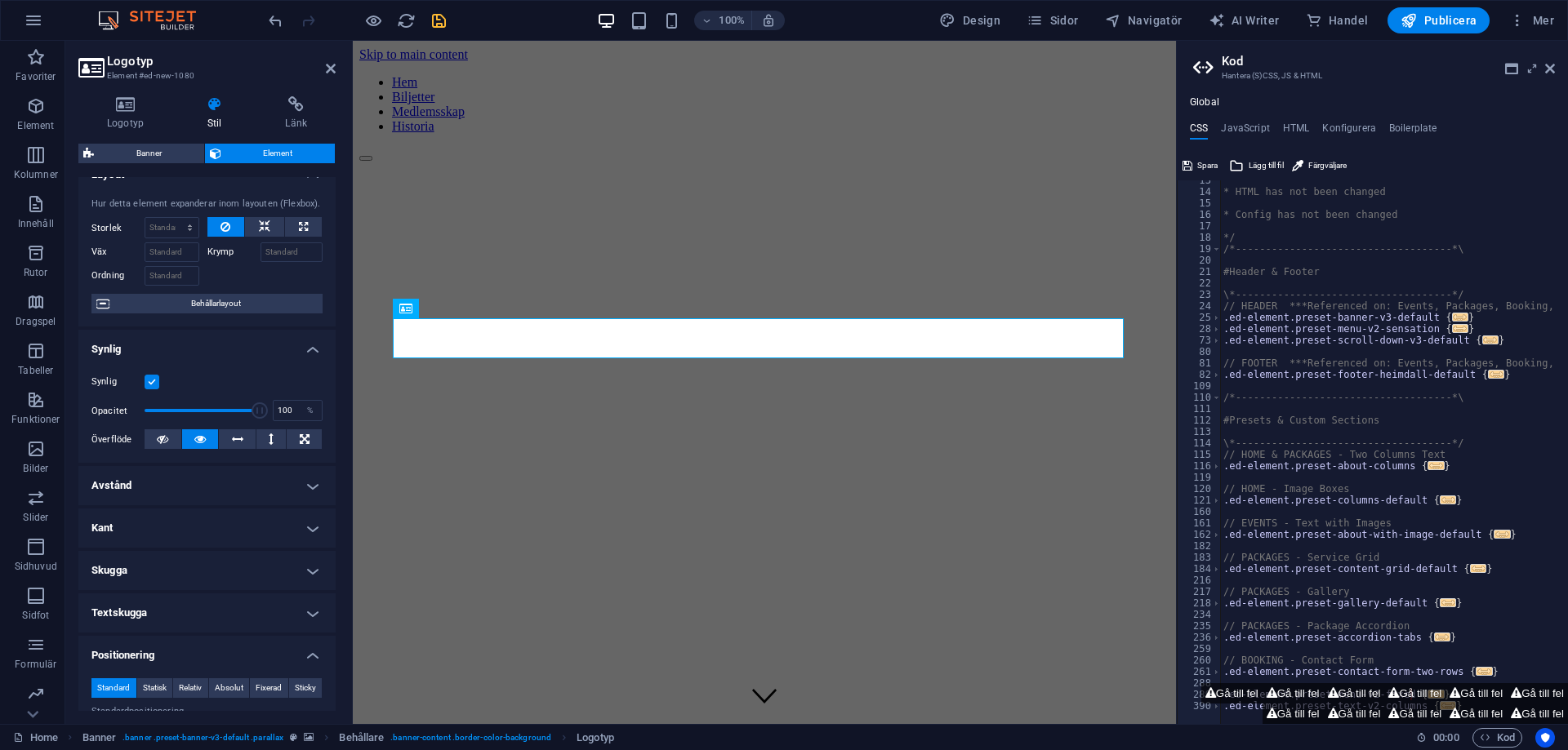
scroll to position [0, 0]
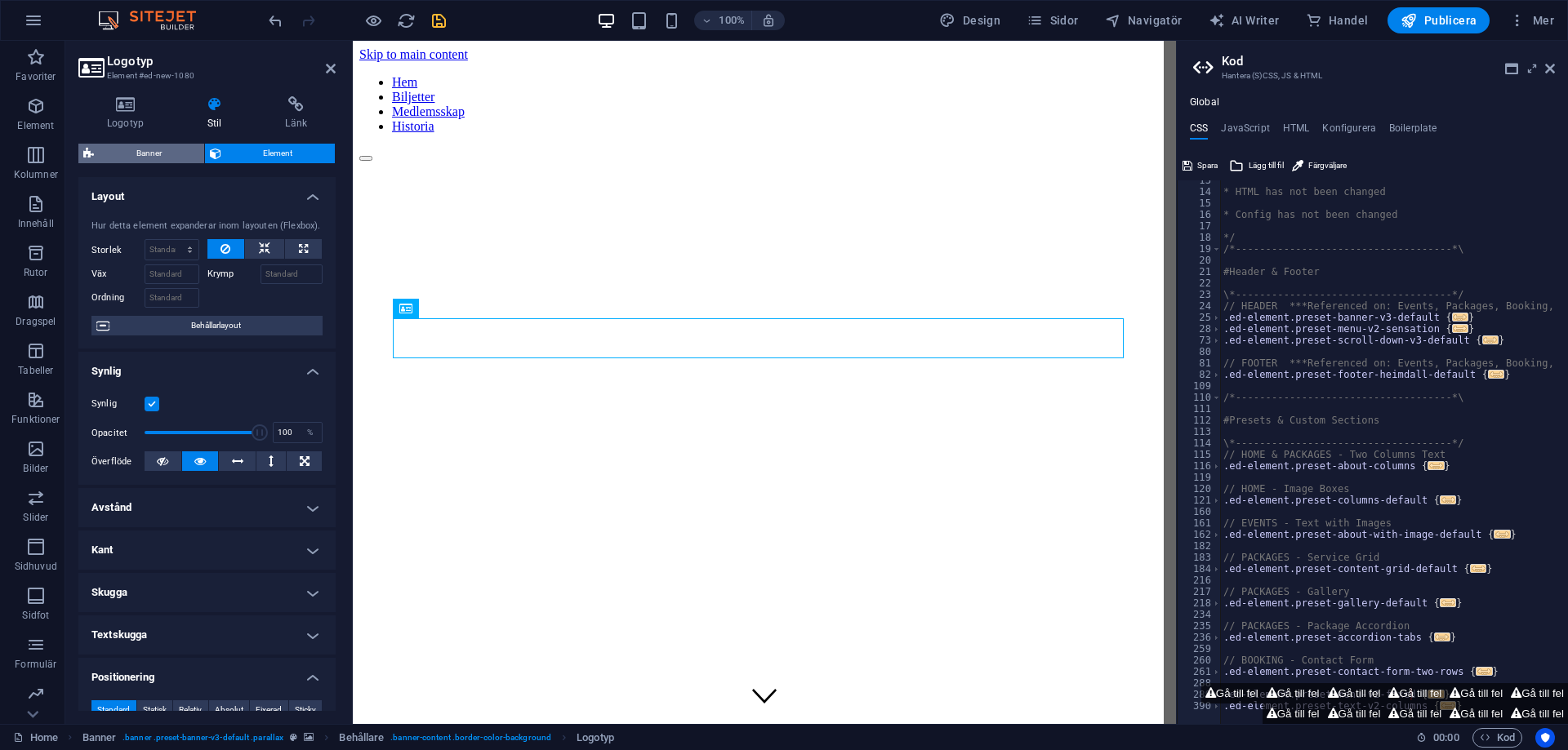
click at [169, 159] on span "Banner" at bounding box center [148, 153] width 100 height 20
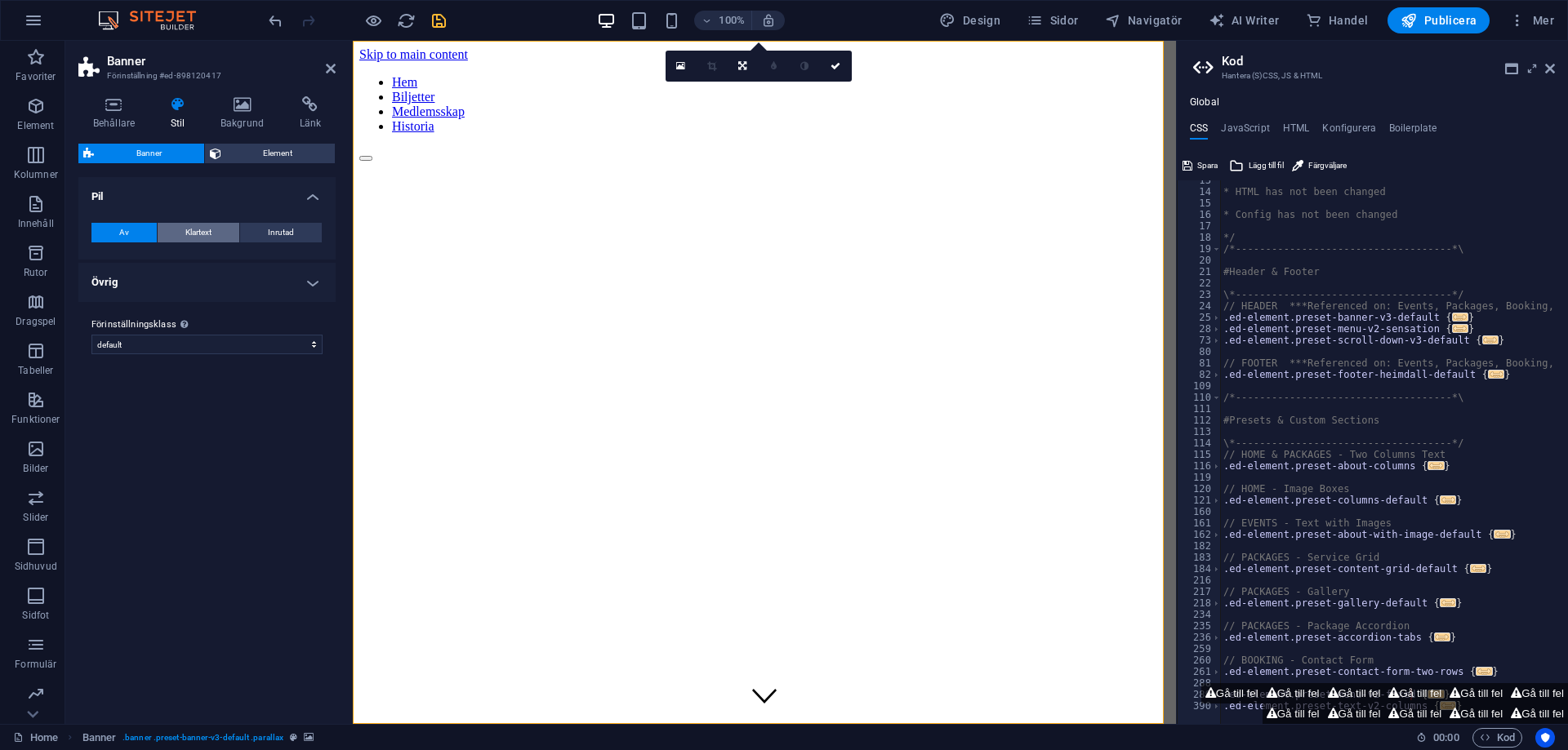
click at [203, 227] on span "Klartext" at bounding box center [199, 233] width 27 height 20
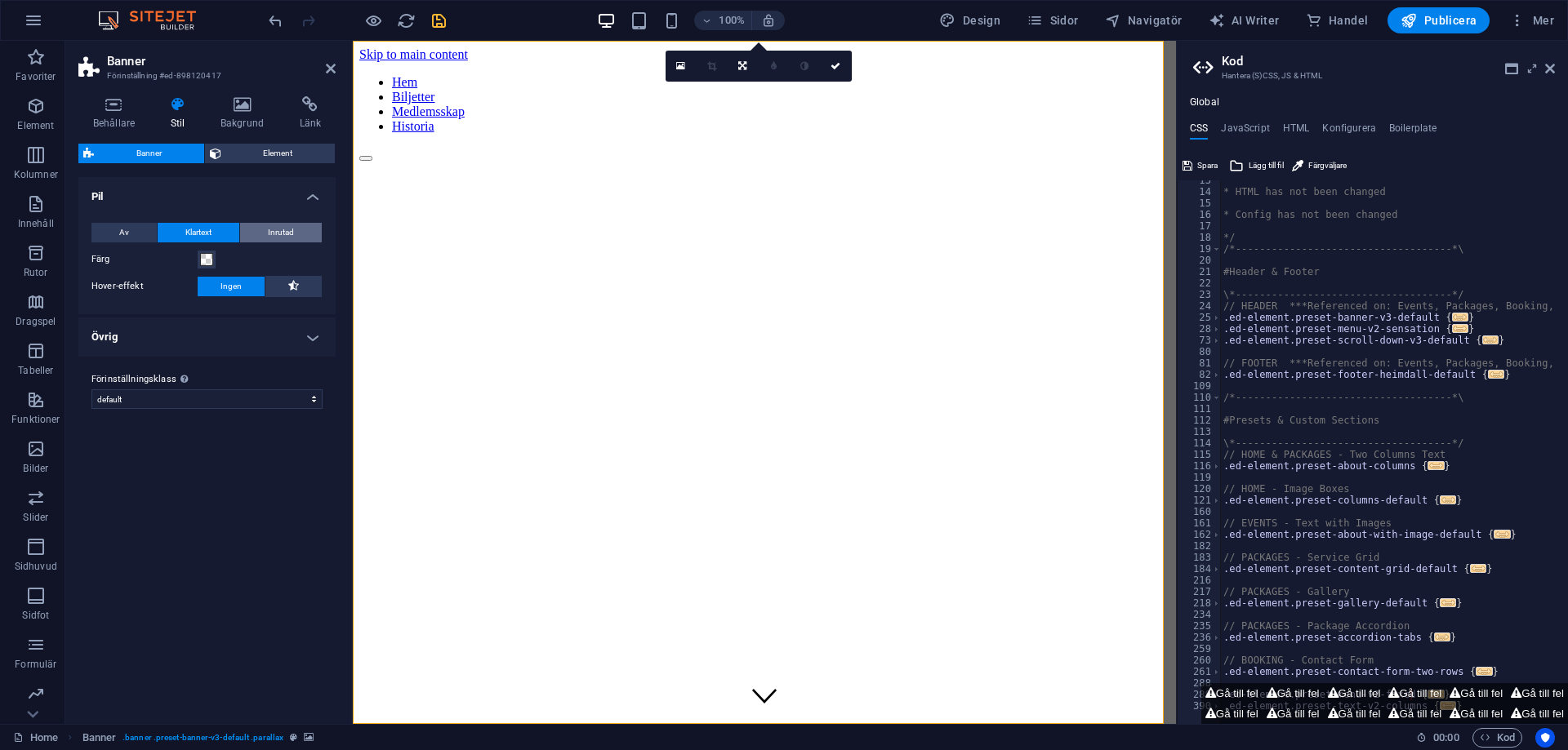
click at [260, 226] on button "Inrutad" at bounding box center [281, 233] width 81 height 20
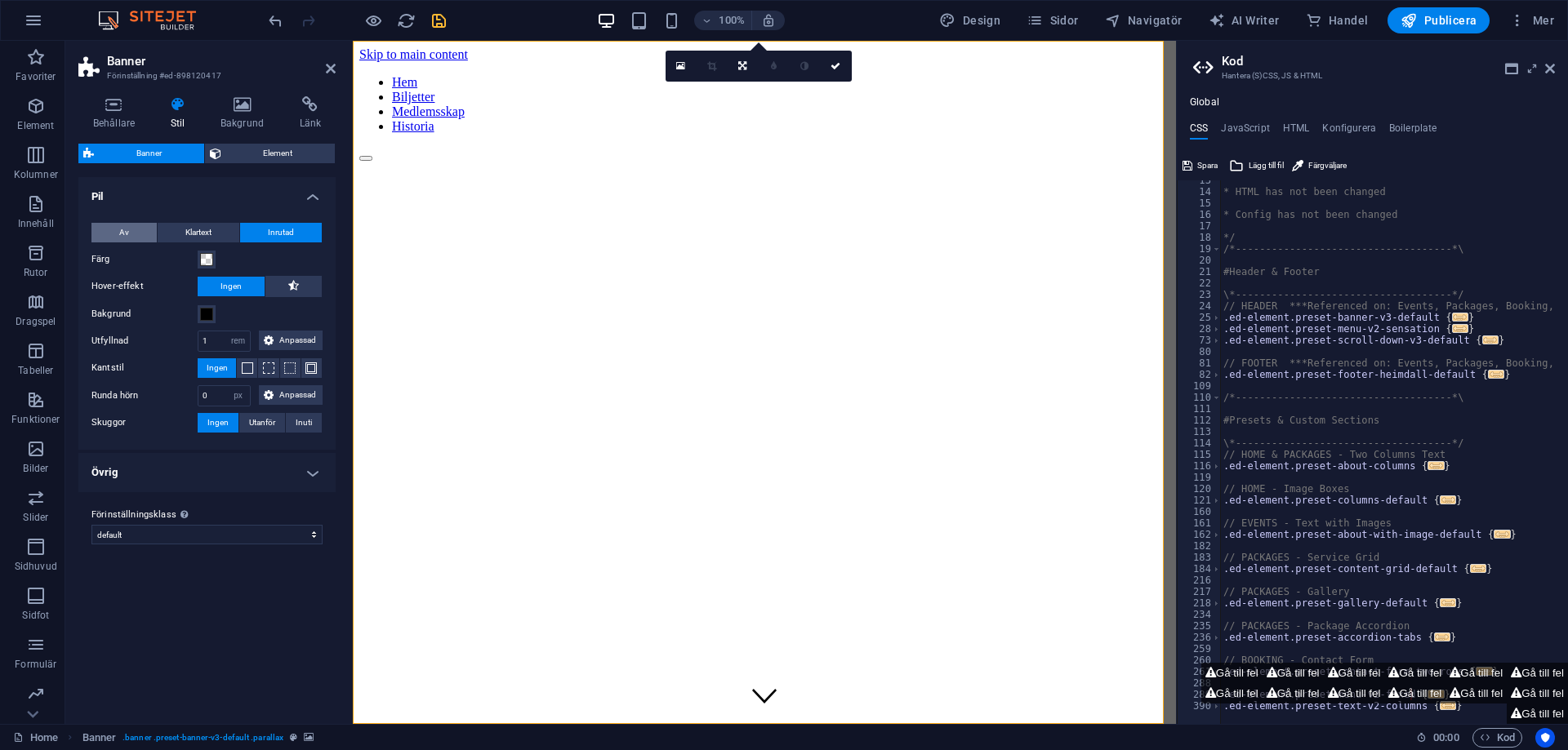
click at [124, 233] on span "Av" at bounding box center [124, 233] width 10 height 20
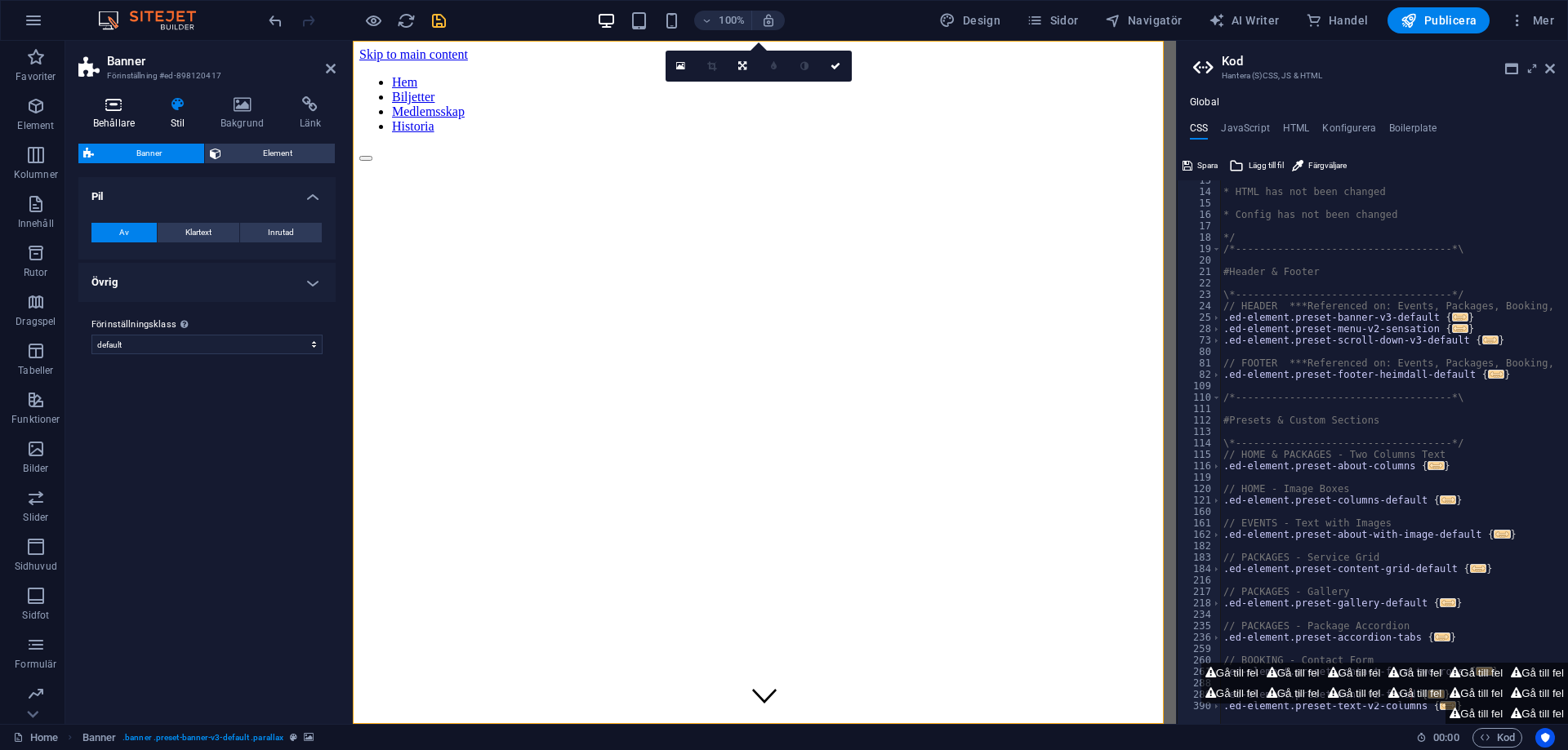
click at [122, 111] on icon at bounding box center [114, 104] width 71 height 17
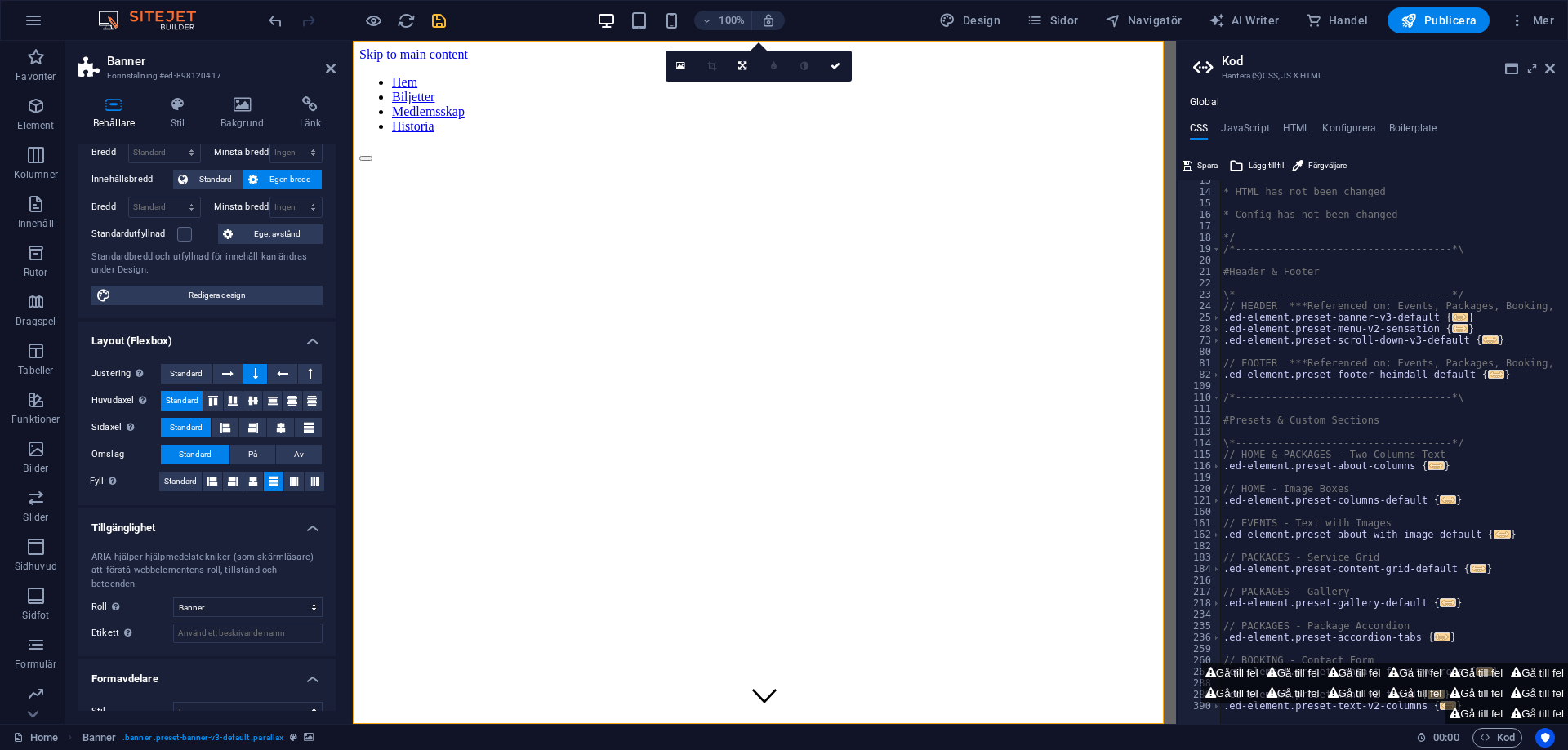
scroll to position [80, 0]
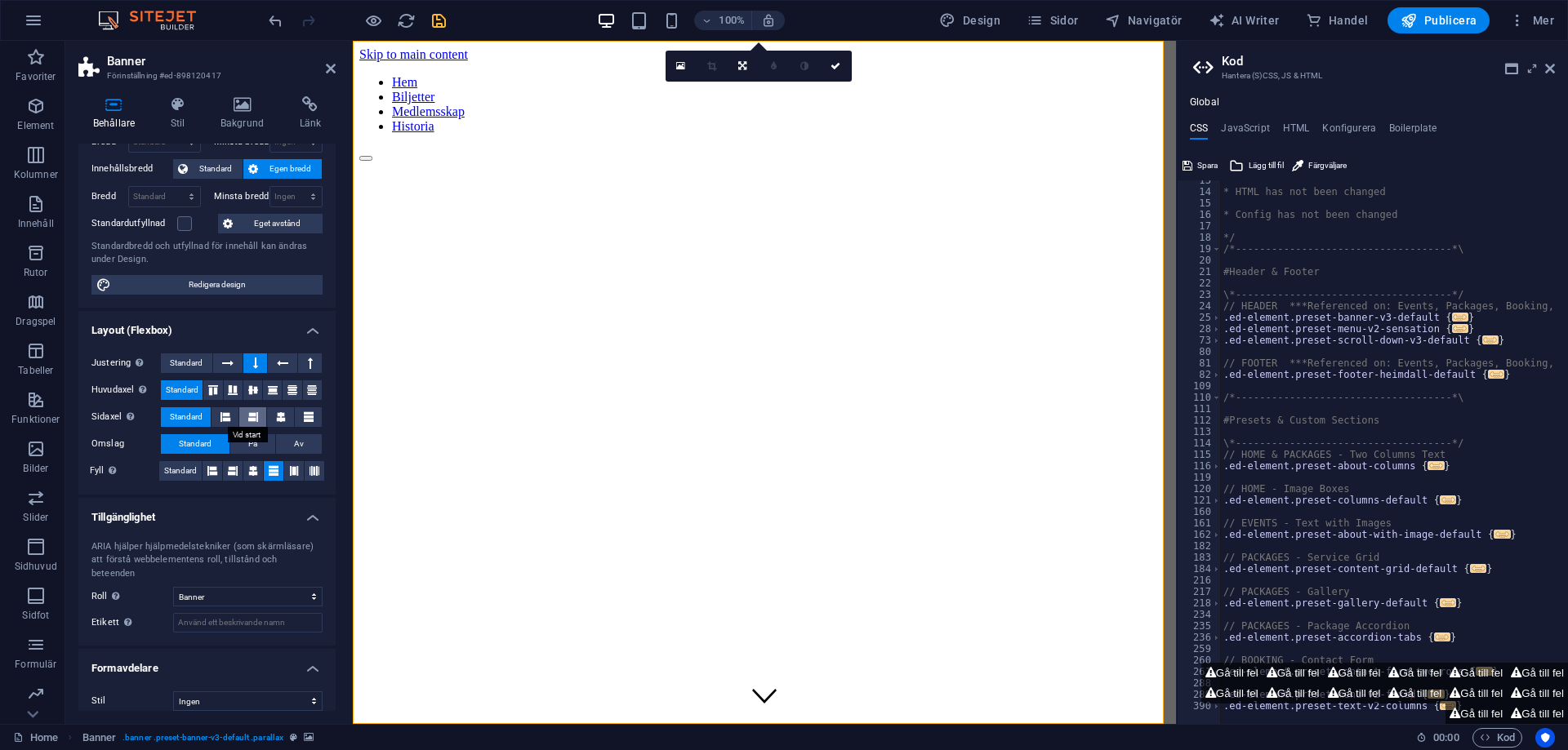
click at [240, 414] on button at bounding box center [253, 417] width 27 height 20
click at [261, 415] on button at bounding box center [253, 417] width 27 height 20
click at [270, 417] on button at bounding box center [280, 417] width 27 height 20
click at [276, 418] on icon at bounding box center [281, 417] width 10 height 20
click at [207, 414] on button "Standard" at bounding box center [186, 417] width 50 height 20
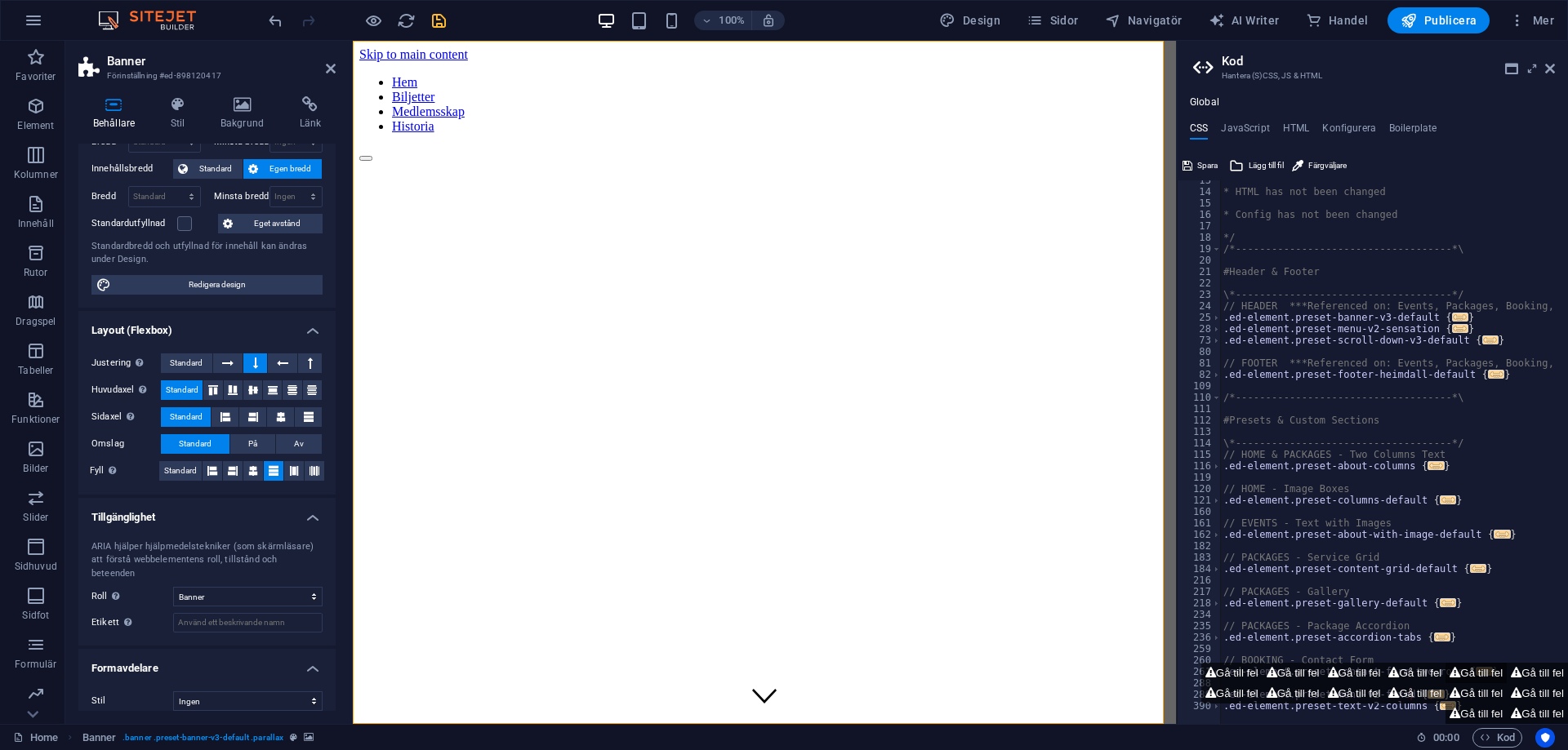
click at [1454, 677] on button "Gå till fel" at bounding box center [1476, 673] width 61 height 21
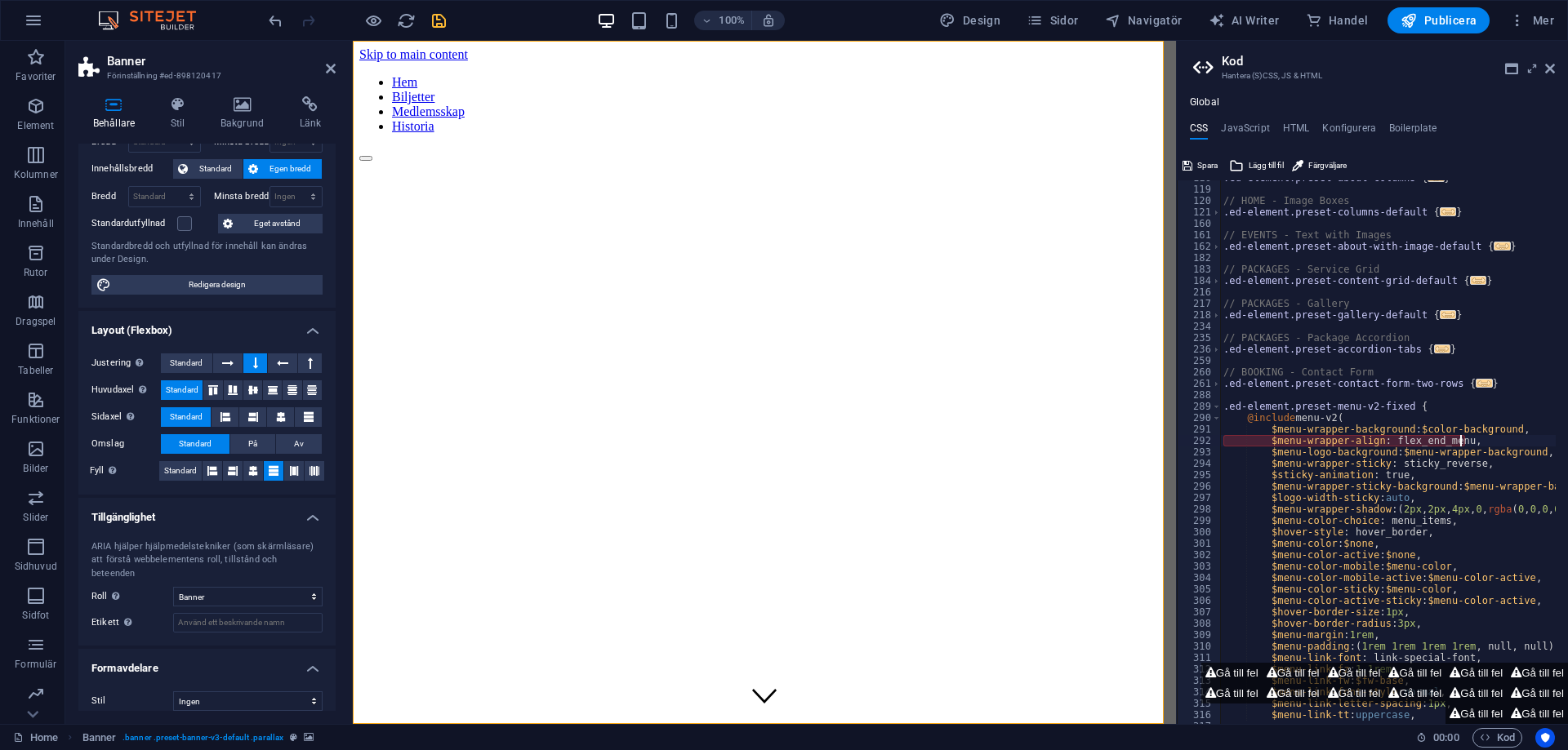
click at [1462, 445] on div ".ed-element.preset-about-columns { ... } // HOME - Image Boxes .ed-element.pres…" at bounding box center [1465, 449] width 491 height 554
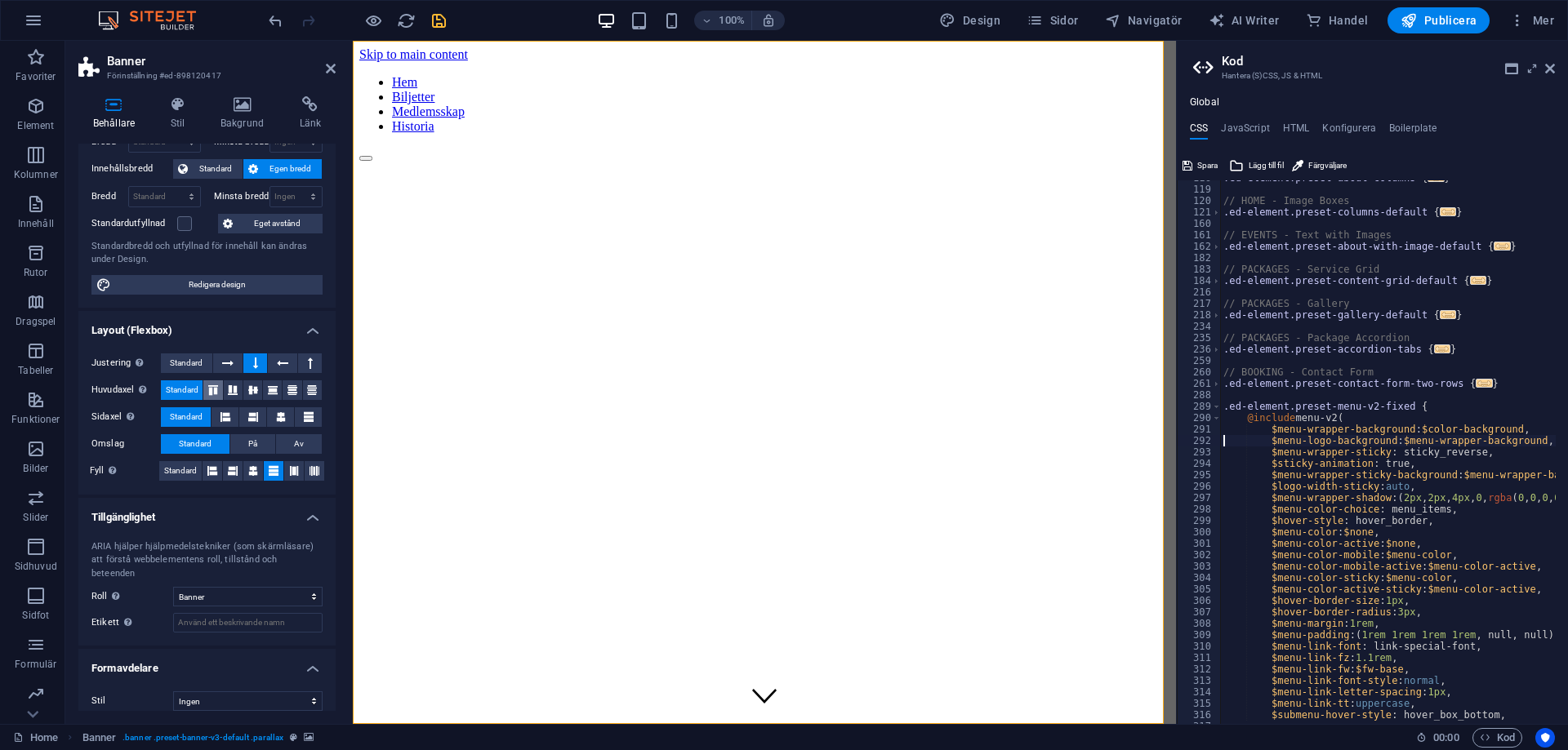
drag, startPoint x: 218, startPoint y: 392, endPoint x: 213, endPoint y: 399, distance: 8.6
click at [217, 394] on icon at bounding box center [213, 390] width 20 height 10
click at [182, 392] on span "Standard" at bounding box center [182, 390] width 32 height 20
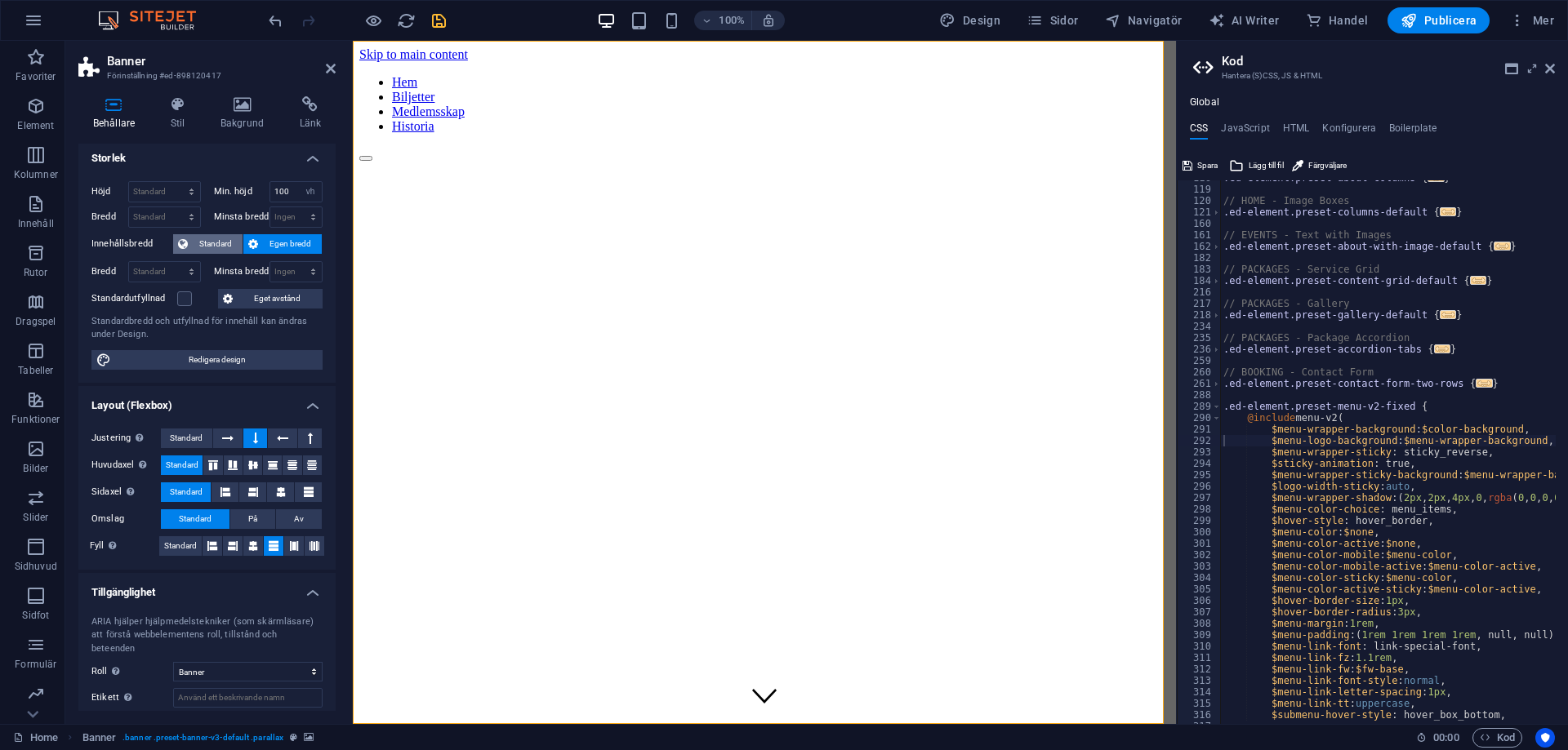
scroll to position [0, 0]
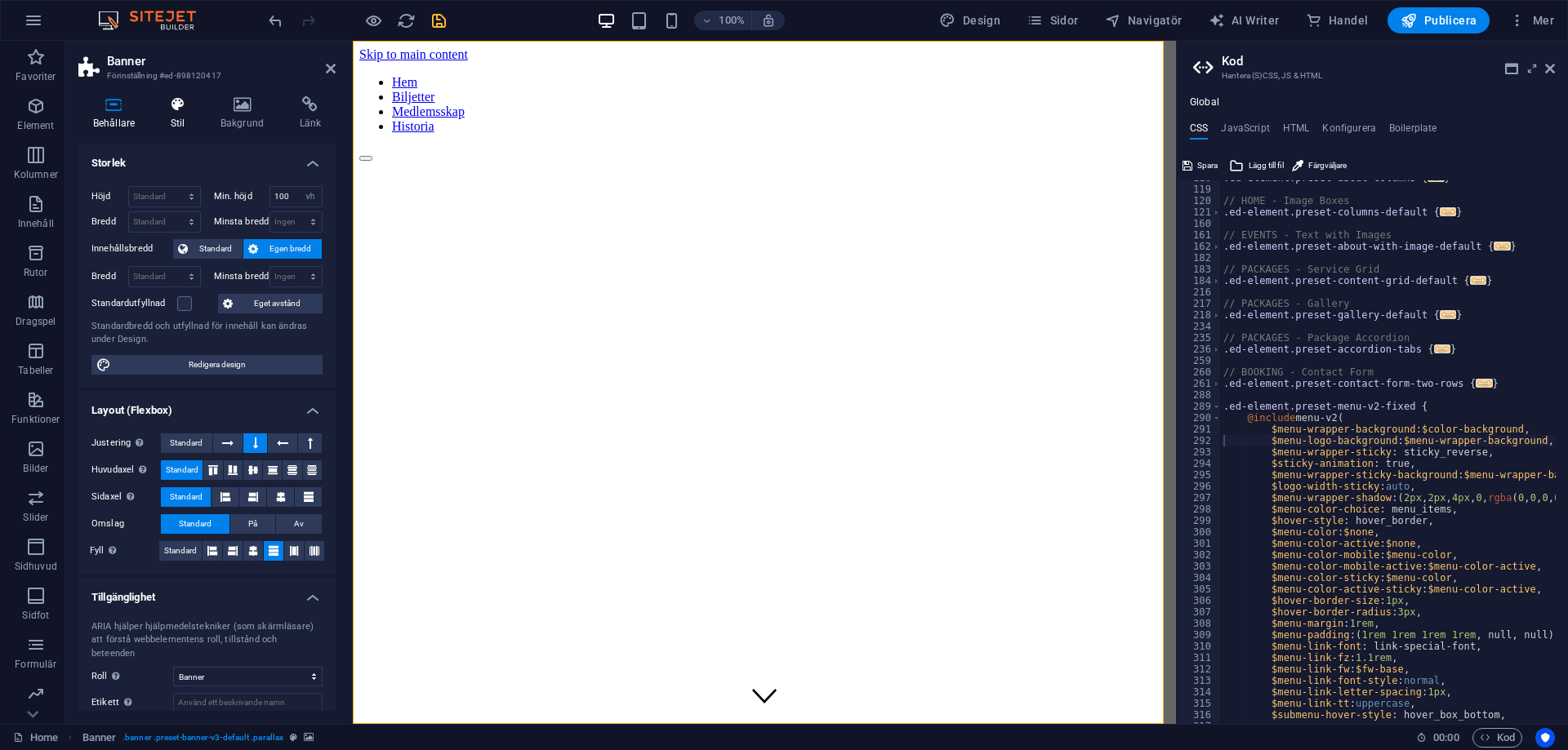
click at [196, 108] on icon at bounding box center [177, 104] width 43 height 17
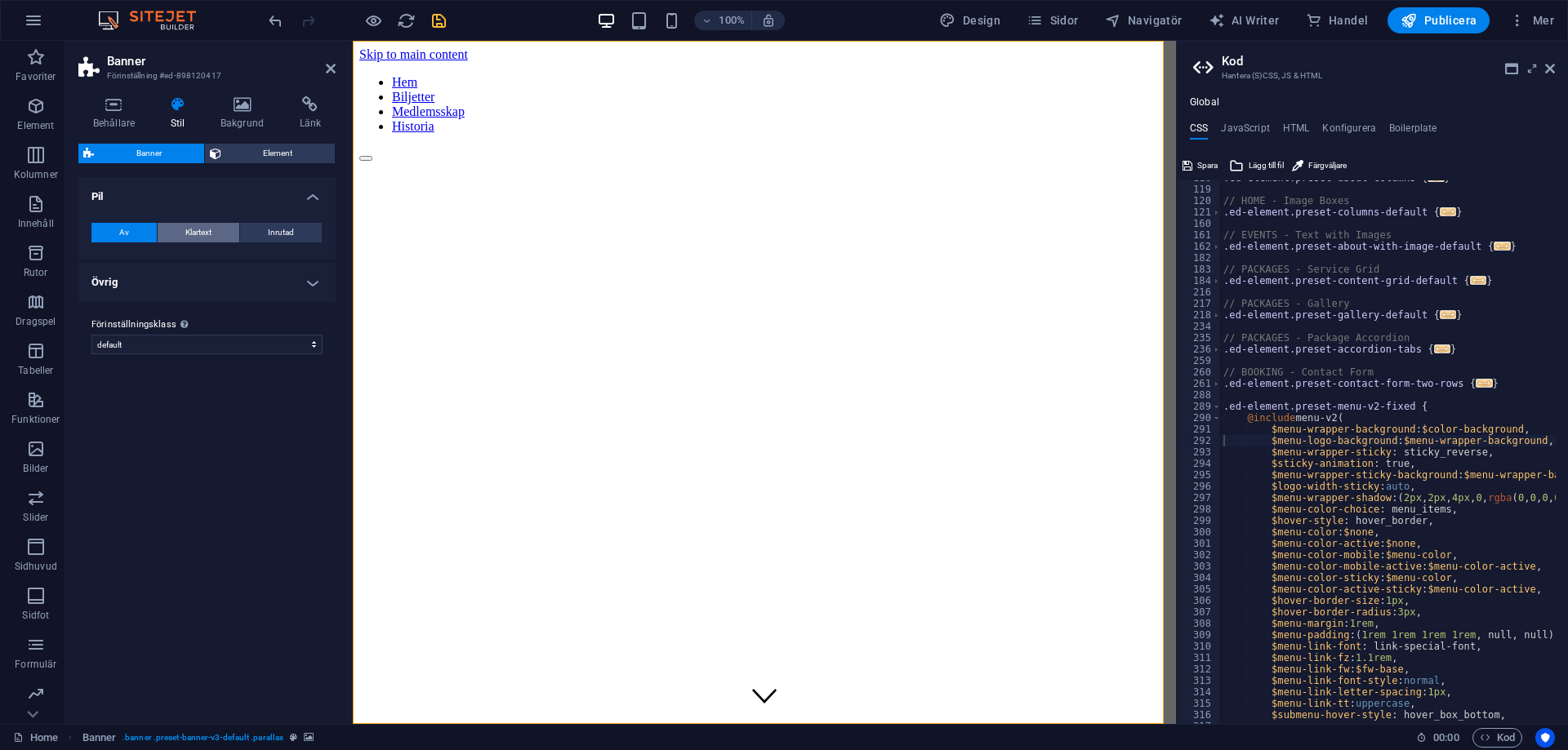
click at [192, 237] on span "Klartext" at bounding box center [199, 233] width 27 height 20
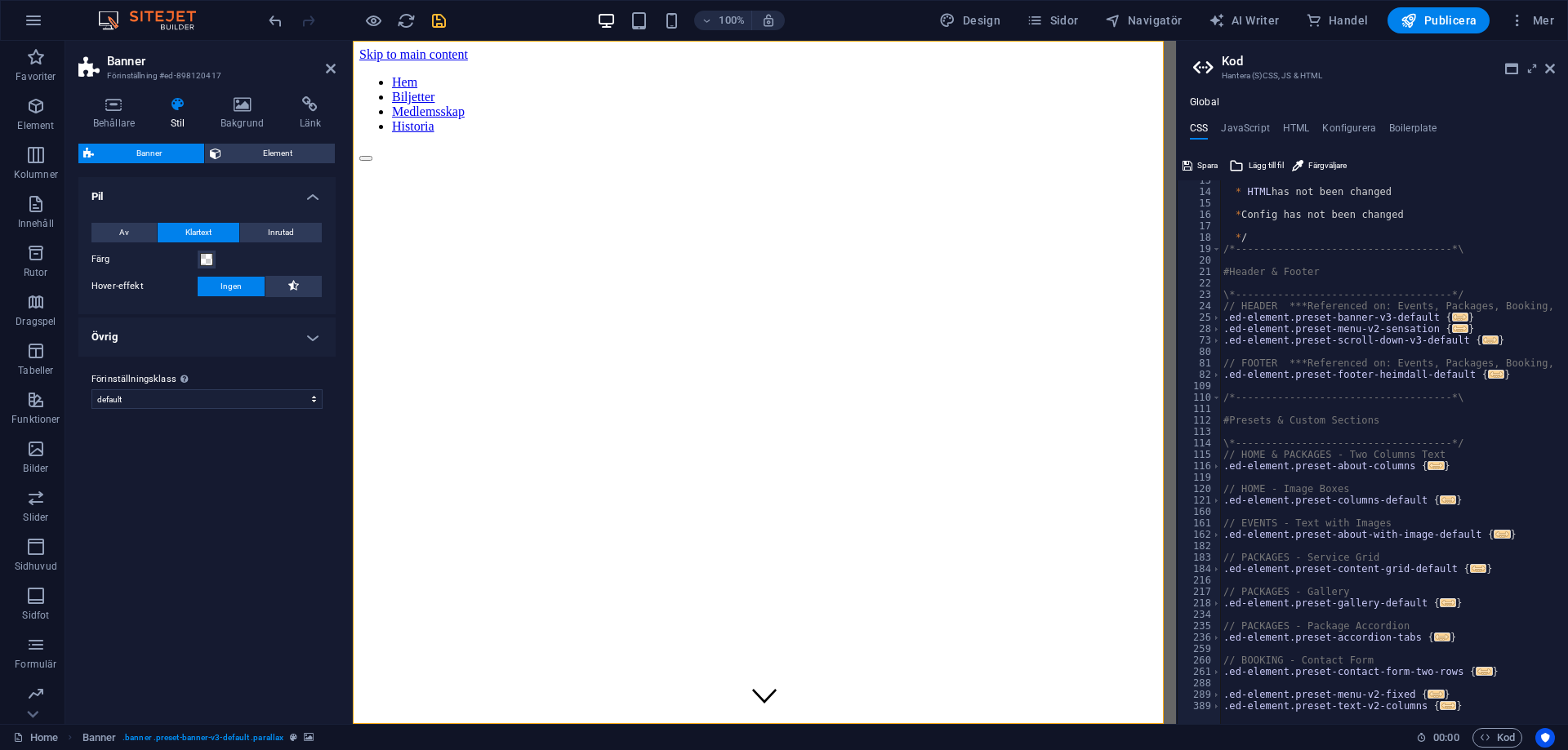
scroll to position [143, 0]
click at [1535, 712] on button "Gå till fel" at bounding box center [1537, 714] width 61 height 21
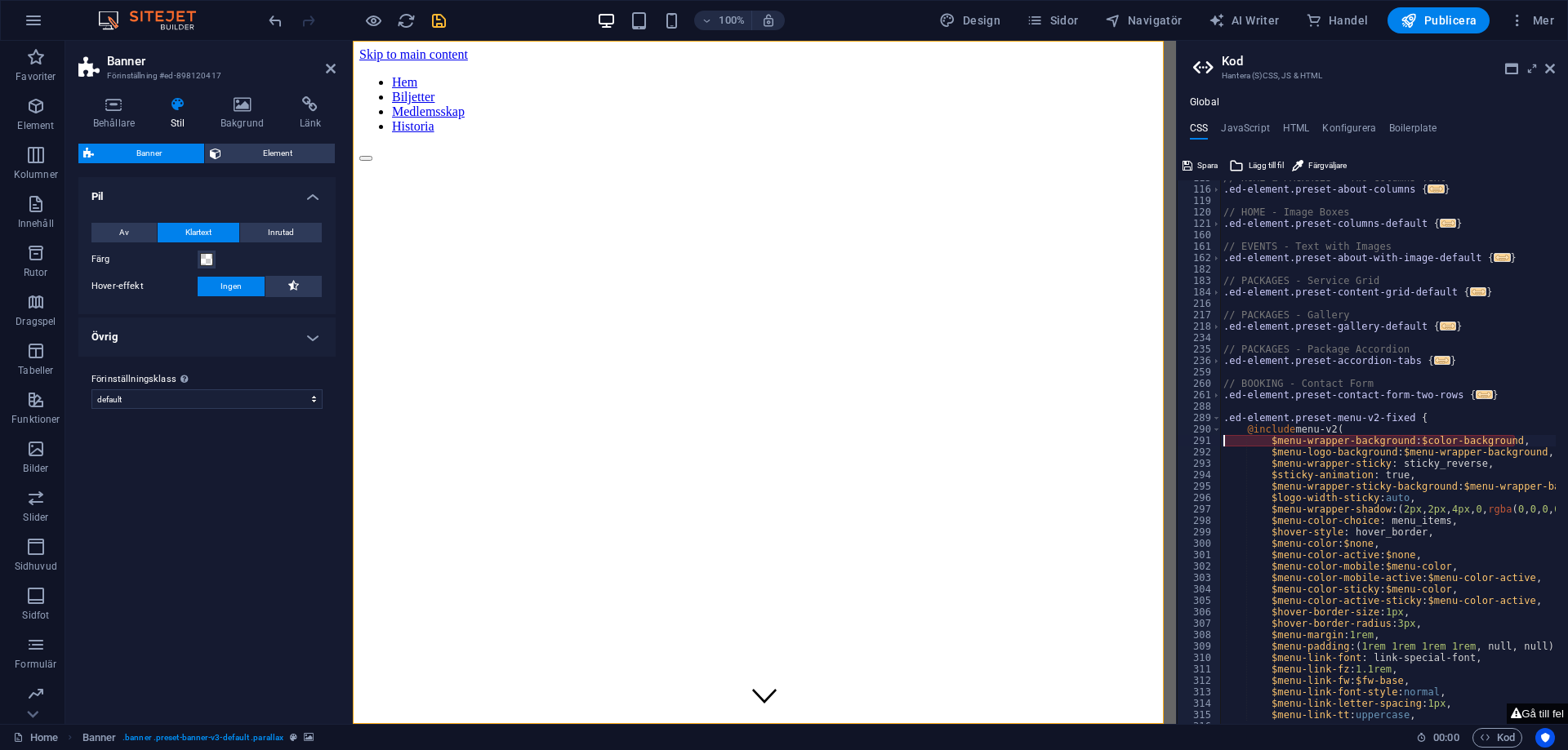
scroll to position [420, 0]
click at [1515, 441] on div "// HOME & PACKAGES - Two Columns Text .ed-element.preset-about-columns { ... } …" at bounding box center [1465, 449] width 491 height 554
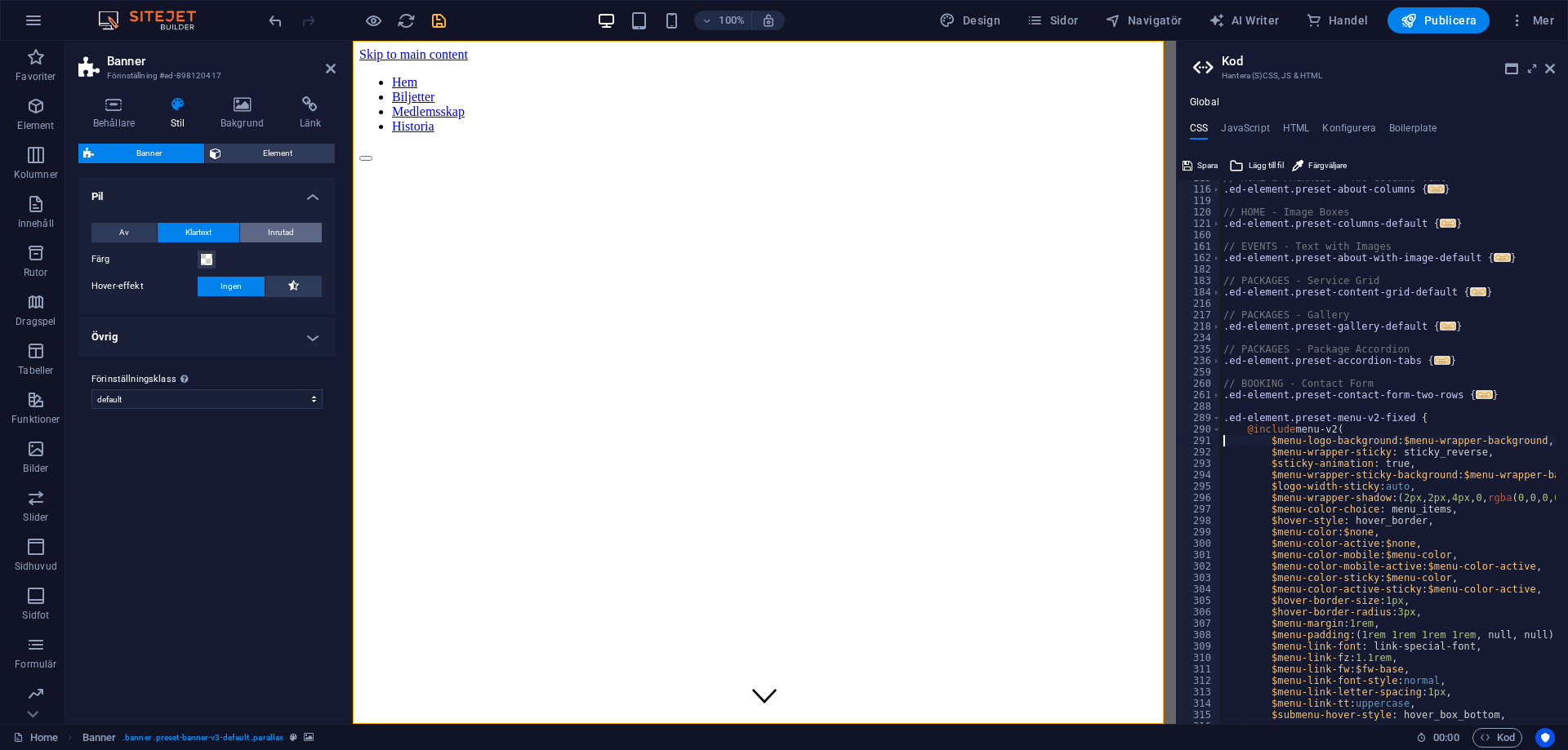
click at [289, 237] on span "Inrutad" at bounding box center [281, 233] width 27 height 20
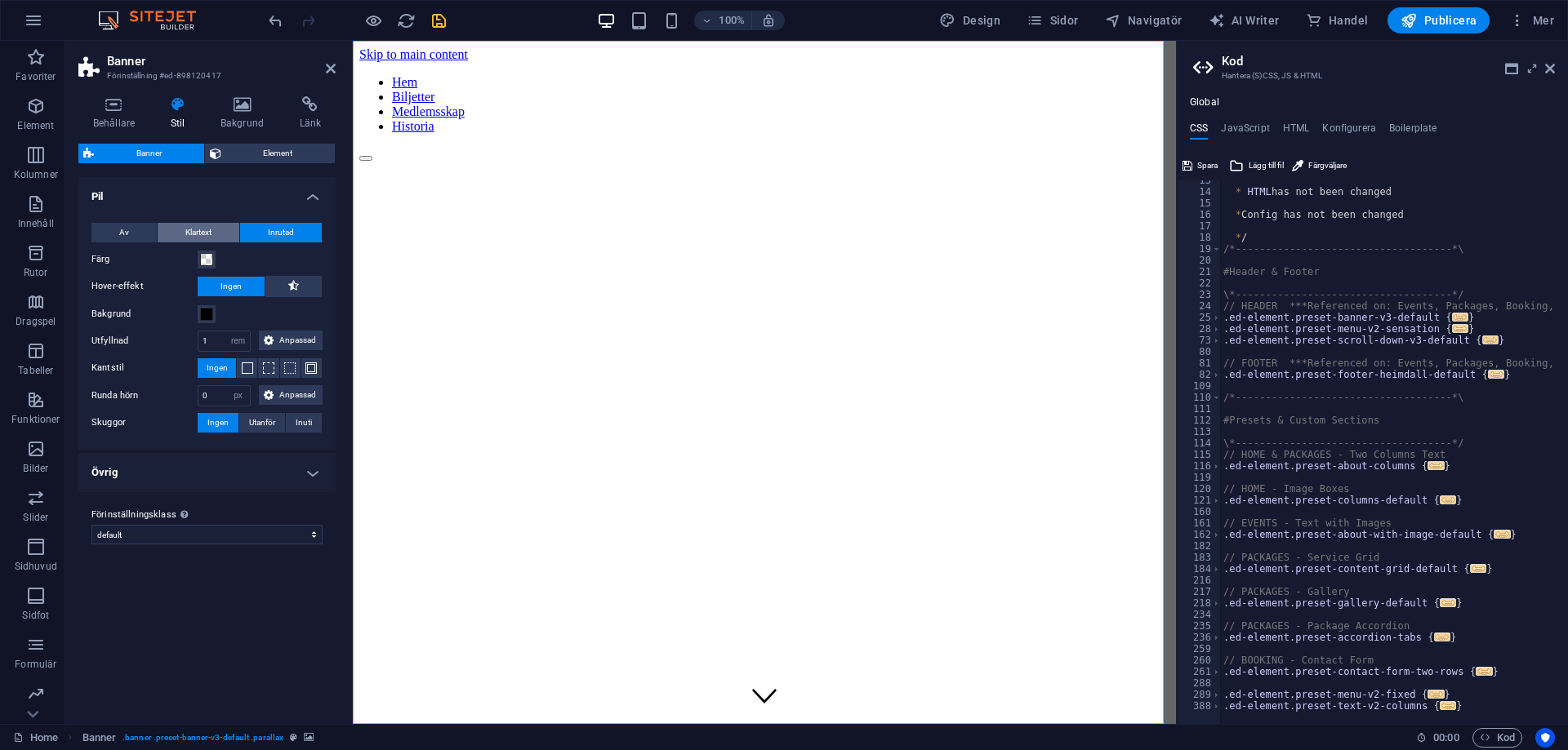
scroll to position [143, 0]
click at [1519, 720] on button "Gå till fel" at bounding box center [1537, 714] width 61 height 21
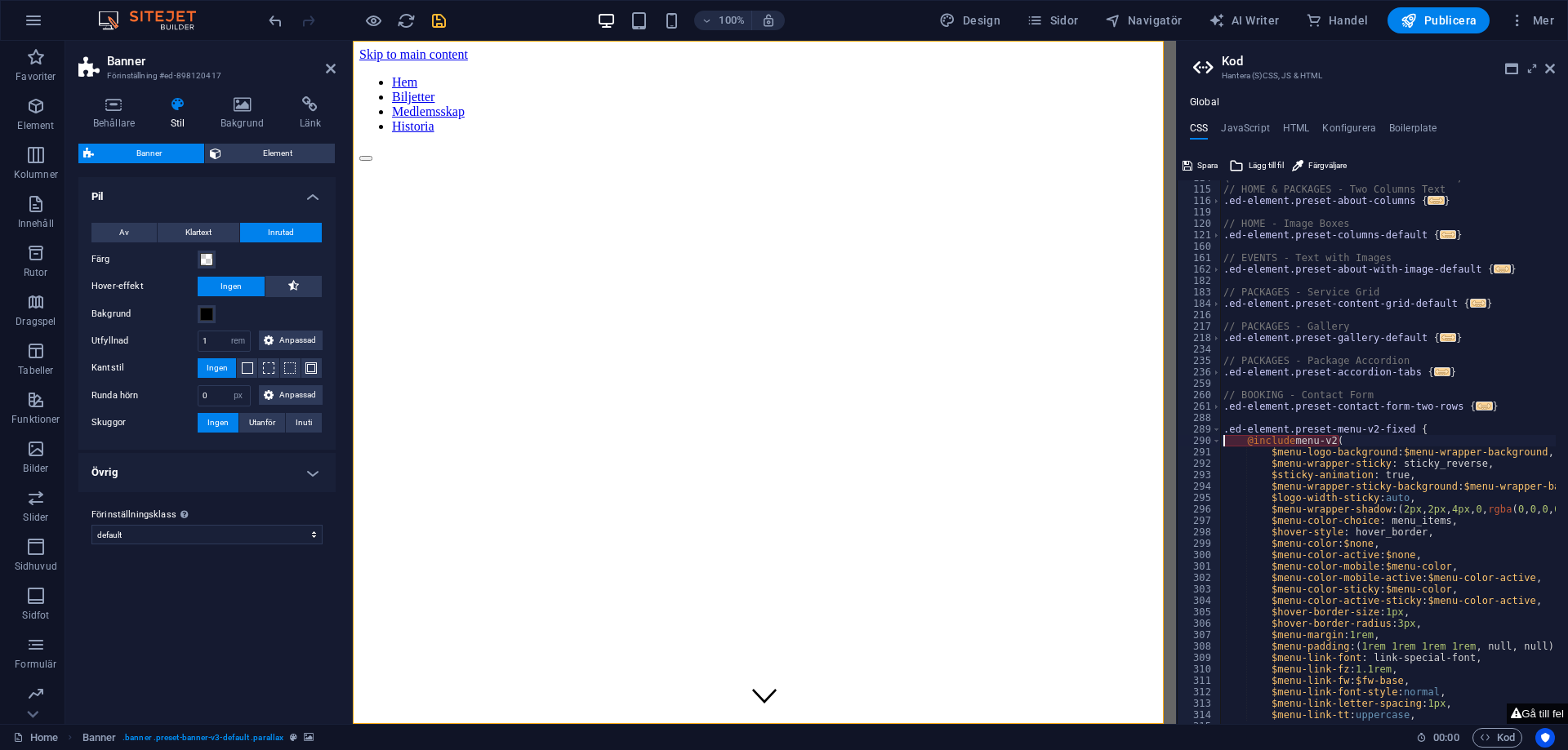
scroll to position [409, 0]
click at [1243, 441] on div "\*------------------------------------*/ // HOME & PACKAGES - Two Columns Text …" at bounding box center [1465, 449] width 491 height 554
click at [1235, 438] on div "\*------------------------------------*/ // HOME & PACKAGES - Two Columns Text …" at bounding box center [1465, 449] width 491 height 554
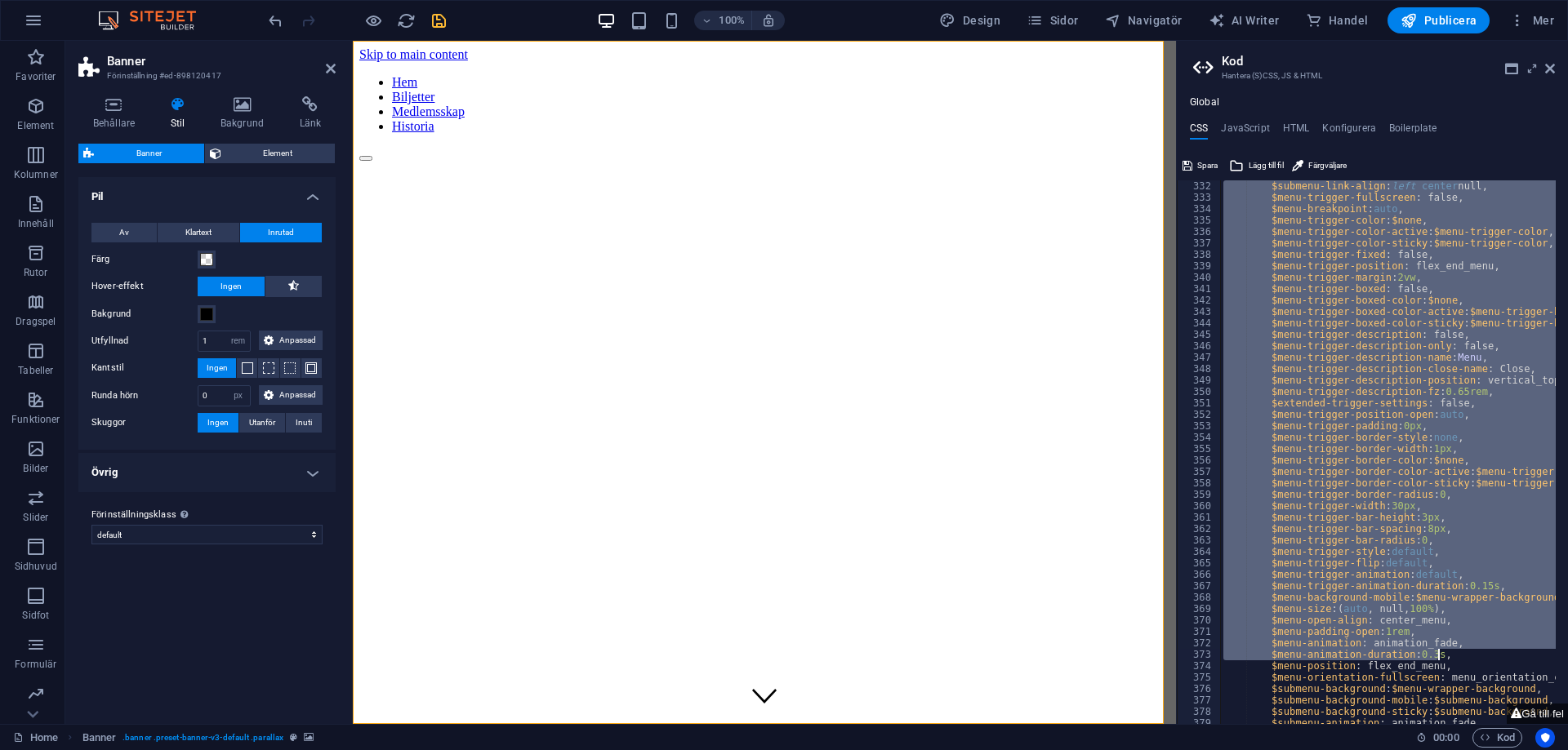
scroll to position [1263, 0]
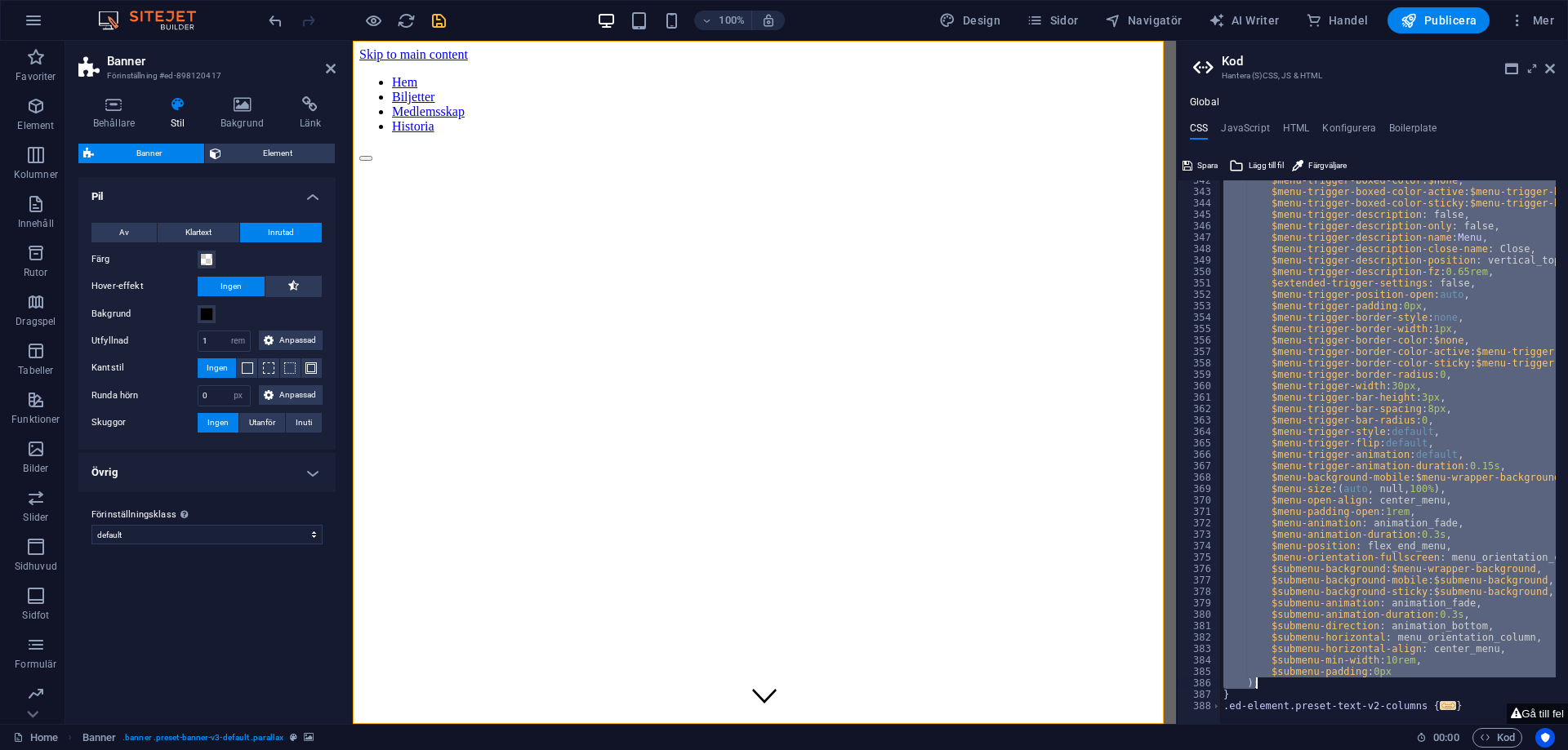
drag, startPoint x: 1245, startPoint y: 435, endPoint x: 1387, endPoint y: 682, distance: 284.9
click at [1387, 682] on div "$menu-trigger-boxed-color : $none , $menu-trigger-boxed-color-active : $menu-tr…" at bounding box center [1465, 452] width 491 height 554
type textarea "$submenu-padding: 0px );"
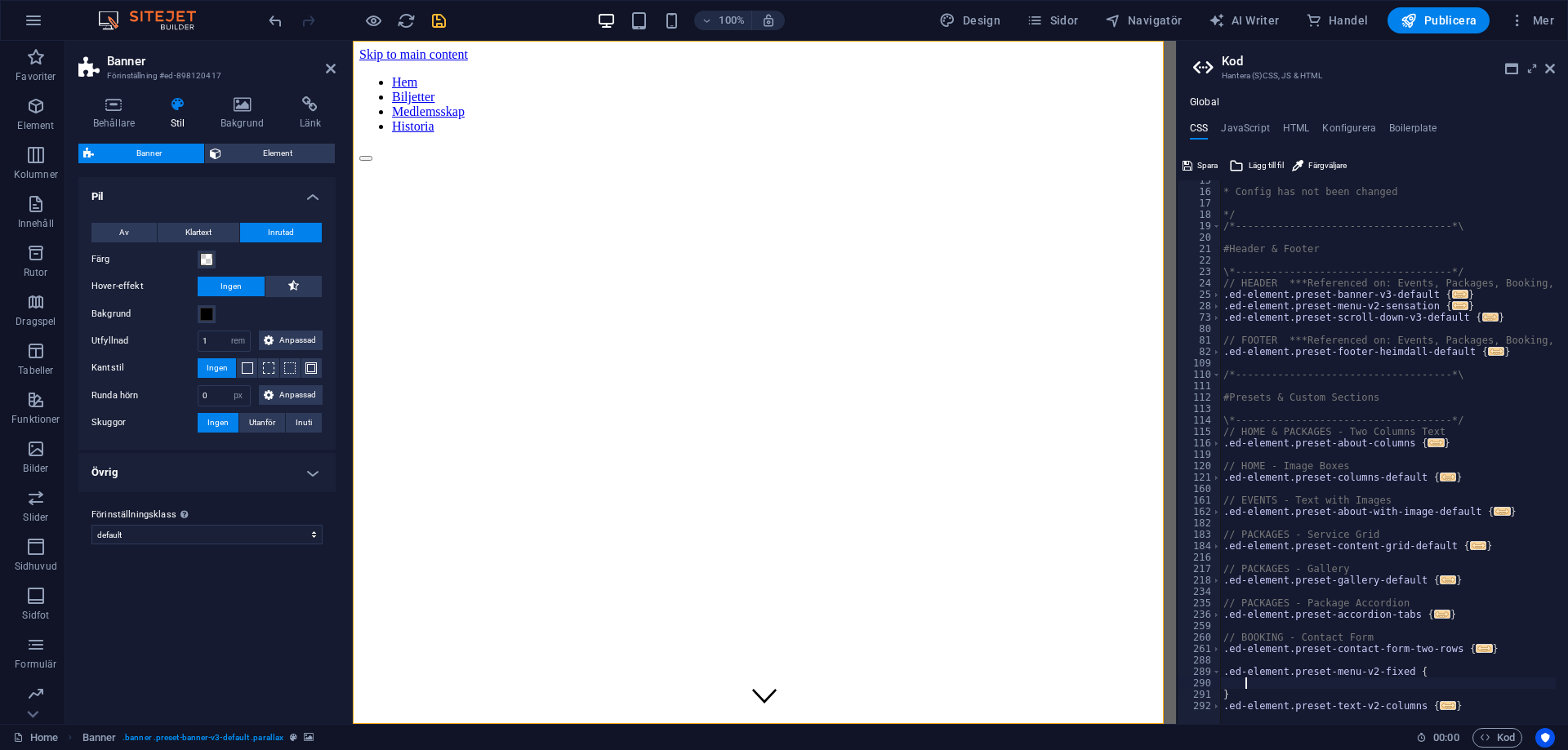
scroll to position [166, 0]
click at [287, 293] on button at bounding box center [294, 287] width 56 height 22
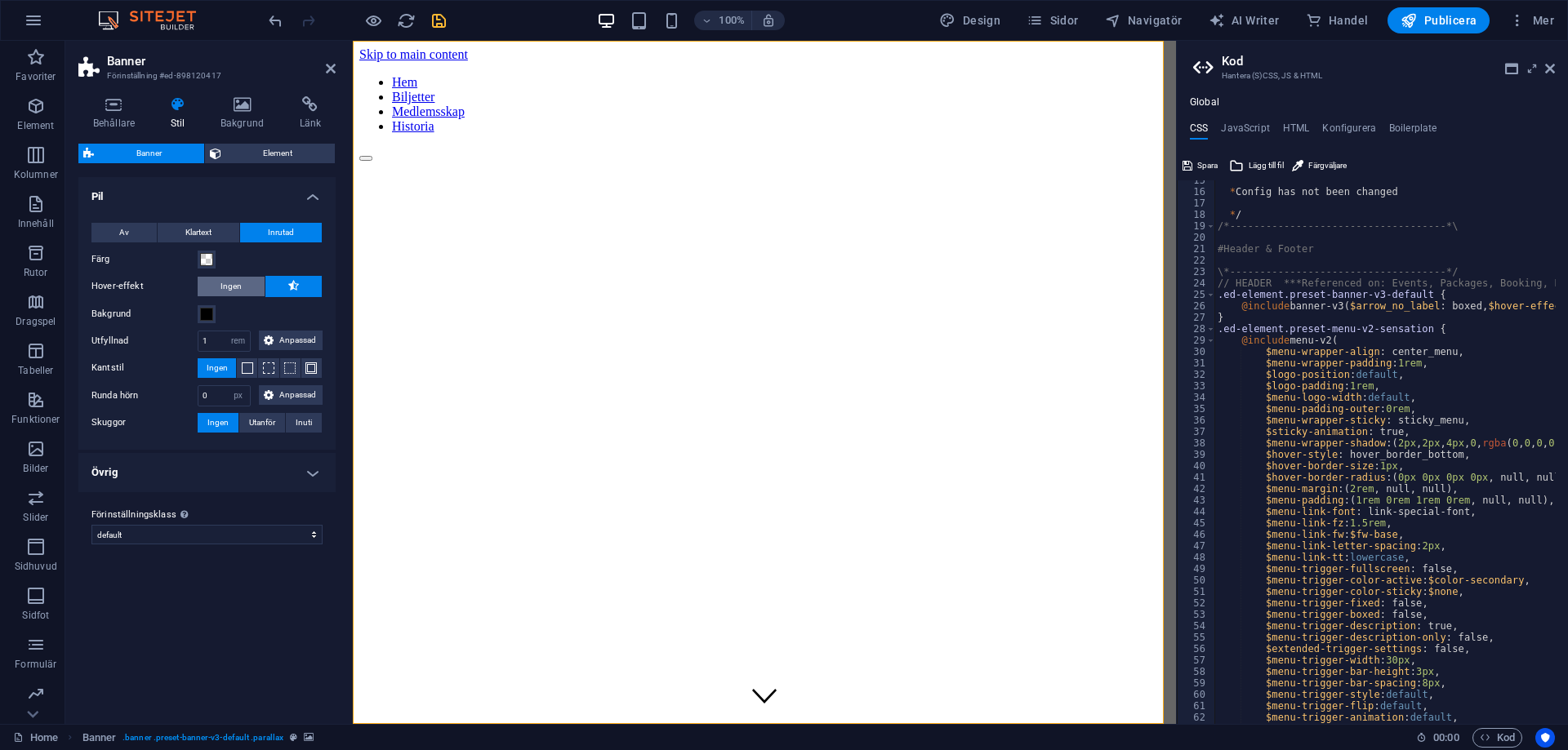
scroll to position [120, 0]
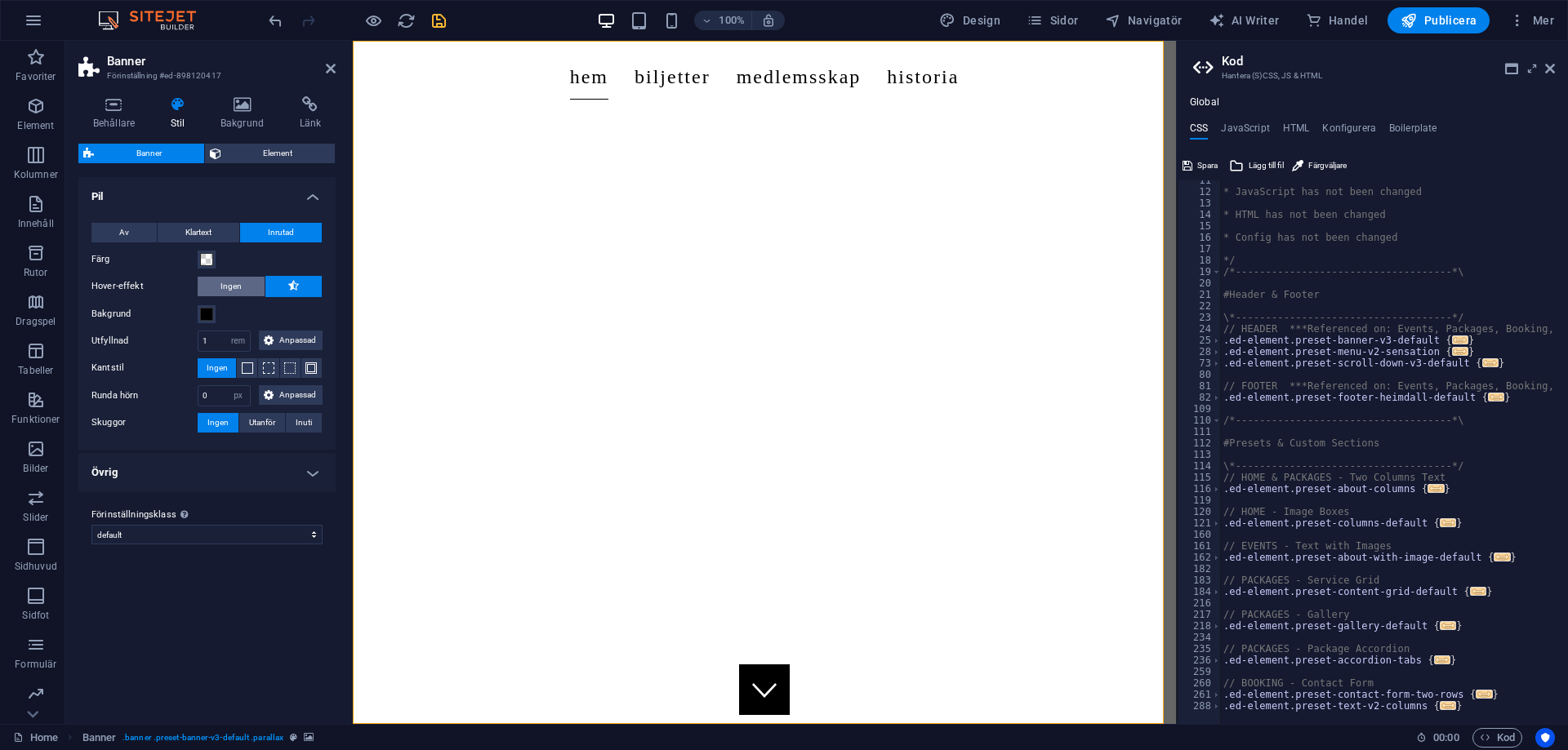
click at [246, 287] on button "Ingen" at bounding box center [231, 287] width 67 height 20
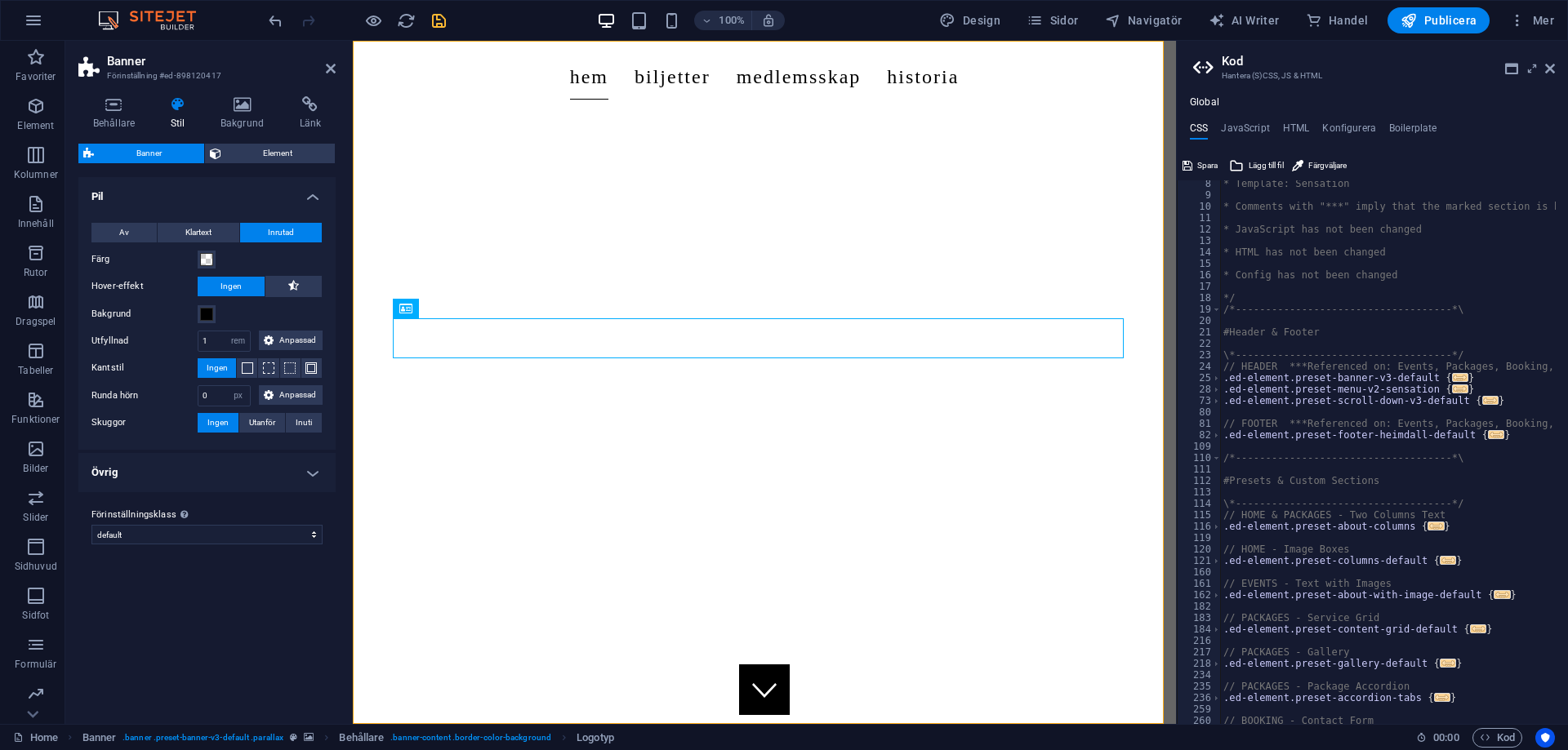
scroll to position [0, 0]
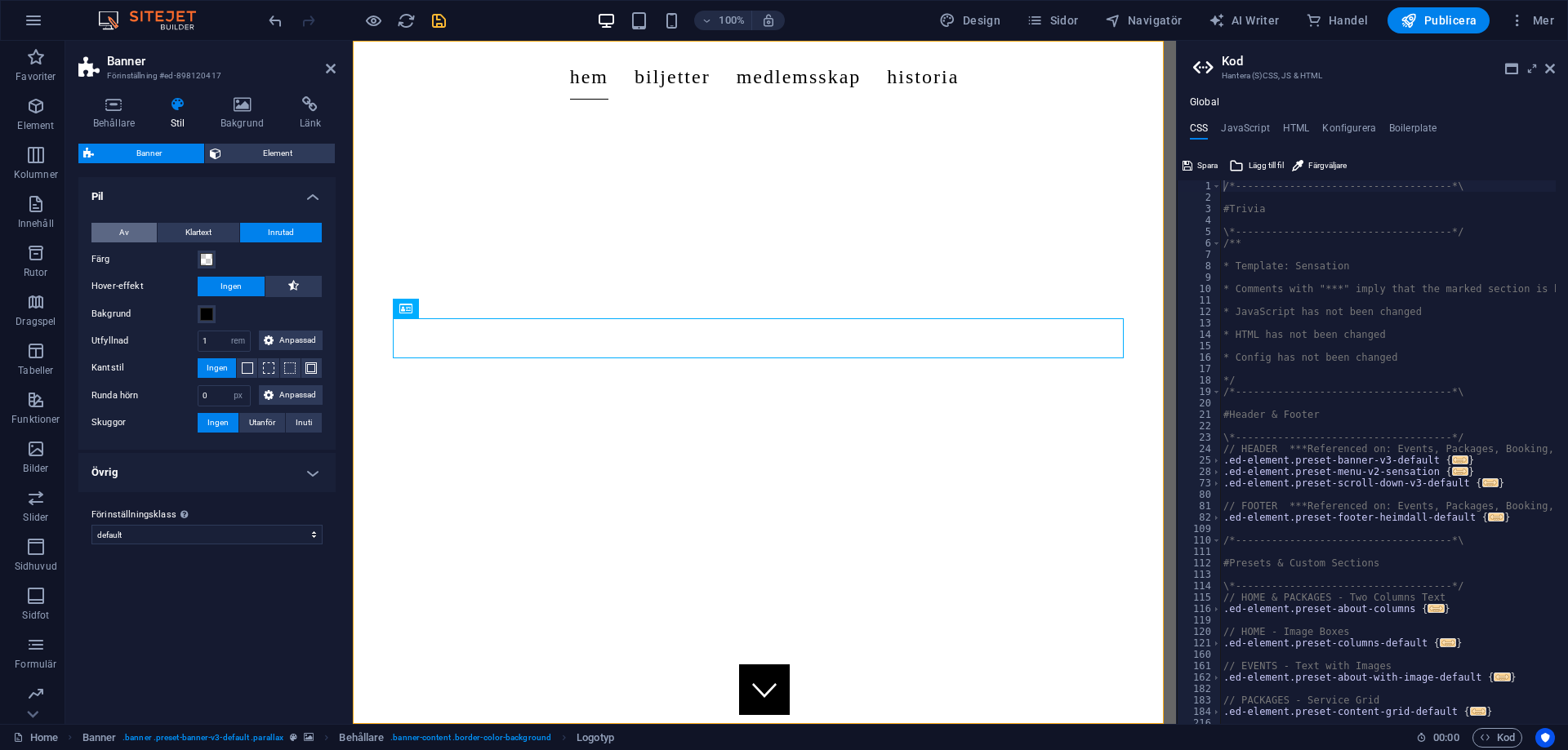
click at [138, 229] on button "Av" at bounding box center [124, 233] width 66 height 20
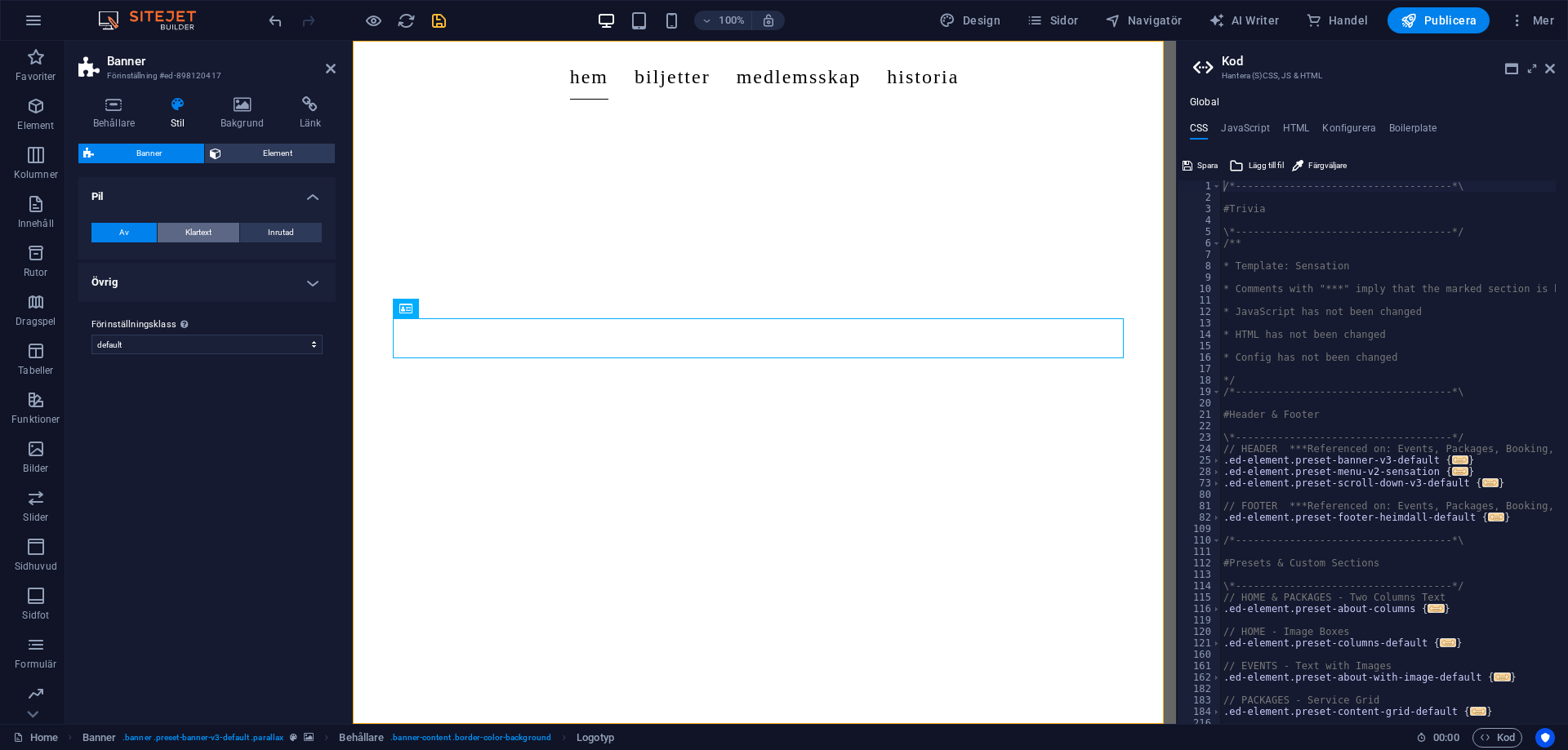
click at [192, 235] on span "Klartext" at bounding box center [199, 233] width 27 height 20
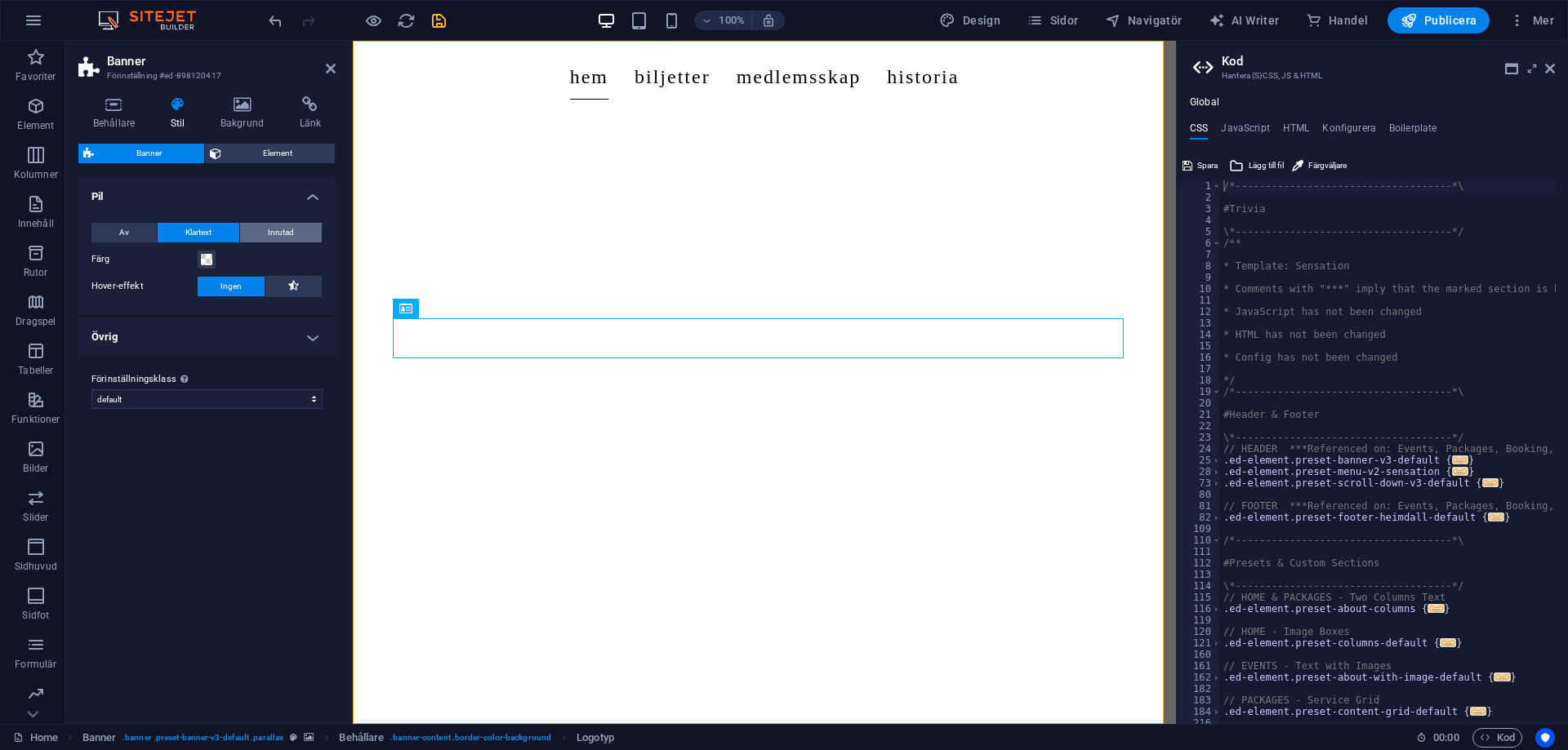
click at [284, 236] on span "Inrutad" at bounding box center [281, 233] width 27 height 20
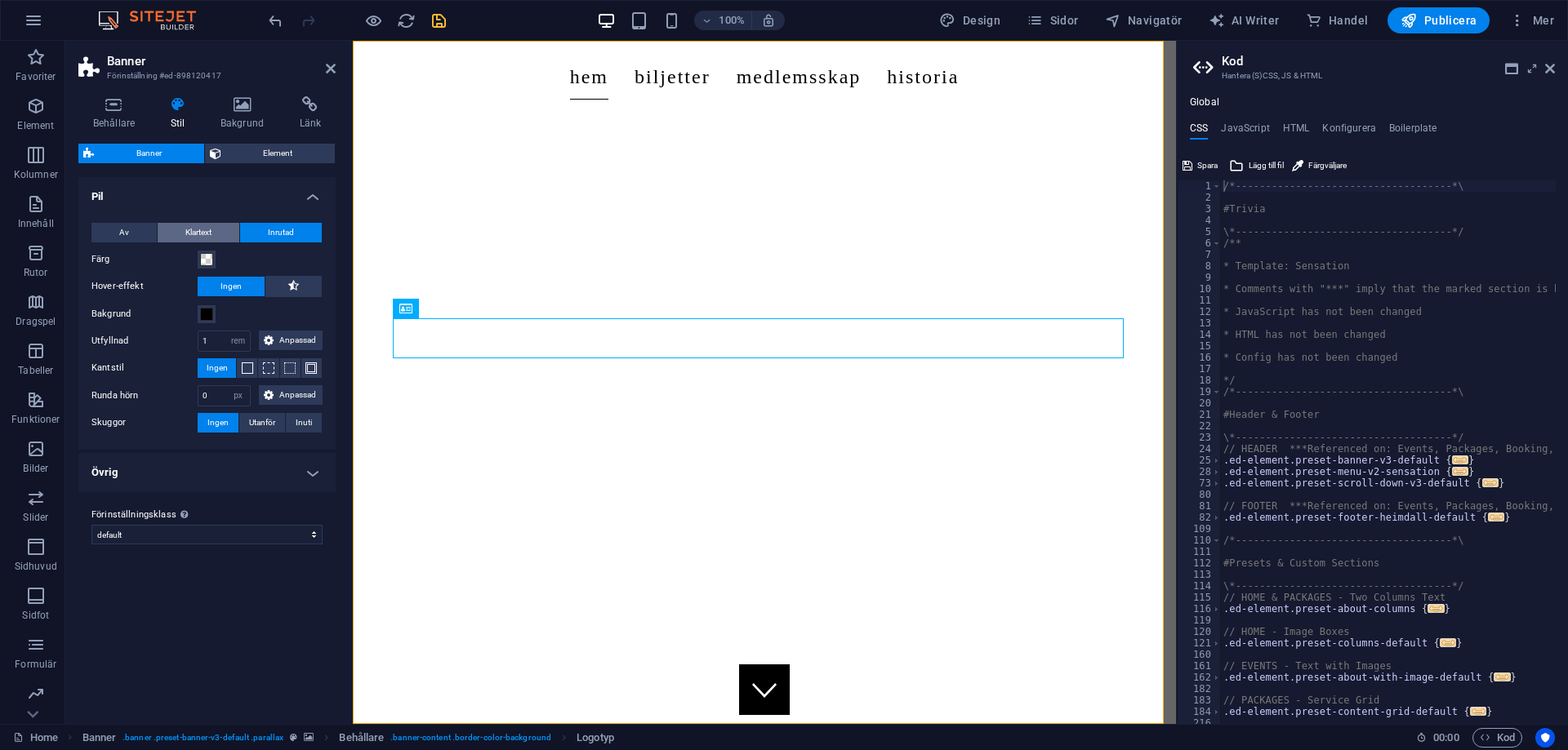
click at [203, 223] on span "Klartext" at bounding box center [199, 233] width 27 height 20
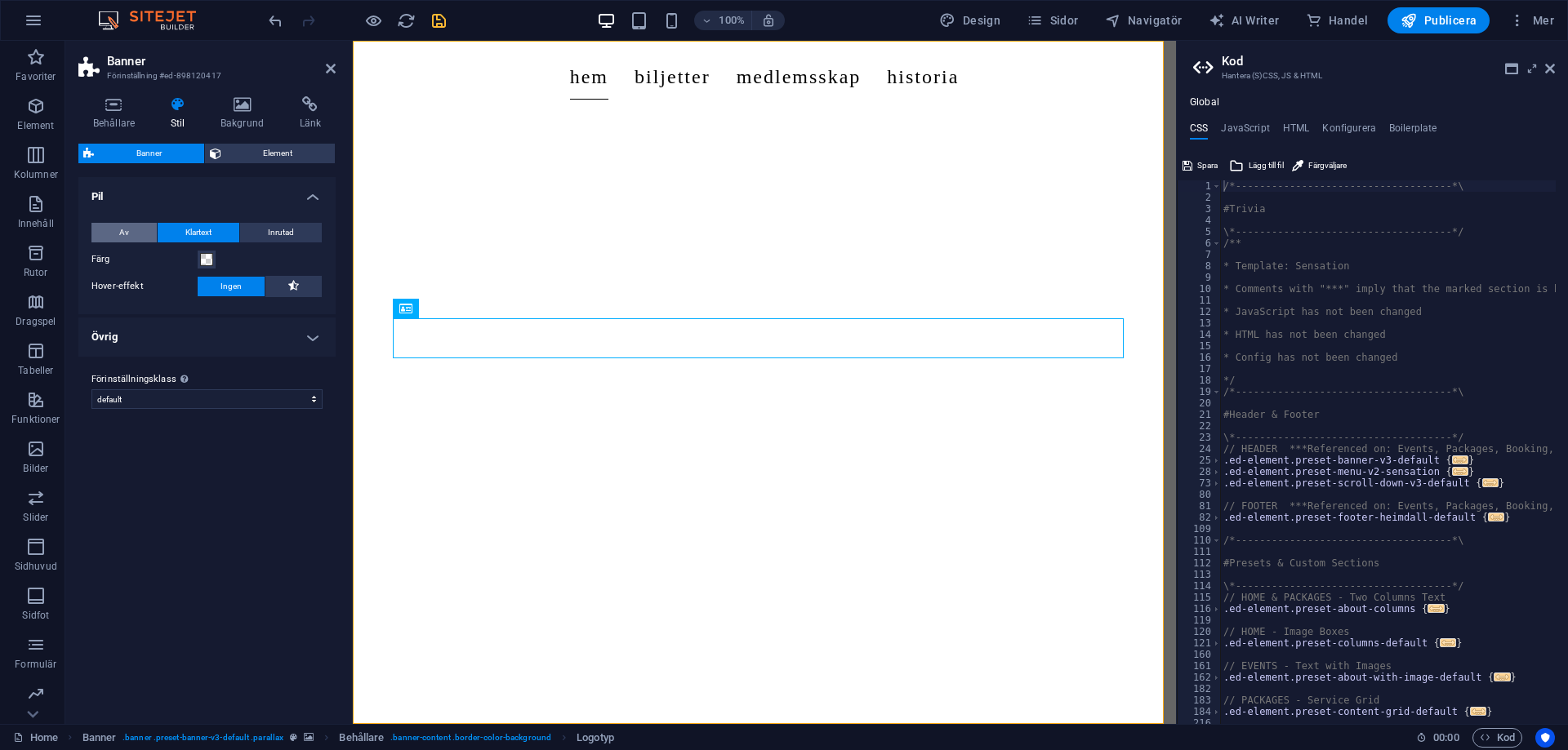
click at [148, 234] on button "Av" at bounding box center [124, 233] width 66 height 20
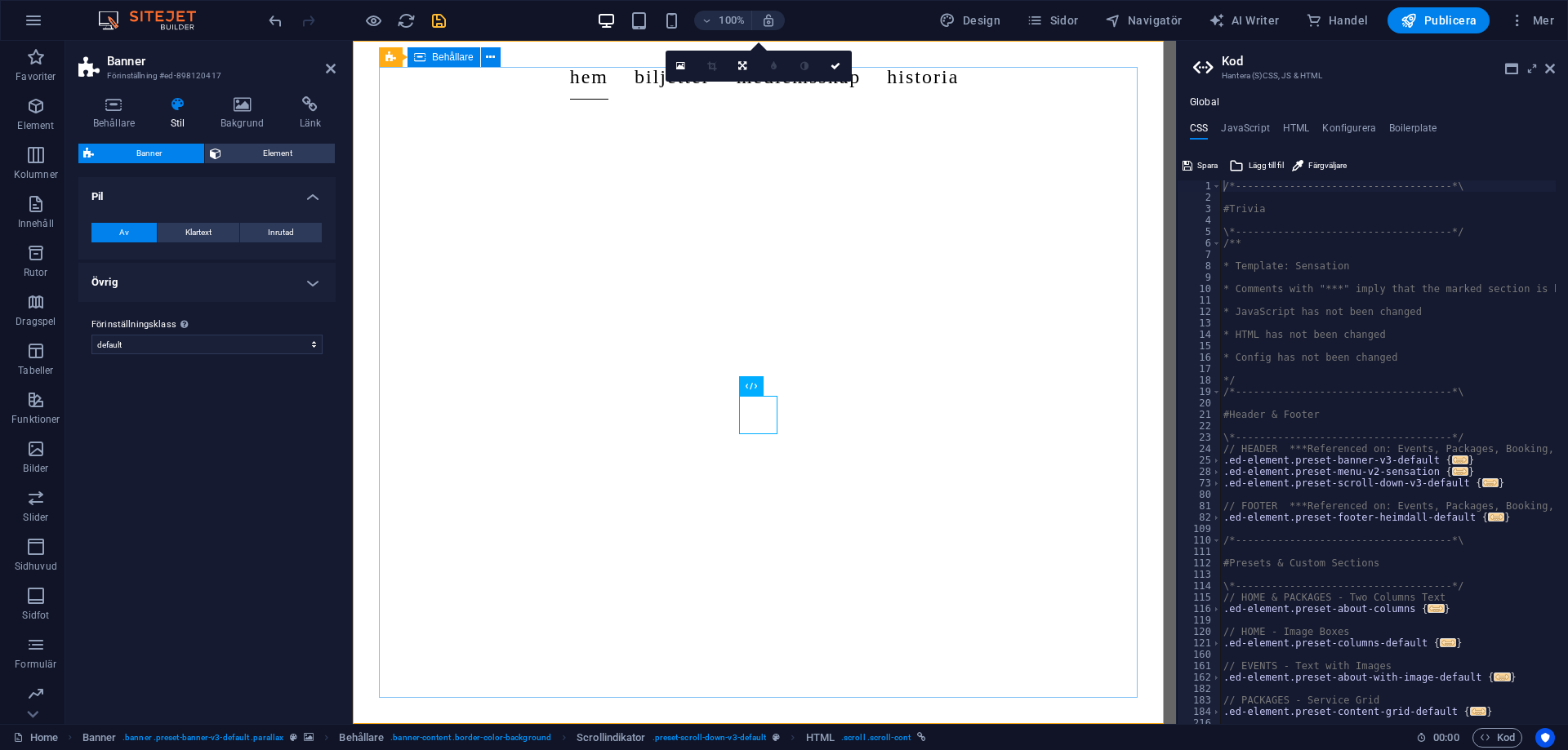
click at [644, 86] on nav "Hem Biljetter Medlemsskap Historia" at bounding box center [764, 76] width 797 height 46
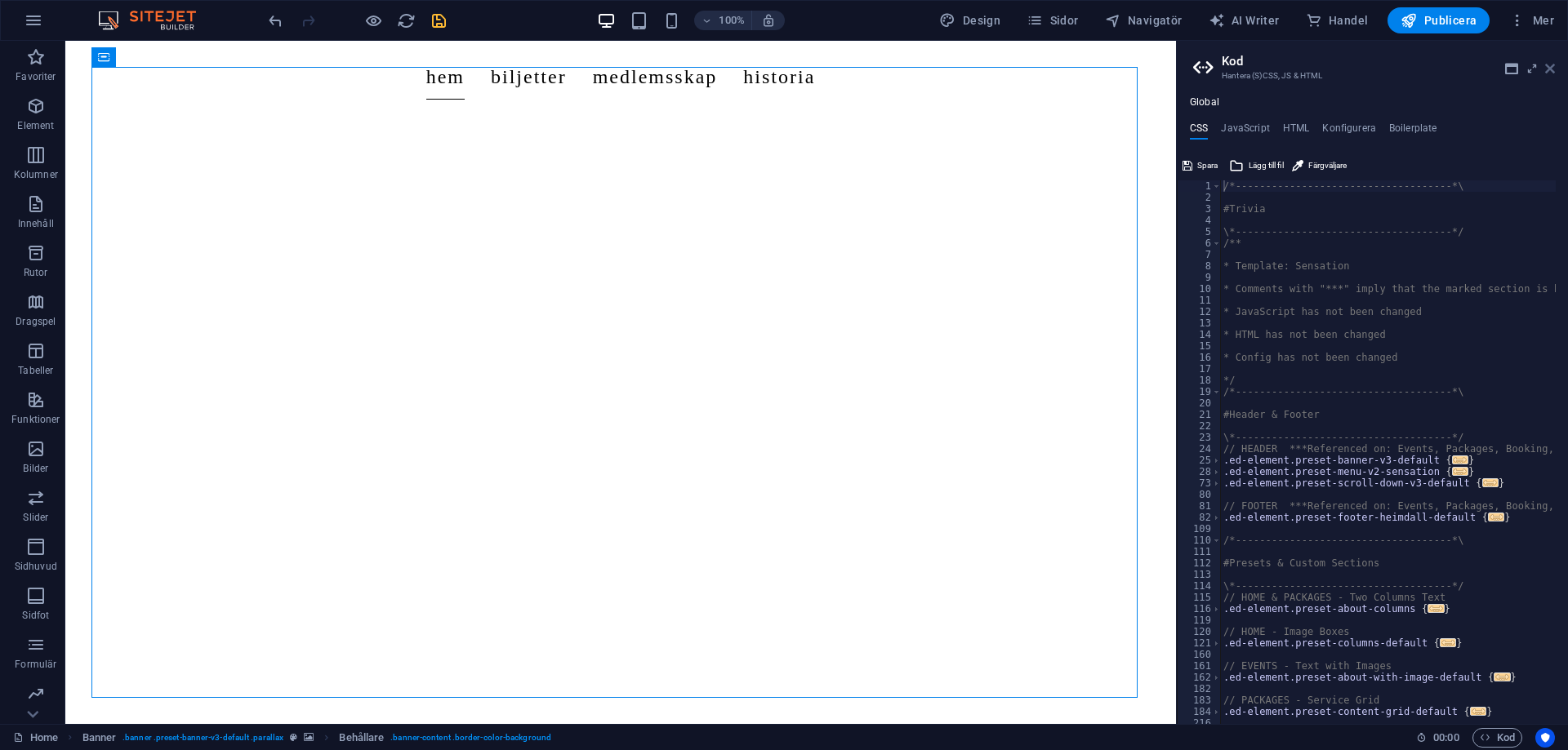
click at [1551, 71] on icon at bounding box center [1550, 69] width 10 height 13
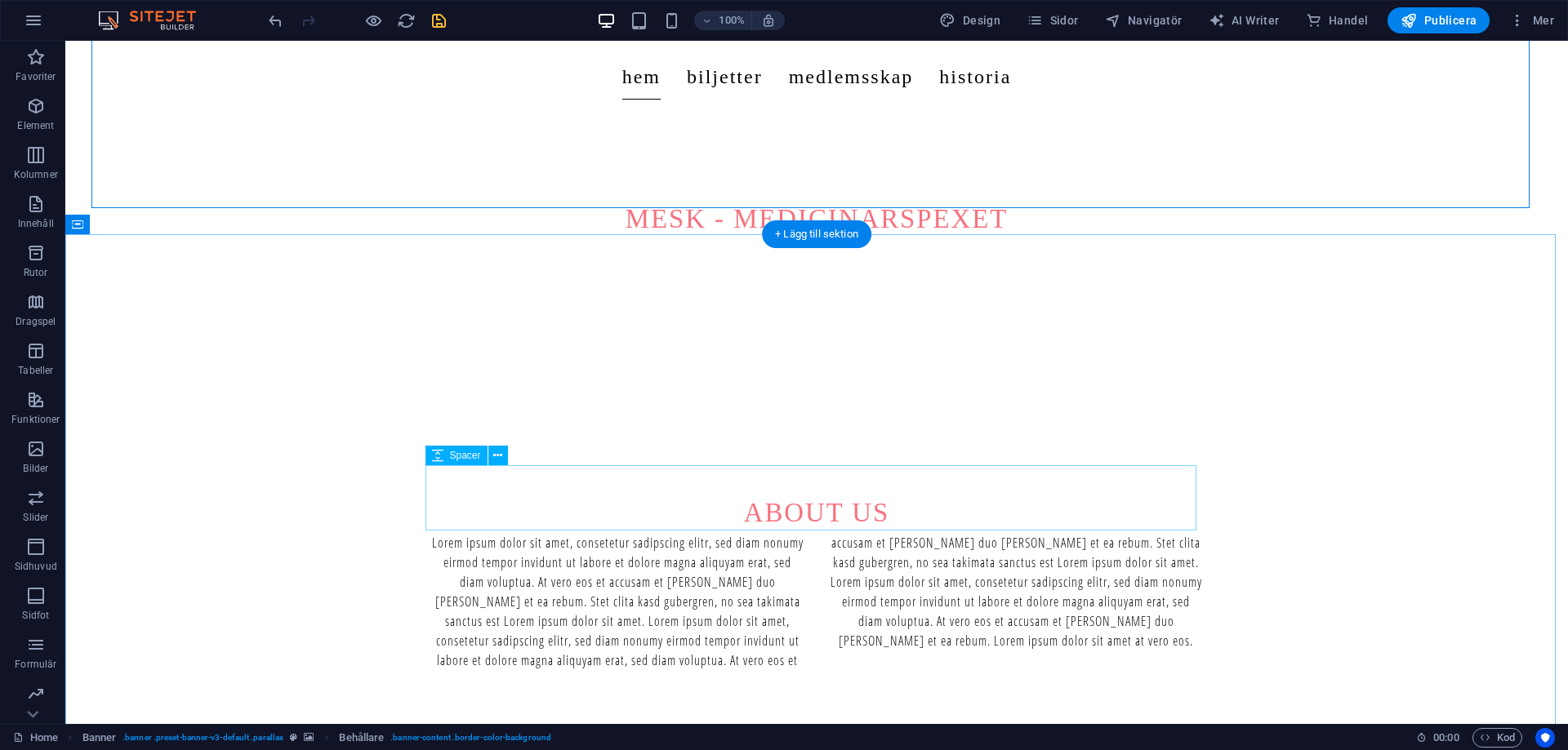
scroll to position [653, 0]
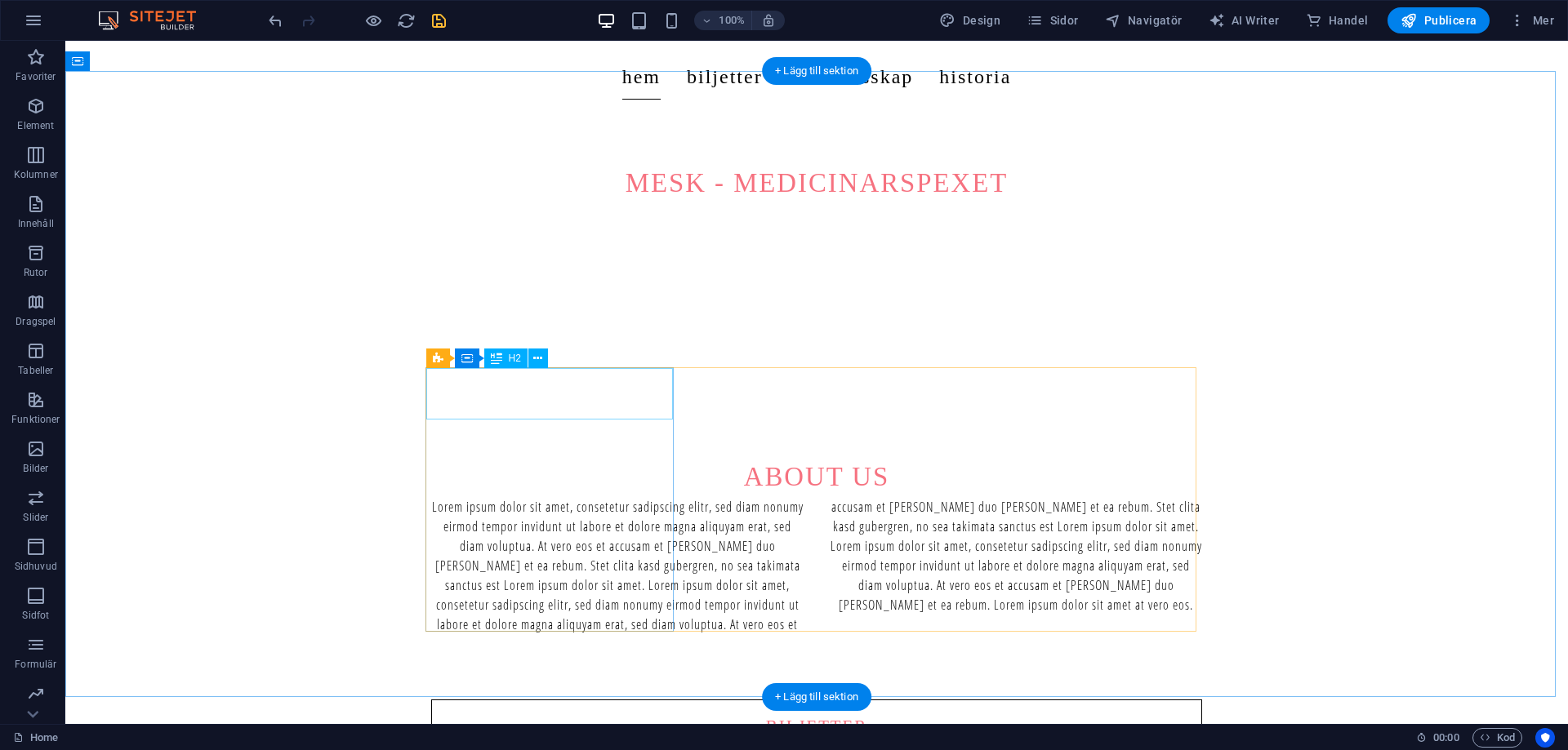
click at [571, 700] on div "Biljetter" at bounding box center [817, 726] width 769 height 51
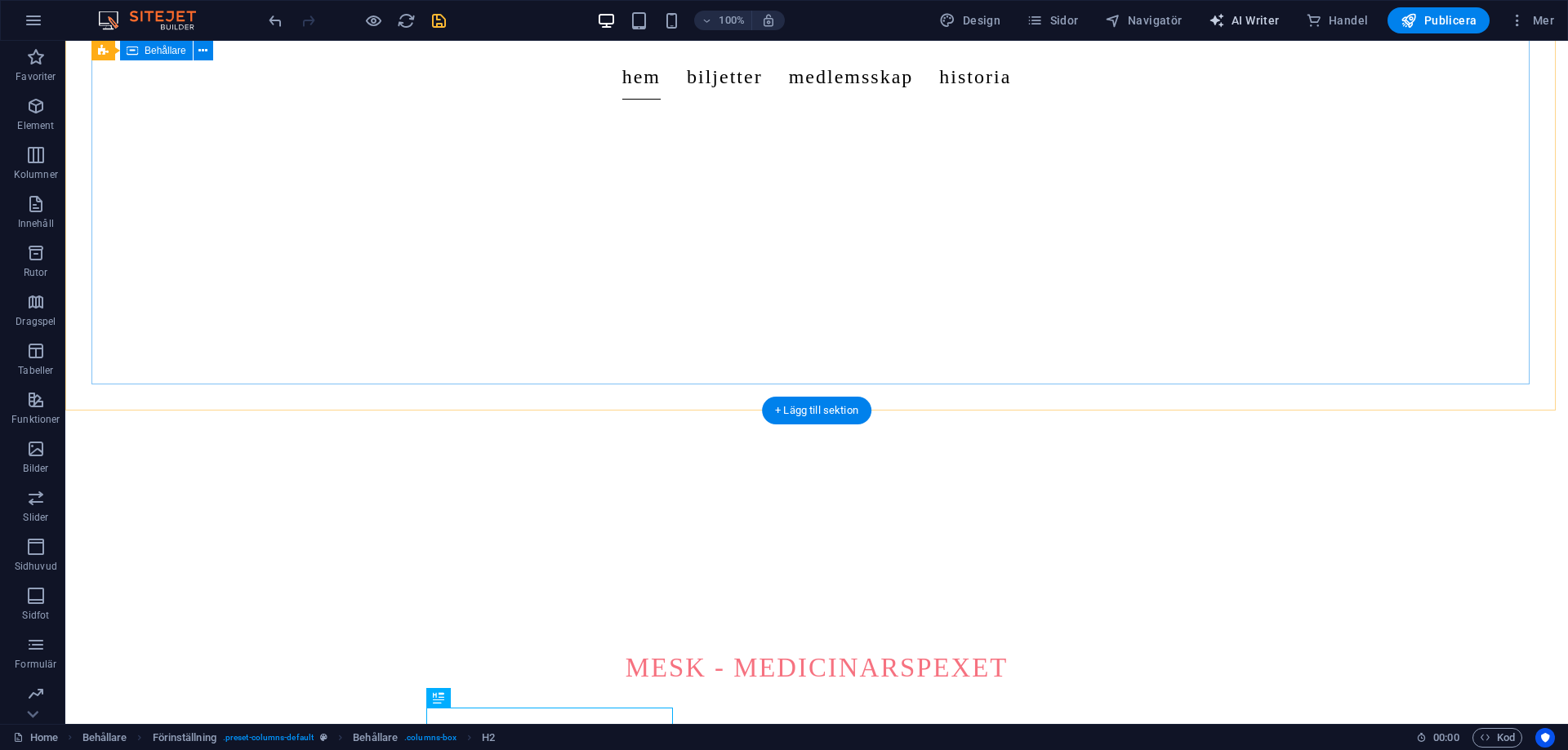
scroll to position [163, 0]
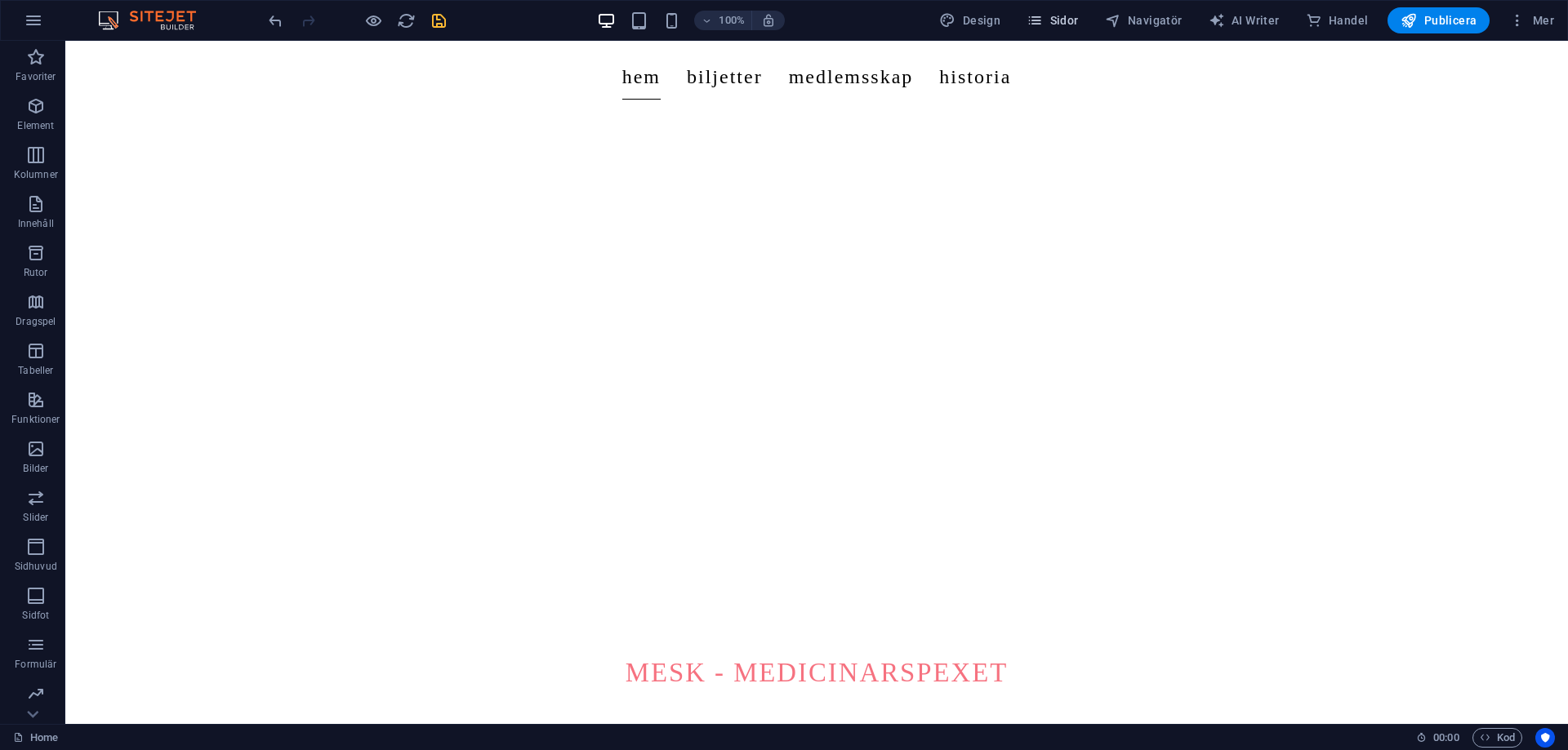
click at [1058, 12] on span "Sidor" at bounding box center [1052, 21] width 51 height 17
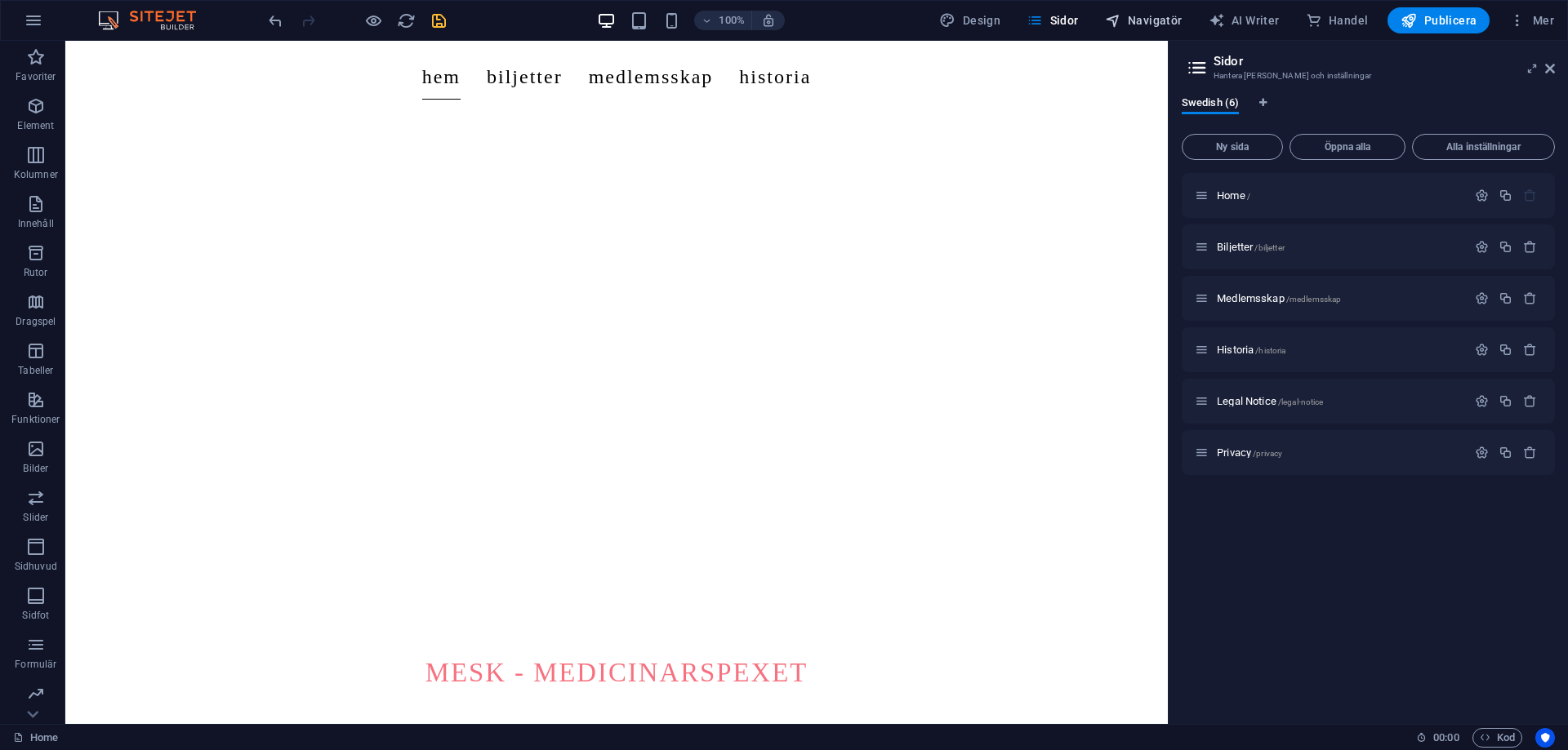
click at [1130, 12] on span "Navigatör" at bounding box center [1143, 21] width 78 height 17
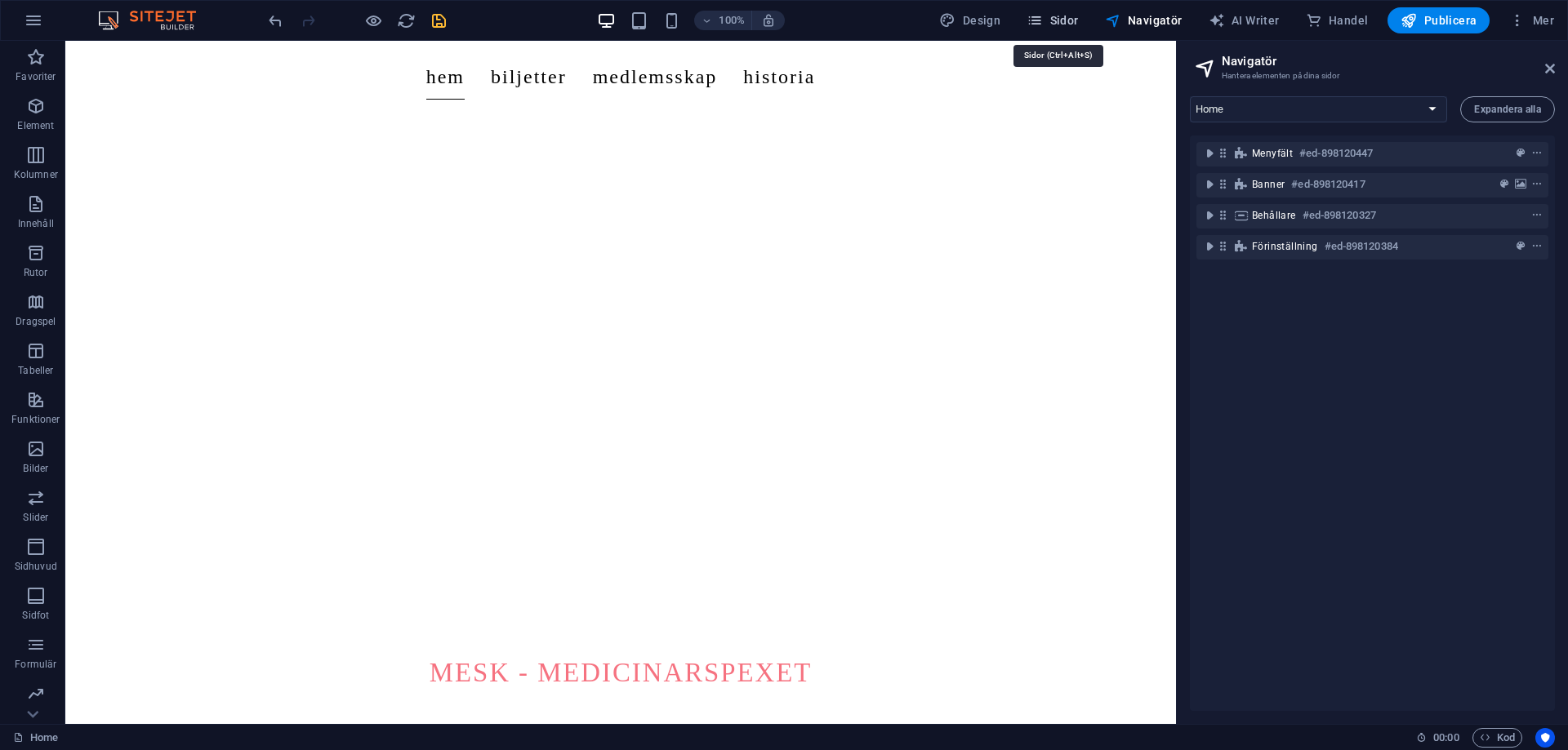
click at [1085, 14] on button "Sidor" at bounding box center [1052, 21] width 65 height 27
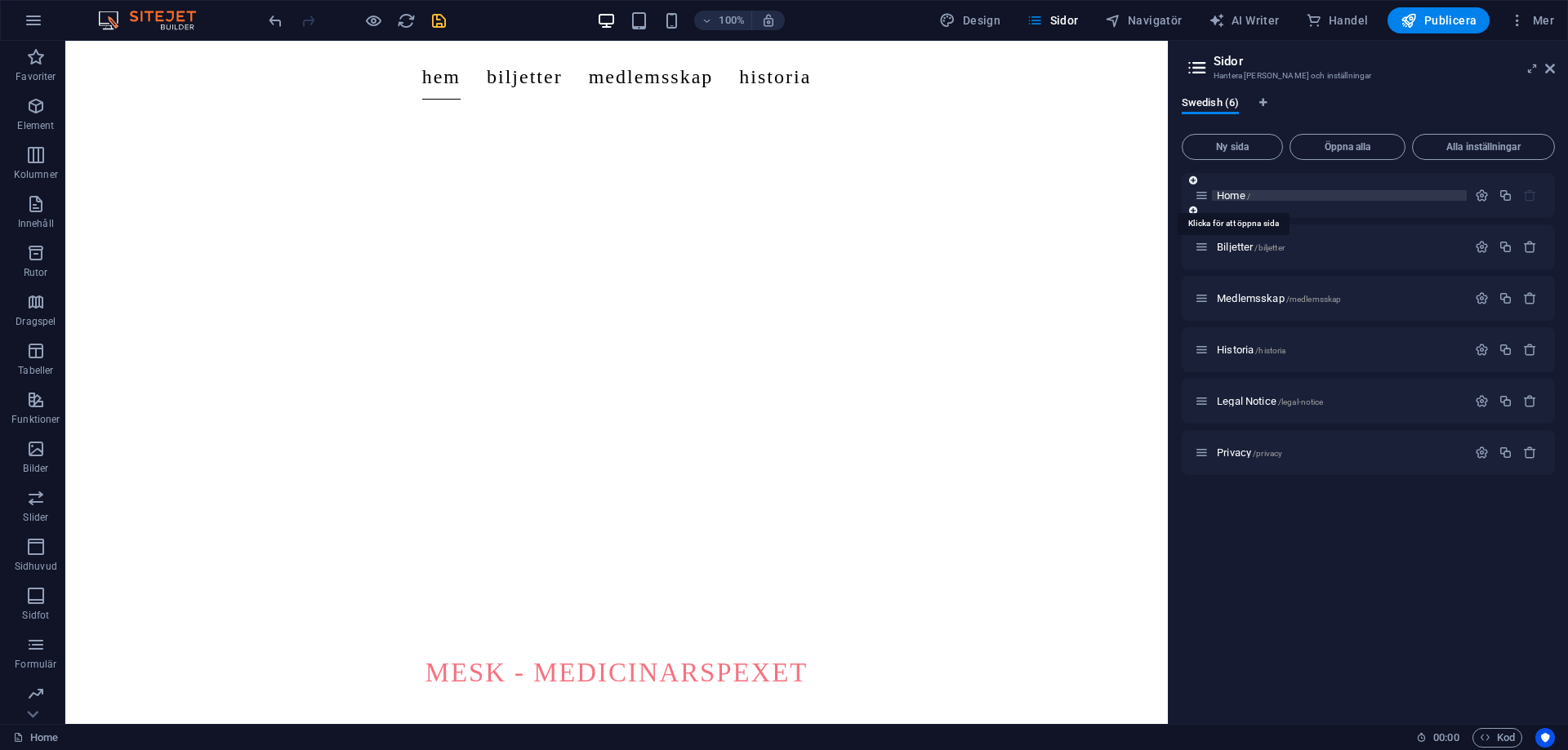
click at [1238, 191] on span "Home /" at bounding box center [1233, 195] width 33 height 12
click at [1248, 256] on div "Biljetter /biljetter" at bounding box center [1368, 247] width 373 height 45
click at [1250, 248] on span "Biljetter /biljetter" at bounding box center [1250, 247] width 68 height 12
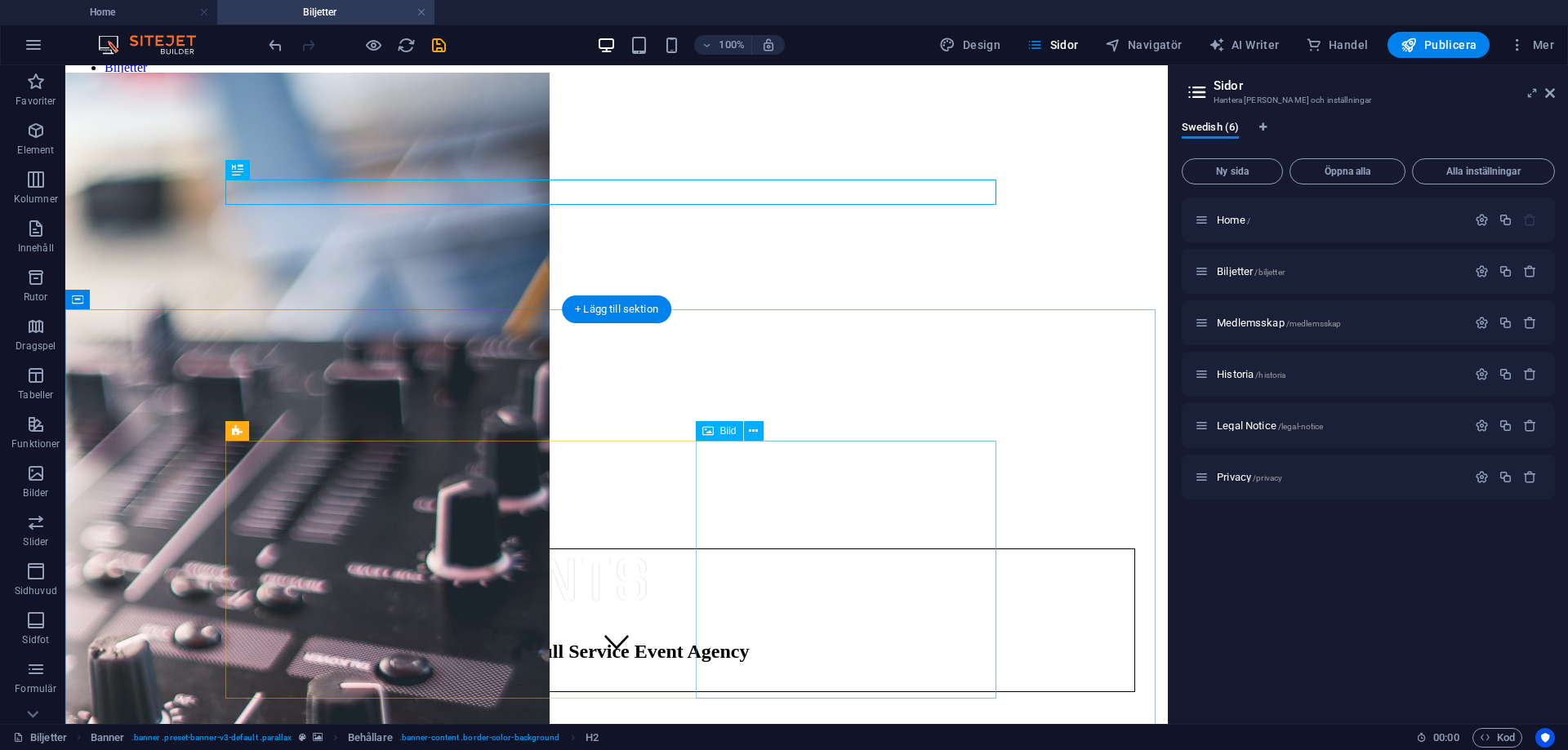
scroll to position [0, 0]
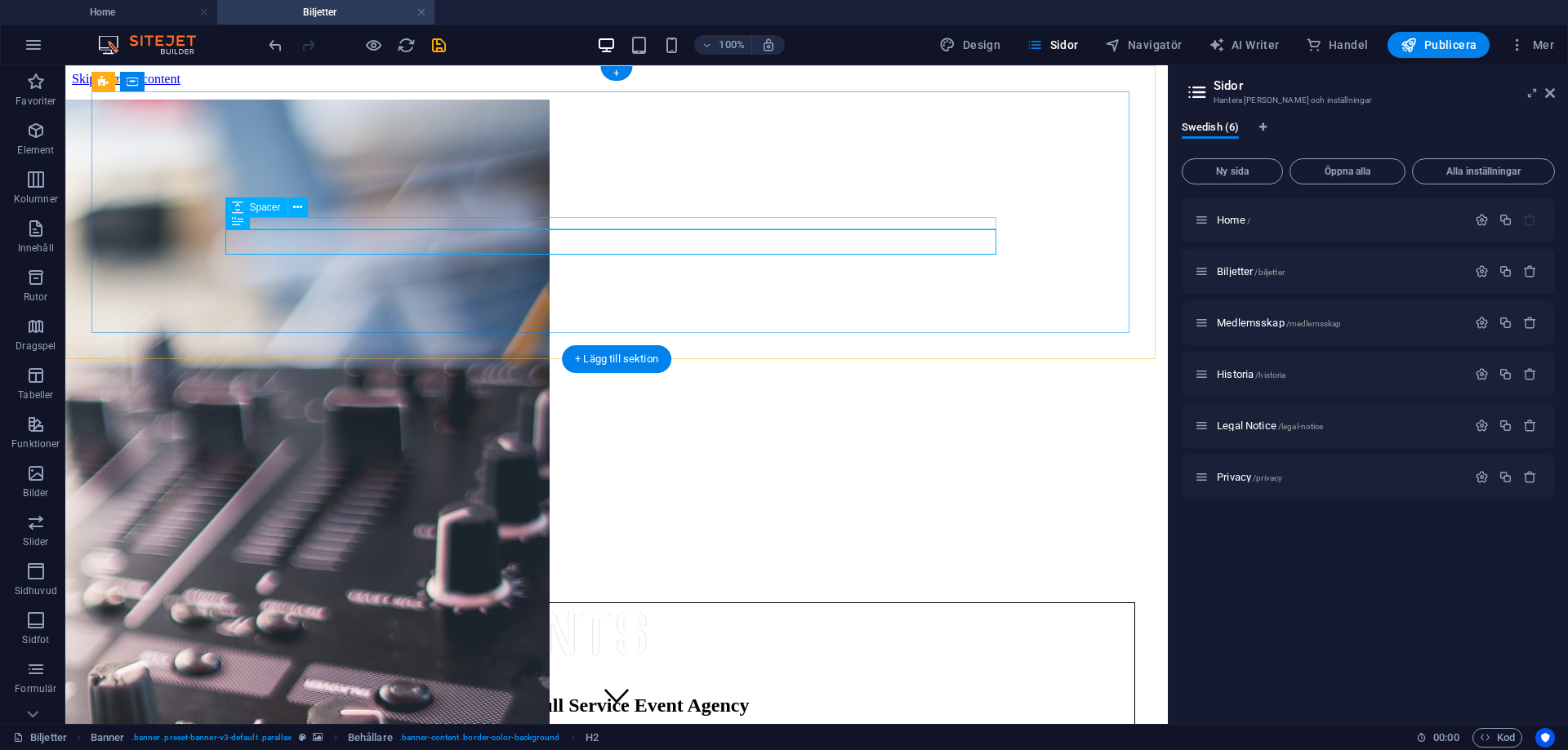
click at [525, 603] on div at bounding box center [616, 635] width 1036 height 63
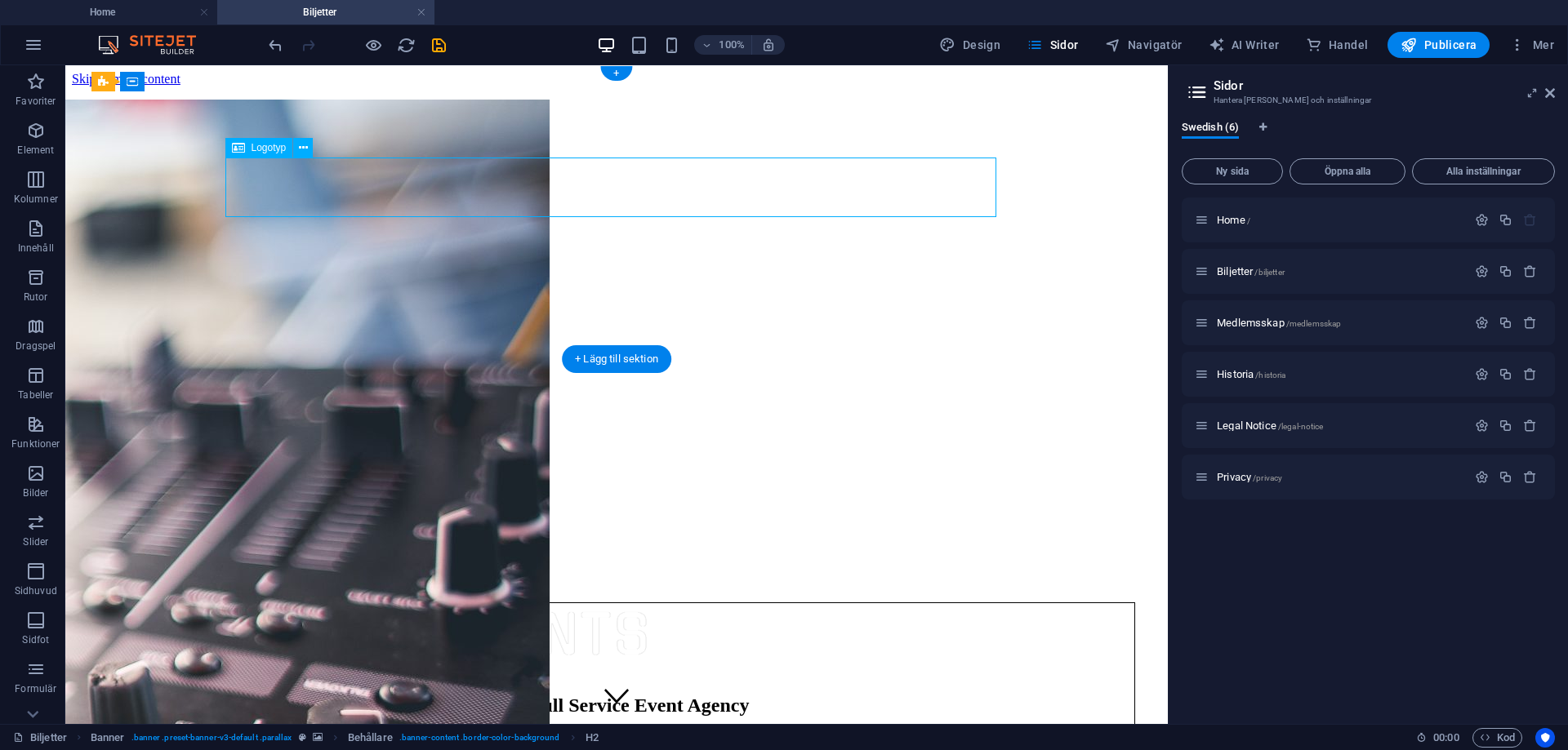
click at [525, 603] on div at bounding box center [616, 635] width 1036 height 63
select select "px"
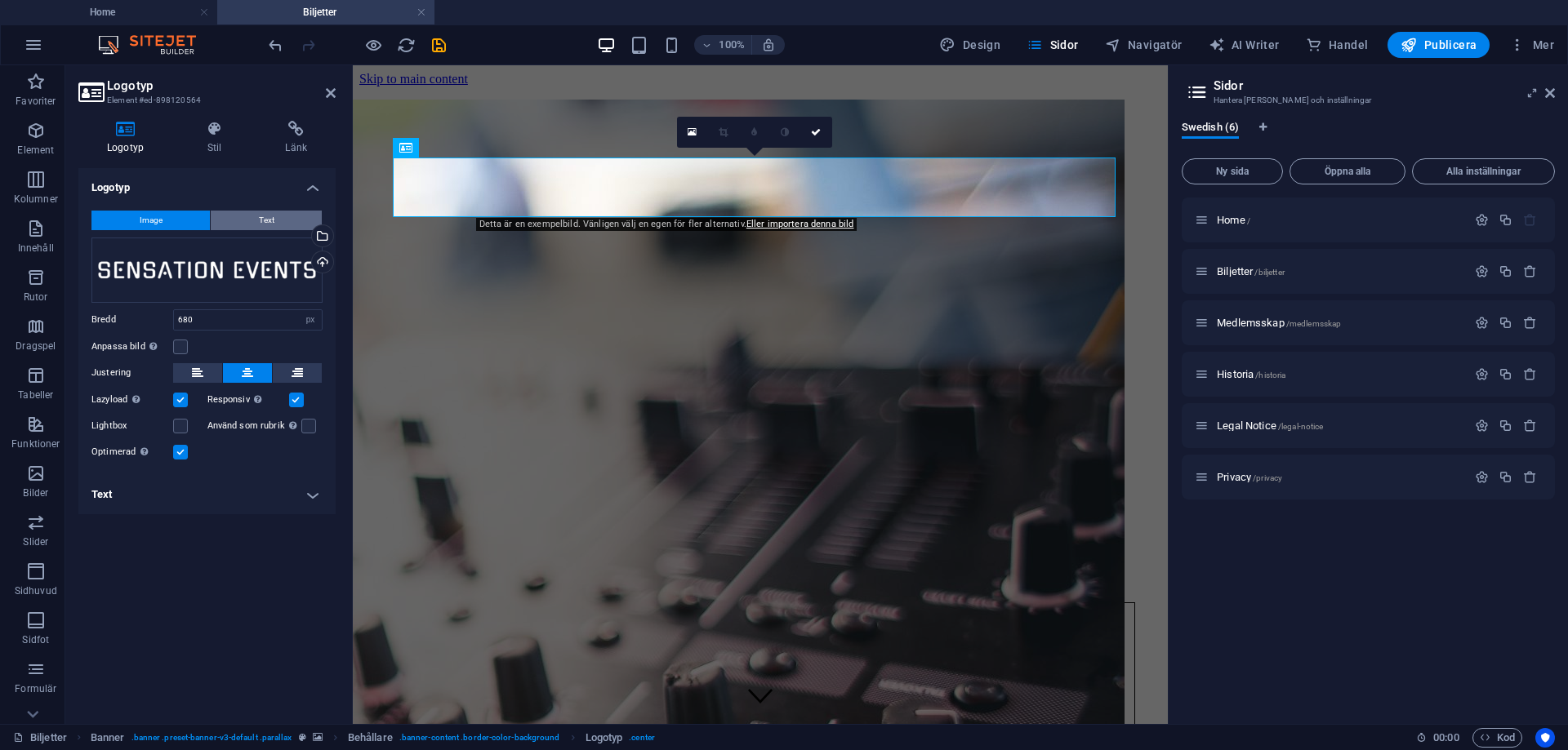
click at [274, 215] on span "Text" at bounding box center [266, 220] width 16 height 20
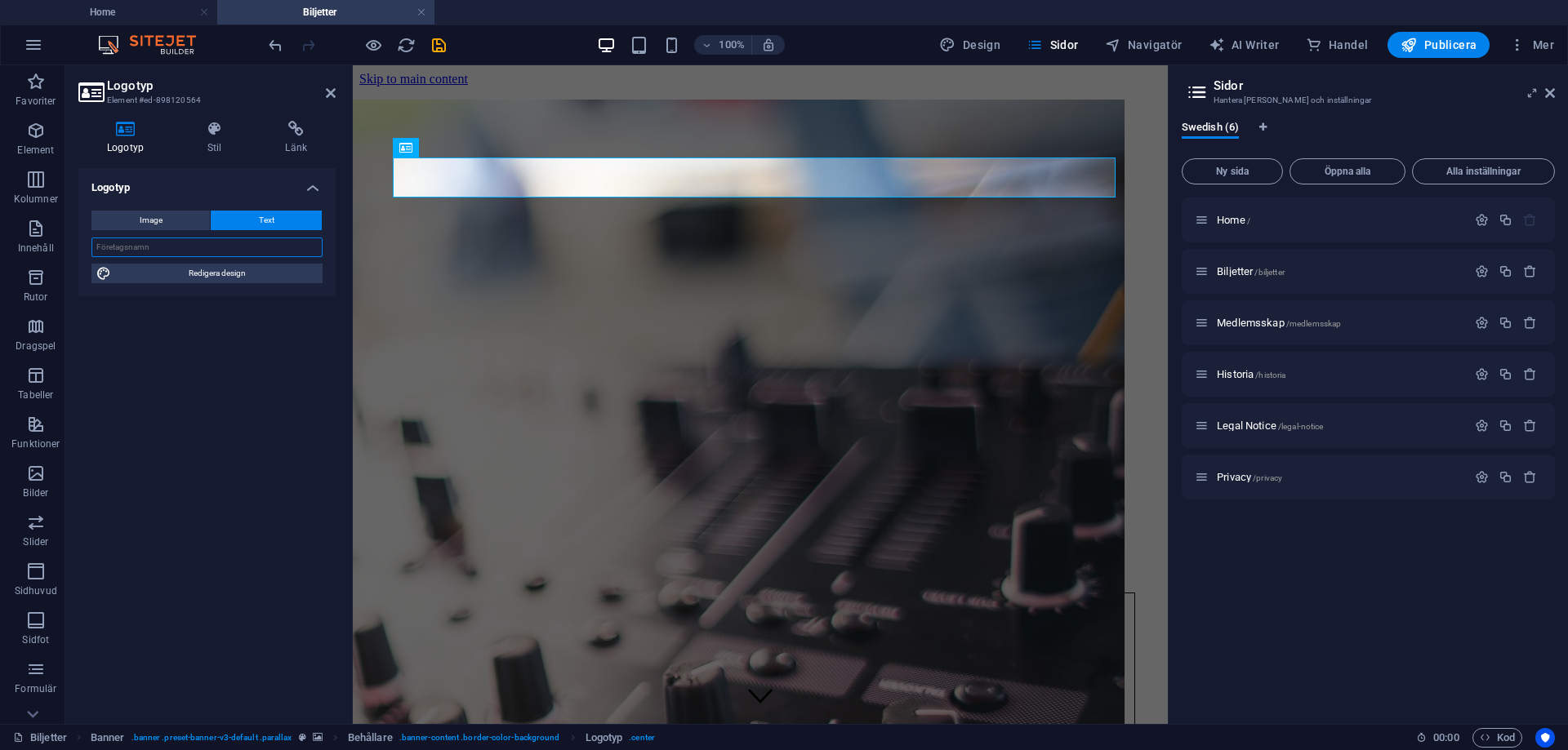
click at [250, 252] on input "text" at bounding box center [206, 248] width 231 height 20
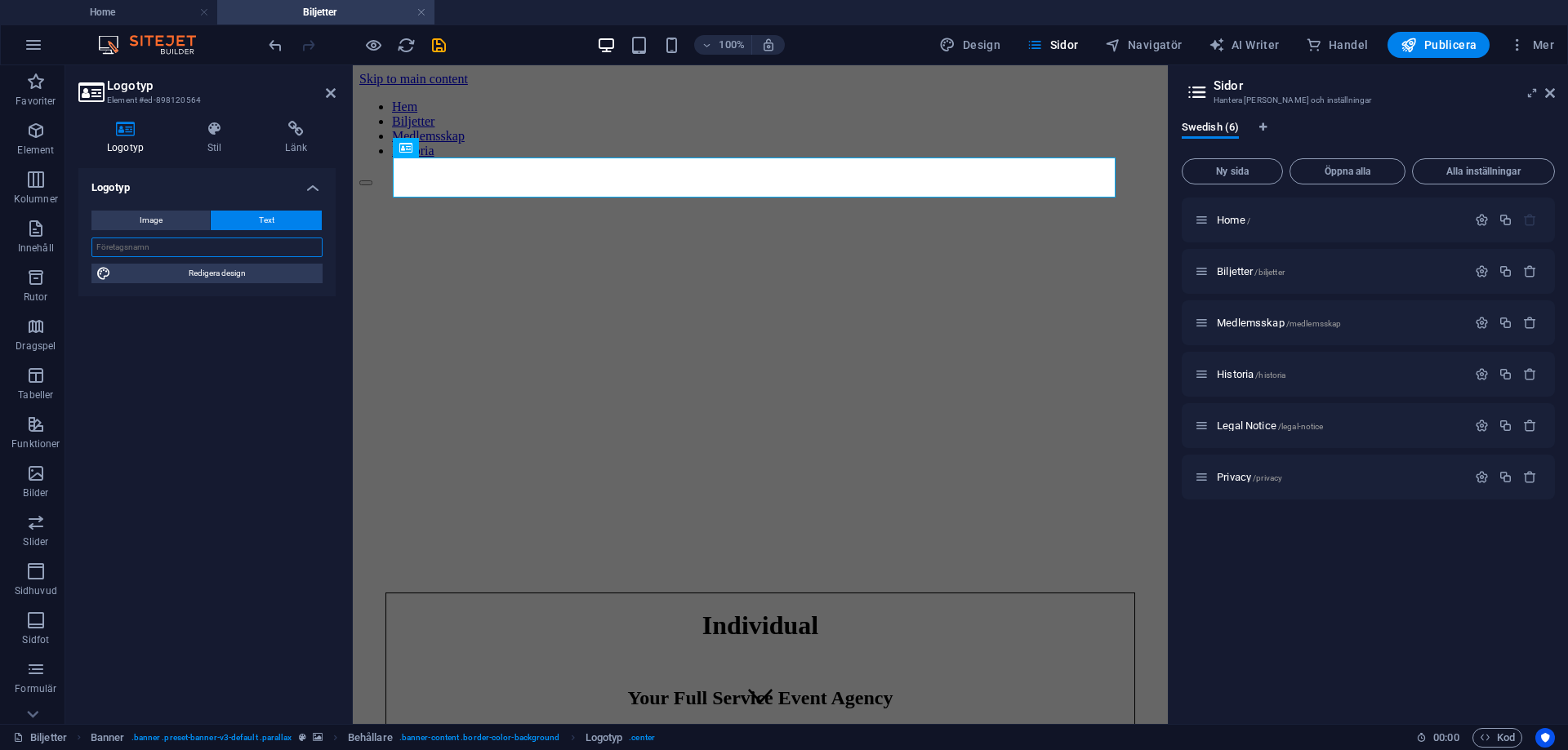
type input "B"
type input "M"
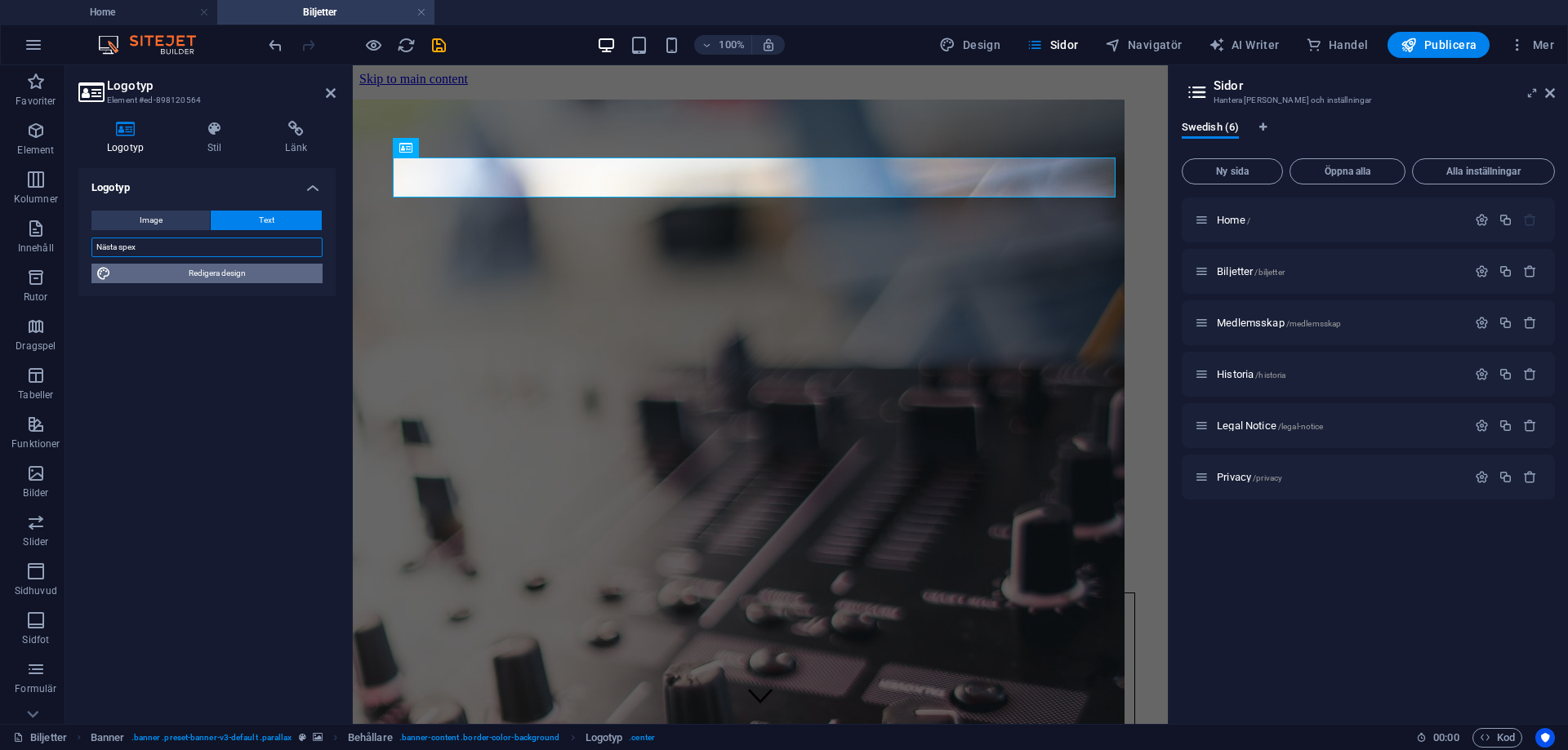
type input "Nästa spex"
click at [240, 276] on span "Redigera design" at bounding box center [216, 273] width 201 height 20
select select "px"
select select "400"
select select "px"
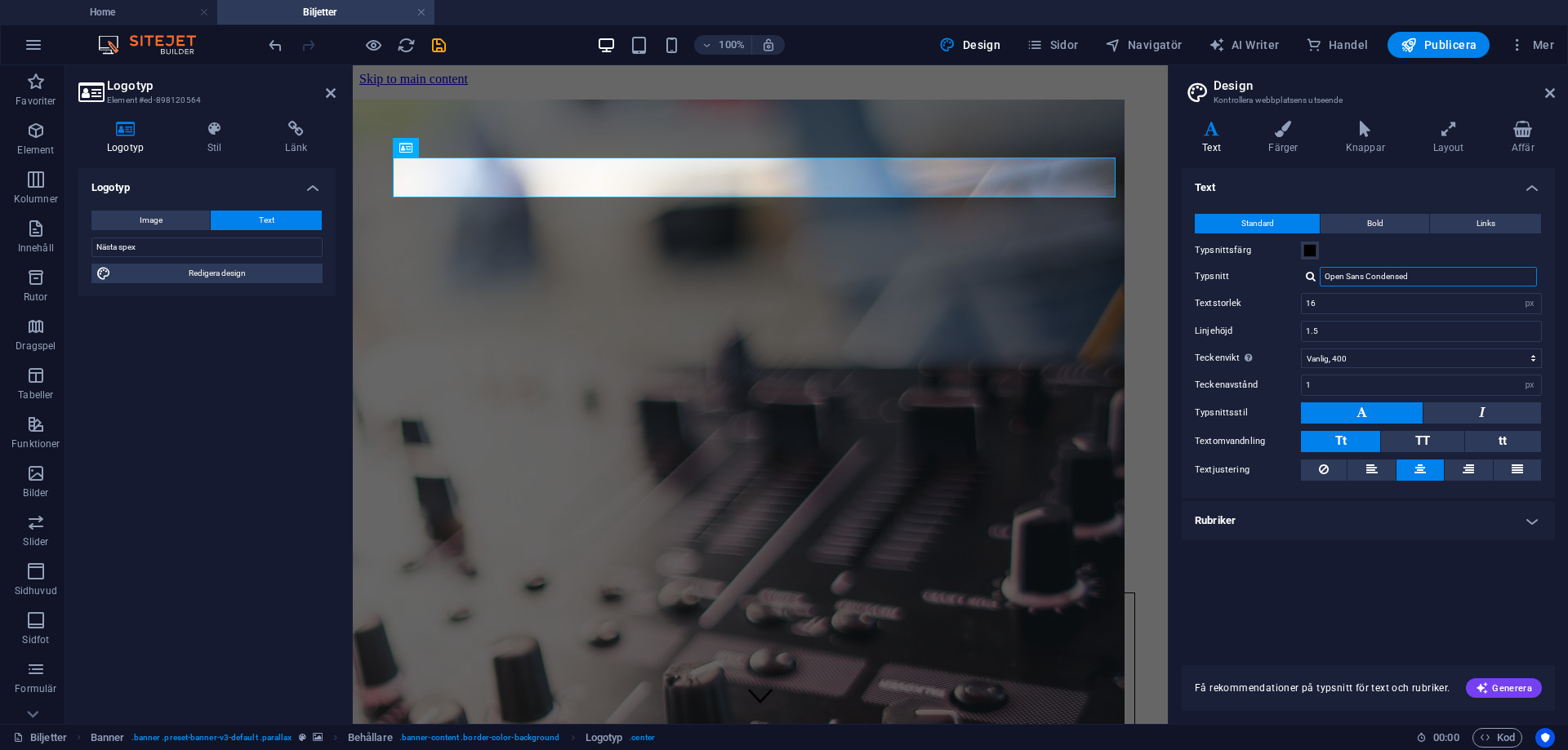
click at [1392, 278] on input "Open Sans Condensed" at bounding box center [1428, 277] width 217 height 20
click at [1405, 279] on input "Open Sans Condensed" at bounding box center [1428, 277] width 217 height 20
click at [1413, 281] on input "Open Sans Condensed" at bounding box center [1428, 277] width 217 height 20
click at [1383, 597] on div "Text Standard Bold Links Typsnittsfärg Typsnitt Open Sans Condensed Textstorlek…" at bounding box center [1368, 407] width 373 height 477
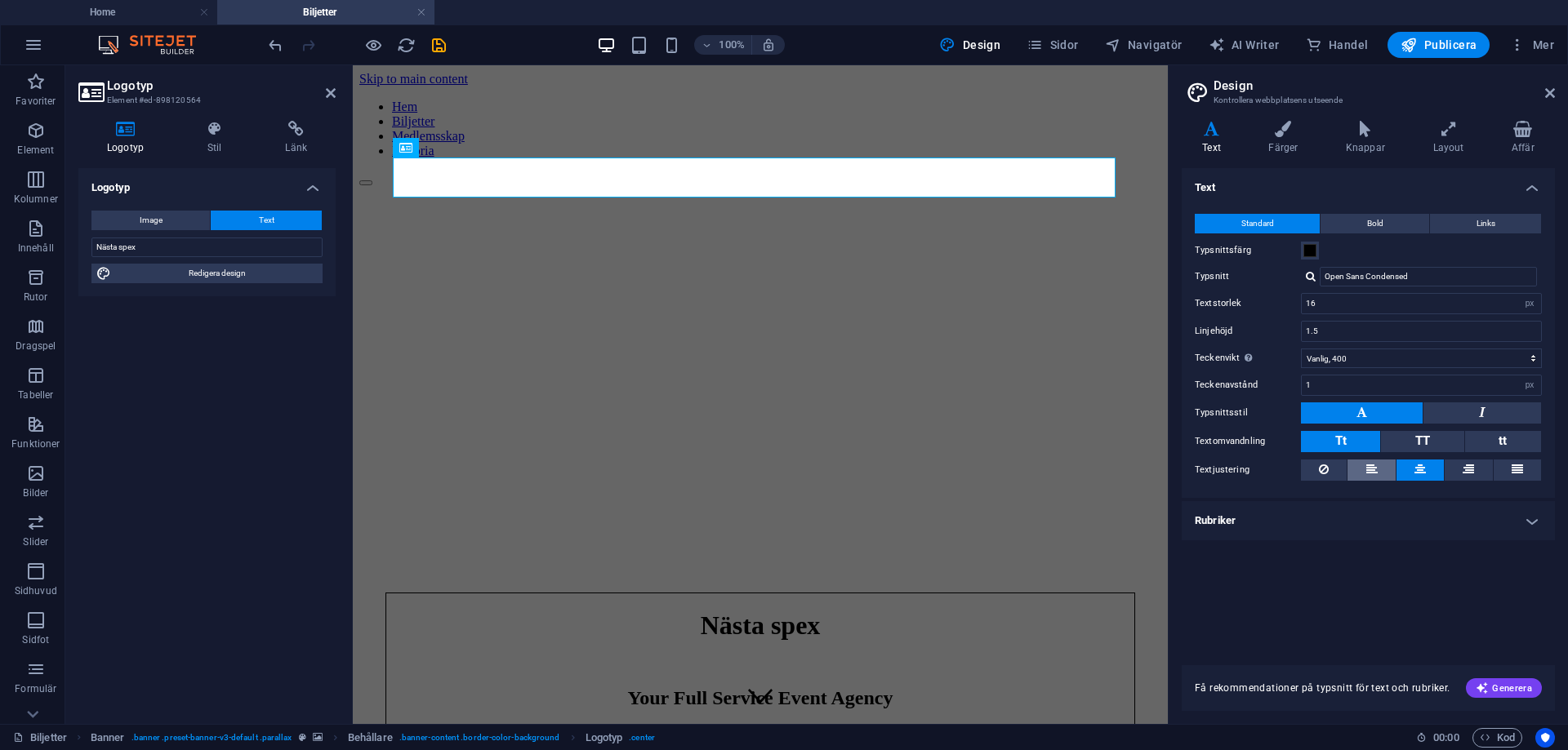
click at [1367, 467] on icon at bounding box center [1372, 469] width 12 height 20
click at [1410, 471] on button at bounding box center [1420, 470] width 47 height 22
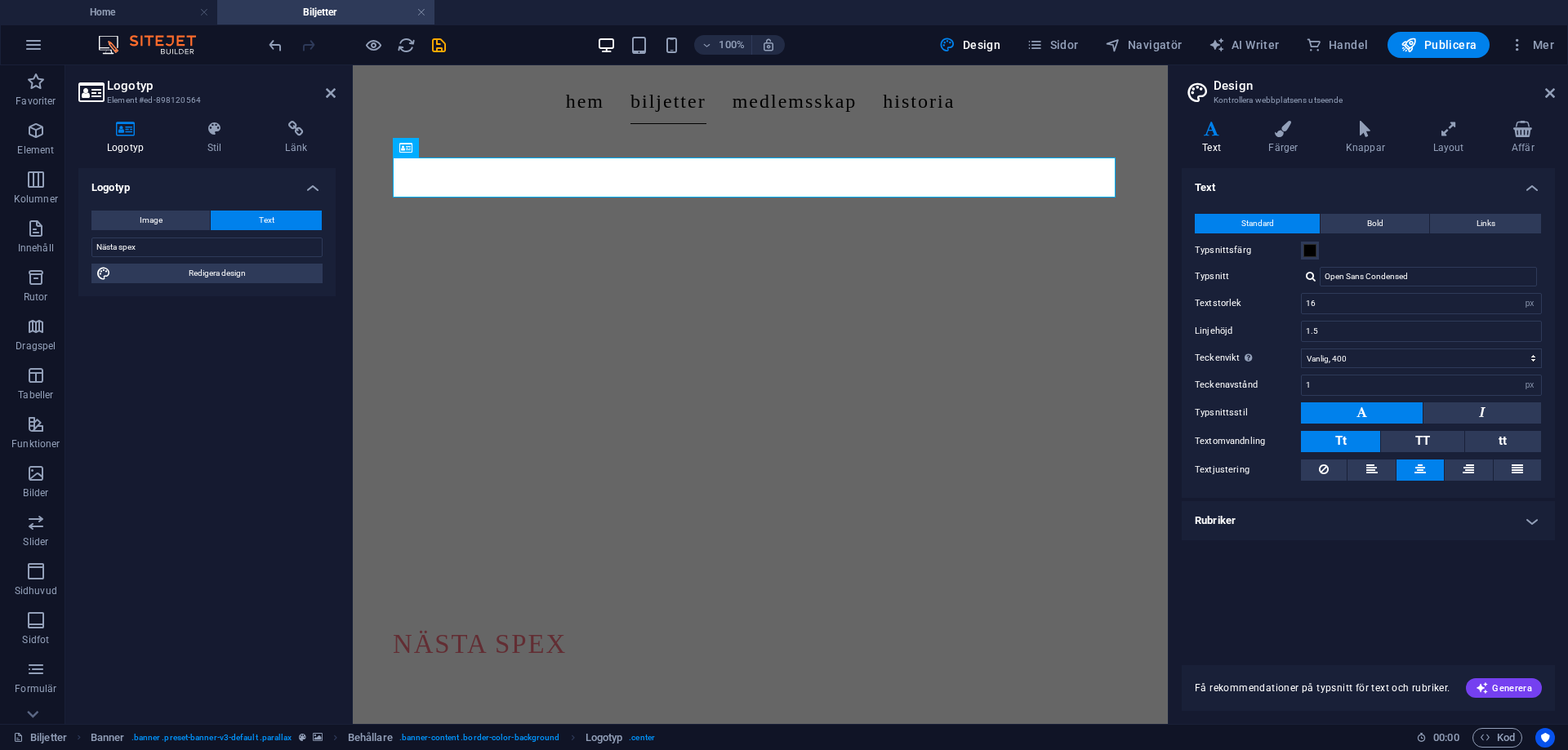
click at [1401, 545] on div "Text Standard Bold Links Typsnittsfärg Typsnitt Open Sans Condensed Textstorlek…" at bounding box center [1368, 407] width 373 height 477
click at [1400, 274] on input "Open Sans Condensed" at bounding box center [1428, 277] width 217 height 20
click at [823, 676] on div "Your Full Service Event Agency" at bounding box center [760, 689] width 735 height 26
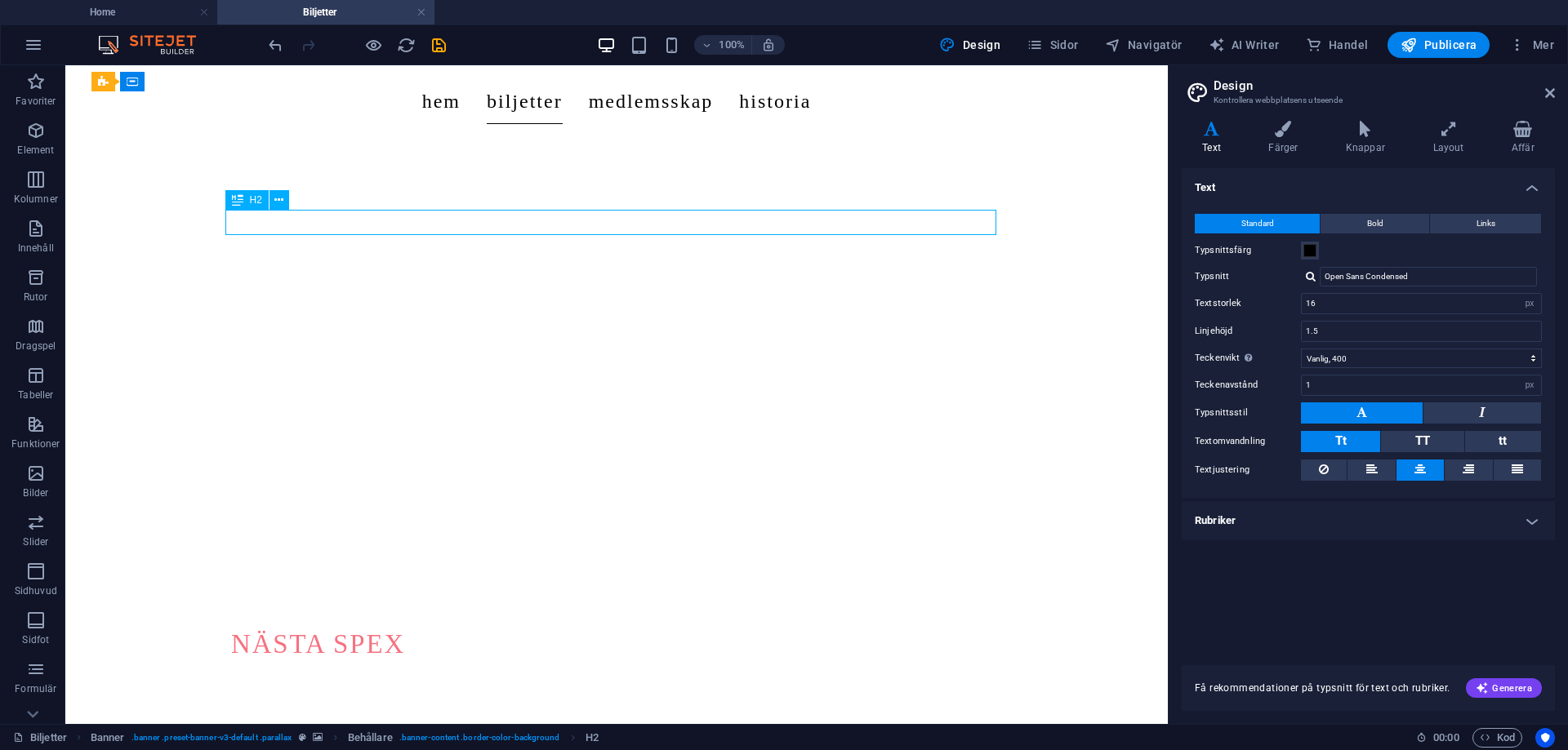
click at [692, 676] on div "Your Full Service Event Agency" at bounding box center [617, 689] width 771 height 26
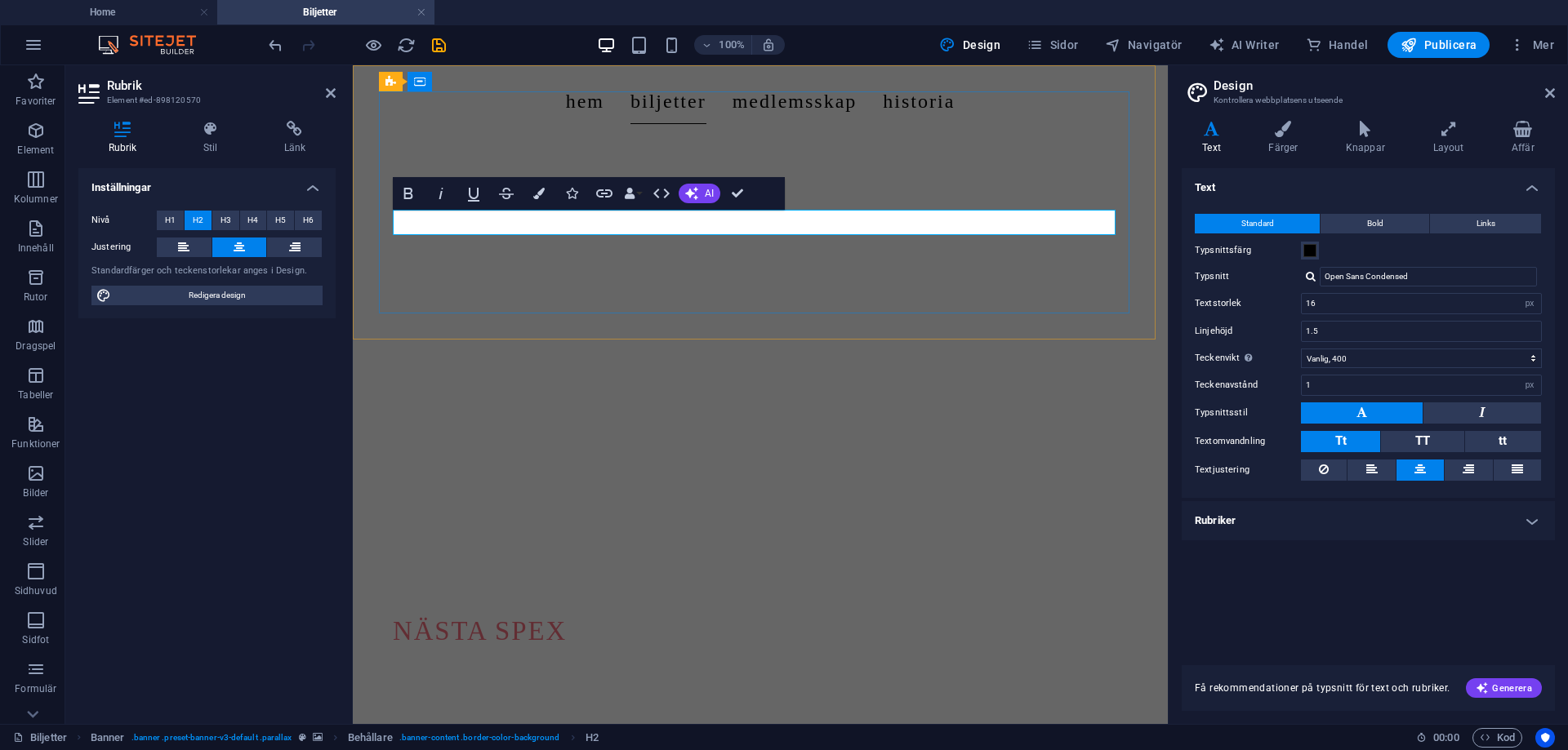
click at [767, 667] on span "Your Full Service Event Agency" at bounding box center [760, 676] width 350 height 19
click at [835, 612] on div "Nästa spex" at bounding box center [760, 631] width 735 height 40
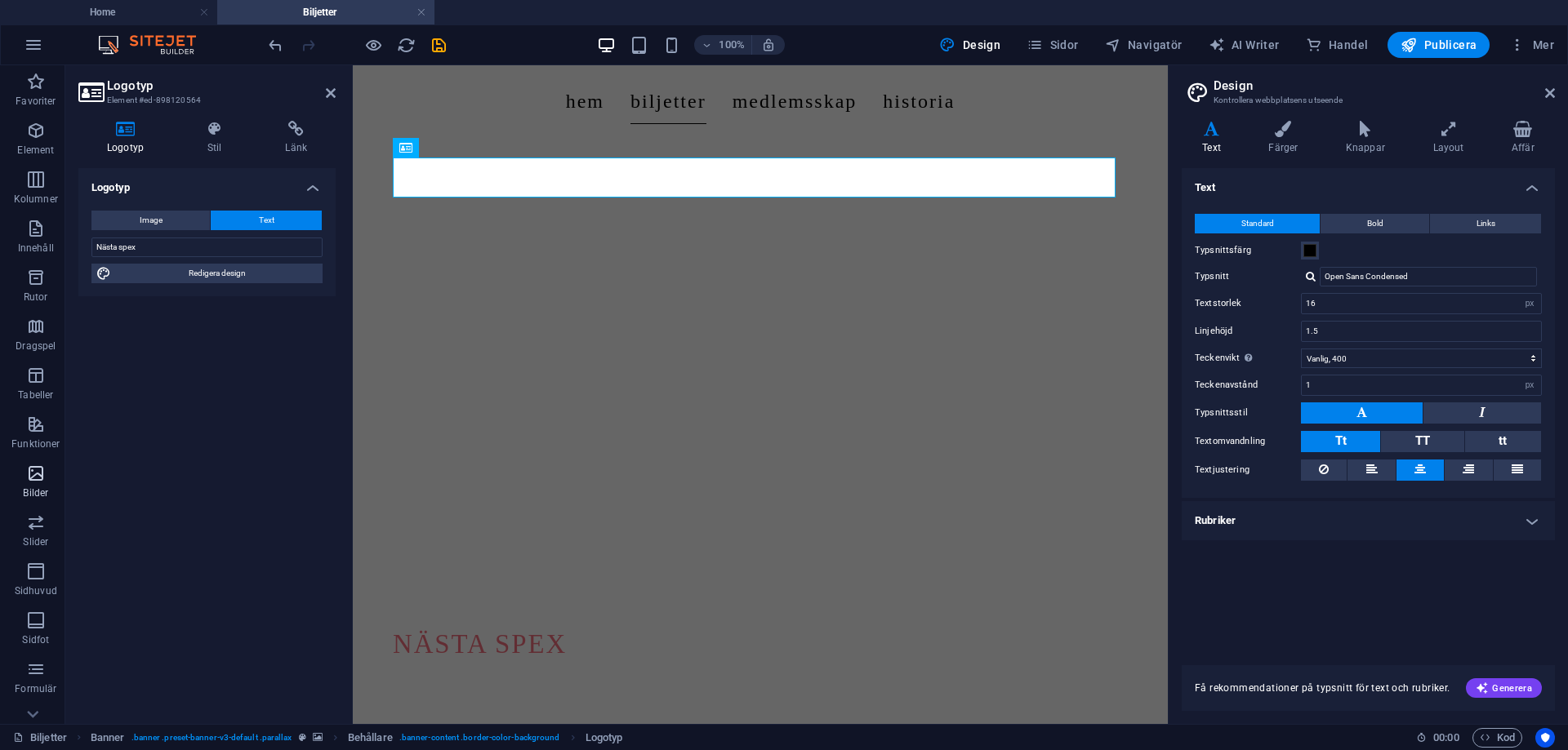
click at [62, 487] on span "Bilder" at bounding box center [36, 482] width 72 height 39
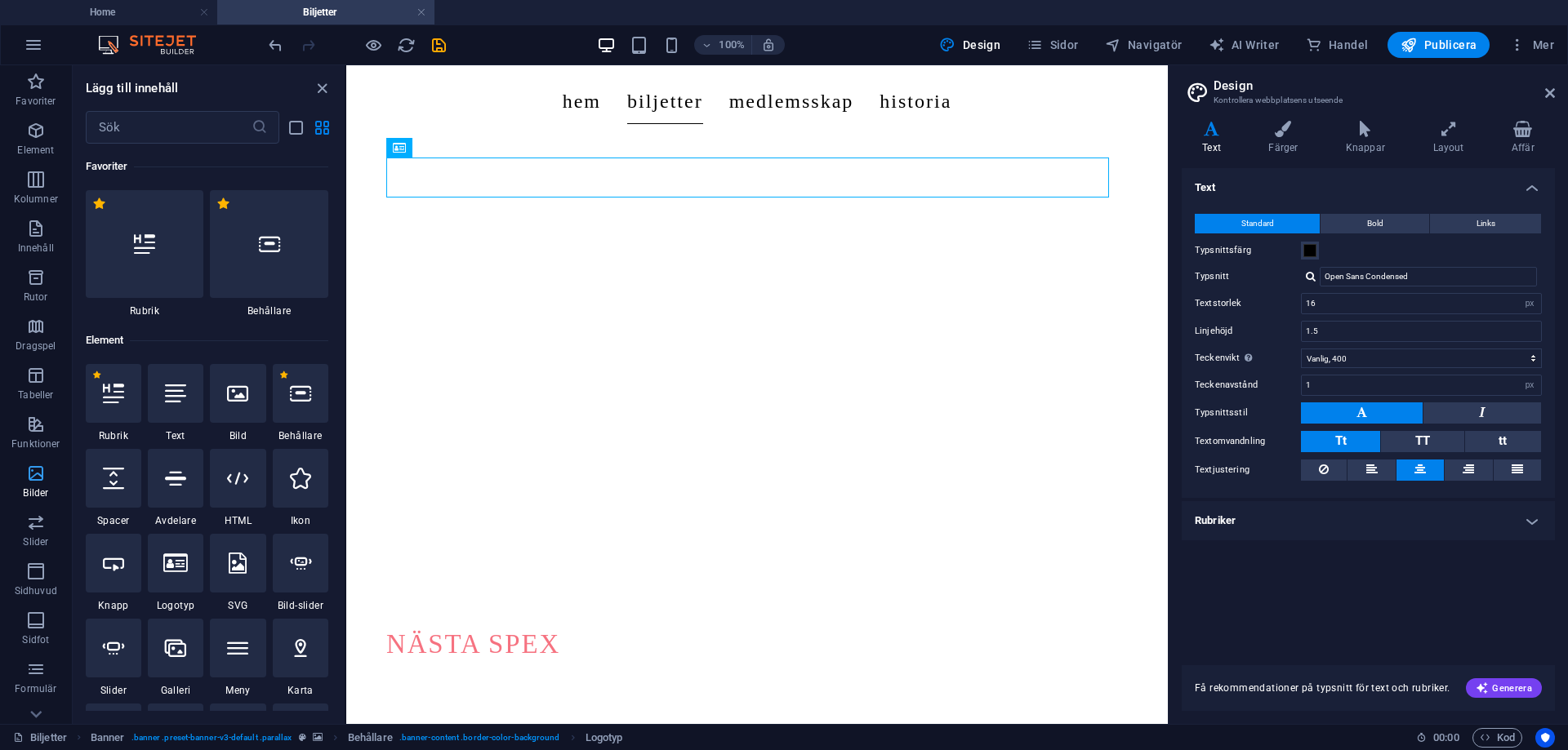
click at [175, 368] on div at bounding box center [175, 393] width 56 height 59
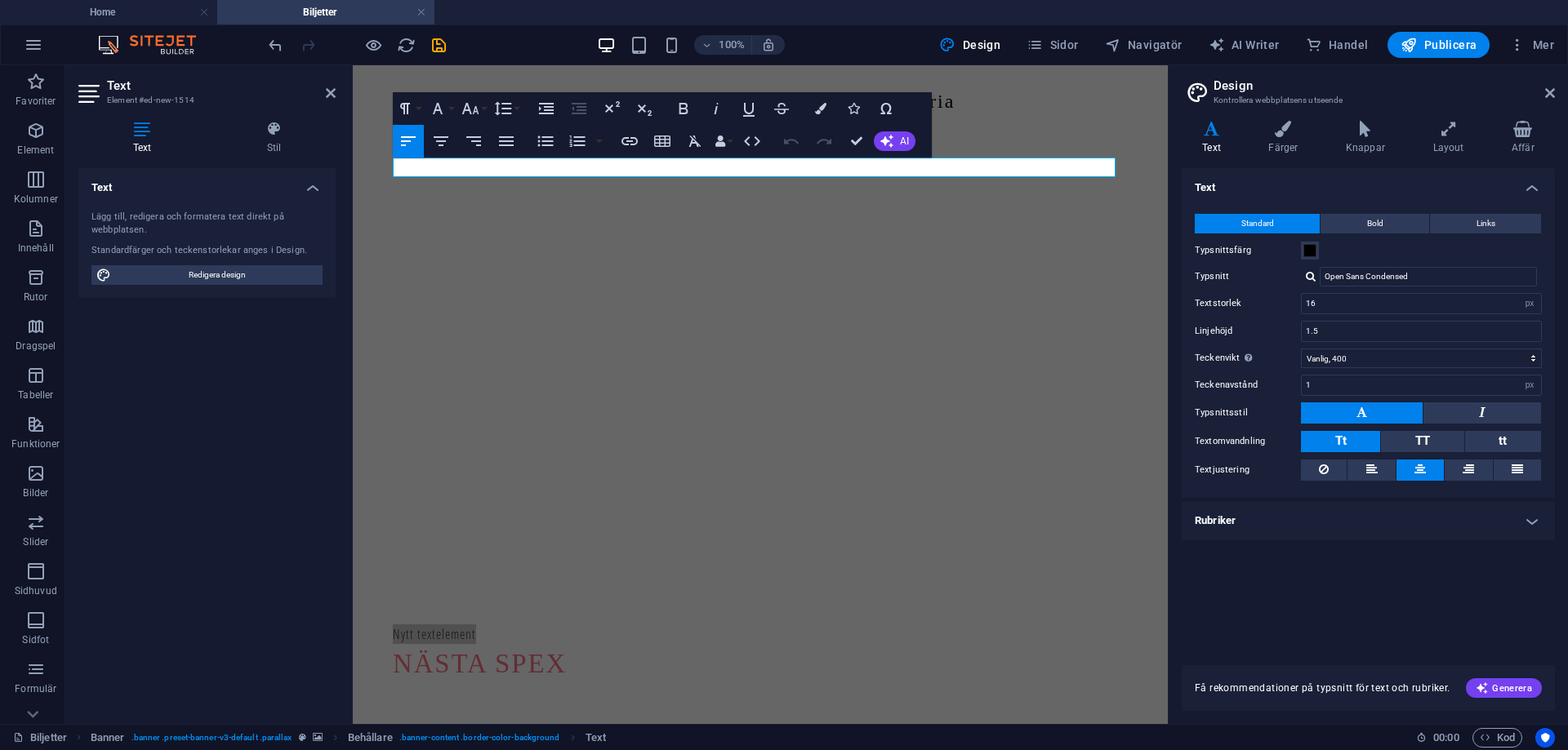
click at [178, 362] on div "Text Lägg till, redigera och formatera text direkt på webbplatsen. Standardfärg…" at bounding box center [207, 439] width 257 height 543
click at [530, 80] on nav "Hem Biljetter Medlemsskap Historia" at bounding box center [760, 101] width 771 height 46
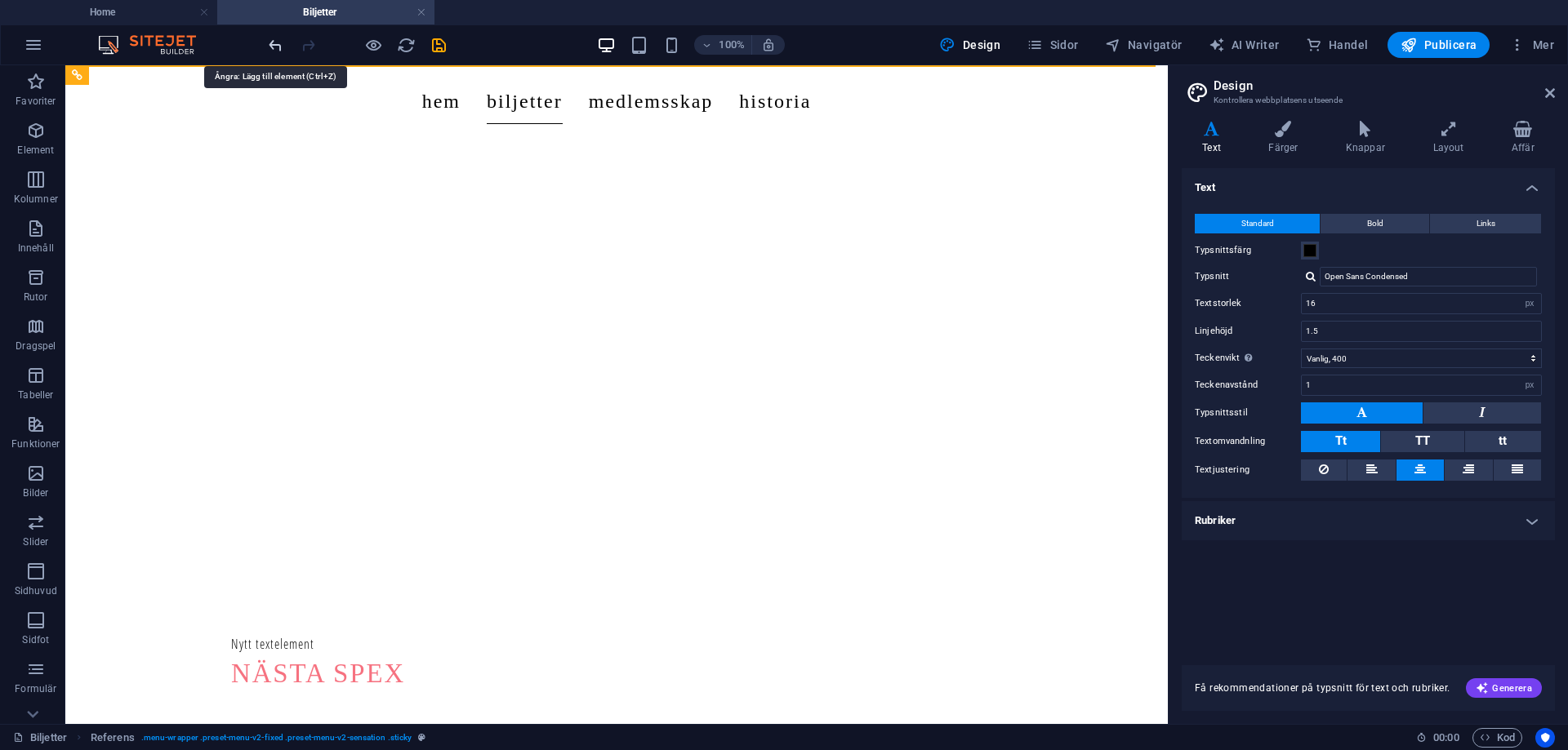
click at [268, 40] on icon "undo" at bounding box center [275, 45] width 19 height 19
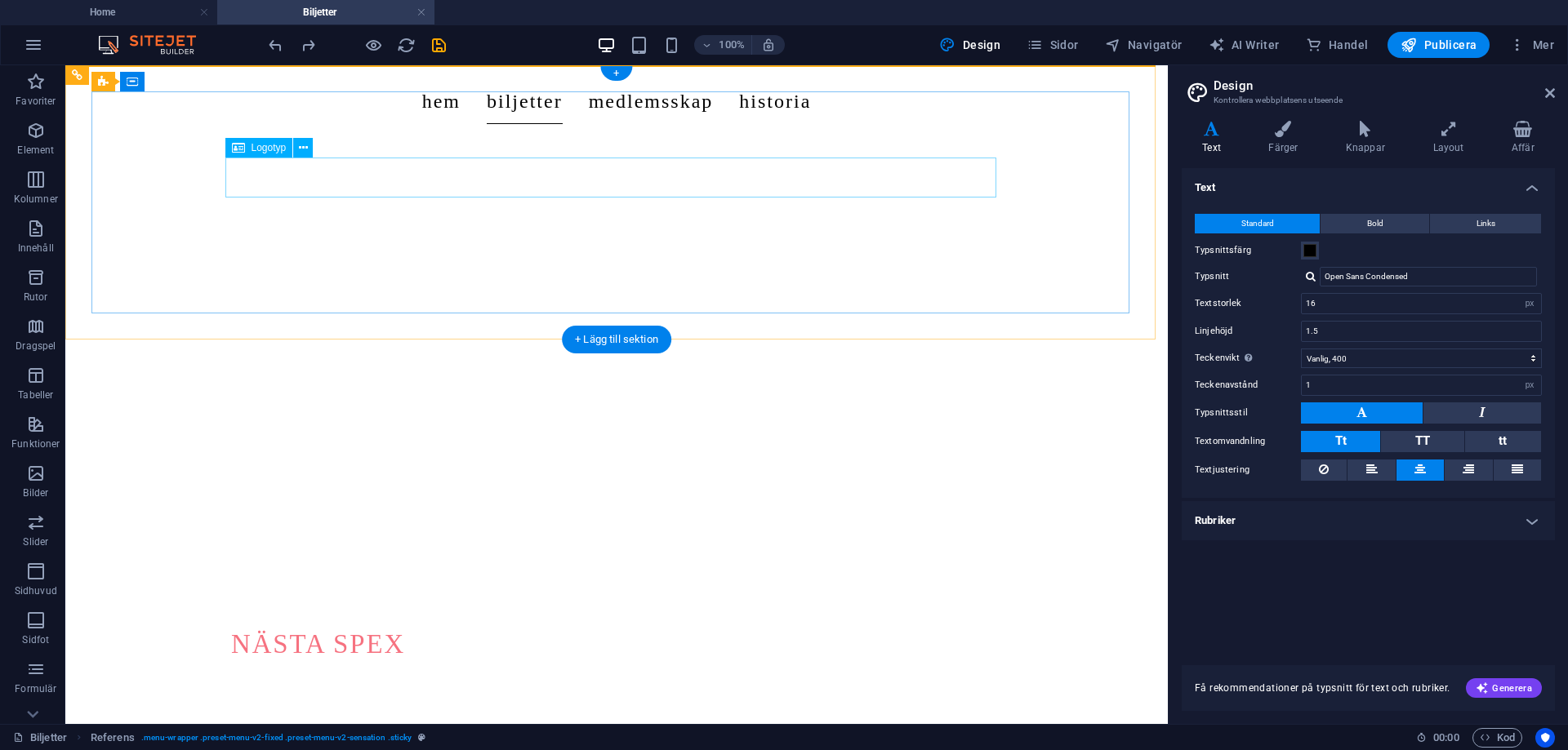
click at [404, 624] on div "Nästa spex" at bounding box center [617, 644] width 771 height 40
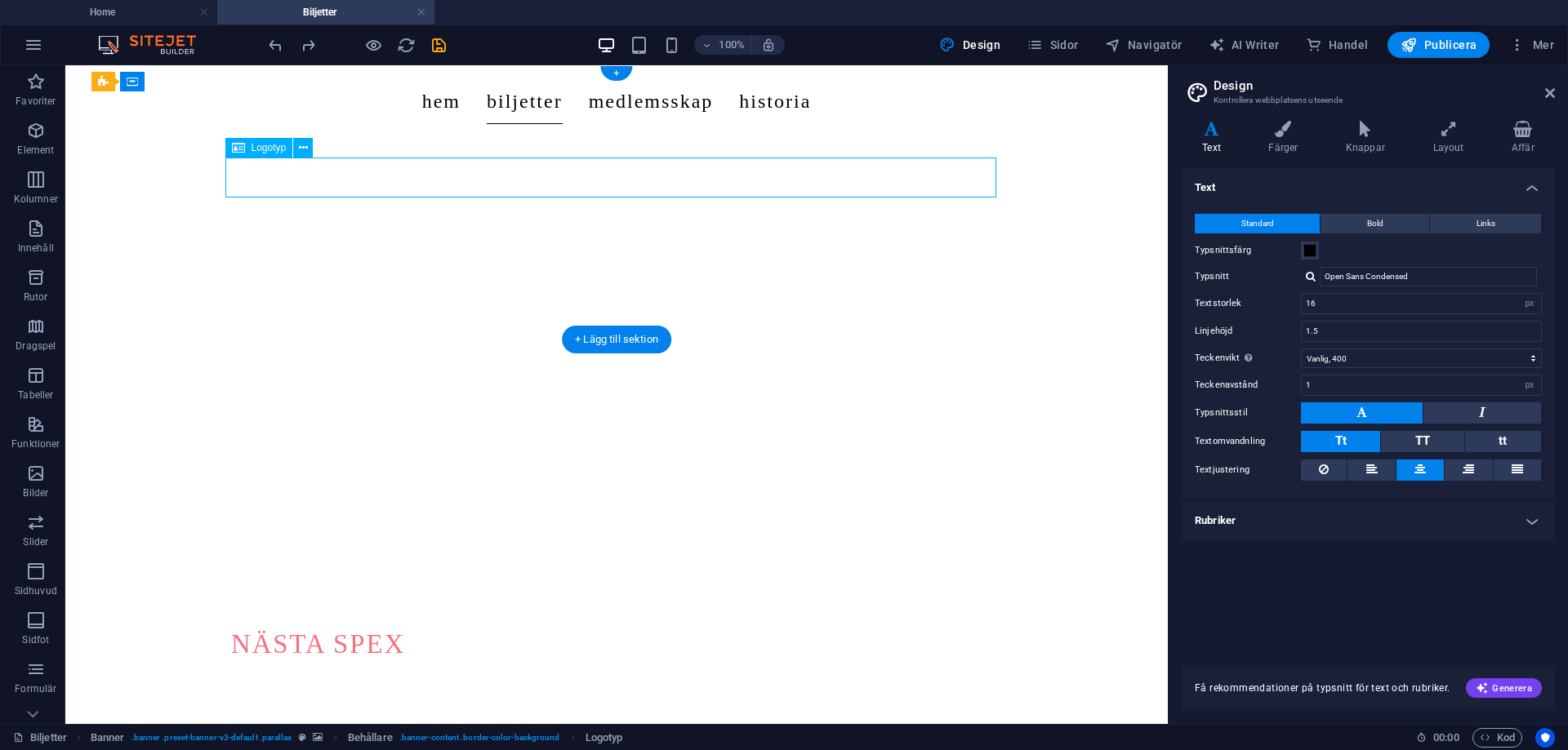
click at [404, 624] on div "Nästa spex" at bounding box center [617, 644] width 771 height 40
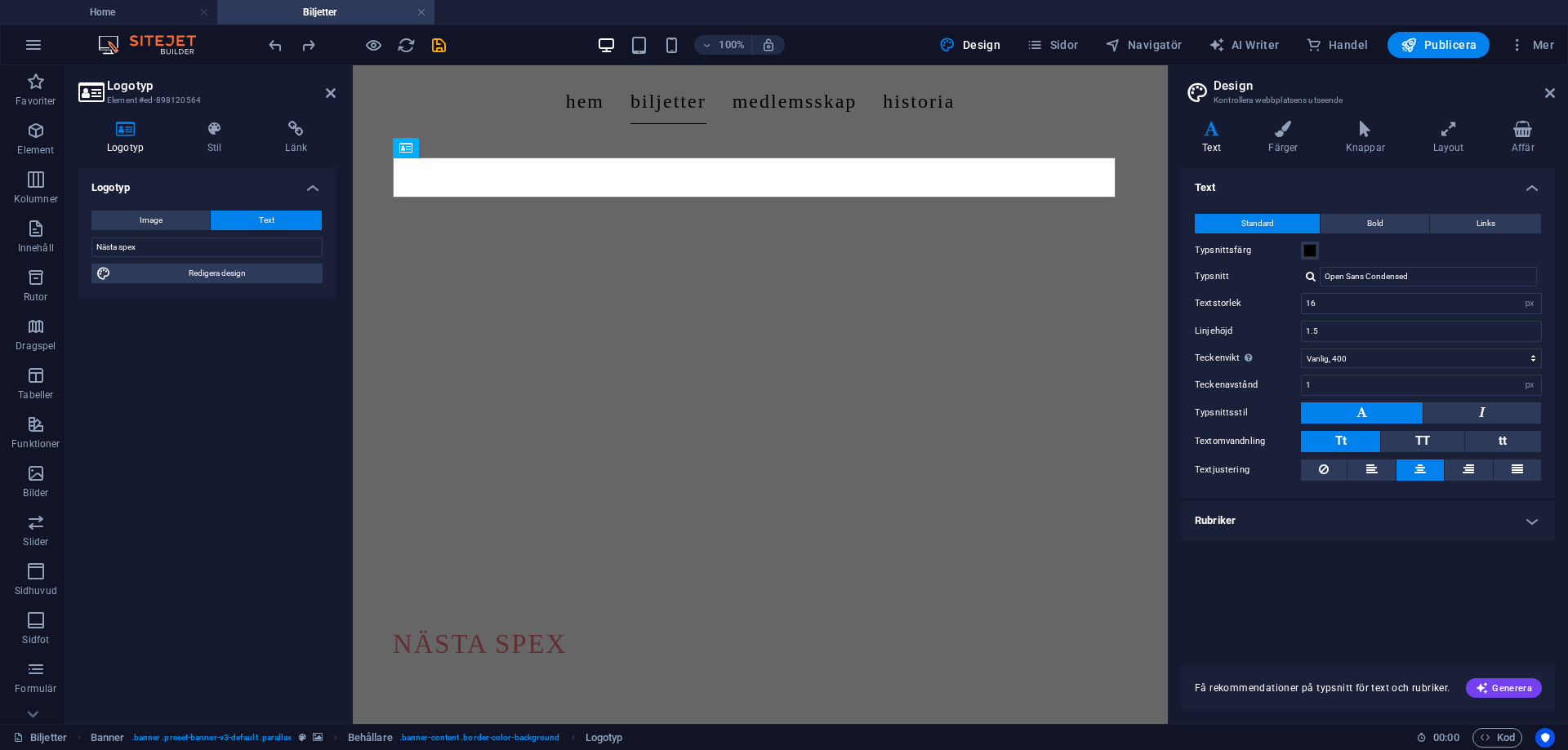
click at [216, 161] on div "Logotyp Stil Länk Logotyp Image Text Dra filer hit, klicka för att välja filer …" at bounding box center [207, 416] width 257 height 590
click at [224, 149] on h4 "Stil" at bounding box center [218, 138] width 79 height 34
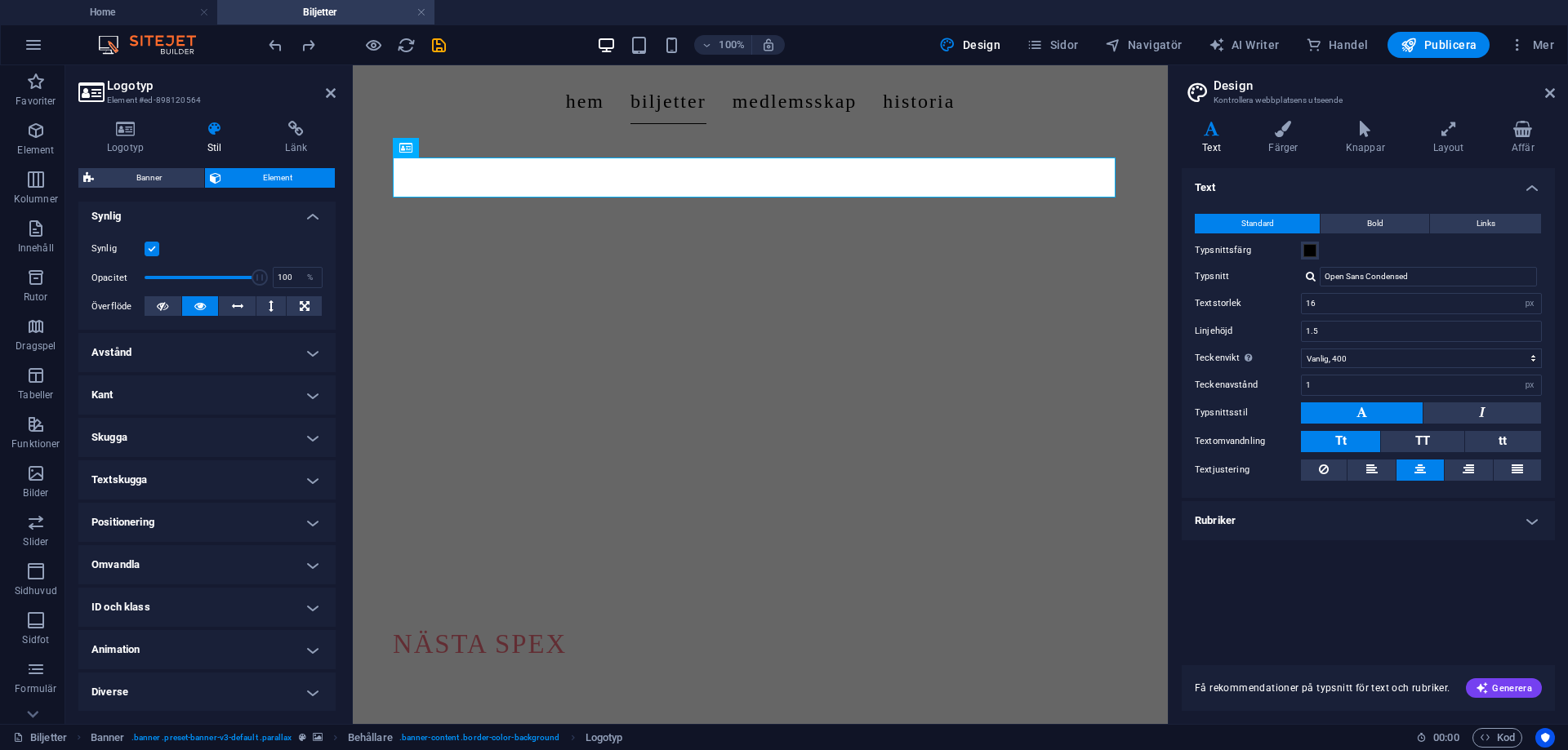
scroll to position [181, 0]
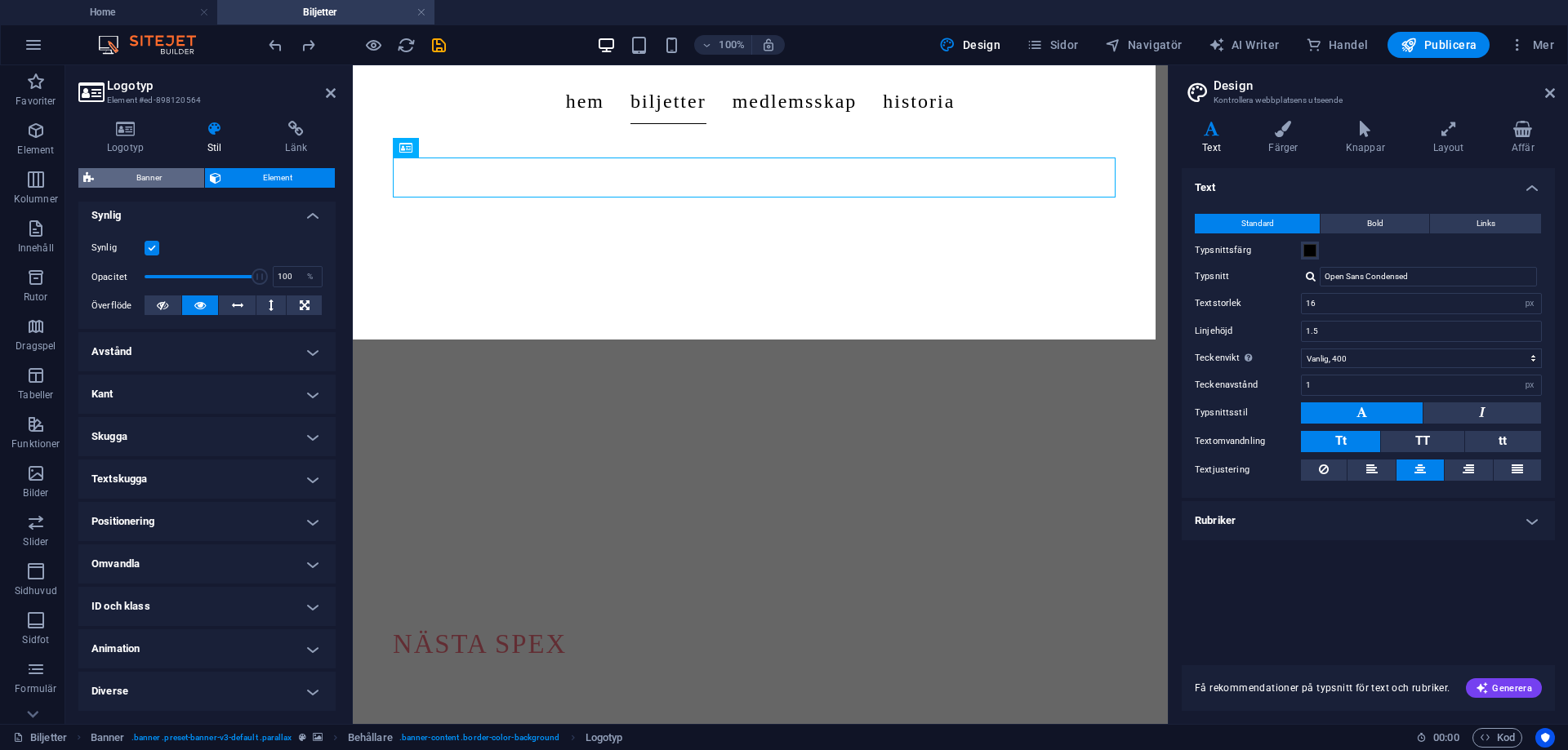
click at [150, 174] on span "Banner" at bounding box center [148, 178] width 100 height 20
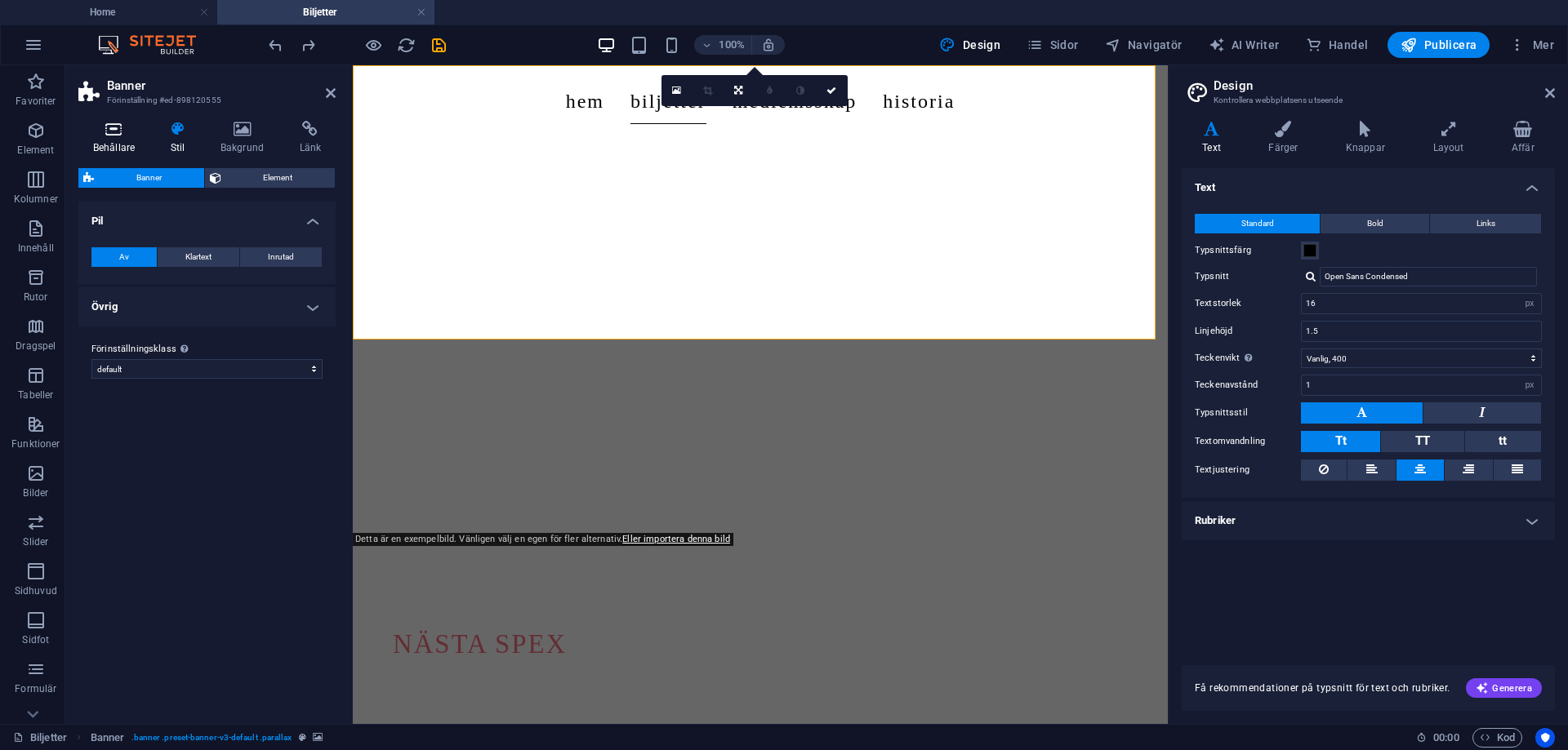
click at [128, 143] on h4 "Behållare" at bounding box center [118, 138] width 78 height 34
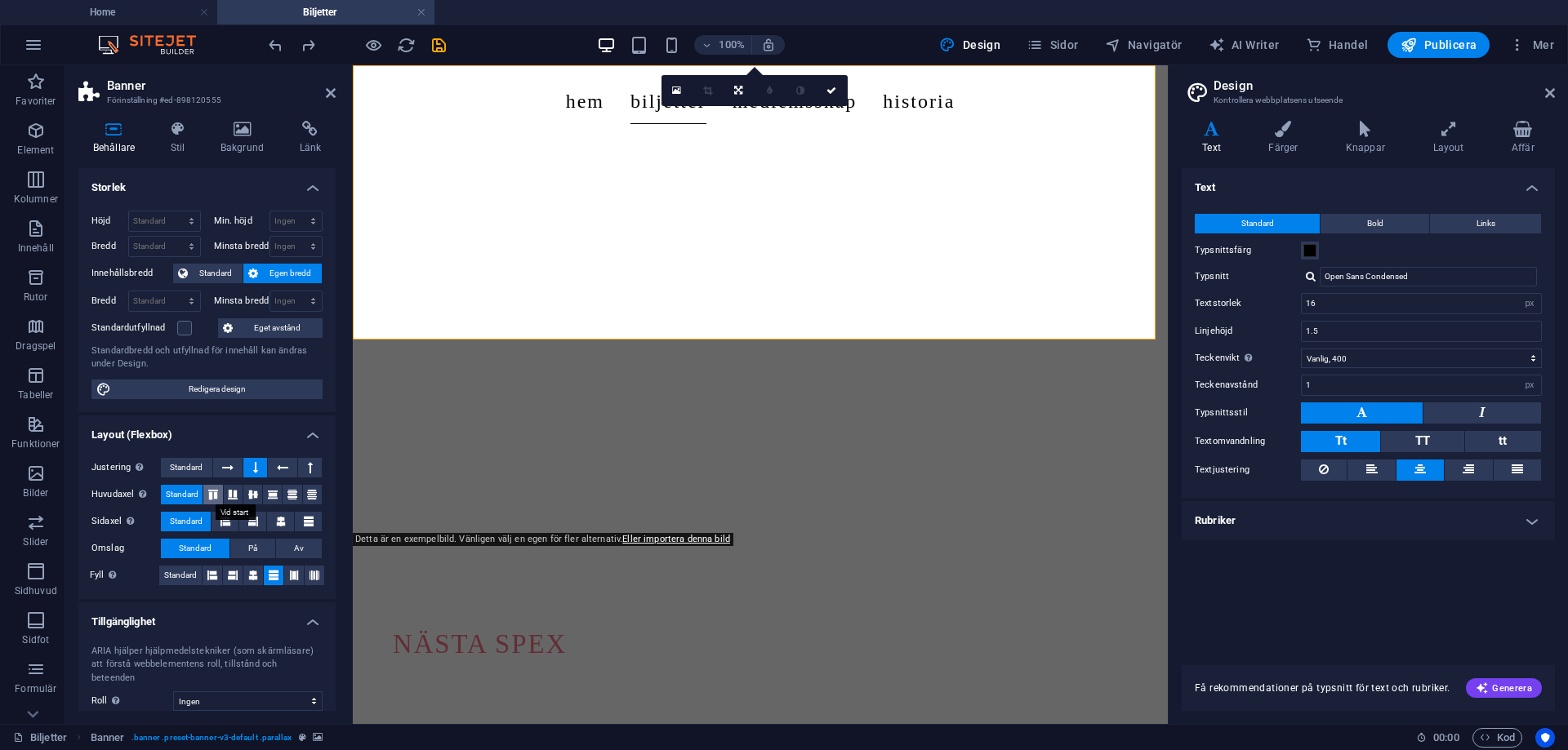
click at [214, 493] on icon at bounding box center [213, 495] width 20 height 10
click at [179, 483] on div "Justering Bestämmer flex-riktningen. Standard Huvudaxel Definiera hur element s…" at bounding box center [207, 522] width 257 height 154
click at [470, 624] on div "Nästa spex" at bounding box center [760, 644] width 735 height 40
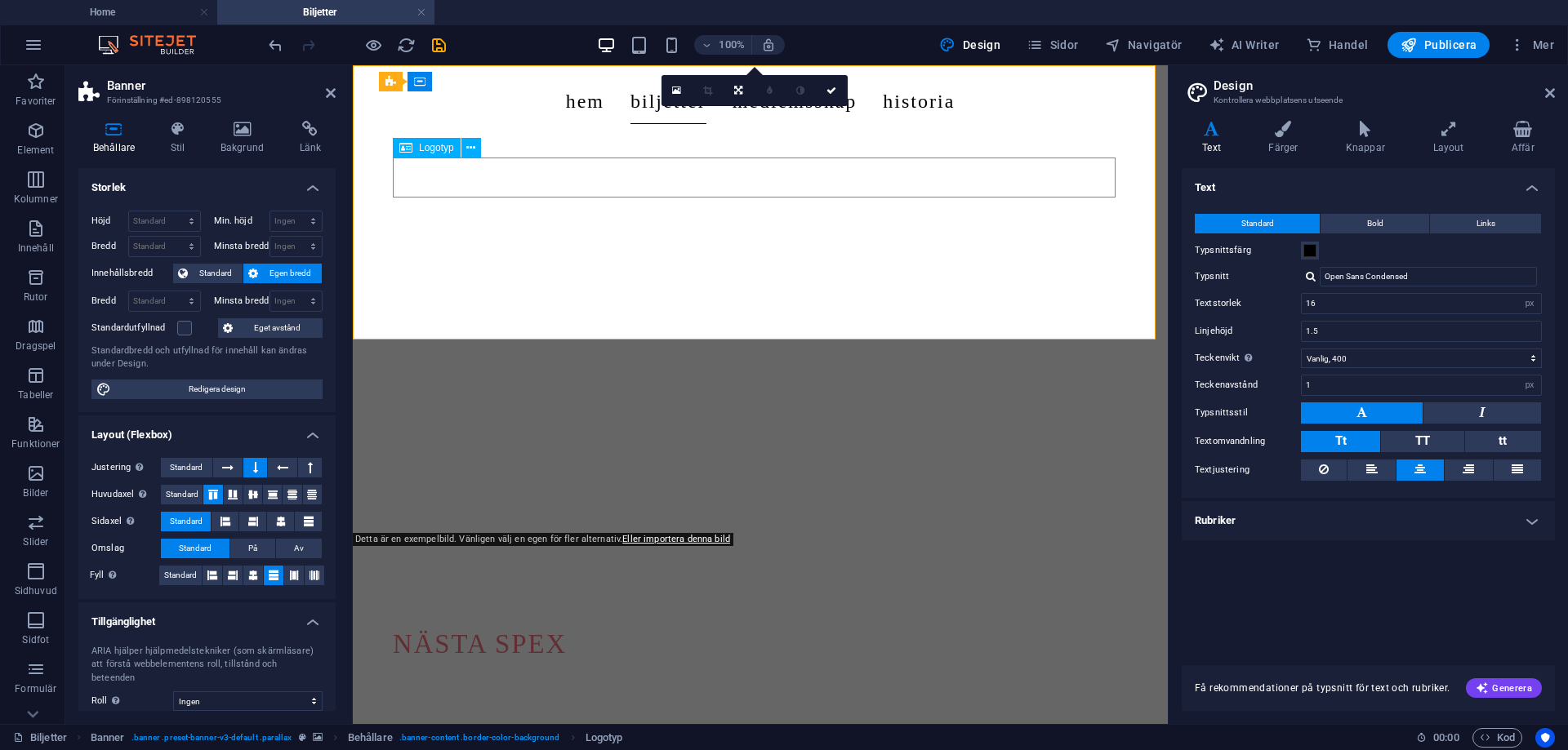
click at [470, 624] on div "Nästa spex" at bounding box center [760, 644] width 735 height 40
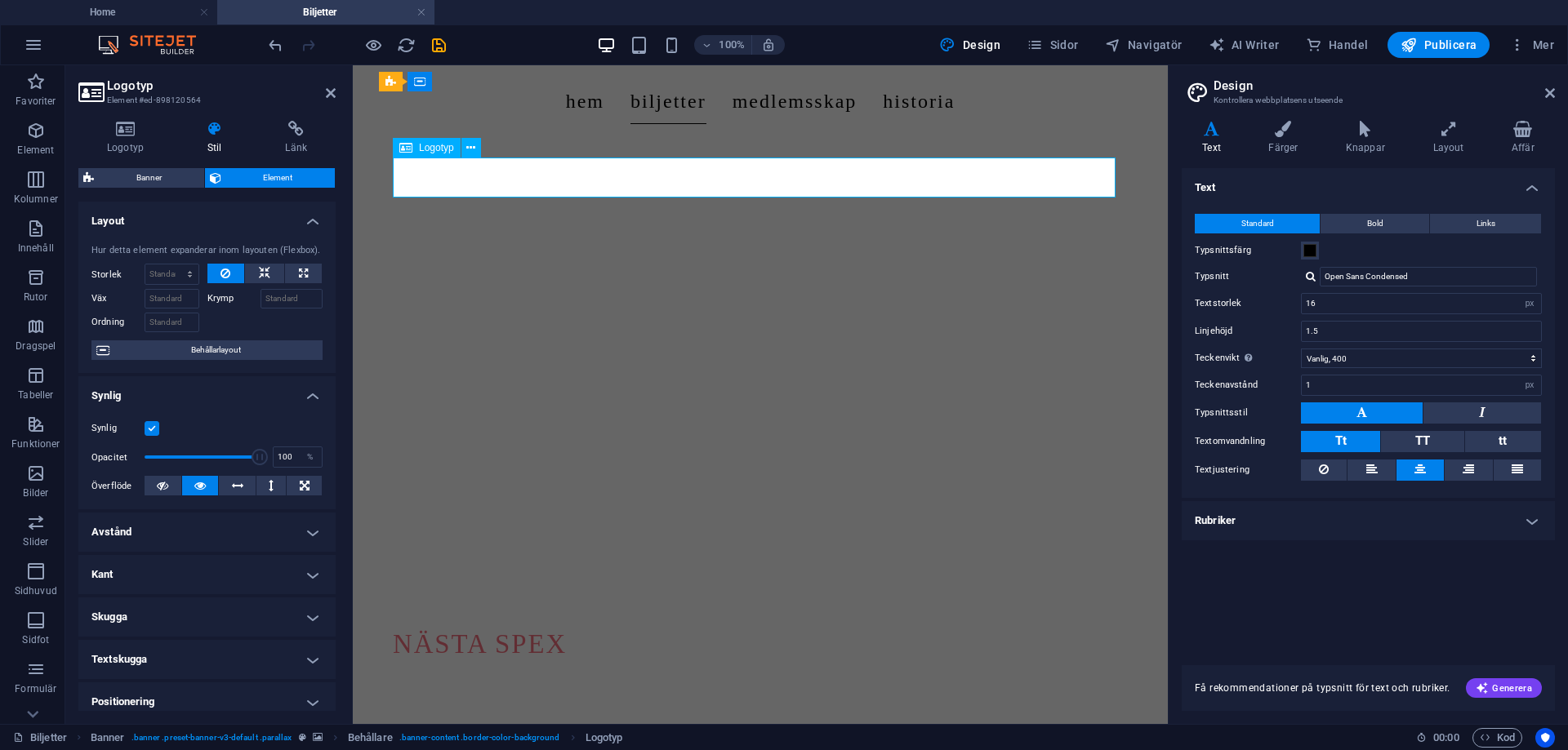
click at [509, 624] on div "Nästa spex" at bounding box center [760, 644] width 735 height 40
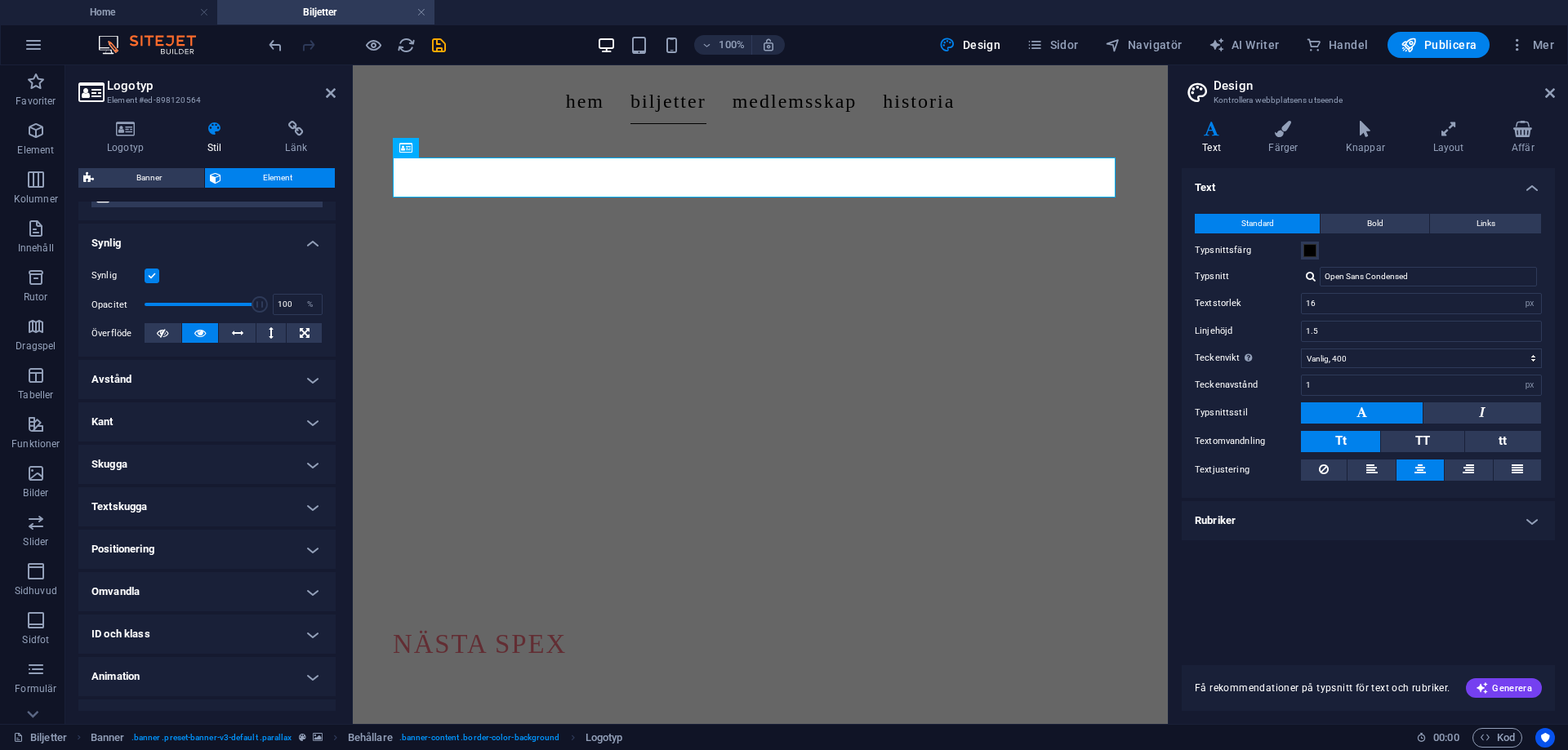
scroll to position [163, 0]
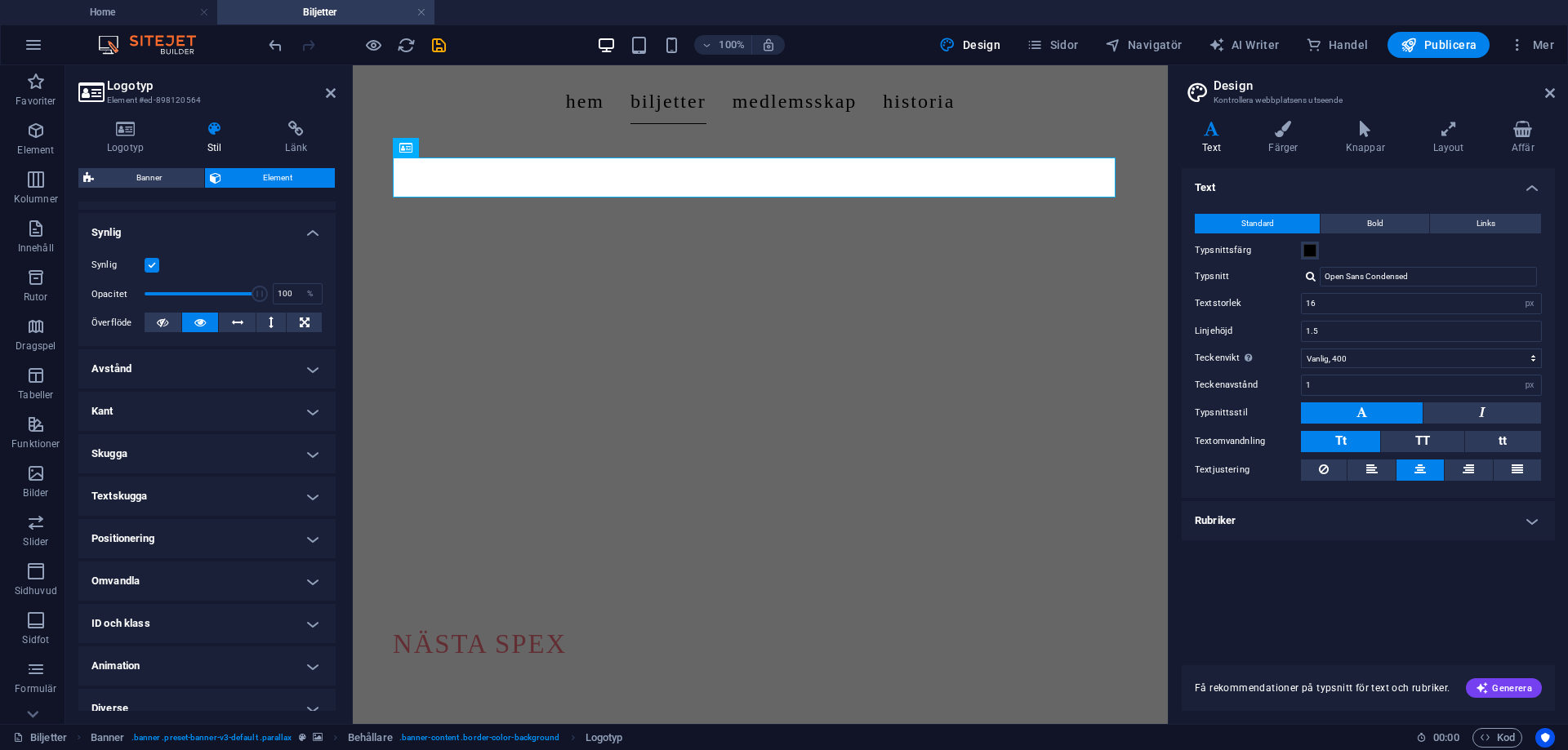
click at [222, 534] on h4 "Positionering" at bounding box center [207, 538] width 257 height 39
click at [153, 570] on span "Statisk" at bounding box center [154, 572] width 24 height 20
click at [187, 568] on span "Relativ" at bounding box center [191, 572] width 23 height 20
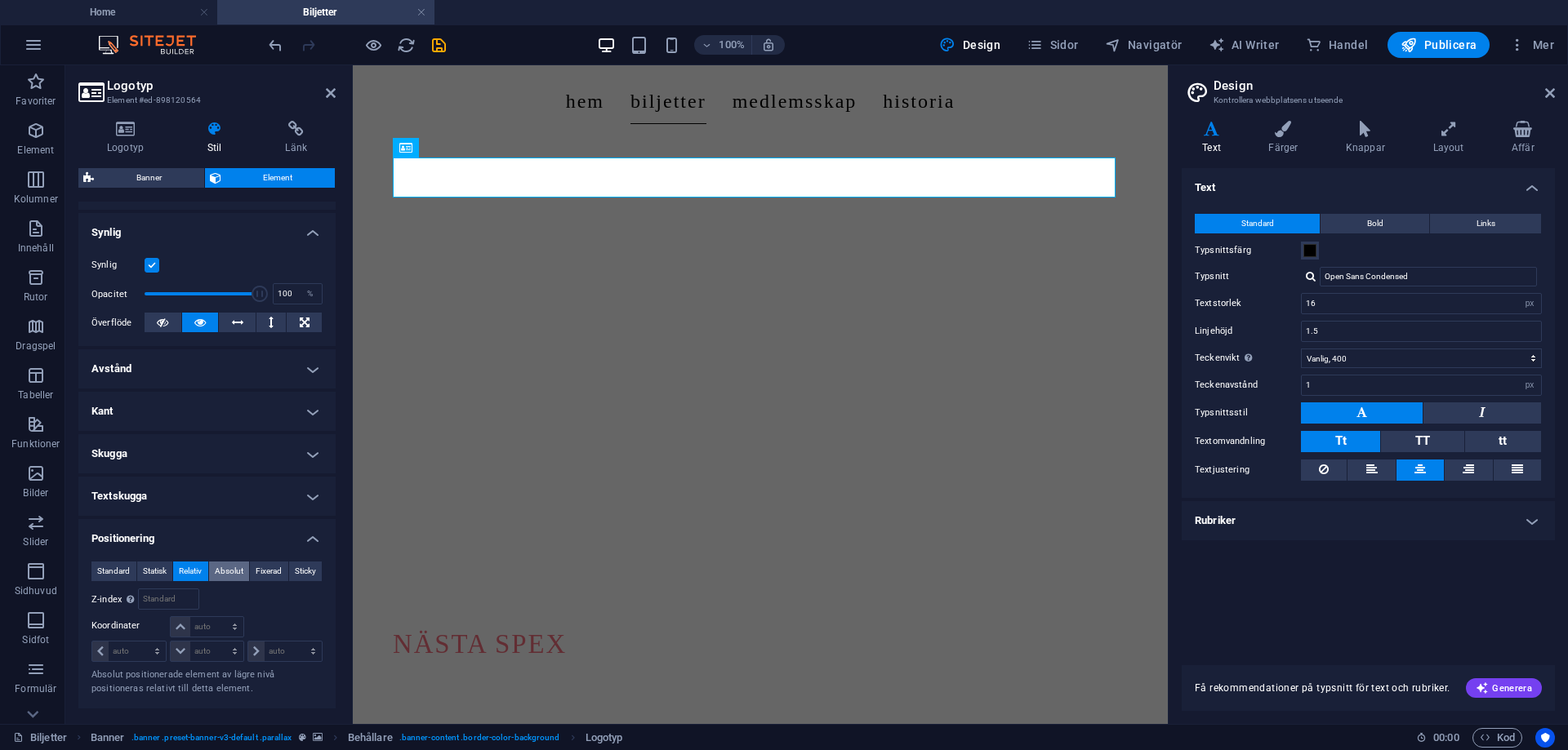
click at [243, 566] on button "Absolut" at bounding box center [229, 572] width 41 height 20
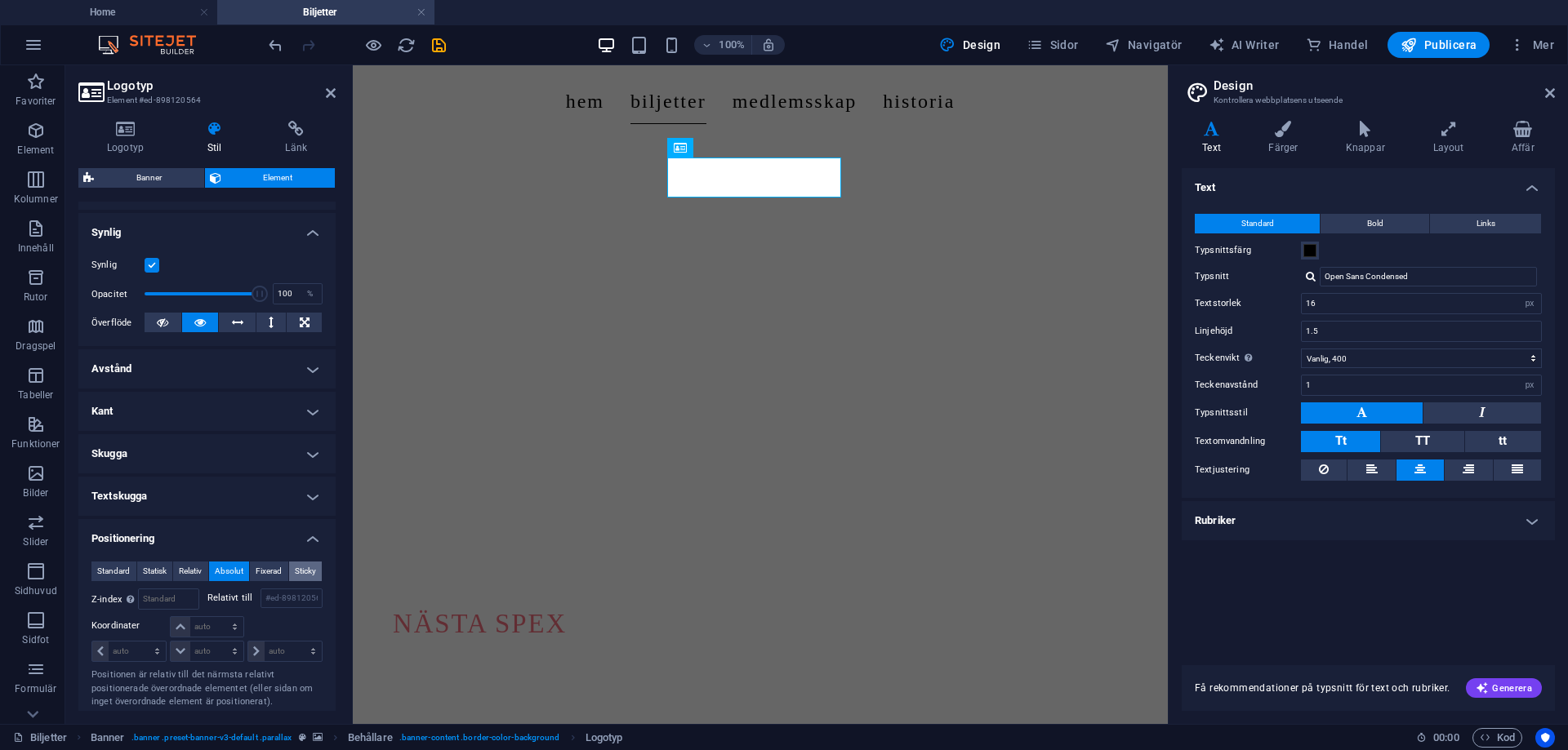
click at [289, 571] on button "Sticky" at bounding box center [306, 572] width 33 height 20
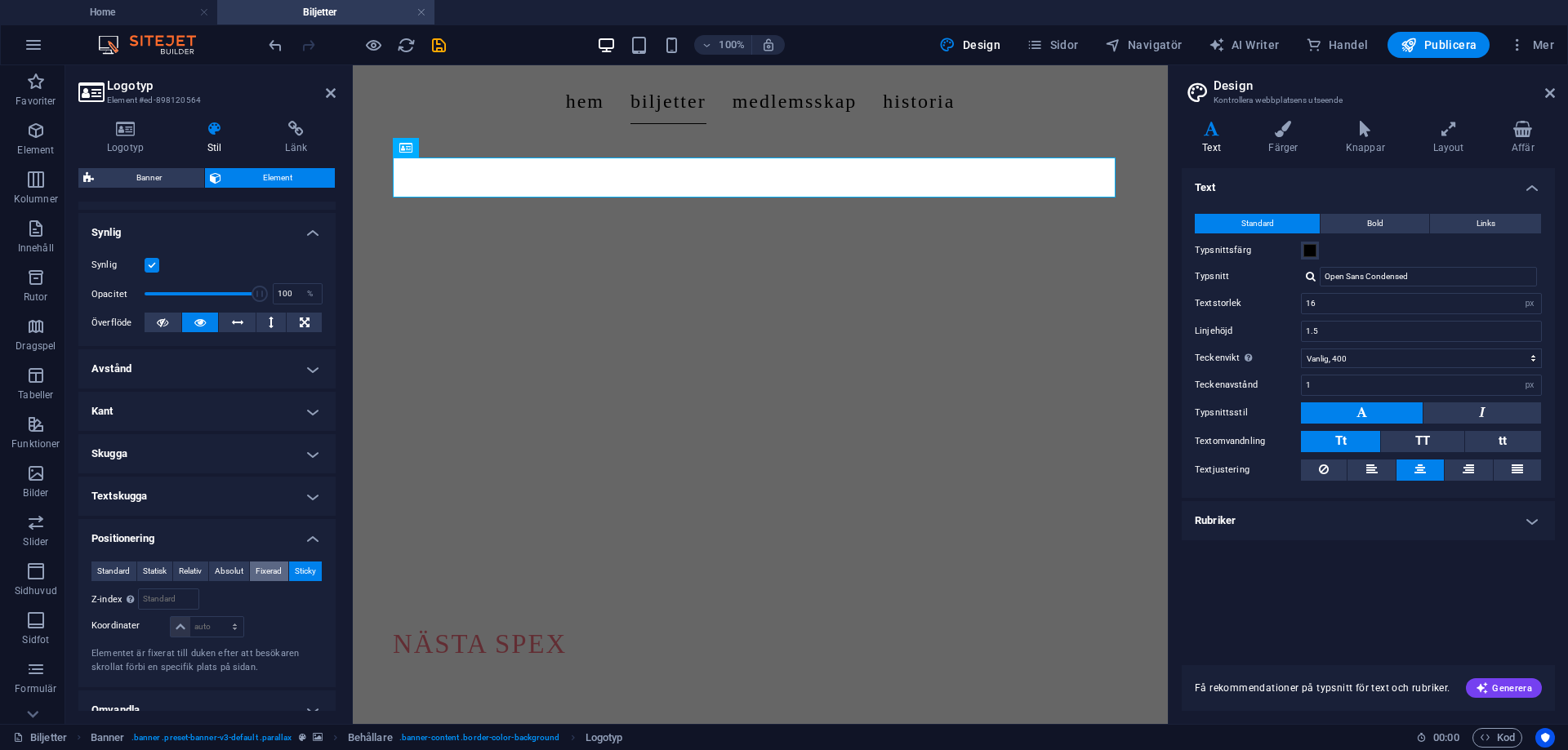
click at [255, 565] on span "Fixerad" at bounding box center [269, 572] width 27 height 20
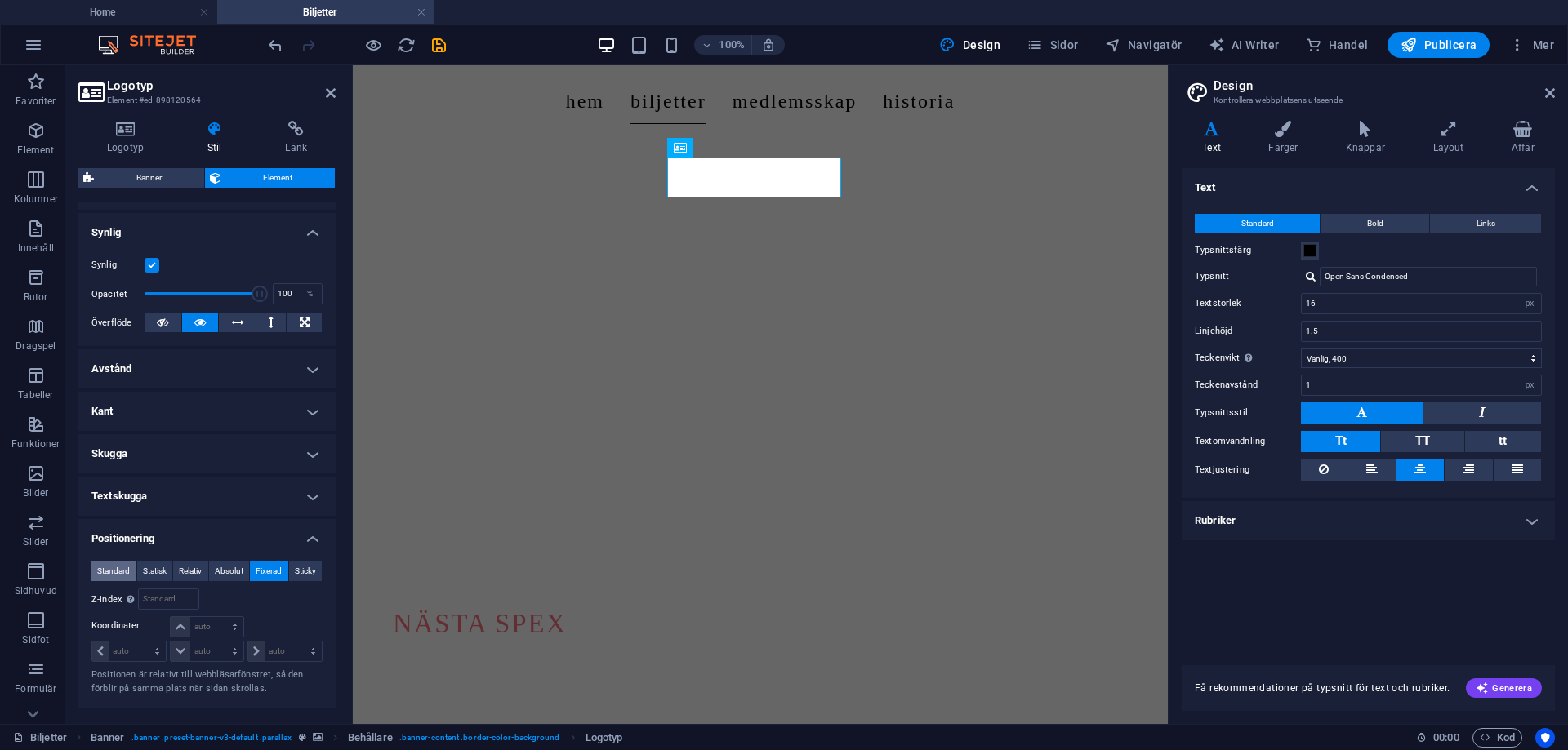
click at [101, 565] on span "Standard" at bounding box center [113, 572] width 32 height 20
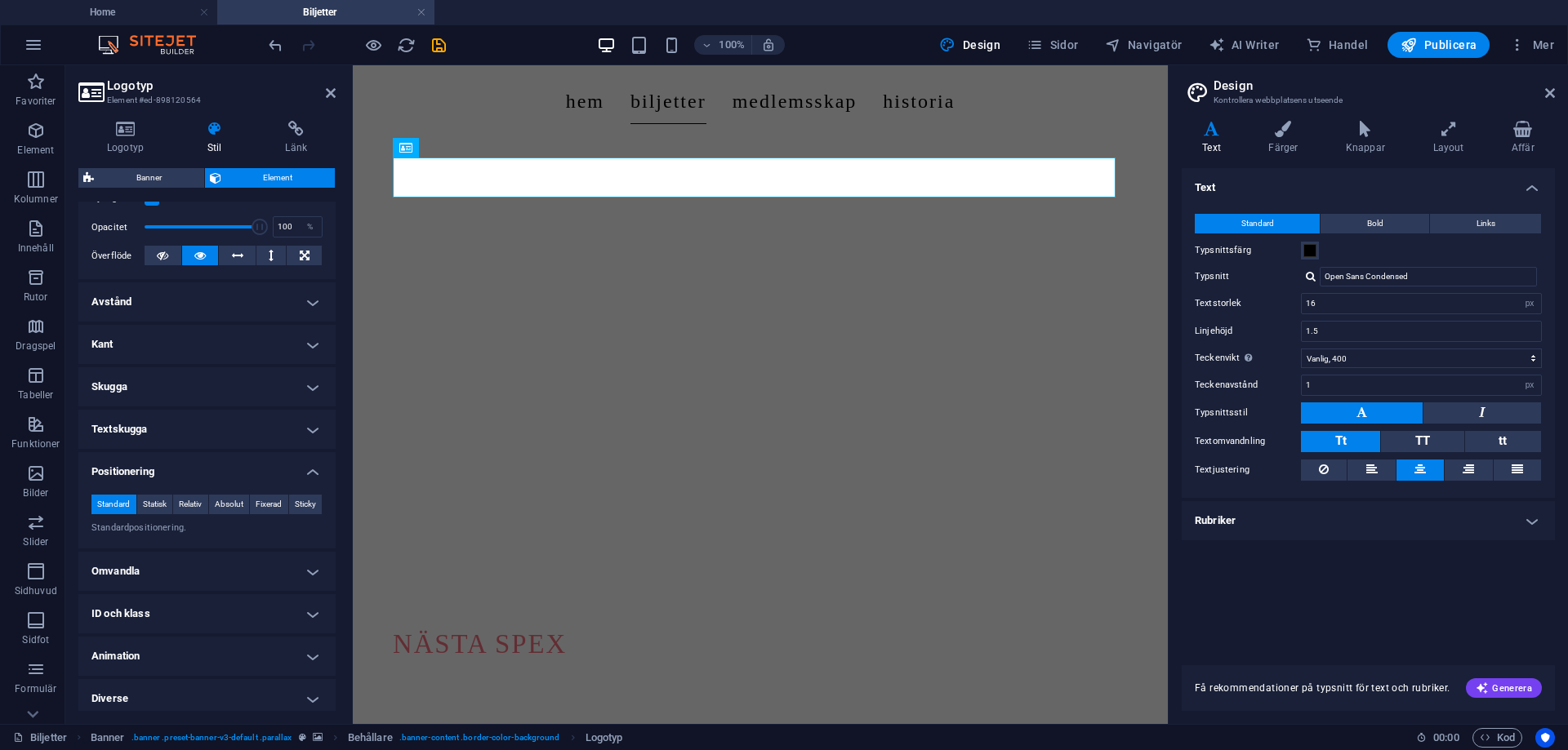
scroll to position [238, 0]
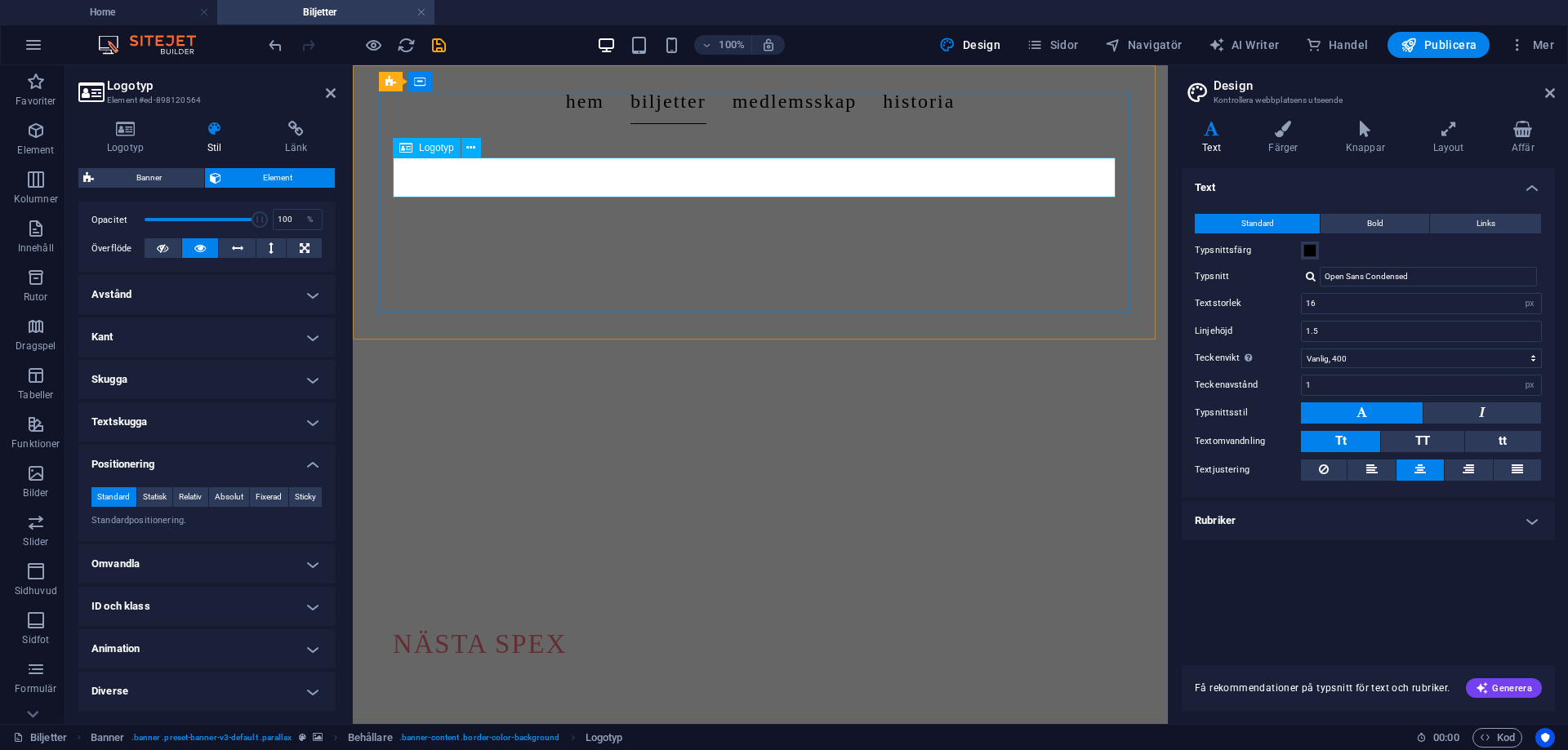
click at [697, 624] on div "Nästa spex" at bounding box center [760, 644] width 735 height 40
click at [689, 624] on div "Nästa spex" at bounding box center [760, 644] width 735 height 40
click at [523, 624] on div "Nästa spex" at bounding box center [760, 644] width 735 height 40
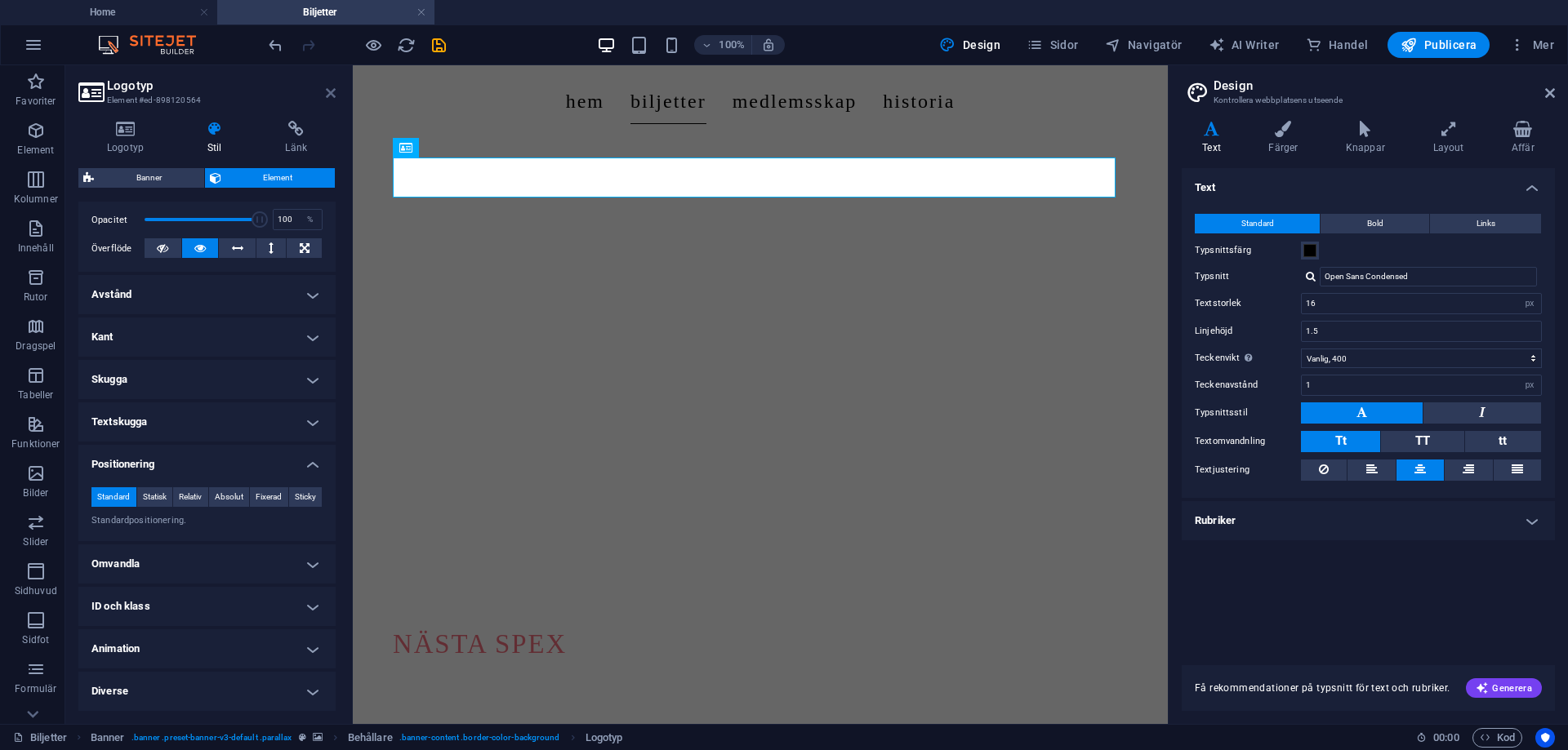
click at [326, 89] on icon at bounding box center [331, 93] width 10 height 13
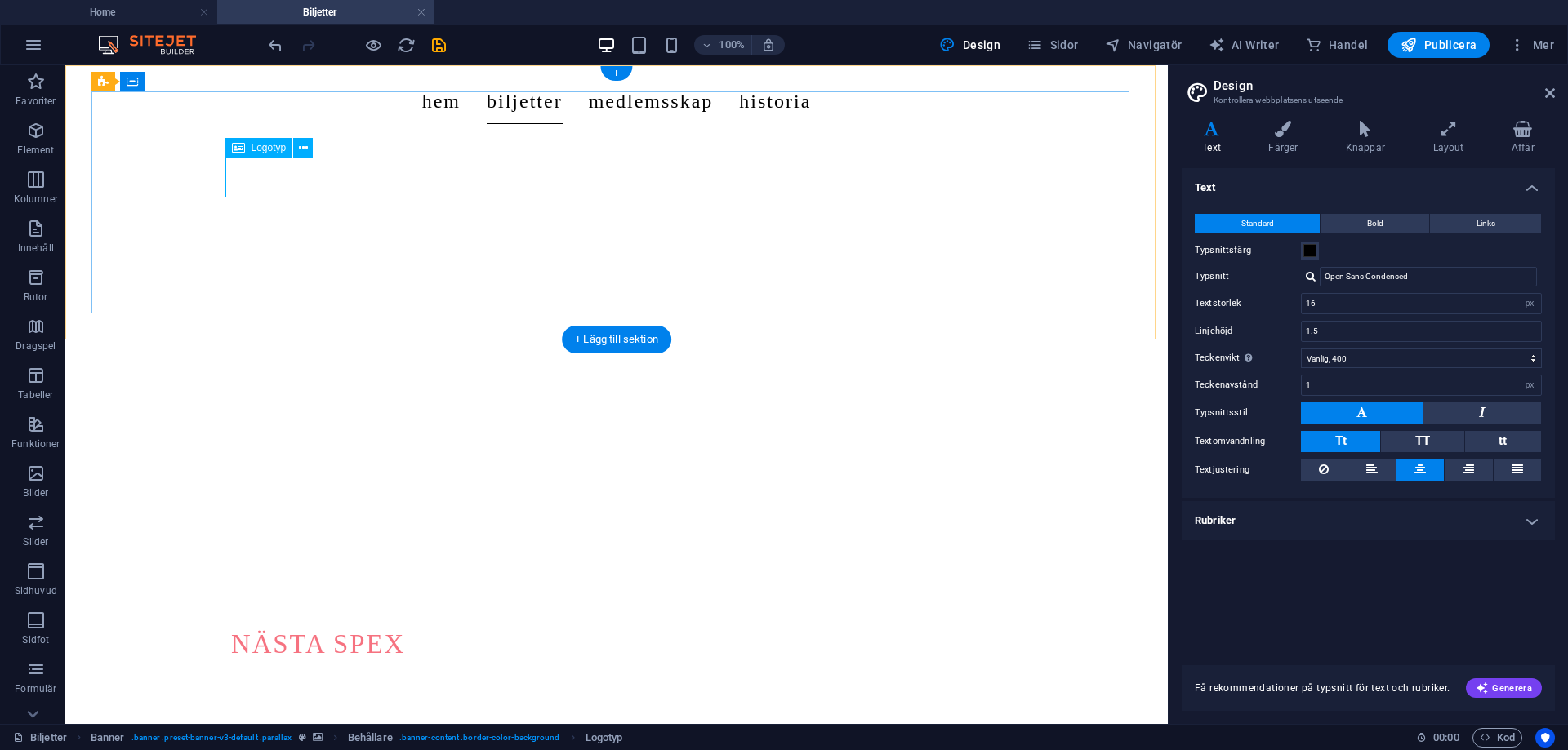
click at [365, 624] on div "Nästa spex" at bounding box center [617, 644] width 771 height 40
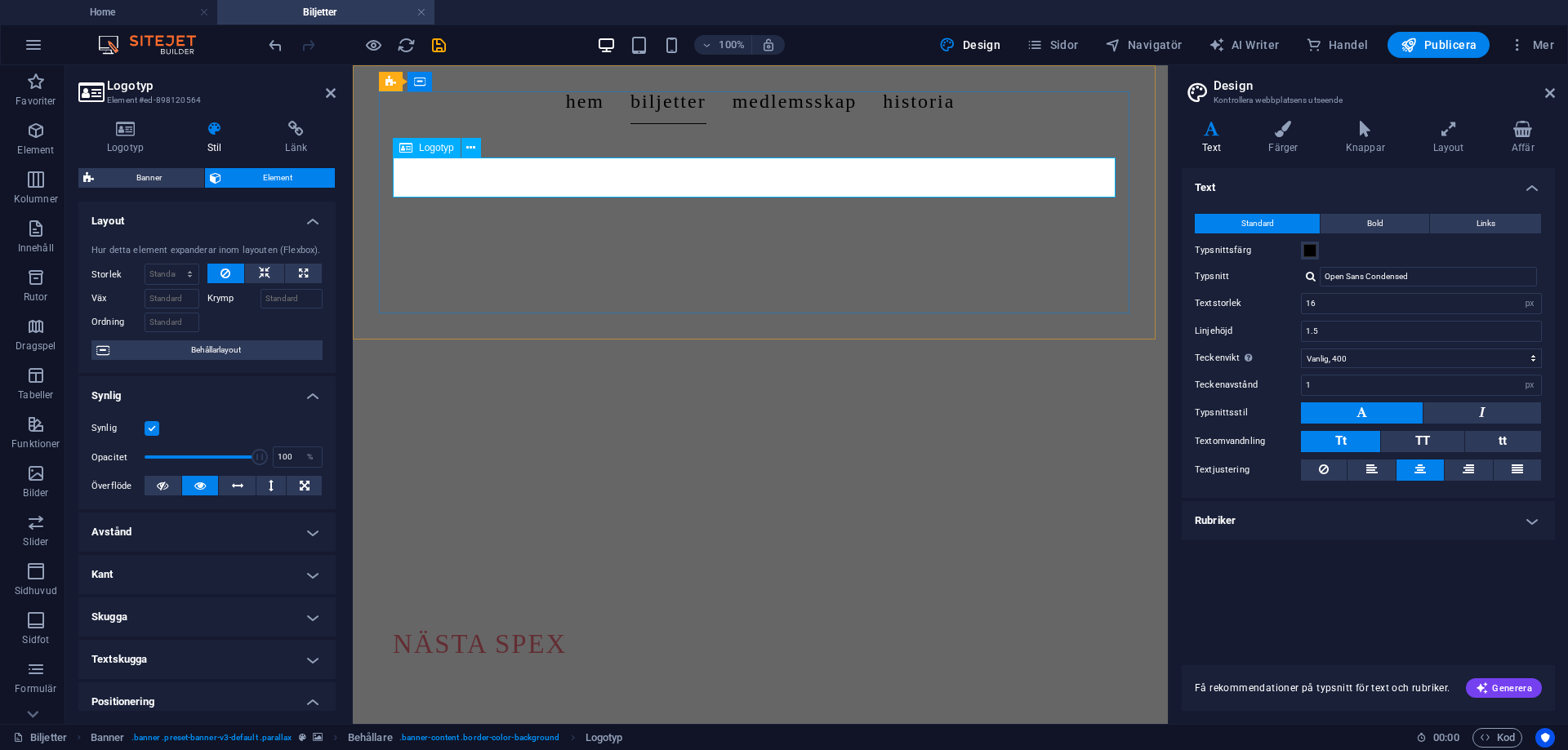
click at [533, 624] on div "Nästa spex" at bounding box center [760, 644] width 735 height 40
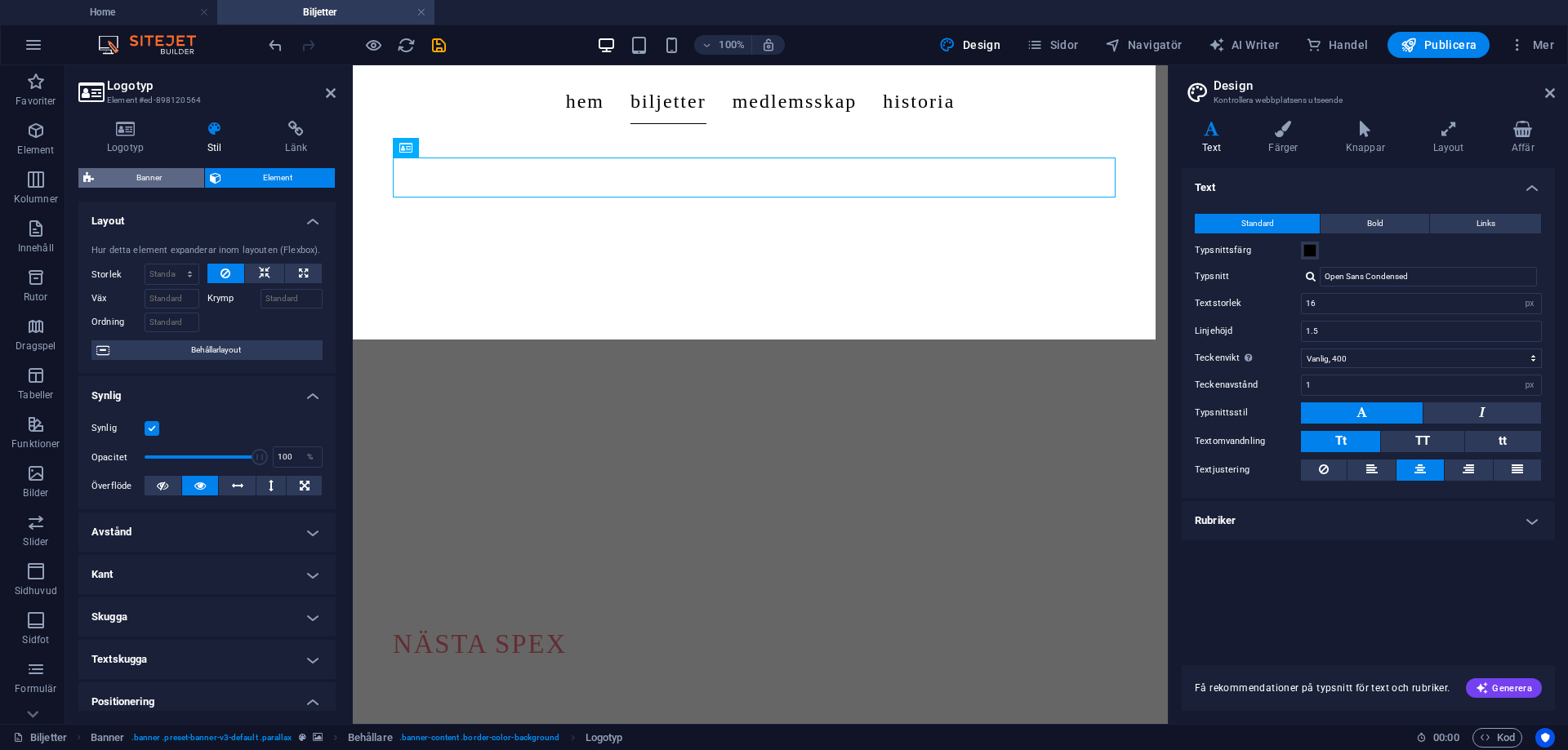
click at [197, 175] on span "Banner" at bounding box center [148, 178] width 100 height 20
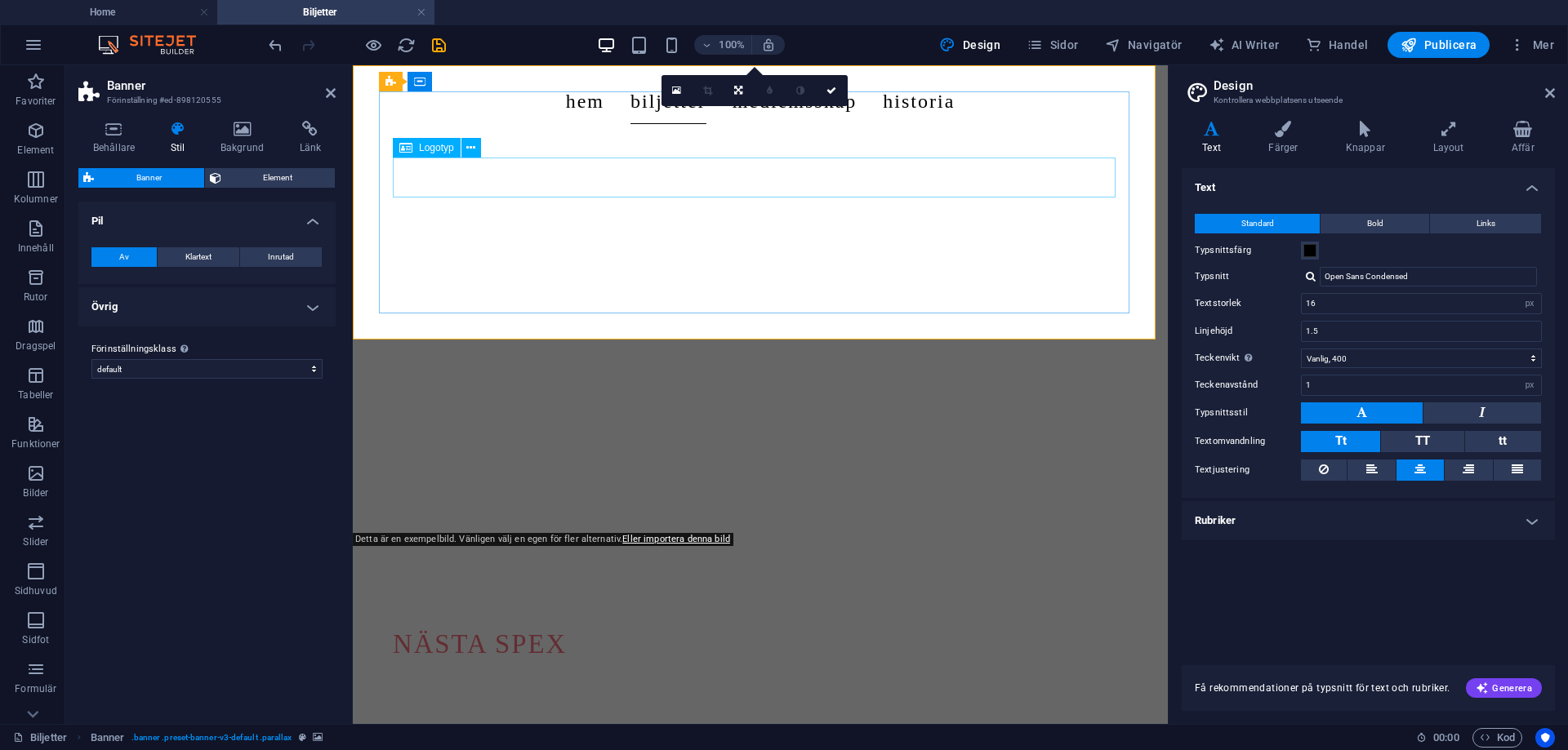
click at [518, 624] on div "Nästa spex" at bounding box center [760, 644] width 735 height 40
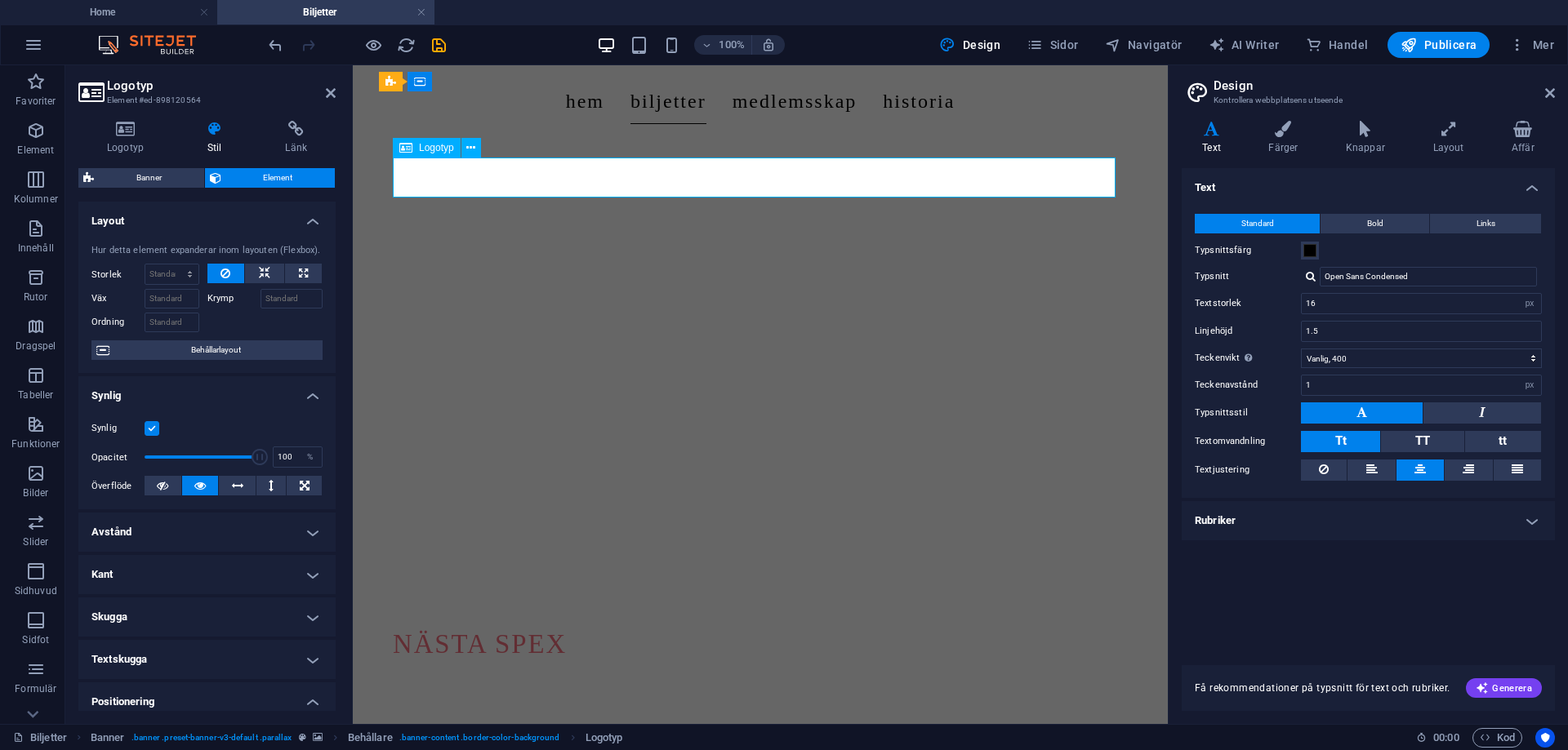
click at [496, 624] on div "Nästa spex" at bounding box center [760, 644] width 735 height 40
click at [260, 270] on icon at bounding box center [265, 273] width 12 height 20
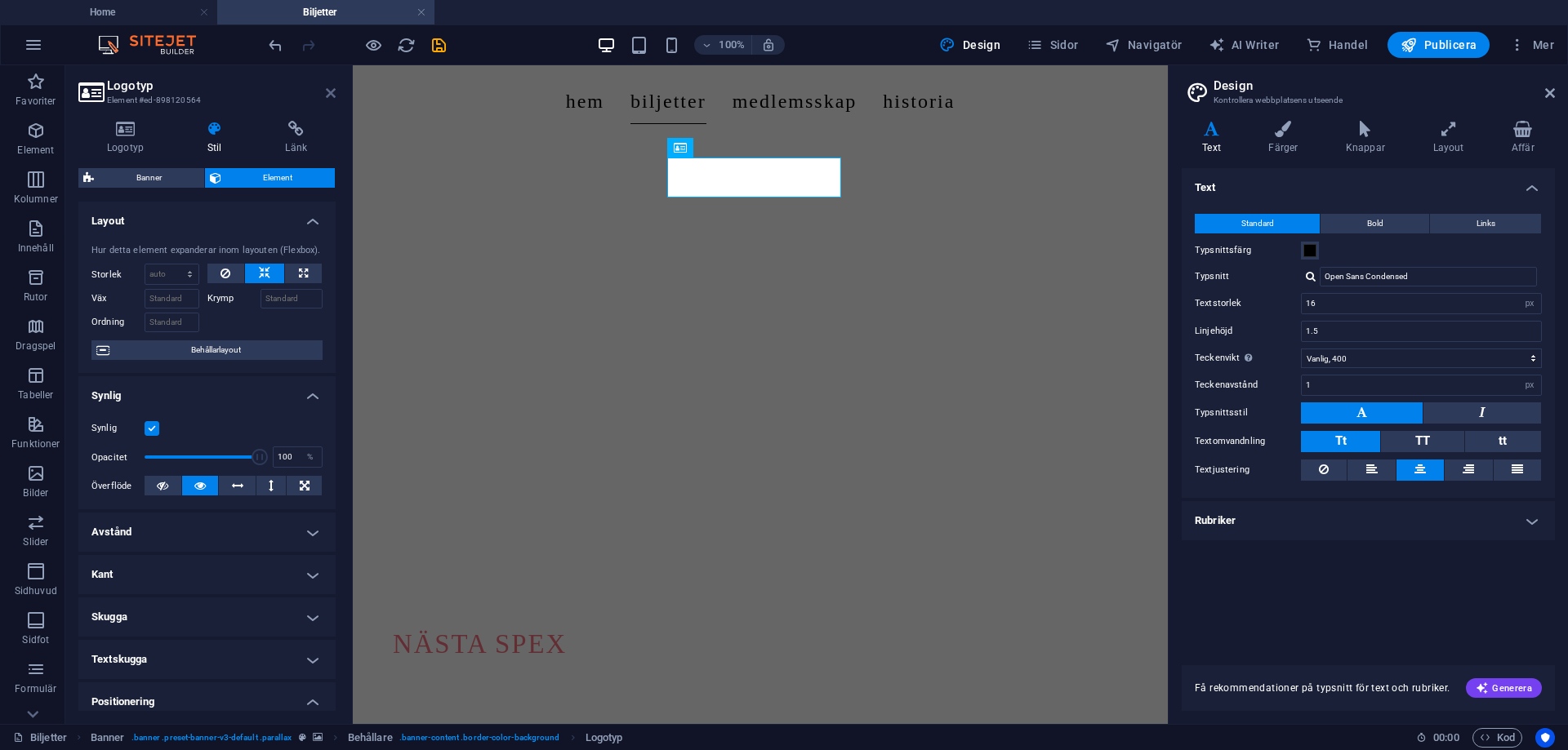
click at [333, 89] on icon at bounding box center [331, 93] width 10 height 13
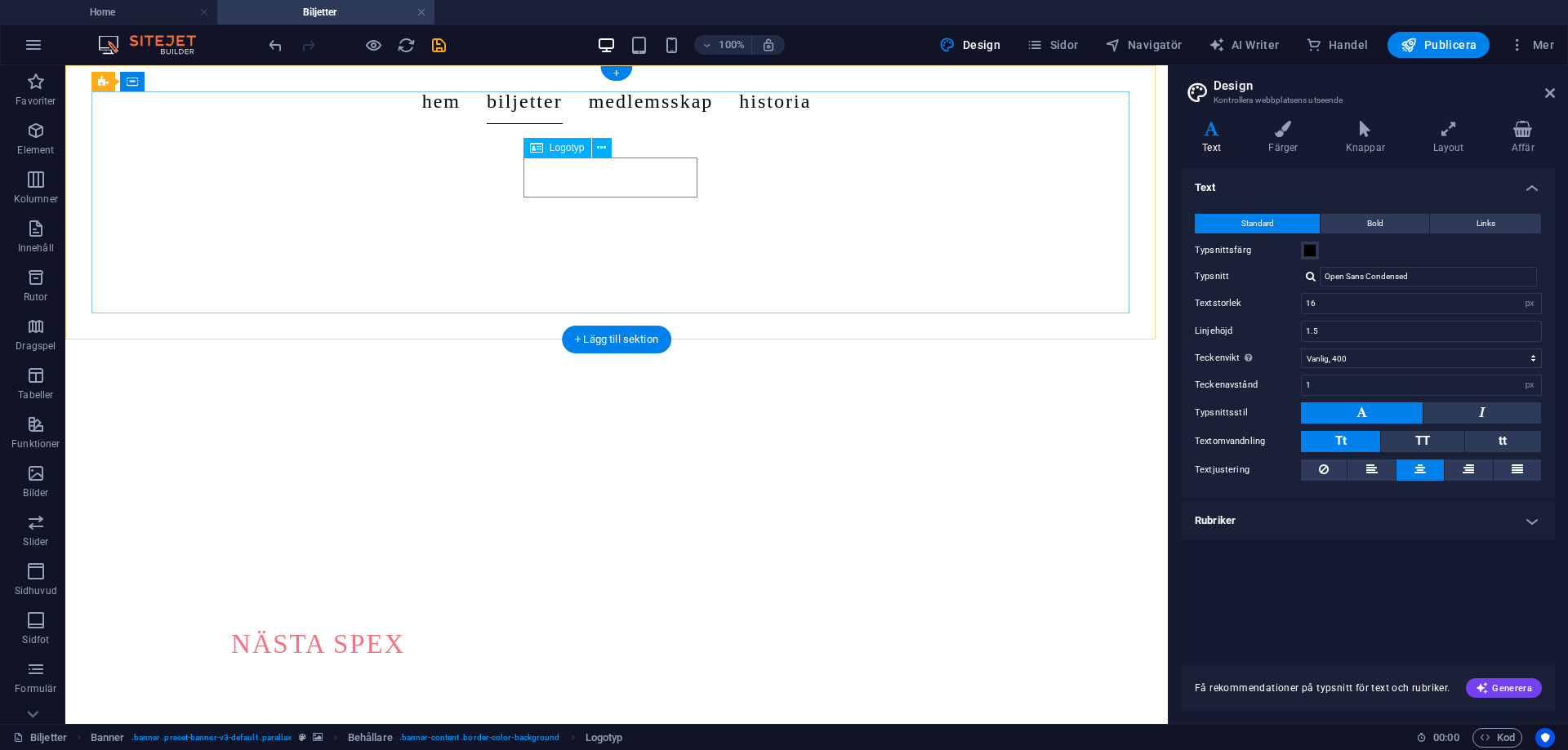
click at [639, 624] on div "Nästa spex" at bounding box center [617, 644] width 771 height 40
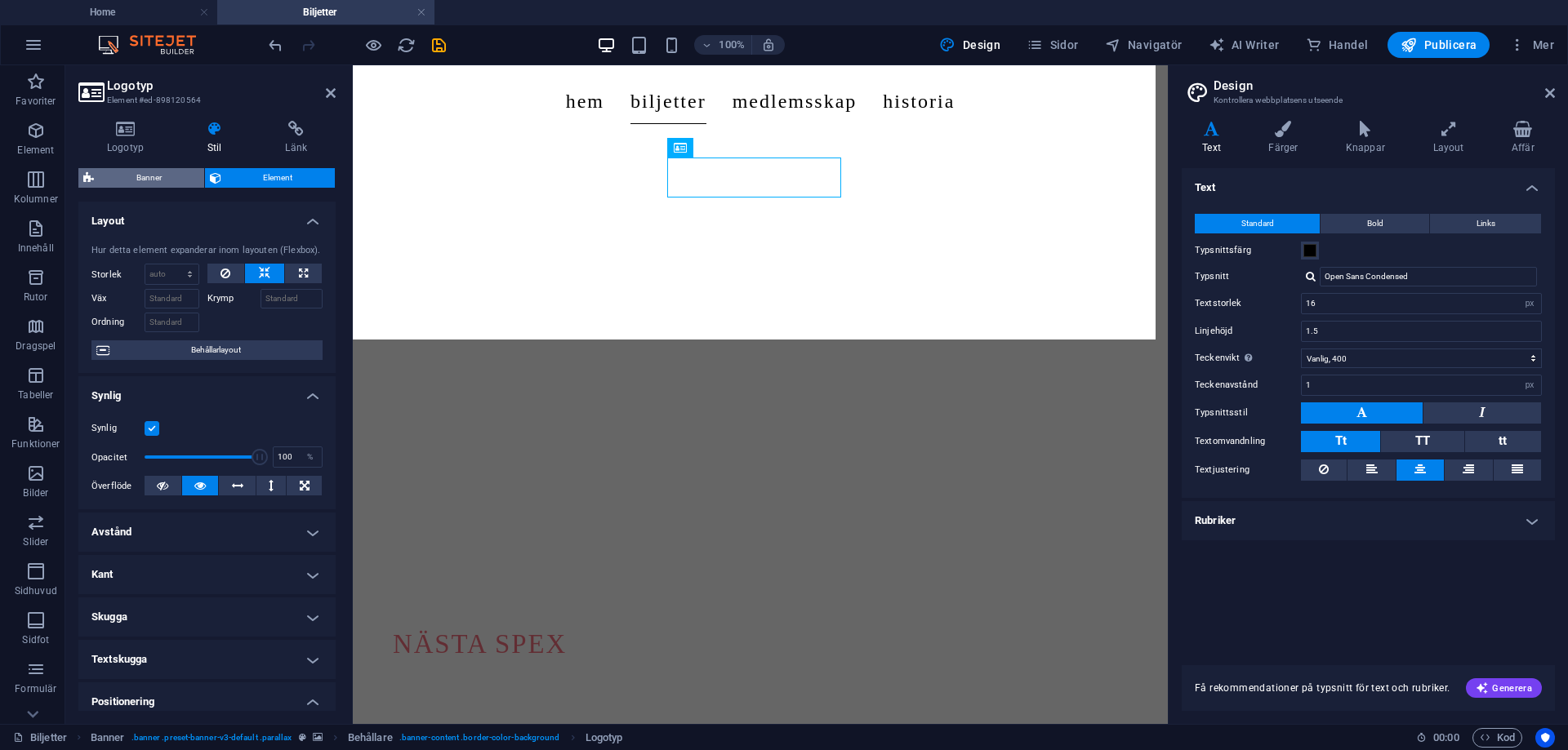
click at [167, 180] on span "Banner" at bounding box center [148, 178] width 100 height 20
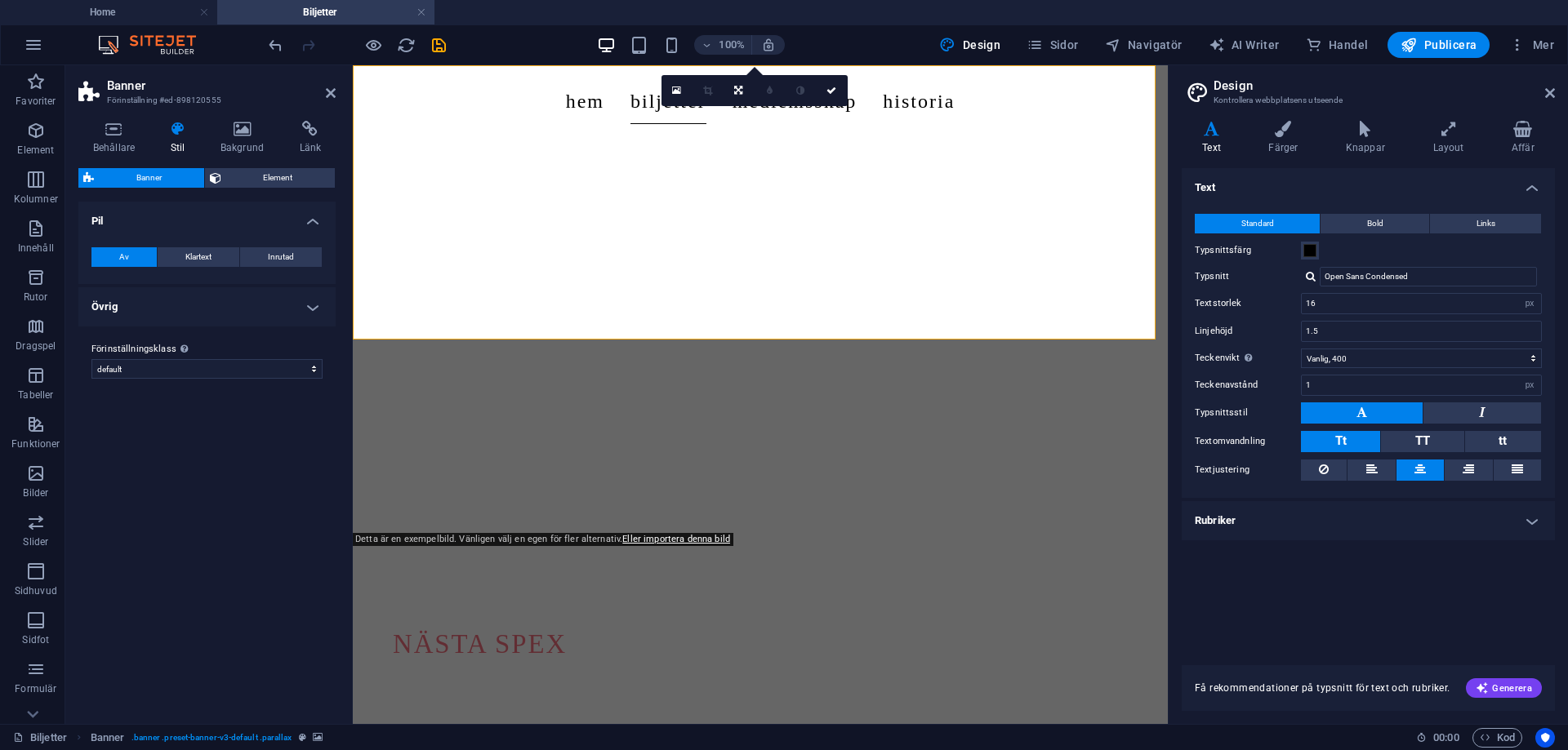
click at [264, 190] on div "Banner Element Layout [PERSON_NAME] element expanderar inom layouten (Flexbox).…" at bounding box center [207, 439] width 257 height 543
click at [271, 185] on span "Element" at bounding box center [279, 178] width 104 height 20
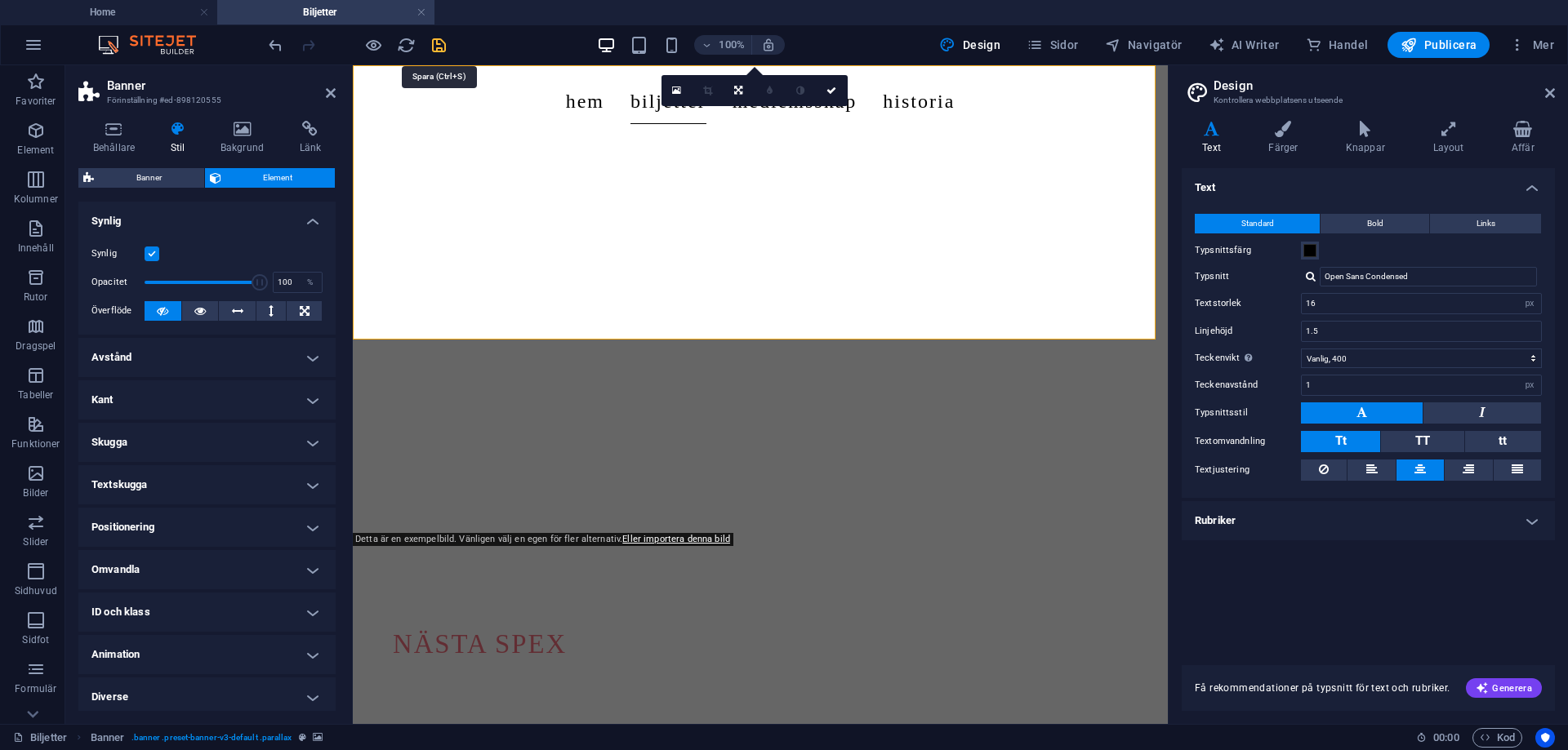
click at [434, 36] on icon "save" at bounding box center [439, 45] width 19 height 19
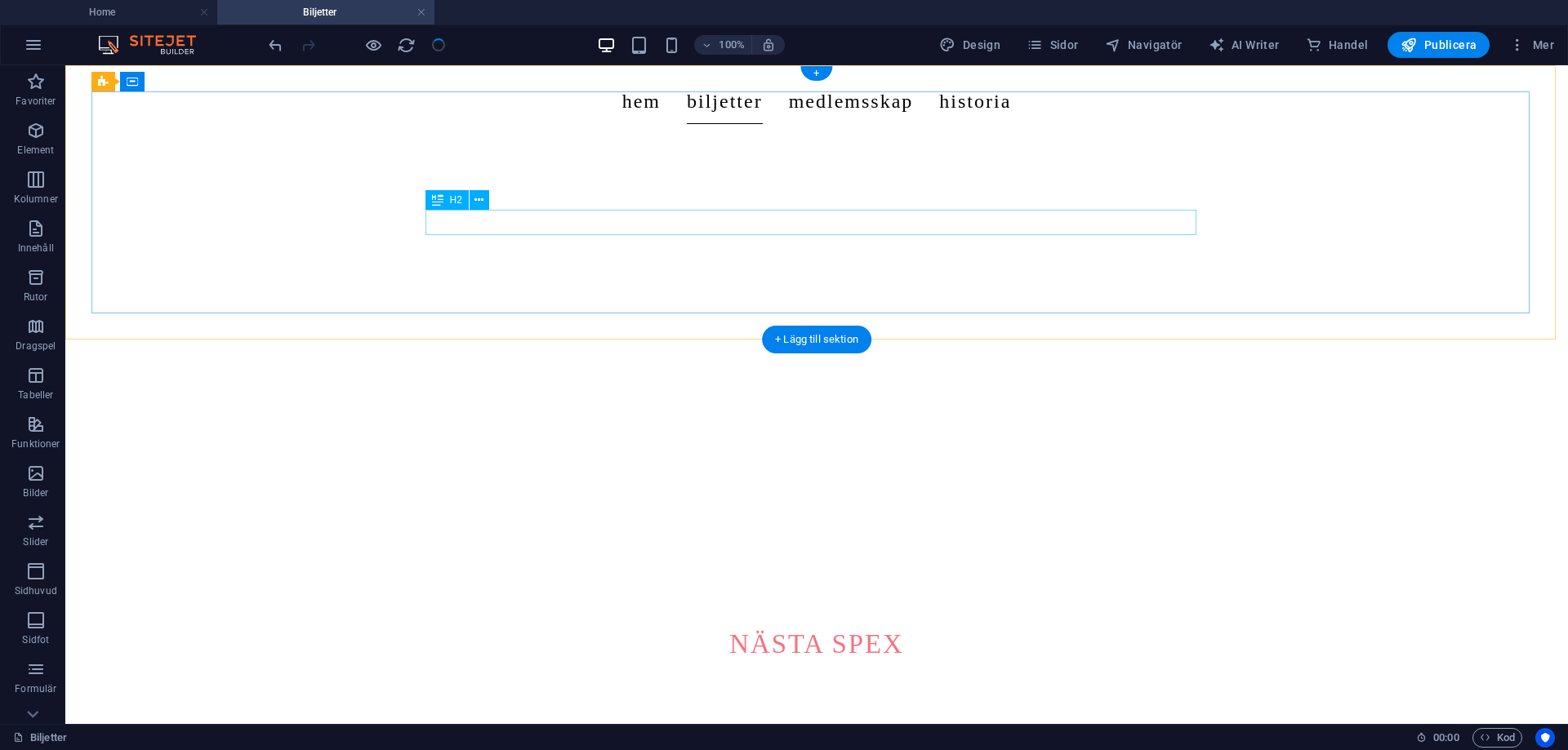
click at [657, 676] on div "Your Full Service Event Agency" at bounding box center [817, 689] width 771 height 26
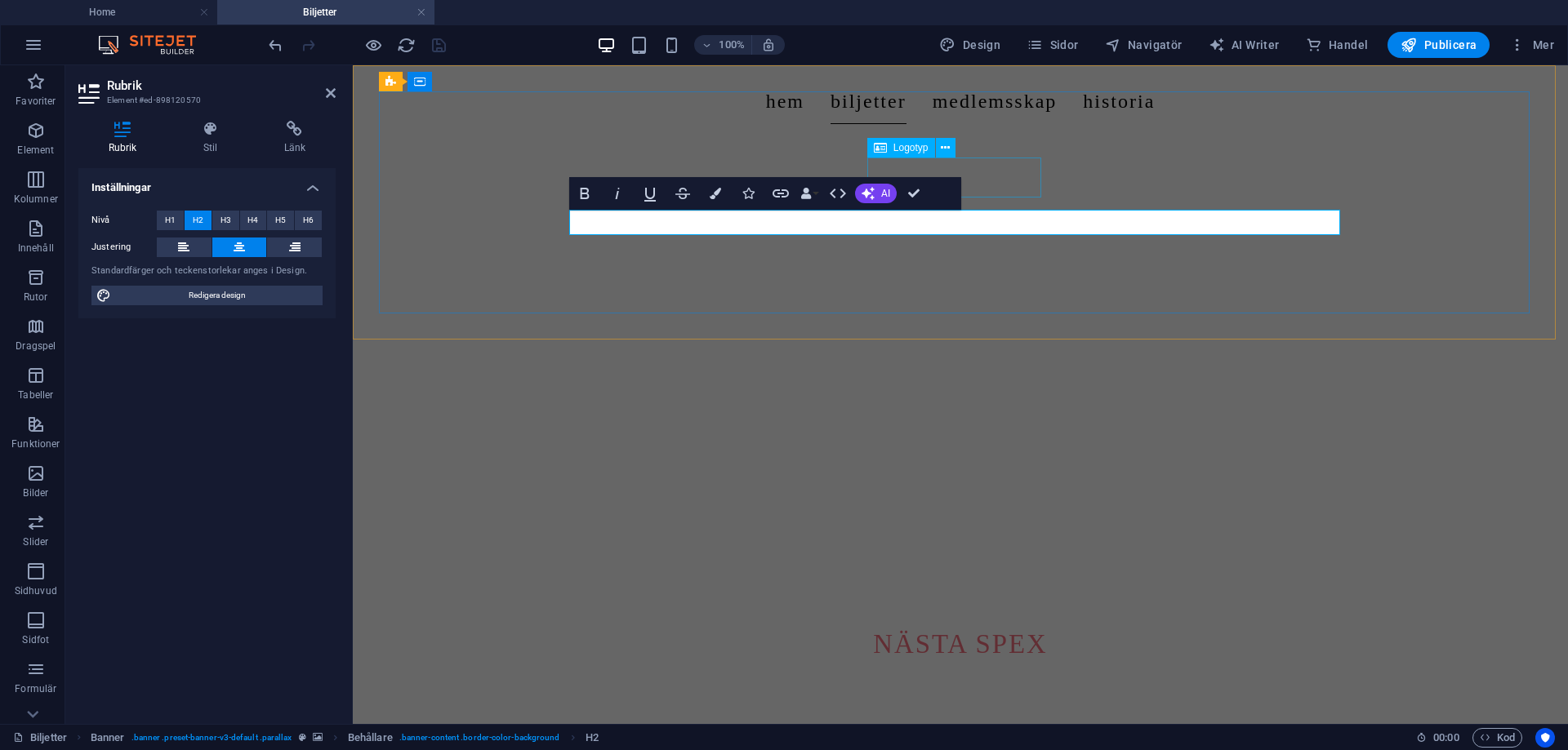
click at [1030, 624] on div "Nästa spex" at bounding box center [960, 644] width 771 height 40
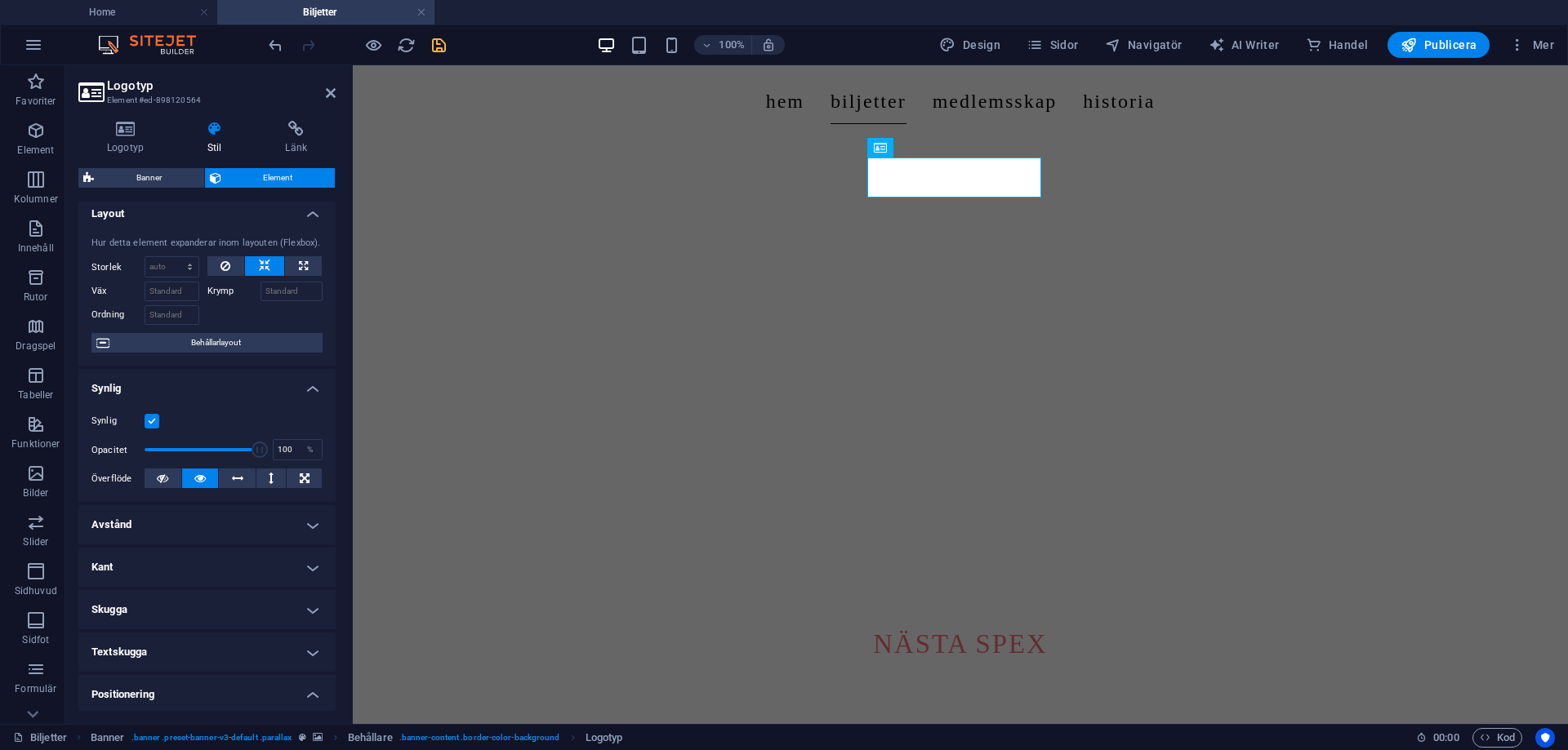
scroll to position [0, 0]
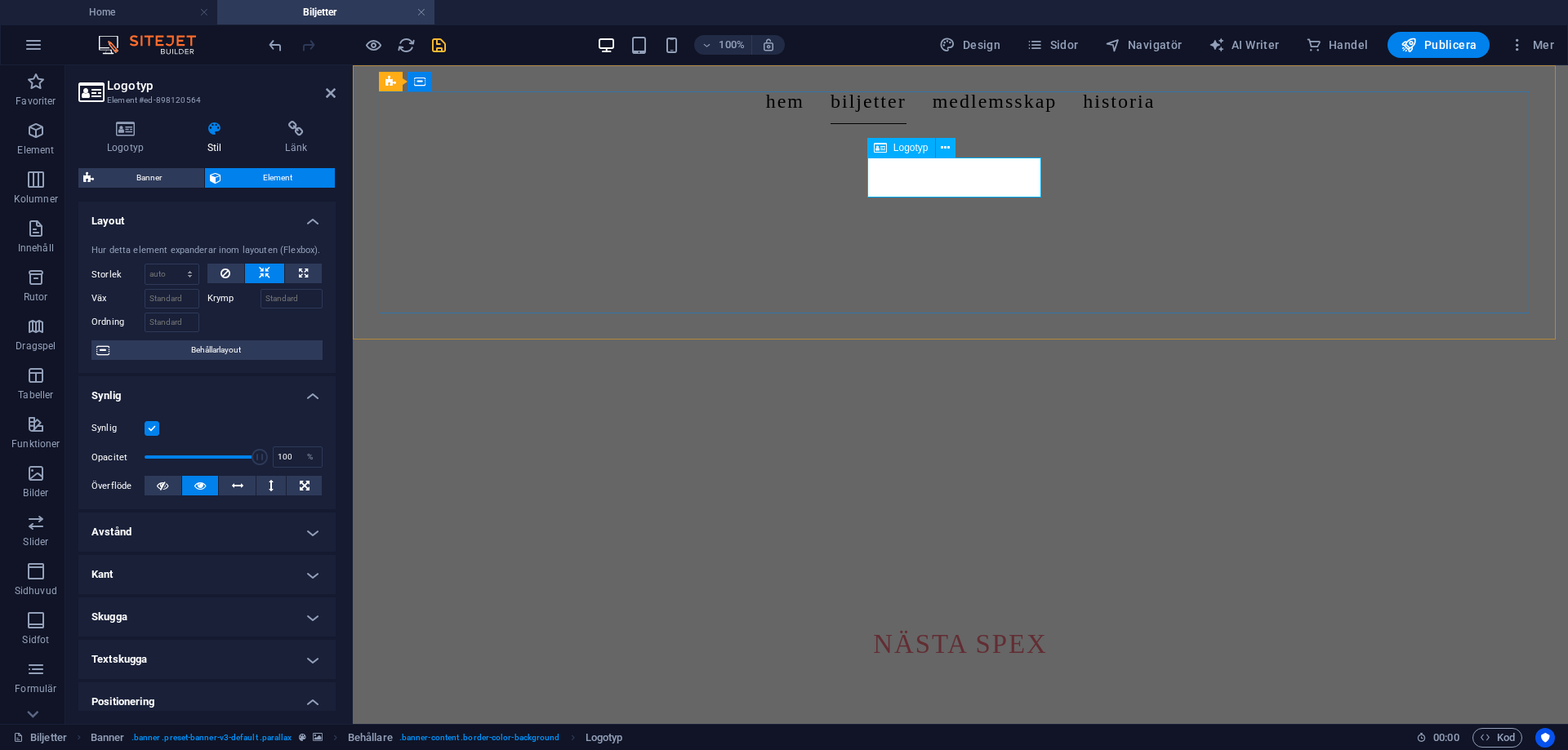
click at [989, 624] on div "Nästa spex" at bounding box center [960, 644] width 771 height 40
click at [930, 624] on div "Nästa spex" at bounding box center [960, 644] width 771 height 40
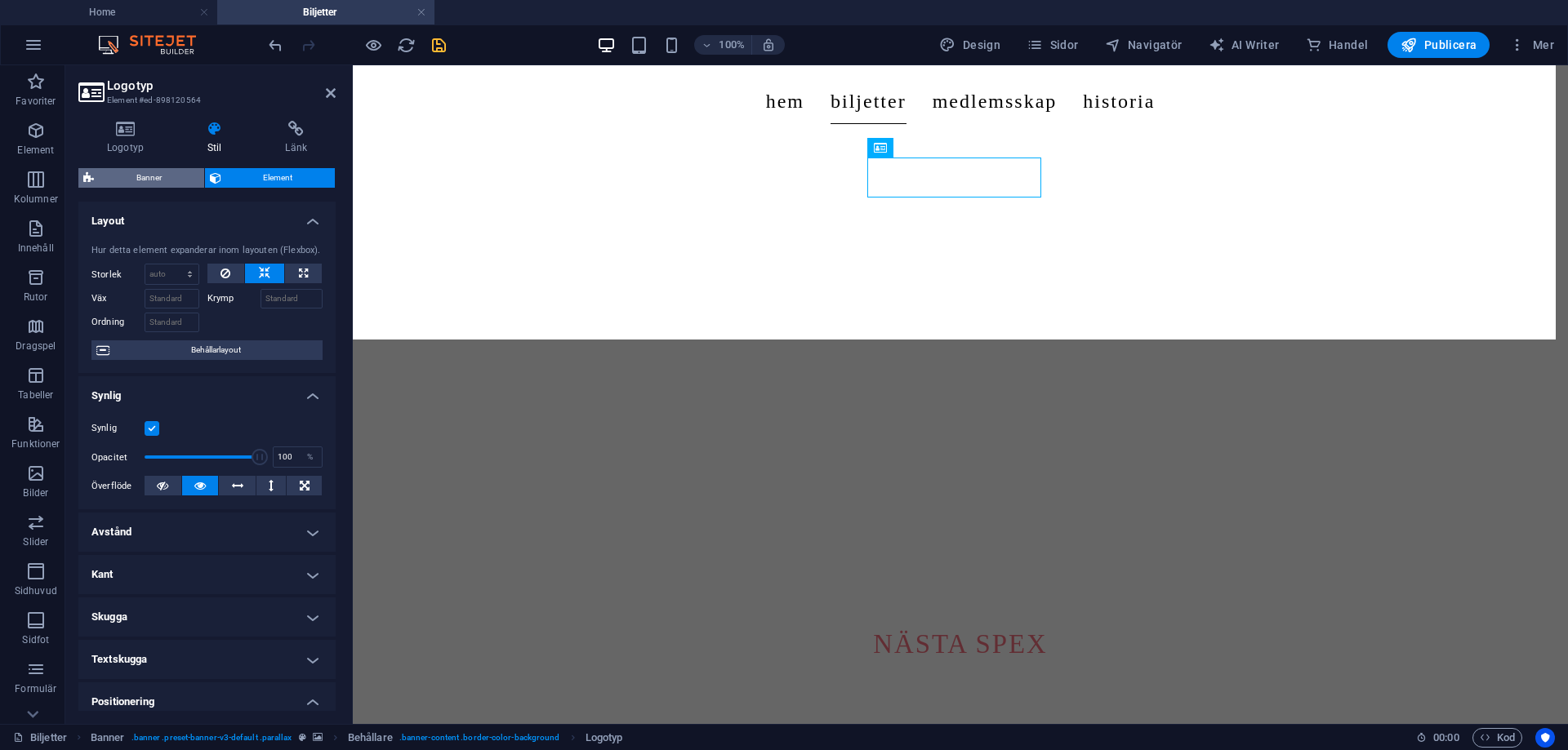
click at [139, 181] on span "Banner" at bounding box center [148, 178] width 100 height 20
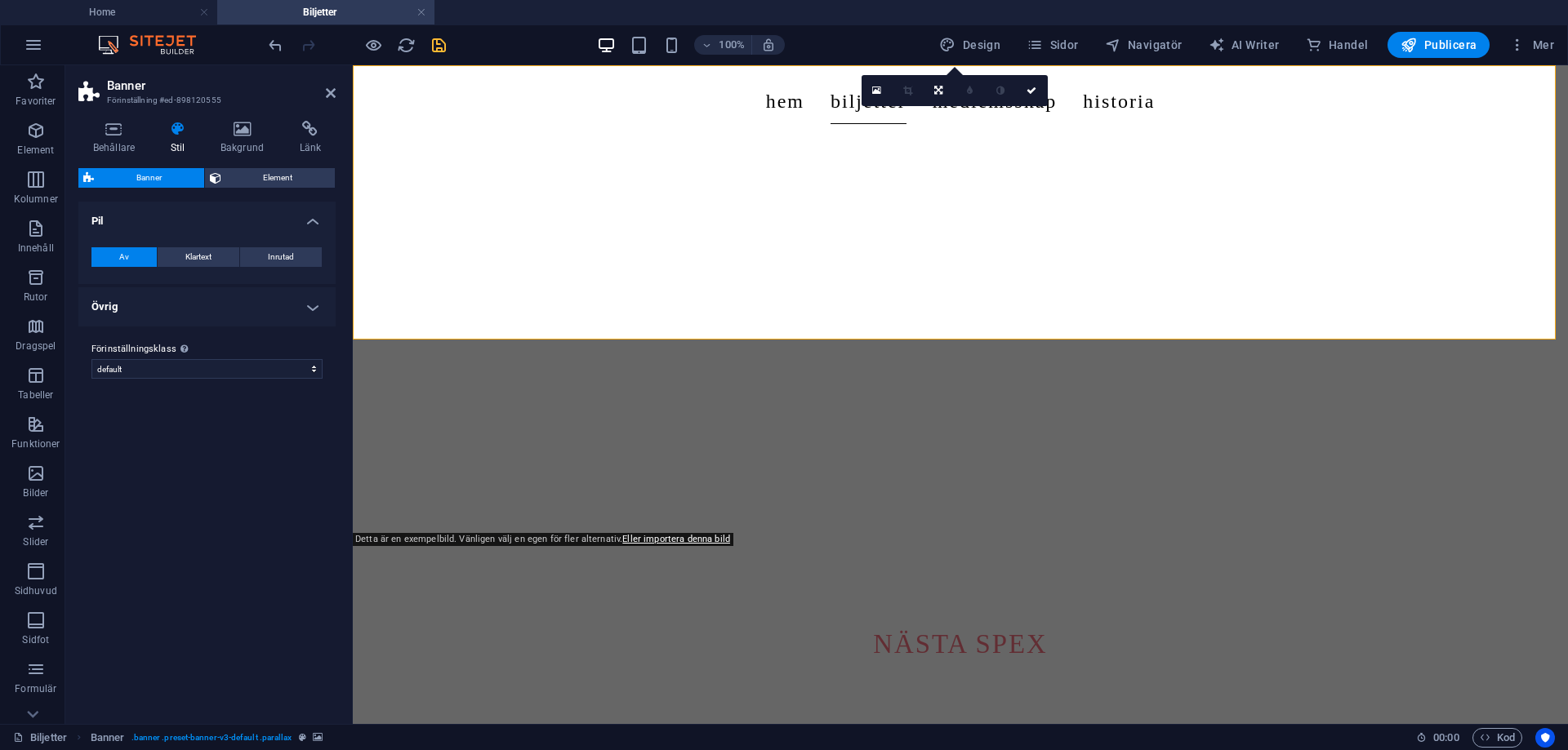
click at [231, 191] on div "Banner Element Layout [PERSON_NAME] element expanderar inom layouten (Flexbox).…" at bounding box center [207, 439] width 257 height 543
click at [264, 166] on div "Behållare Stil Bakgrund Länk Storlek Höjd Standard px rem % vh vw Min. höjd Ing…" at bounding box center [207, 416] width 257 height 590
click at [268, 177] on span "Element" at bounding box center [279, 178] width 104 height 20
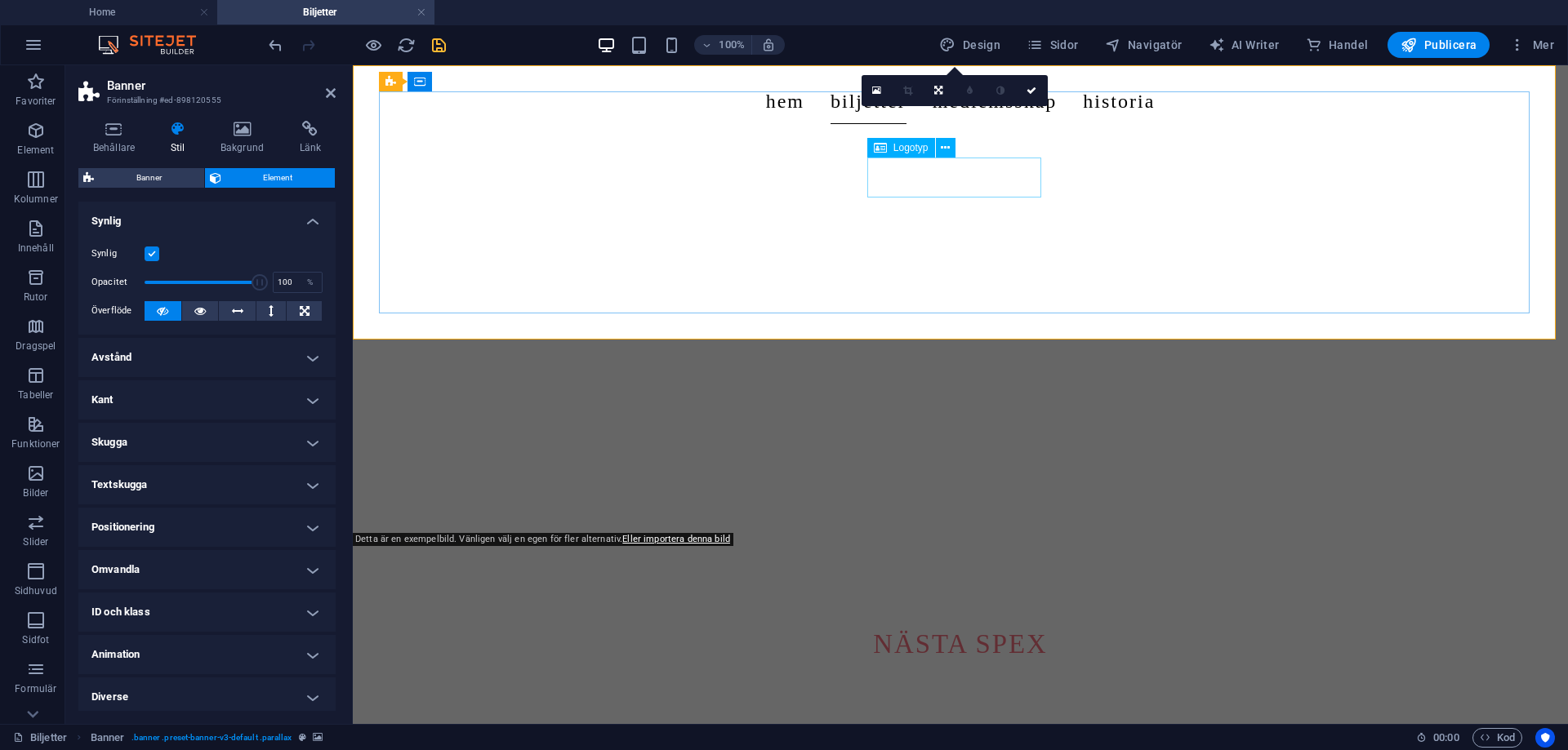
click at [953, 624] on div "Nästa spex" at bounding box center [960, 644] width 771 height 40
click at [952, 624] on div "Nästa spex" at bounding box center [960, 644] width 771 height 40
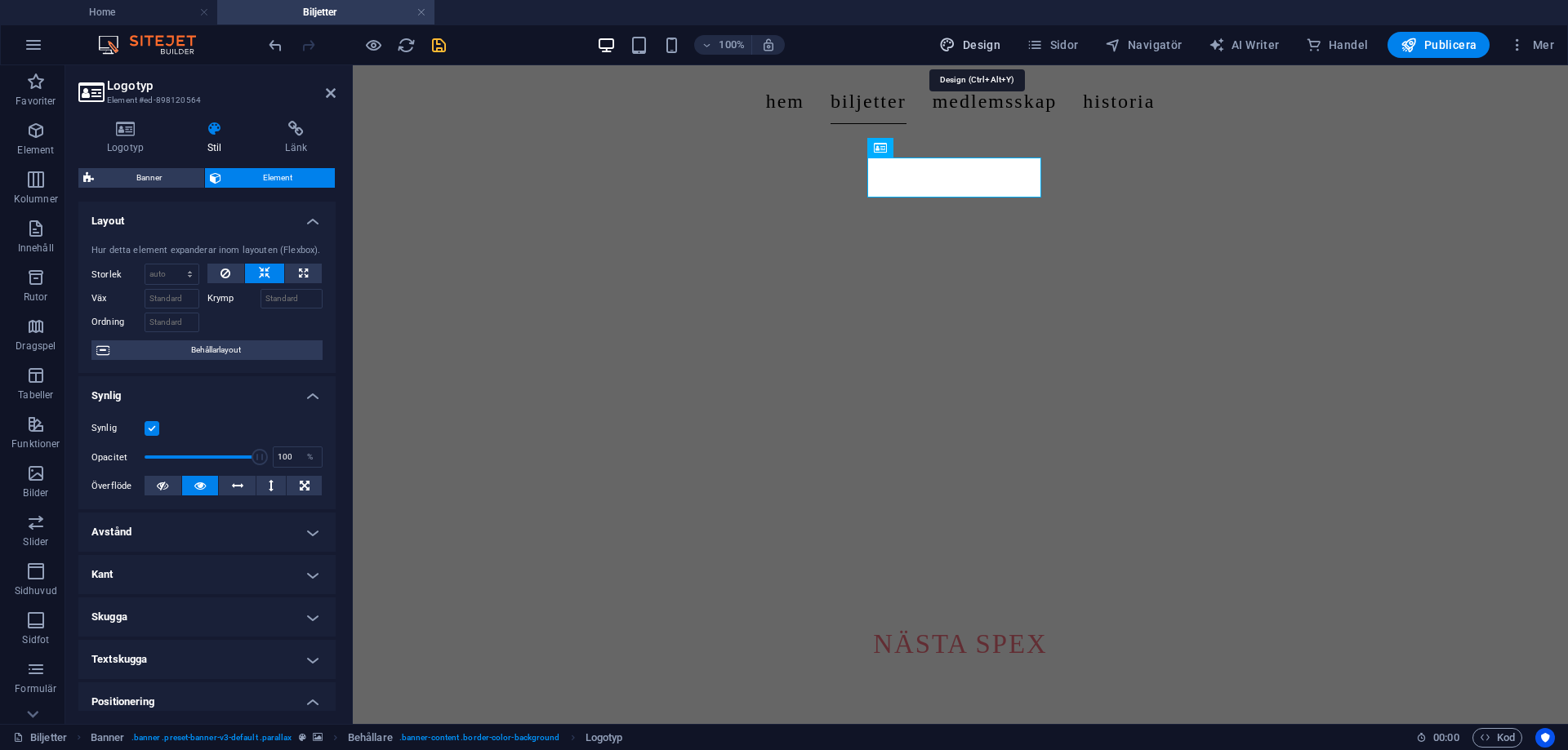
click at [988, 37] on span "Design" at bounding box center [970, 45] width 61 height 17
select select "px"
select select "400"
select select "px"
select select "400"
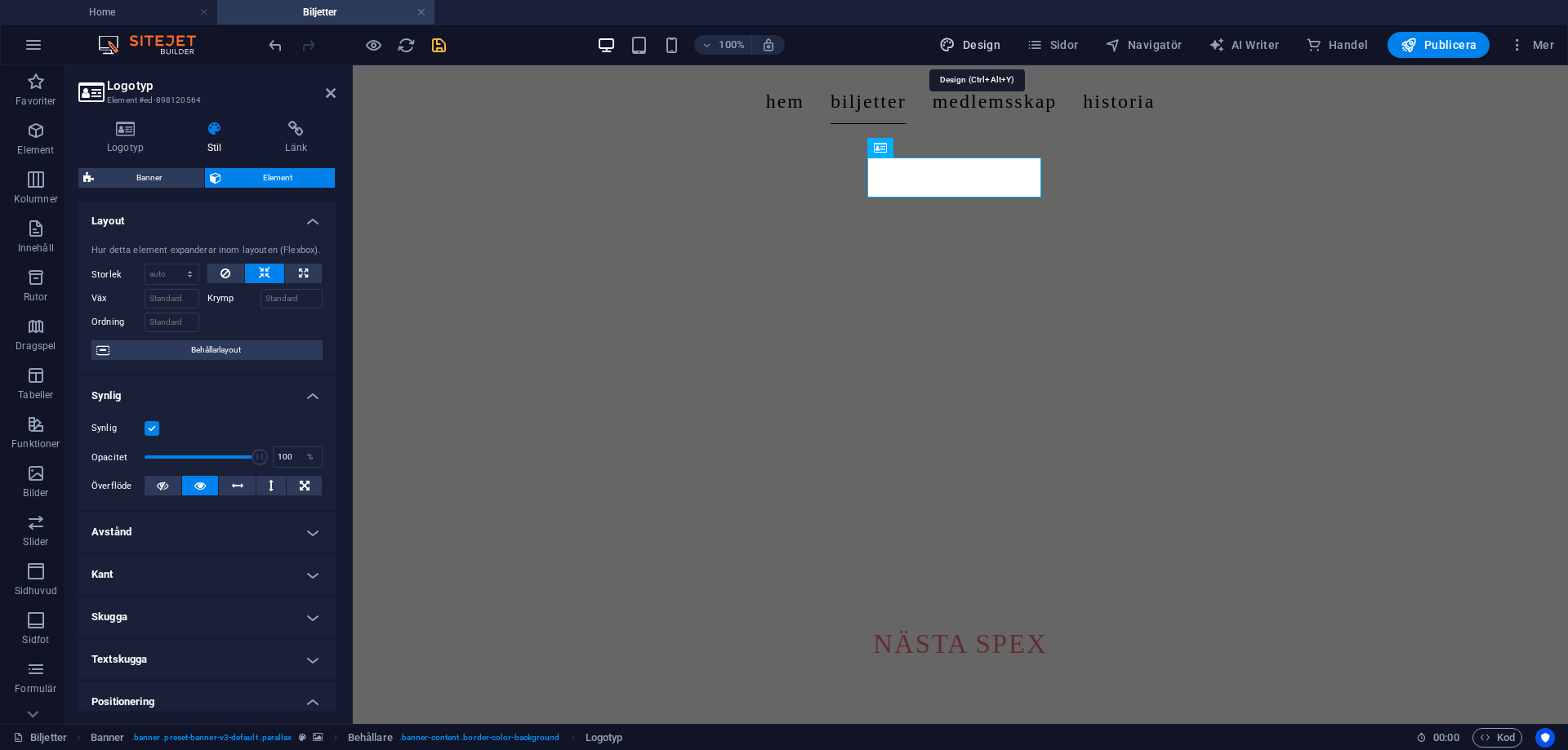
select select "px"
select select "rem"
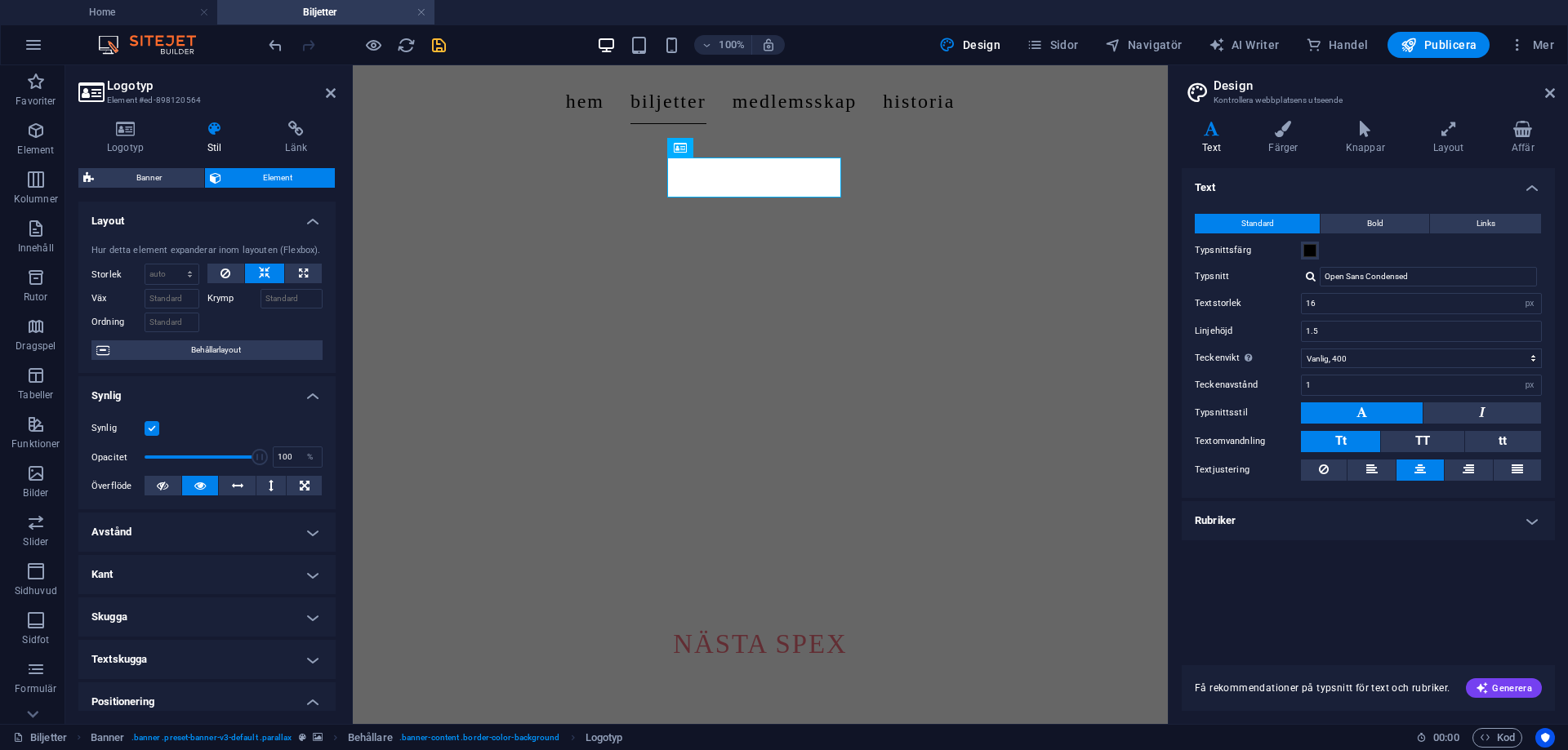
click at [1328, 513] on h4 "Rubriker" at bounding box center [1368, 520] width 373 height 39
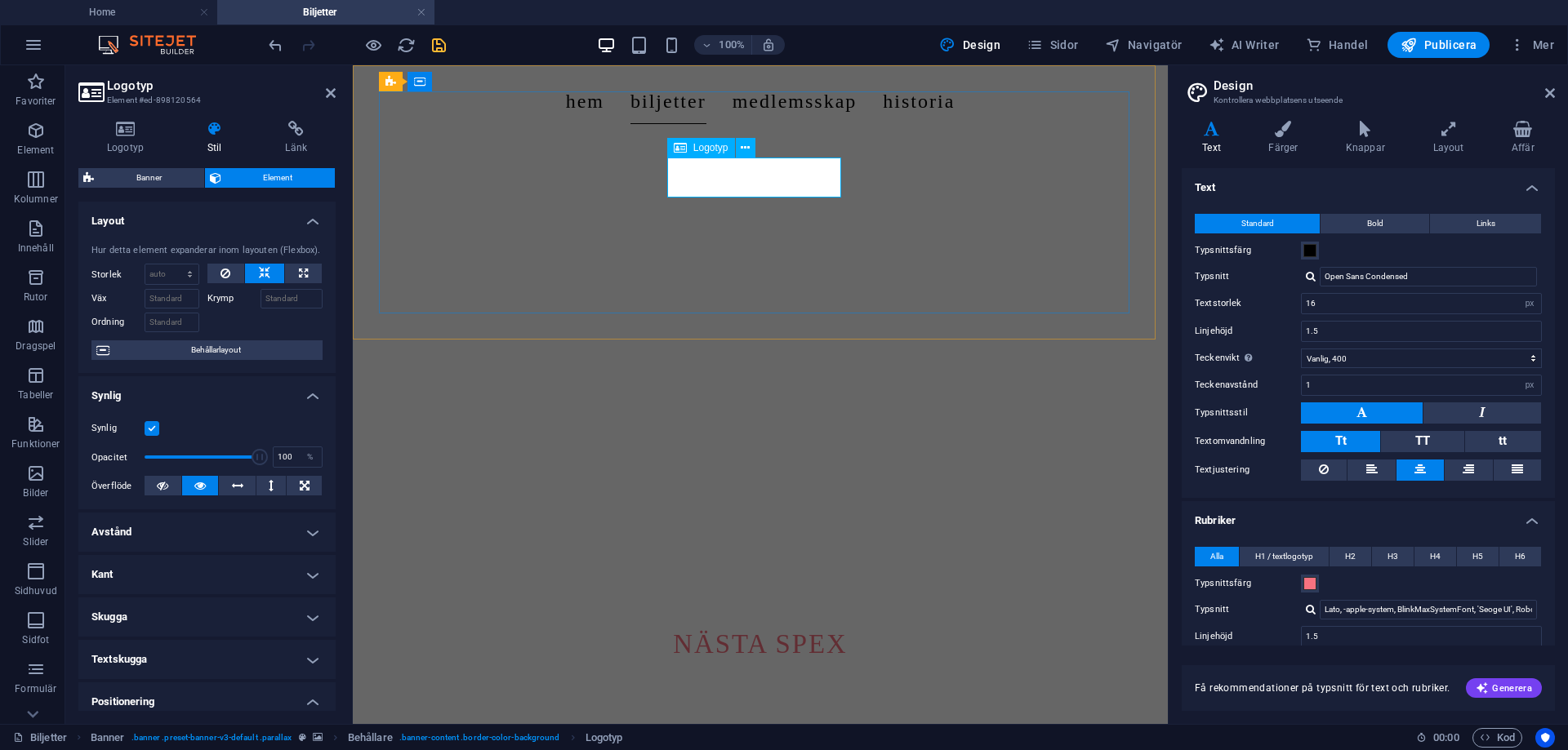
click at [786, 624] on div "Nästa spex" at bounding box center [760, 644] width 735 height 40
click at [747, 143] on icon at bounding box center [745, 148] width 9 height 17
click at [141, 137] on h4 "Logotyp" at bounding box center [129, 138] width 100 height 34
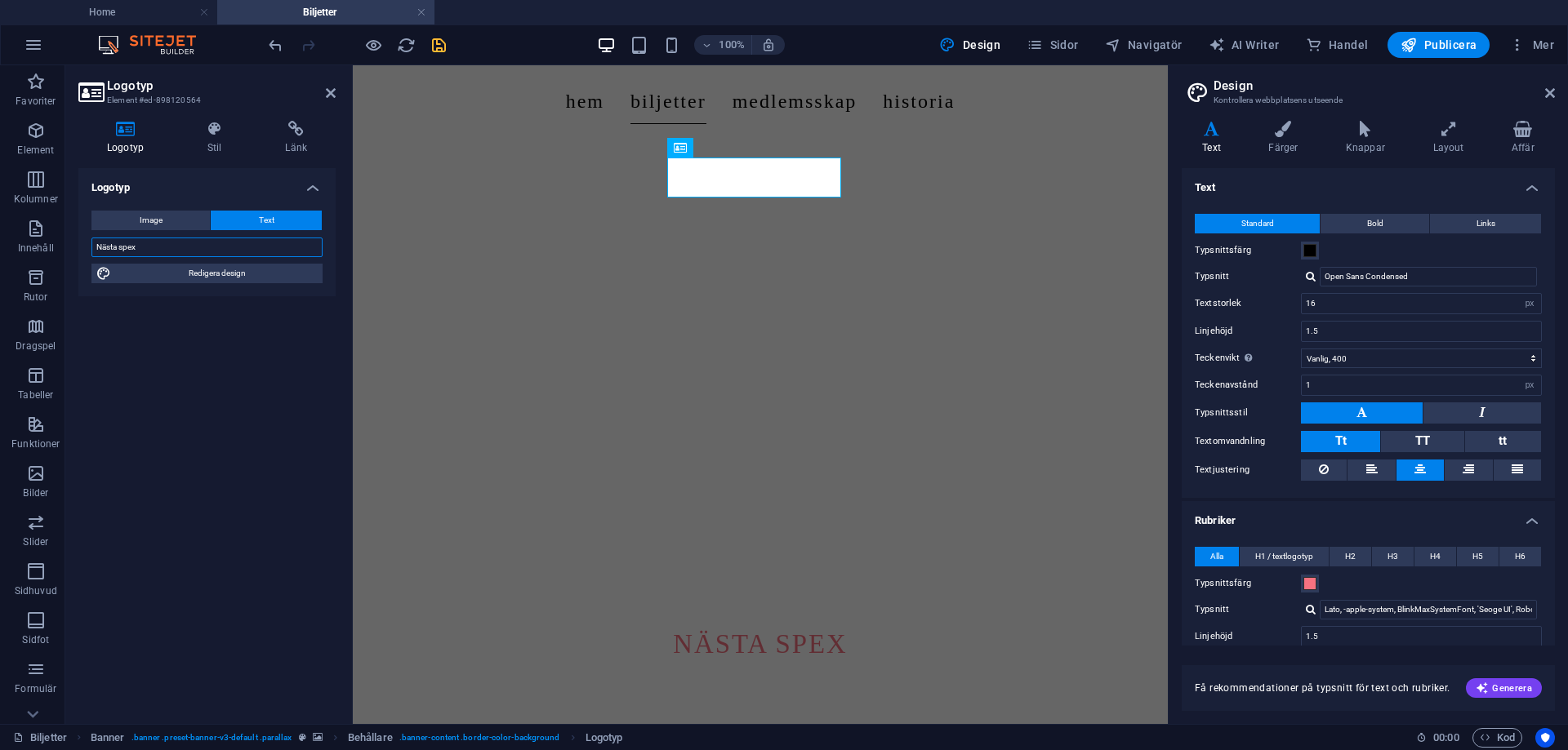
drag, startPoint x: 169, startPoint y: 248, endPoint x: -2, endPoint y: 223, distance: 172.8
click at [0, 223] on html "Individual Home Biljetter Favoriter Element Kolumner Innehåll Rutor Dragspel Ta…" at bounding box center [784, 375] width 1568 height 750
type input "Vill du gå på spex?"
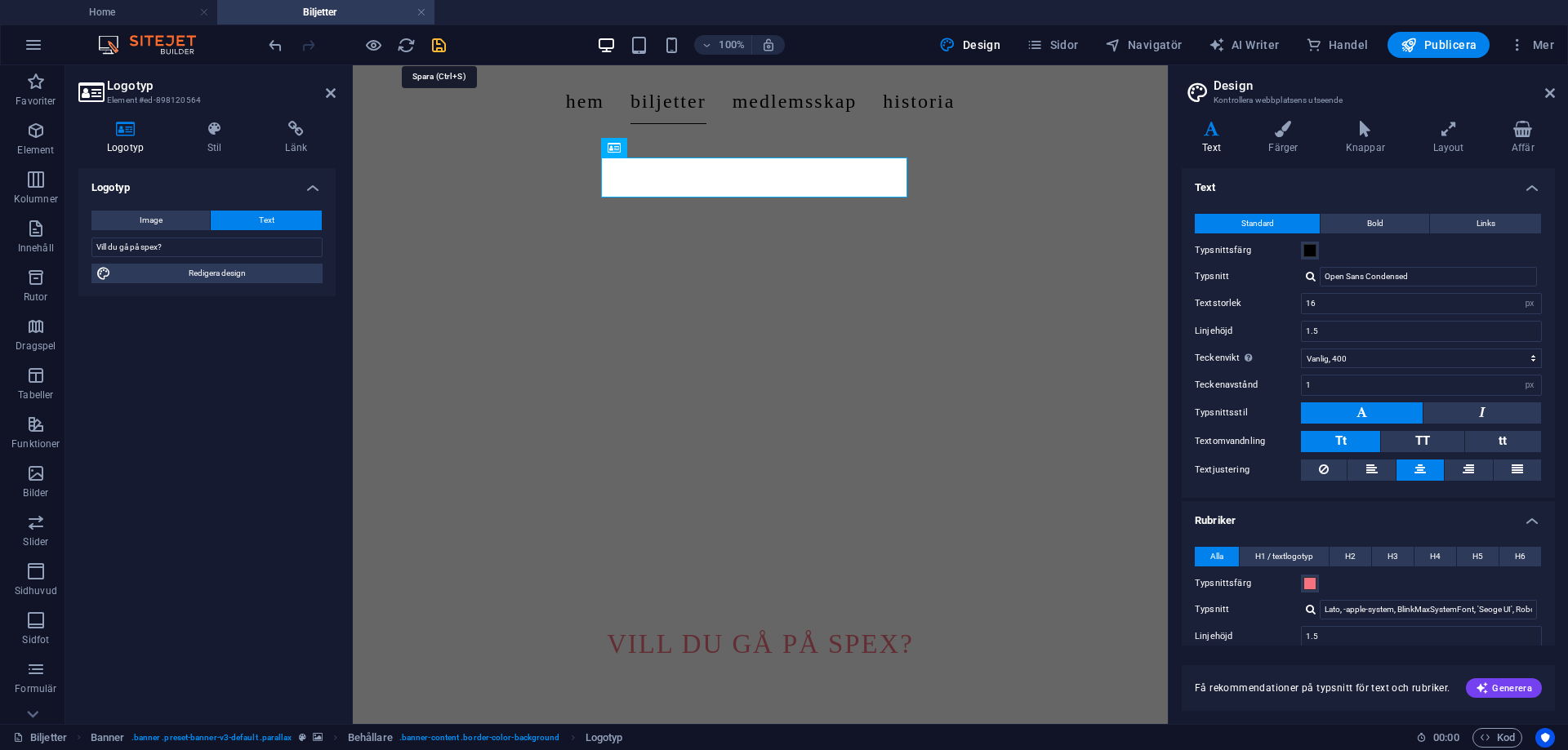
click at [442, 47] on icon "save" at bounding box center [439, 45] width 19 height 19
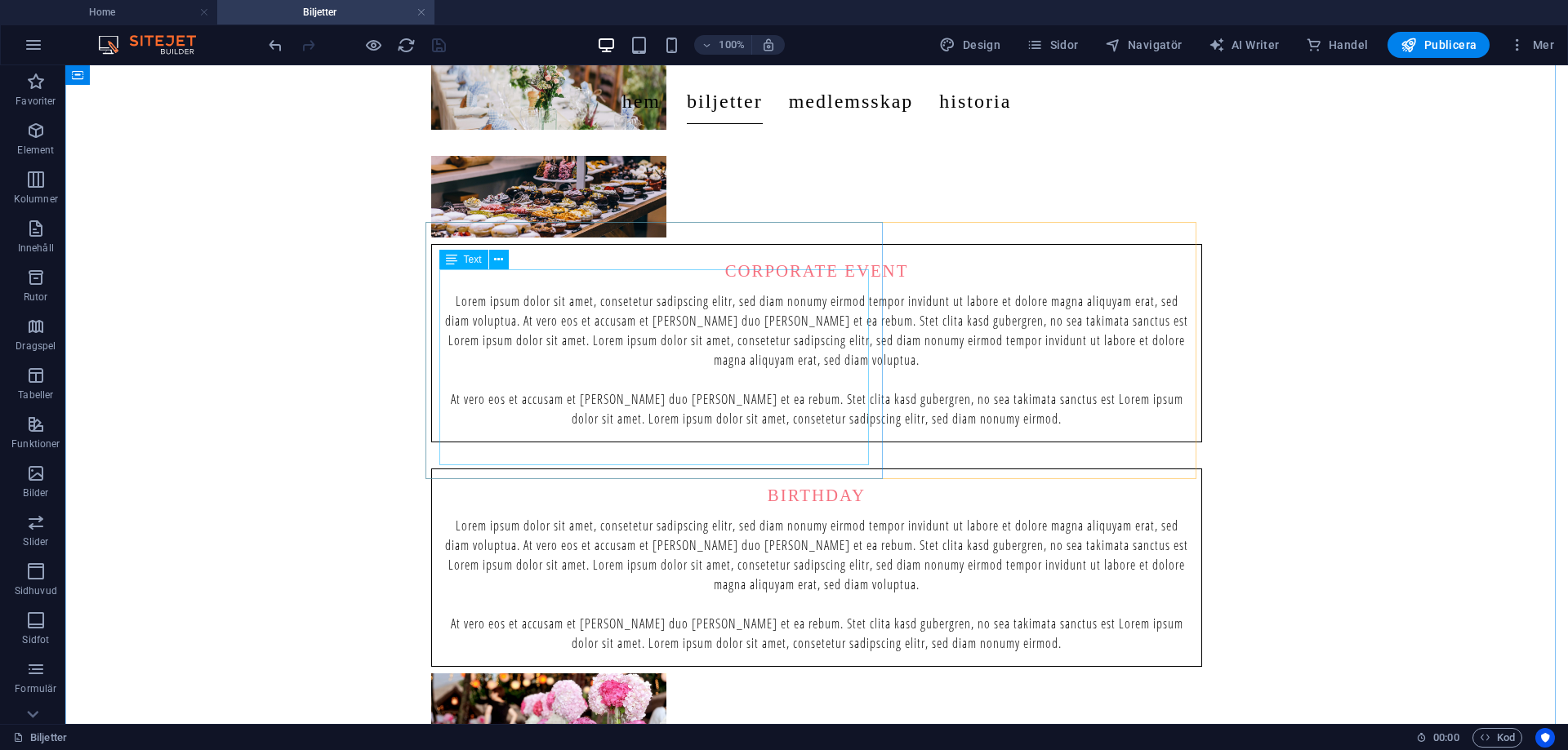
scroll to position [1130, 0]
